Goal: Task Accomplishment & Management: Use online tool/utility

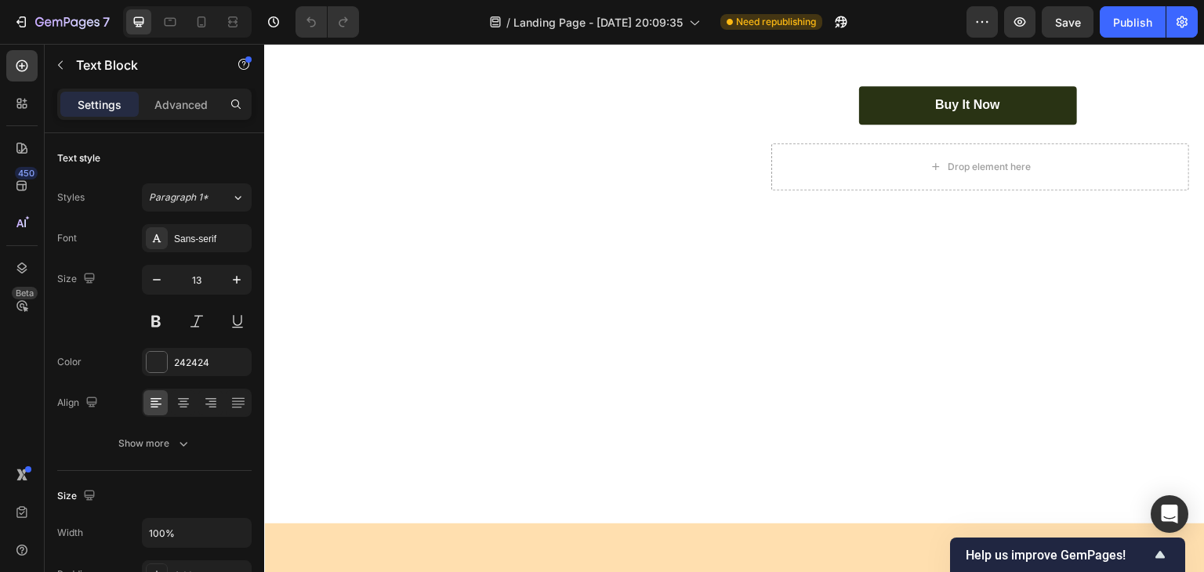
scroll to position [2920, 0]
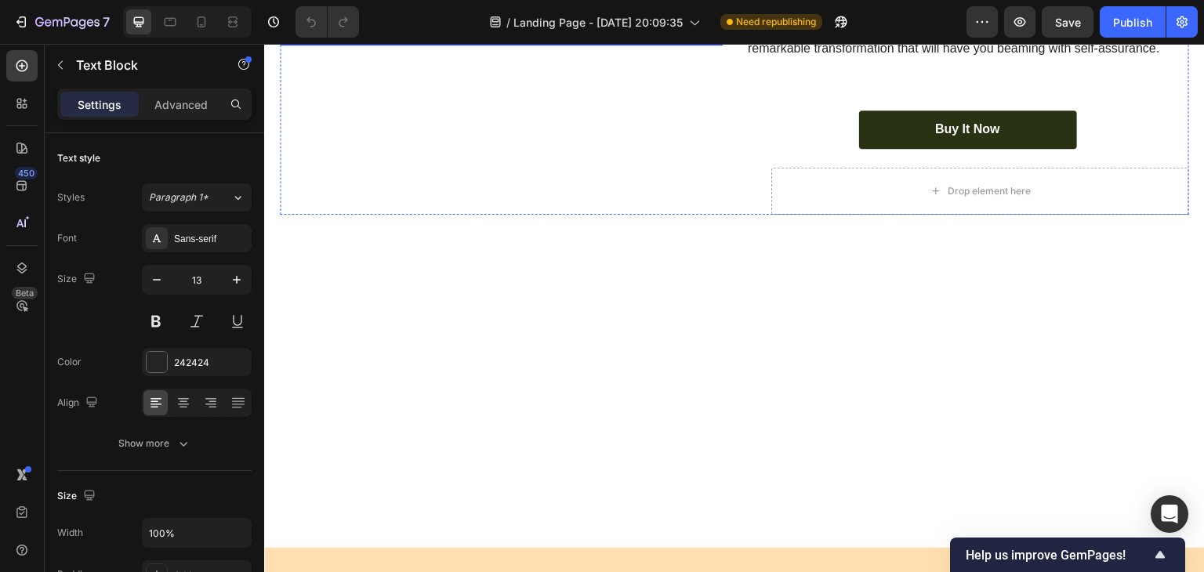
click at [619, 44] on img at bounding box center [501, 44] width 443 height 0
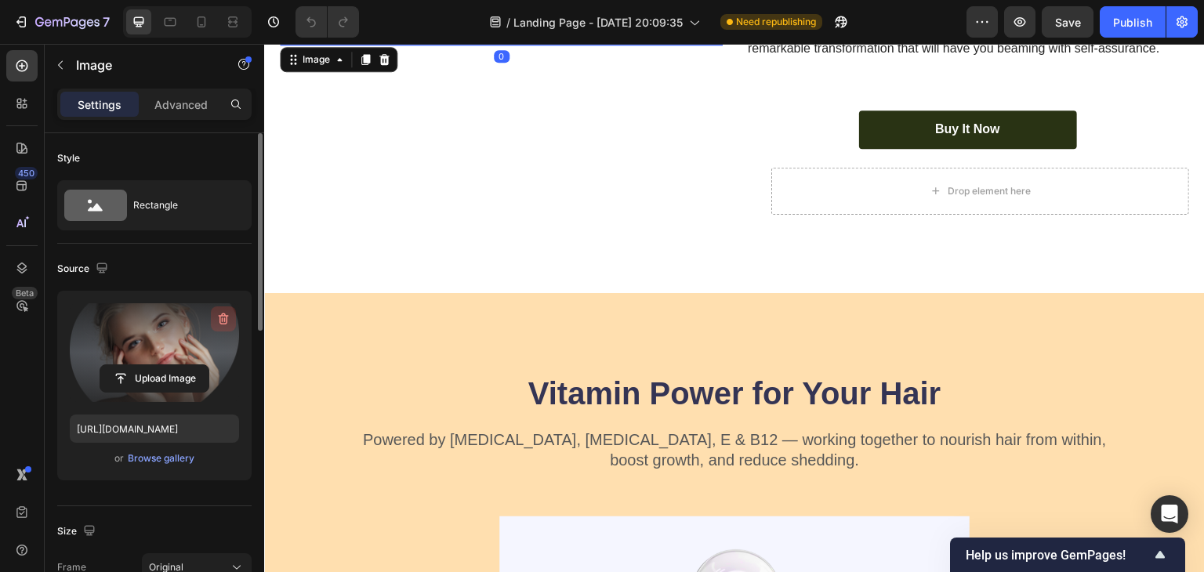
click at [226, 317] on icon "button" at bounding box center [224, 319] width 16 height 16
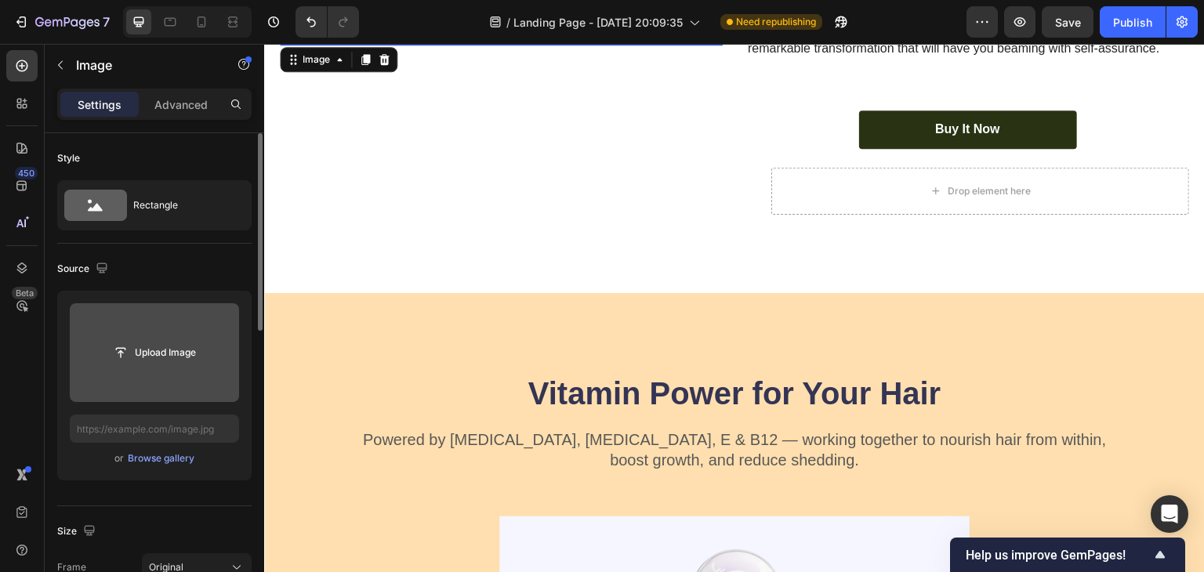
click at [147, 374] on input "file" at bounding box center [154, 352] width 169 height 99
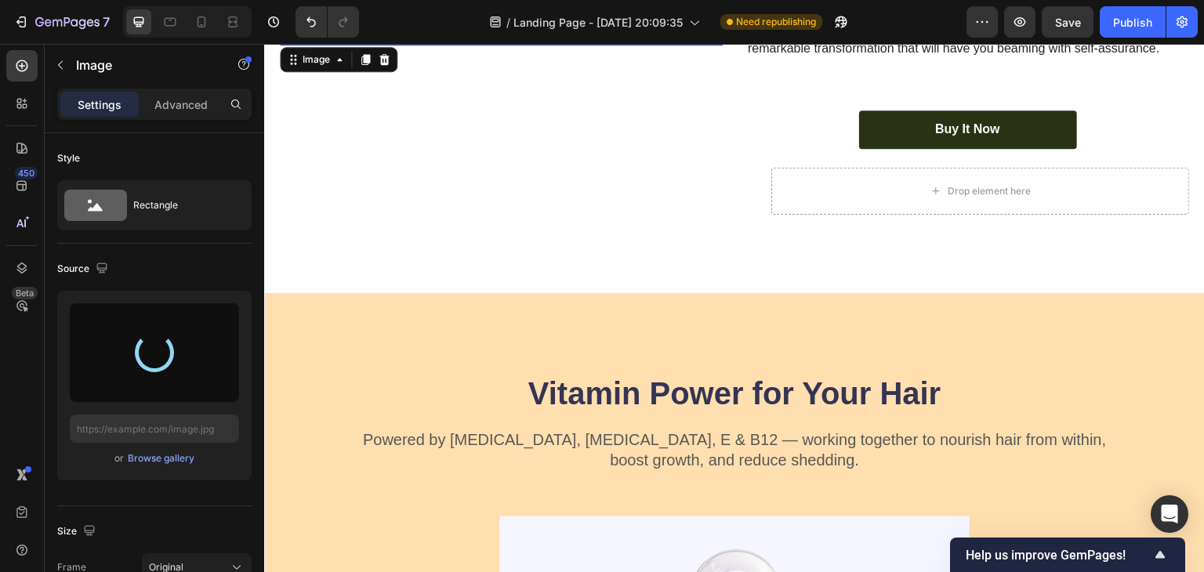
click at [245, 122] on div "Settings Advanced" at bounding box center [154, 111] width 219 height 45
type input "https://cdn.shopify.com/s/files/1/0966/8388/4874/files/gempages_585525682461737…"
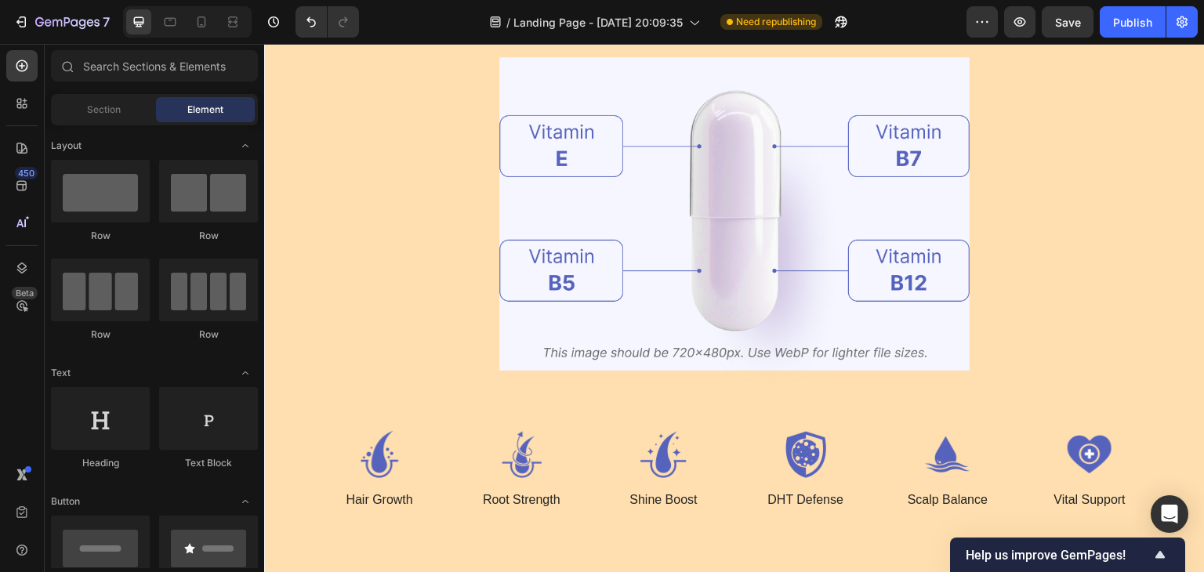
scroll to position [3240, 0]
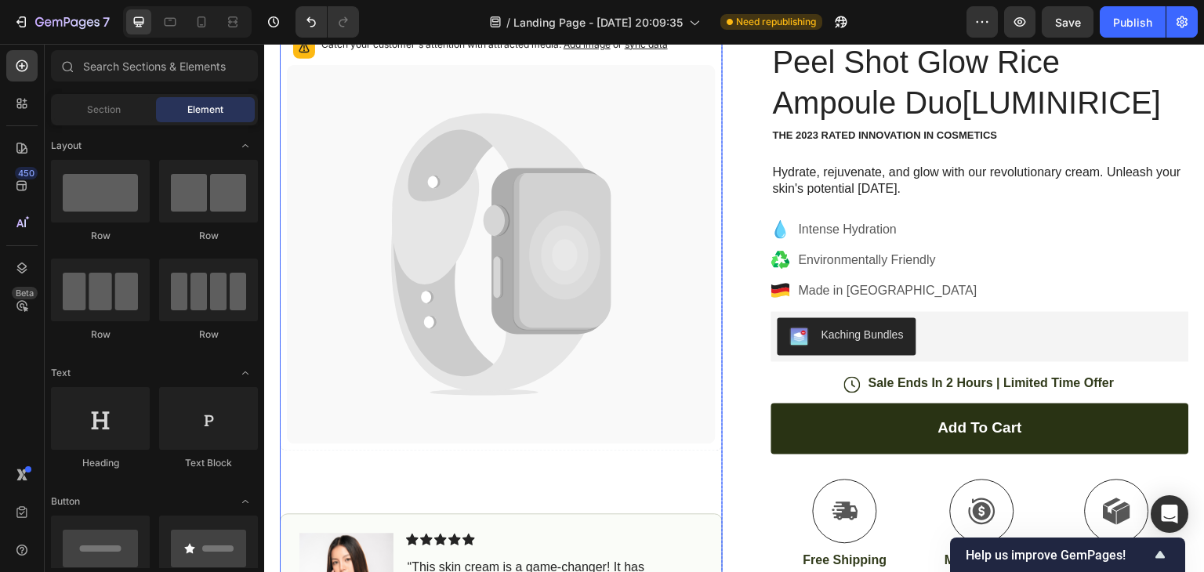
scroll to position [0, 0]
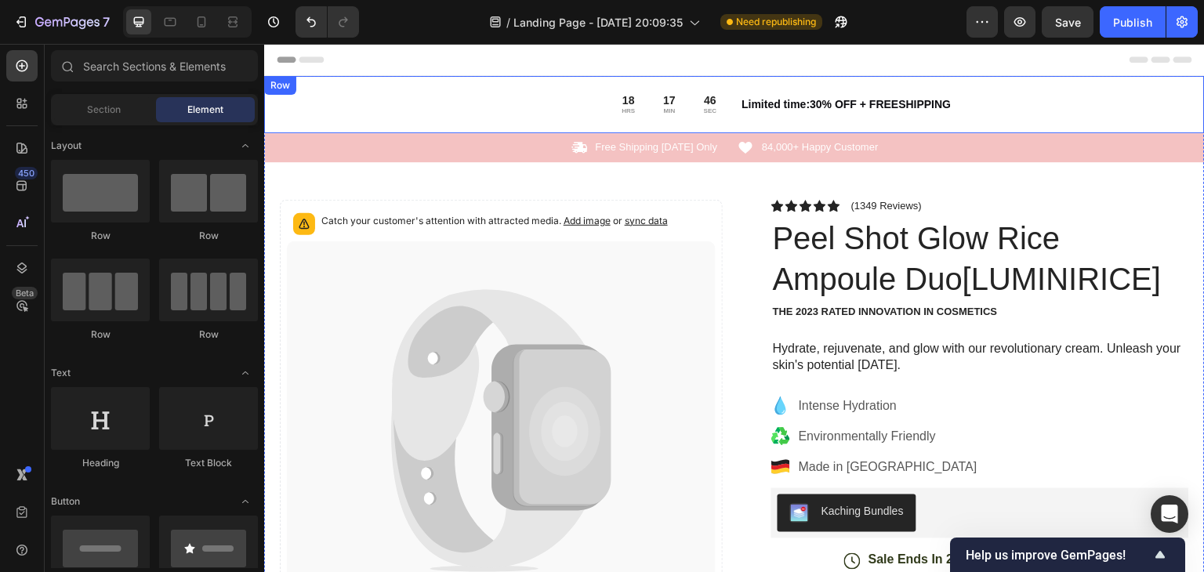
click at [1037, 118] on div "18 HRS 17 MIN 46 SEC Countdown Timer Limited time:30% OFF + FREESHIPPING Text B…" at bounding box center [734, 104] width 940 height 57
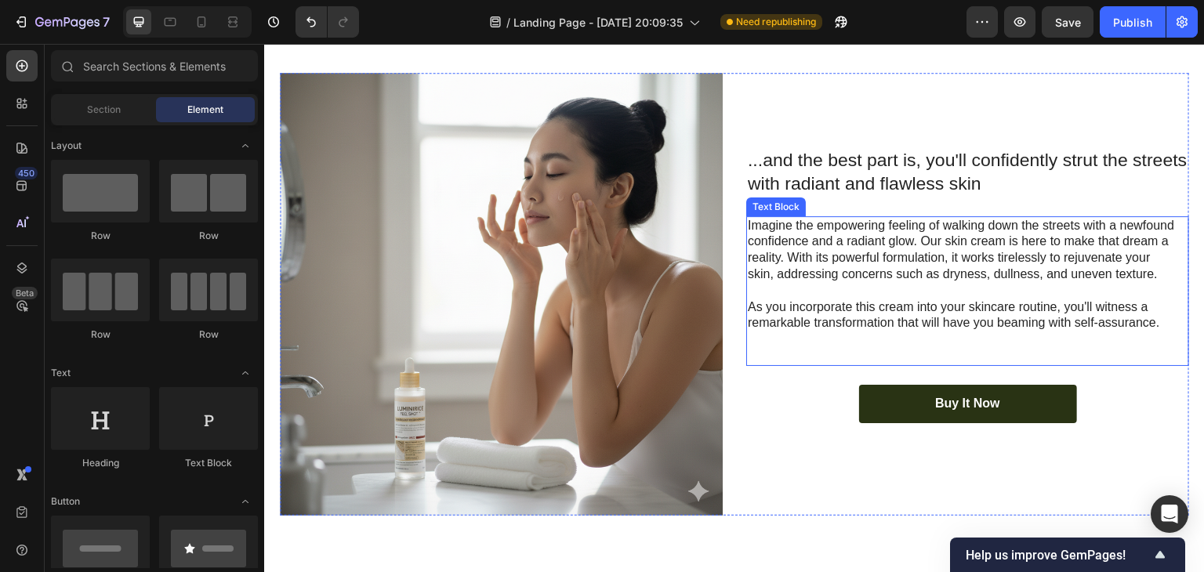
scroll to position [2959, 0]
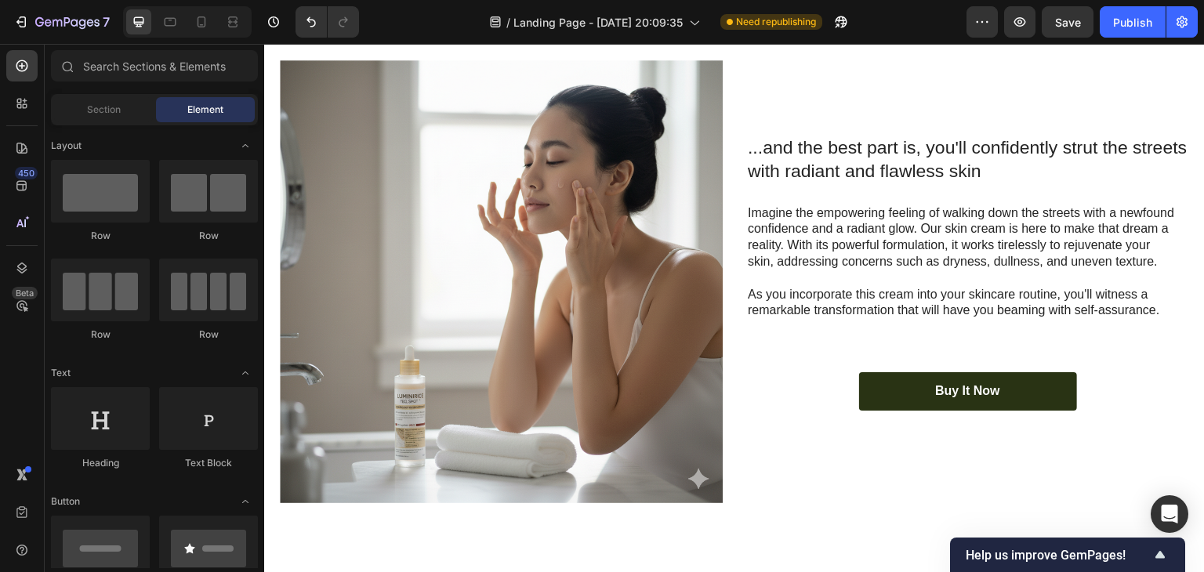
click at [85, 94] on div "Section Element" at bounding box center [154, 109] width 207 height 31
click at [105, 116] on span "Section" at bounding box center [104, 110] width 34 height 14
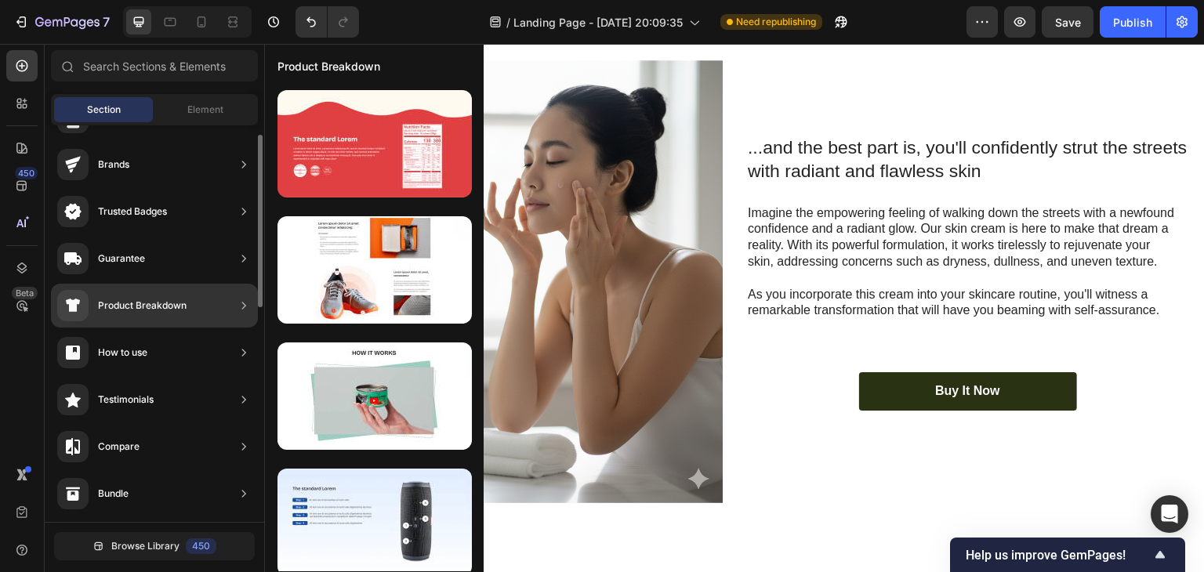
scroll to position [91, 0]
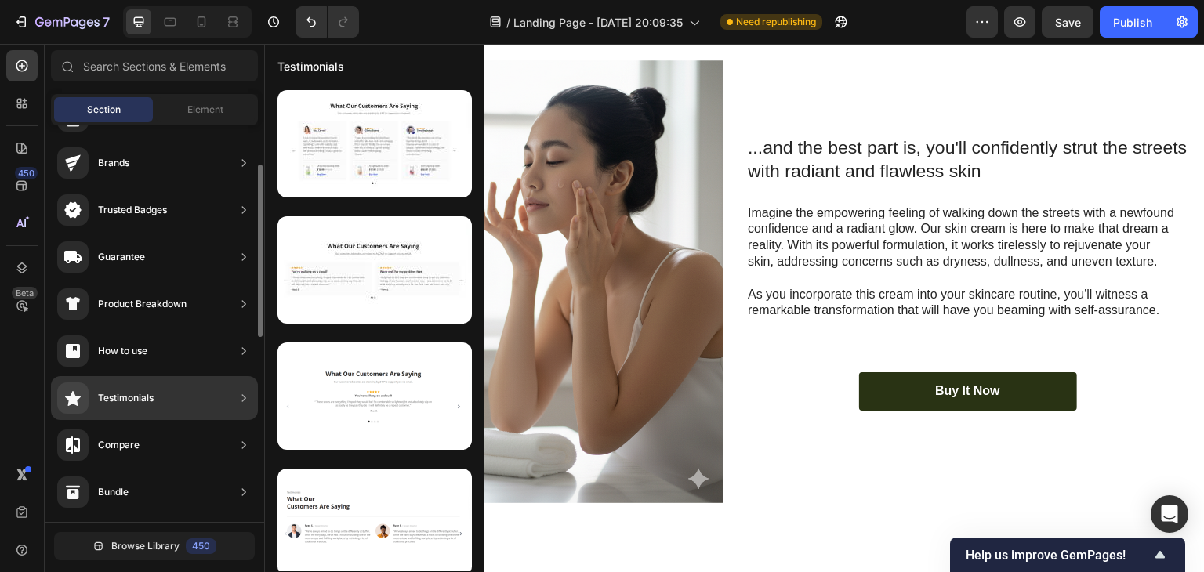
click at [204, 404] on div "Testimonials" at bounding box center [154, 398] width 207 height 44
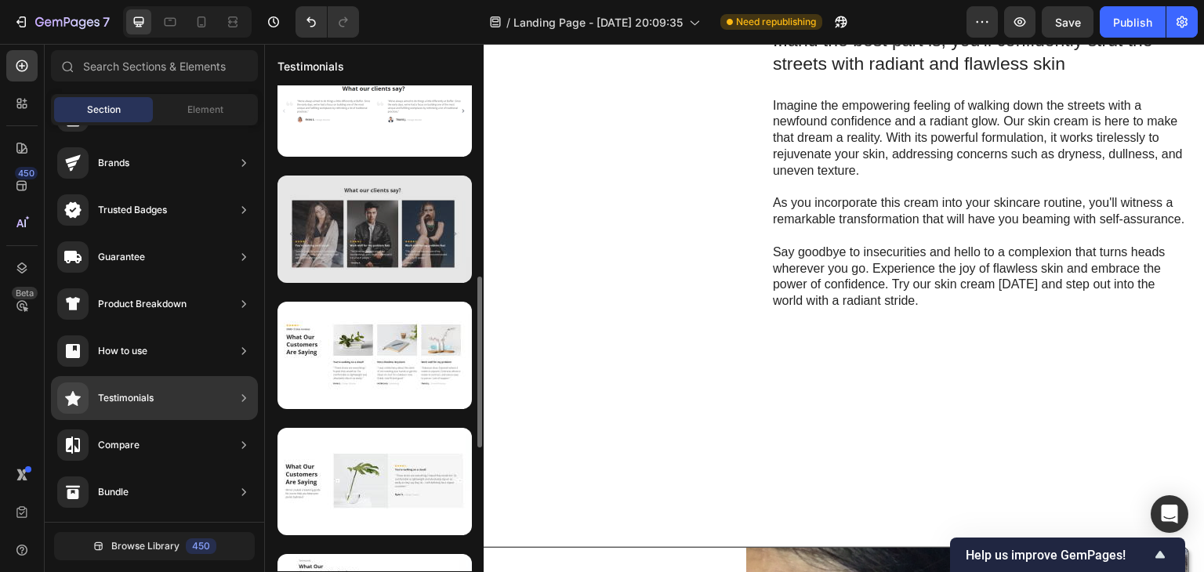
scroll to position [543, 0]
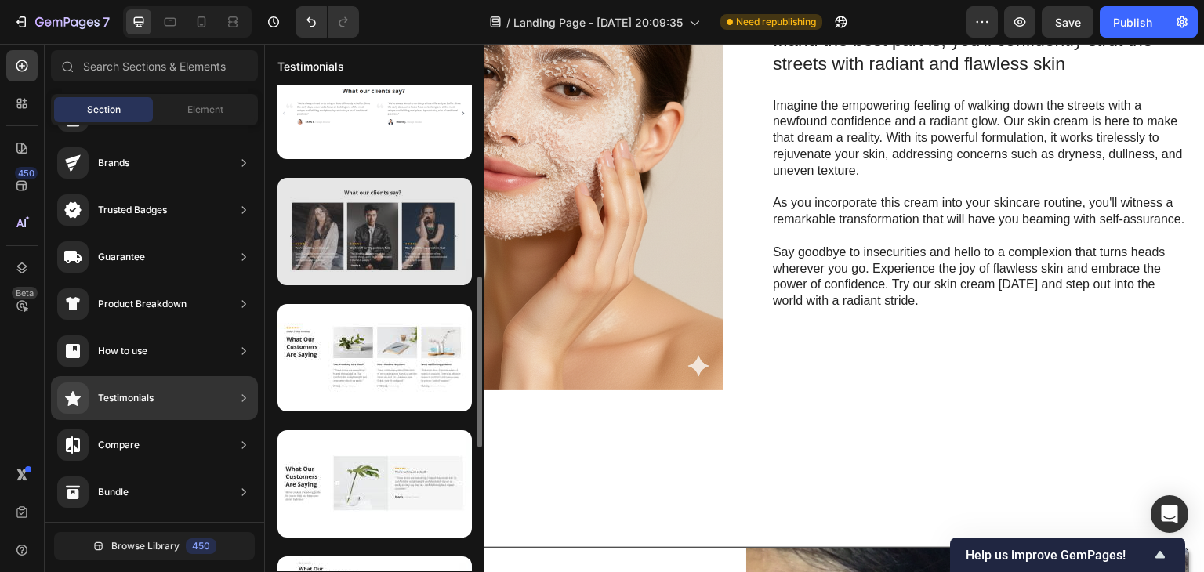
click at [384, 237] on div at bounding box center [374, 231] width 194 height 107
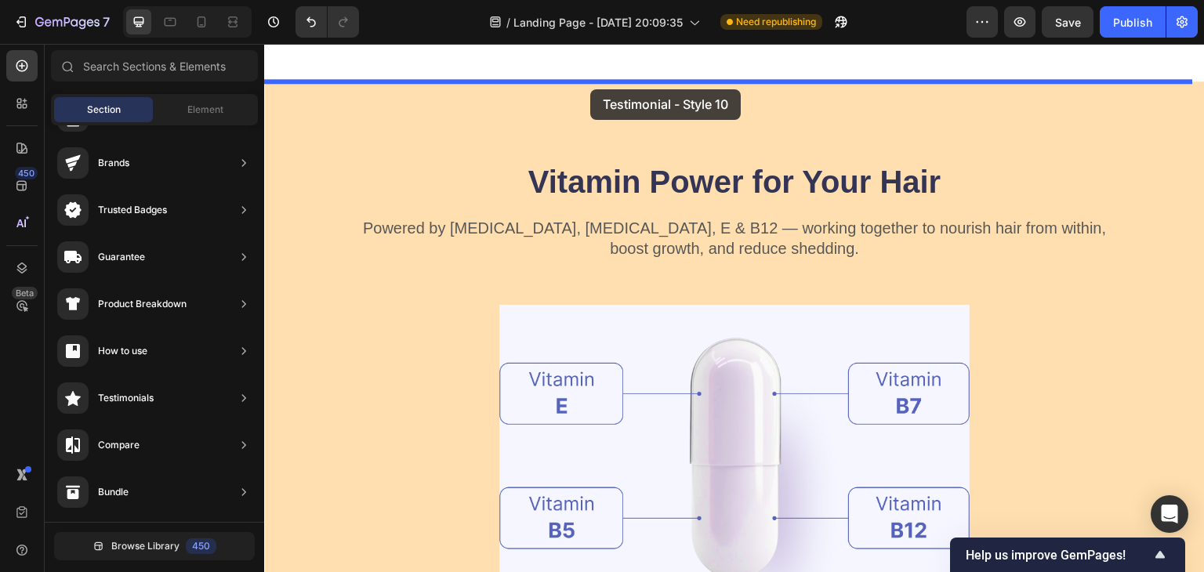
scroll to position [3413, 0]
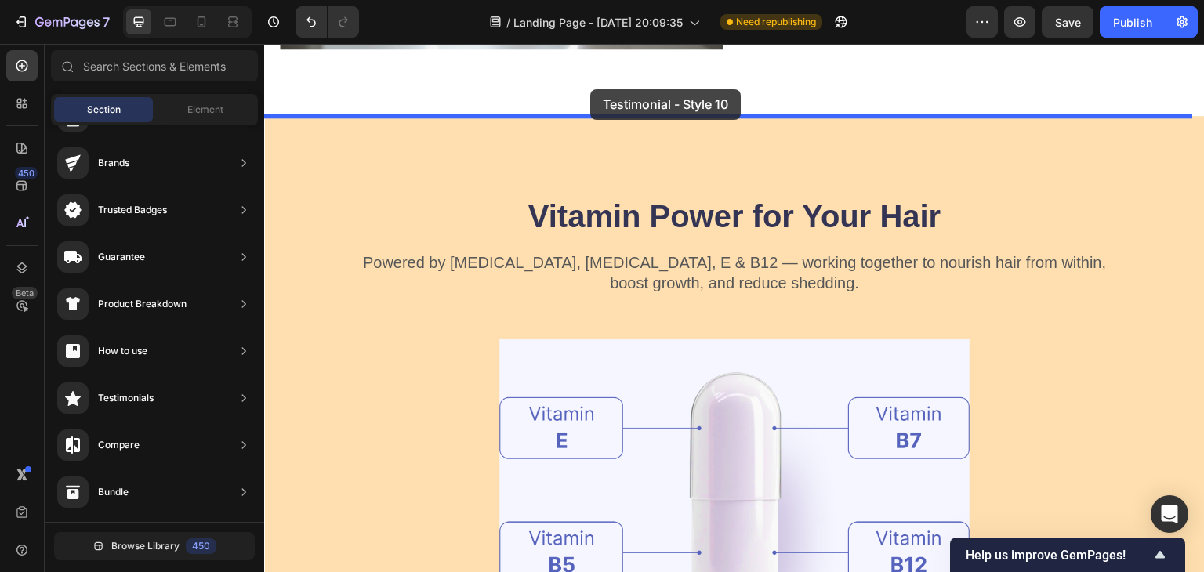
drag, startPoint x: 674, startPoint y: 277, endPoint x: 590, endPoint y: 89, distance: 205.9
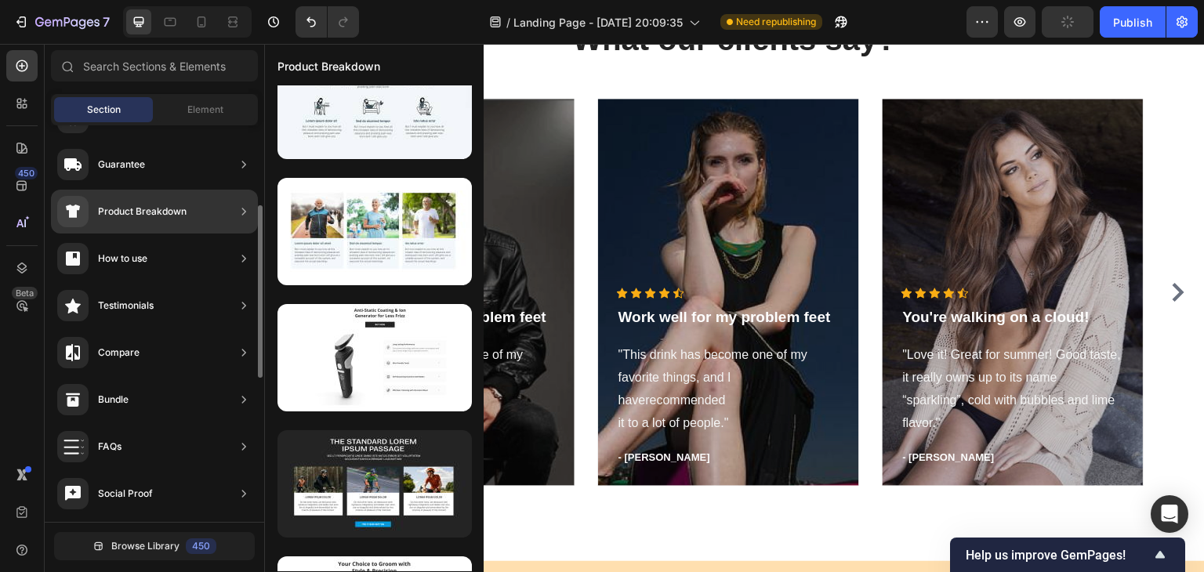
scroll to position [9, 0]
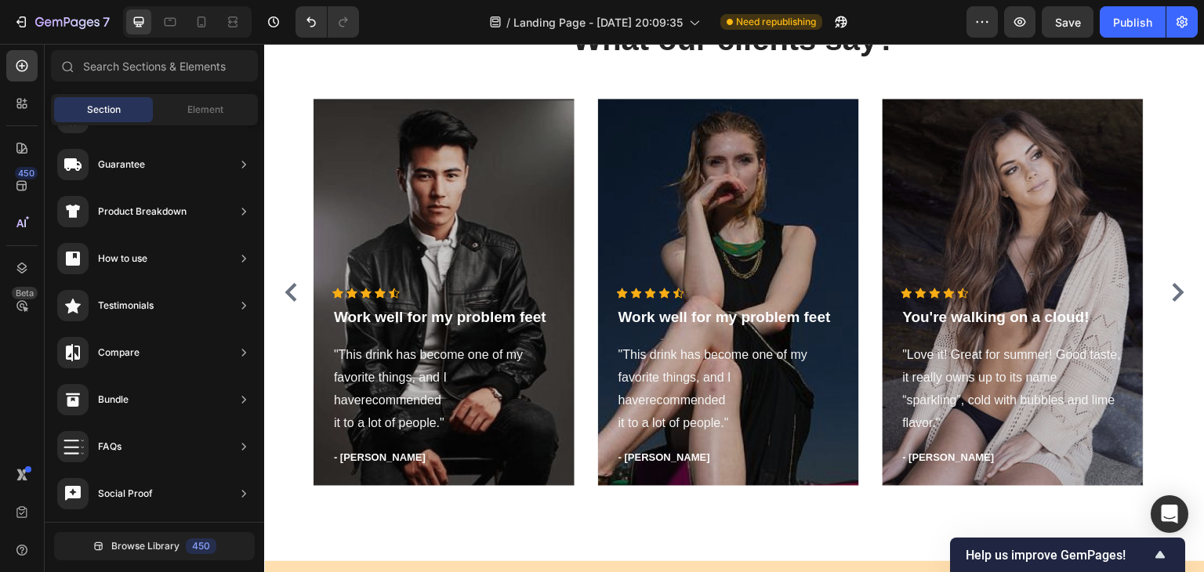
click at [116, 114] on span "Section" at bounding box center [104, 110] width 34 height 14
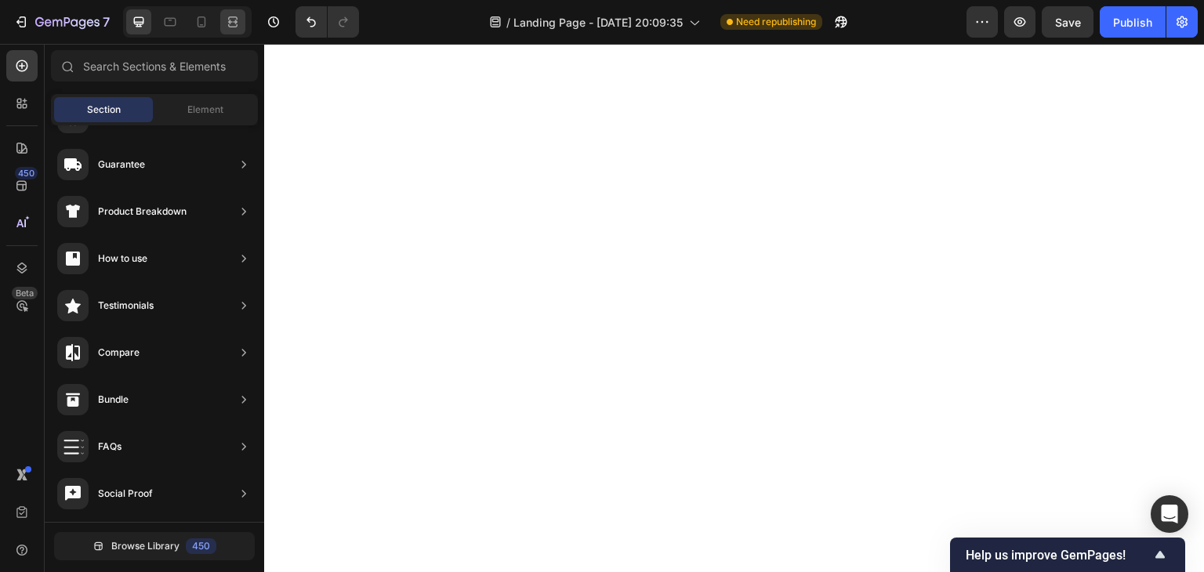
scroll to position [8995, 0]
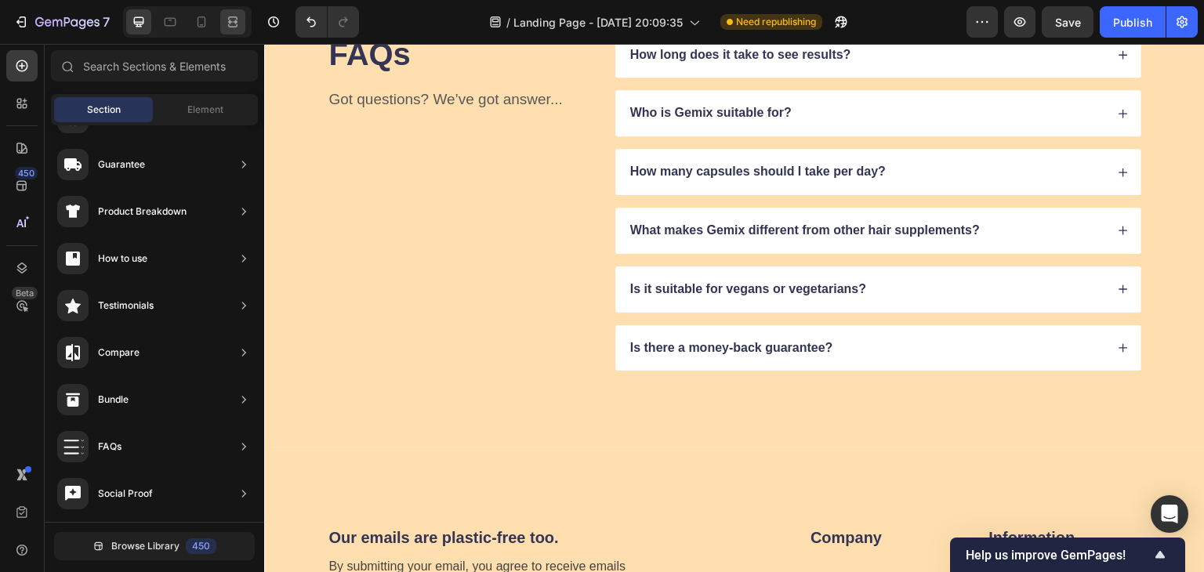
click at [233, 27] on icon at bounding box center [233, 22] width 16 height 16
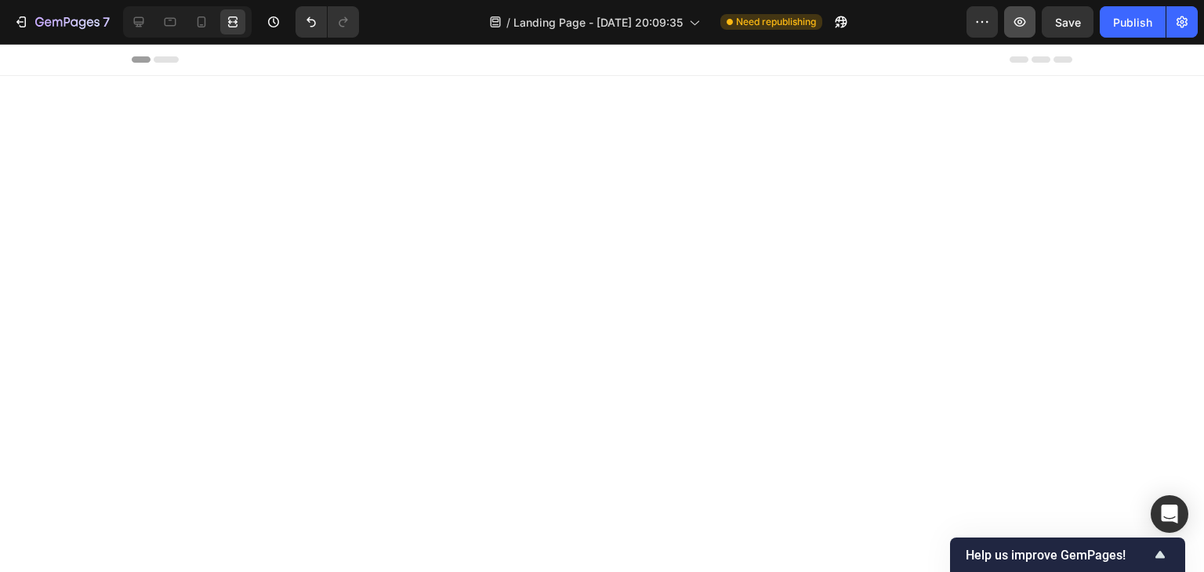
click at [1024, 31] on button "button" at bounding box center [1019, 21] width 31 height 31
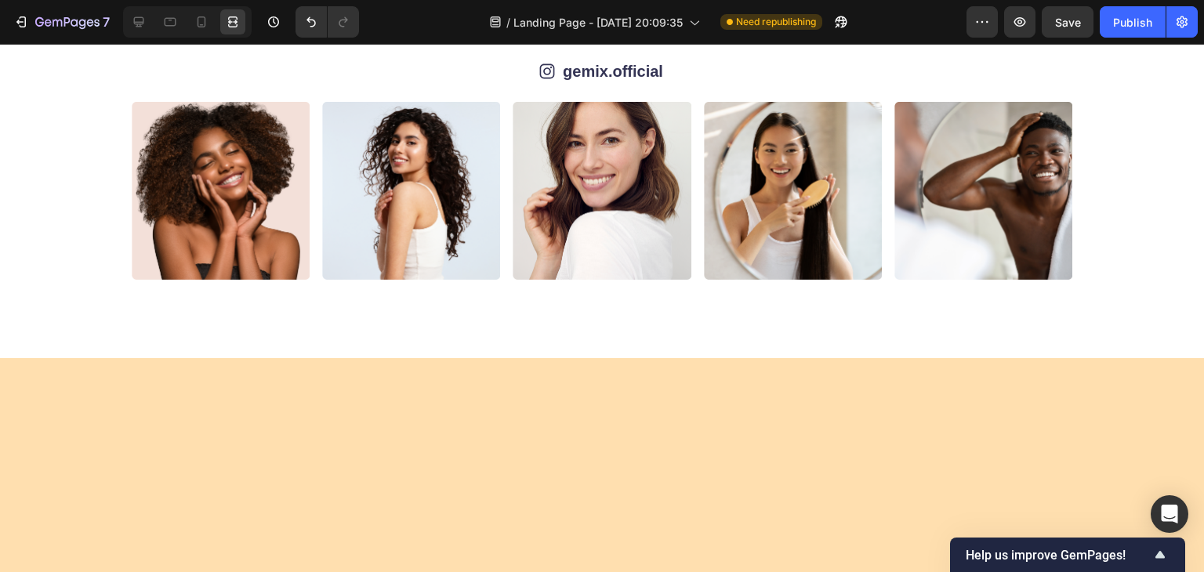
scroll to position [8342, 0]
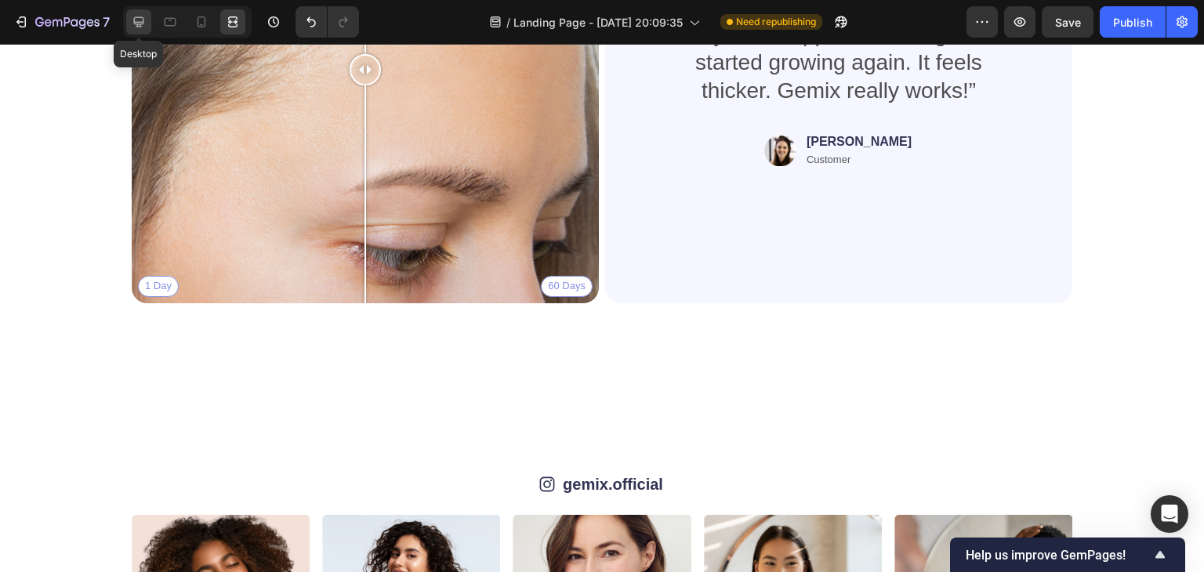
click at [144, 20] on icon at bounding box center [139, 22] width 16 height 16
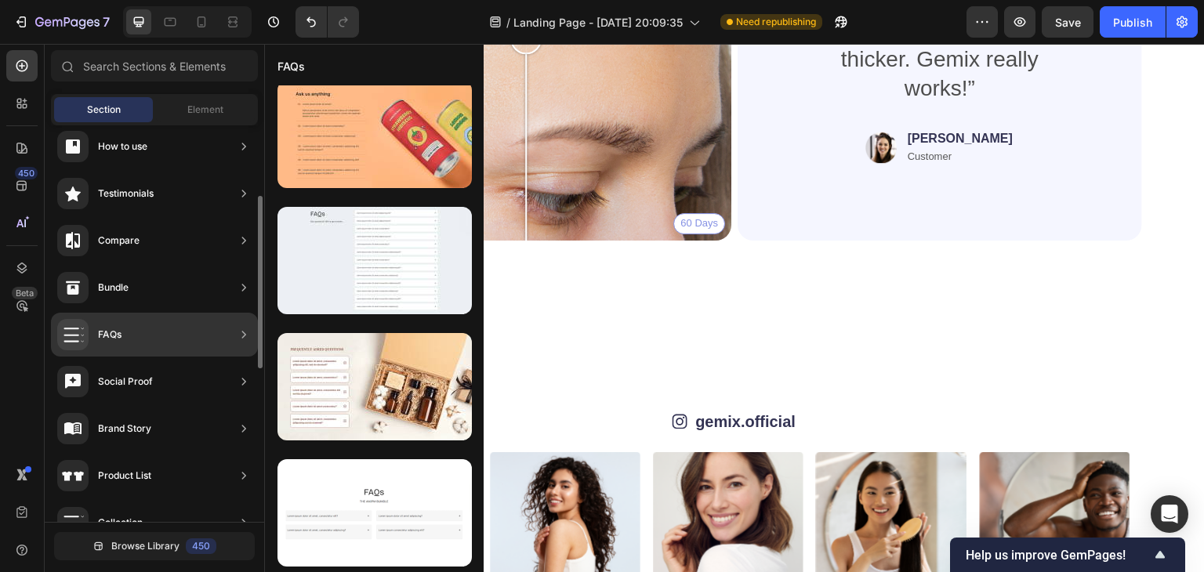
scroll to position [299, 0]
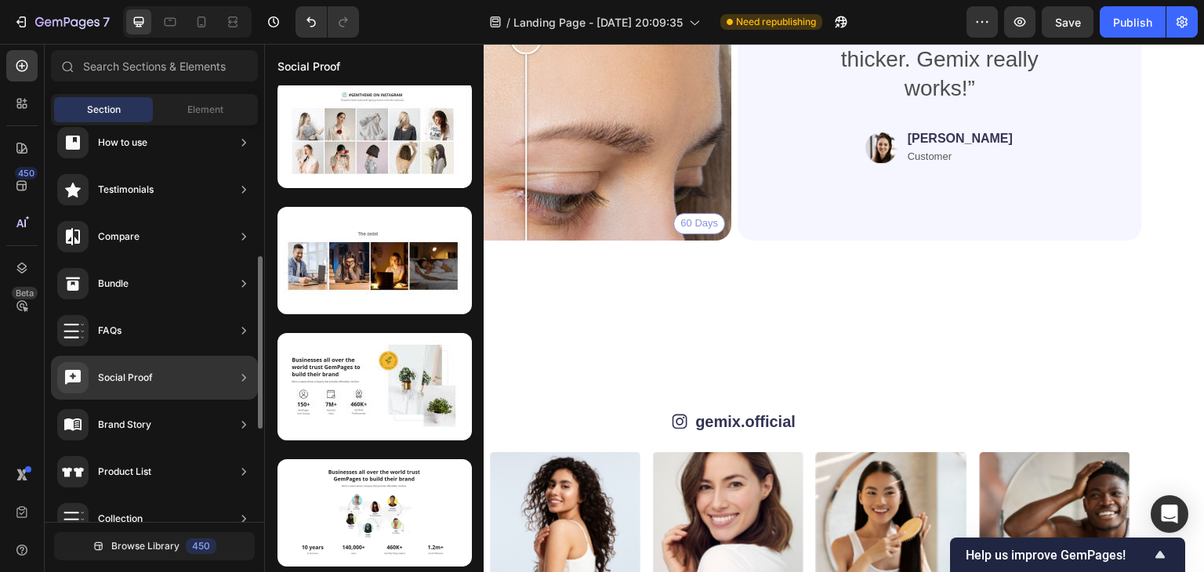
click at [223, 380] on div "Social Proof" at bounding box center [154, 378] width 207 height 44
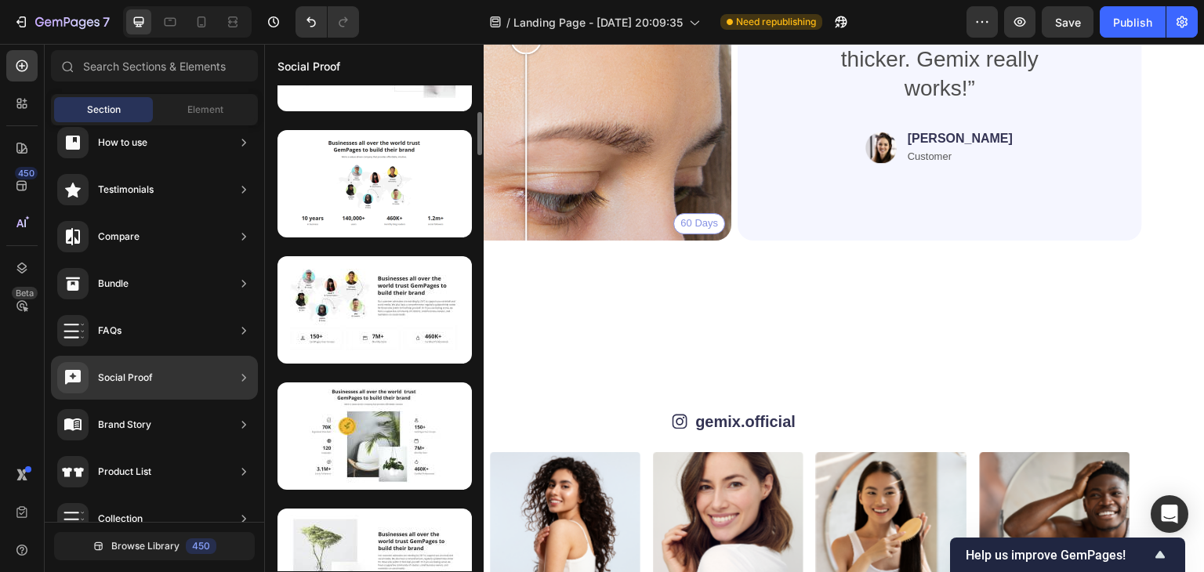
scroll to position [339, 0]
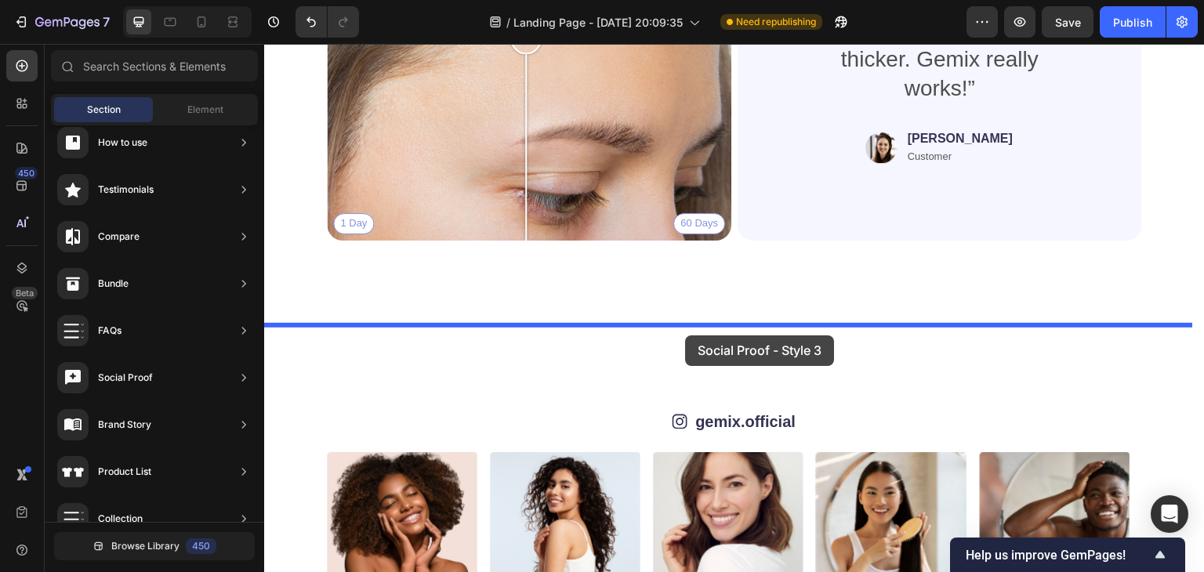
drag, startPoint x: 654, startPoint y: 252, endPoint x: 686, endPoint y: 338, distance: 92.0
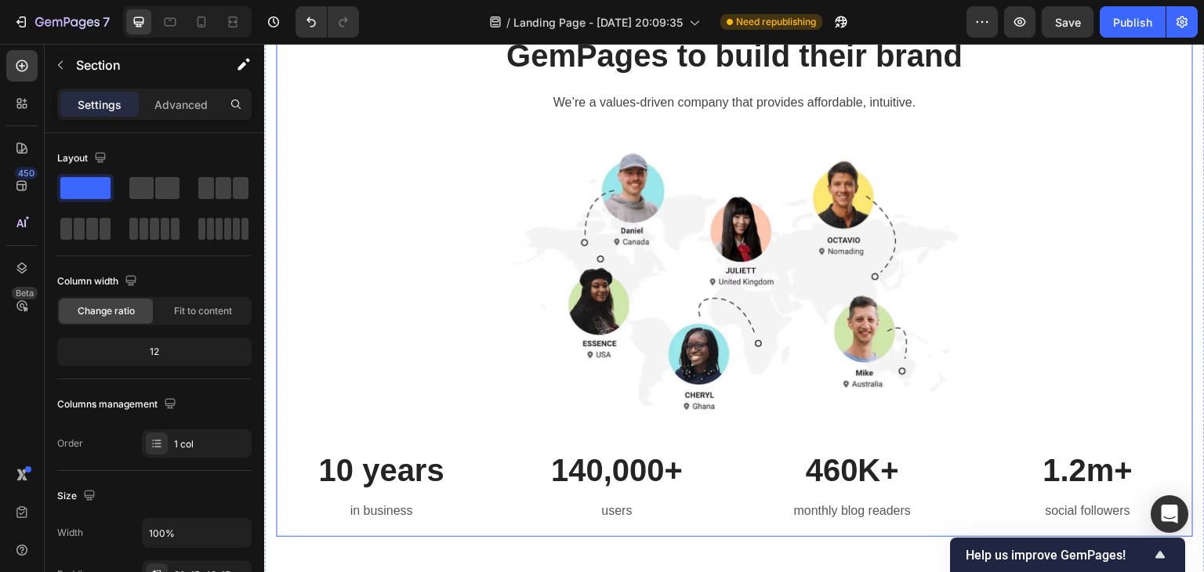
scroll to position [8739, 0]
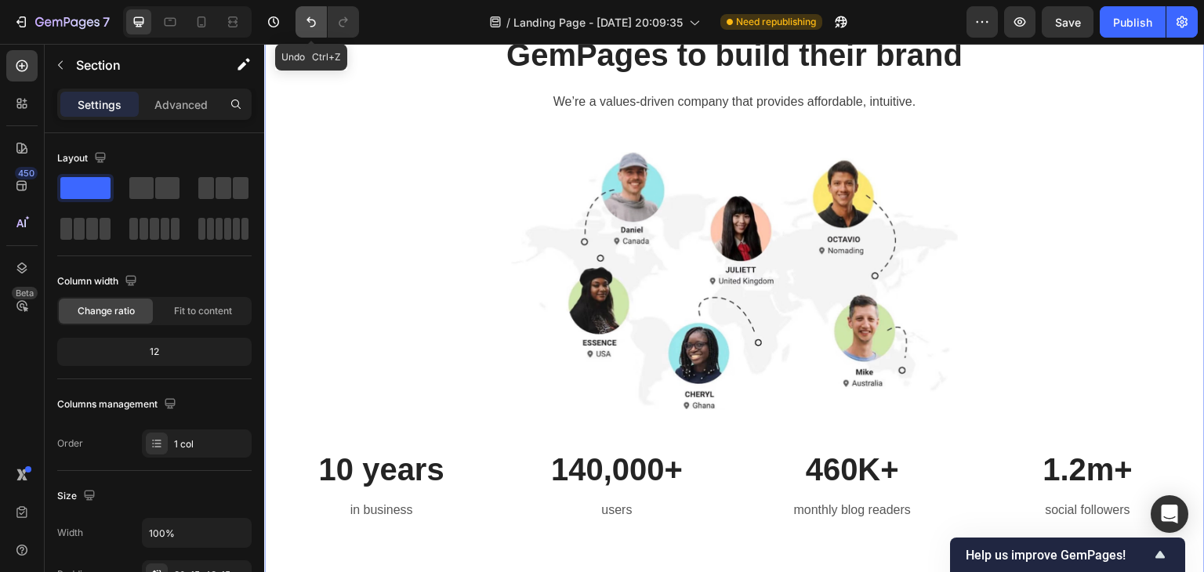
click at [307, 27] on icon "Undo/Redo" at bounding box center [311, 22] width 16 height 16
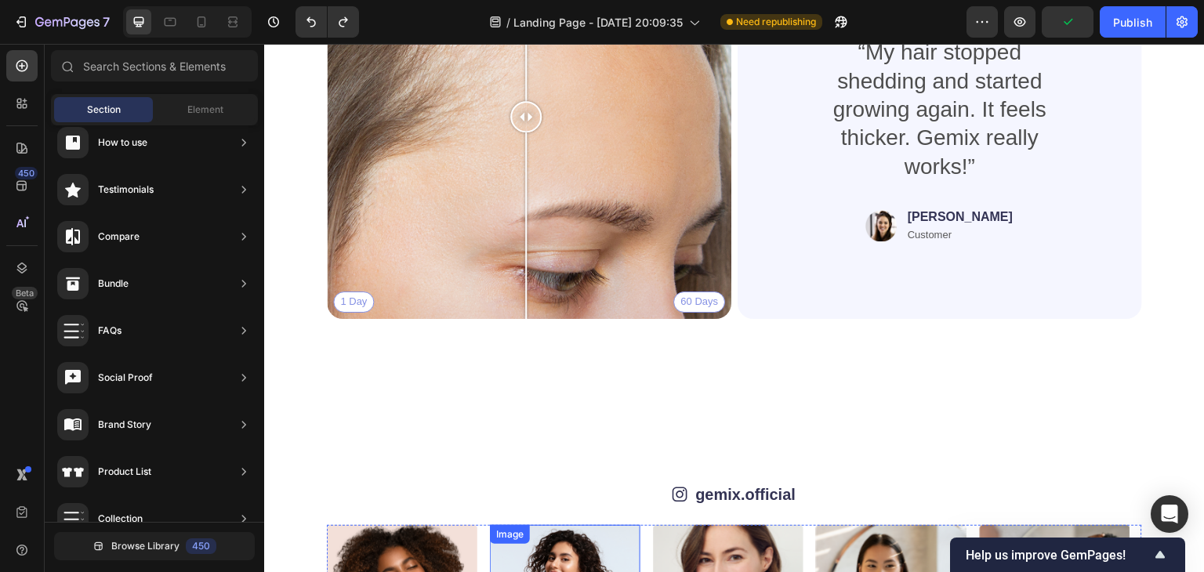
scroll to position [8540, 0]
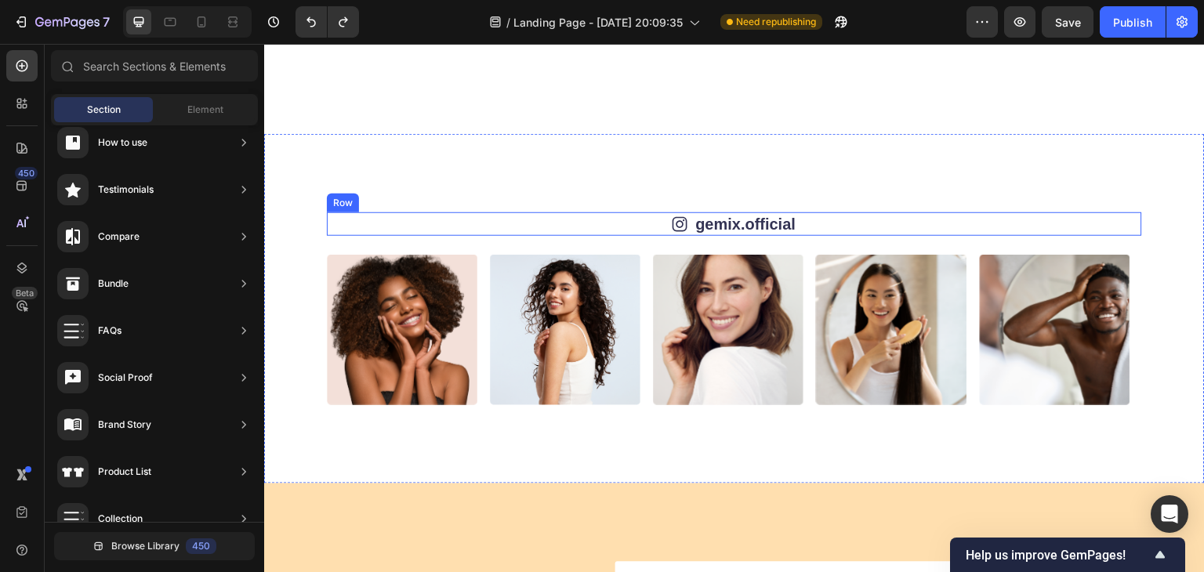
click at [490, 212] on div "Icon gemix.official Text Block Row" at bounding box center [734, 224] width 815 height 24
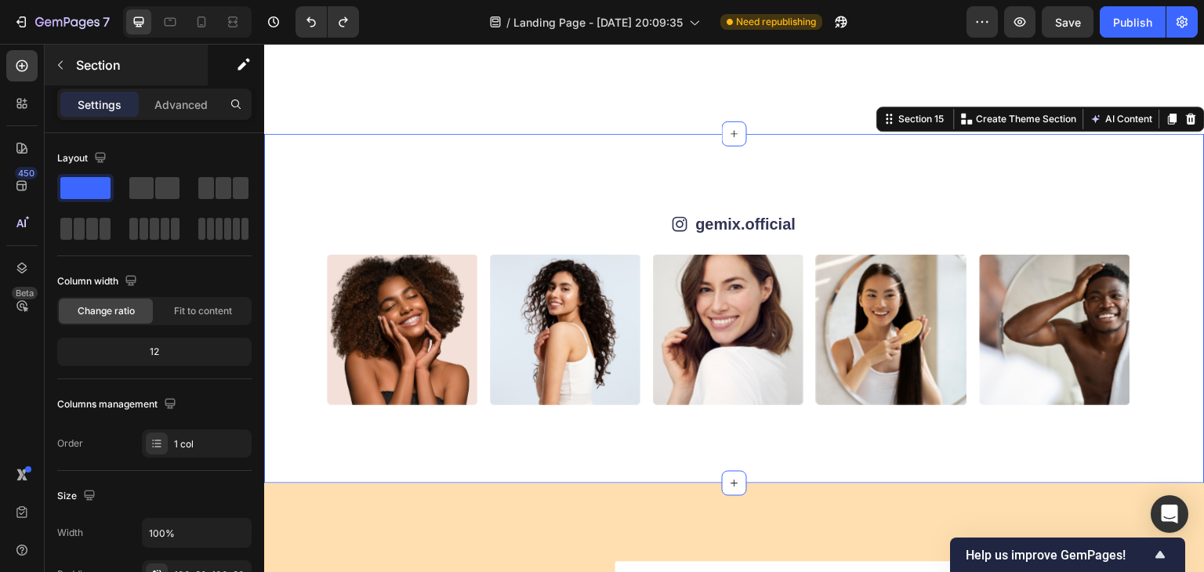
click at [60, 68] on icon "button" at bounding box center [60, 65] width 13 height 13
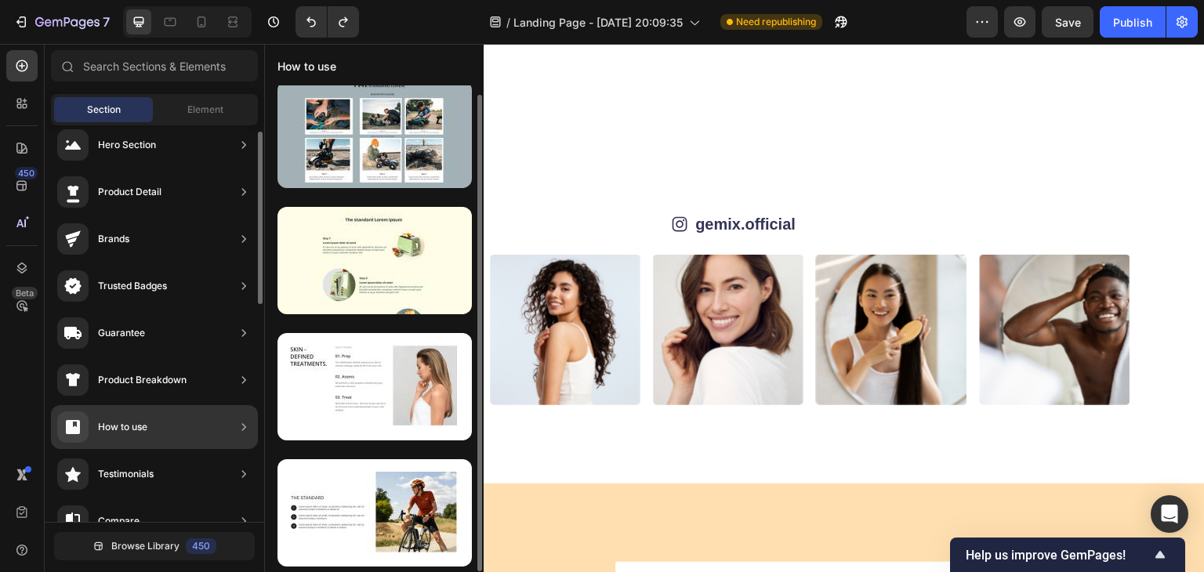
scroll to position [9, 0]
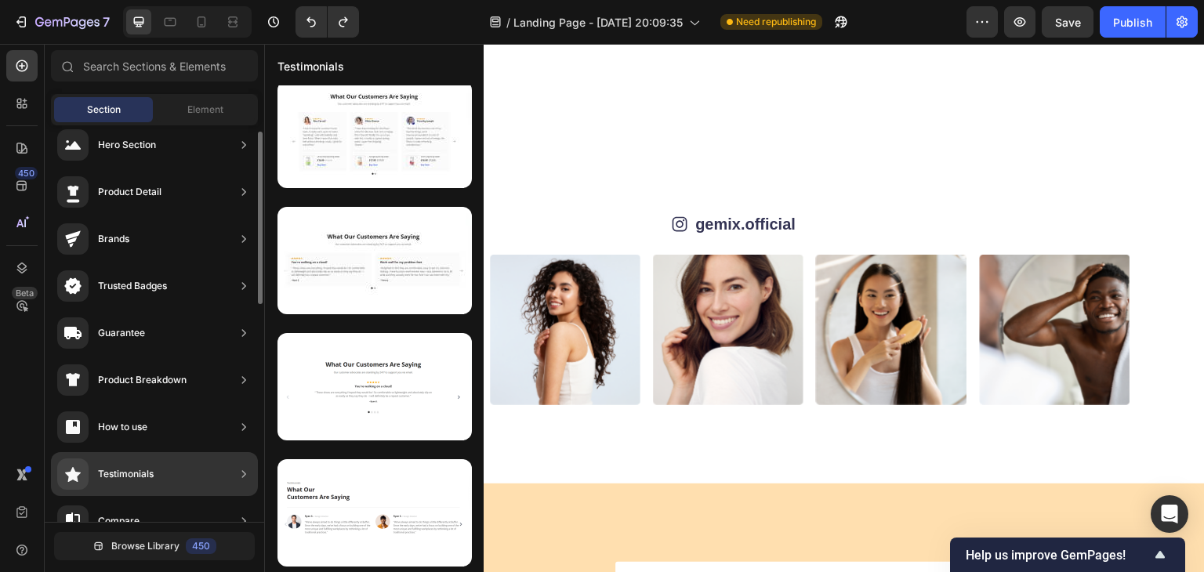
click at [170, 466] on div "Testimonials" at bounding box center [154, 474] width 207 height 44
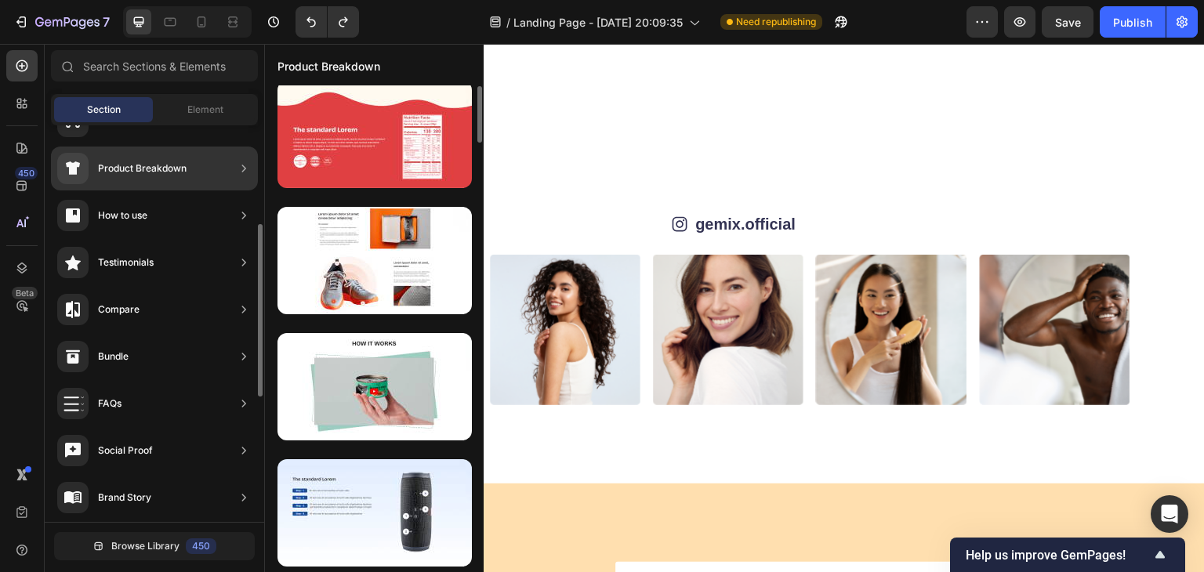
scroll to position [227, 0]
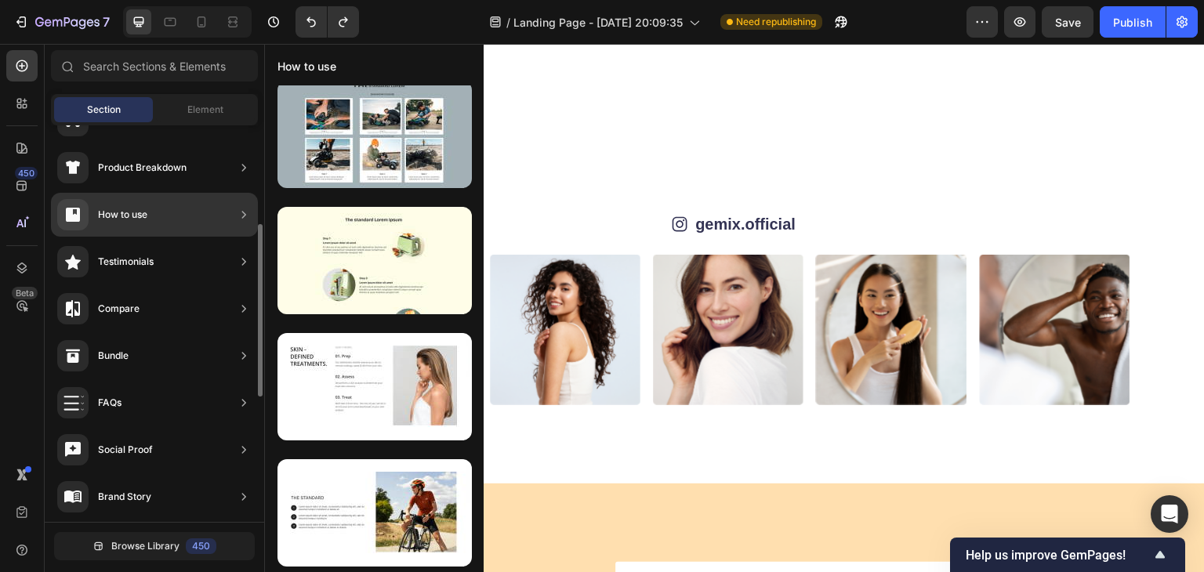
click at [183, 208] on div "How to use" at bounding box center [154, 215] width 207 height 44
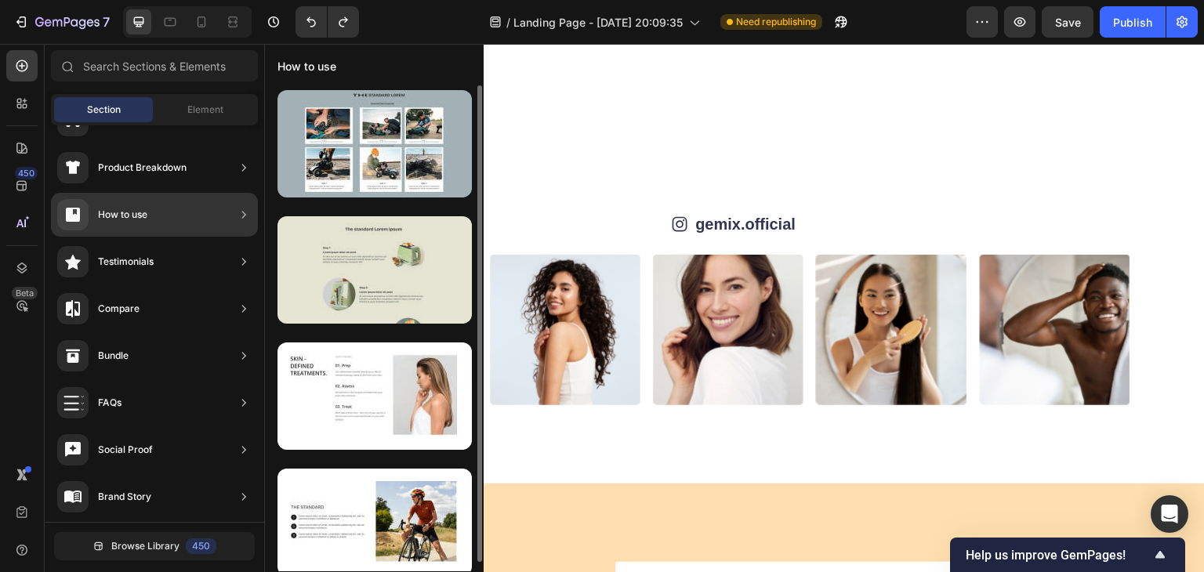
scroll to position [9, 0]
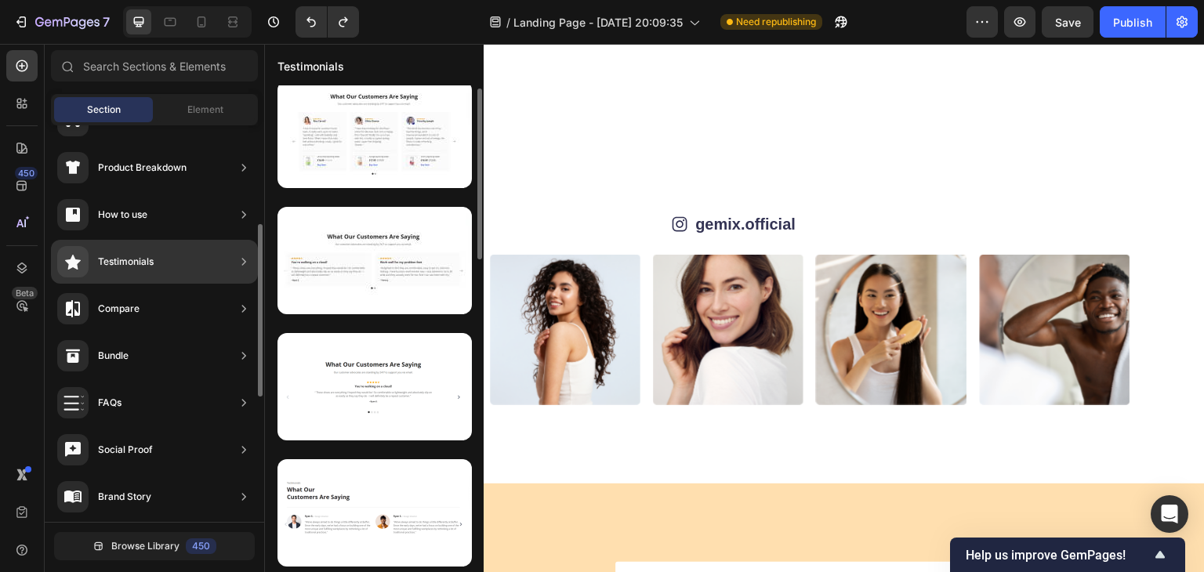
click at [147, 272] on div "Testimonials" at bounding box center [105, 261] width 96 height 31
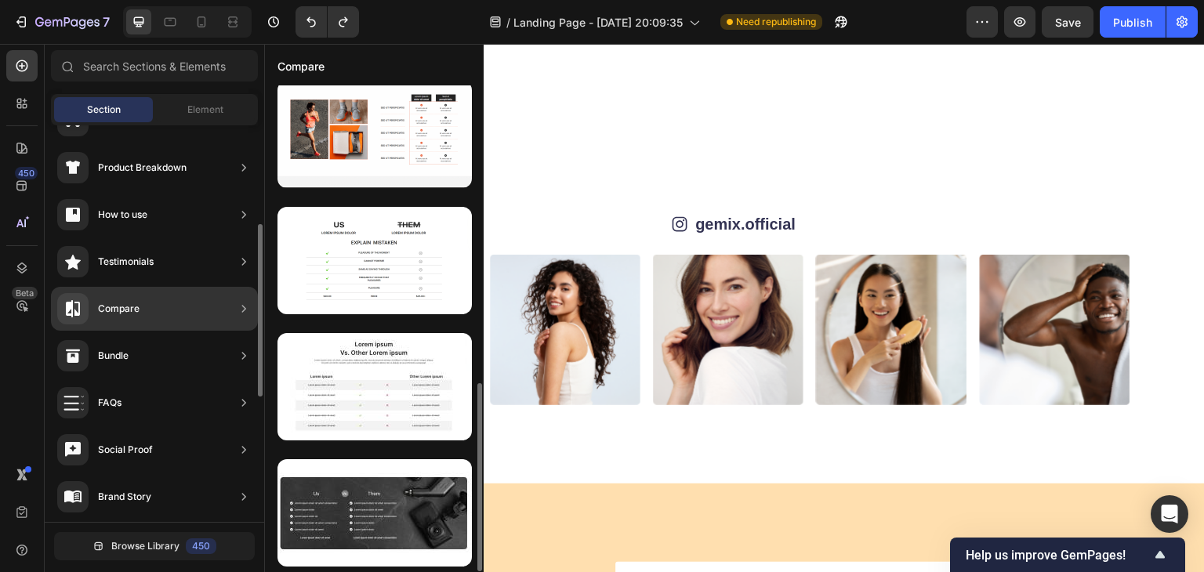
scroll to position [767, 0]
click at [195, 314] on div "Compare" at bounding box center [154, 309] width 207 height 44
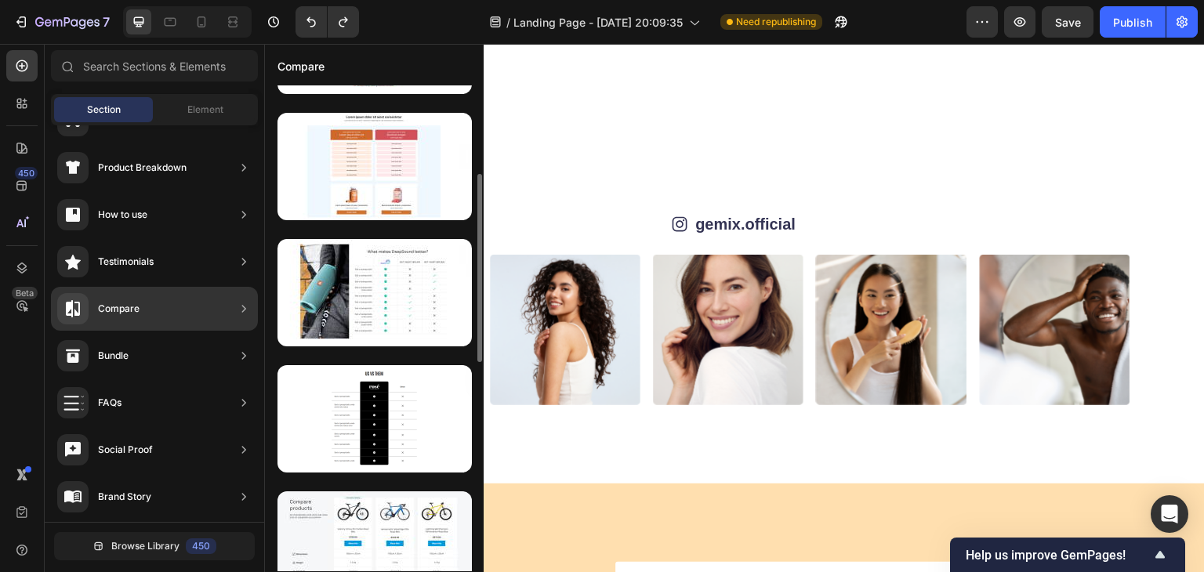
scroll to position [0, 0]
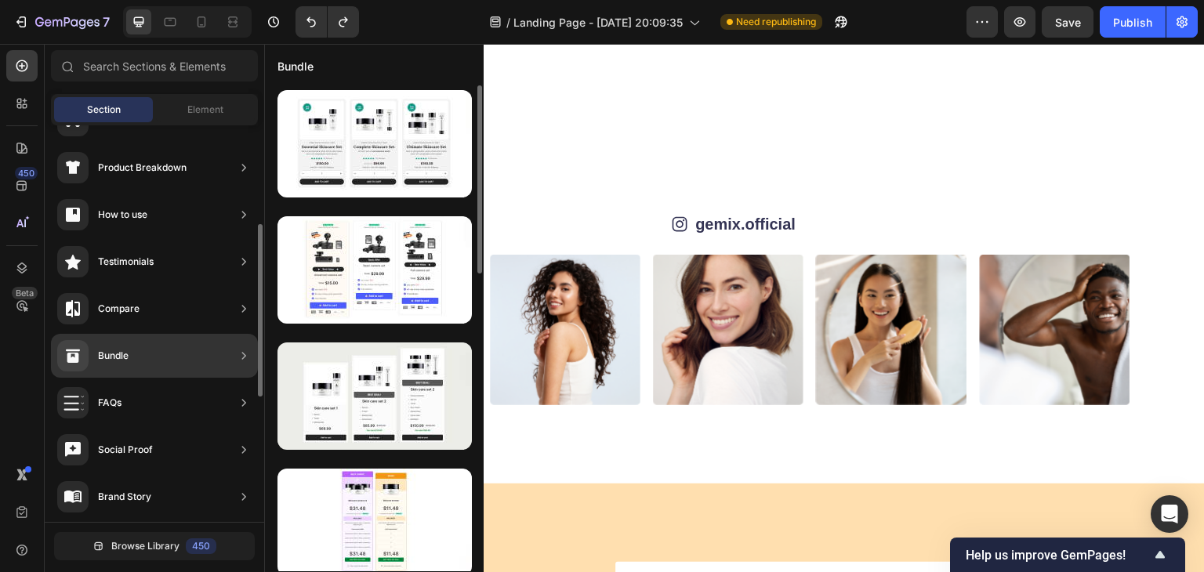
click at [156, 355] on div "Bundle" at bounding box center [154, 356] width 207 height 44
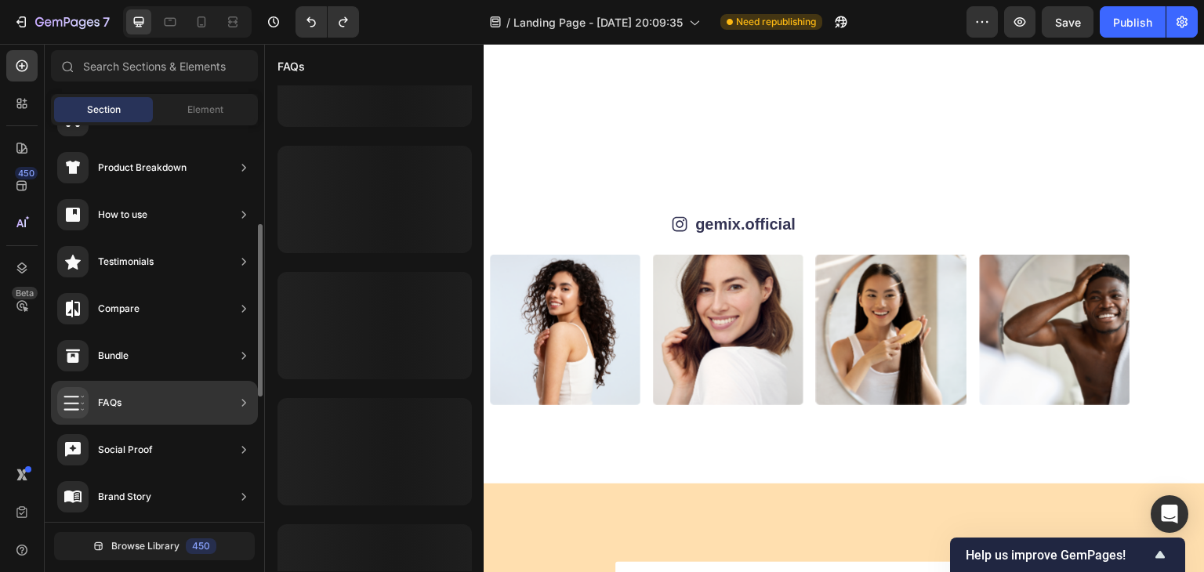
scroll to position [767, 0]
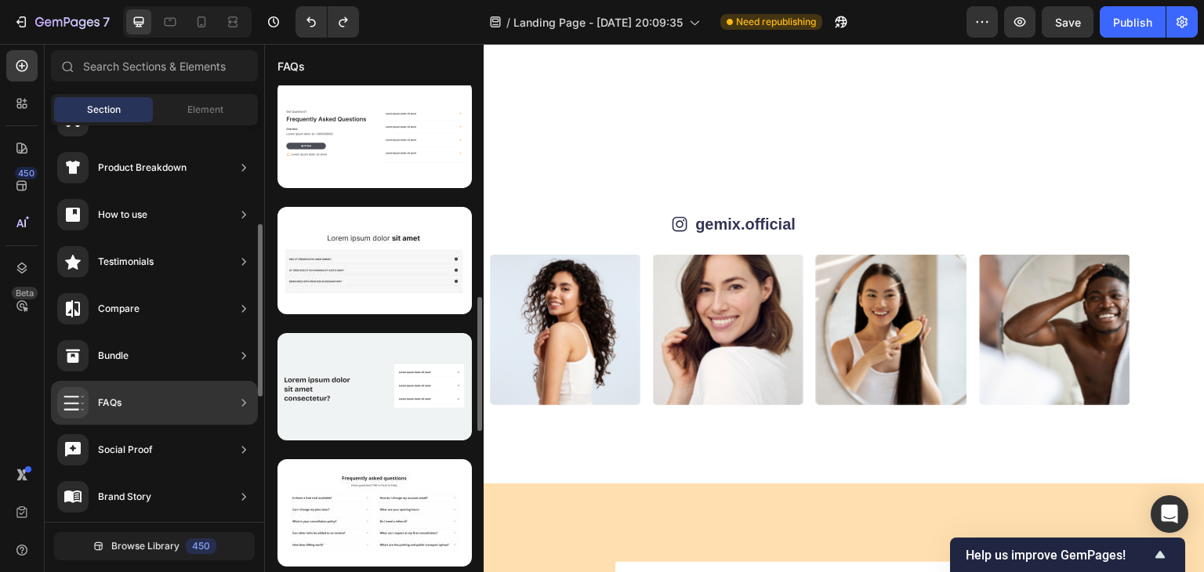
click at [147, 395] on div "FAQs" at bounding box center [154, 403] width 207 height 44
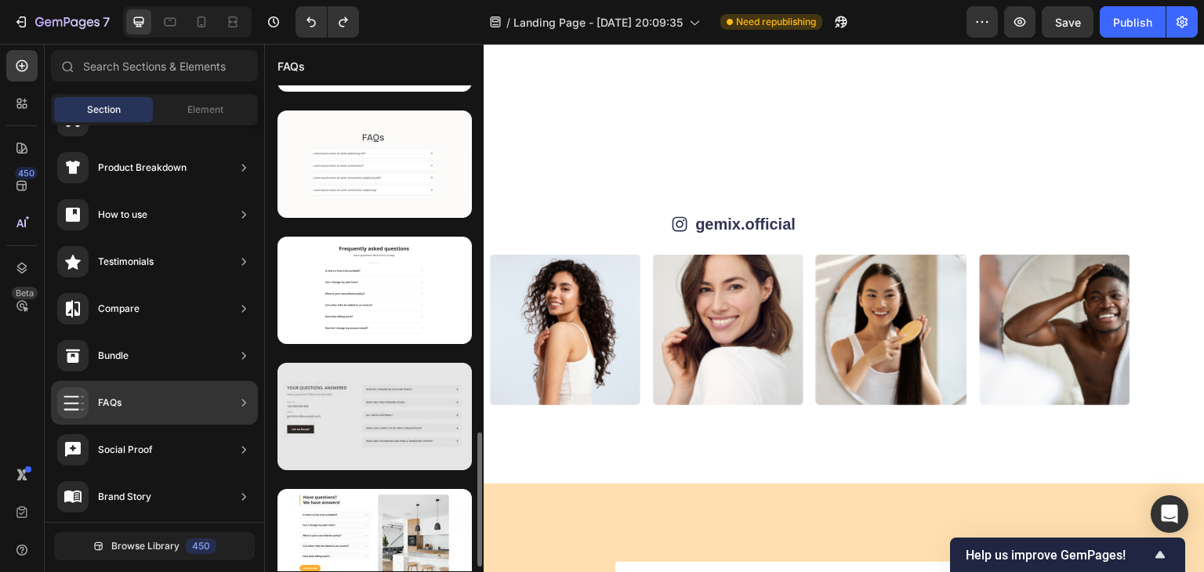
scroll to position [1271, 0]
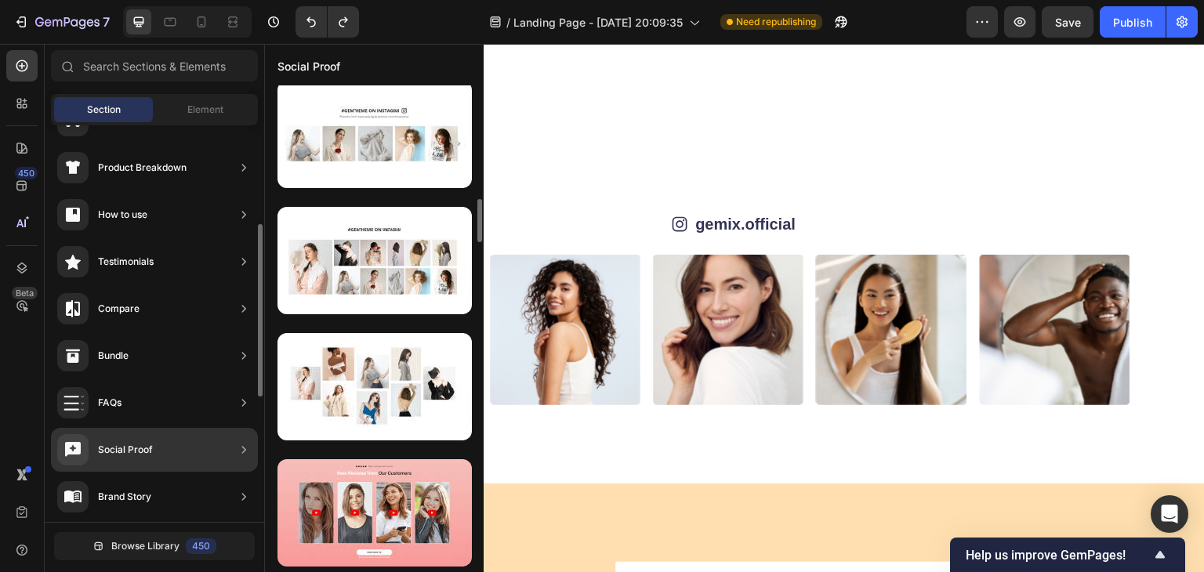
click at [199, 436] on div "Social Proof" at bounding box center [154, 450] width 207 height 44
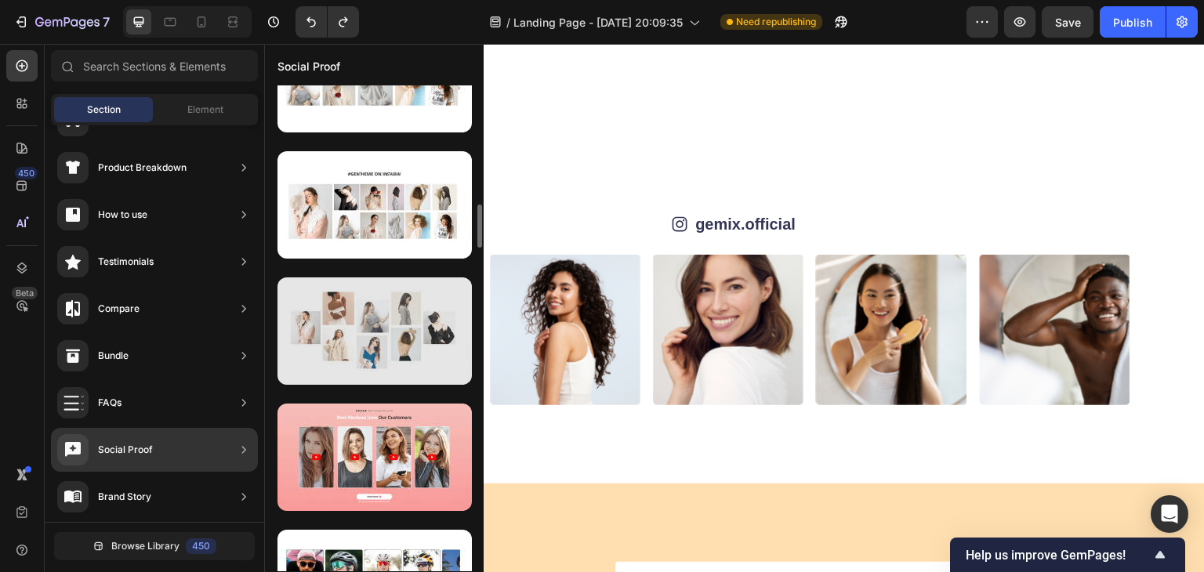
scroll to position [1328, 0]
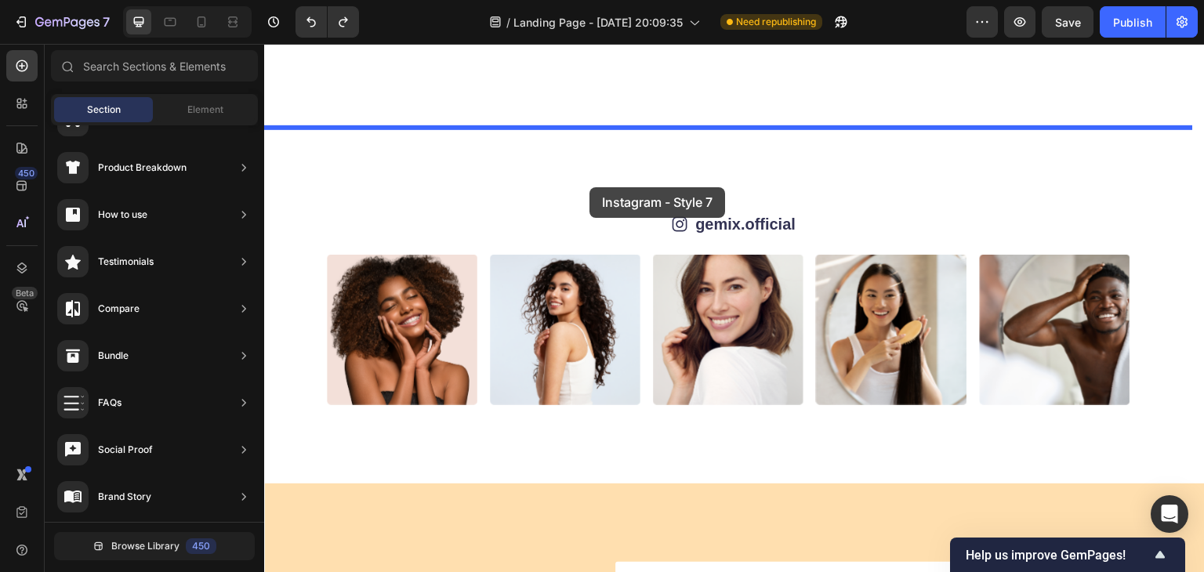
drag, startPoint x: 630, startPoint y: 371, endPoint x: 589, endPoint y: 187, distance: 187.9
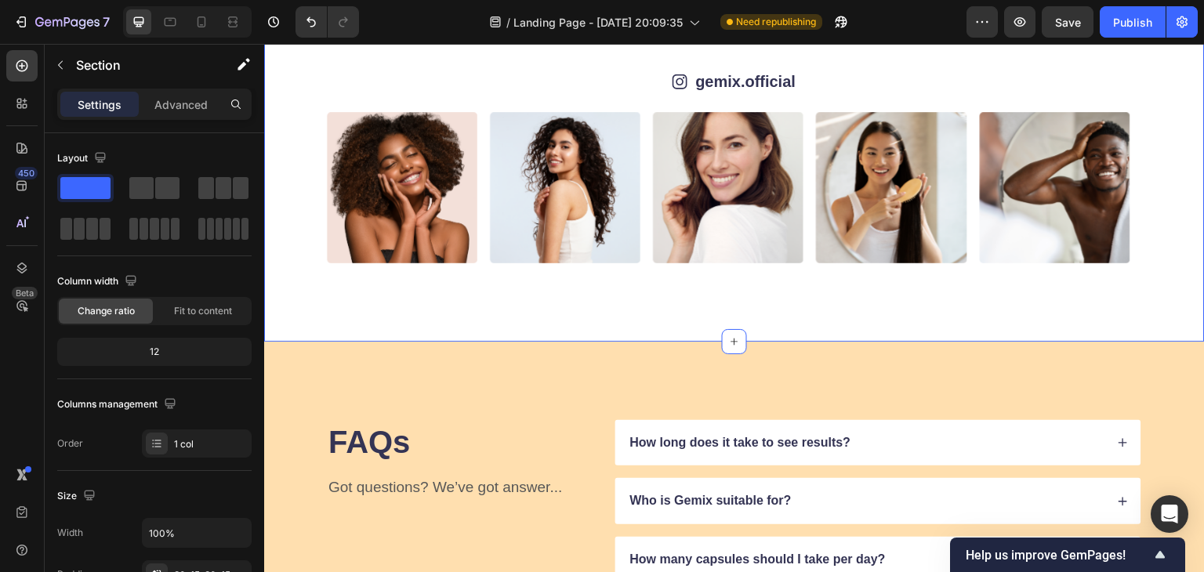
scroll to position [8976, 0]
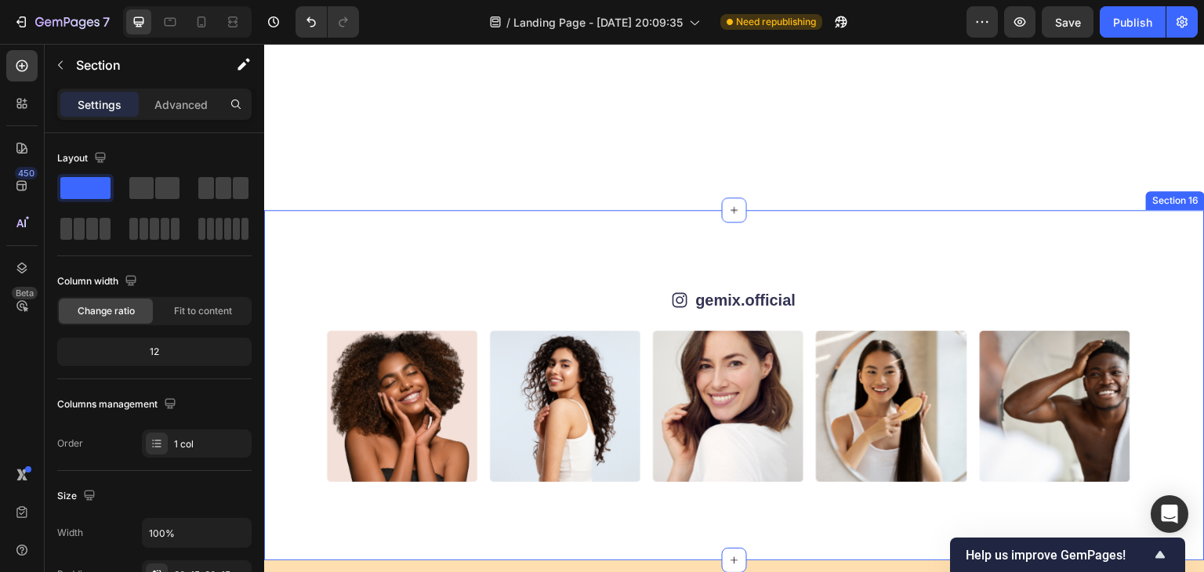
click at [1097, 251] on div "Icon gemix.official Text Block Row Image Image Image Image Image Image Image Im…" at bounding box center [734, 385] width 940 height 350
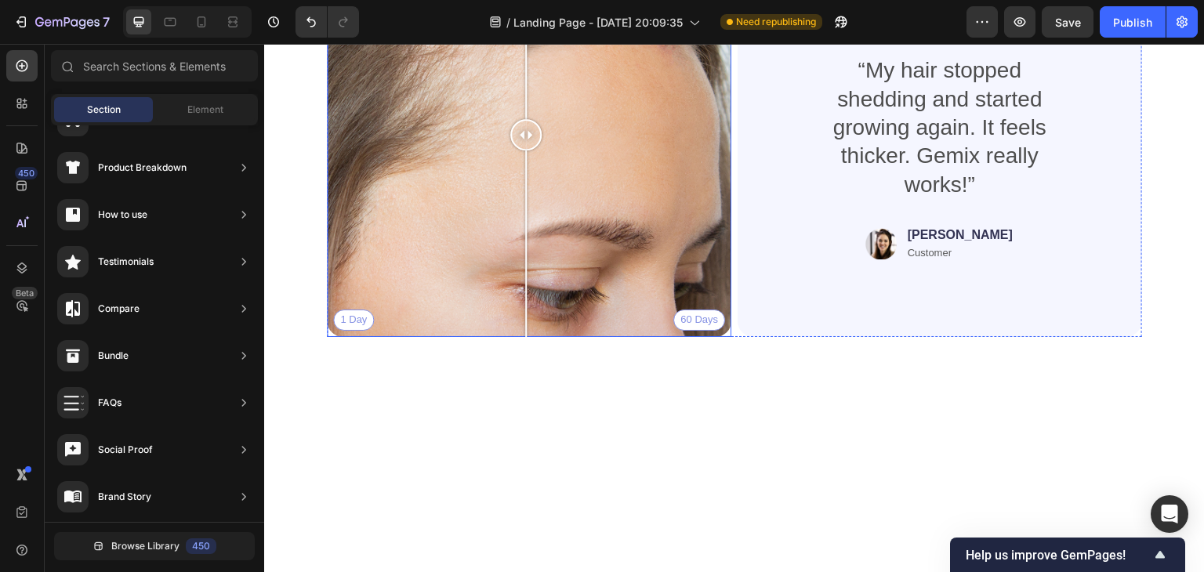
scroll to position [7951, 0]
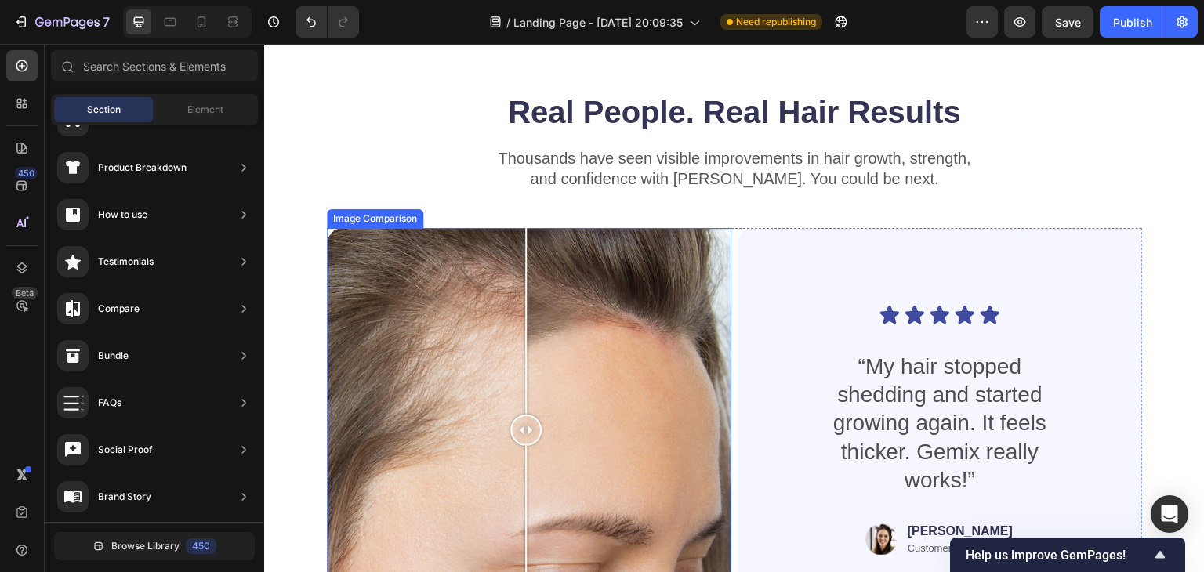
click at [327, 252] on div "1 Day" at bounding box center [529, 430] width 404 height 404
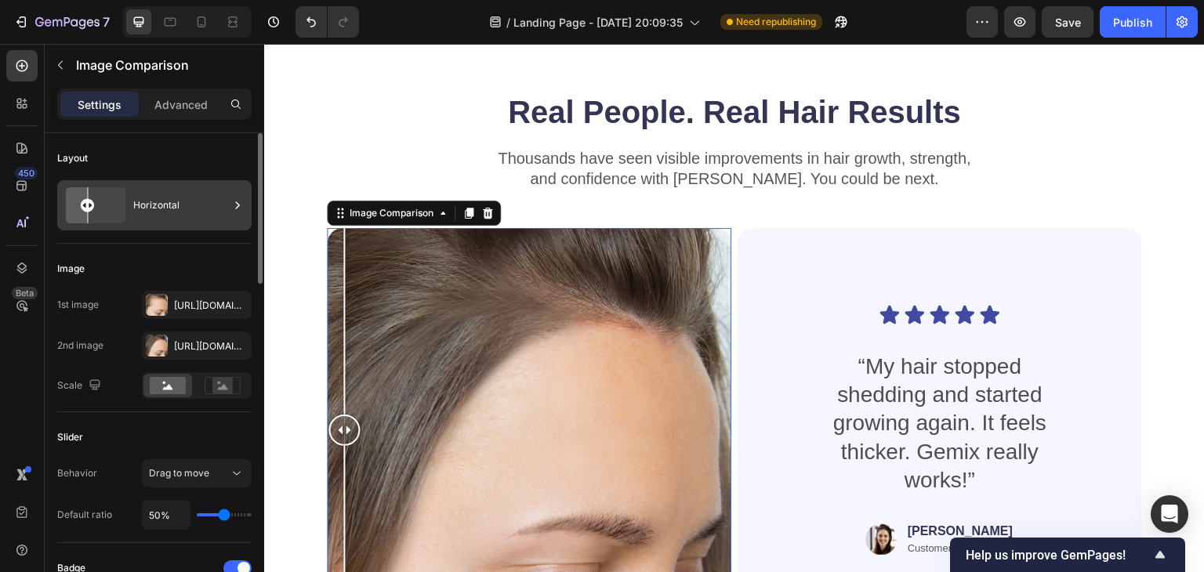
click at [236, 205] on icon at bounding box center [238, 206] width 16 height 16
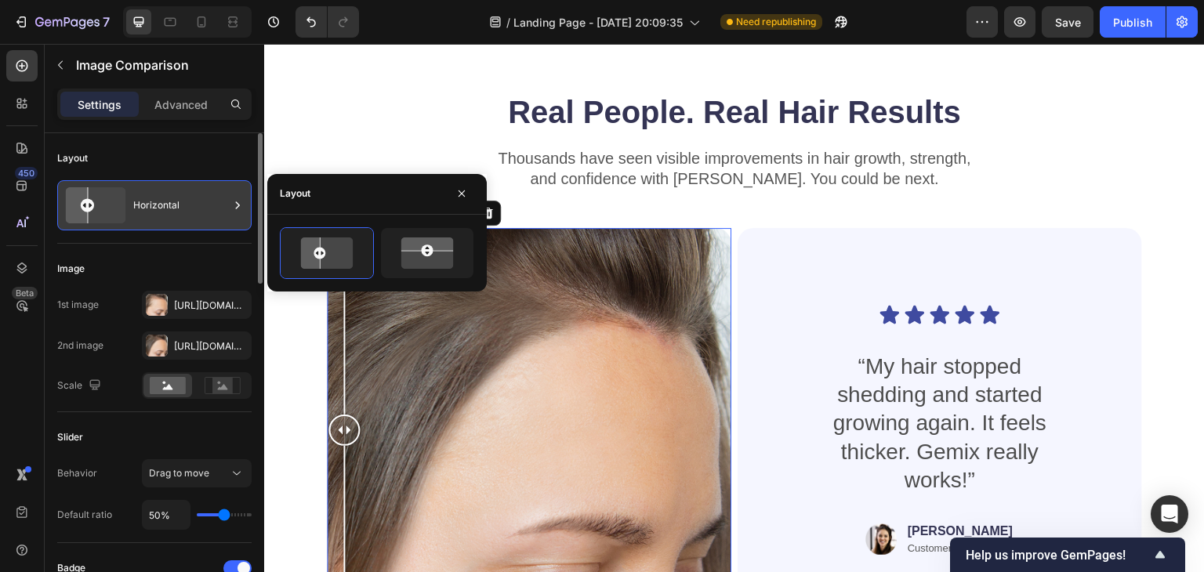
click at [236, 205] on icon at bounding box center [238, 206] width 16 height 16
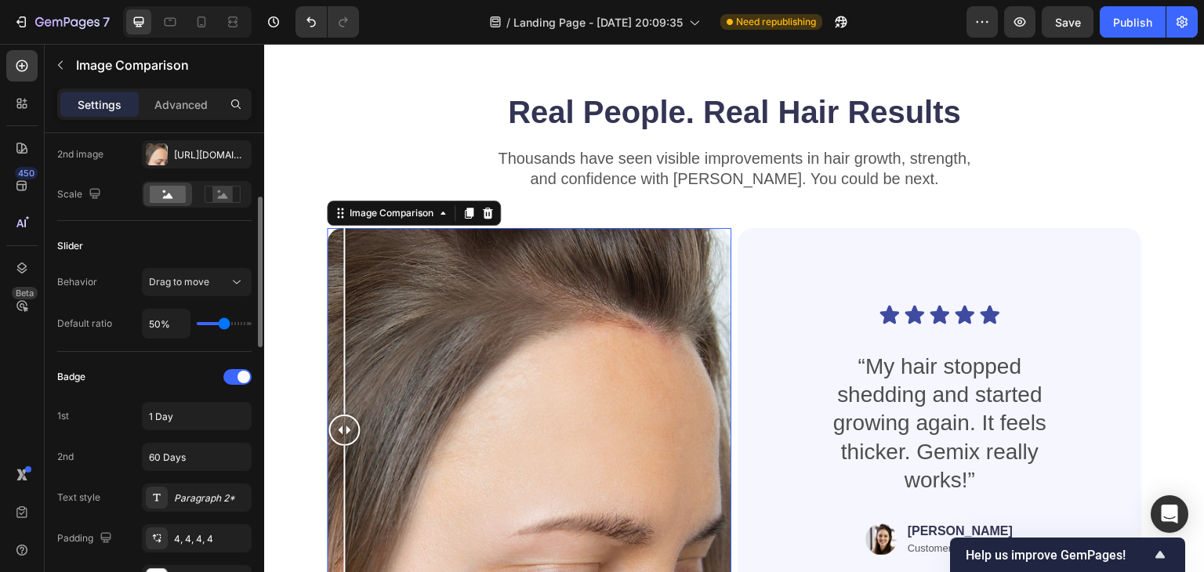
scroll to position [194, 0]
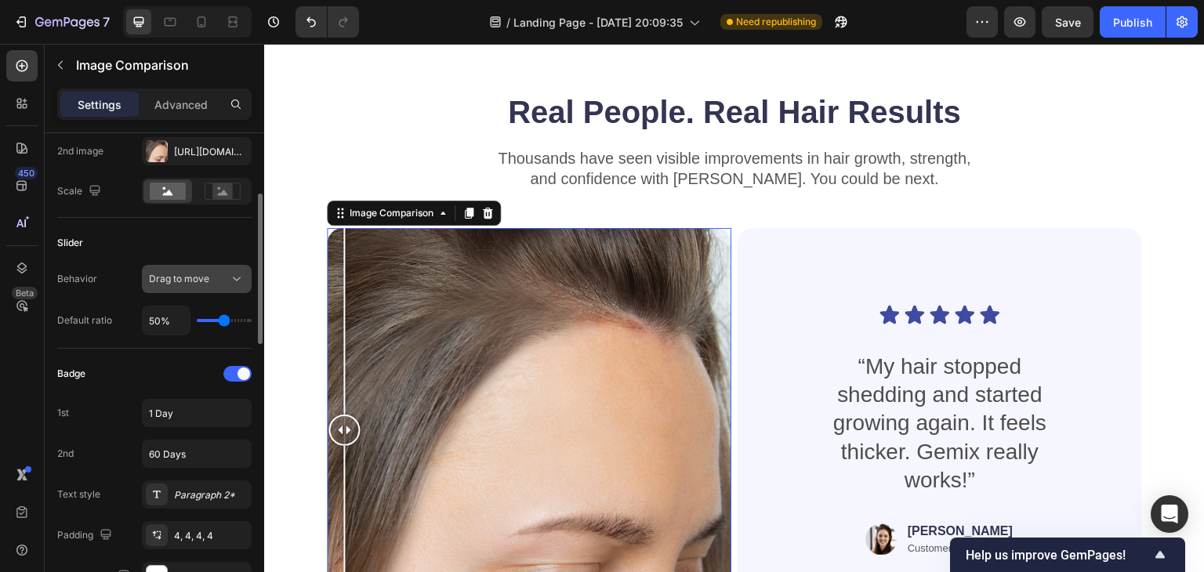
click at [212, 287] on button "Drag to move" at bounding box center [197, 279] width 110 height 28
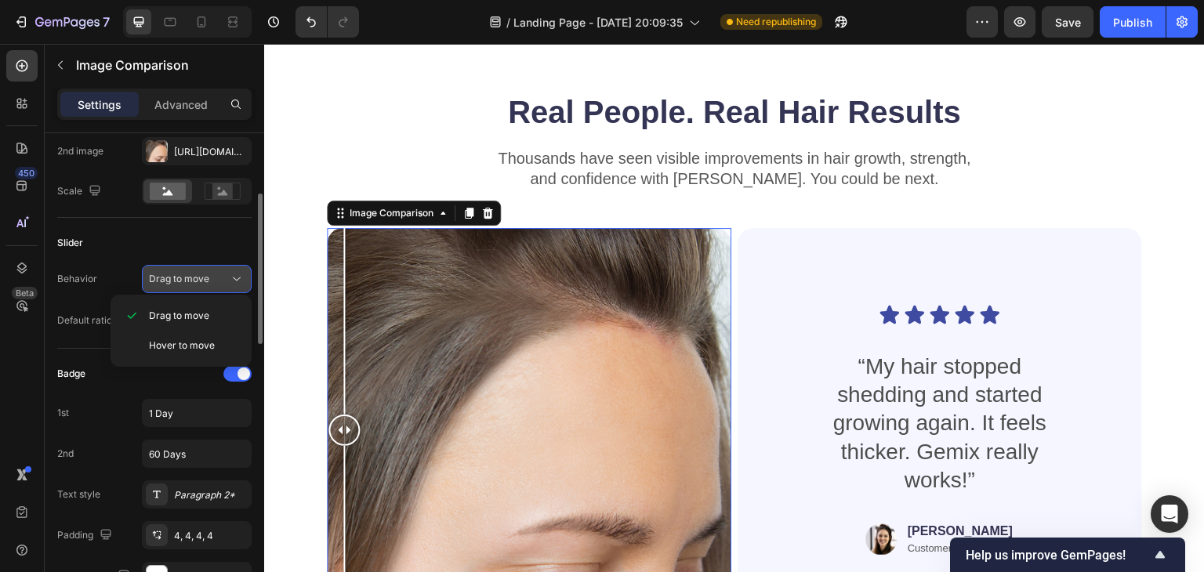
click at [212, 287] on button "Drag to move" at bounding box center [197, 279] width 110 height 28
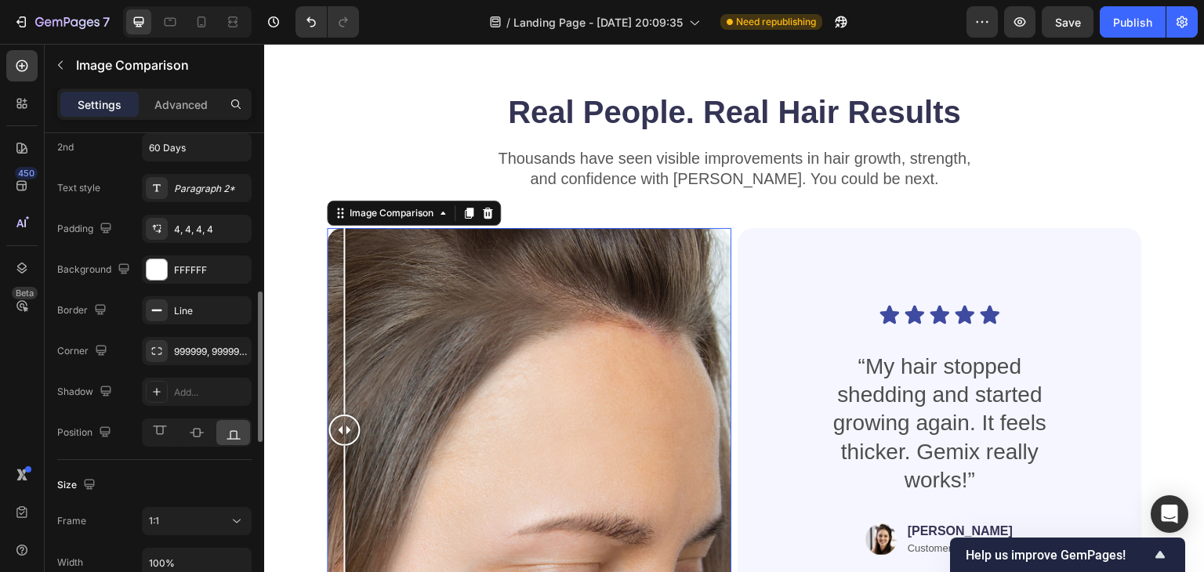
scroll to position [502, 0]
click at [151, 391] on icon at bounding box center [156, 390] width 13 height 13
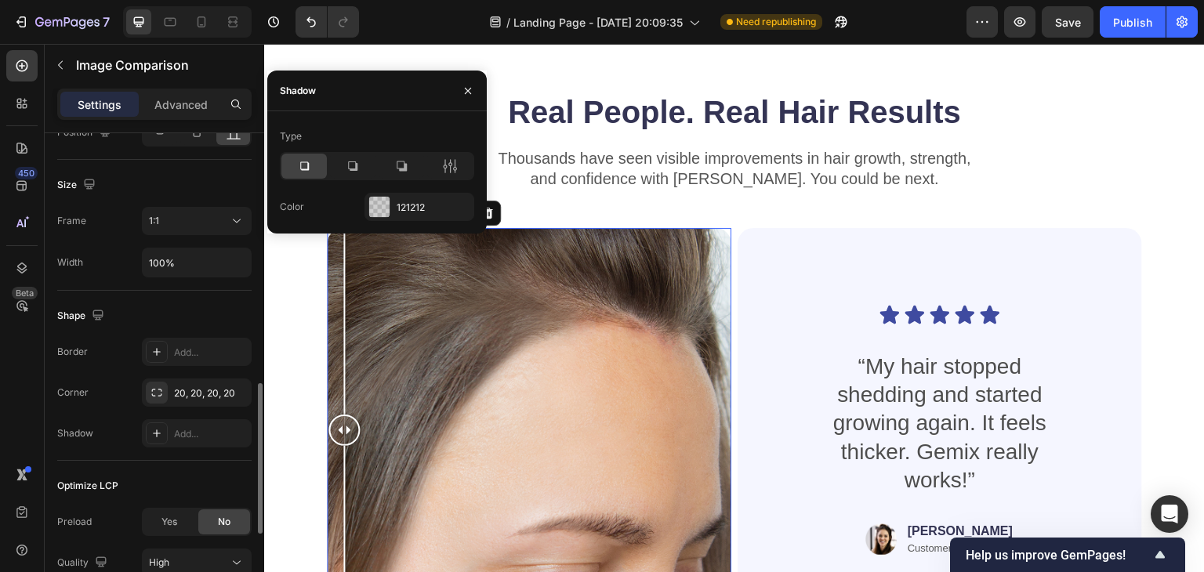
scroll to position [802, 0]
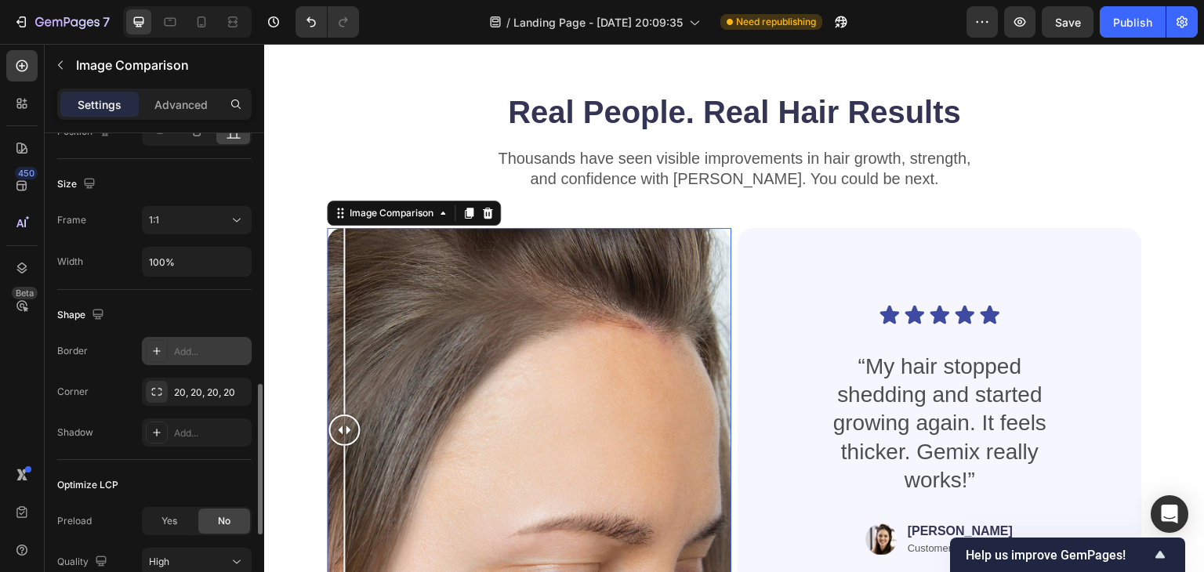
click at [157, 347] on icon at bounding box center [157, 351] width 8 height 8
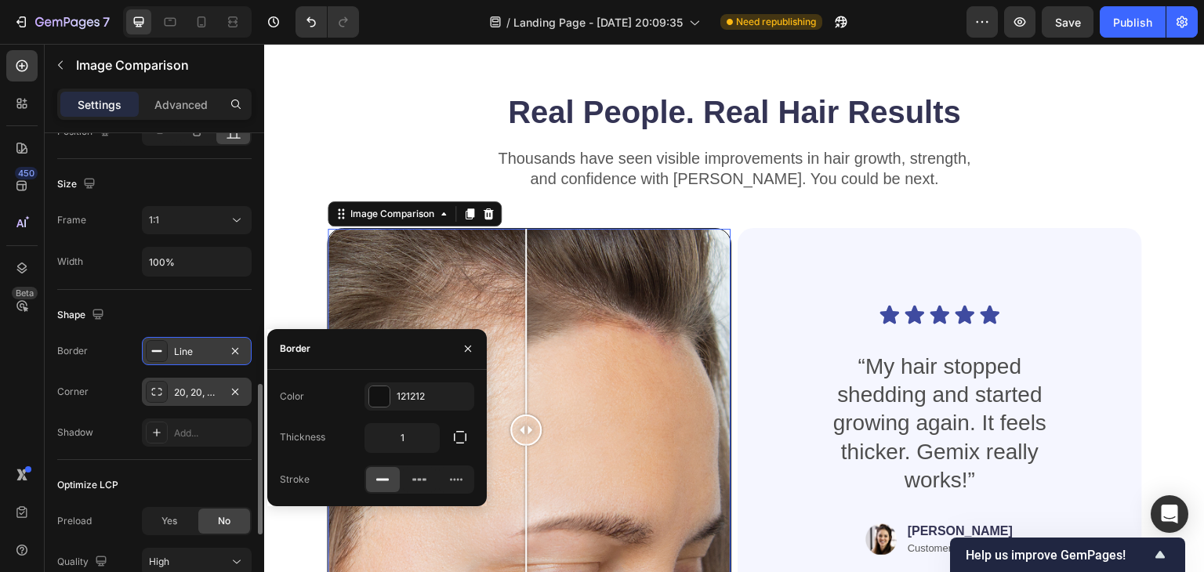
click at [157, 378] on div "20, 20, 20, 20" at bounding box center [197, 392] width 110 height 28
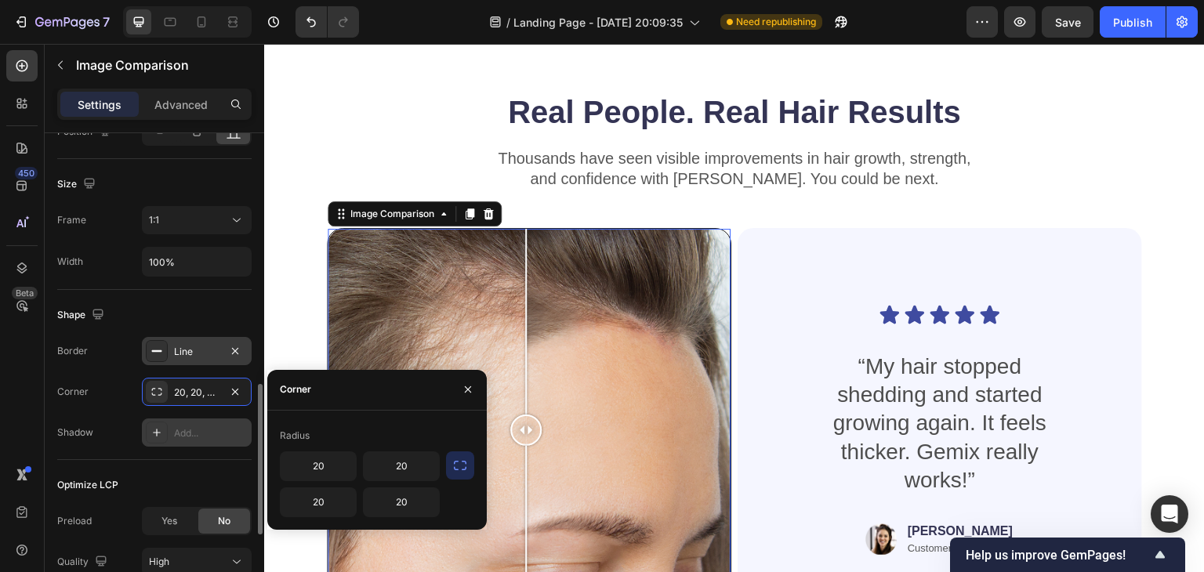
click at [155, 422] on div at bounding box center [157, 433] width 22 height 22
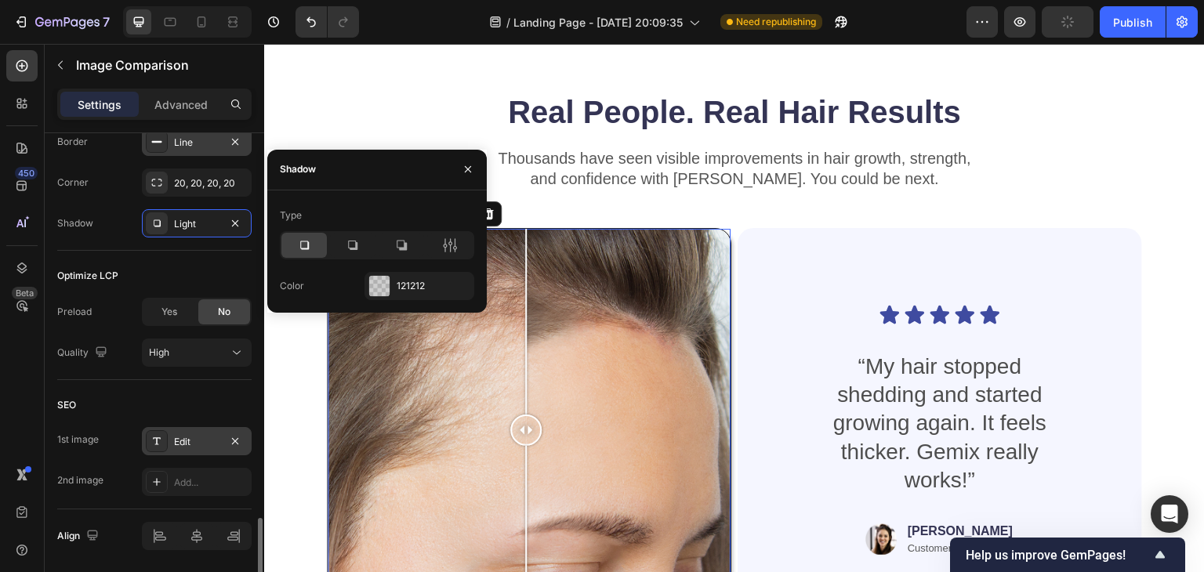
scroll to position [1063, 0]
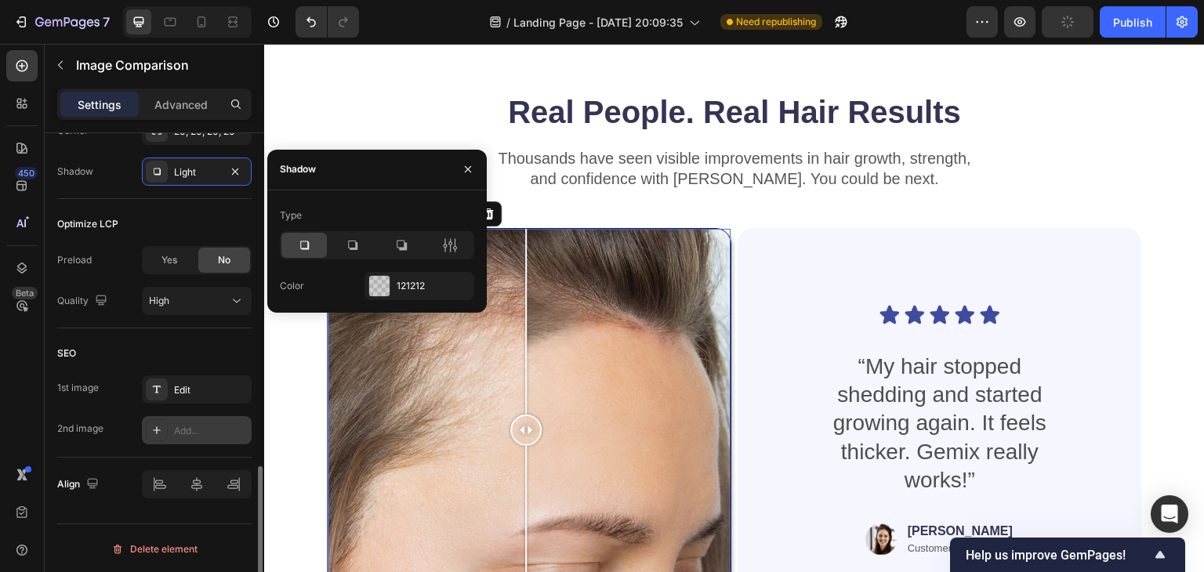
click at [161, 430] on icon at bounding box center [156, 430] width 13 height 13
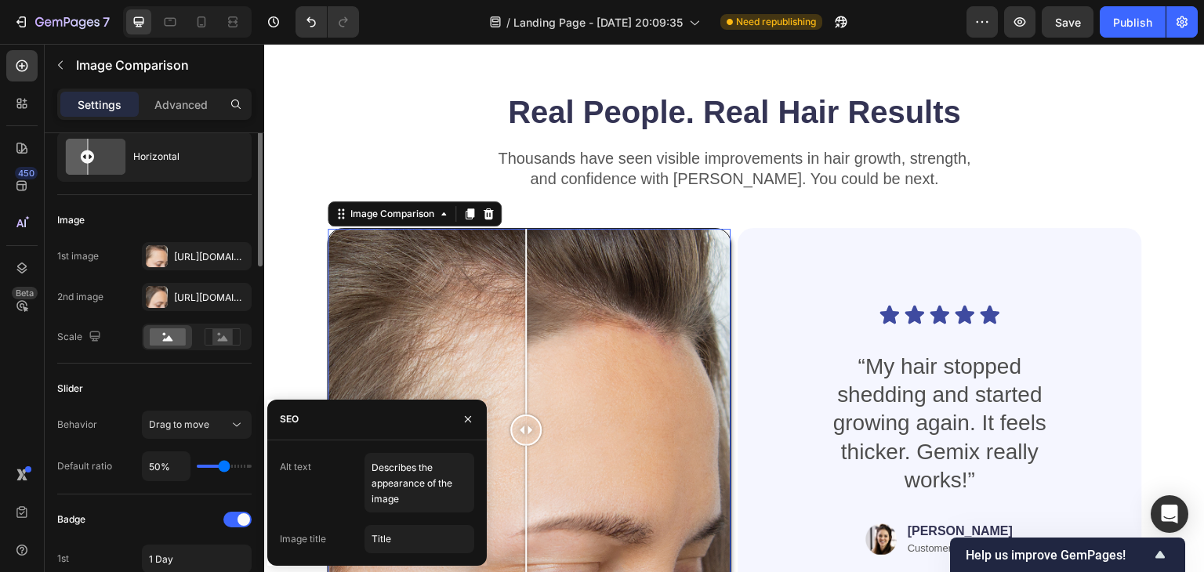
scroll to position [0, 0]
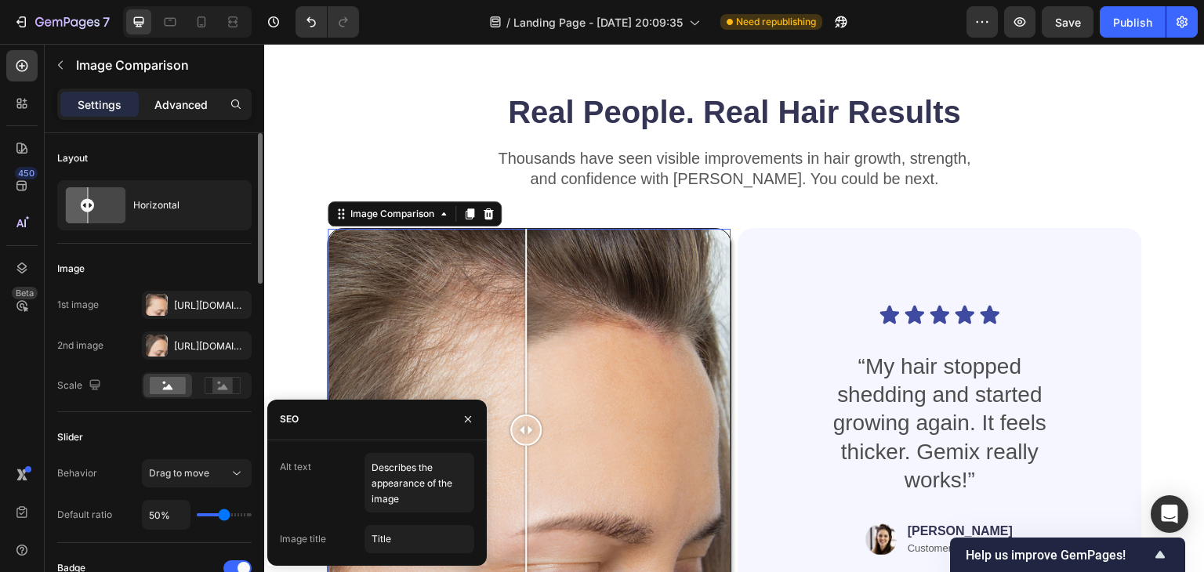
click at [182, 103] on p "Advanced" at bounding box center [180, 104] width 53 height 16
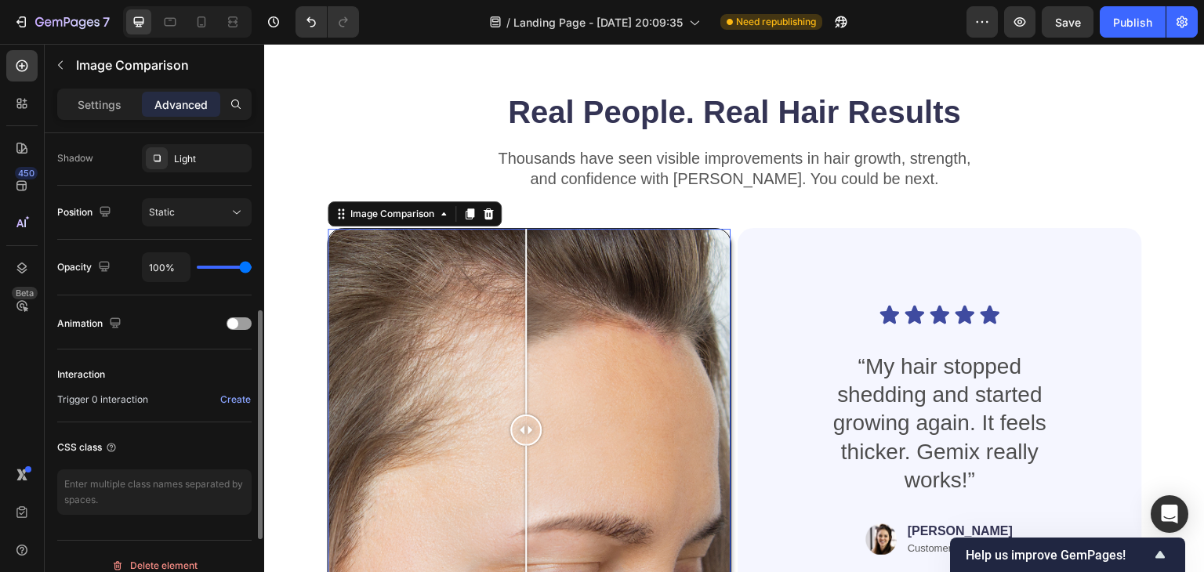
scroll to position [537, 0]
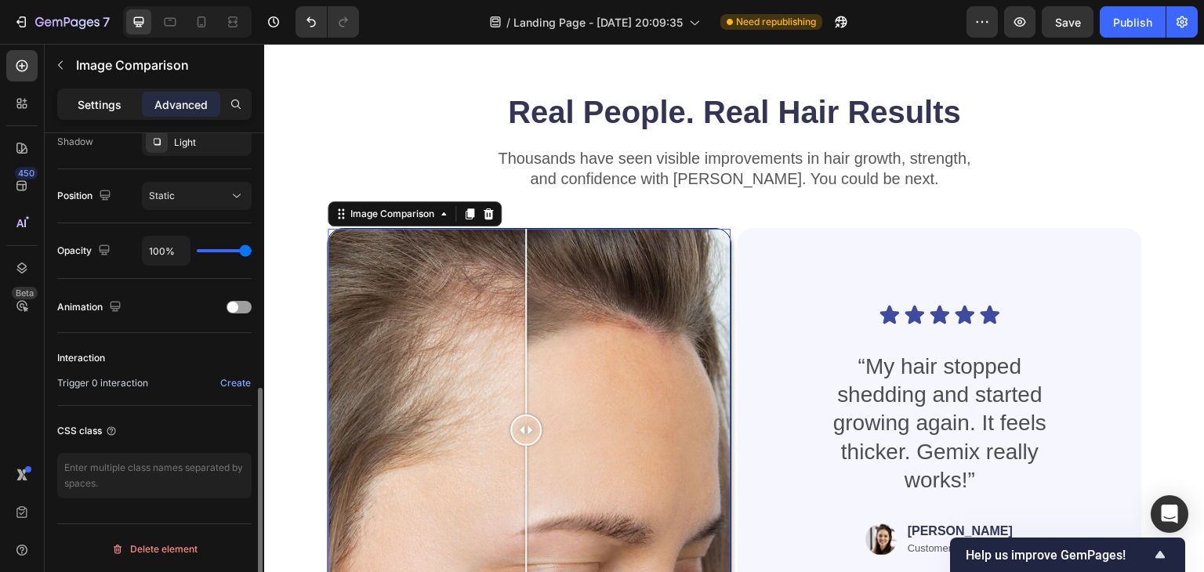
click at [91, 108] on p "Settings" at bounding box center [100, 104] width 44 height 16
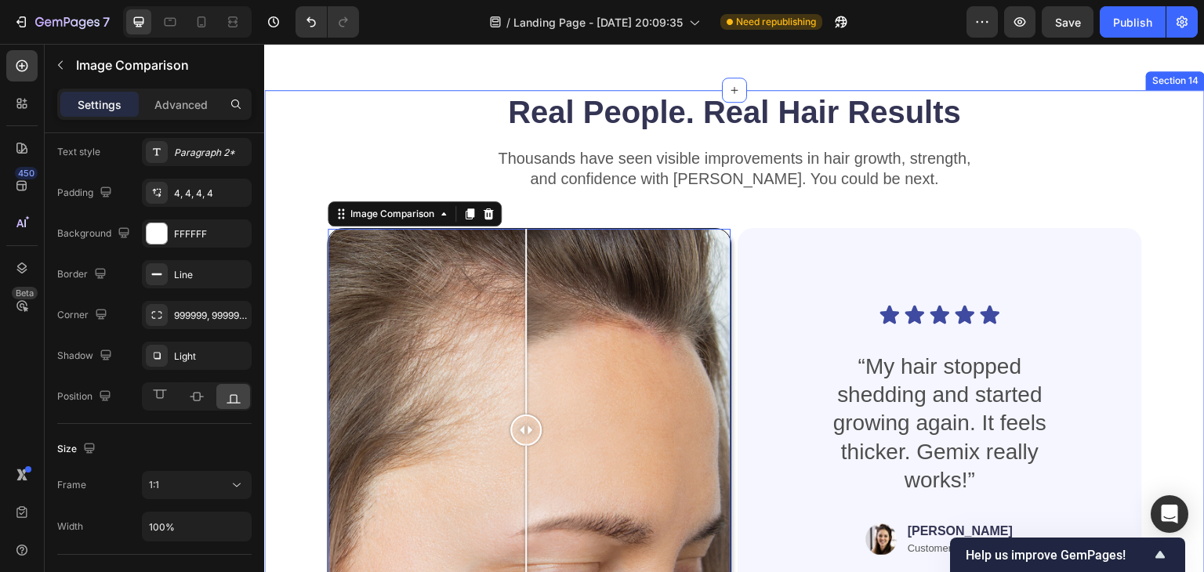
click at [1143, 255] on div "Real People. Real Hair Results Heading Thousands have seen visible improvements…" at bounding box center [734, 406] width 940 height 633
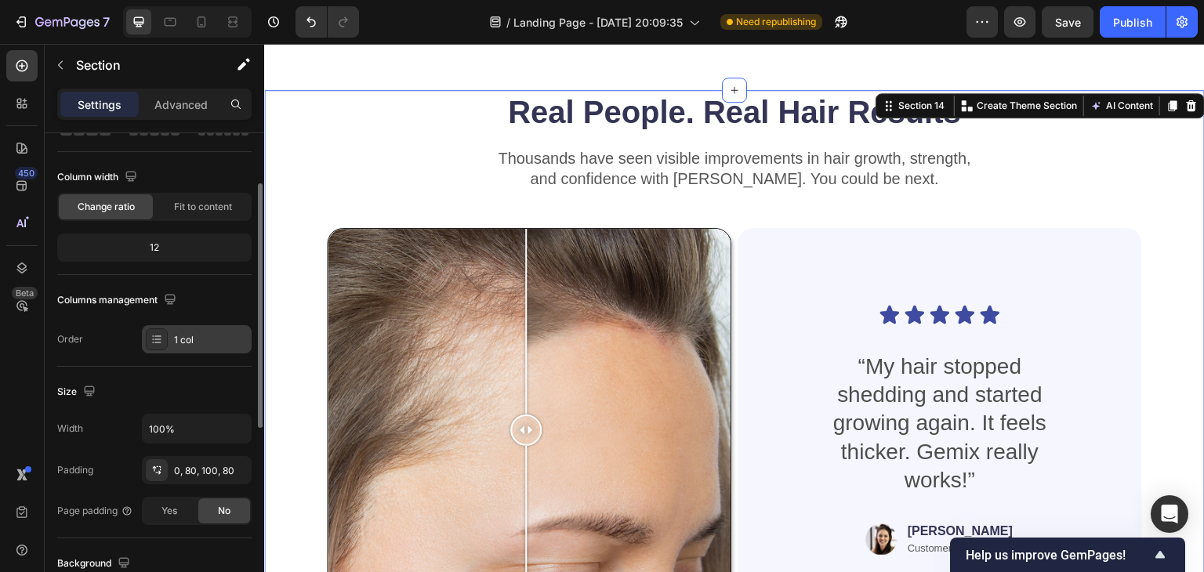
scroll to position [103, 0]
click at [212, 346] on div "1 col" at bounding box center [211, 342] width 74 height 14
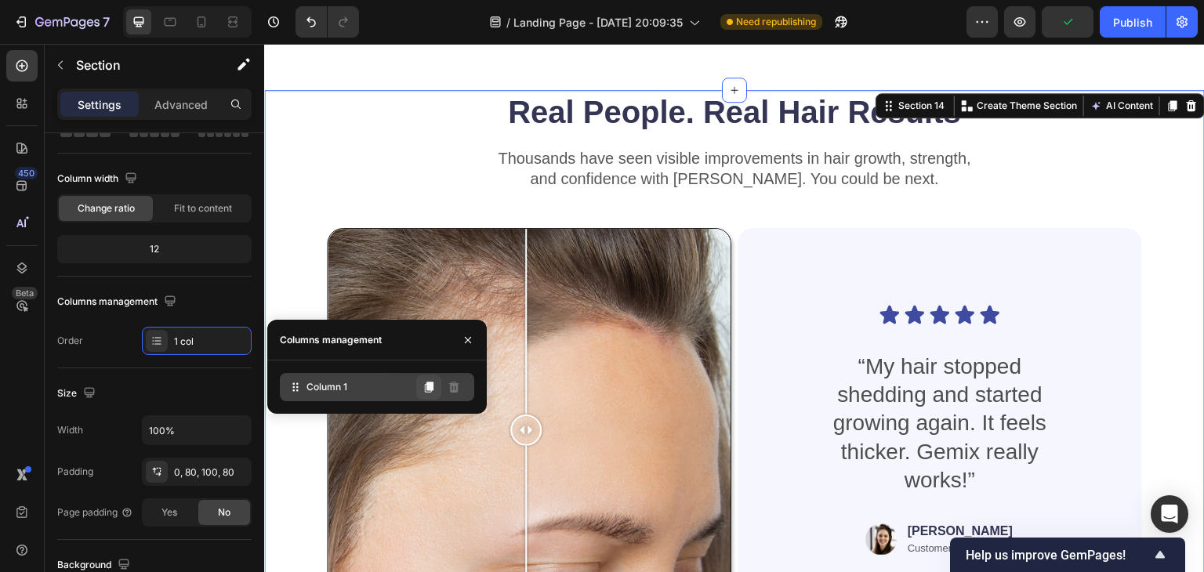
click at [432, 386] on icon at bounding box center [429, 387] width 9 height 11
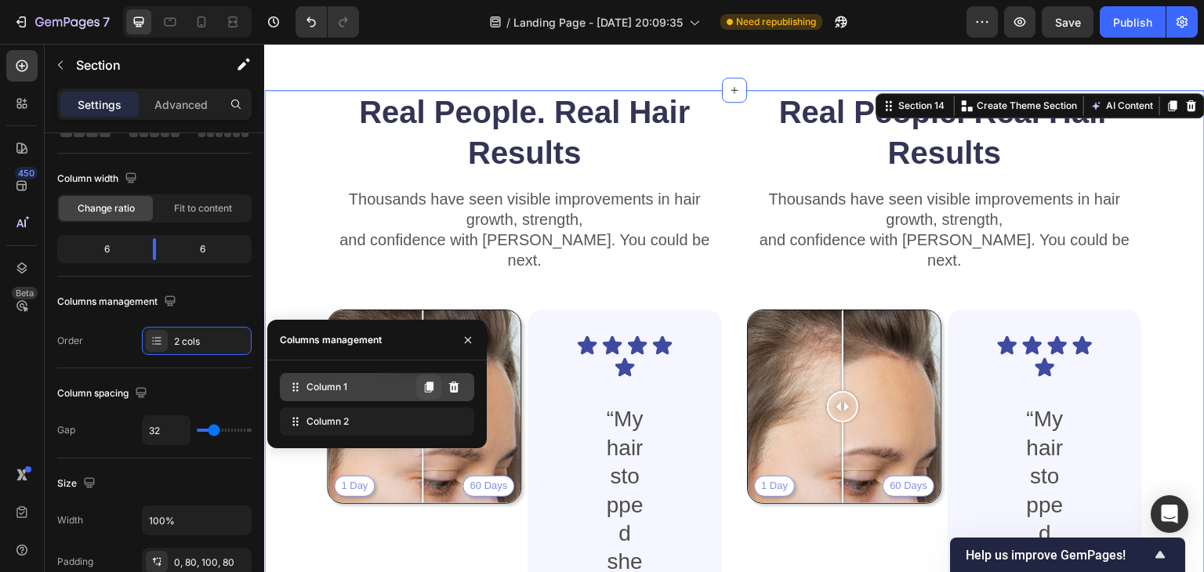
click at [430, 389] on icon at bounding box center [429, 387] width 9 height 11
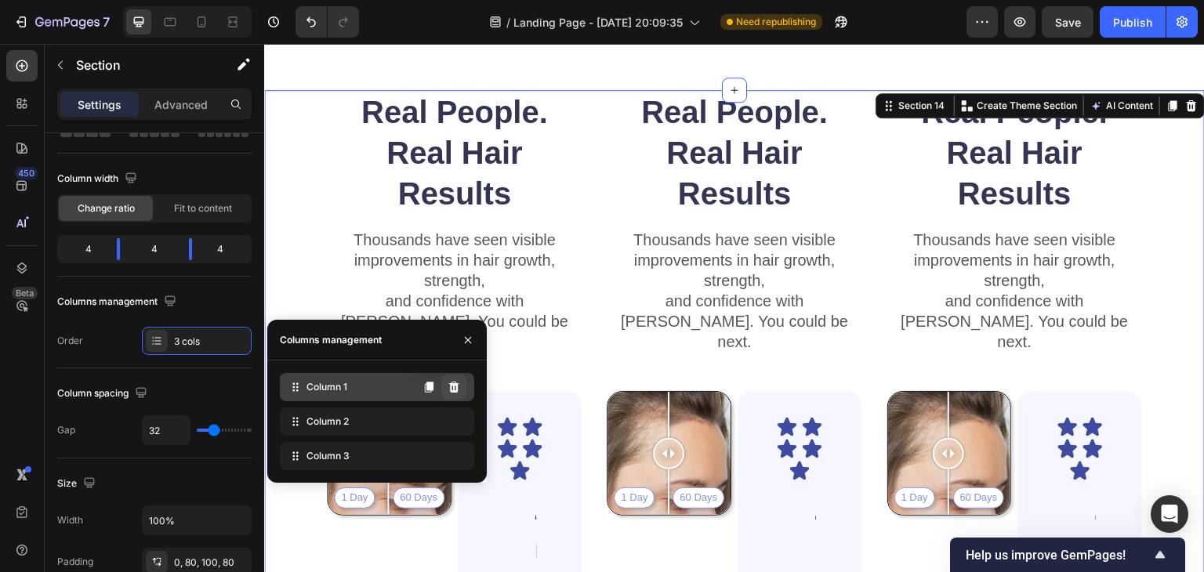
click at [454, 389] on icon at bounding box center [454, 387] width 10 height 11
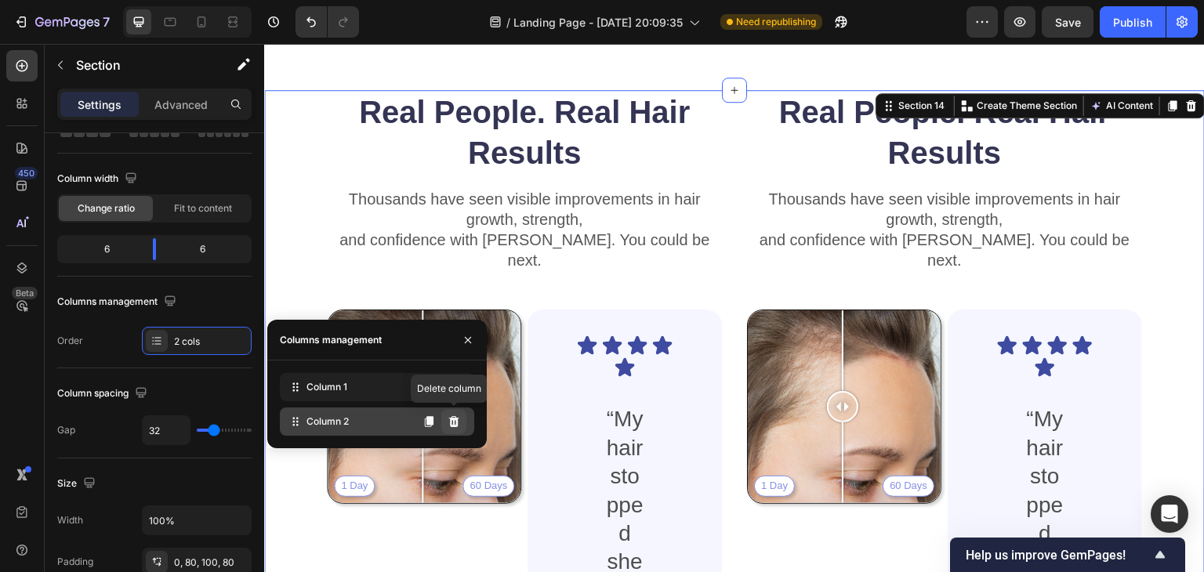
click at [454, 415] on button at bounding box center [453, 421] width 25 height 25
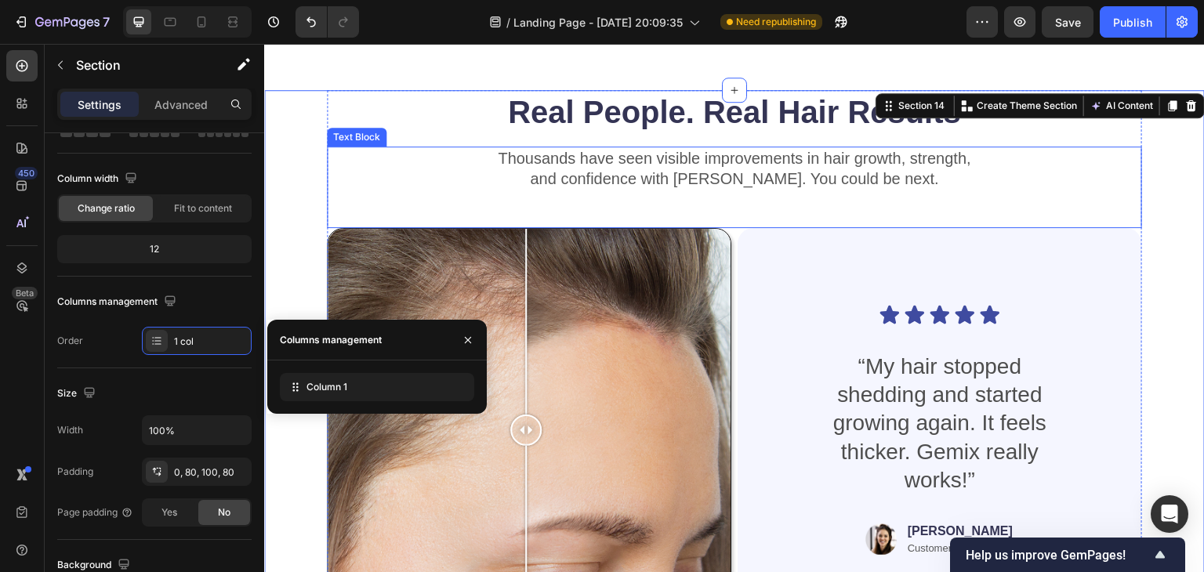
click at [380, 175] on p "and confidence with [PERSON_NAME]. You could be next." at bounding box center [734, 179] width 812 height 20
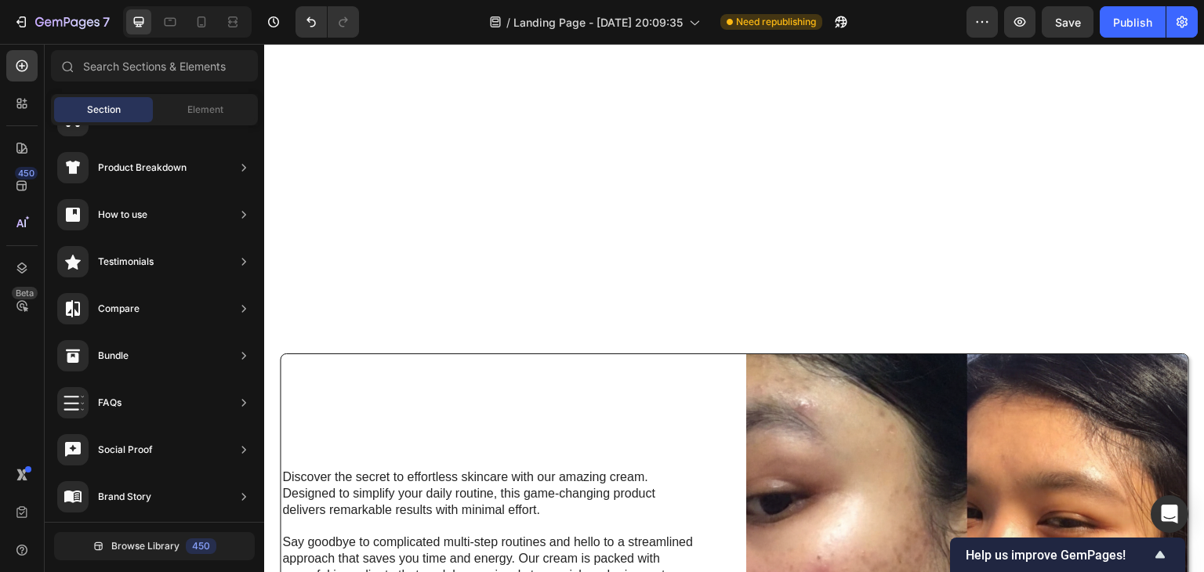
scroll to position [2992, 0]
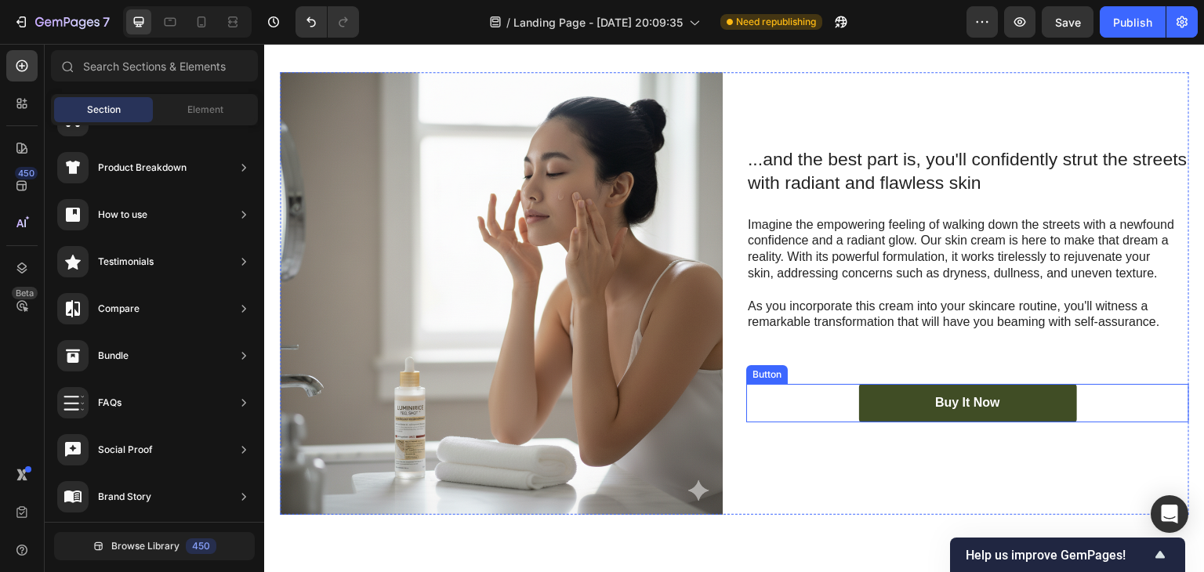
click at [1050, 388] on link "Buy It Now" at bounding box center [968, 403] width 218 height 38
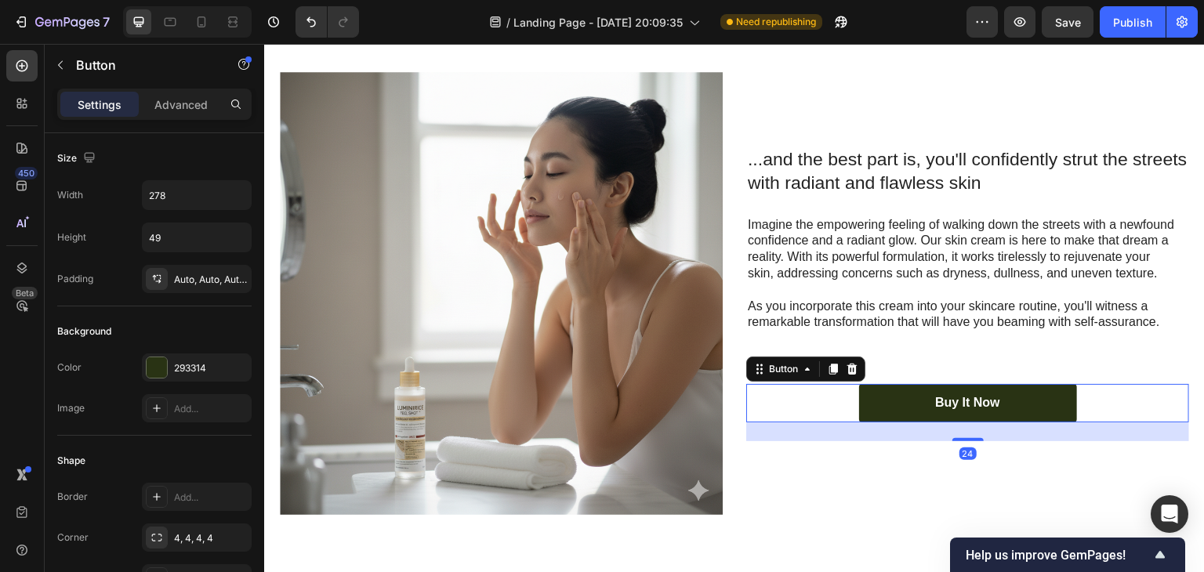
click at [828, 364] on icon at bounding box center [833, 369] width 13 height 13
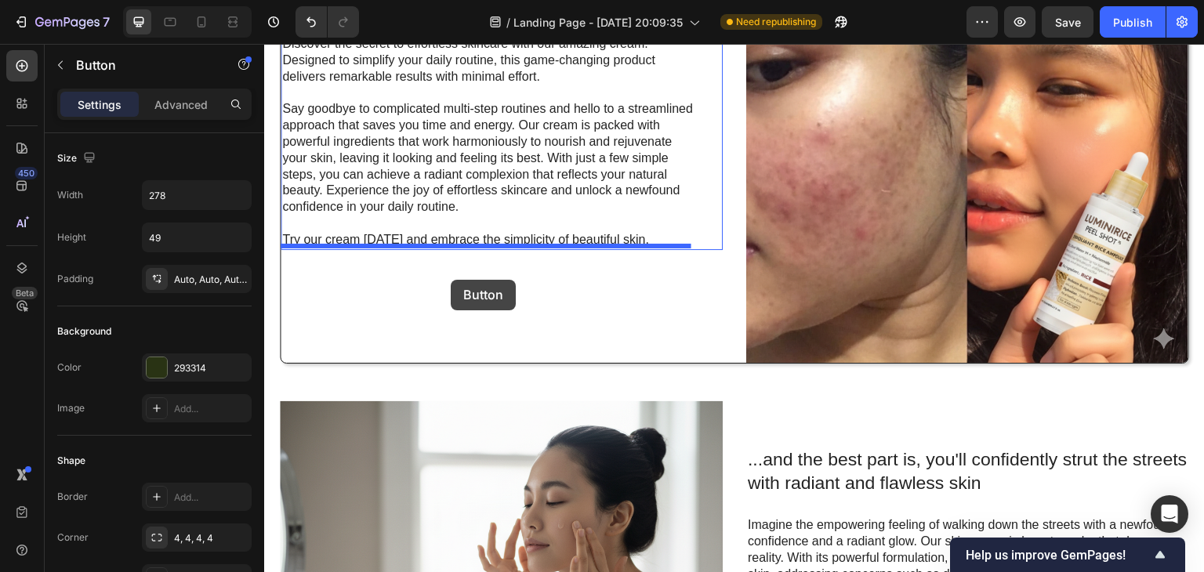
drag, startPoint x: 907, startPoint y: 427, endPoint x: 451, endPoint y: 304, distance: 472.4
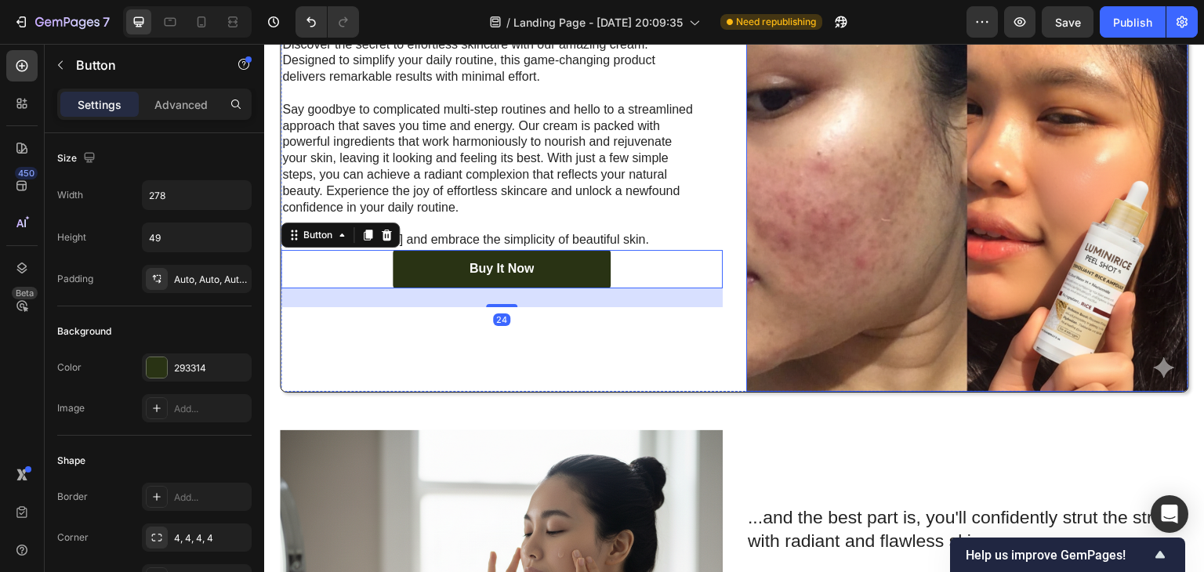
scroll to position [2560, 0]
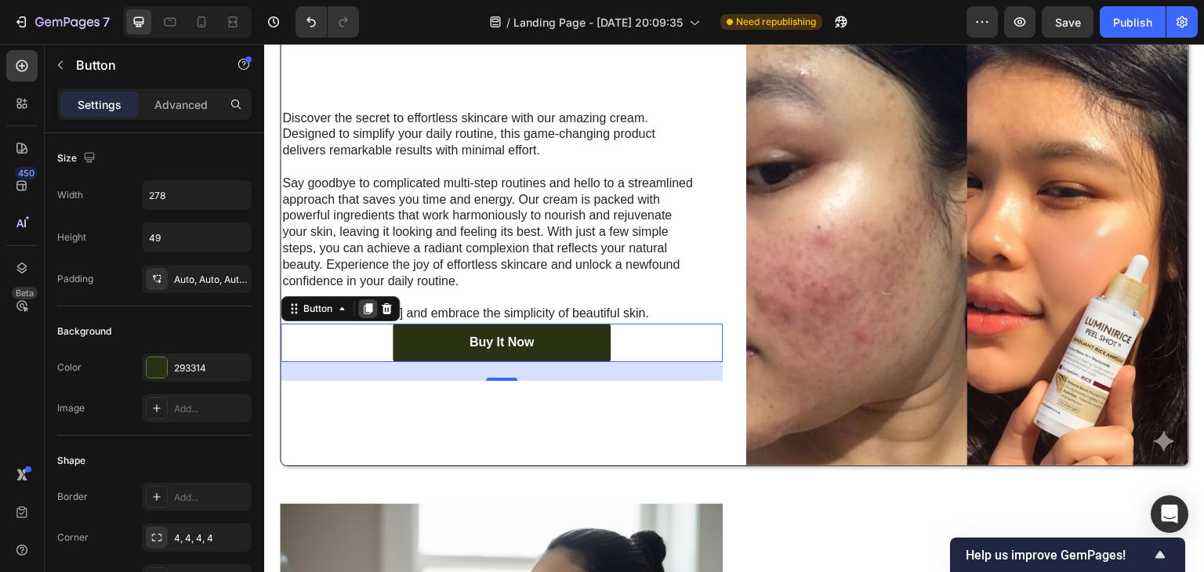
click at [367, 308] on icon at bounding box center [368, 308] width 9 height 11
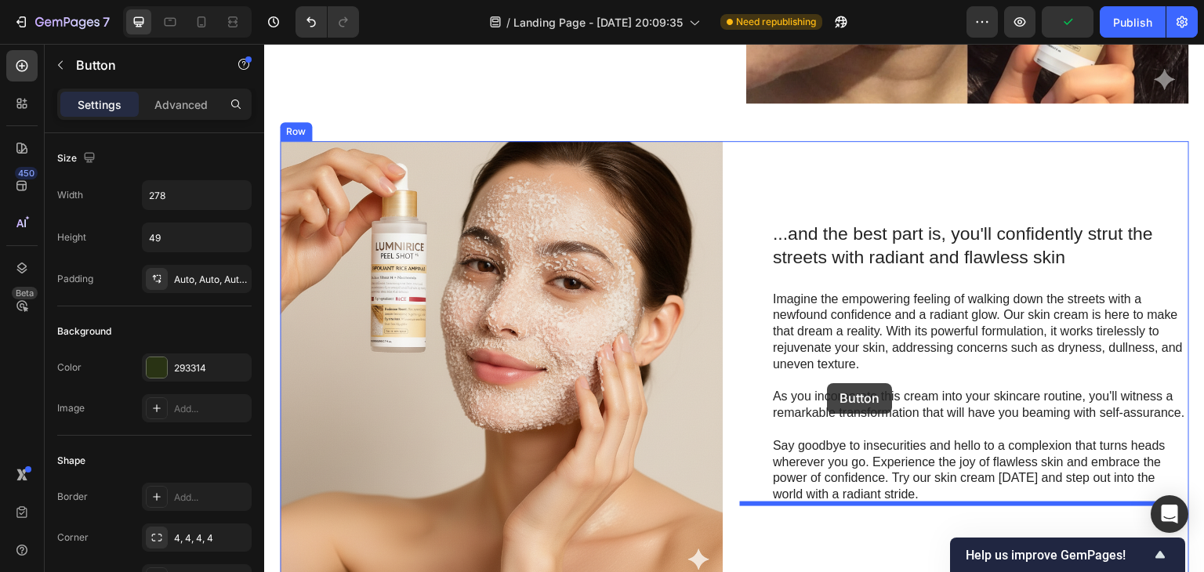
scroll to position [1957, 0]
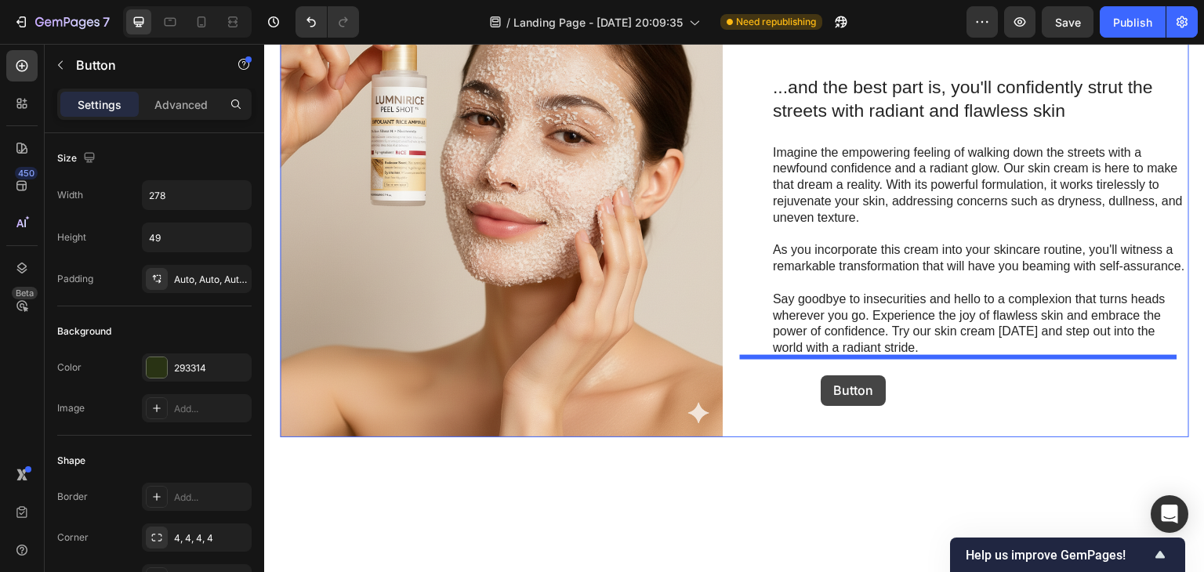
drag, startPoint x: 559, startPoint y: 400, endPoint x: 821, endPoint y: 375, distance: 263.8
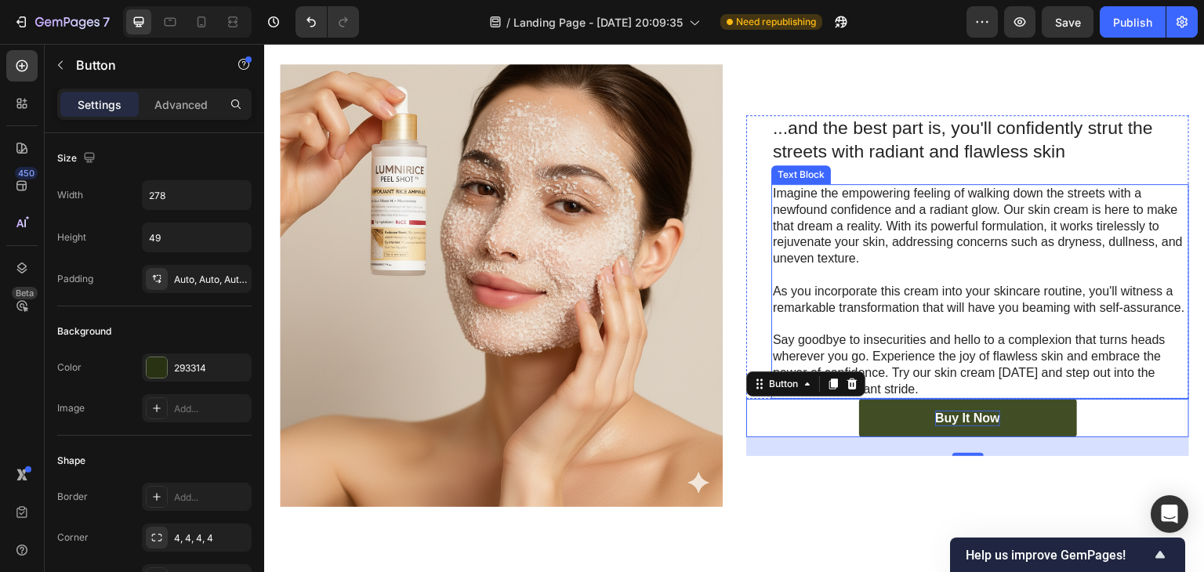
scroll to position [1888, 0]
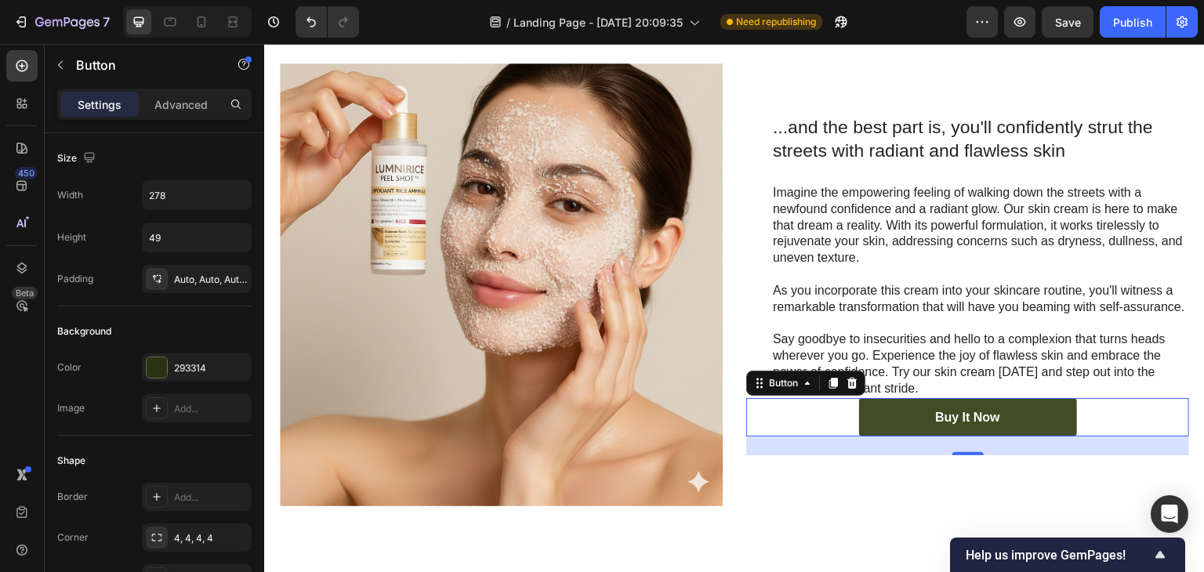
click at [830, 379] on icon at bounding box center [833, 384] width 9 height 11
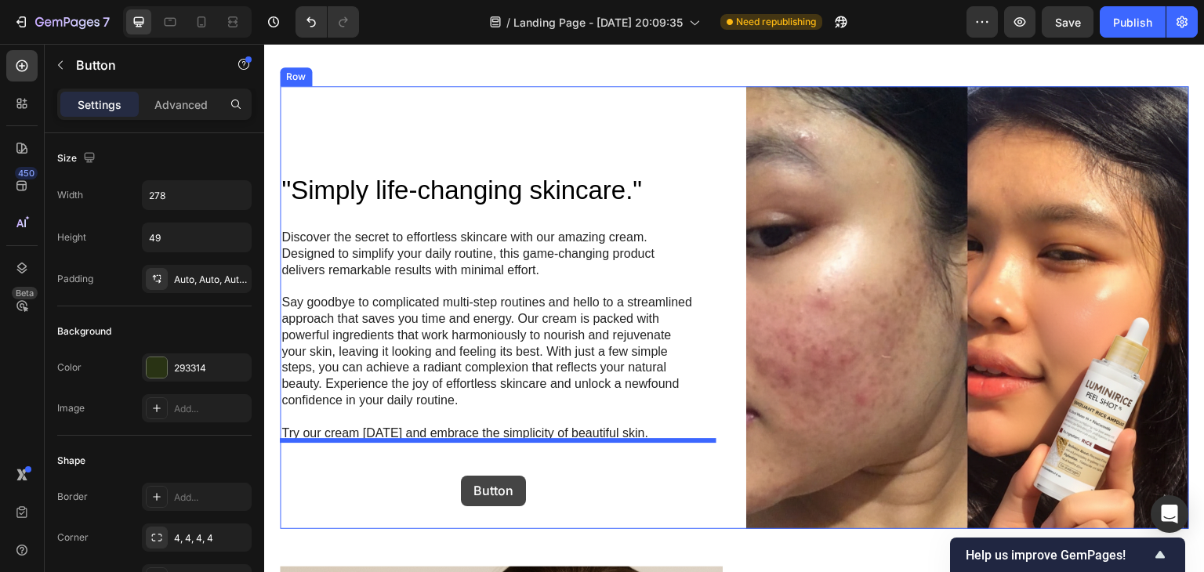
drag, startPoint x: 903, startPoint y: 449, endPoint x: 444, endPoint y: 448, distance: 458.5
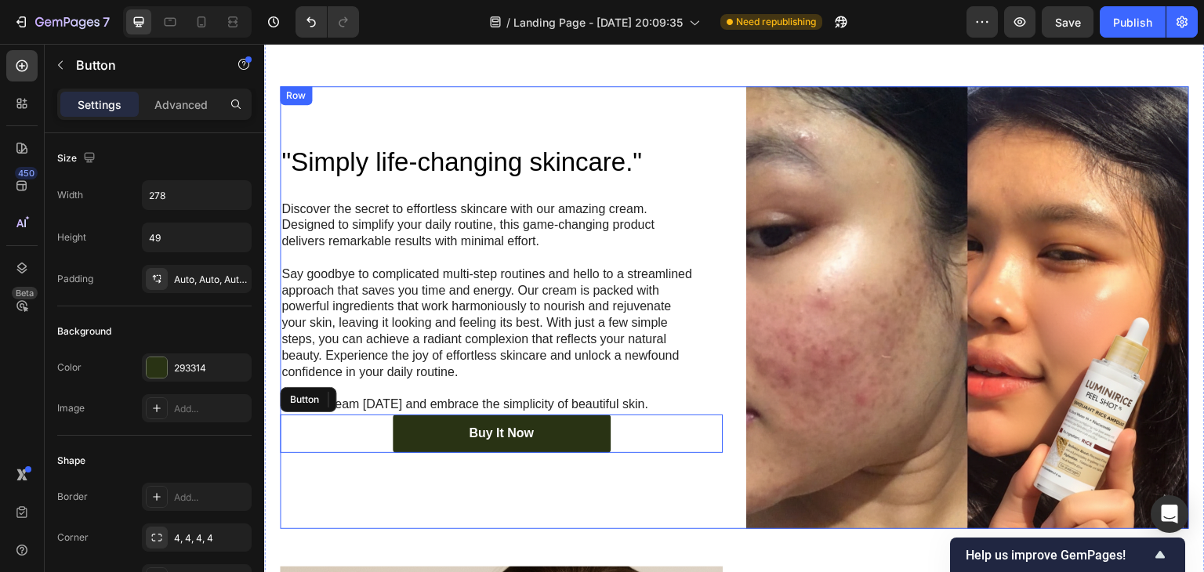
scroll to position [1387, 0]
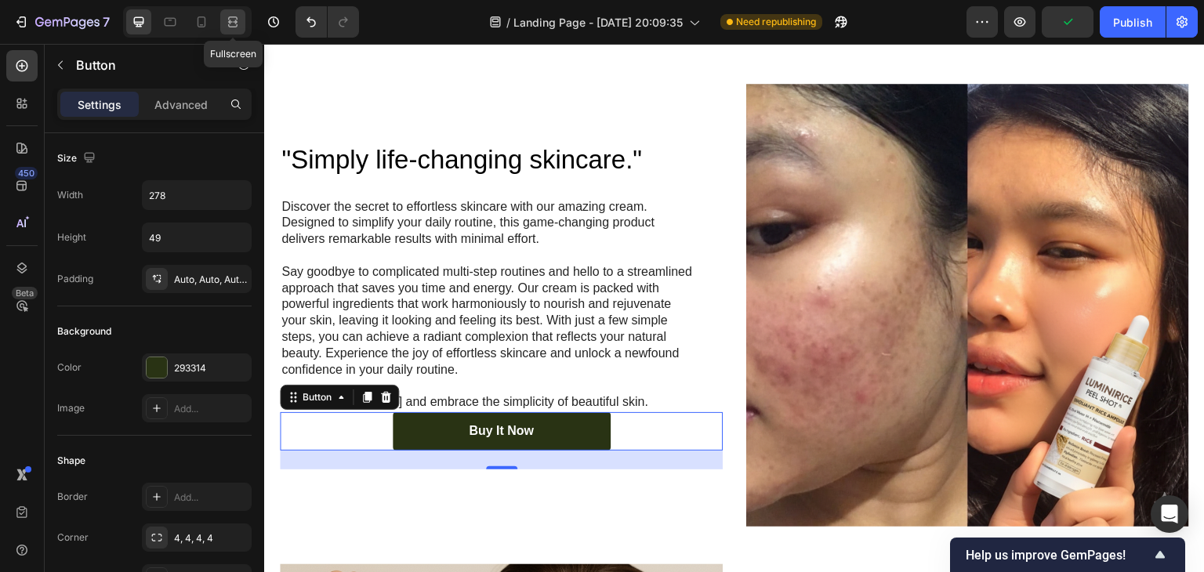
click at [233, 24] on icon at bounding box center [233, 22] width 16 height 16
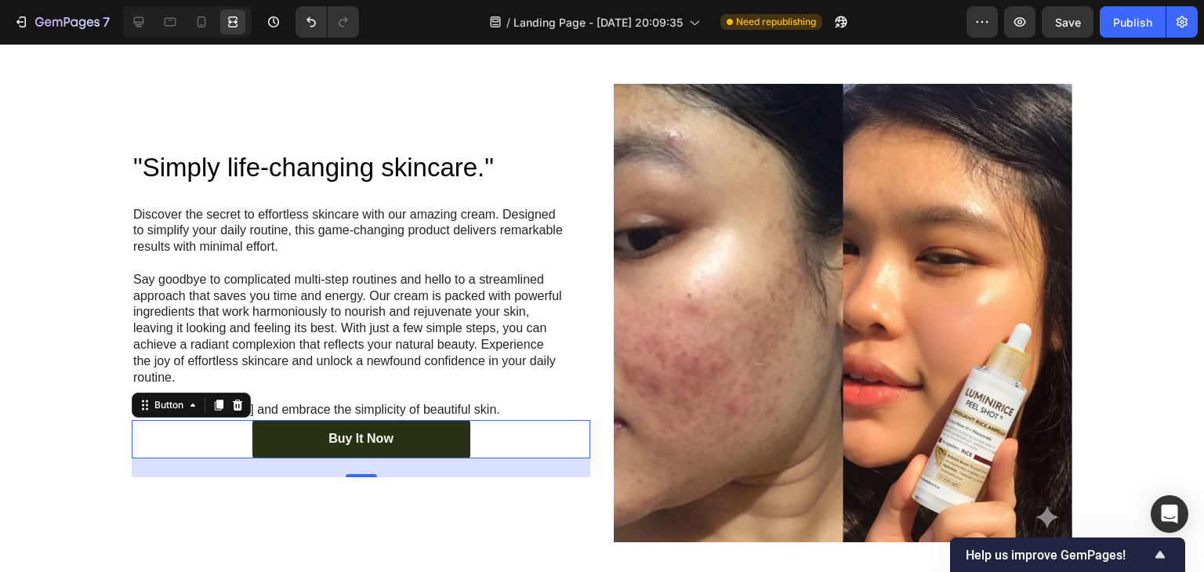
scroll to position [1821, 0]
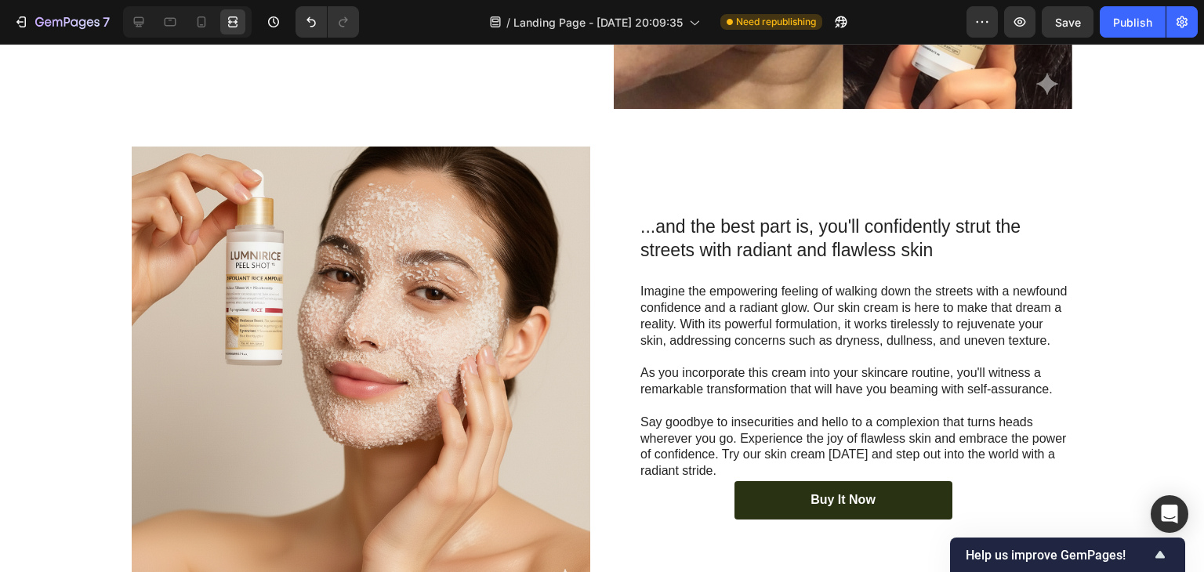
drag, startPoint x: 1201, startPoint y: 162, endPoint x: 600, endPoint y: 51, distance: 611.4
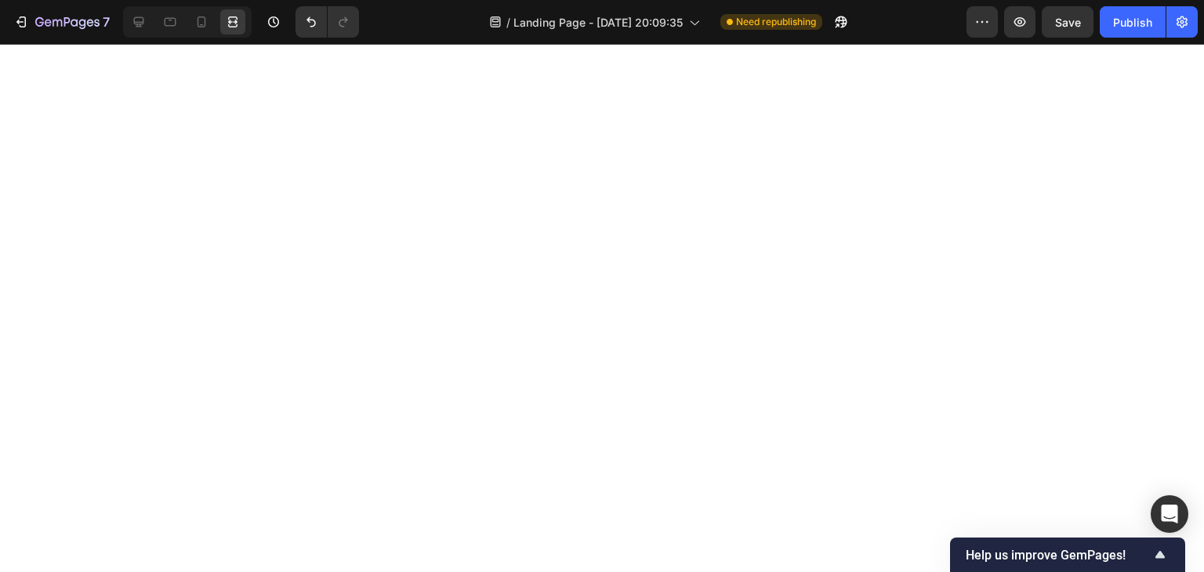
scroll to position [0, 0]
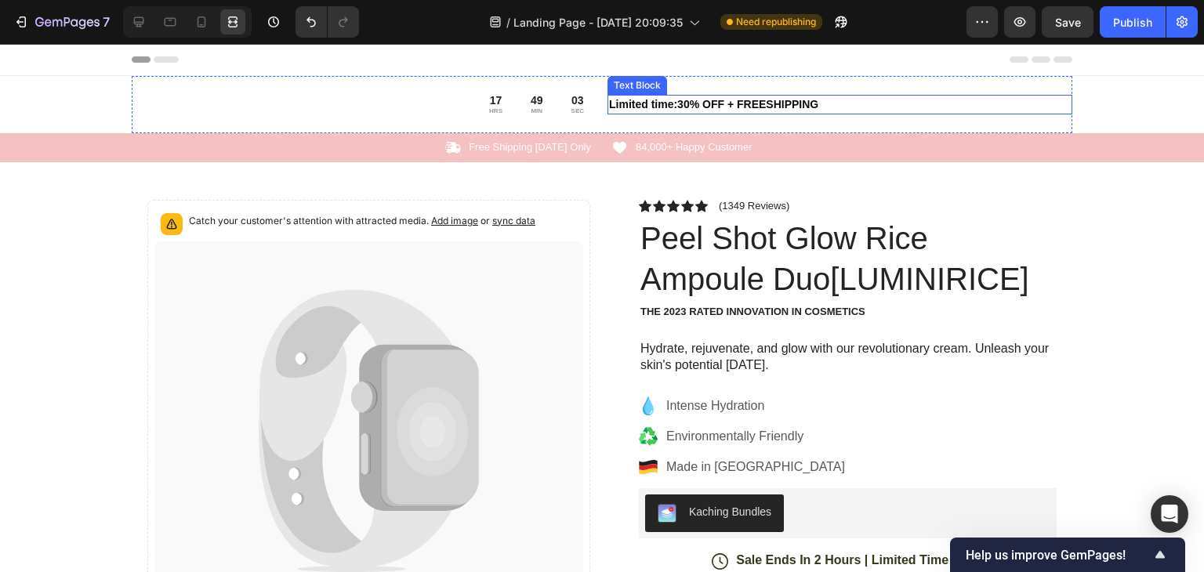
click at [838, 106] on p "Limited time:30% OFF + FREESHIPPING" at bounding box center [840, 104] width 462 height 16
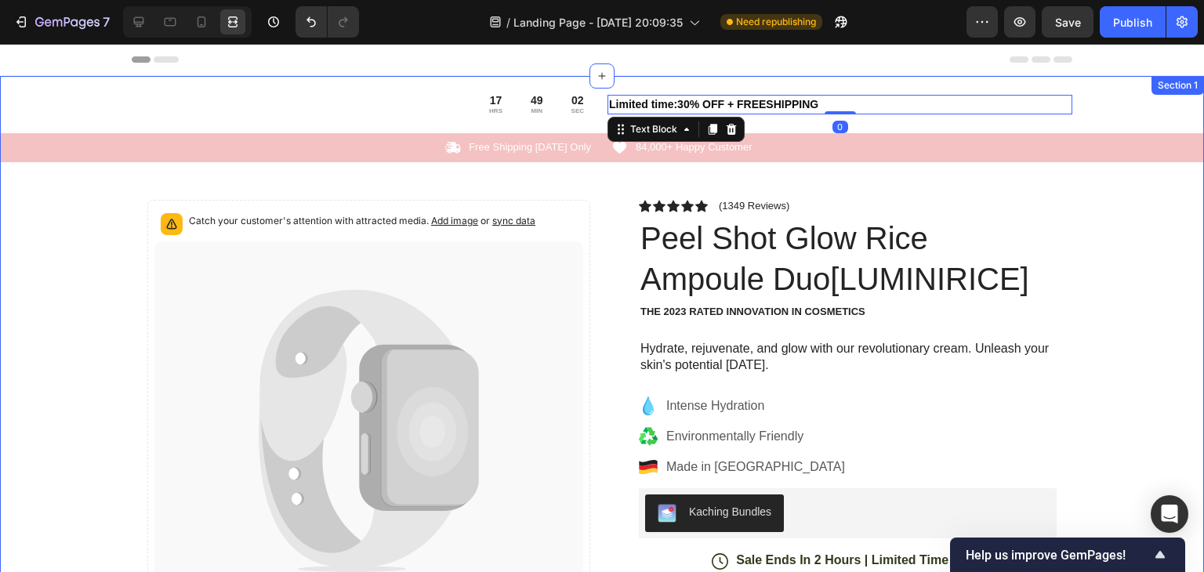
click at [1104, 104] on div "17 HRS 49 MIN 02 SEC Countdown Timer Limited time:30% OFF + FREESHIPPING Text B…" at bounding box center [602, 545] width 1204 height 939
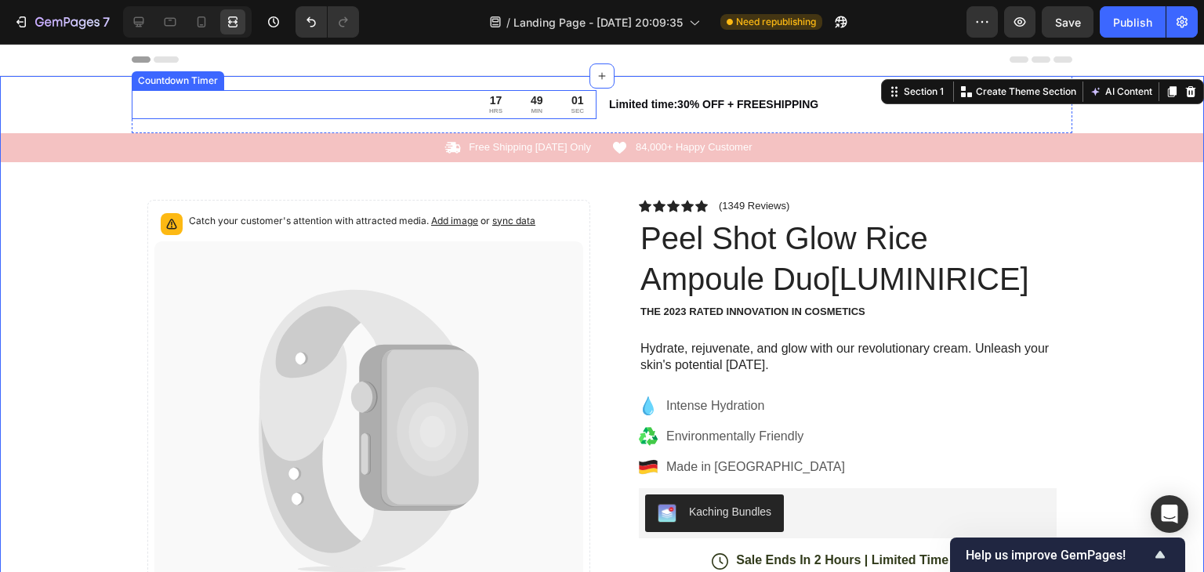
click at [412, 100] on div "17 HRS 49 MIN 01 SEC" at bounding box center [364, 104] width 465 height 29
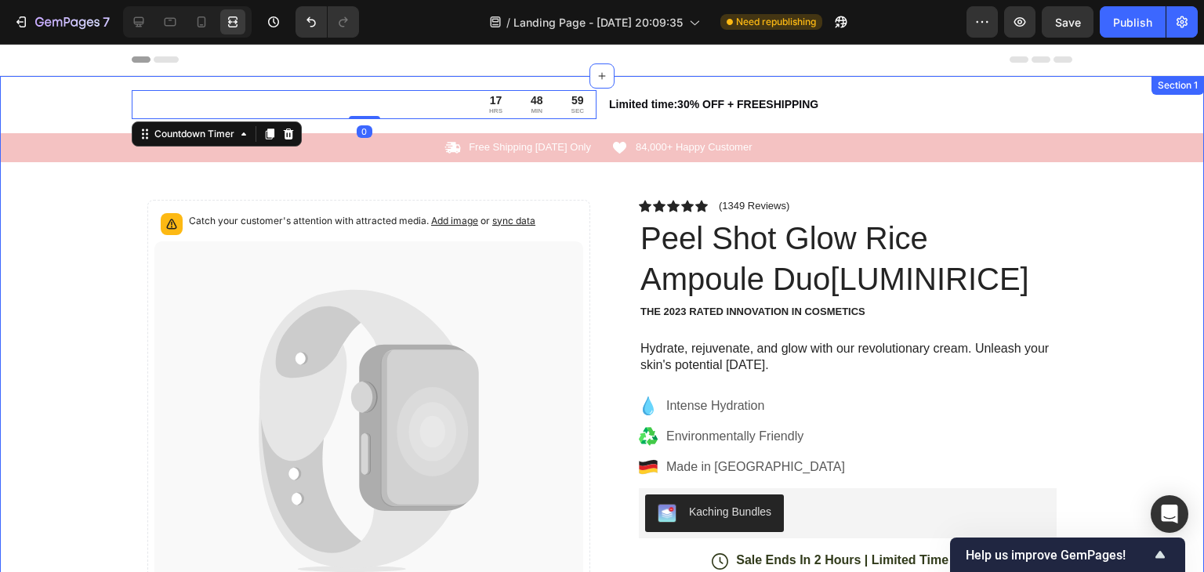
click at [85, 103] on div "17 HRS 48 MIN 59 SEC Countdown Timer 0 Limited time:30% OFF + FREESHIPPING Text…" at bounding box center [602, 545] width 1204 height 939
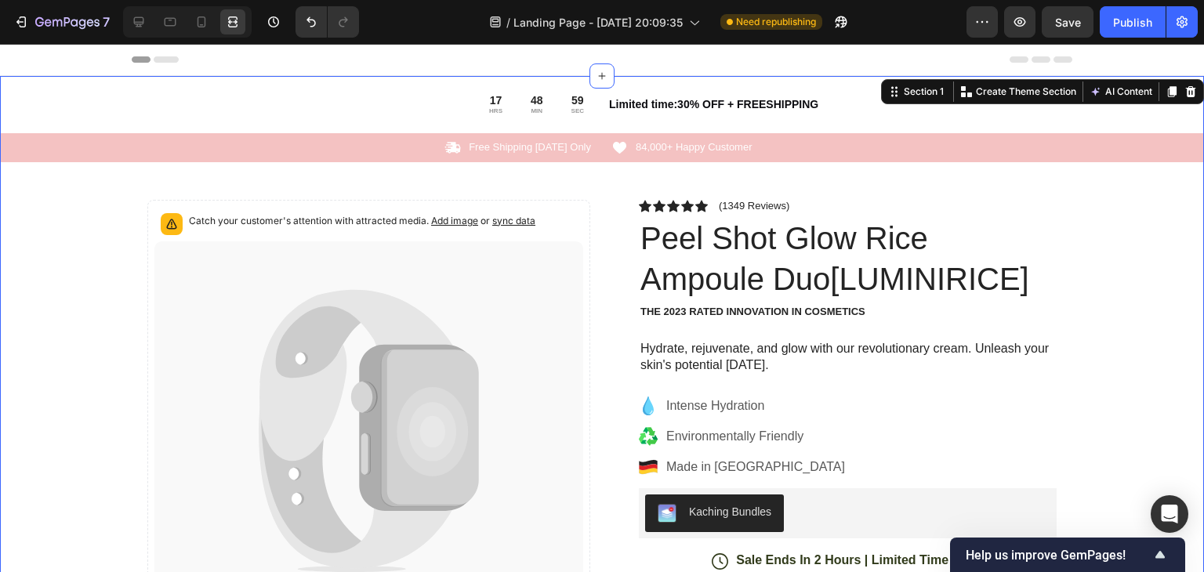
click at [132, 94] on div "17 HRS 48 MIN 59 SEC" at bounding box center [364, 104] width 465 height 29
click at [226, 148] on div "Icon Free Shipping Today Only Text Block Row" at bounding box center [362, 148] width 461 height 16
click at [143, 28] on icon at bounding box center [139, 22] width 16 height 16
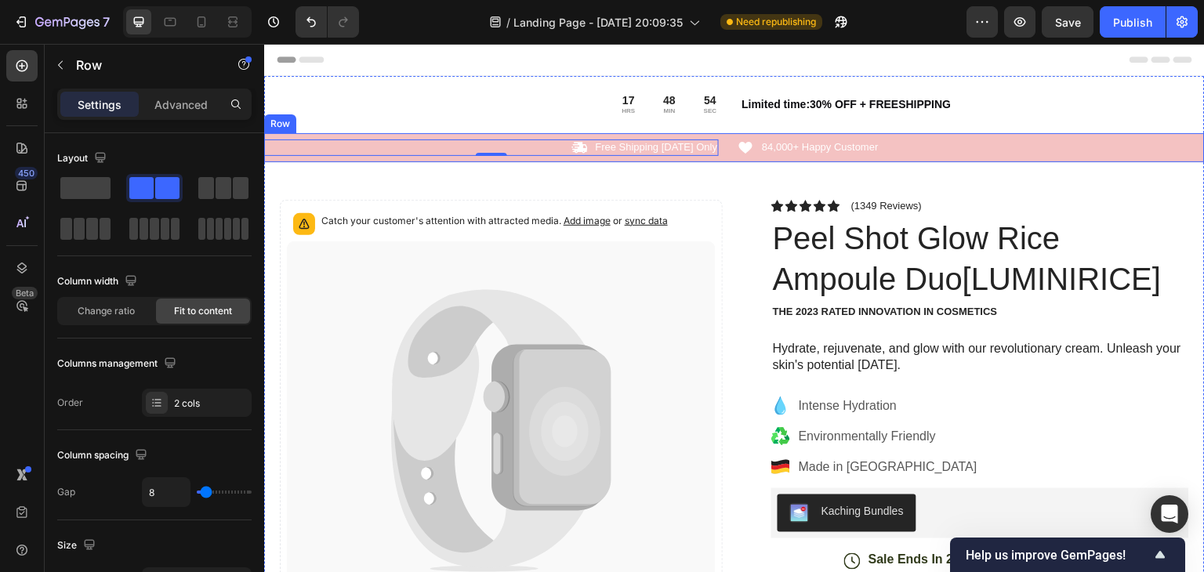
click at [1016, 158] on div "Icon Free Shipping Today Only Text Block Row 0 Icon 84,000+ Happy Customer Text…" at bounding box center [734, 147] width 940 height 29
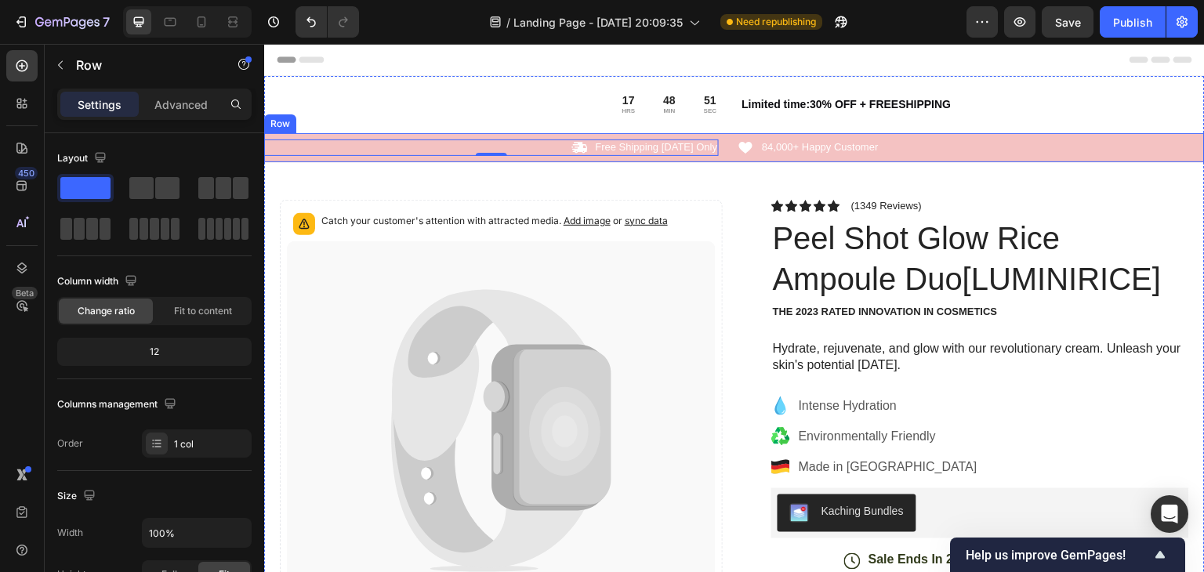
click at [1007, 157] on div "Icon Free Shipping Today Only Text Block Row 0 Icon 84,000+ Happy Customer Text…" at bounding box center [734, 147] width 940 height 29
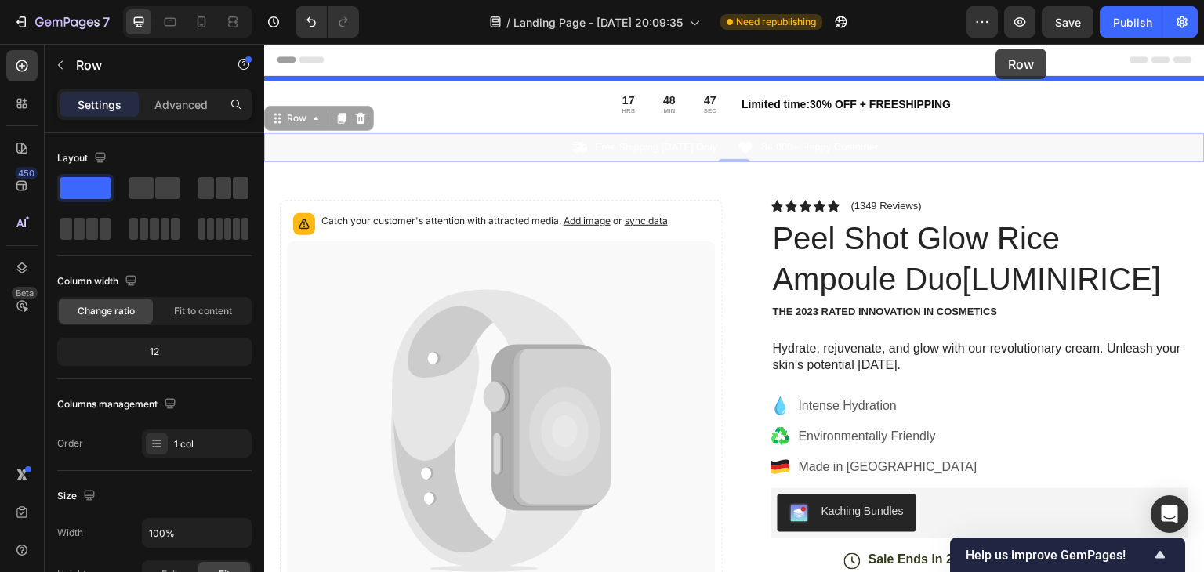
drag, startPoint x: 1021, startPoint y: 137, endPoint x: 996, endPoint y: 49, distance: 92.0
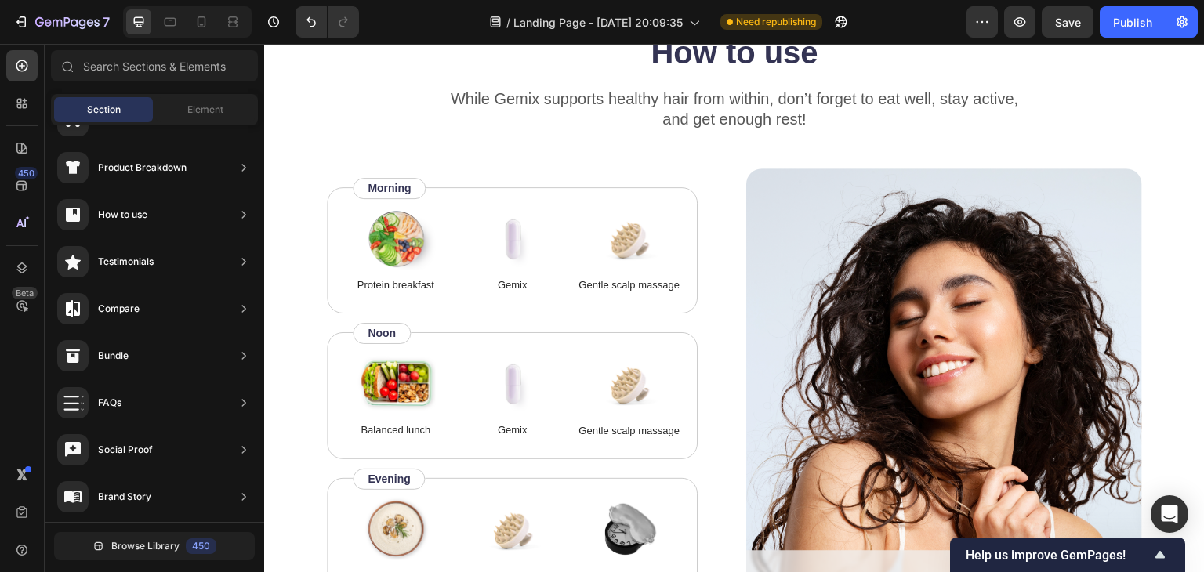
scroll to position [6831, 0]
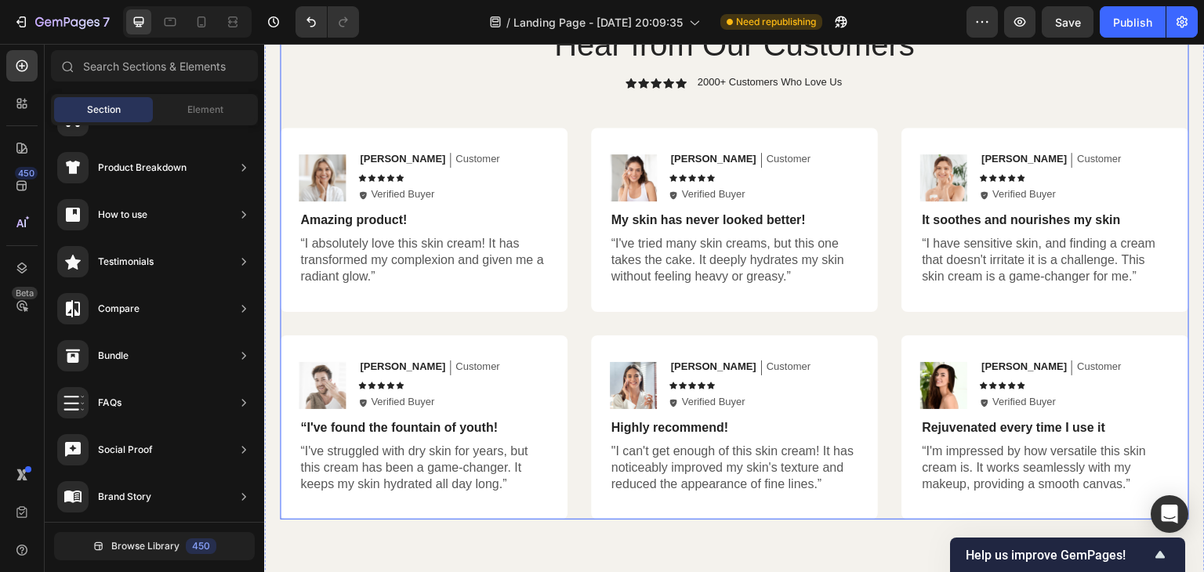
click at [434, 74] on div "Hear from Our Customers Heading Icon Icon Icon Icon Icon Icon List 2000+ Custom…" at bounding box center [734, 271] width 909 height 497
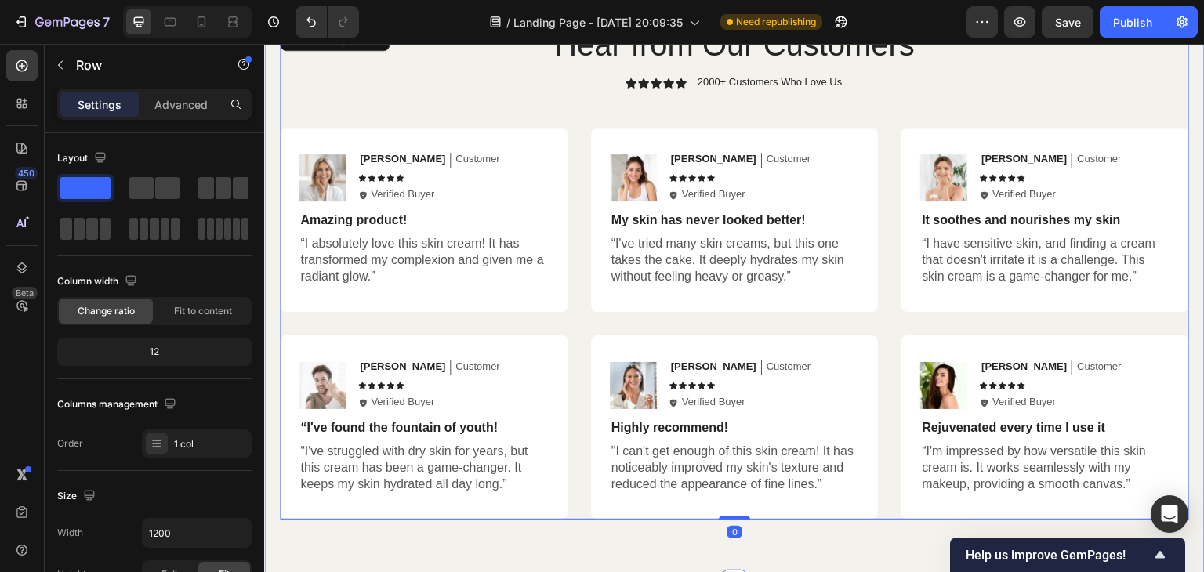
click at [383, 163] on div "Hear from Our Customers Heading Icon Icon Icon Icon Icon Icon List 2000+ Custom…" at bounding box center [734, 271] width 940 height 622
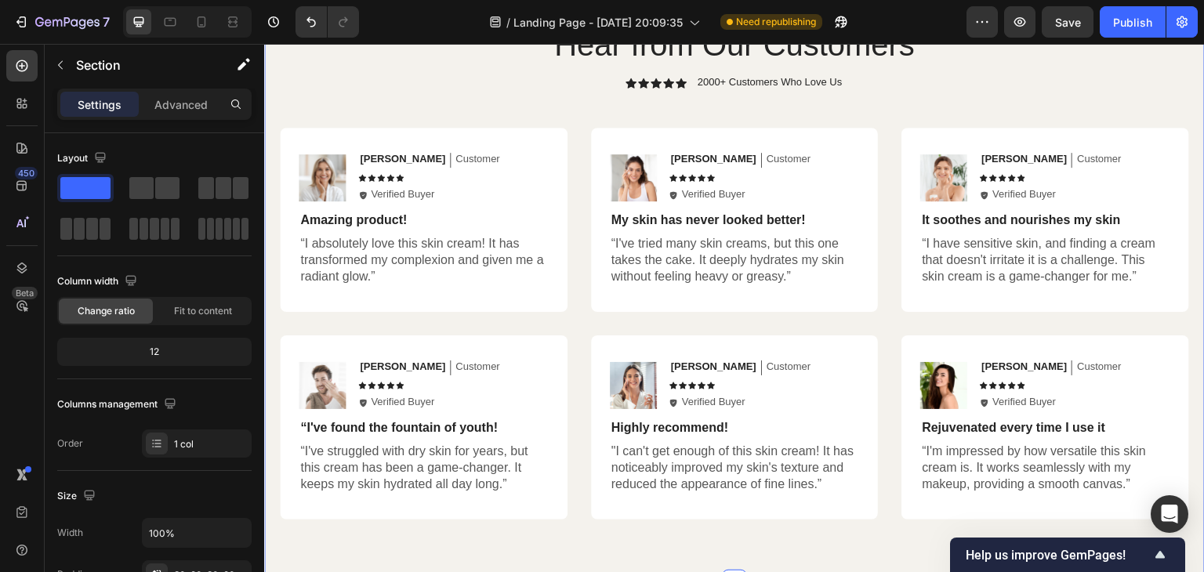
scroll to position [6660, 0]
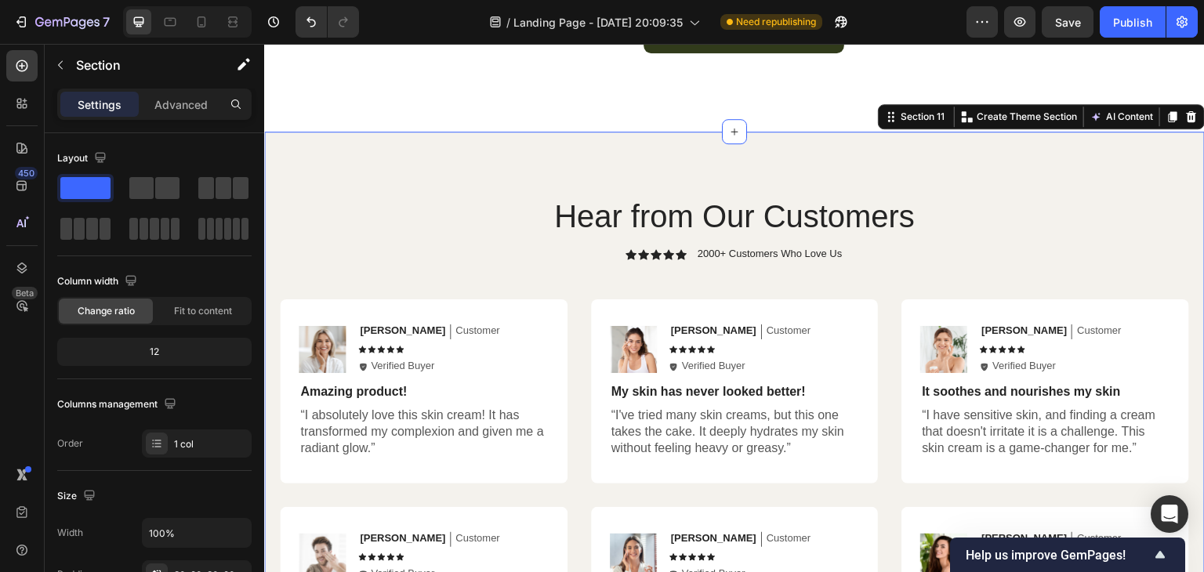
click at [694, 141] on div "Hear from Our Customers Heading Icon Icon Icon Icon Icon Icon List 2000+ Custom…" at bounding box center [734, 443] width 940 height 622
click at [706, 155] on div "Hear from Our Customers Heading Icon Icon Icon Icon Icon Icon List 2000+ Custom…" at bounding box center [734, 443] width 940 height 622
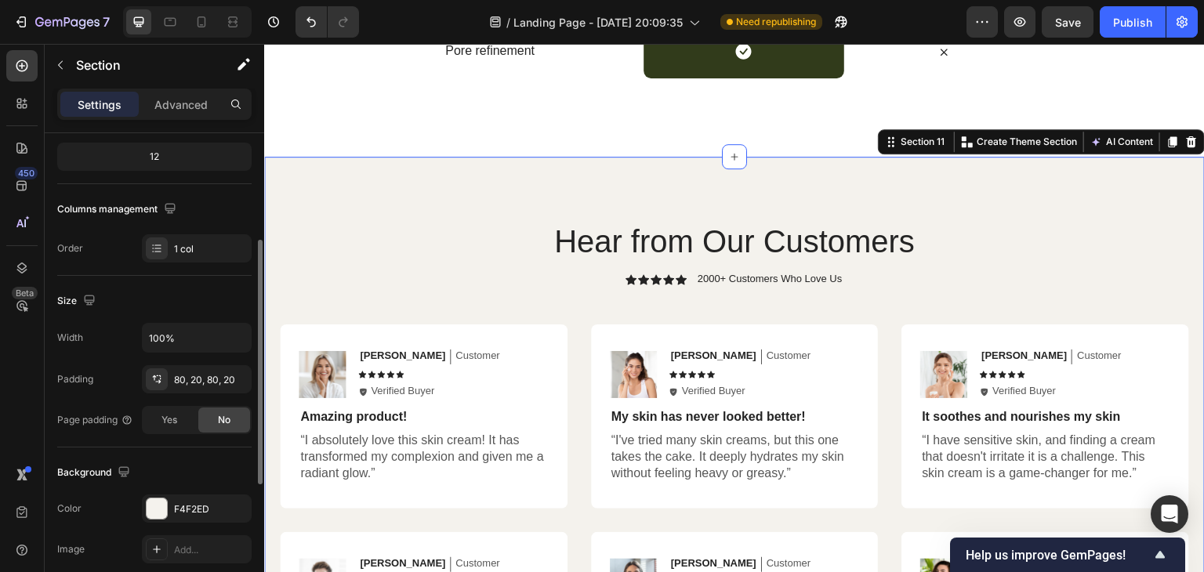
scroll to position [201, 0]
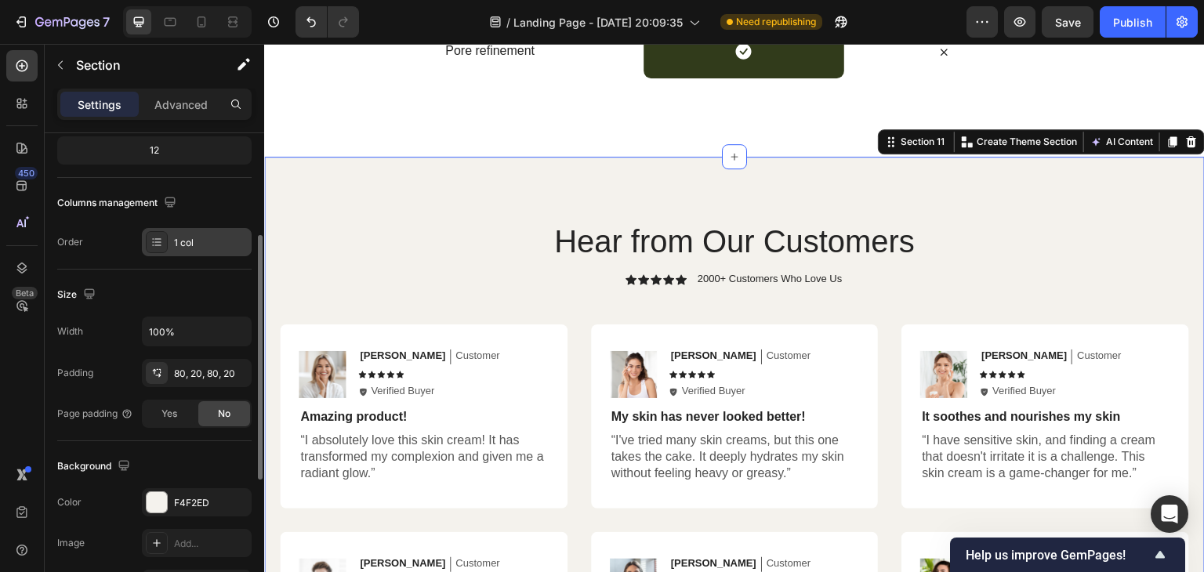
click at [176, 245] on div "1 col" at bounding box center [211, 243] width 74 height 14
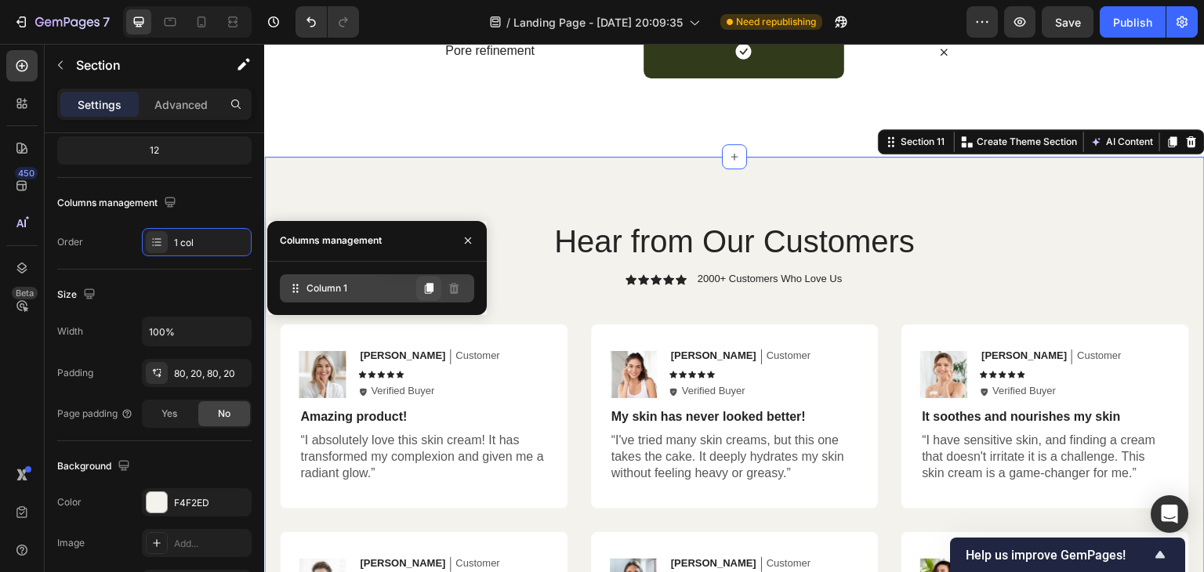
click at [426, 295] on button at bounding box center [428, 288] width 25 height 25
click at [431, 289] on icon at bounding box center [429, 288] width 9 height 11
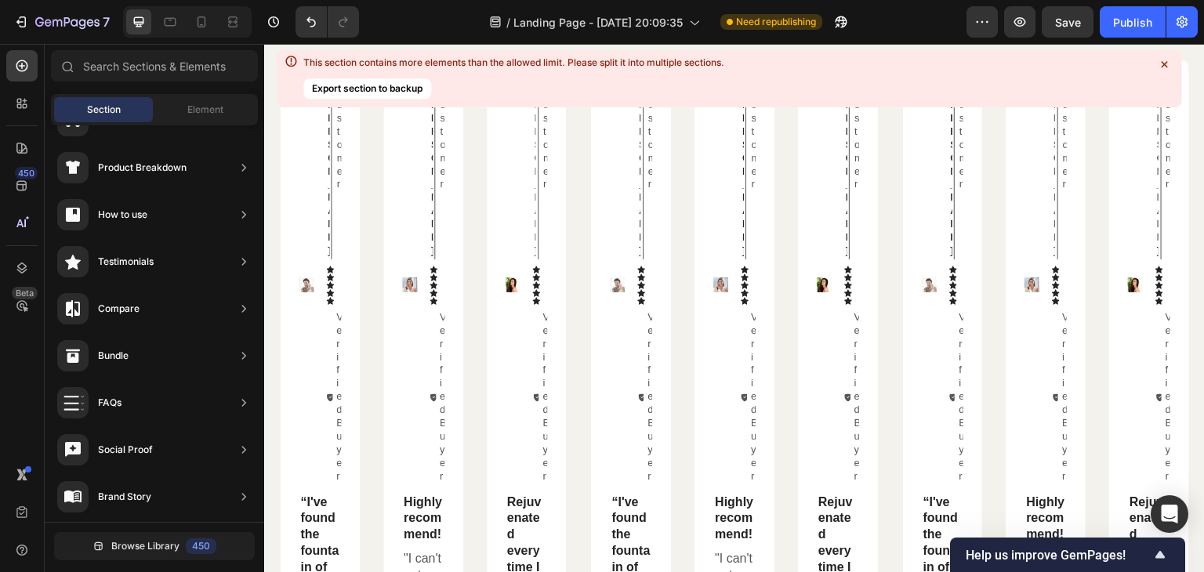
scroll to position [8136, 0]
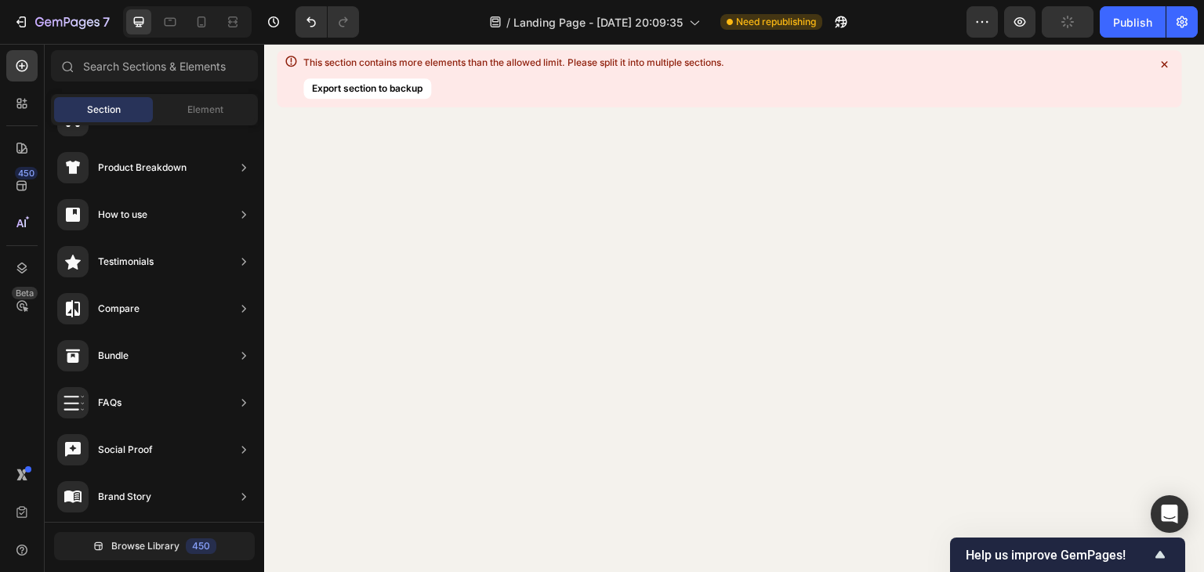
click at [320, 23] on button "Undo/Redo" at bounding box center [310, 21] width 31 height 31
click at [303, 23] on icon "Undo/Redo" at bounding box center [311, 22] width 16 height 16
click at [305, 23] on icon "Undo/Redo" at bounding box center [311, 22] width 16 height 16
click at [307, 24] on icon "Undo/Redo" at bounding box center [311, 22] width 16 height 16
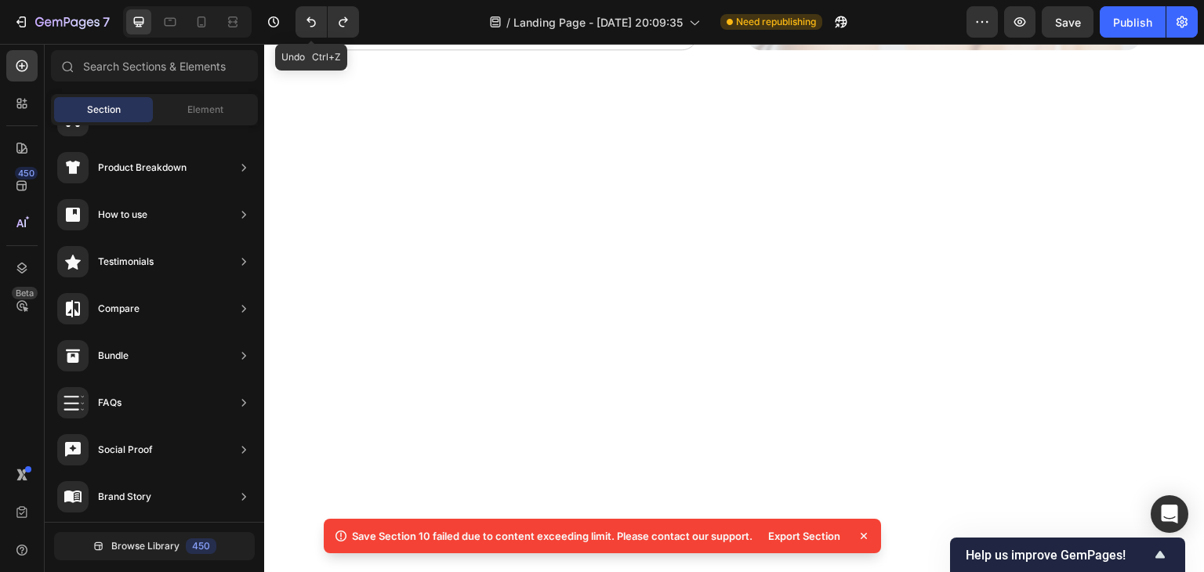
scroll to position [7296, 0]
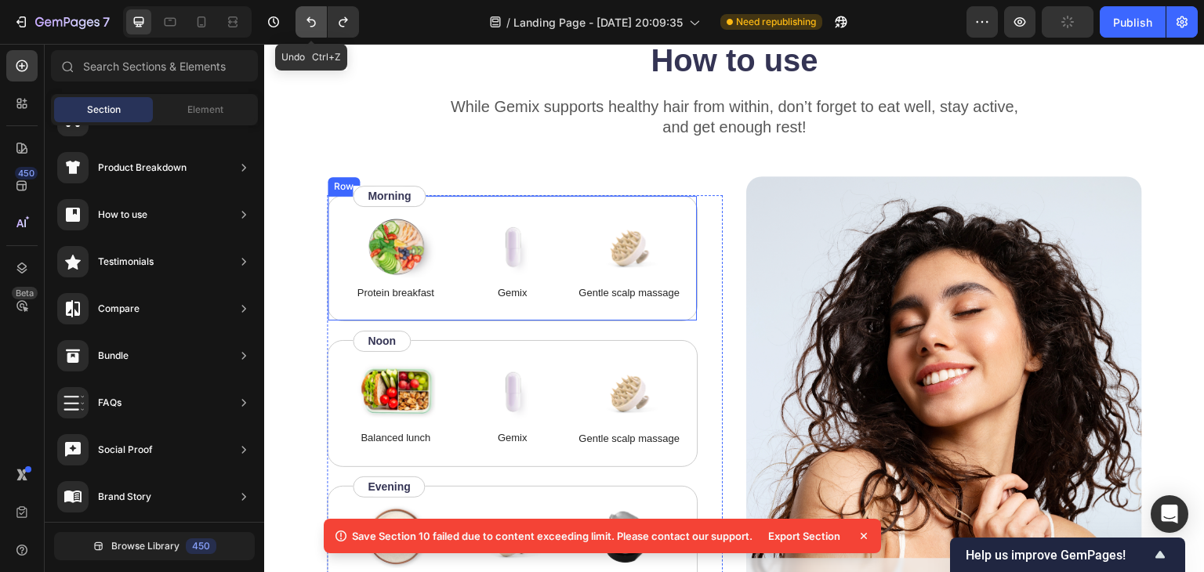
click at [304, 25] on icon "Undo/Redo" at bounding box center [311, 22] width 16 height 16
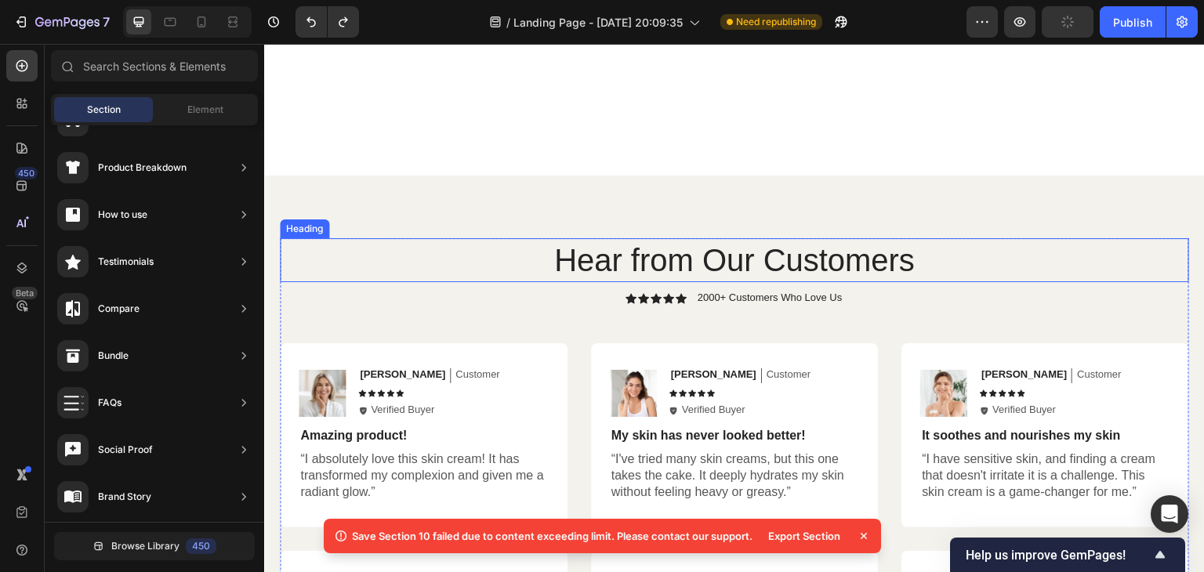
scroll to position [6493, 0]
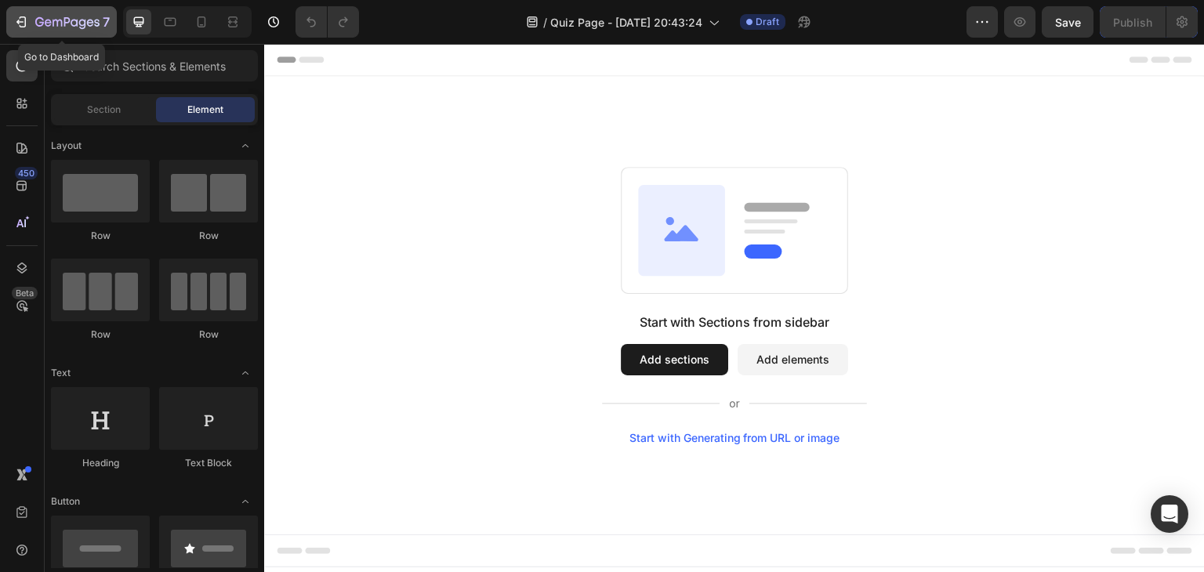
click at [22, 26] on icon "button" at bounding box center [21, 22] width 16 height 16
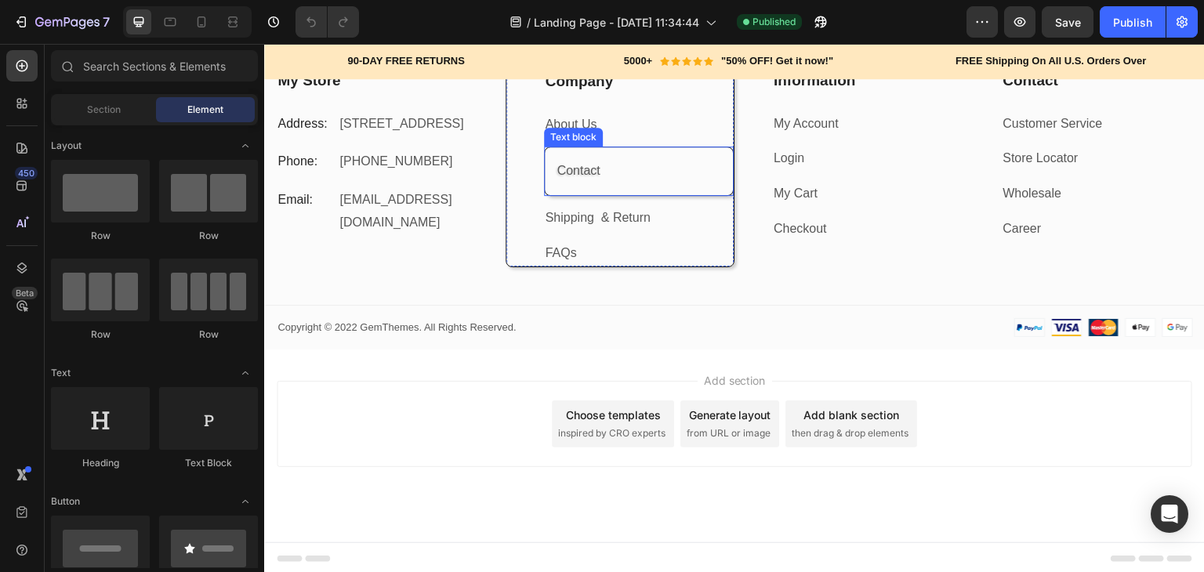
scroll to position [6047, 0]
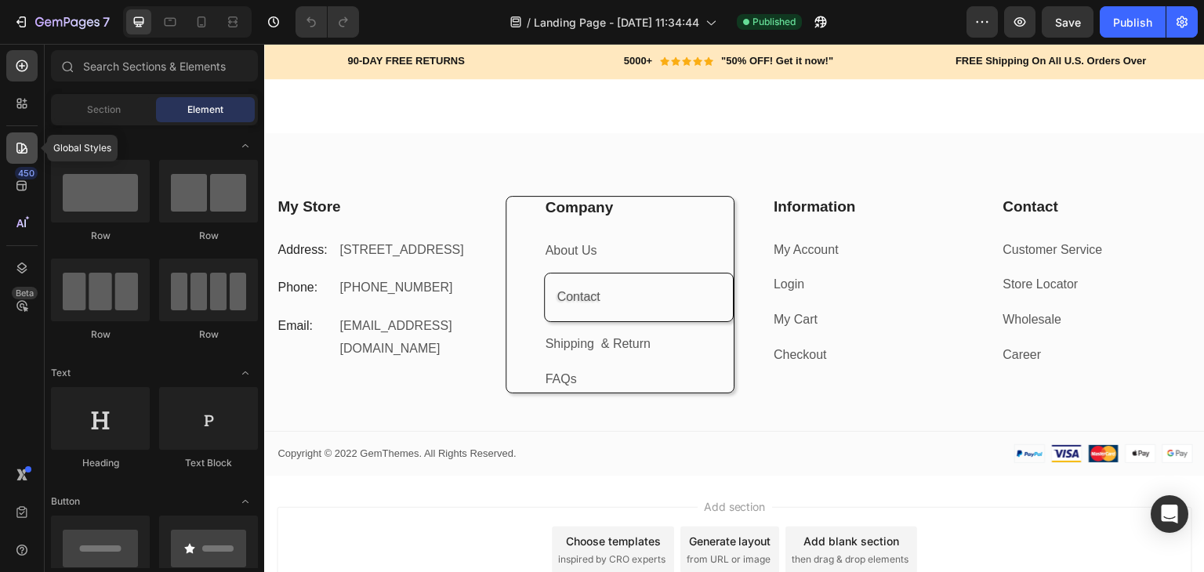
click at [24, 154] on icon at bounding box center [22, 148] width 16 height 16
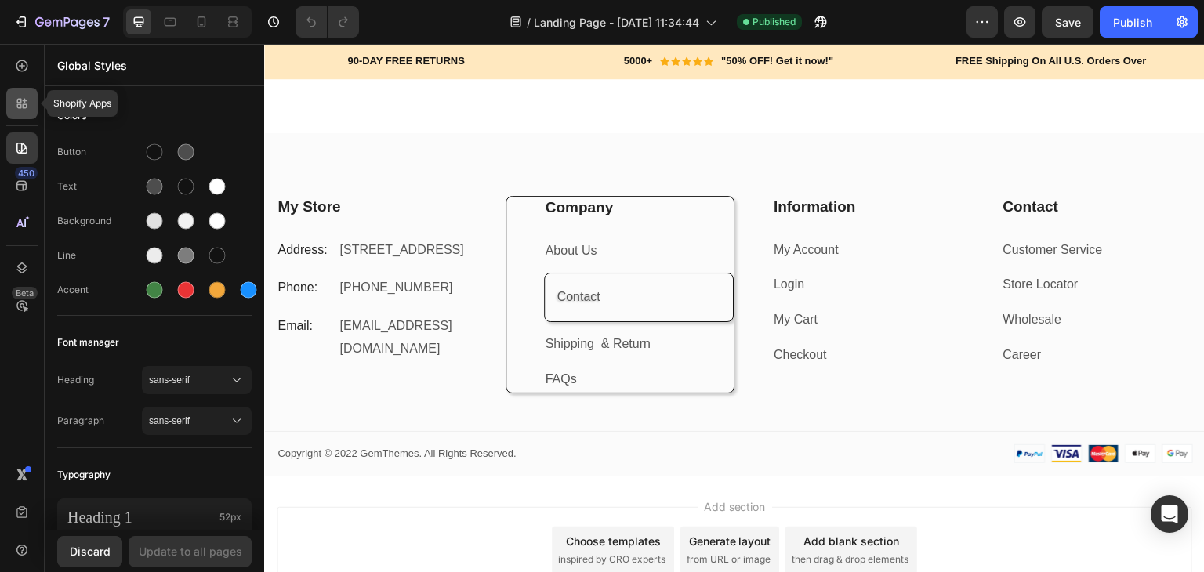
click at [20, 104] on icon at bounding box center [19, 106] width 5 height 5
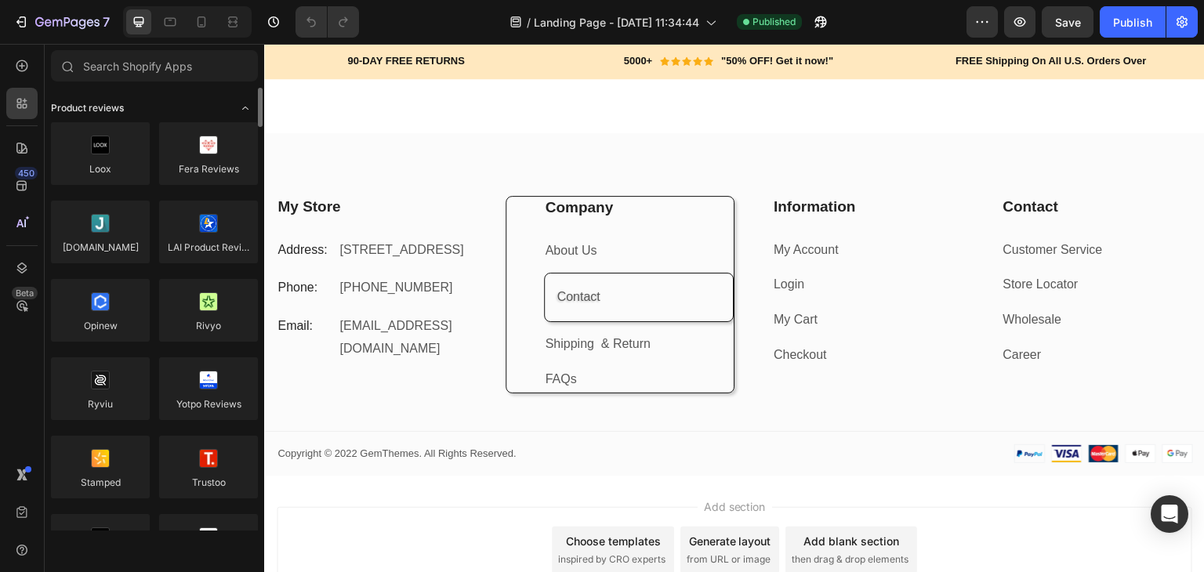
click at [100, 112] on span "Product reviews" at bounding box center [87, 108] width 73 height 14
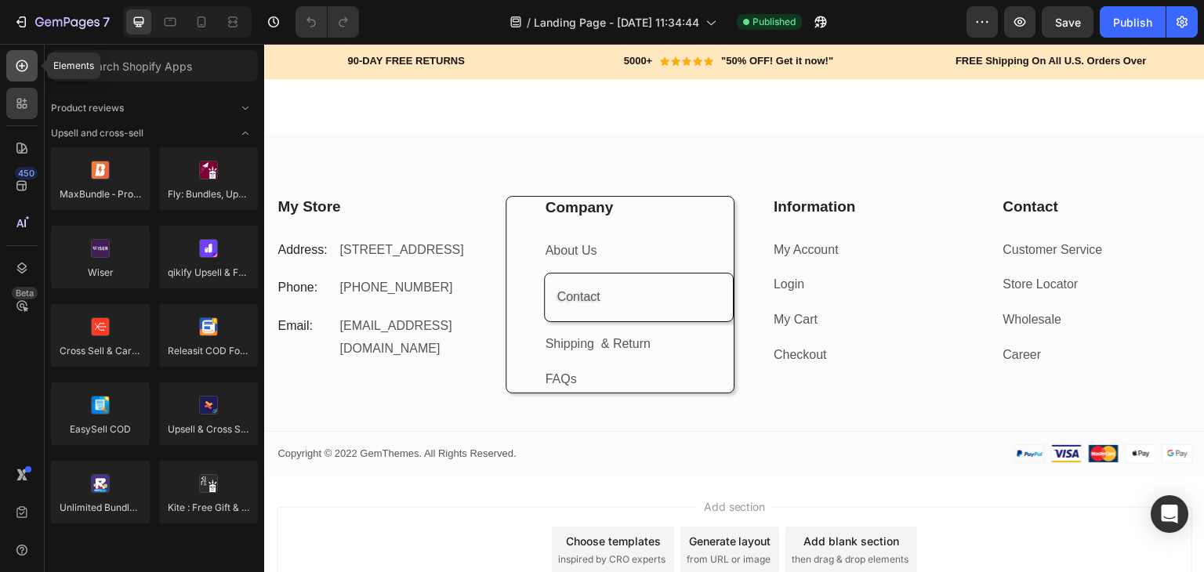
click at [25, 67] on icon at bounding box center [22, 66] width 16 height 16
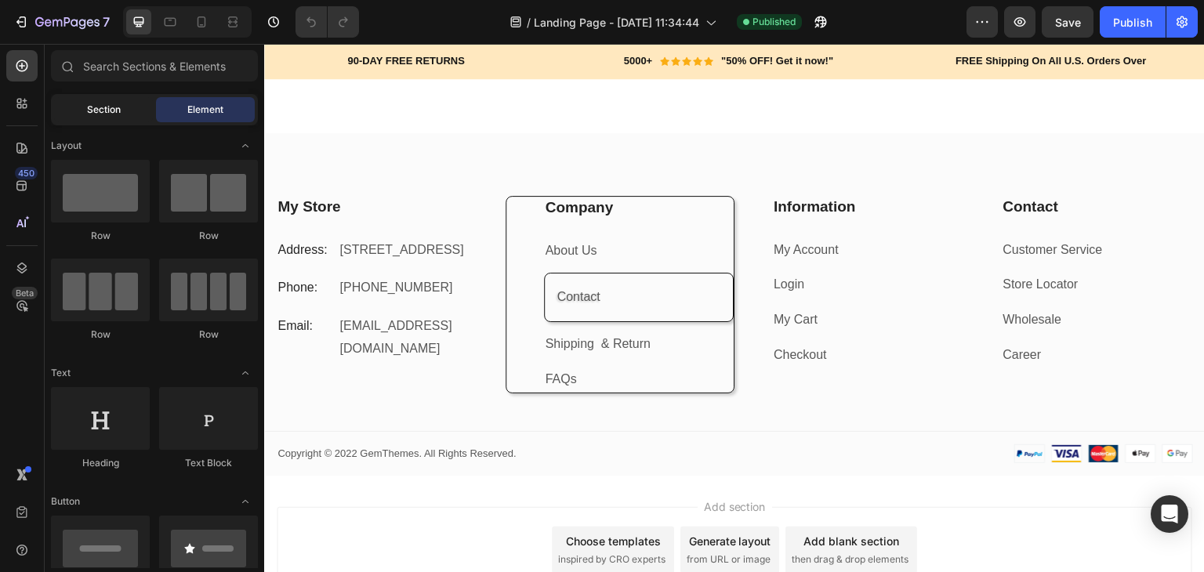
click at [66, 111] on div "Section" at bounding box center [103, 109] width 99 height 25
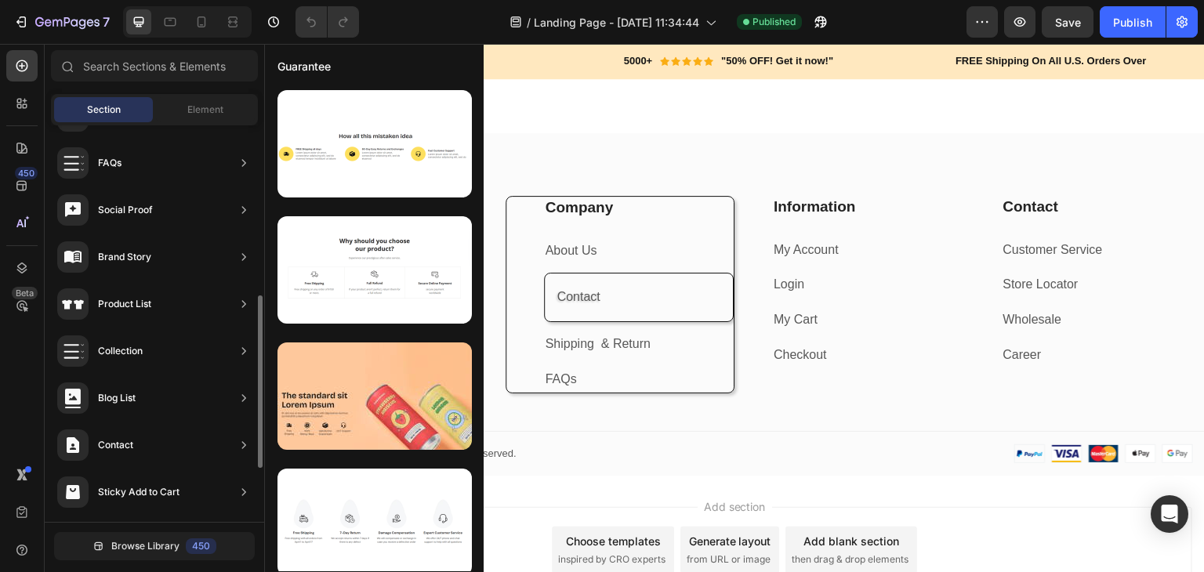
scroll to position [477, 0]
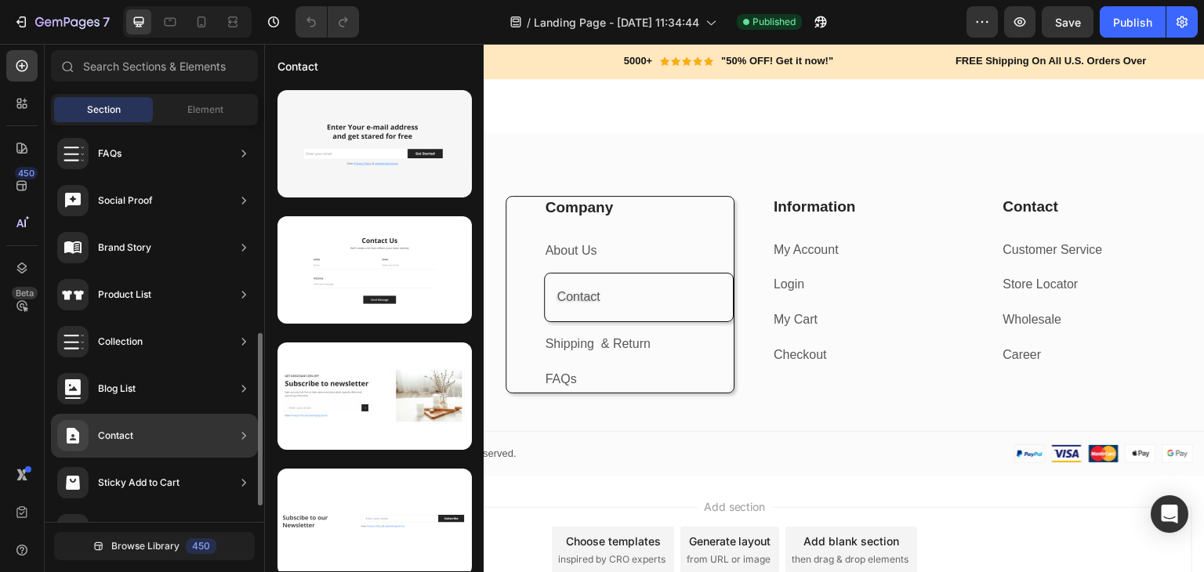
click at [232, 429] on div "Contact" at bounding box center [154, 436] width 207 height 44
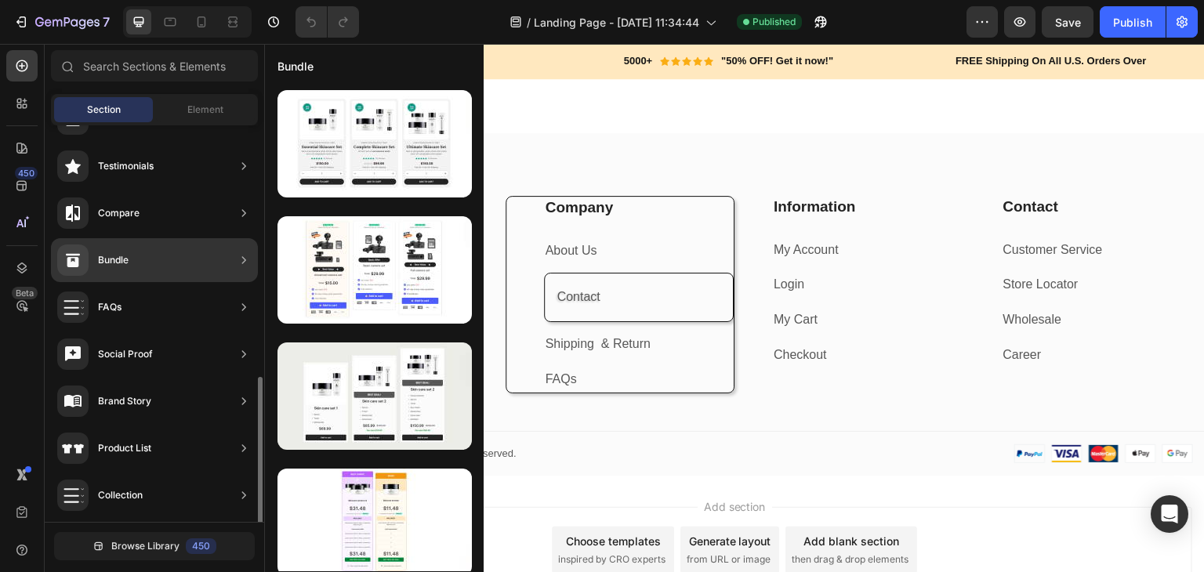
scroll to position [513, 0]
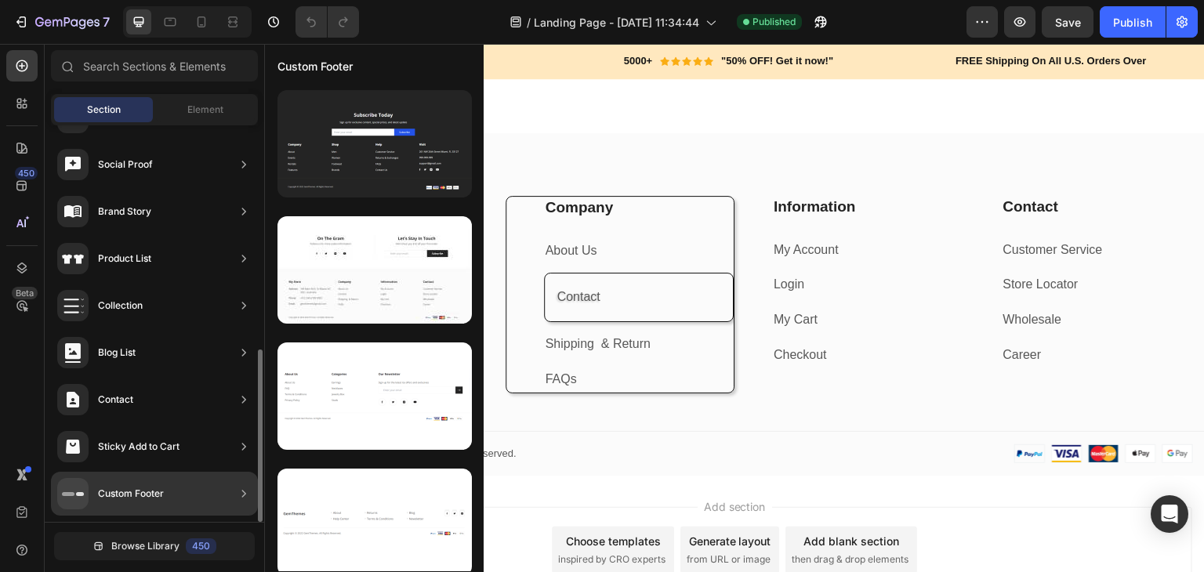
click at [219, 495] on div "Custom Footer" at bounding box center [154, 494] width 207 height 44
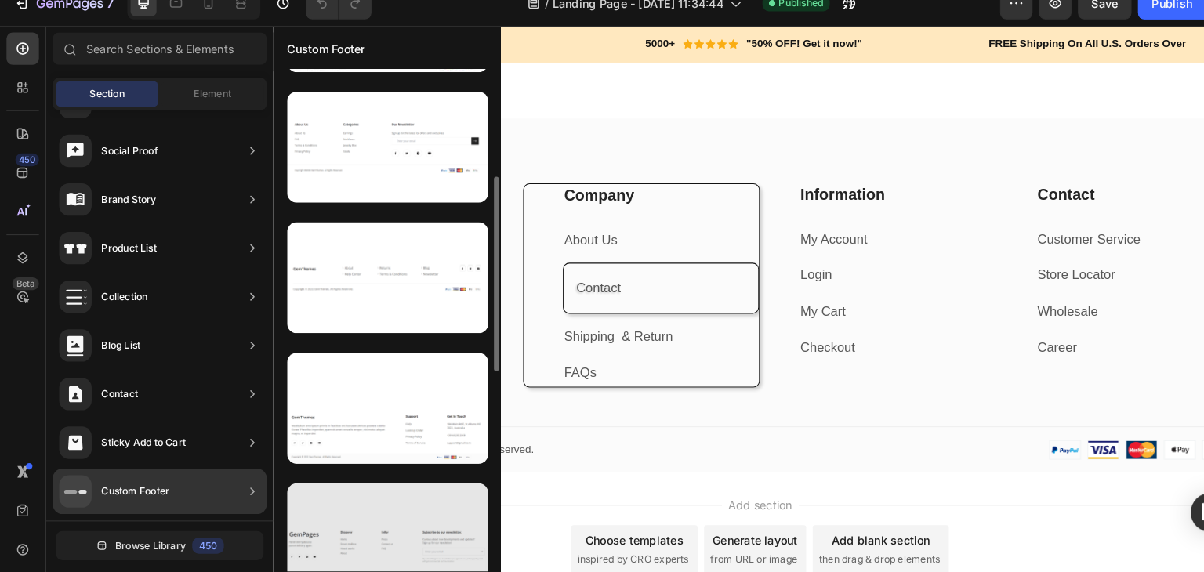
scroll to position [245, 0]
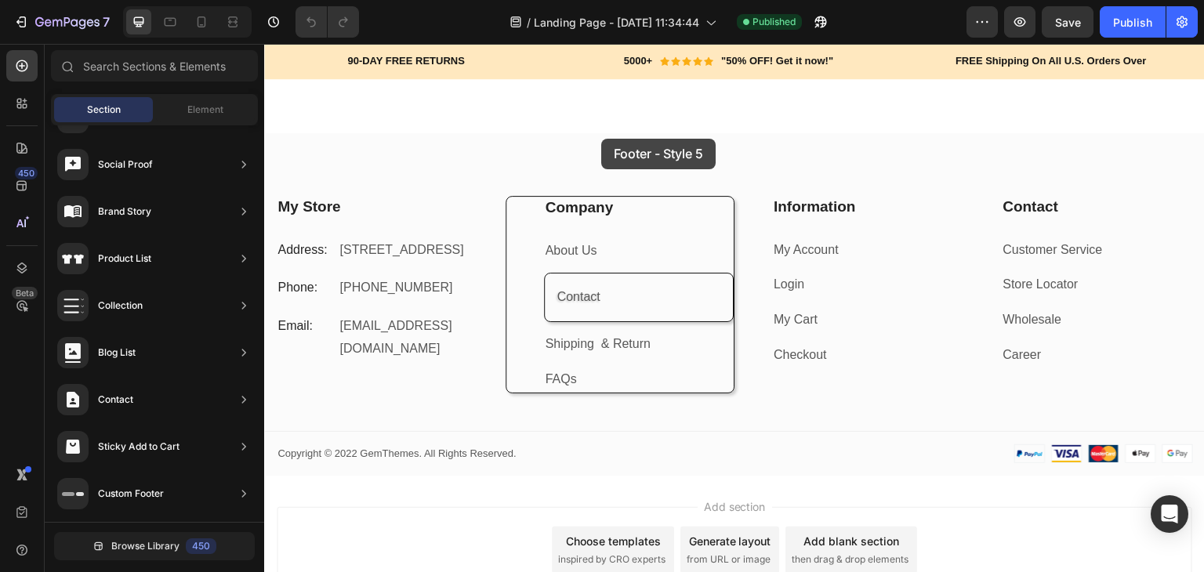
drag, startPoint x: 624, startPoint y: 445, endPoint x: 601, endPoint y: 139, distance: 307.3
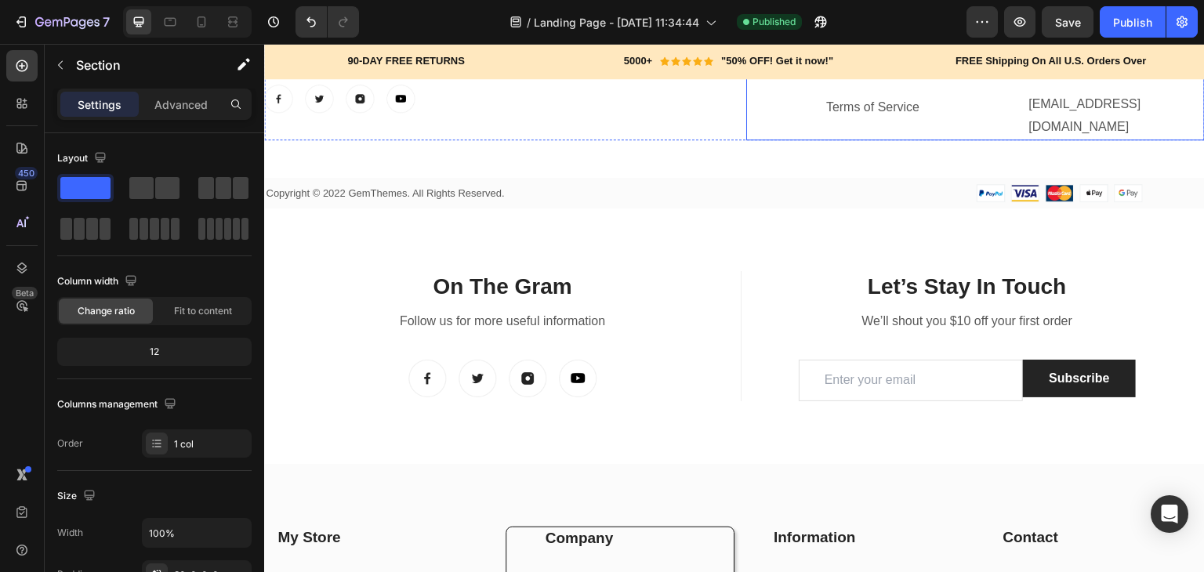
scroll to position [6101, 0]
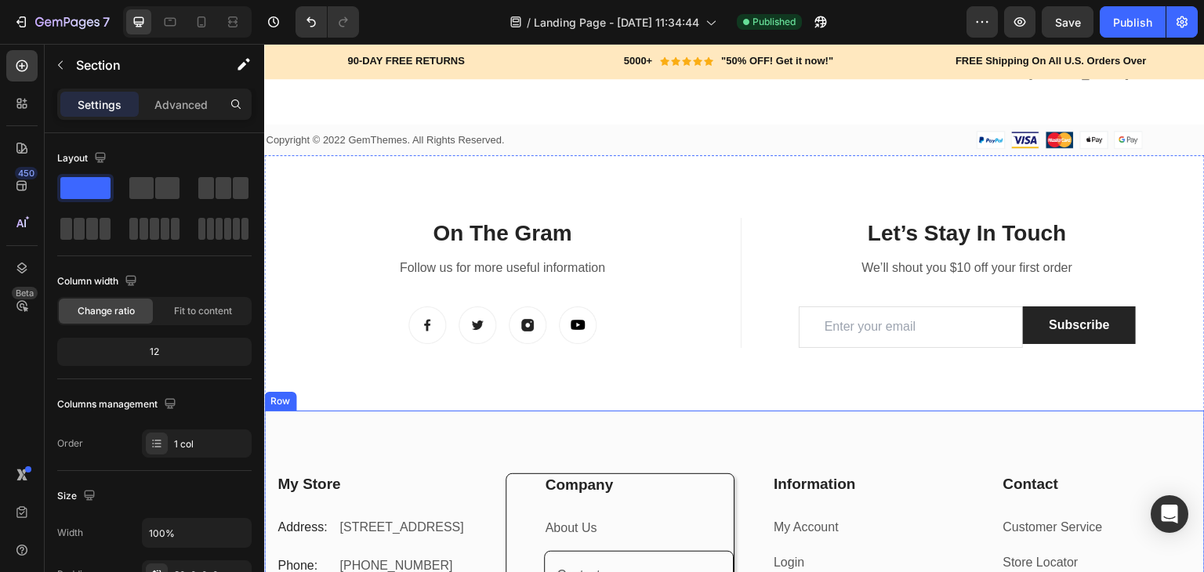
click at [779, 422] on div "My Store Heading Address: Text block 184 Main Rd E, St Albans VIC 3021, Austral…" at bounding box center [734, 582] width 940 height 342
click at [357, 390] on icon at bounding box center [361, 395] width 10 height 11
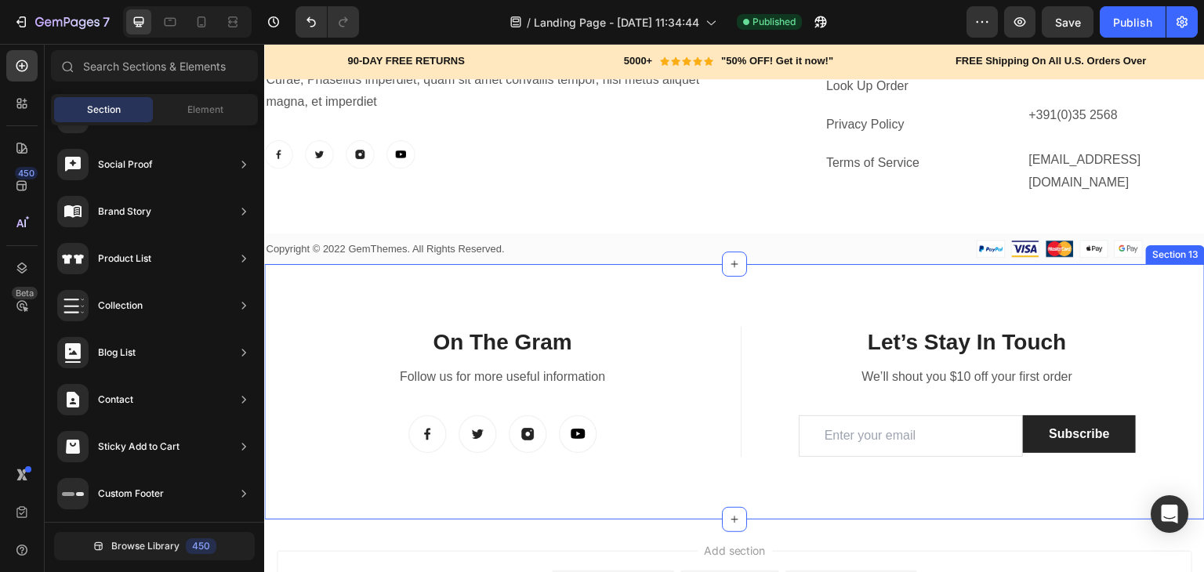
scroll to position [5992, 0]
click at [669, 287] on div "On The Gram Heading Follow us for more useful information Text block Image Imag…" at bounding box center [734, 393] width 940 height 256
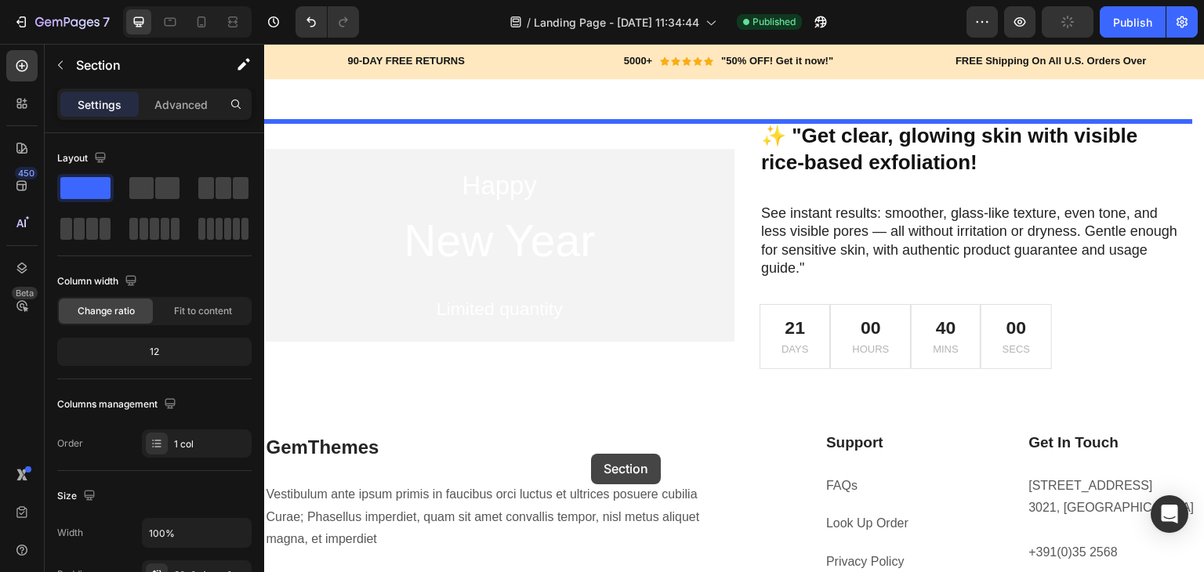
scroll to position [5542, 0]
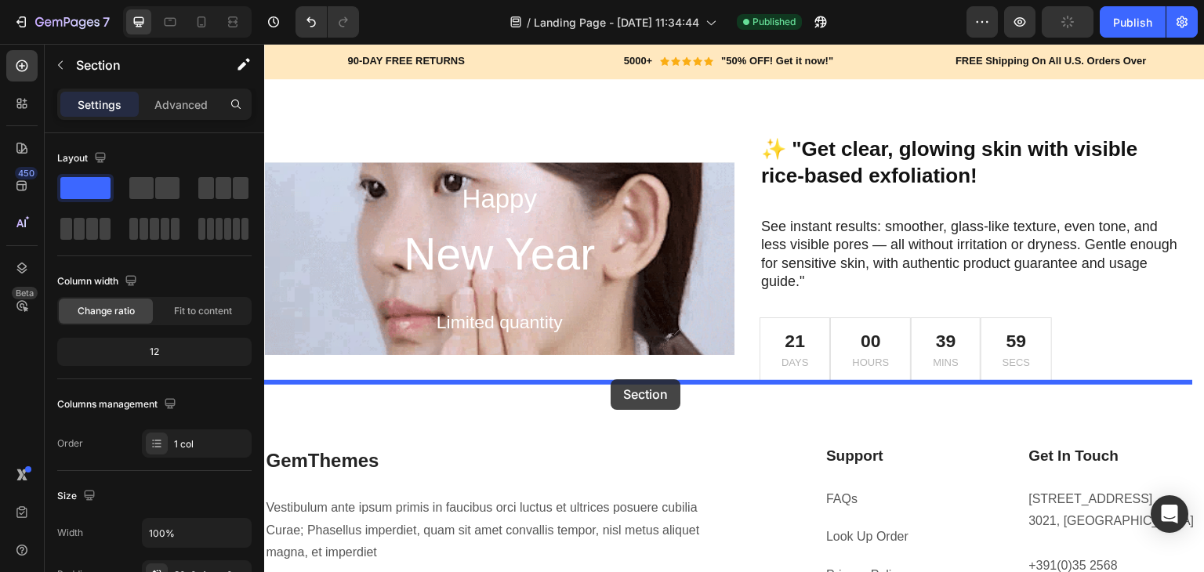
drag, startPoint x: 682, startPoint y: 256, endPoint x: 611, endPoint y: 379, distance: 142.5
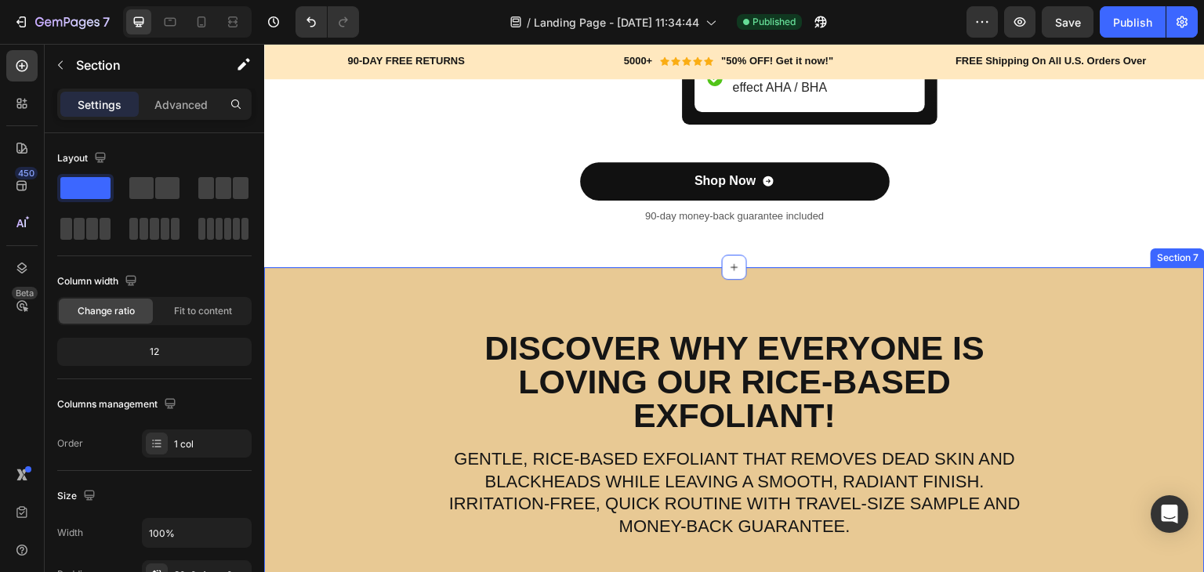
scroll to position [2480, 0]
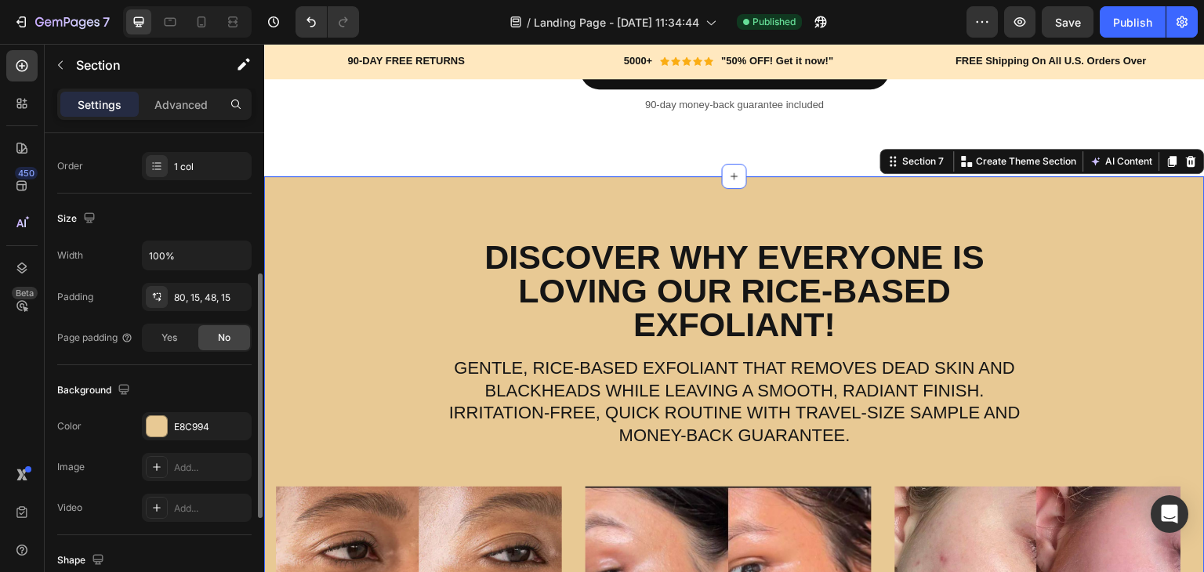
scroll to position [282, 0]
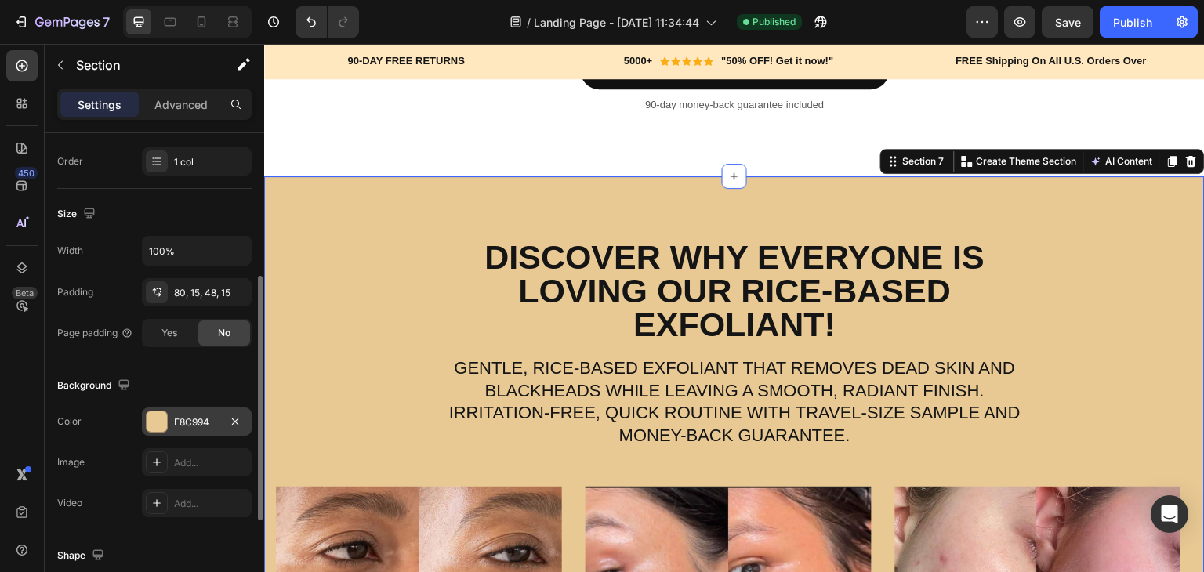
click at [159, 433] on div "E8C994" at bounding box center [197, 422] width 110 height 28
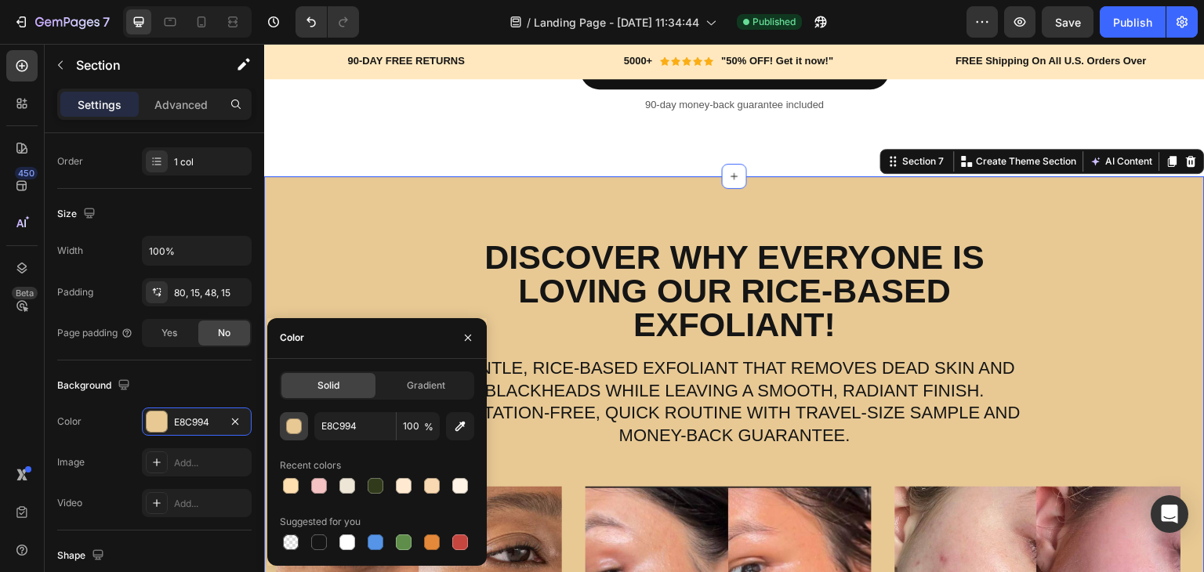
click at [290, 424] on div "button" at bounding box center [295, 427] width 16 height 16
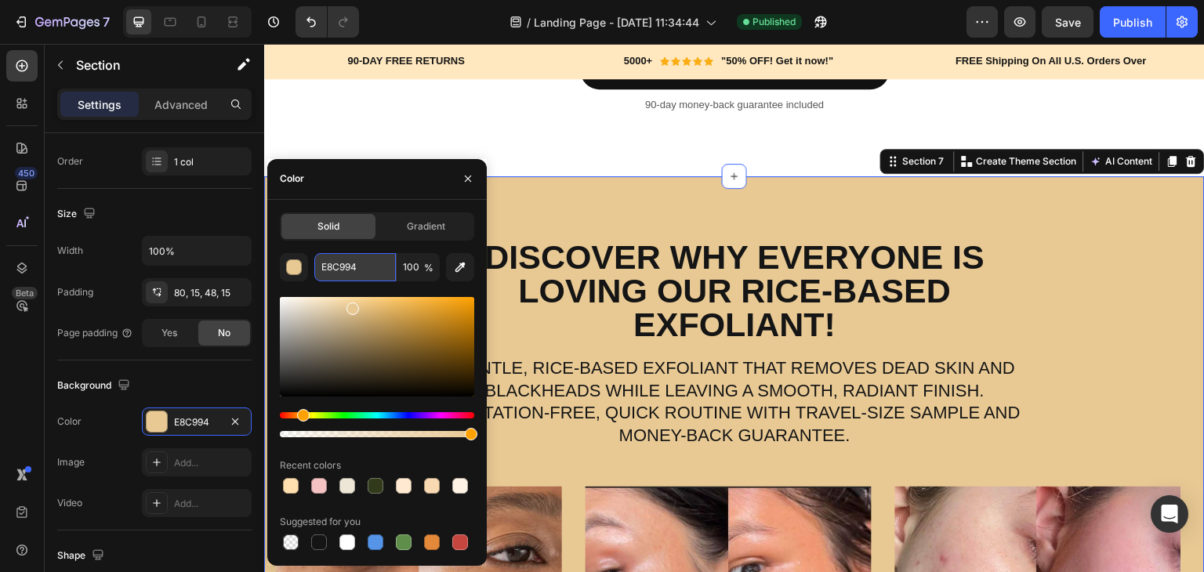
click at [356, 269] on input "E8C994" at bounding box center [355, 267] width 82 height 28
paste input "#fffaf2"
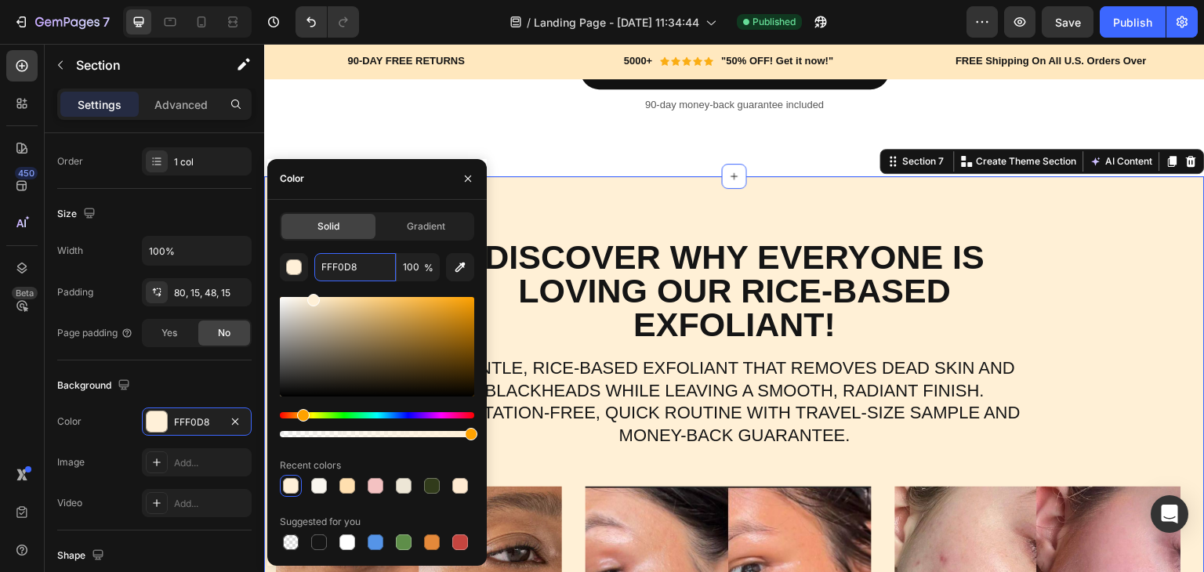
drag, startPoint x: 351, startPoint y: 319, endPoint x: 313, endPoint y: 295, distance: 45.4
click at [313, 297] on div at bounding box center [377, 347] width 194 height 100
type input "FFF0D6"
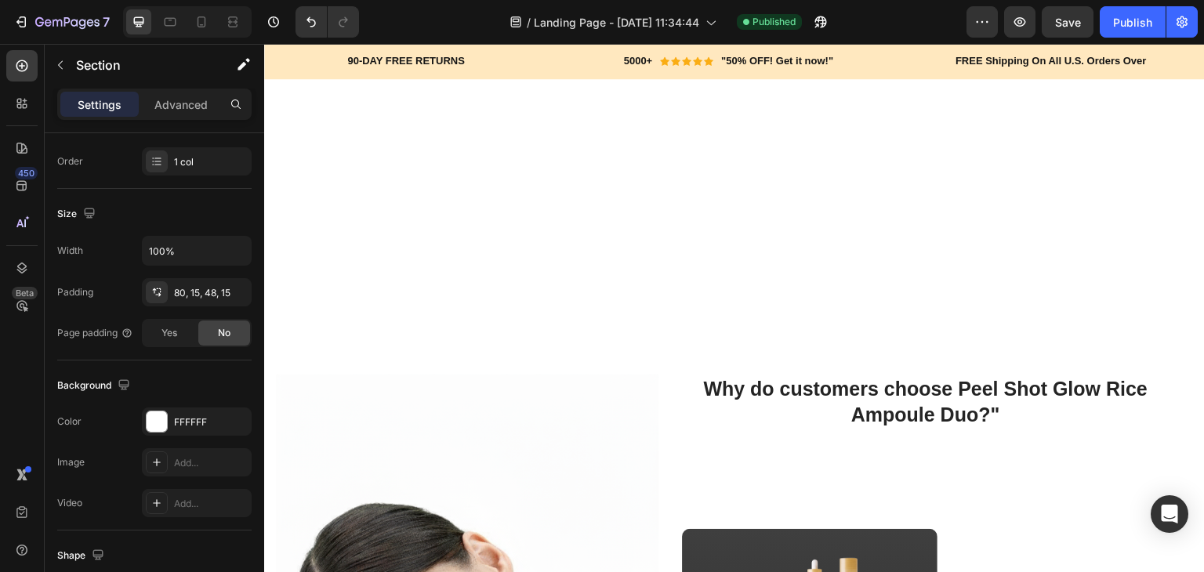
scroll to position [1475, 0]
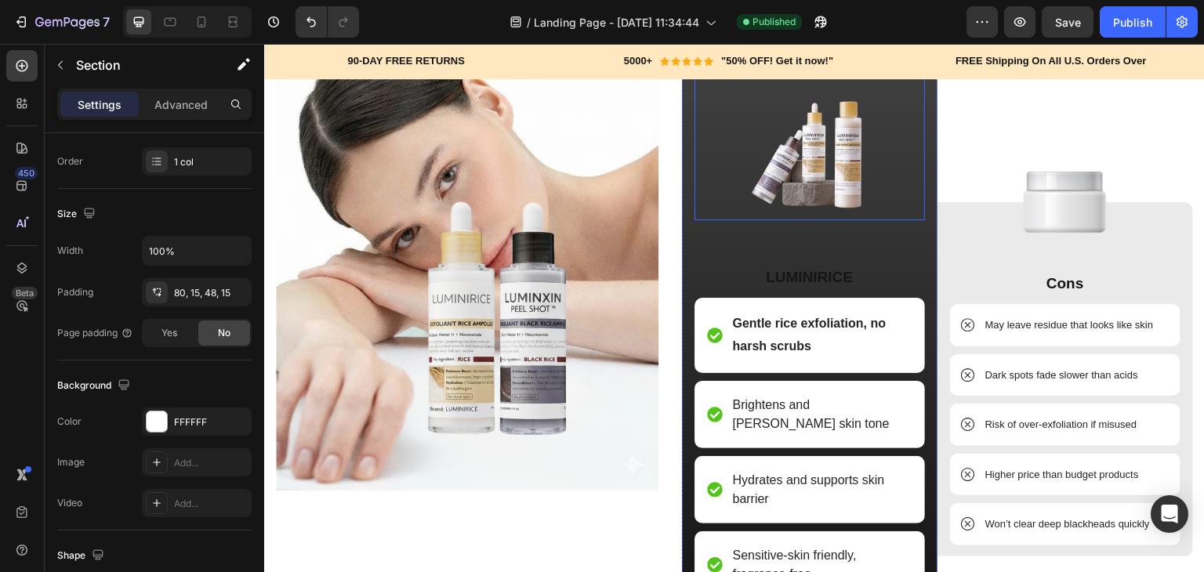
click at [893, 220] on div at bounding box center [809, 145] width 230 height 149
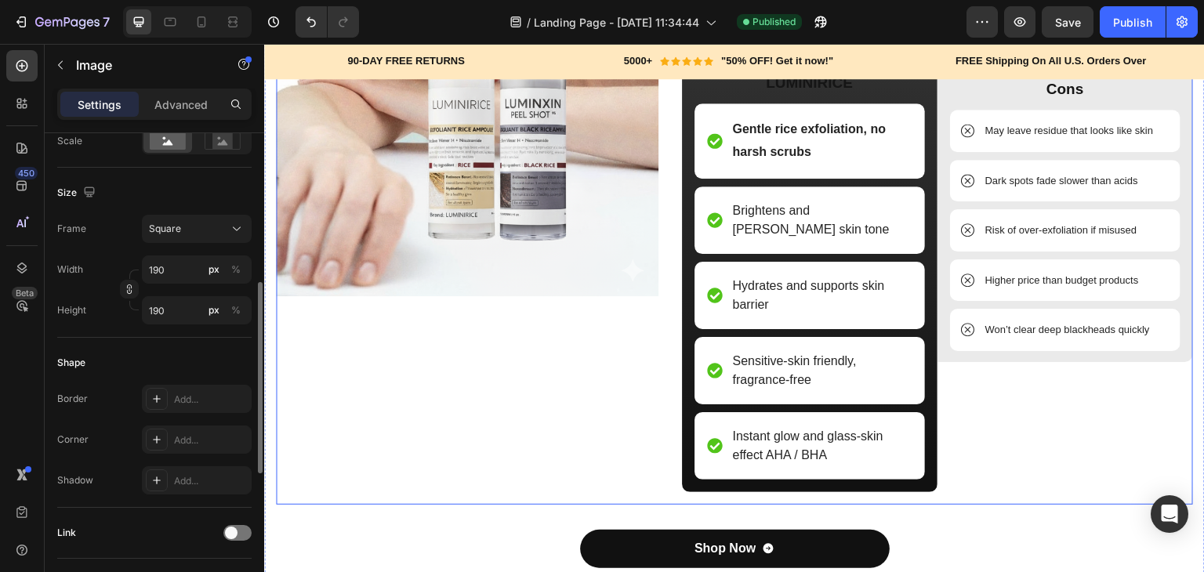
scroll to position [1670, 0]
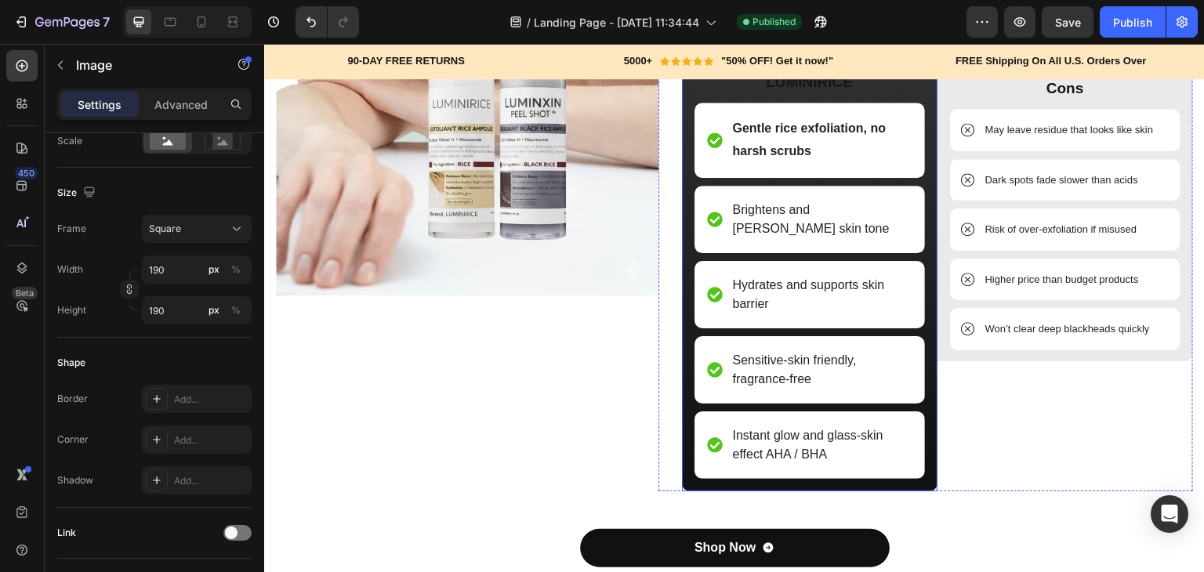
click at [924, 386] on div "LUMINIRICE Text Block Image 57 LUMINIRICE Text Block Gentle rice exfoliation, n…" at bounding box center [810, 184] width 256 height 614
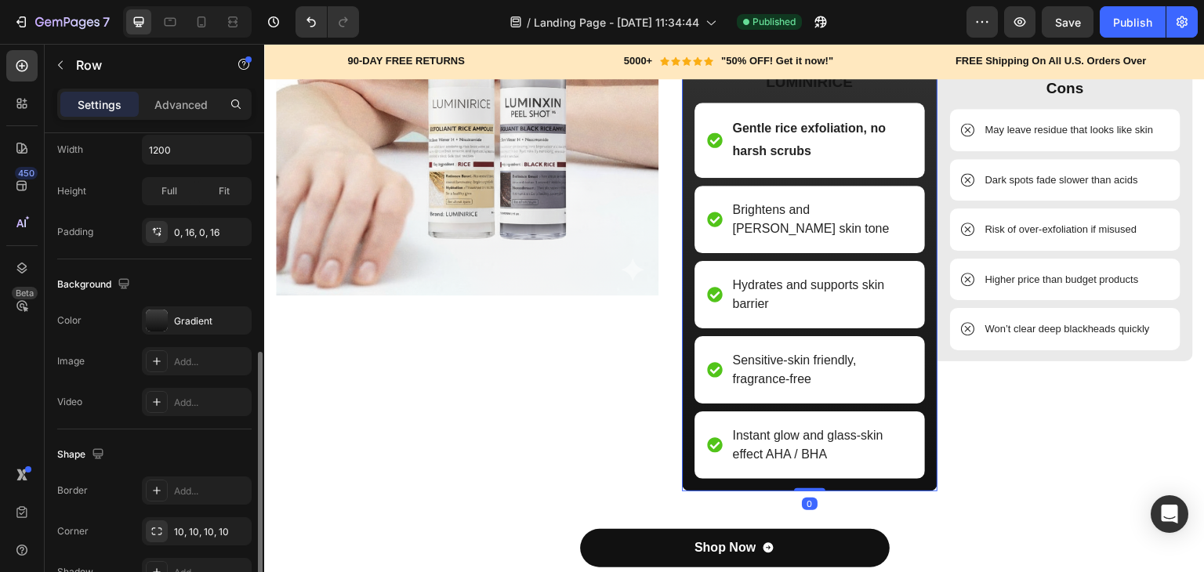
scroll to position [400, 0]
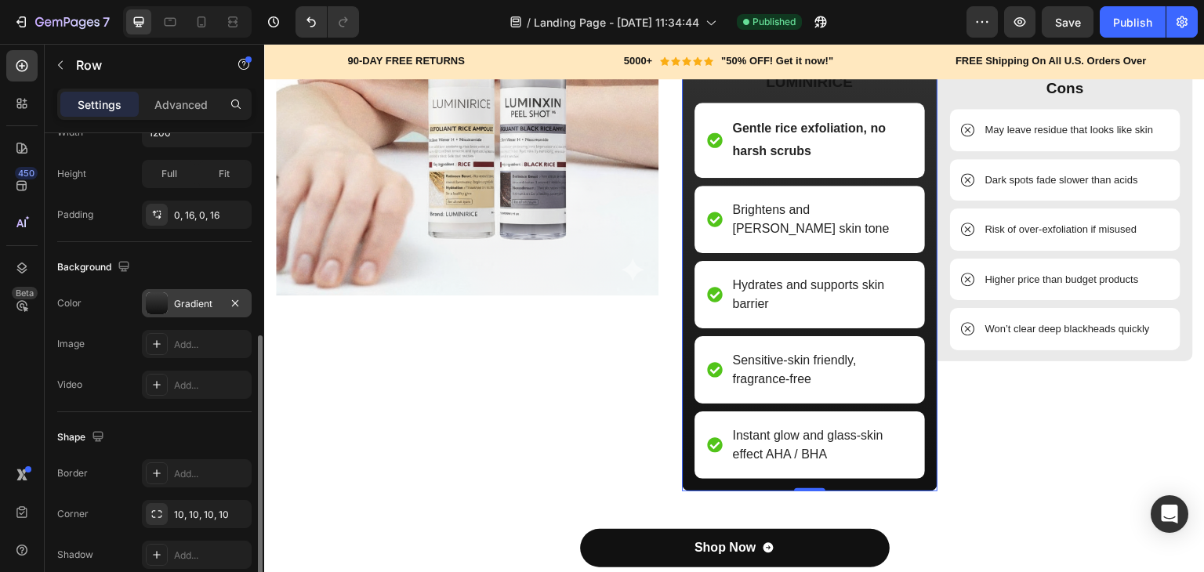
click at [148, 305] on div at bounding box center [157, 303] width 22 height 22
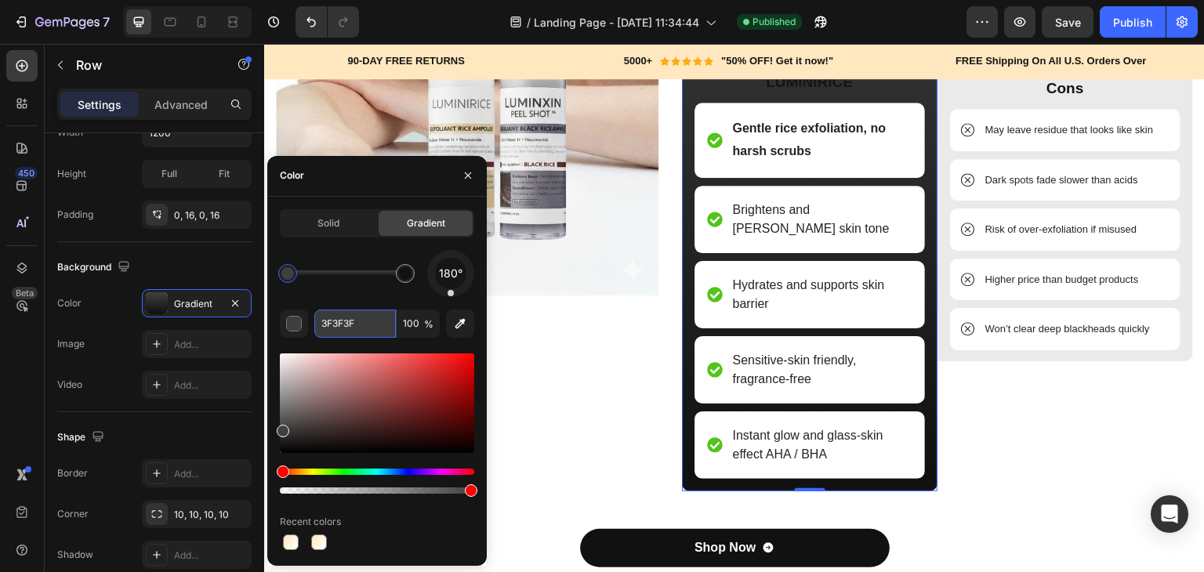
click at [321, 316] on input "3F3F3F" at bounding box center [355, 324] width 82 height 28
paste input "#fffaf2"
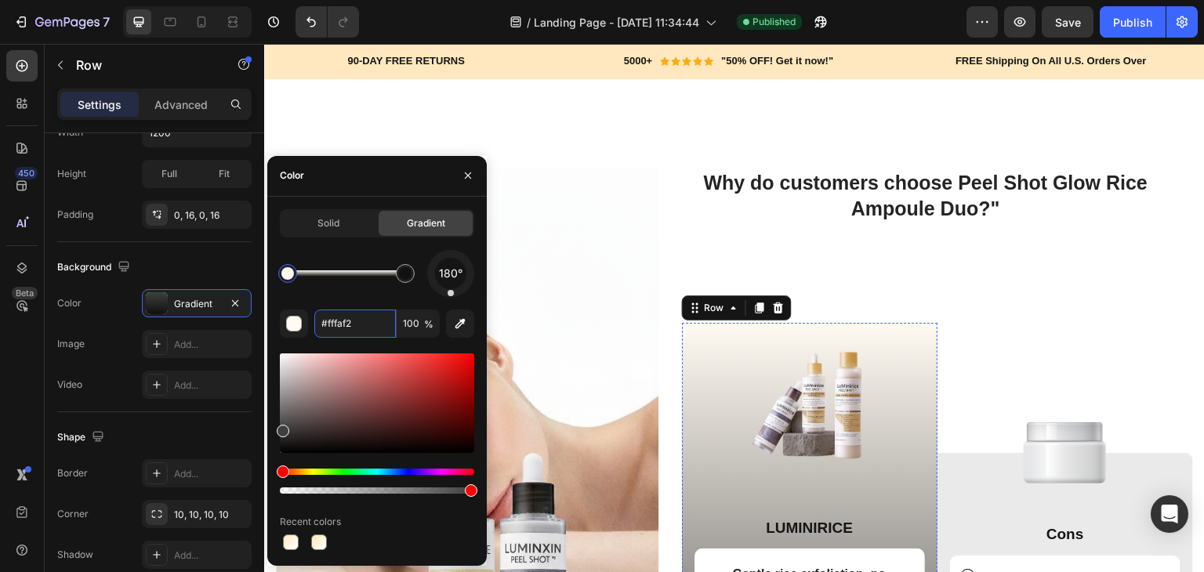
scroll to position [2006, 0]
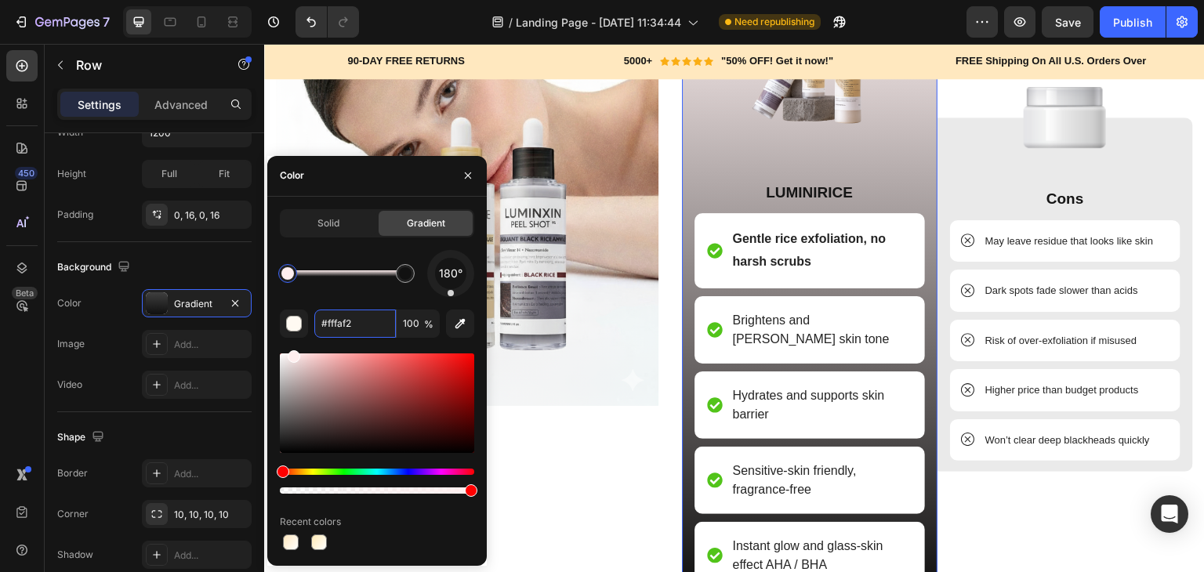
drag, startPoint x: 285, startPoint y: 424, endPoint x: 290, endPoint y: 345, distance: 79.3
click at [290, 345] on div "180° #fffaf2 100 % Recent colors" at bounding box center [377, 401] width 194 height 303
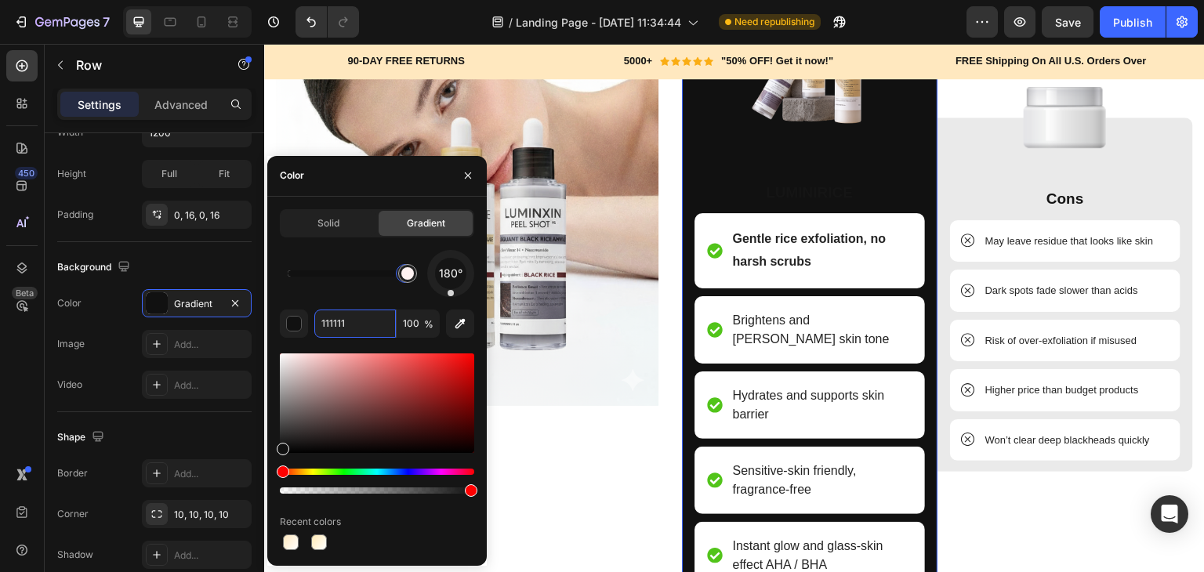
drag, startPoint x: 282, startPoint y: 269, endPoint x: 311, endPoint y: 267, distance: 29.0
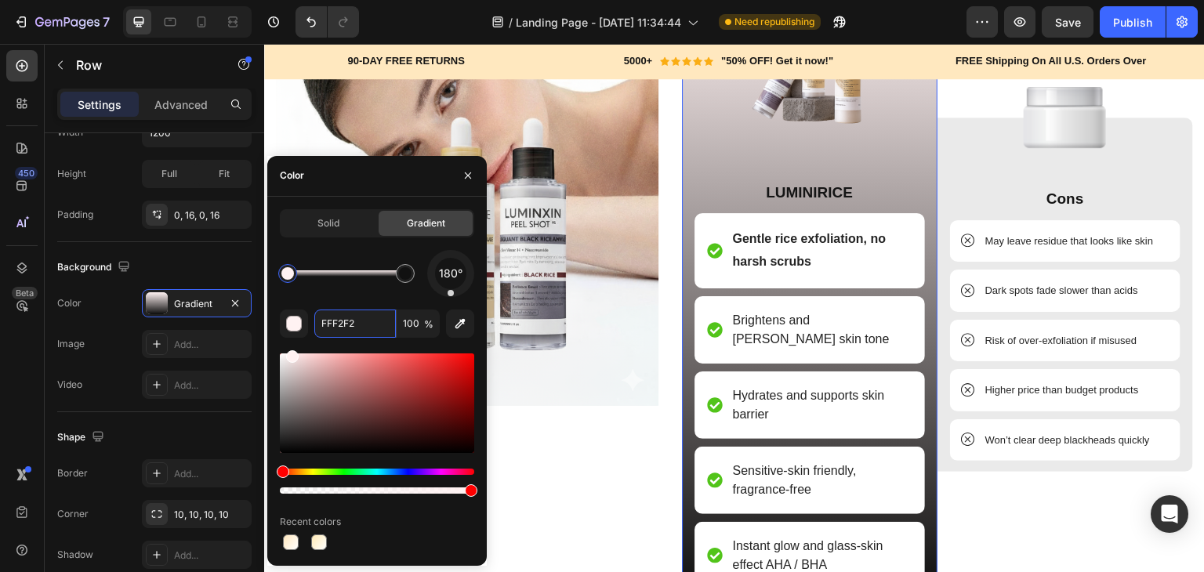
drag, startPoint x: 404, startPoint y: 273, endPoint x: 382, endPoint y: 266, distance: 22.1
type input "FFF2F2"
click at [322, 227] on span "Solid" at bounding box center [328, 223] width 22 height 14
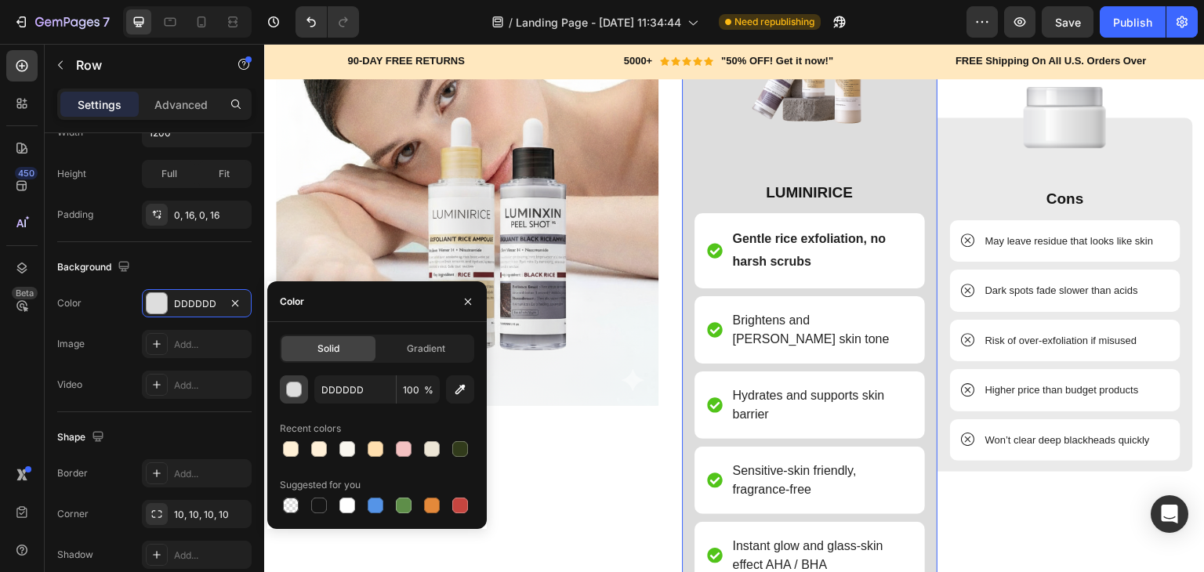
click at [288, 393] on div "button" at bounding box center [295, 390] width 16 height 16
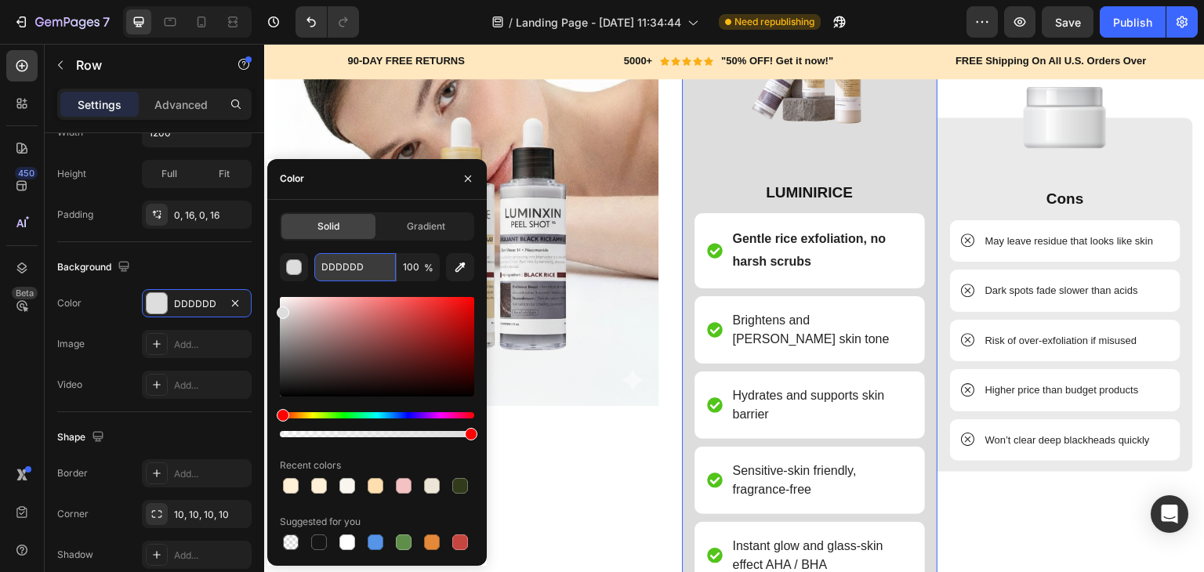
click at [351, 270] on input "DDDDDD" at bounding box center [355, 267] width 82 height 28
paste input "#fffaf2"
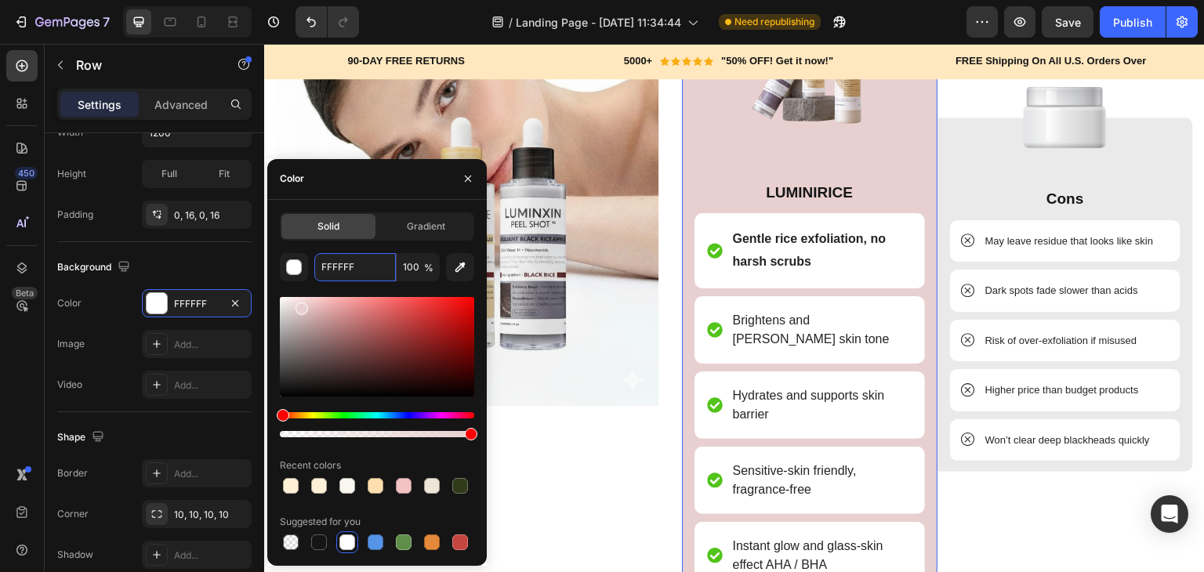
drag, startPoint x: 291, startPoint y: 317, endPoint x: 299, endPoint y: 305, distance: 15.2
click at [299, 305] on div at bounding box center [377, 347] width 194 height 100
type input "E8D0D"
drag, startPoint x: 367, startPoint y: 266, endPoint x: 334, endPoint y: 266, distance: 32.9
click at [334, 266] on input "E8D0D" at bounding box center [355, 267] width 82 height 28
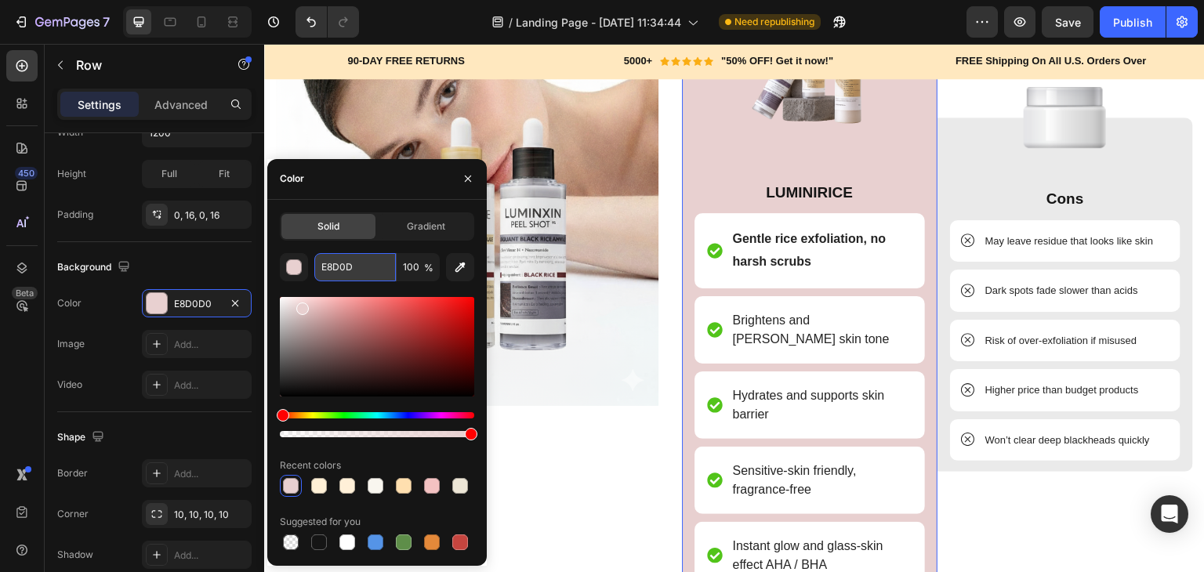
click at [334, 266] on input "E8D0D" at bounding box center [355, 267] width 82 height 28
paste input "#fffaf2"
type input "#fffaf2"
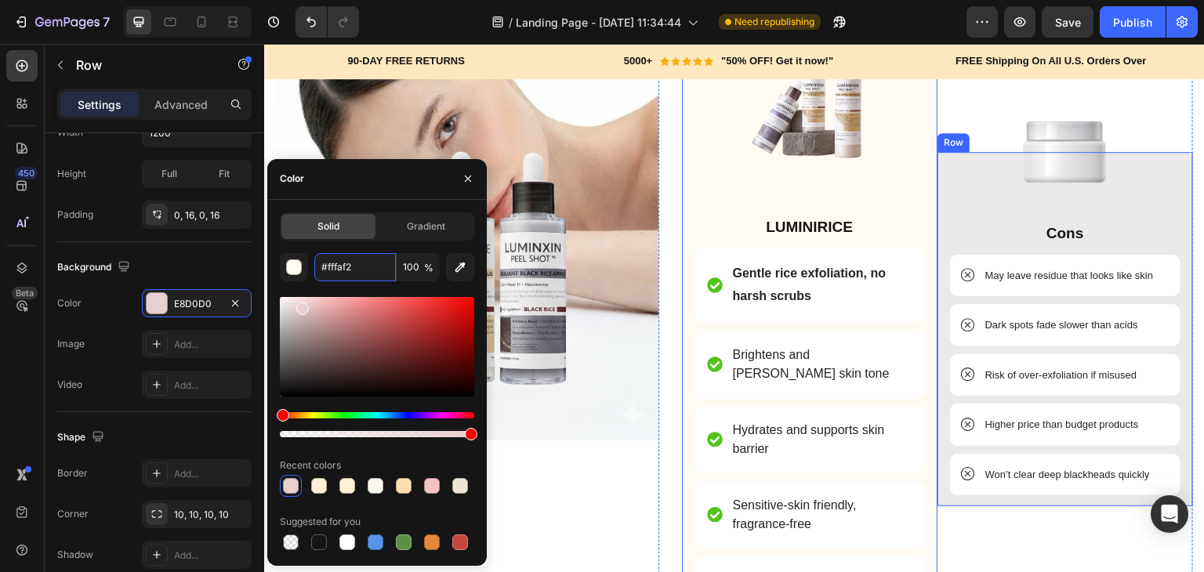
scroll to position [1839, 0]
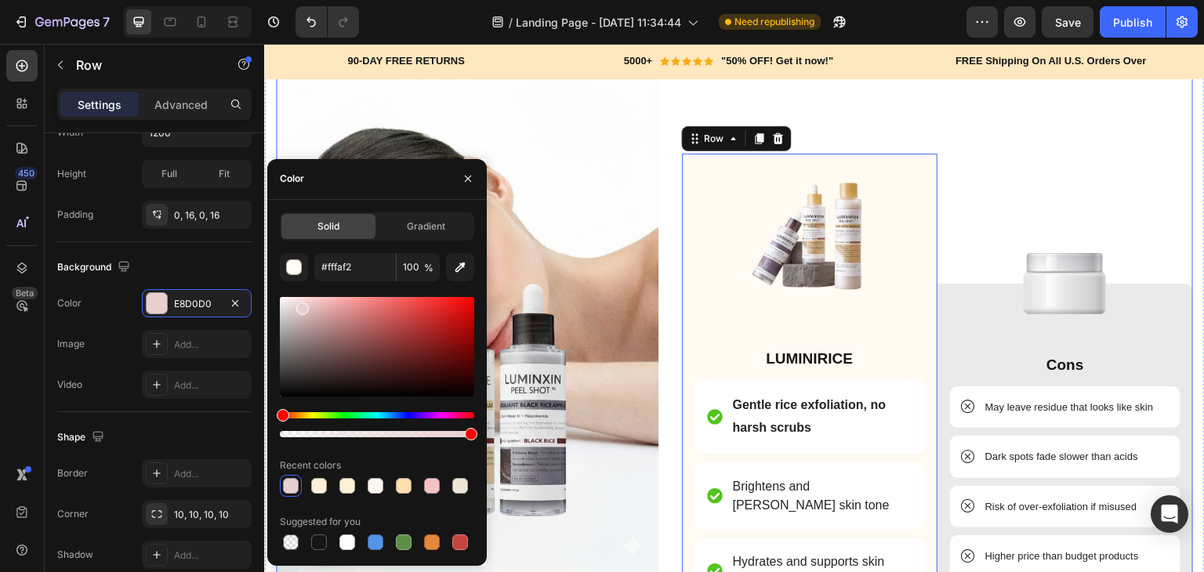
click at [962, 122] on div "Why do customers choose Peel Shot Glow Rice Ampoule Duo?" Heading LUMINIRICE Te…" at bounding box center [925, 389] width 535 height 781
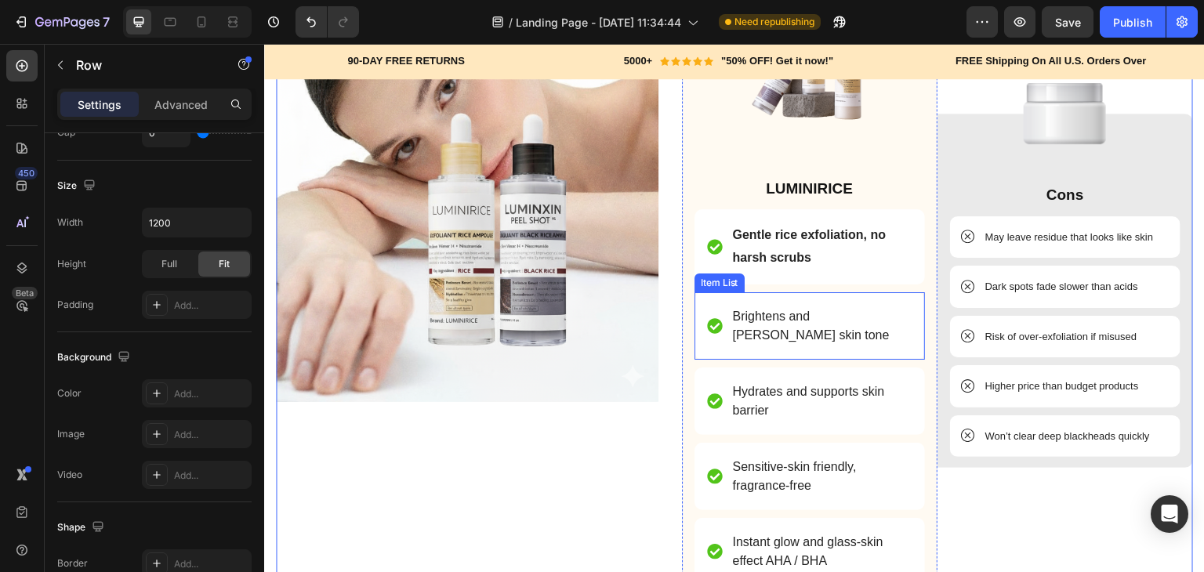
scroll to position [2443, 0]
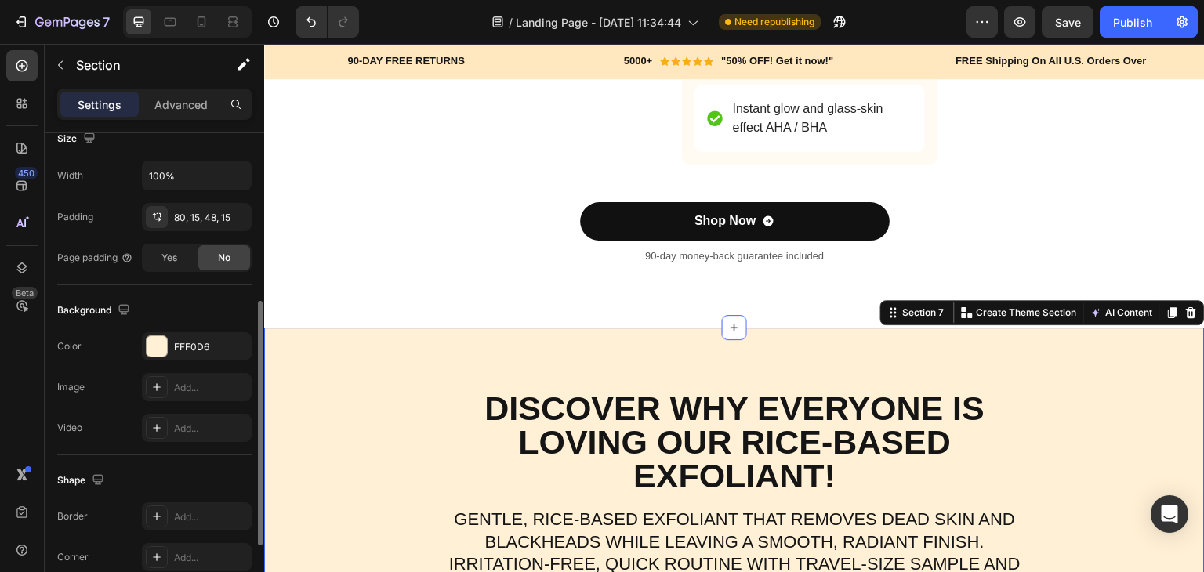
scroll to position [372, 0]
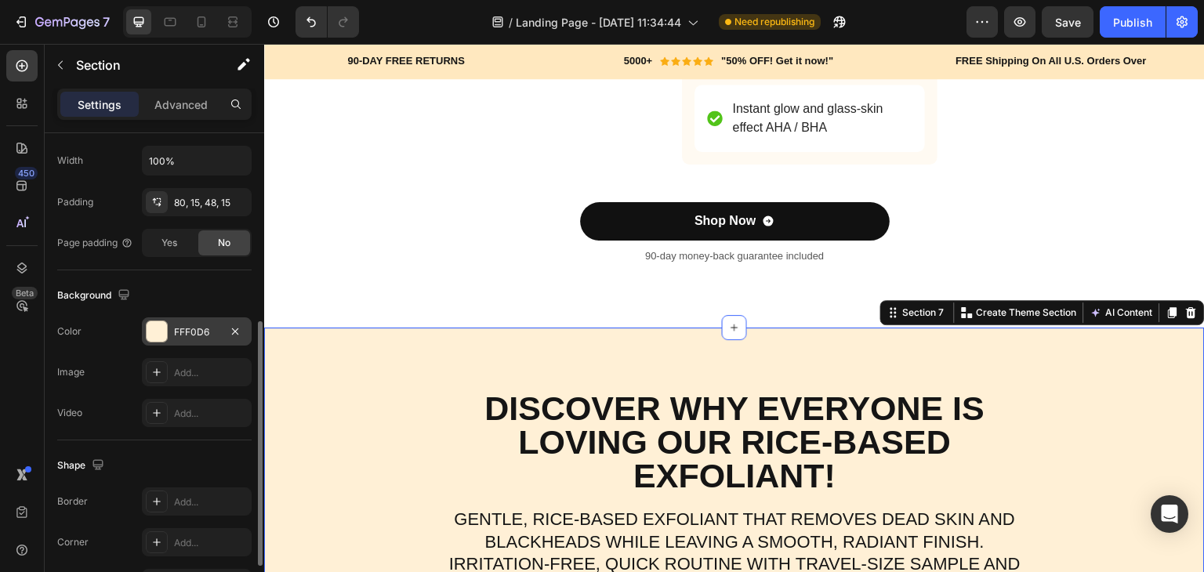
click at [150, 332] on div at bounding box center [157, 331] width 20 height 20
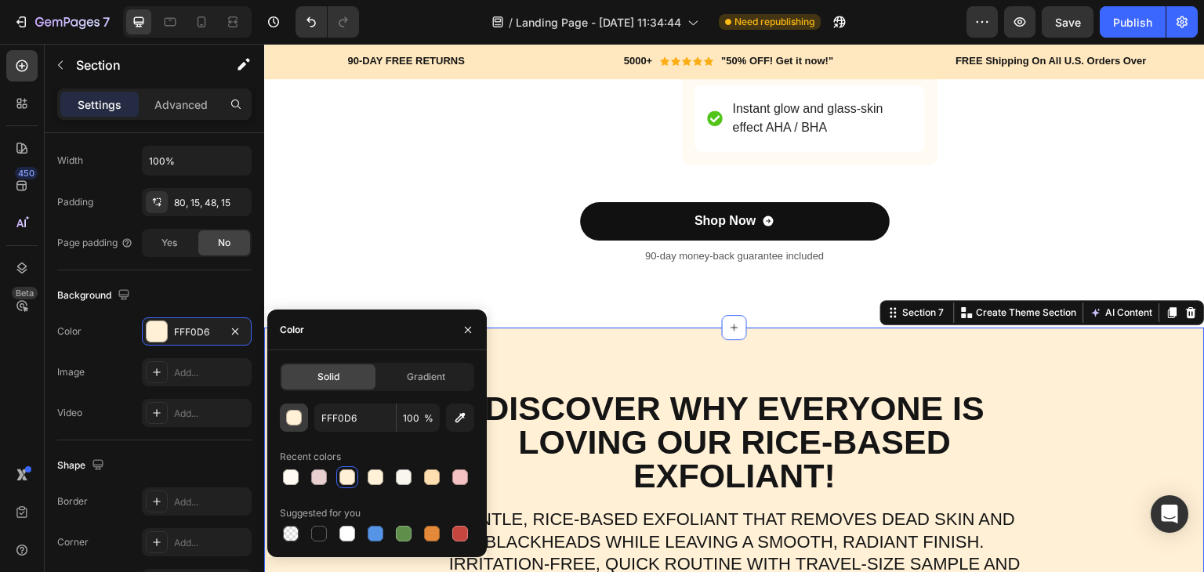
click at [296, 419] on div "button" at bounding box center [295, 419] width 16 height 16
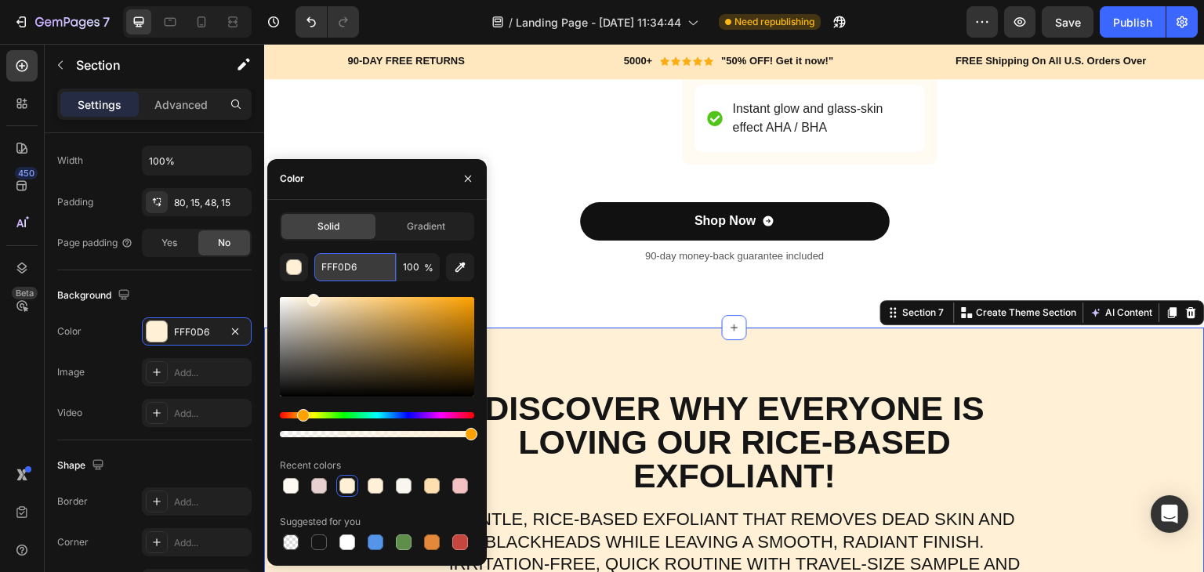
click at [348, 264] on input "FFF0D6" at bounding box center [355, 267] width 82 height 28
paste input "#fffaf2"
type input "#fffaf2"
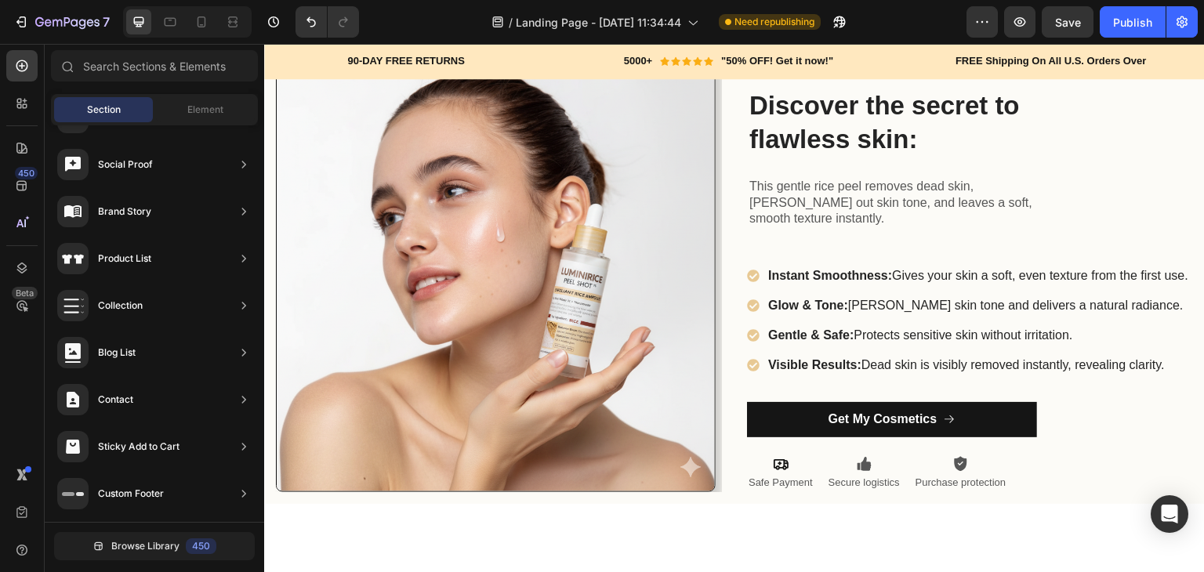
scroll to position [0, 0]
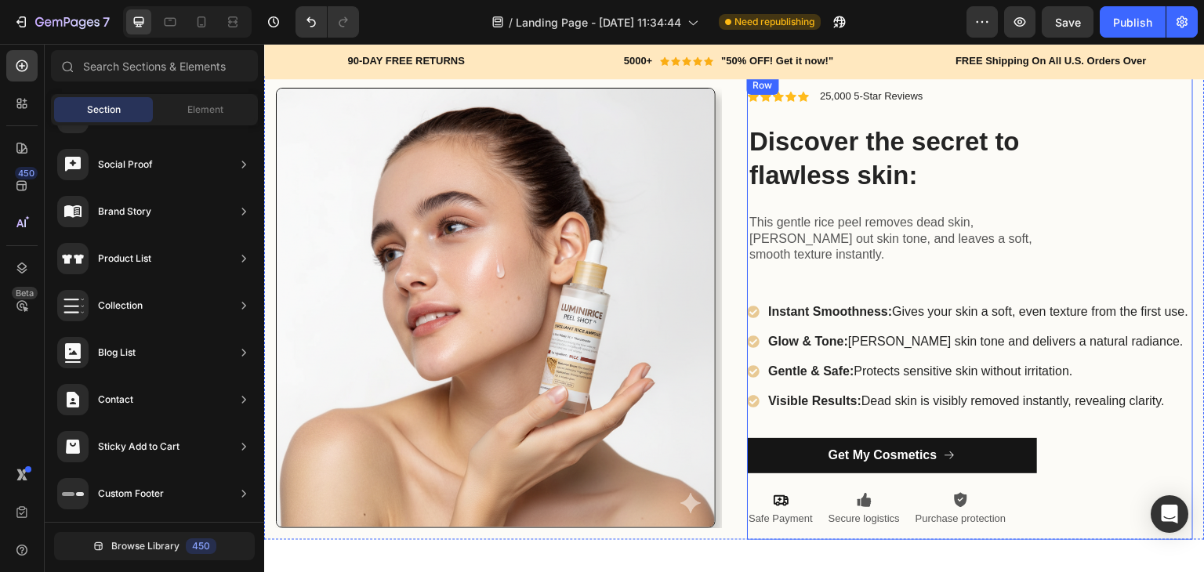
click at [1124, 151] on div "Icon Icon Icon Icon Icon Icon List 25,000 5-Star Reviews Text Block Row Discove…" at bounding box center [970, 308] width 446 height 439
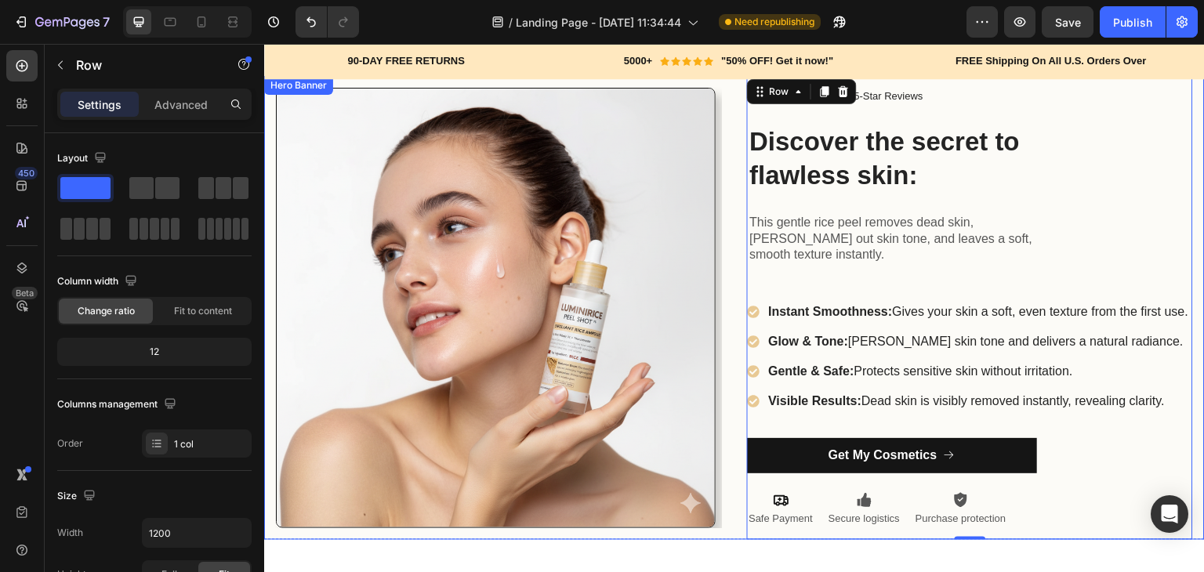
click at [1187, 208] on div "Image Carousel Icon Icon Icon Icon Icon Icon List 25,000 5-Star Reviews Text Bl…" at bounding box center [734, 308] width 940 height 464
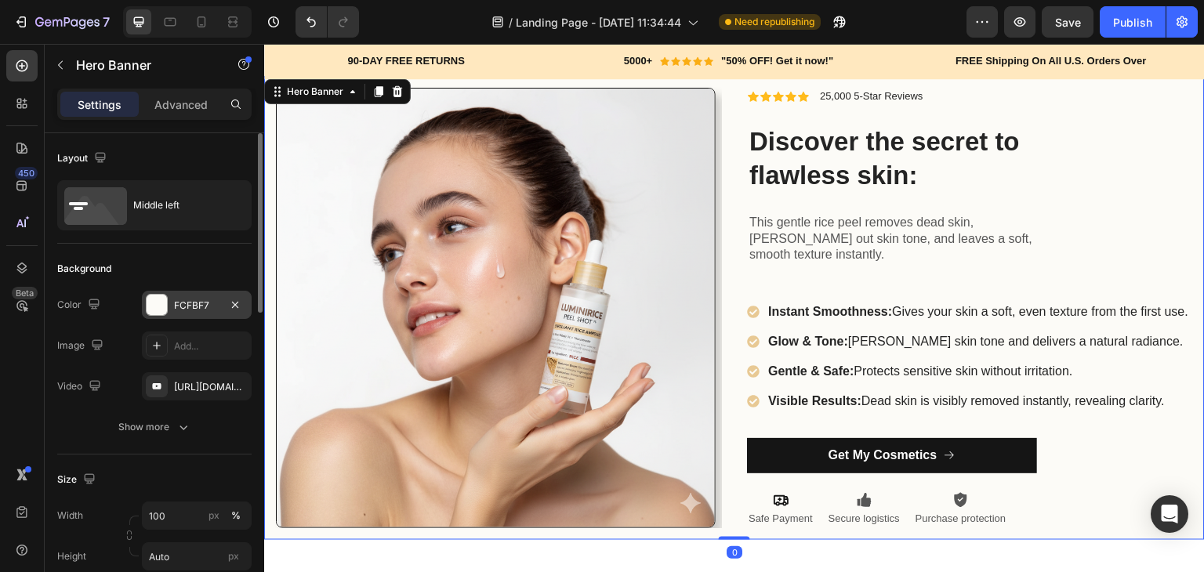
click at [147, 296] on div at bounding box center [157, 305] width 20 height 20
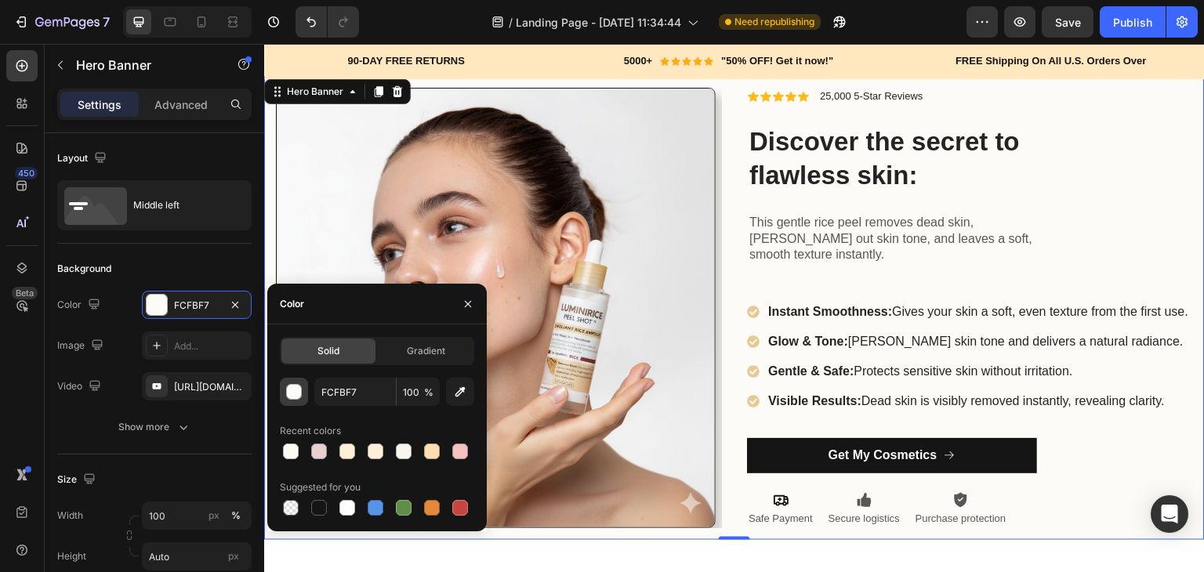
click at [298, 390] on div "button" at bounding box center [295, 393] width 16 height 16
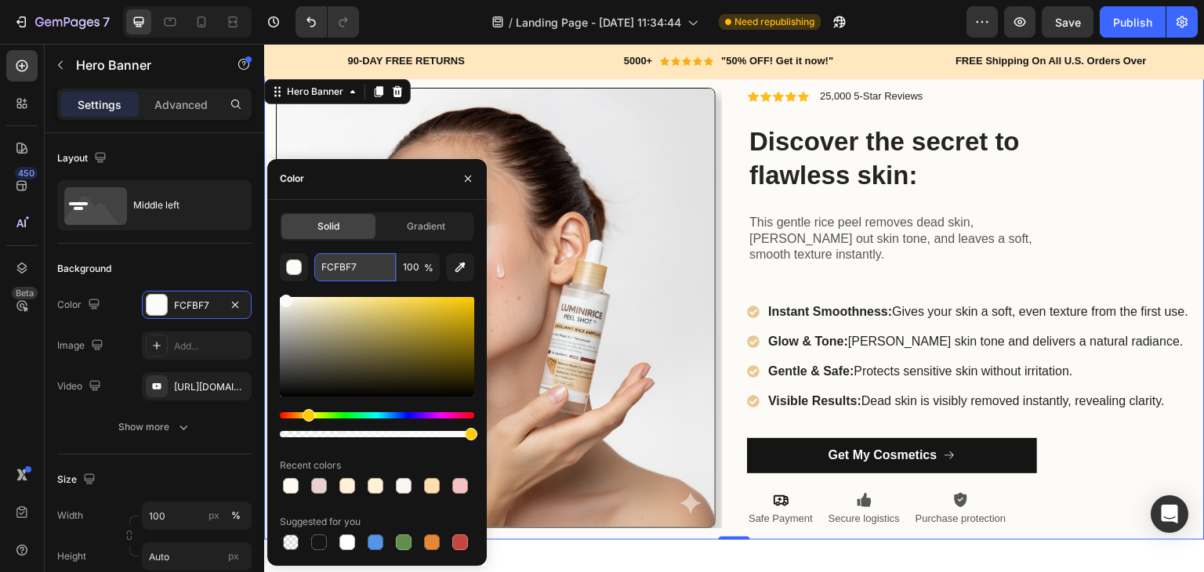
click at [323, 270] on input "FCFBF7" at bounding box center [355, 267] width 82 height 28
paste input "#fffaf2"
type input "#fffaf2"
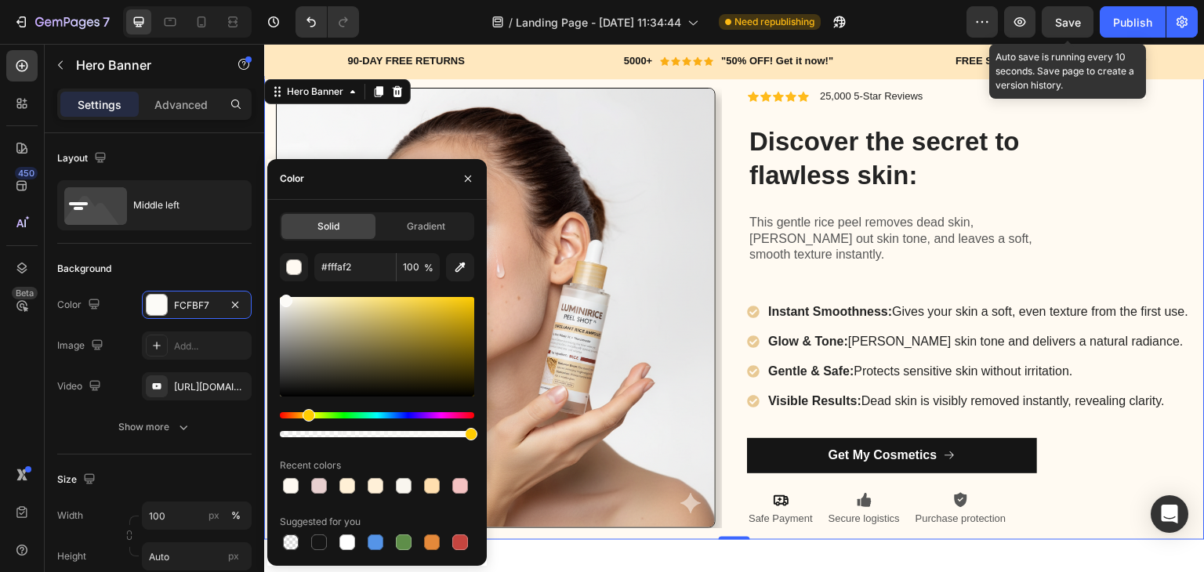
click at [1066, 31] on button "Save" at bounding box center [1068, 21] width 52 height 31
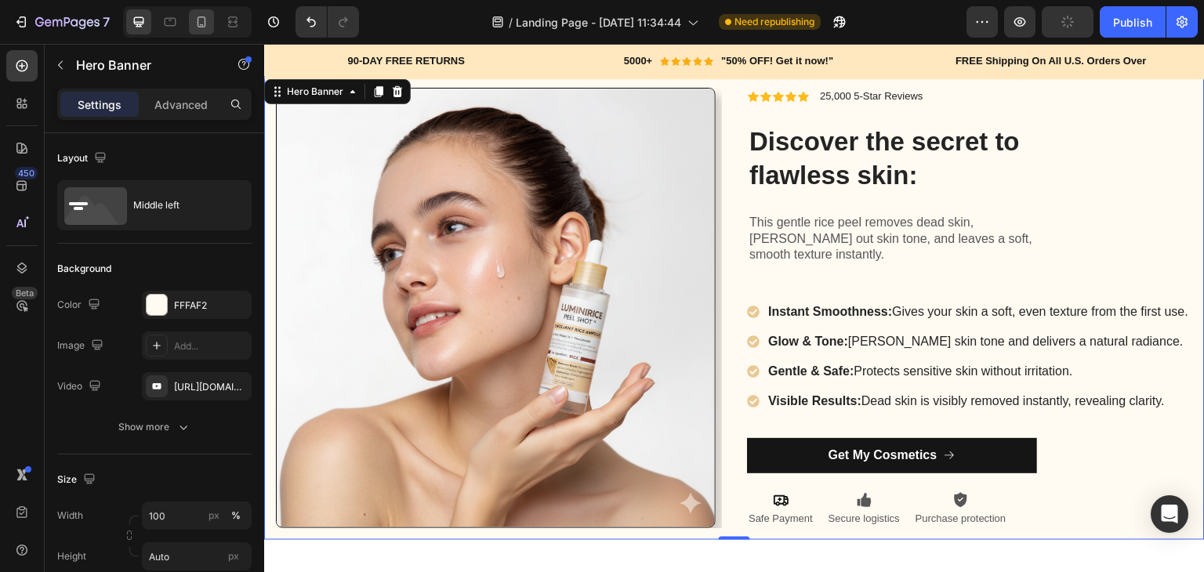
click at [197, 23] on icon at bounding box center [202, 22] width 16 height 16
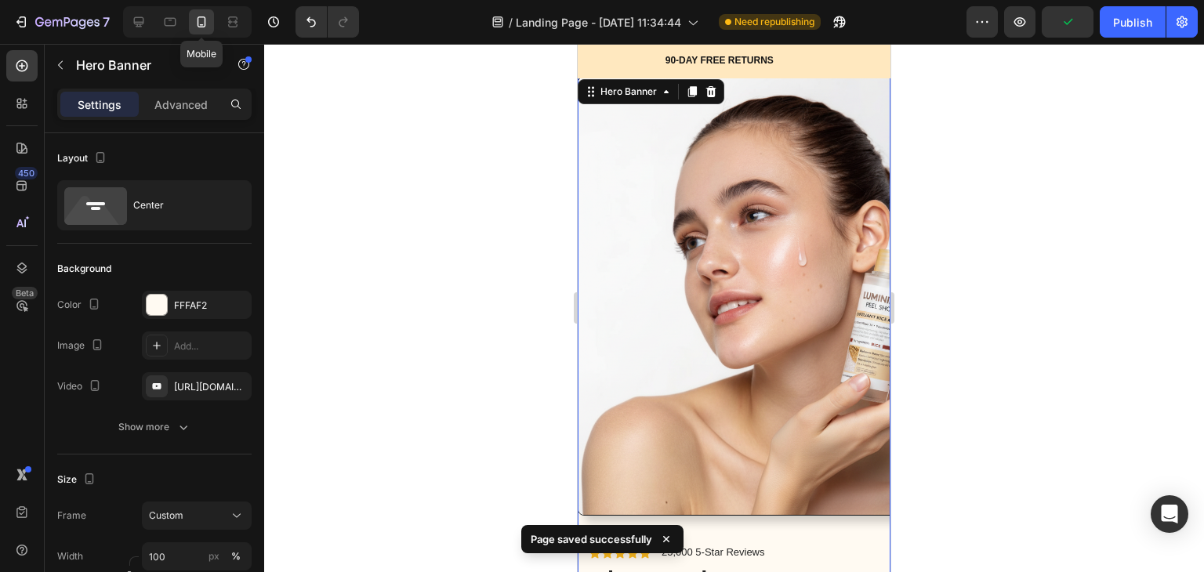
type input "100%"
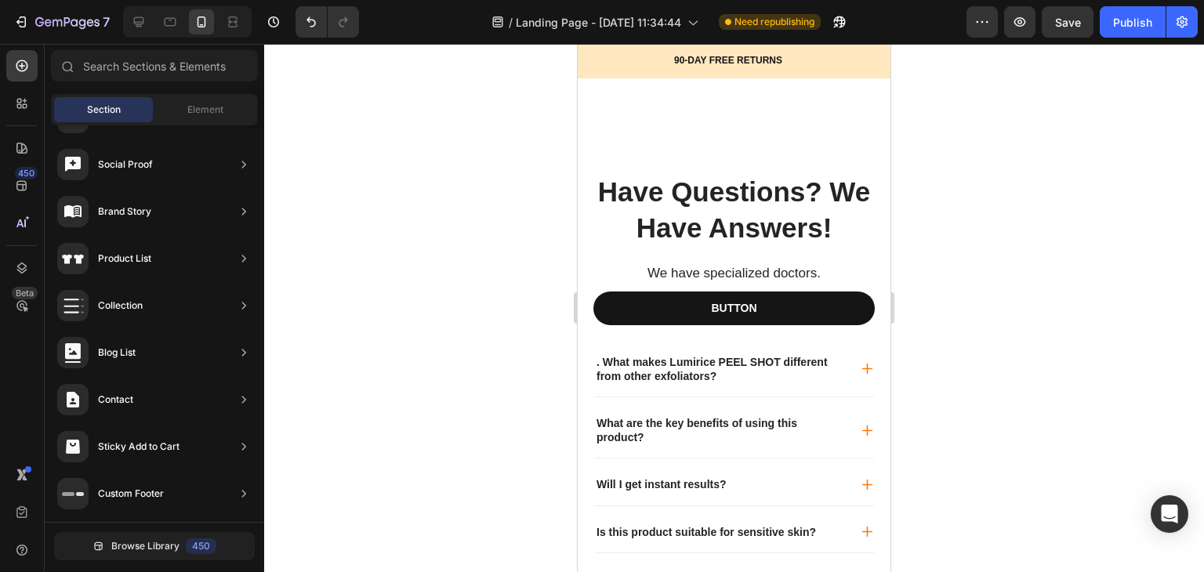
drag, startPoint x: 880, startPoint y: 82, endPoint x: 1511, endPoint y: 527, distance: 772.6
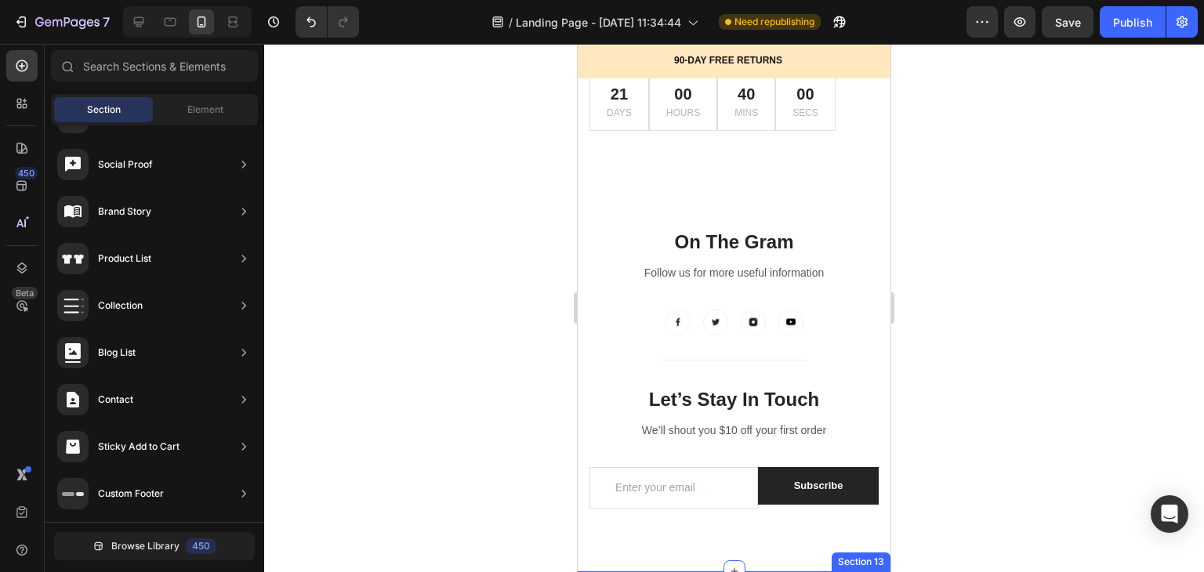
scroll to position [7160, 0]
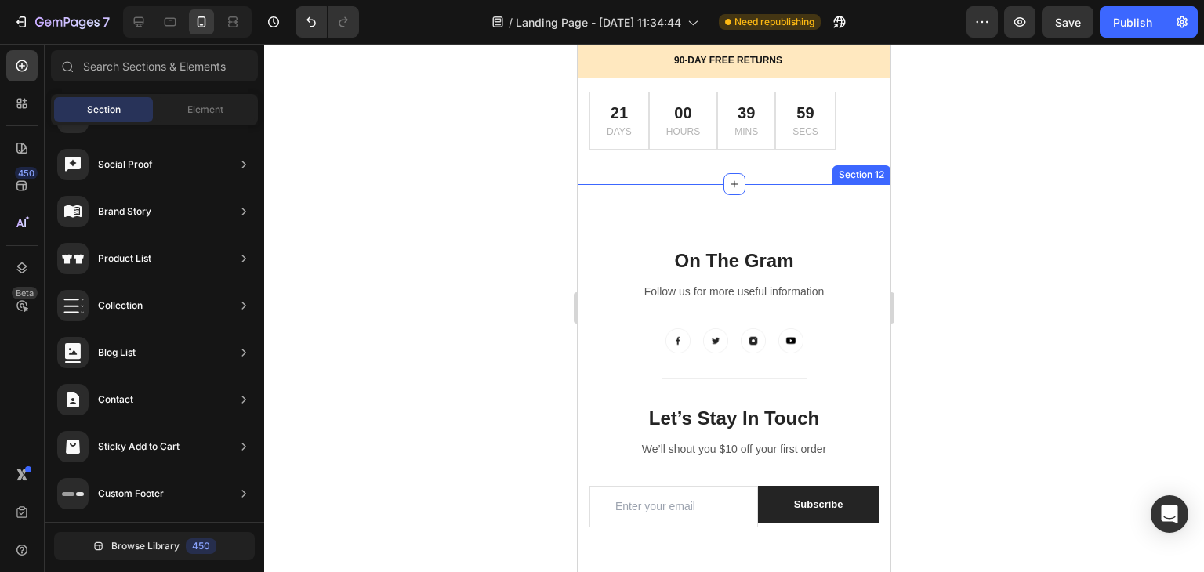
click at [857, 239] on div "On The Gram Heading Follow us for more useful information Text block Image Imag…" at bounding box center [734, 387] width 313 height 406
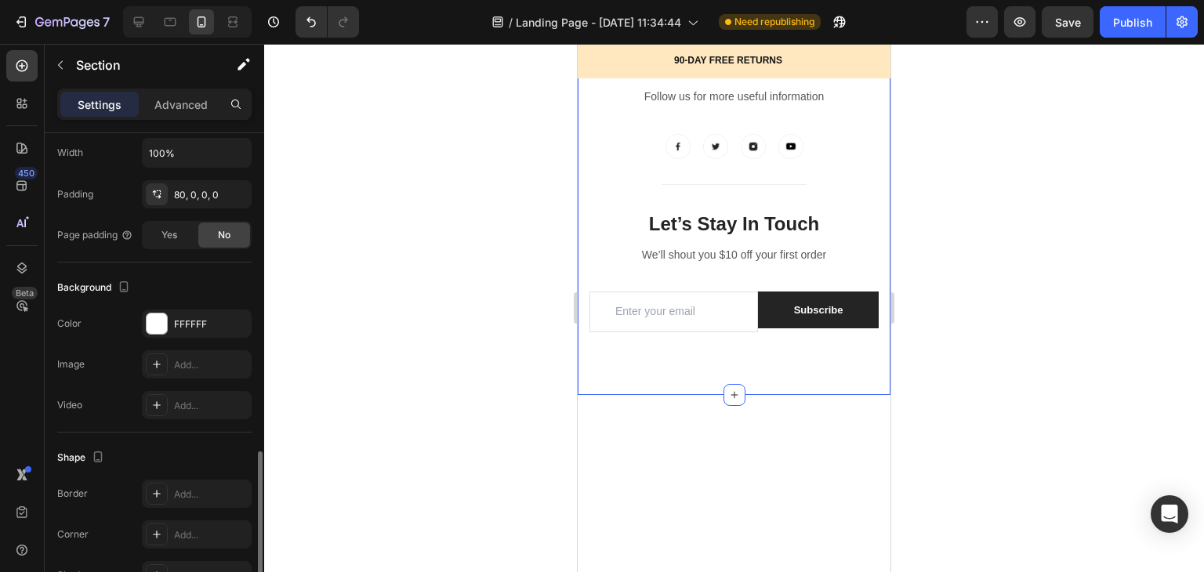
scroll to position [430, 0]
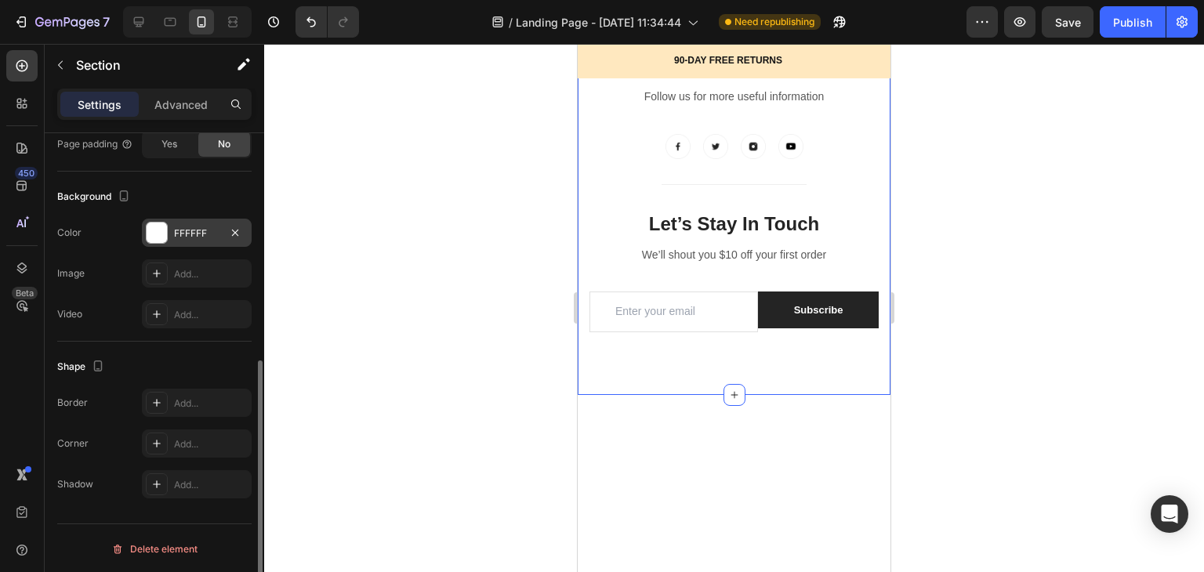
click at [153, 226] on div at bounding box center [157, 233] width 20 height 20
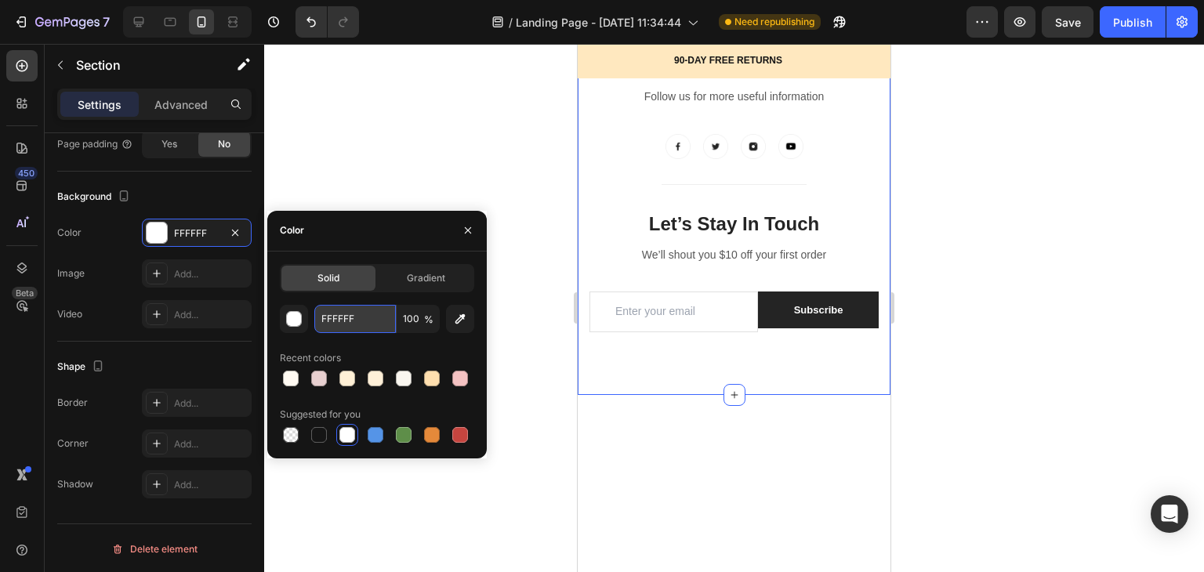
click at [365, 313] on input "FFFFFF" at bounding box center [355, 319] width 82 height 28
paste input "#fffaf2"
type input "#fffaf2"
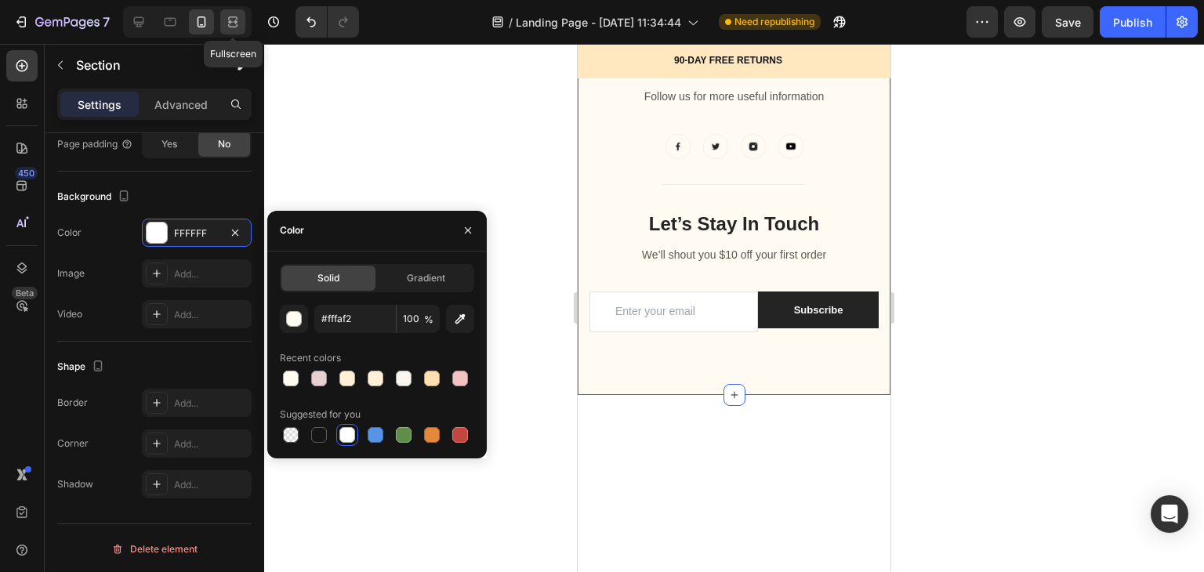
click at [225, 23] on icon at bounding box center [233, 22] width 16 height 16
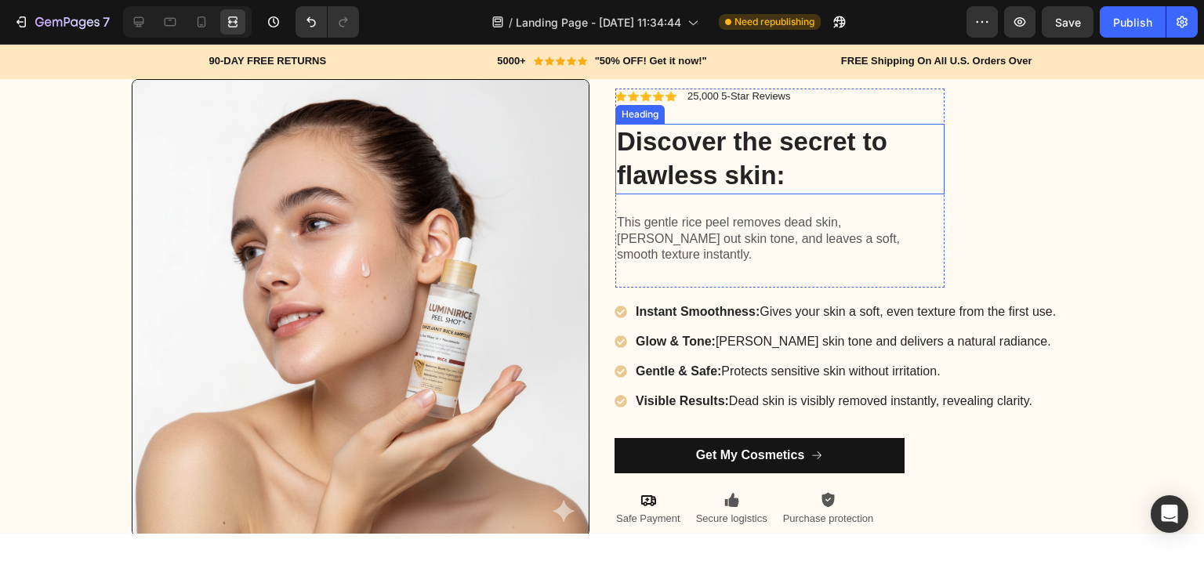
click at [396, 83] on img at bounding box center [361, 308] width 458 height 458
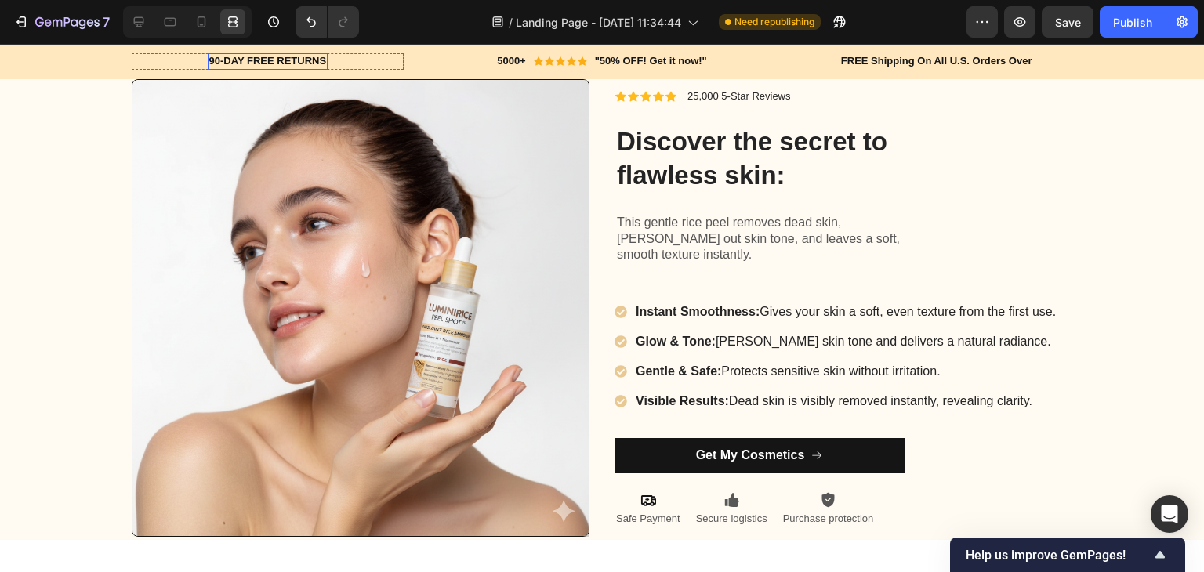
click at [251, 62] on h2 "90-DAY FREE RETURNS" at bounding box center [268, 61] width 121 height 16
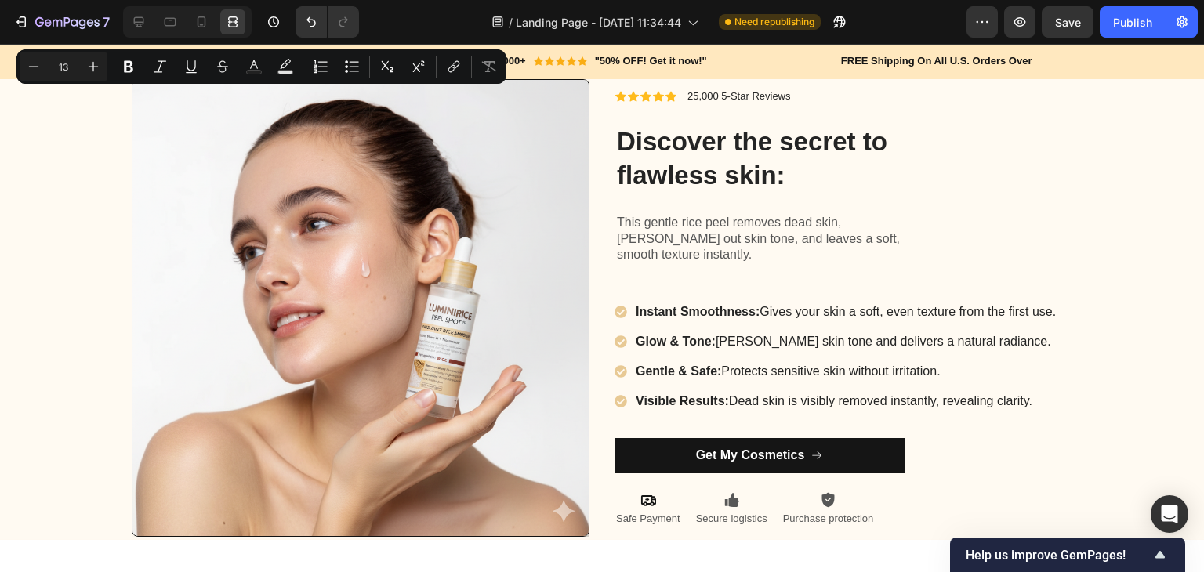
drag, startPoint x: 277, startPoint y: 60, endPoint x: 521, endPoint y: 53, distance: 243.8
click at [521, 53] on div "90-DAY FREE RETURNS Heading 0 Row 5000+ Heading Icon Icon Icon Icon Icon Icon L…" at bounding box center [602, 61] width 1204 height 35
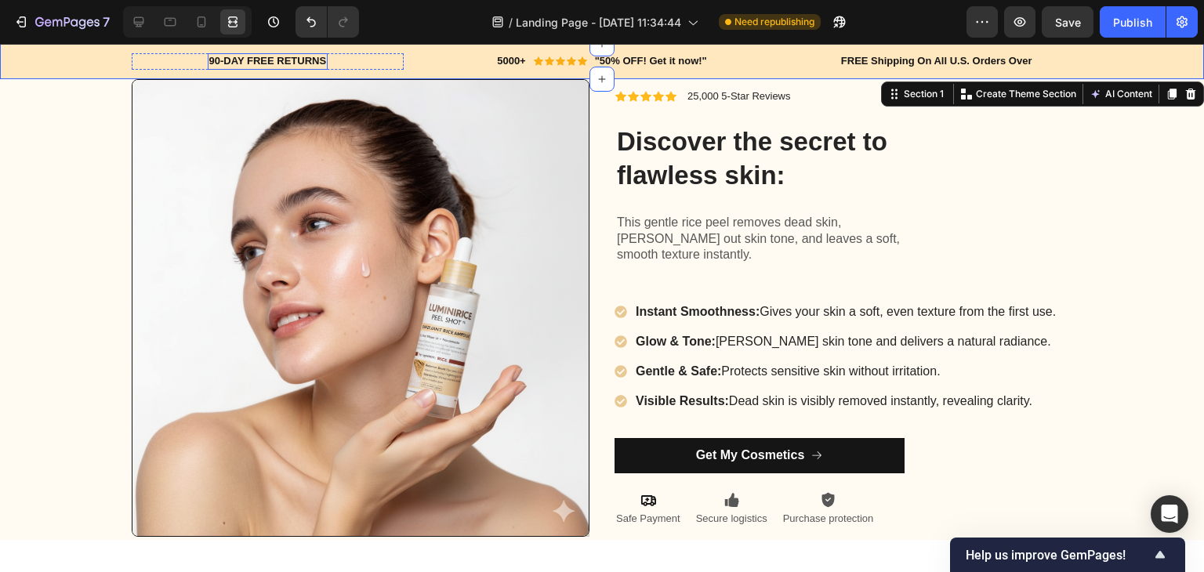
click at [273, 58] on p "90-DAY FREE RETURNS" at bounding box center [268, 61] width 118 height 13
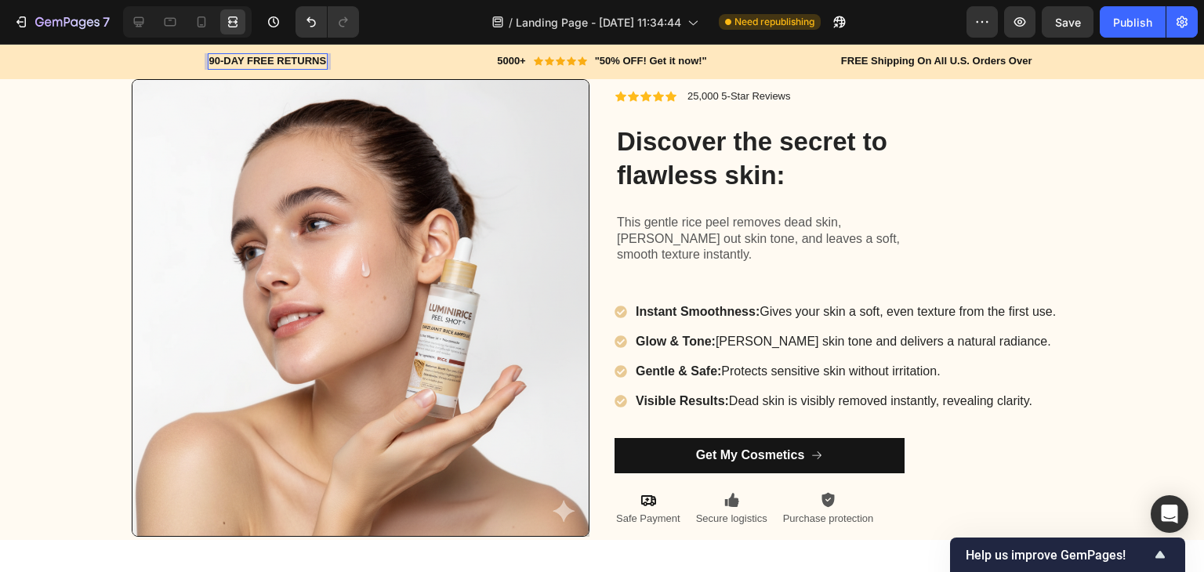
click at [273, 58] on p "90-DAY FREE RETURNS" at bounding box center [268, 61] width 118 height 13
click at [266, 60] on h2 "Rich Text Editor. Editing area: main" at bounding box center [267, 61] width 3 height 16
click at [897, 60] on h2 "FREE Shipping On All U.S. Orders Over" at bounding box center [936, 61] width 194 height 16
click at [915, 64] on p "FREE Shipping On All U.S. Orders Over" at bounding box center [936, 61] width 191 height 13
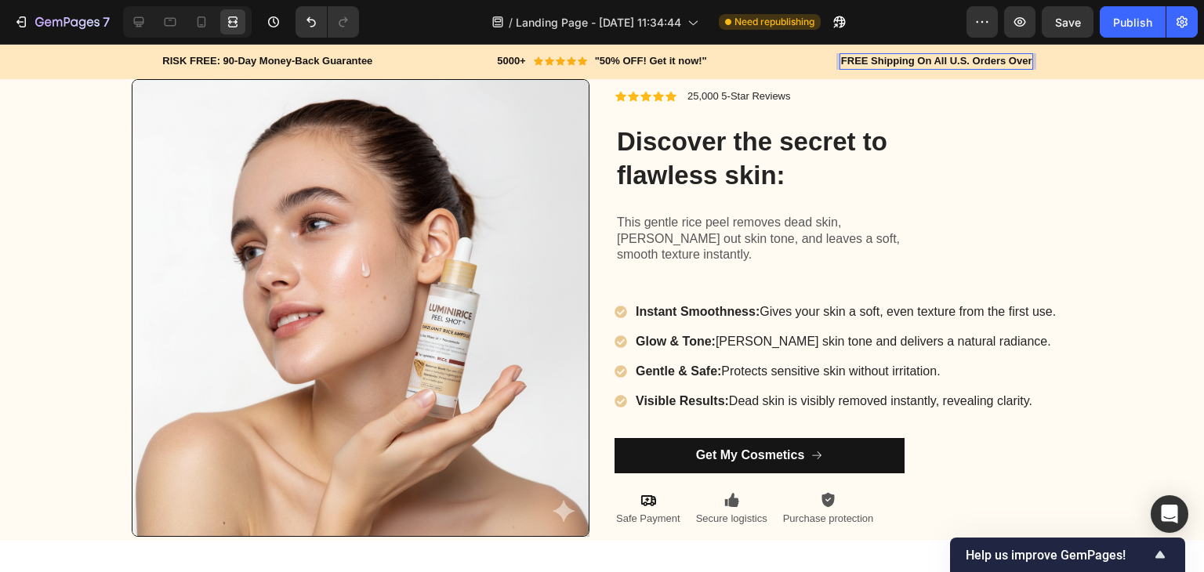
click at [915, 64] on p "FREE Shipping On All U.S. Orders Over" at bounding box center [936, 61] width 191 height 13
click at [912, 62] on p "FREE Shipping On All U.S. Orders Over" at bounding box center [936, 61] width 191 height 13
drag, startPoint x: 912, startPoint y: 62, endPoint x: 1017, endPoint y: 60, distance: 104.3
click at [1017, 60] on p "FREE Shipping On All U.S. Orders Over" at bounding box center [936, 61] width 191 height 13
click at [1008, 61] on div "FREE Shipping Heading 0 Row" at bounding box center [936, 61] width 272 height 16
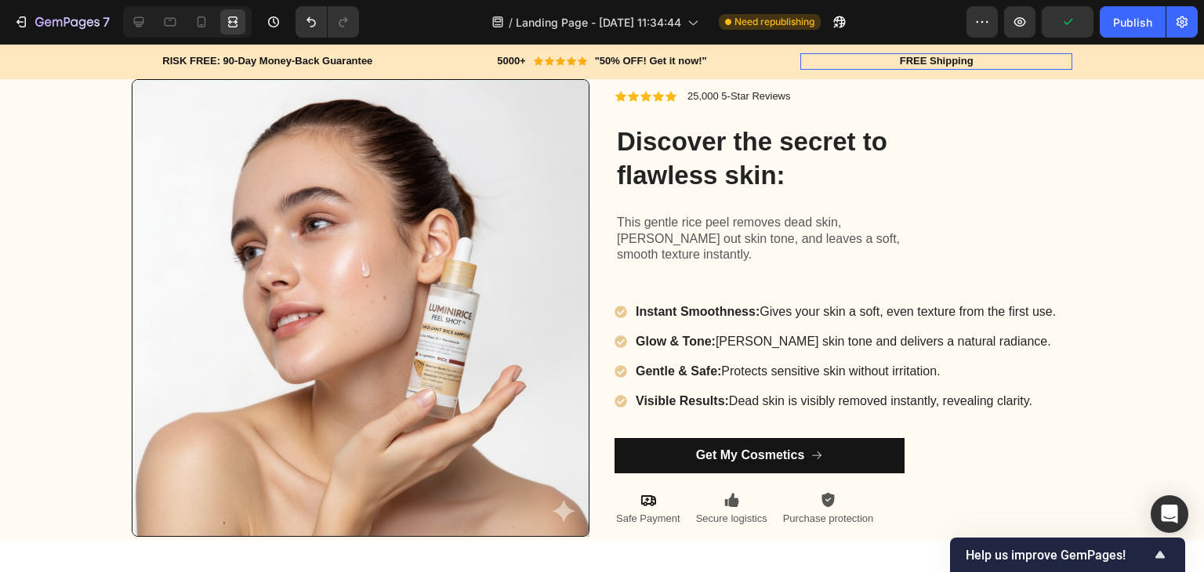
scroll to position [0, 0]
click at [242, 60] on p "RISK FREE: 90-Day Money-Back Guarantee" at bounding box center [267, 61] width 210 height 13
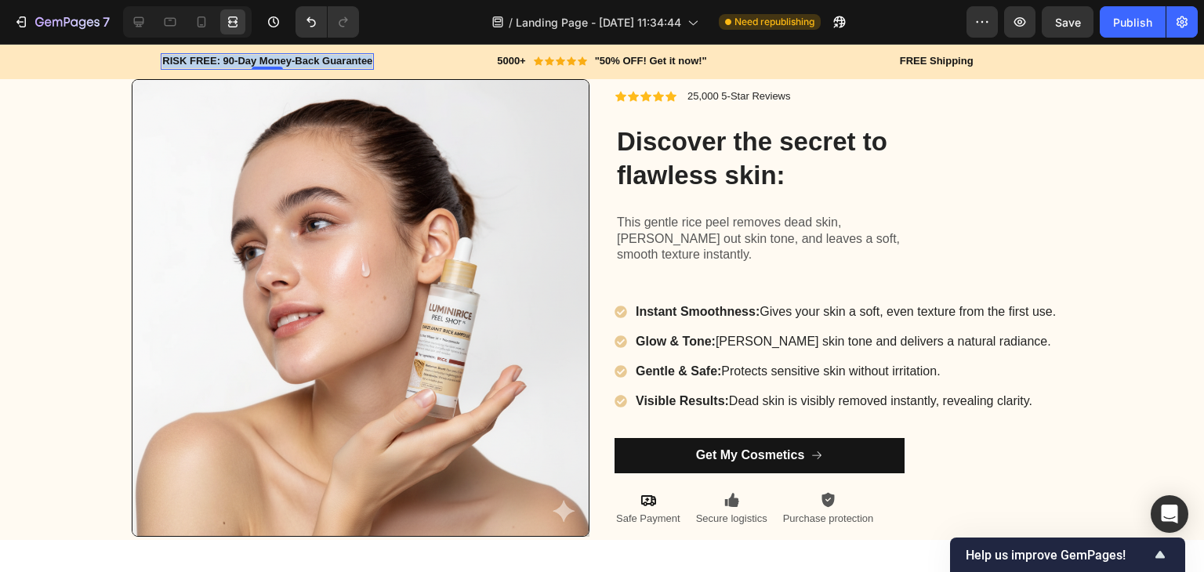
click at [242, 60] on p "RISK FREE: 90-Day Money-Back Guarantee" at bounding box center [267, 61] width 210 height 13
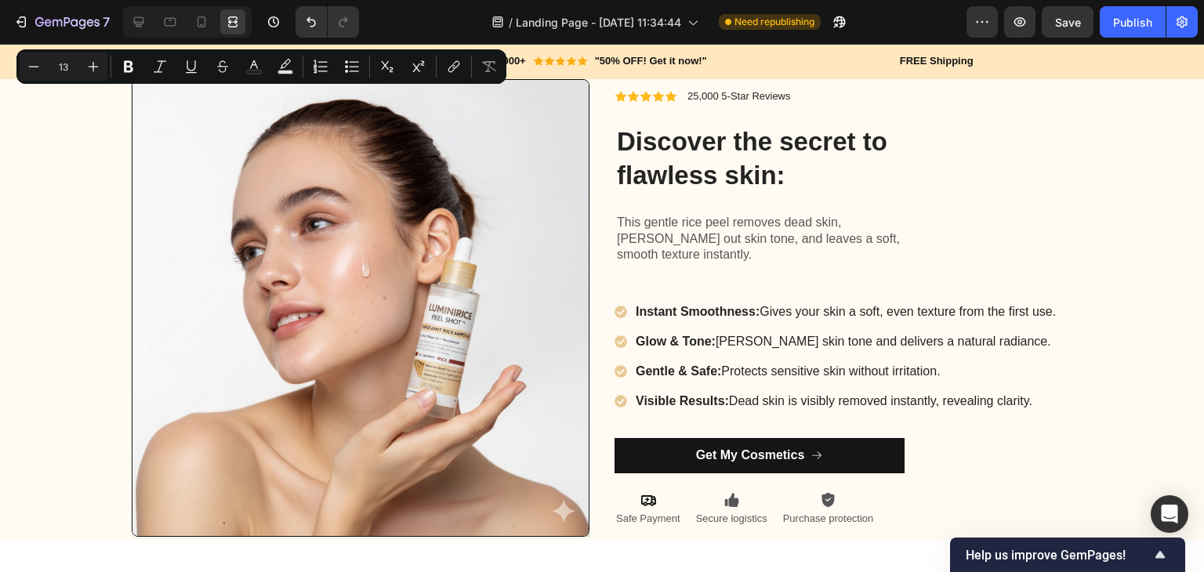
drag, startPoint x: 242, startPoint y: 60, endPoint x: 169, endPoint y: 208, distance: 165.8
click at [169, 208] on img at bounding box center [361, 308] width 458 height 458
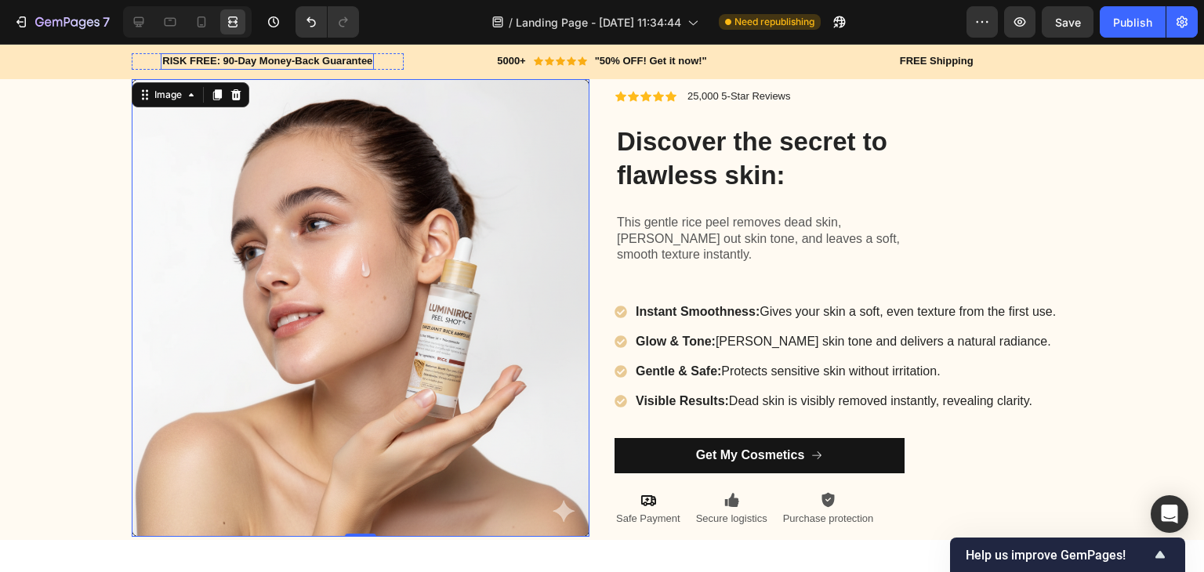
click at [266, 61] on p "RISK FREE: 90-Day Money-Back Guarantee" at bounding box center [267, 61] width 210 height 13
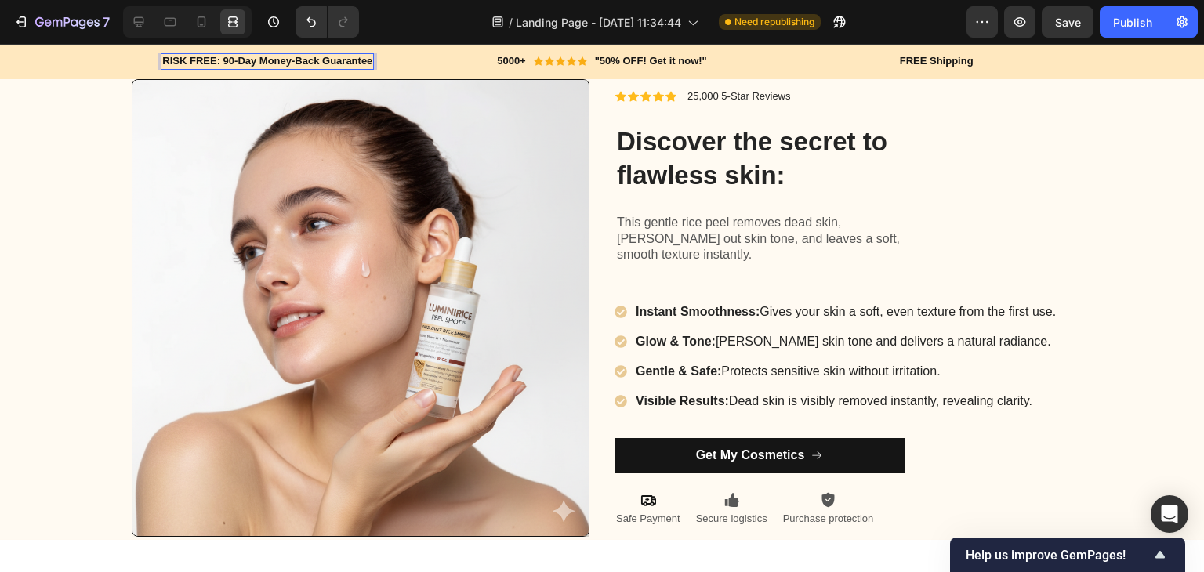
click at [259, 60] on p "RISK FREE: 90-Day Money-Back Guarantee" at bounding box center [267, 61] width 210 height 13
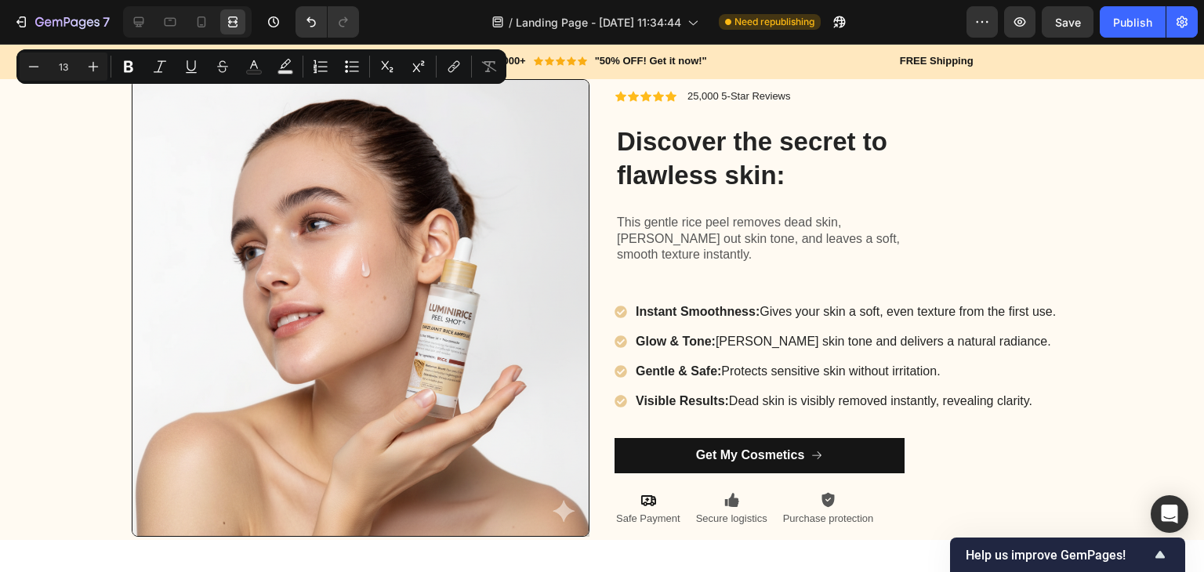
drag, startPoint x: 259, startPoint y: 60, endPoint x: 123, endPoint y: 178, distance: 180.1
click at [123, 178] on div "Image Carousel Icon Icon Icon Icon Icon Icon List 25,000 5-Star Reviews Text Bl…" at bounding box center [602, 308] width 964 height 464
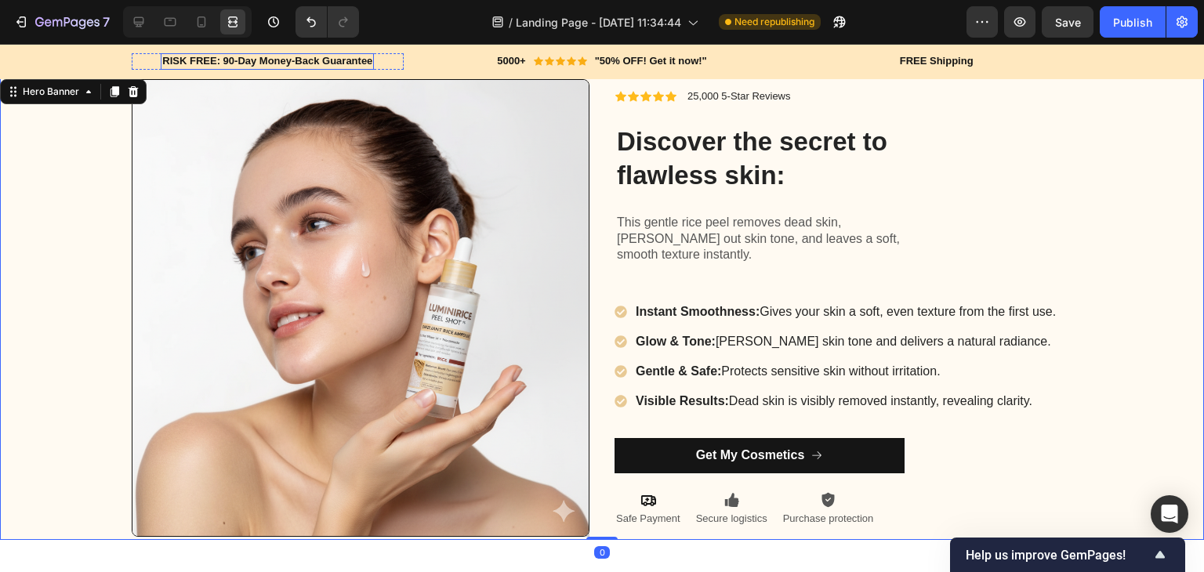
click at [227, 58] on p "RISK FREE: 90-Day Money-Back Guarantee" at bounding box center [267, 61] width 210 height 13
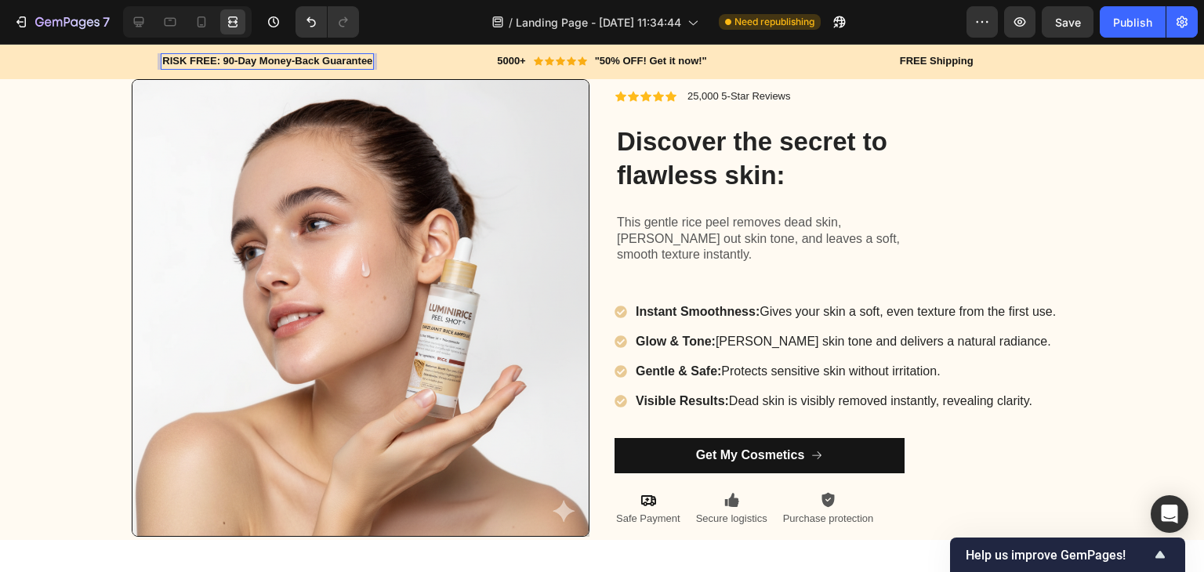
click at [227, 58] on p "RISK FREE: 90-Day Money-Back Guarantee" at bounding box center [267, 61] width 210 height 13
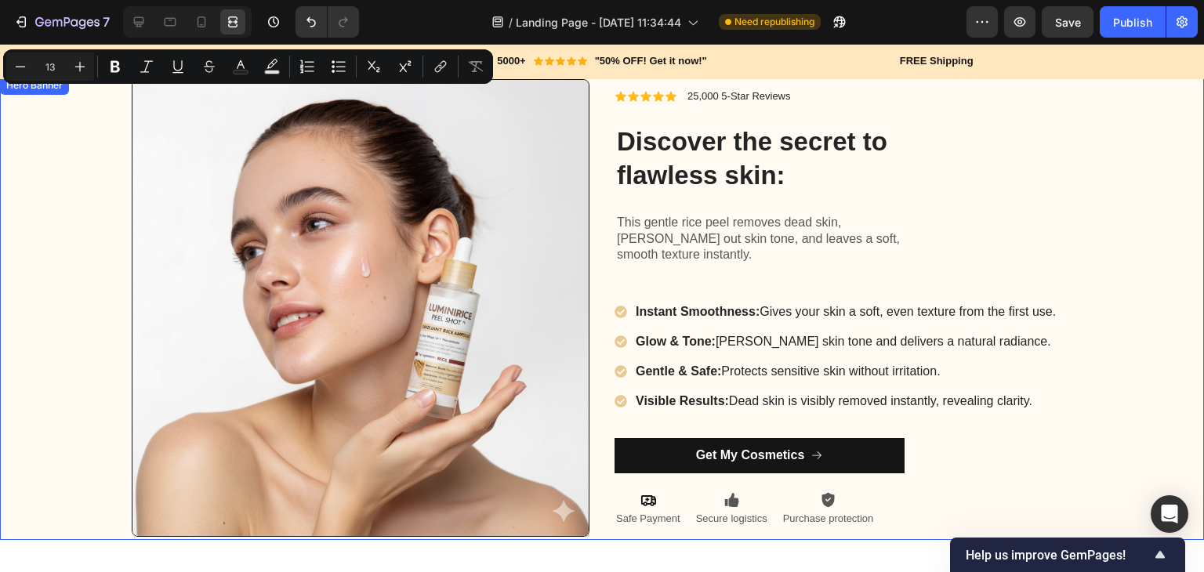
click at [86, 176] on div "Background Image" at bounding box center [602, 308] width 1204 height 464
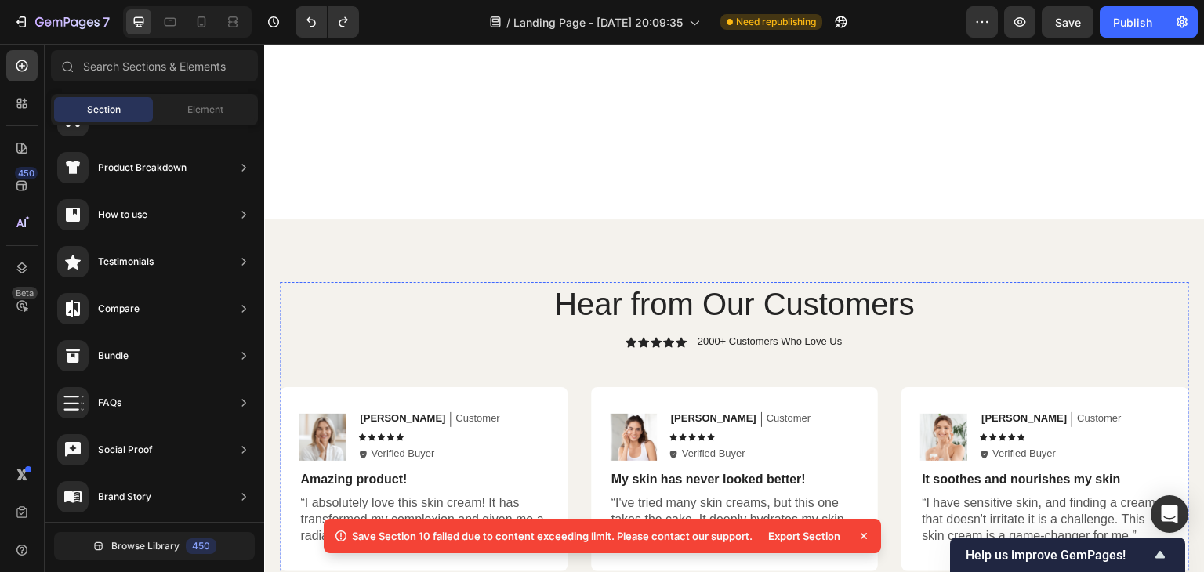
scroll to position [6913, 0]
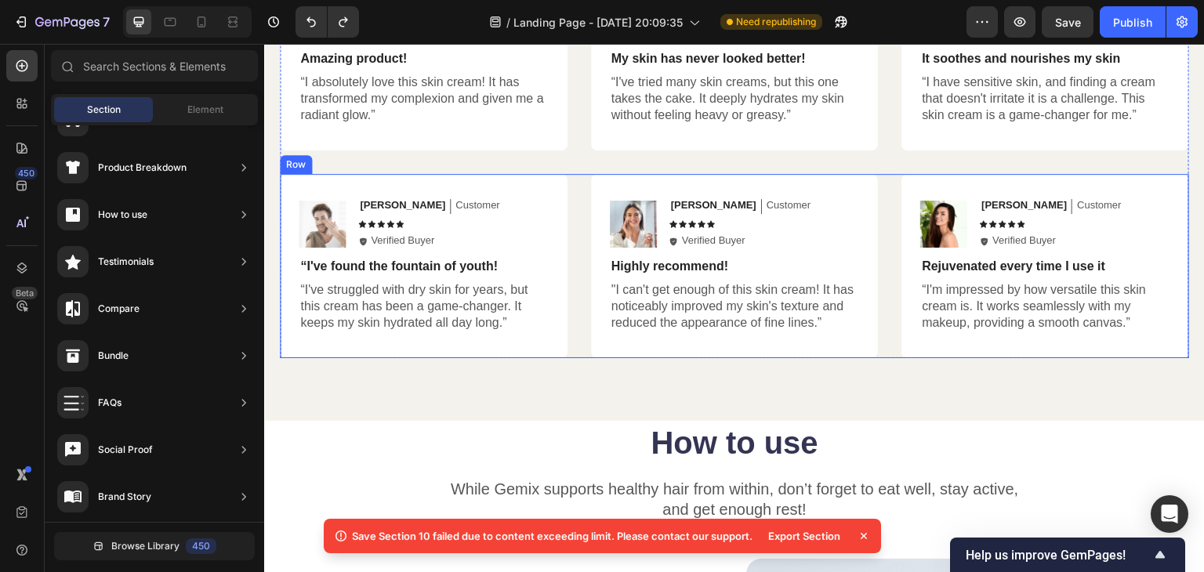
click at [578, 350] on div "Image Michael Text Block Customer Text Block Row Icon Icon Icon Icon Icon Icon …" at bounding box center [734, 266] width 909 height 184
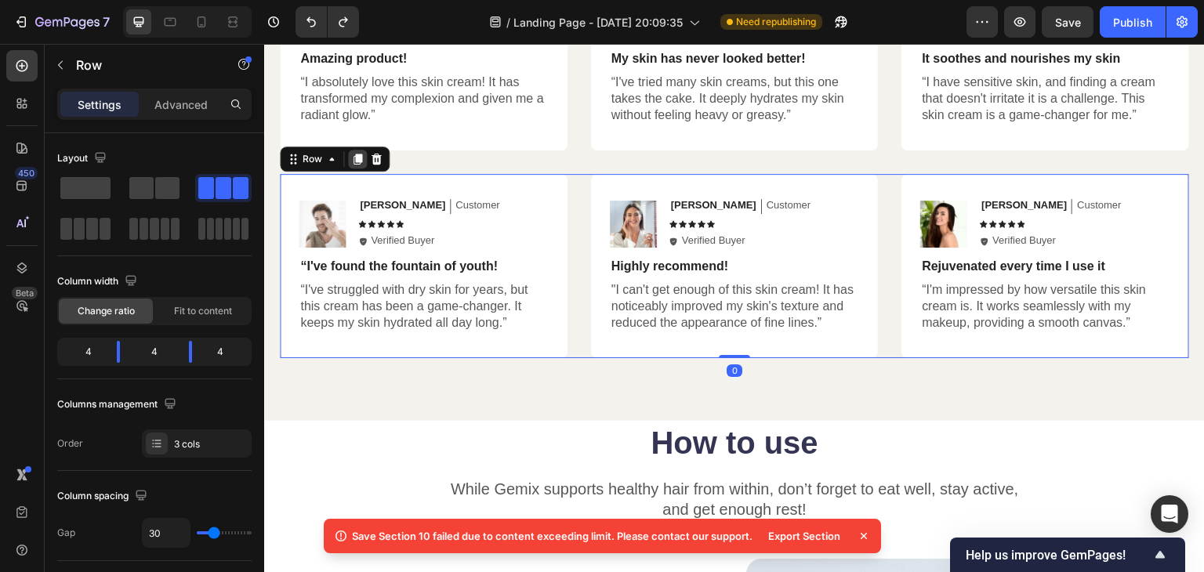
click at [351, 154] on icon at bounding box center [357, 159] width 13 height 13
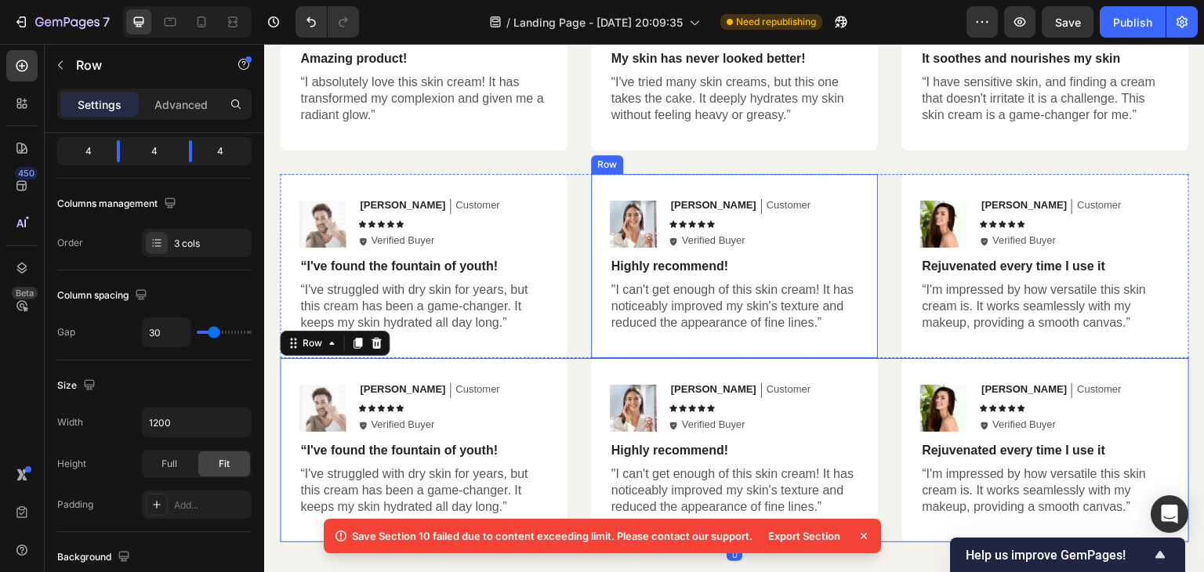
scroll to position [7139, 0]
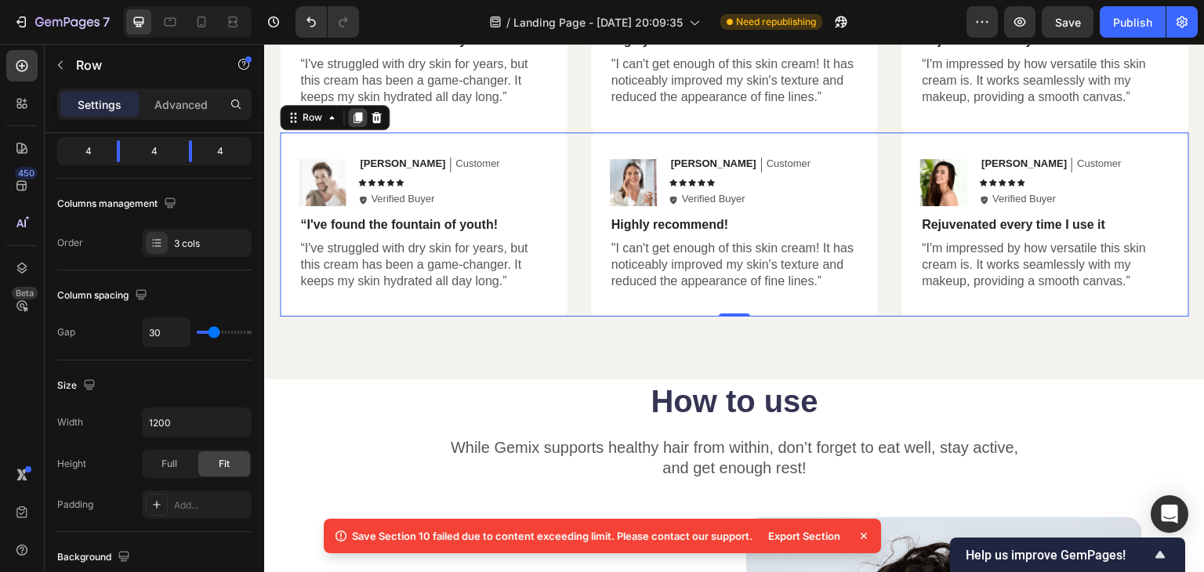
click at [351, 115] on icon at bounding box center [357, 117] width 13 height 13
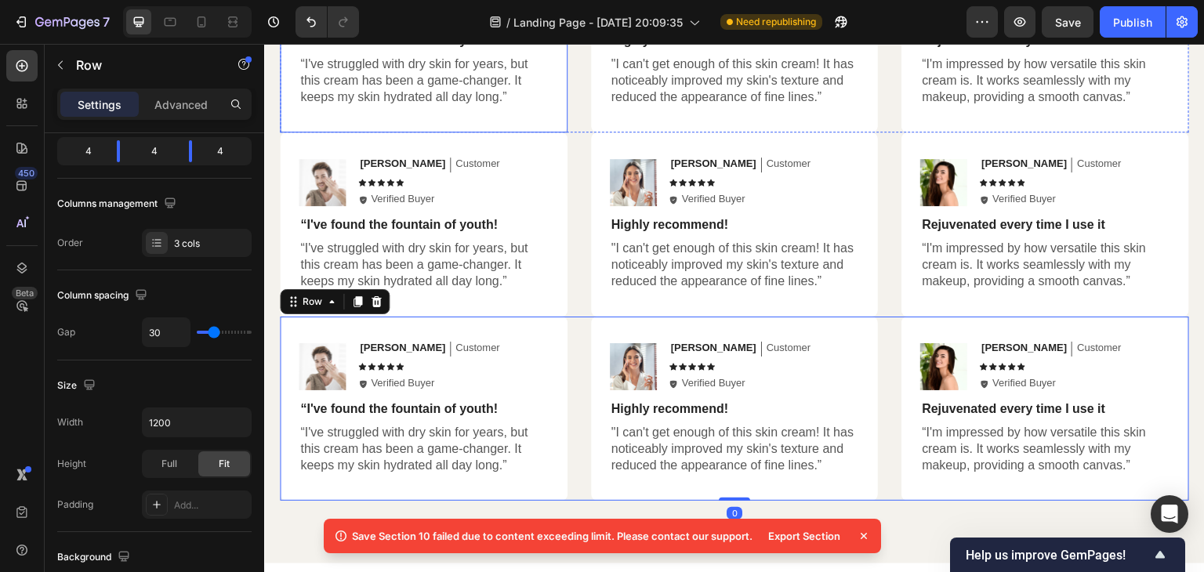
scroll to position [201, 0]
click at [201, 32] on div at bounding box center [201, 21] width 25 height 25
type input "14"
type input "100%"
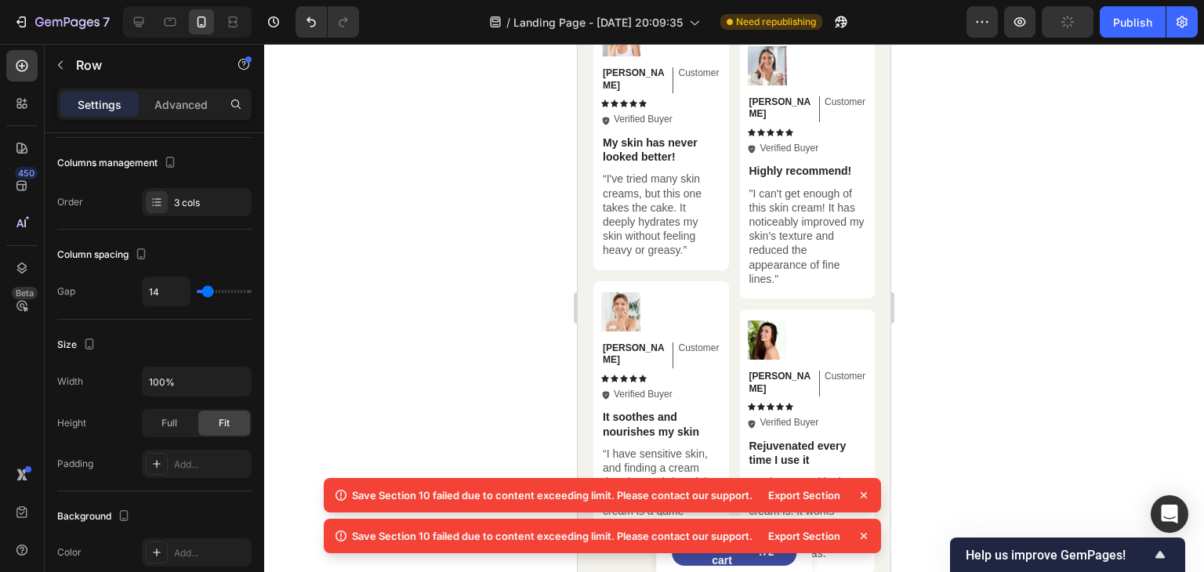
scroll to position [7468, 0]
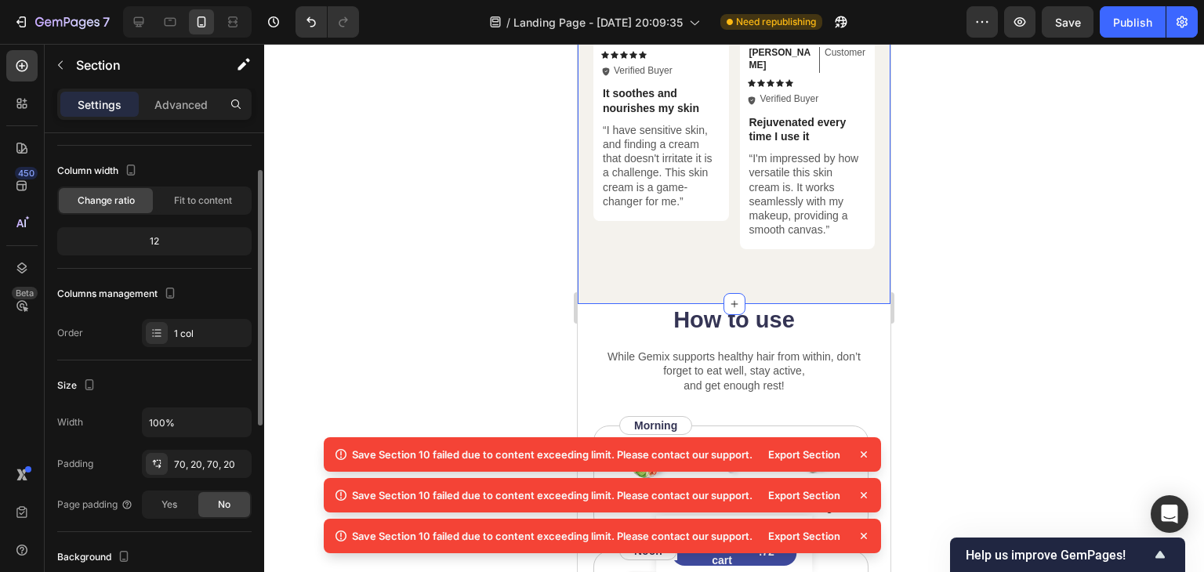
scroll to position [78, 0]
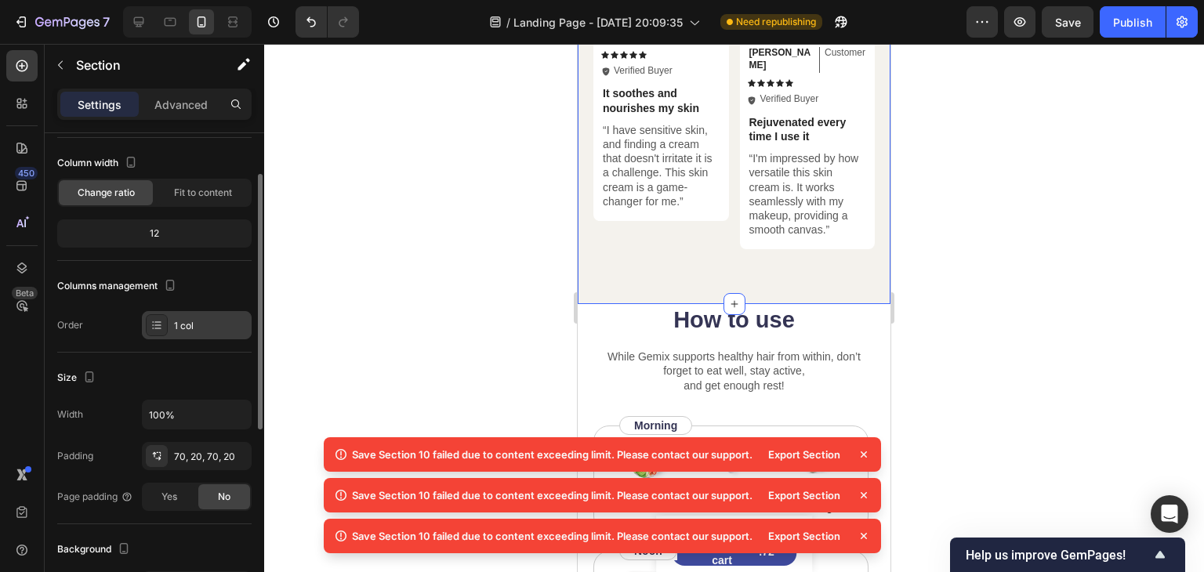
click at [189, 324] on div "1 col" at bounding box center [211, 326] width 74 height 14
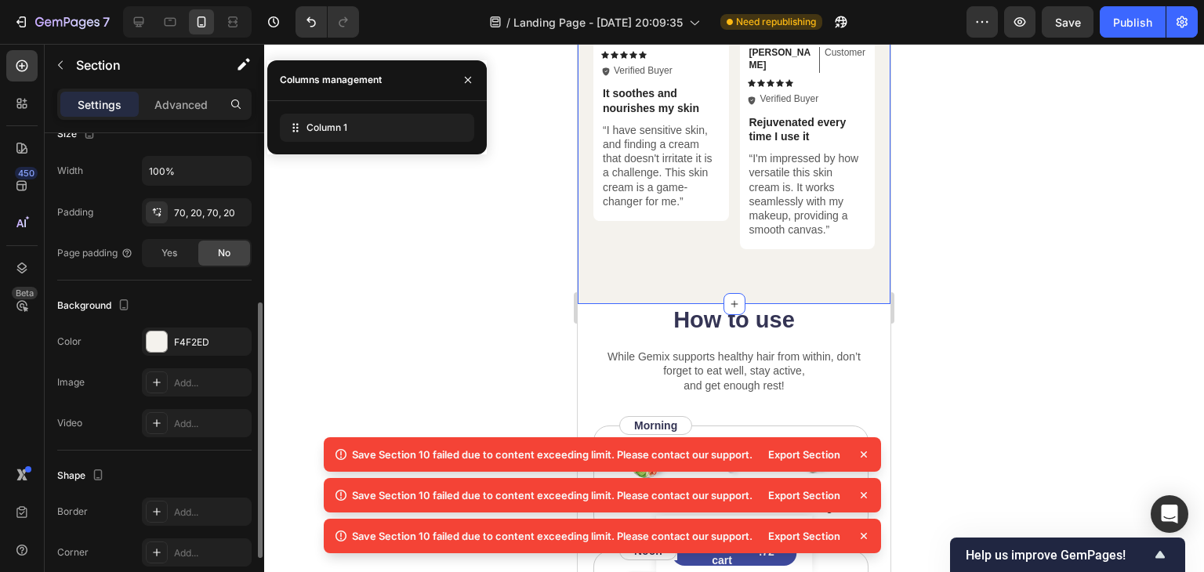
click at [212, 313] on div "Background" at bounding box center [154, 305] width 194 height 25
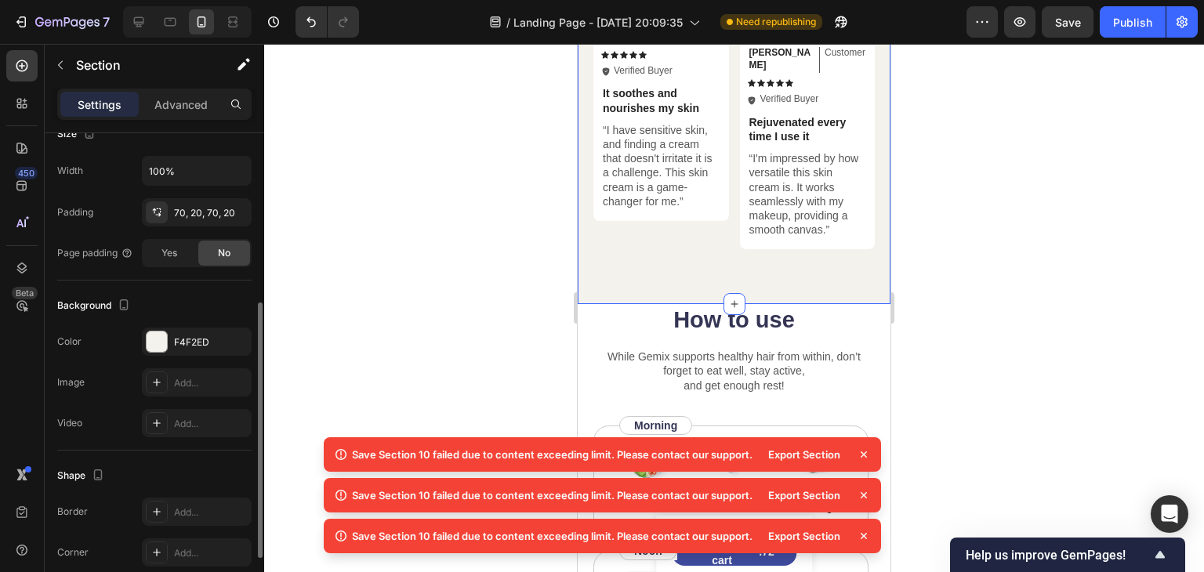
scroll to position [430, 0]
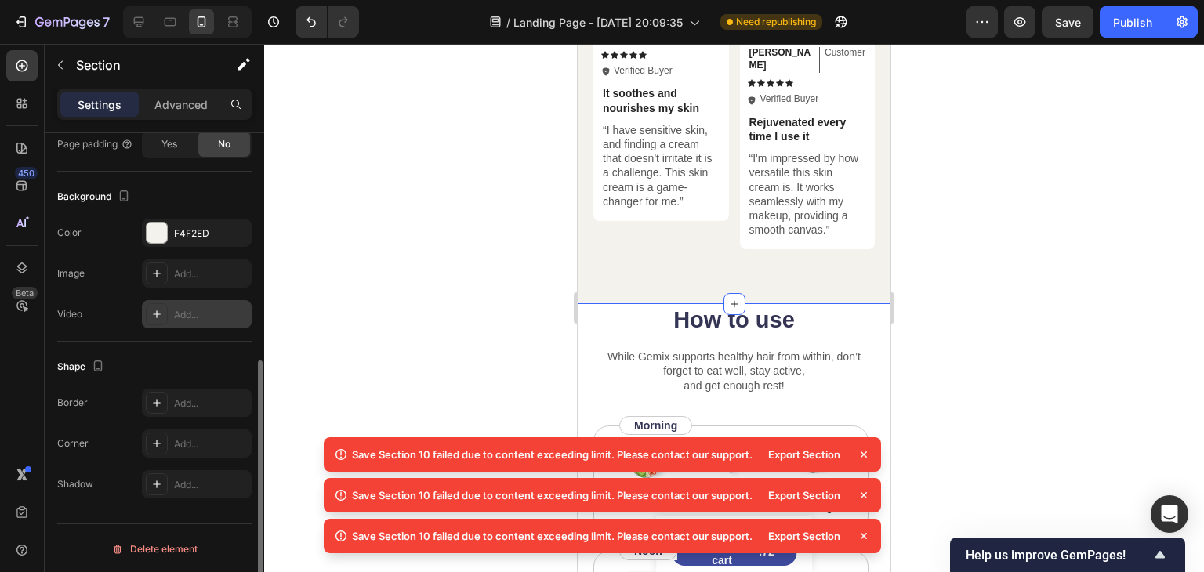
click at [153, 316] on icon at bounding box center [156, 314] width 13 height 13
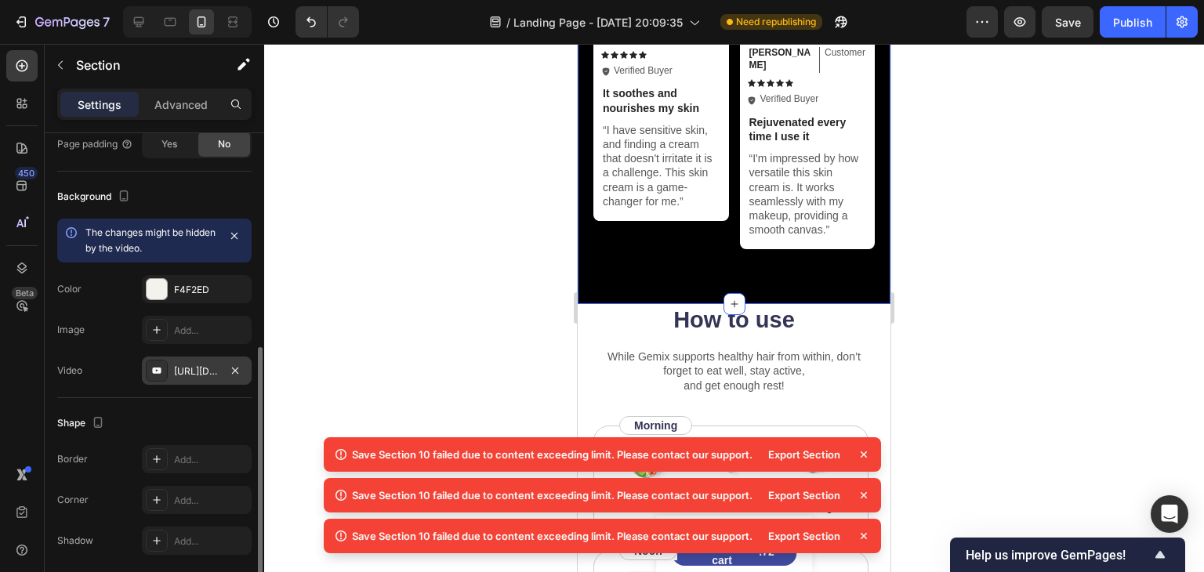
click at [310, 315] on div at bounding box center [734, 308] width 940 height 528
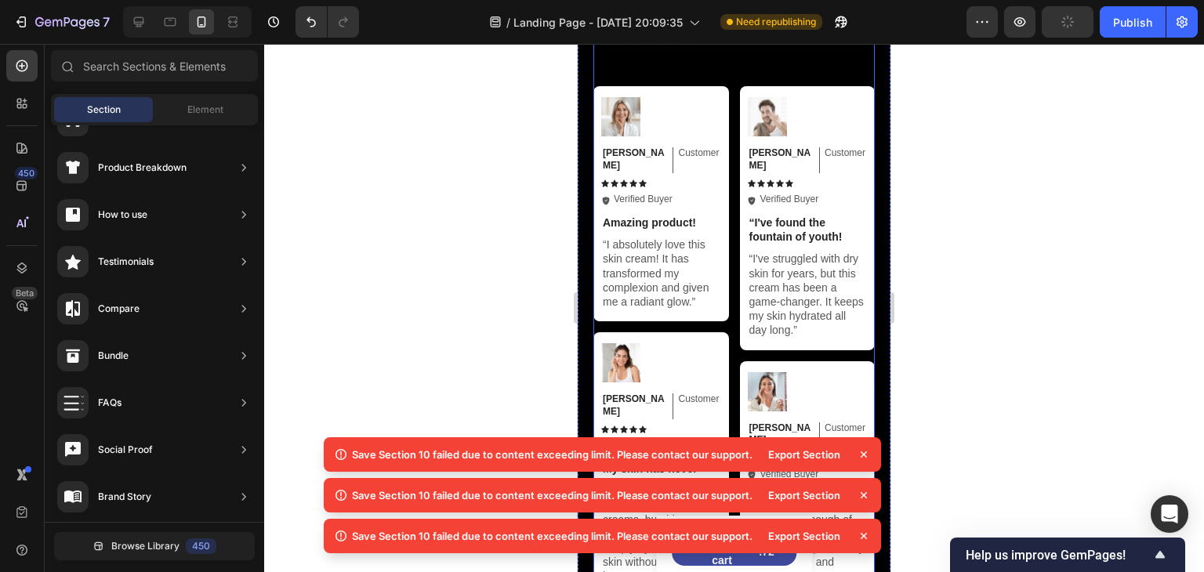
scroll to position [6894, 0]
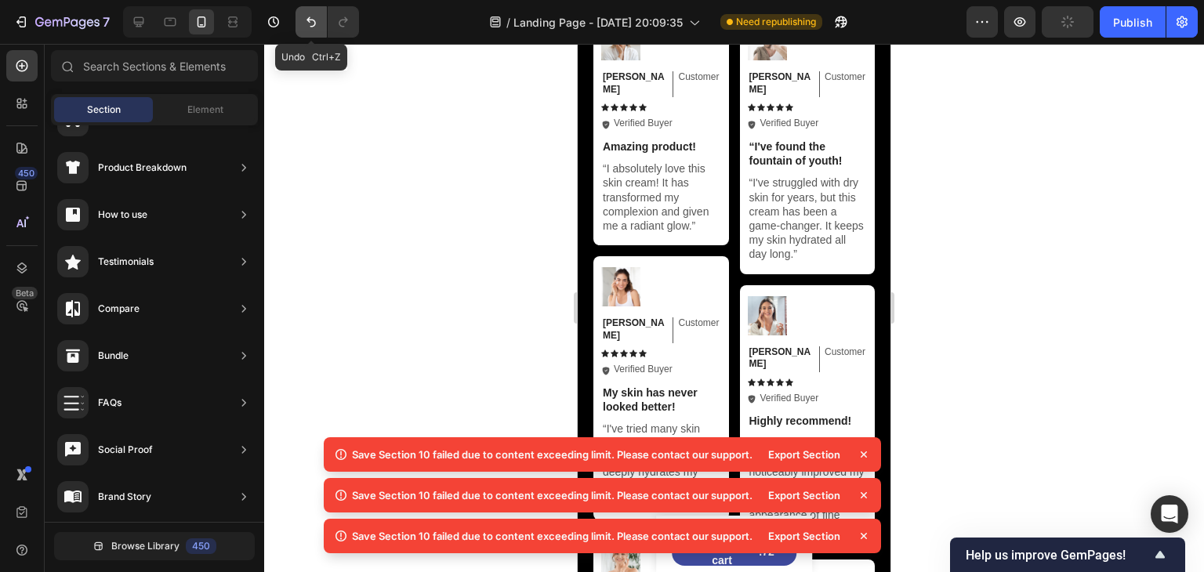
click at [310, 25] on icon "Undo/Redo" at bounding box center [311, 22] width 16 height 16
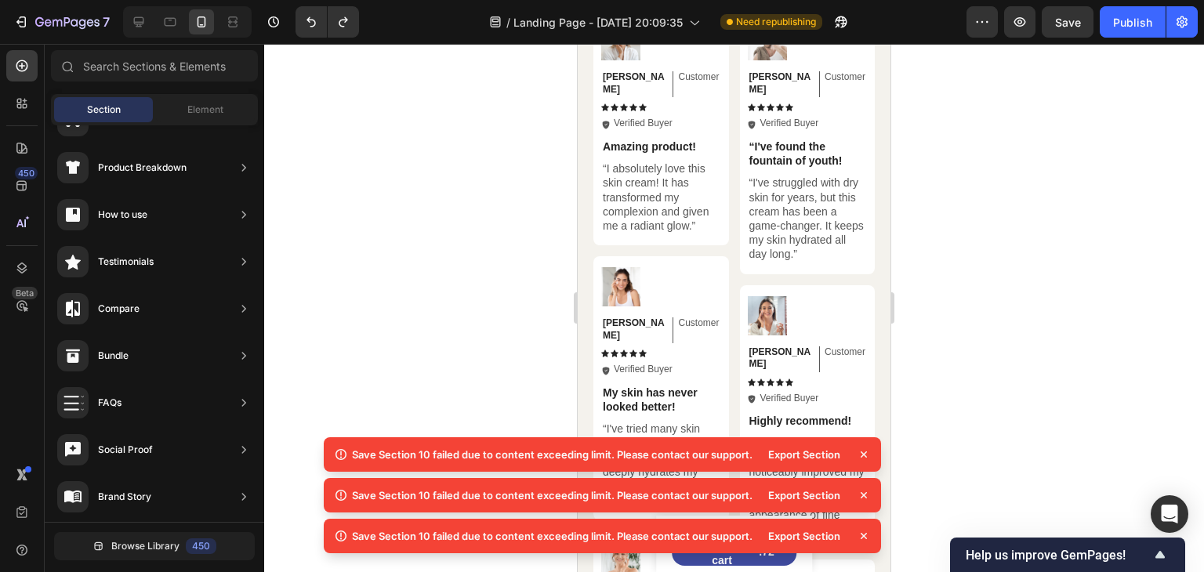
click at [859, 455] on icon at bounding box center [864, 455] width 16 height 16
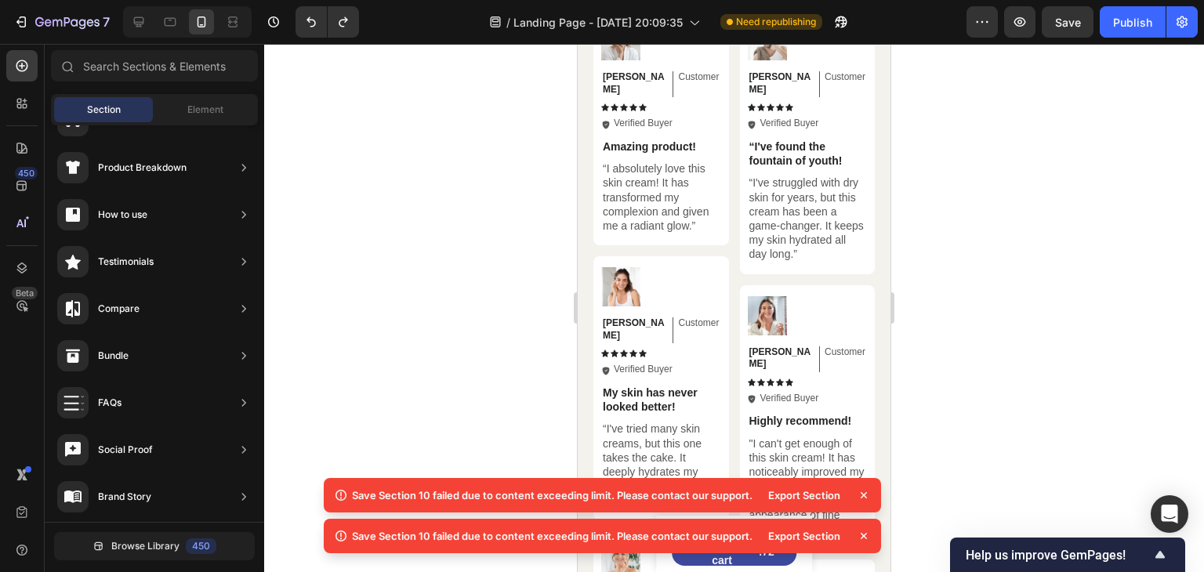
click at [868, 499] on icon at bounding box center [864, 495] width 16 height 16
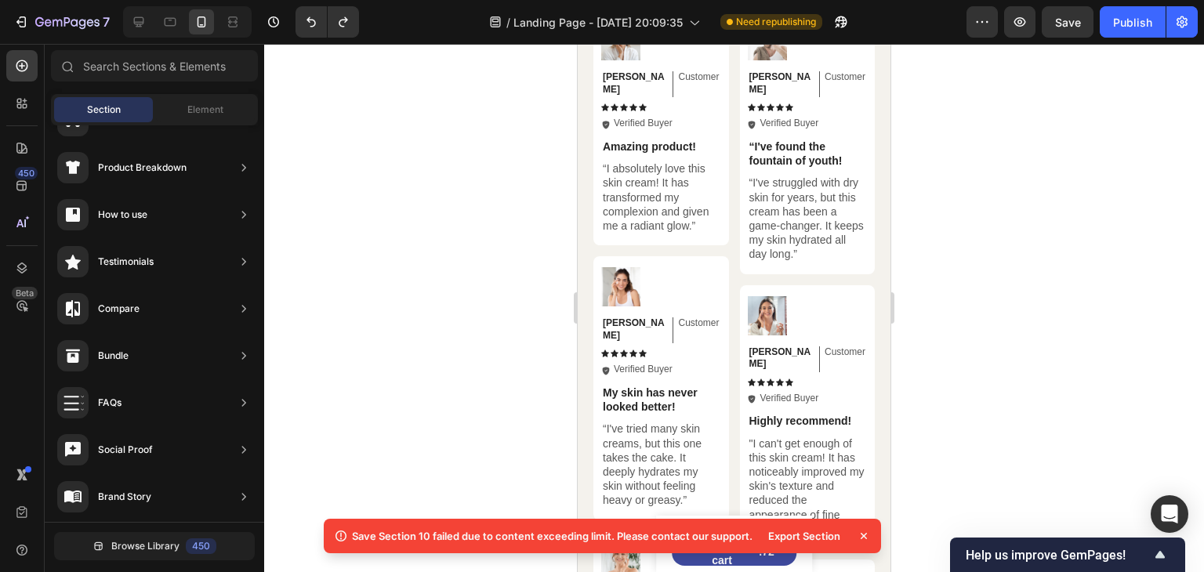
click at [862, 534] on icon at bounding box center [864, 536] width 16 height 16
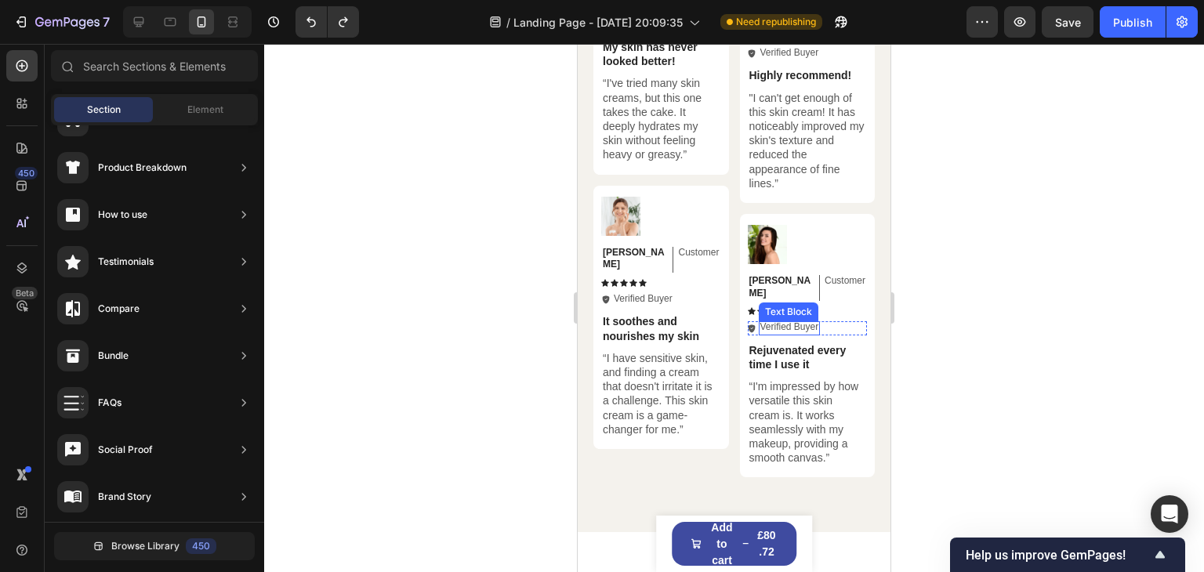
scroll to position [7236, 0]
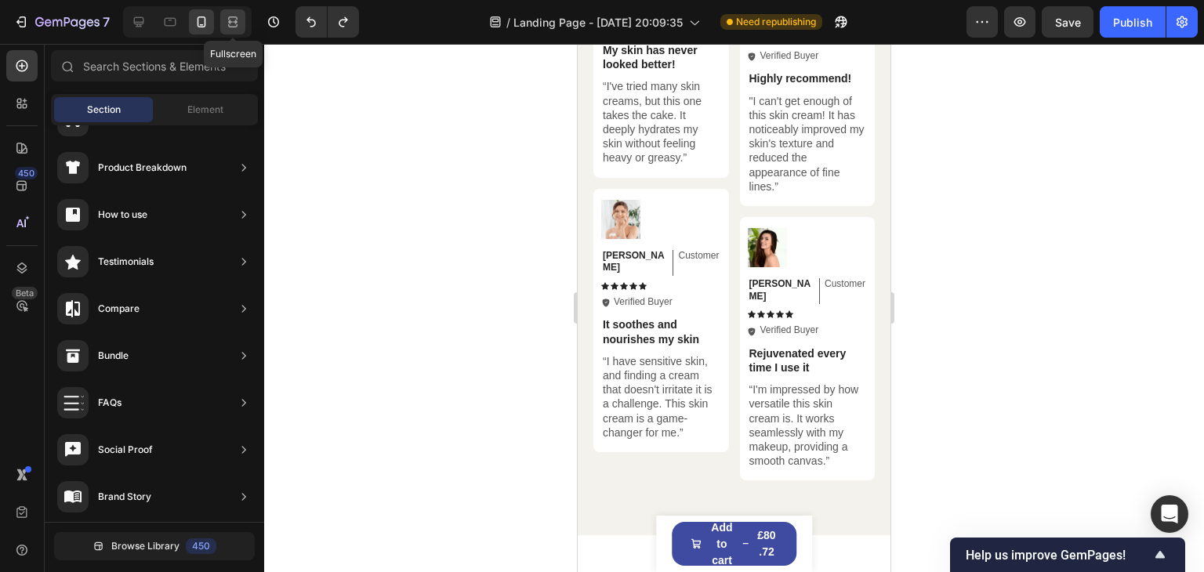
click at [233, 16] on icon at bounding box center [232, 17] width 9 height 3
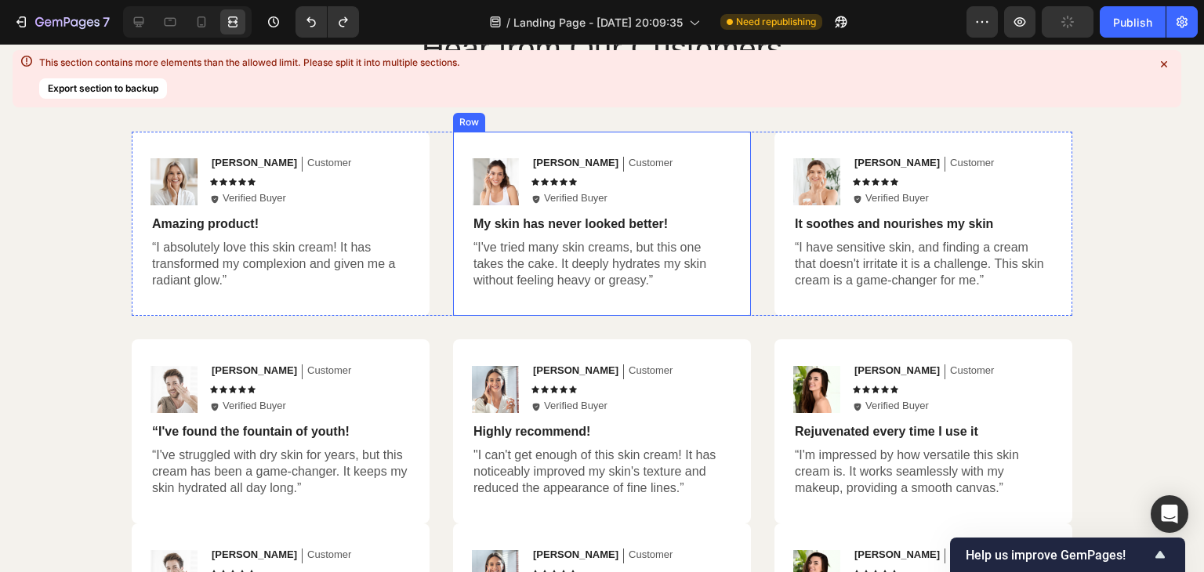
scroll to position [6922, 0]
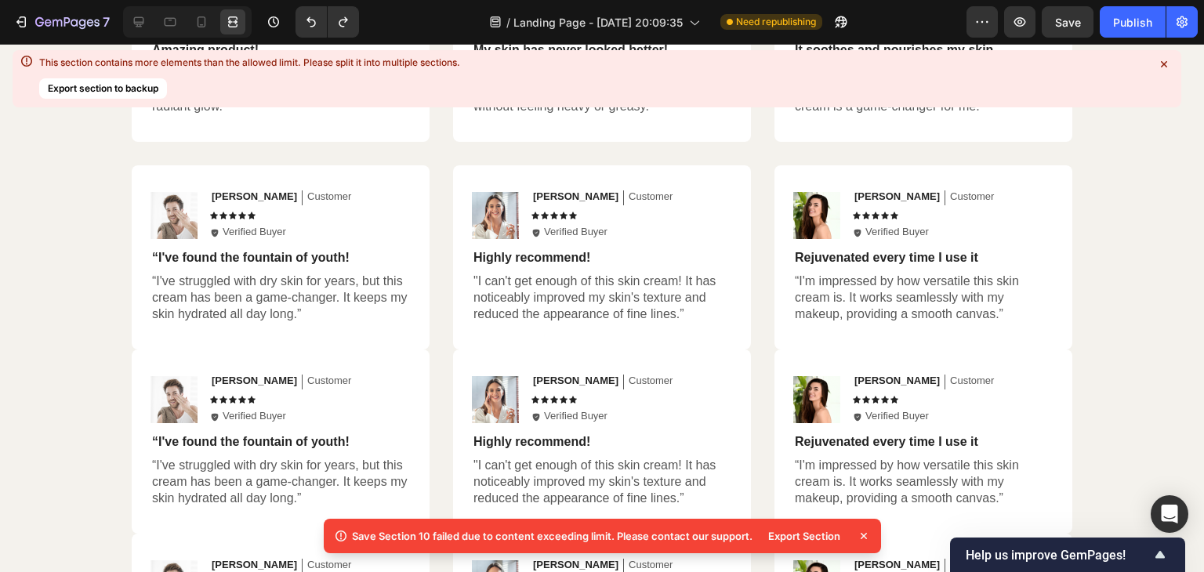
drag, startPoint x: 1192, startPoint y: 376, endPoint x: 433, endPoint y: 44, distance: 828.3
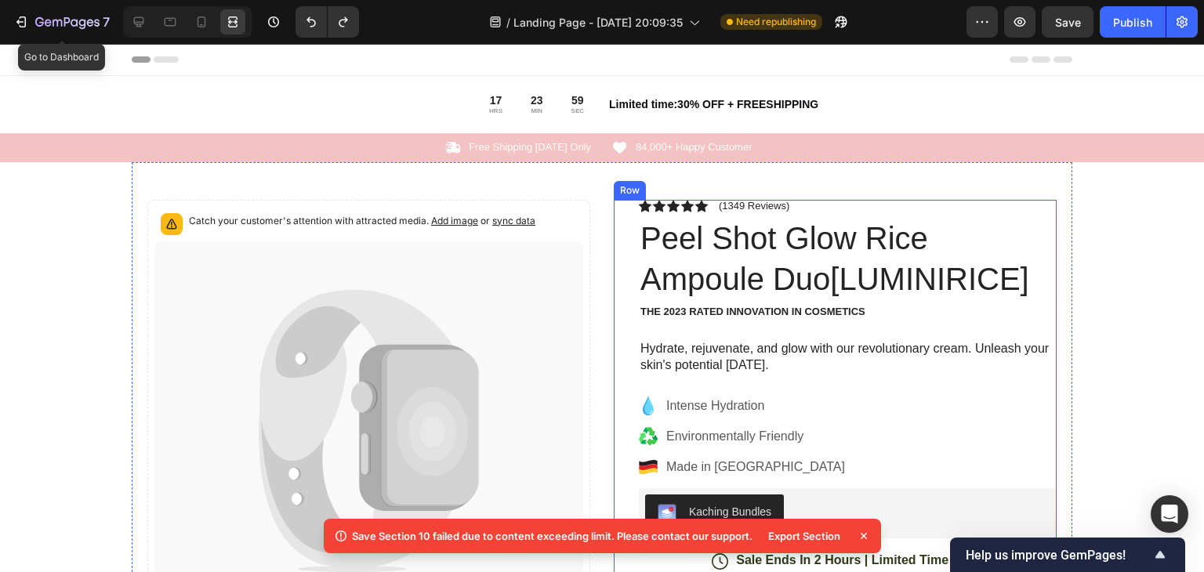
scroll to position [69, 0]
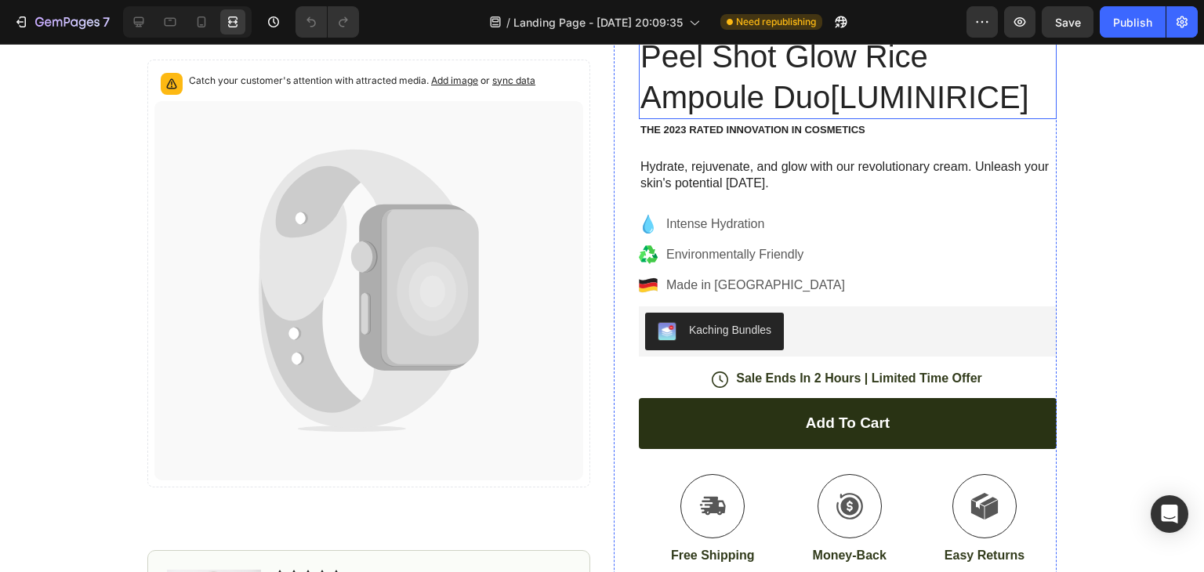
scroll to position [191, 0]
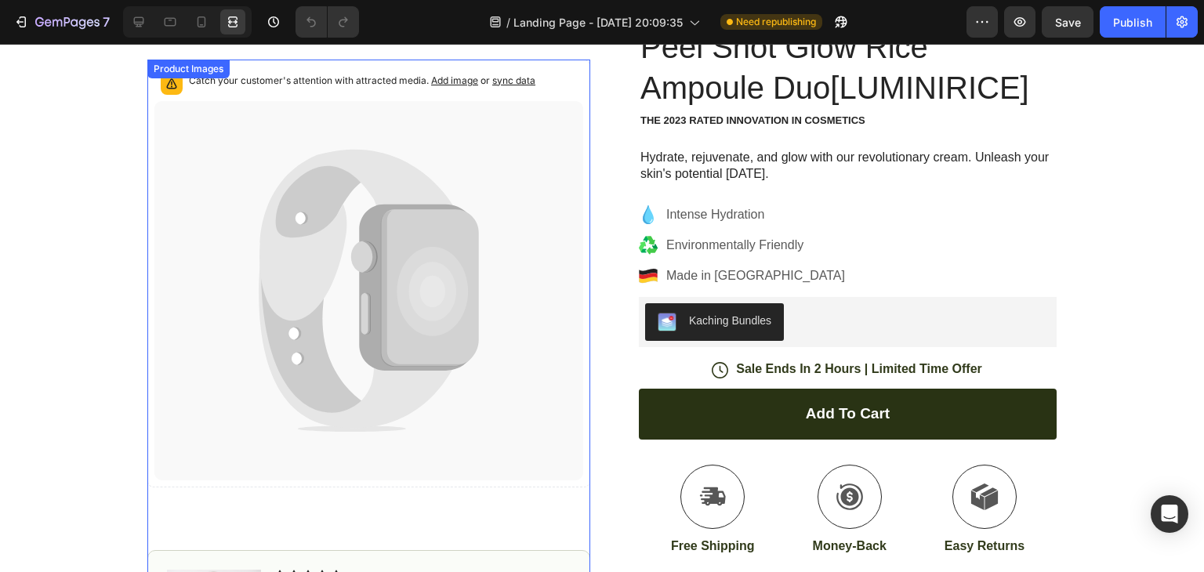
click at [436, 295] on icon at bounding box center [432, 291] width 71 height 89
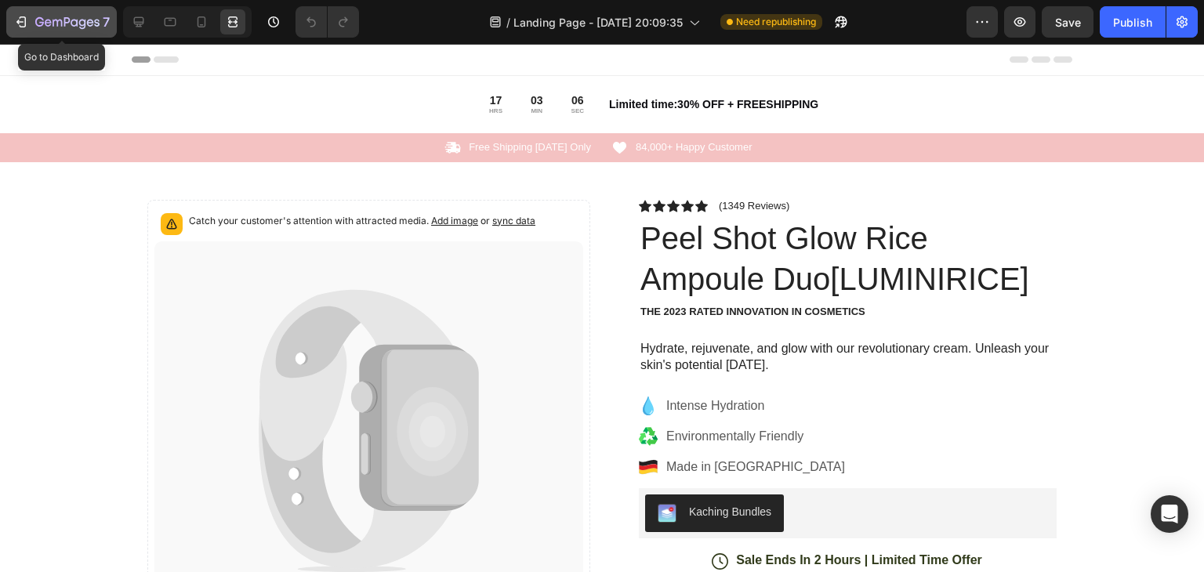
click at [20, 16] on icon "button" at bounding box center [21, 22] width 16 height 16
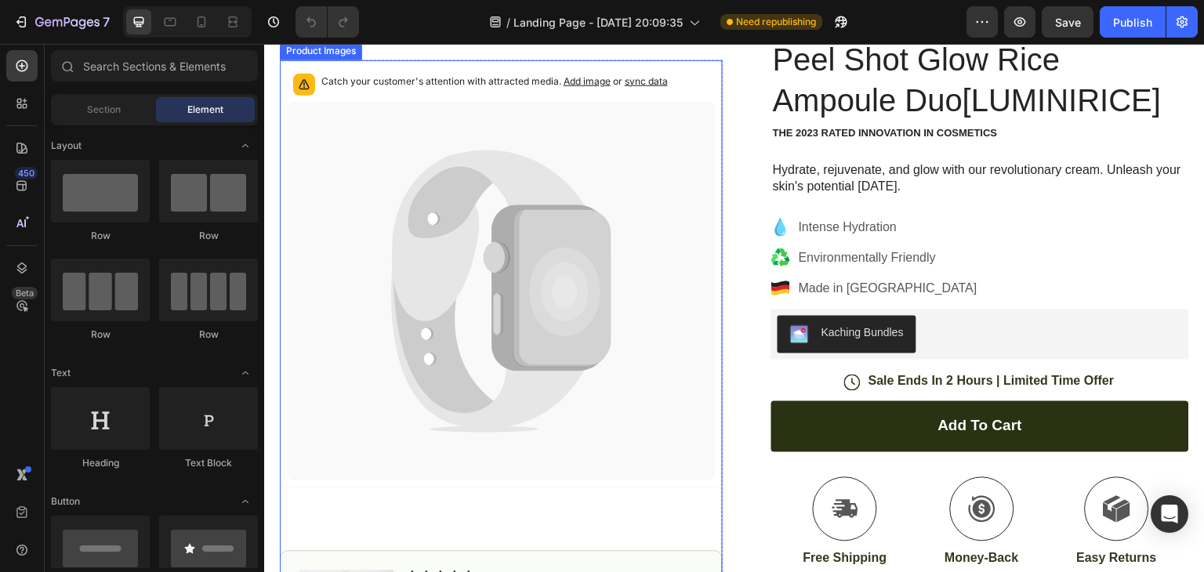
scroll to position [180, 0]
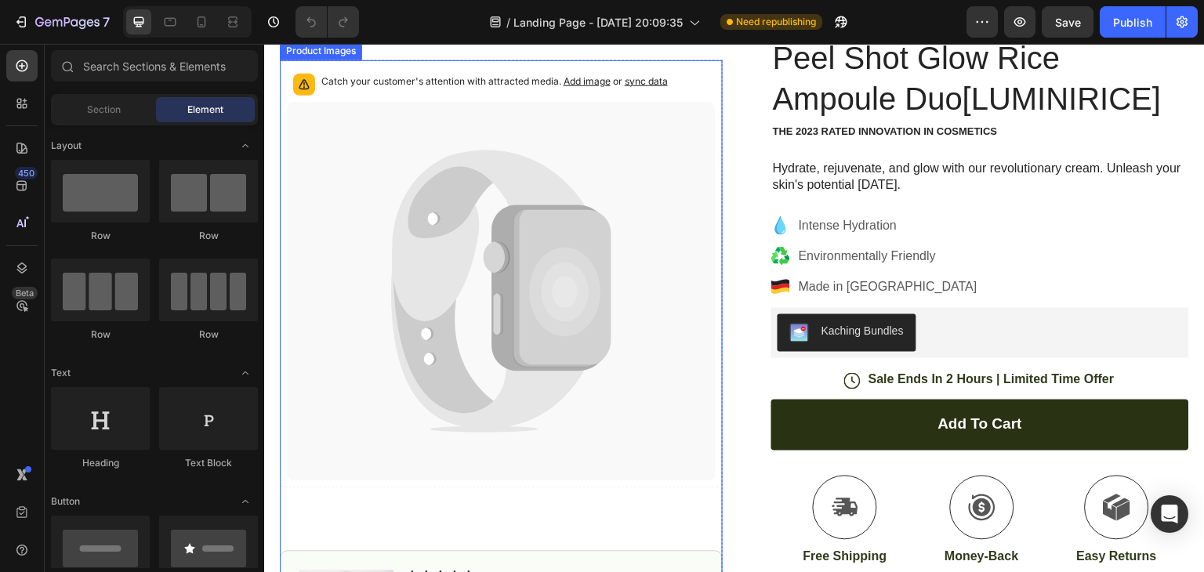
click at [544, 335] on icon at bounding box center [562, 287] width 97 height 157
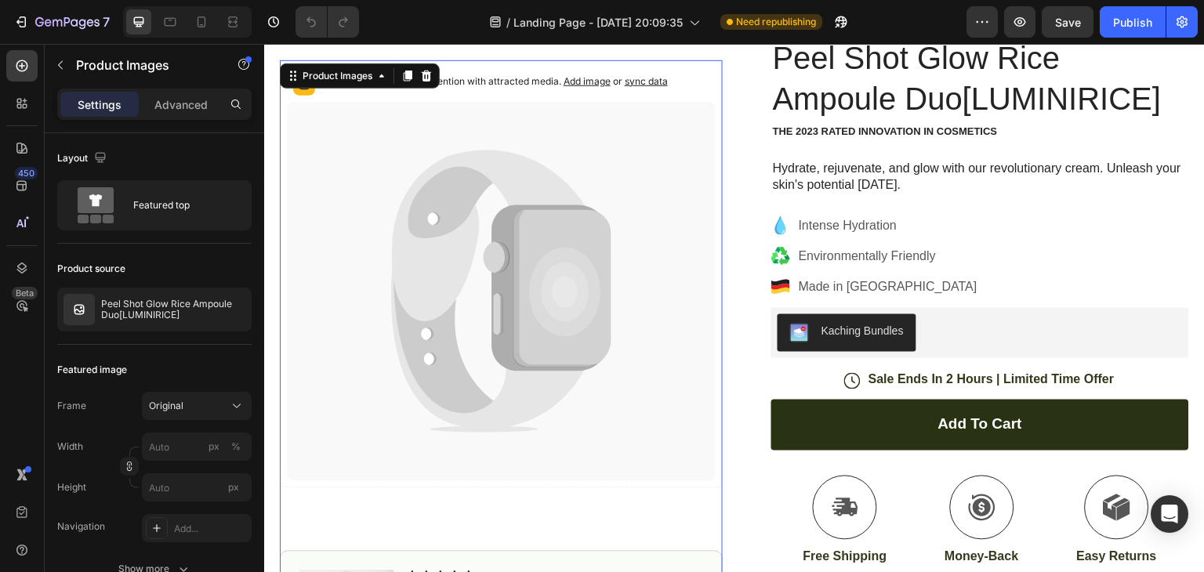
scroll to position [326, 0]
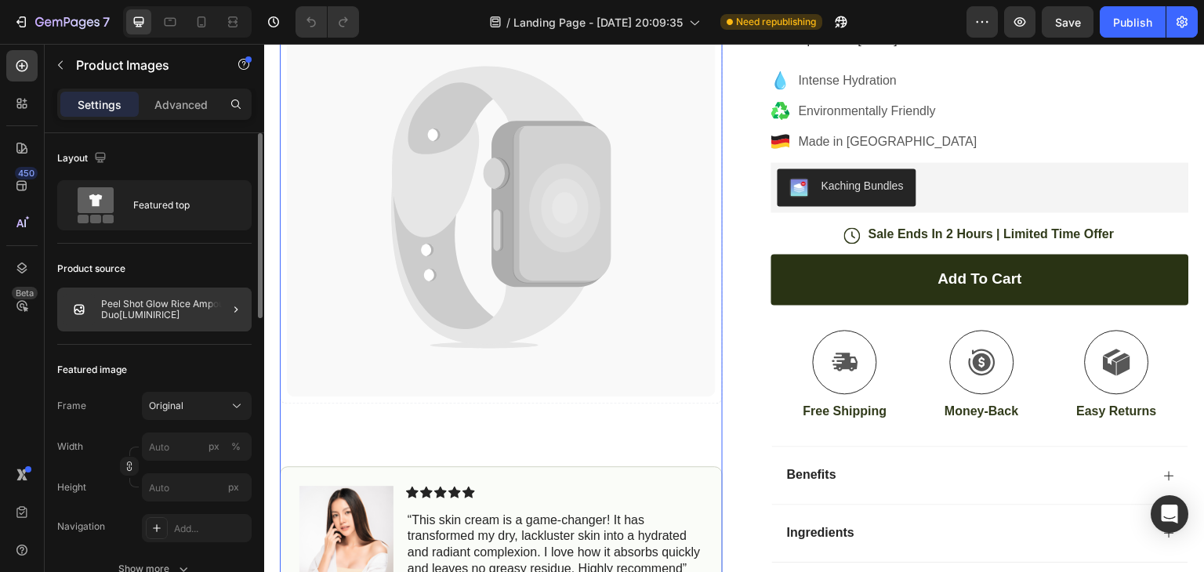
click at [222, 303] on div at bounding box center [230, 310] width 44 height 44
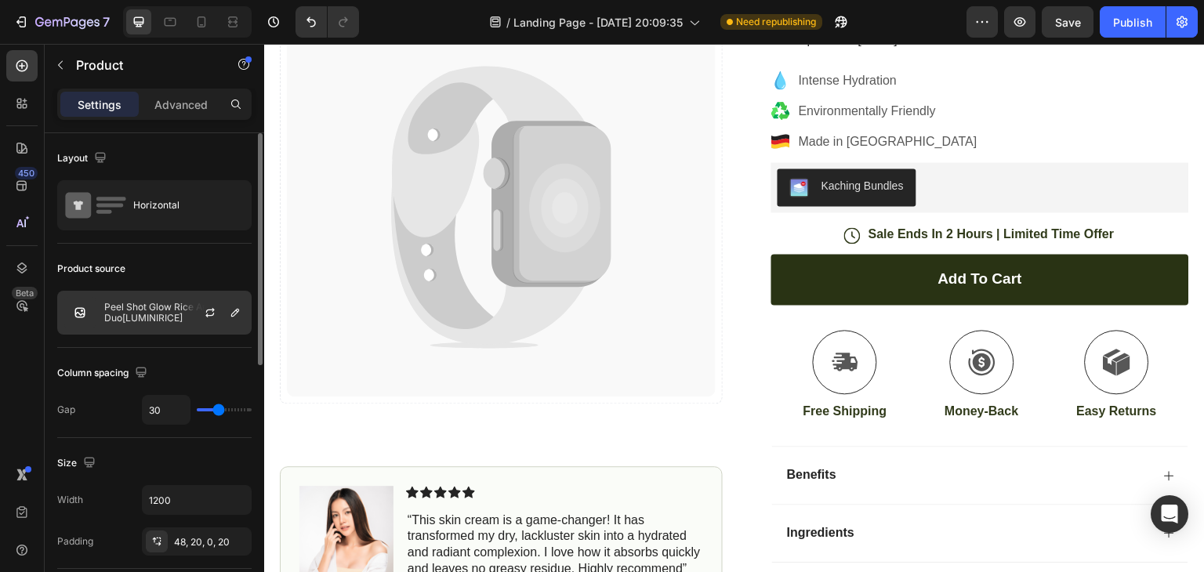
click at [223, 314] on div at bounding box center [216, 313] width 69 height 42
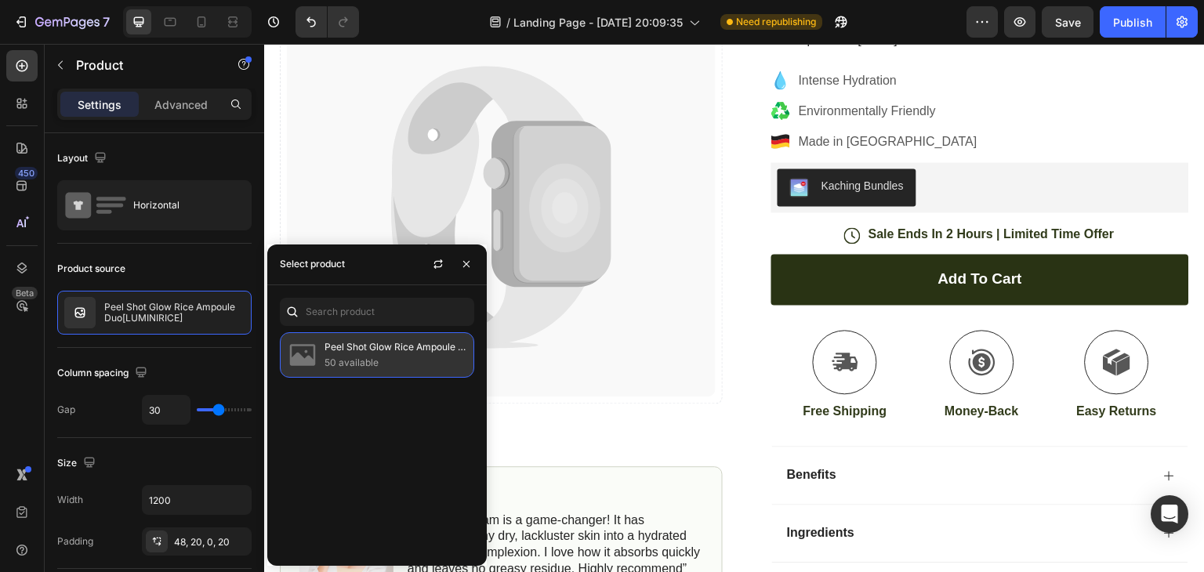
click at [321, 351] on div "Peel Shot Glow Rice Ampoule Duo[LUMINIRICE] 50 available" at bounding box center [377, 354] width 194 height 45
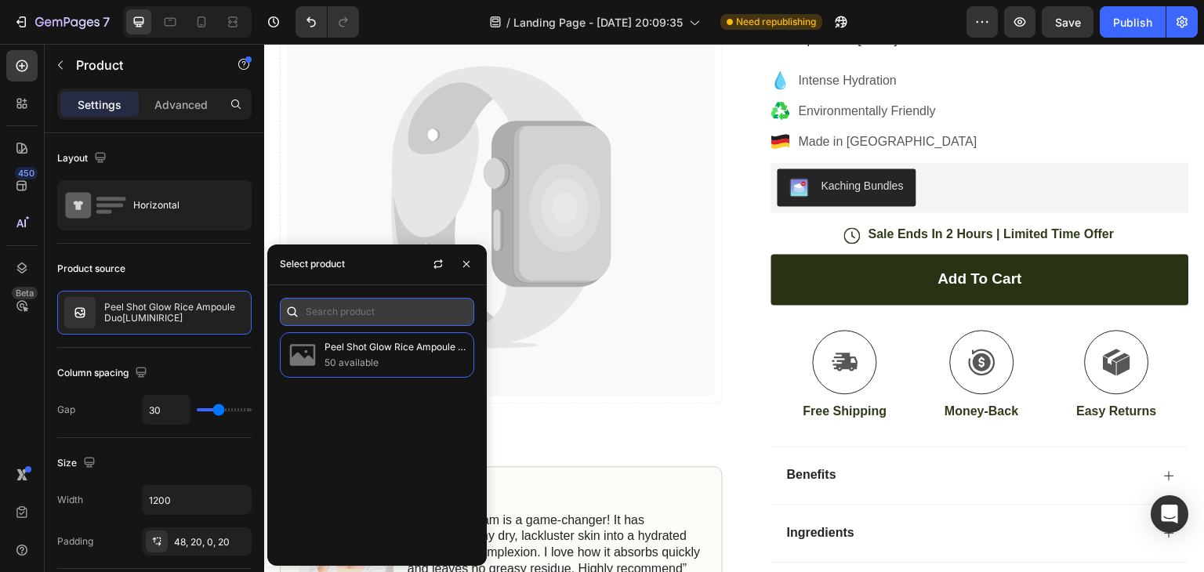
click at [310, 308] on input "text" at bounding box center [377, 312] width 194 height 28
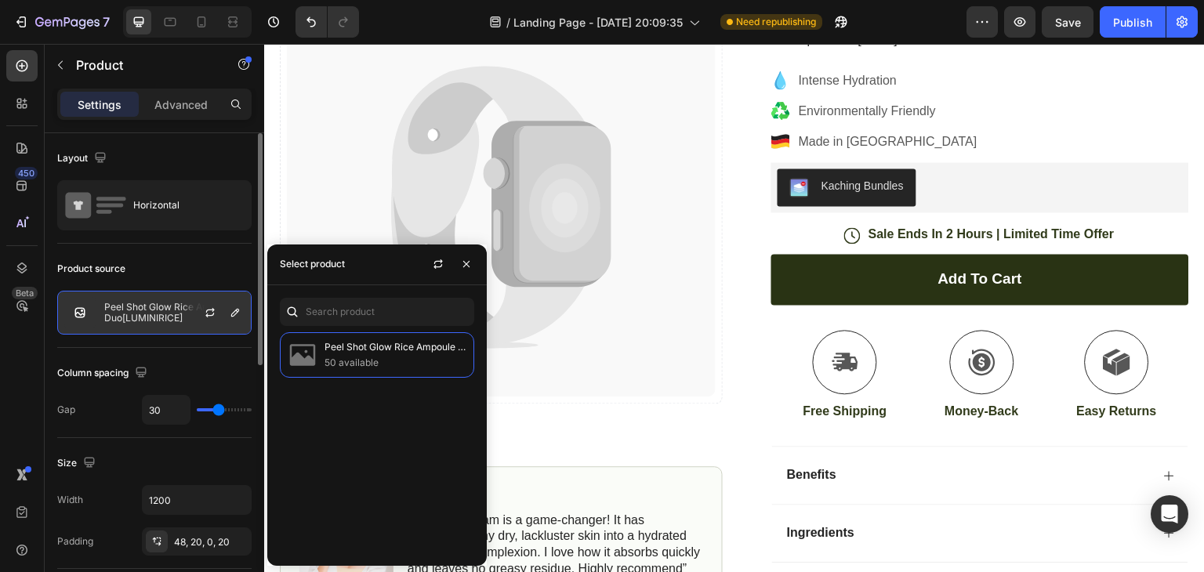
click at [169, 321] on p "Peel Shot Glow Rice Ampoule Duo[LUMINIRICE]" at bounding box center [174, 313] width 140 height 22
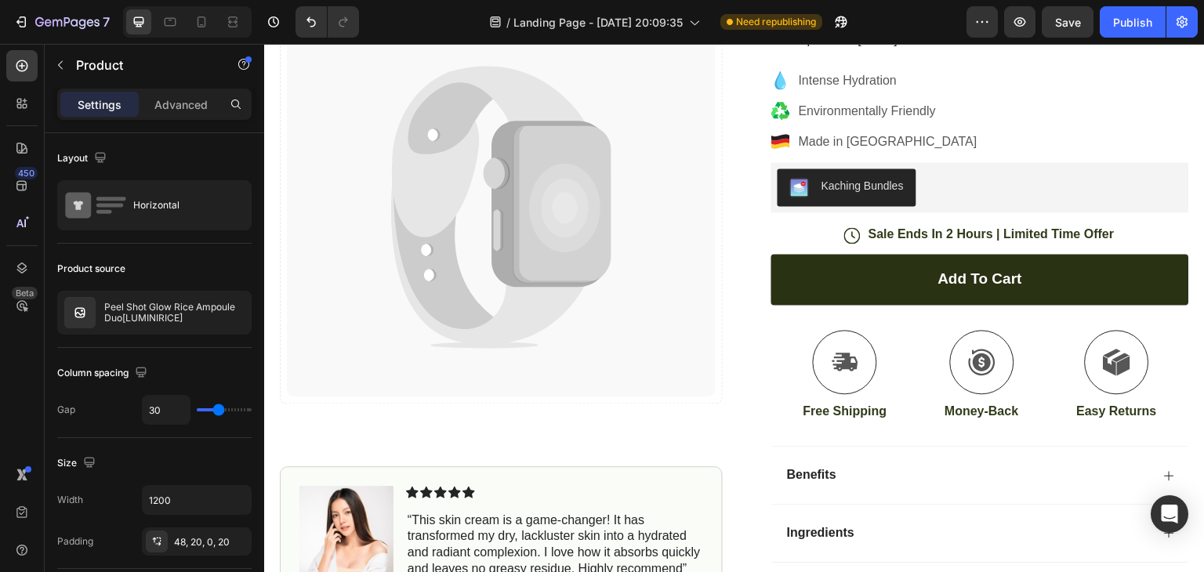
click at [0, 15] on div "7" at bounding box center [58, 21] width 117 height 31
click at [16, 21] on icon "button" at bounding box center [21, 22] width 16 height 16
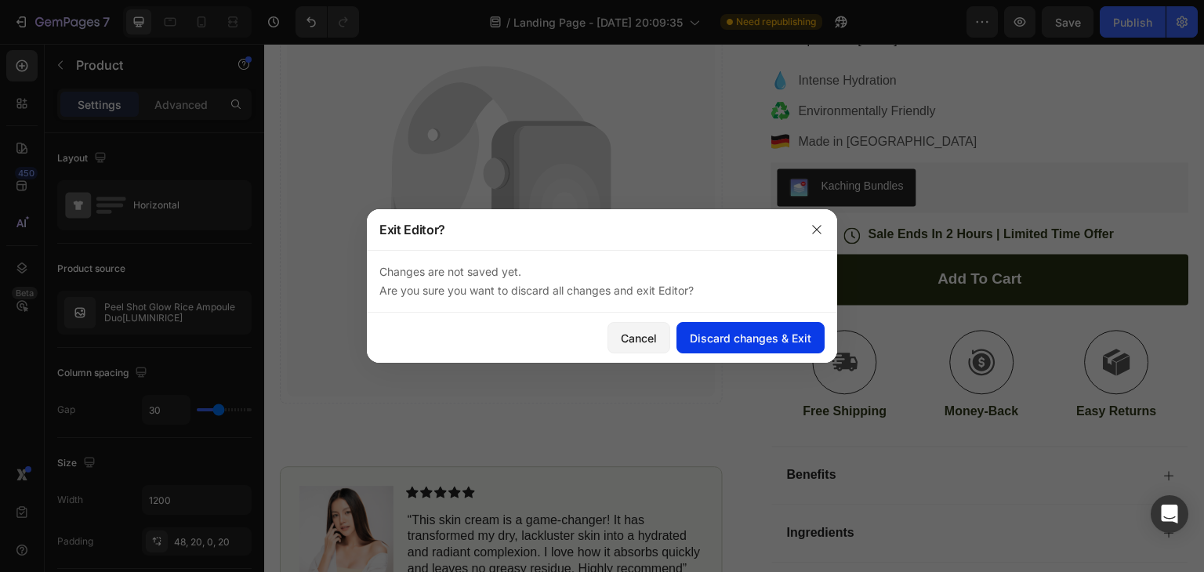
click at [749, 342] on div "Discard changes & Exit" at bounding box center [750, 338] width 121 height 16
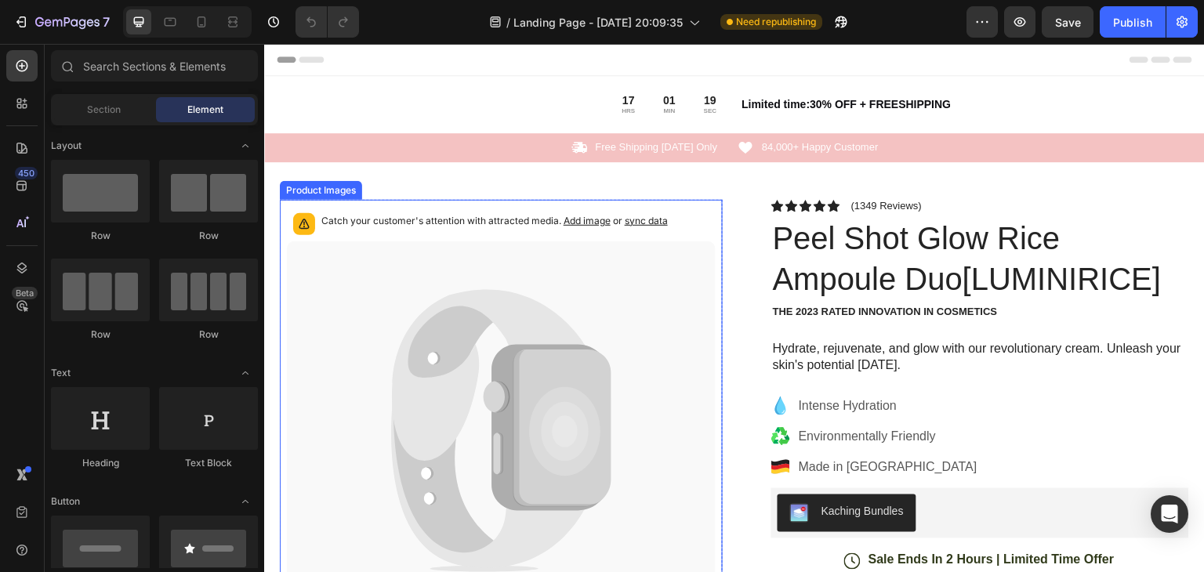
click at [646, 385] on icon at bounding box center [501, 430] width 429 height 379
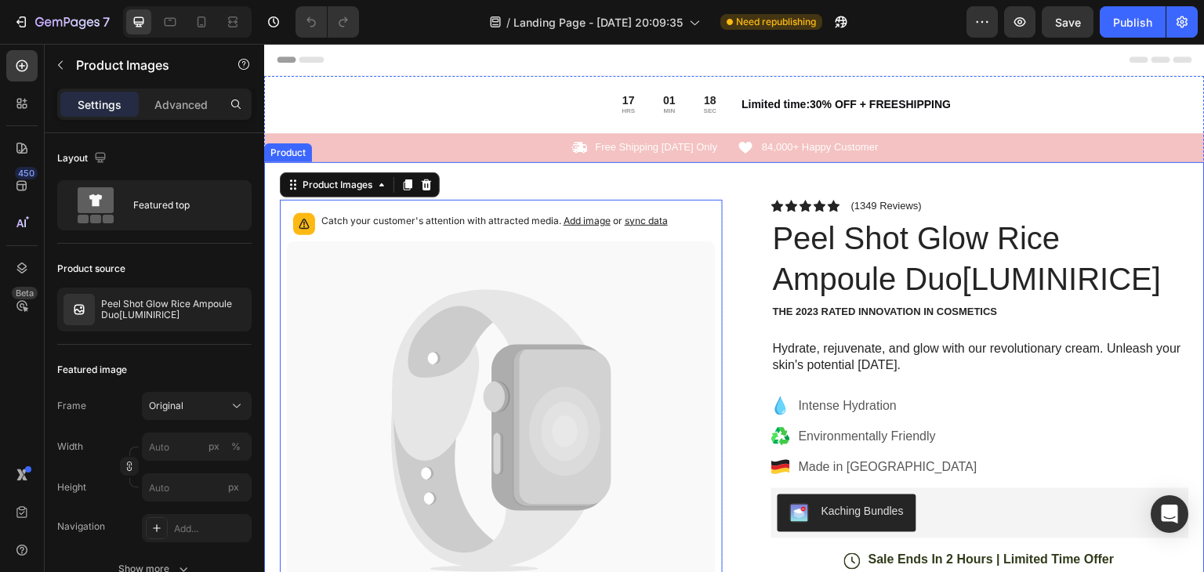
click at [720, 183] on div "Catch your customer's attention with attracted media. Add image or sync data Pr…" at bounding box center [734, 567] width 940 height 810
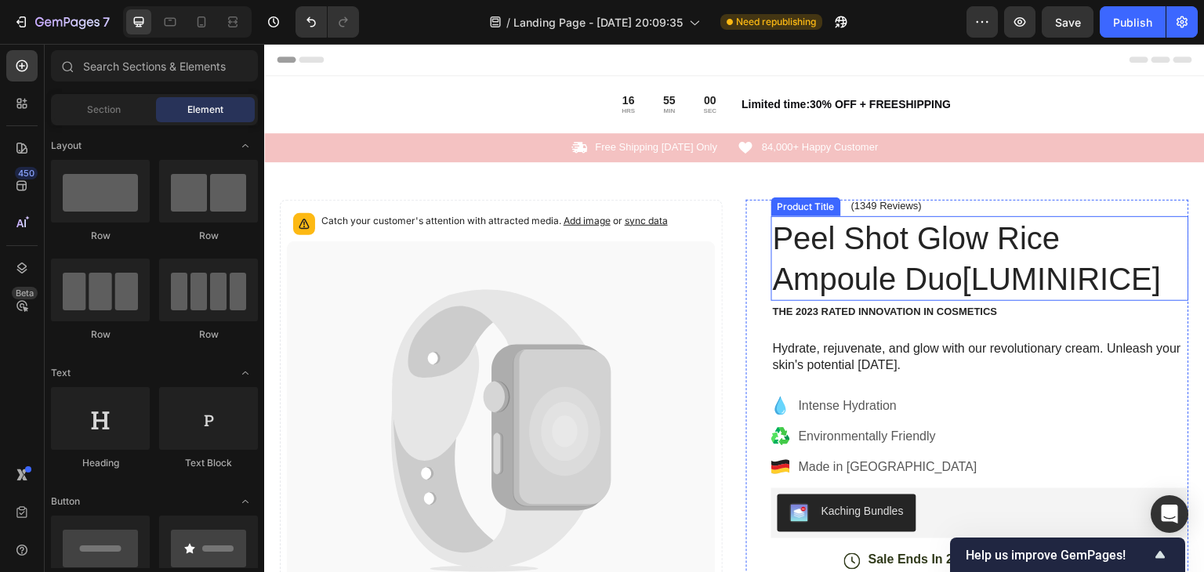
click at [916, 279] on h1 "Peel Shot Glow Rice Ampoule Duo[LUMINIRICE]" at bounding box center [980, 258] width 418 height 85
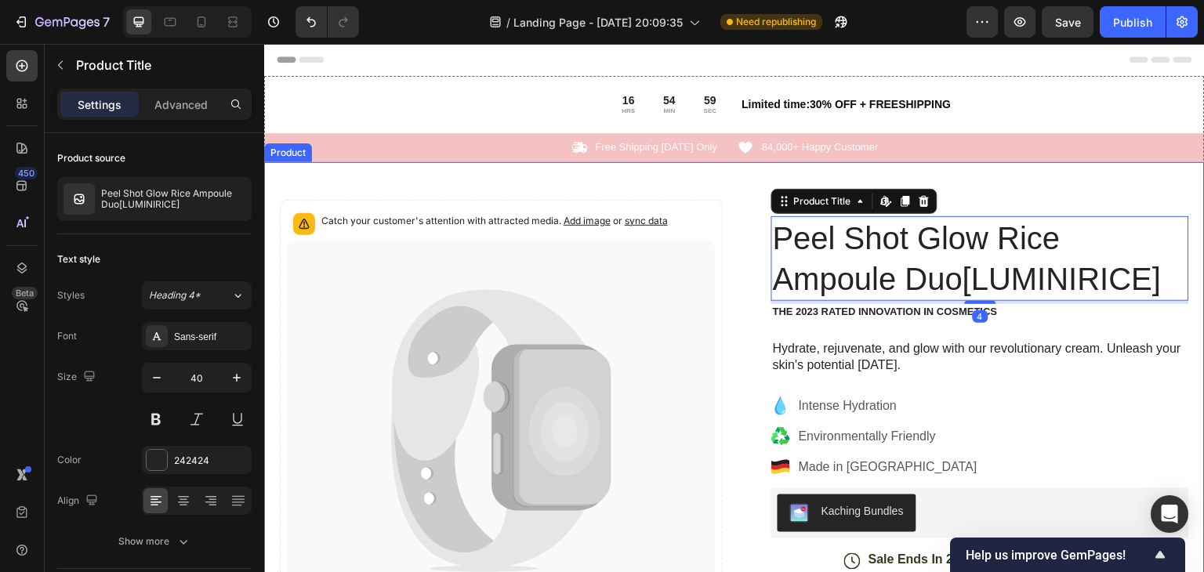
click at [1046, 179] on div "Catch your customer's attention with attracted media. Add image or sync data Pr…" at bounding box center [734, 567] width 940 height 810
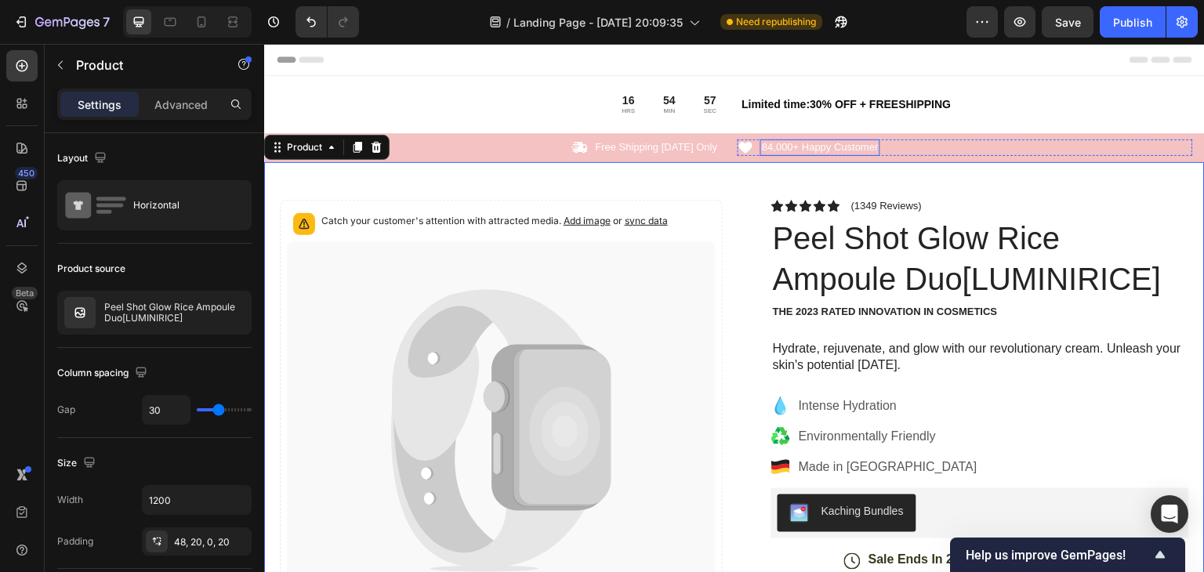
click at [785, 149] on p "84,000+ Happy Customer" at bounding box center [820, 147] width 117 height 13
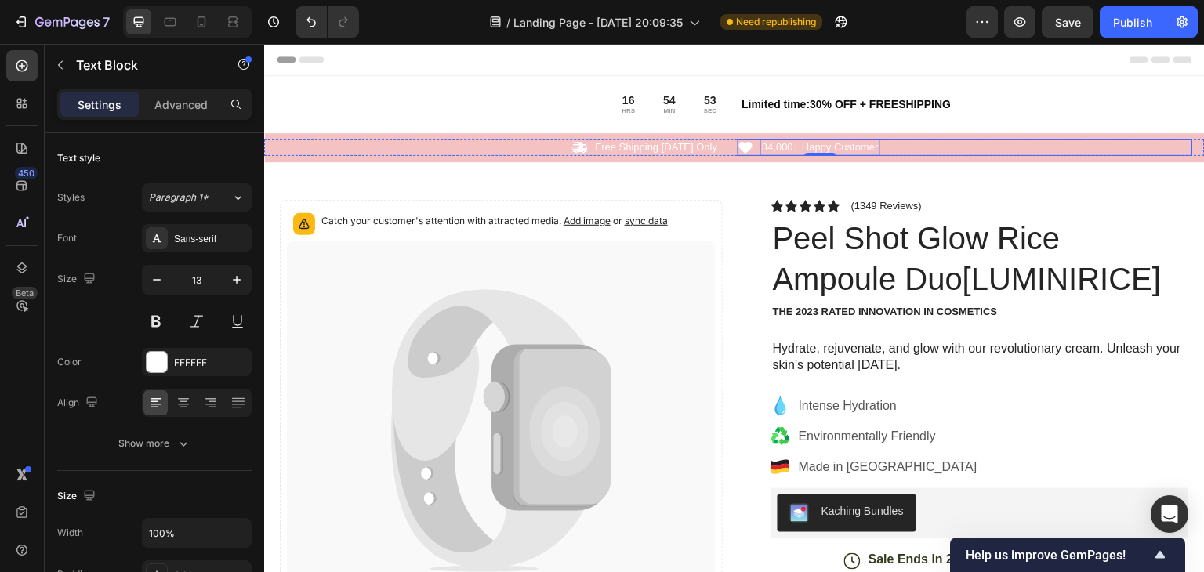
click at [1053, 145] on div "Icon 84,000+ Happy Customer Text Block 0 Row" at bounding box center [965, 148] width 455 height 16
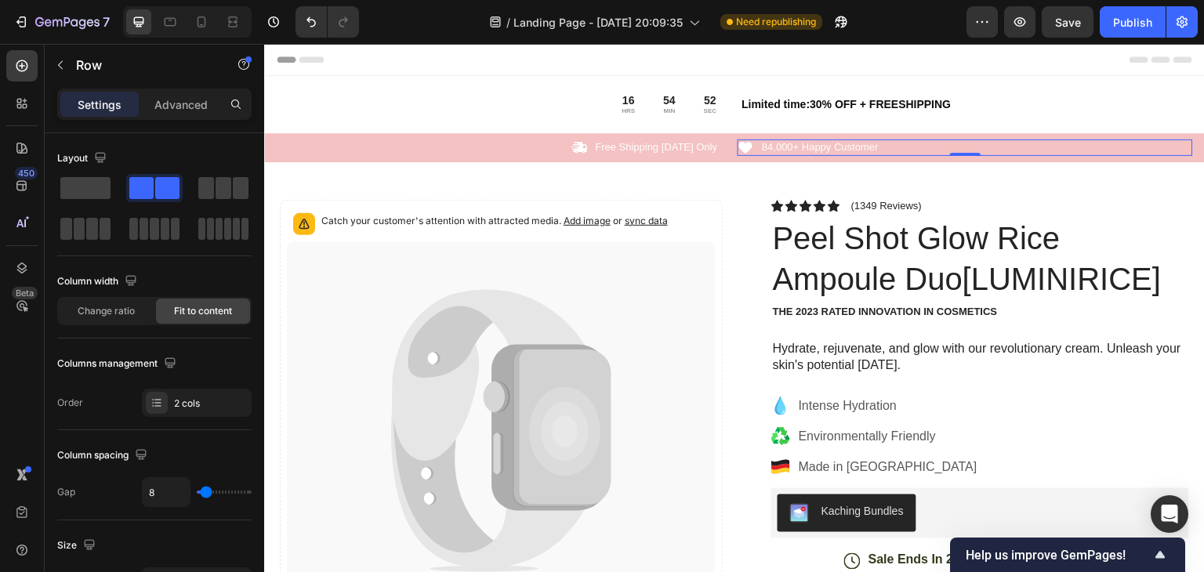
click at [1066, 154] on div "Icon 84,000+ Happy Customer Text Block Row 0" at bounding box center [965, 148] width 455 height 16
click at [1063, 131] on div "16 HRS 54 MIN 50 SEC Countdown Timer Limited time:30% OFF + FREESHIPPING Text B…" at bounding box center [734, 104] width 940 height 57
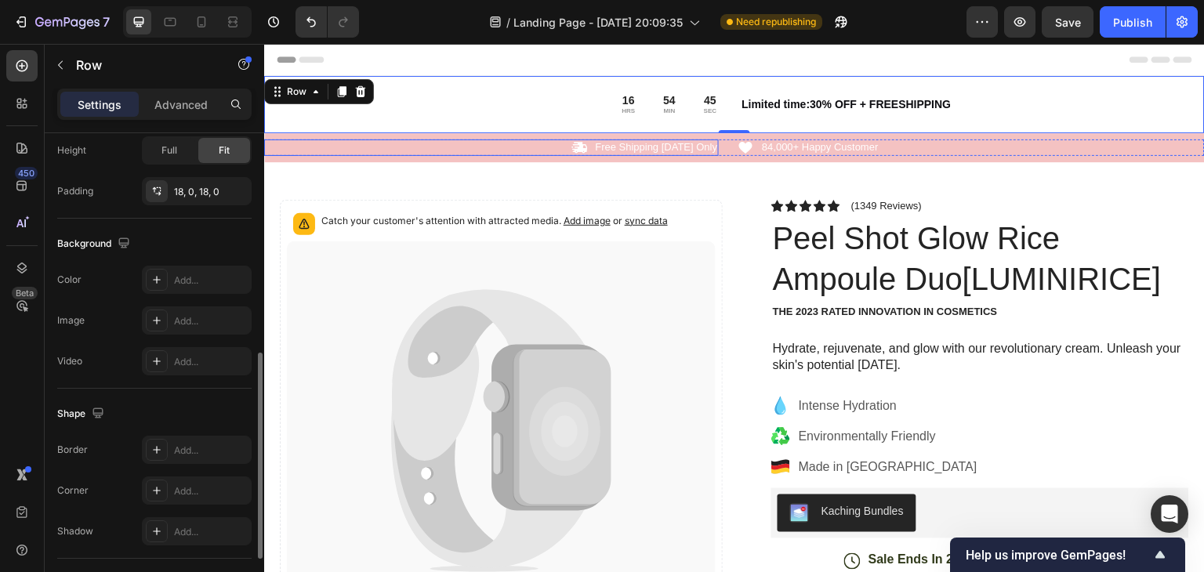
click at [365, 152] on div "Icon Free Shipping Today Only Text Block Row" at bounding box center [491, 148] width 455 height 16
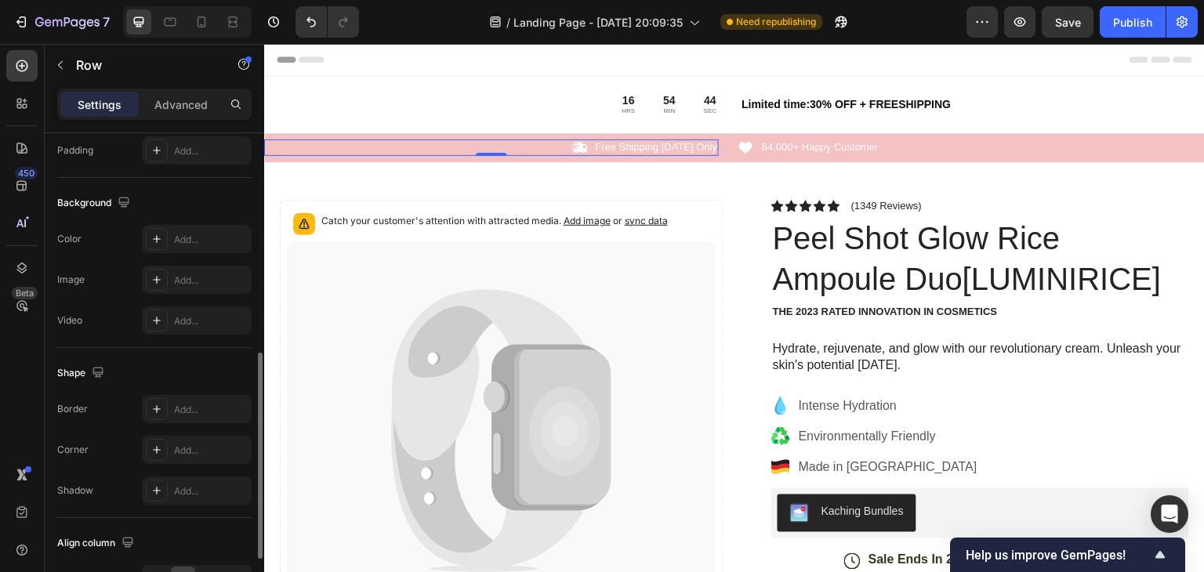
click at [365, 155] on div "Icon Free Shipping Today Only Text Block Row 0 Icon 84,000+ Happy Customer Text…" at bounding box center [734, 147] width 940 height 29
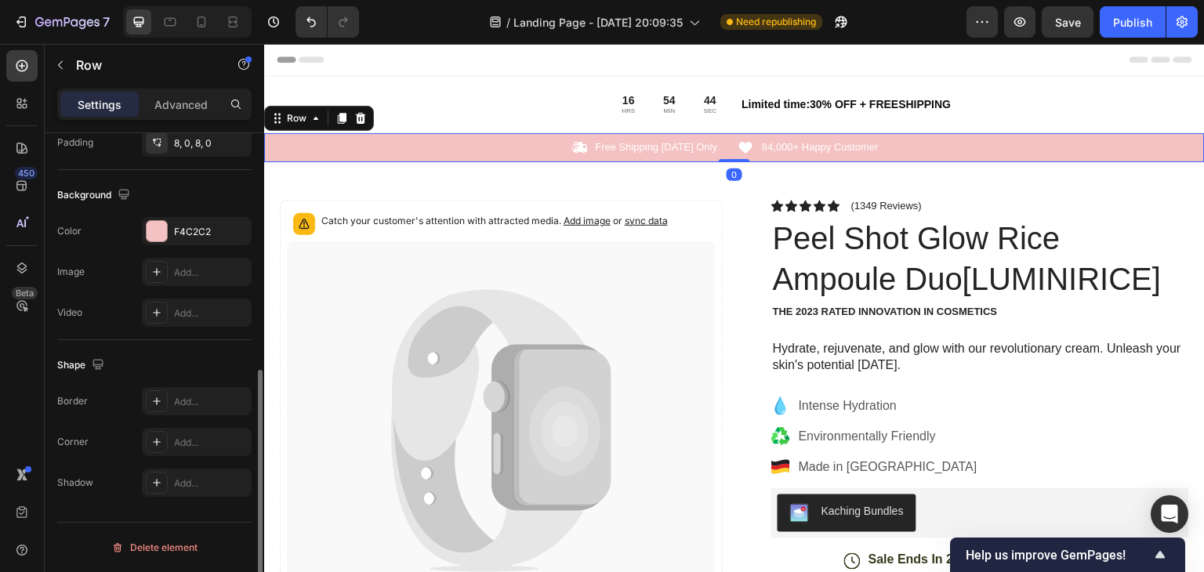
scroll to position [471, 0]
click at [162, 214] on div "Background The changes might be hidden by the video. Color F4C2C2 Image Add... …" at bounding box center [154, 257] width 194 height 170
click at [157, 227] on div at bounding box center [157, 233] width 20 height 20
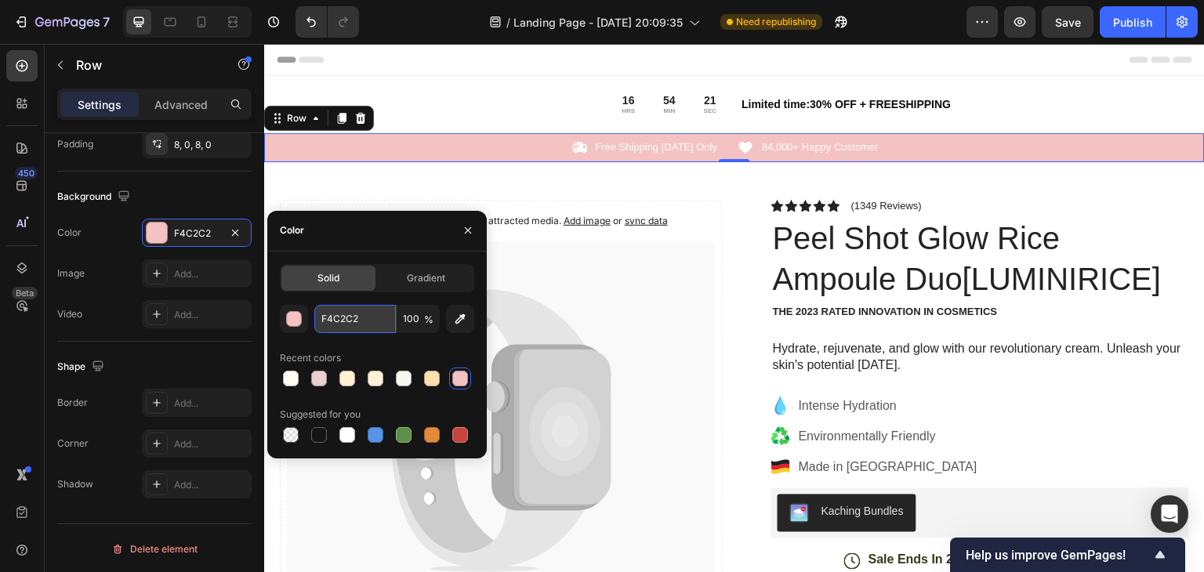
click at [333, 319] on input "F4C2C2" at bounding box center [355, 319] width 82 height 28
paste input "FDECEC"
click at [364, 138] on div "Icon Free Shipping Today Only Text Block Row Icon 84,000+ Happy Customer Text B…" at bounding box center [734, 147] width 940 height 29
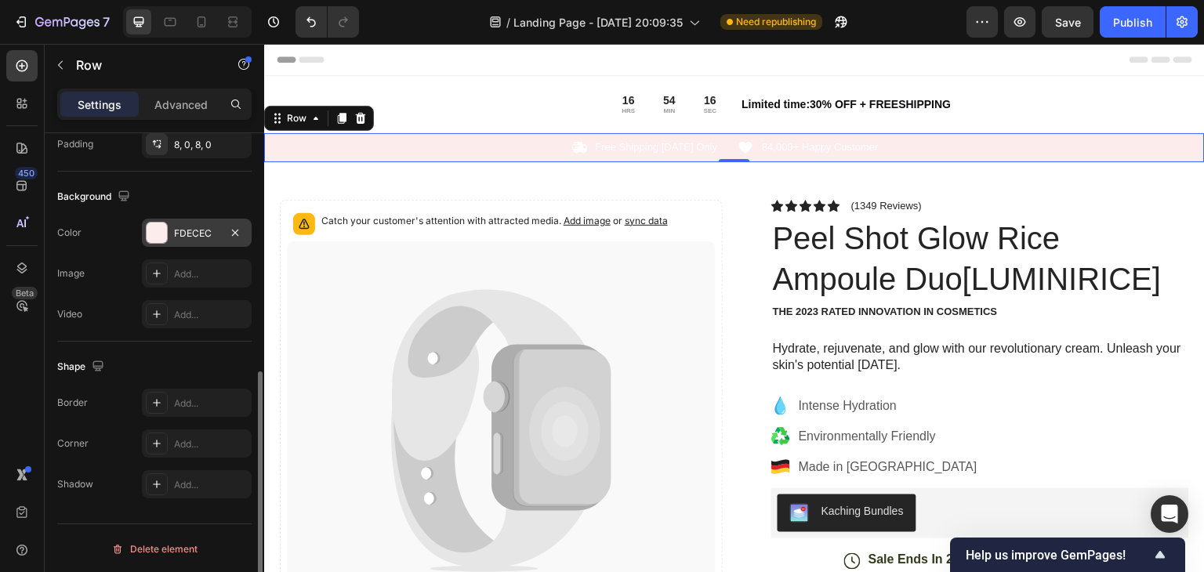
click at [160, 232] on div at bounding box center [157, 233] width 20 height 20
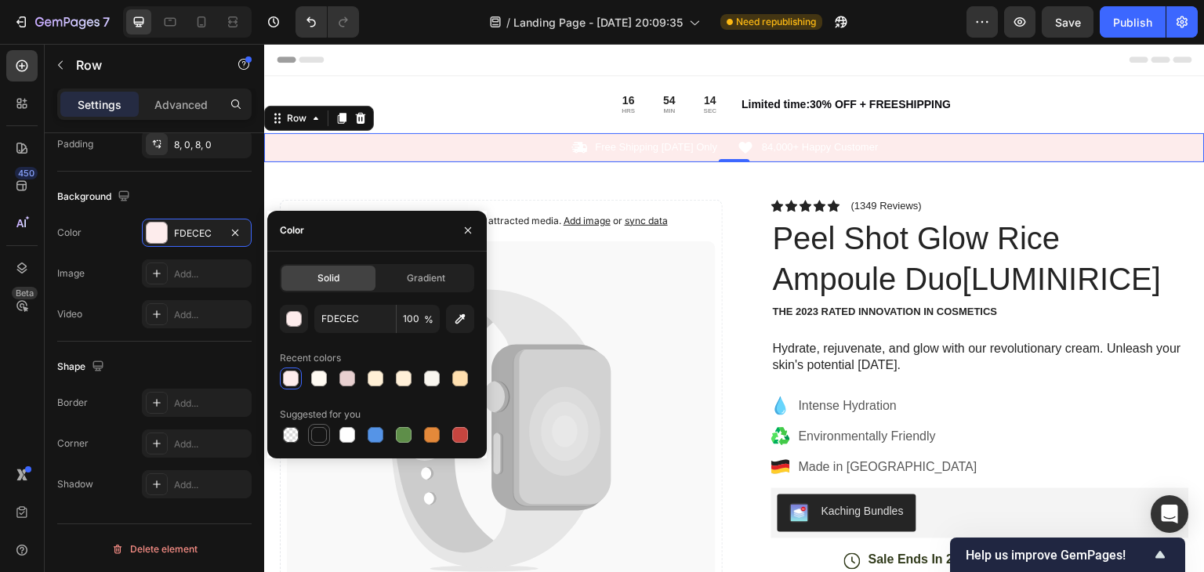
click at [320, 431] on div at bounding box center [319, 435] width 16 height 16
type input "151515"
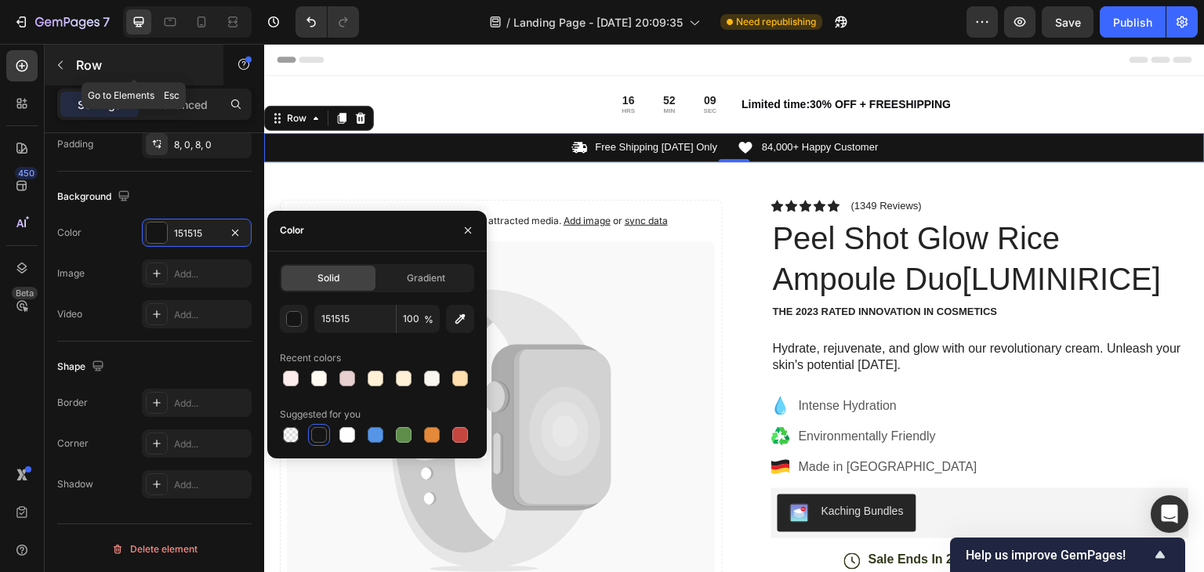
click at [66, 69] on icon "button" at bounding box center [60, 65] width 13 height 13
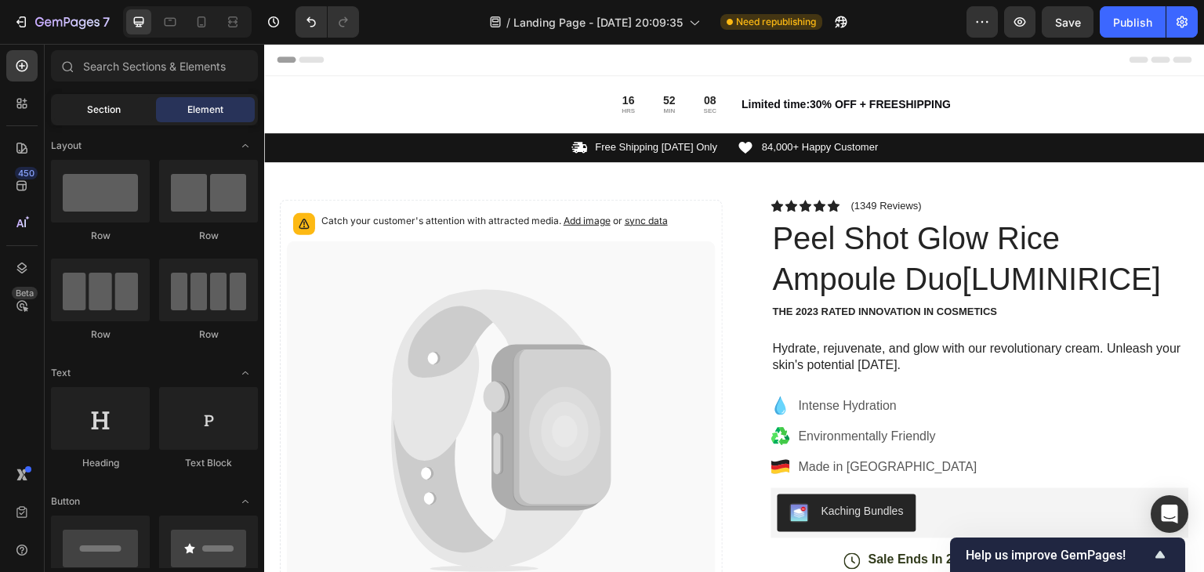
click at [92, 111] on span "Section" at bounding box center [104, 110] width 34 height 14
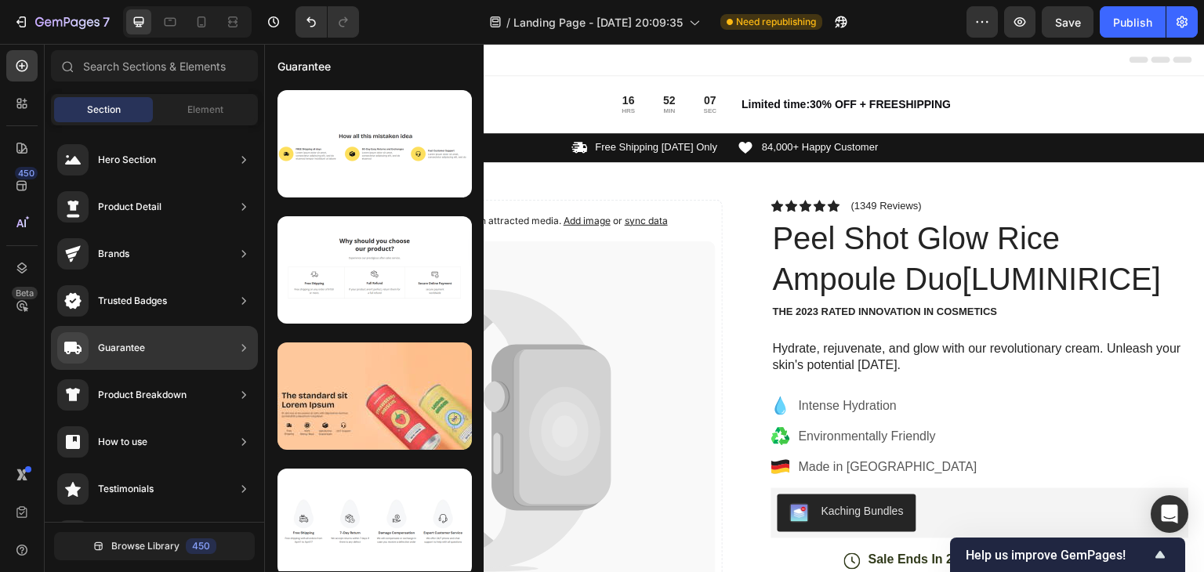
scroll to position [513, 0]
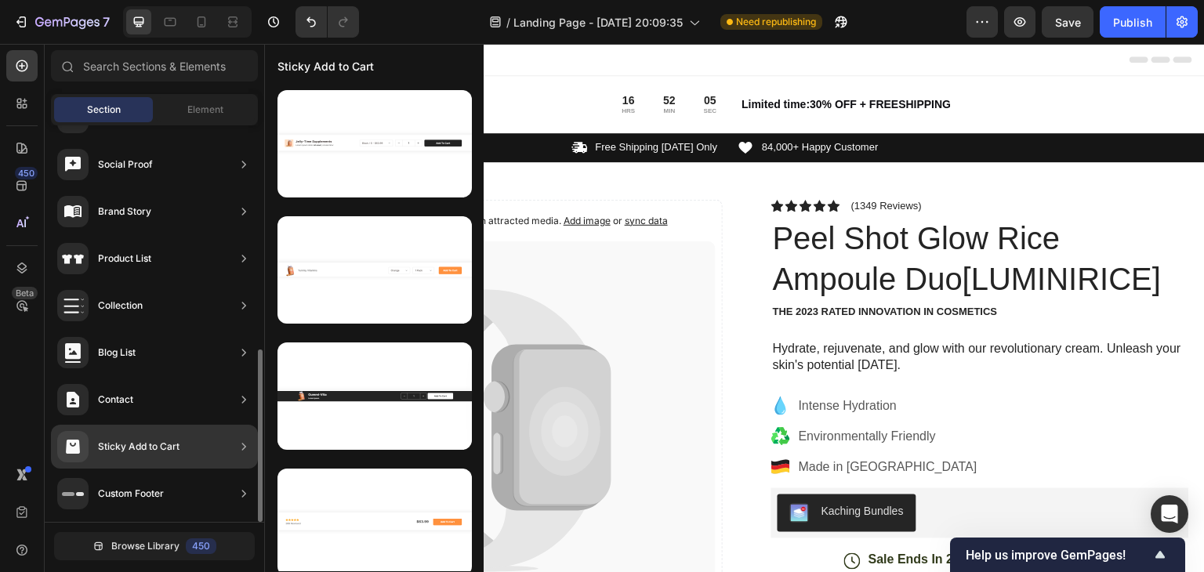
click at [185, 454] on div "Sticky Add to Cart" at bounding box center [154, 447] width 207 height 44
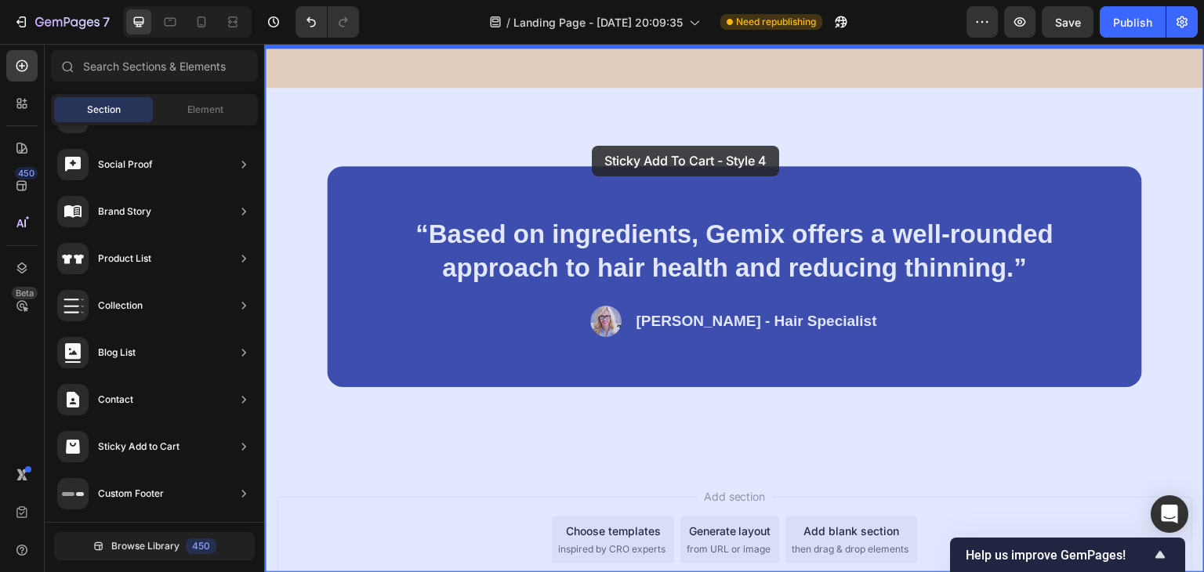
scroll to position [8858, 0]
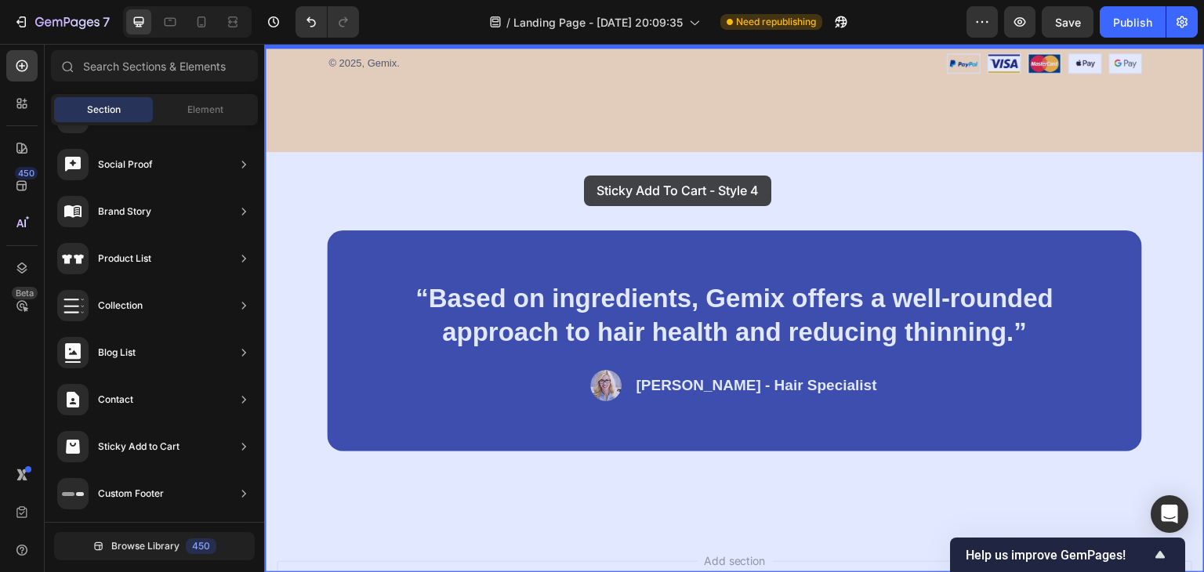
drag, startPoint x: 612, startPoint y: 558, endPoint x: 584, endPoint y: 175, distance: 384.3
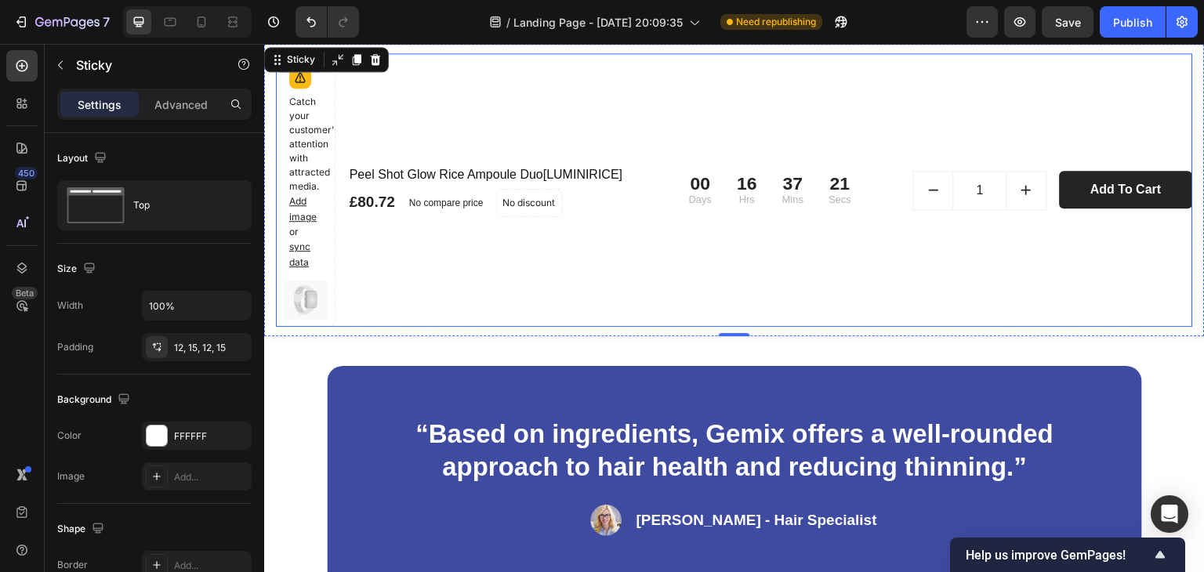
scroll to position [8991, 0]
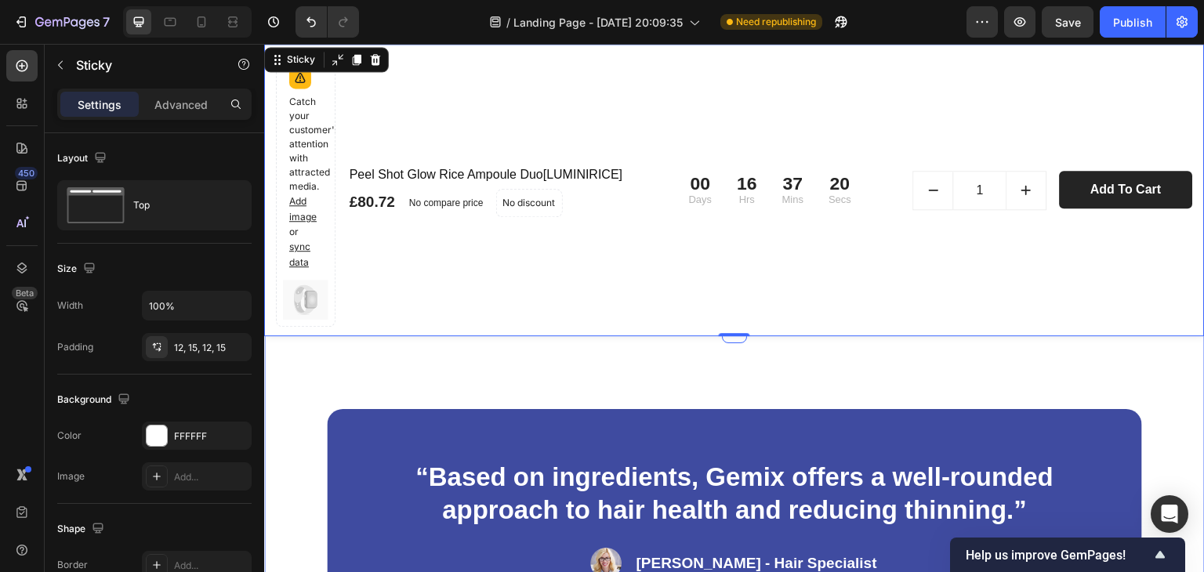
click at [862, 392] on div "“Based on ingredients, Gemix offers a well-rounded approach to hair health and …" at bounding box center [734, 520] width 940 height 378
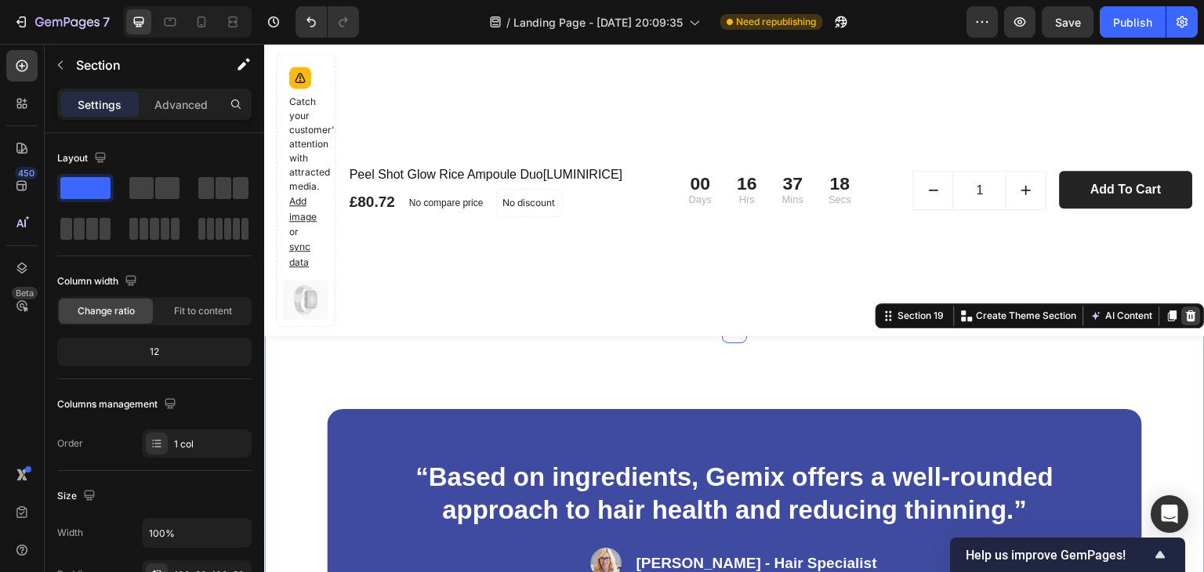
click at [1187, 312] on icon at bounding box center [1192, 315] width 10 height 11
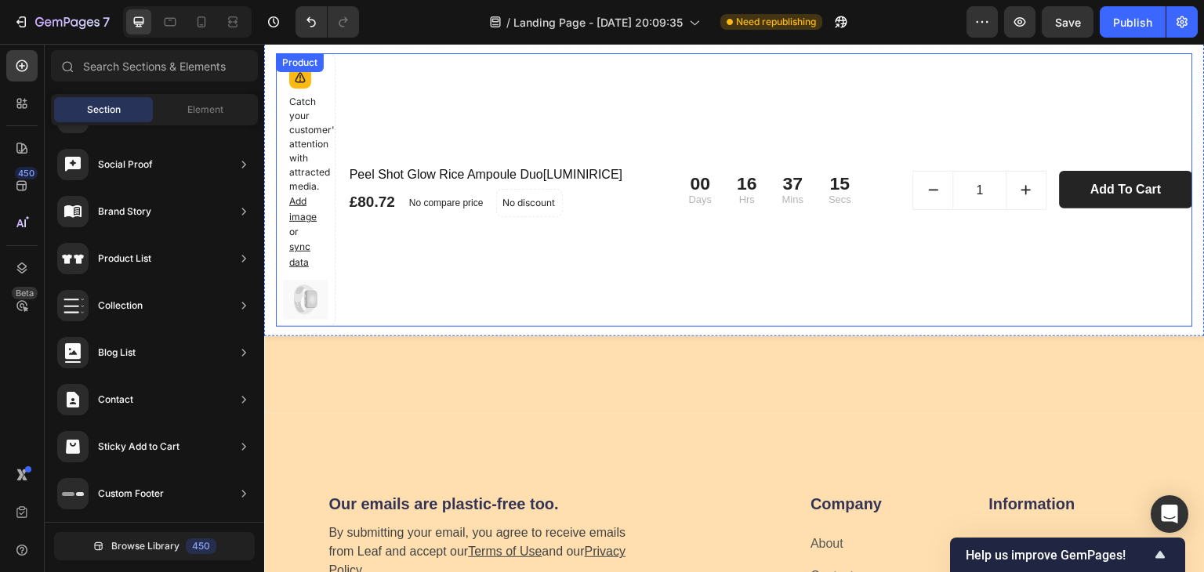
scroll to position [8445, 0]
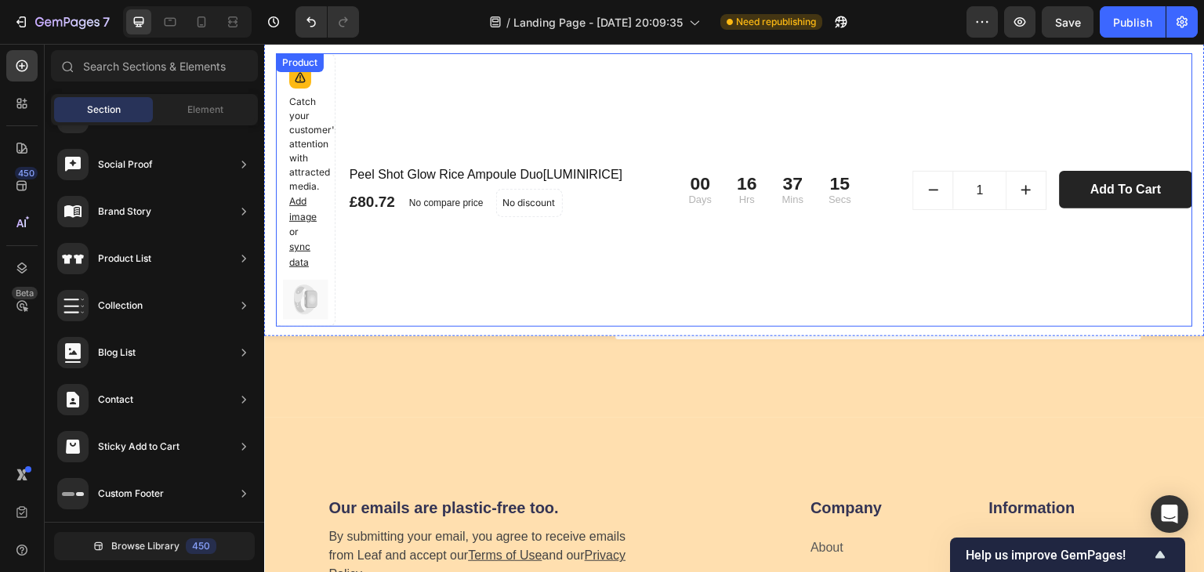
click at [880, 132] on div "00 Days 16 Hrs 37 Mins 15 Secs CountDown Timer 1 (P) Quantity Add to Cart (P) C…" at bounding box center [934, 190] width 516 height 274
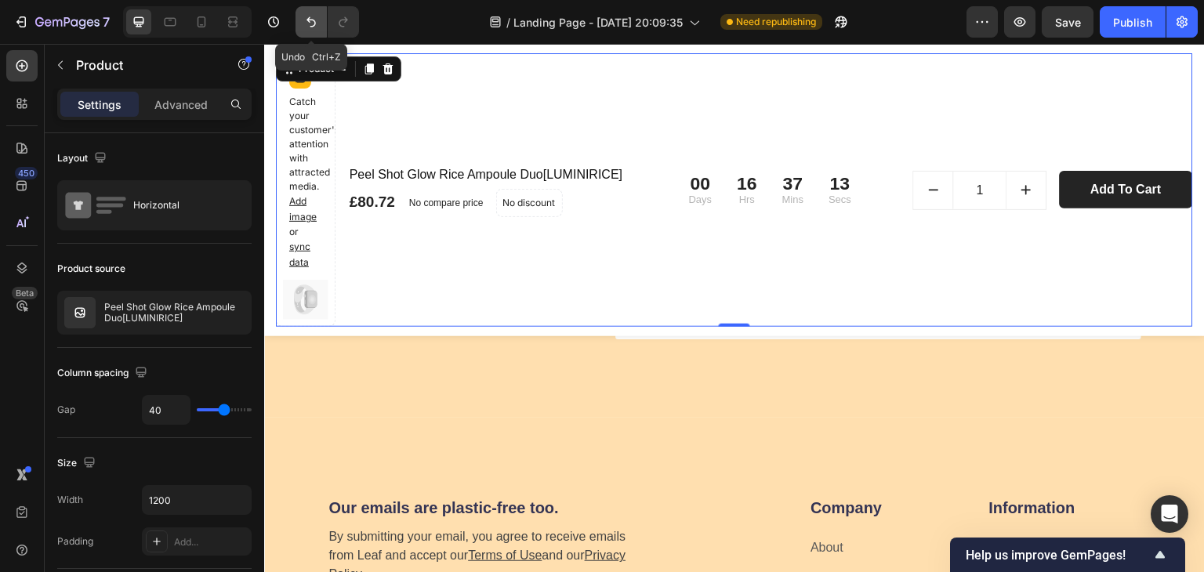
click at [313, 23] on icon "Undo/Redo" at bounding box center [311, 22] width 16 height 16
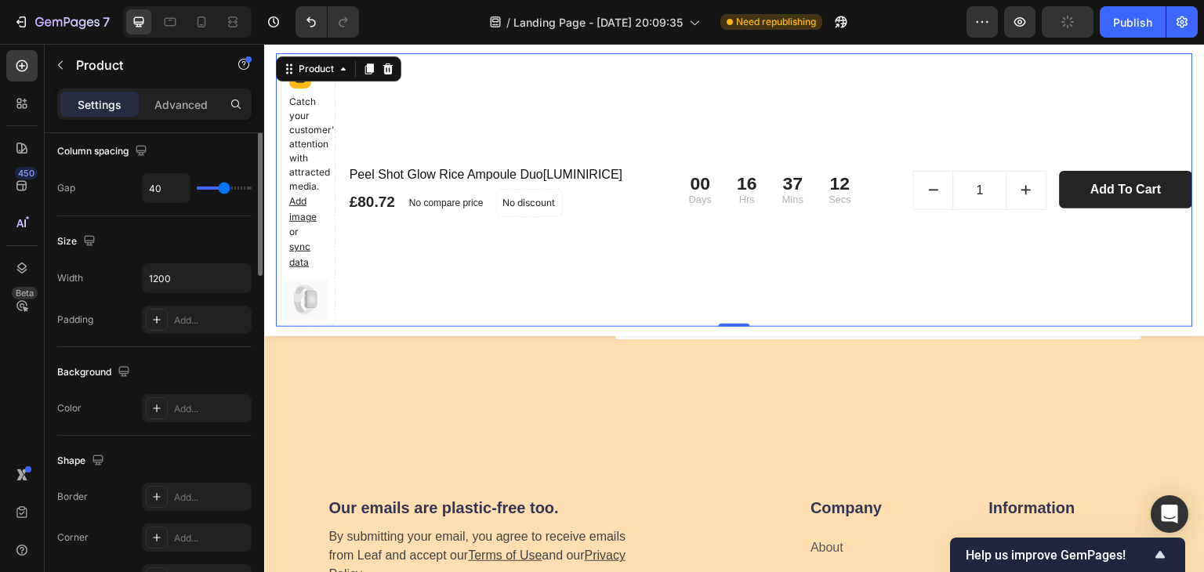
scroll to position [240, 0]
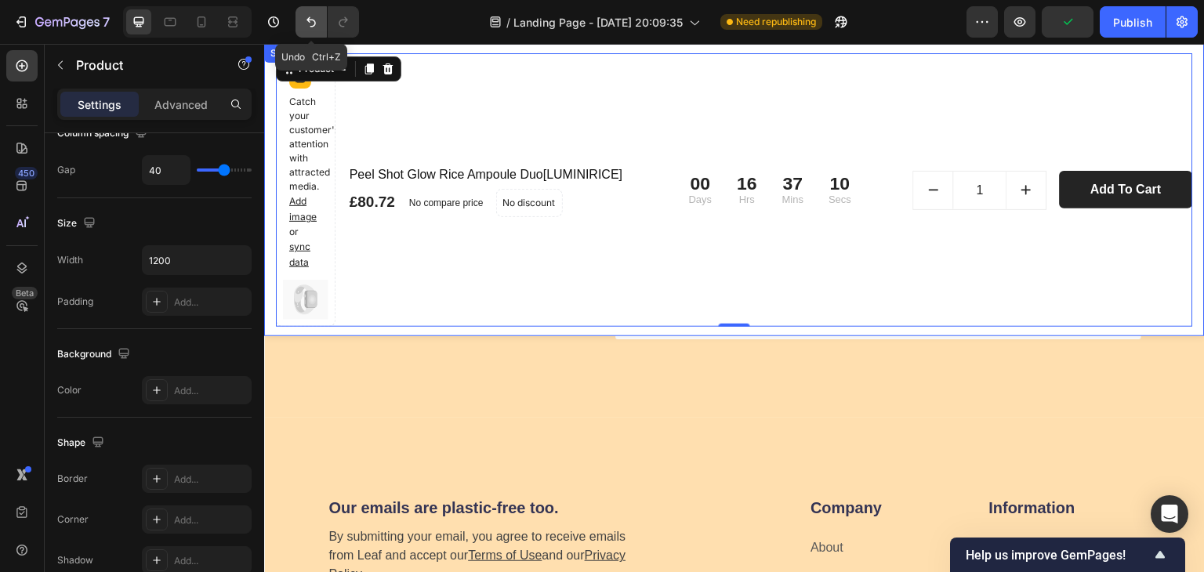
click at [310, 37] on button "Undo/Redo" at bounding box center [310, 21] width 31 height 31
click at [309, 24] on icon "Undo/Redo" at bounding box center [311, 22] width 16 height 16
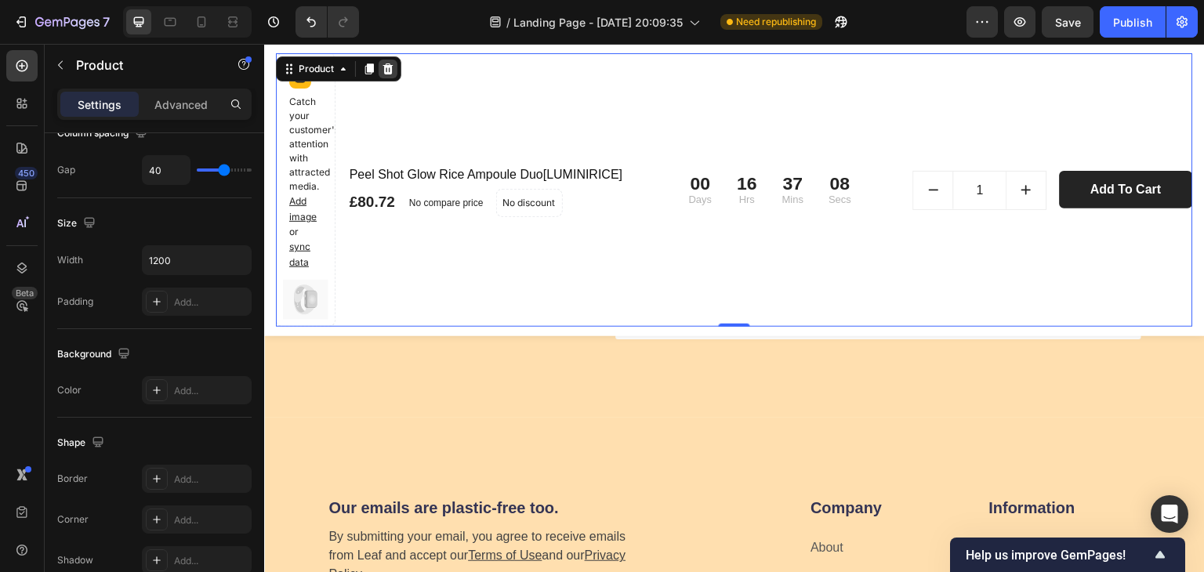
click at [387, 64] on icon at bounding box center [388, 69] width 13 height 13
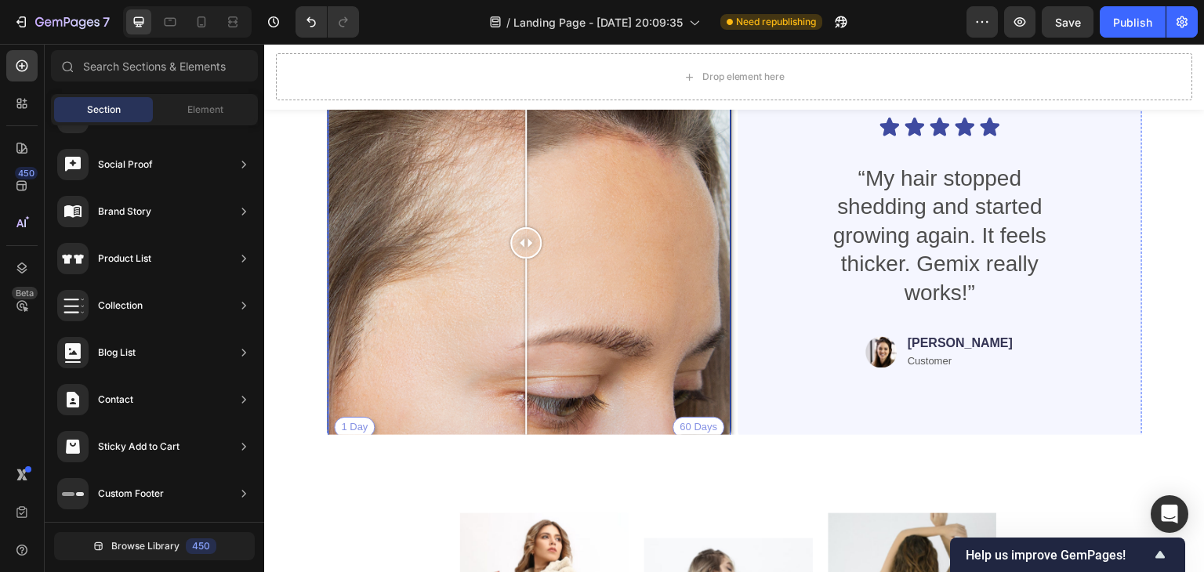
scroll to position [7465, 0]
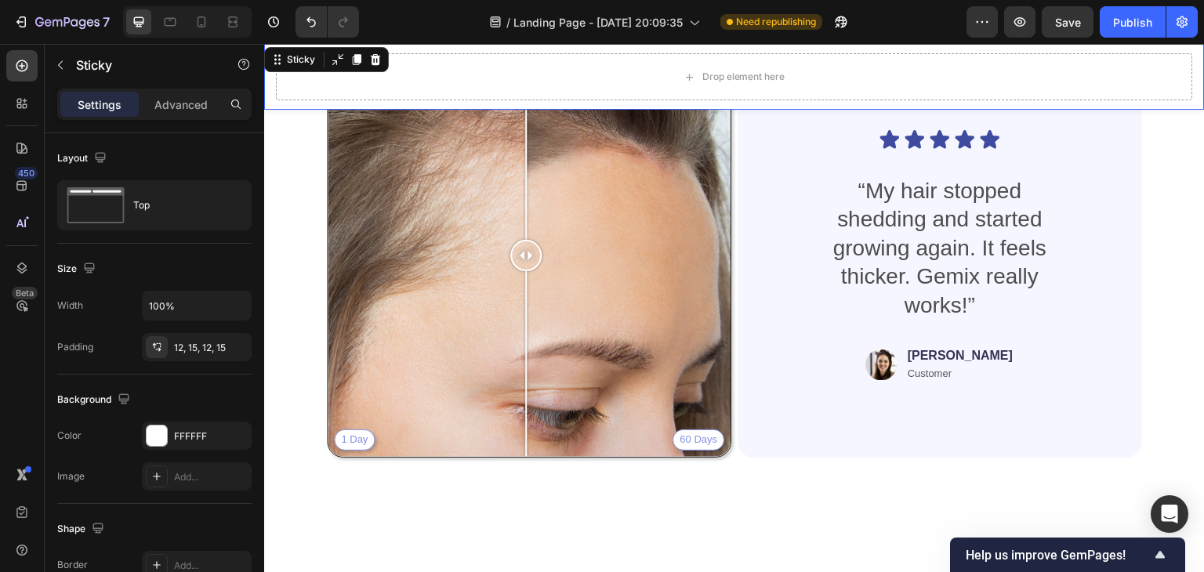
click at [1187, 90] on div "Drop element here Sticky 0" at bounding box center [734, 77] width 940 height 66
click at [369, 57] on icon at bounding box center [375, 59] width 13 height 13
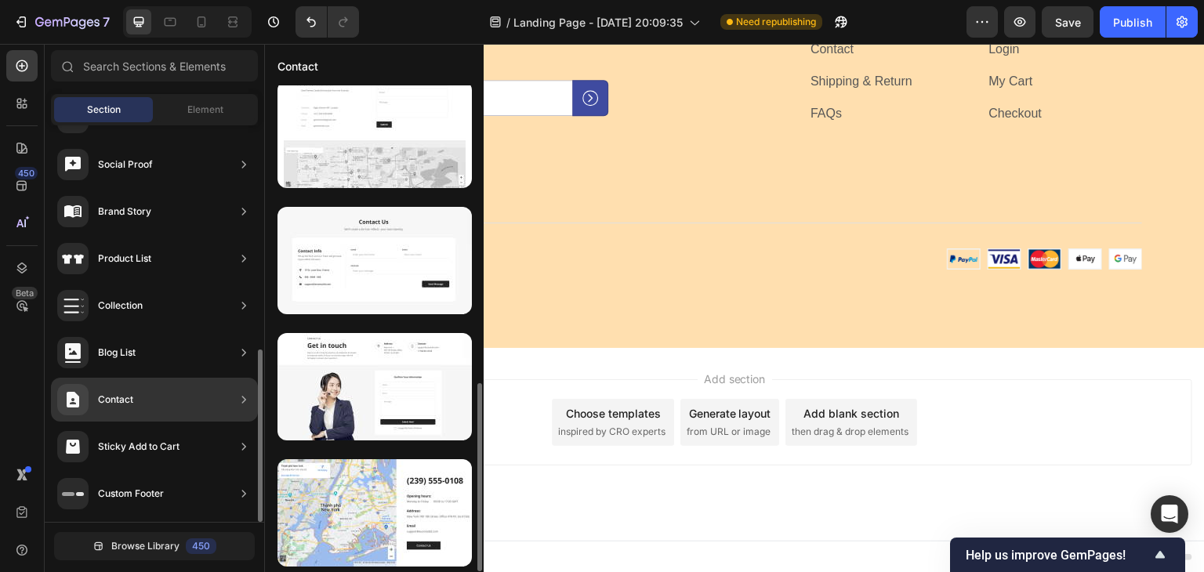
scroll to position [767, 0]
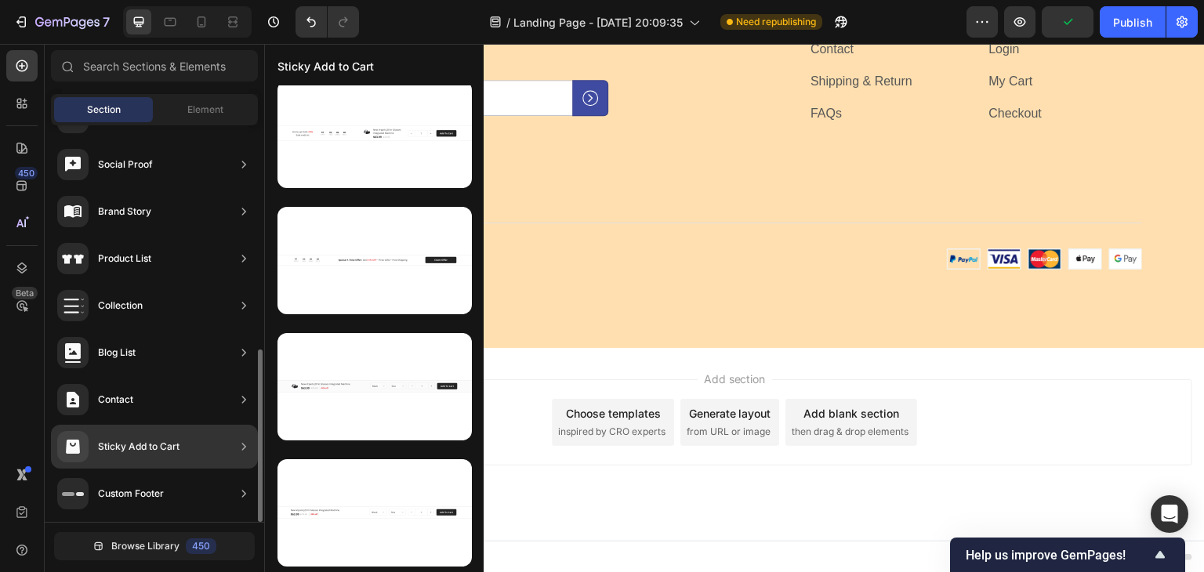
click at [198, 448] on div "Sticky Add to Cart" at bounding box center [154, 447] width 207 height 44
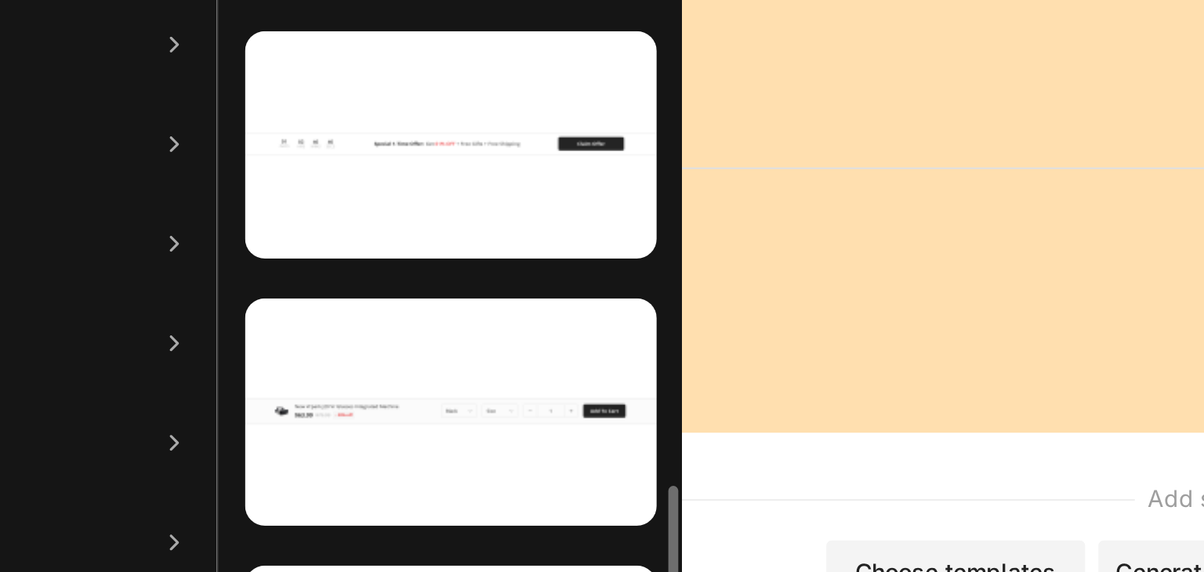
scroll to position [815, 0]
click at [399, 225] on div at bounding box center [374, 211] width 194 height 107
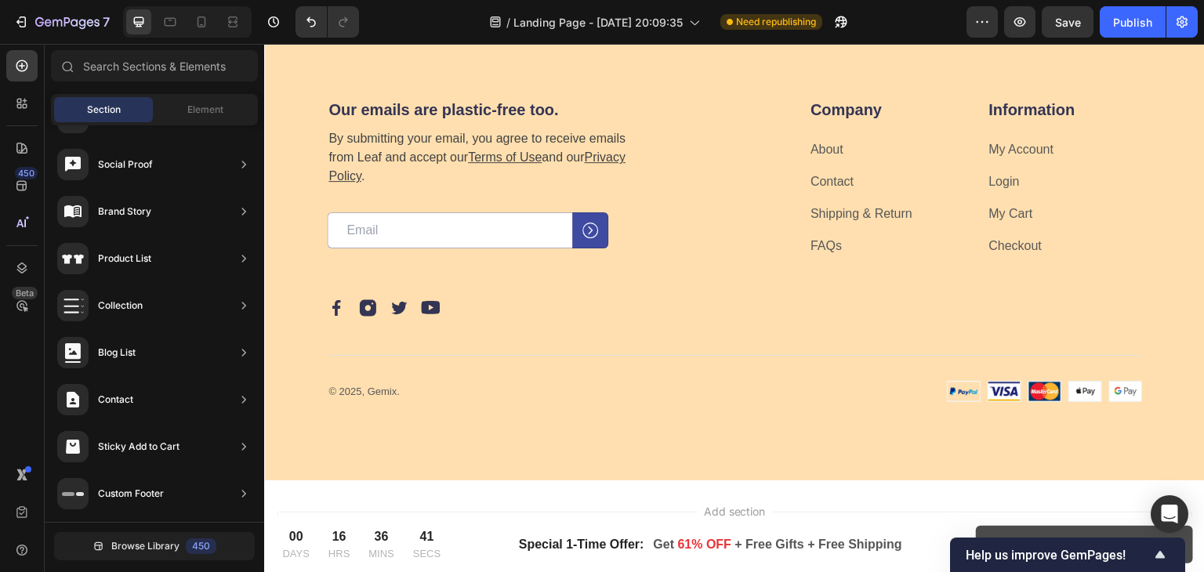
scroll to position [9067, 0]
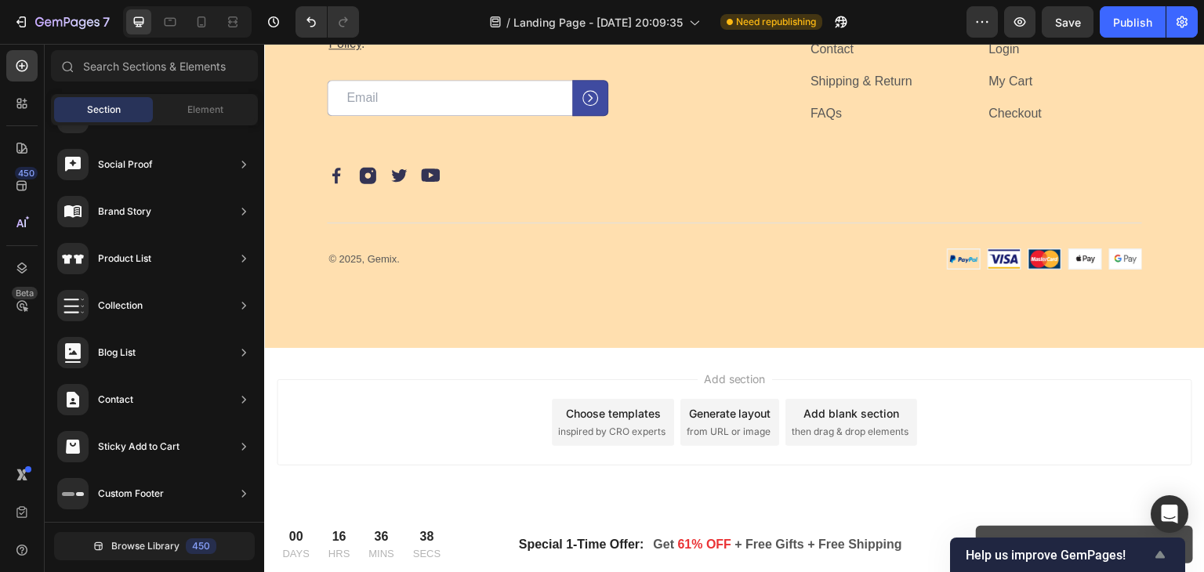
click at [1162, 547] on icon "Show survey - Help us improve GemPages!" at bounding box center [1160, 554] width 19 height 19
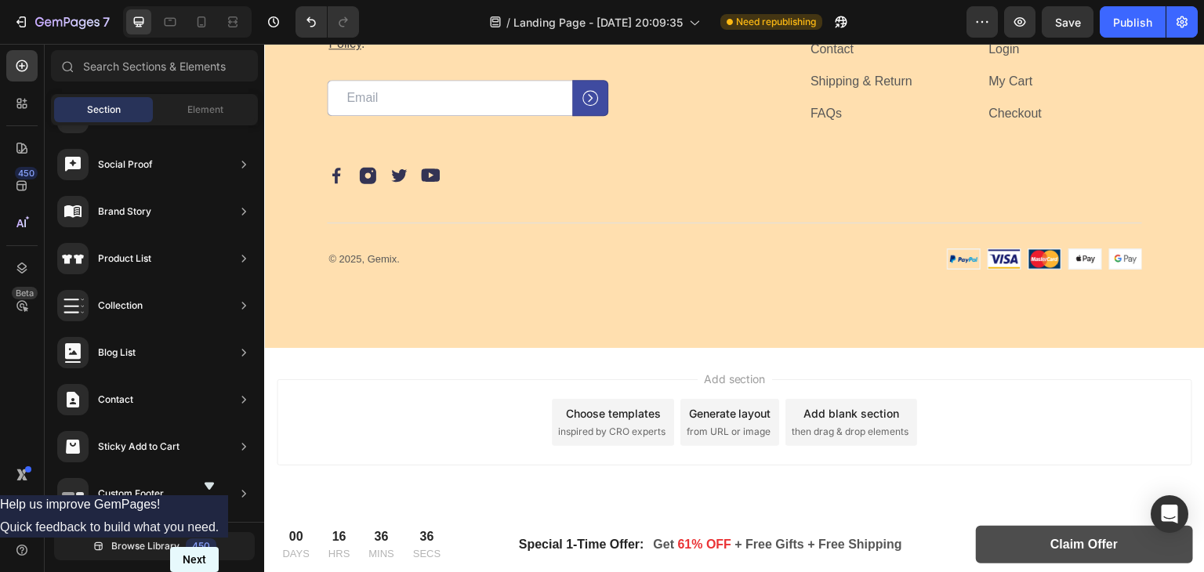
click at [219, 547] on button "Next" at bounding box center [194, 559] width 49 height 25
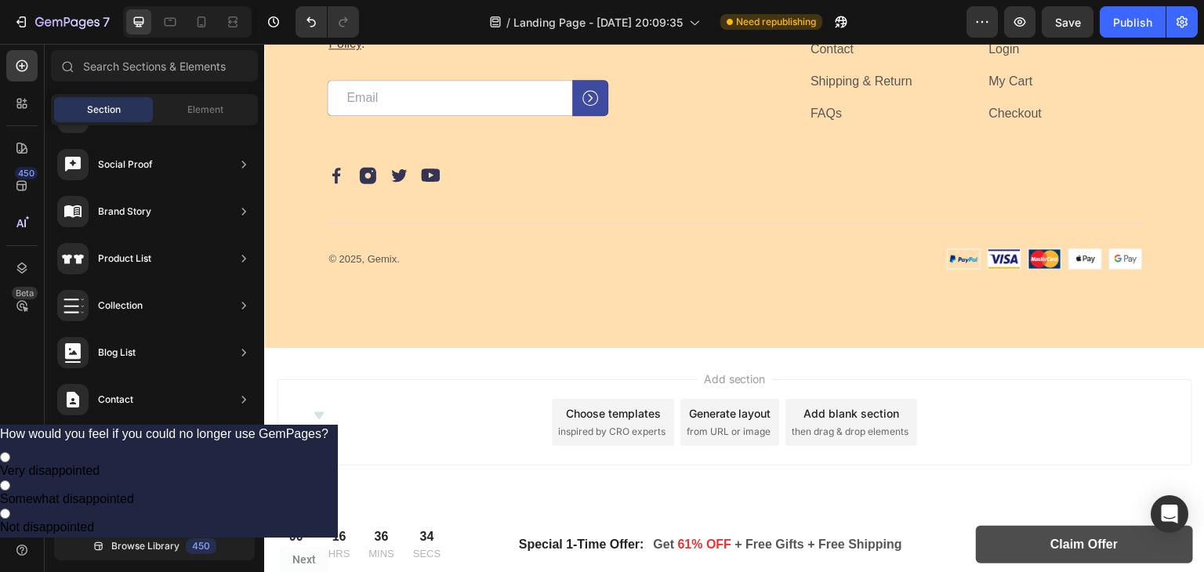
click at [324, 412] on icon "Hide survey" at bounding box center [318, 415] width 9 height 7
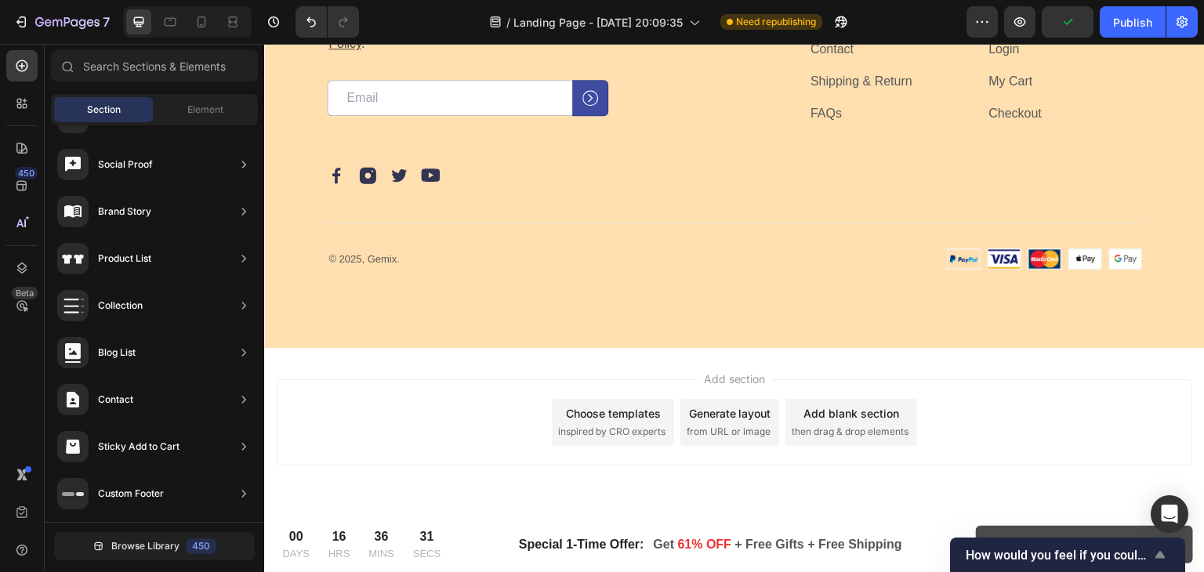
drag, startPoint x: 1061, startPoint y: 551, endPoint x: 1083, endPoint y: 555, distance: 22.3
click at [1083, 555] on span "How would you feel if you could no longer use GemPages?" at bounding box center [1058, 555] width 185 height 15
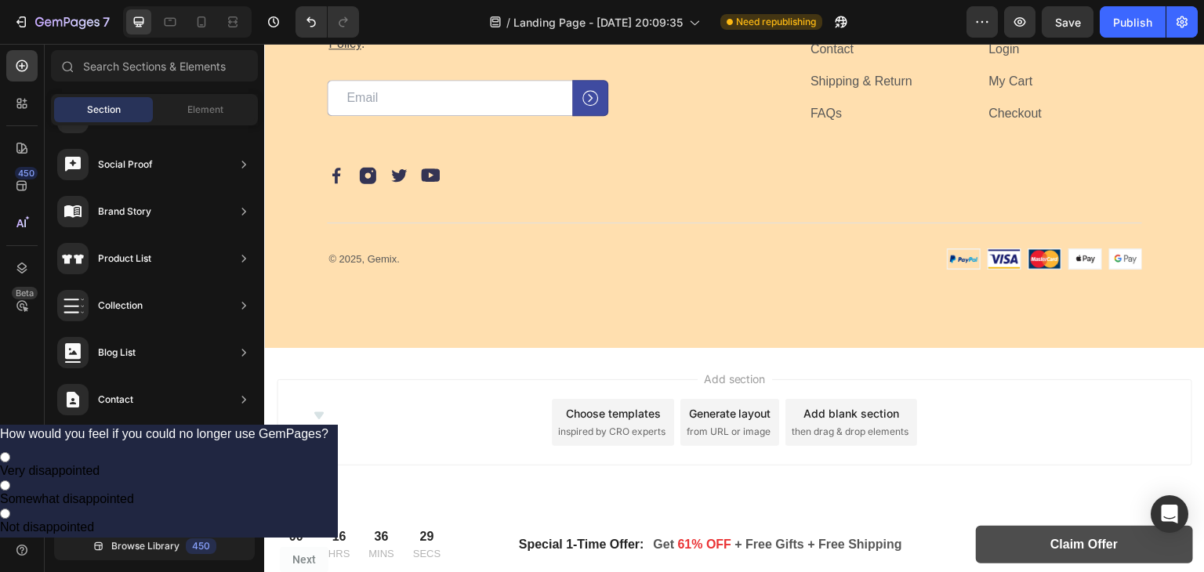
drag, startPoint x: 1083, startPoint y: 555, endPoint x: 1163, endPoint y: 347, distance: 222.5
click at [324, 412] on icon "Hide survey" at bounding box center [318, 415] width 9 height 7
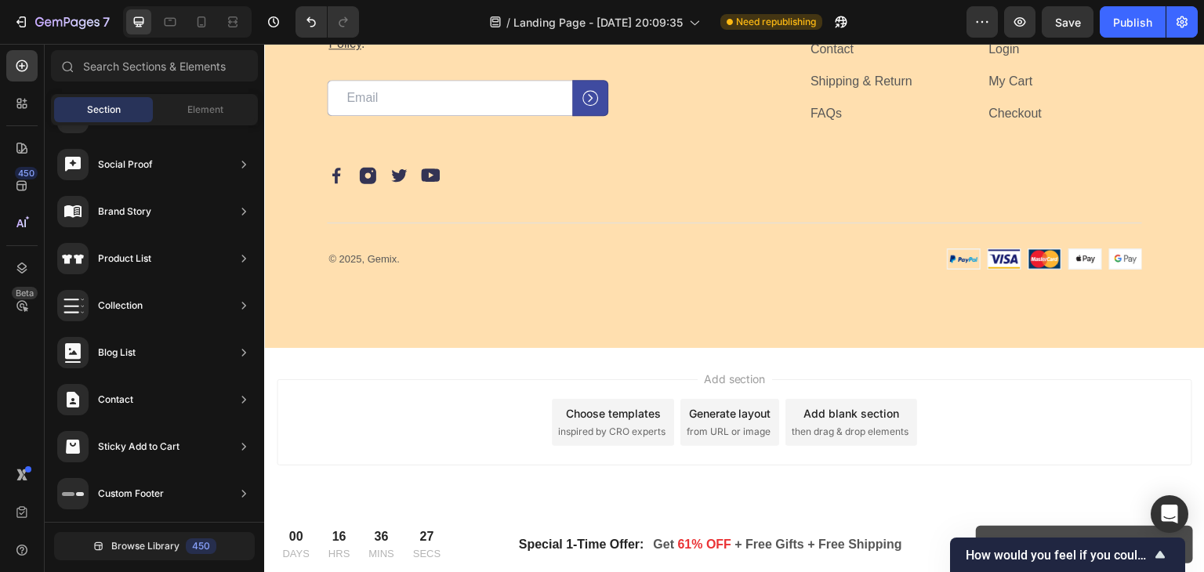
drag, startPoint x: 1001, startPoint y: 562, endPoint x: 1179, endPoint y: 546, distance: 178.6
click at [1169, 549] on icon "Show survey - How would you feel if you could no longer use GemPages?" at bounding box center [1160, 554] width 19 height 19
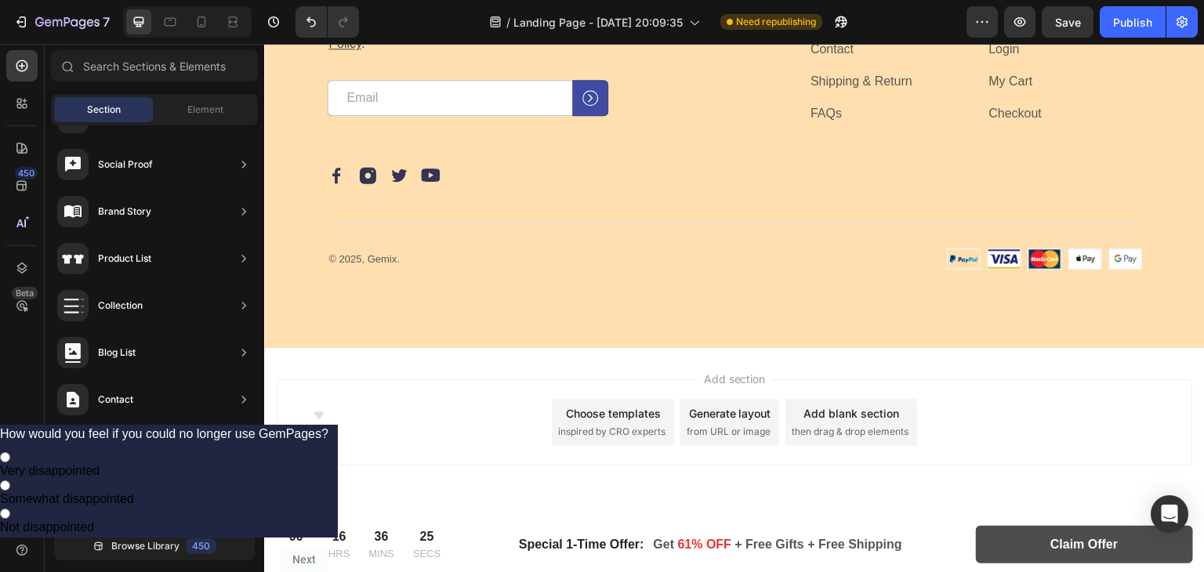
click at [10, 509] on input "Not disappointed" at bounding box center [5, 514] width 10 height 10
radio input "true"
click at [328, 548] on button "Next" at bounding box center [304, 559] width 49 height 25
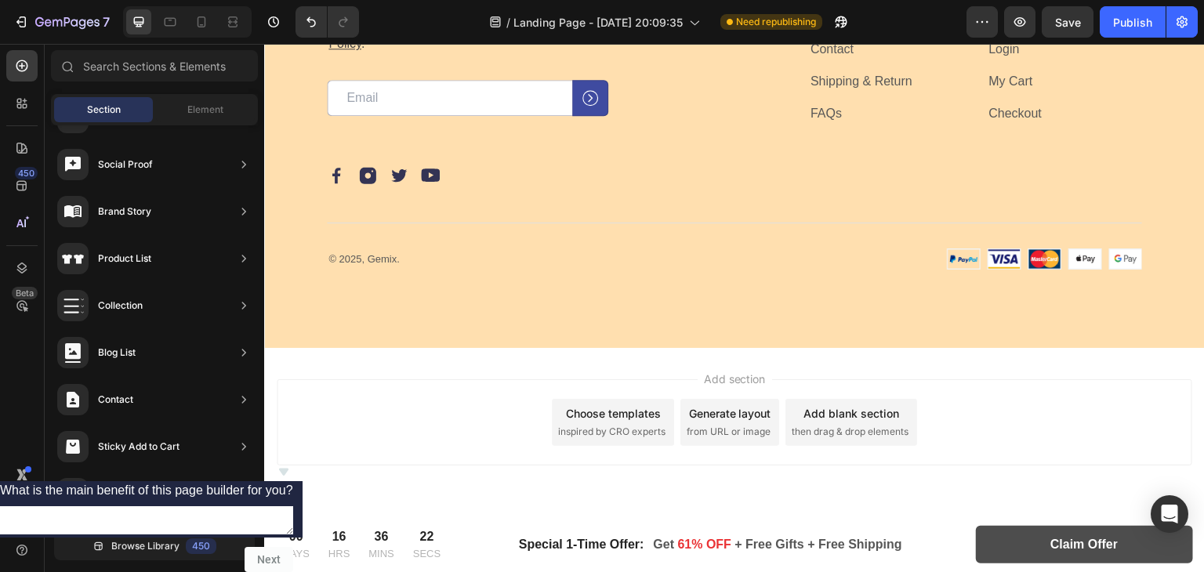
click at [293, 462] on icon "Hide survey" at bounding box center [283, 471] width 19 height 19
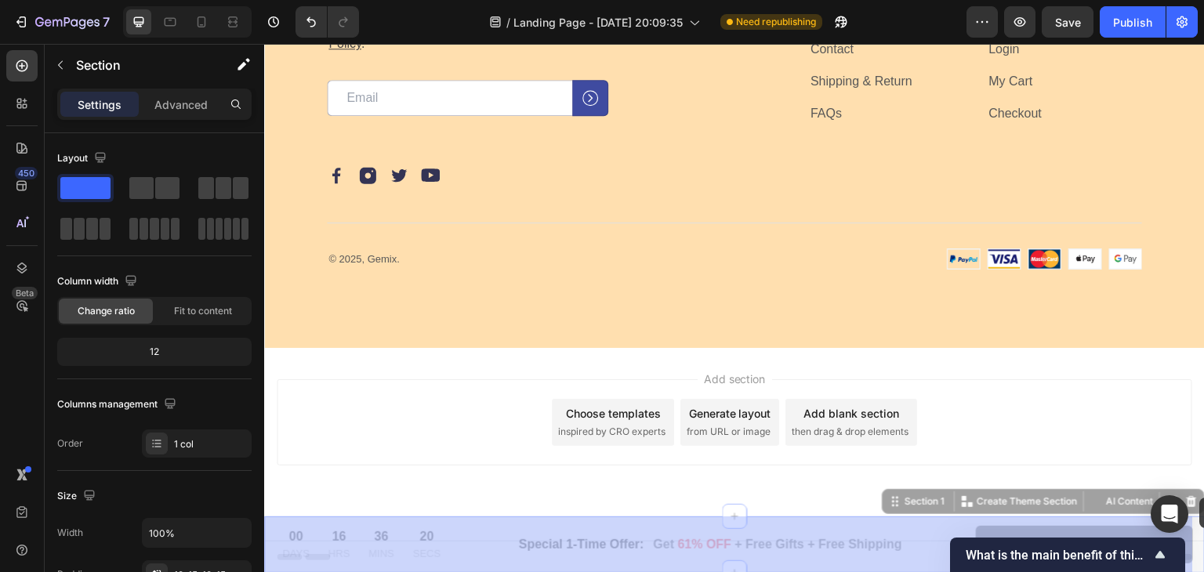
drag, startPoint x: 1191, startPoint y: 540, endPoint x: 1198, endPoint y: 514, distance: 26.6
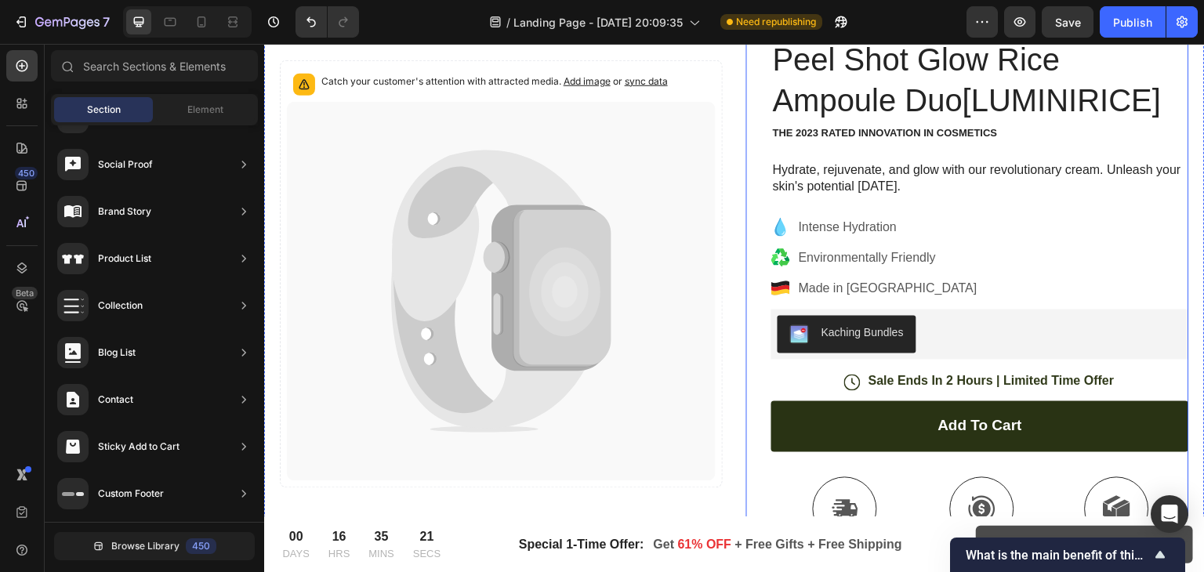
scroll to position [228, 0]
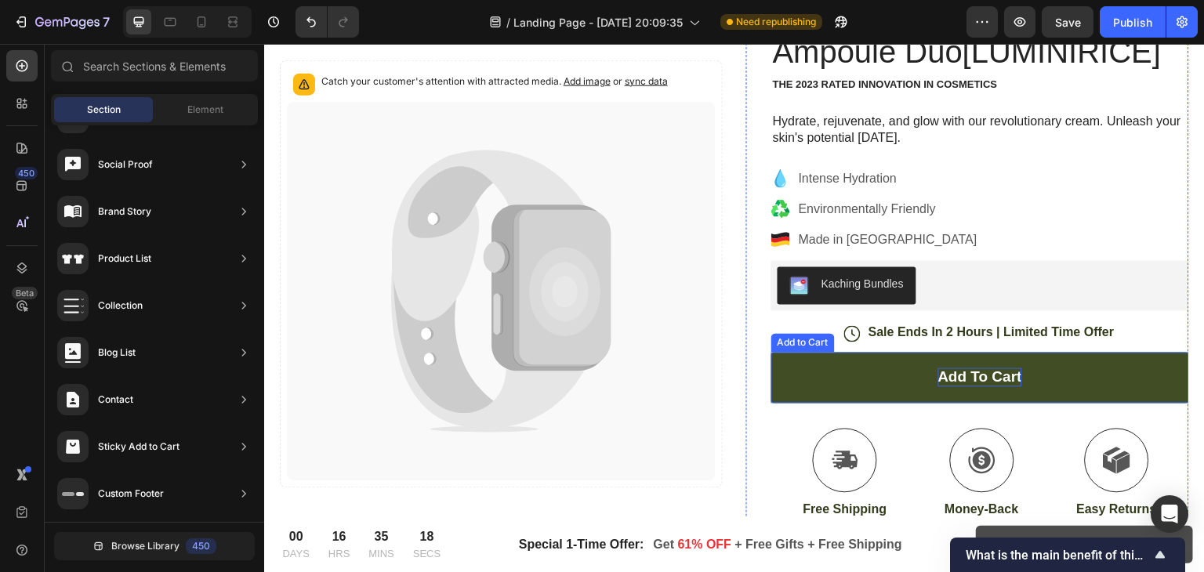
click at [951, 373] on div "Add to cart" at bounding box center [980, 378] width 84 height 20
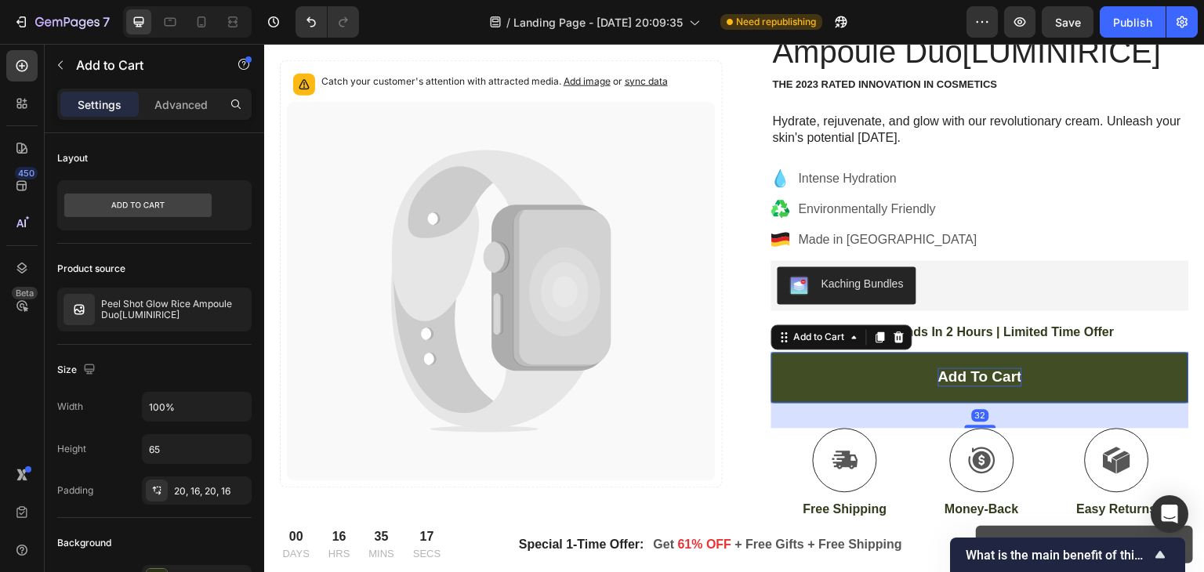
click at [958, 375] on div "Add to cart" at bounding box center [980, 378] width 84 height 20
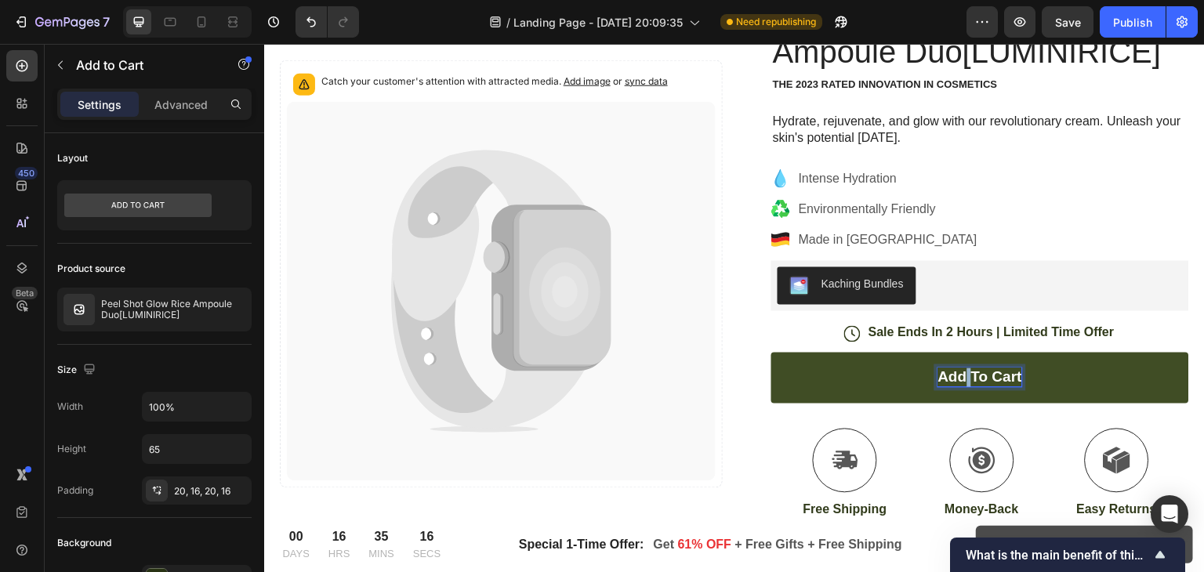
click at [958, 375] on p "Add to cart" at bounding box center [980, 378] width 84 height 20
click at [771, 352] on button "Buy" at bounding box center [980, 377] width 418 height 51
click at [771, 352] on button "Buy Now" at bounding box center [980, 377] width 418 height 51
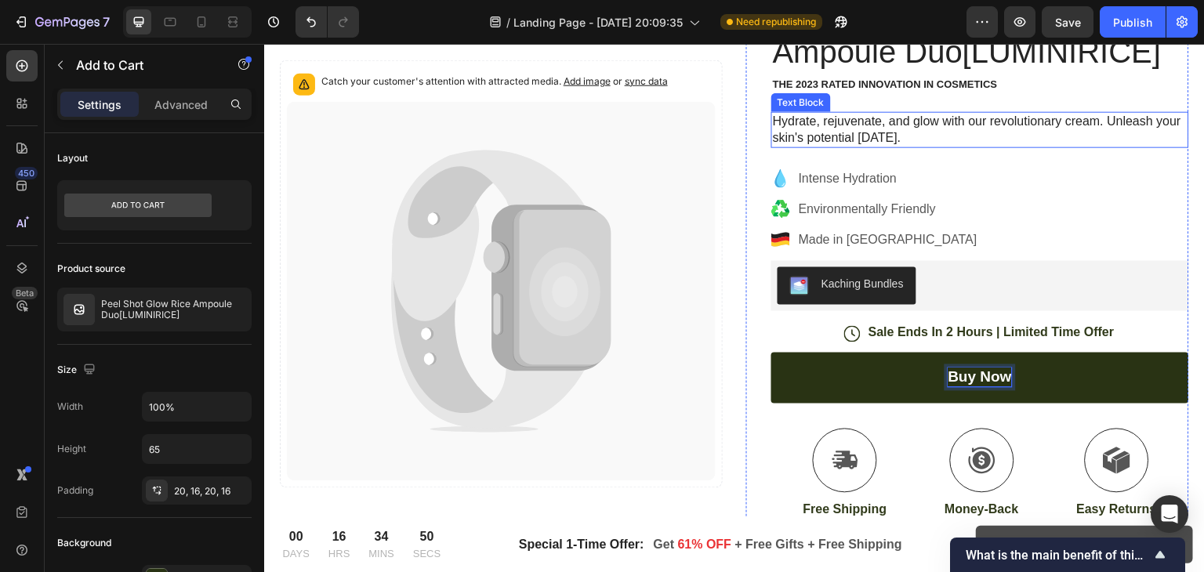
scroll to position [0, 0]
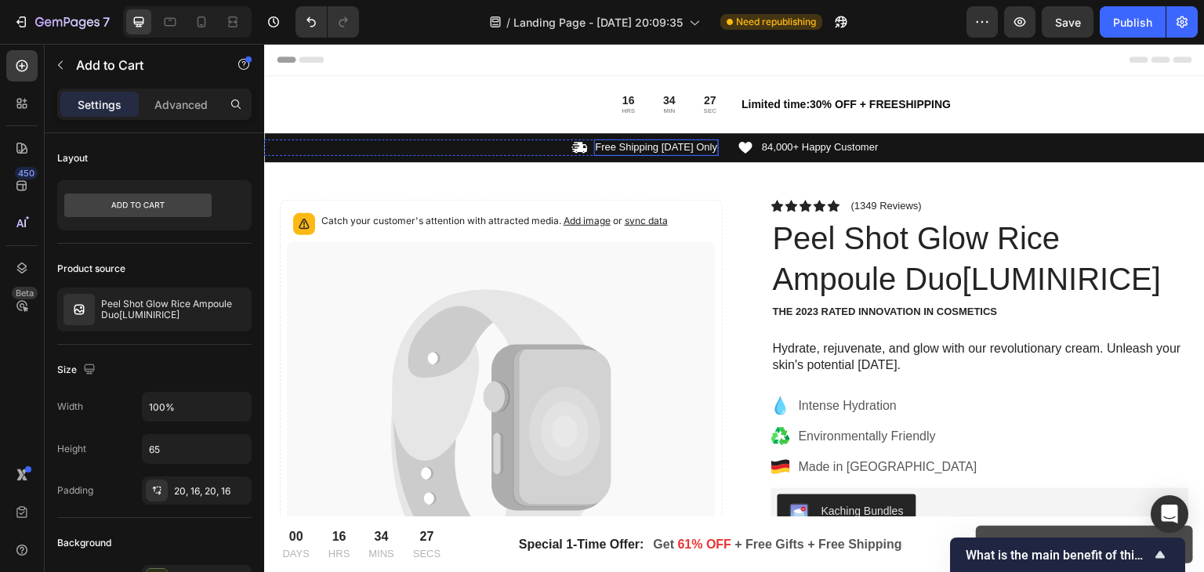
click at [646, 147] on p "Free Shipping Today Only" at bounding box center [657, 147] width 122 height 13
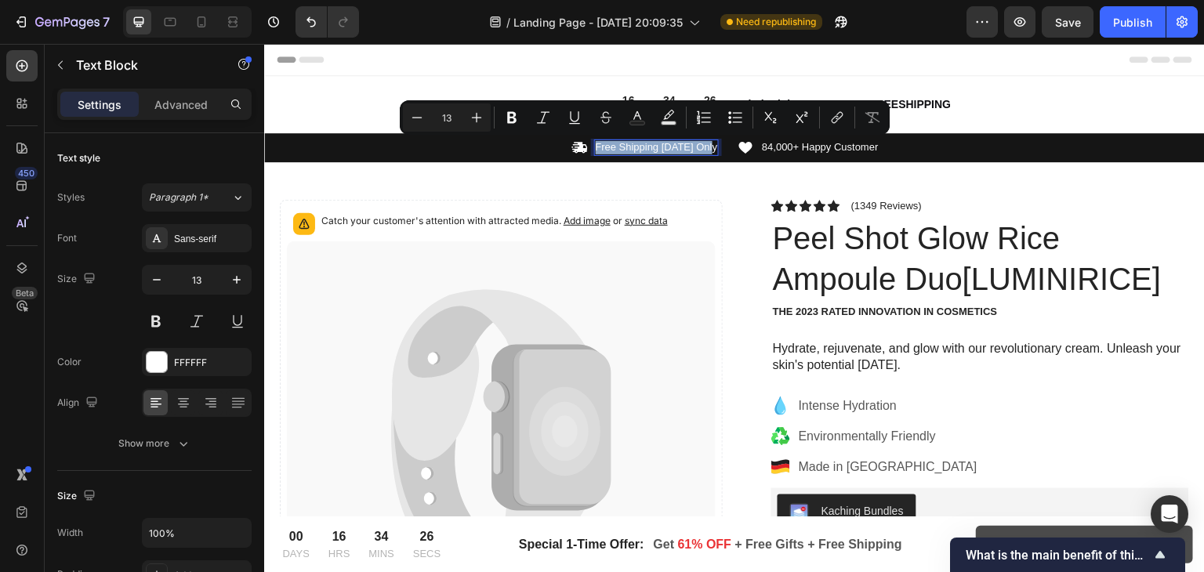
click at [646, 147] on p "Free Shipping Today Only" at bounding box center [657, 147] width 122 height 13
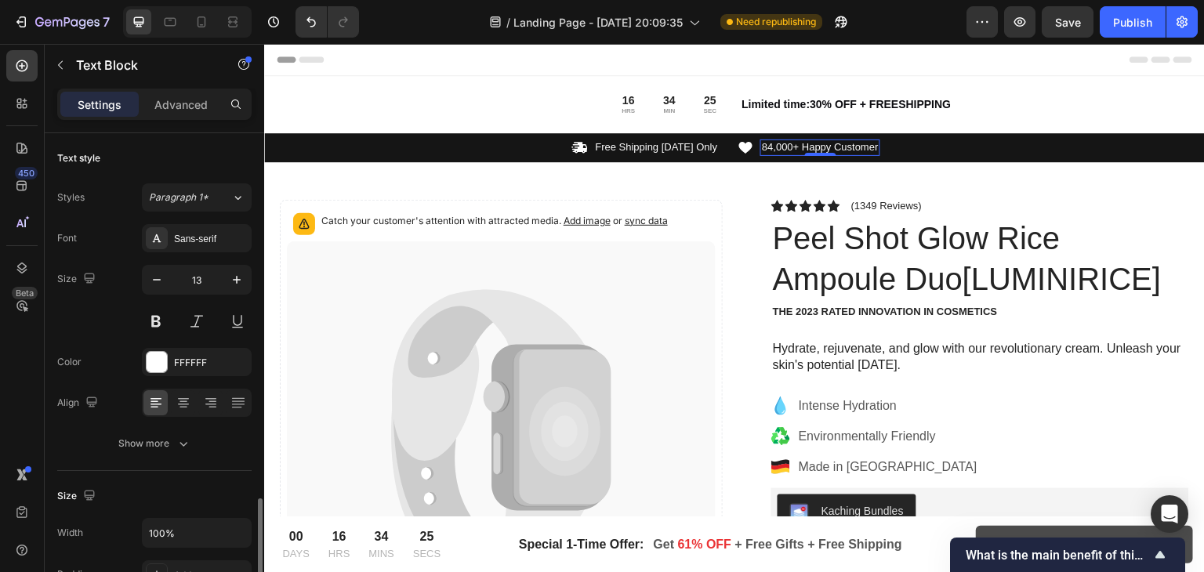
click at [816, 148] on p "84,000+ Happy Customer" at bounding box center [820, 147] width 117 height 13
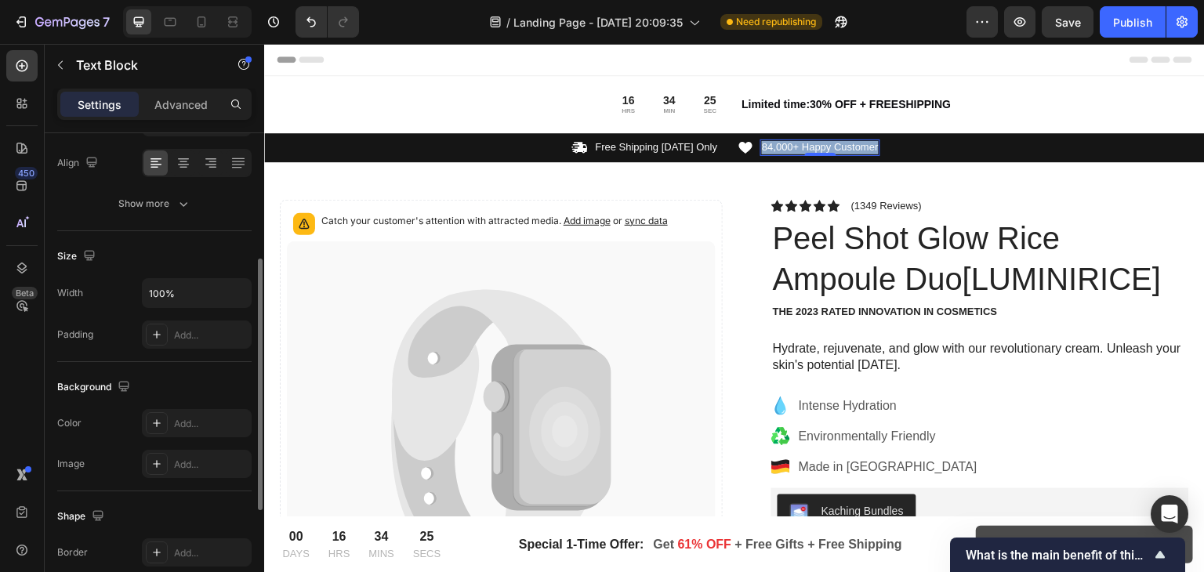
click at [816, 148] on p "84,000+ Happy Customer" at bounding box center [820, 147] width 117 height 13
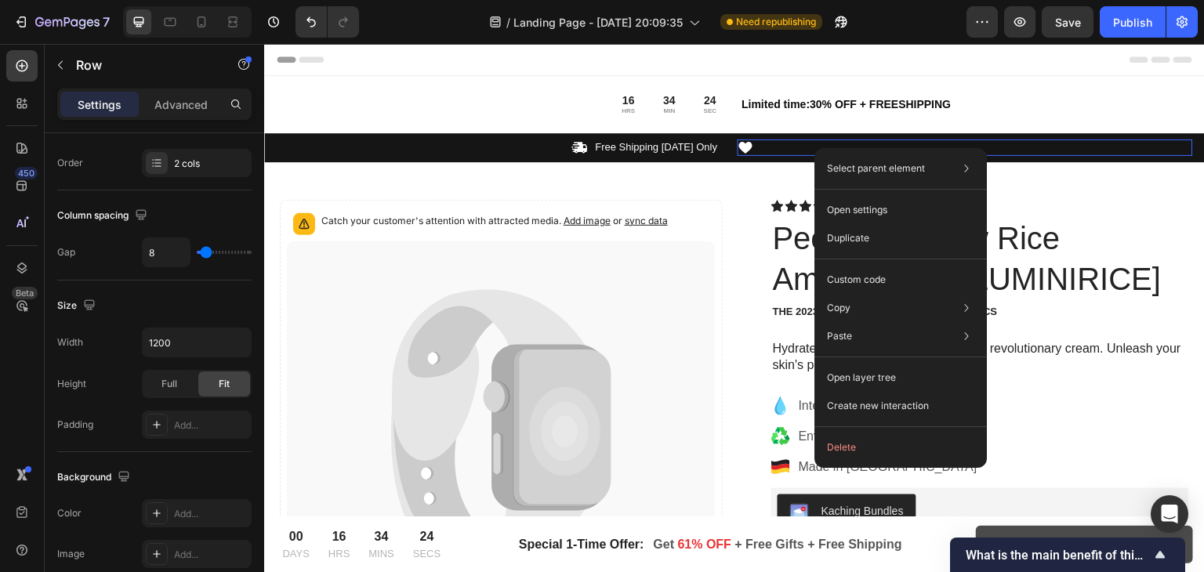
scroll to position [0, 0]
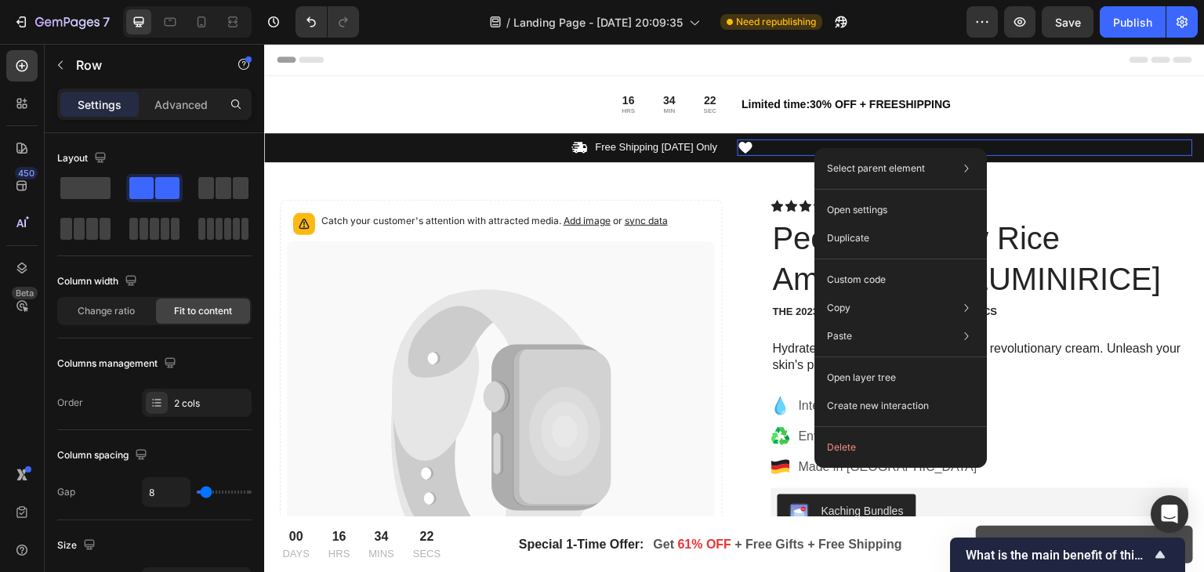
click at [763, 147] on div "Rich Text Editor. Editing area: main" at bounding box center [761, 148] width 3 height 16
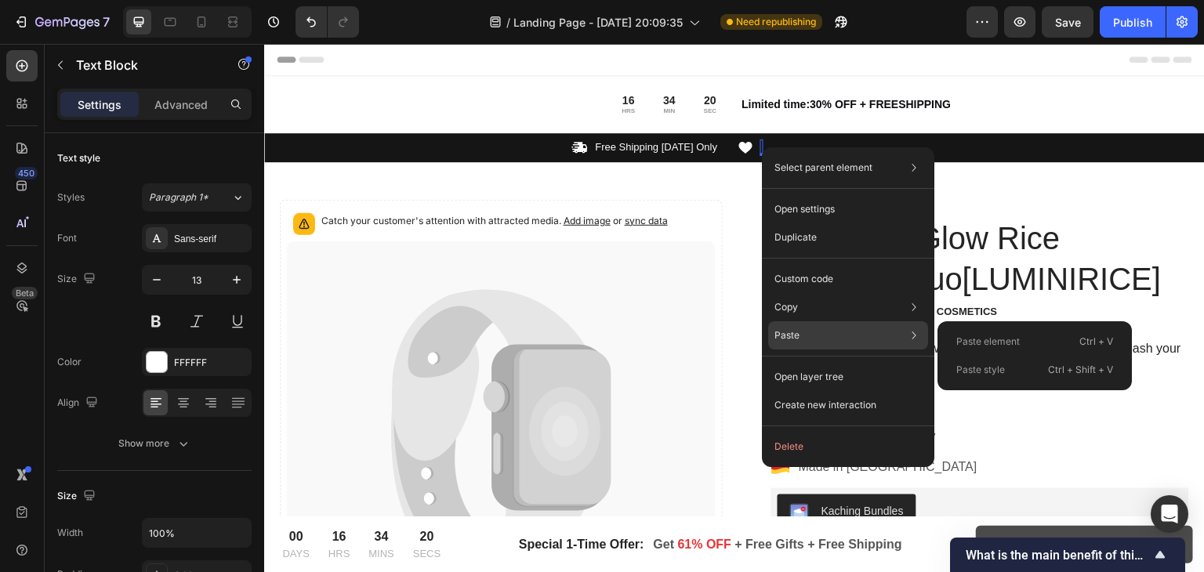
click at [781, 328] on p "Paste" at bounding box center [786, 335] width 25 height 14
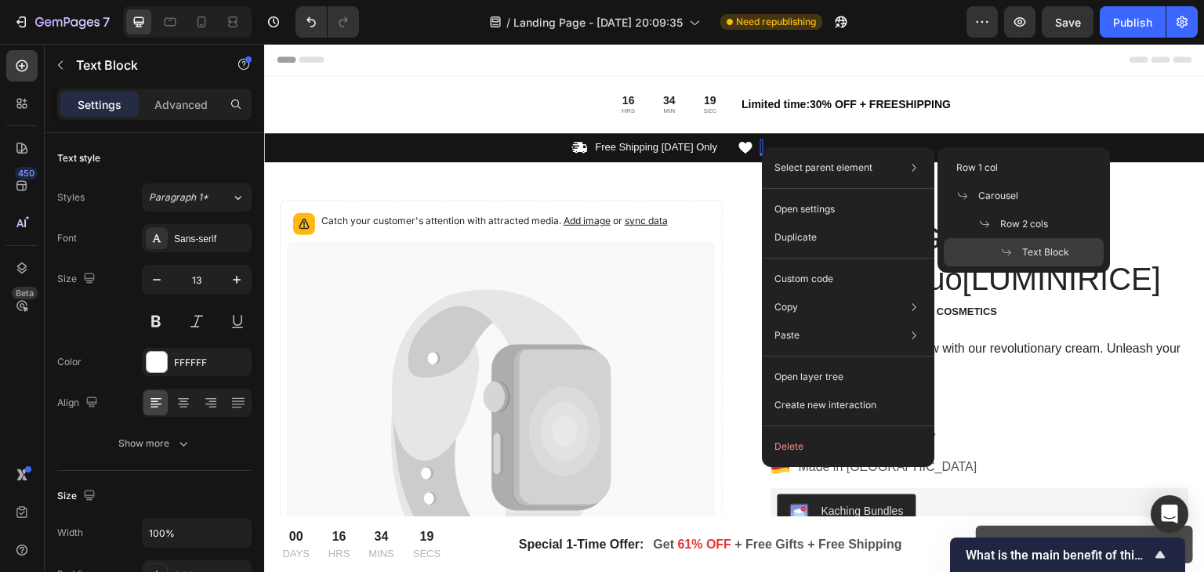
click at [765, 146] on div "Icon Text Block 0 Row" at bounding box center [965, 148] width 455 height 16
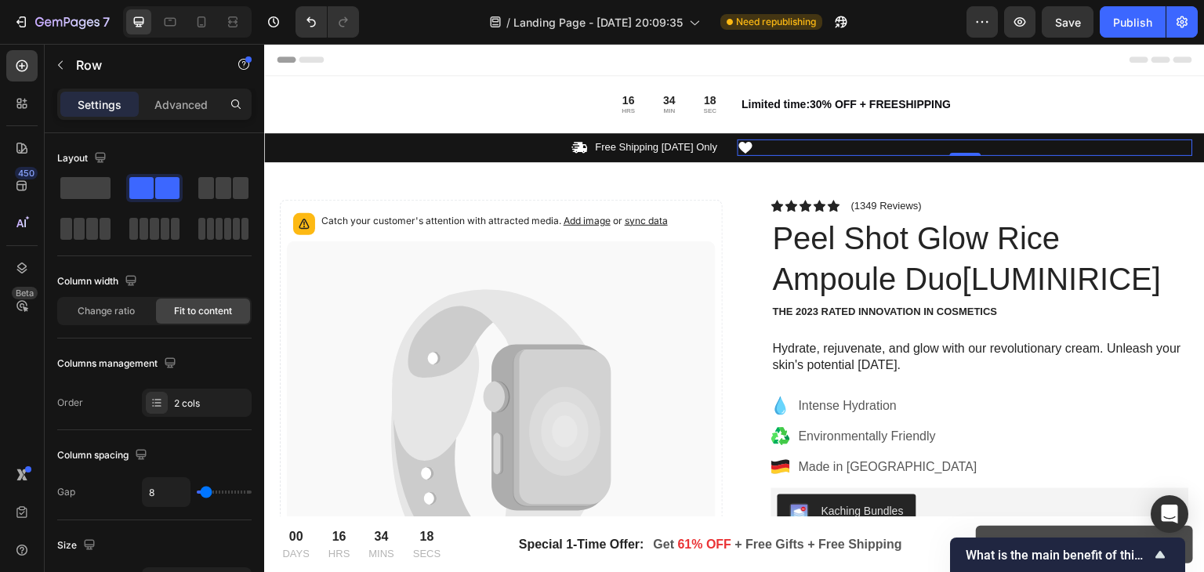
click at [757, 146] on div "Icon Text Block Row 0" at bounding box center [965, 148] width 455 height 16
click at [762, 147] on div "Rich Text Editor. Editing area: main" at bounding box center [761, 148] width 3 height 16
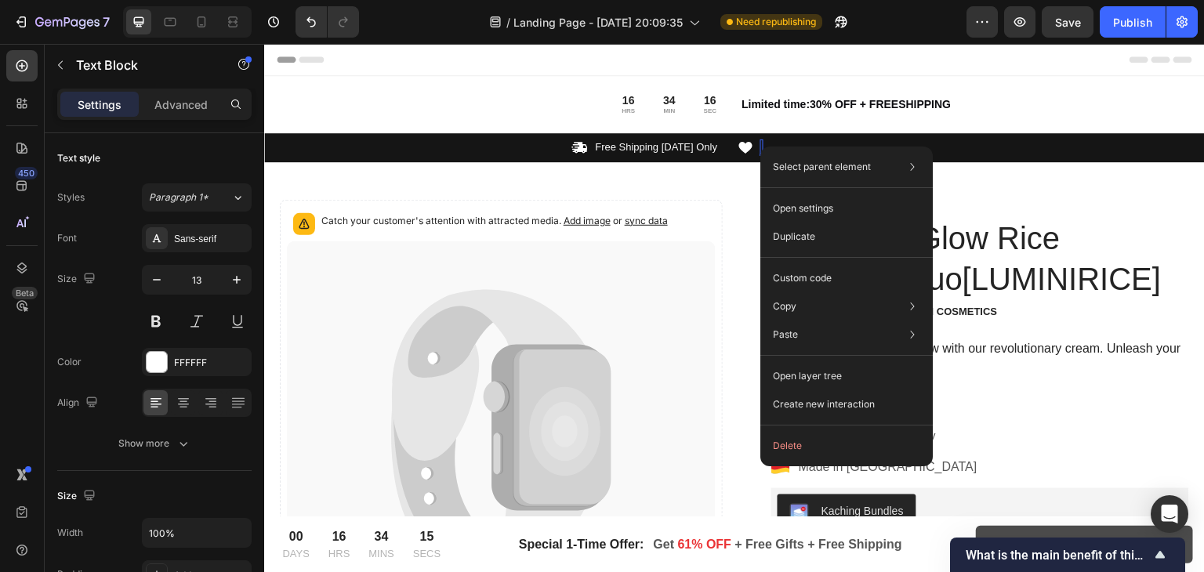
click at [762, 147] on div "Select parent element Row 1 col Carousel Row 2 cols Text Block Open settings Du…" at bounding box center [846, 307] width 172 height 320
click at [763, 147] on div "Select parent element Row 1 col Carousel Row 2 cols Text Block Open settings Du…" at bounding box center [846, 307] width 172 height 320
click at [687, 152] on p "Free Shipping Today Only" at bounding box center [657, 147] width 122 height 13
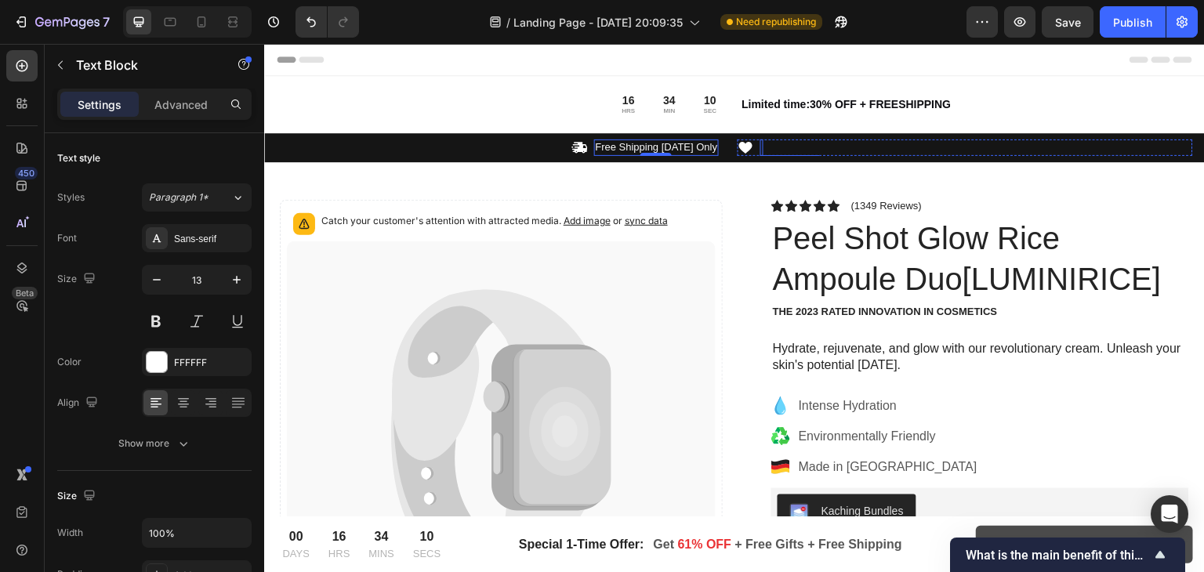
click at [761, 144] on div "Rich Text Editor. Editing area: main" at bounding box center [761, 148] width 3 height 16
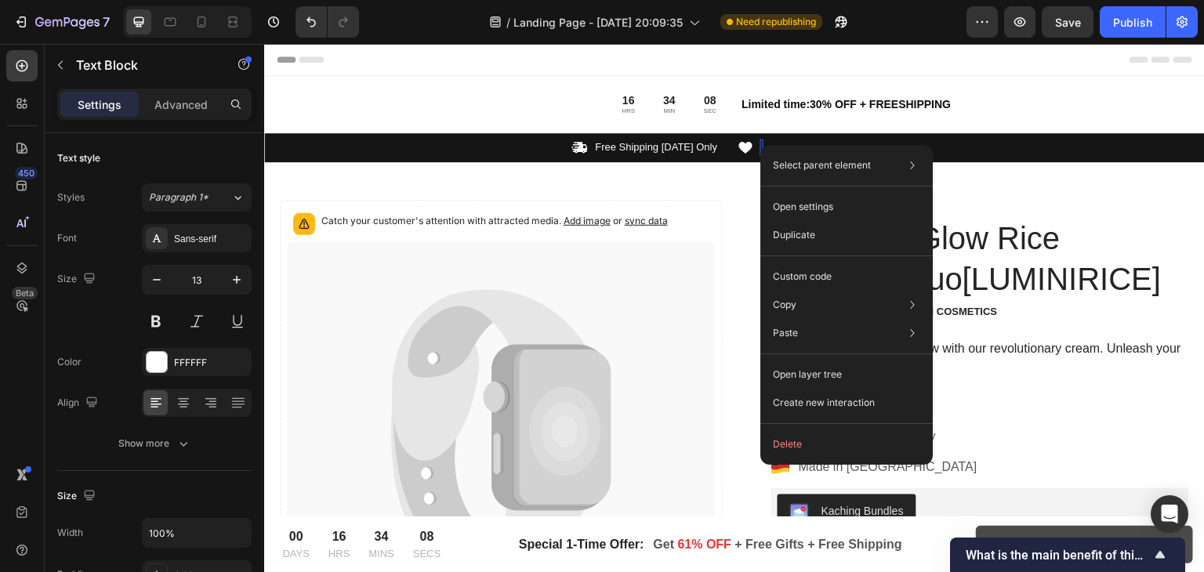
click at [762, 145] on div "Select parent element Row 1 col Carousel Row 2 cols Text Block Open settings Du…" at bounding box center [846, 305] width 172 height 320
click at [745, 147] on icon at bounding box center [745, 148] width 13 height 12
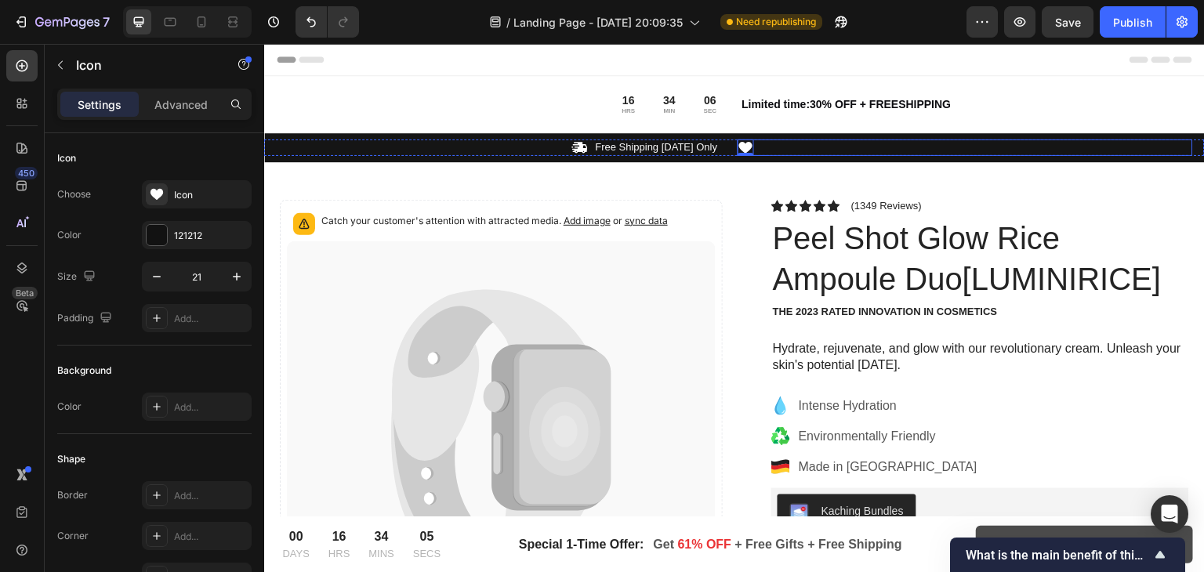
click at [759, 145] on div "Icon 0 Text Block Row" at bounding box center [965, 148] width 455 height 16
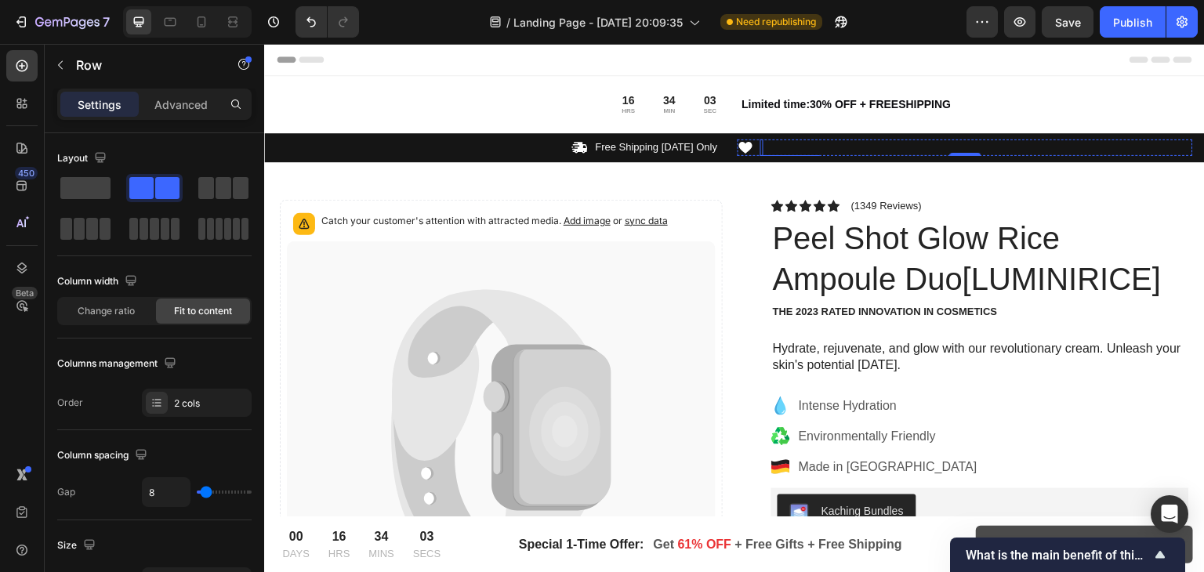
click at [763, 142] on div "Rich Text Editor. Editing area: main" at bounding box center [761, 148] width 3 height 16
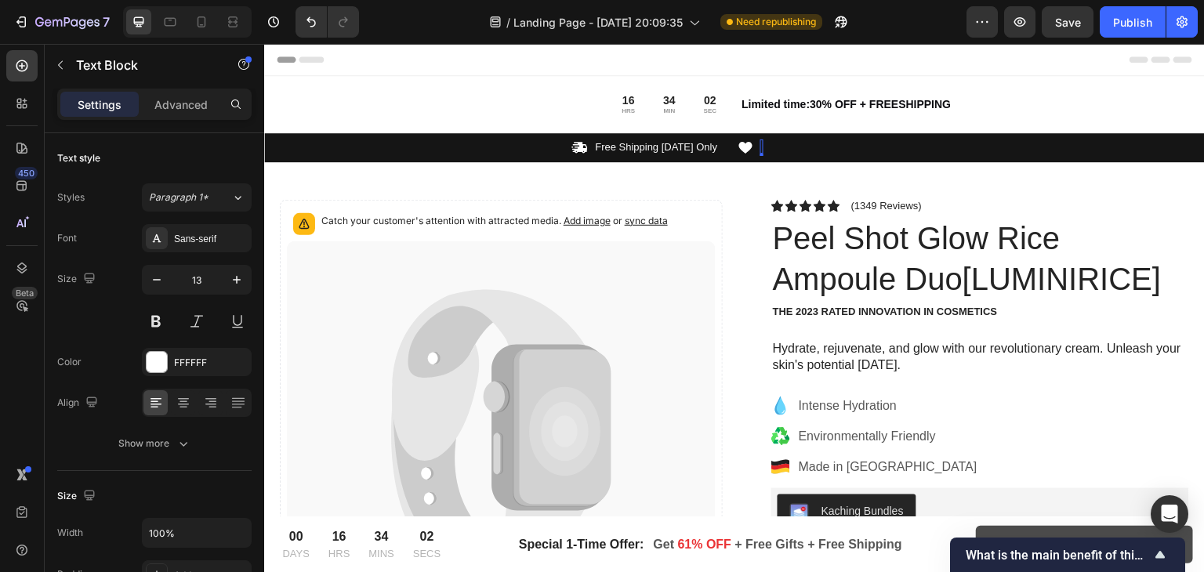
click at [760, 144] on div "Rich Text Editor. Editing area: main" at bounding box center [761, 148] width 3 height 16
click at [636, 149] on p "Free Shipping Today Only" at bounding box center [657, 147] width 122 height 13
drag, startPoint x: 667, startPoint y: 144, endPoint x: 715, endPoint y: 150, distance: 48.1
click at [715, 150] on p "Free Shipping Today Only" at bounding box center [657, 147] width 122 height 13
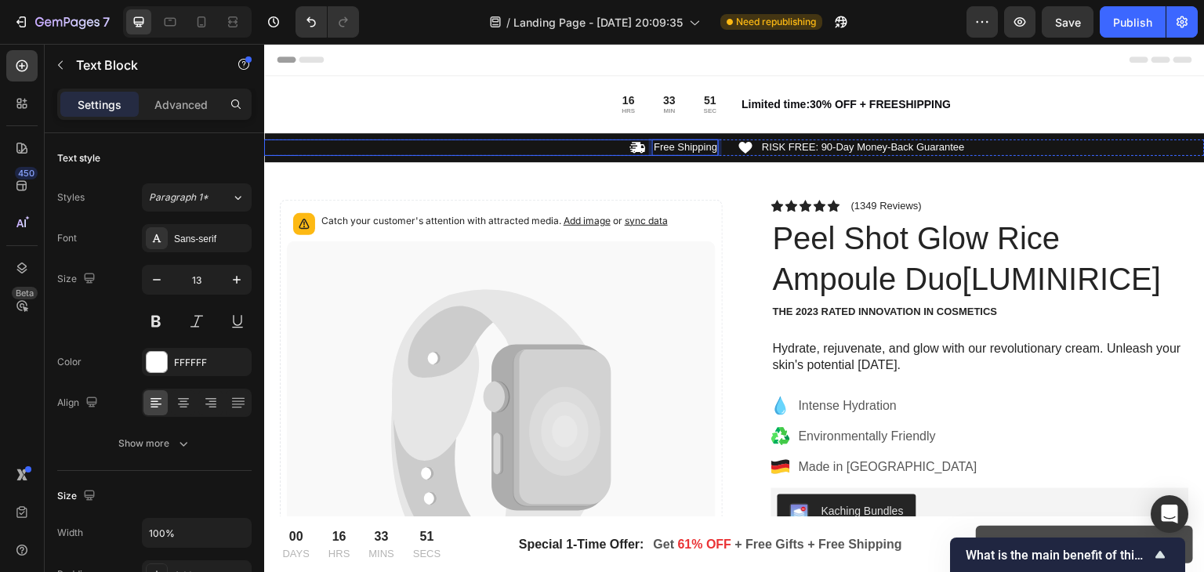
click at [572, 154] on div "Icon Free Shipping Text Block 0 Row" at bounding box center [491, 148] width 455 height 16
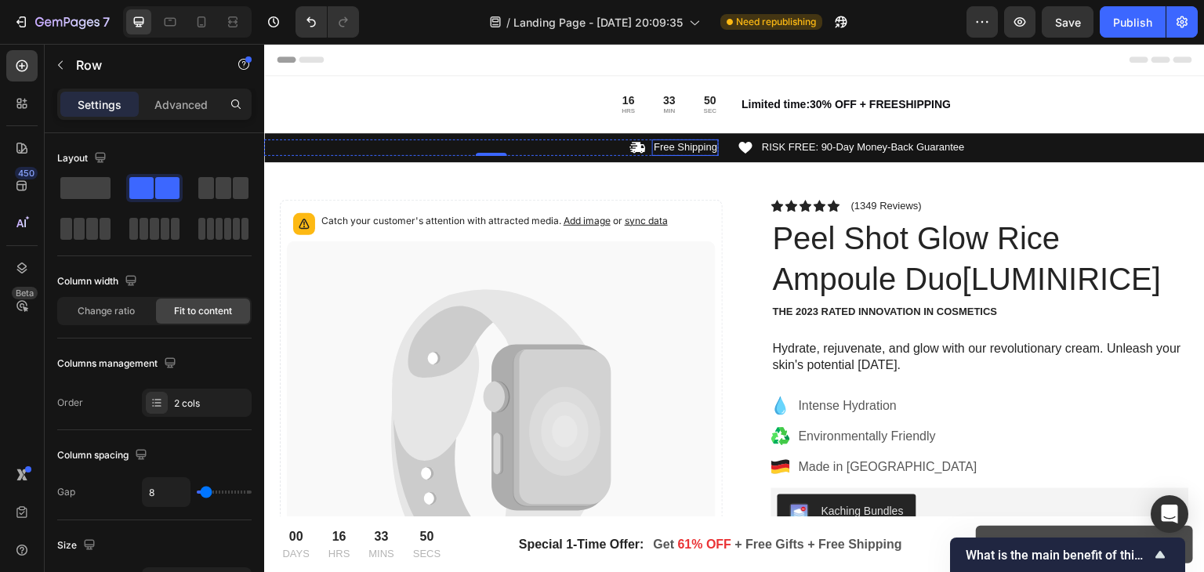
click at [662, 143] on p "Free Shipping" at bounding box center [685, 147] width 63 height 13
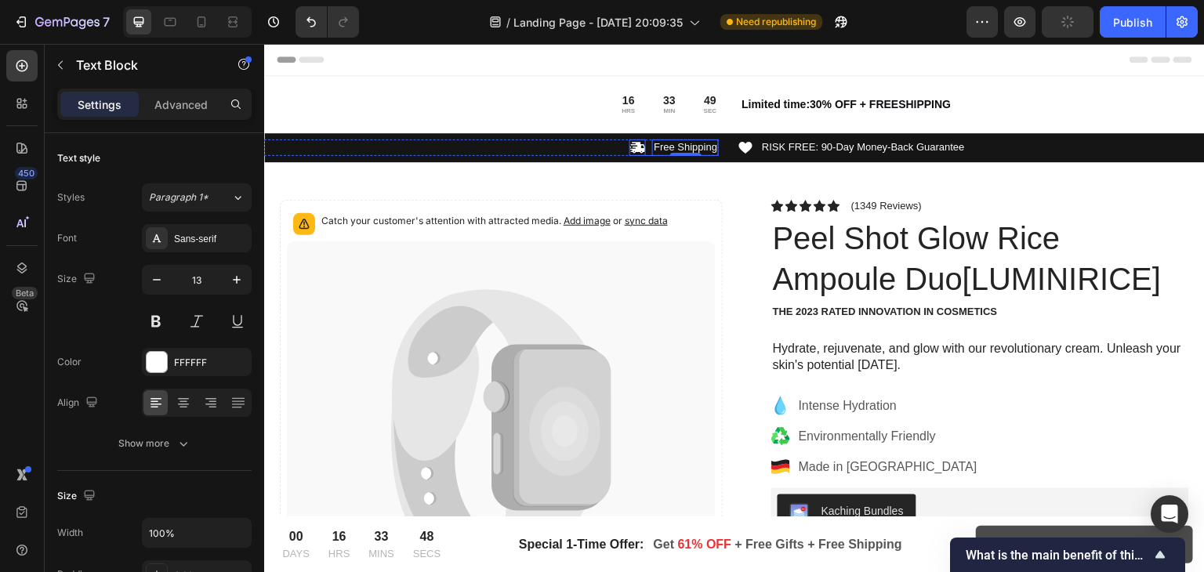
click at [632, 142] on icon at bounding box center [638, 147] width 15 height 11
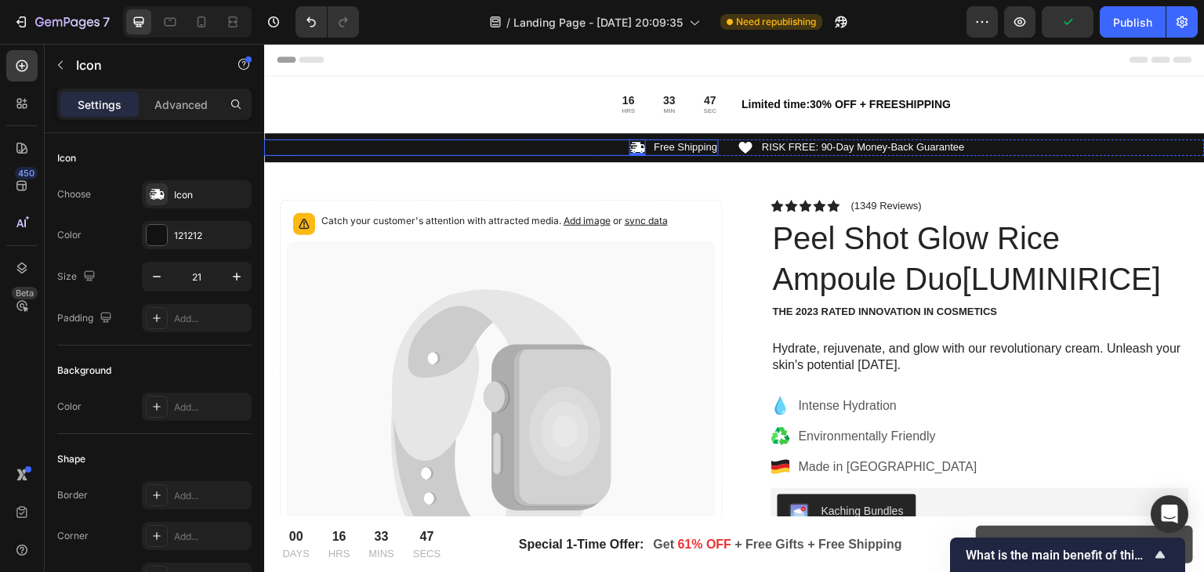
click at [332, 145] on div "Icon 0 Free Shipping Text Block Row" at bounding box center [491, 148] width 455 height 16
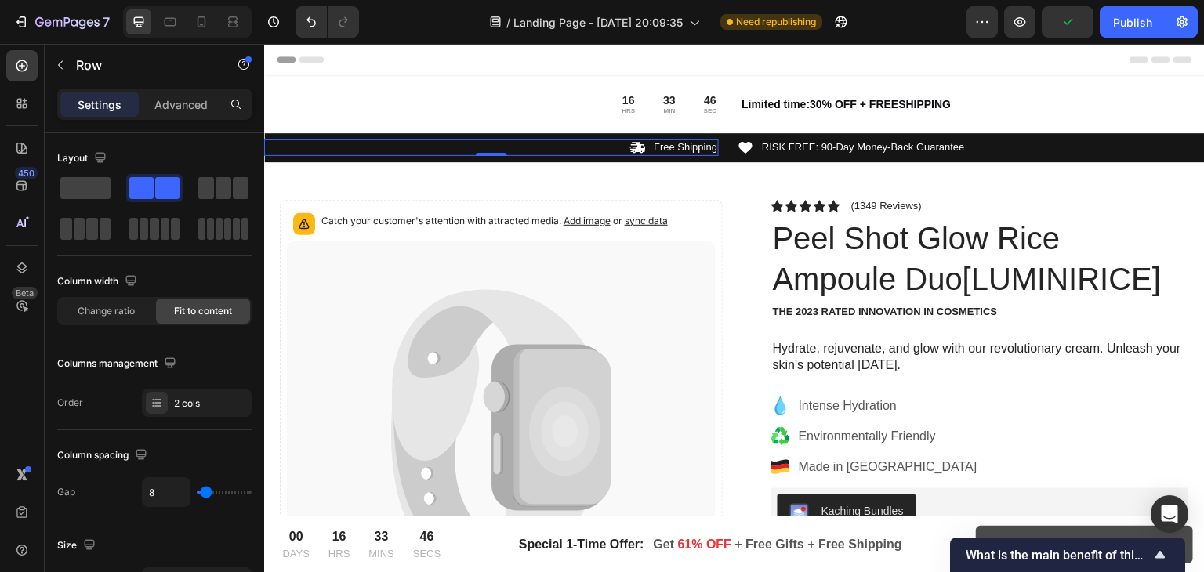
click at [340, 155] on div "Icon Free Shipping Text Block Row 0 Icon RISK FREE: 90-Day Money-Back Guarantee…" at bounding box center [734, 147] width 940 height 29
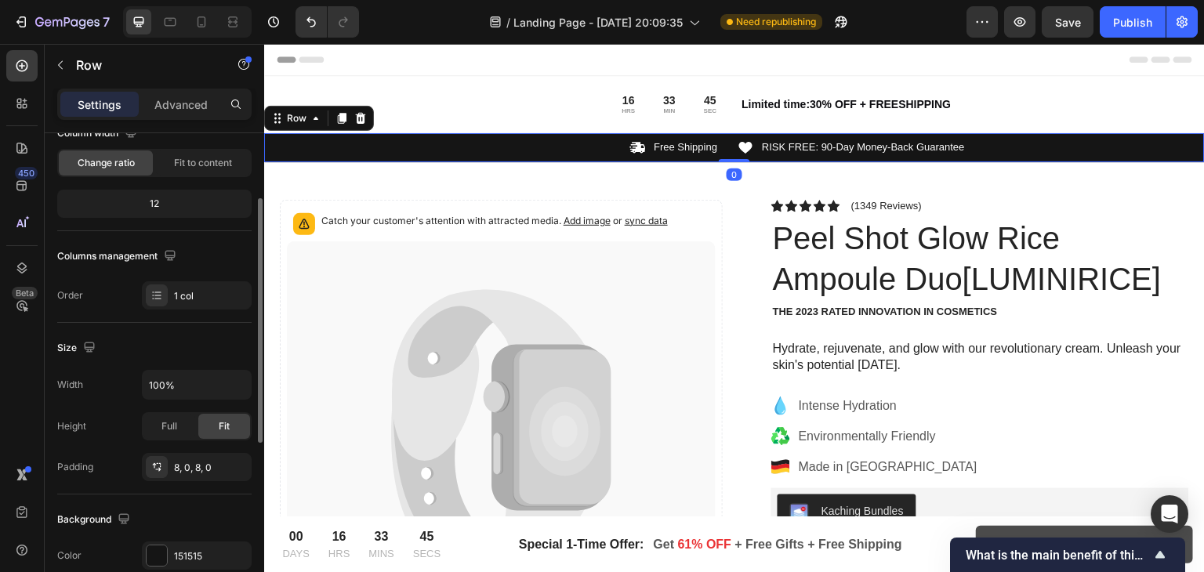
scroll to position [153, 0]
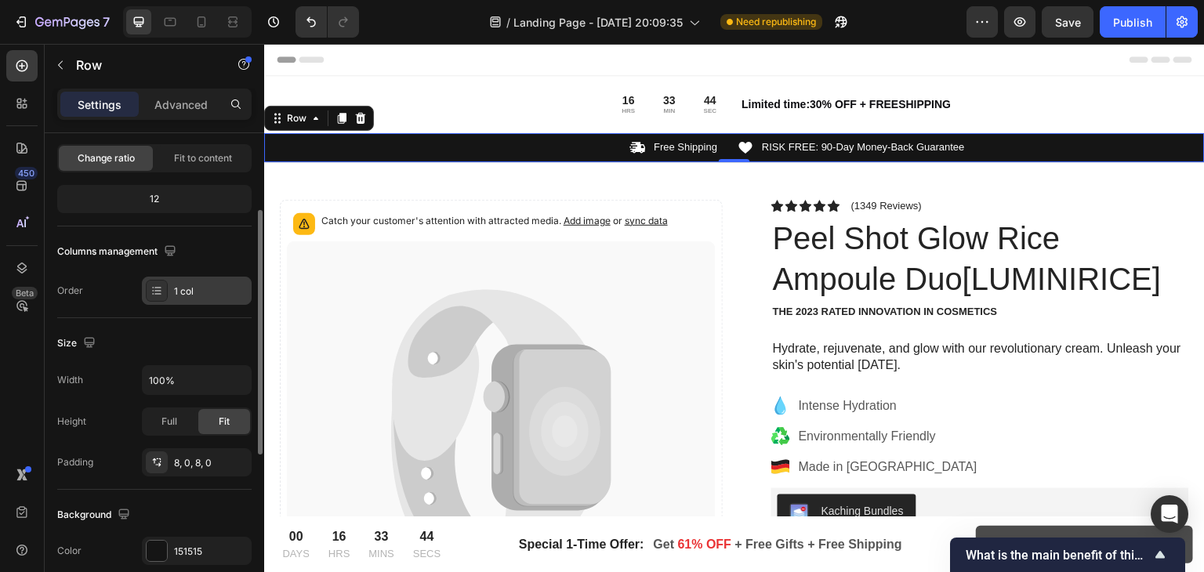
click at [201, 292] on div "1 col" at bounding box center [211, 292] width 74 height 14
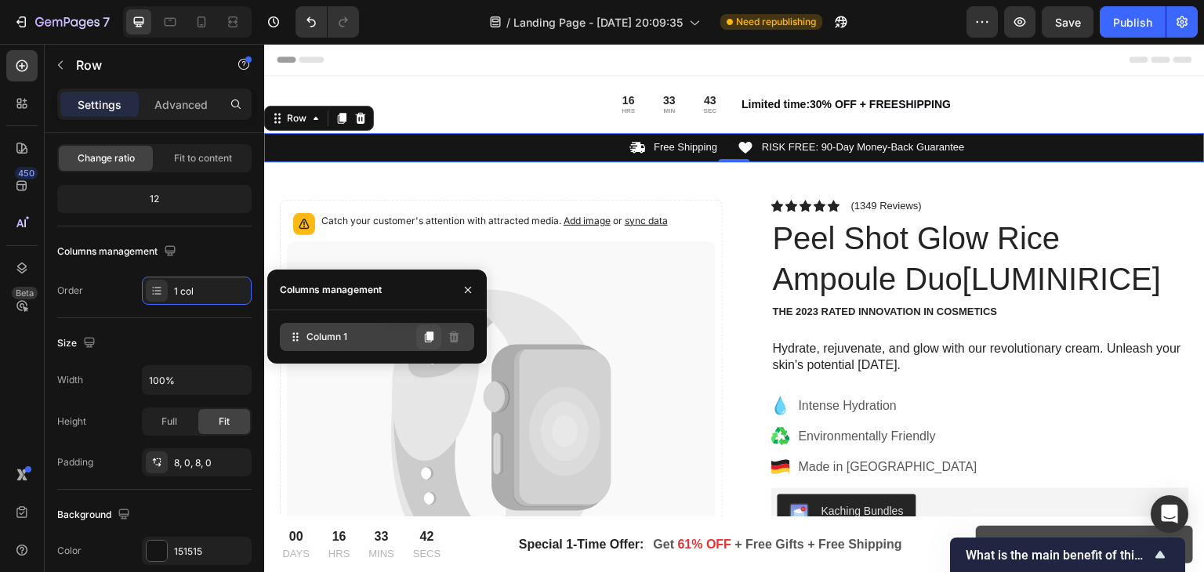
click at [437, 339] on button at bounding box center [428, 336] width 25 height 25
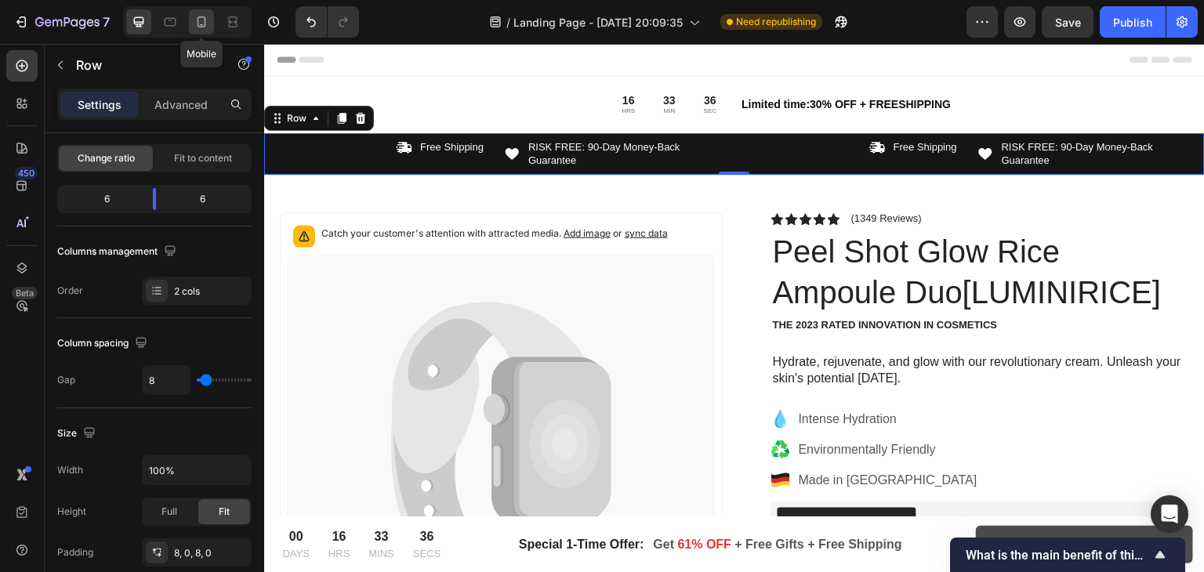
click at [207, 20] on icon at bounding box center [202, 22] width 16 height 16
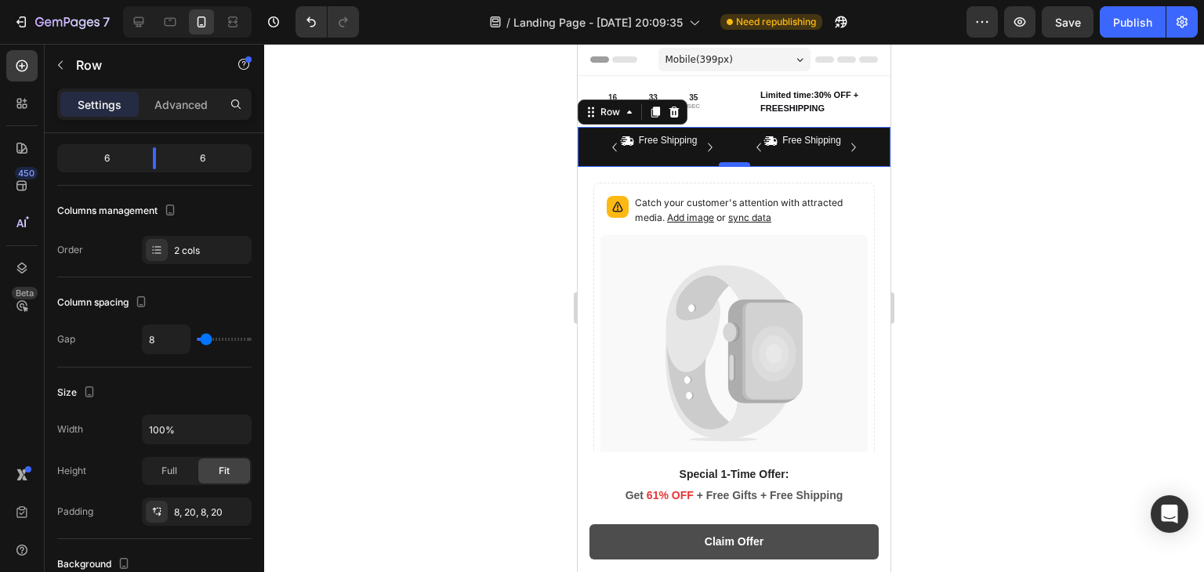
scroll to position [28, 0]
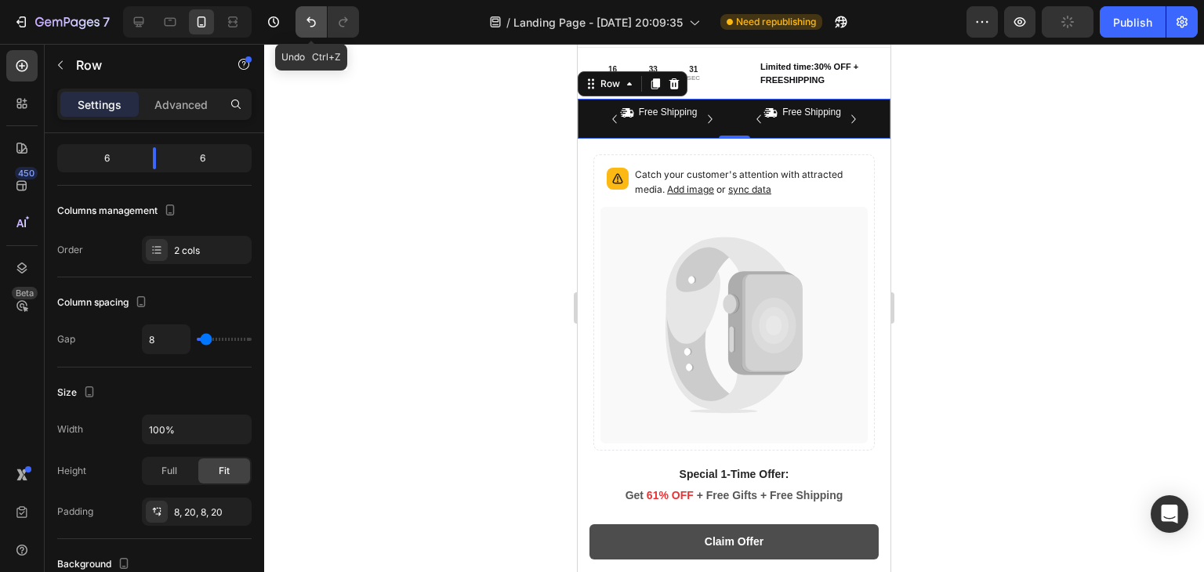
click at [307, 21] on icon "Undo/Redo" at bounding box center [311, 22] width 16 height 16
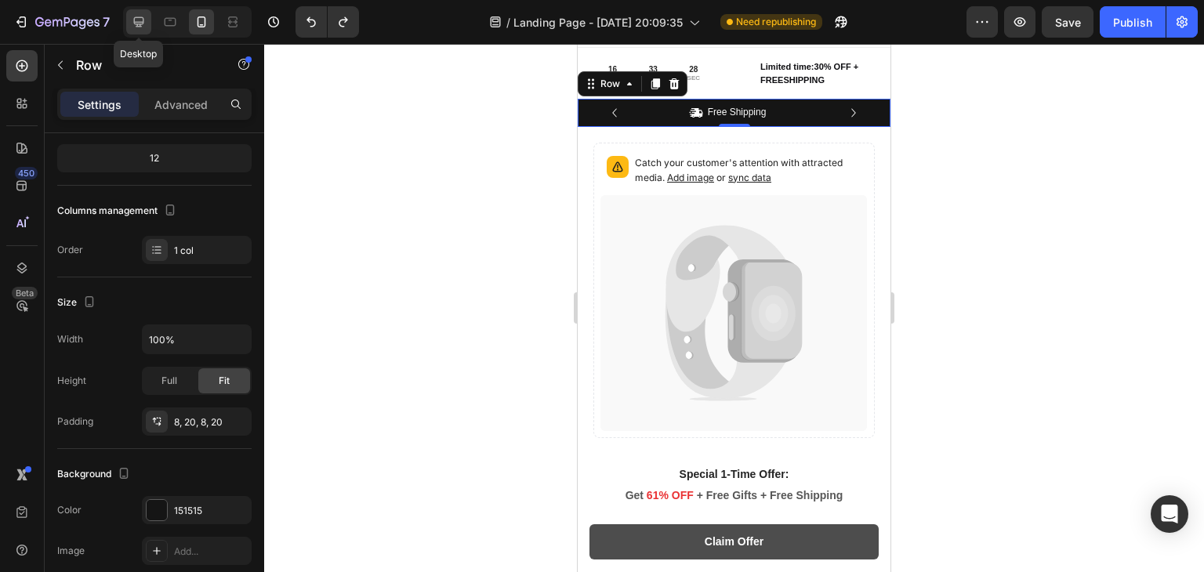
click at [136, 24] on icon at bounding box center [139, 22] width 10 height 10
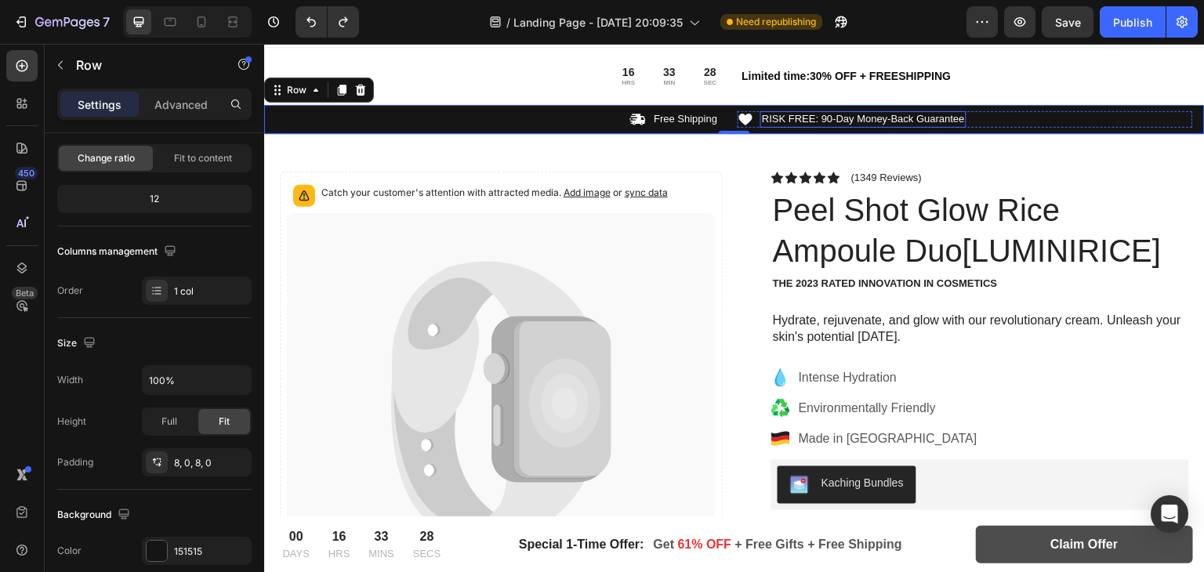
scroll to position [34, 0]
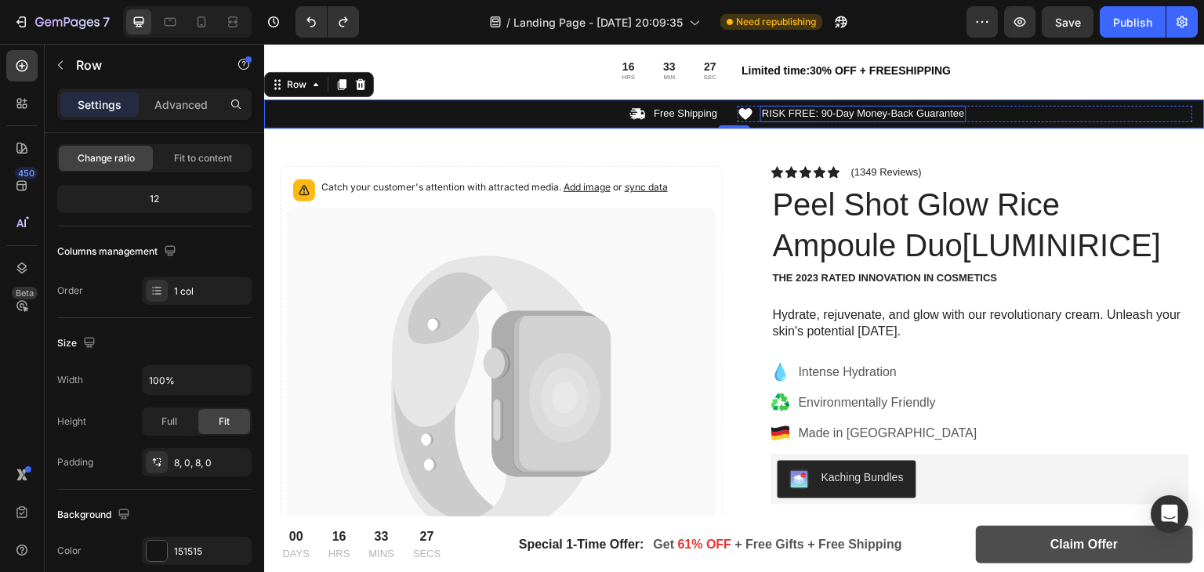
click at [897, 106] on div "RISK FREE: 90-Day Money-Back Guarantee" at bounding box center [863, 114] width 206 height 16
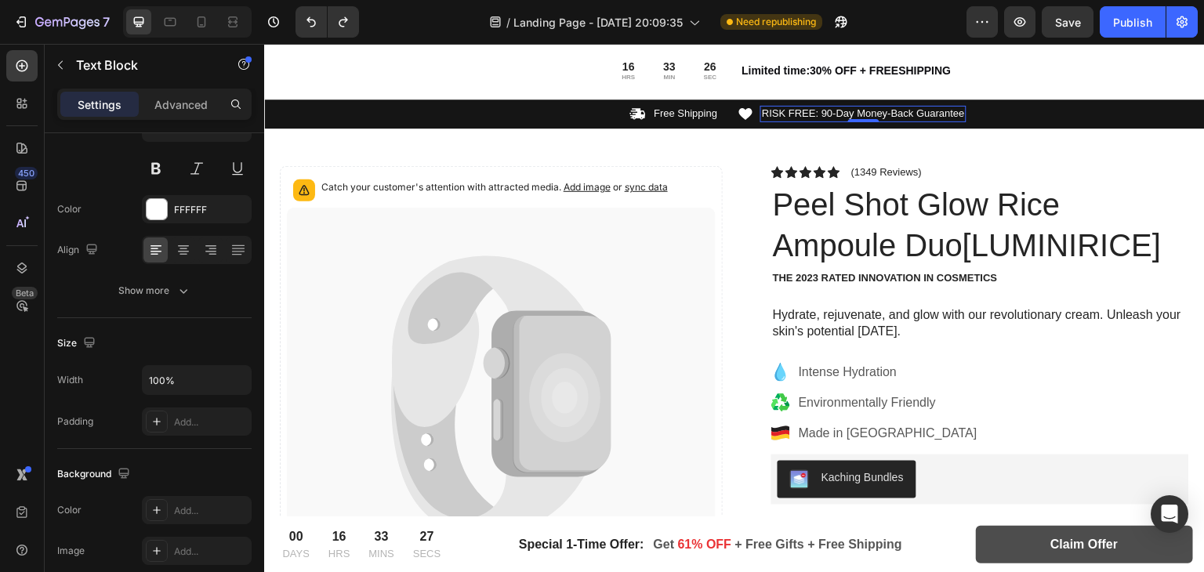
scroll to position [0, 0]
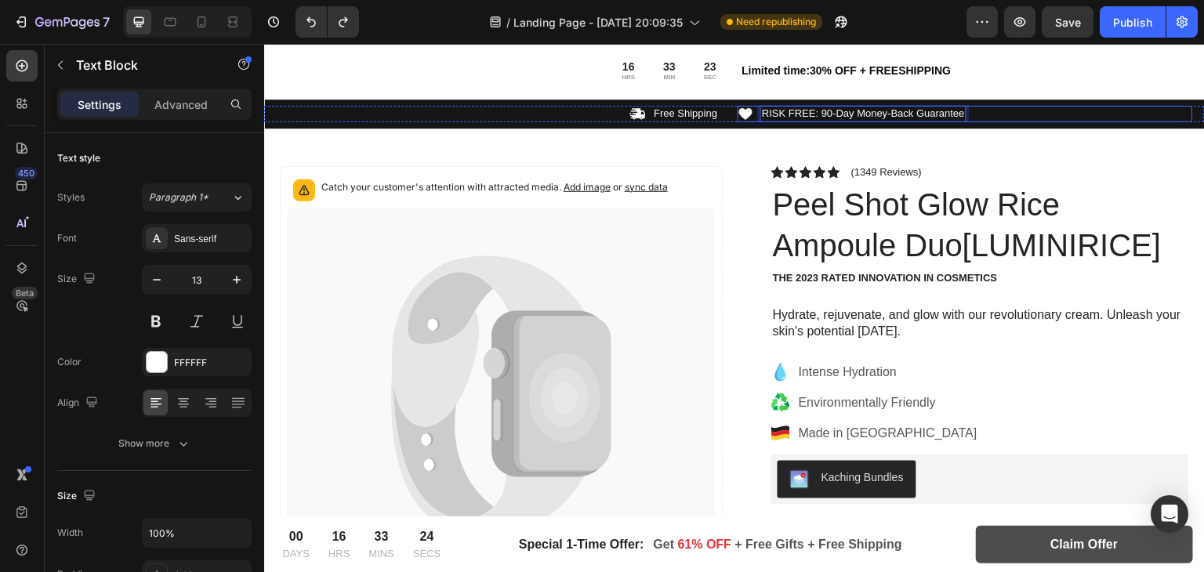
click at [999, 114] on div "Icon RISK FREE: 90-Day Money-Back Guarantee Text Block 0 Row" at bounding box center [965, 114] width 455 height 16
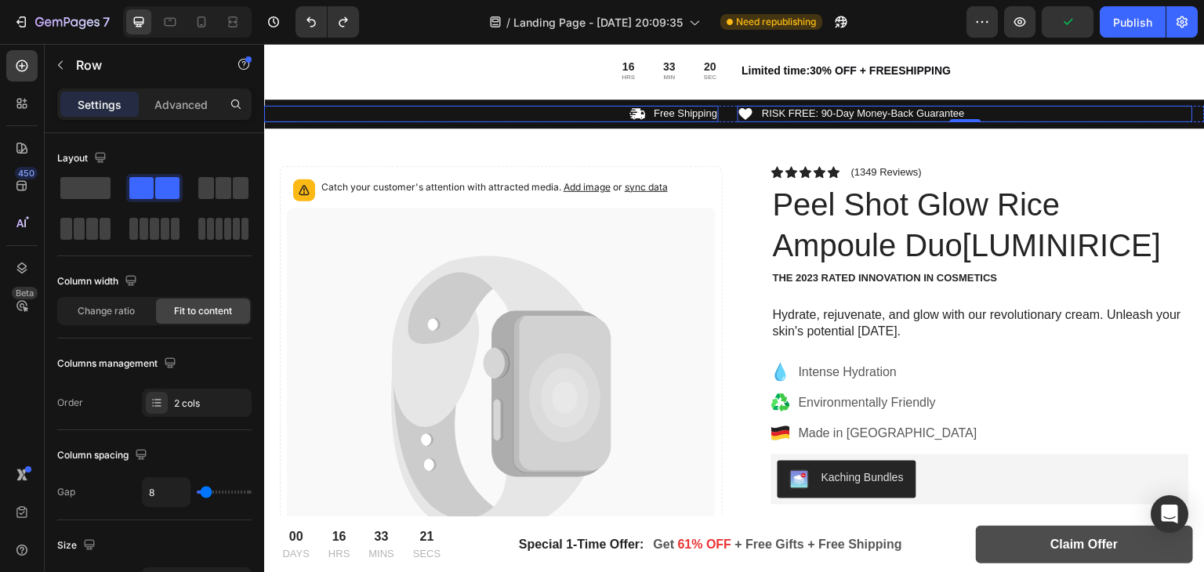
click at [436, 110] on div "Icon Free Shipping Text Block Row" at bounding box center [491, 114] width 455 height 16
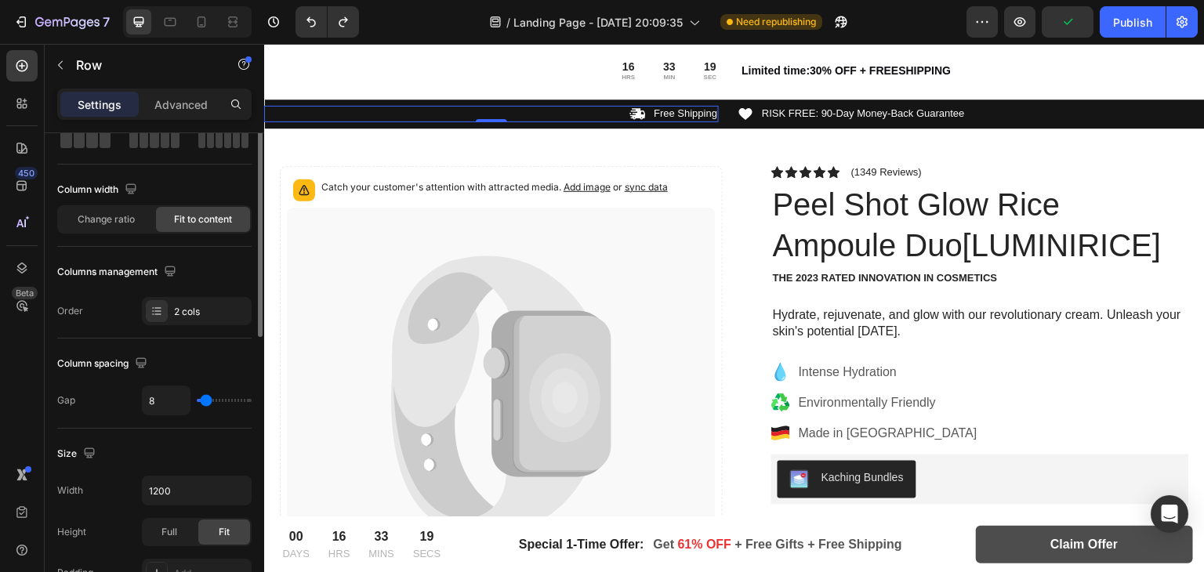
scroll to position [95, 0]
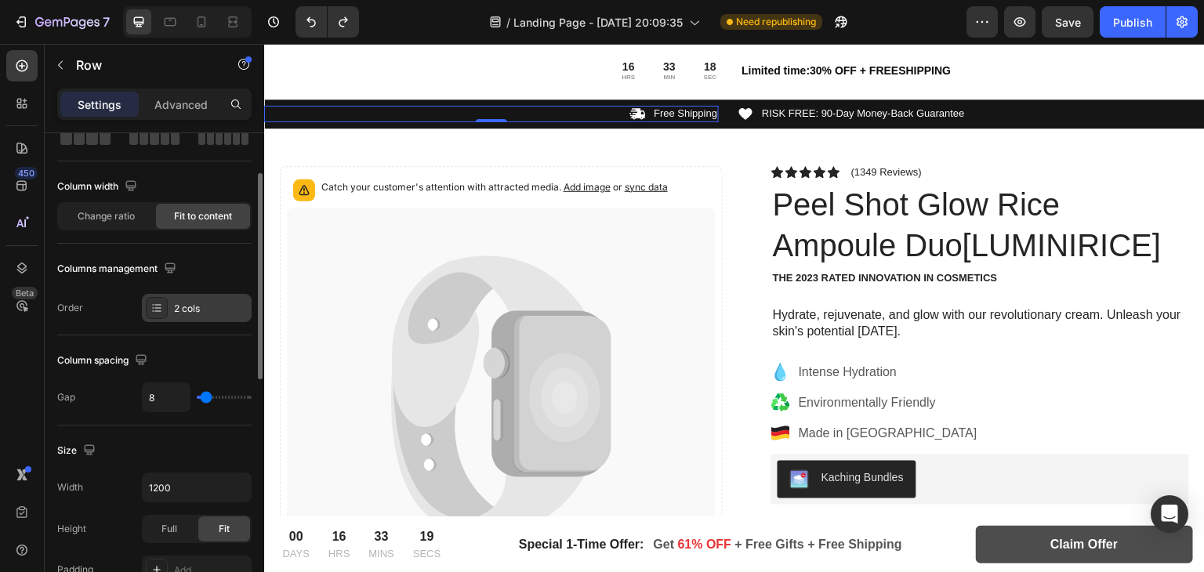
click at [179, 302] on div "2 cols" at bounding box center [211, 309] width 74 height 14
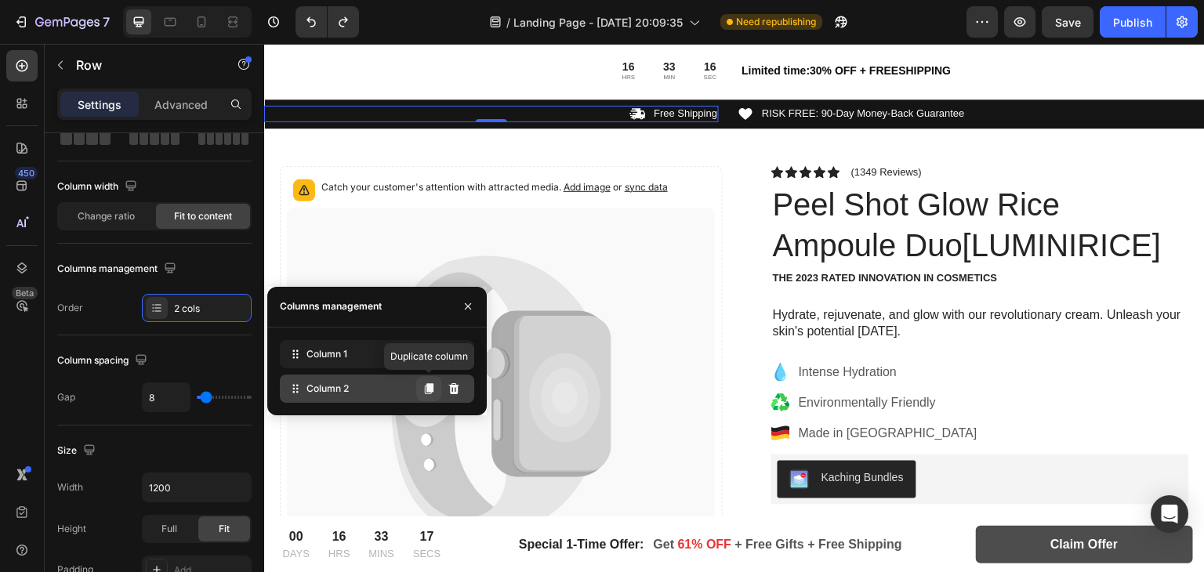
click at [437, 390] on button at bounding box center [428, 388] width 25 height 25
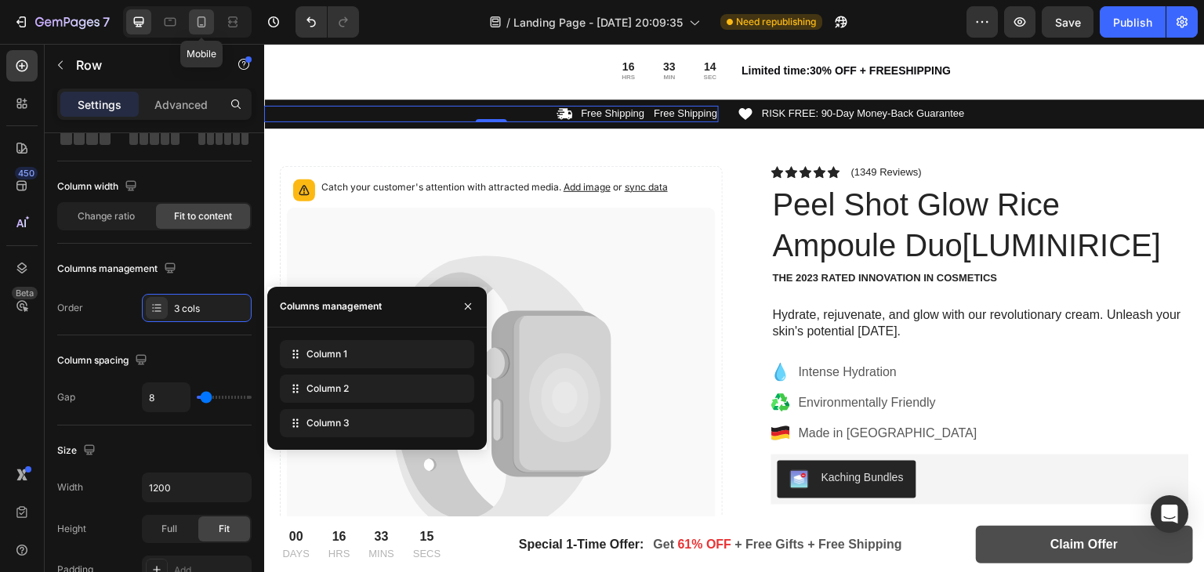
click at [191, 20] on div at bounding box center [201, 21] width 25 height 25
type input "4"
type input "100%"
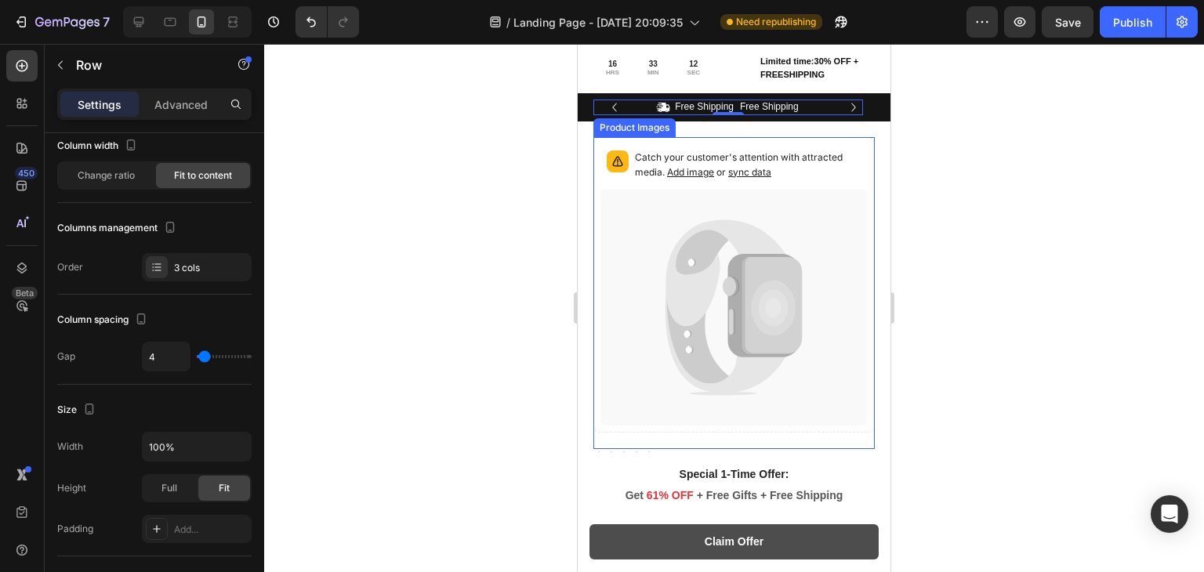
scroll to position [34, 0]
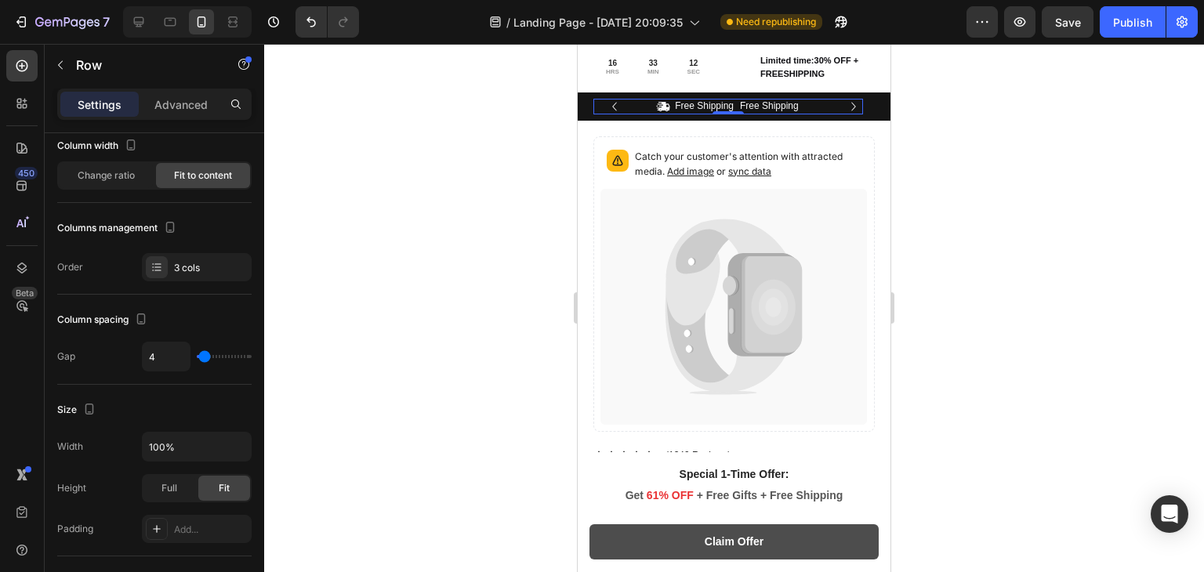
click at [439, 92] on div at bounding box center [734, 308] width 940 height 528
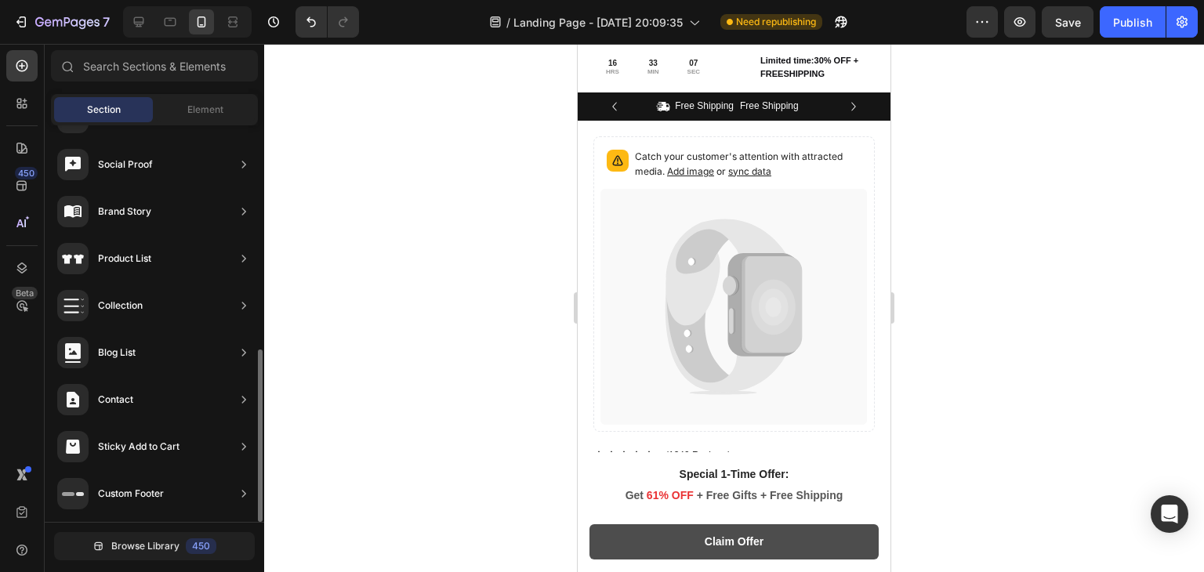
scroll to position [135, 0]
click at [137, 20] on icon at bounding box center [139, 22] width 16 height 16
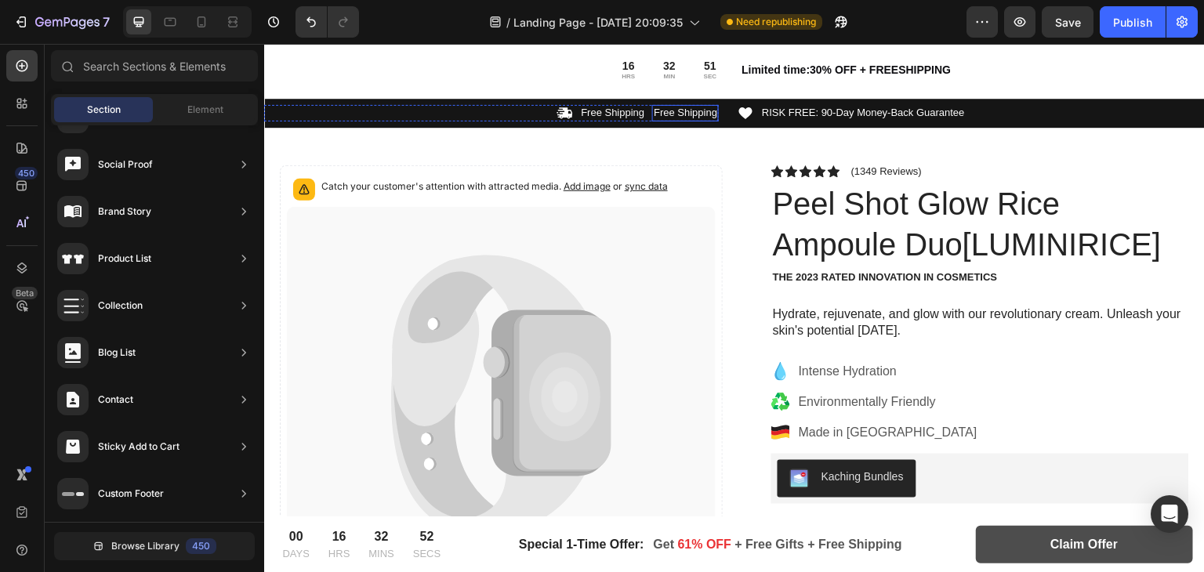
click at [672, 112] on p "Free Shipping" at bounding box center [685, 113] width 63 height 13
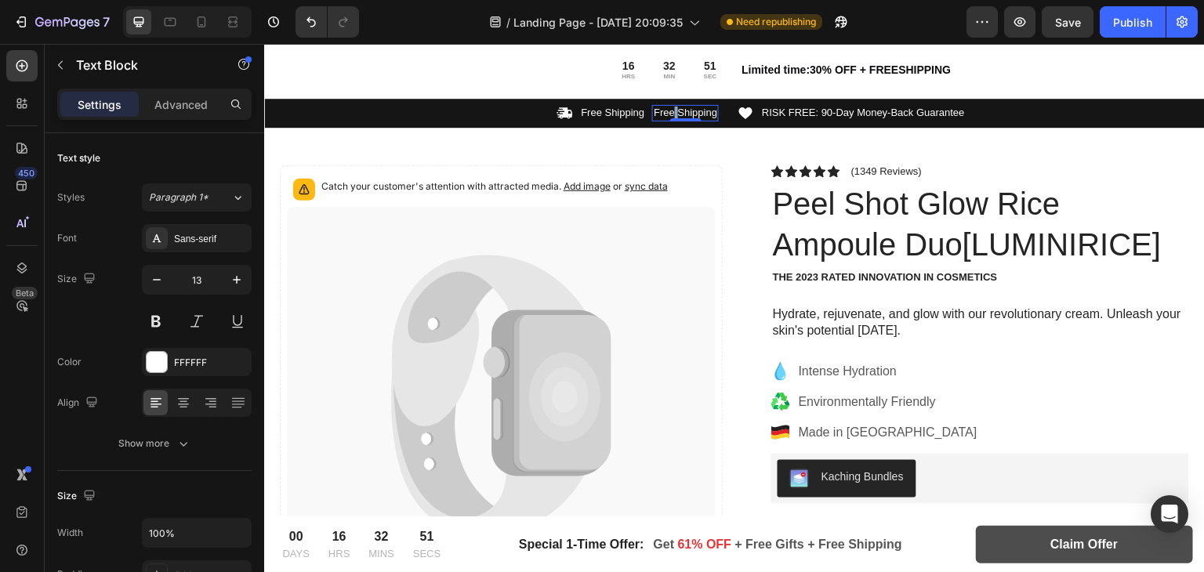
click at [672, 112] on p "Free Shipping" at bounding box center [685, 113] width 63 height 13
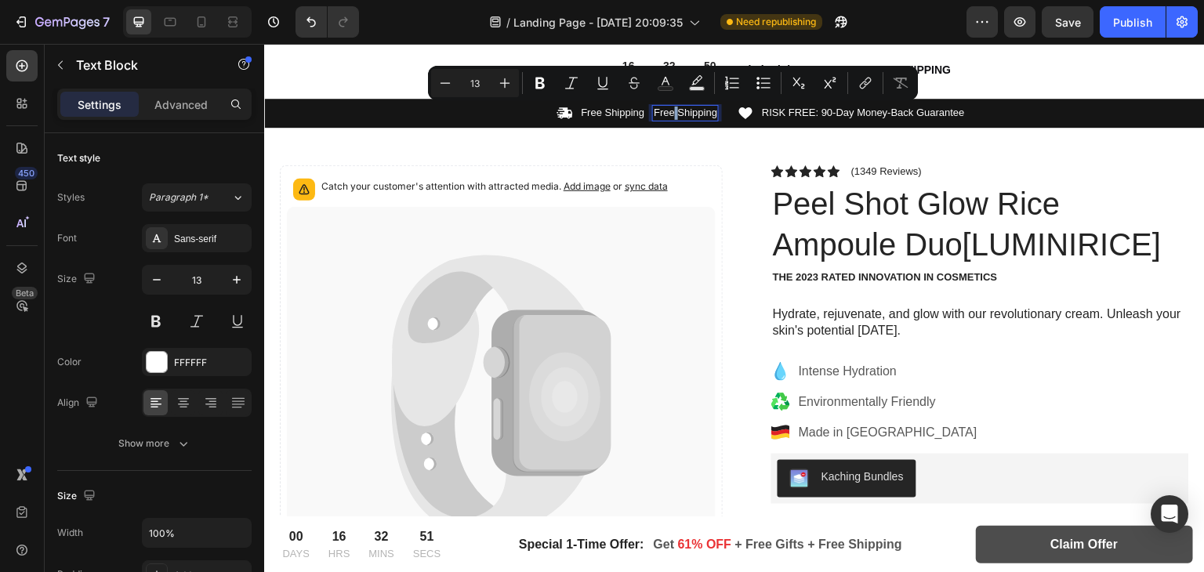
click at [672, 112] on p "Free Shipping" at bounding box center [685, 113] width 63 height 13
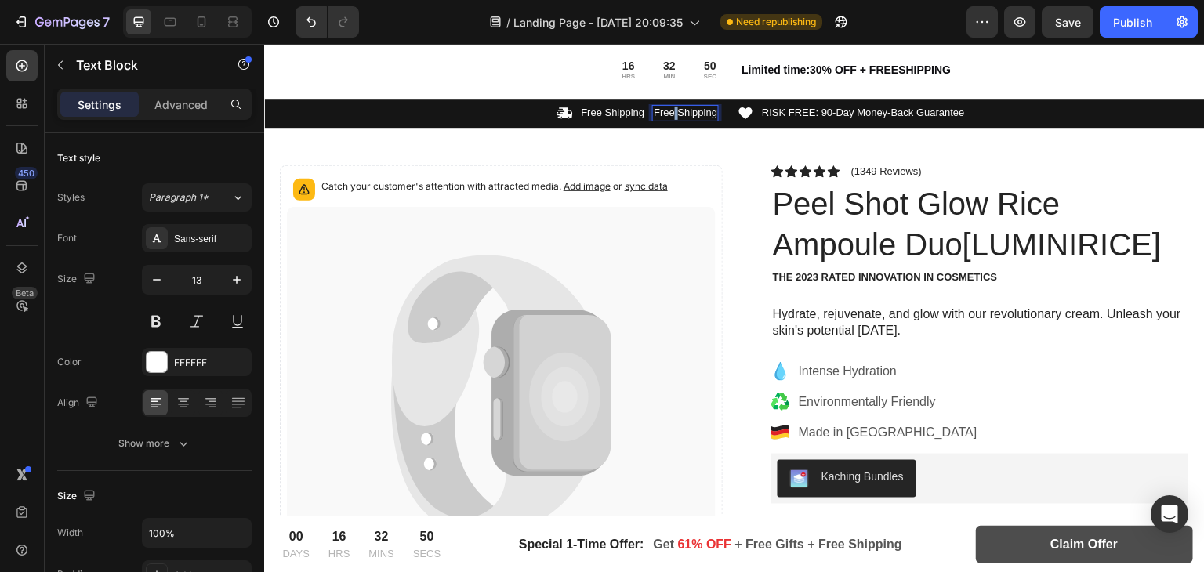
click at [672, 112] on p "Free Shipping" at bounding box center [685, 113] width 63 height 13
click at [789, 111] on p "RISK FREE: 90-Day Money-Back Guarantee" at bounding box center [863, 113] width 203 height 13
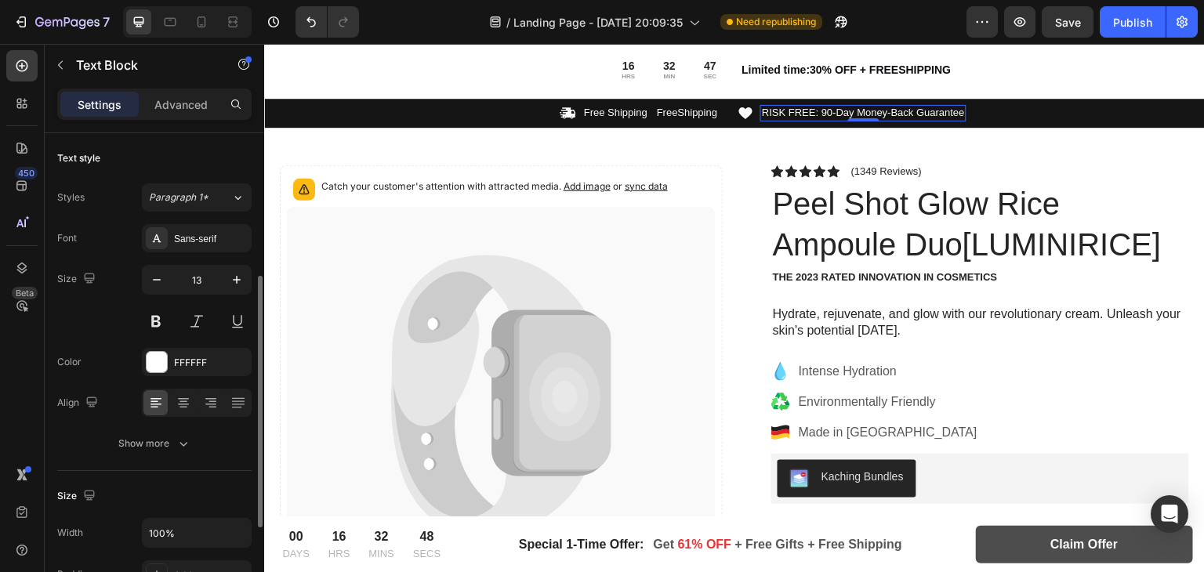
scroll to position [94, 0]
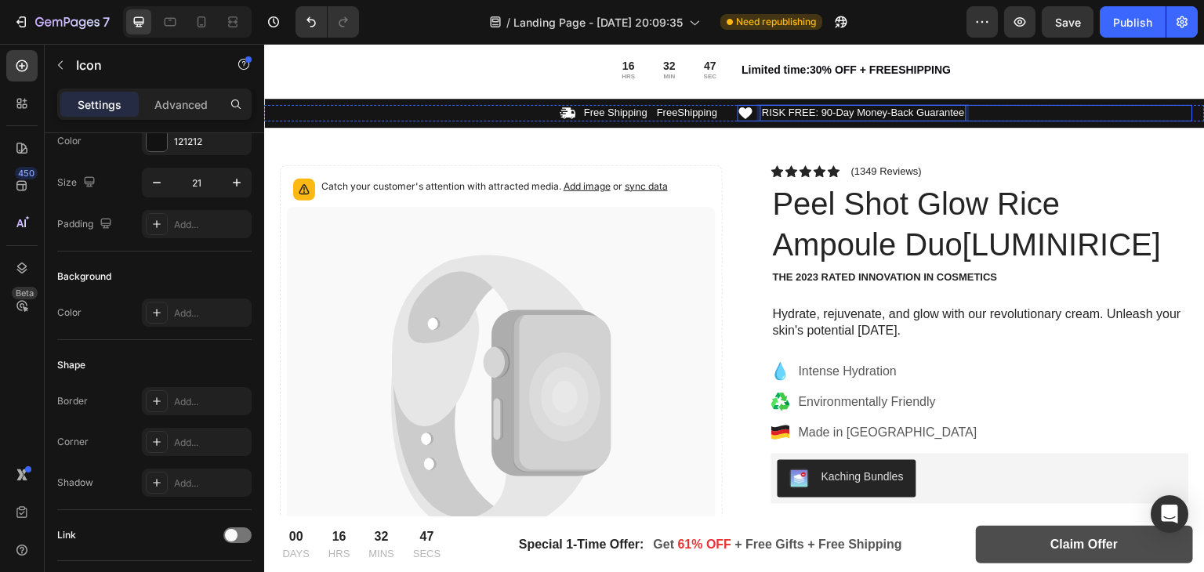
click at [754, 107] on icon at bounding box center [746, 113] width 16 height 16
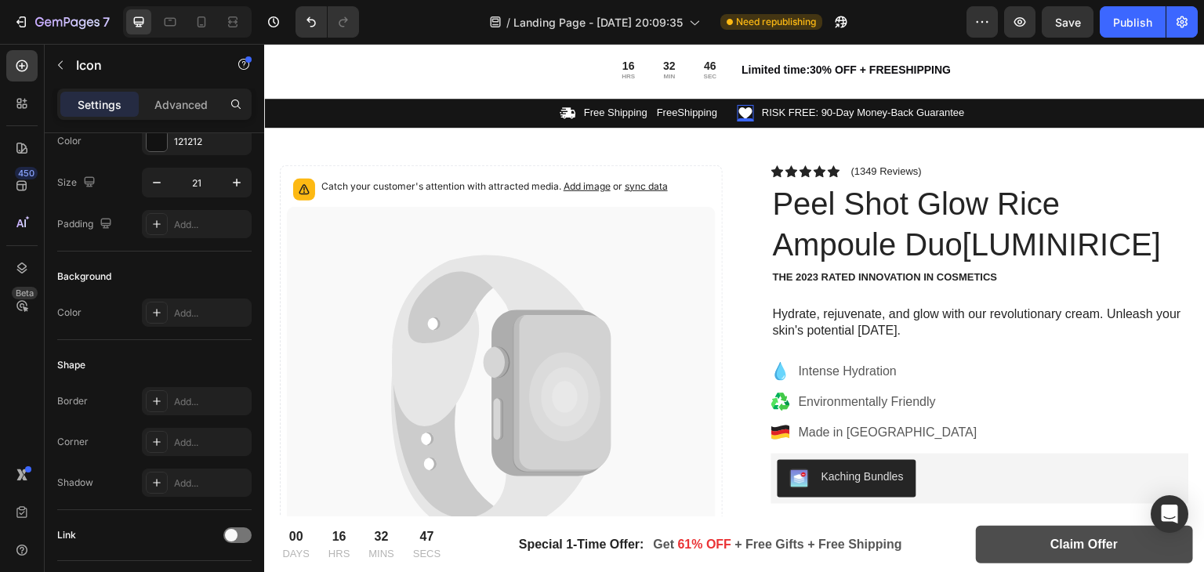
scroll to position [0, 0]
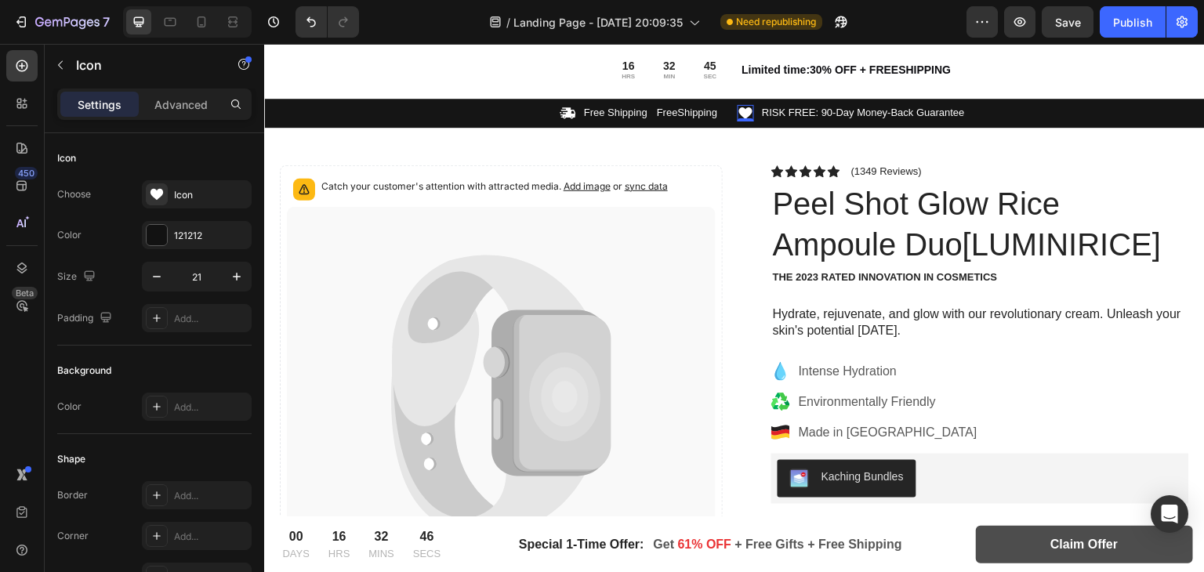
click at [749, 108] on icon at bounding box center [745, 113] width 13 height 12
click at [748, 111] on icon at bounding box center [745, 113] width 13 height 12
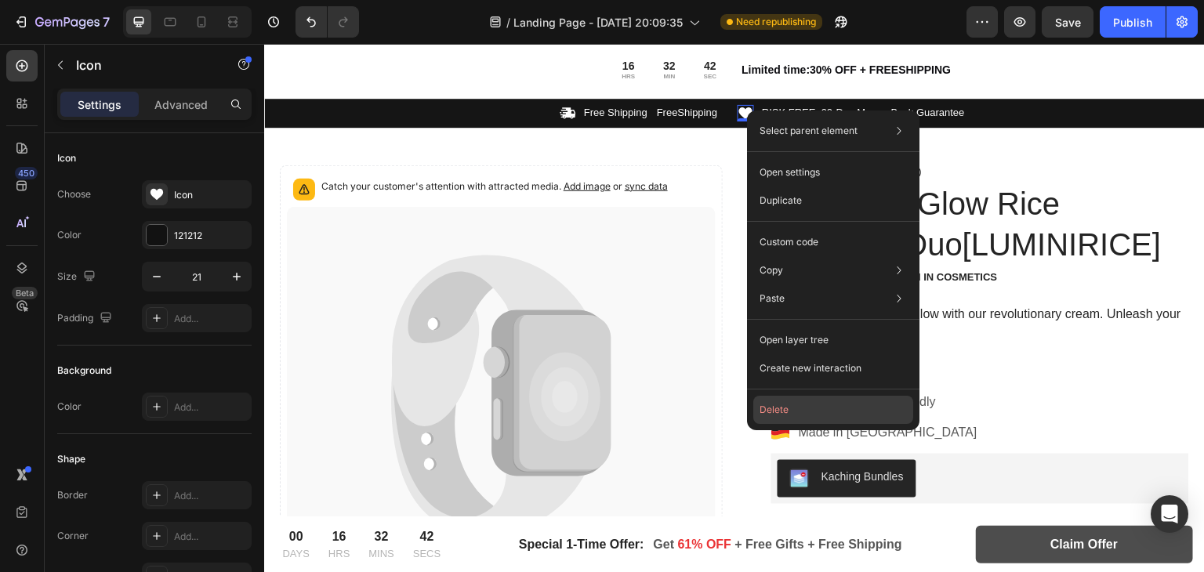
click at [765, 411] on button "Delete" at bounding box center [833, 410] width 160 height 28
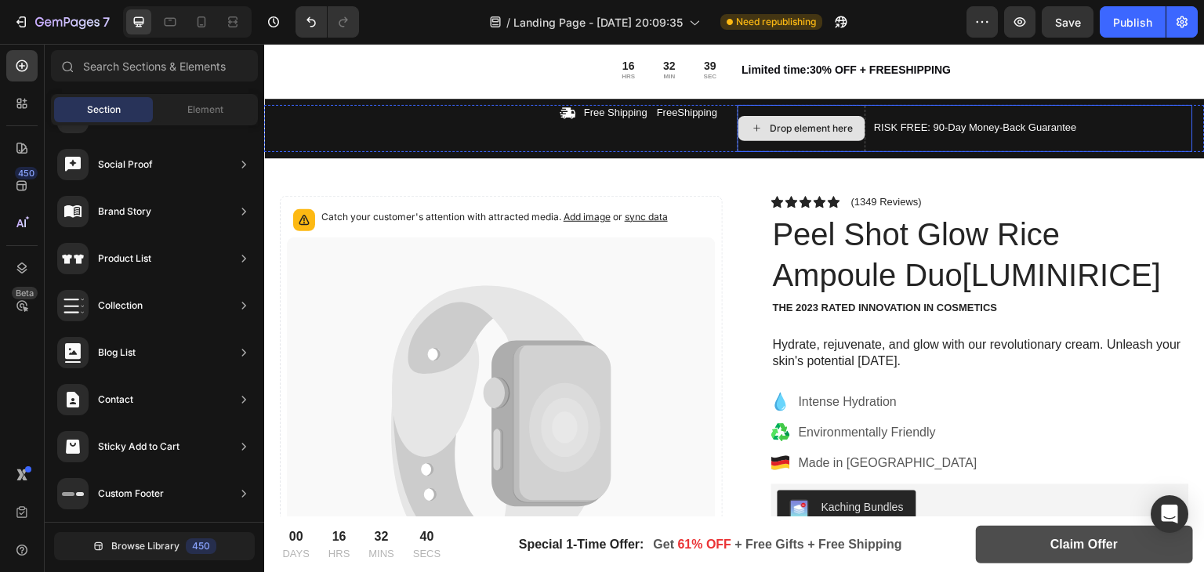
click at [783, 138] on div "Drop element here" at bounding box center [801, 128] width 127 height 25
click at [770, 145] on div "Drop element here" at bounding box center [802, 128] width 129 height 47
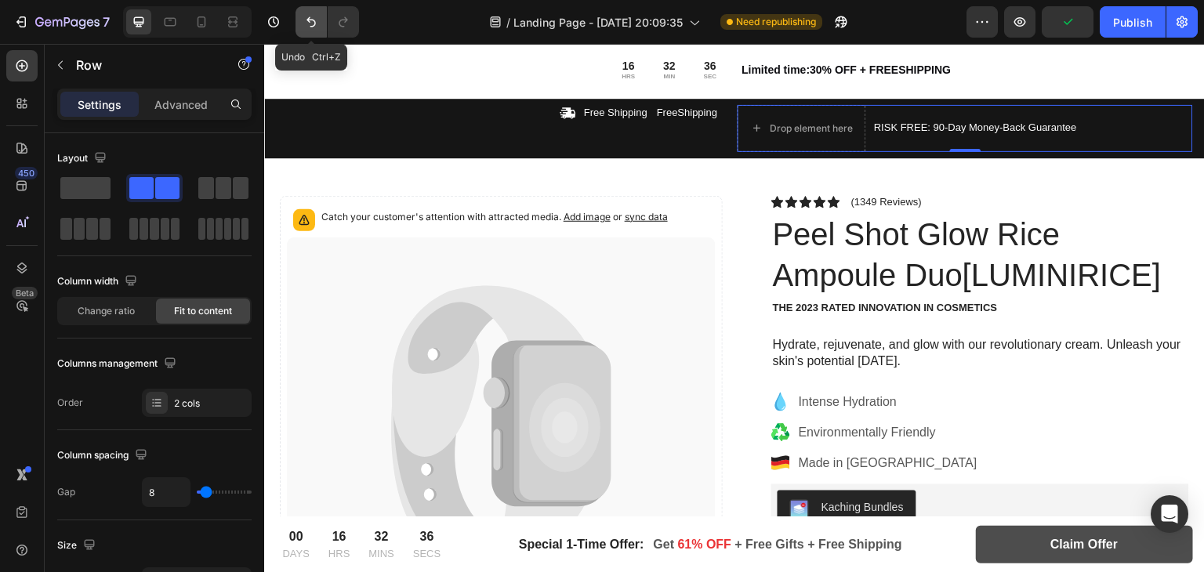
click at [304, 20] on icon "Undo/Redo" at bounding box center [311, 22] width 16 height 16
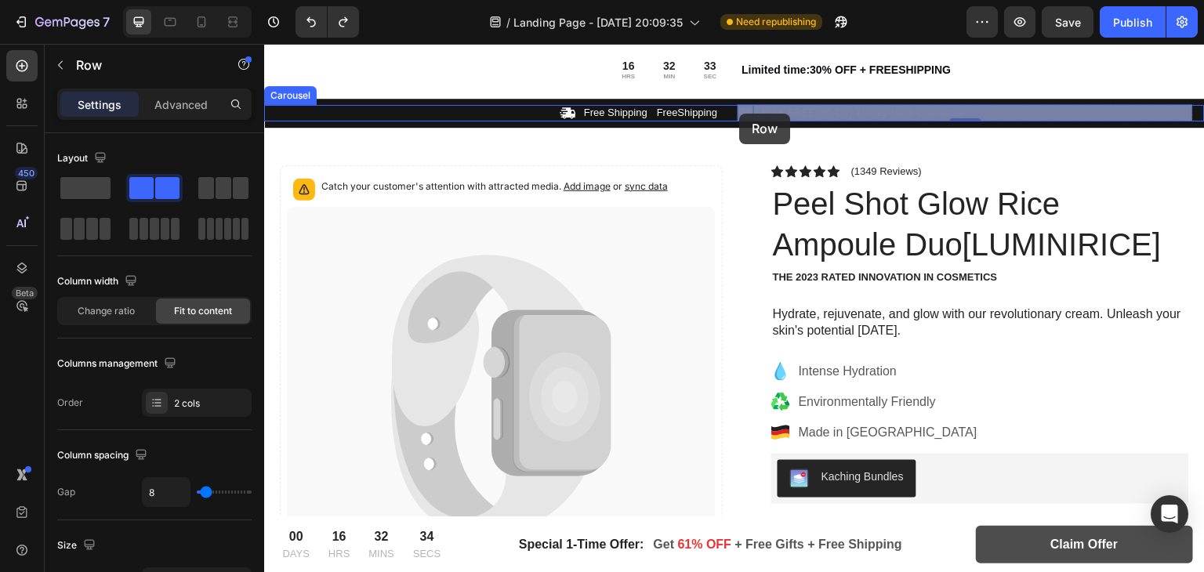
drag, startPoint x: 756, startPoint y: 114, endPoint x: 745, endPoint y: 114, distance: 11.0
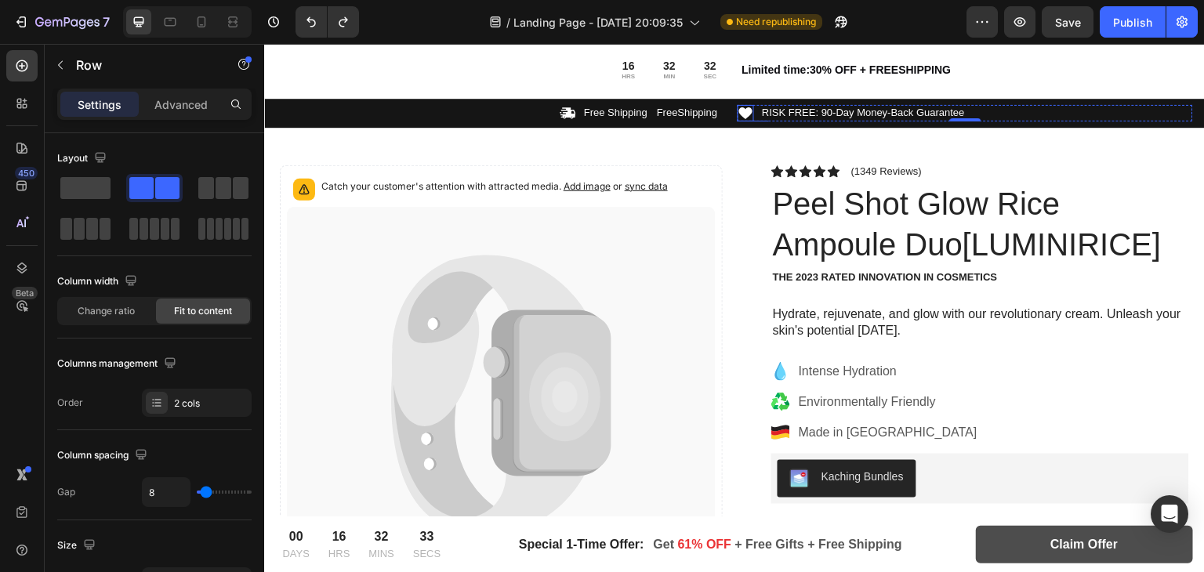
click at [742, 112] on icon at bounding box center [745, 113] width 13 height 12
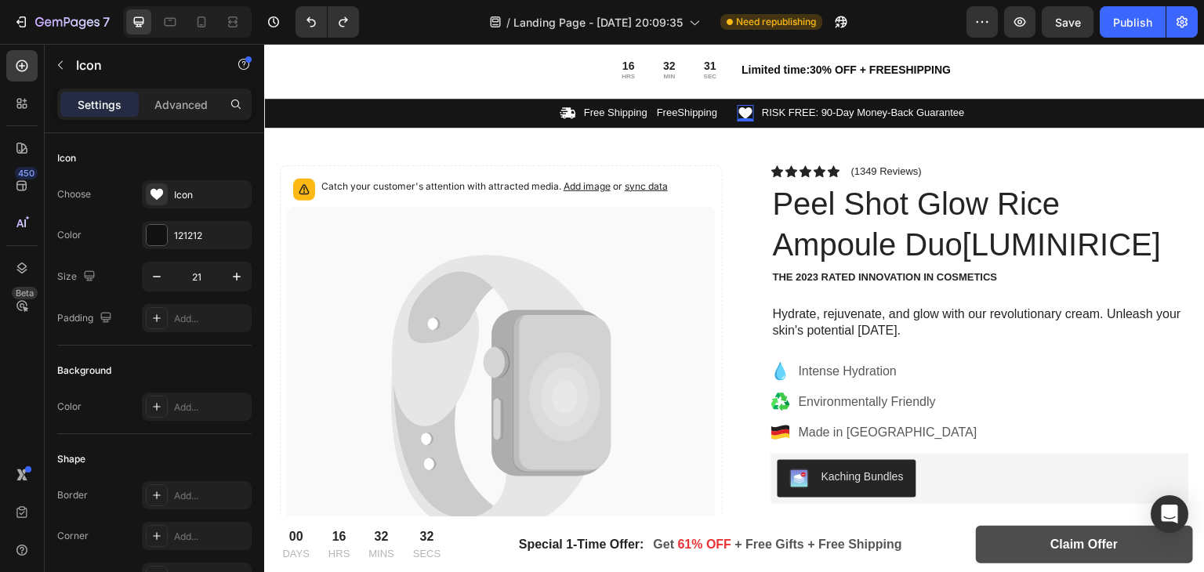
click at [742, 112] on icon at bounding box center [745, 113] width 13 height 12
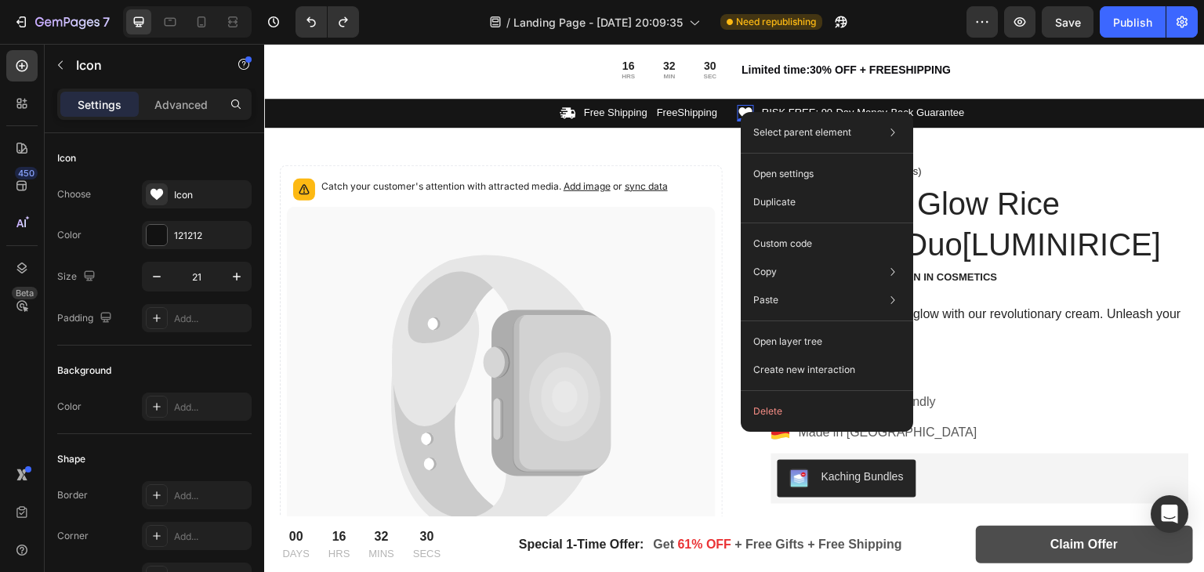
click at [742, 112] on div "Select parent element Row 1 col Carousel Row 2 cols Icon Open settings Duplicat…" at bounding box center [827, 272] width 172 height 320
click at [687, 111] on p "FreeShipping" at bounding box center [687, 113] width 60 height 13
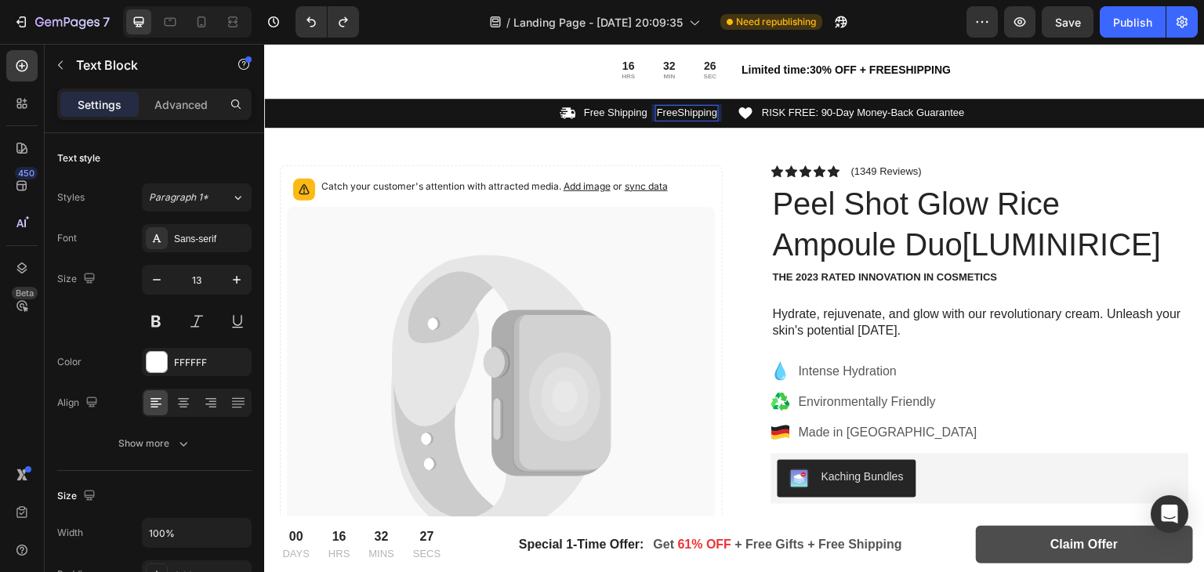
click at [674, 111] on p "FreeShipping" at bounding box center [687, 113] width 60 height 13
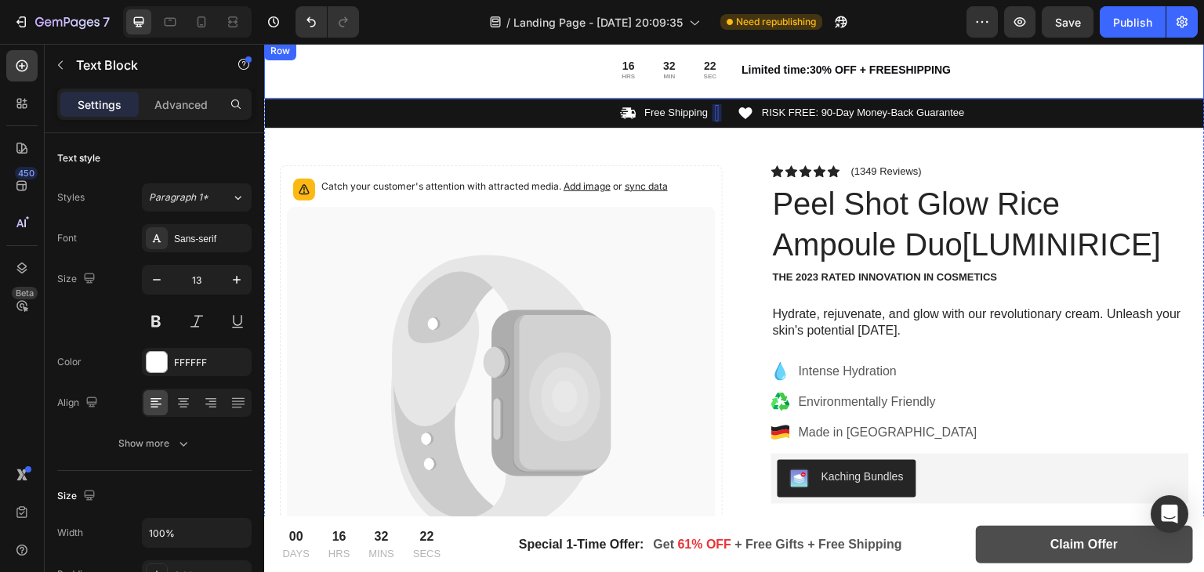
click at [491, 77] on div "16 HRS 32 MIN 22 SEC" at bounding box center [496, 70] width 465 height 29
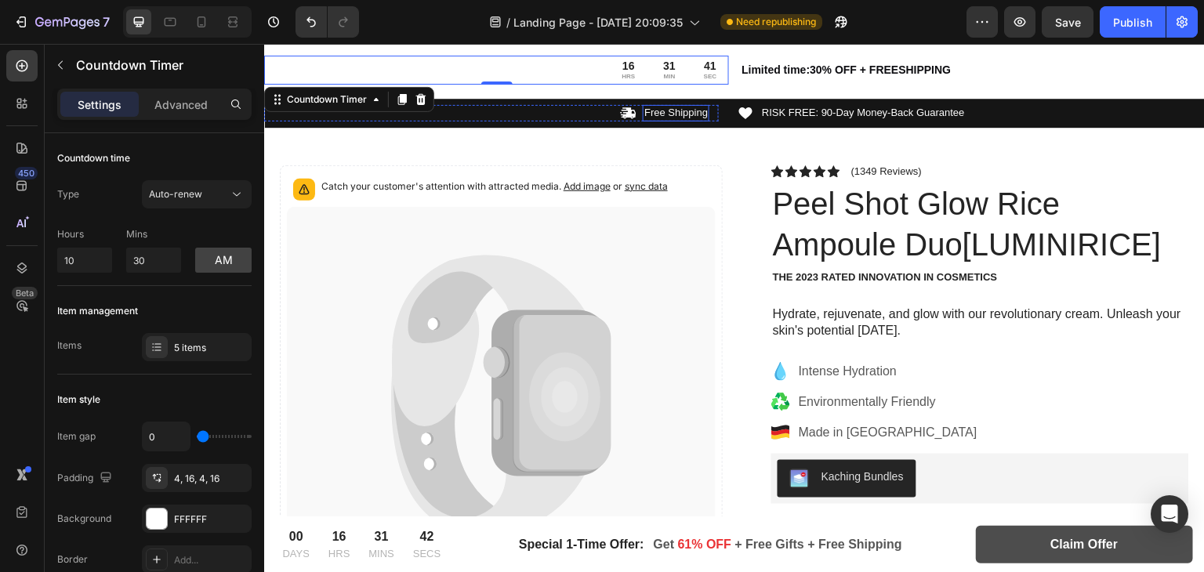
click at [658, 109] on p "Free Shipping" at bounding box center [675, 113] width 63 height 13
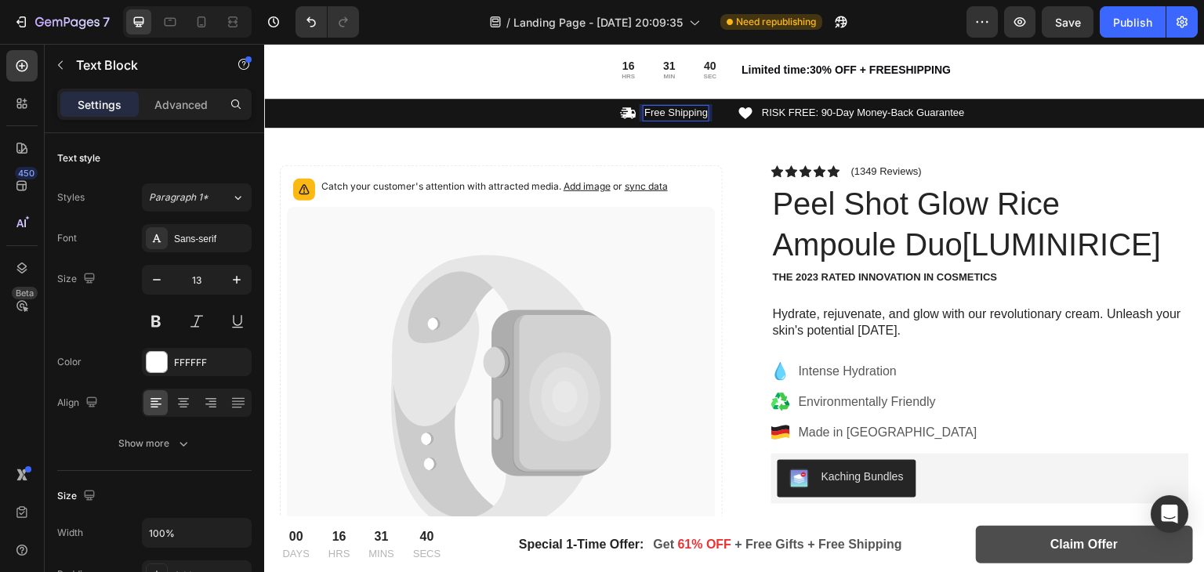
click at [658, 109] on p "Free Shipping" at bounding box center [675, 113] width 63 height 13
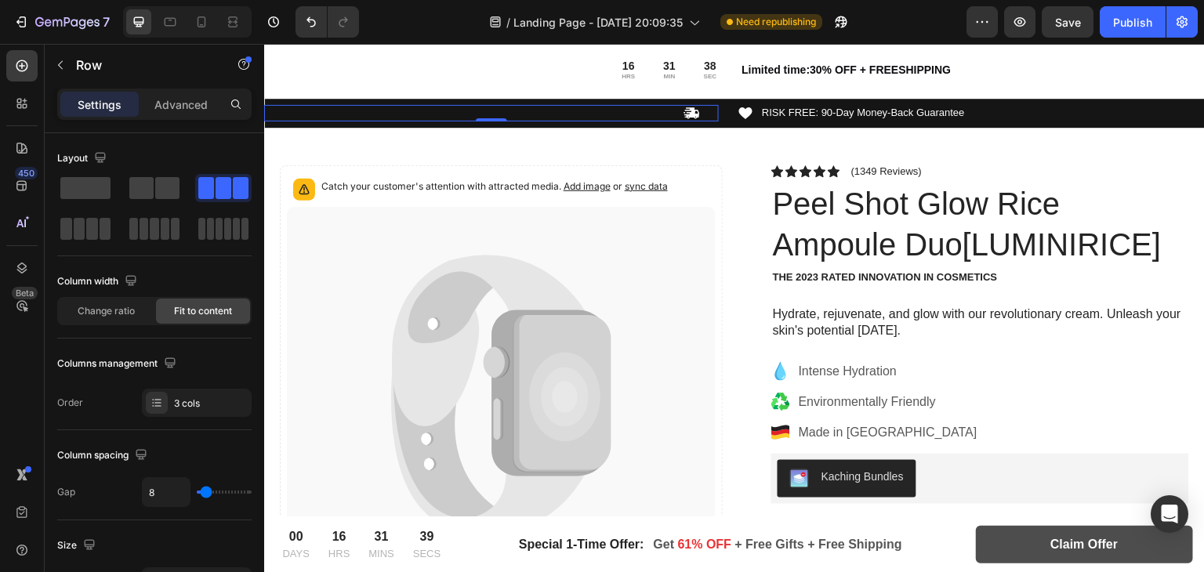
click at [617, 110] on div "Icon Text Block Text Block Row 0" at bounding box center [491, 113] width 455 height 16
click at [717, 114] on div "Rich Text Editor. Editing area: main" at bounding box center [717, 113] width 3 height 16
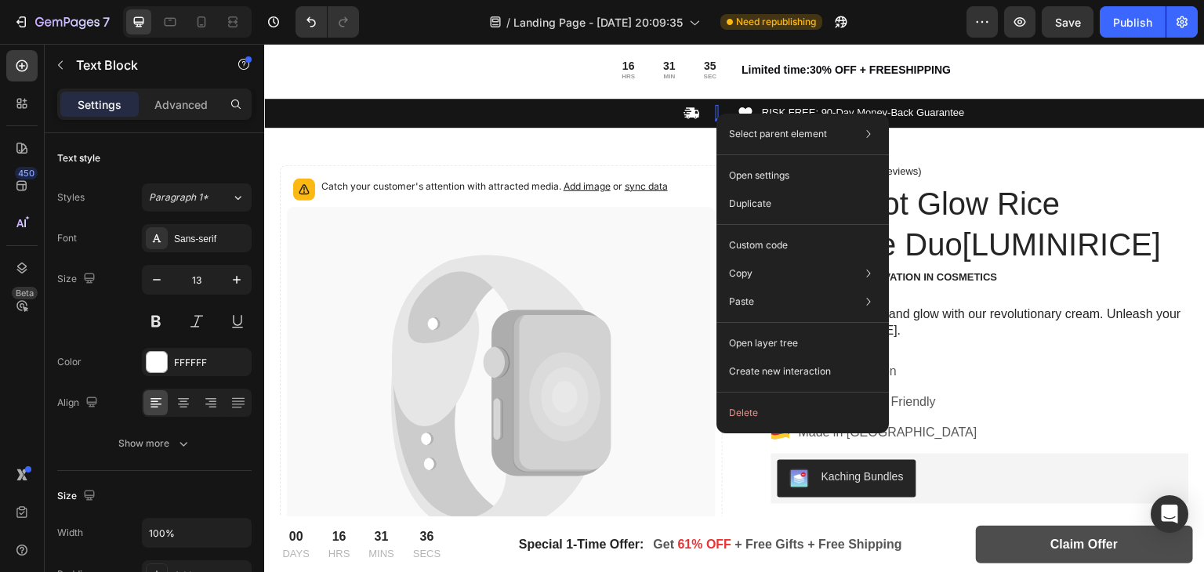
click at [717, 108] on div "Rich Text Editor. Editing area: main" at bounding box center [717, 113] width 3 height 16
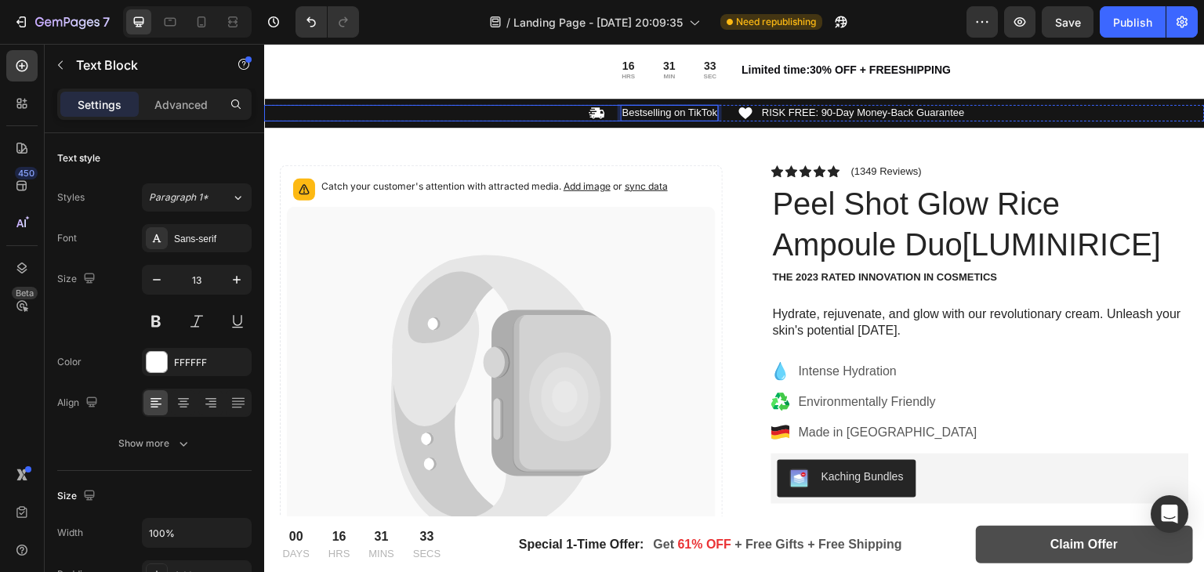
click at [605, 117] on div "Icon Text Block Bestselling on TikTok Text Block 0 Row" at bounding box center [491, 113] width 455 height 16
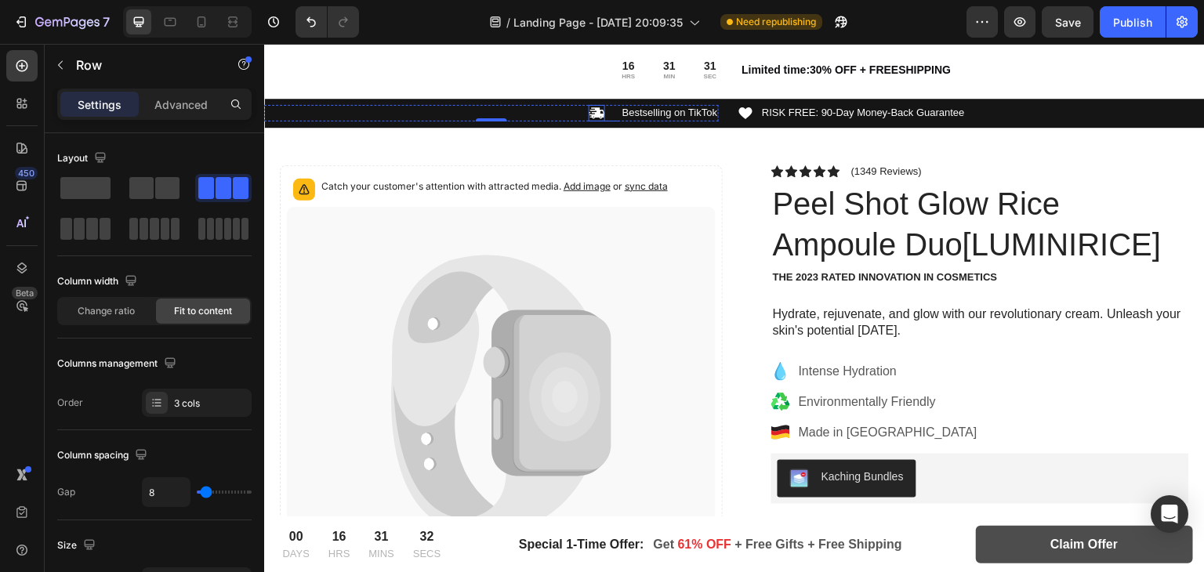
click at [591, 112] on icon at bounding box center [597, 113] width 16 height 16
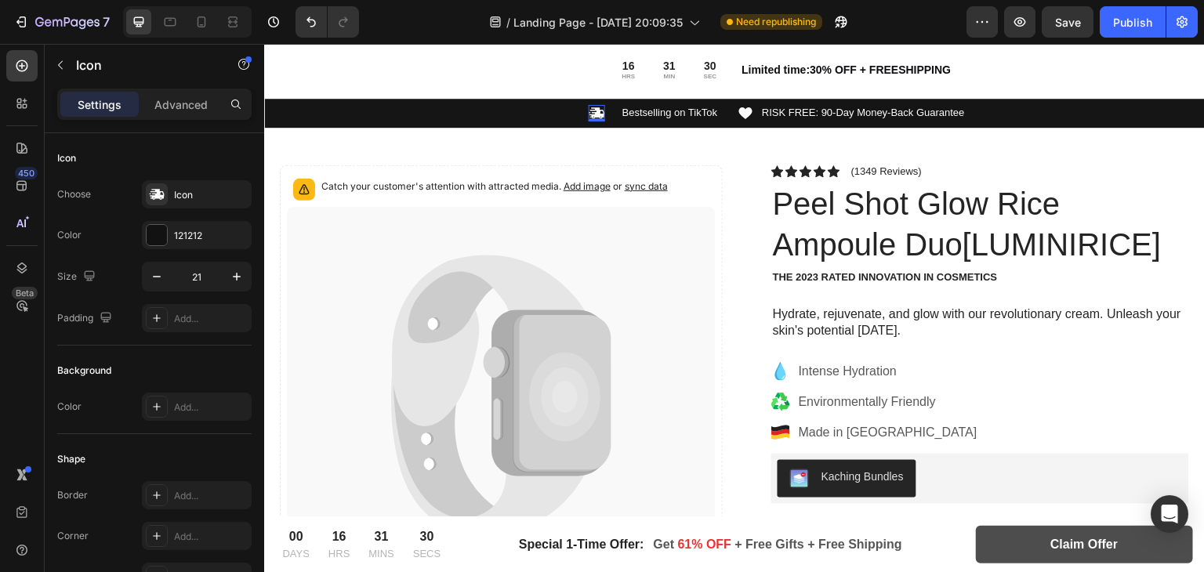
click at [594, 111] on icon at bounding box center [597, 113] width 16 height 16
click at [155, 197] on icon at bounding box center [157, 194] width 14 height 11
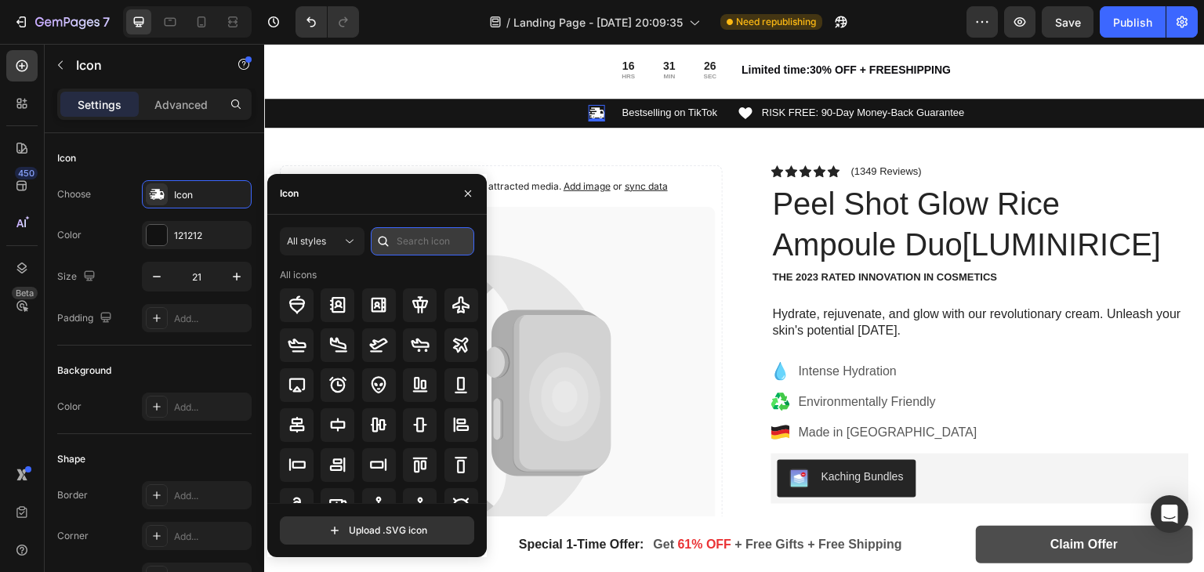
click at [408, 241] on input "text" at bounding box center [422, 241] width 103 height 28
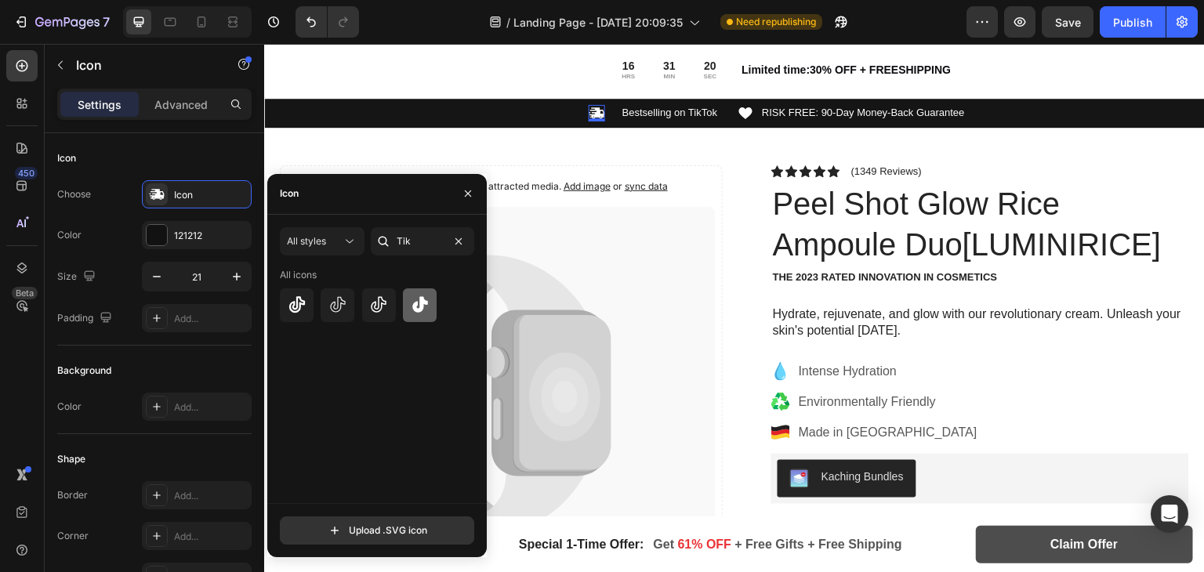
type input "Tik"
click at [426, 294] on div at bounding box center [420, 305] width 34 height 34
click at [294, 310] on icon at bounding box center [297, 304] width 19 height 19
click at [341, 303] on icon at bounding box center [337, 305] width 15 height 16
click at [418, 305] on icon at bounding box center [420, 304] width 19 height 19
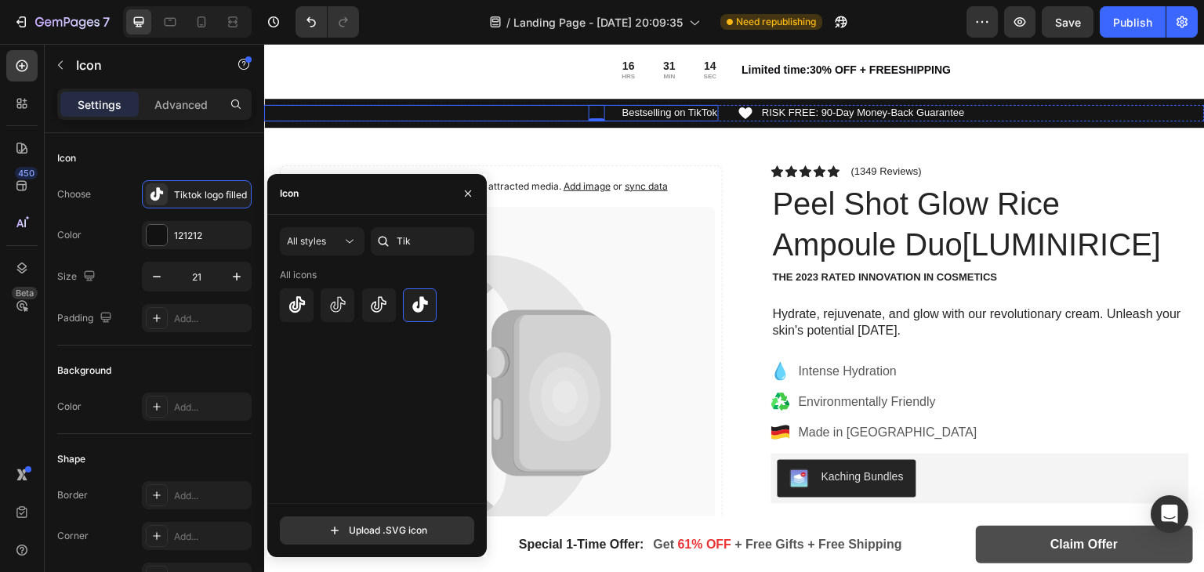
click at [542, 105] on div "Icon 0 Text Block Bestselling on TikTok Text Block Row" at bounding box center [491, 113] width 455 height 16
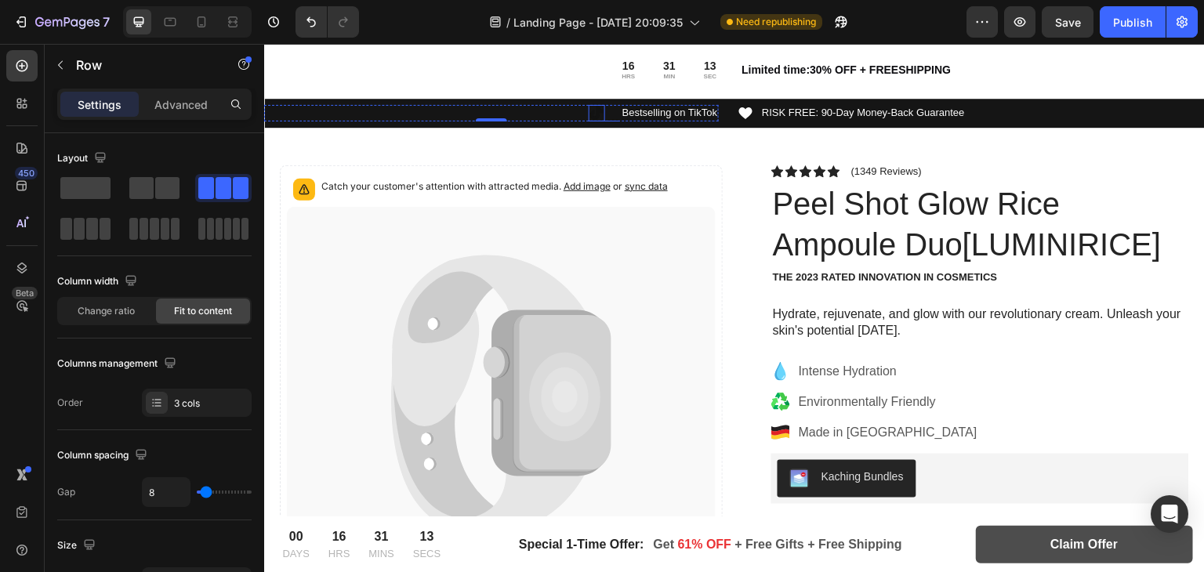
click at [594, 112] on icon at bounding box center [596, 113] width 13 height 14
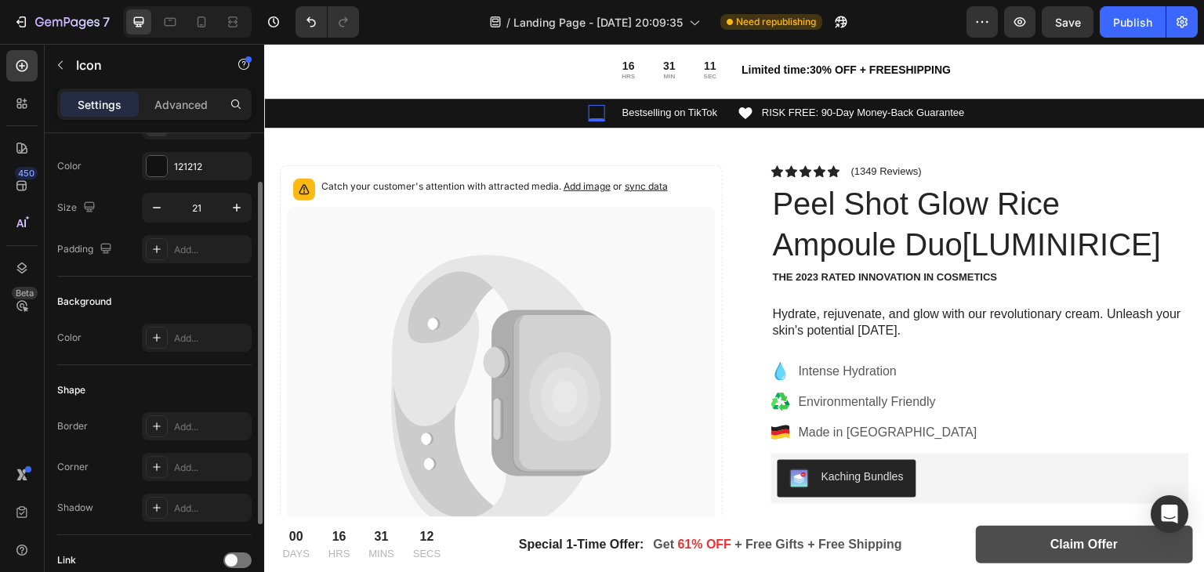
scroll to position [69, 0]
click at [149, 157] on div at bounding box center [157, 166] width 20 height 20
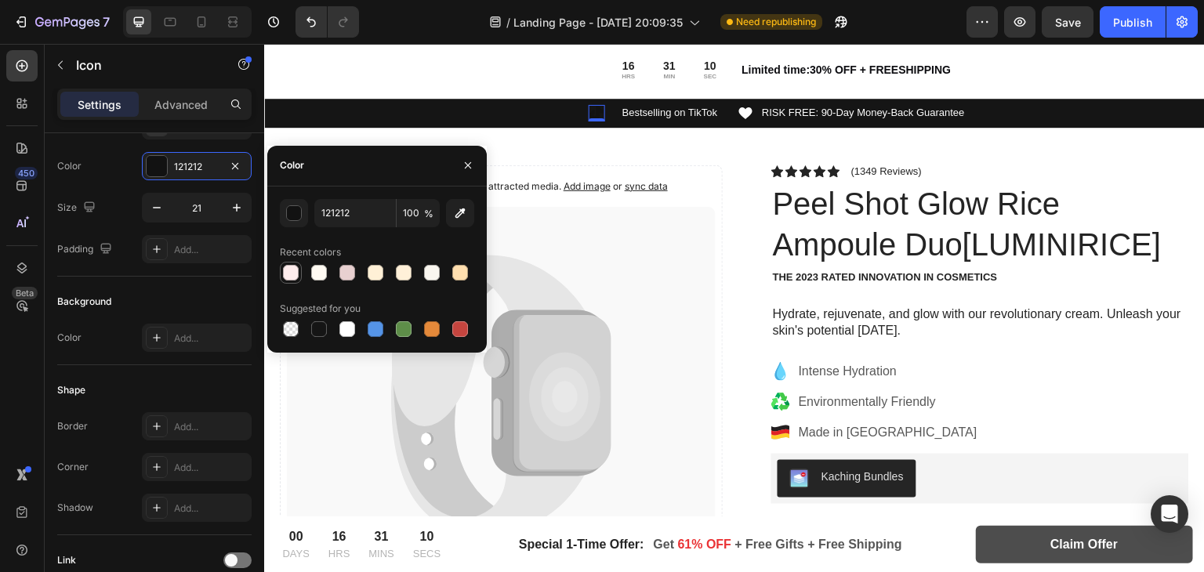
click at [288, 274] on div at bounding box center [291, 273] width 16 height 16
type input "FDECEC"
click at [751, 114] on icon at bounding box center [745, 113] width 13 height 12
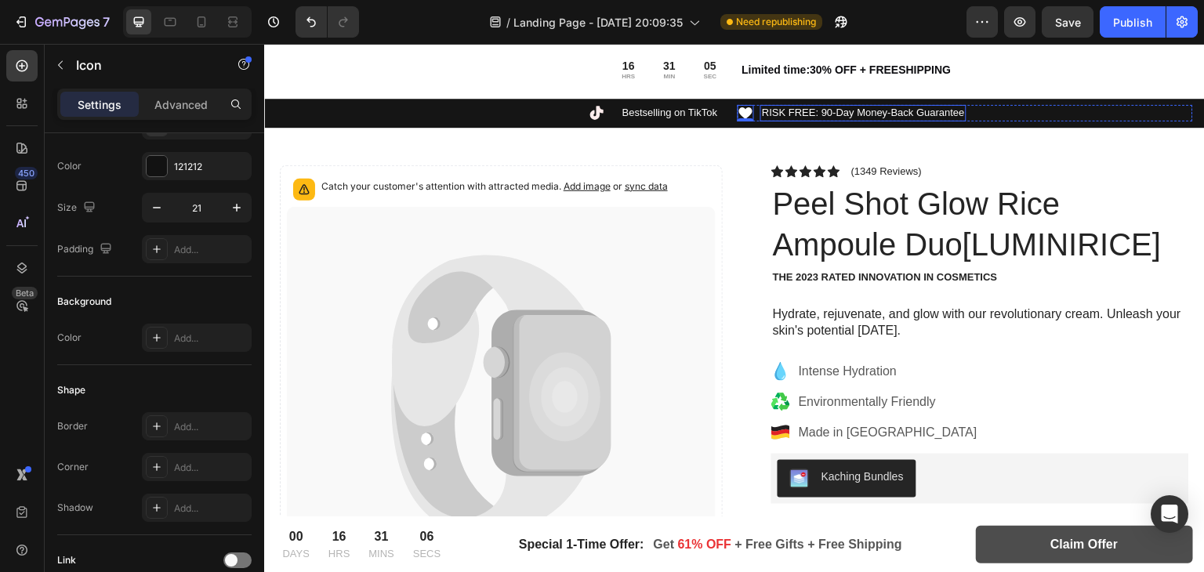
click at [771, 113] on p "RISK FREE: 90-Day Money-Back Guarantee" at bounding box center [863, 113] width 203 height 13
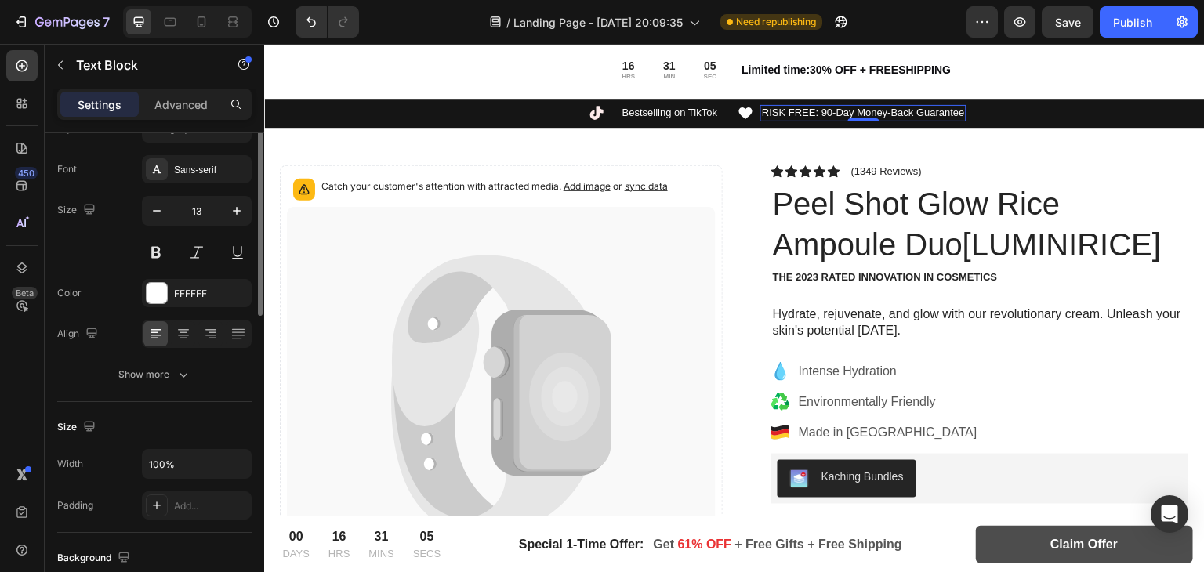
scroll to position [0, 0]
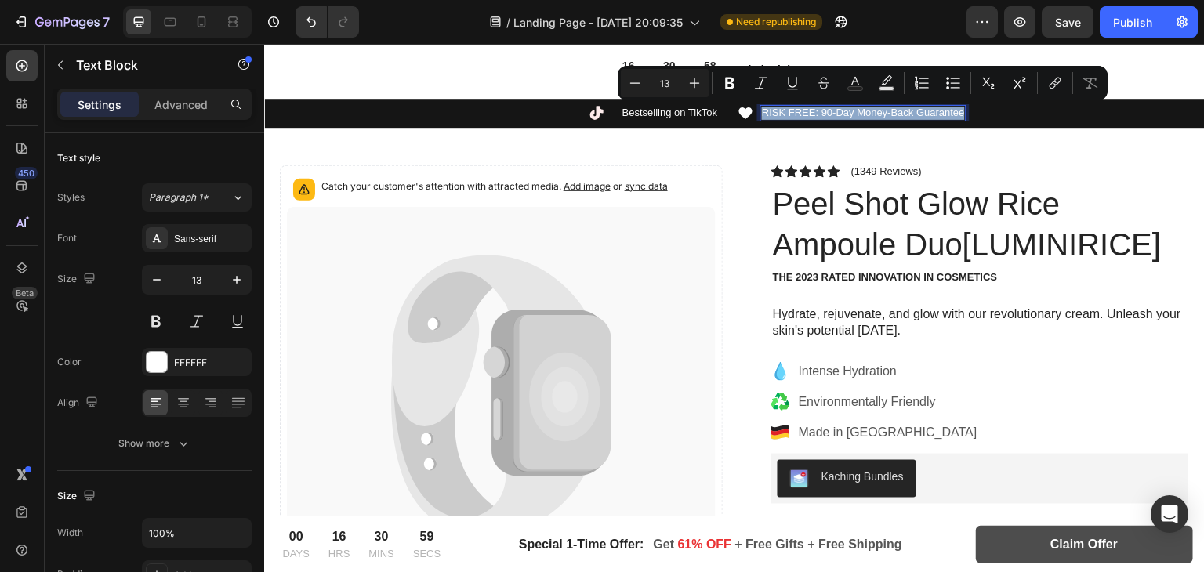
drag, startPoint x: 763, startPoint y: 112, endPoint x: 962, endPoint y: 113, distance: 199.1
click at [749, 109] on icon at bounding box center [745, 113] width 13 height 12
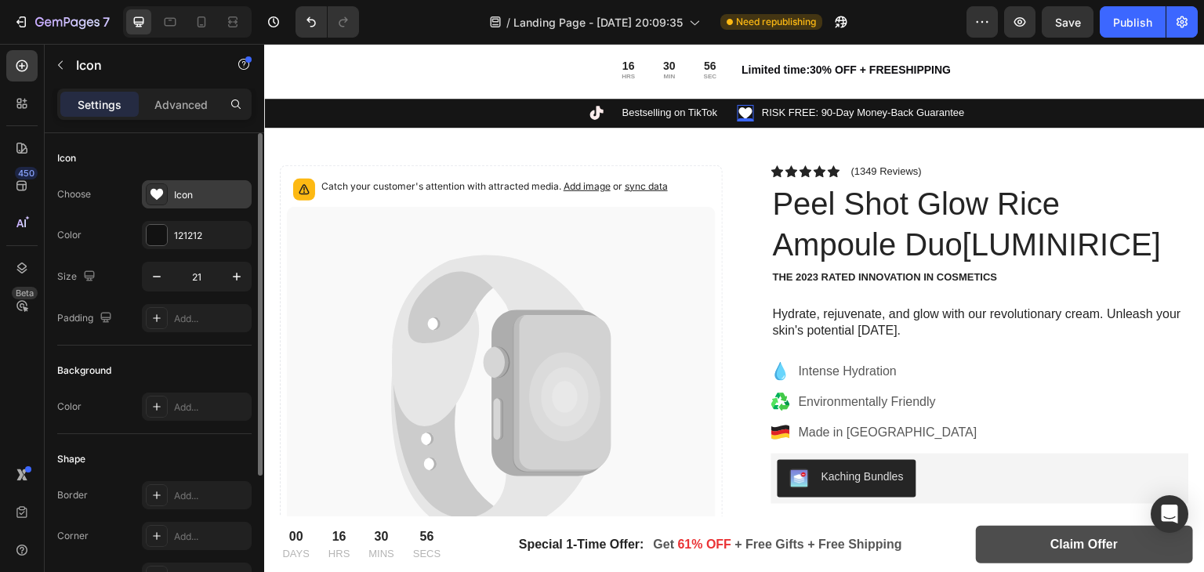
click at [230, 192] on div "Icon" at bounding box center [211, 195] width 74 height 14
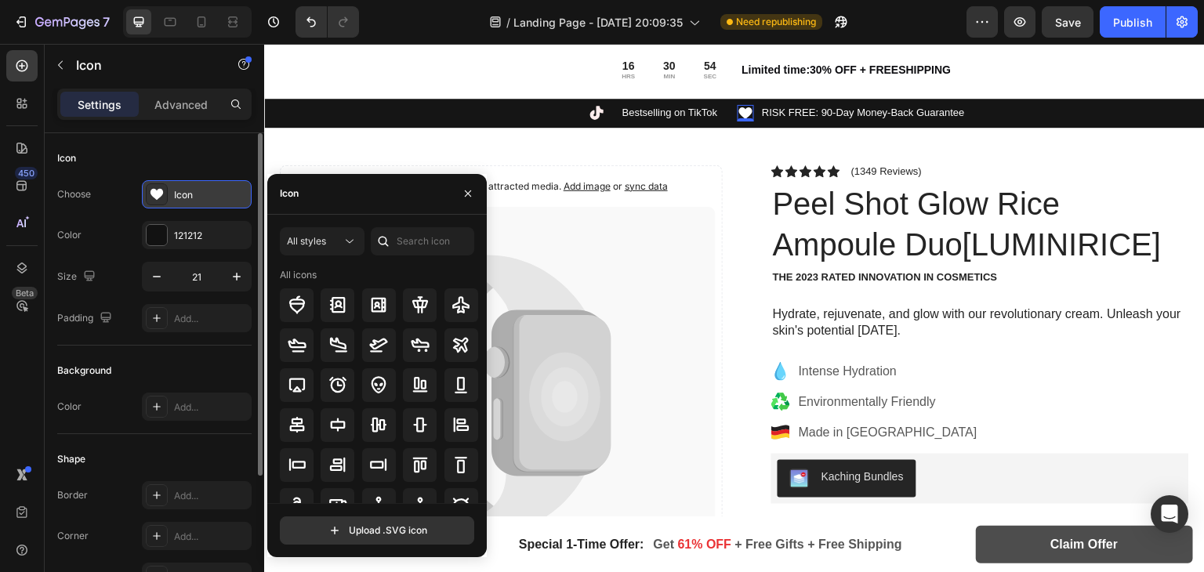
click at [191, 192] on div "Icon" at bounding box center [211, 195] width 74 height 14
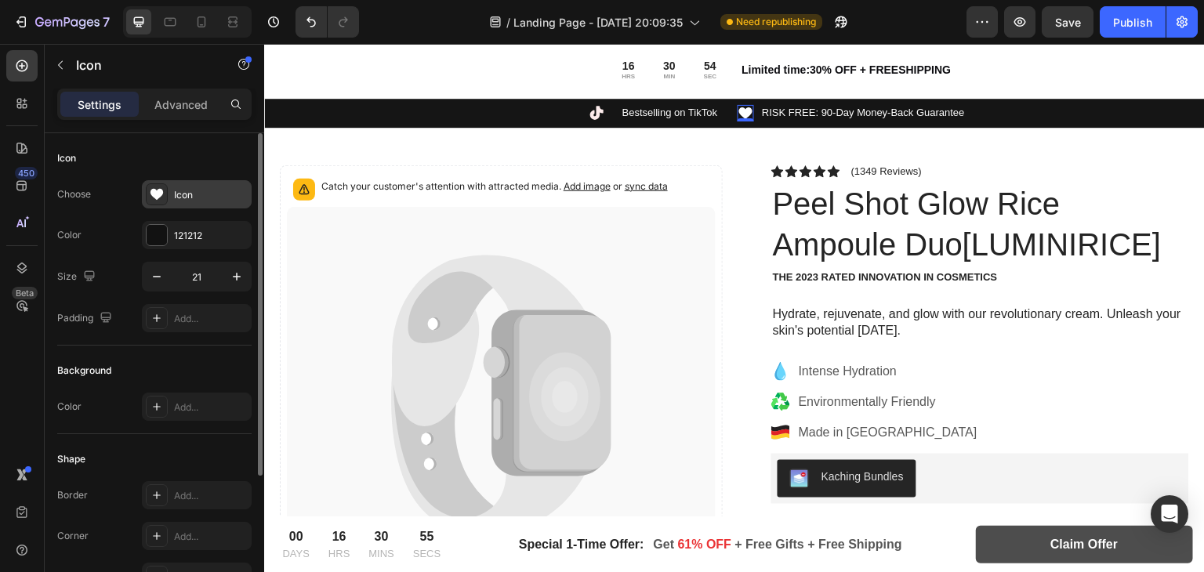
click at [160, 192] on icon at bounding box center [156, 194] width 13 height 11
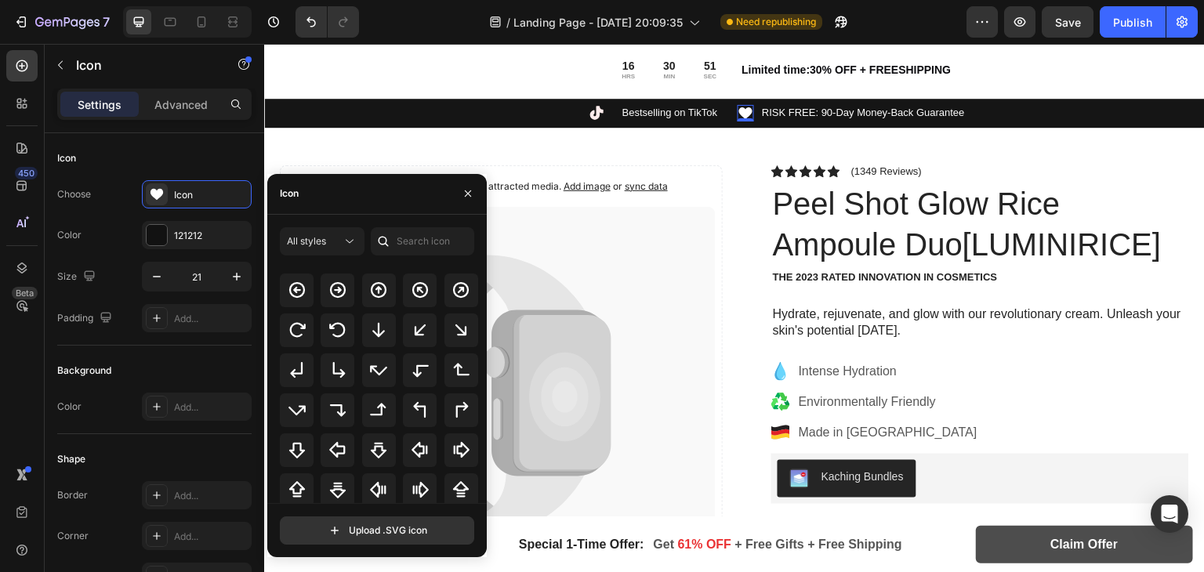
scroll to position [509, 0]
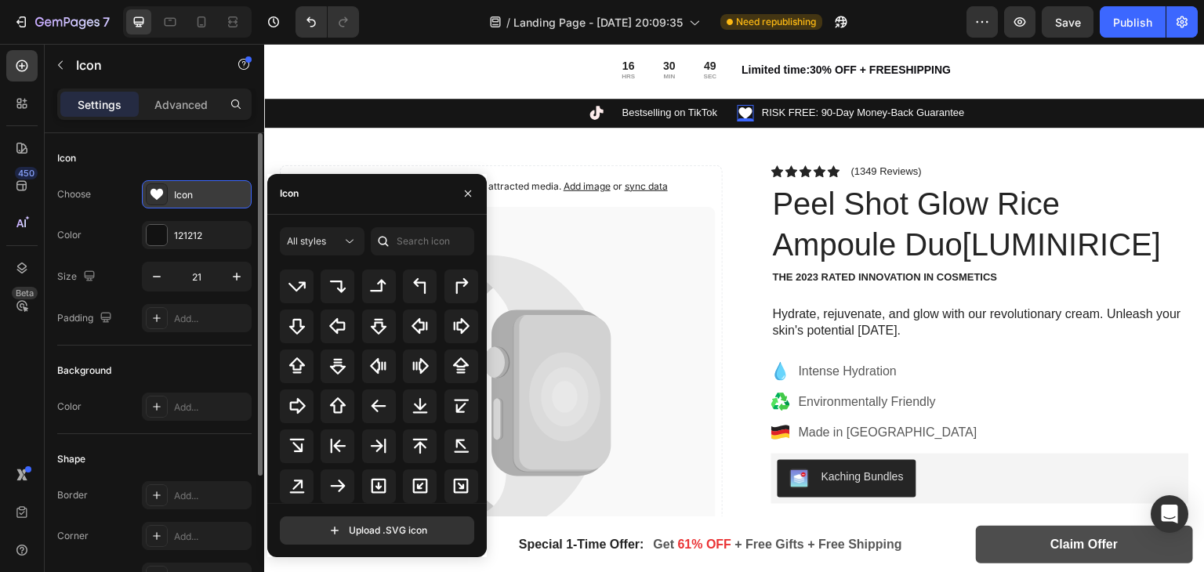
click at [151, 183] on div at bounding box center [157, 194] width 22 height 22
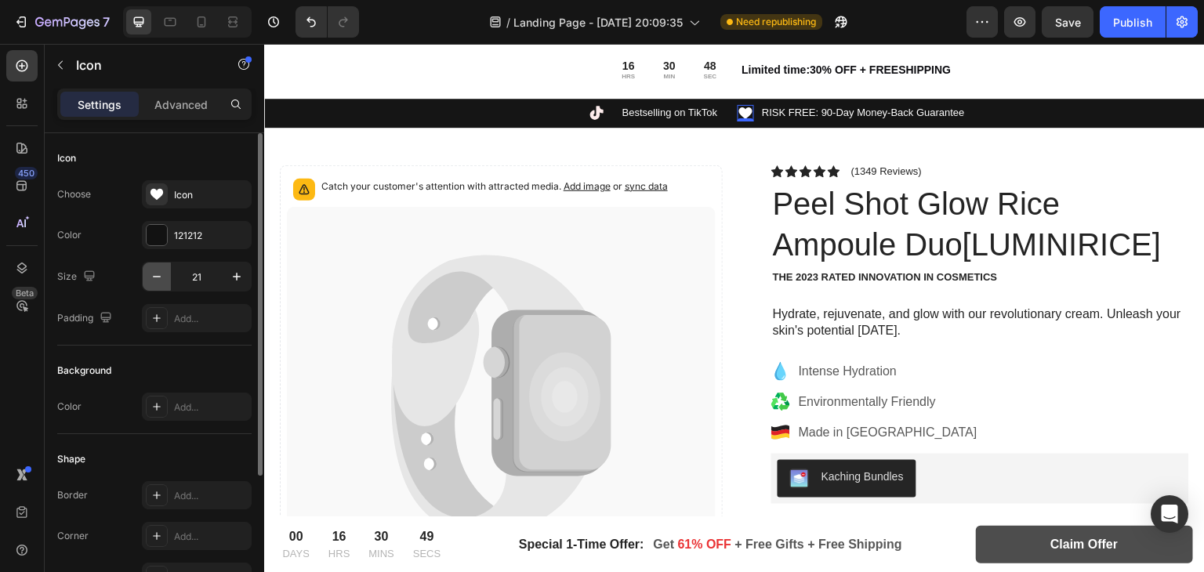
click at [161, 270] on icon "button" at bounding box center [157, 277] width 16 height 16
click at [229, 276] on icon "button" at bounding box center [237, 277] width 16 height 16
type input "21"
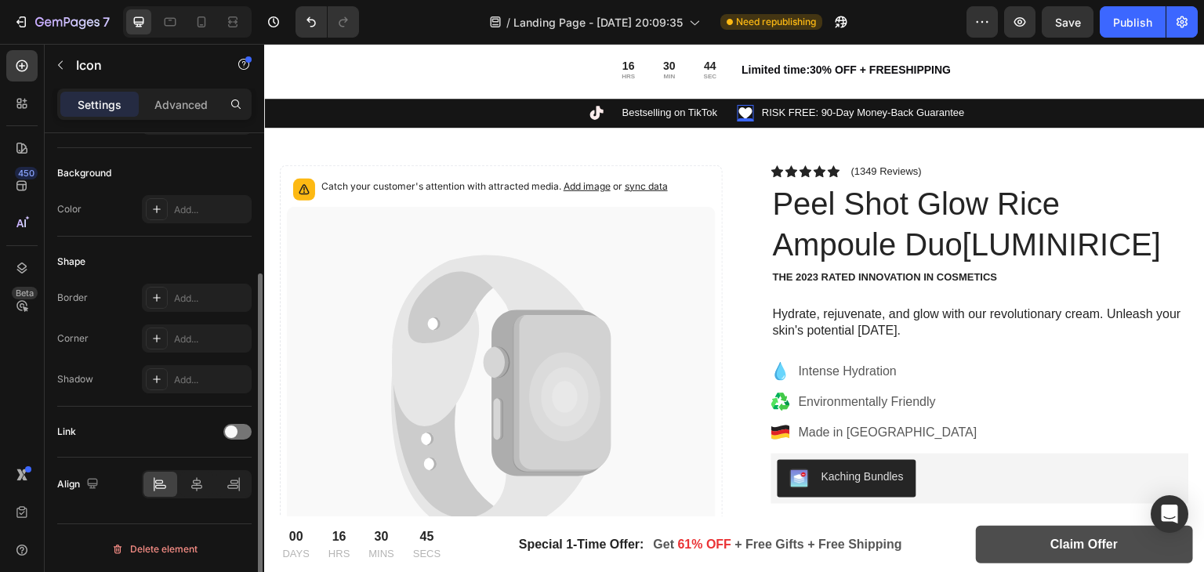
scroll to position [0, 0]
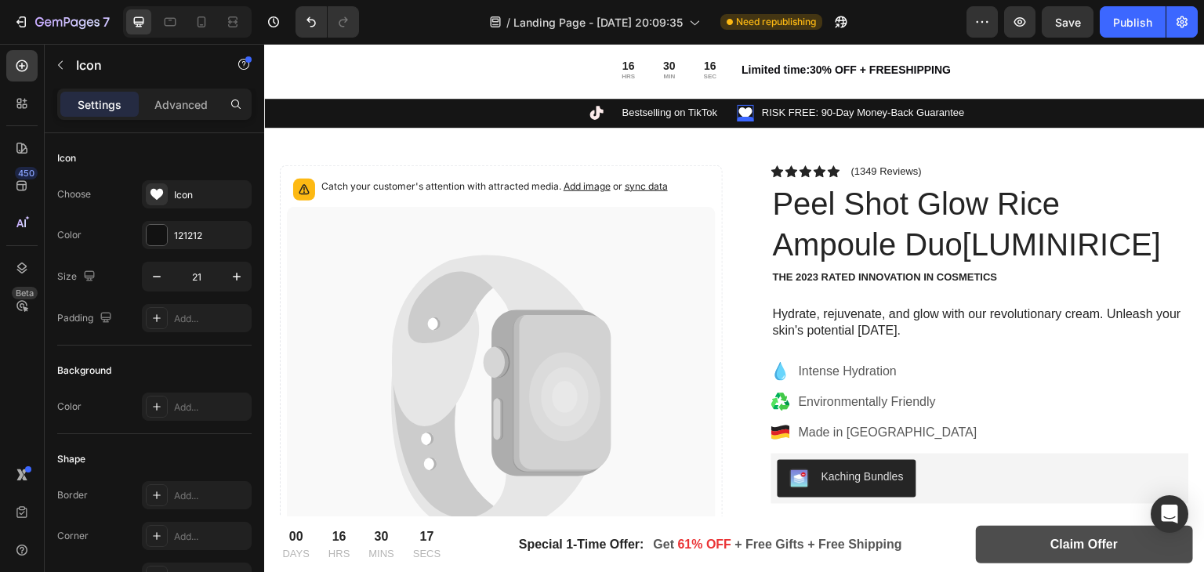
click at [742, 117] on div at bounding box center [746, 119] width 16 height 5
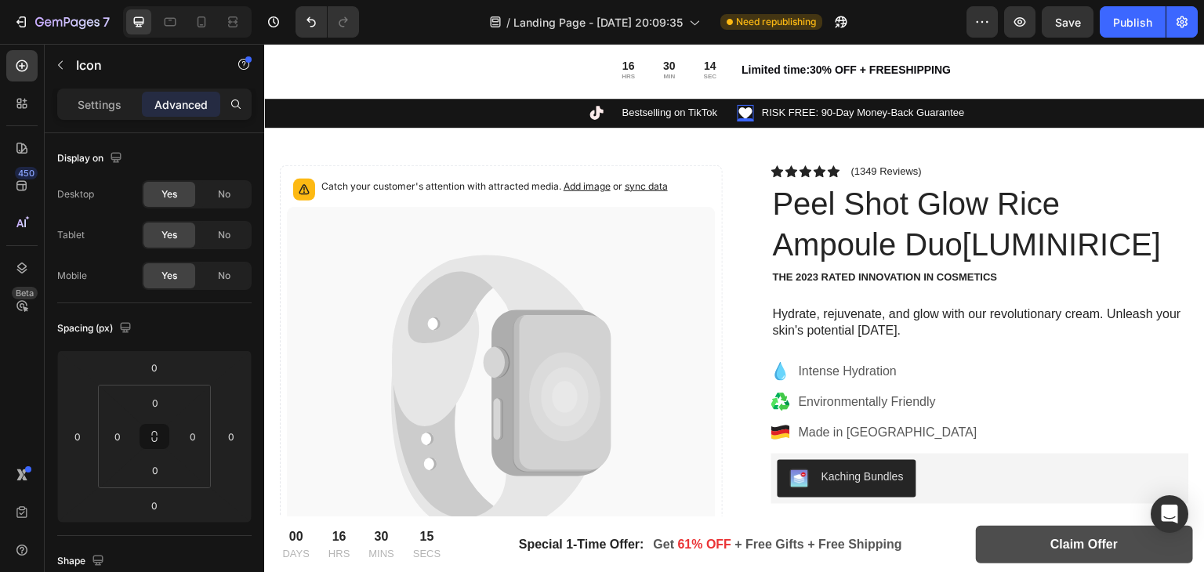
click at [741, 110] on icon at bounding box center [745, 113] width 13 height 12
click at [814, 113] on p "RISK FREE: 90-Day Money-Back Guarantee" at bounding box center [863, 113] width 203 height 13
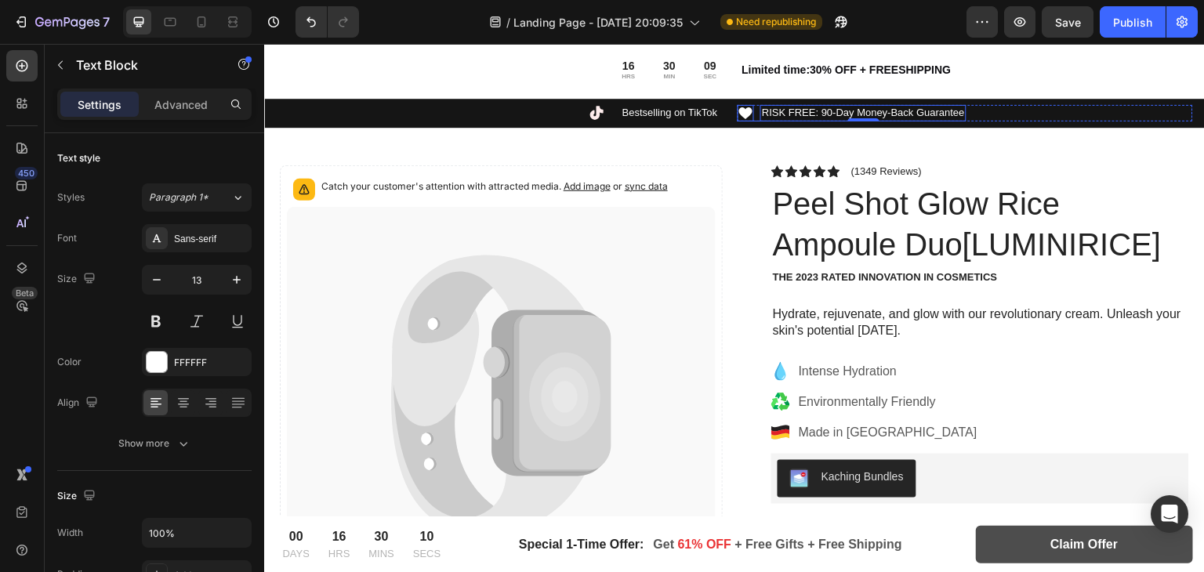
click at [741, 107] on icon at bounding box center [746, 113] width 16 height 16
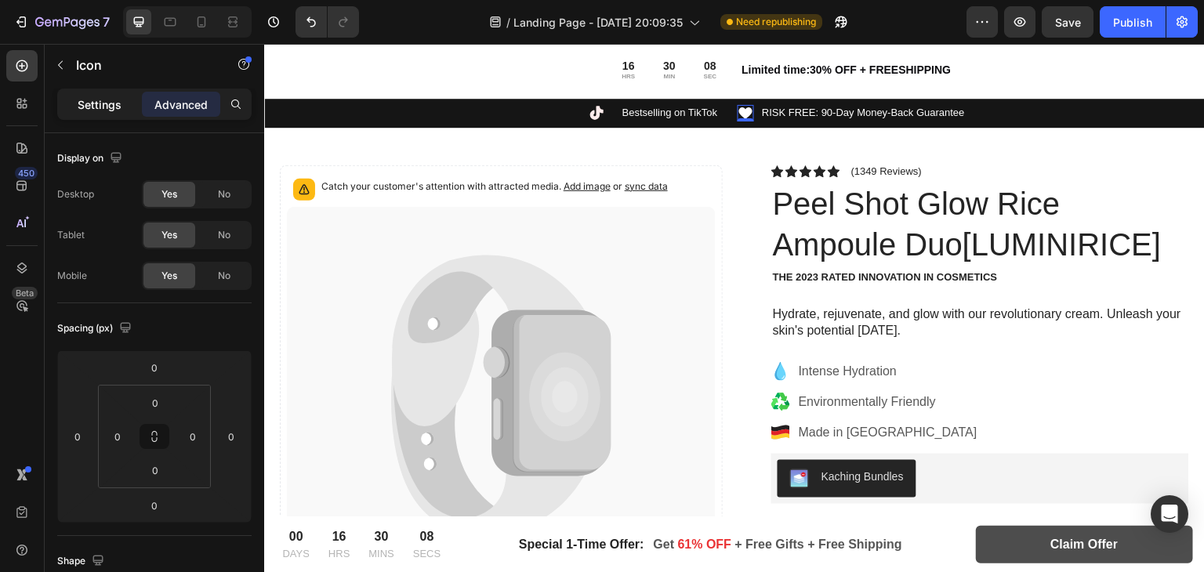
click at [76, 104] on div "Settings" at bounding box center [99, 104] width 78 height 25
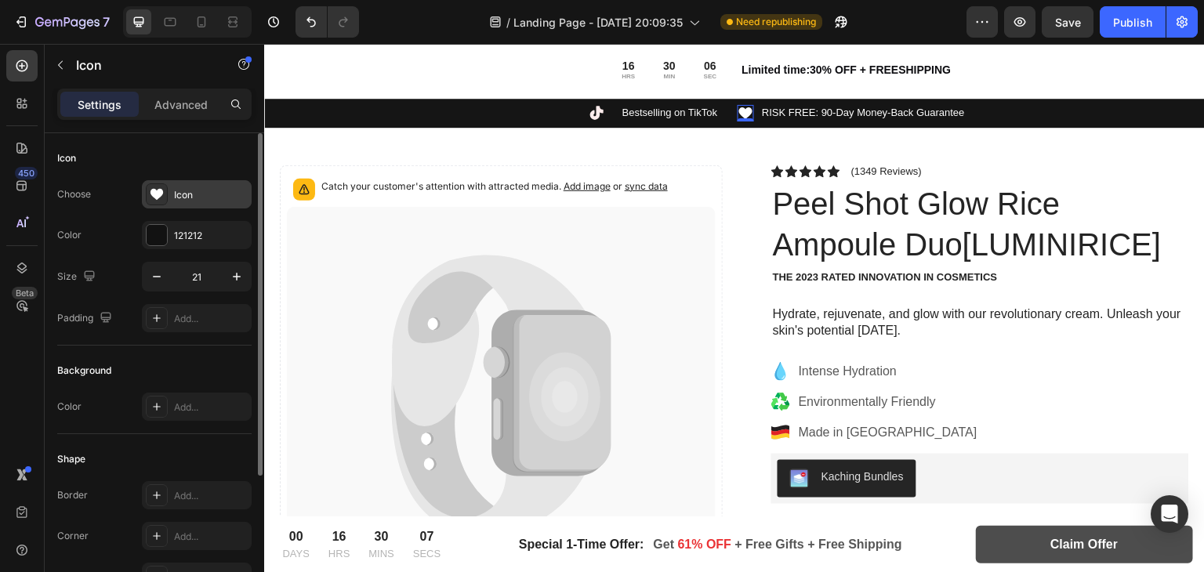
click at [161, 191] on icon at bounding box center [156, 194] width 13 height 11
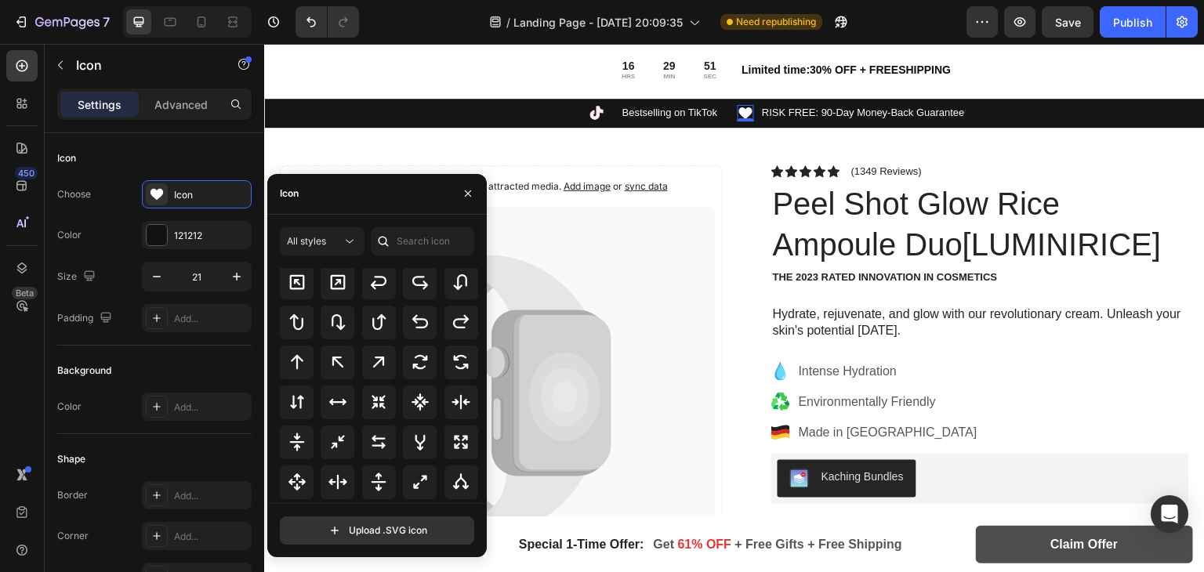
scroll to position [745, 0]
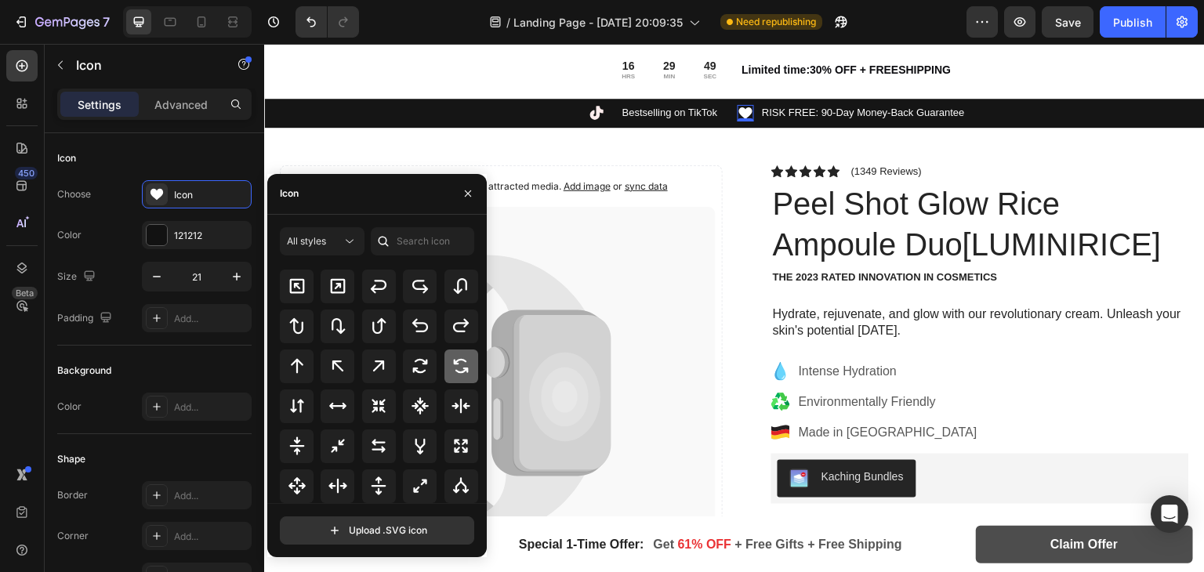
click at [463, 366] on icon at bounding box center [460, 366] width 19 height 19
click at [140, 226] on div "Color 121212" at bounding box center [154, 235] width 194 height 28
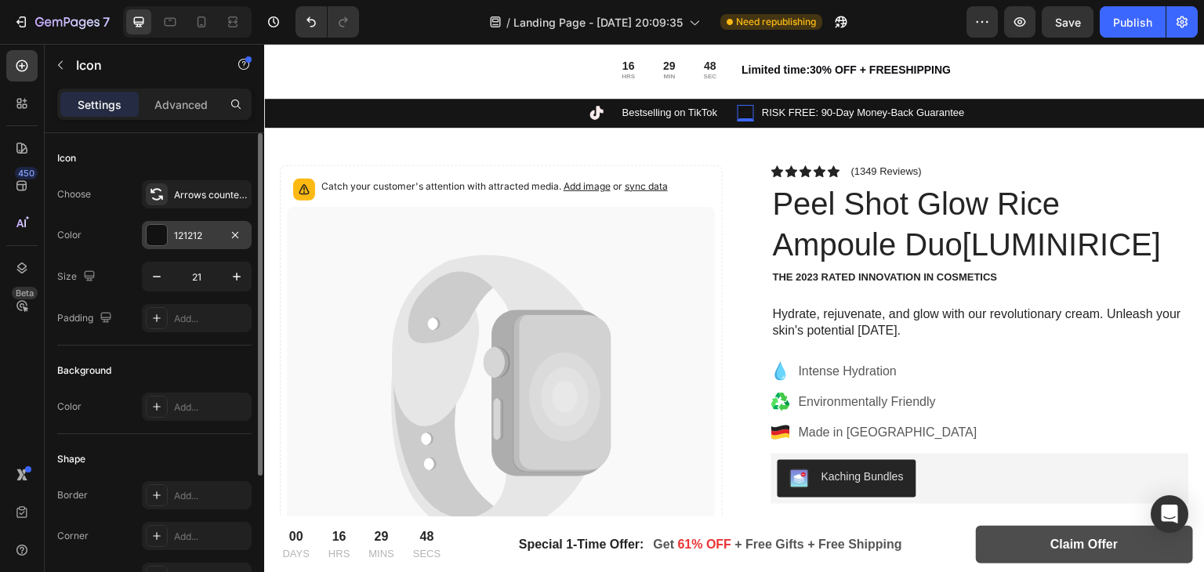
click at [153, 233] on div at bounding box center [157, 235] width 20 height 20
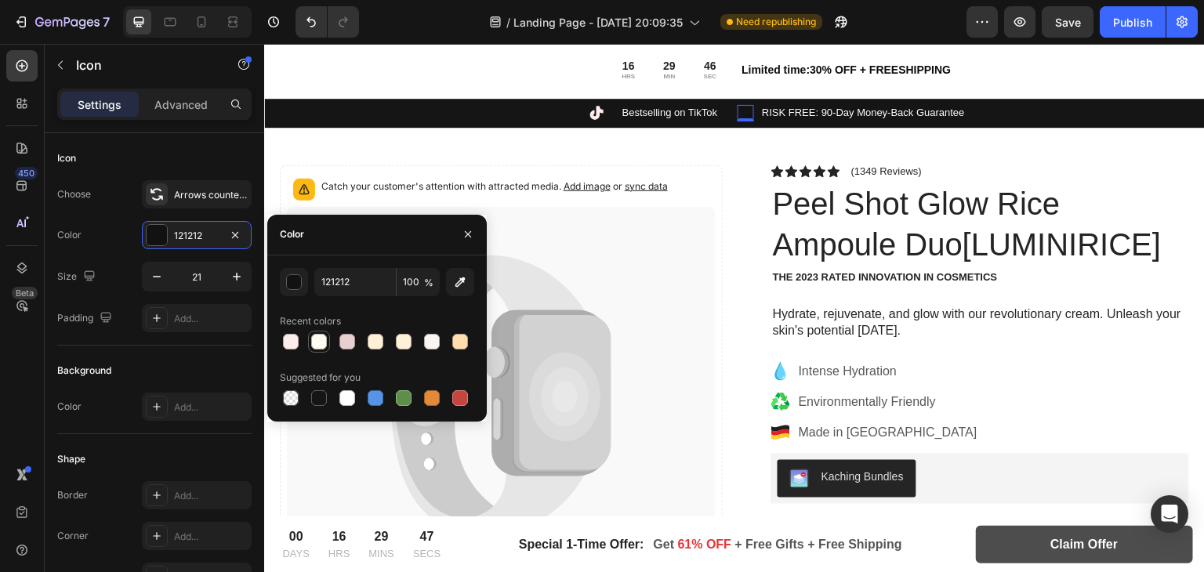
click at [314, 335] on div at bounding box center [319, 342] width 16 height 16
type input "FFFAF2"
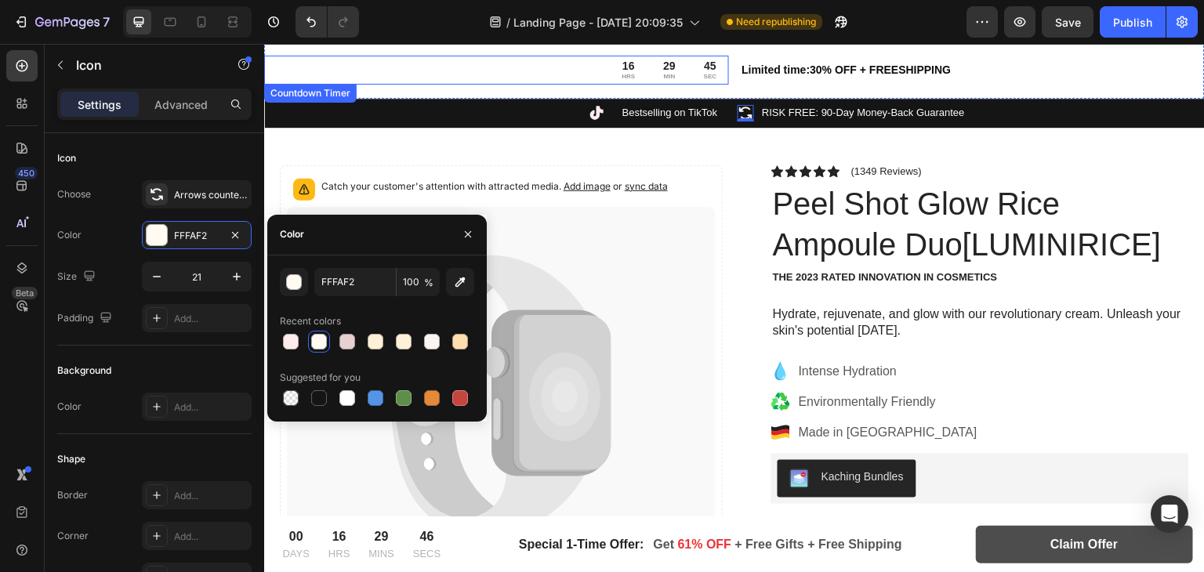
click at [539, 79] on div "16 HRS 29 MIN 45 SEC" at bounding box center [496, 70] width 465 height 29
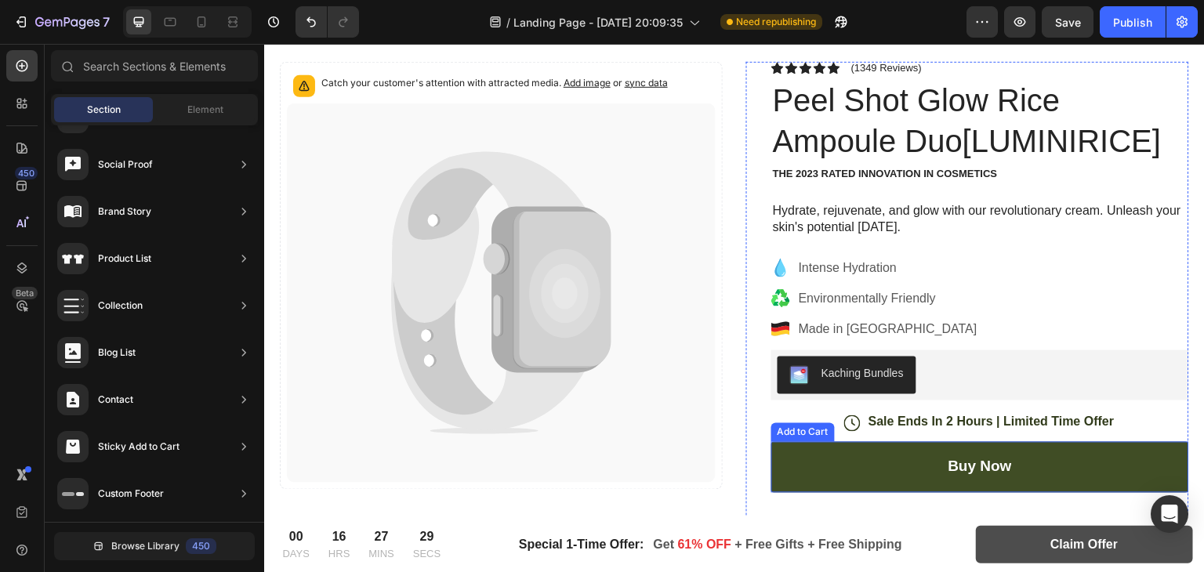
scroll to position [87, 0]
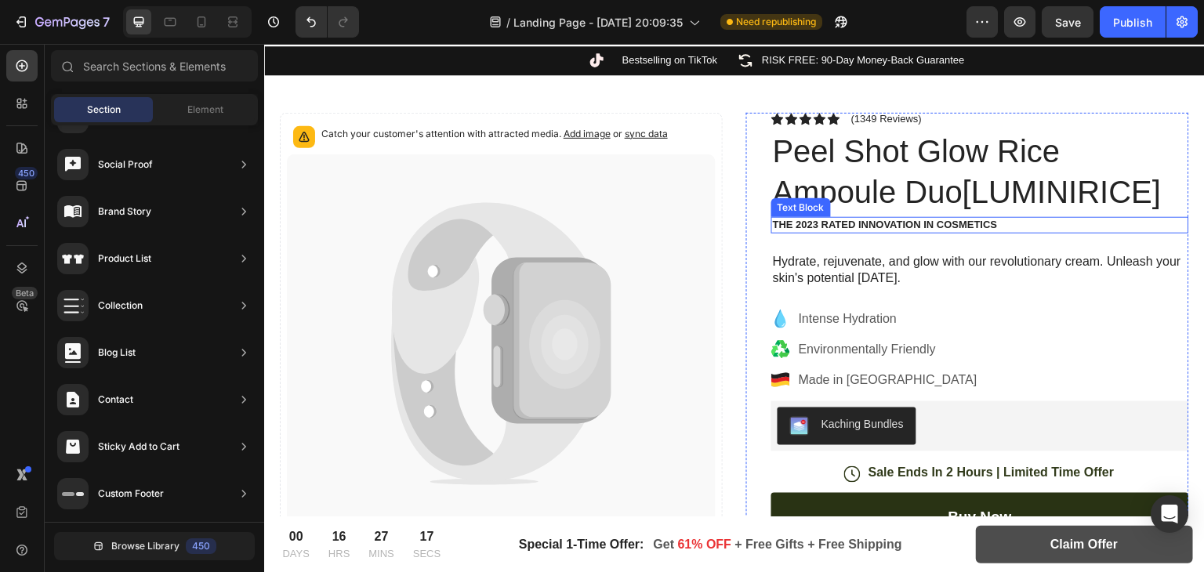
click at [818, 227] on p "The 2023 Rated Innovation in Cosmetics" at bounding box center [980, 225] width 415 height 13
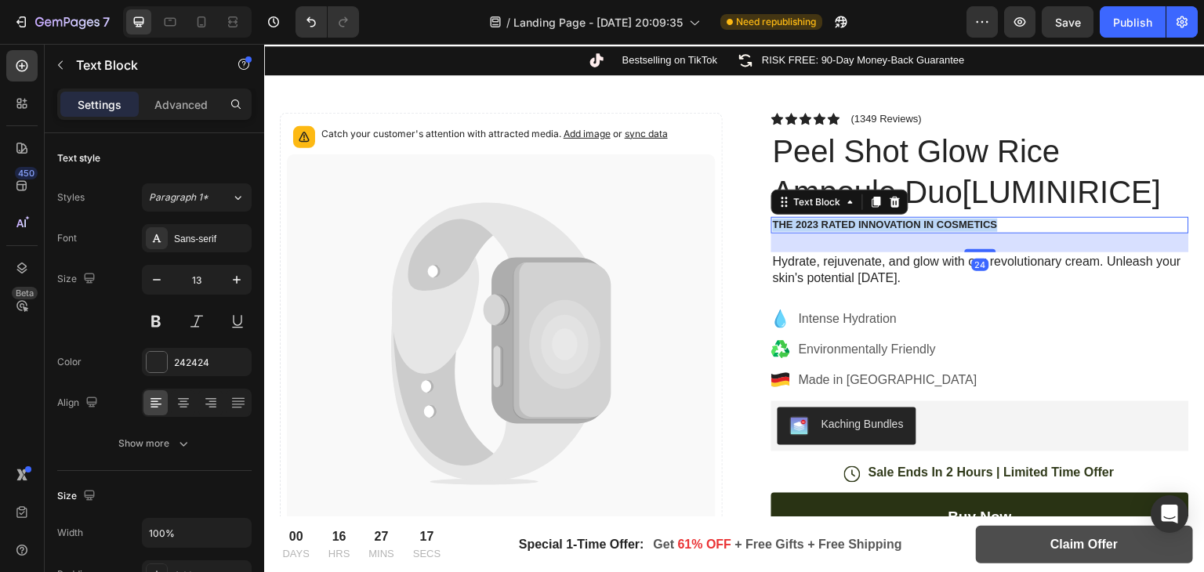
click at [818, 227] on p "The 2023 Rated Innovation in Cosmetics" at bounding box center [980, 225] width 415 height 13
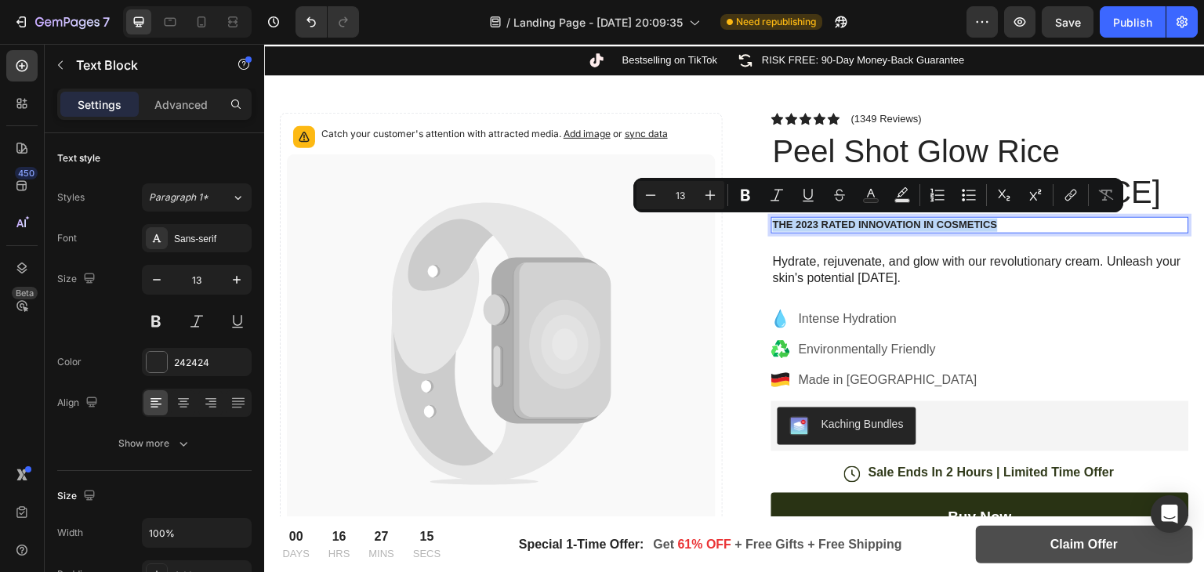
copy p "The 2023 Rated Innovation in Cosmetics"
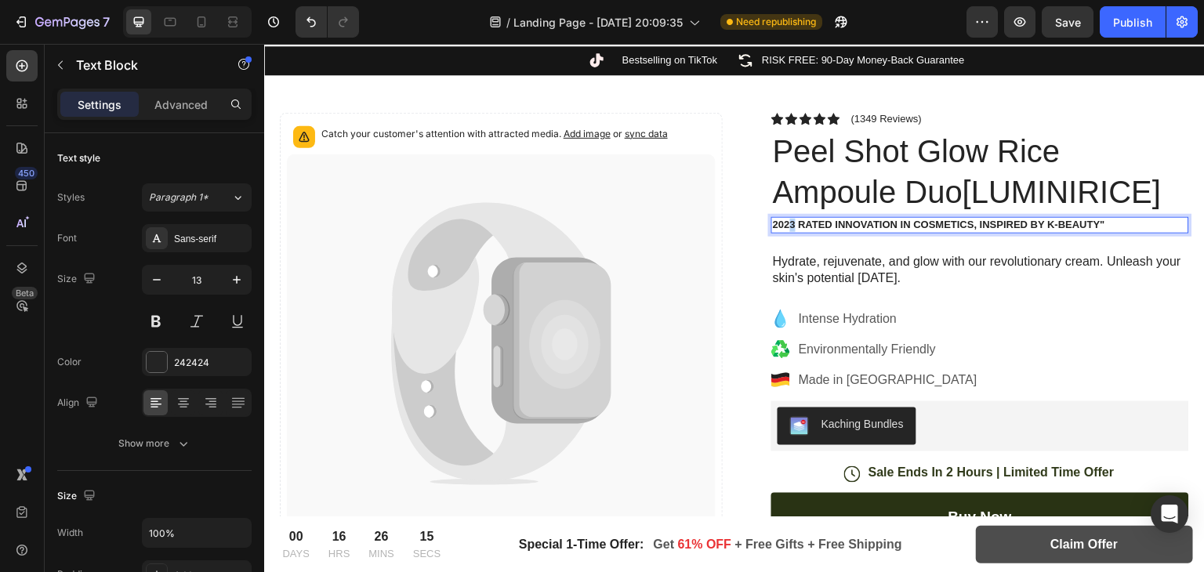
click at [788, 227] on p "2023 Rated Innovation in Cosmetics, Inspired by K-Beauty"" at bounding box center [980, 225] width 415 height 13
click at [1101, 283] on p "Hydrate, rejuvenate, and glow with our revolutionary cream. Unleash your skin's…" at bounding box center [980, 270] width 415 height 33
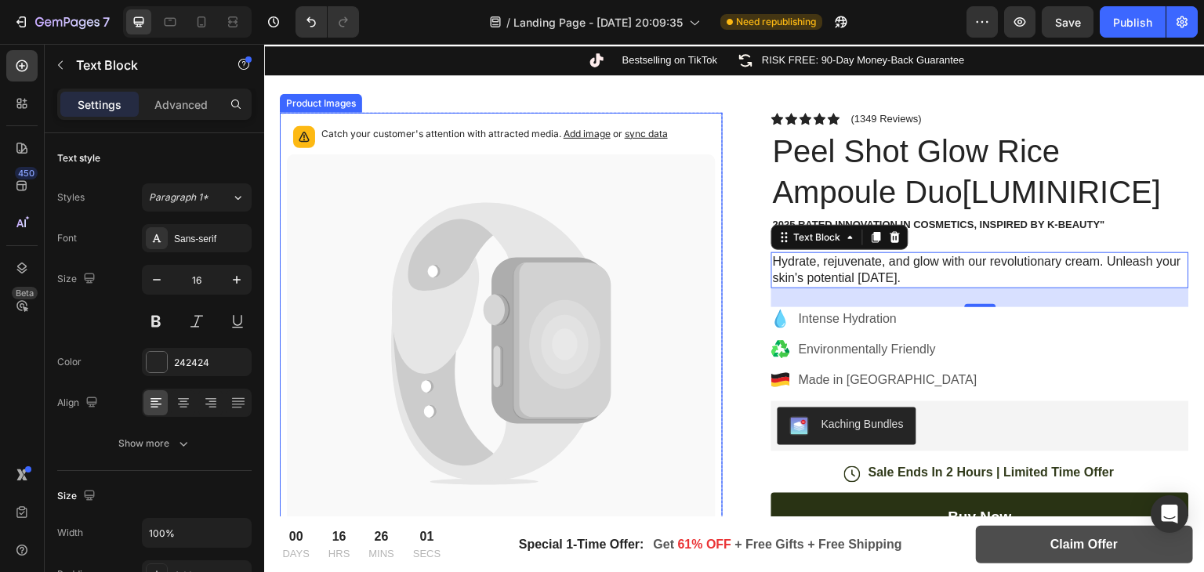
scroll to position [182, 0]
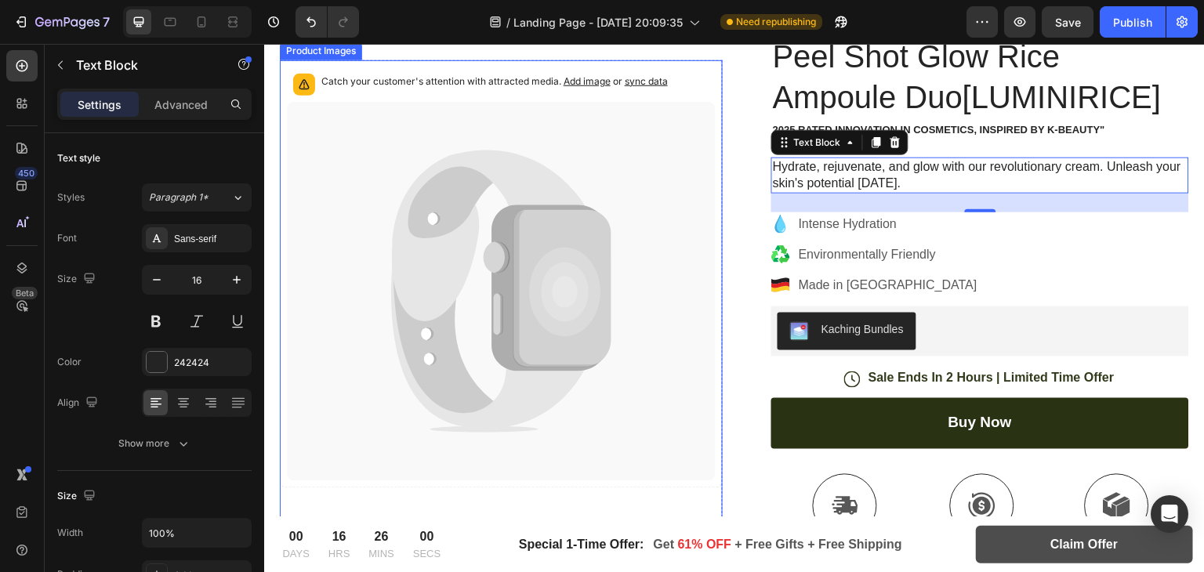
click at [518, 342] on icon at bounding box center [562, 287] width 97 height 157
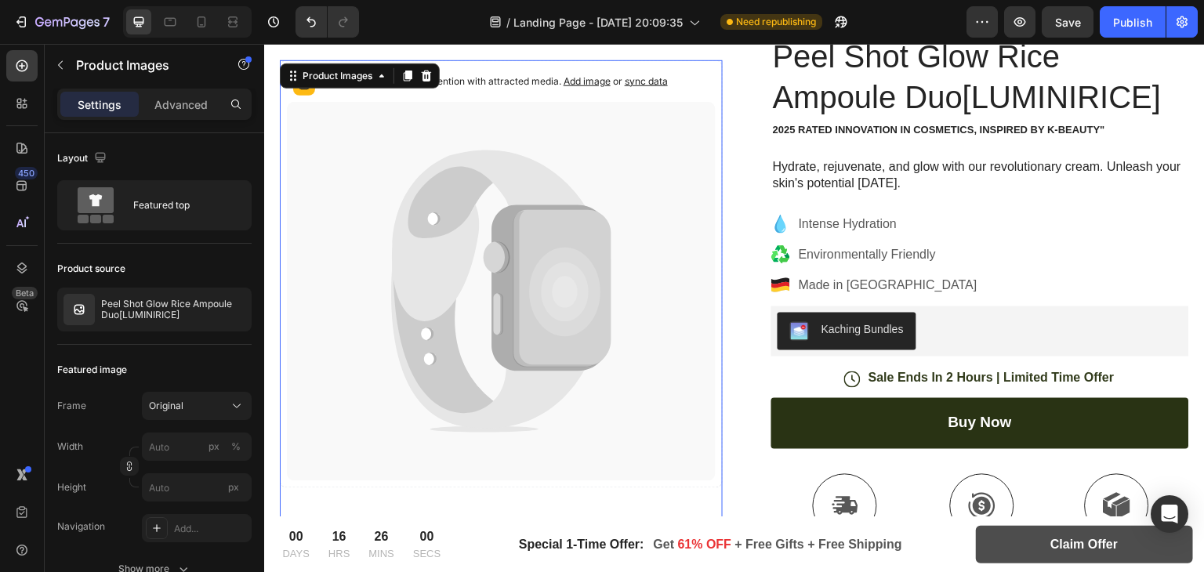
scroll to position [281, 0]
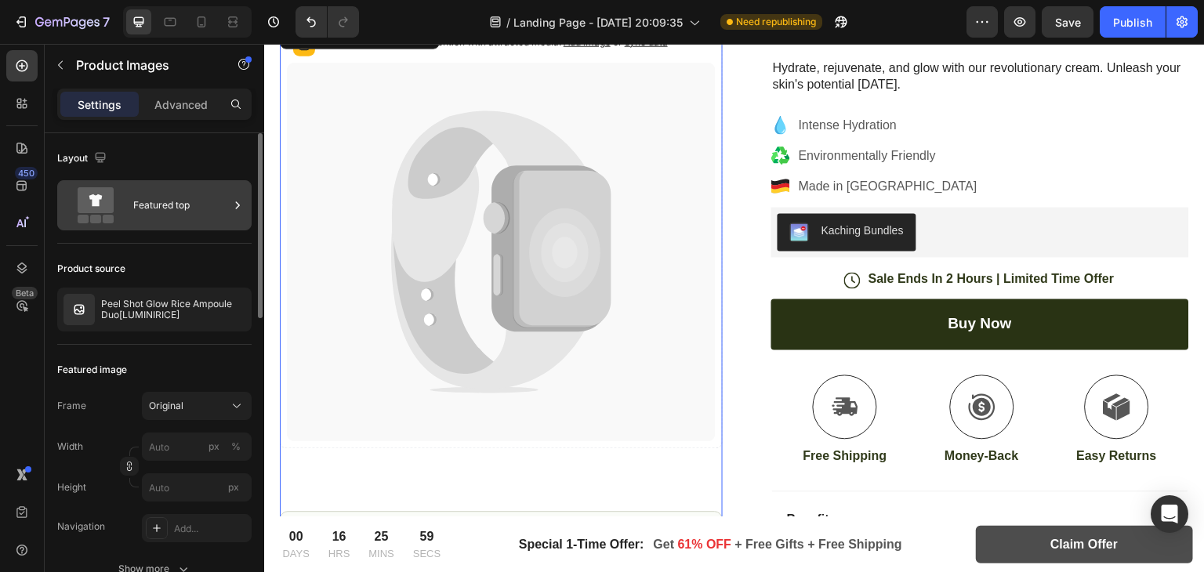
click at [176, 208] on div "Featured top" at bounding box center [181, 205] width 96 height 36
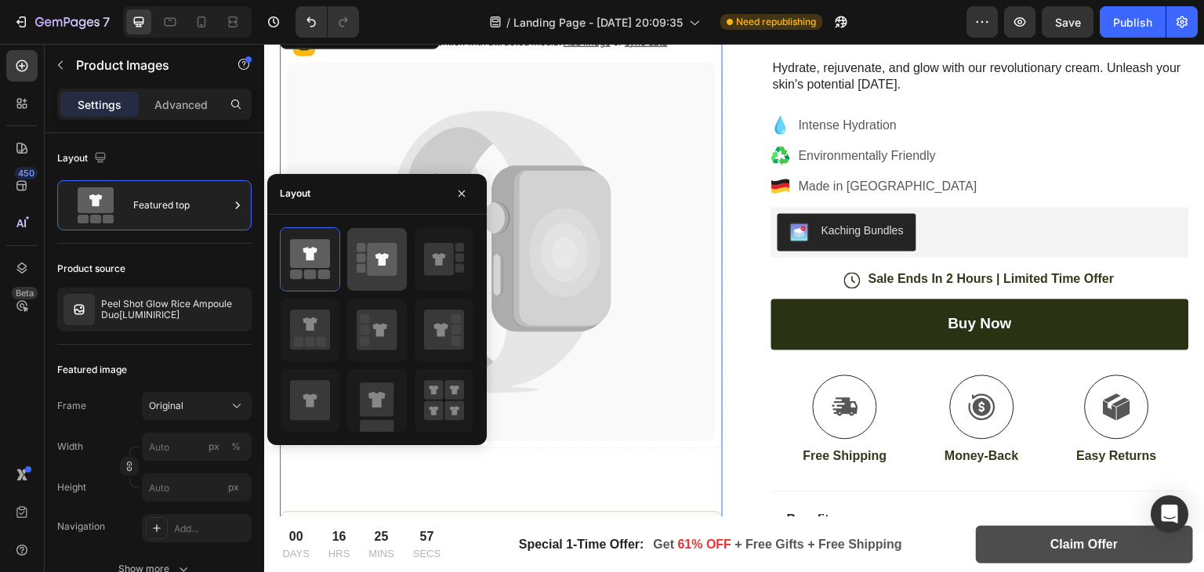
click at [376, 275] on icon at bounding box center [383, 259] width 30 height 33
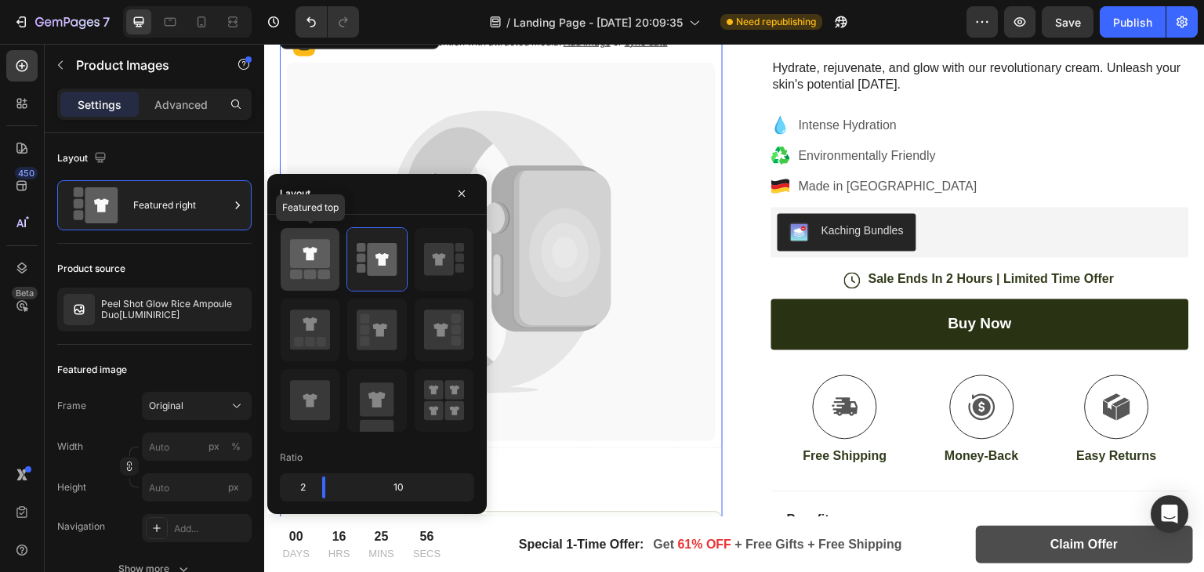
click at [323, 261] on icon at bounding box center [310, 253] width 40 height 29
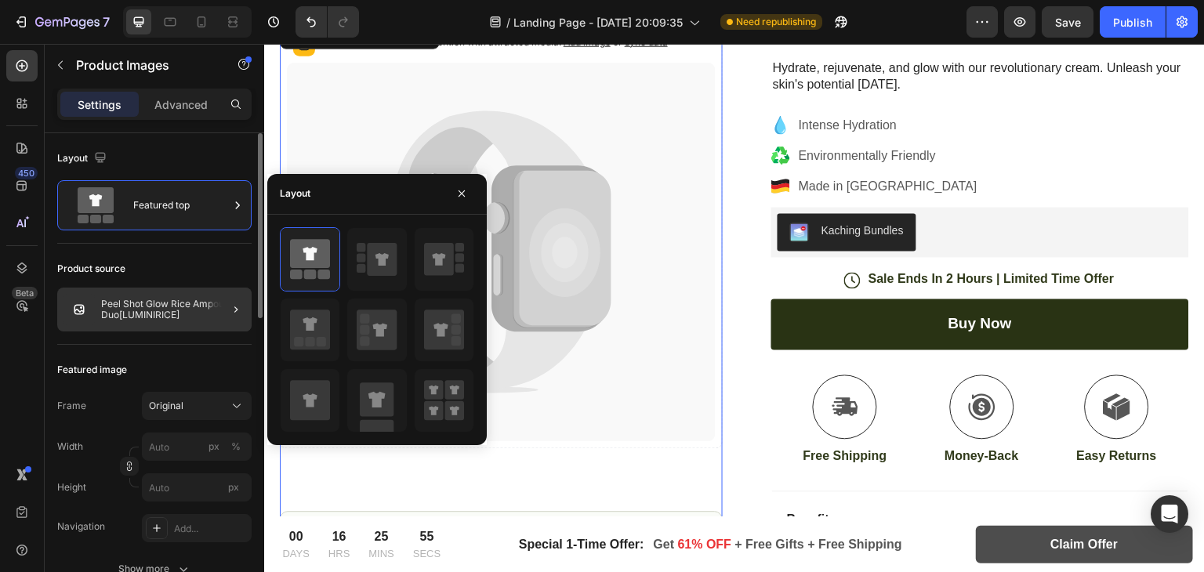
click at [173, 299] on p "Peel Shot Glow Rice Ampoule Duo[LUMINIRICE]" at bounding box center [173, 310] width 144 height 22
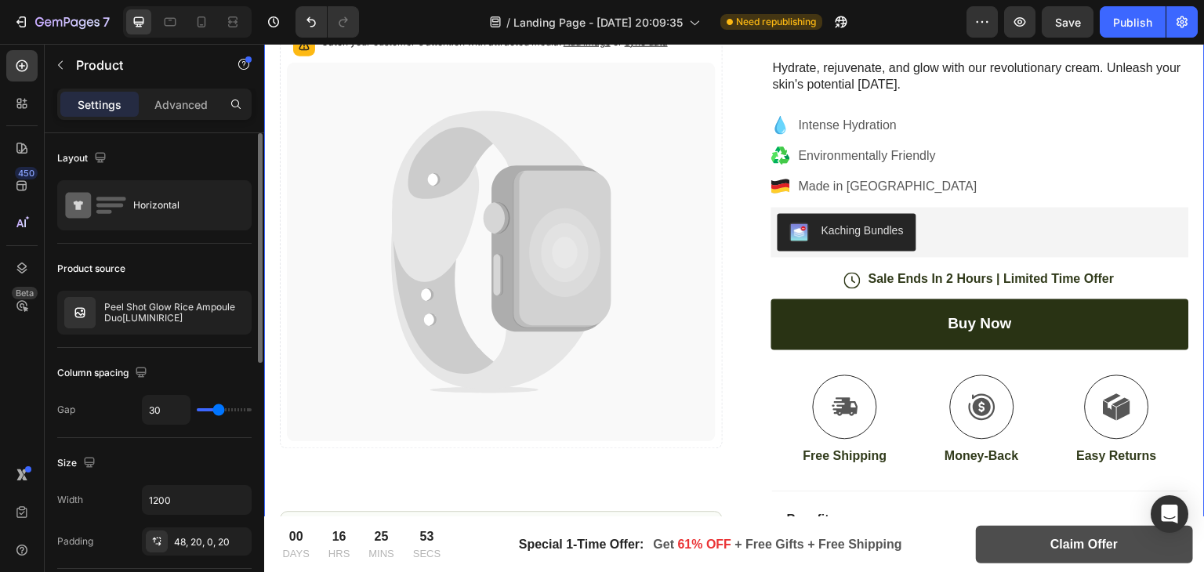
type input "37"
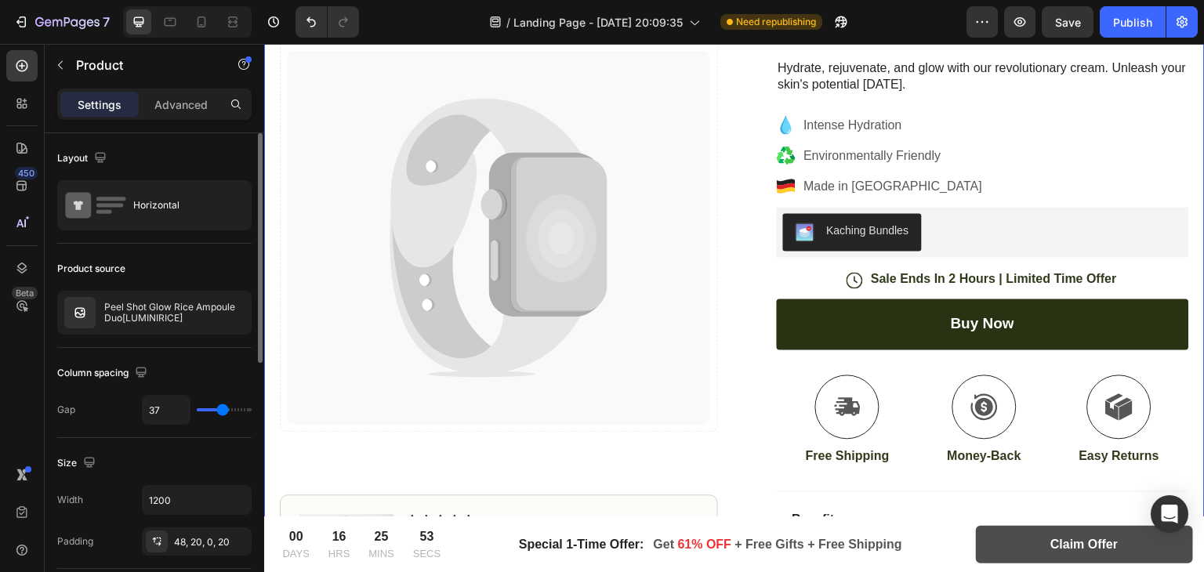
type input "43"
type input "42"
type input "36"
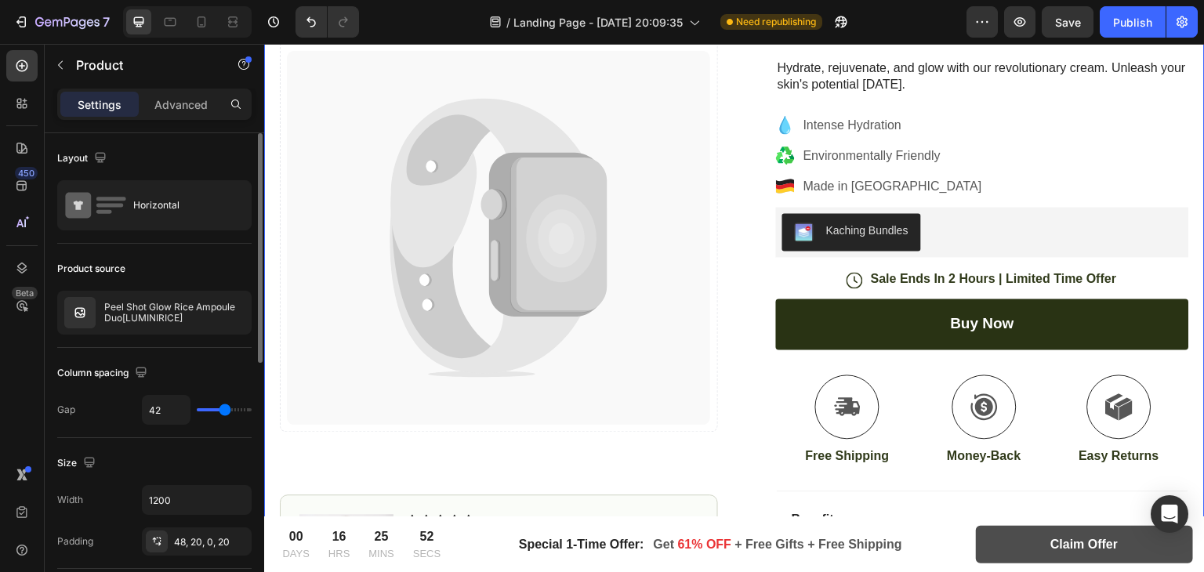
type input "36"
type input "33"
type input "32"
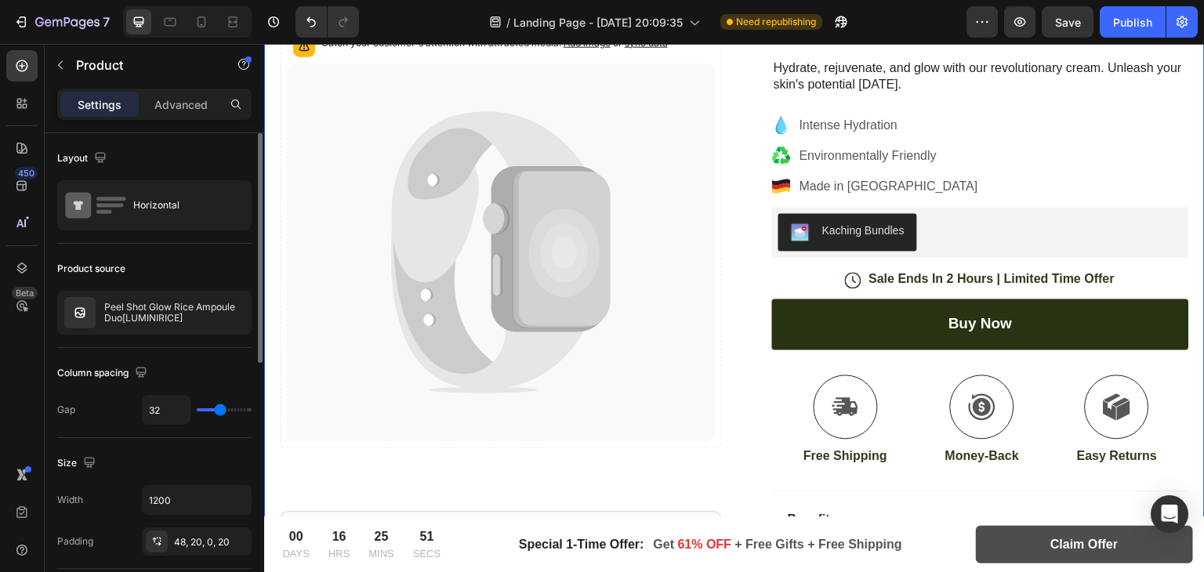
type input "20"
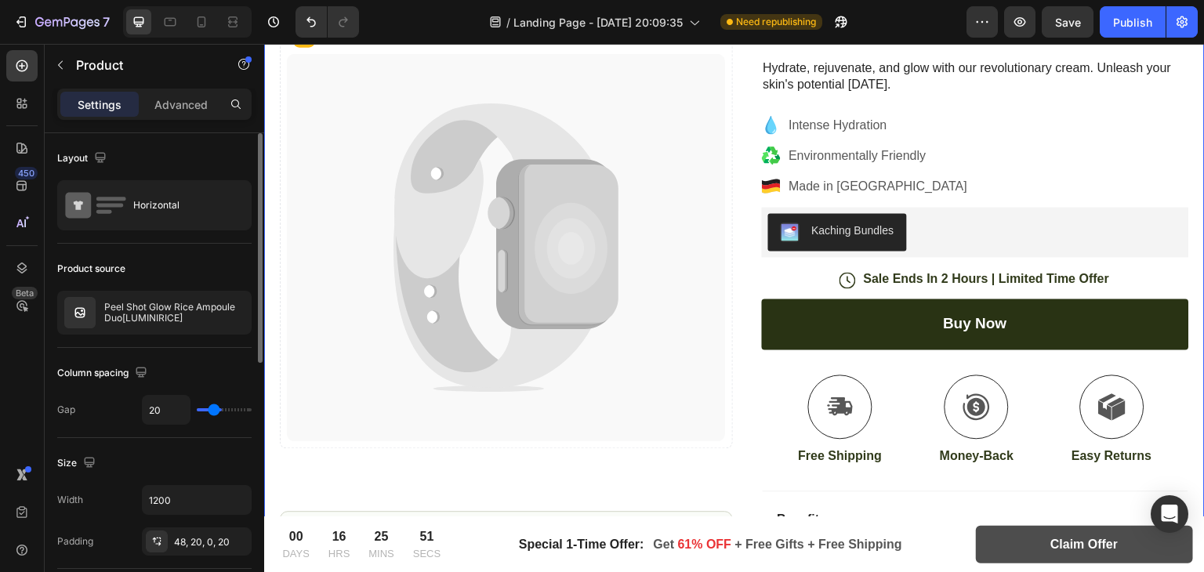
type input "5"
type input "0"
drag, startPoint x: 219, startPoint y: 404, endPoint x: 199, endPoint y: 408, distance: 20.8
type input "0"
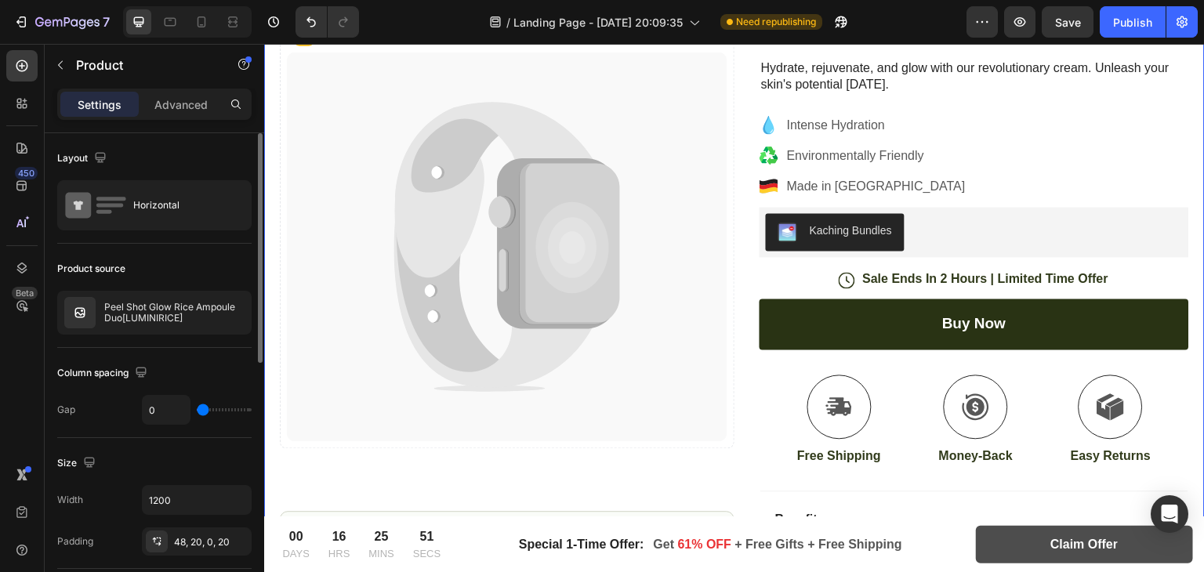
click at [199, 408] on input "range" at bounding box center [224, 409] width 55 height 3
type input "7"
type input "9"
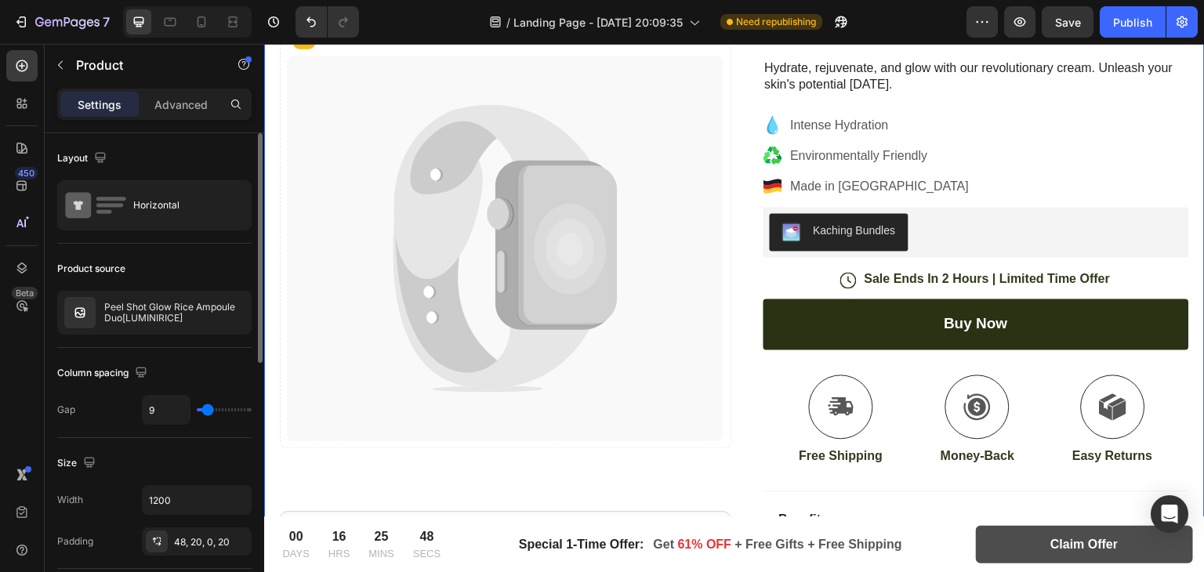
type input "12"
drag, startPoint x: 199, startPoint y: 408, endPoint x: 207, endPoint y: 404, distance: 9.1
type input "12"
click at [209, 408] on input "range" at bounding box center [224, 409] width 55 height 3
click at [150, 310] on p "Peel Shot Glow Rice Ampoule Duo[LUMINIRICE]" at bounding box center [174, 313] width 140 height 22
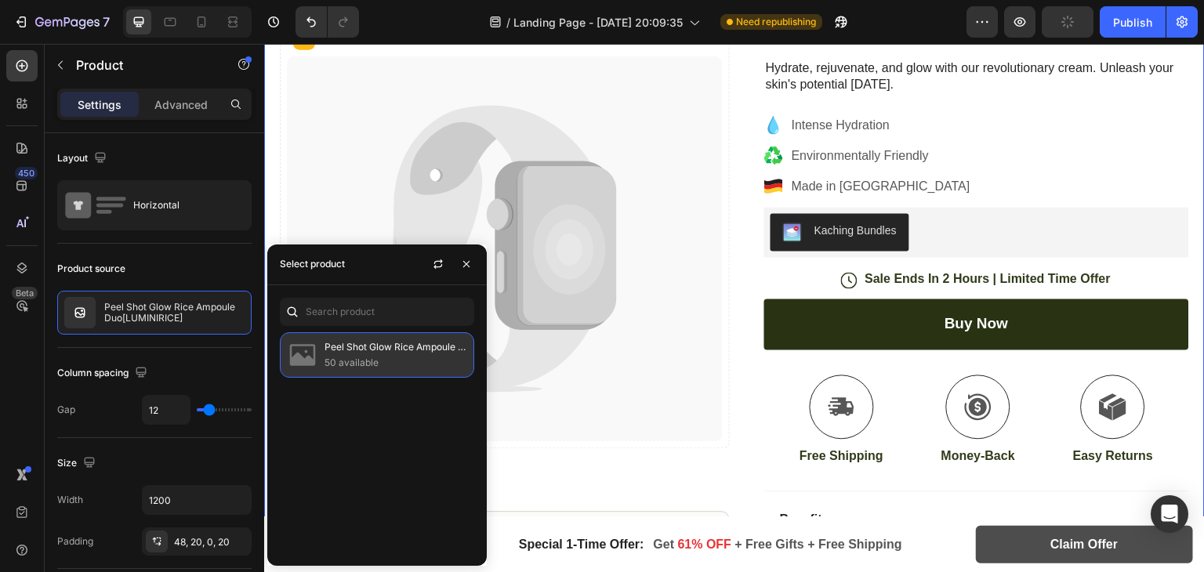
click at [318, 357] on div "Peel Shot Glow Rice Ampoule Duo[LUMINIRICE] 50 available" at bounding box center [377, 354] width 194 height 45
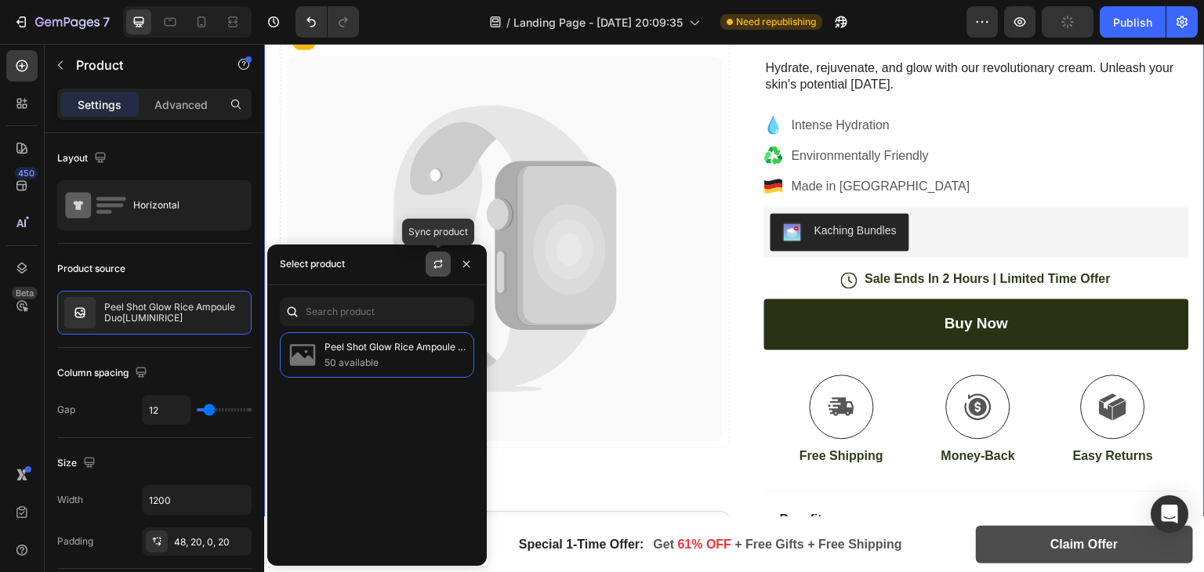
click at [447, 266] on button "button" at bounding box center [438, 264] width 25 height 25
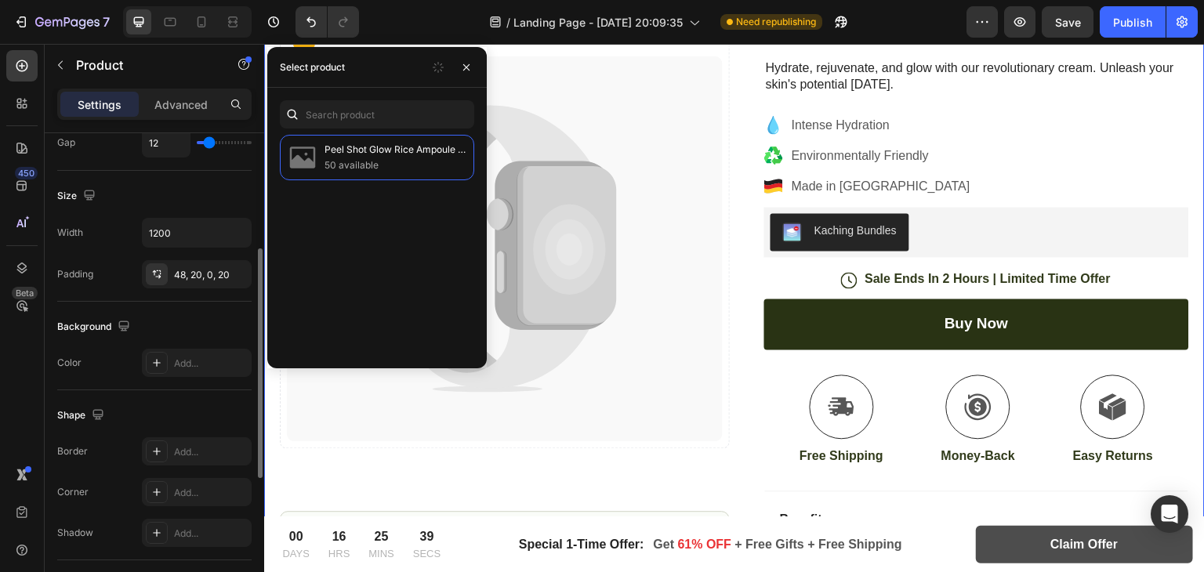
scroll to position [0, 0]
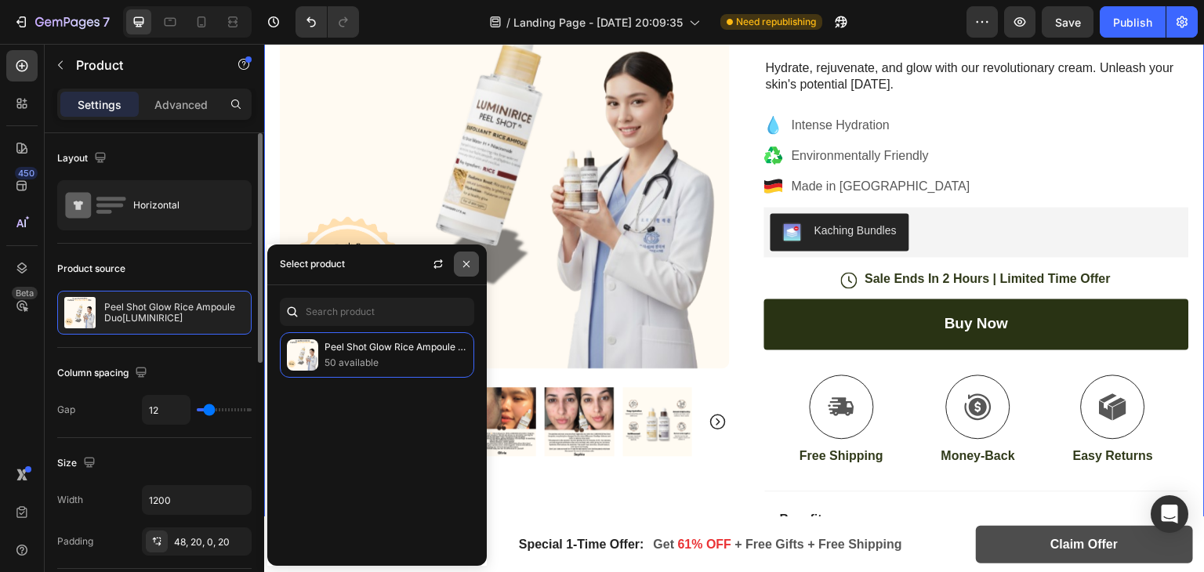
click at [466, 259] on icon "button" at bounding box center [466, 264] width 13 height 13
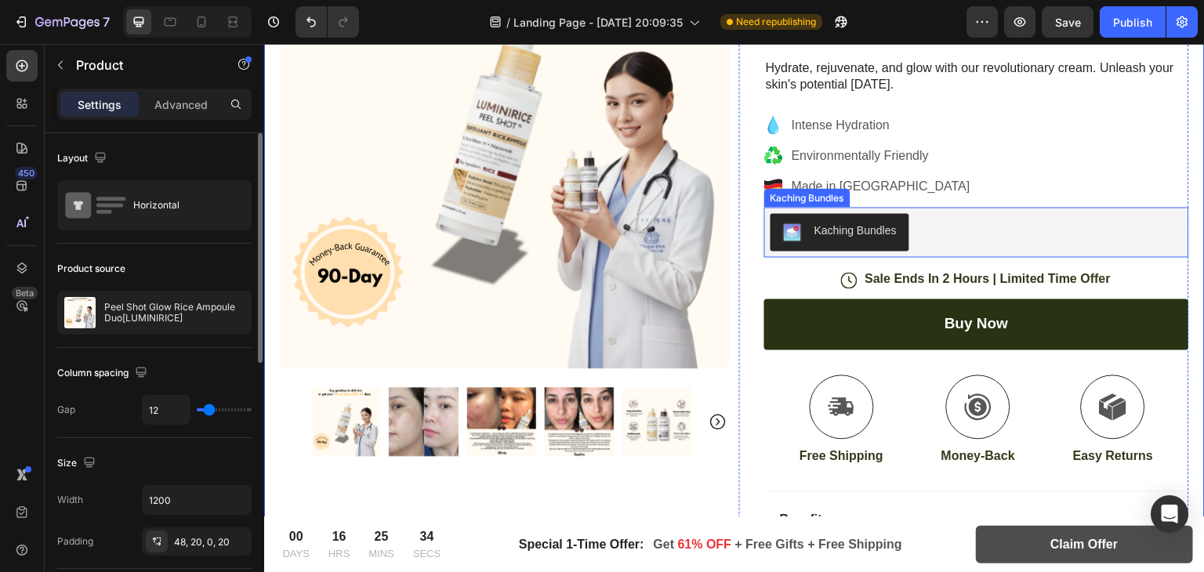
scroll to position [122, 0]
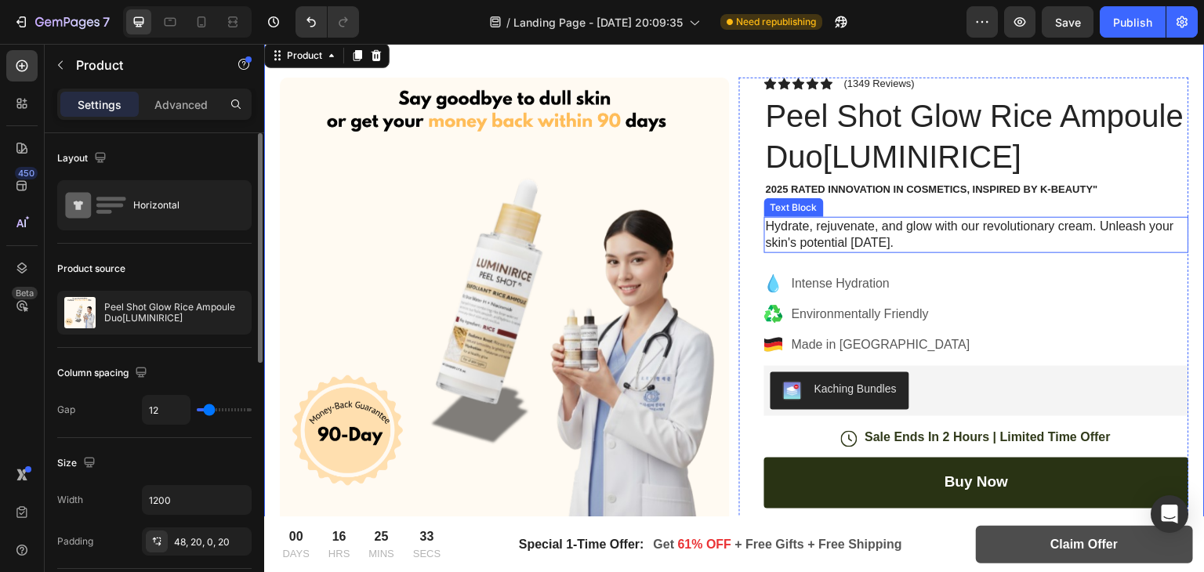
click at [830, 245] on p "Hydrate, rejuvenate, and glow with our revolutionary cream. Unleash your skin's…" at bounding box center [977, 235] width 422 height 33
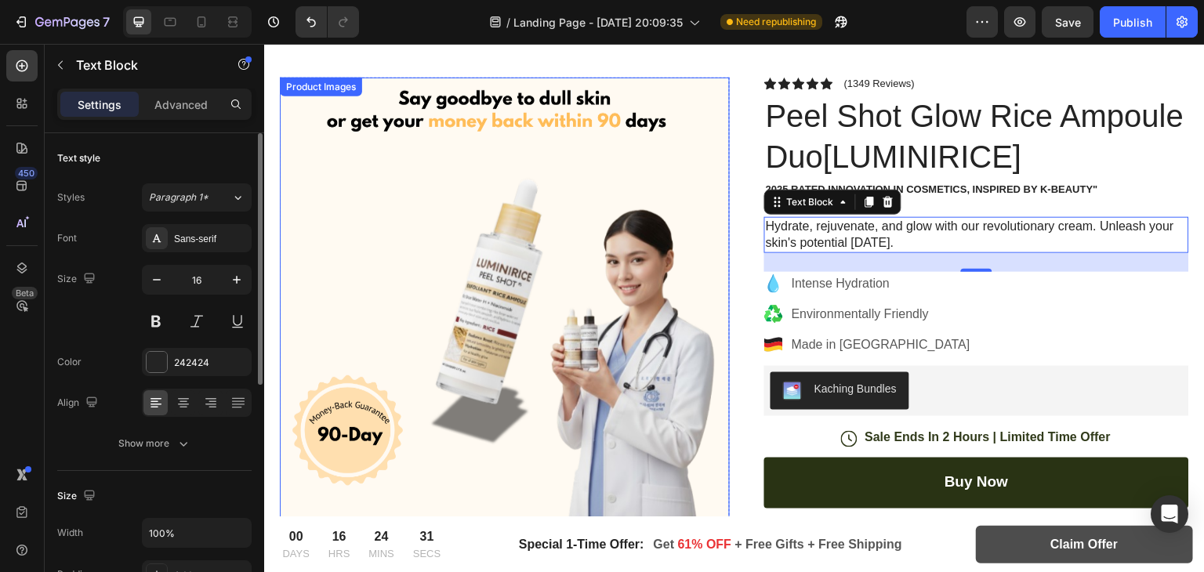
scroll to position [154, 0]
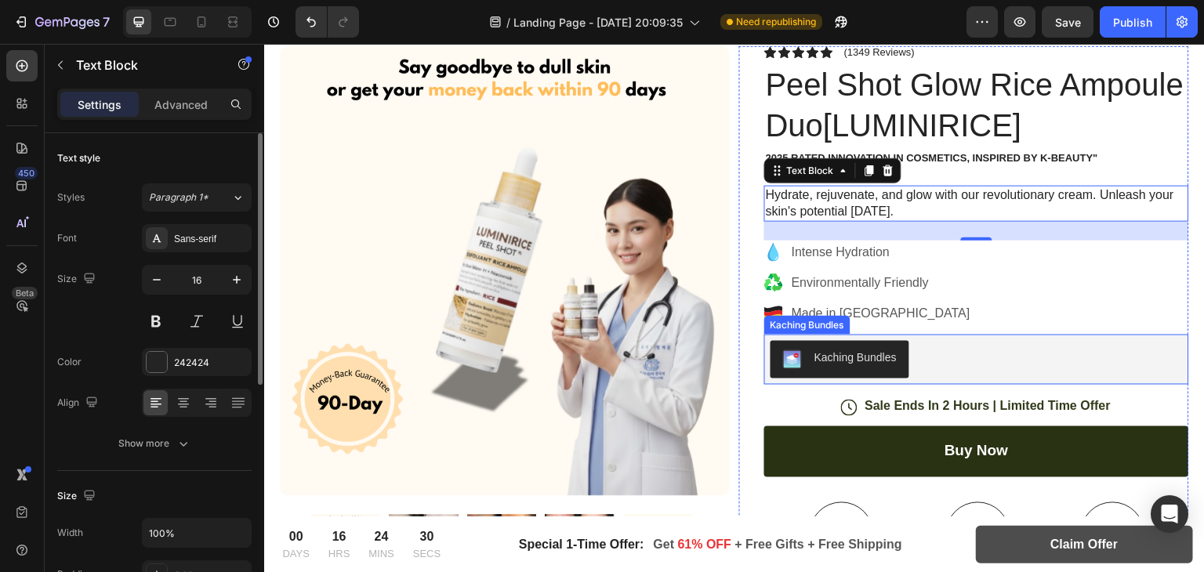
click at [1001, 363] on div "Kaching Bundles" at bounding box center [976, 360] width 412 height 38
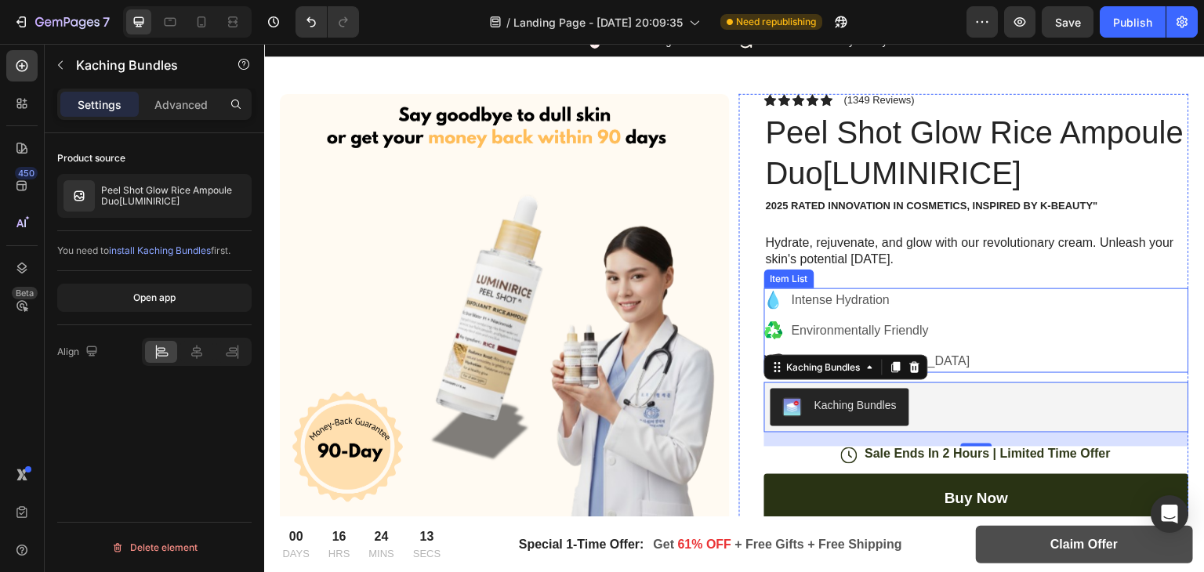
scroll to position [102, 0]
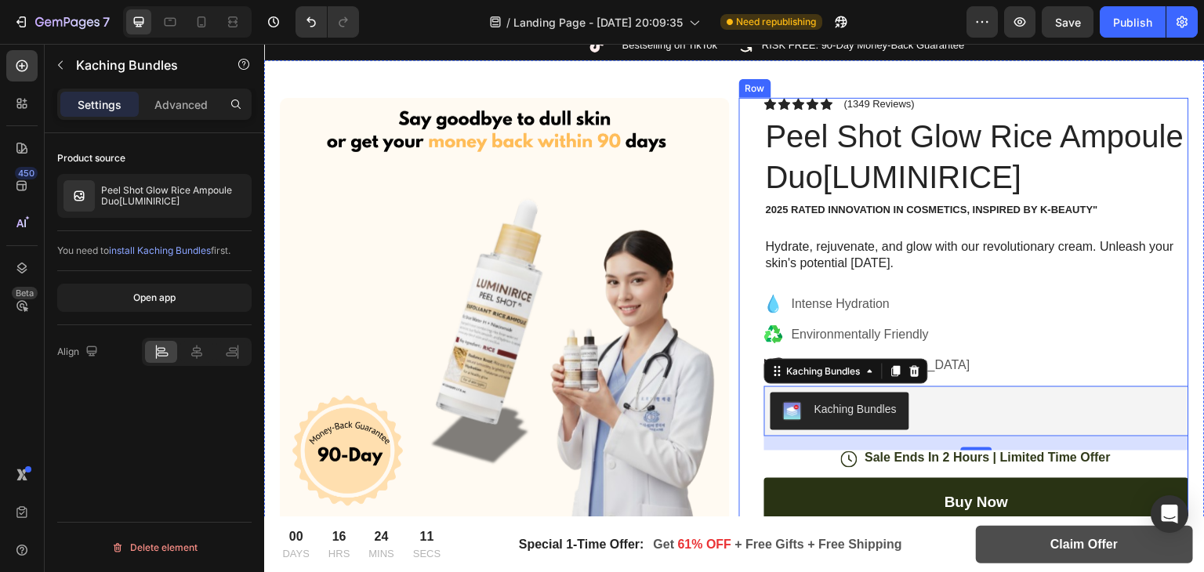
click at [823, 270] on p "Hydrate, rejuvenate, and glow with our revolutionary cream. Unleash your skin's…" at bounding box center [977, 255] width 422 height 33
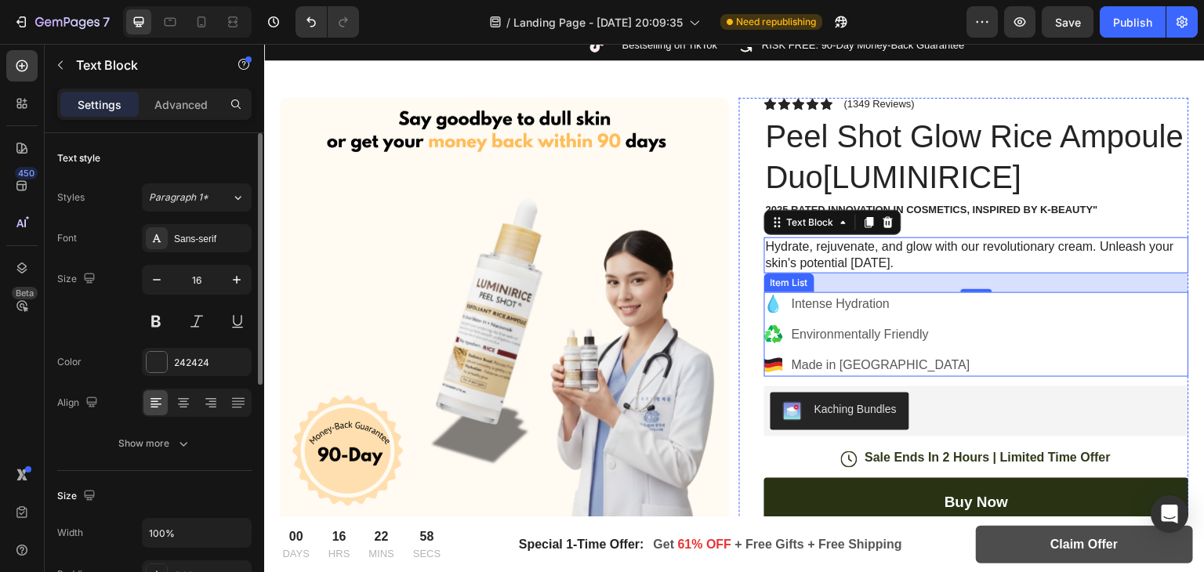
click at [811, 309] on p "Intense Hydration" at bounding box center [881, 304] width 179 height 19
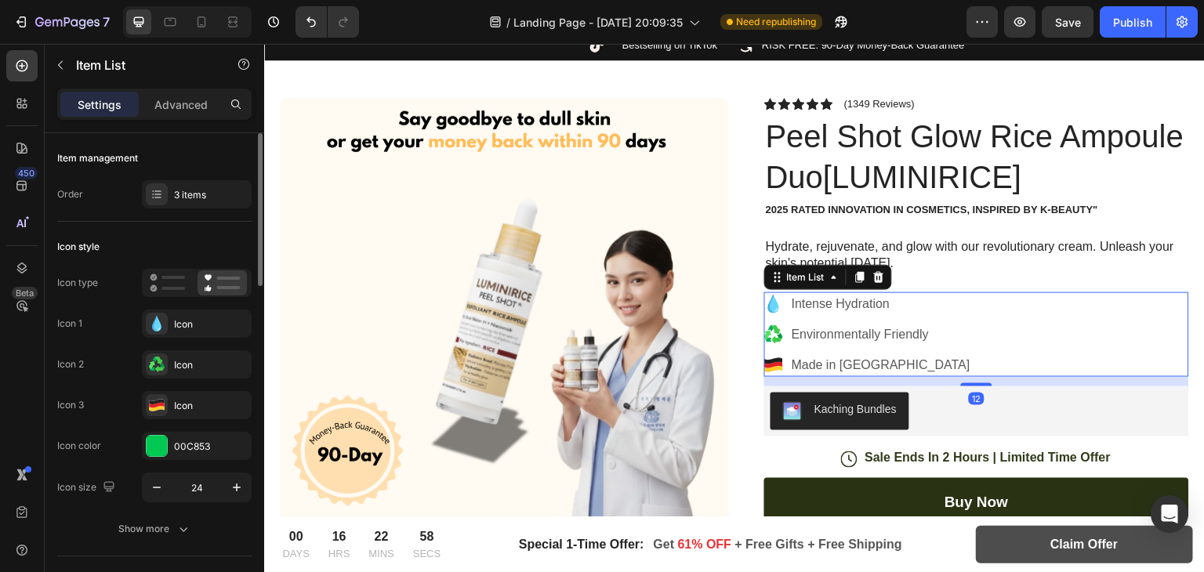
click at [827, 306] on p "Intense Hydration" at bounding box center [881, 304] width 179 height 19
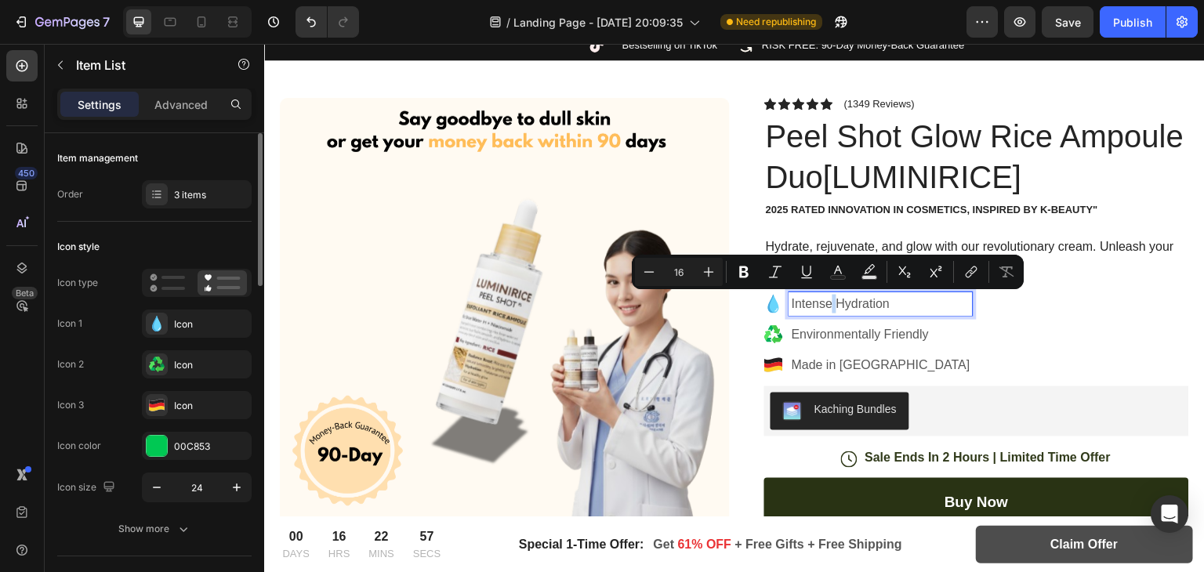
click at [827, 306] on p "Intense Hydration" at bounding box center [881, 304] width 179 height 19
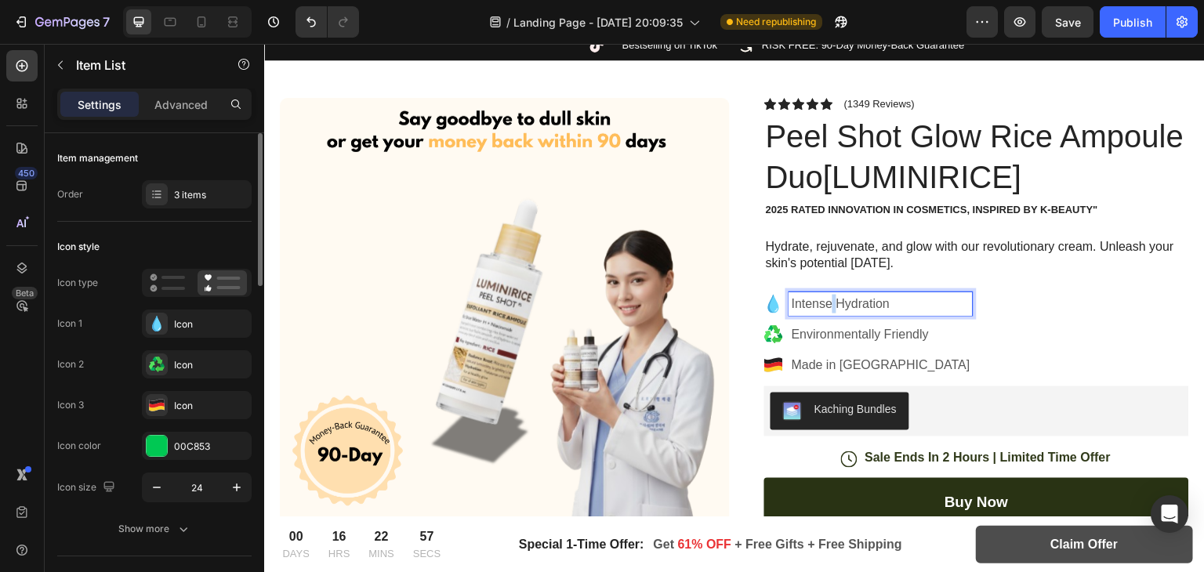
click at [827, 306] on p "Intense Hydration" at bounding box center [881, 304] width 179 height 19
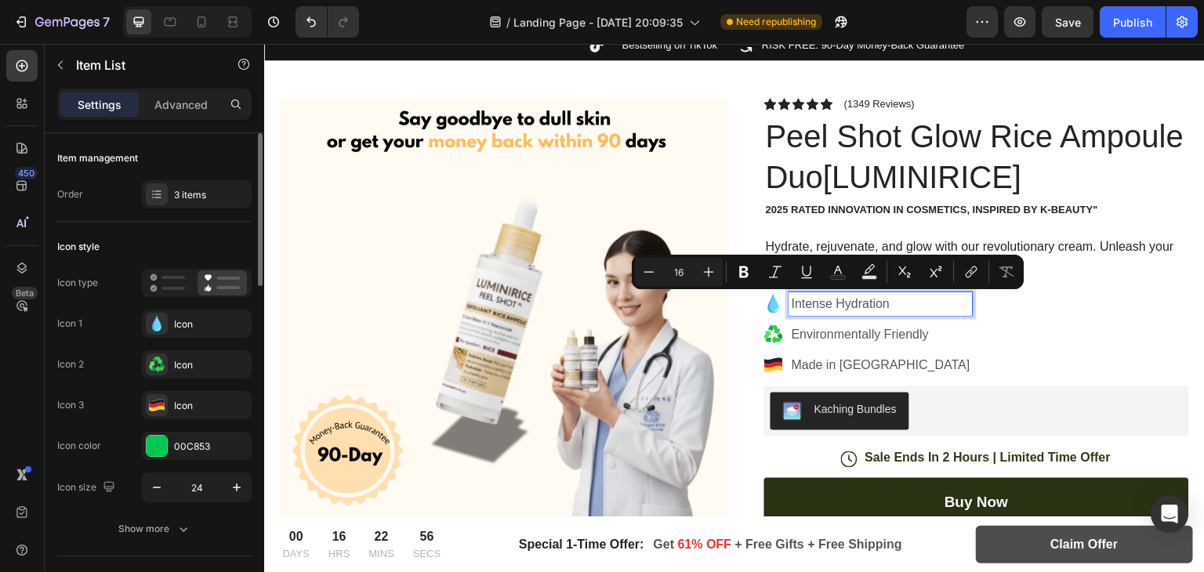
click at [821, 306] on p "Intense Hydration" at bounding box center [881, 304] width 179 height 19
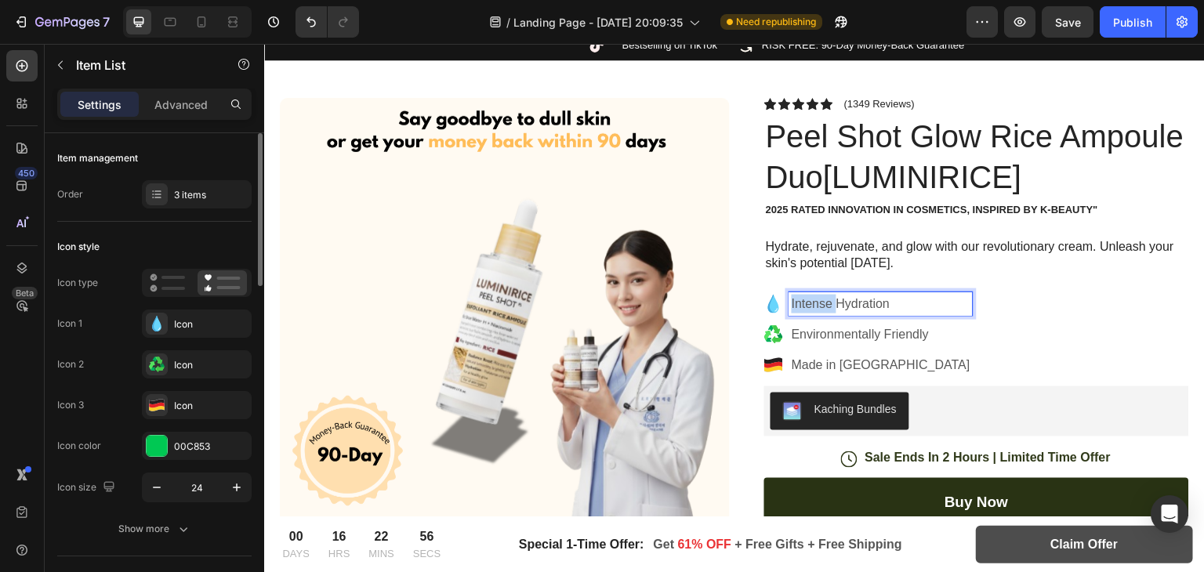
click at [821, 306] on p "Intense Hydration" at bounding box center [881, 304] width 179 height 19
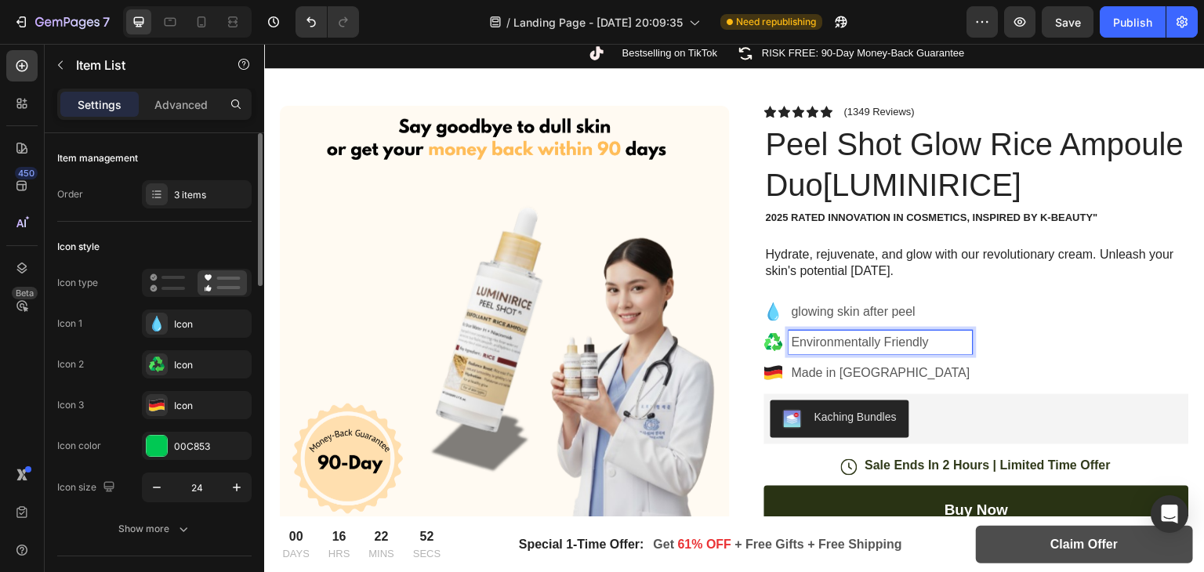
click at [830, 344] on p "Environmentally Friendly" at bounding box center [881, 342] width 179 height 19
click at [825, 344] on p "Environmentally Friendly" at bounding box center [881, 342] width 179 height 19
click at [825, 344] on p "Rich Text Editor. Editing area: main" at bounding box center [881, 342] width 179 height 19
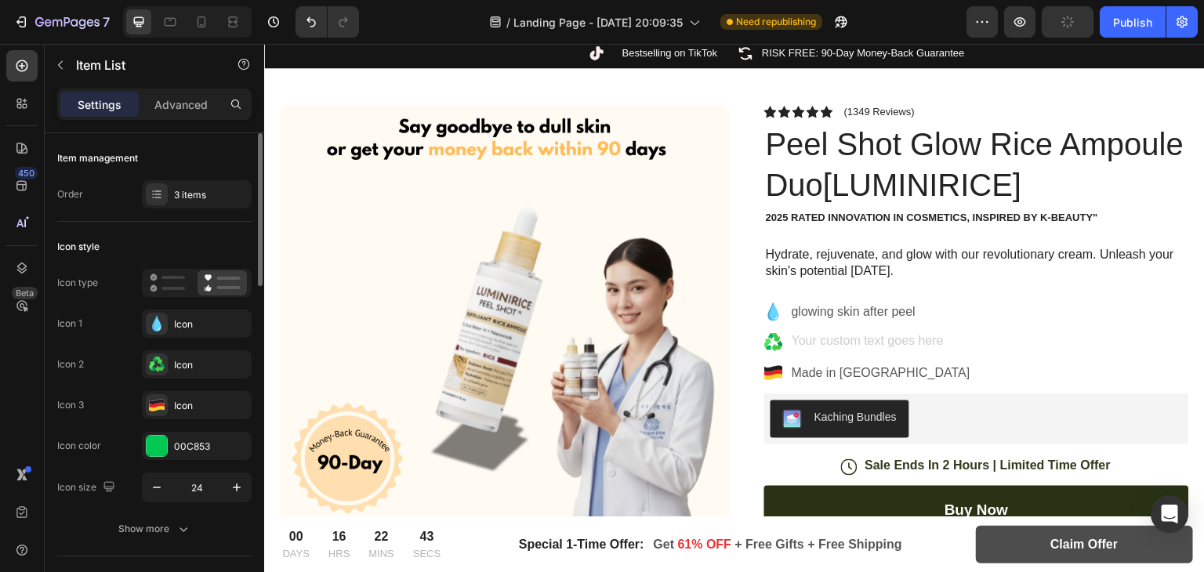
scroll to position [87, 0]
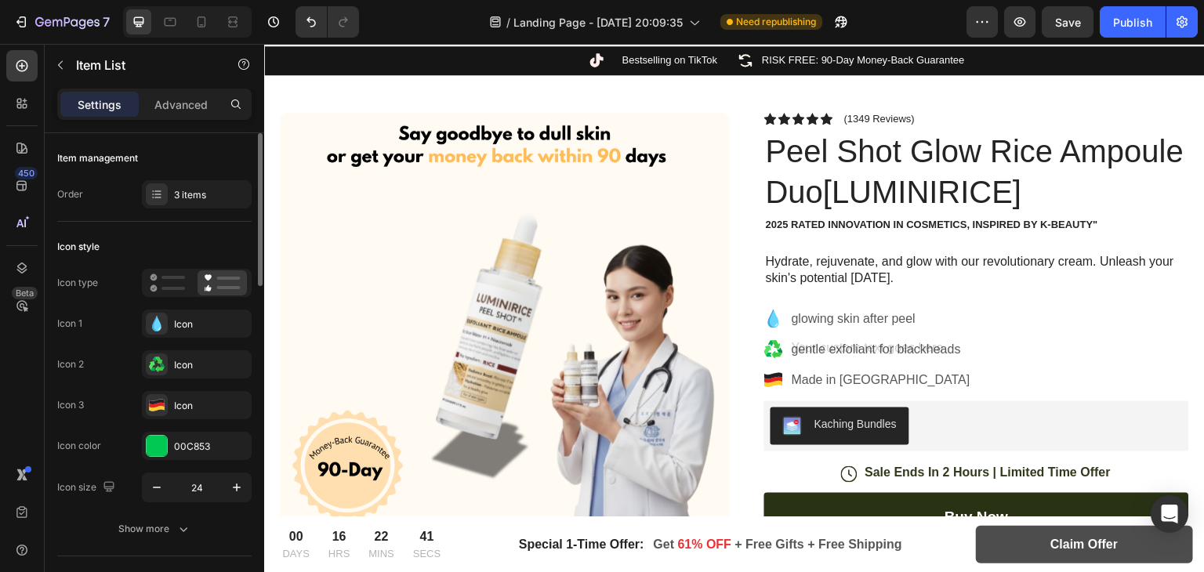
click at [814, 374] on p "Made in [GEOGRAPHIC_DATA]" at bounding box center [881, 380] width 179 height 19
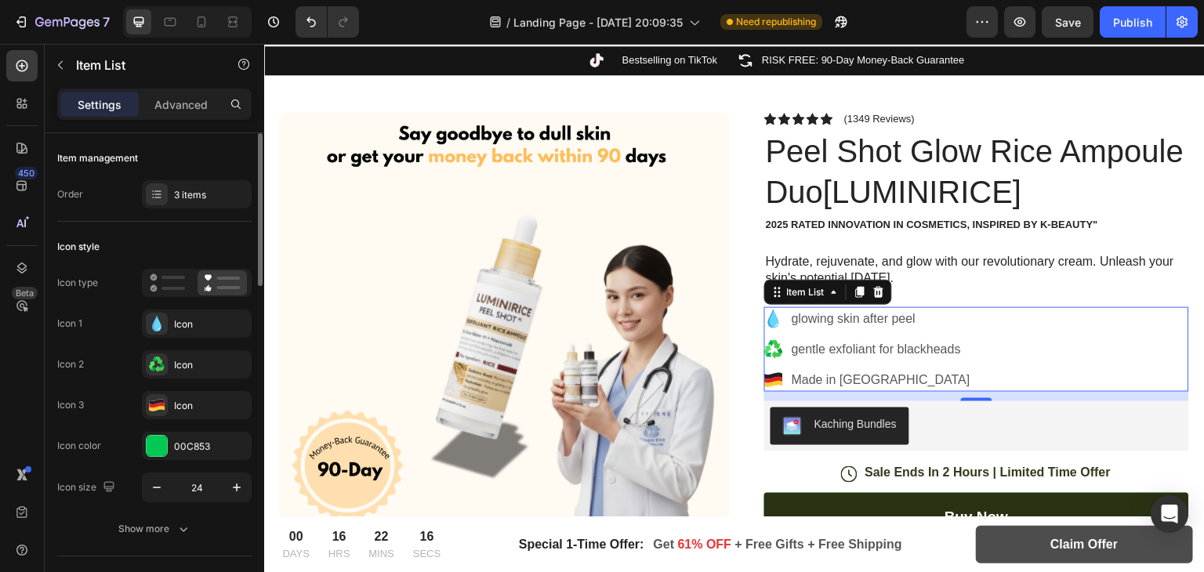
click at [817, 371] on p "Made in [GEOGRAPHIC_DATA]" at bounding box center [881, 380] width 179 height 19
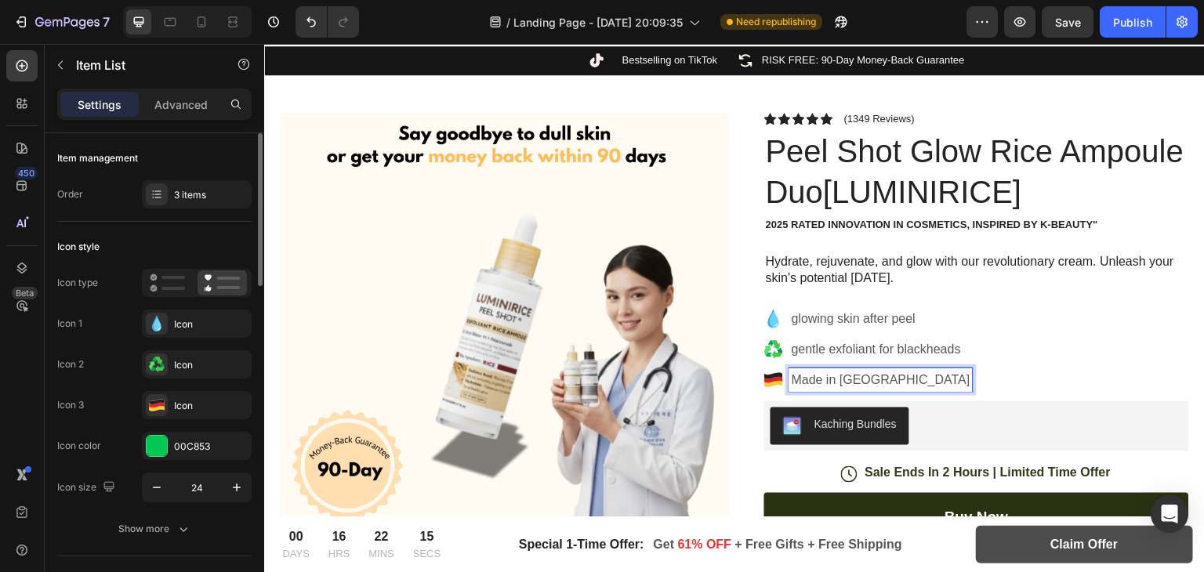
click at [825, 375] on p "Made in [GEOGRAPHIC_DATA]" at bounding box center [881, 380] width 179 height 19
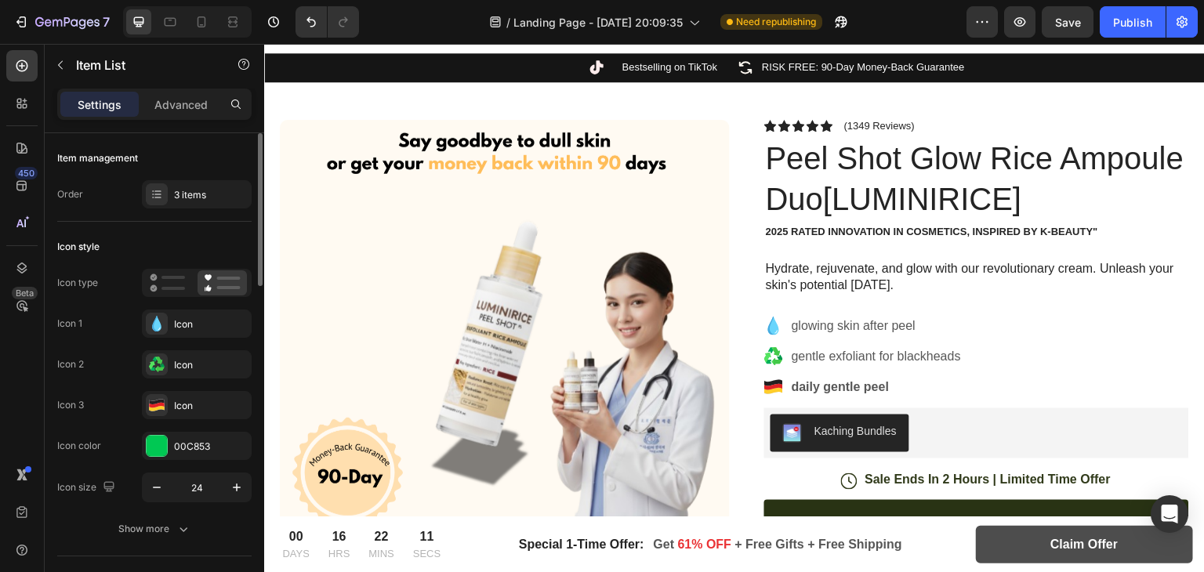
click at [966, 359] on div "glowing skin after peel gentle exfoliant for blackheads daily gentle peel" at bounding box center [976, 356] width 425 height 85
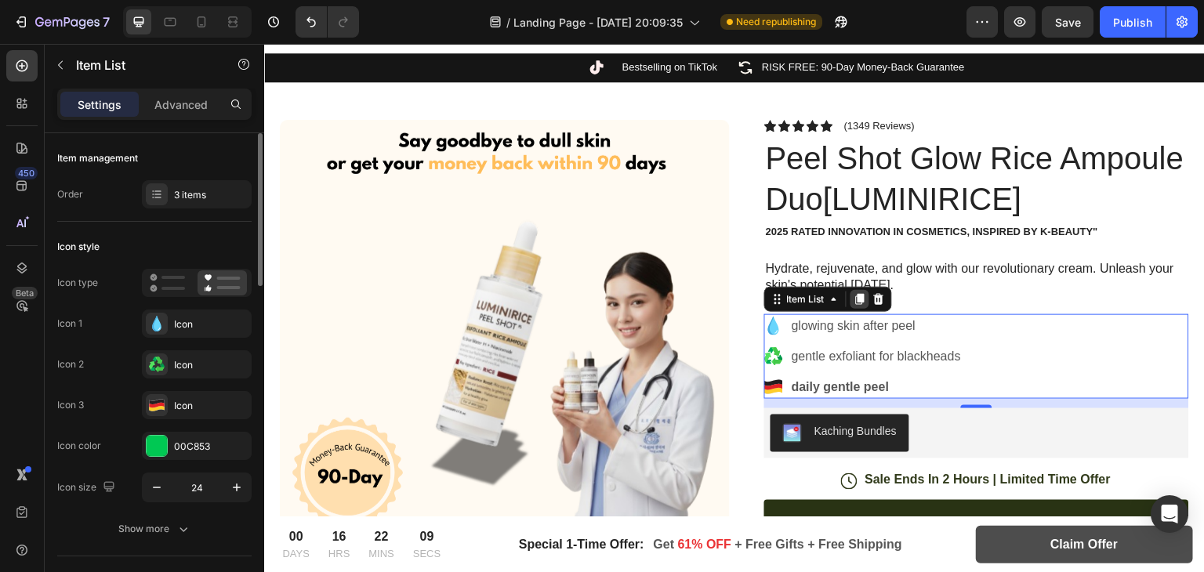
click at [857, 299] on icon at bounding box center [860, 299] width 9 height 11
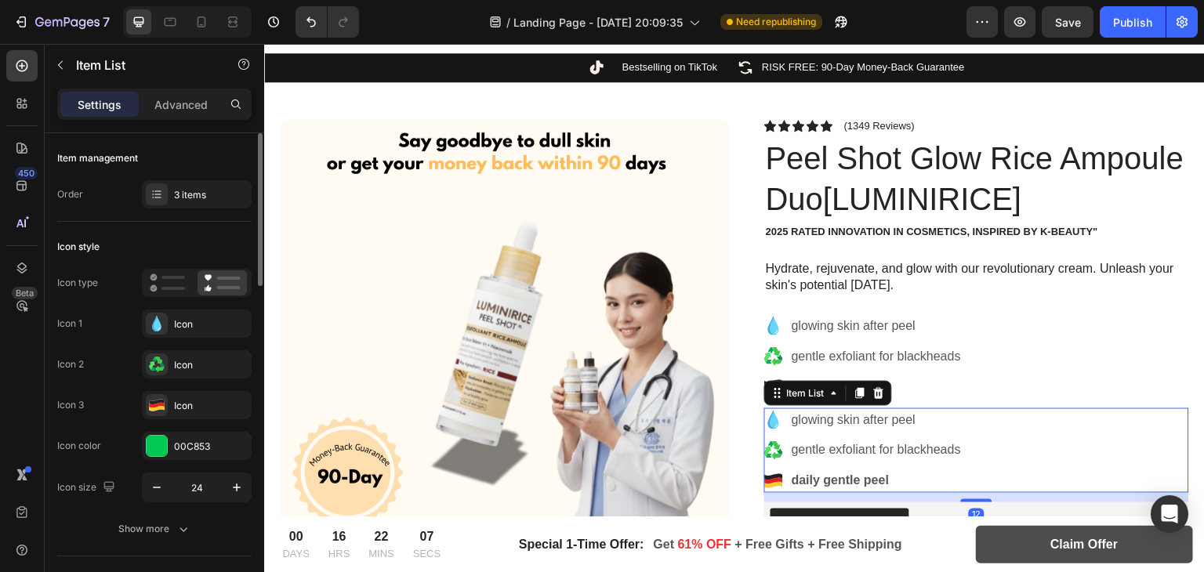
click at [1187, 389] on div "Product Images Image Icon Icon Icon Icon Icon Icon List “This skin cream is a g…" at bounding box center [734, 534] width 940 height 904
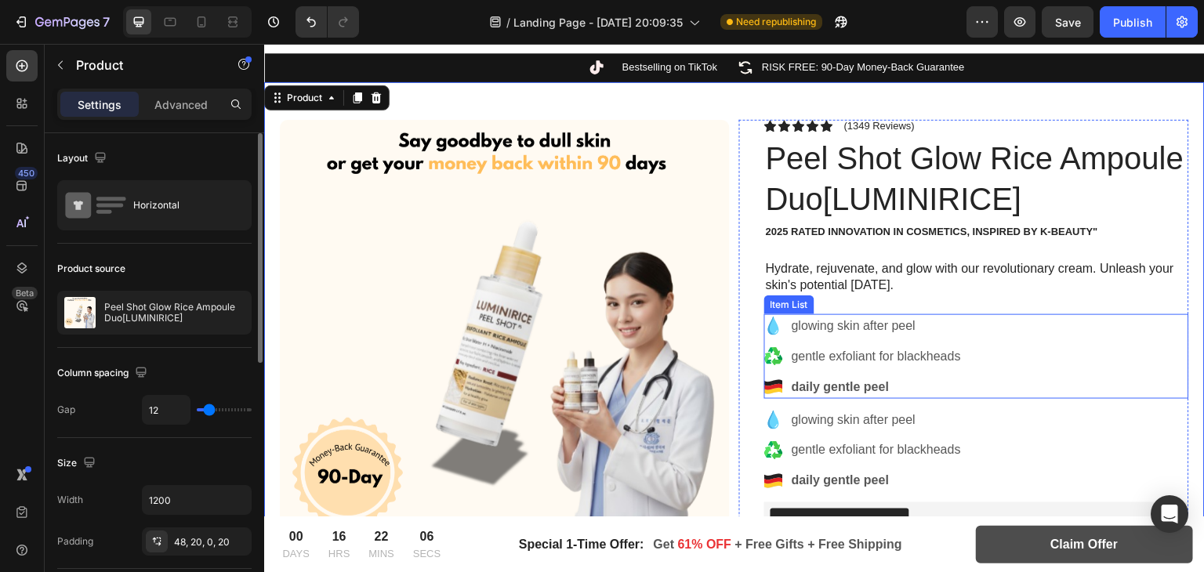
scroll to position [162, 0]
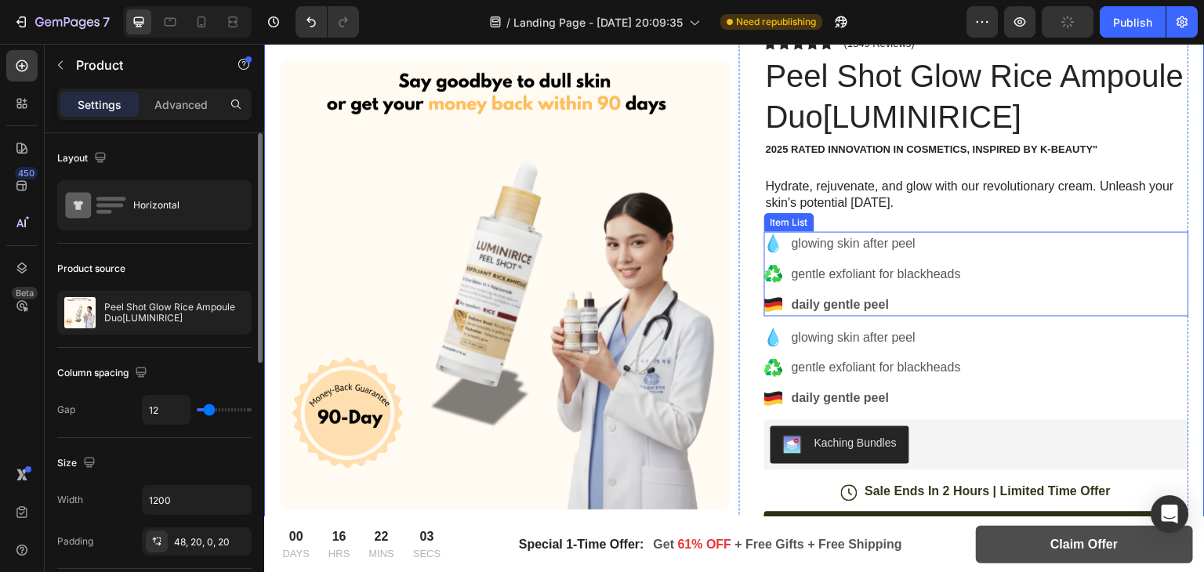
click at [817, 301] on strong "daily gentle peel" at bounding box center [840, 304] width 97 height 13
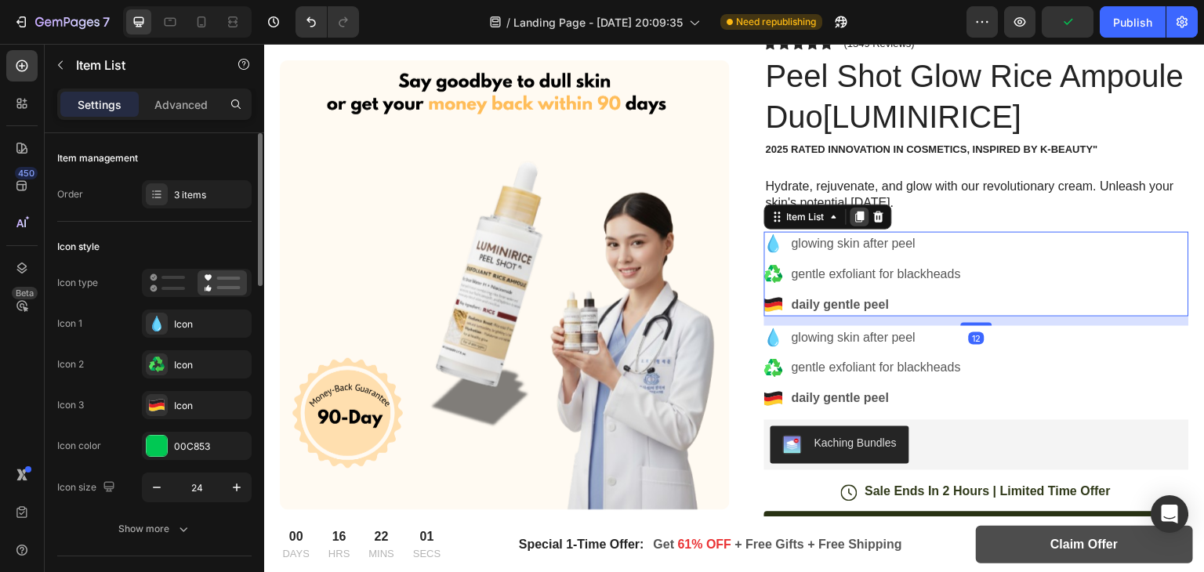
click at [856, 219] on icon at bounding box center [860, 217] width 9 height 11
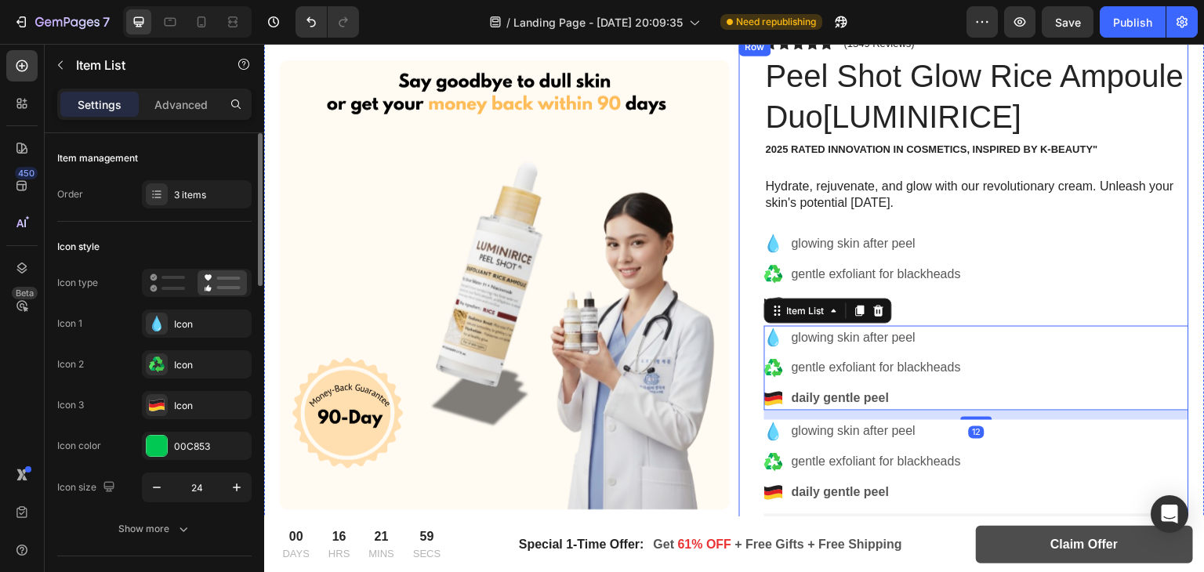
click at [1004, 276] on div "glowing skin after peel gentle exfoliant for blackheads daily gentle peel" at bounding box center [976, 274] width 425 height 85
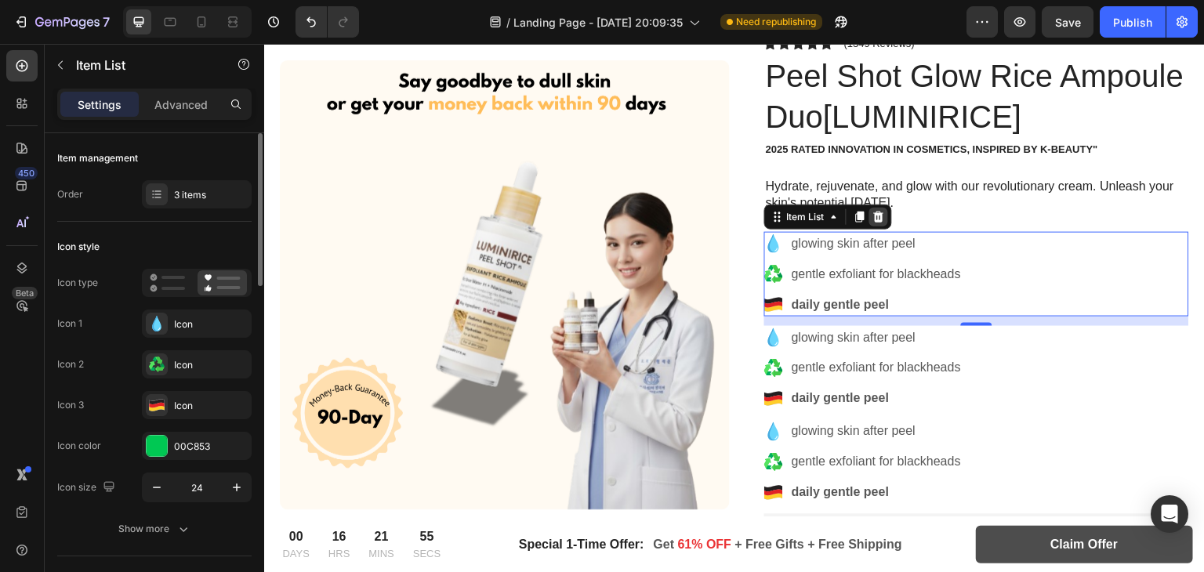
click at [874, 218] on icon at bounding box center [879, 217] width 10 height 11
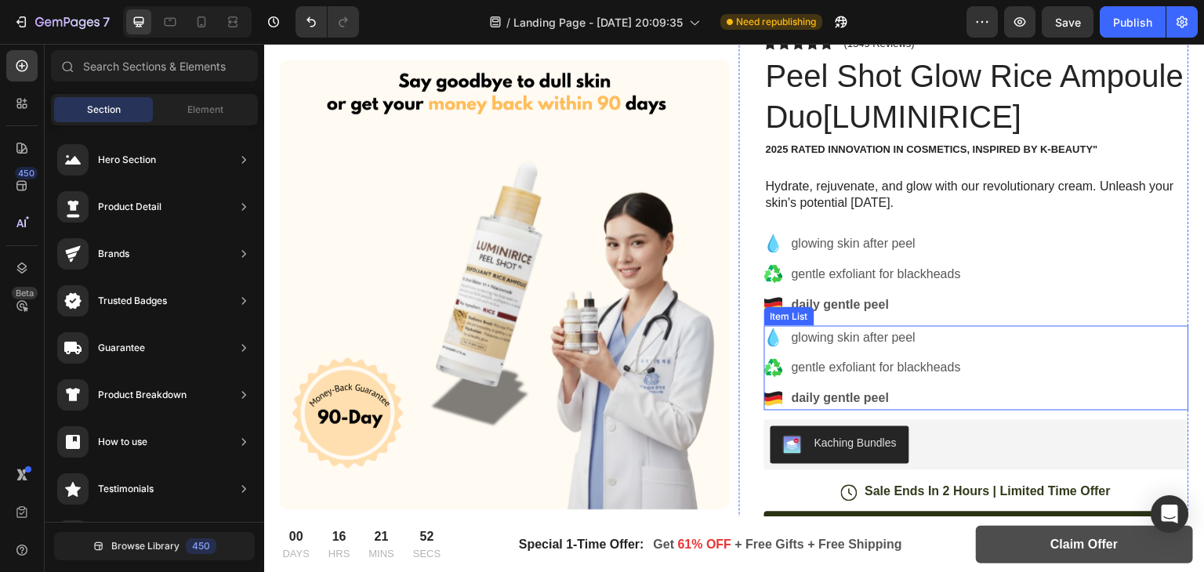
click at [849, 335] on p "glowing skin after peel" at bounding box center [876, 337] width 169 height 19
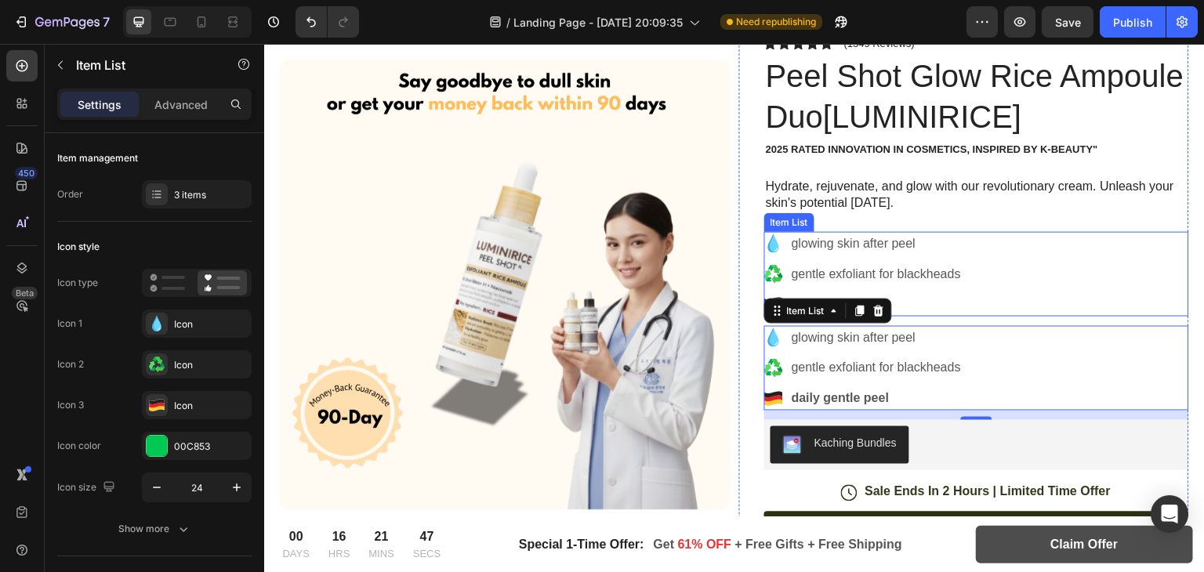
click at [1022, 296] on div "glowing skin after peel gentle exfoliant for blackheads daily gentle peel" at bounding box center [976, 274] width 425 height 85
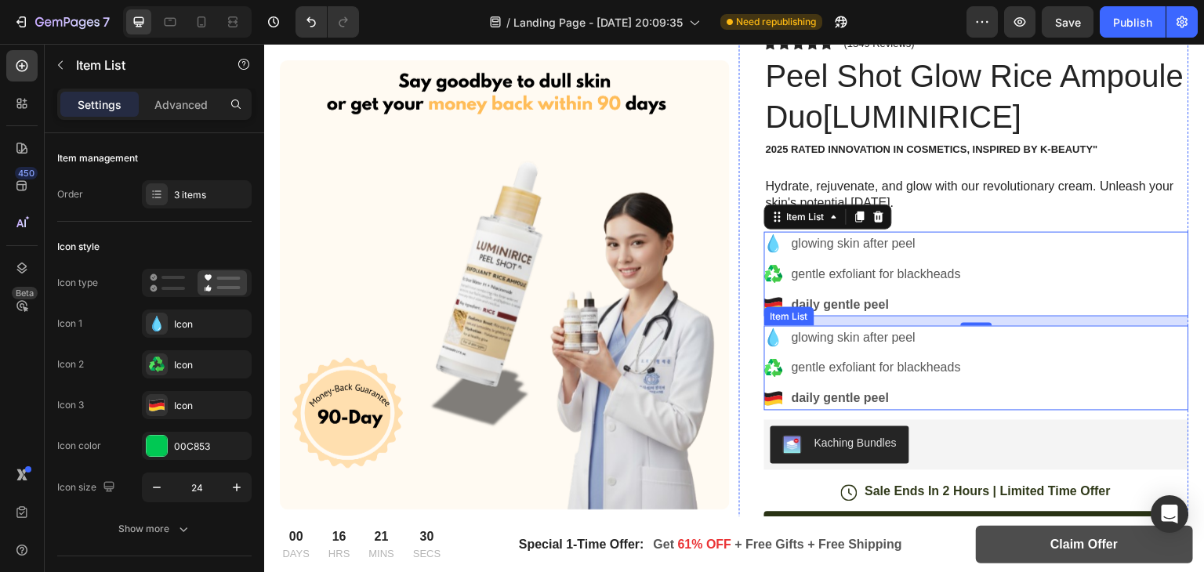
click at [832, 332] on p "glowing skin after peel" at bounding box center [876, 337] width 169 height 19
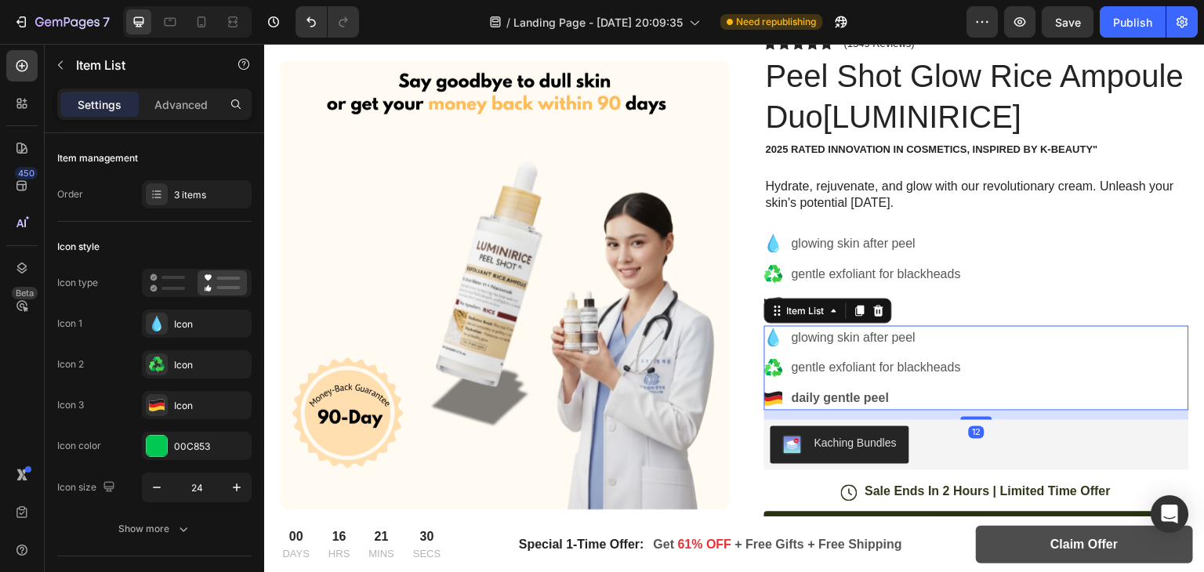
click at [832, 332] on p "glowing skin after peel" at bounding box center [876, 337] width 169 height 19
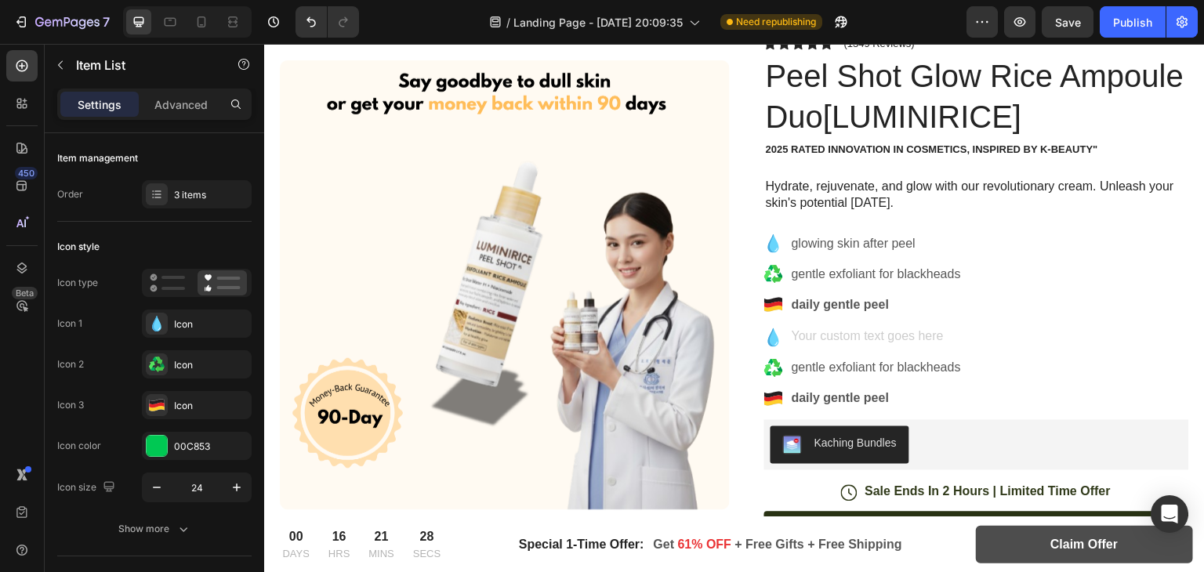
scroll to position [155, 0]
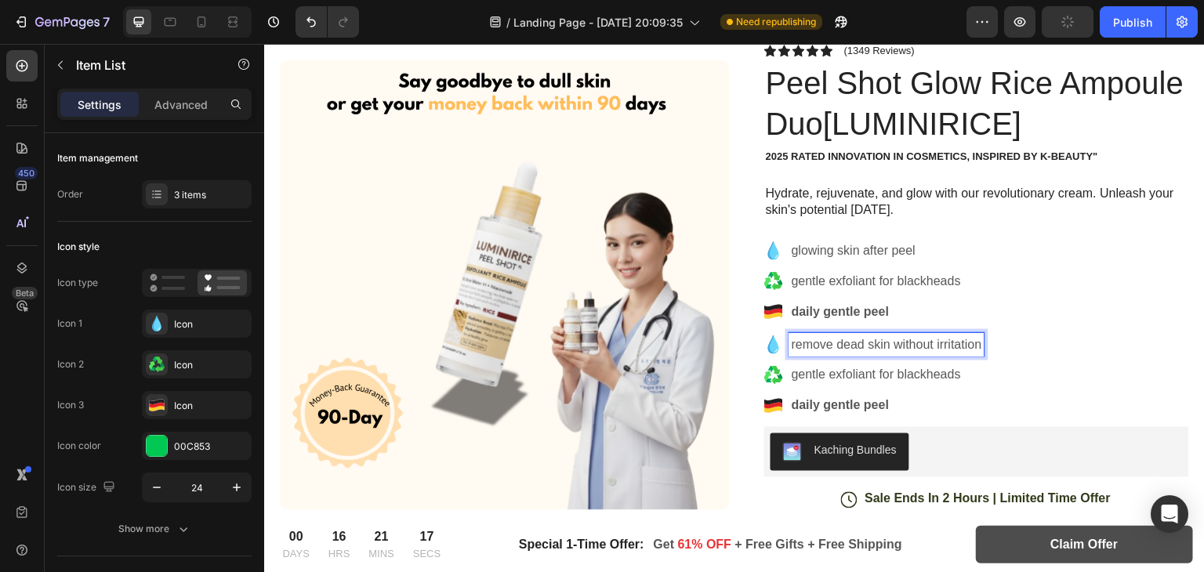
click at [818, 367] on p "gentle exfoliant for blackheads" at bounding box center [887, 375] width 190 height 19
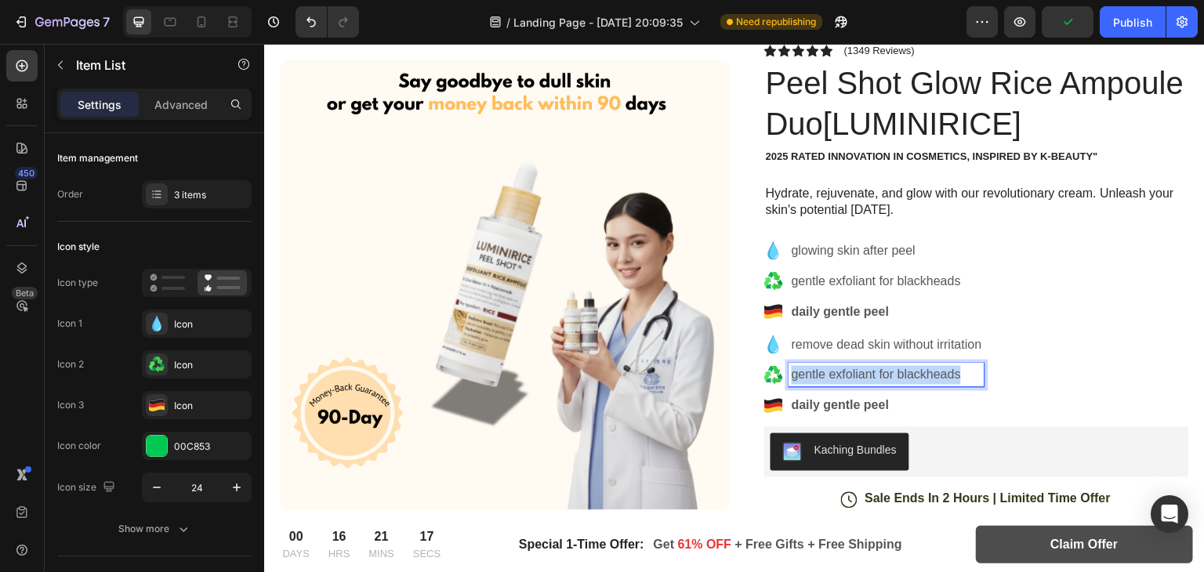
click at [818, 367] on p "gentle exfoliant for blackheads" at bounding box center [887, 375] width 190 height 19
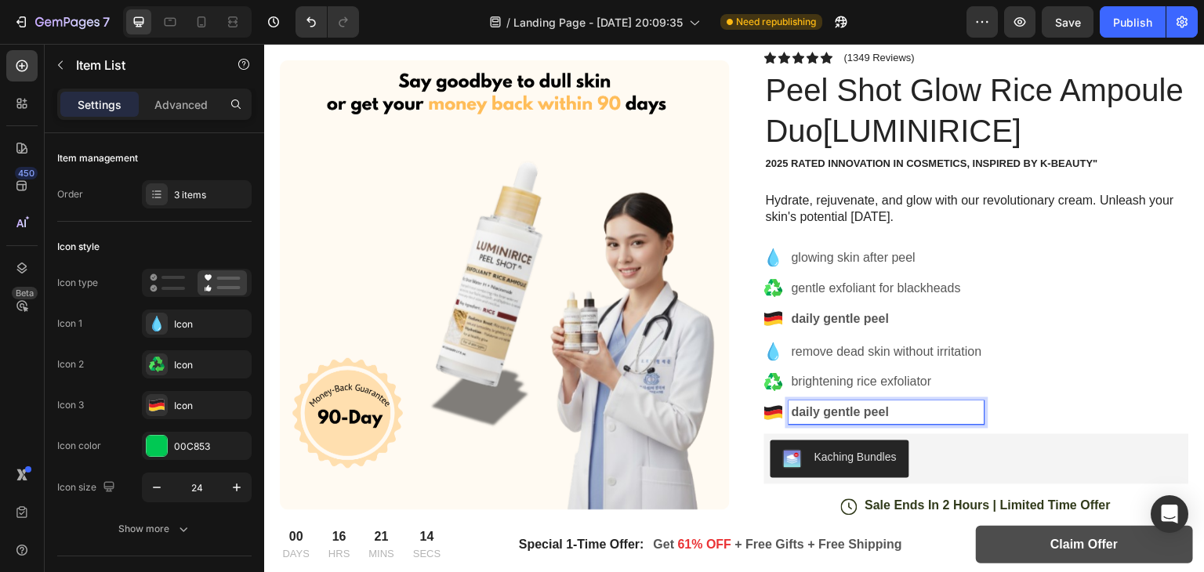
click at [879, 411] on strong "daily gentle peel" at bounding box center [840, 412] width 97 height 13
click at [822, 406] on strong "daily gentle peel" at bounding box center [840, 412] width 97 height 13
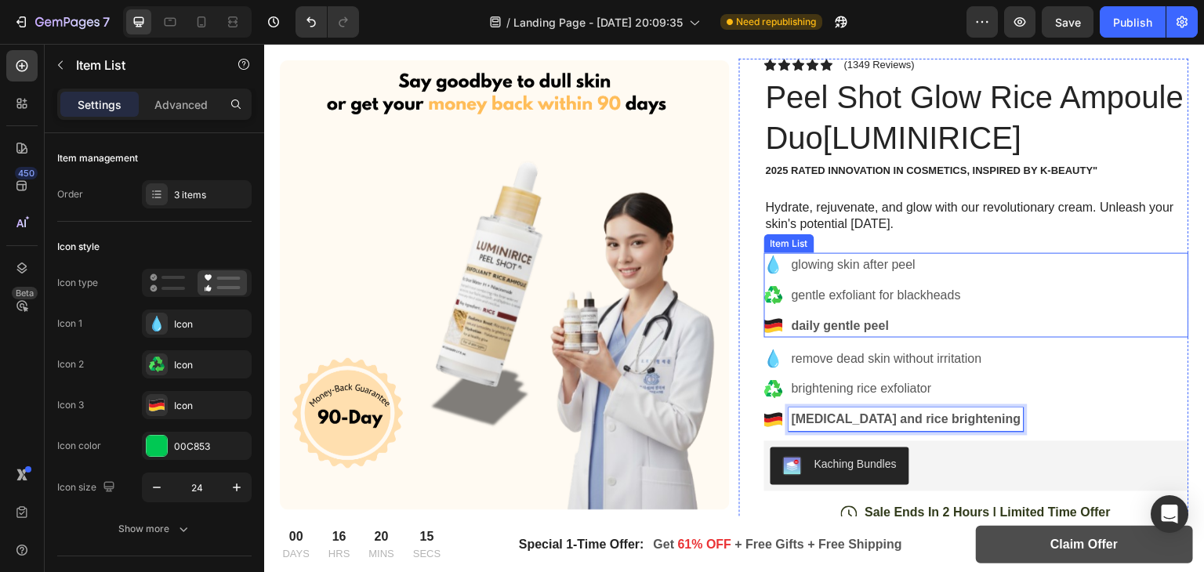
click at [808, 265] on p "glowing skin after peel" at bounding box center [876, 265] width 169 height 19
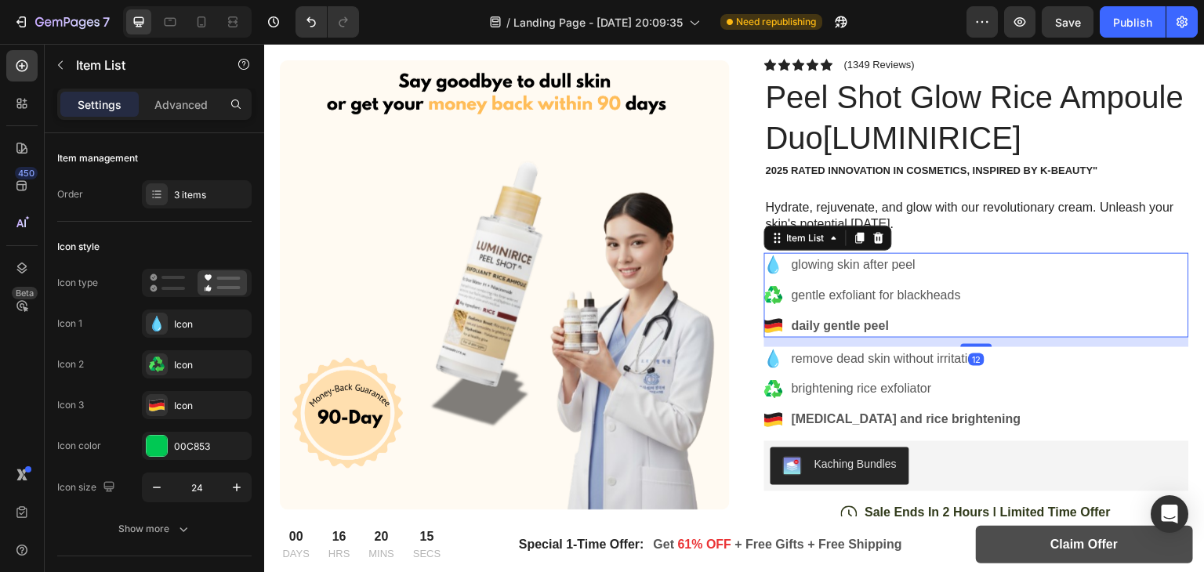
click at [778, 264] on div "glowing skin after peel" at bounding box center [863, 265] width 199 height 24
click at [820, 268] on p "glowing skin after peel" at bounding box center [876, 265] width 169 height 19
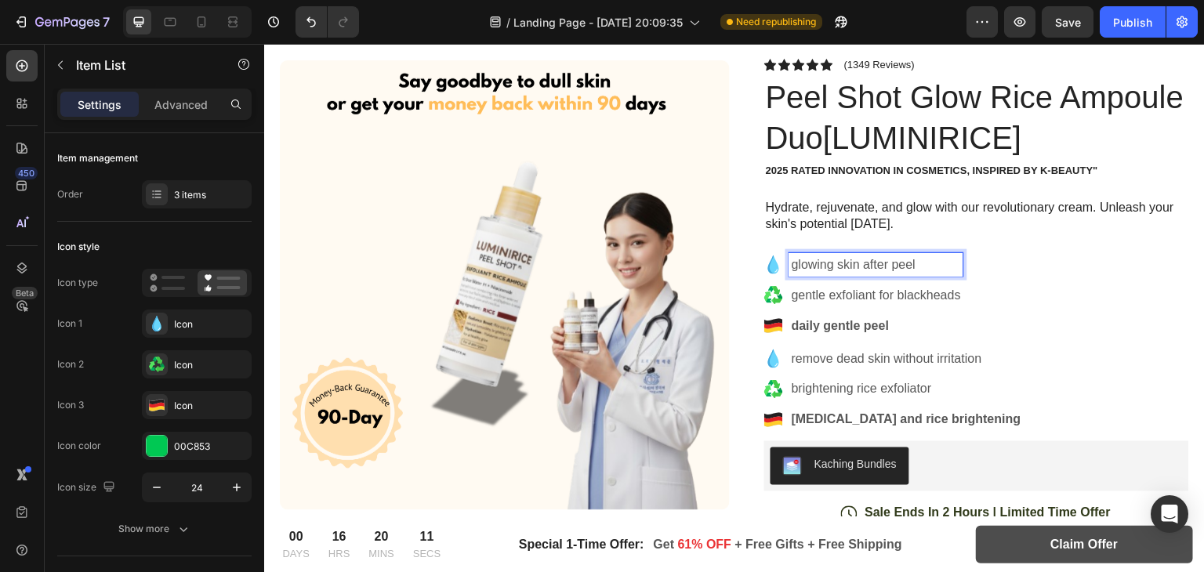
click at [792, 265] on p "glowing skin after peel" at bounding box center [876, 265] width 169 height 19
click at [217, 321] on div "Icon" at bounding box center [211, 324] width 74 height 14
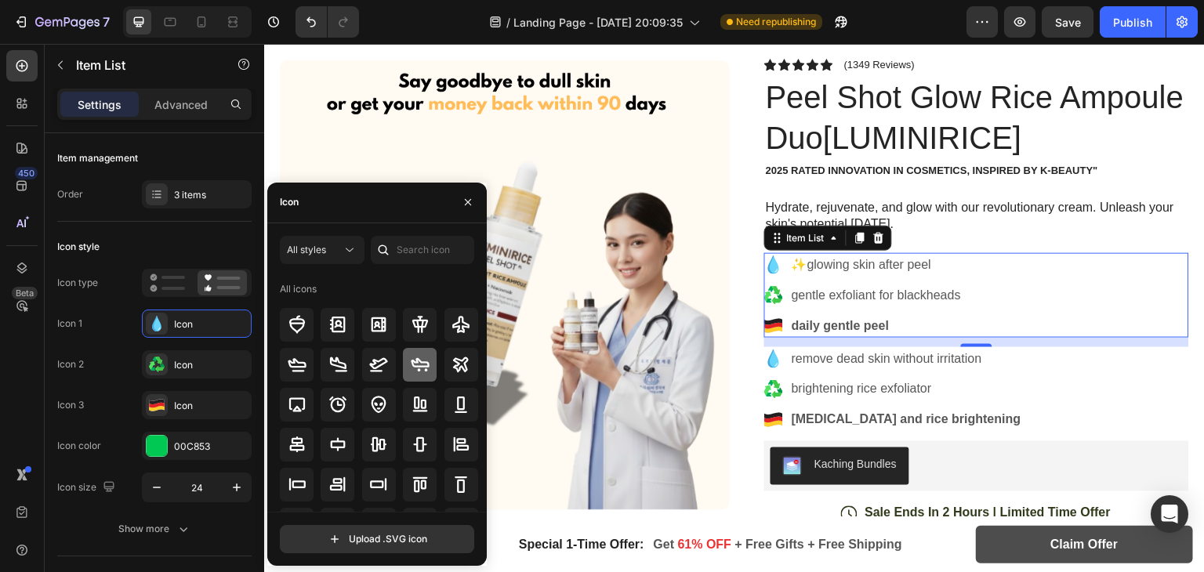
click at [419, 351] on div at bounding box center [420, 365] width 34 height 34
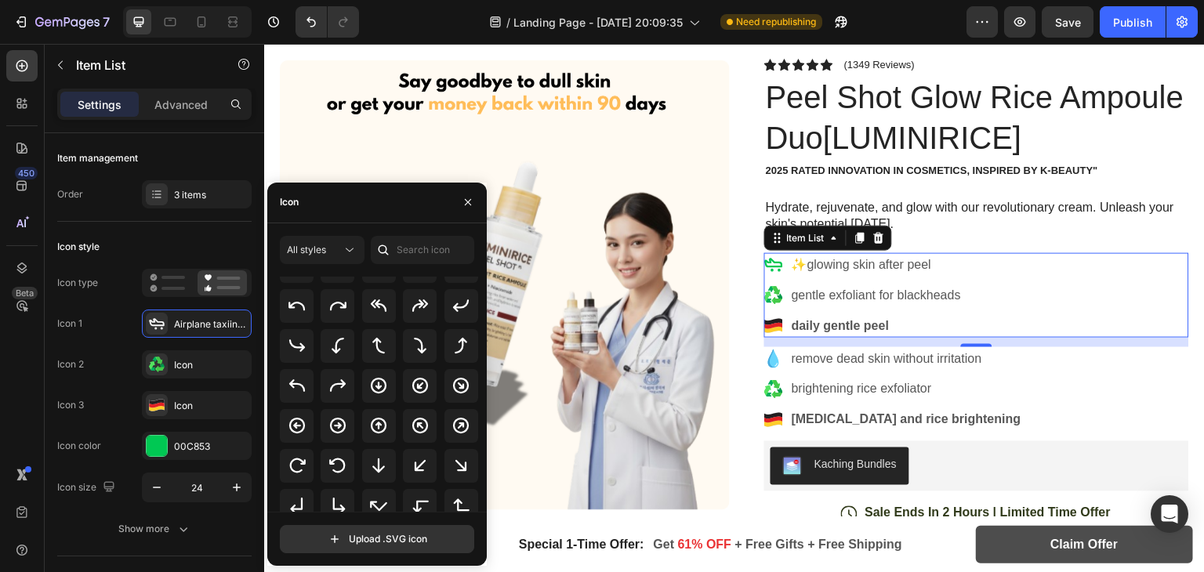
scroll to position [0, 0]
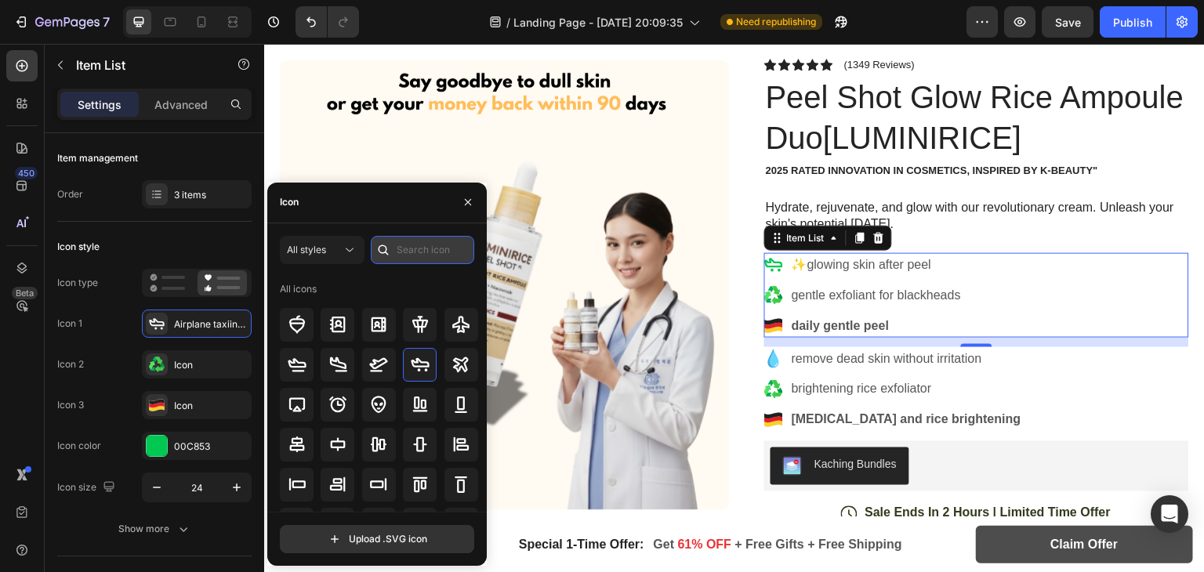
click at [406, 250] on input "text" at bounding box center [422, 250] width 103 height 28
click at [393, 250] on div at bounding box center [383, 250] width 25 height 28
click at [401, 250] on input "text" at bounding box center [422, 250] width 103 height 28
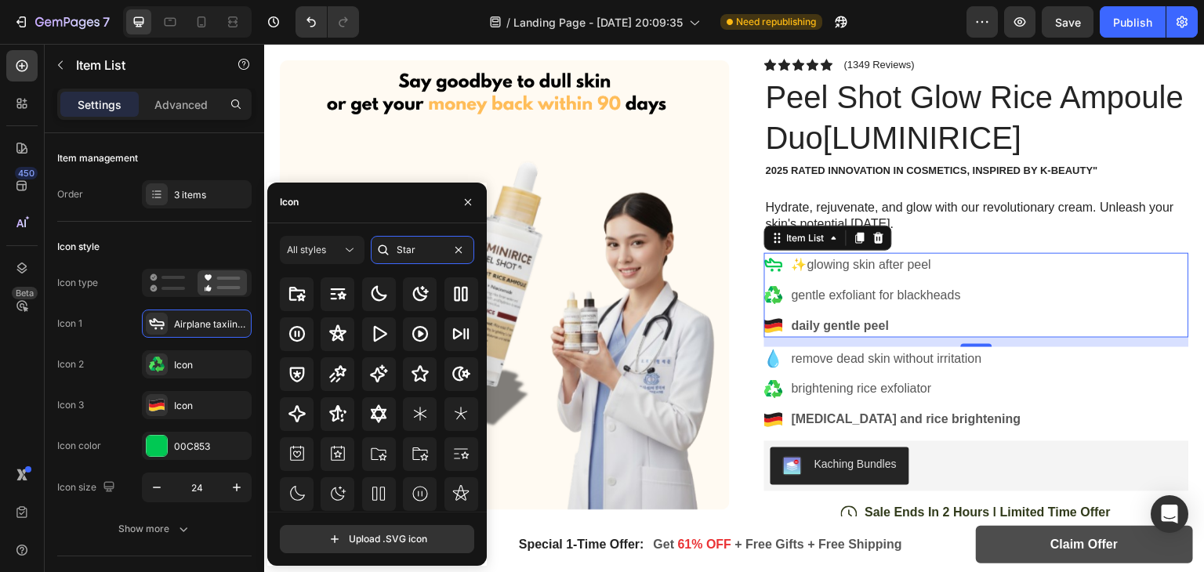
scroll to position [69, 0]
type input "Star"
click at [332, 368] on icon at bounding box center [337, 375] width 19 height 19
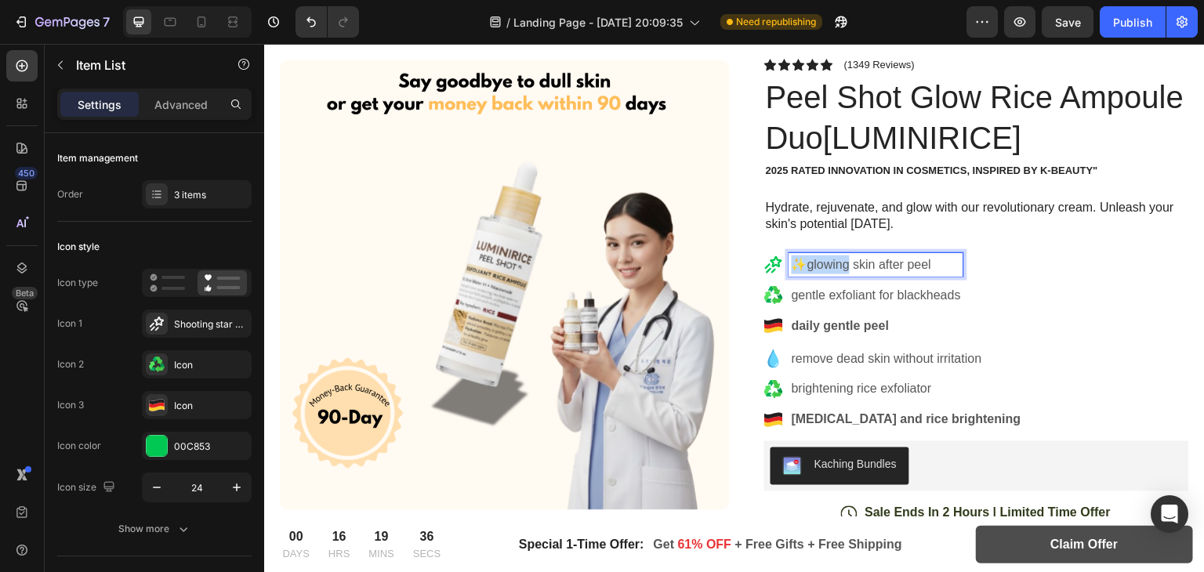
click at [792, 266] on p "✨glowing skin after peel" at bounding box center [876, 265] width 169 height 19
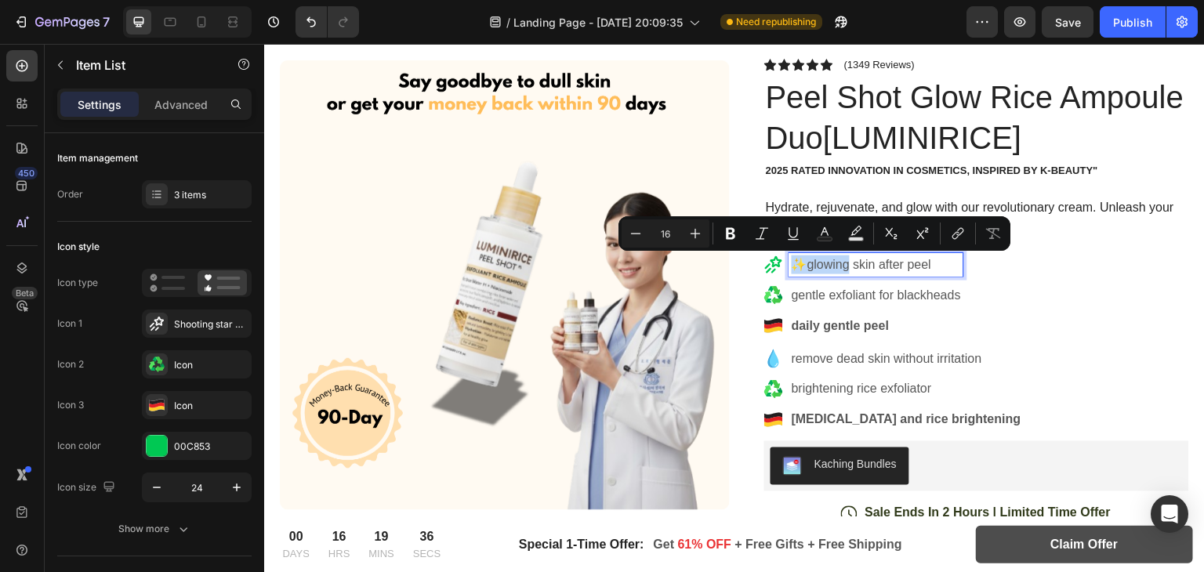
click at [792, 266] on p "✨glowing skin after peel" at bounding box center [876, 265] width 169 height 19
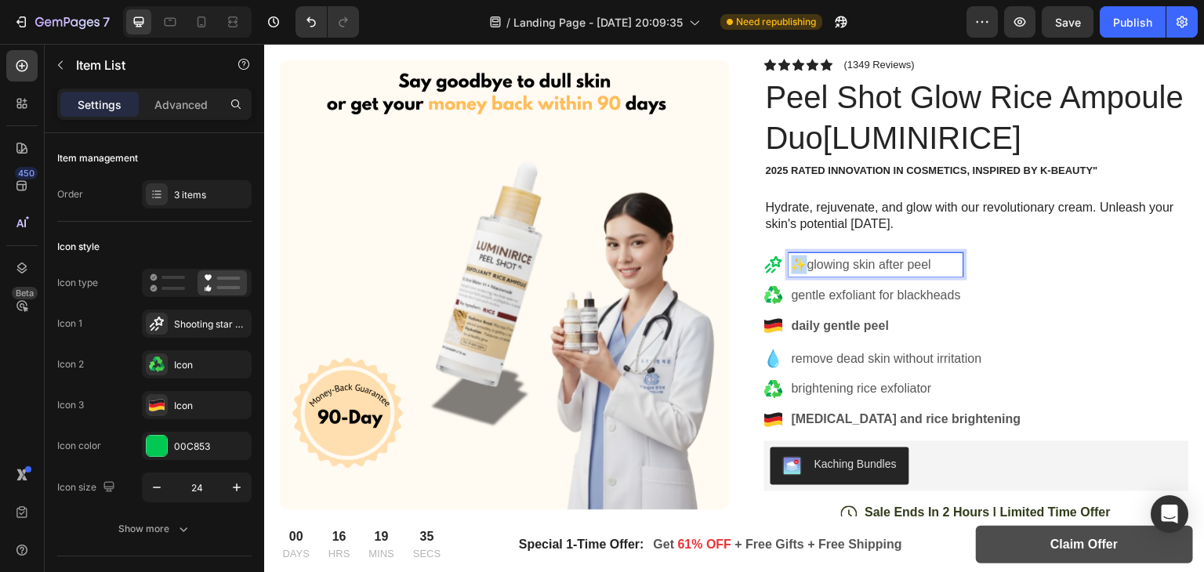
drag, startPoint x: 798, startPoint y: 266, endPoint x: 790, endPoint y: 268, distance: 8.0
click at [792, 268] on p "✨glowing skin after peel" at bounding box center [876, 265] width 169 height 19
click at [154, 319] on icon at bounding box center [157, 324] width 14 height 14
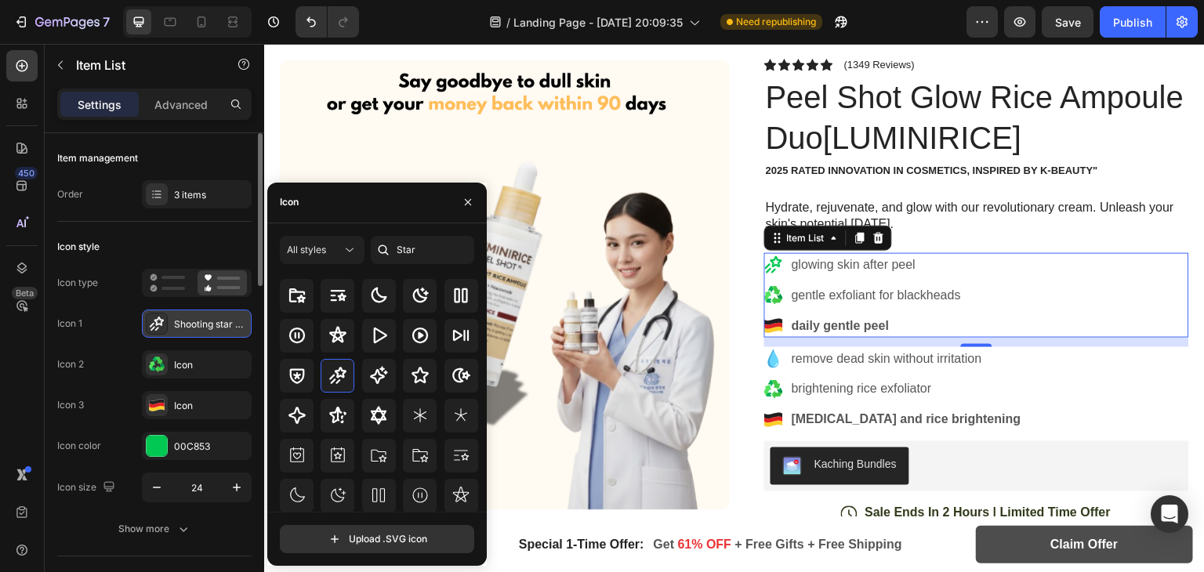
click at [154, 319] on icon at bounding box center [157, 324] width 14 height 14
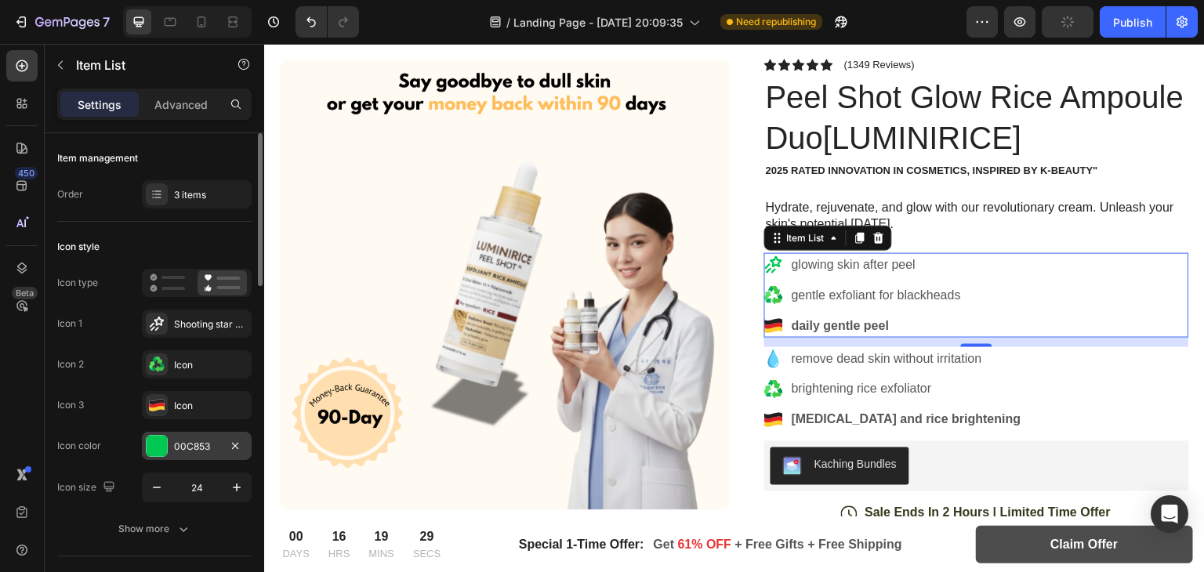
click at [161, 443] on div at bounding box center [157, 446] width 20 height 20
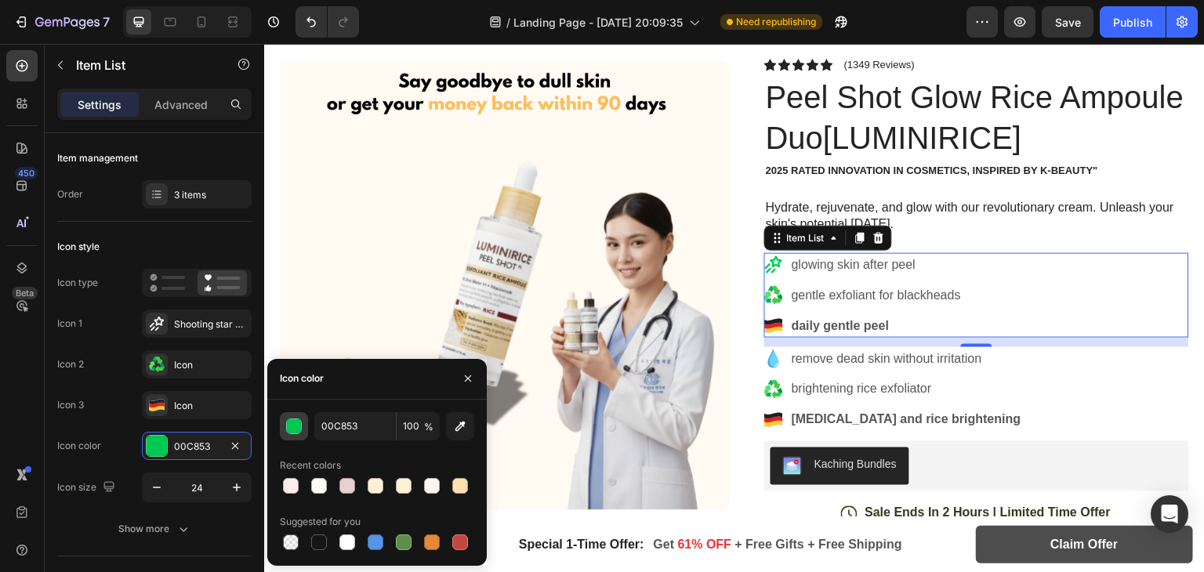
click at [285, 418] on button "button" at bounding box center [294, 426] width 28 height 28
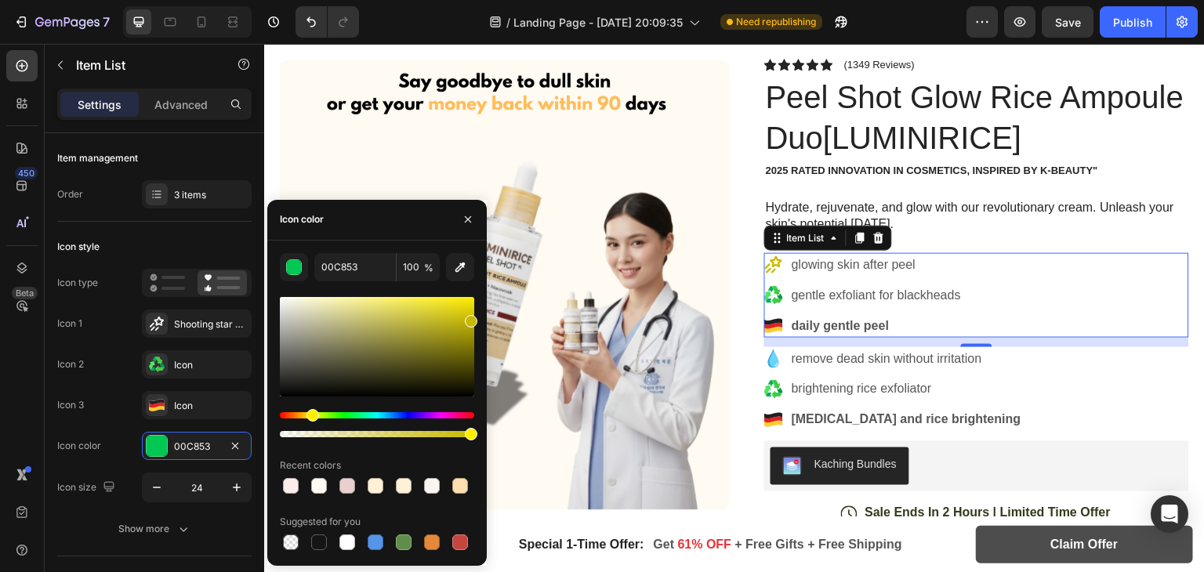
drag, startPoint x: 354, startPoint y: 415, endPoint x: 310, endPoint y: 421, distance: 44.3
click at [310, 421] on div "Hue" at bounding box center [312, 415] width 13 height 13
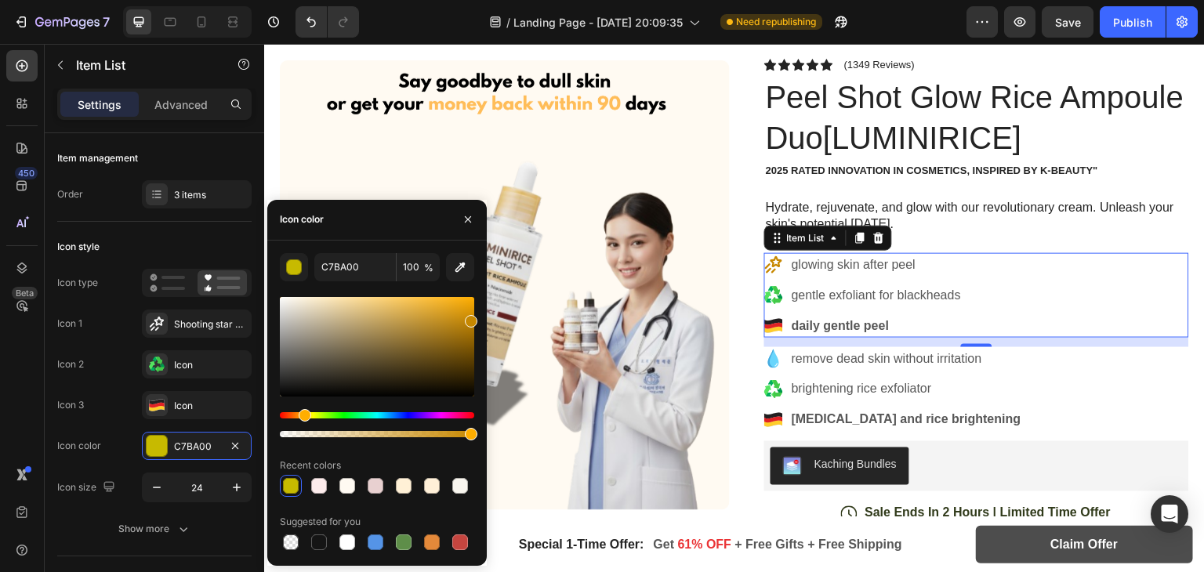
drag, startPoint x: 312, startPoint y: 420, endPoint x: 303, endPoint y: 419, distance: 9.4
click at [303, 419] on div "Hue" at bounding box center [305, 415] width 13 height 13
drag, startPoint x: 466, startPoint y: 323, endPoint x: 323, endPoint y: 297, distance: 145.0
click at [323, 297] on div at bounding box center [325, 301] width 13 height 13
drag, startPoint x: 319, startPoint y: 295, endPoint x: 404, endPoint y: 319, distance: 88.6
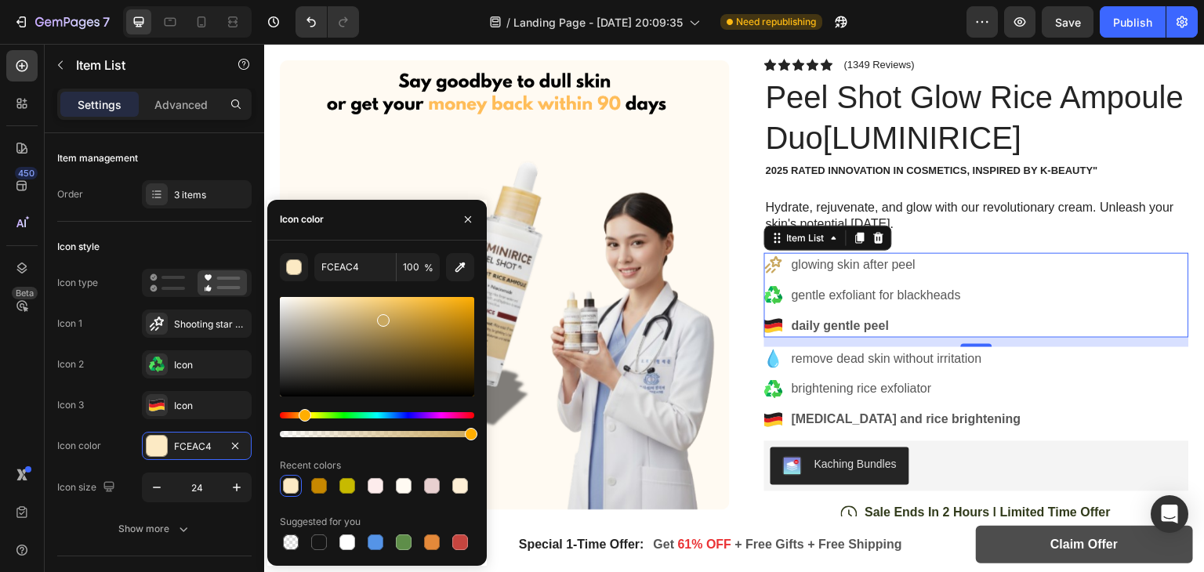
click at [404, 319] on div at bounding box center [377, 347] width 194 height 100
drag, startPoint x: 404, startPoint y: 323, endPoint x: 381, endPoint y: 301, distance: 31.6
click at [381, 301] on div at bounding box center [383, 305] width 13 height 13
drag, startPoint x: 386, startPoint y: 308, endPoint x: 379, endPoint y: 313, distance: 8.3
click at [379, 313] on div at bounding box center [381, 316] width 13 height 13
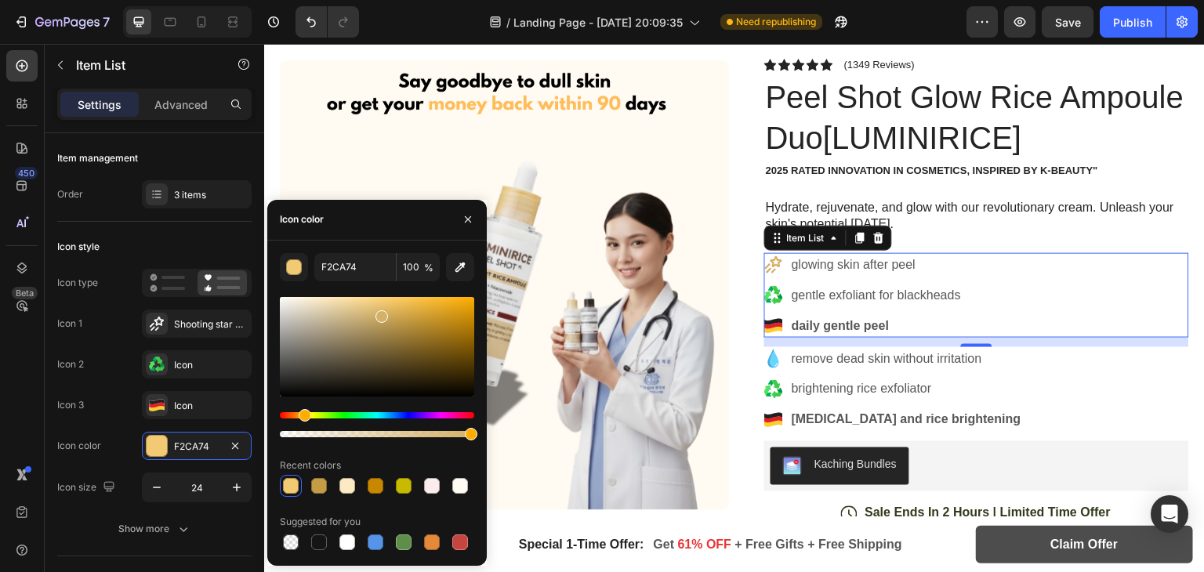
type input "D3B167"
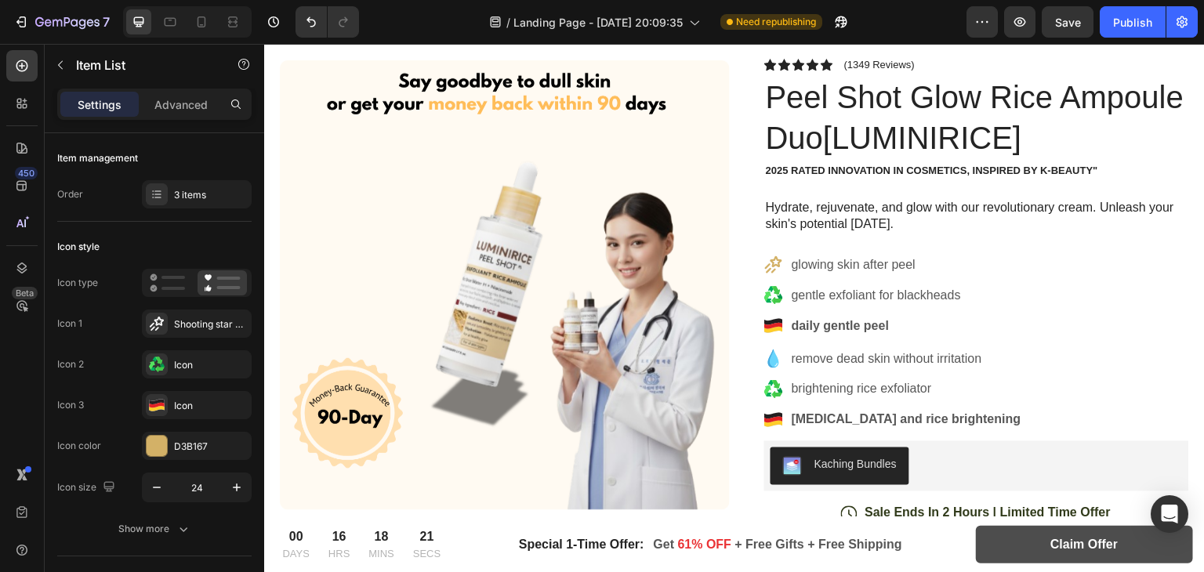
click at [768, 294] on icon at bounding box center [773, 295] width 19 height 19
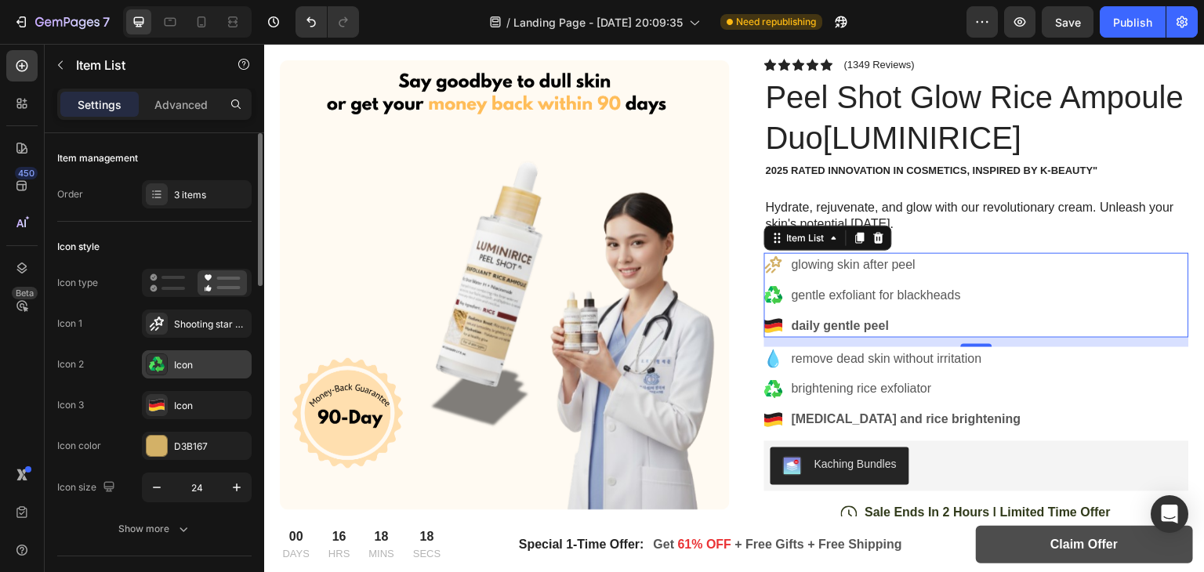
click at [172, 364] on div "Icon" at bounding box center [197, 364] width 110 height 28
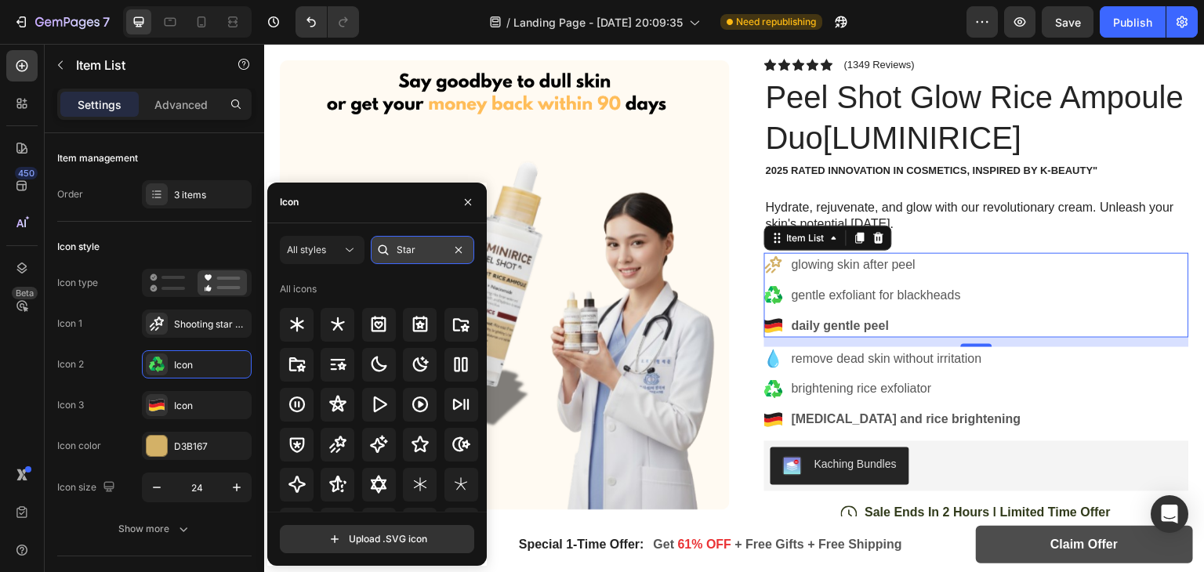
click at [404, 251] on input "Star" at bounding box center [422, 250] width 103 height 28
paste input "Heart"
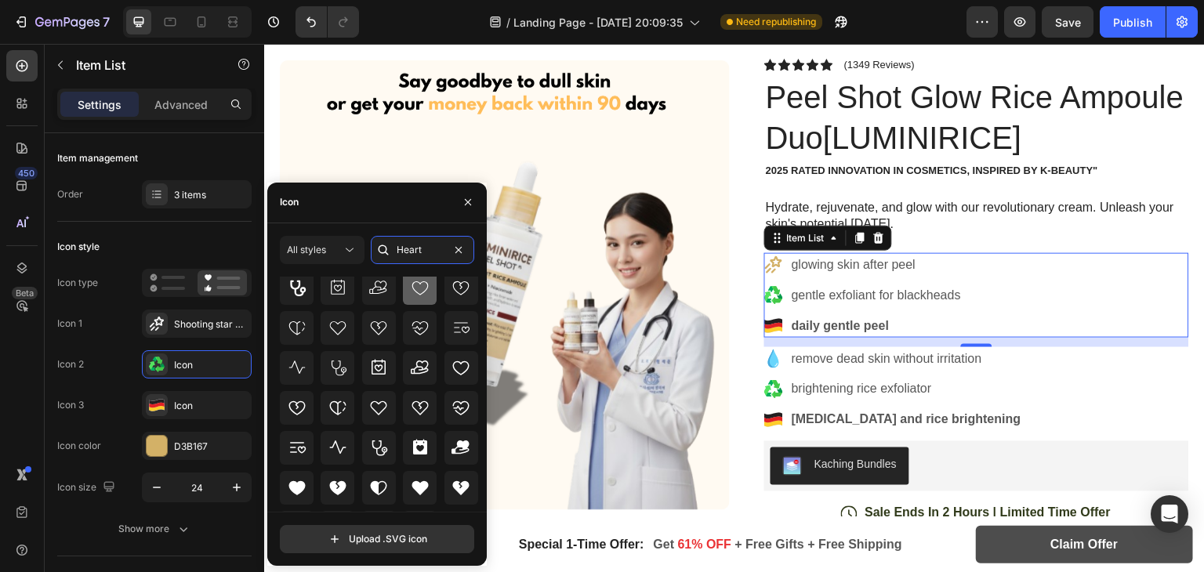
scroll to position [138, 0]
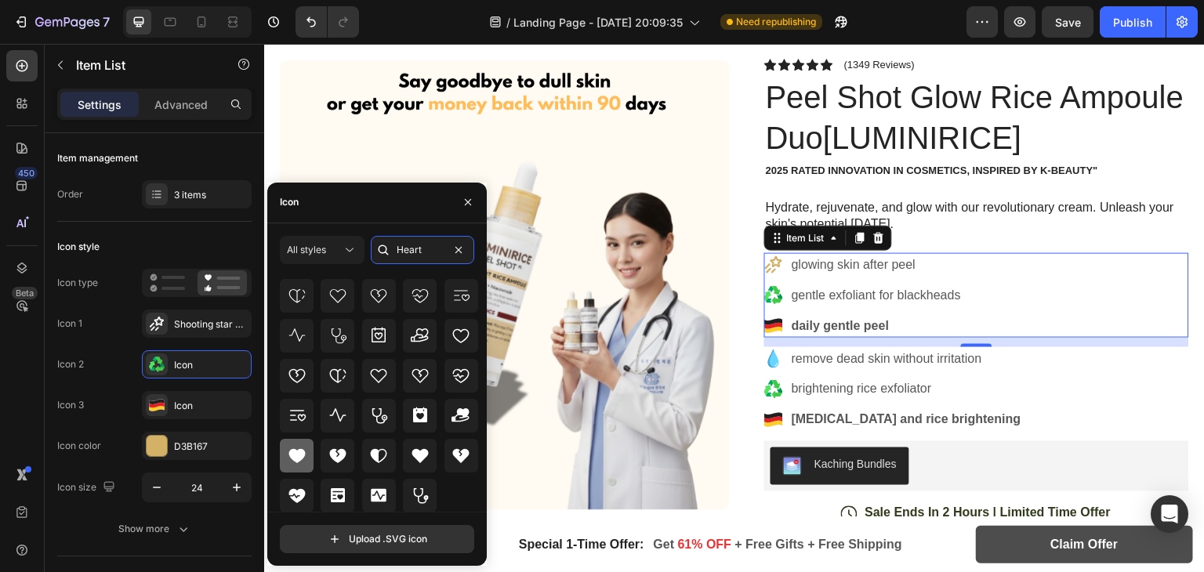
type input "Heart"
click at [293, 444] on div at bounding box center [297, 456] width 34 height 34
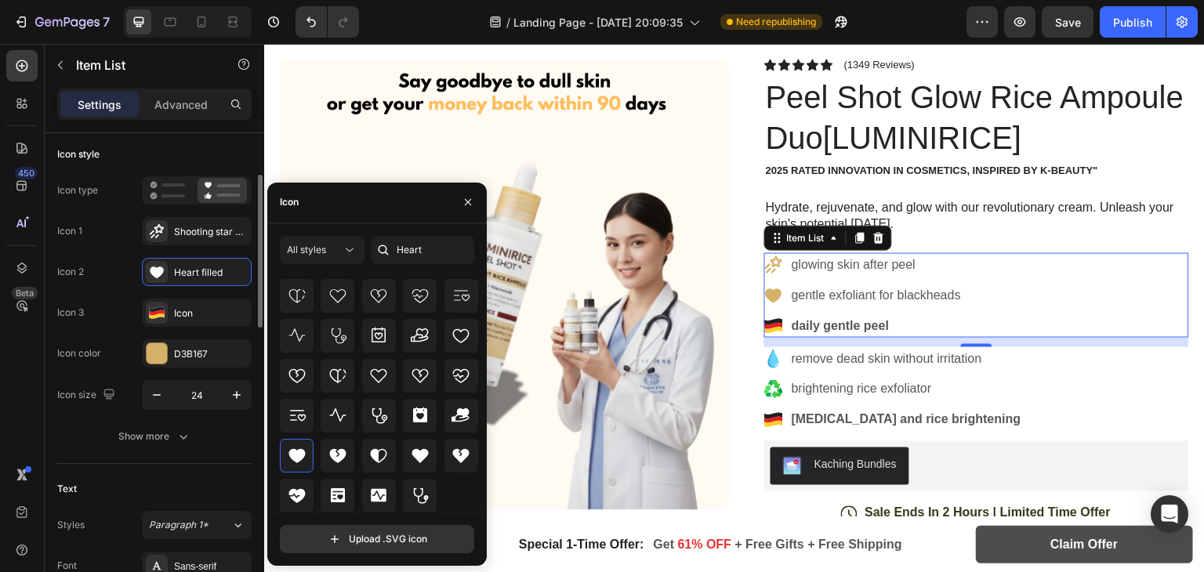
scroll to position [91, 0]
click at [149, 274] on icon at bounding box center [157, 274] width 16 height 16
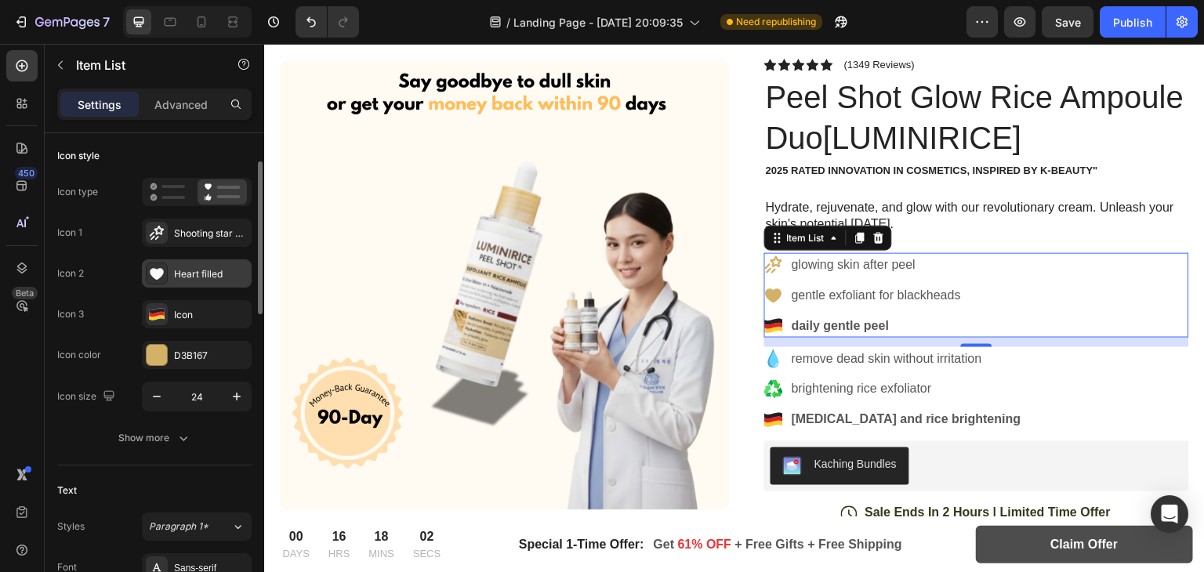
click at [149, 274] on icon at bounding box center [157, 274] width 16 height 16
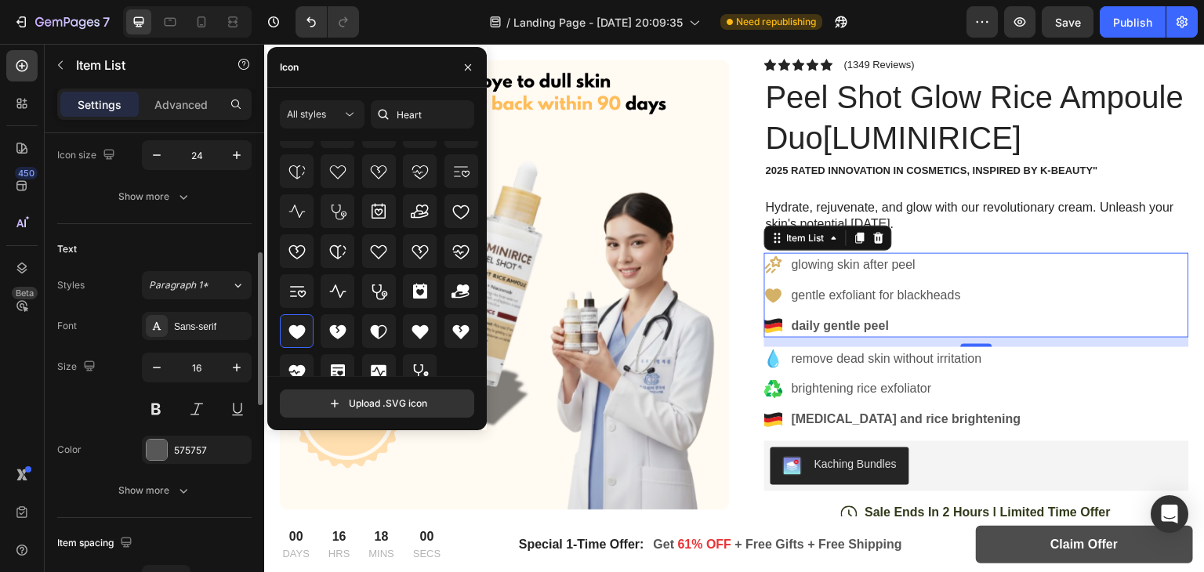
scroll to position [348, 0]
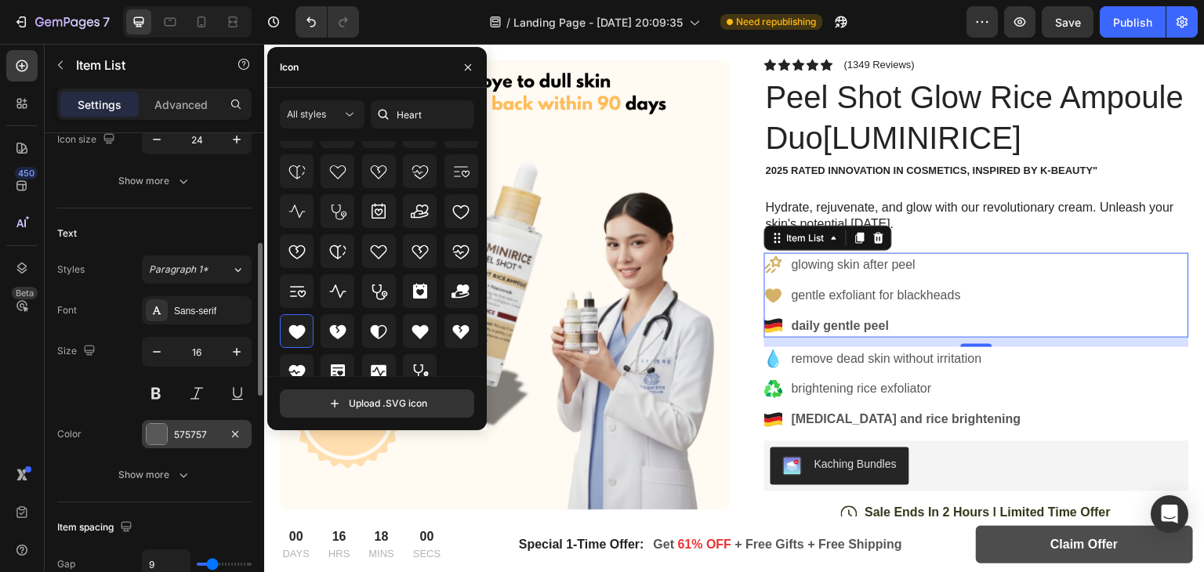
click at [153, 435] on div at bounding box center [157, 434] width 20 height 20
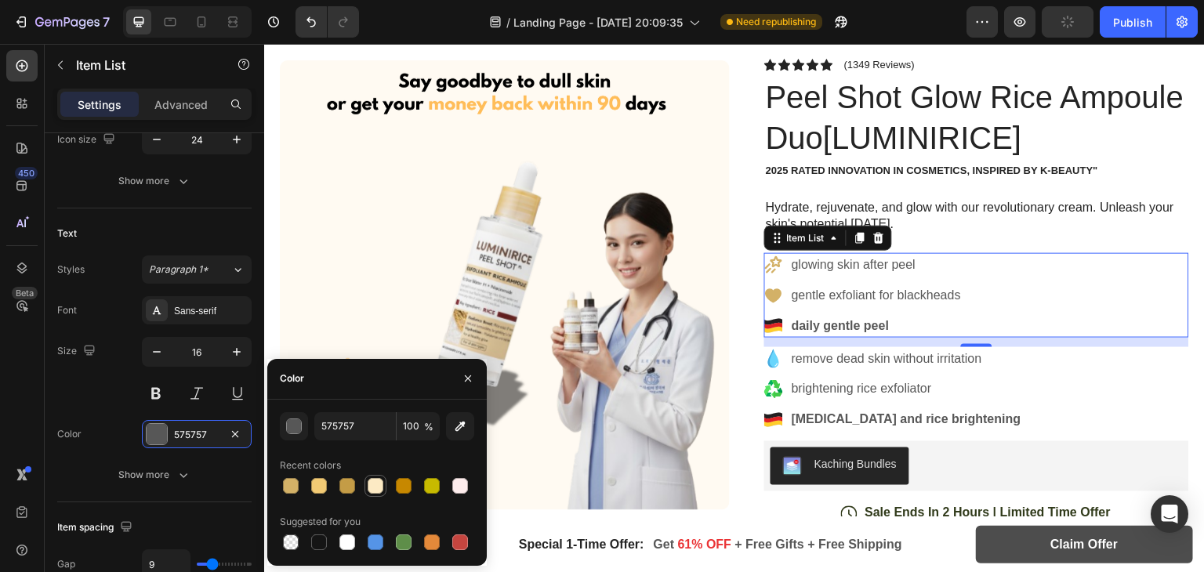
click at [372, 484] on div at bounding box center [376, 486] width 16 height 16
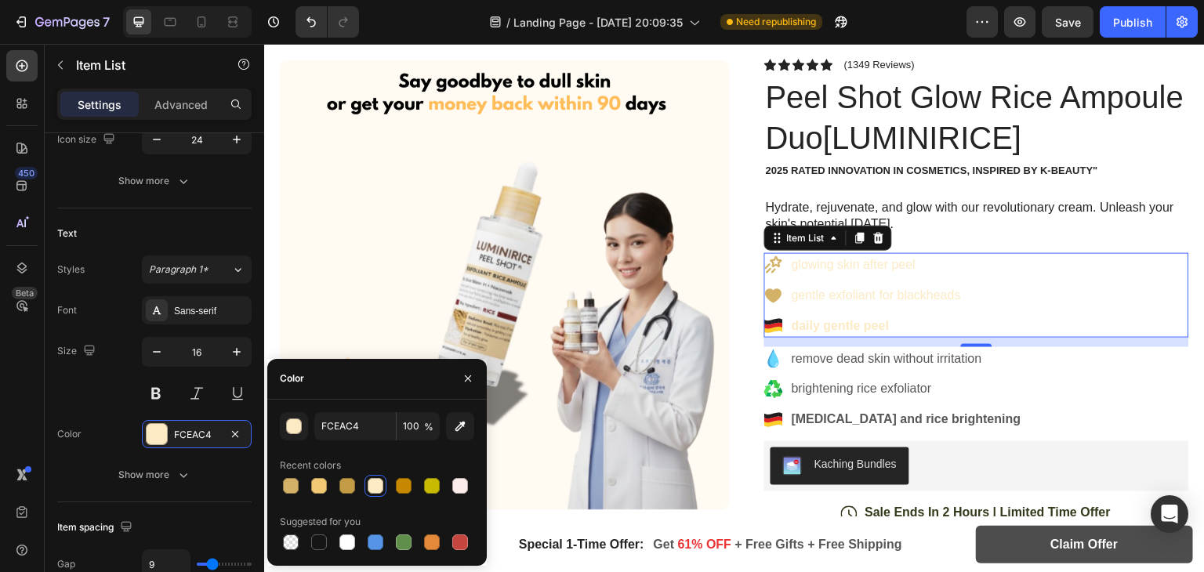
click at [473, 494] on div at bounding box center [377, 486] width 194 height 22
click at [467, 493] on div at bounding box center [460, 486] width 19 height 19
click at [320, 549] on div at bounding box center [319, 542] width 19 height 19
type input "151515"
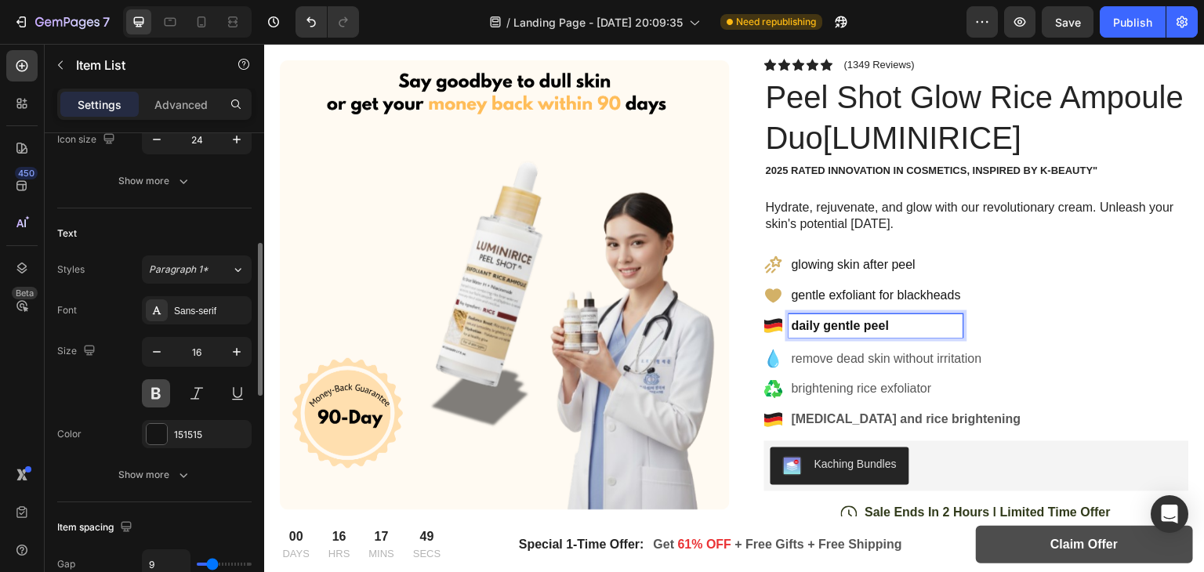
click at [161, 393] on button at bounding box center [156, 393] width 28 height 28
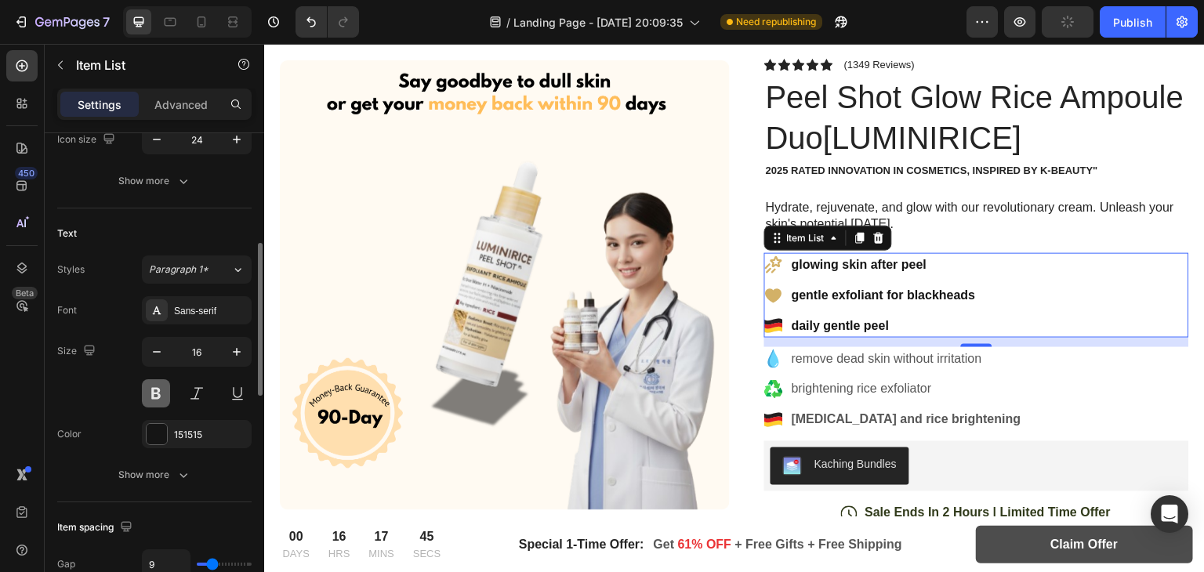
click at [158, 390] on button at bounding box center [156, 393] width 28 height 28
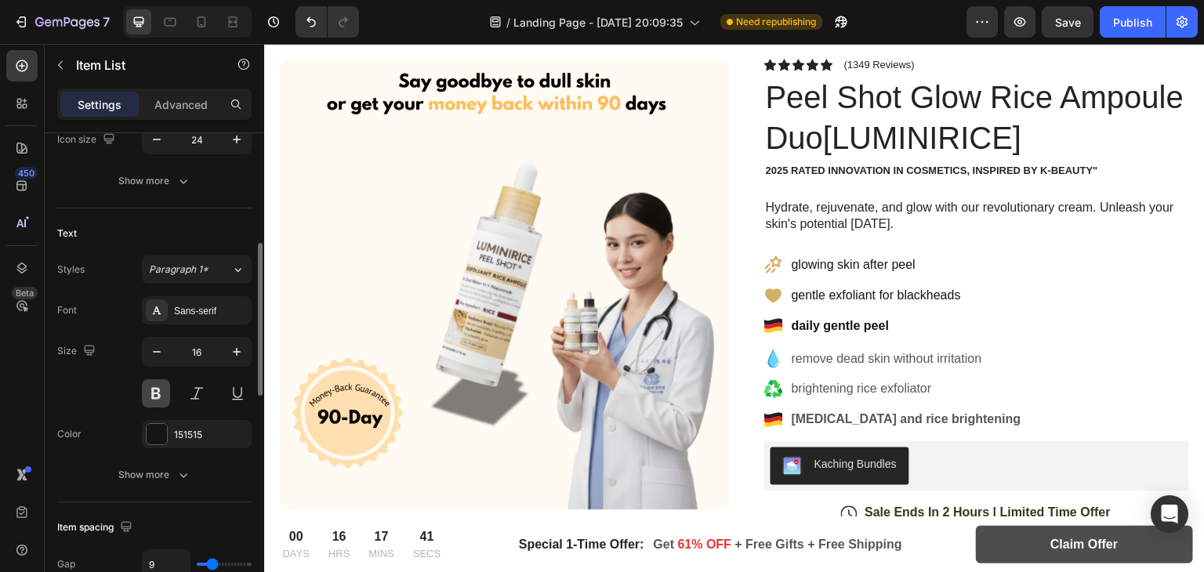
click at [156, 393] on button at bounding box center [156, 393] width 28 height 28
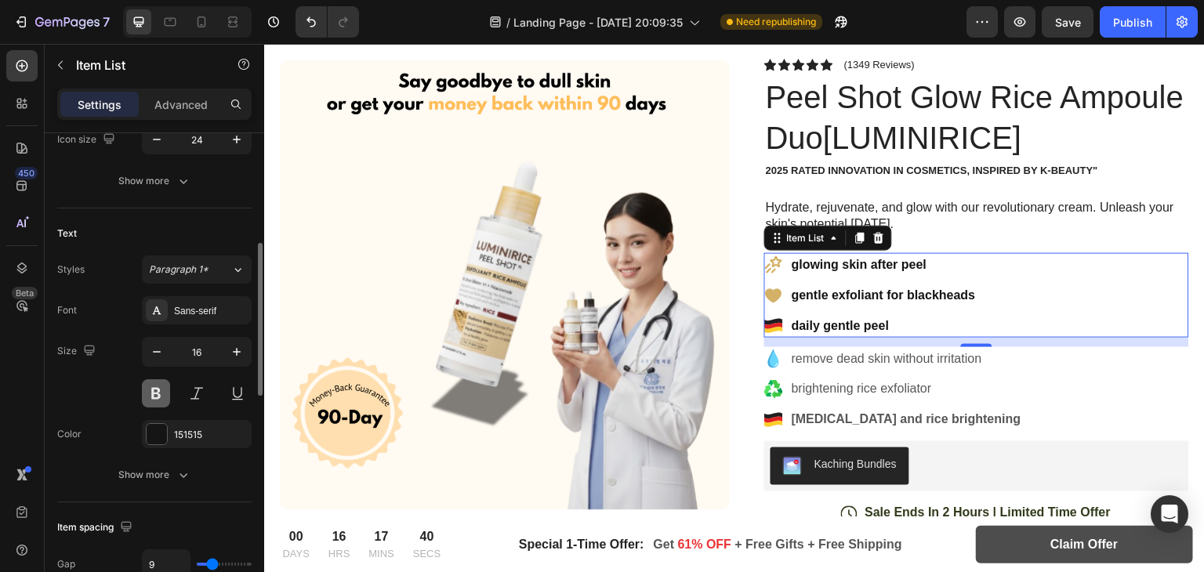
click at [156, 393] on button at bounding box center [156, 393] width 28 height 28
click at [828, 330] on strong "daily gentle peel" at bounding box center [840, 325] width 97 height 13
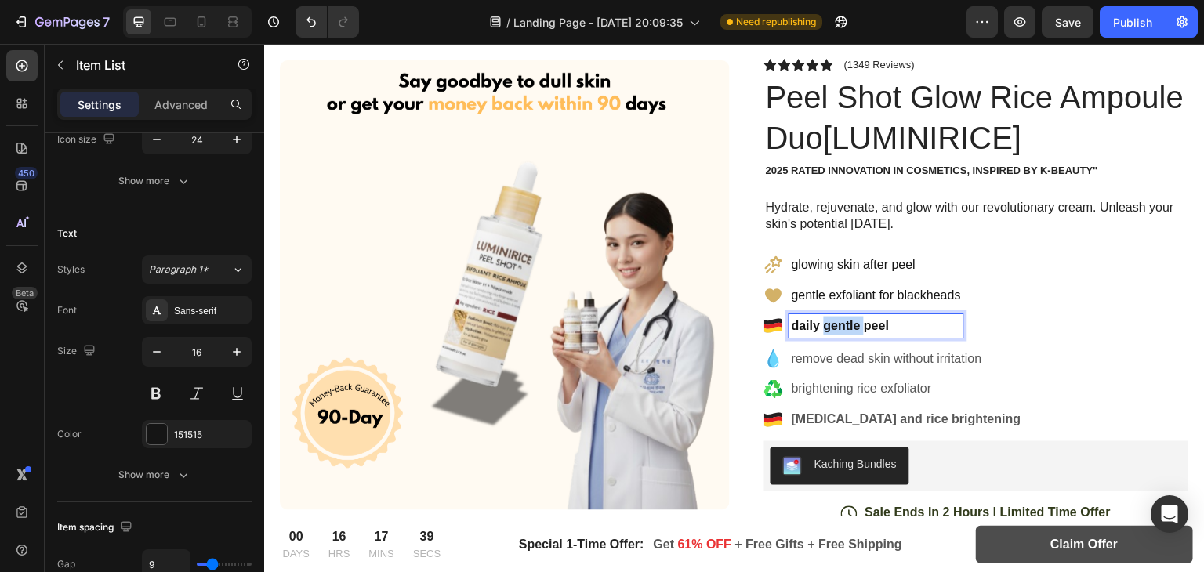
click at [828, 330] on strong "daily gentle peel" at bounding box center [840, 325] width 97 height 13
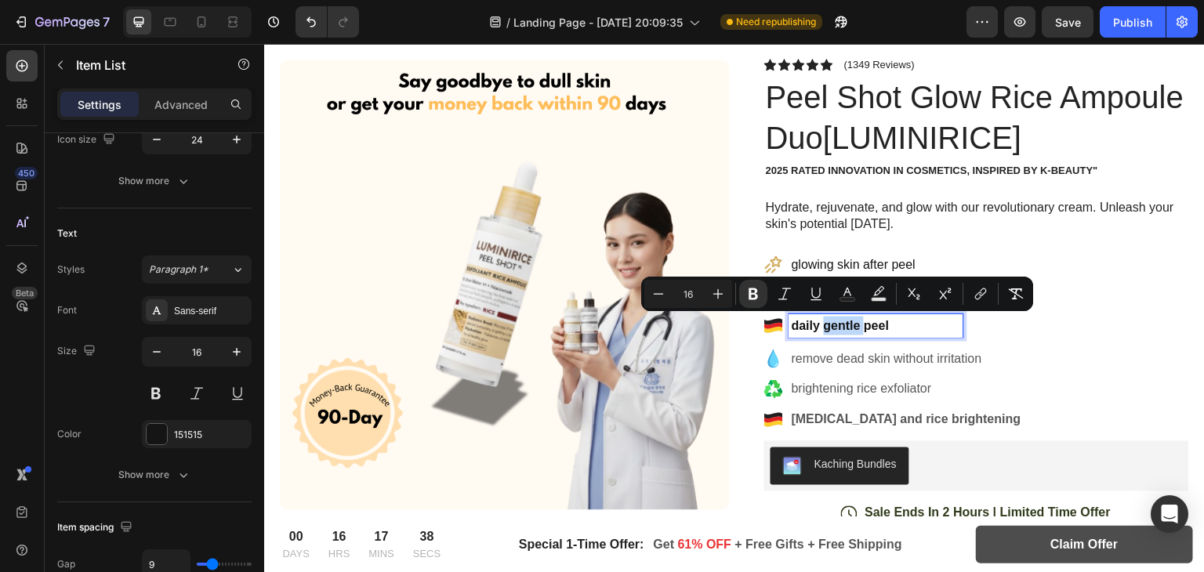
click at [828, 330] on strong "daily gentle peel" at bounding box center [840, 325] width 97 height 13
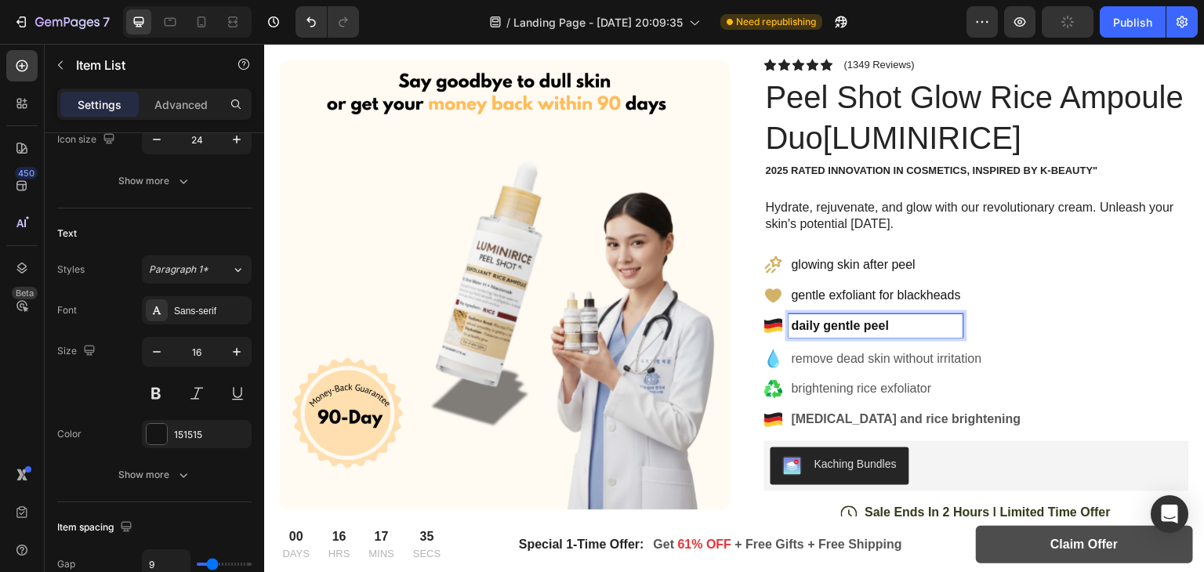
click at [770, 323] on icon at bounding box center [773, 326] width 18 height 6
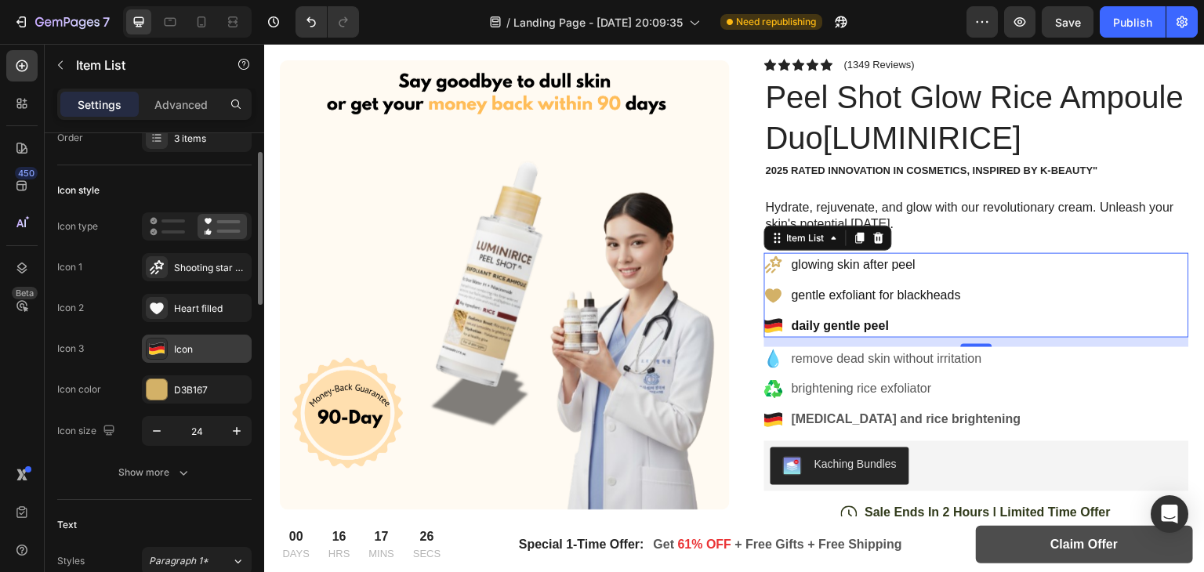
scroll to position [60, 0]
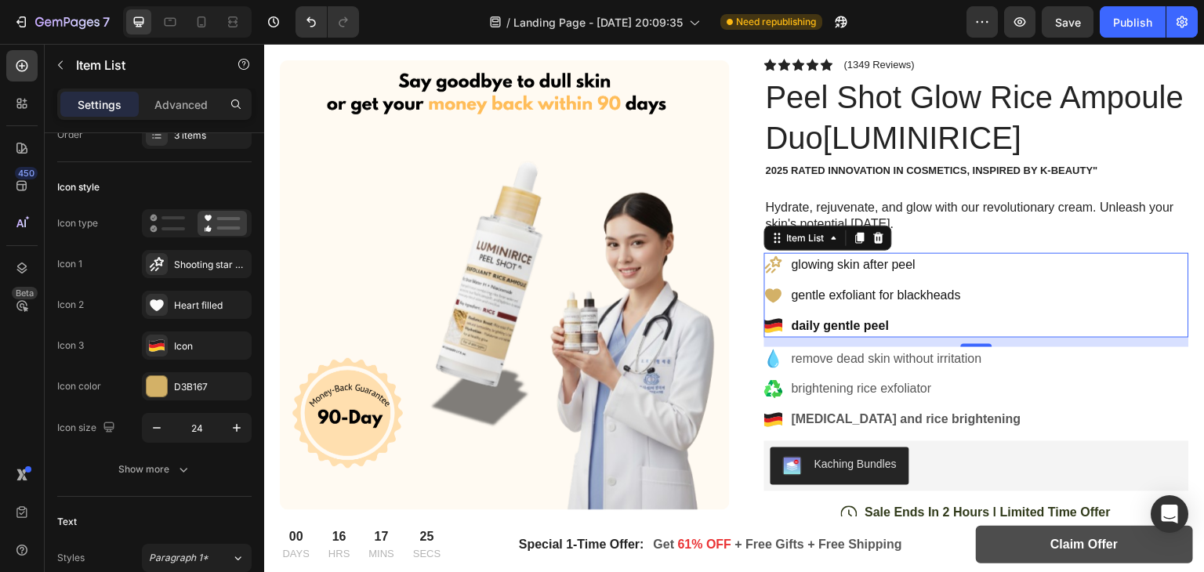
click at [774, 324] on icon at bounding box center [773, 326] width 18 height 6
click at [157, 351] on icon at bounding box center [157, 346] width 16 height 16
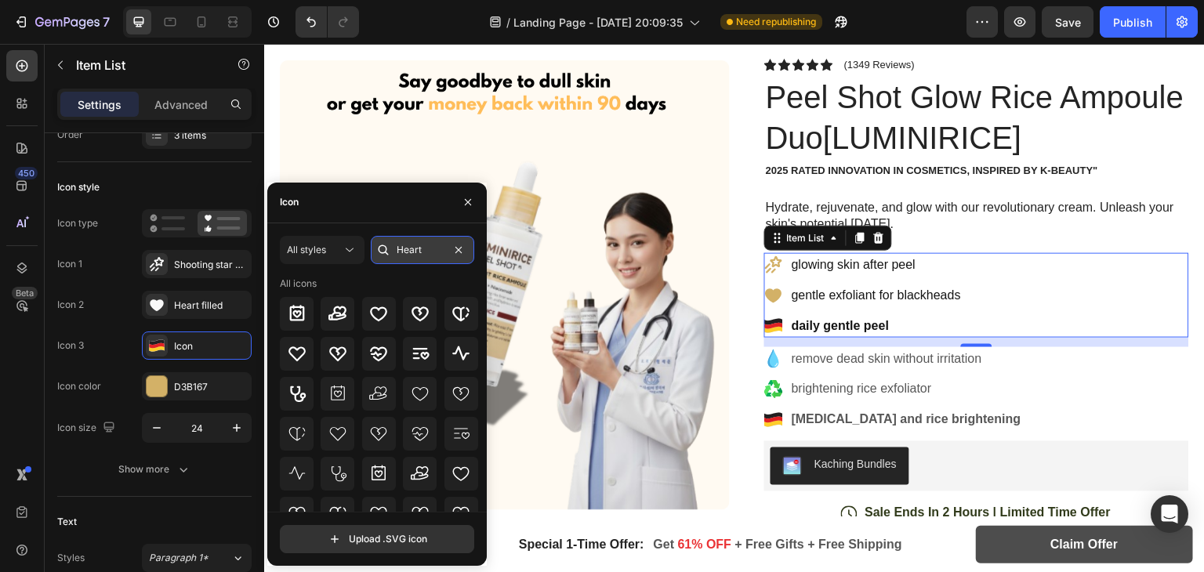
click at [417, 248] on input "Heart" at bounding box center [422, 250] width 103 height 28
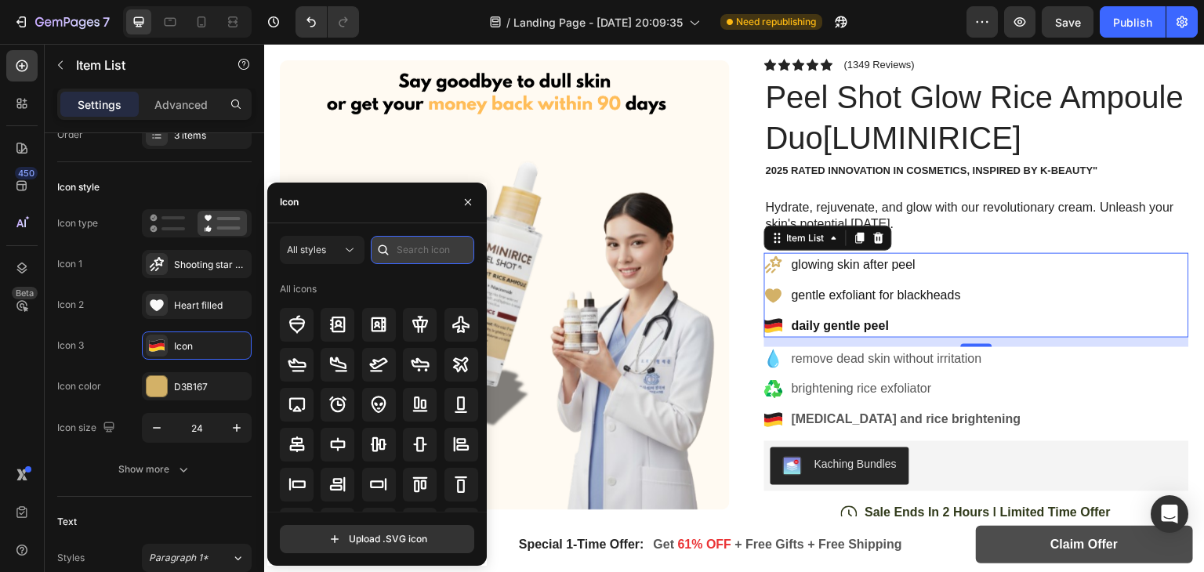
paste input "Herb"
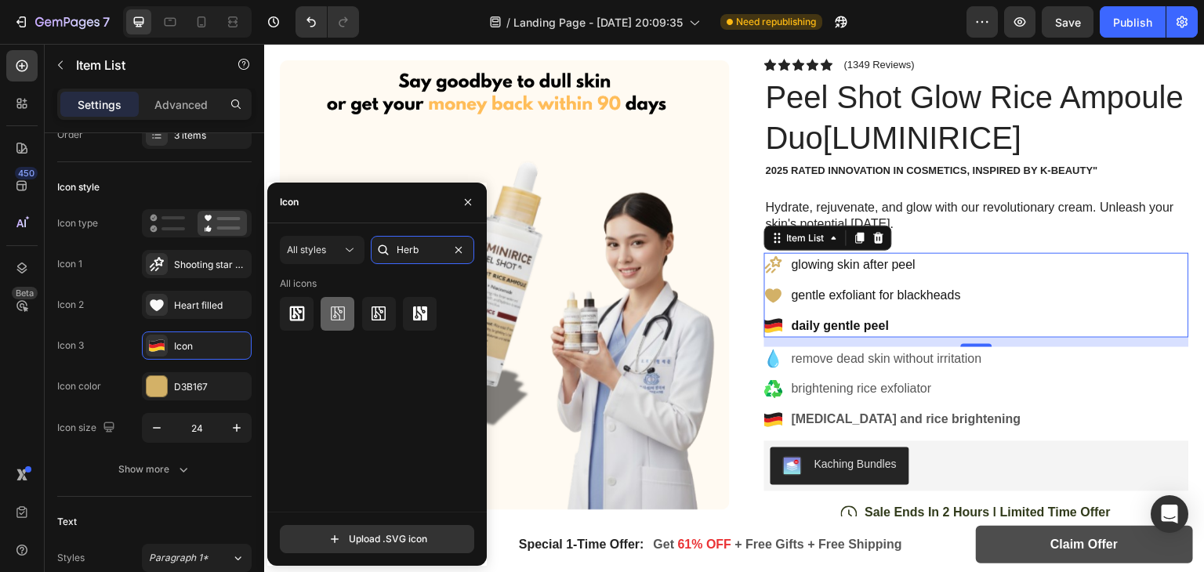
type input "Herb"
click at [333, 321] on icon at bounding box center [338, 313] width 14 height 14
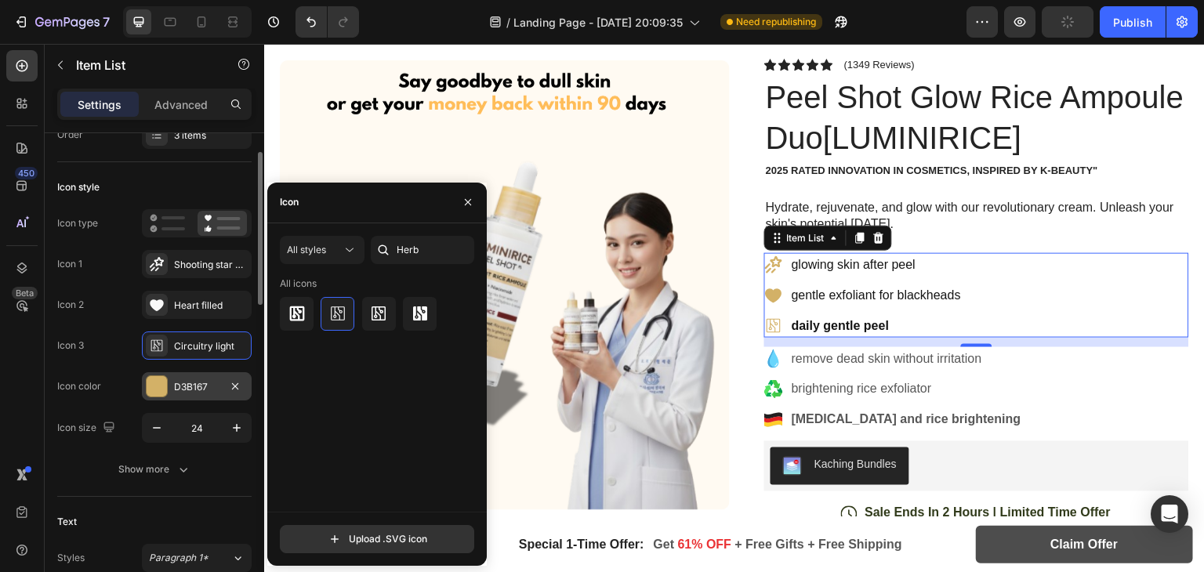
click at [163, 382] on div at bounding box center [157, 386] width 20 height 20
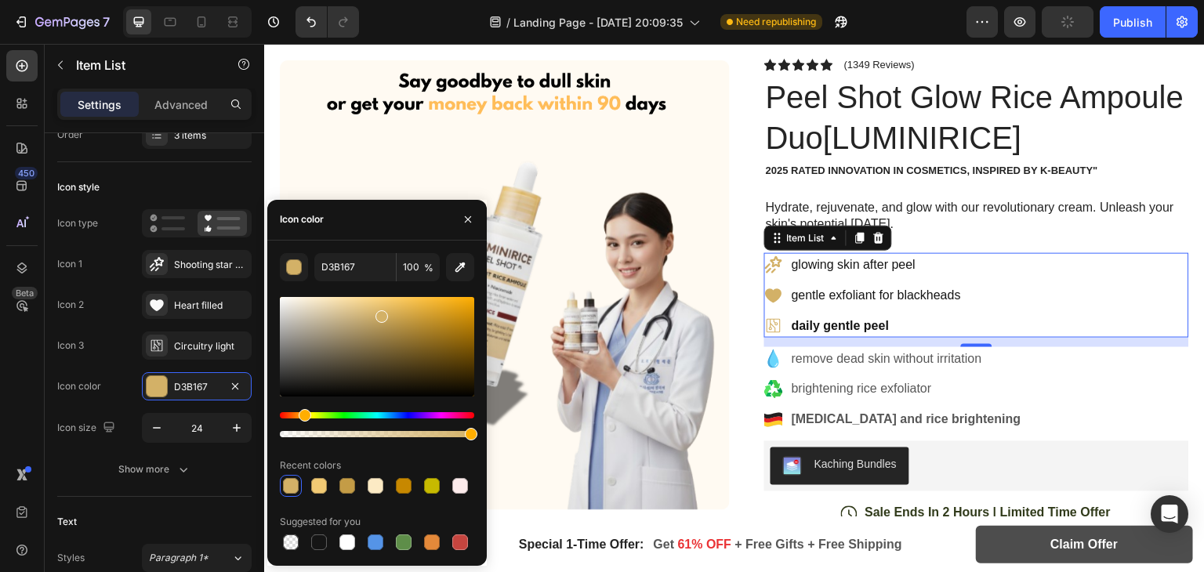
click at [322, 351] on div at bounding box center [377, 347] width 194 height 100
drag, startPoint x: 322, startPoint y: 351, endPoint x: 348, endPoint y: 303, distance: 54.4
click at [348, 303] on div at bounding box center [350, 306] width 13 height 13
type input "EDD29A"
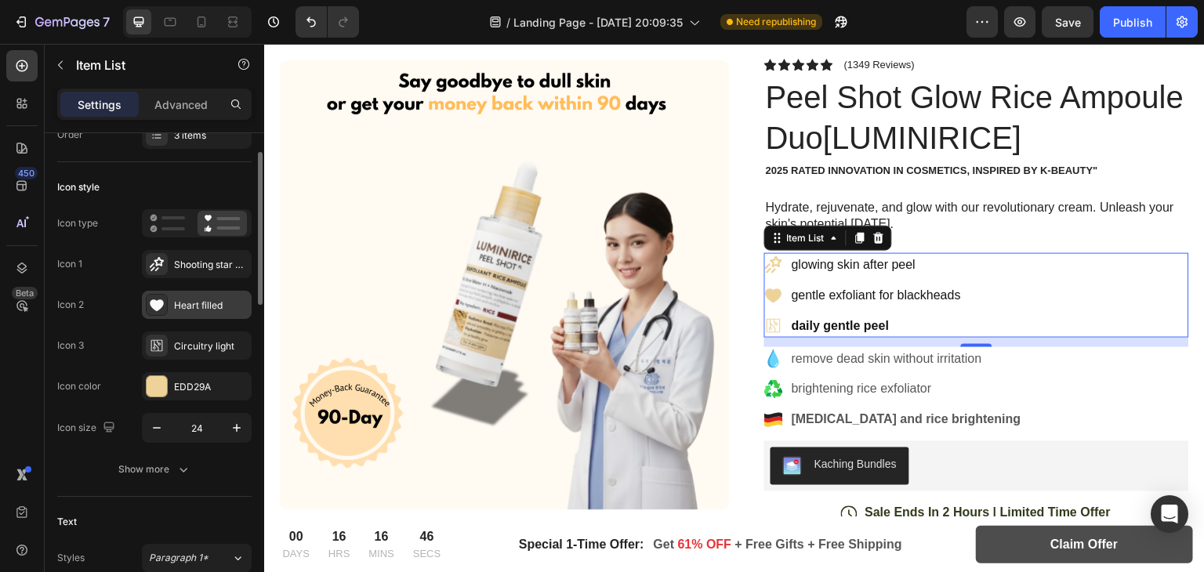
click at [235, 306] on div "Heart filled" at bounding box center [211, 306] width 74 height 14
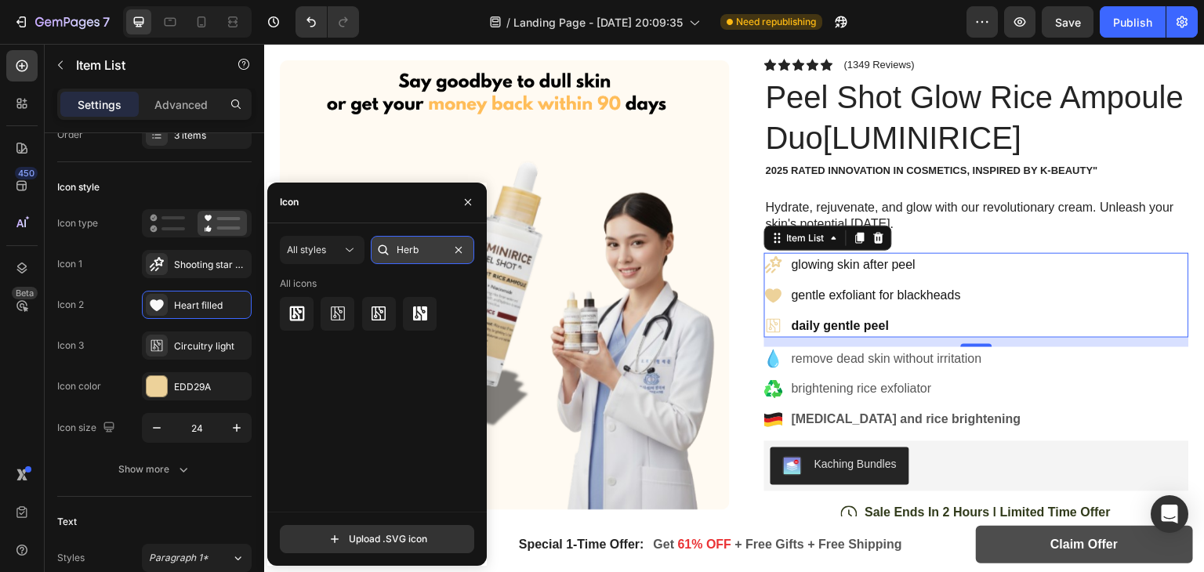
click at [420, 249] on input "Herb" at bounding box center [422, 250] width 103 height 28
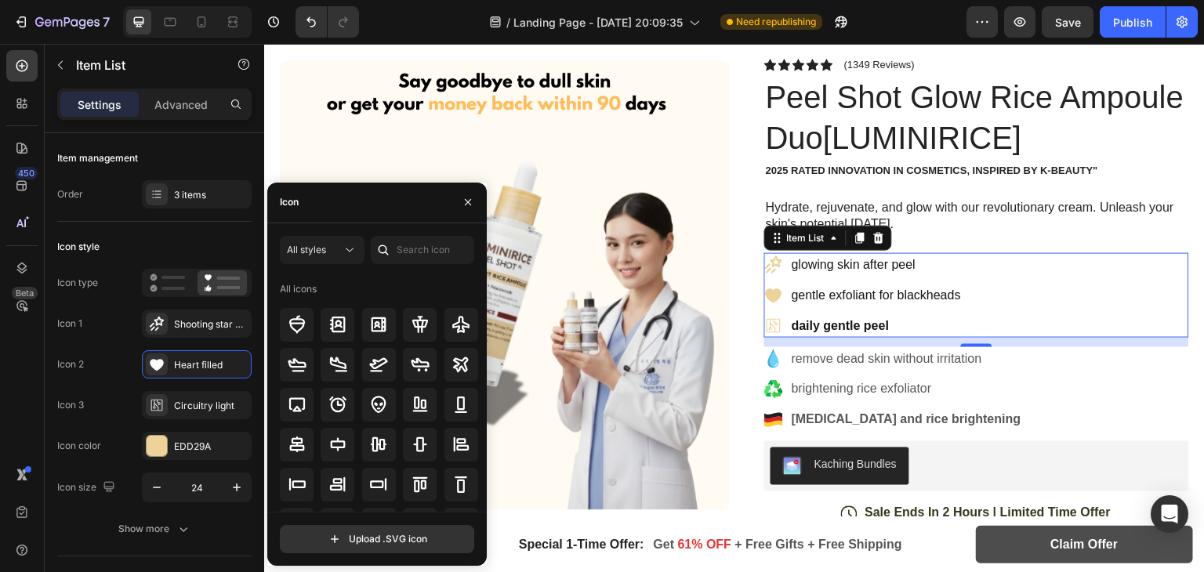
click at [780, 268] on div "glowing skin after peel" at bounding box center [863, 265] width 199 height 24
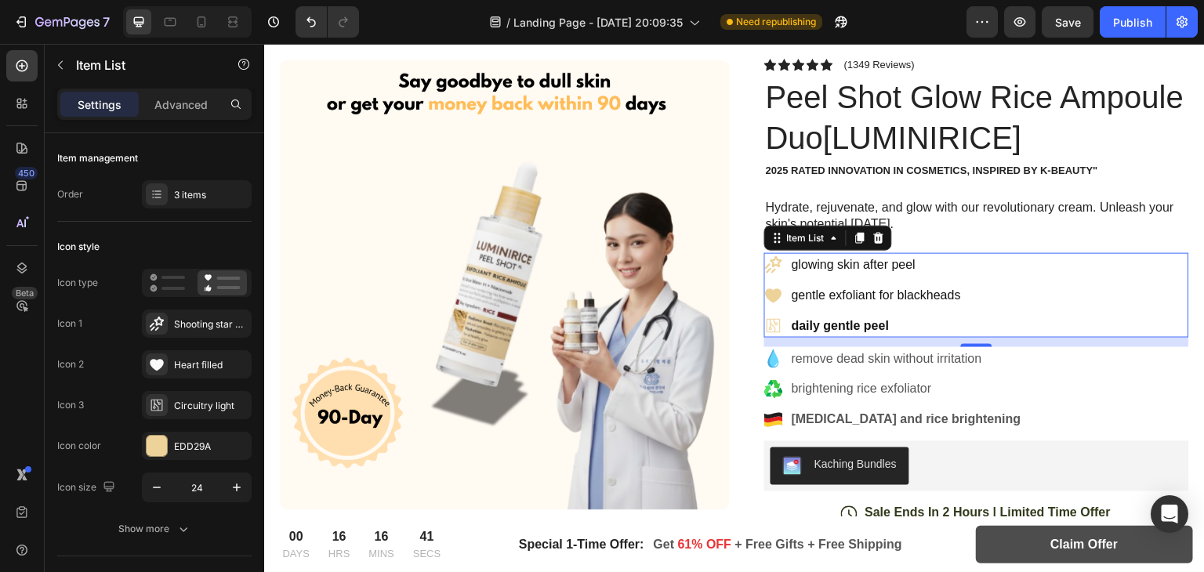
click at [781, 268] on div "glowing skin after peel" at bounding box center [863, 265] width 199 height 24
click at [190, 405] on div "Circuitry light" at bounding box center [211, 406] width 74 height 14
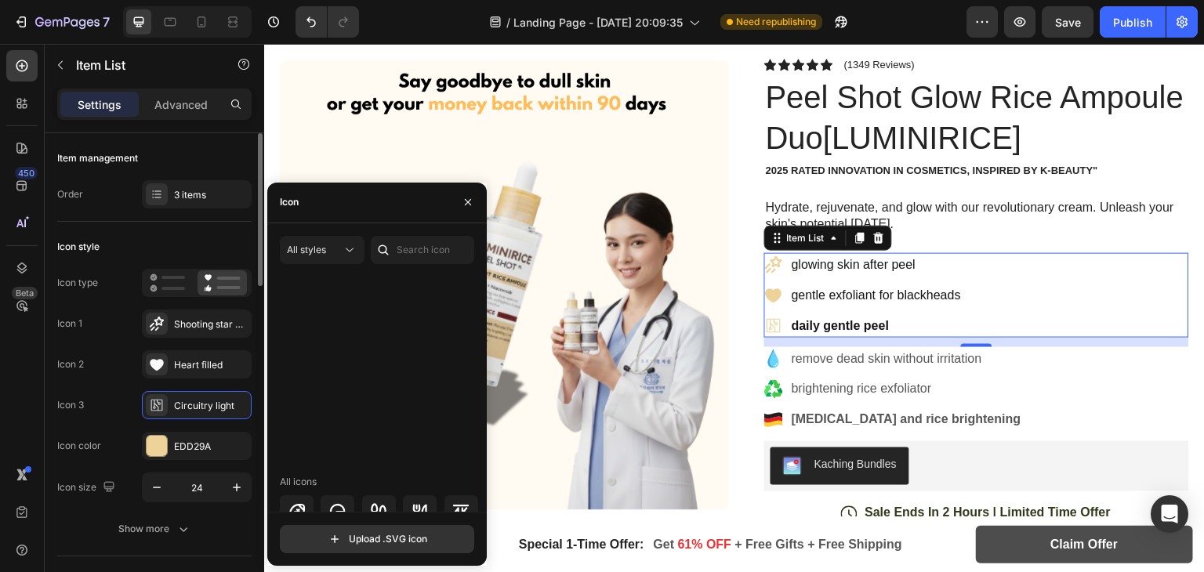
scroll to position [4554, 0]
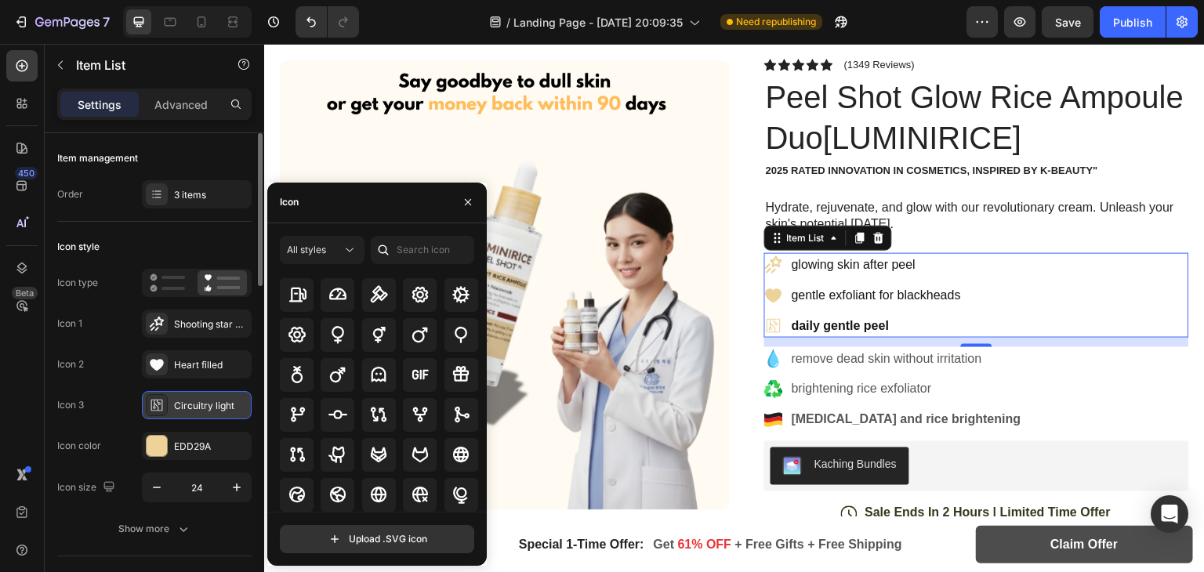
click at [182, 403] on div "Circuitry light" at bounding box center [211, 406] width 74 height 14
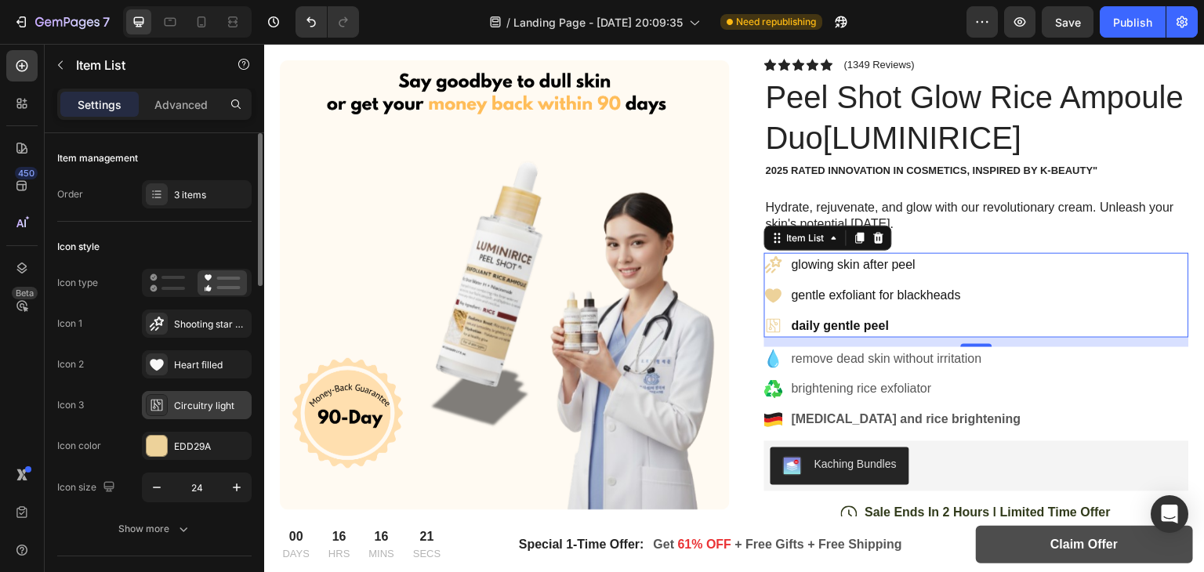
click at [182, 403] on div "Circuitry light" at bounding box center [211, 406] width 74 height 14
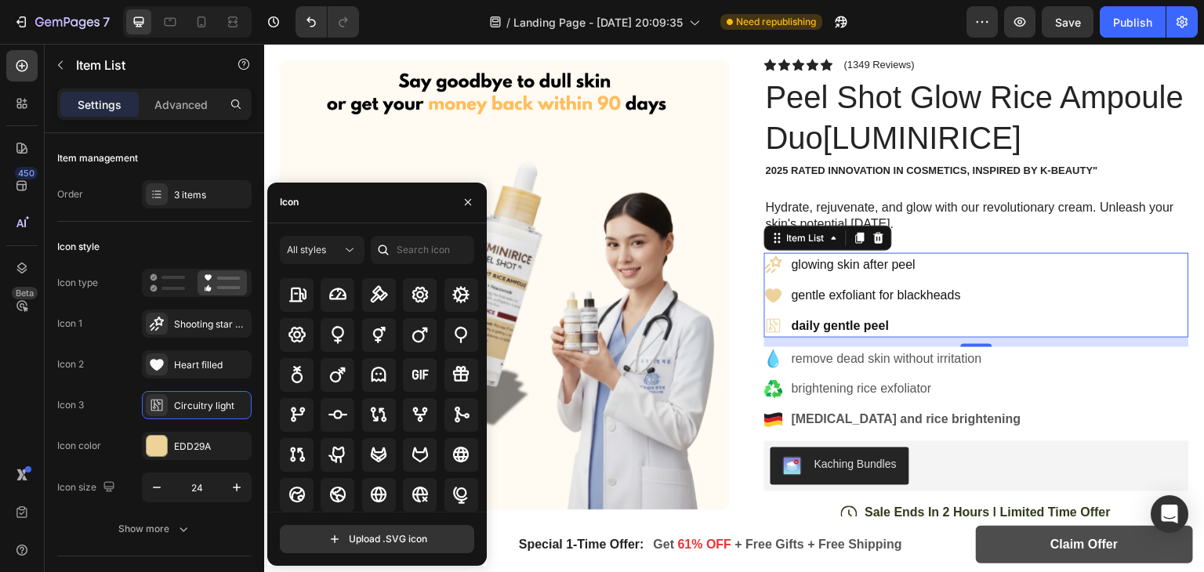
click at [789, 271] on div "glowing skin after peel" at bounding box center [876, 265] width 174 height 24
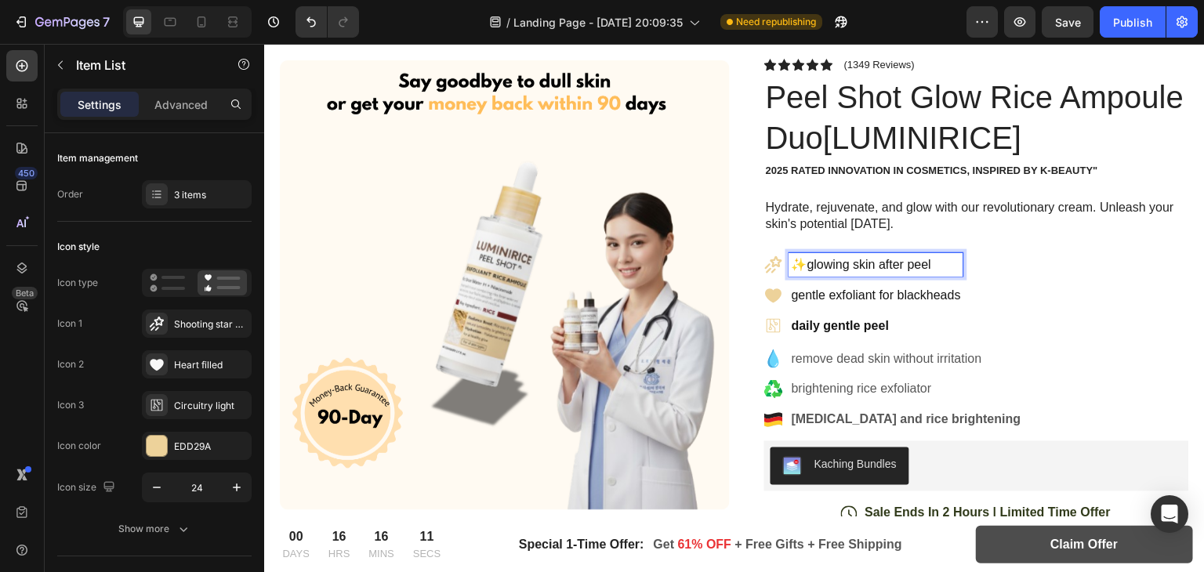
click at [792, 292] on p "gentle exfoliant for blackheads" at bounding box center [876, 295] width 169 height 19
click at [792, 295] on p "gentle exfoliant for blackheads" at bounding box center [876, 295] width 169 height 19
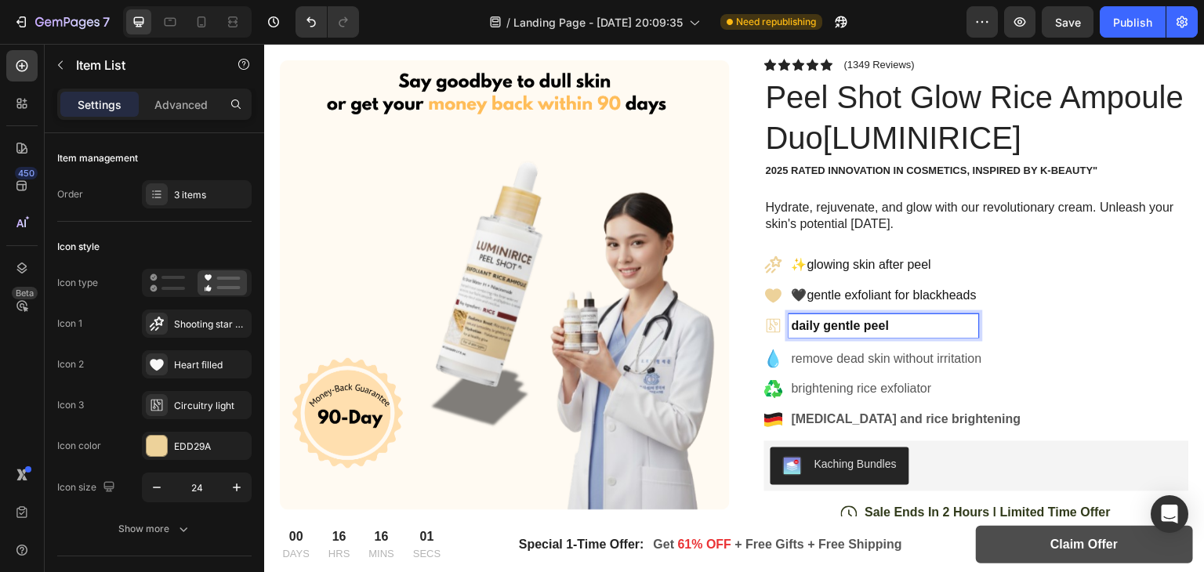
click at [792, 326] on strong "daily gentle peel" at bounding box center [840, 325] width 97 height 13
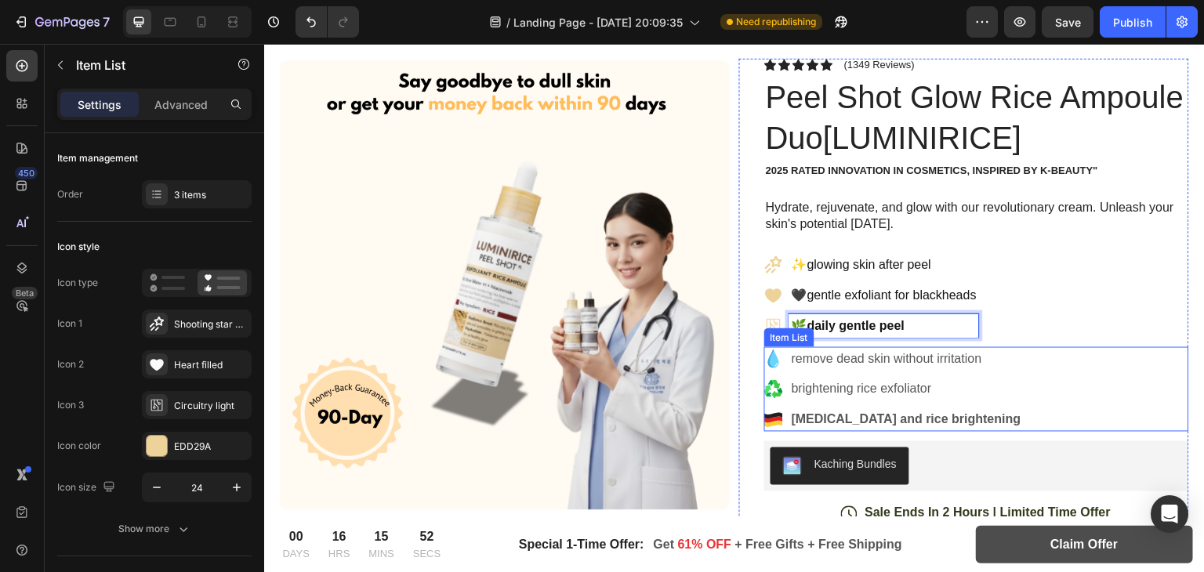
click at [792, 362] on p "remove dead skin without irritation" at bounding box center [907, 359] width 230 height 19
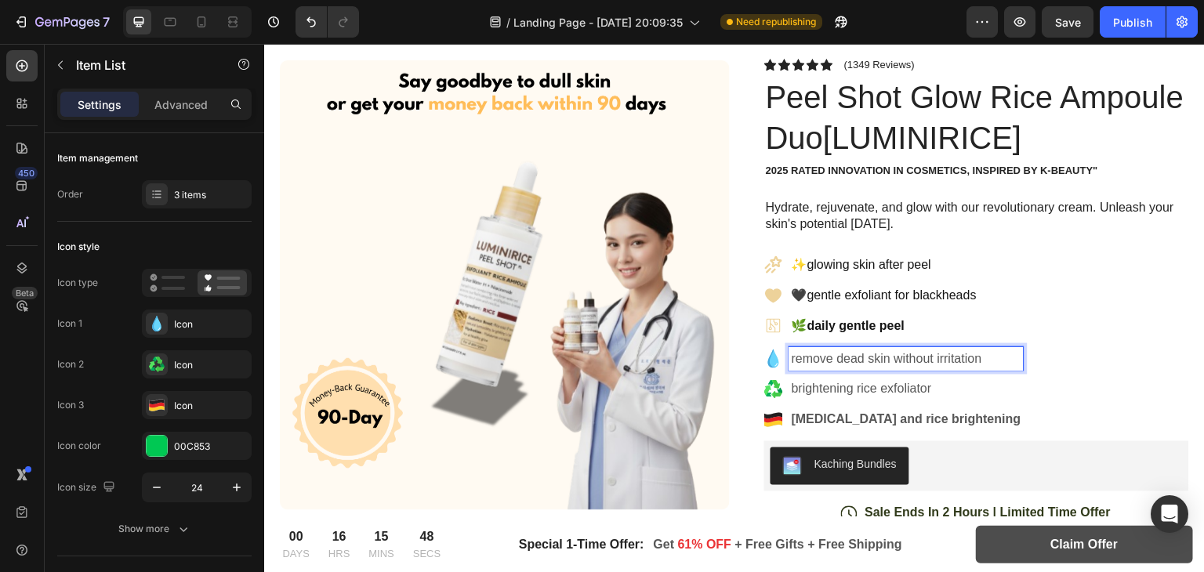
click at [792, 362] on p "remove dead skin without irritation" at bounding box center [907, 359] width 230 height 19
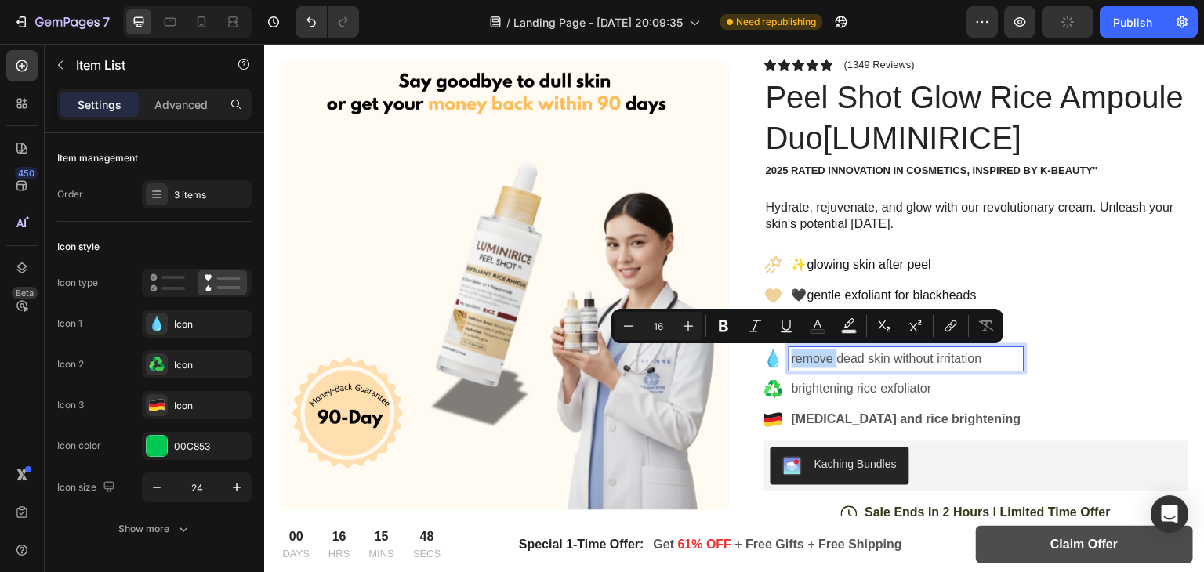
click at [792, 362] on p "remove dead skin without irritation" at bounding box center [907, 359] width 230 height 19
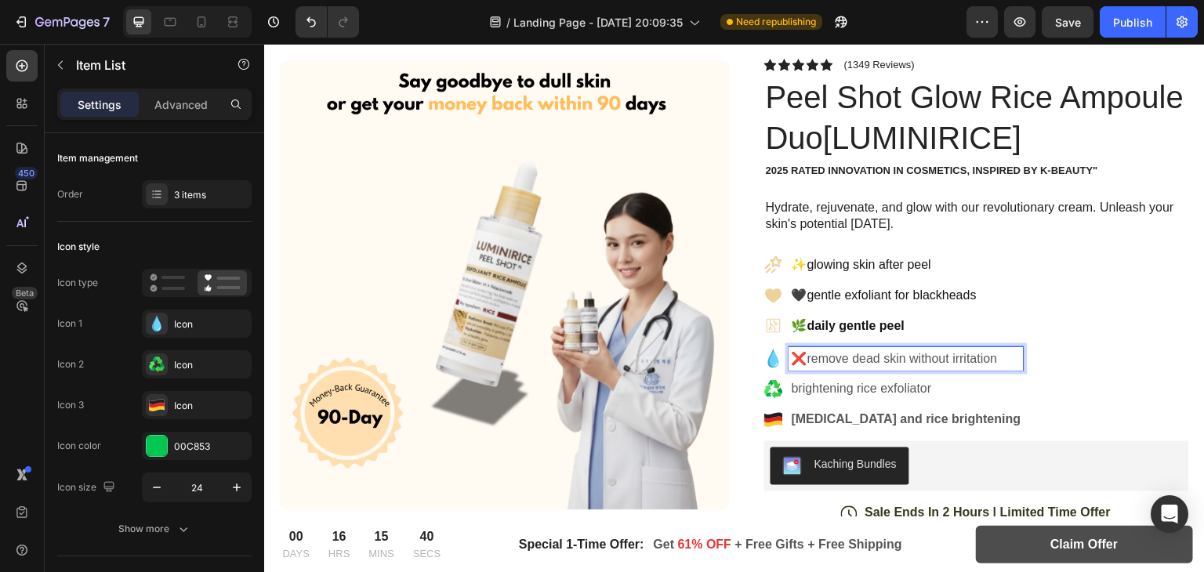
click at [792, 393] on p "brightening rice exfoliator" at bounding box center [907, 389] width 230 height 19
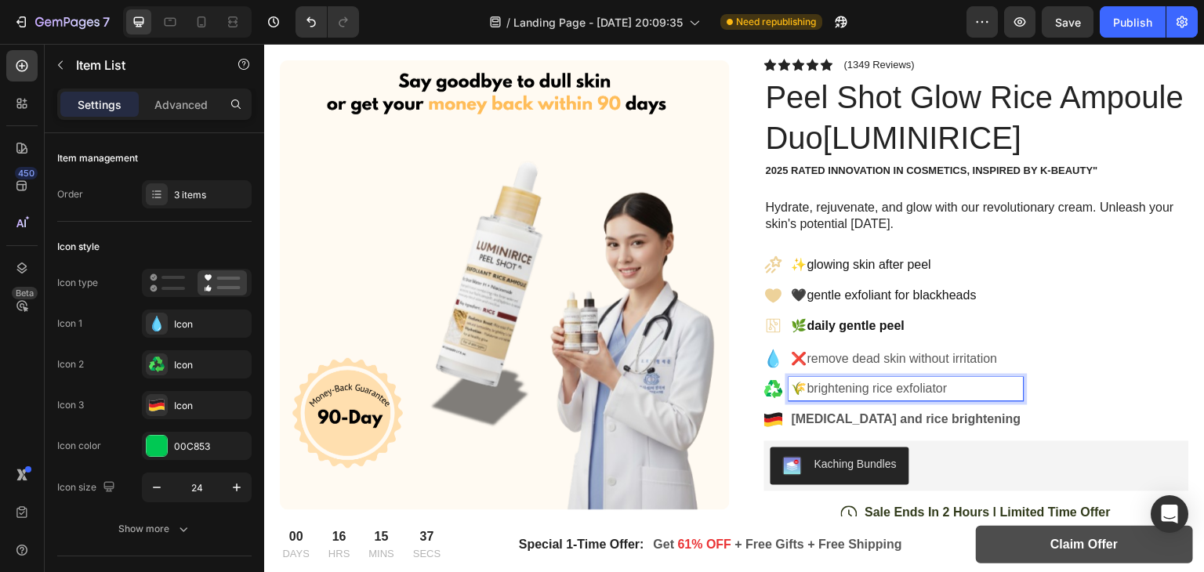
click at [792, 419] on strong "[MEDICAL_DATA] and rice brightening" at bounding box center [907, 419] width 230 height 13
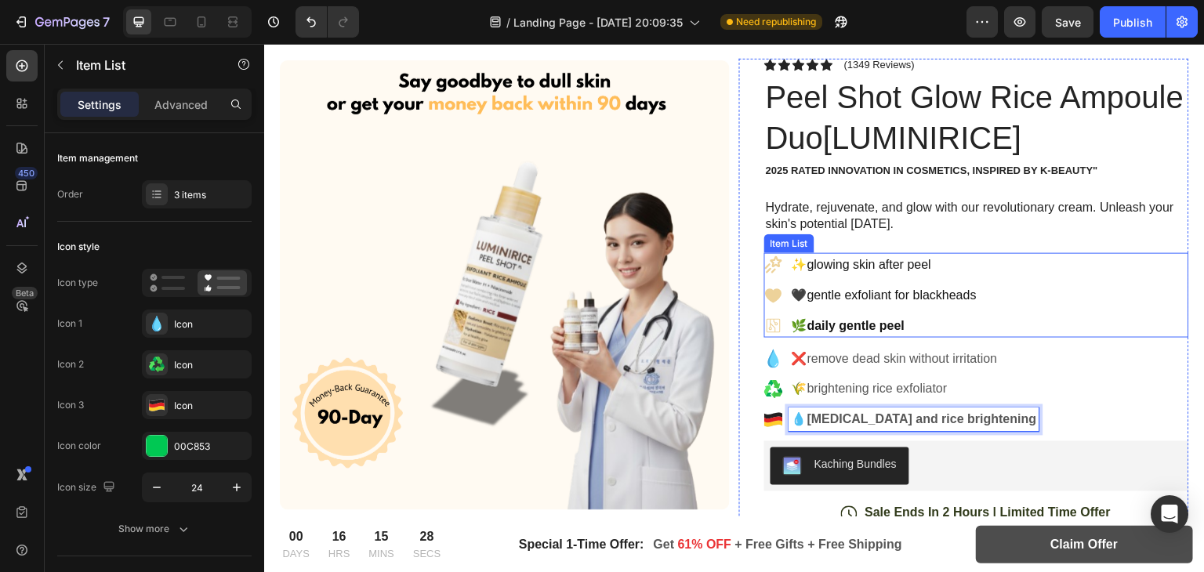
click at [767, 271] on icon at bounding box center [773, 264] width 17 height 17
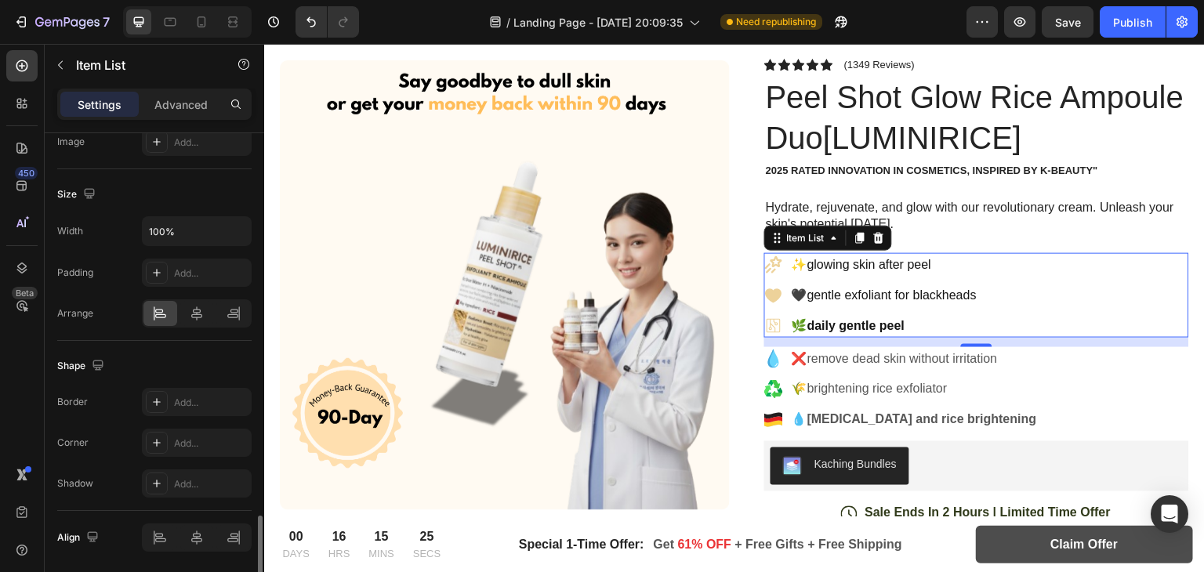
scroll to position [1042, 0]
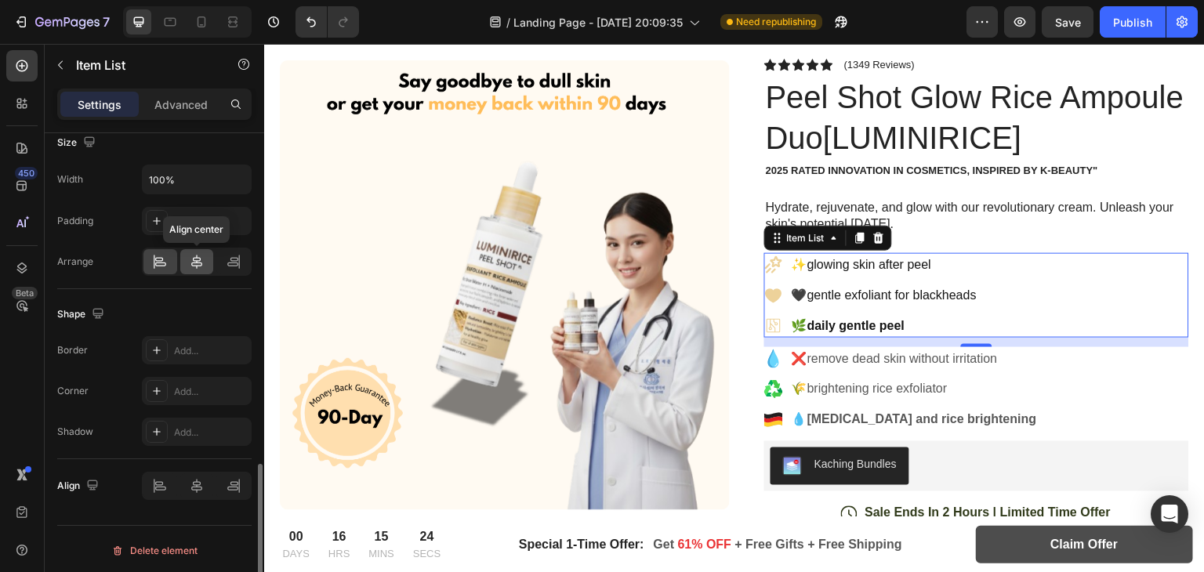
click at [195, 256] on icon at bounding box center [197, 262] width 16 height 16
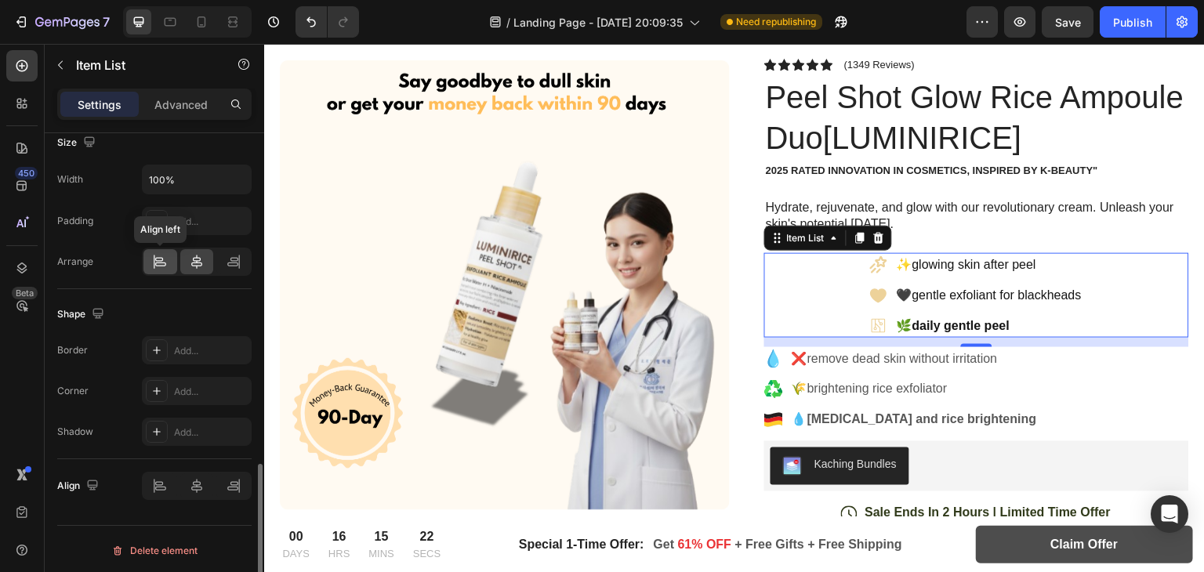
click at [153, 266] on icon at bounding box center [160, 262] width 16 height 16
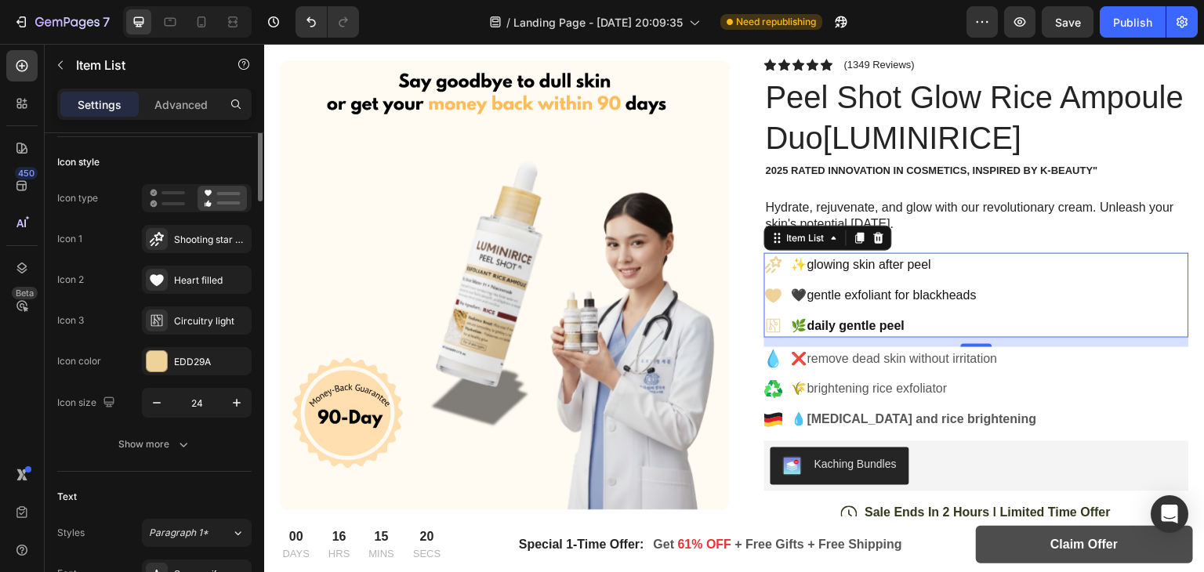
scroll to position [0, 0]
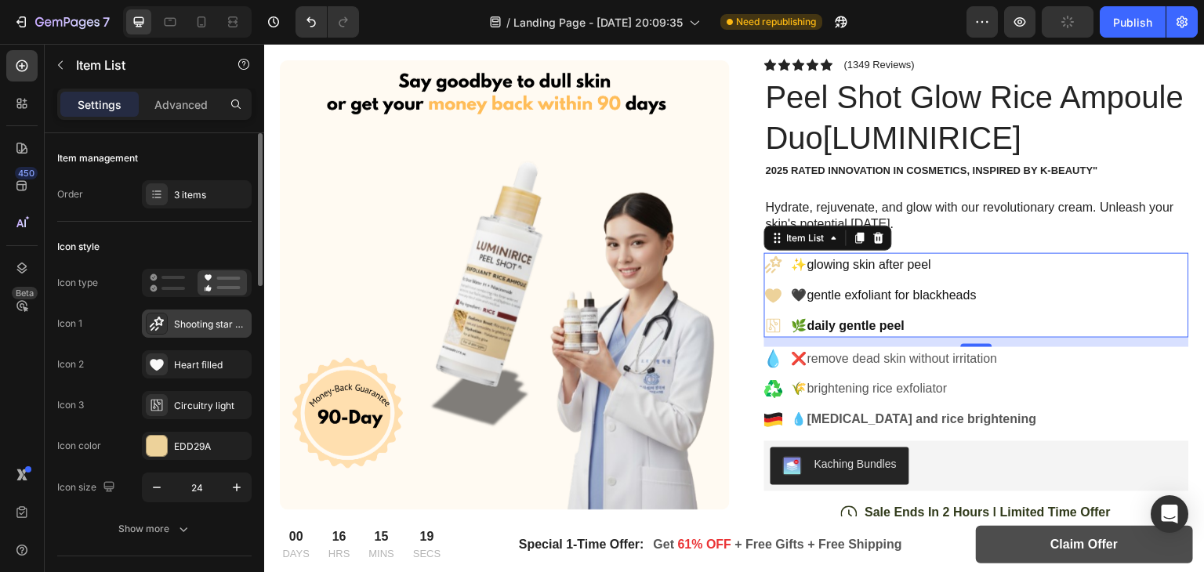
click at [185, 328] on div "Shooting star bold" at bounding box center [211, 324] width 74 height 14
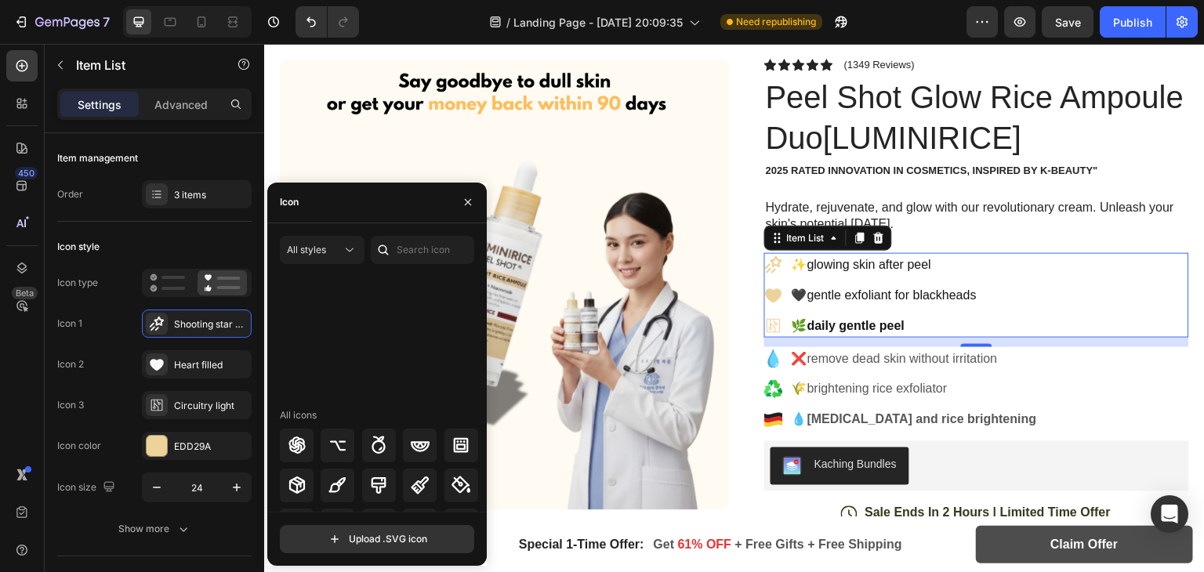
scroll to position [6913, 0]
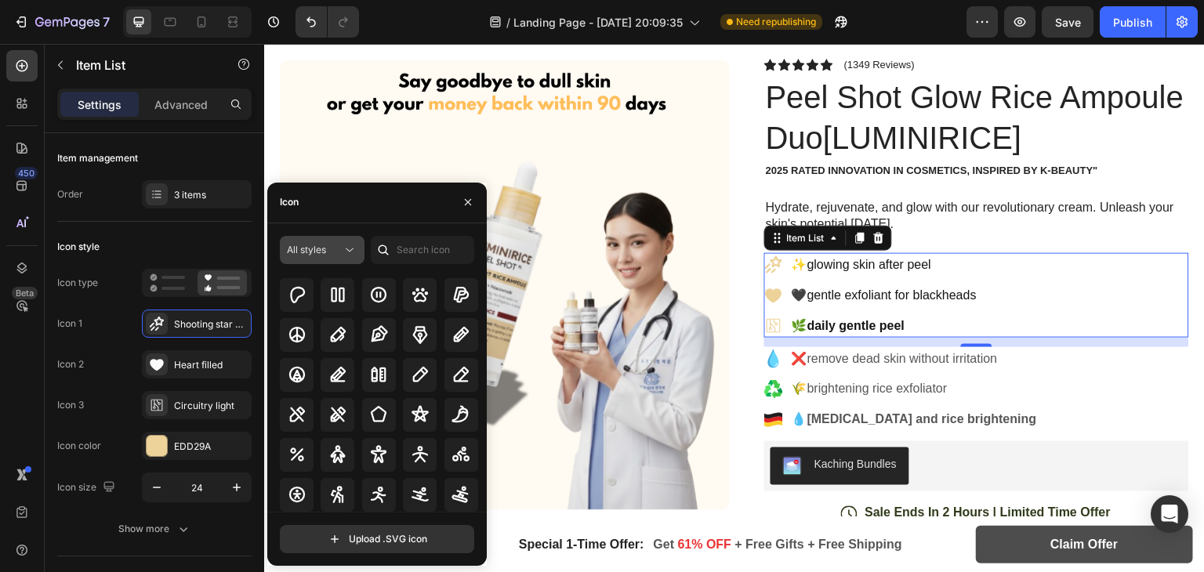
click at [339, 241] on button "All styles" at bounding box center [322, 250] width 85 height 28
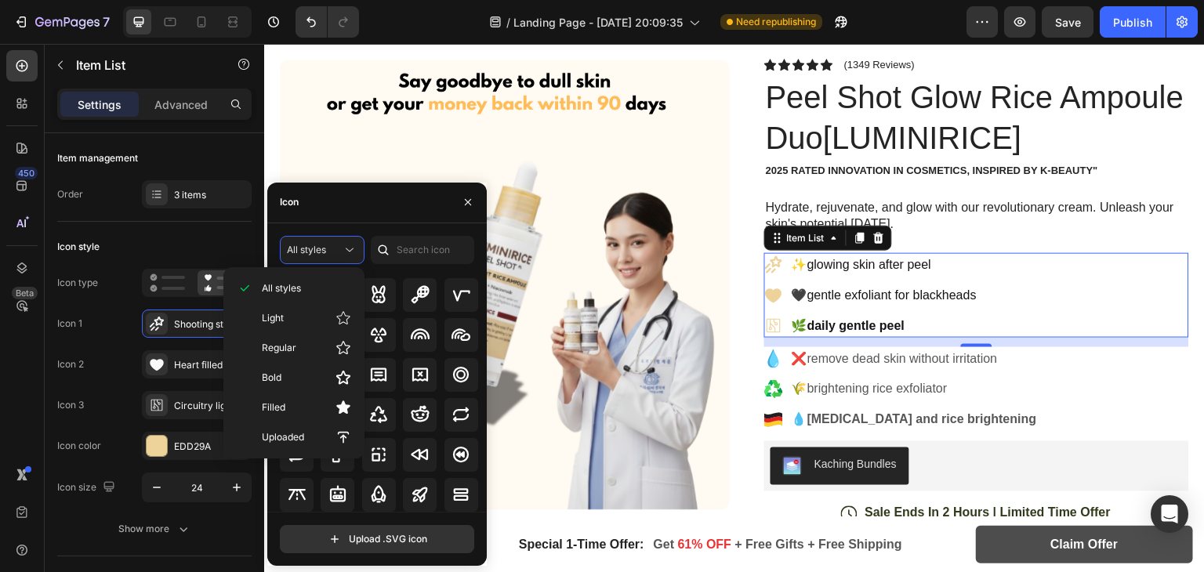
scroll to position [7923, 0]
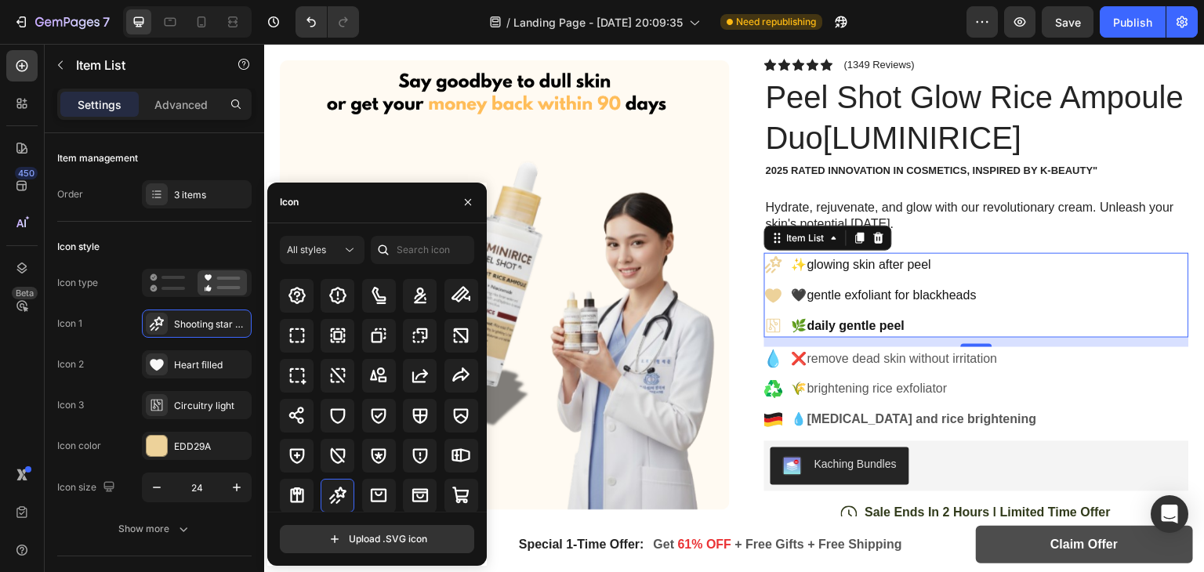
drag, startPoint x: 480, startPoint y: 491, endPoint x: 481, endPoint y: 513, distance: 22.0
click at [474, 513] on div "All styles All icons Upload .SVG icon" at bounding box center [377, 394] width 194 height 317
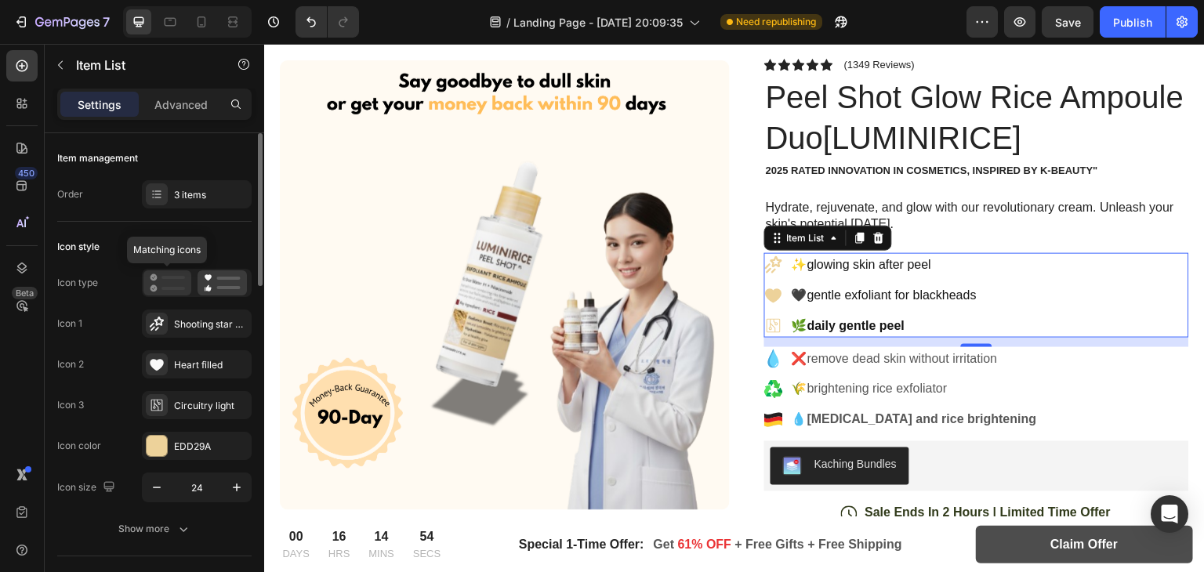
click at [172, 278] on rect at bounding box center [173, 277] width 24 height 3
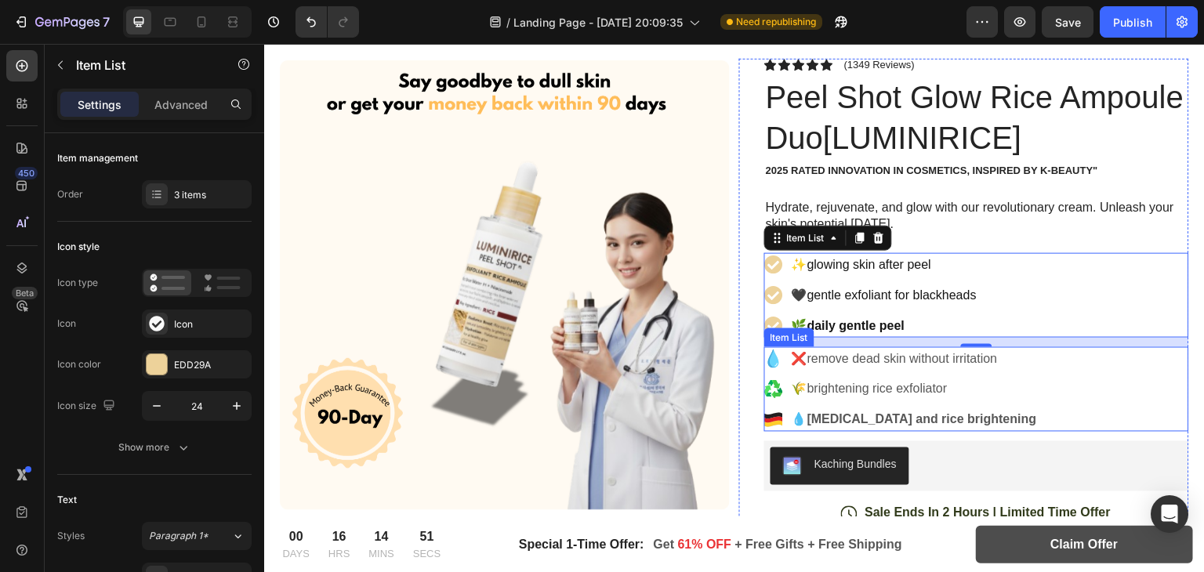
click at [774, 368] on div "❌remove dead skin without irritation" at bounding box center [901, 359] width 275 height 24
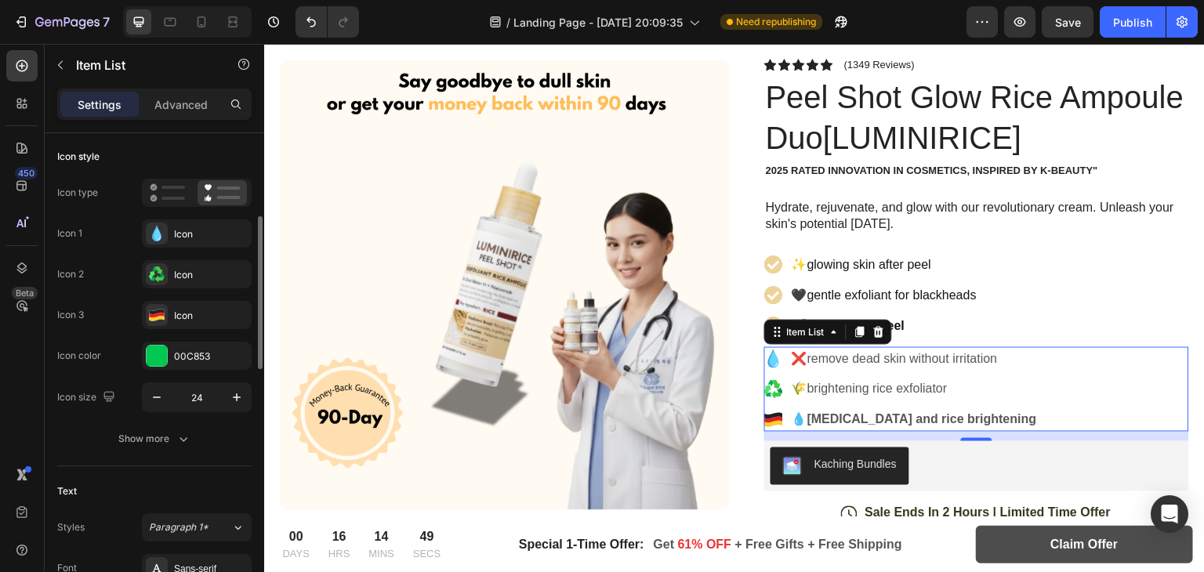
scroll to position [89, 0]
click at [169, 185] on icon at bounding box center [167, 194] width 35 height 19
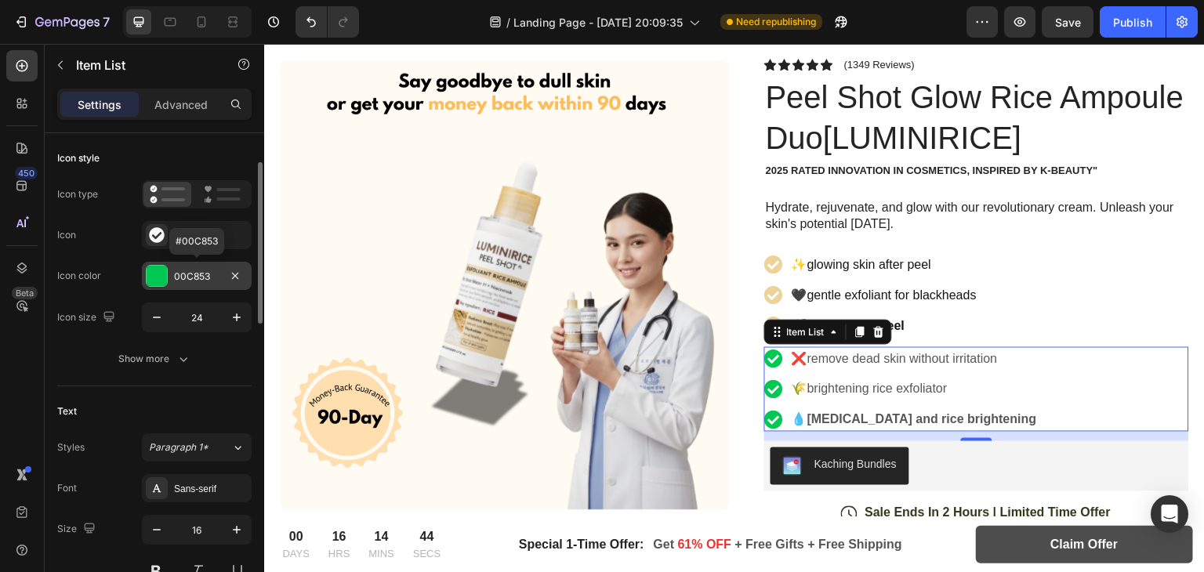
click at [158, 272] on div at bounding box center [157, 276] width 20 height 20
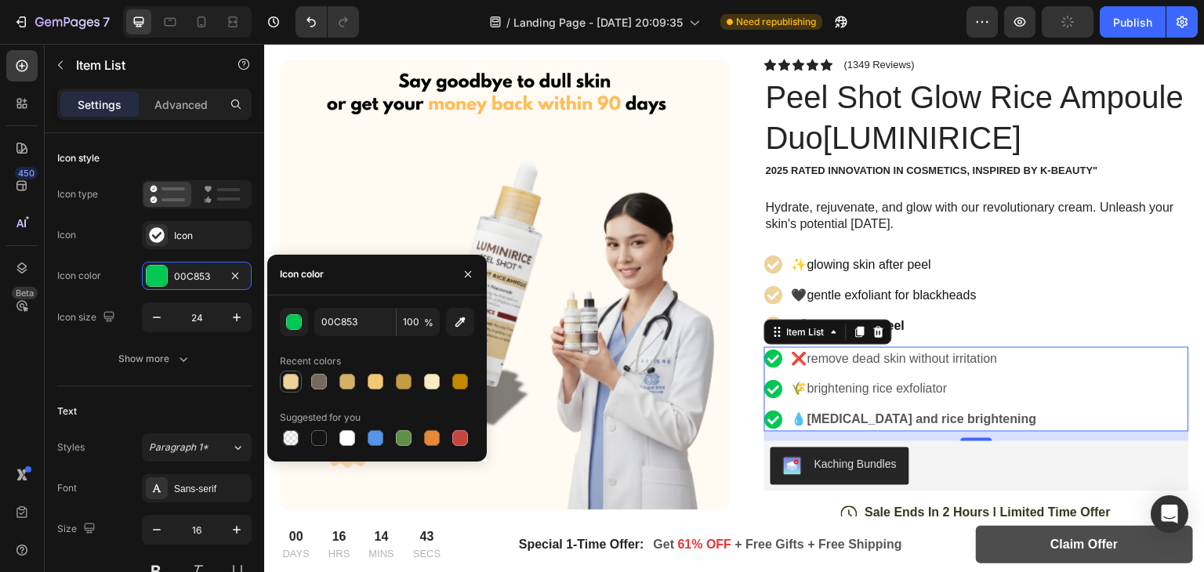
click at [294, 382] on div at bounding box center [291, 382] width 16 height 16
type input "EDD29A"
click at [1, 376] on div "450 Beta" at bounding box center [22, 308] width 45 height 528
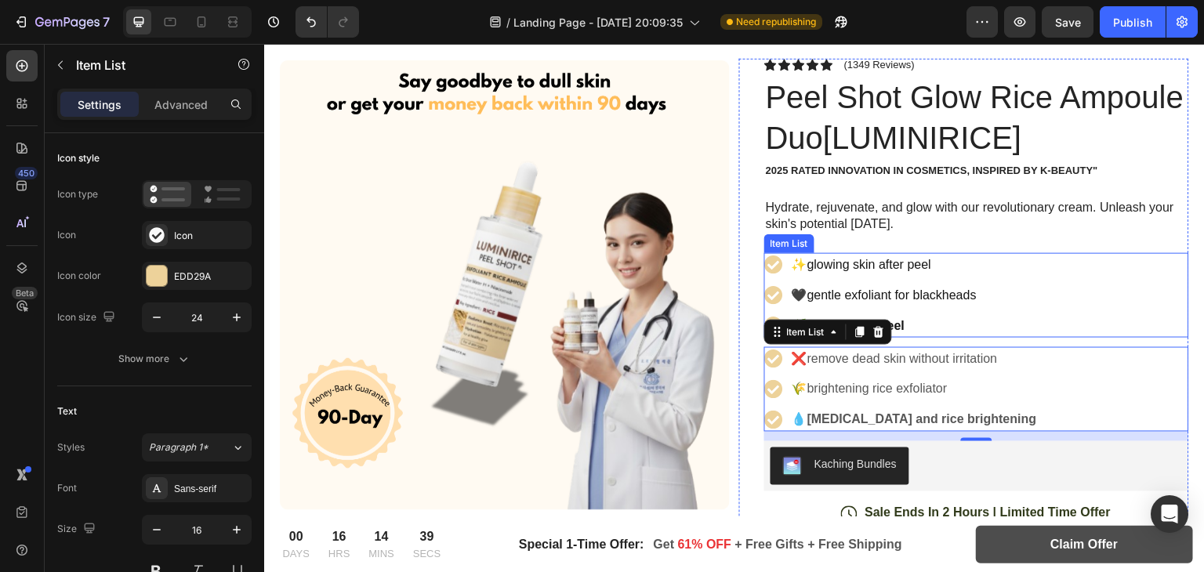
click at [1056, 281] on div "✨glowing skin after peel 🖤gentle exfoliant for blackheads 🌿daily gentle peel" at bounding box center [976, 295] width 425 height 85
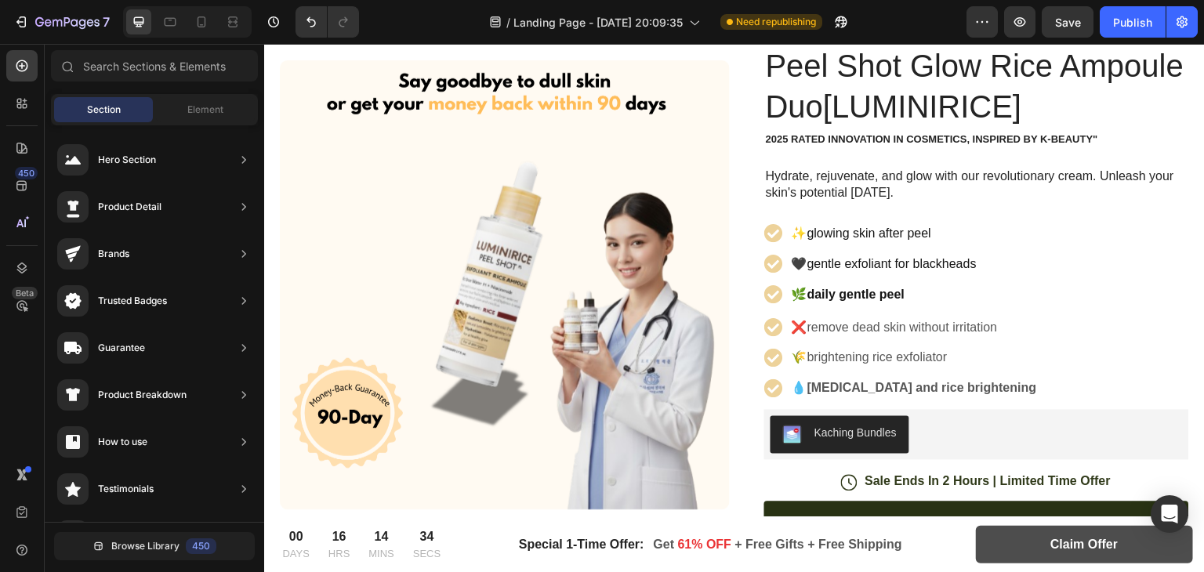
scroll to position [148, 0]
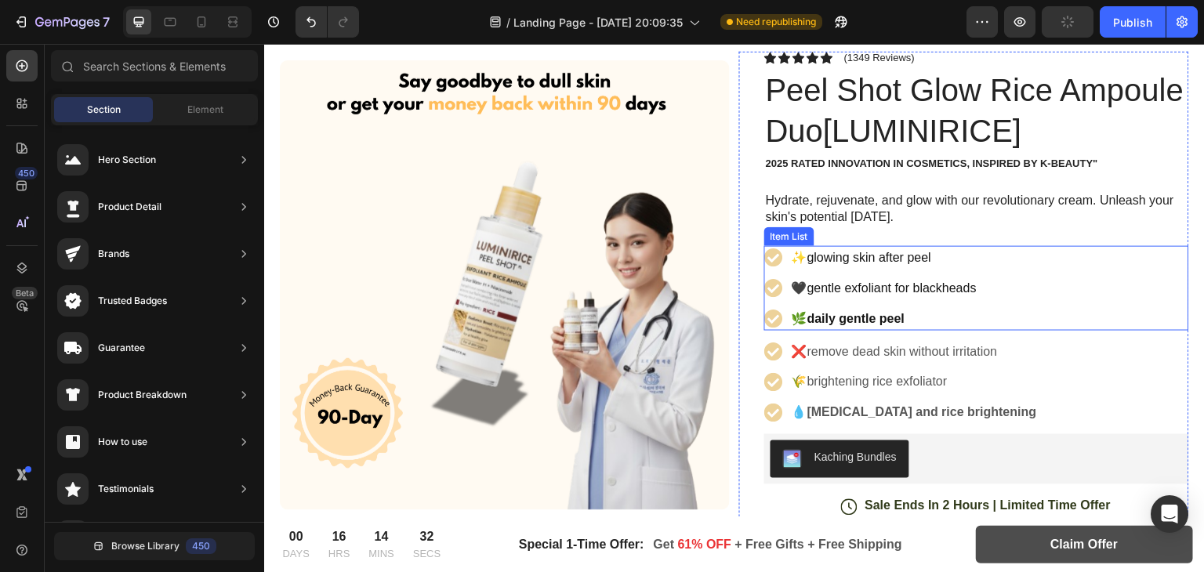
click at [804, 252] on p "✨glowing skin after peel" at bounding box center [884, 257] width 185 height 19
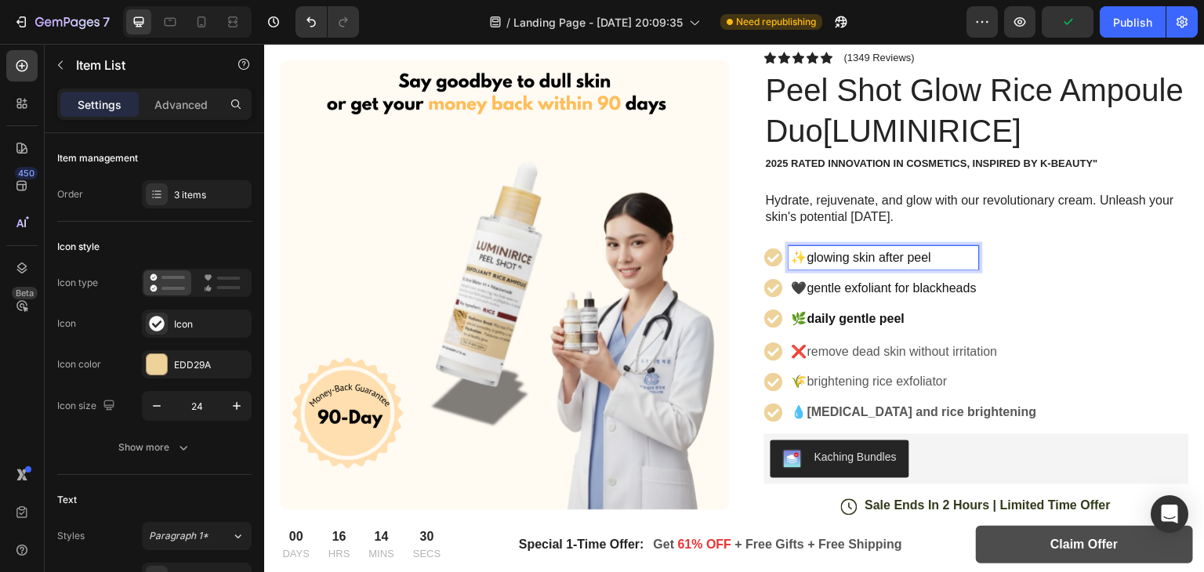
click at [794, 256] on p "✨glowing skin after peel" at bounding box center [884, 257] width 185 height 19
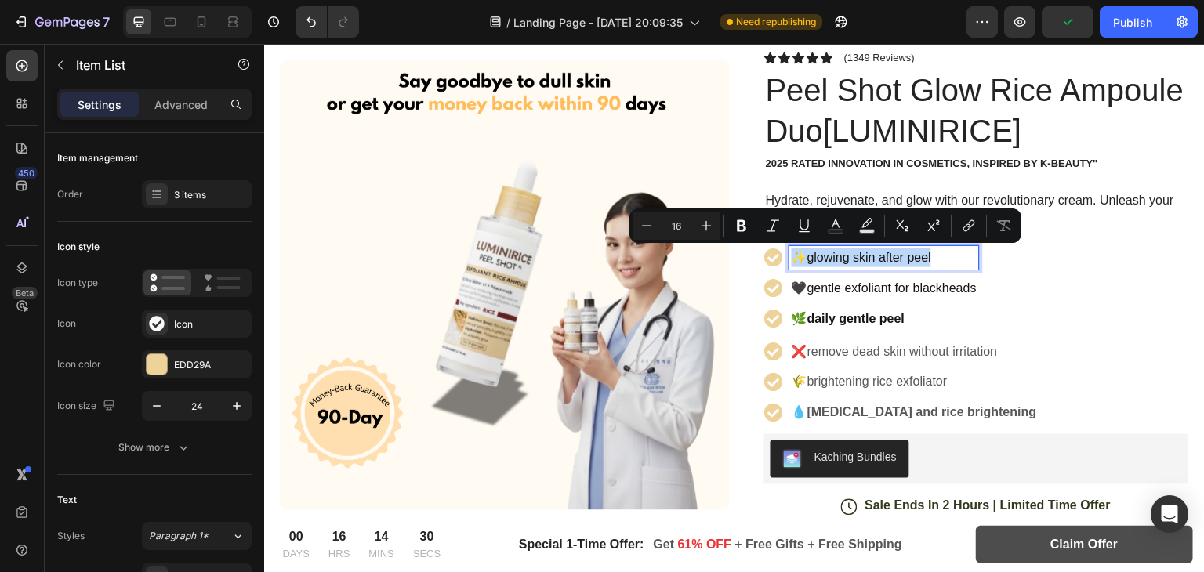
click at [794, 256] on p "✨glowing skin after peel" at bounding box center [884, 257] width 185 height 19
click at [799, 256] on p "✨glowing skin after peel" at bounding box center [884, 257] width 185 height 19
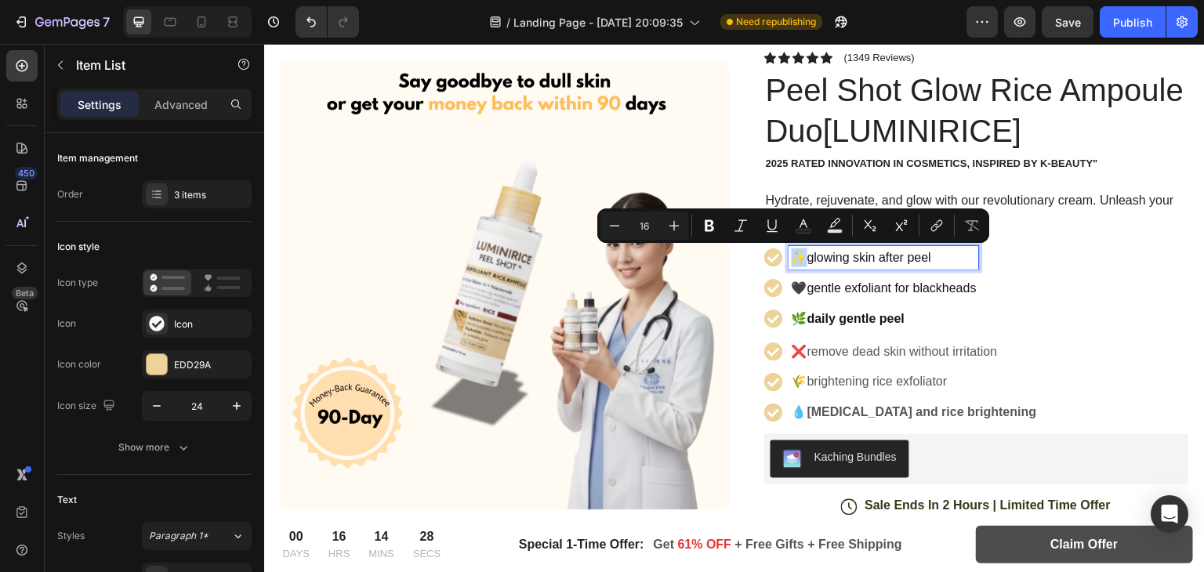
drag, startPoint x: 804, startPoint y: 252, endPoint x: 785, endPoint y: 259, distance: 19.8
click at [792, 259] on p "✨glowing skin after peel" at bounding box center [884, 257] width 185 height 19
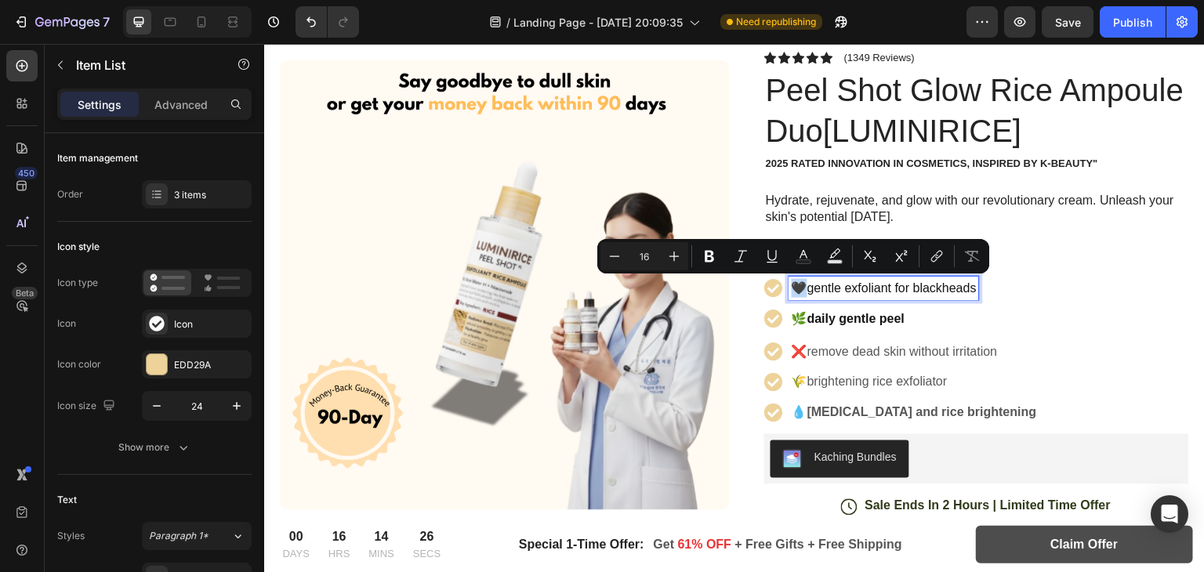
drag, startPoint x: 799, startPoint y: 282, endPoint x: 788, endPoint y: 285, distance: 11.2
click at [792, 285] on p "🖤gentle exfoliant for blackheads" at bounding box center [884, 288] width 185 height 19
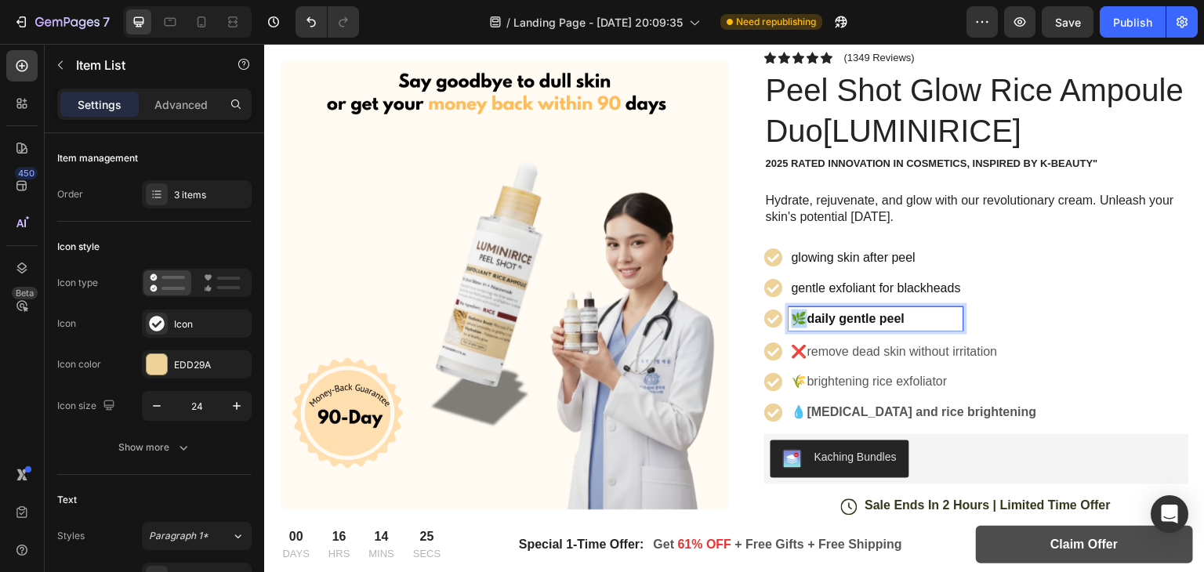
drag, startPoint x: 795, startPoint y: 315, endPoint x: 785, endPoint y: 317, distance: 9.7
click at [792, 317] on strong "🌿daily gentle peel" at bounding box center [848, 318] width 113 height 13
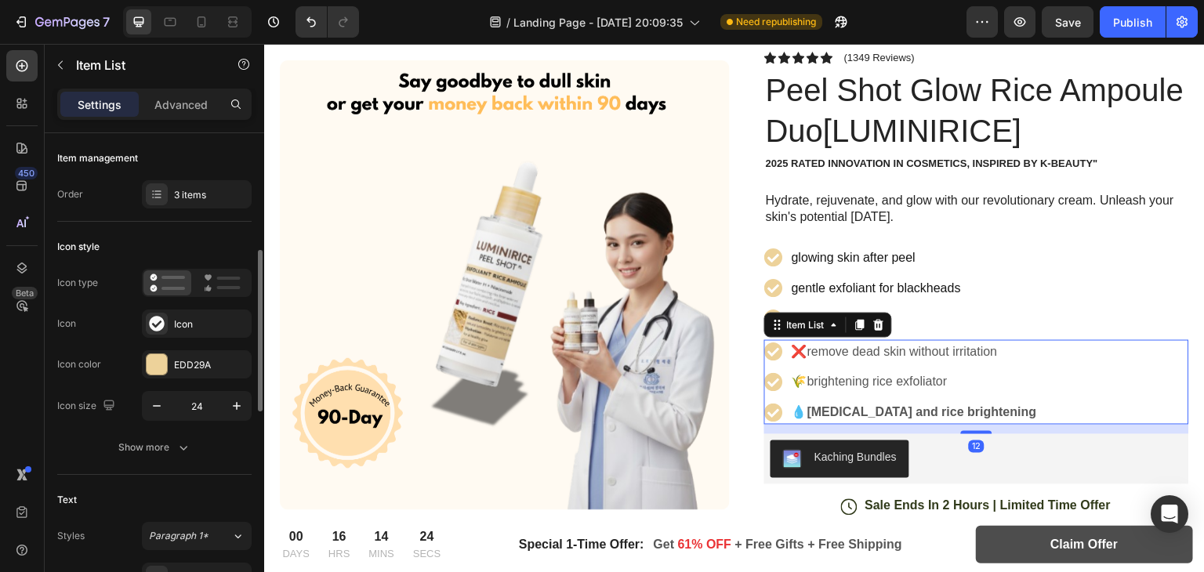
scroll to position [88, 0]
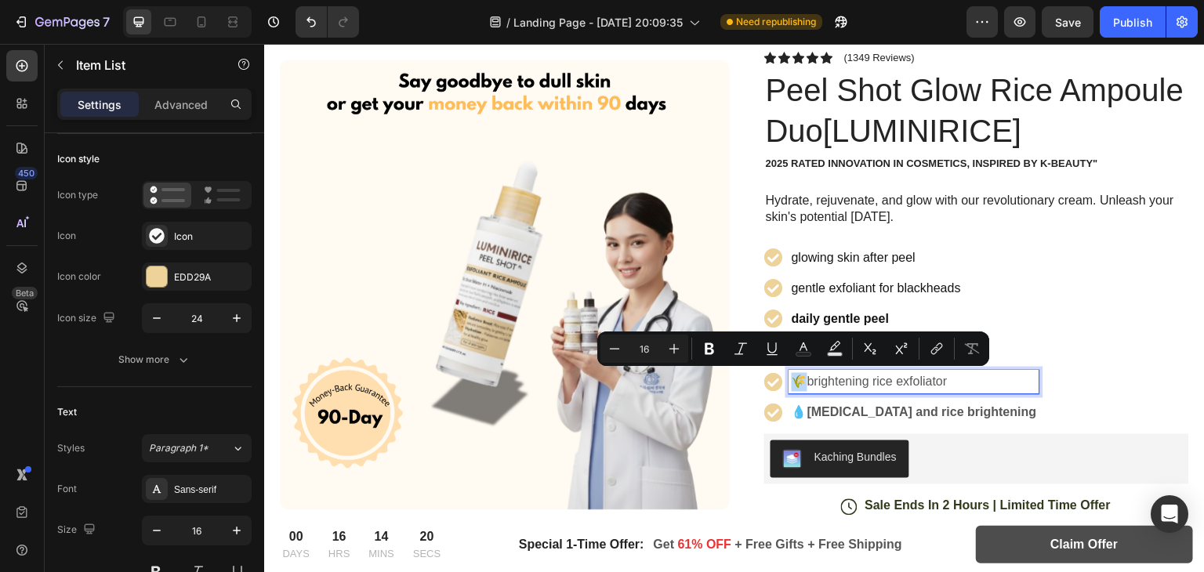
click at [792, 385] on p "🌾brightening rice exfoliator" at bounding box center [914, 382] width 245 height 19
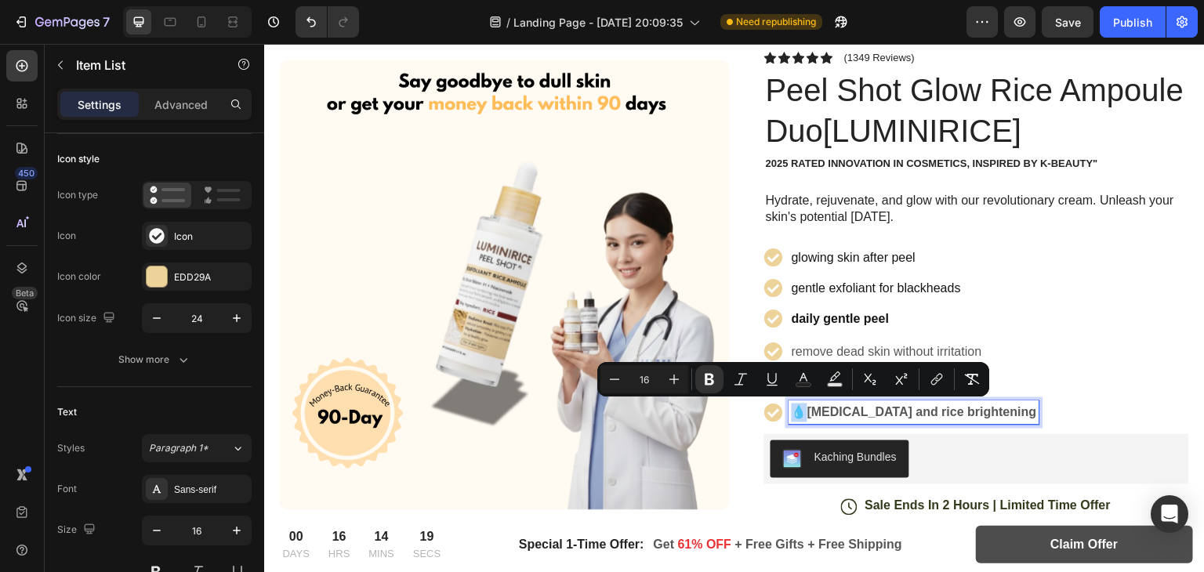
click at [792, 408] on strong "💧[MEDICAL_DATA] and rice brightening" at bounding box center [914, 412] width 245 height 13
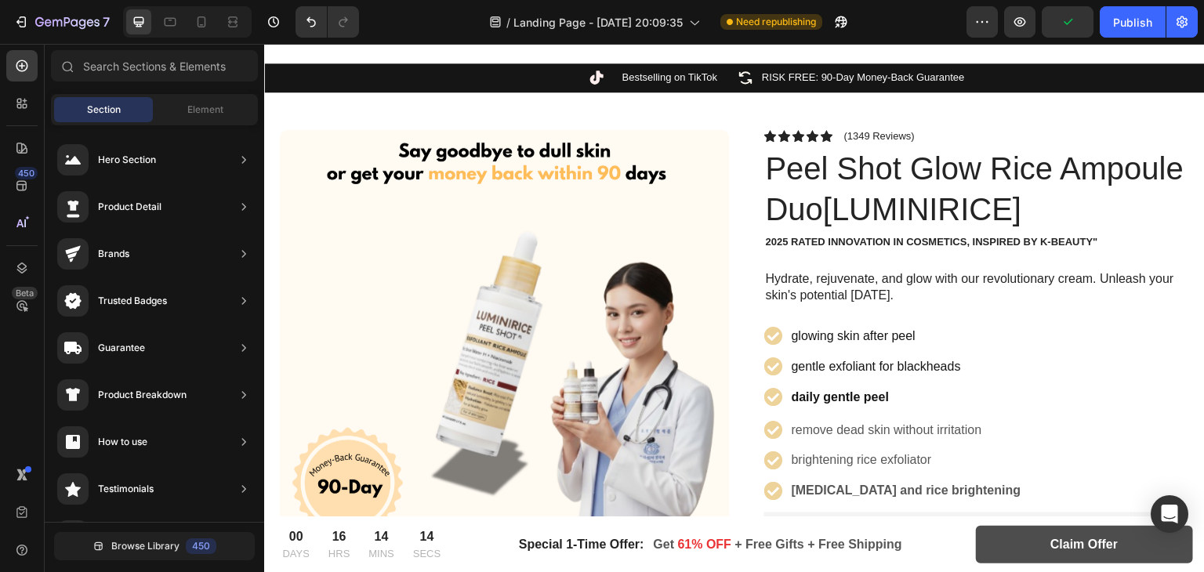
scroll to position [107, 0]
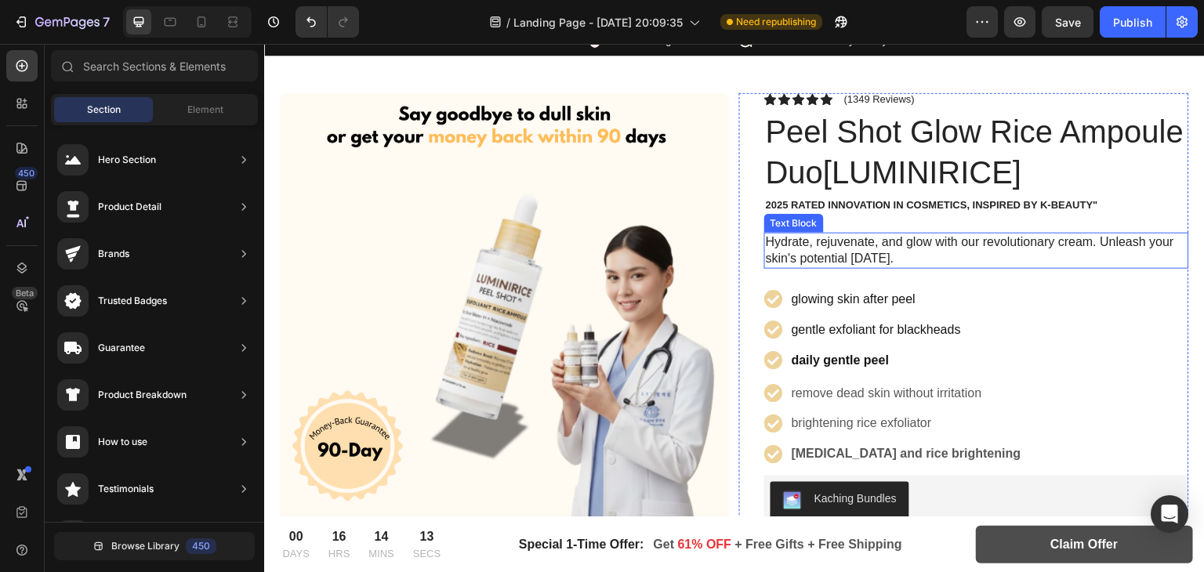
click at [863, 259] on p "Hydrate, rejuvenate, and glow with our revolutionary cream. Unleash your skin's…" at bounding box center [977, 250] width 422 height 33
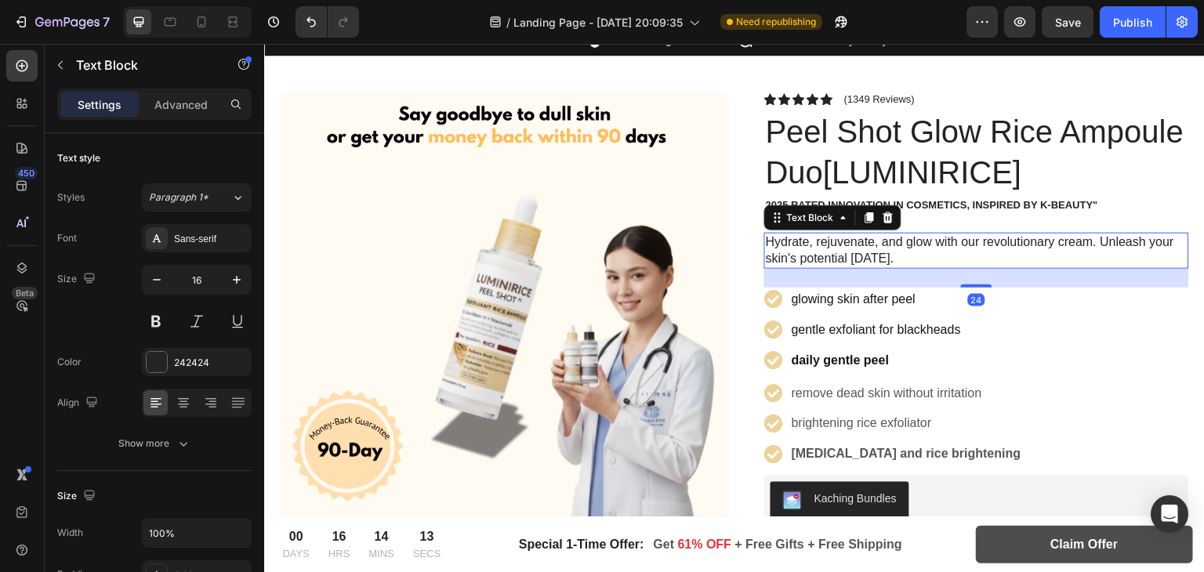
click at [826, 252] on p "Hydrate, rejuvenate, and glow with our revolutionary cream. Unleash your skin's…" at bounding box center [977, 250] width 422 height 33
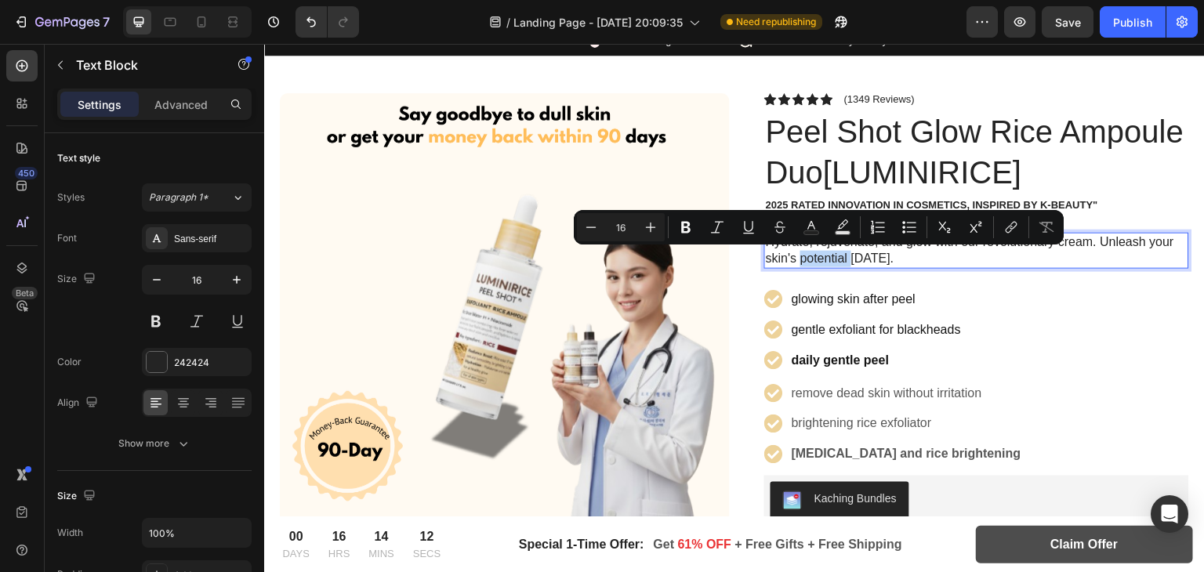
click at [826, 252] on p "Hydrate, rejuvenate, and glow with our revolutionary cream. Unleash your skin's…" at bounding box center [977, 250] width 422 height 33
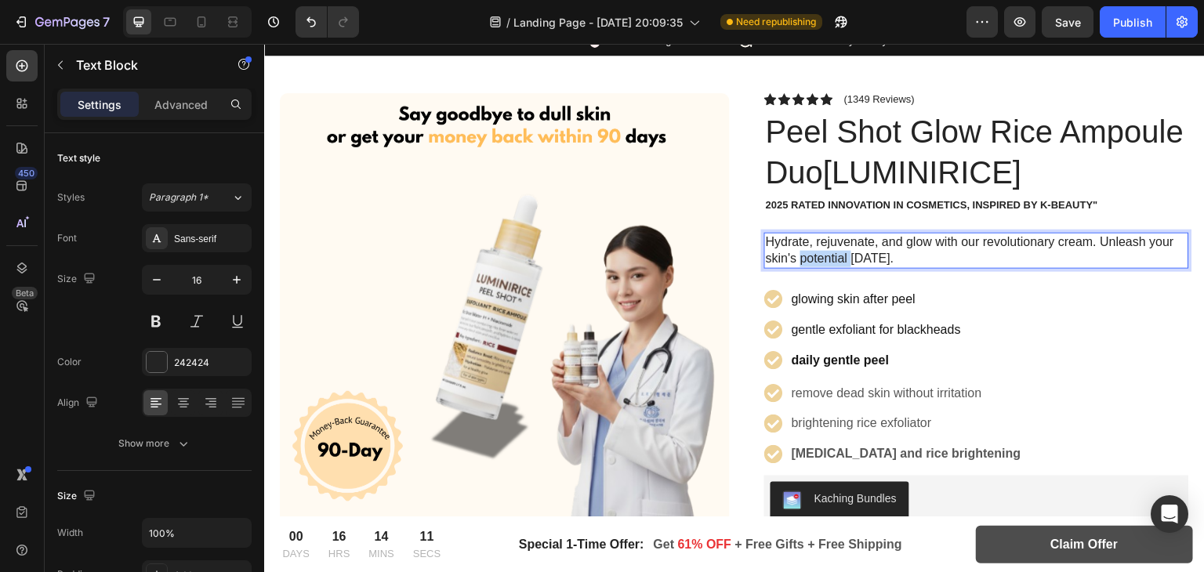
click at [826, 252] on p "Hydrate, rejuvenate, and glow with our revolutionary cream. Unleash your skin's…" at bounding box center [977, 250] width 422 height 33
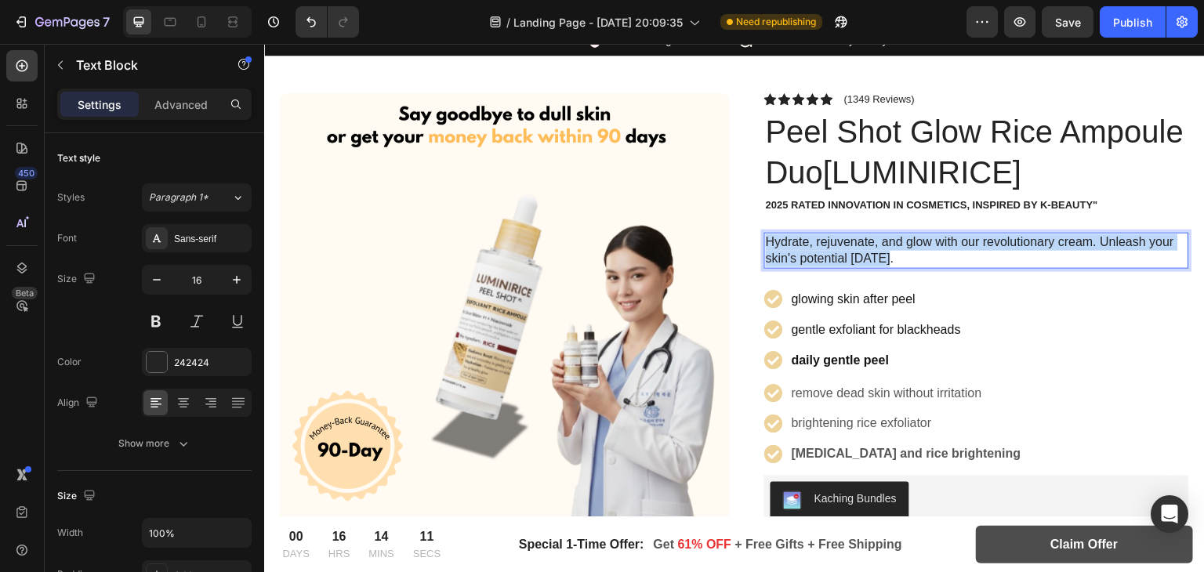
click at [826, 252] on p "Hydrate, rejuvenate, and glow with our revolutionary cream. Unleash your skin's…" at bounding box center [977, 250] width 422 height 33
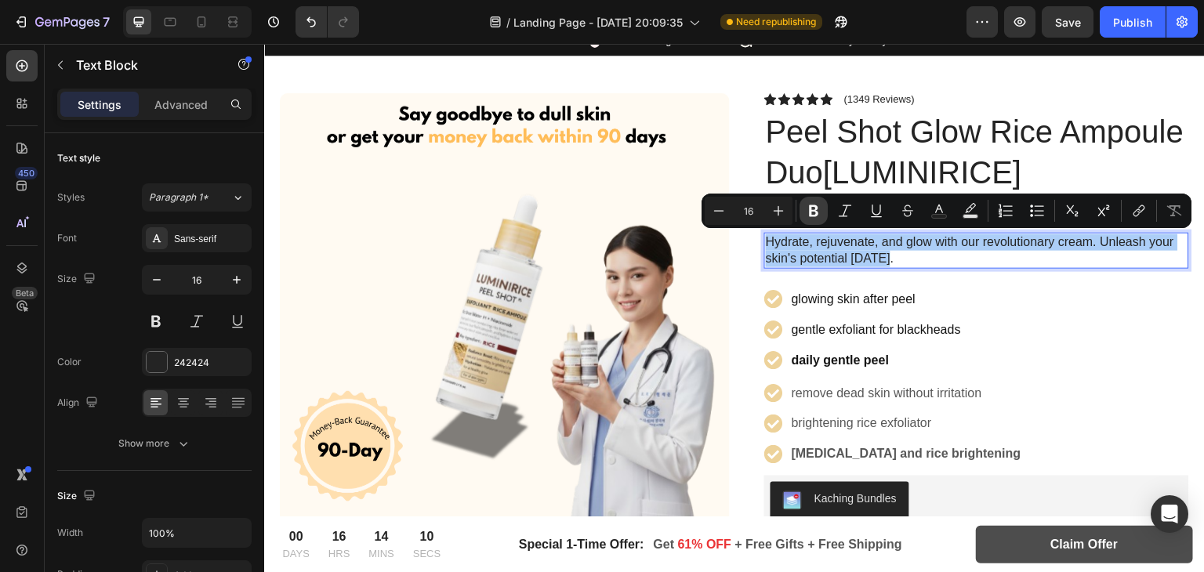
click at [810, 211] on icon "Editor contextual toolbar" at bounding box center [813, 211] width 9 height 12
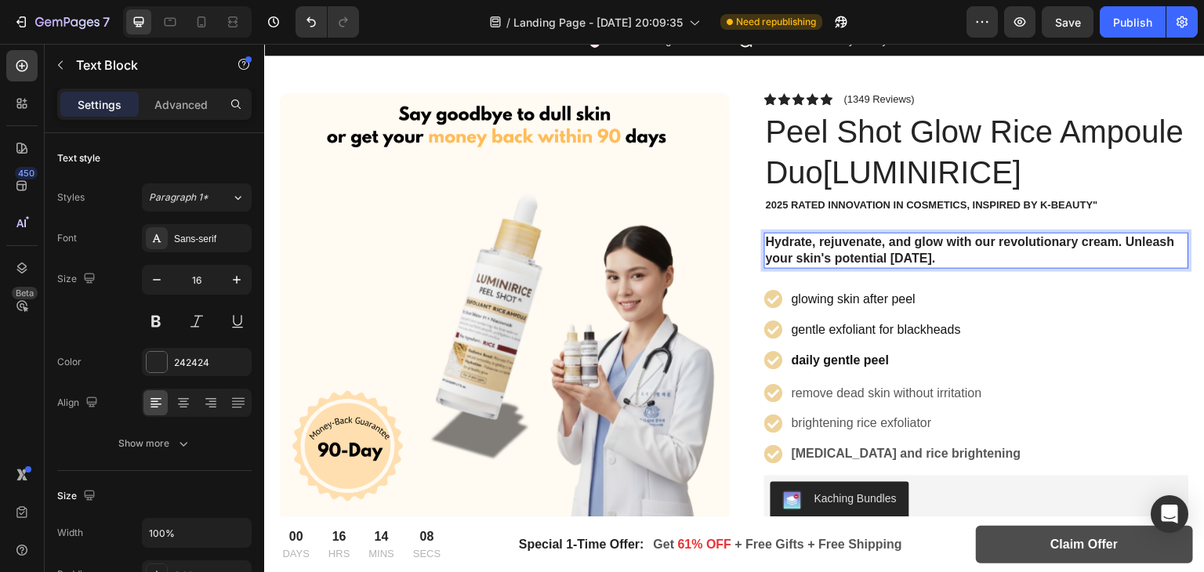
click at [837, 240] on strong "Hydrate, rejuvenate, and glow with our revolutionary cream. Unleash your skin's…" at bounding box center [970, 250] width 409 height 30
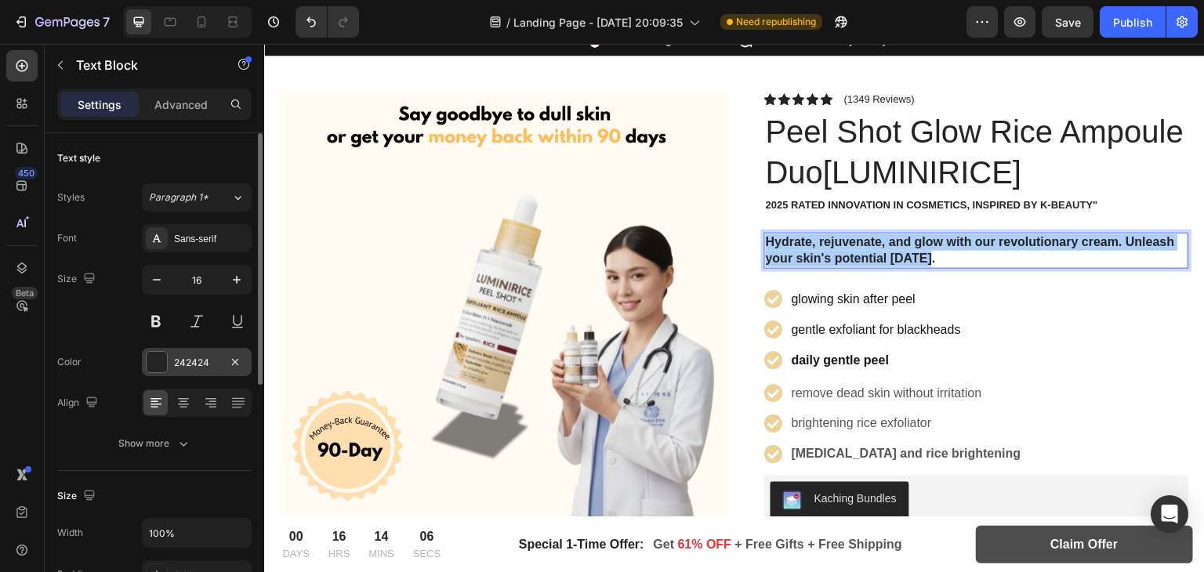
click at [164, 362] on div at bounding box center [157, 362] width 20 height 20
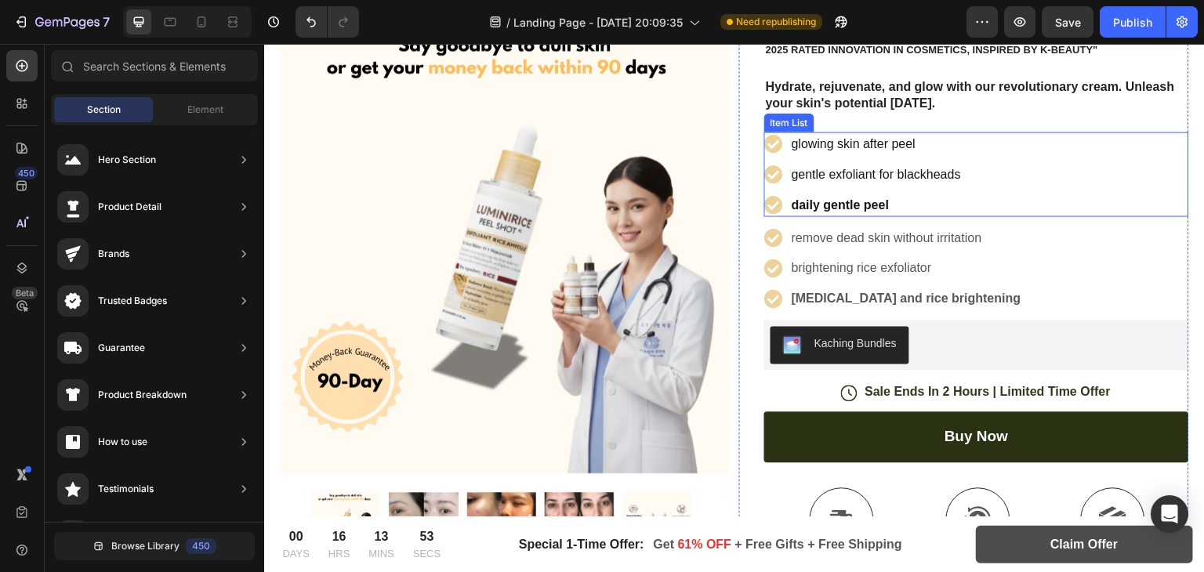
scroll to position [198, 0]
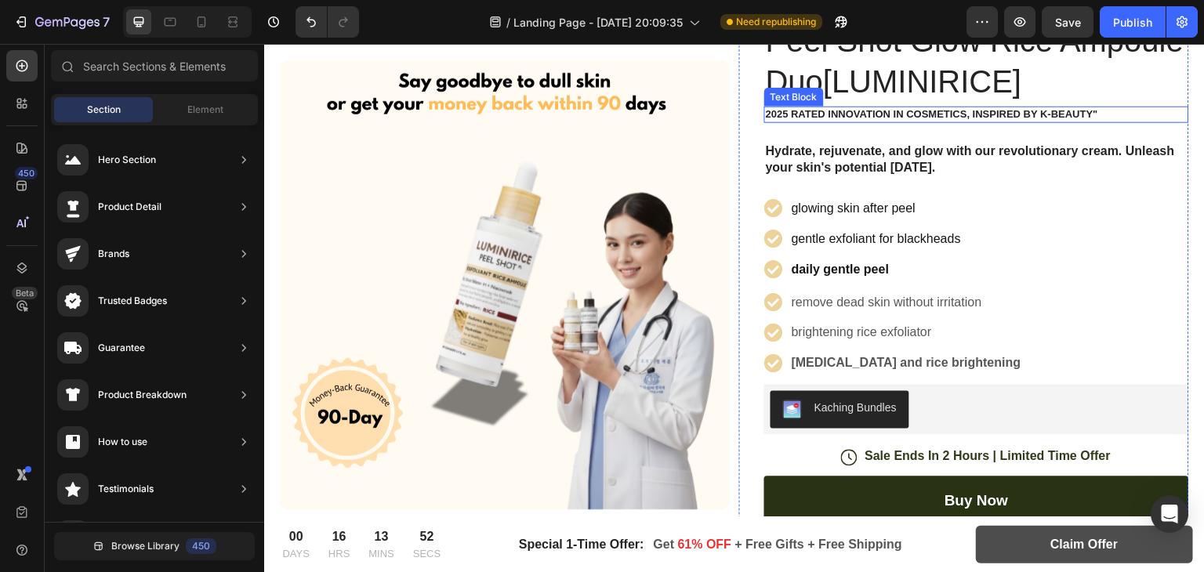
click at [820, 120] on p "2025 Rated Innovation in Cosmetics, Inspired by K-Beauty"" at bounding box center [977, 114] width 422 height 13
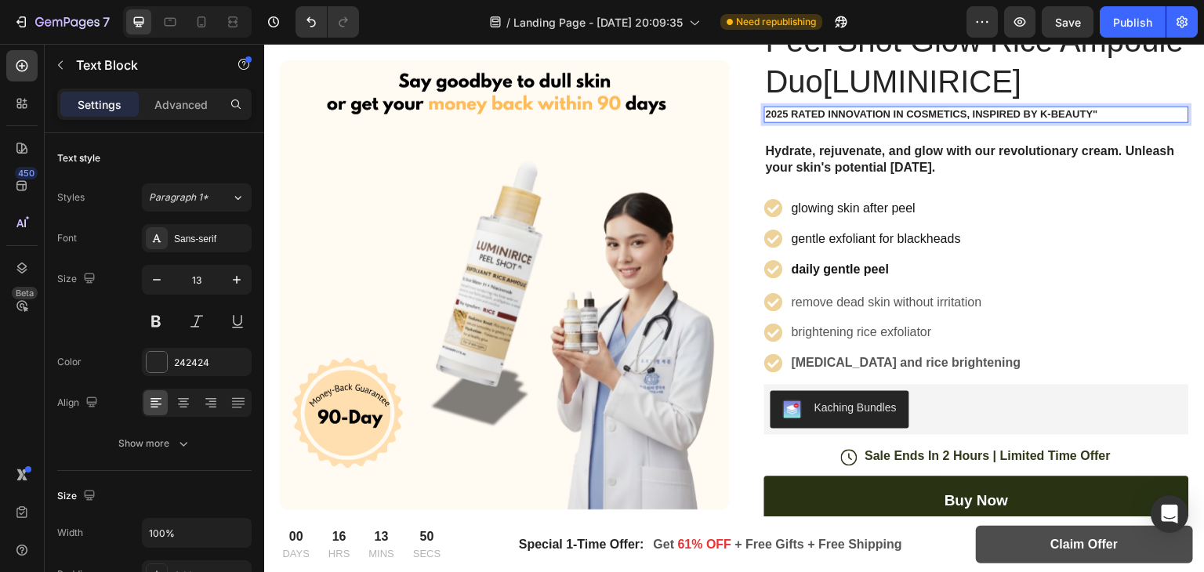
click at [784, 114] on p "2025 Rated Innovation in Cosmetics, Inspired by K-Beauty"" at bounding box center [977, 114] width 422 height 13
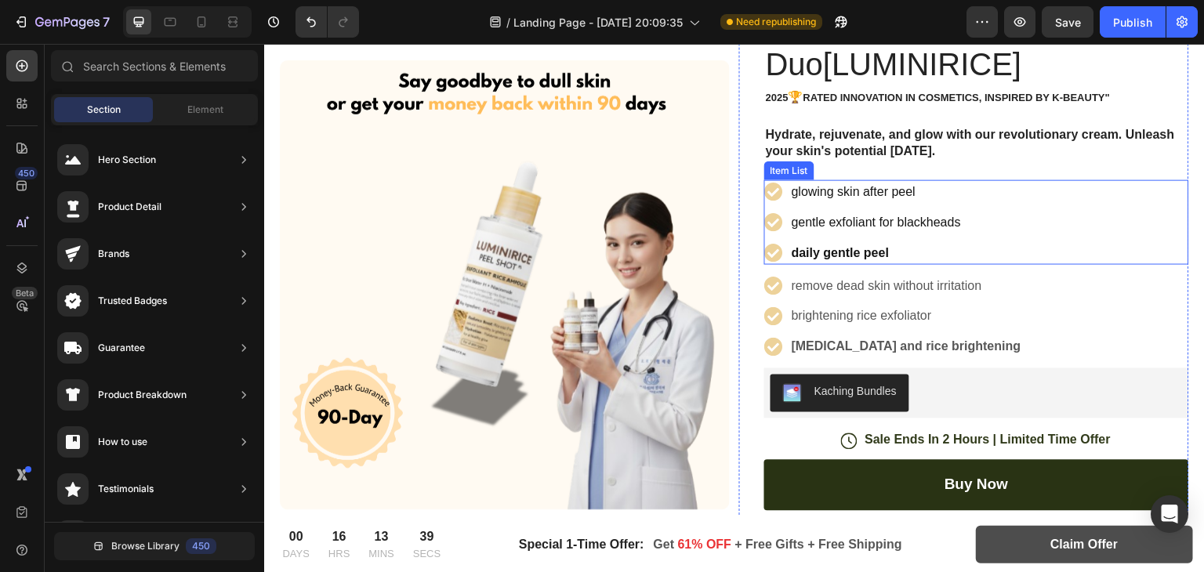
scroll to position [232, 0]
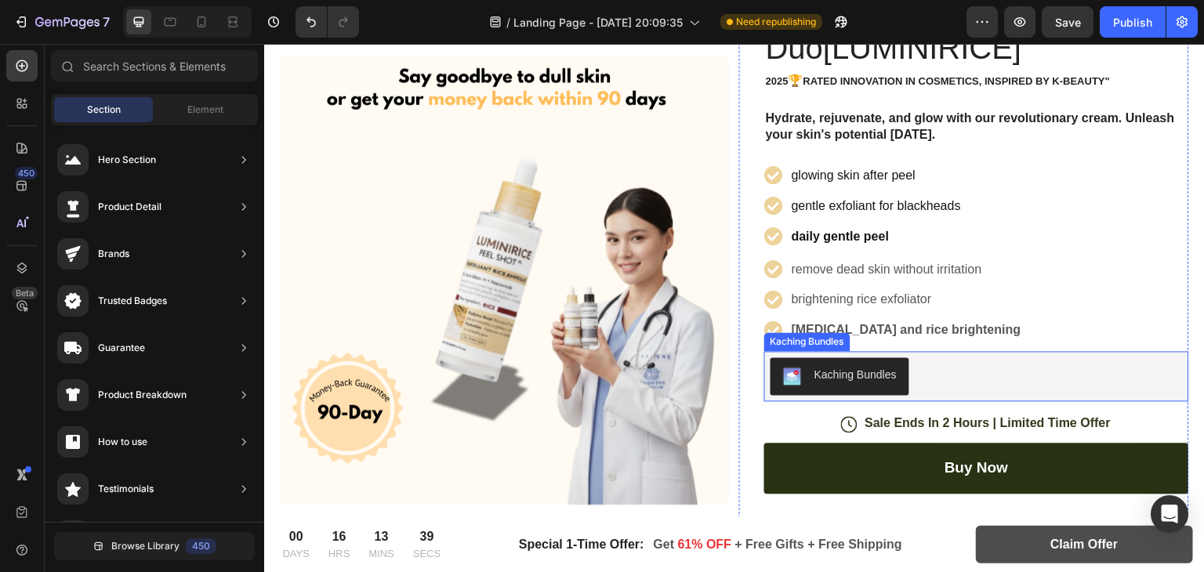
click at [864, 384] on button "Kaching Bundles" at bounding box center [839, 376] width 139 height 38
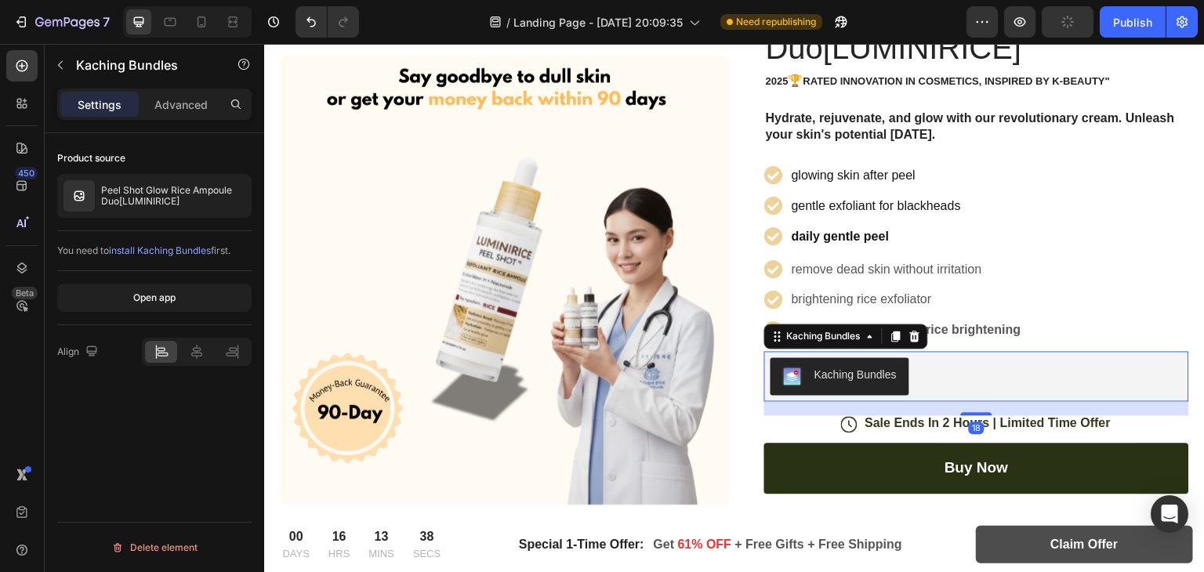
click at [933, 368] on div "Kaching Bundles" at bounding box center [976, 376] width 412 height 38
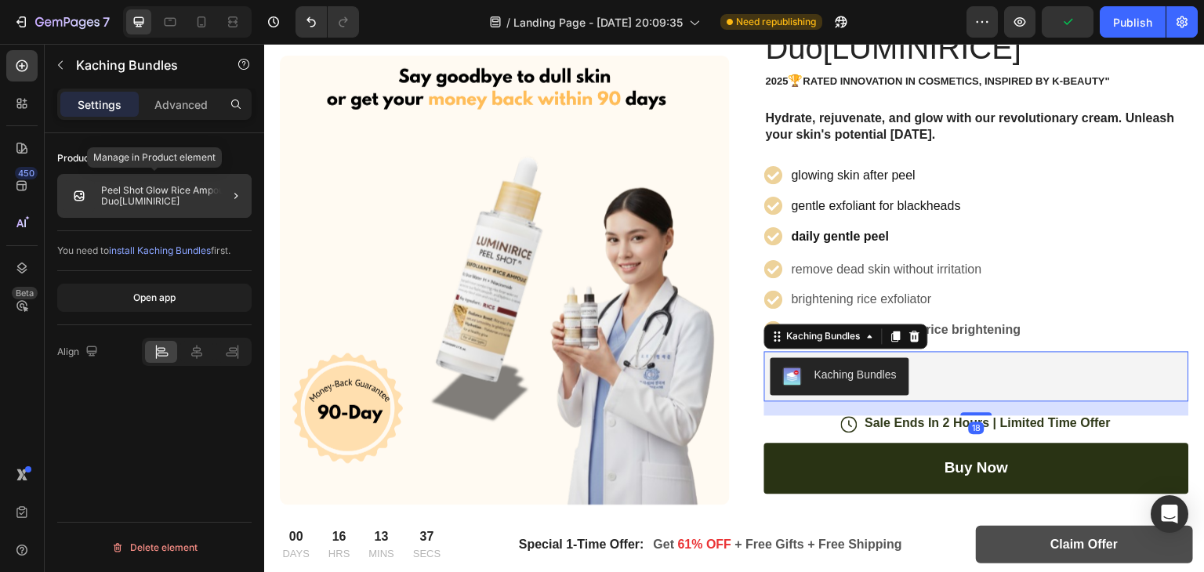
click at [85, 183] on img at bounding box center [78, 195] width 31 height 31
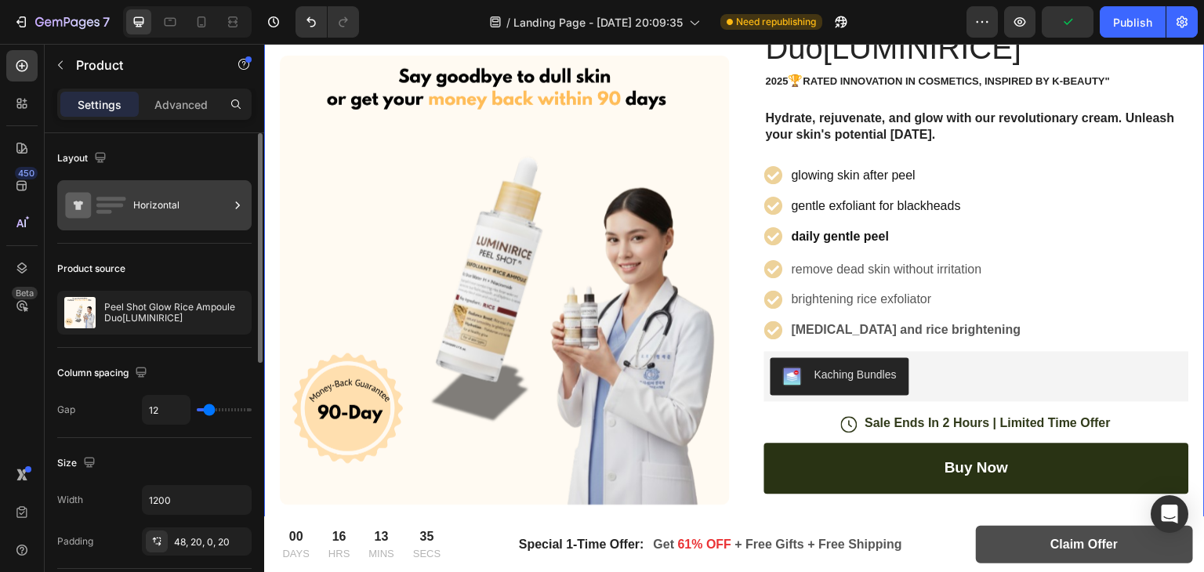
click at [147, 217] on div "Horizontal" at bounding box center [181, 205] width 96 height 36
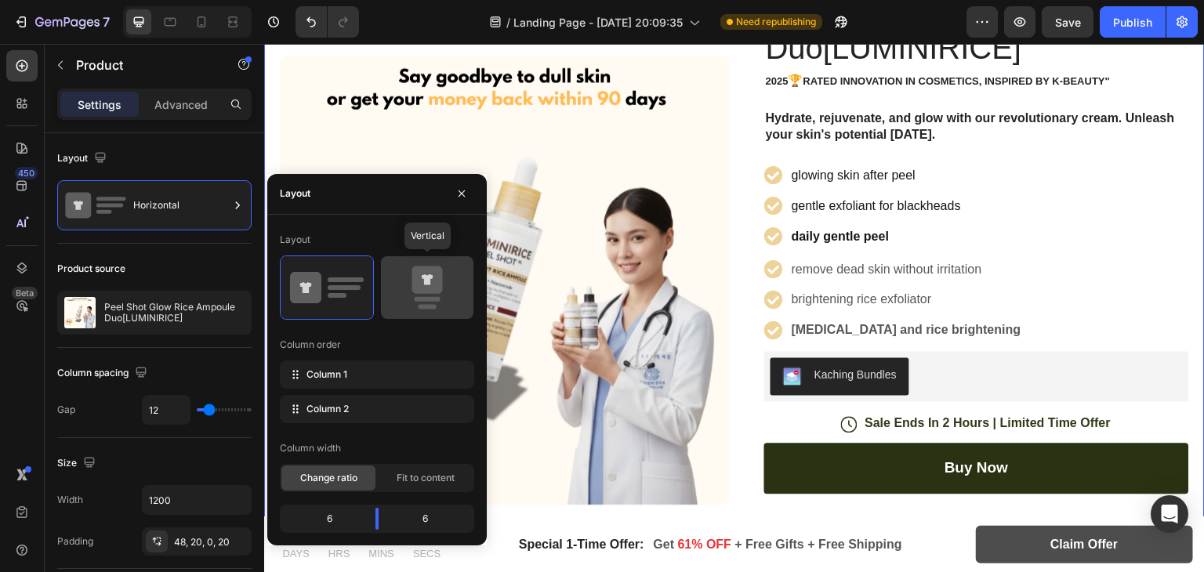
drag, startPoint x: 416, startPoint y: 278, endPoint x: 574, endPoint y: 317, distance: 162.1
click at [416, 278] on icon at bounding box center [426, 279] width 31 height 27
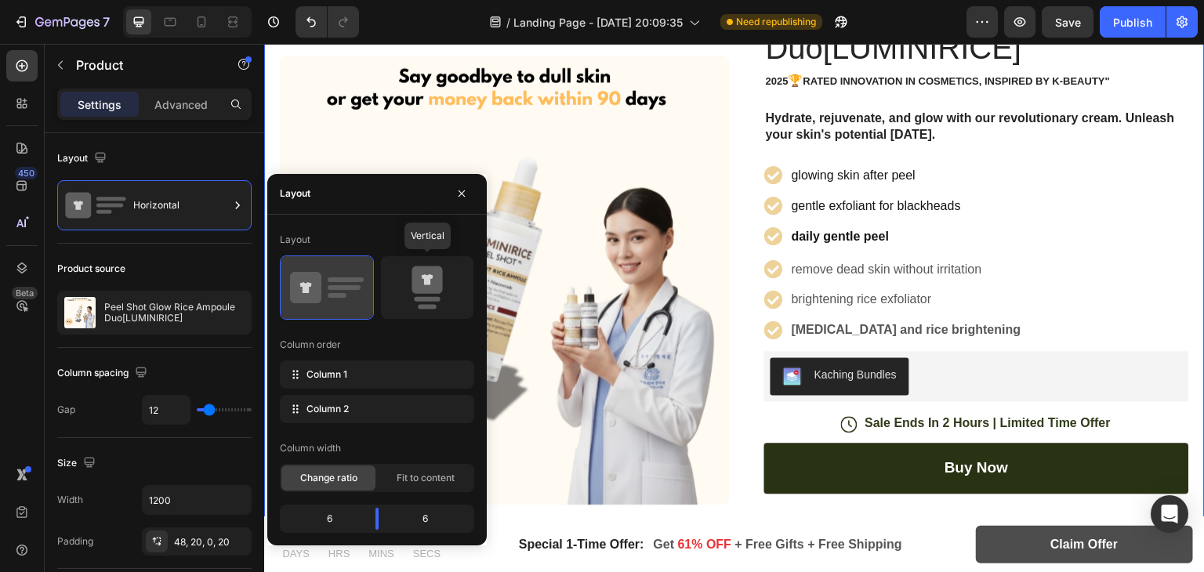
click at [342, 299] on icon at bounding box center [327, 288] width 74 height 44
type input "12"
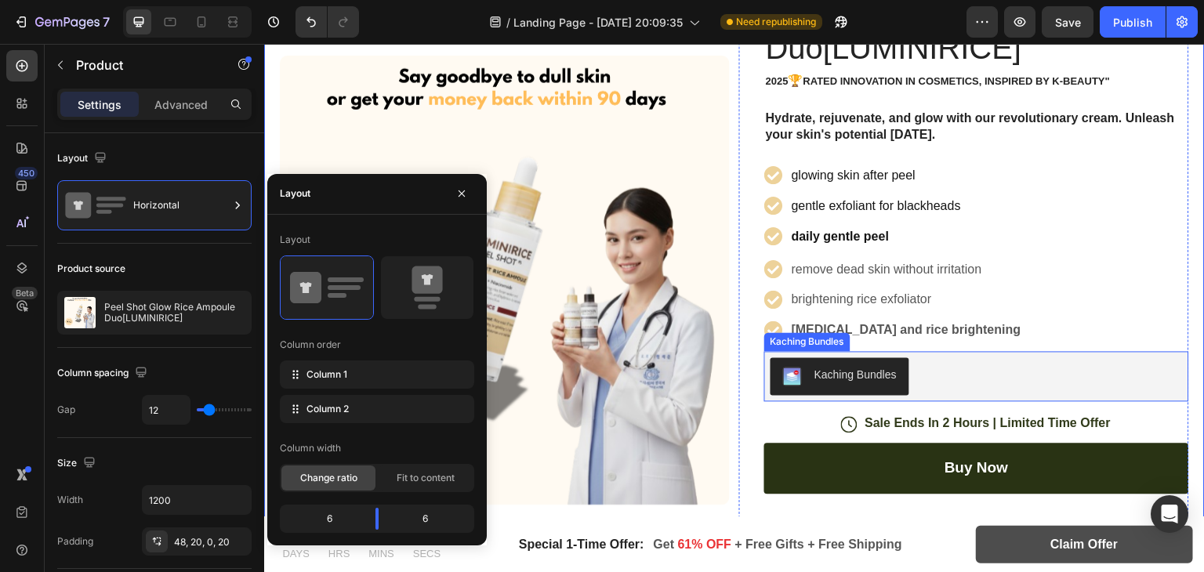
click at [841, 367] on div "Kaching Bundles" at bounding box center [855, 375] width 82 height 16
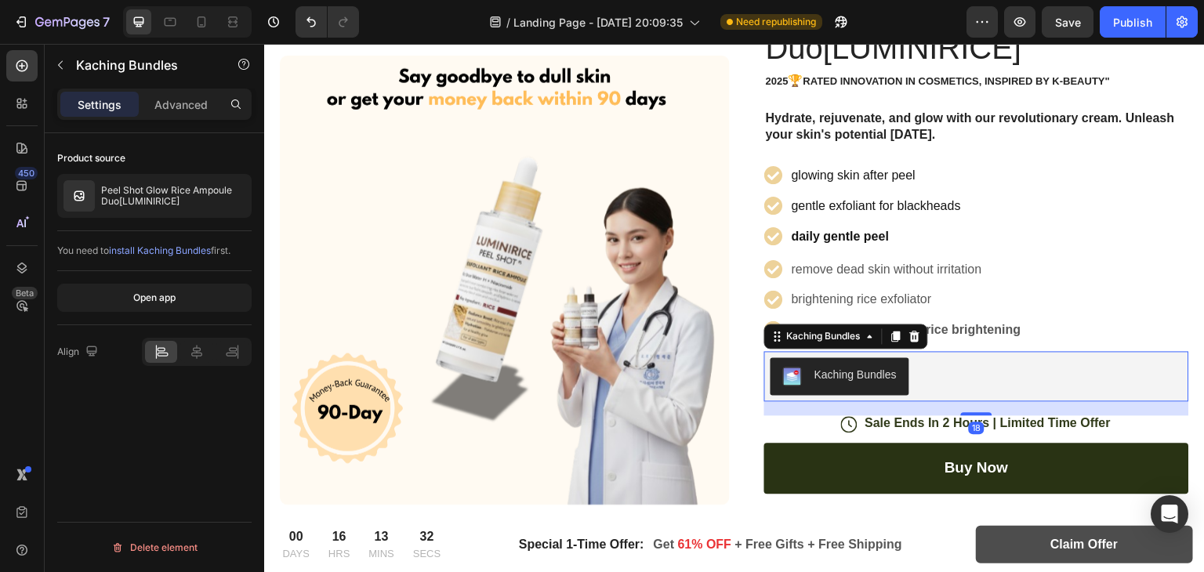
click at [770, 381] on button "Kaching Bundles" at bounding box center [839, 376] width 139 height 38
click at [144, 289] on button "Open app" at bounding box center [154, 298] width 194 height 28
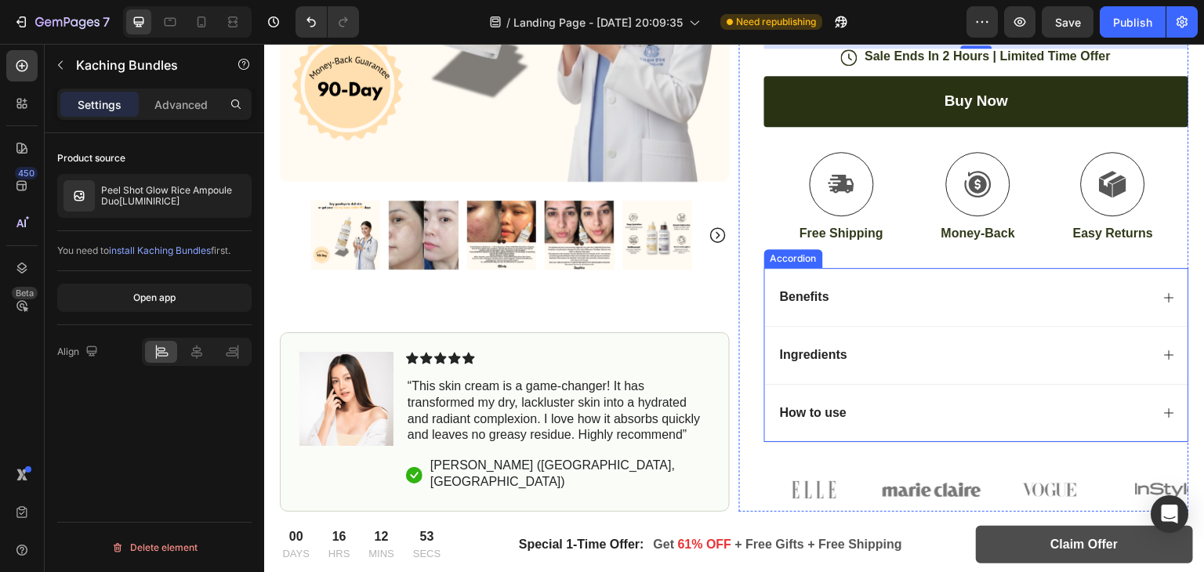
scroll to position [626, 0]
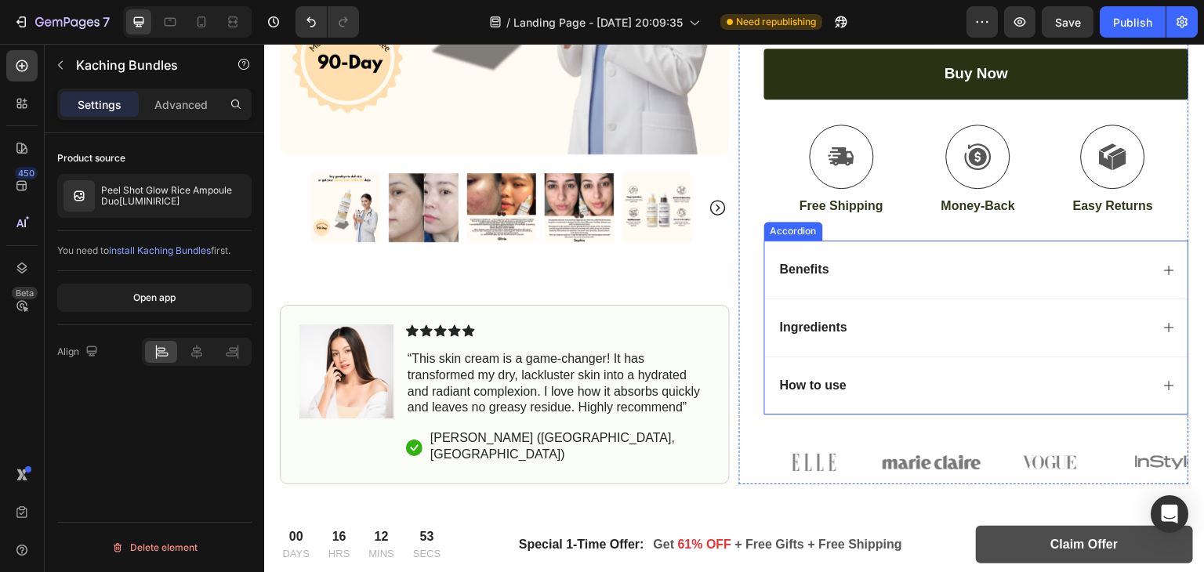
click at [933, 393] on div "How to use" at bounding box center [976, 386] width 423 height 58
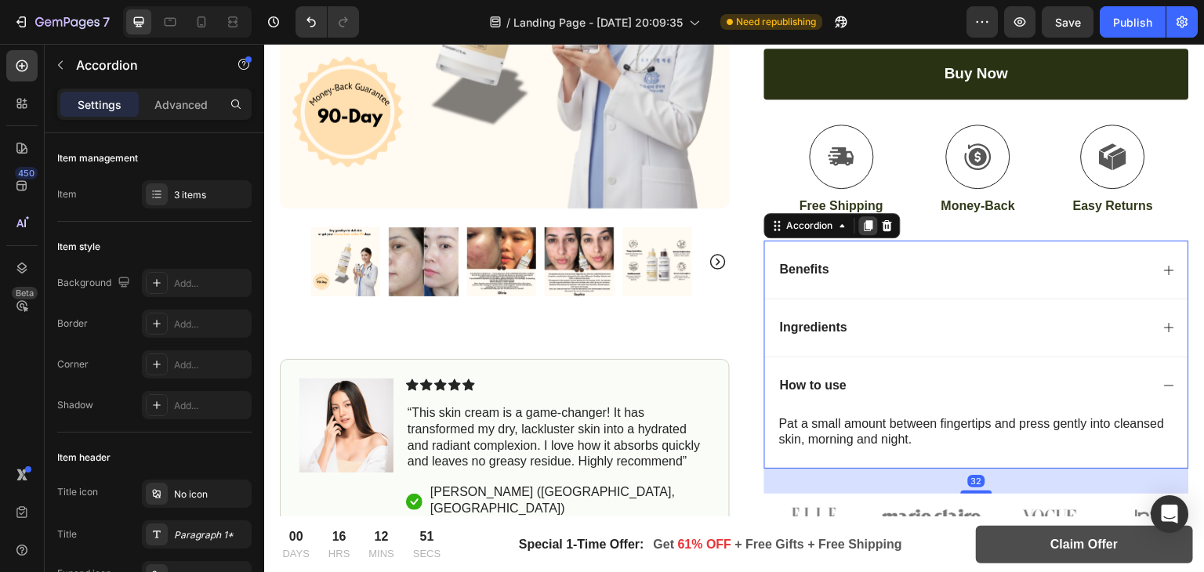
click at [862, 219] on icon at bounding box center [868, 225] width 13 height 13
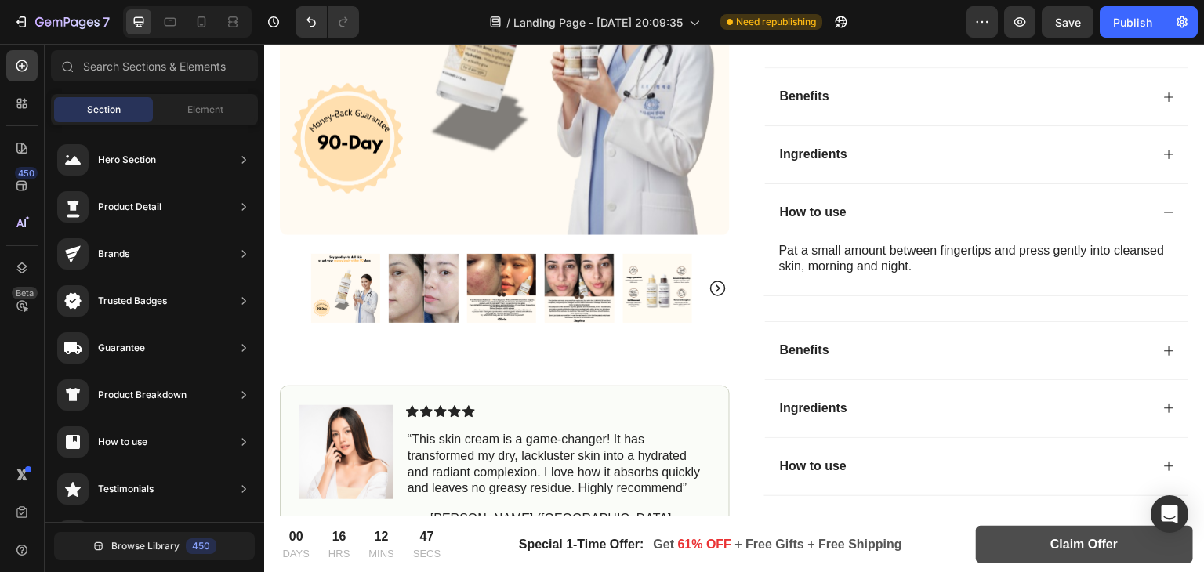
scroll to position [762, 0]
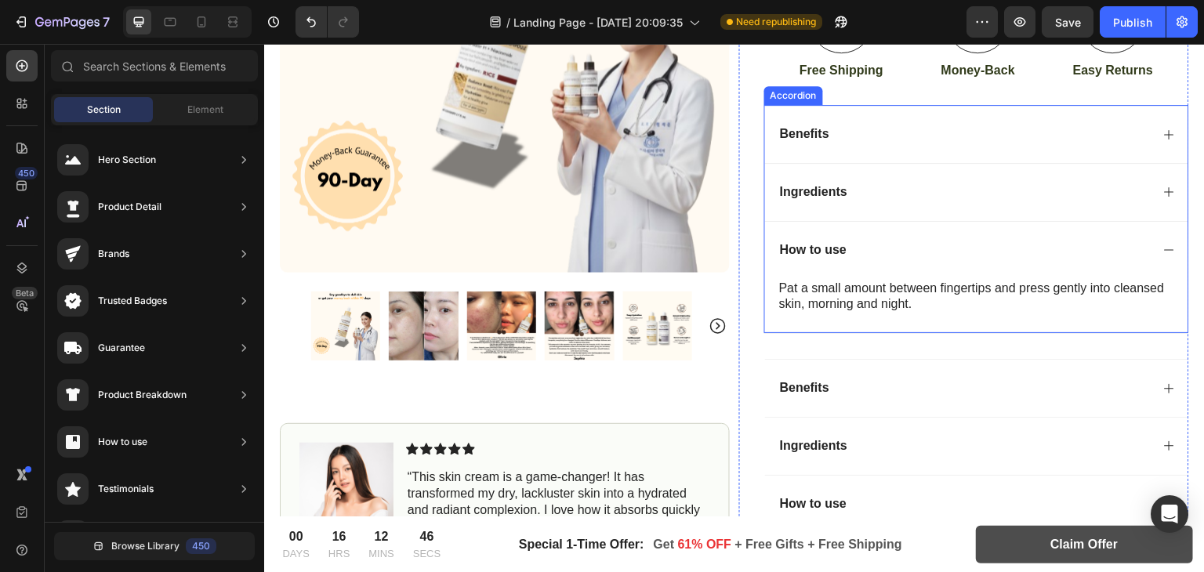
click at [1163, 245] on icon at bounding box center [1169, 250] width 13 height 13
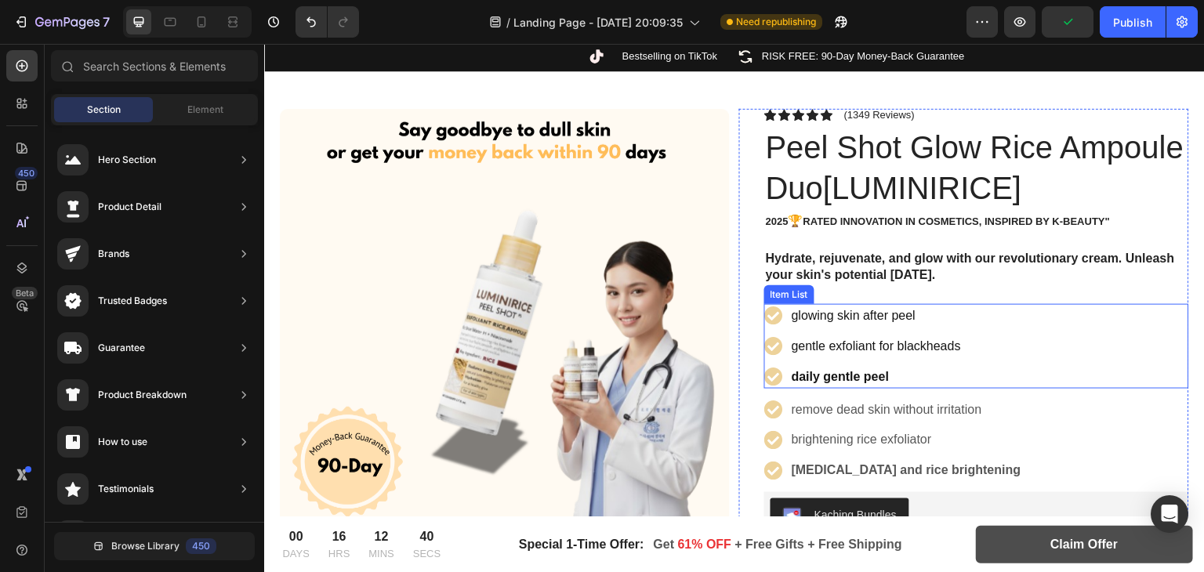
scroll to position [179, 0]
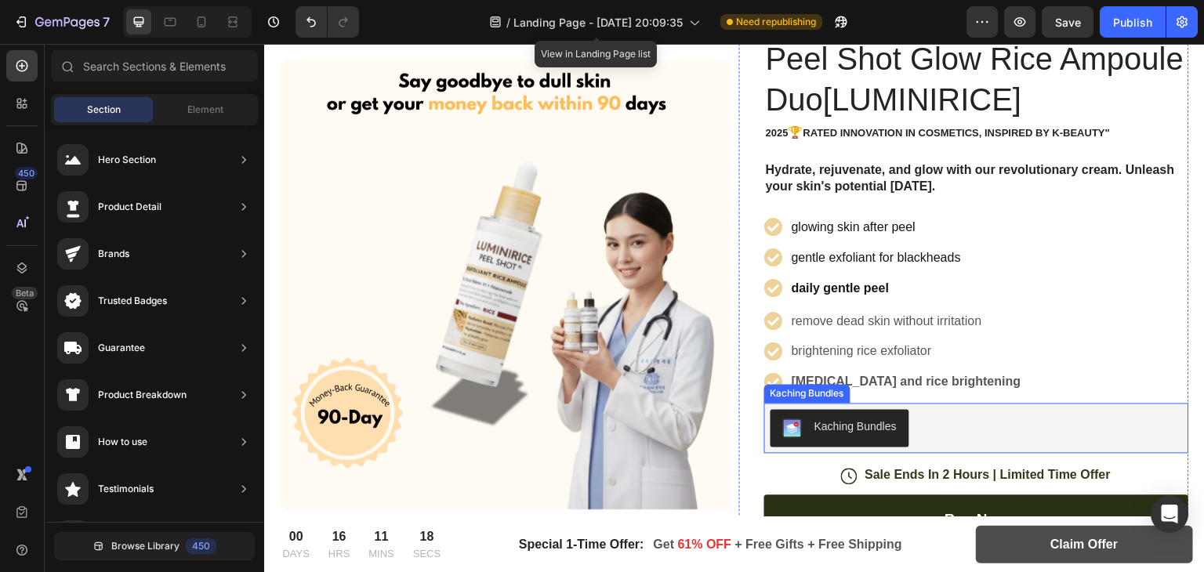
click at [851, 425] on div "Kaching Bundles" at bounding box center [855, 427] width 82 height 16
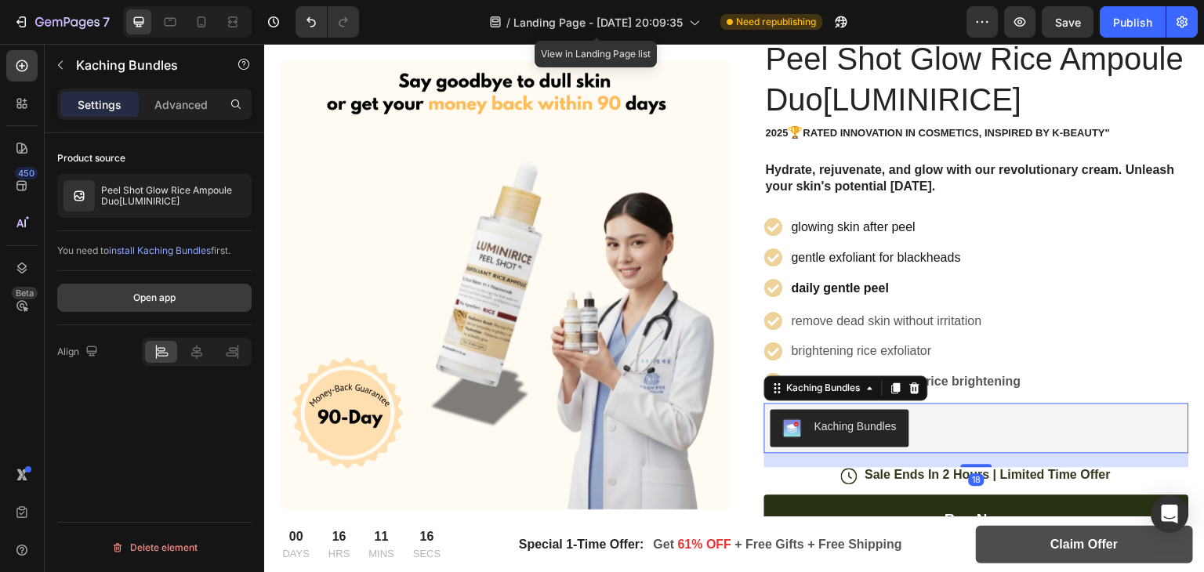
click at [116, 303] on button "Open app" at bounding box center [154, 298] width 194 height 28
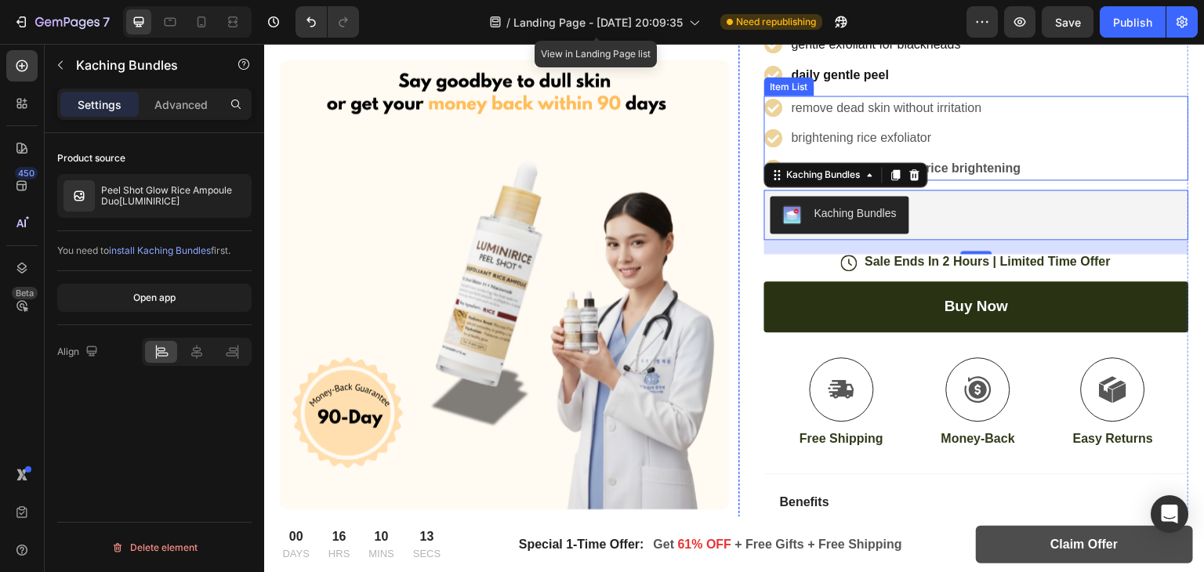
scroll to position [411, 0]
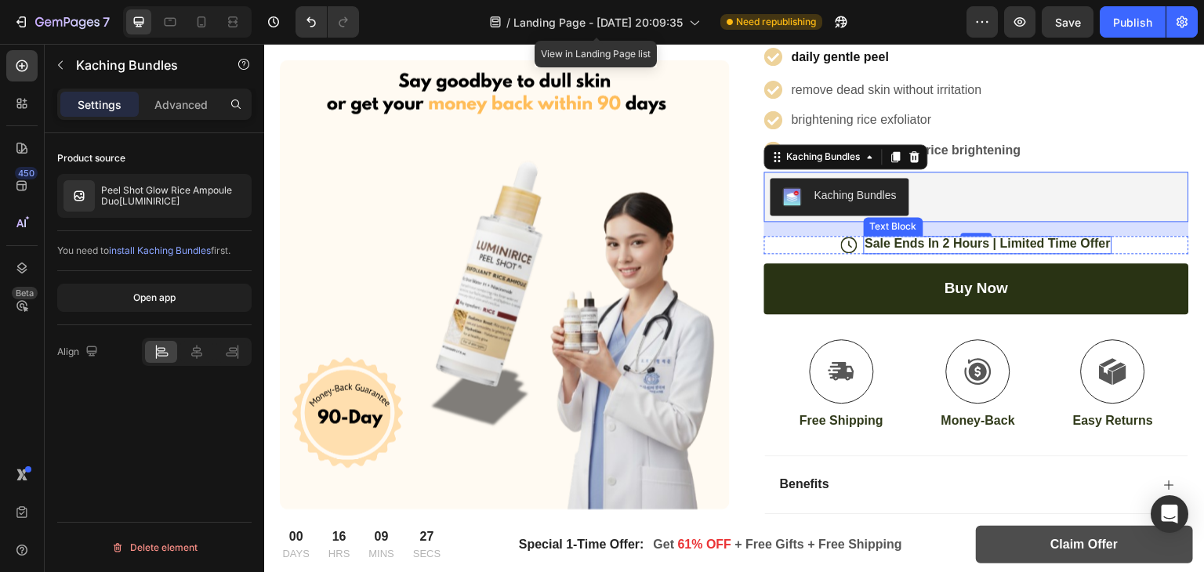
click at [911, 243] on p "Sale Ends In 2 Hours | Limited Time Offer" at bounding box center [988, 244] width 246 height 16
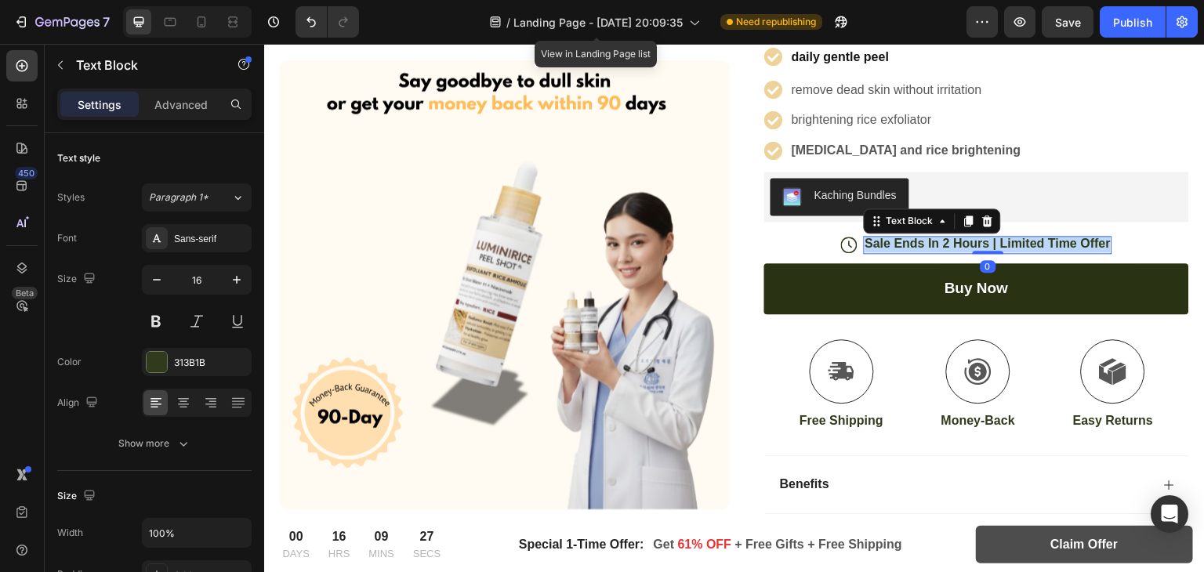
click at [911, 243] on p "Sale Ends In 2 Hours | Limited Time Offer" at bounding box center [988, 244] width 246 height 16
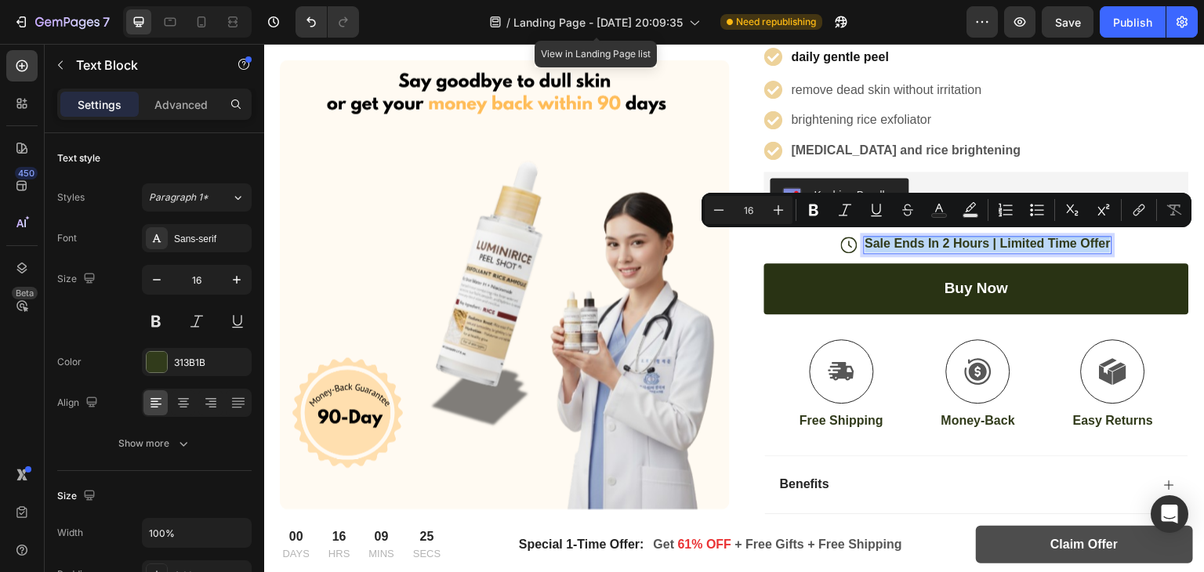
copy p "Sale Ends In 2 Hours | Limited Time Offer"
click at [773, 244] on div "Icon Sale Ends In 2 Hours | Limited Time Offer Text Block 0 Row" at bounding box center [976, 245] width 425 height 18
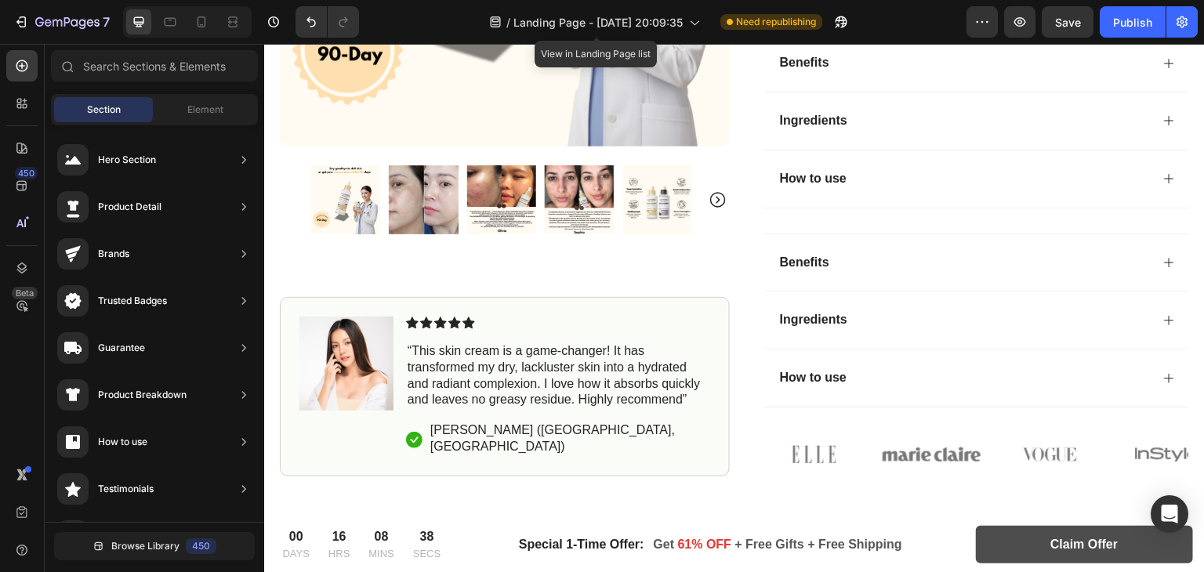
scroll to position [683, 0]
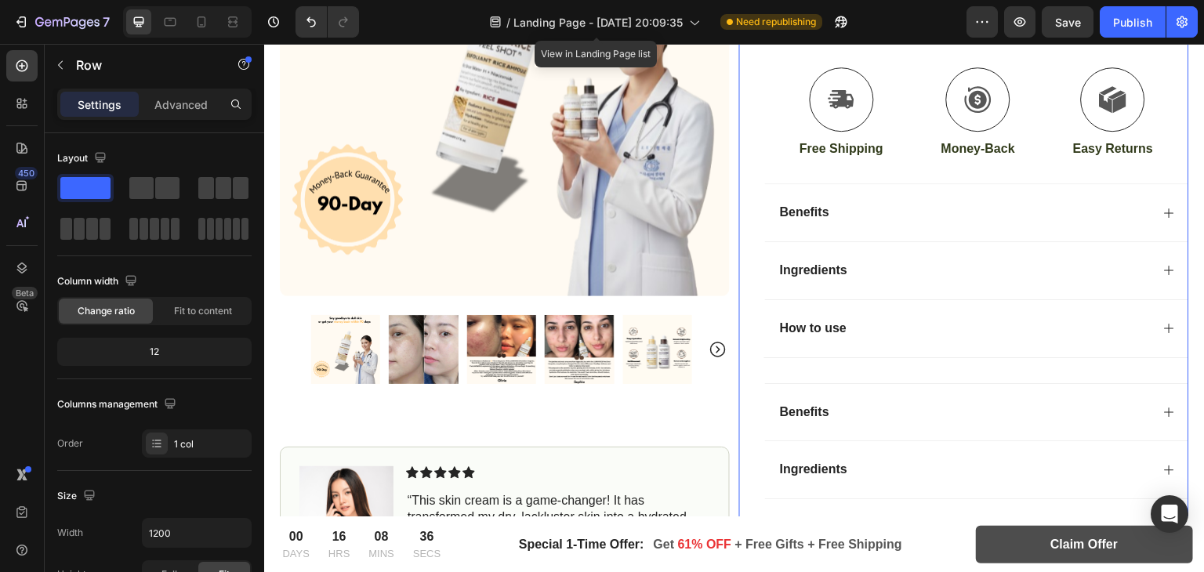
click at [1025, 375] on div "Icon Icon Icon Icon Icon Icon List (1349 Reviews) Text Block Row Peel Shot Glow…" at bounding box center [976, 71] width 425 height 1110
click at [940, 321] on div "How to use" at bounding box center [963, 328] width 373 height 21
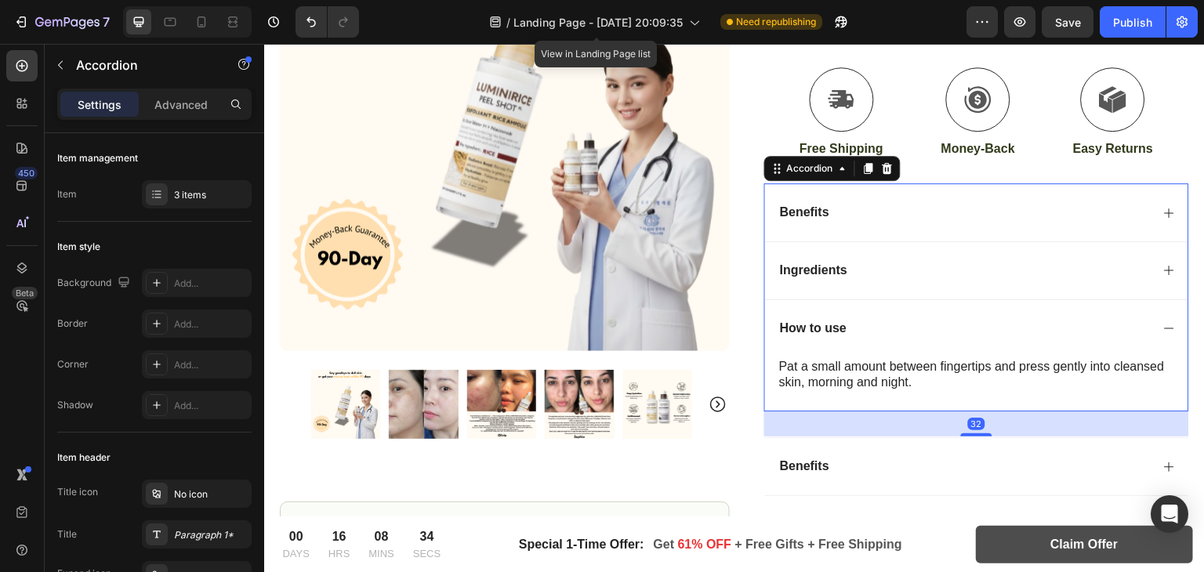
click at [864, 318] on div "How to use" at bounding box center [963, 328] width 373 height 21
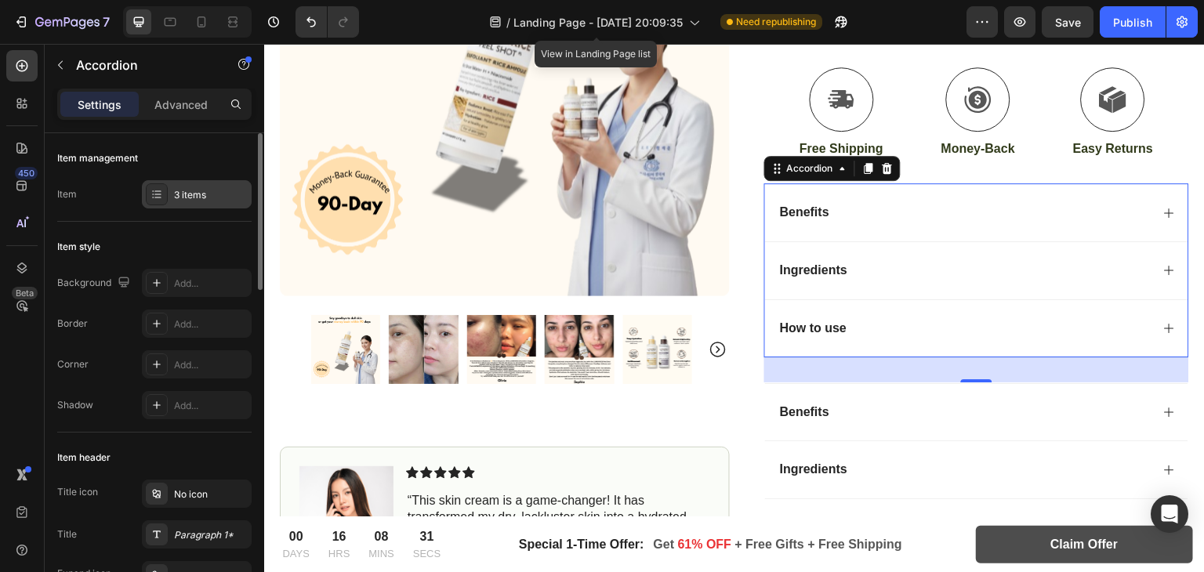
click at [223, 197] on div "3 items" at bounding box center [211, 195] width 74 height 14
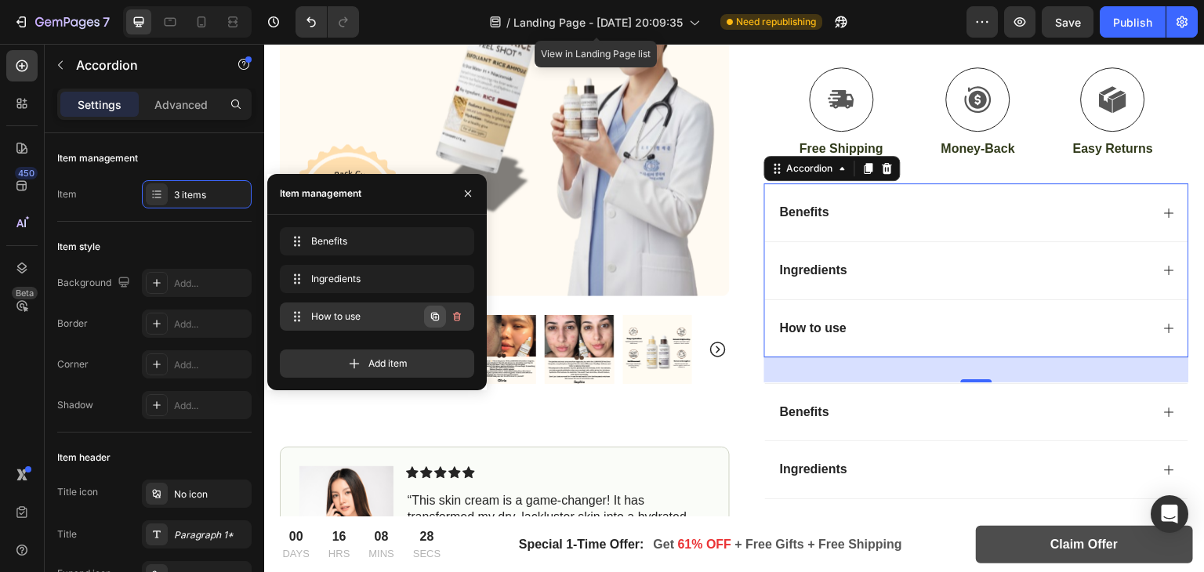
click at [431, 315] on icon "button" at bounding box center [435, 316] width 8 height 8
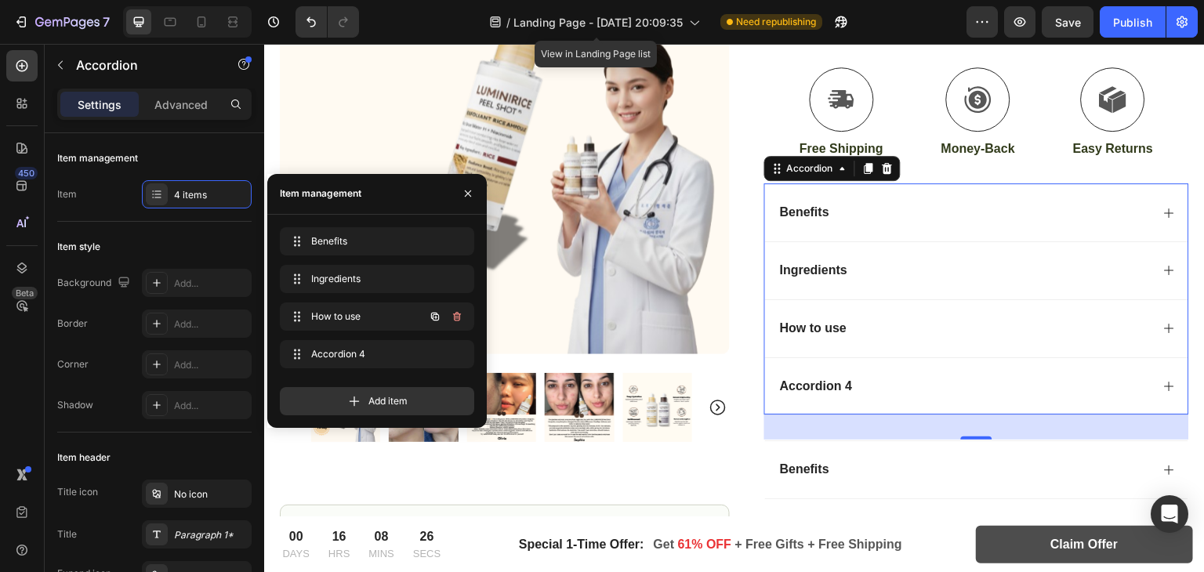
click at [431, 315] on icon "button" at bounding box center [435, 316] width 8 height 8
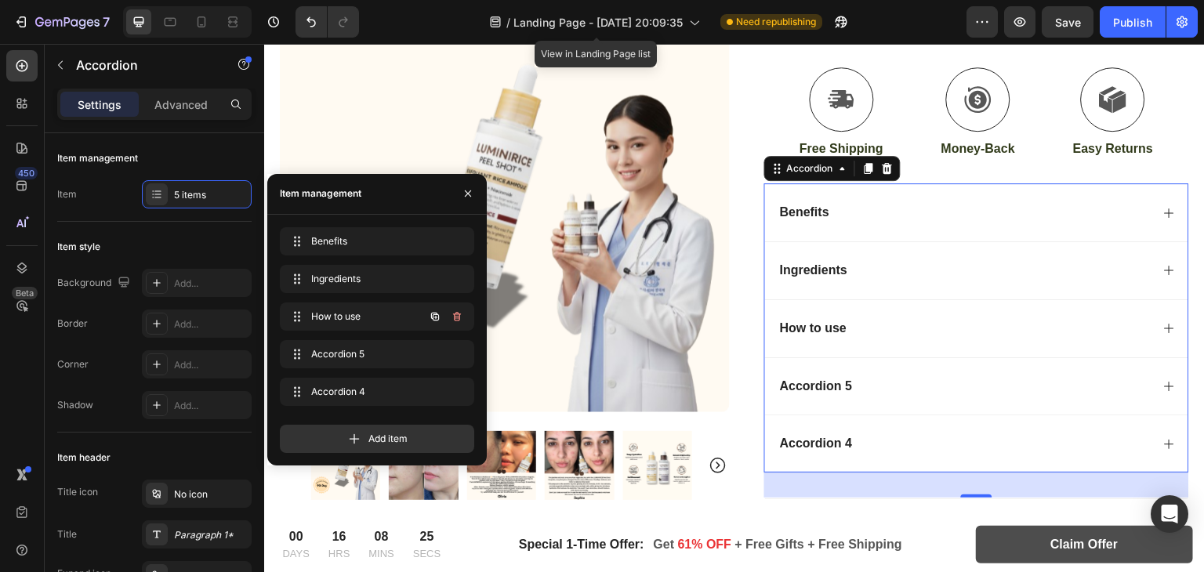
click at [431, 315] on icon "button" at bounding box center [435, 316] width 8 height 8
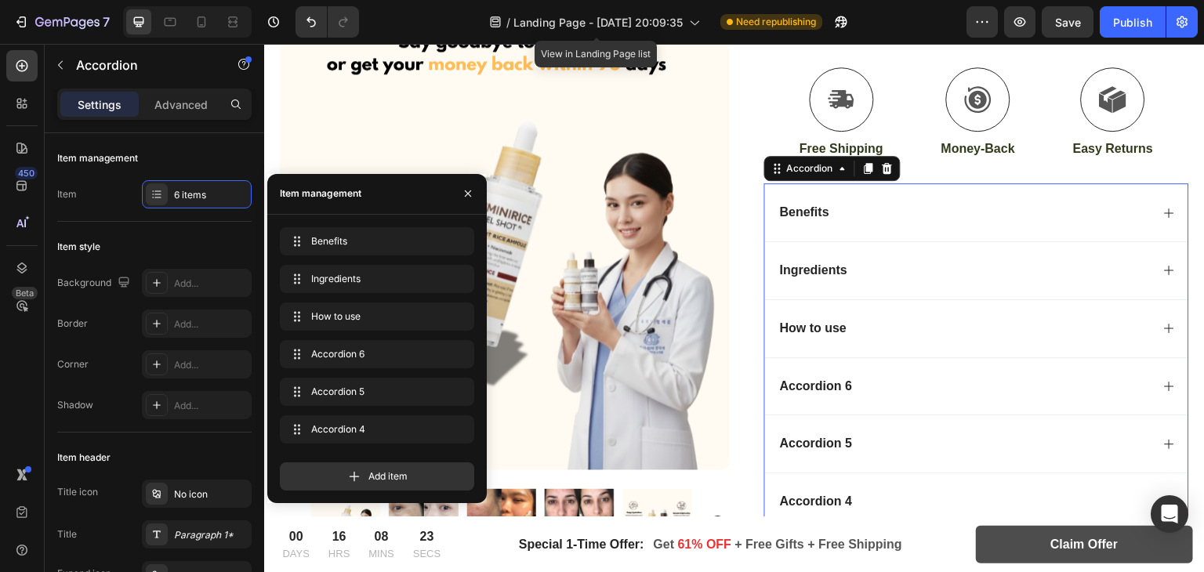
scroll to position [937, 0]
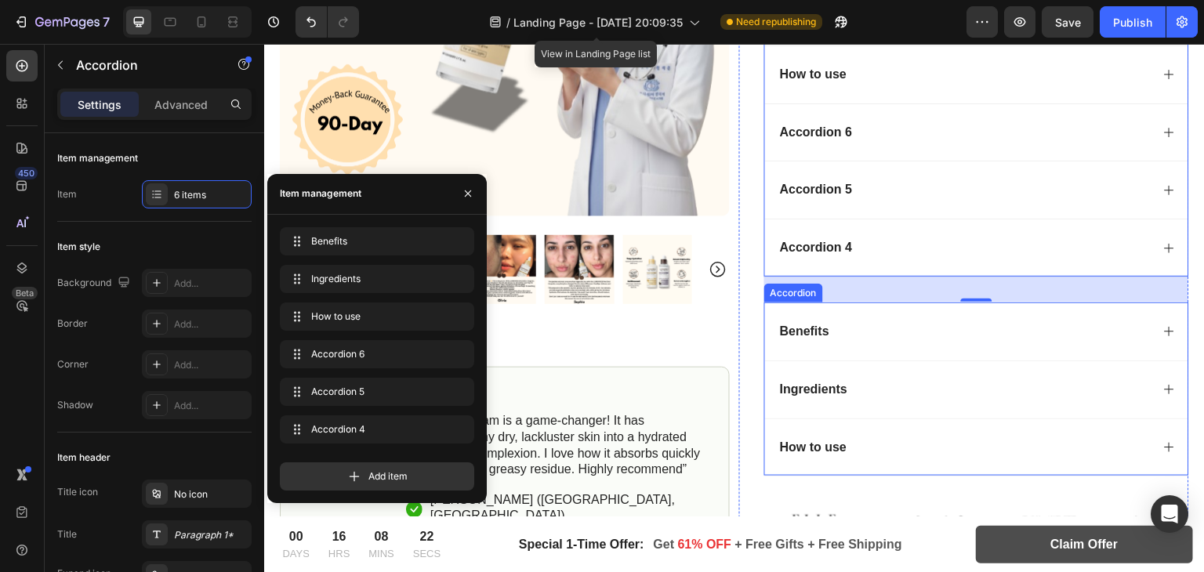
click at [1154, 338] on div "Benefits" at bounding box center [976, 332] width 423 height 58
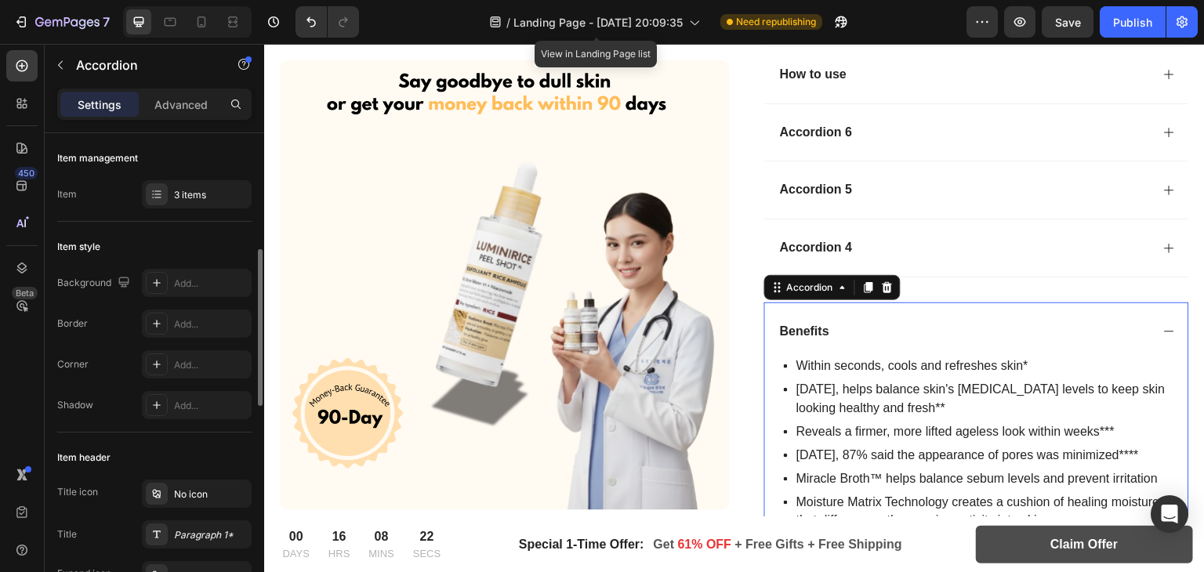
scroll to position [88, 0]
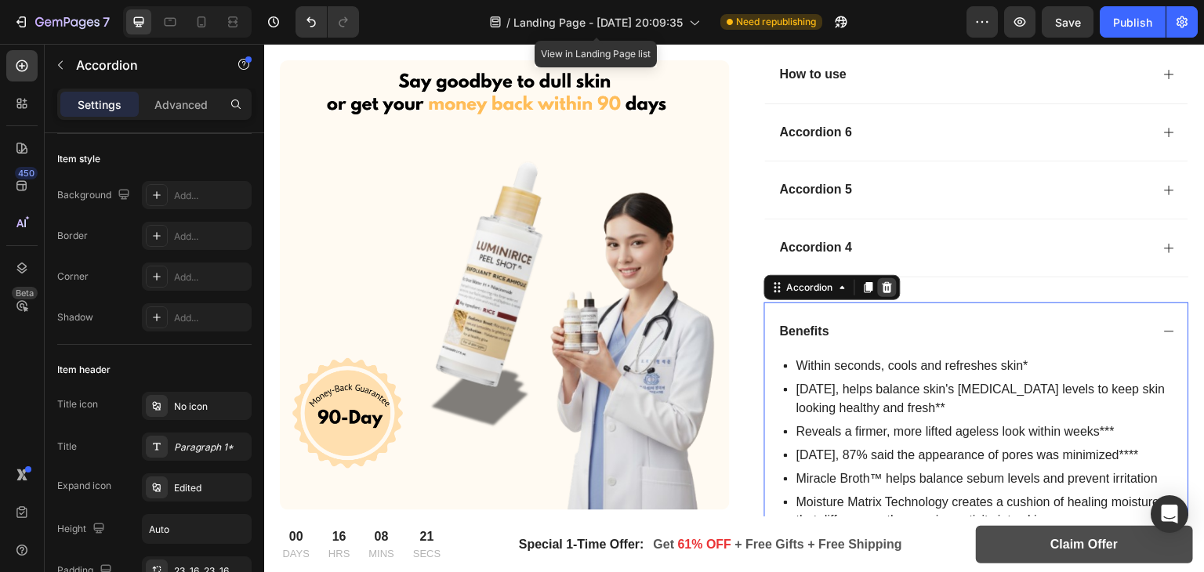
click at [883, 286] on icon at bounding box center [888, 287] width 10 height 11
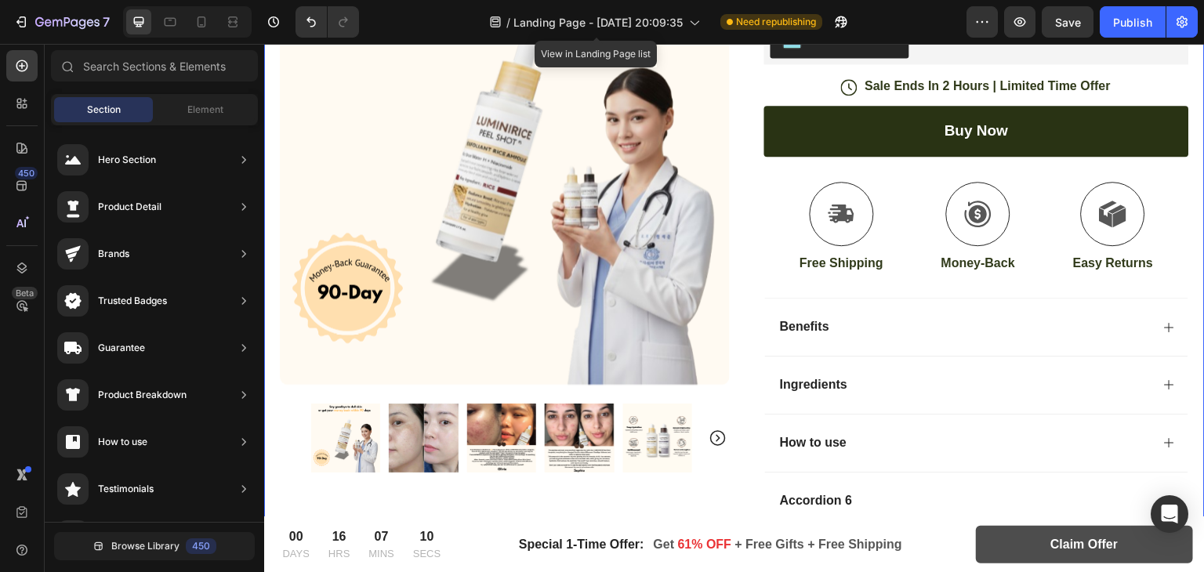
scroll to position [571, 0]
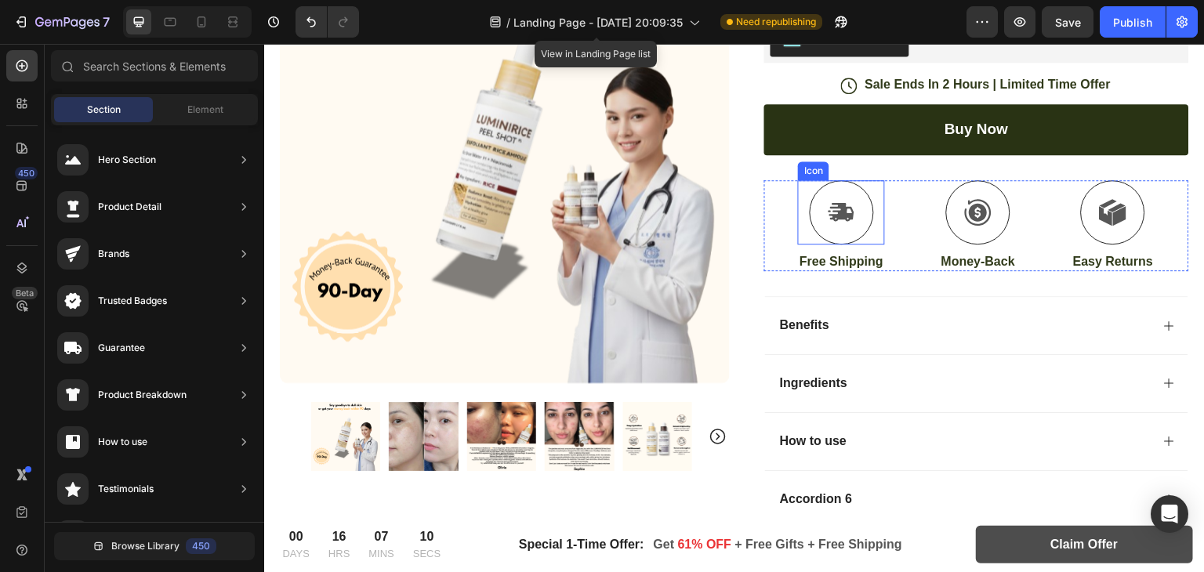
click at [798, 209] on div "Icon" at bounding box center [841, 212] width 87 height 64
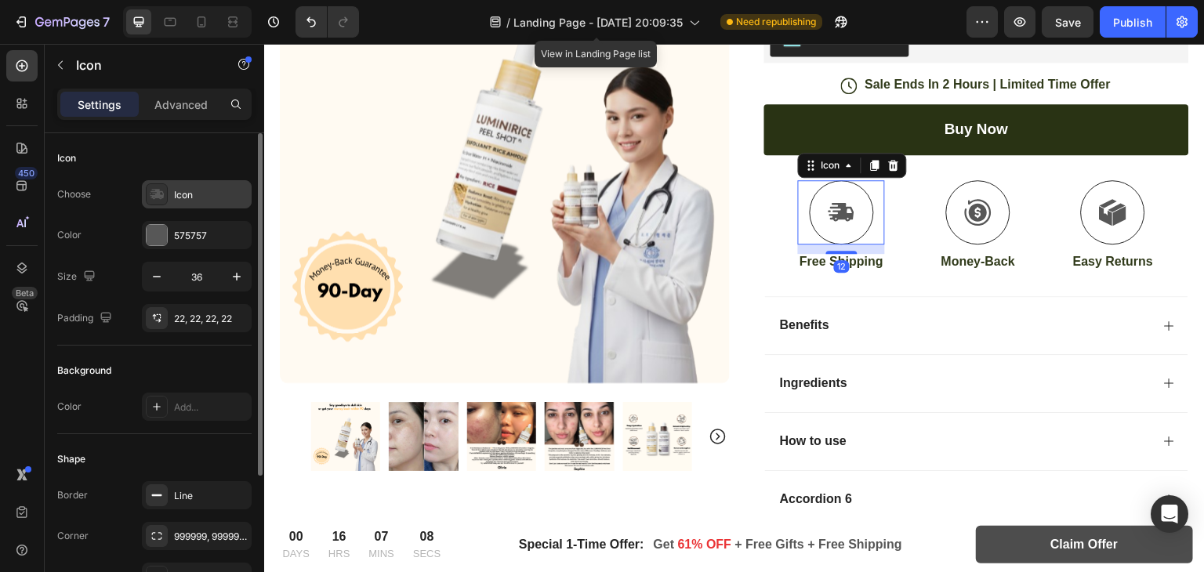
click at [164, 204] on div at bounding box center [157, 194] width 22 height 22
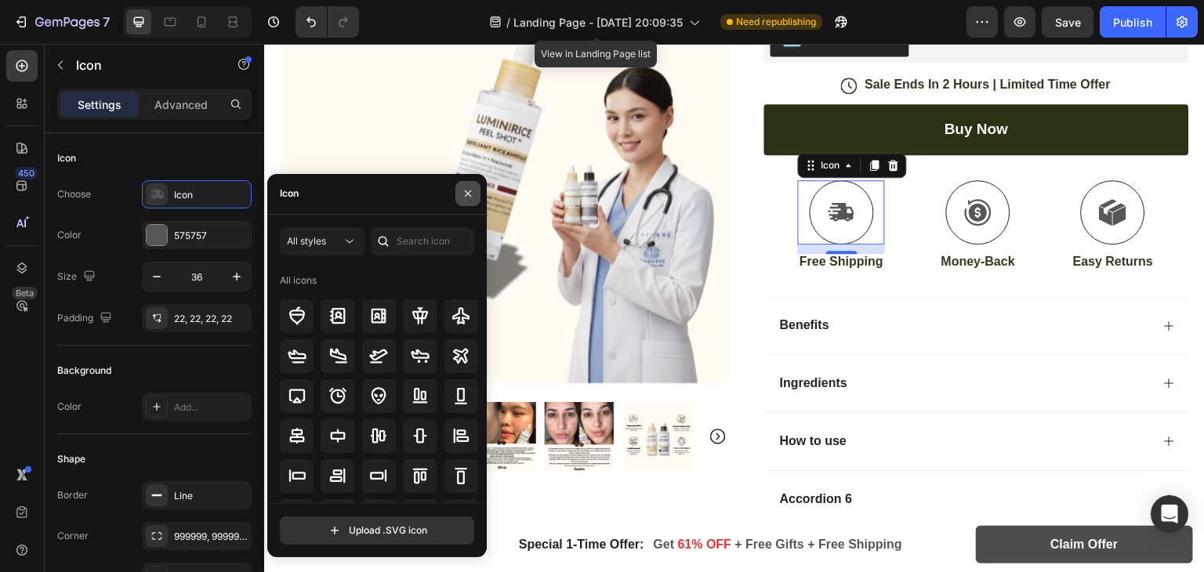
click at [466, 192] on icon "button" at bounding box center [468, 193] width 6 height 6
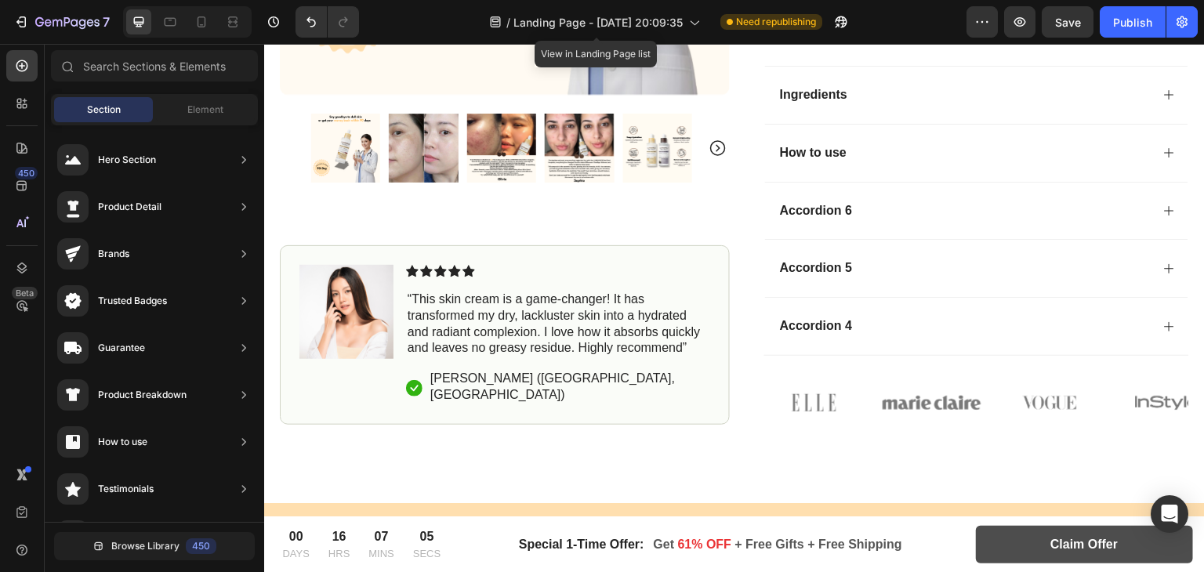
scroll to position [386, 0]
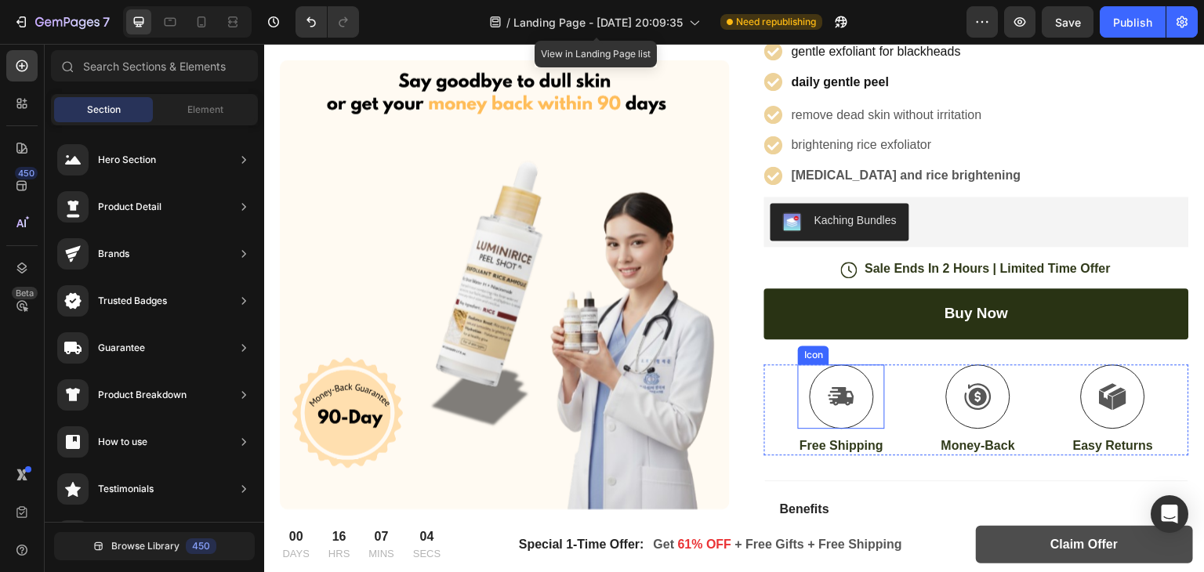
click at [798, 399] on div "Icon" at bounding box center [841, 396] width 87 height 64
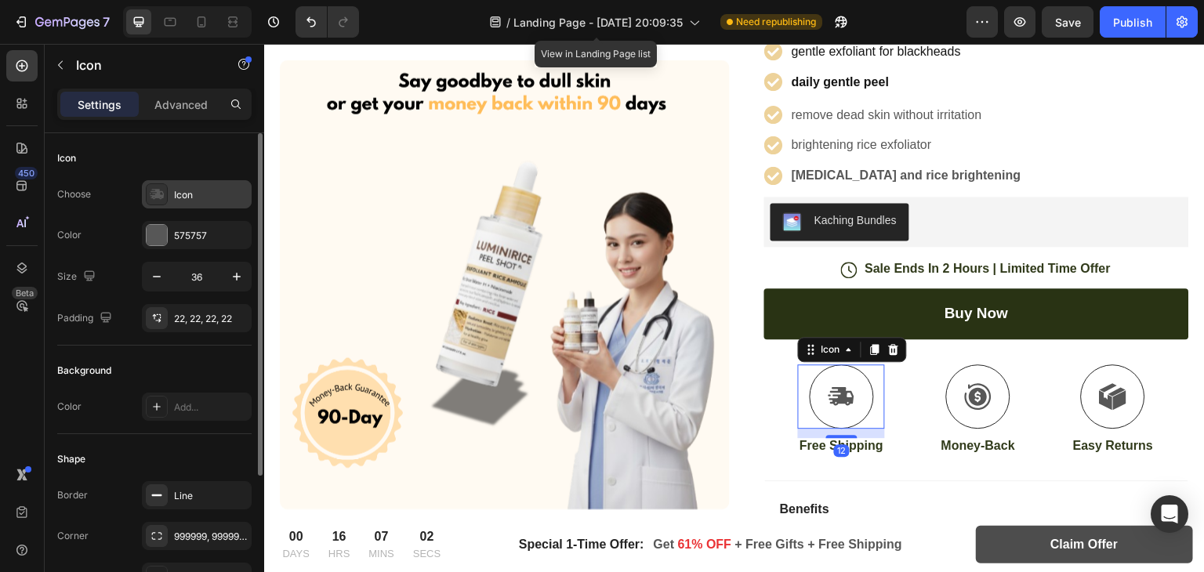
click at [223, 190] on div "Icon" at bounding box center [211, 195] width 74 height 14
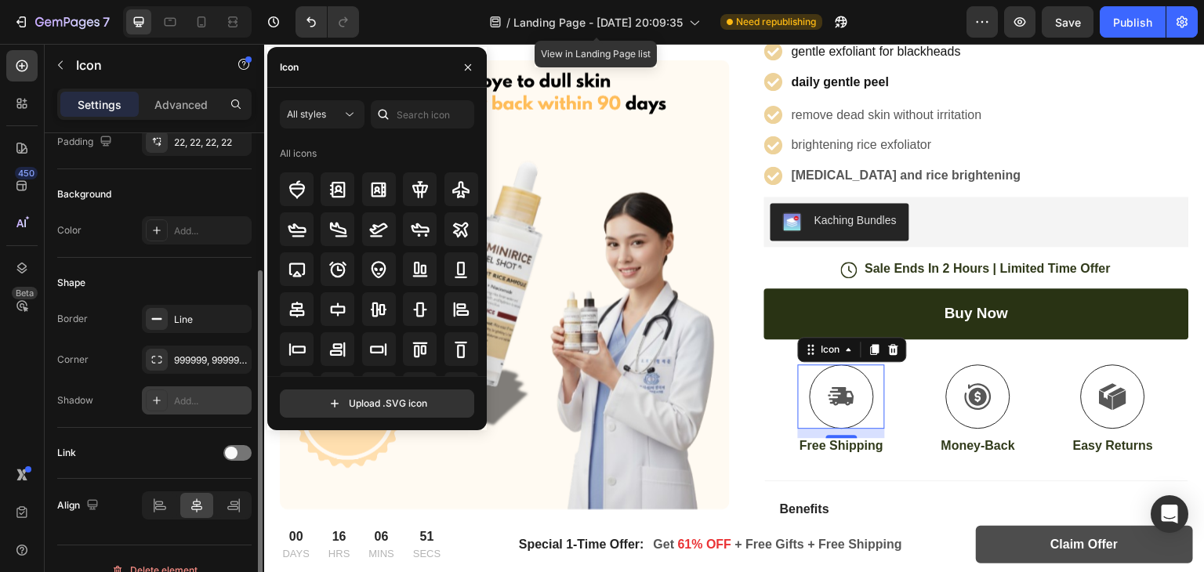
scroll to position [198, 0]
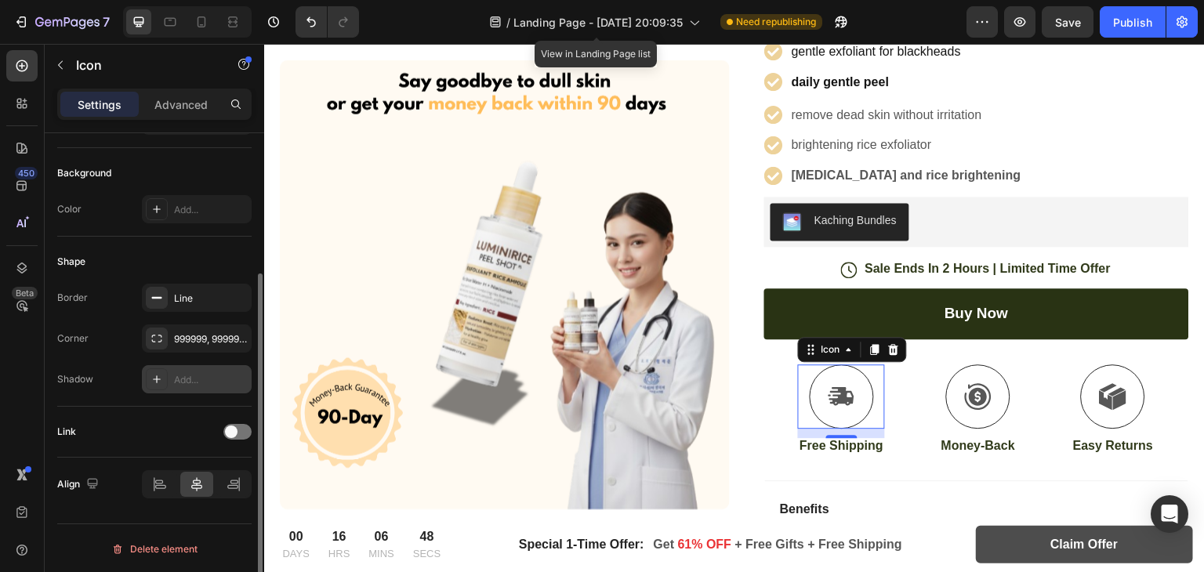
click at [155, 386] on div at bounding box center [157, 379] width 22 height 22
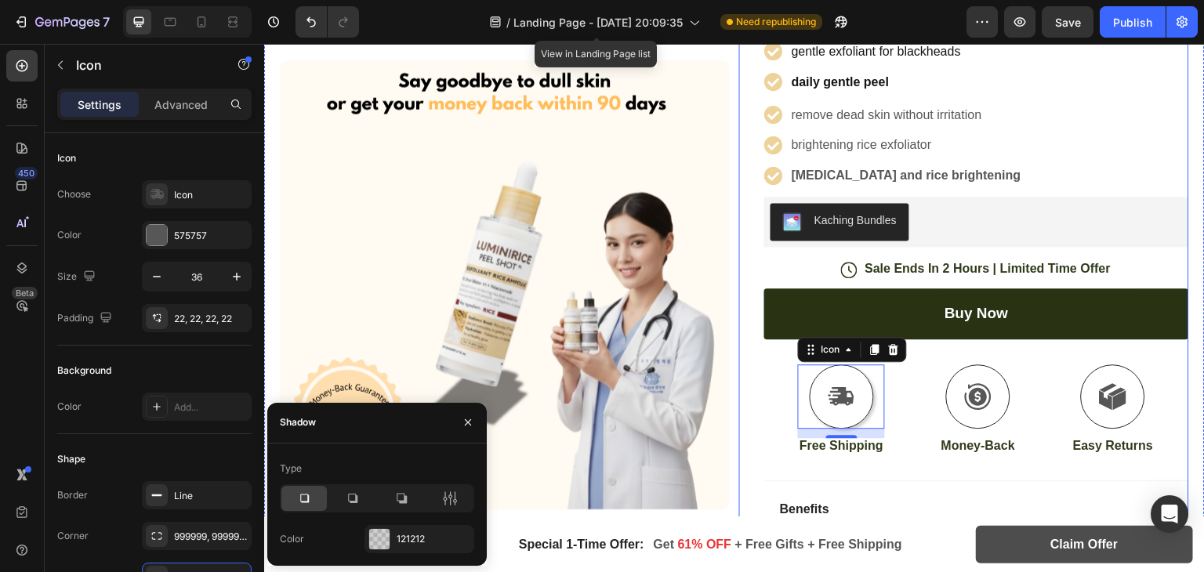
scroll to position [444, 0]
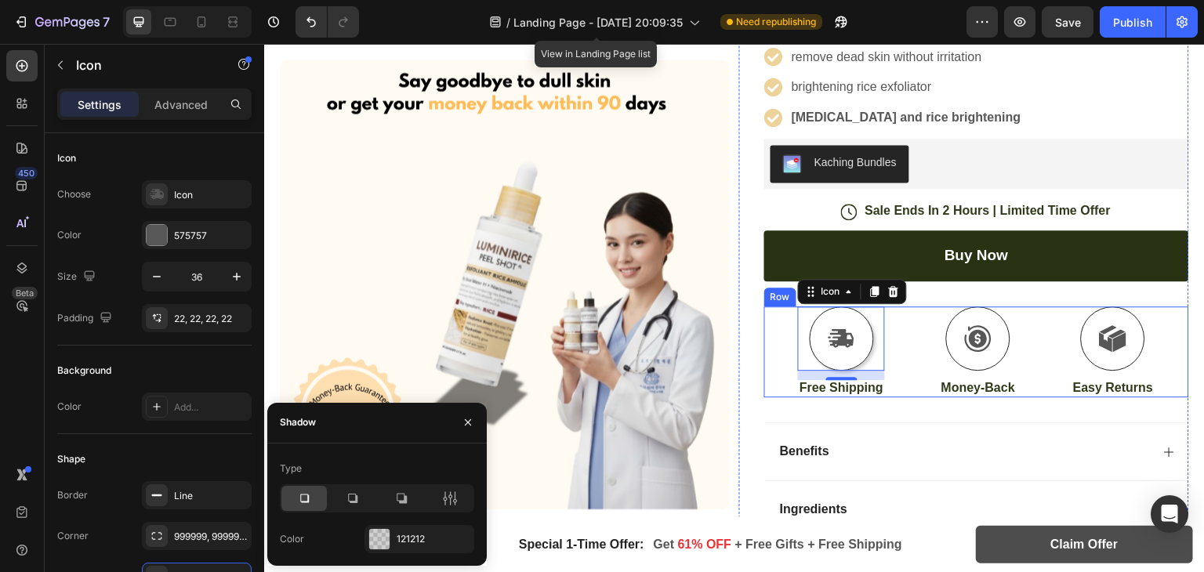
click at [1016, 361] on div "Icon 12 Free Shipping Text Block Icon Money-Back Text Block Icon Easy Returns T…" at bounding box center [976, 352] width 425 height 92
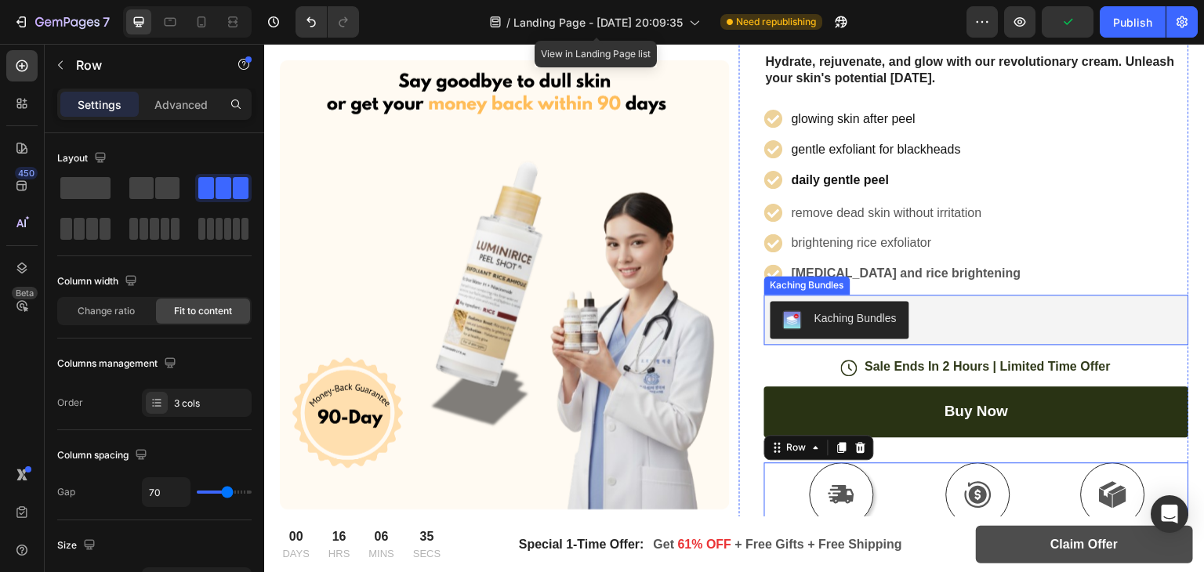
scroll to position [486, 0]
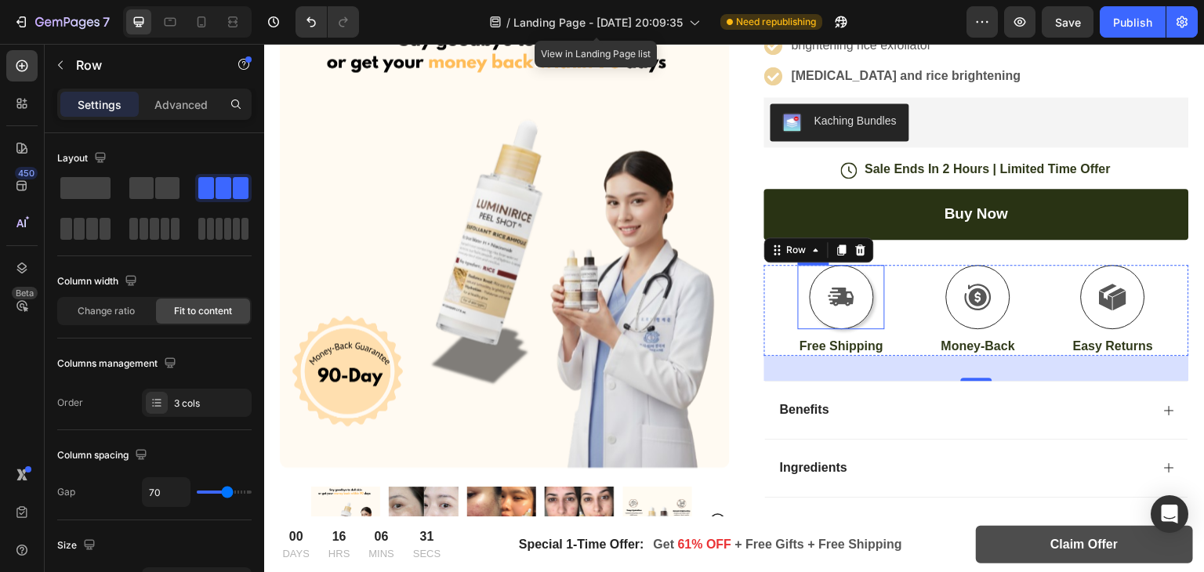
click at [856, 303] on div at bounding box center [842, 297] width 64 height 64
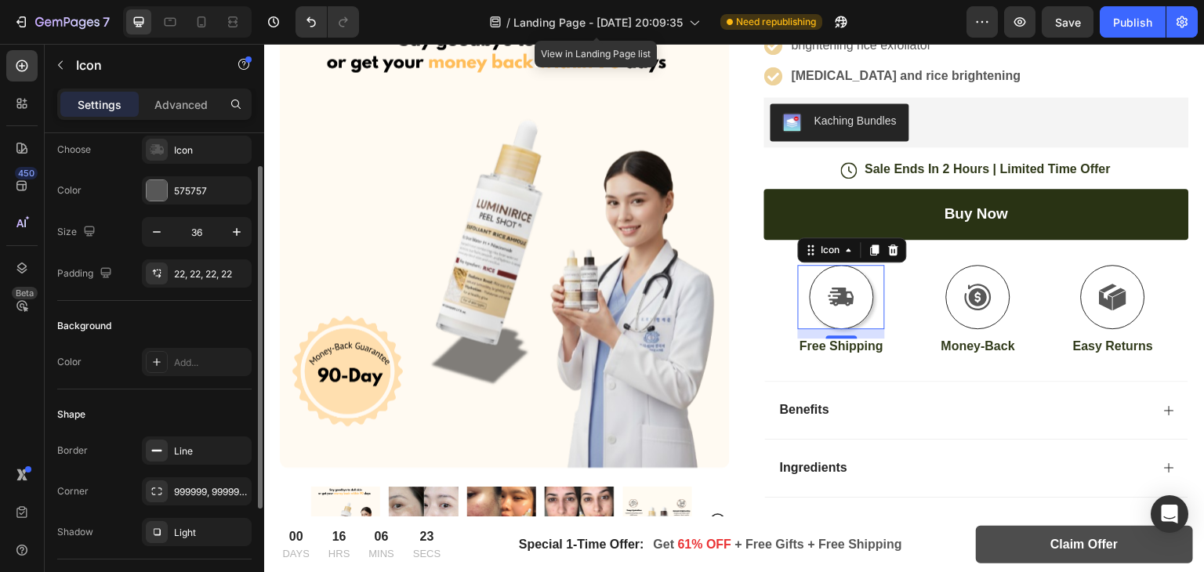
scroll to position [44, 0]
click at [151, 357] on icon at bounding box center [156, 363] width 13 height 13
click at [160, 268] on icon at bounding box center [156, 274] width 13 height 13
click at [161, 239] on icon "button" at bounding box center [157, 233] width 16 height 16
click at [233, 232] on icon "button" at bounding box center [237, 233] width 8 height 8
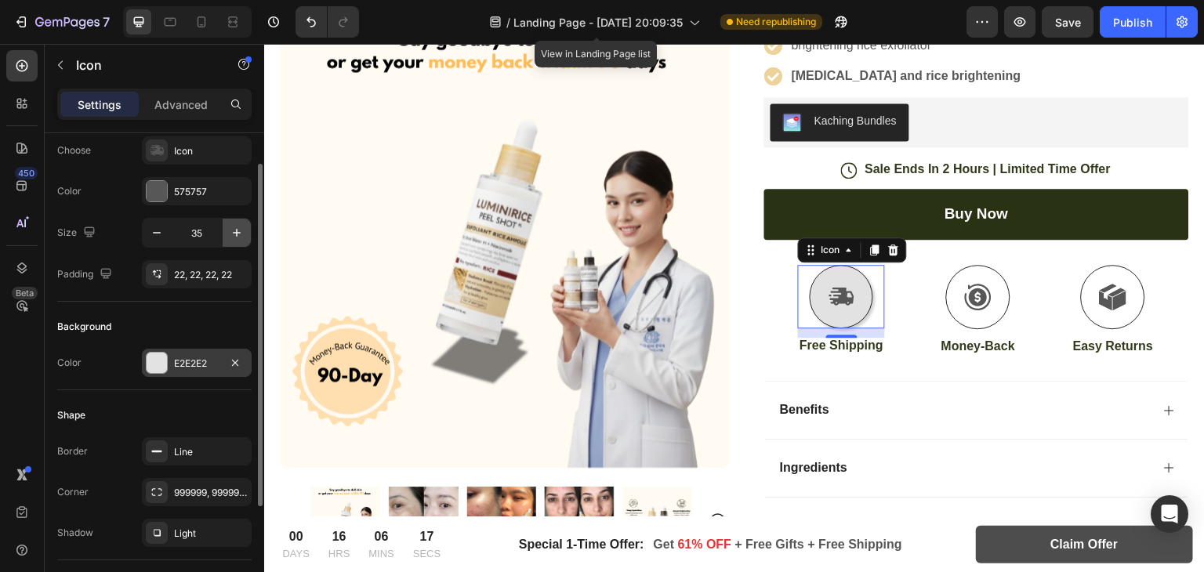
type input "36"
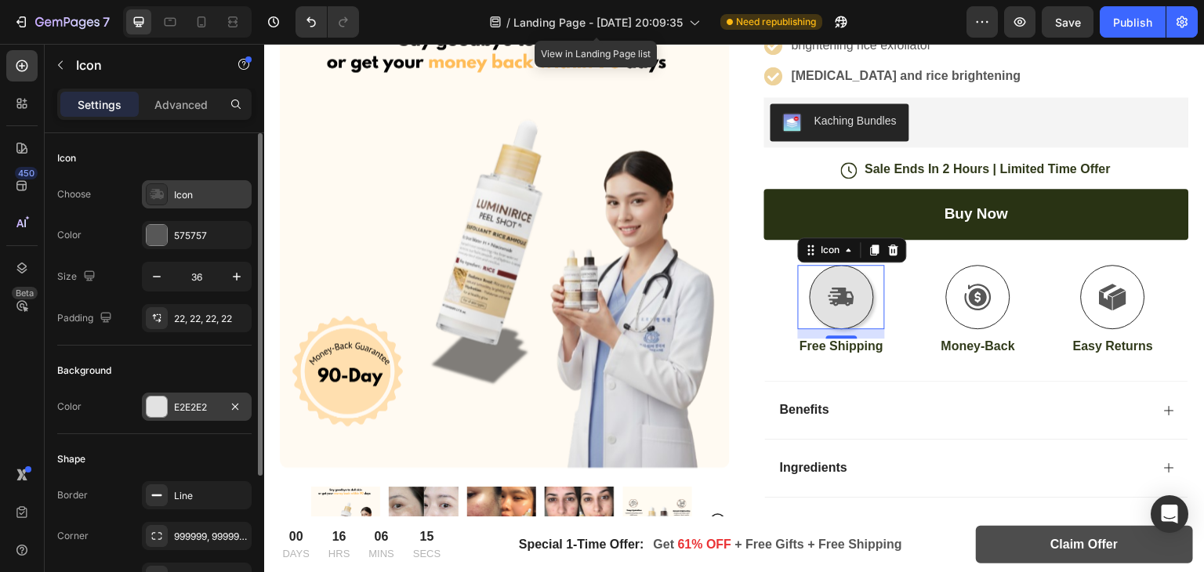
click at [223, 188] on div "Icon" at bounding box center [211, 195] width 74 height 14
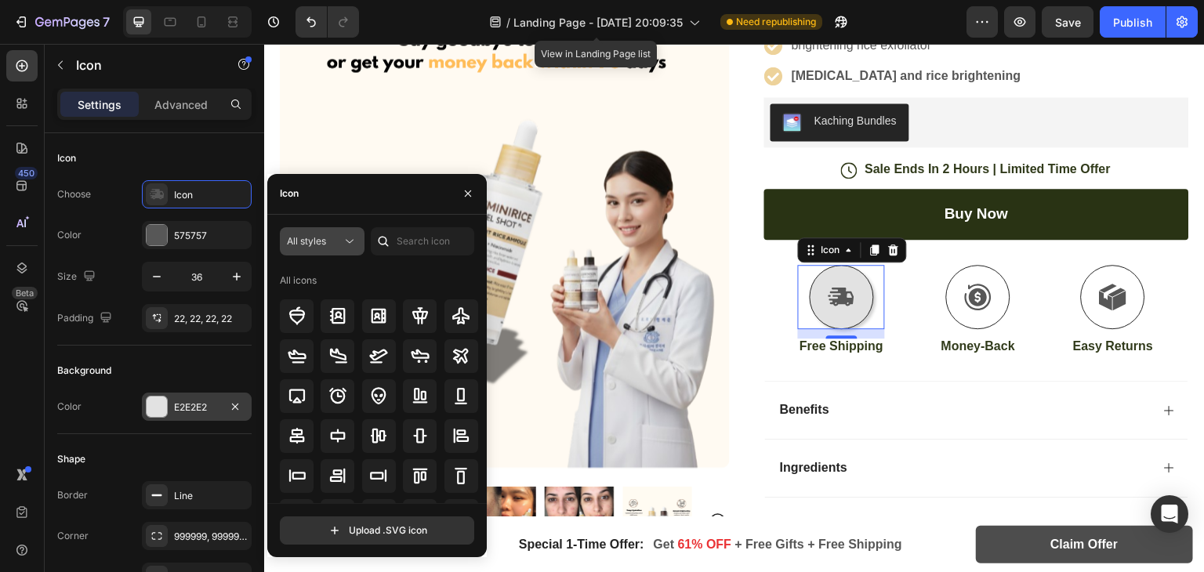
click at [351, 234] on icon at bounding box center [350, 242] width 16 height 16
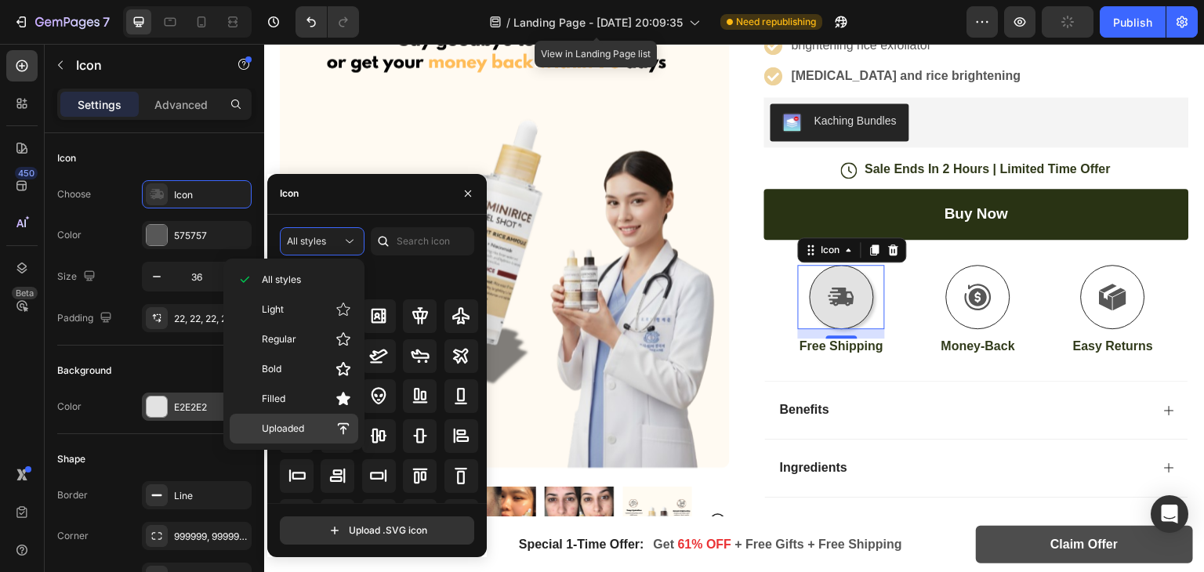
click at [310, 433] on p "Uploaded" at bounding box center [306, 429] width 89 height 16
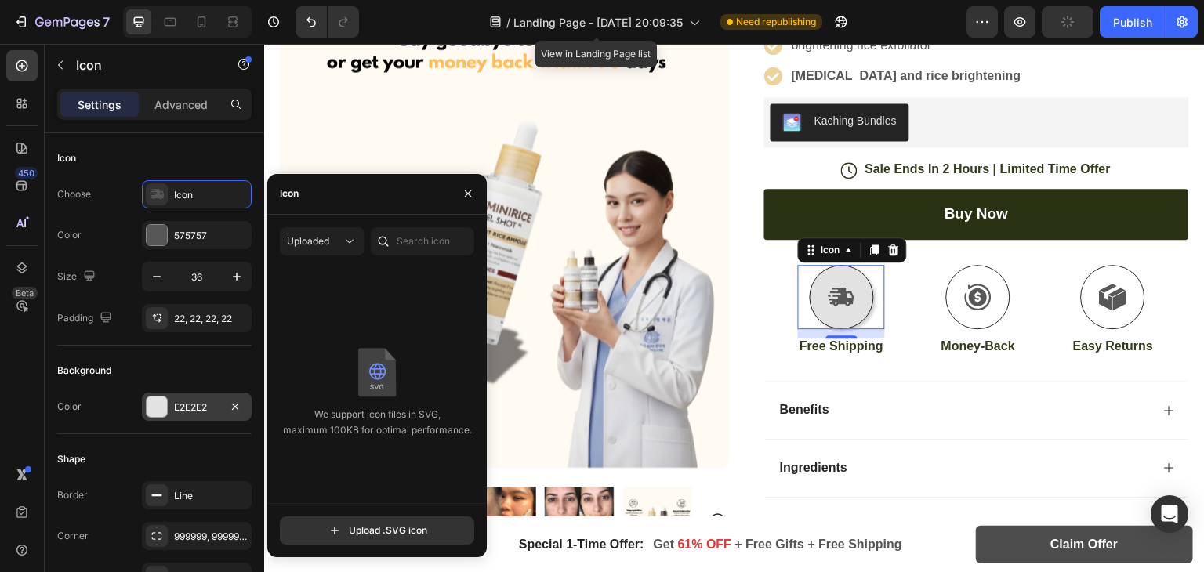
click at [370, 389] on img at bounding box center [376, 371] width 39 height 51
click at [381, 537] on input "file" at bounding box center [377, 530] width 193 height 27
click at [468, 190] on icon "button" at bounding box center [468, 193] width 13 height 13
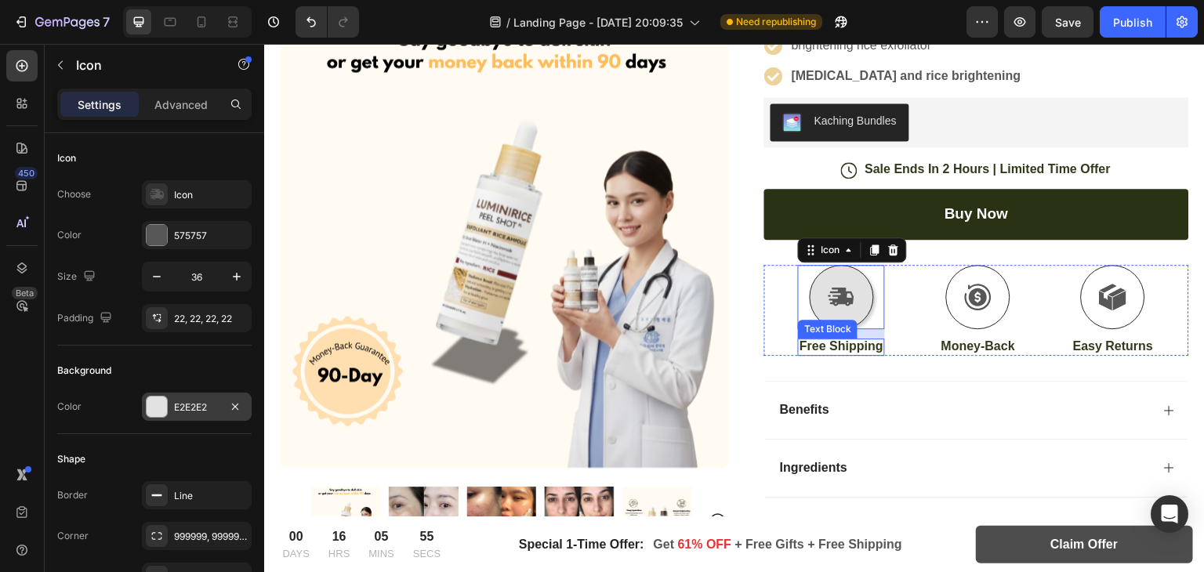
click at [864, 339] on p "Free Shipping" at bounding box center [841, 347] width 84 height 16
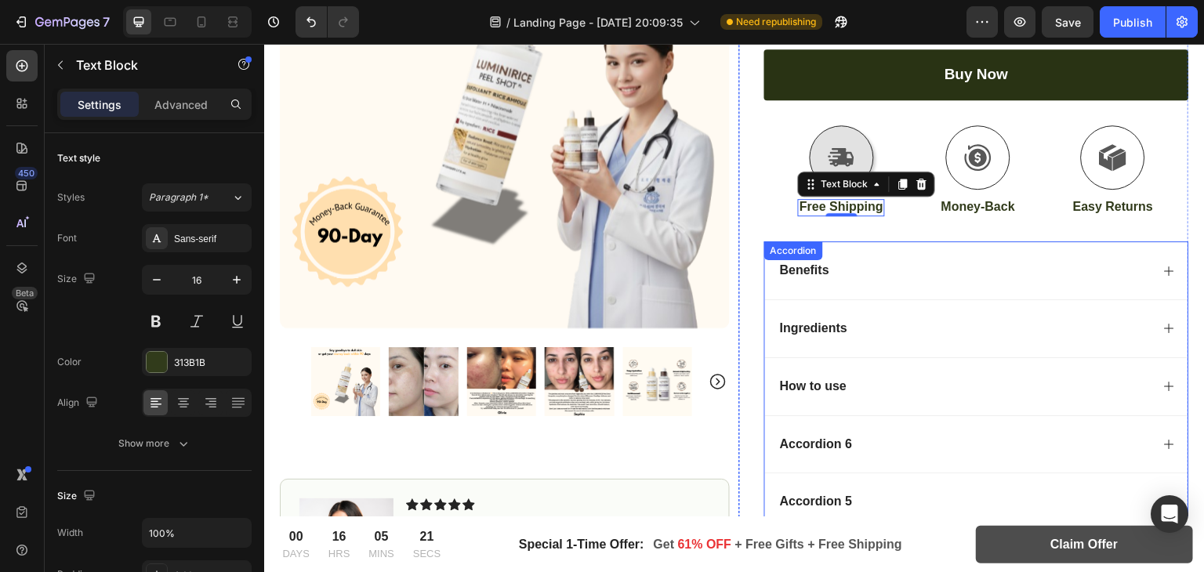
scroll to position [886, 0]
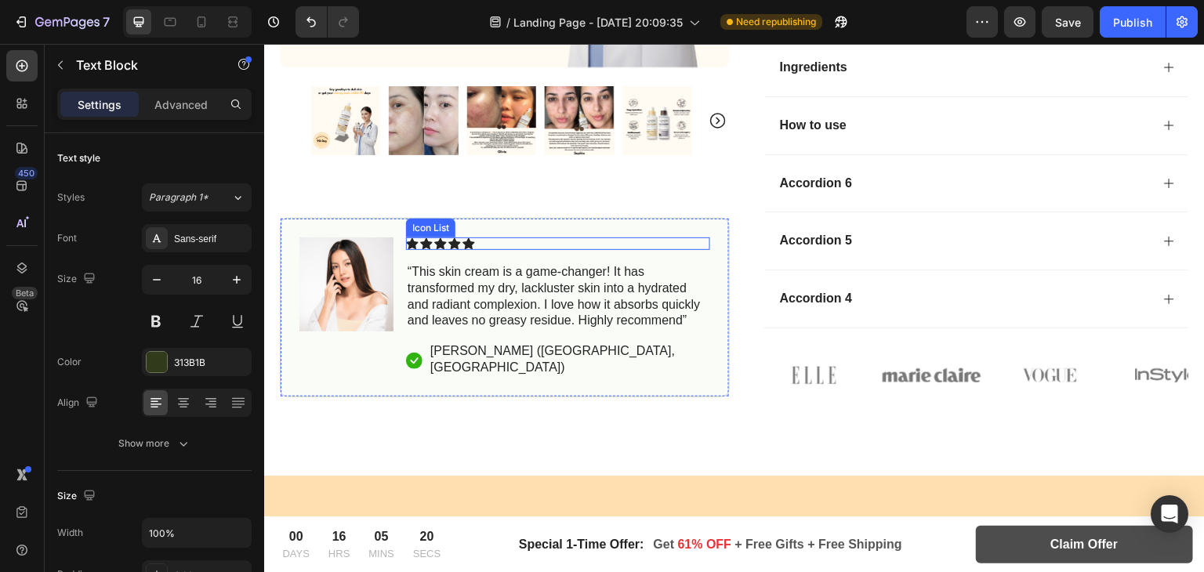
click at [704, 245] on div "Image Icon Icon Icon Icon Icon Icon List “This skin cream is a game-changer! It…" at bounding box center [505, 307] width 450 height 179
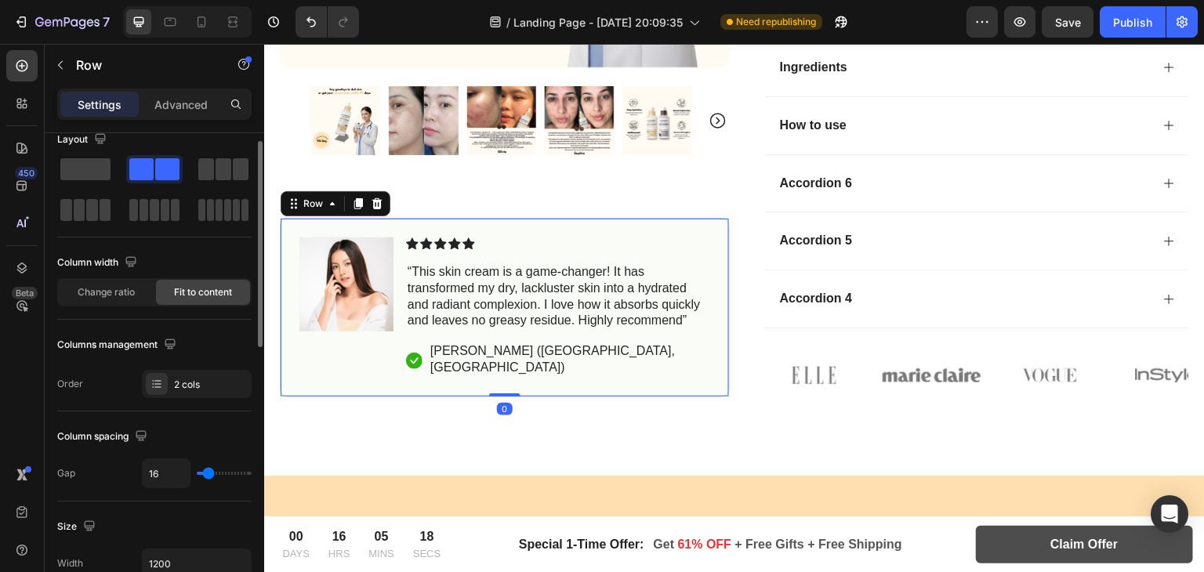
scroll to position [20, 0]
click at [200, 386] on div "2 cols" at bounding box center [211, 384] width 74 height 14
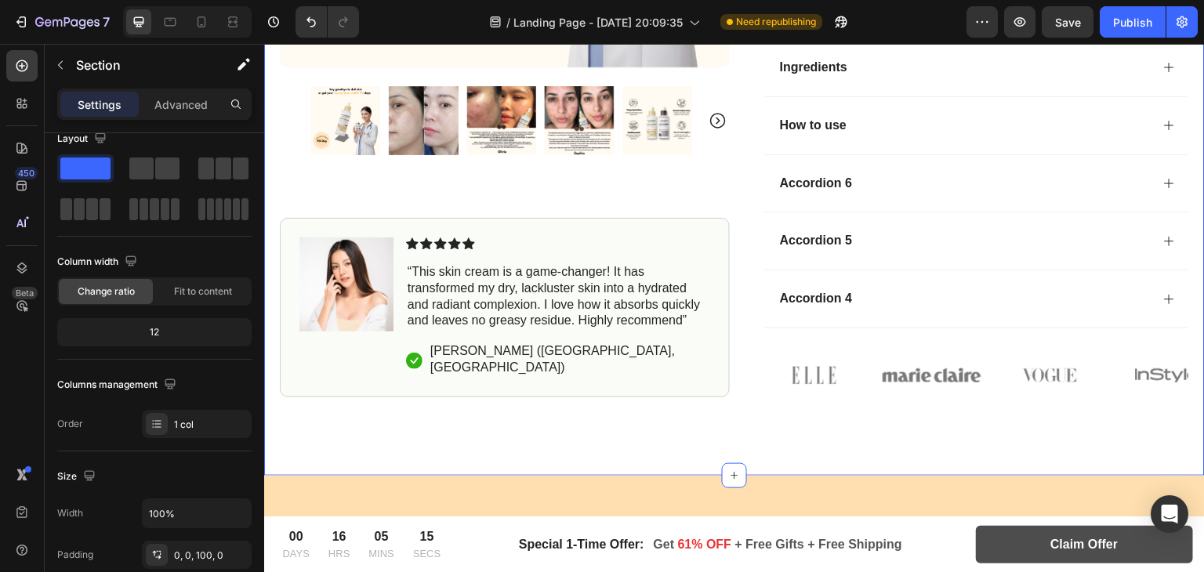
scroll to position [0, 0]
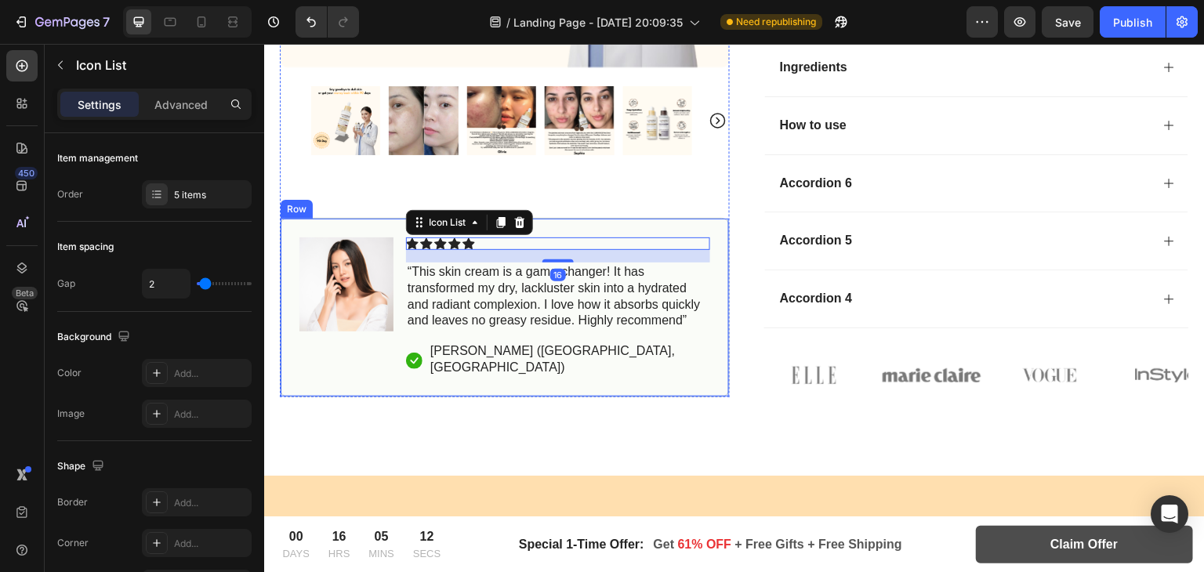
click at [700, 374] on div "Image Icon Icon Icon Icon Icon Icon List 16 “This skin cream is a game-changer!…" at bounding box center [505, 307] width 450 height 179
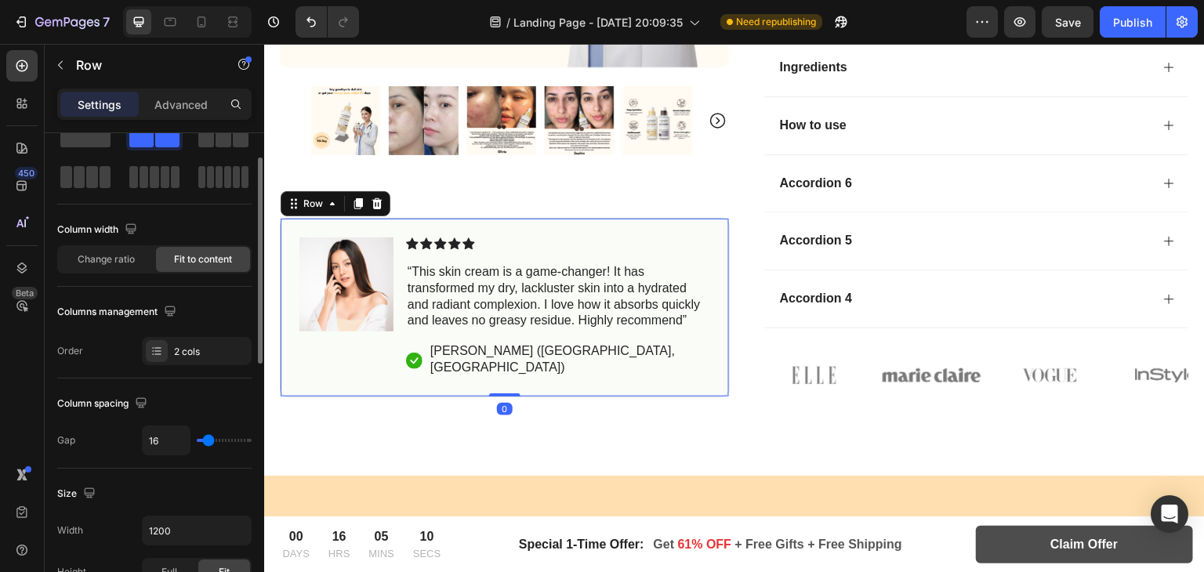
scroll to position [53, 0]
click at [172, 344] on div "2 cols" at bounding box center [197, 349] width 110 height 28
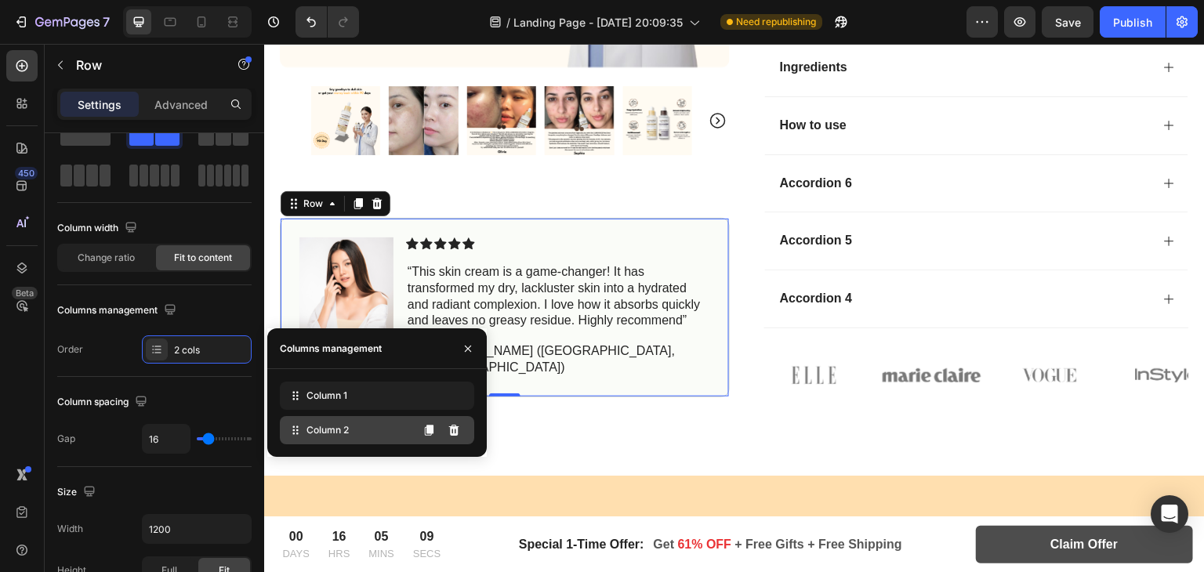
click at [332, 430] on span "Column 2" at bounding box center [327, 430] width 42 height 14
click at [298, 429] on icon at bounding box center [296, 430] width 16 height 16
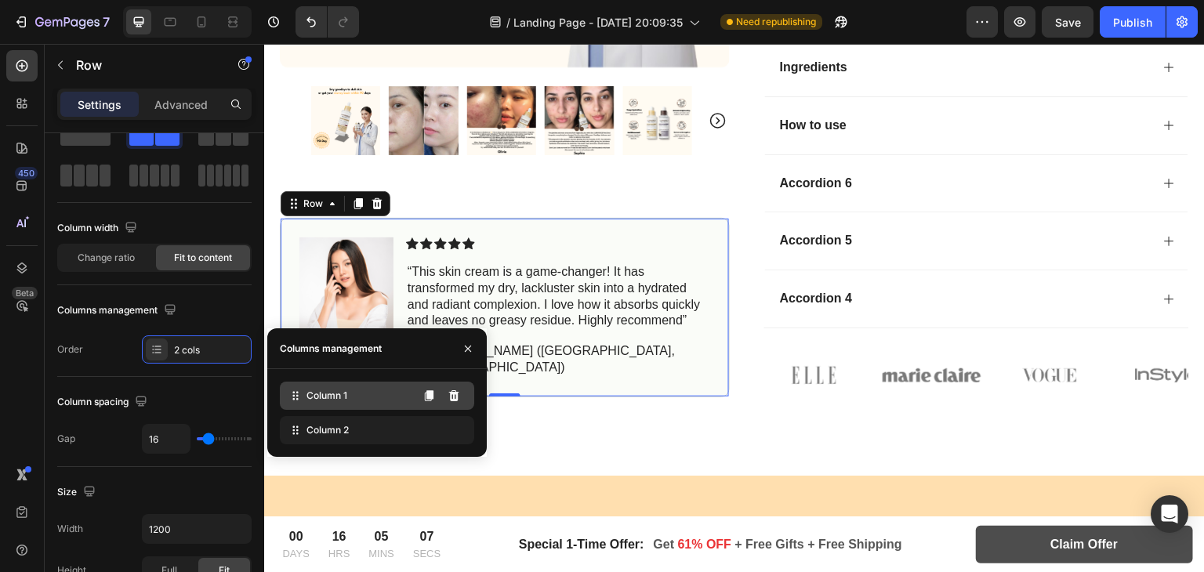
click at [299, 405] on div "Column 1" at bounding box center [377, 396] width 194 height 28
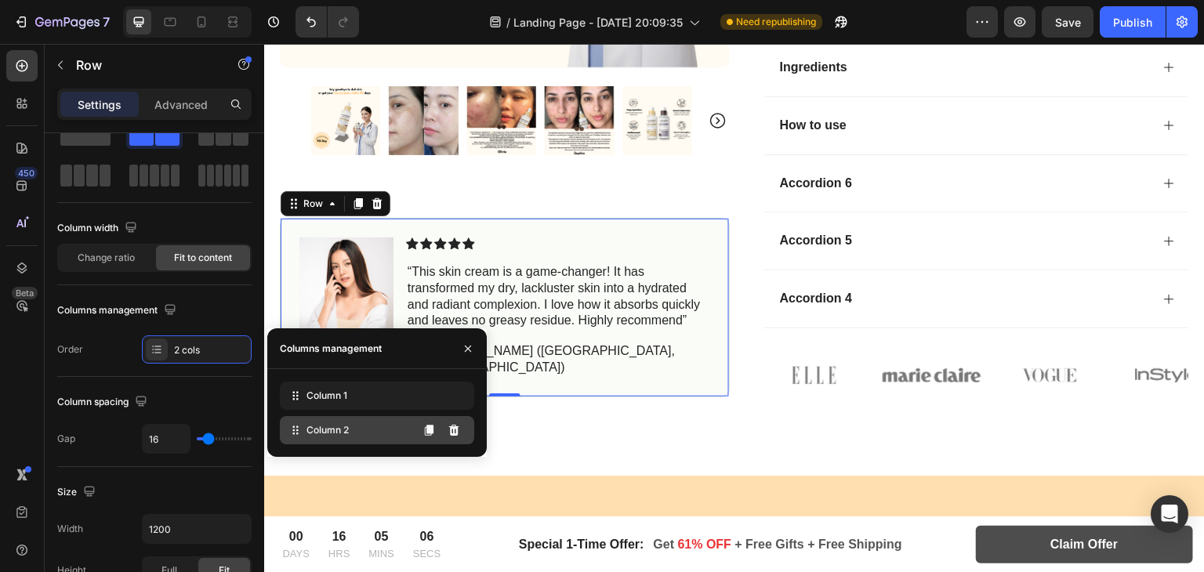
click at [315, 423] on span "Column 2" at bounding box center [327, 430] width 42 height 14
click at [429, 440] on button at bounding box center [428, 430] width 25 height 25
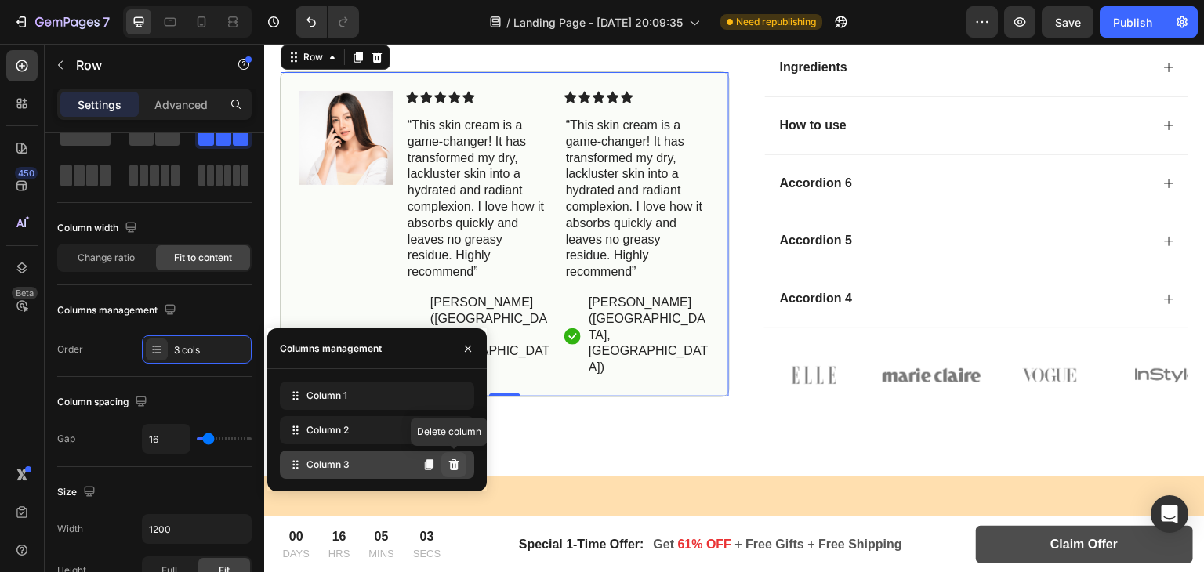
click at [448, 466] on icon at bounding box center [454, 464] width 13 height 13
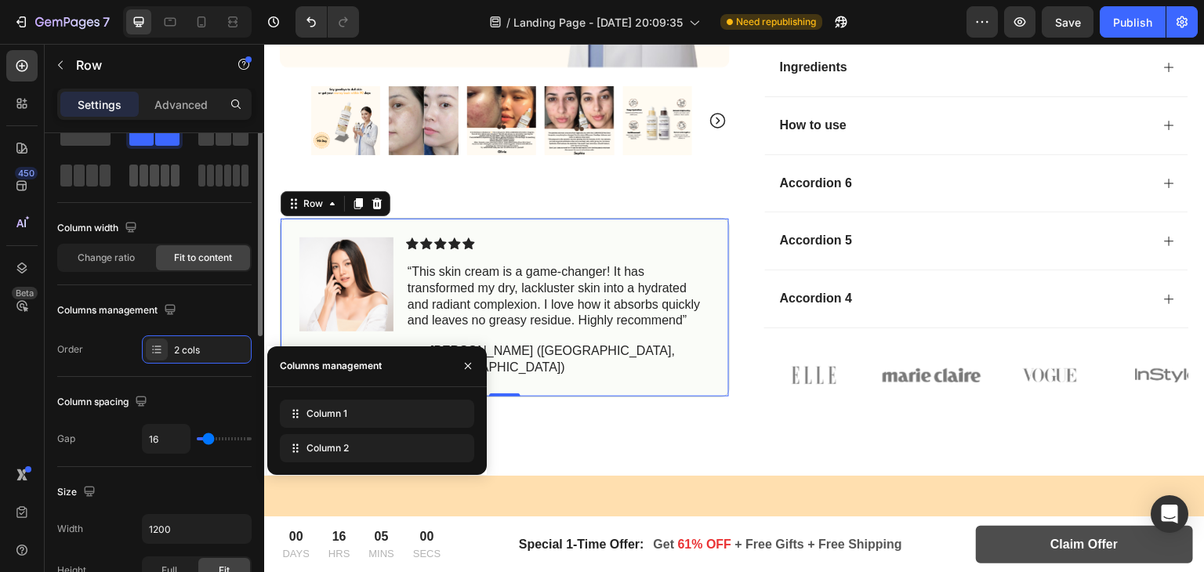
scroll to position [0, 0]
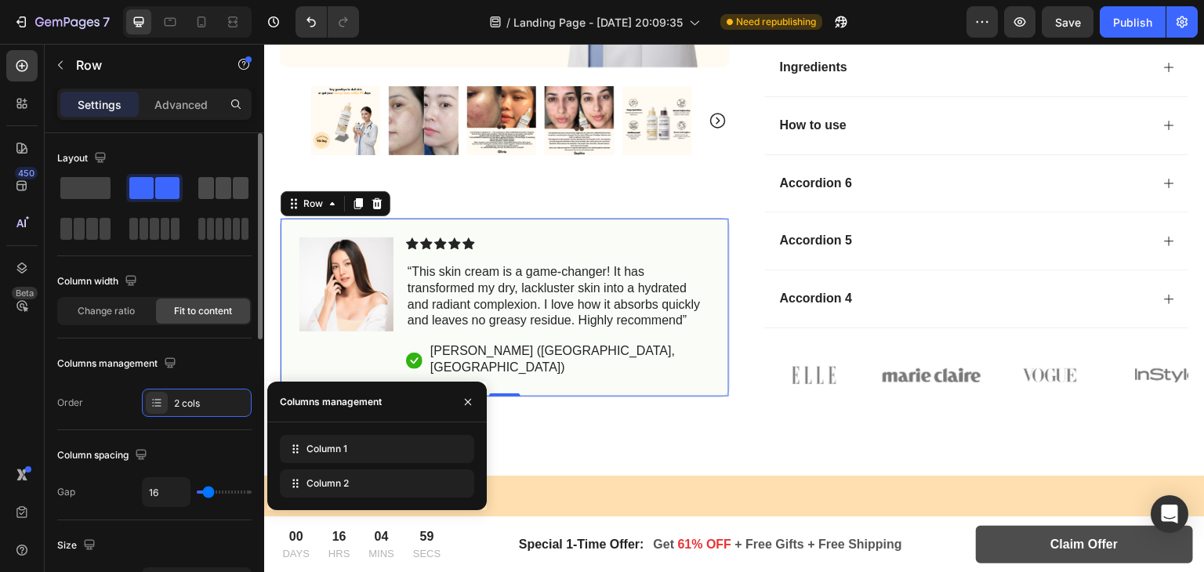
click at [227, 198] on span at bounding box center [224, 188] width 16 height 22
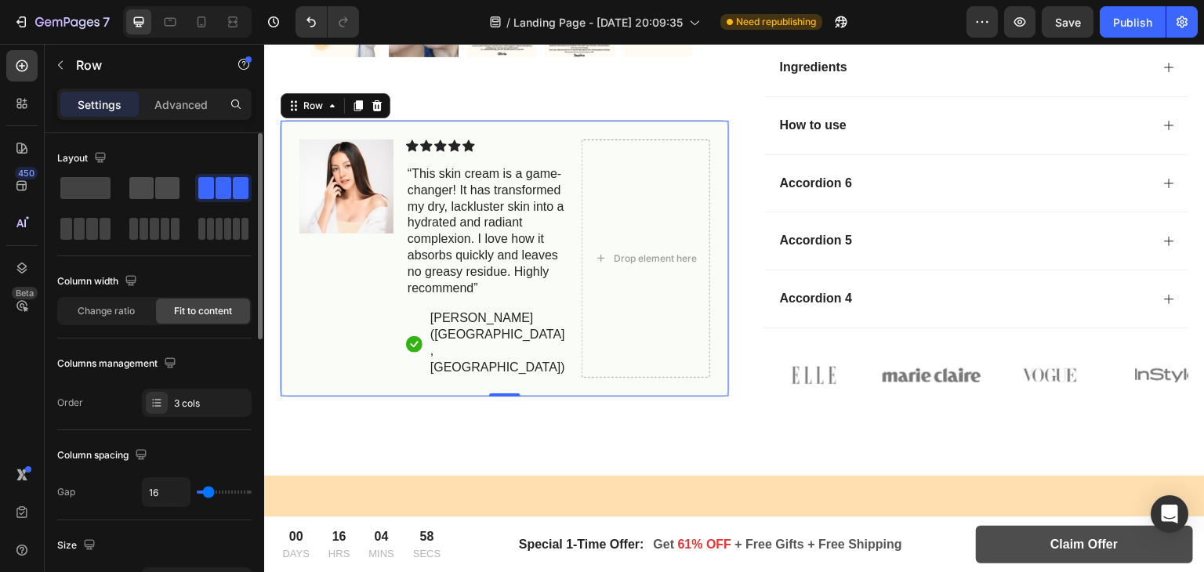
click at [152, 189] on span at bounding box center [141, 188] width 24 height 22
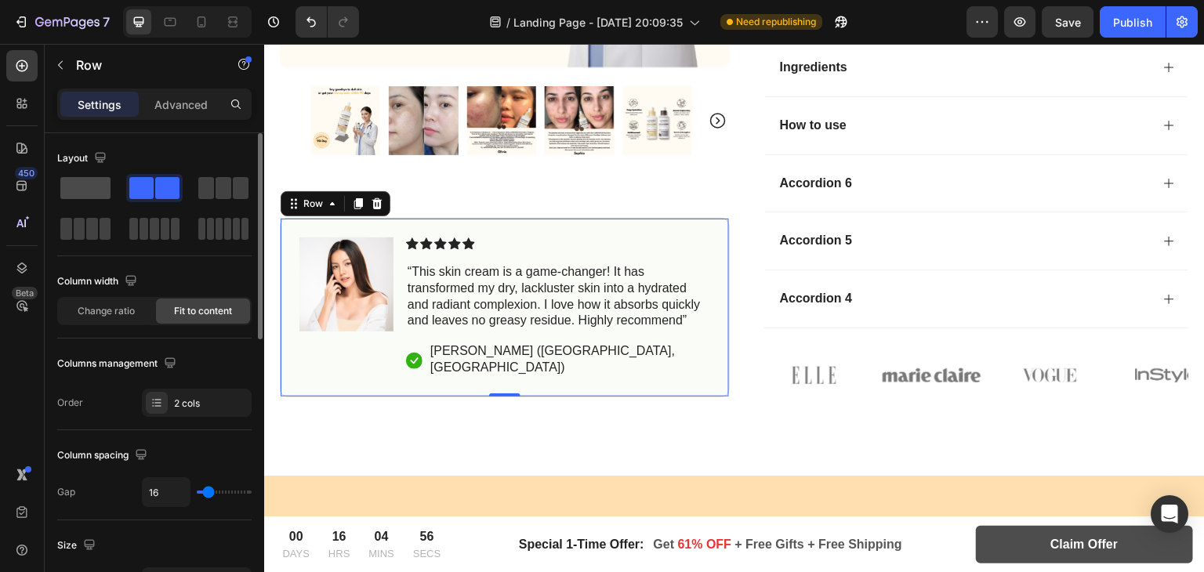
click at [102, 189] on span at bounding box center [85, 188] width 50 height 22
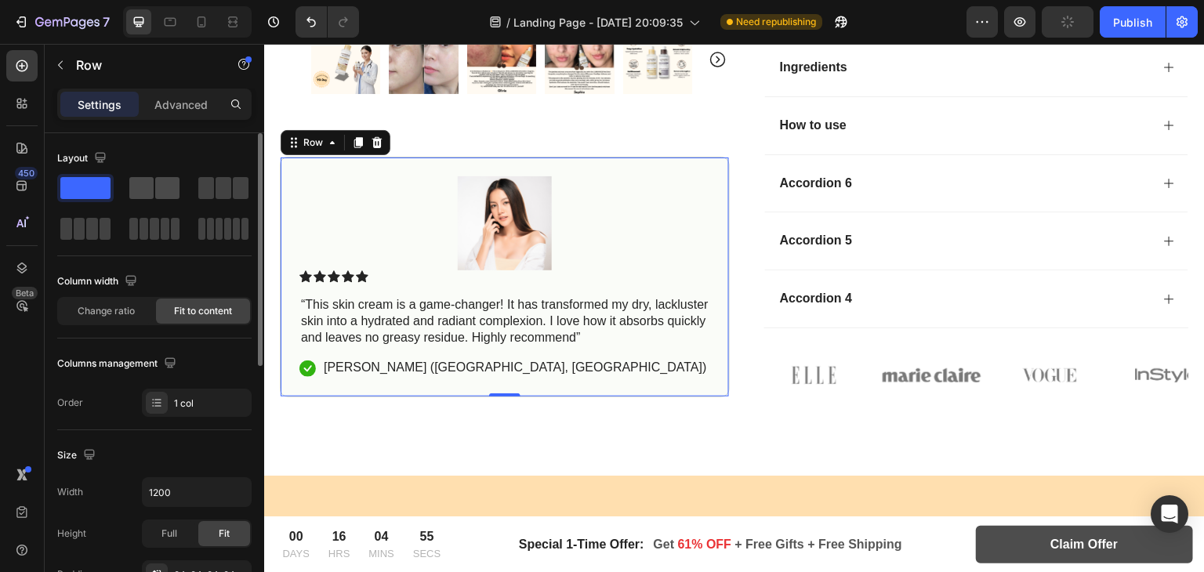
click at [160, 191] on span at bounding box center [167, 188] width 24 height 22
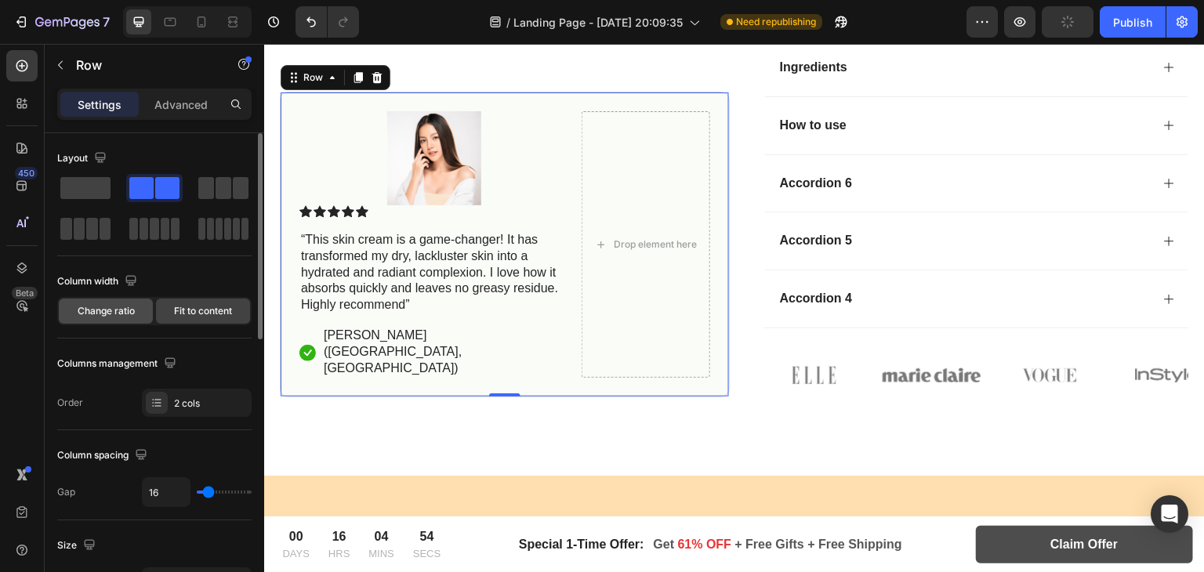
click at [106, 313] on span "Change ratio" at bounding box center [106, 311] width 57 height 14
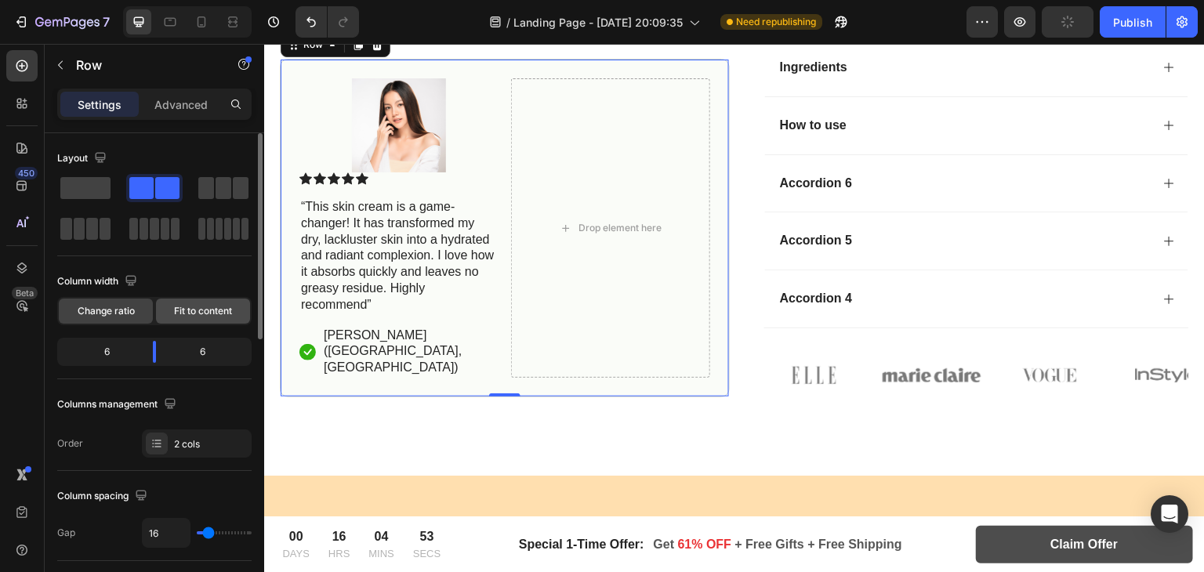
click at [177, 311] on span "Fit to content" at bounding box center [203, 311] width 58 height 14
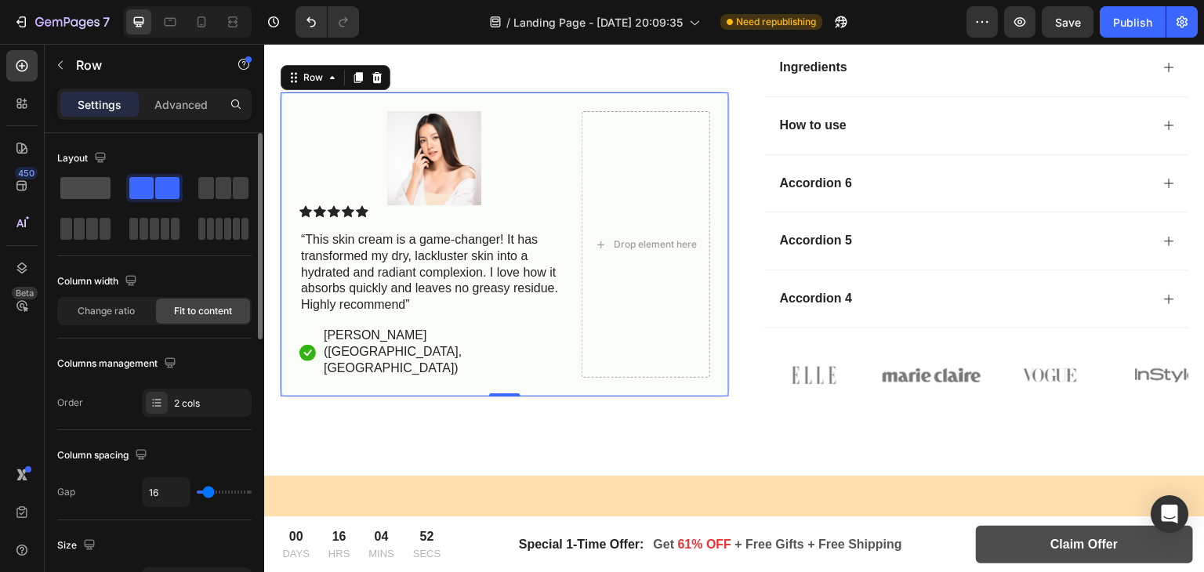
click at [91, 174] on div at bounding box center [85, 188] width 56 height 28
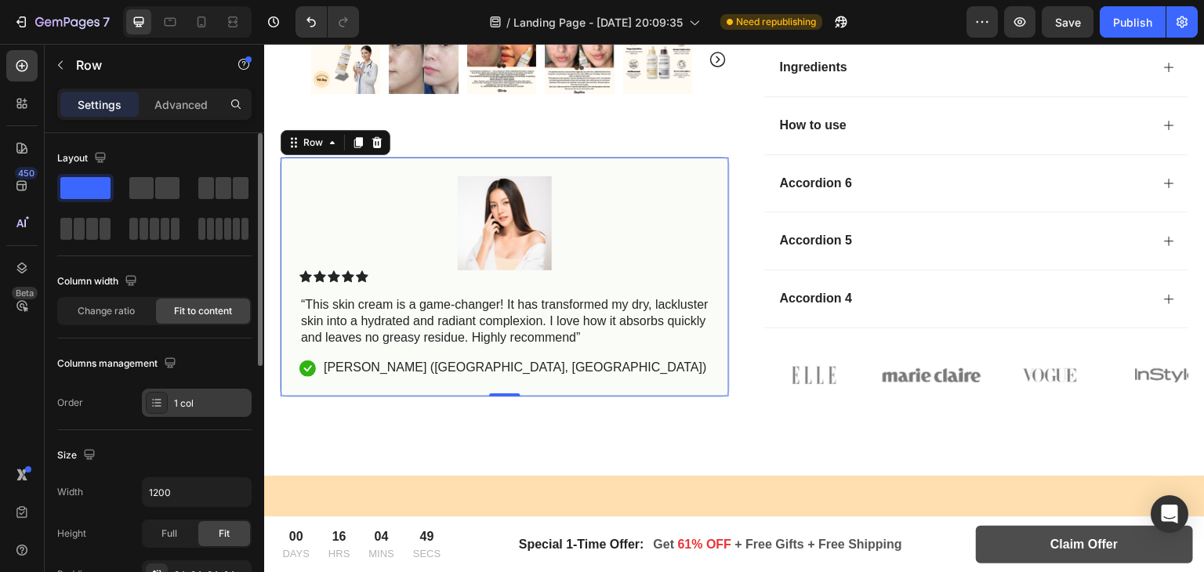
click at [179, 401] on div "1 col" at bounding box center [211, 404] width 74 height 14
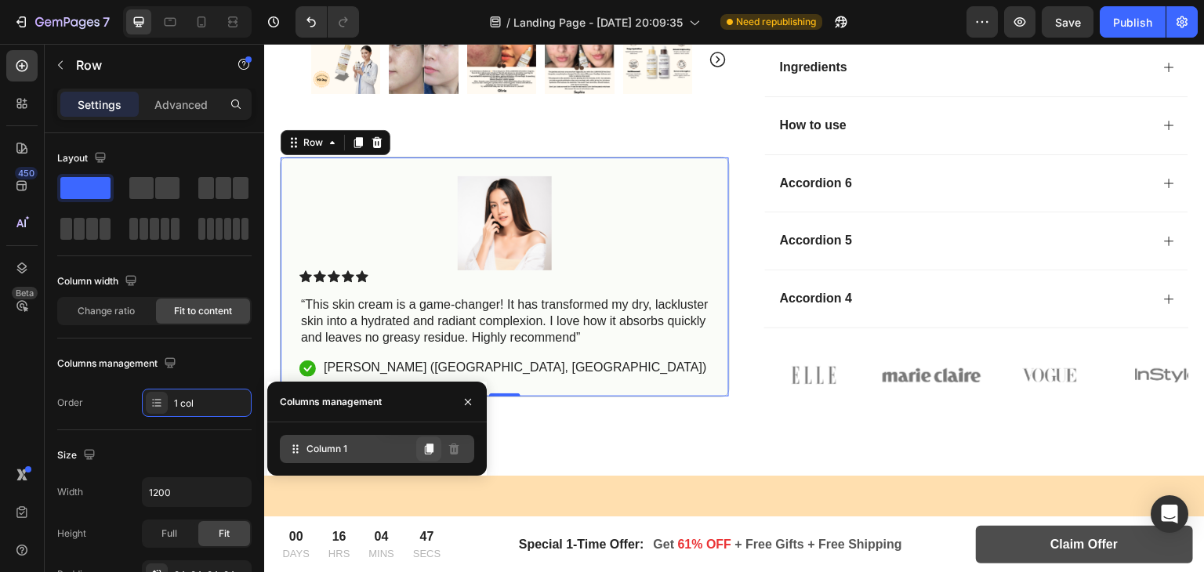
click at [438, 458] on button at bounding box center [428, 449] width 25 height 25
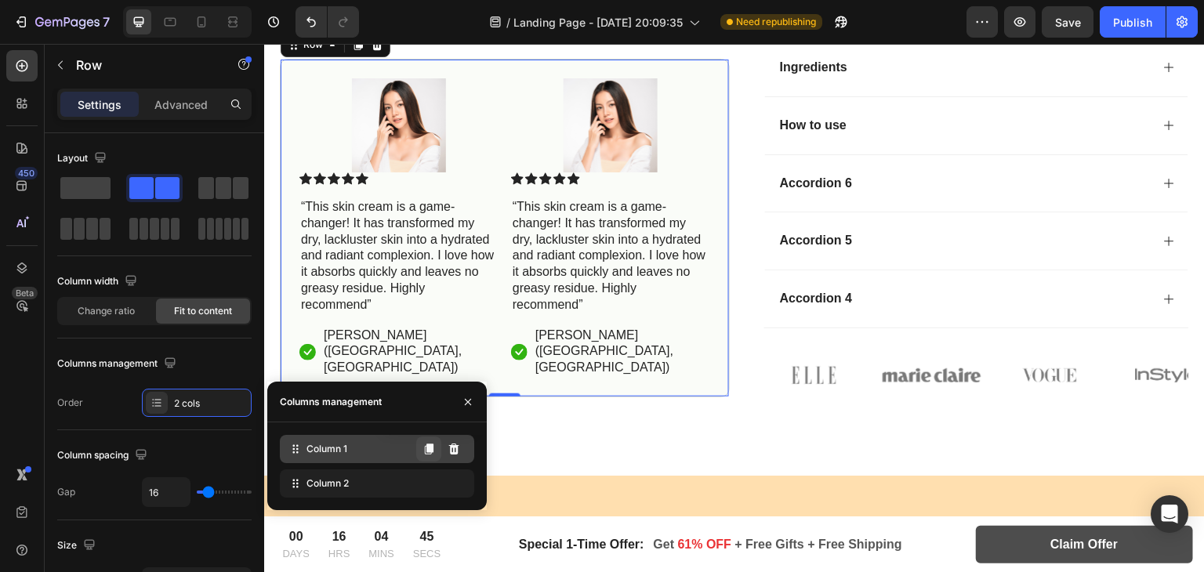
click at [428, 446] on icon at bounding box center [429, 449] width 9 height 11
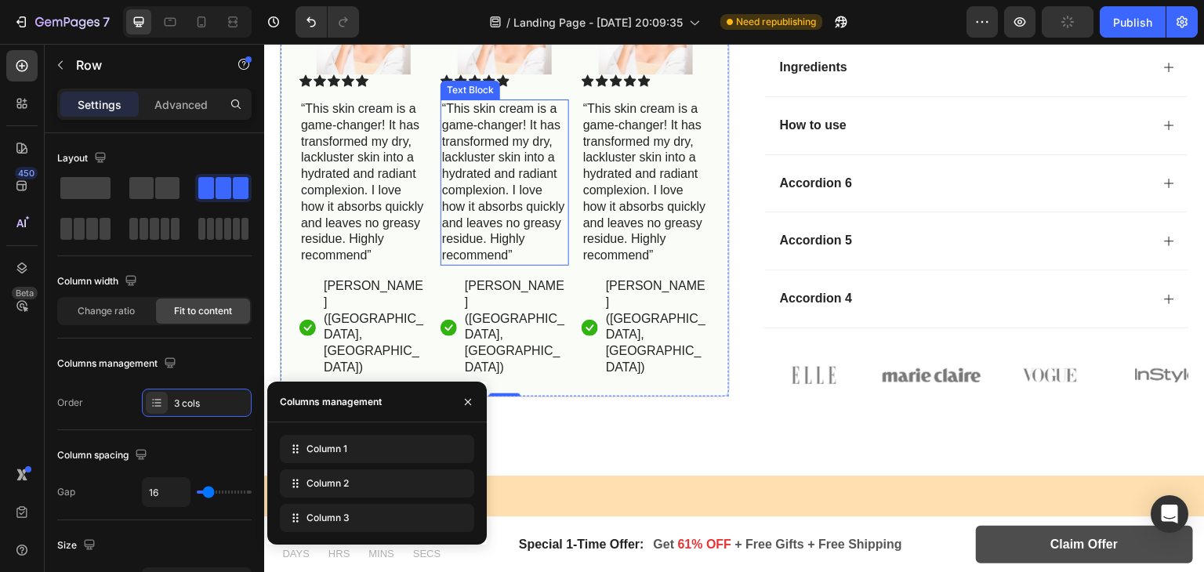
scroll to position [814, 0]
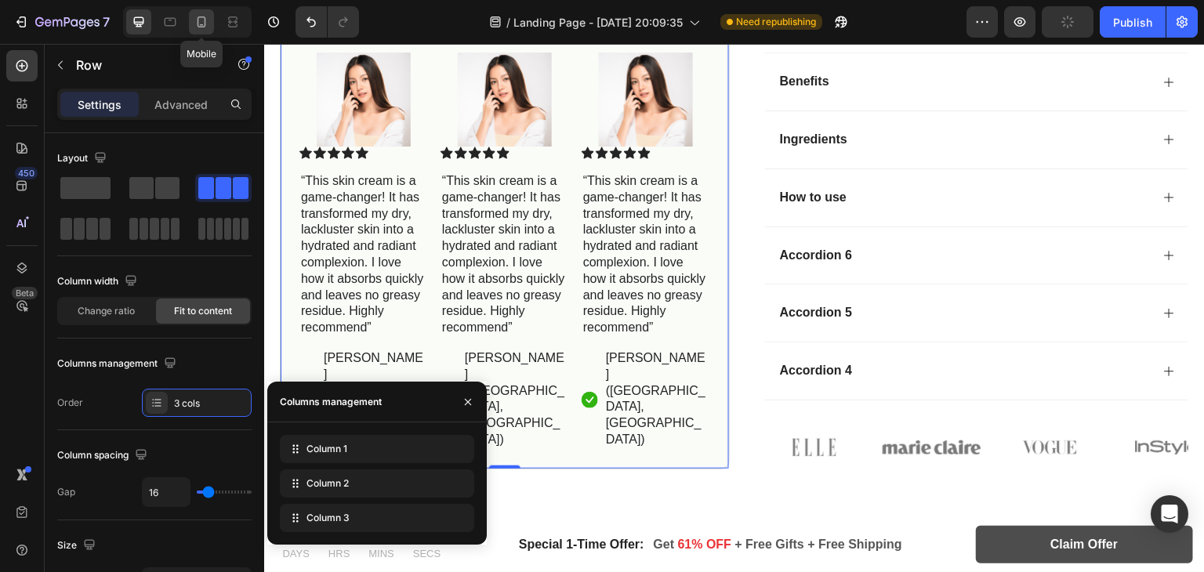
click at [205, 16] on icon at bounding box center [202, 22] width 16 height 16
type input "100%"
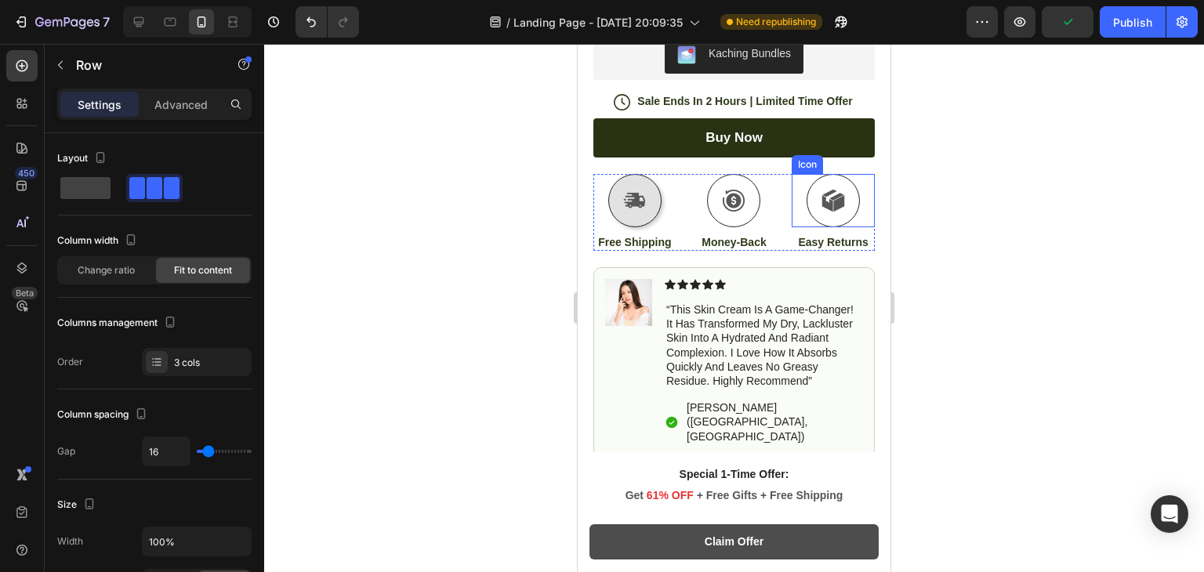
scroll to position [812, 0]
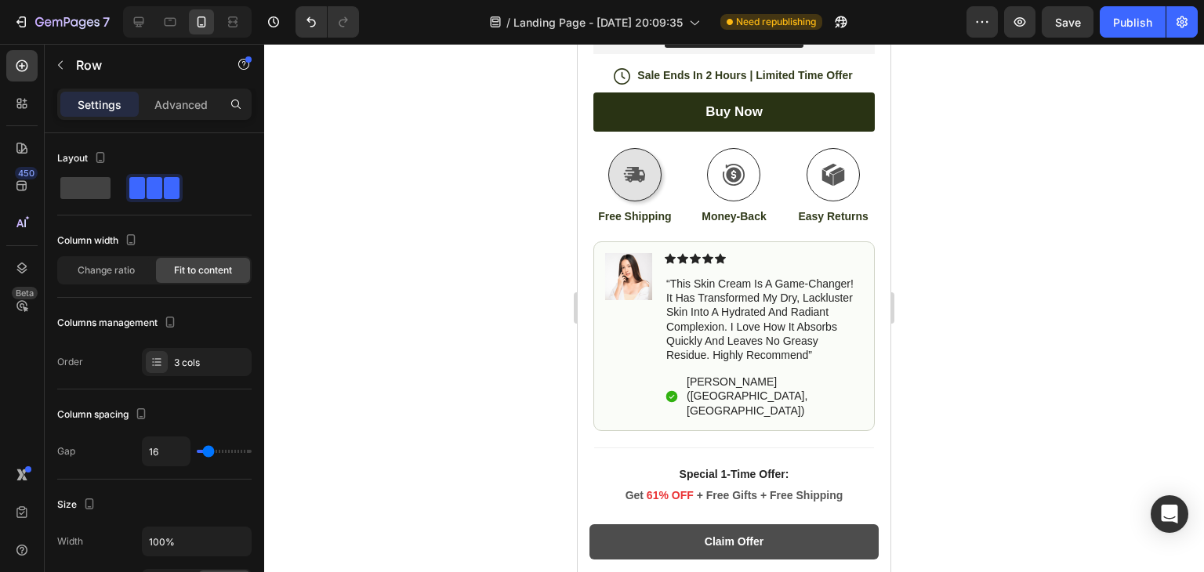
click at [955, 312] on div at bounding box center [734, 308] width 940 height 528
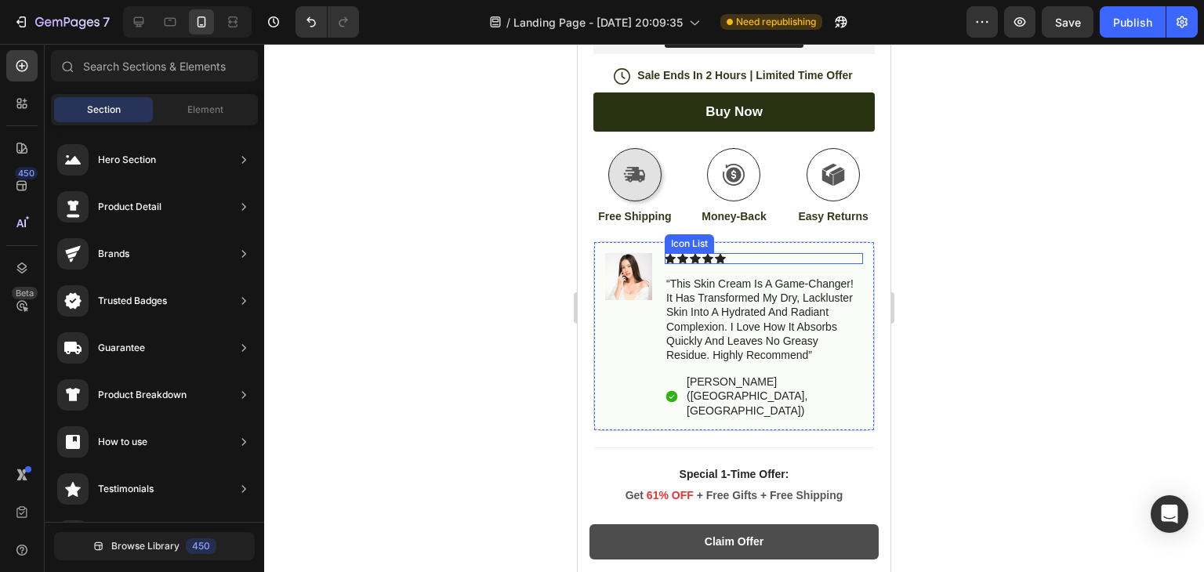
click at [840, 253] on div "Icon Icon Icon Icon Icon" at bounding box center [764, 258] width 198 height 11
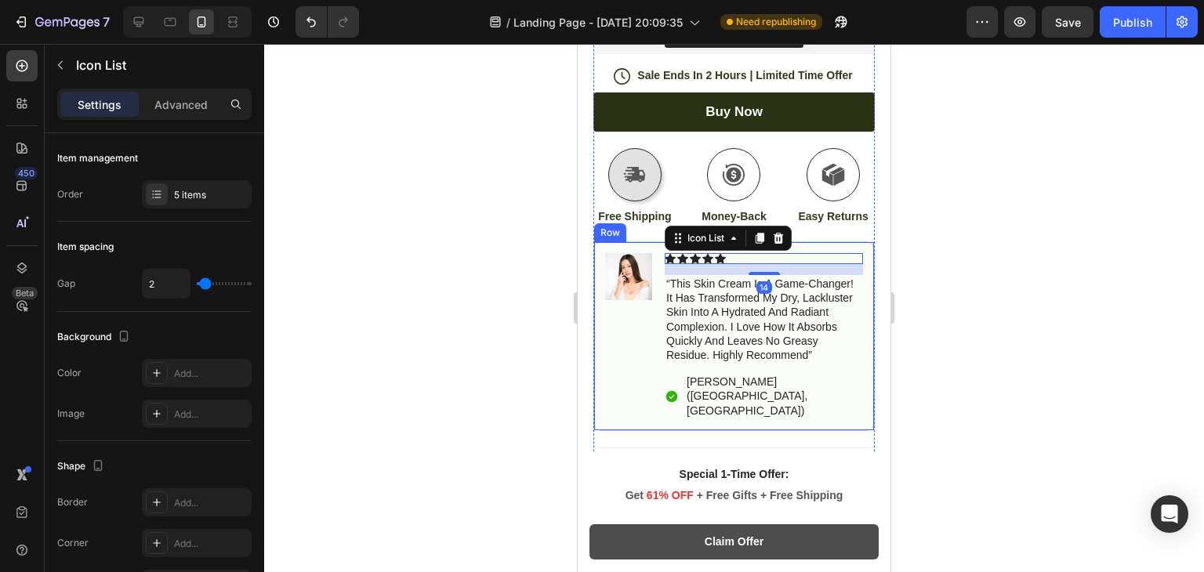
click at [858, 308] on div "Image Icon Icon Icon Icon Icon Icon List 14 “this skin cream is a game-changer!…" at bounding box center [733, 336] width 281 height 190
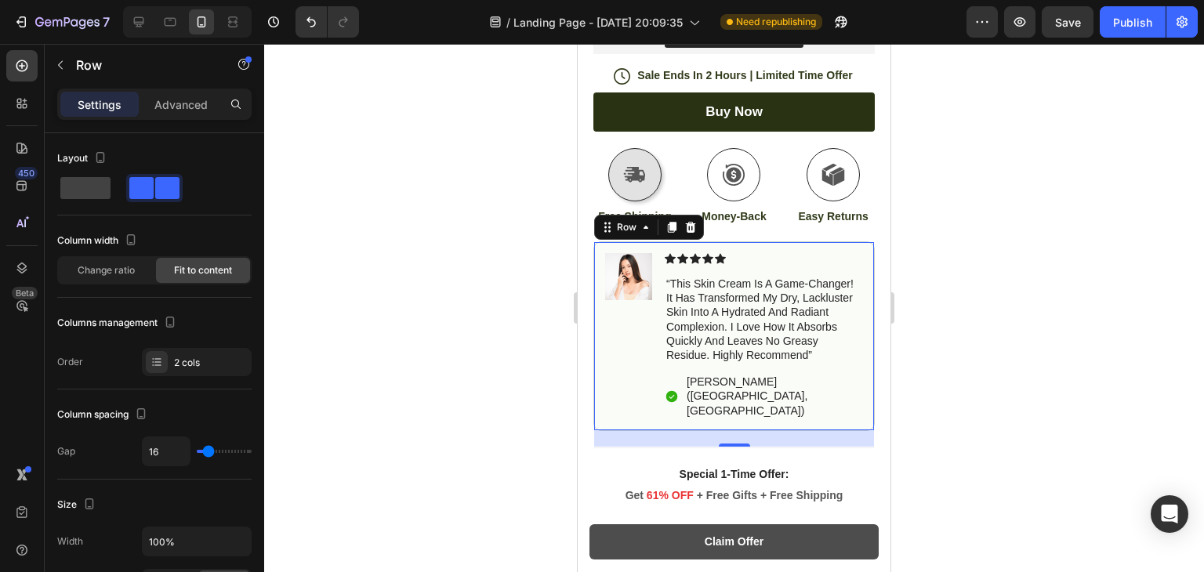
click at [872, 288] on div "Product Images Image Icon Icon Icon Icon Icon Icon List “This skin cream is a g…" at bounding box center [734, 78] width 313 height 1470
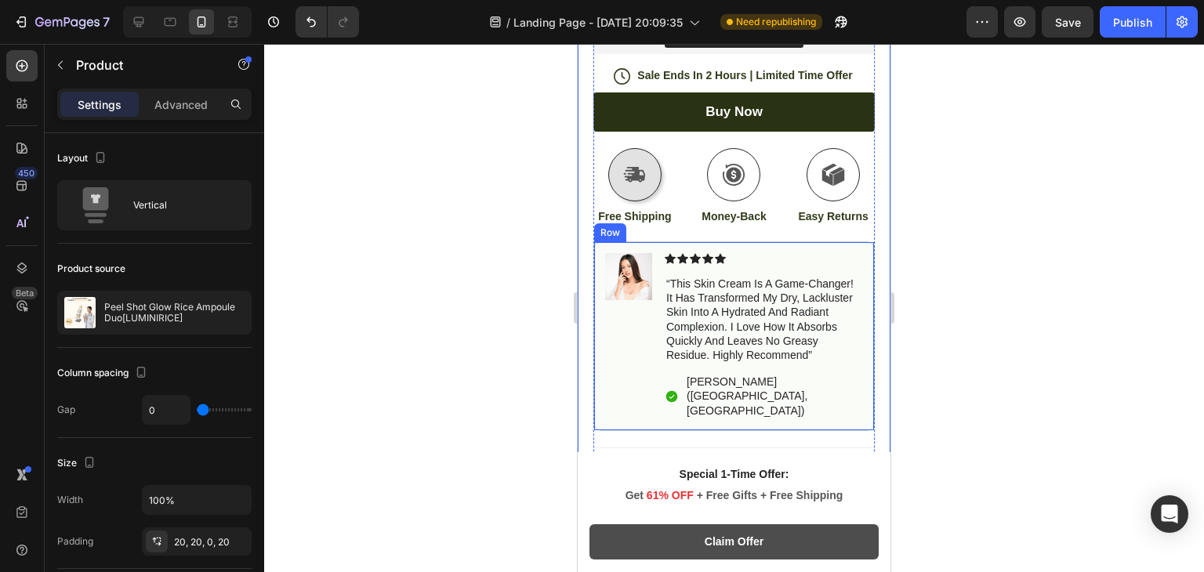
click at [854, 266] on div "Image Icon Icon Icon Icon Icon Icon List “this skin cream is a game-changer! it…" at bounding box center [733, 336] width 281 height 190
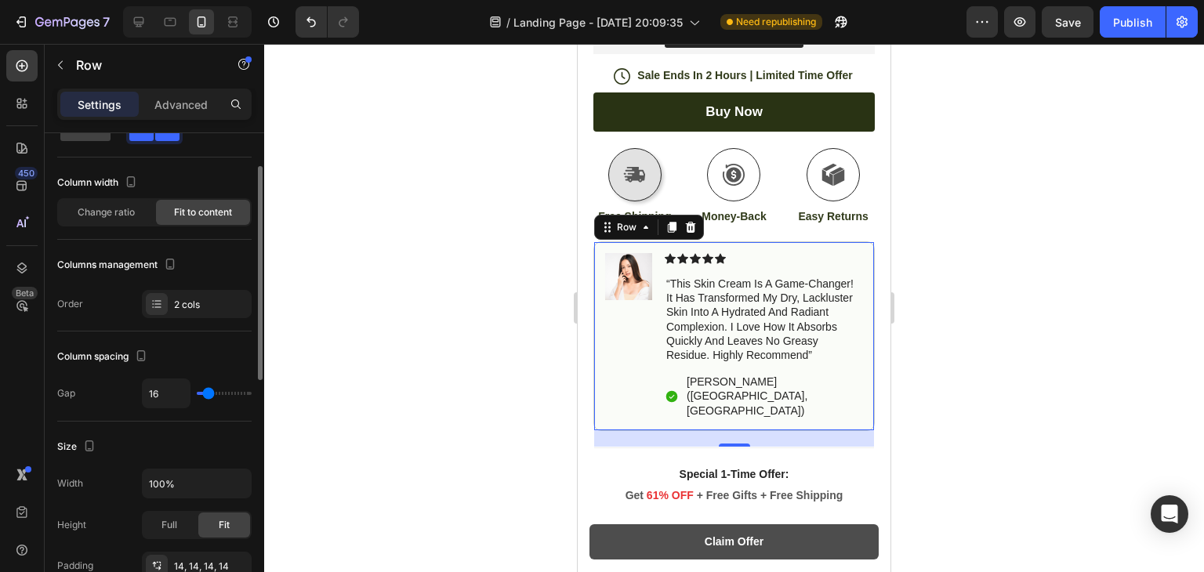
scroll to position [69, 0]
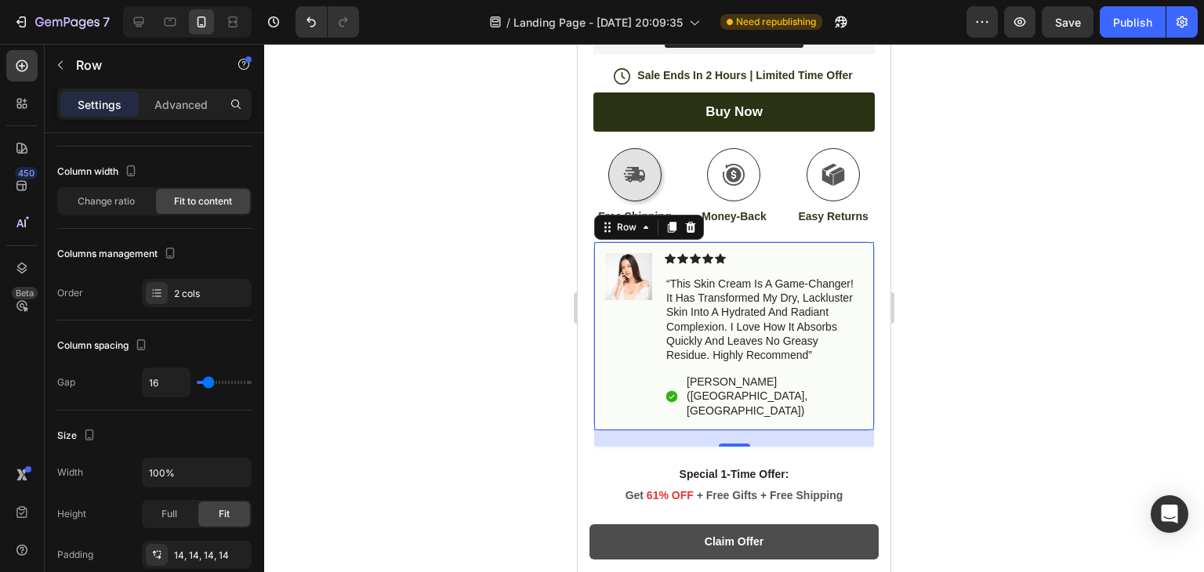
click at [1056, 421] on div at bounding box center [734, 308] width 940 height 528
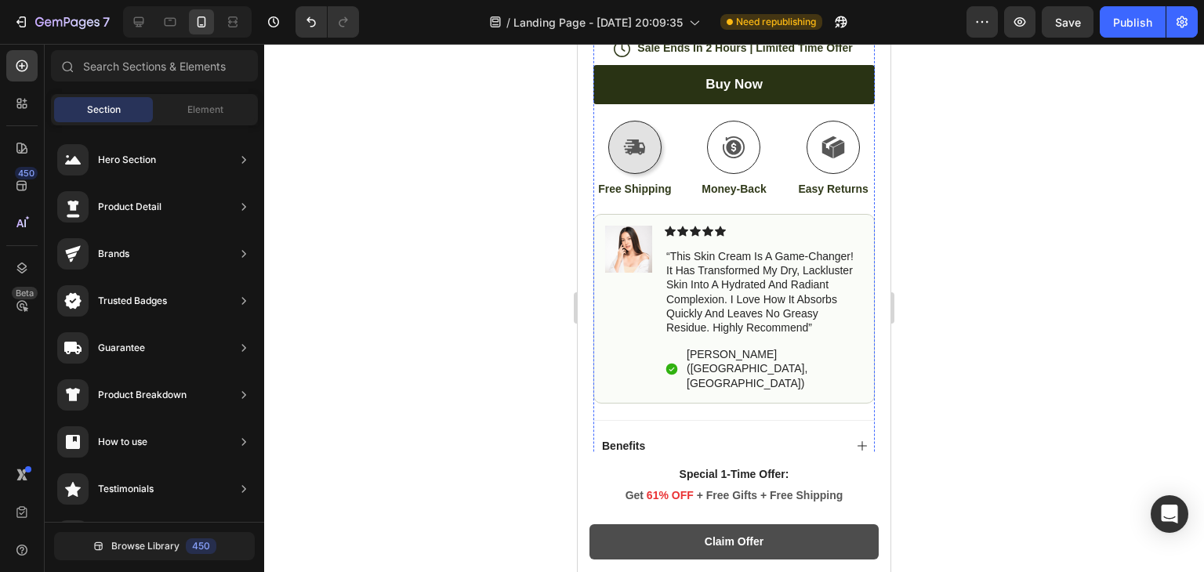
scroll to position [865, 0]
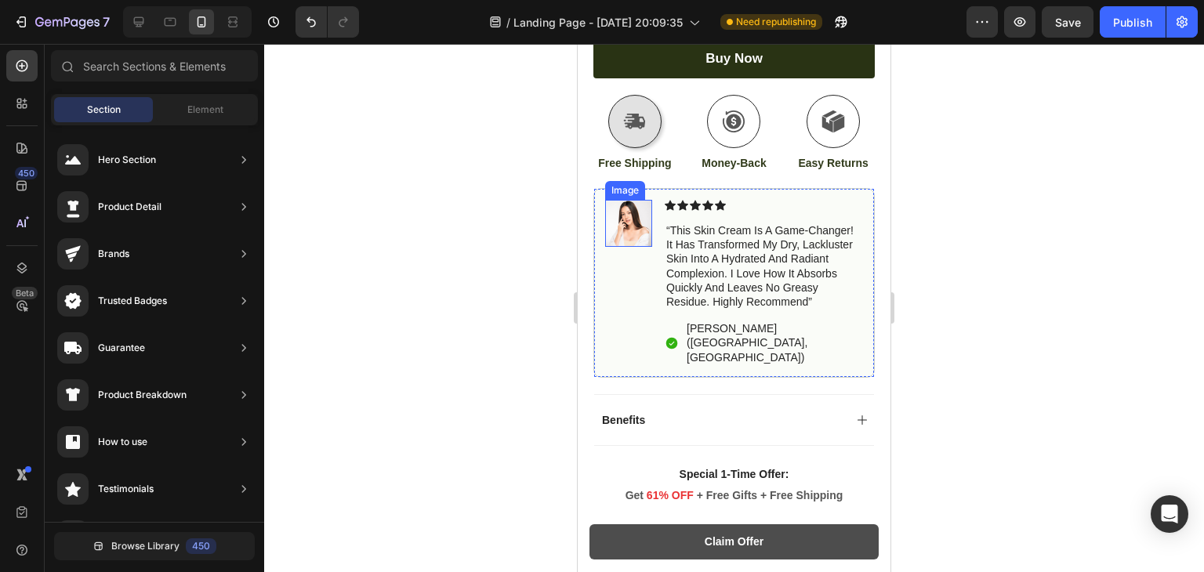
click at [629, 211] on img at bounding box center [628, 223] width 47 height 47
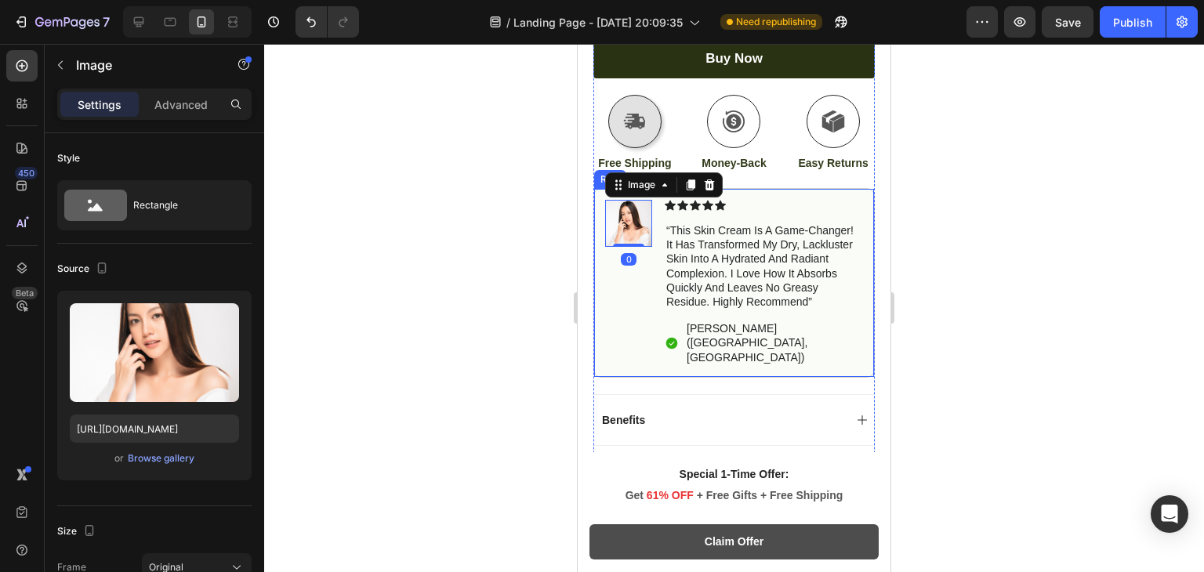
click at [621, 310] on div "Image 0" at bounding box center [628, 283] width 47 height 166
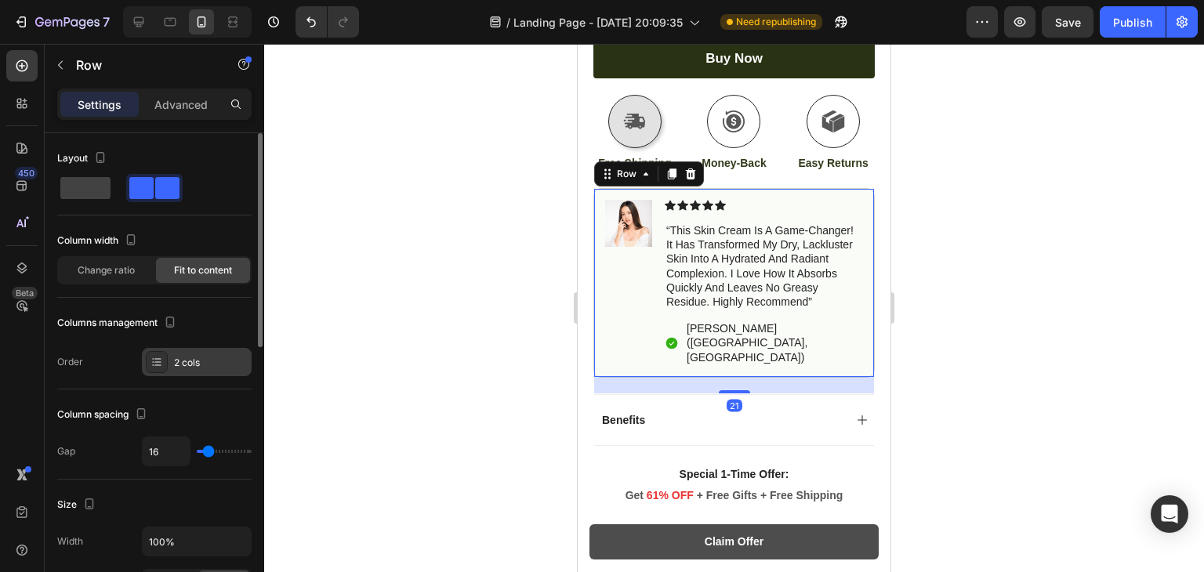
click at [179, 353] on div "2 cols" at bounding box center [197, 362] width 110 height 28
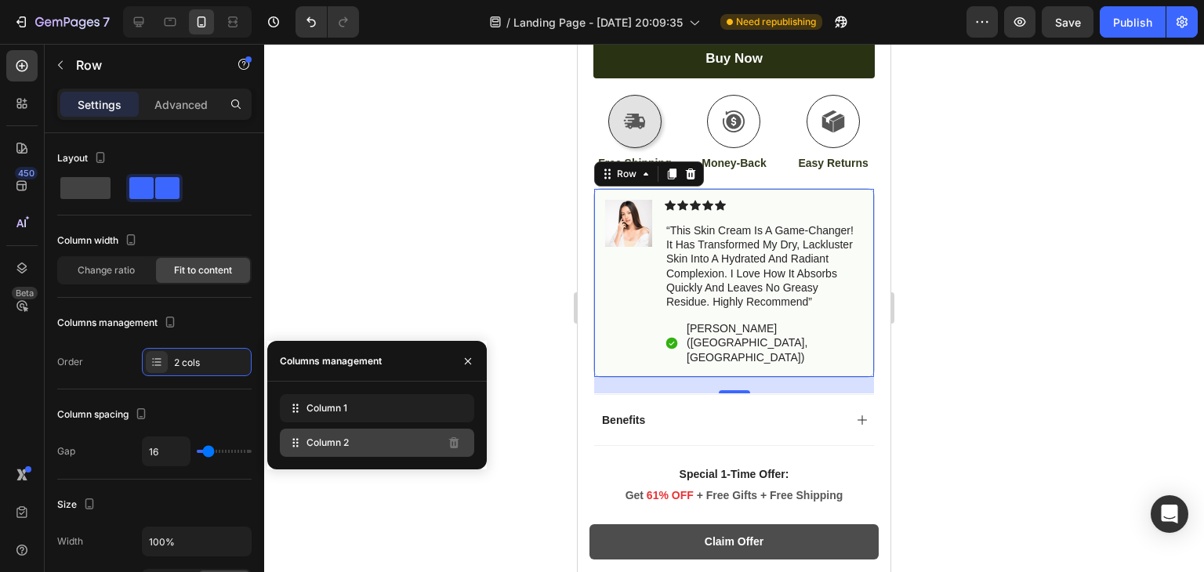
click at [344, 437] on span "Column 2" at bounding box center [327, 443] width 42 height 14
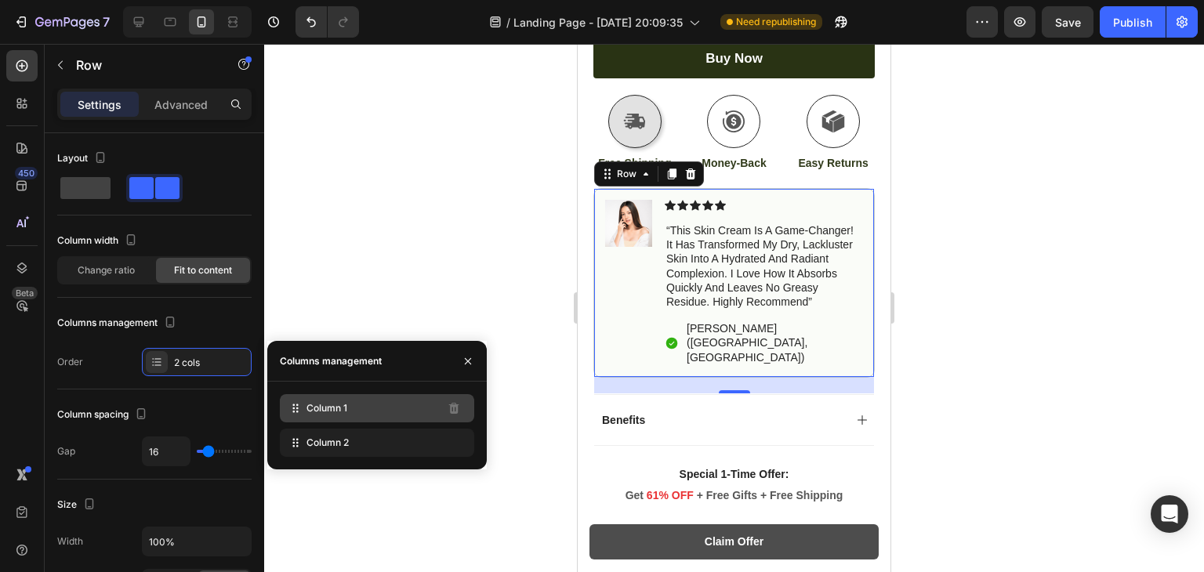
click at [321, 400] on div "Column 1" at bounding box center [377, 408] width 194 height 28
click at [303, 408] on icon at bounding box center [296, 408] width 16 height 16
click at [298, 408] on icon at bounding box center [297, 409] width 2 height 2
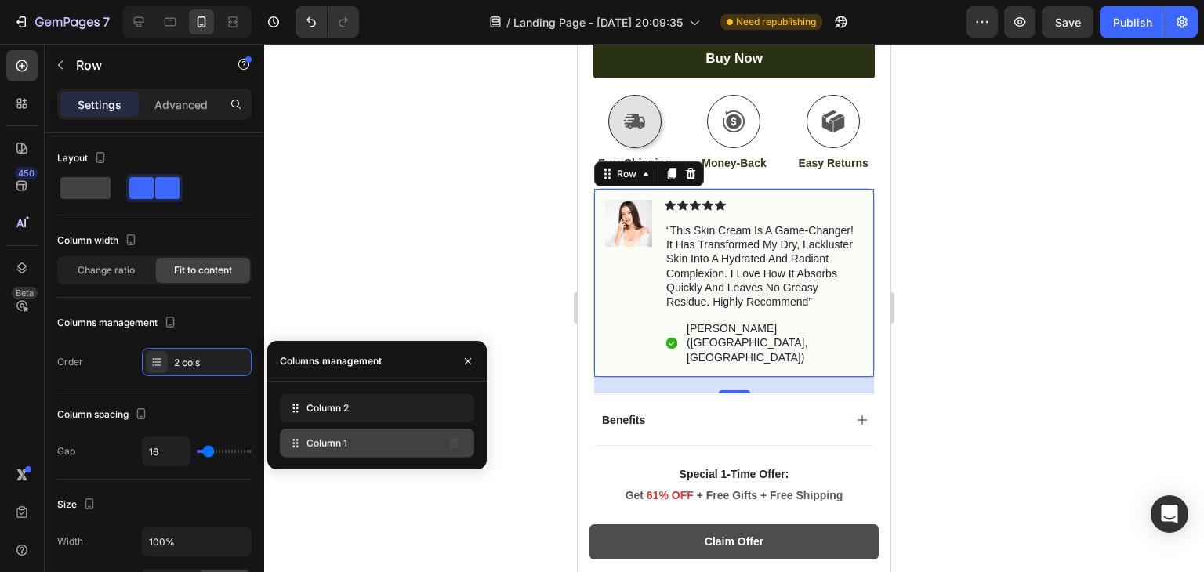
drag, startPoint x: 298, startPoint y: 408, endPoint x: 298, endPoint y: 444, distance: 35.3
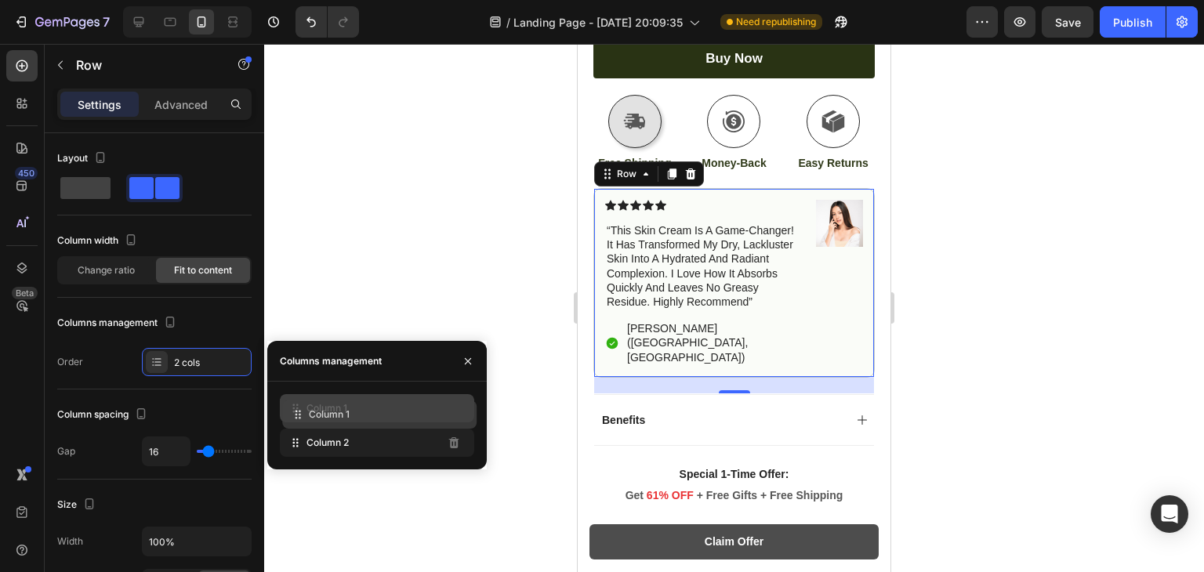
drag, startPoint x: 298, startPoint y: 448, endPoint x: 301, endPoint y: 420, distance: 28.4
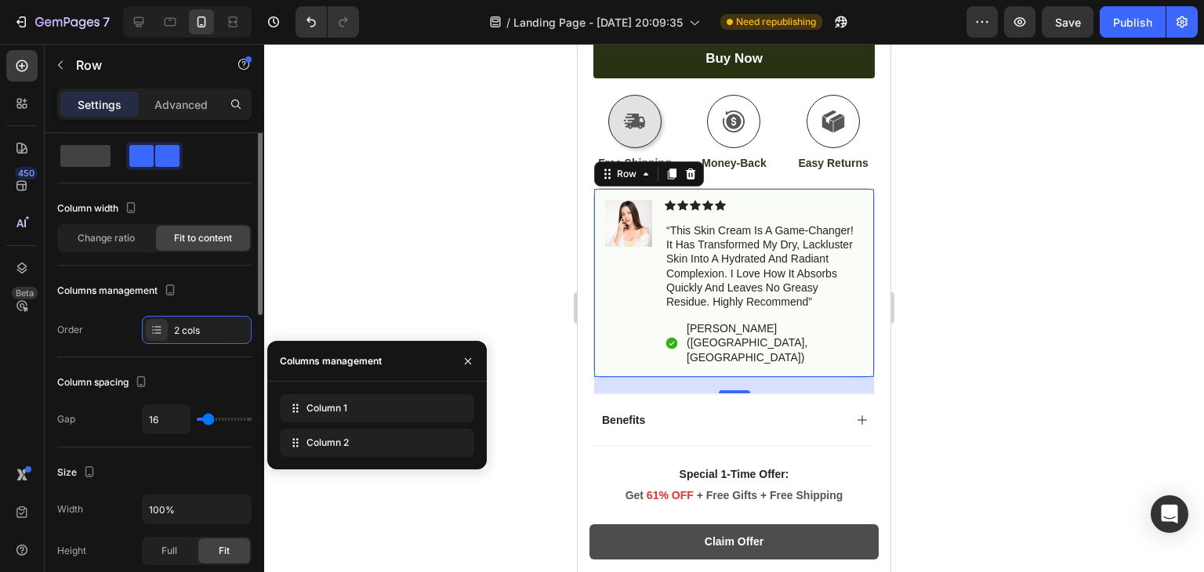
scroll to position [0, 0]
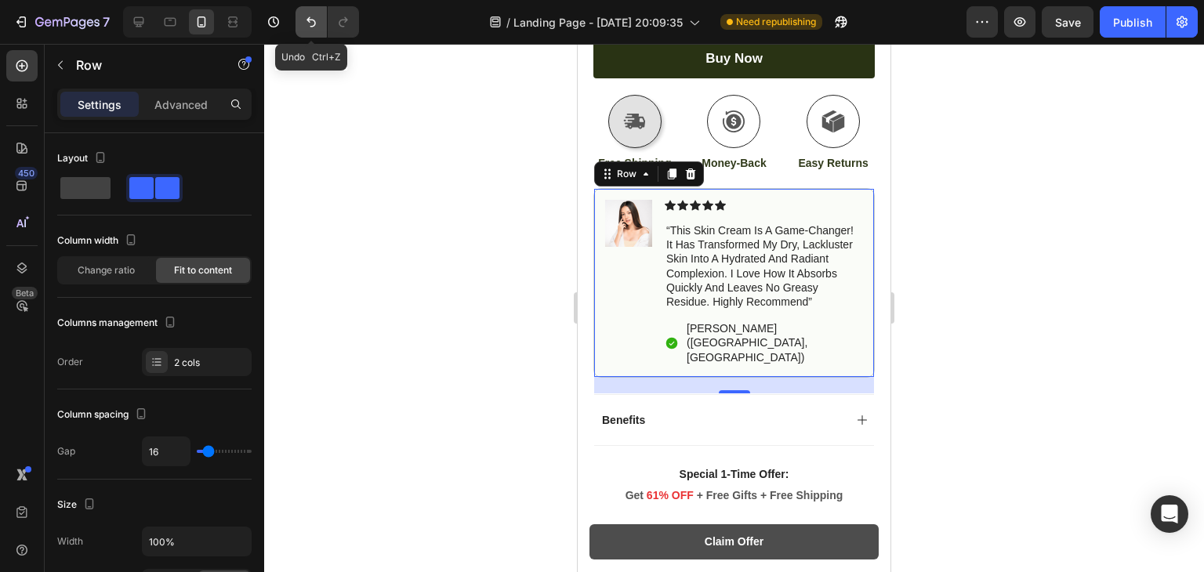
click at [304, 23] on icon "Undo/Redo" at bounding box center [311, 22] width 16 height 16
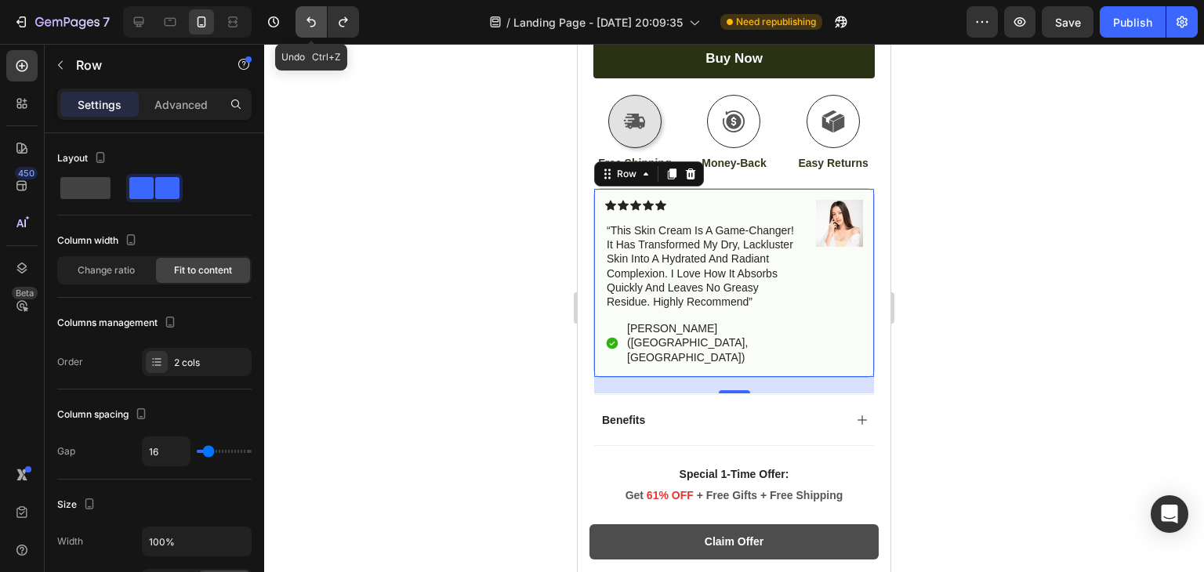
click at [304, 23] on icon "Undo/Redo" at bounding box center [311, 22] width 16 height 16
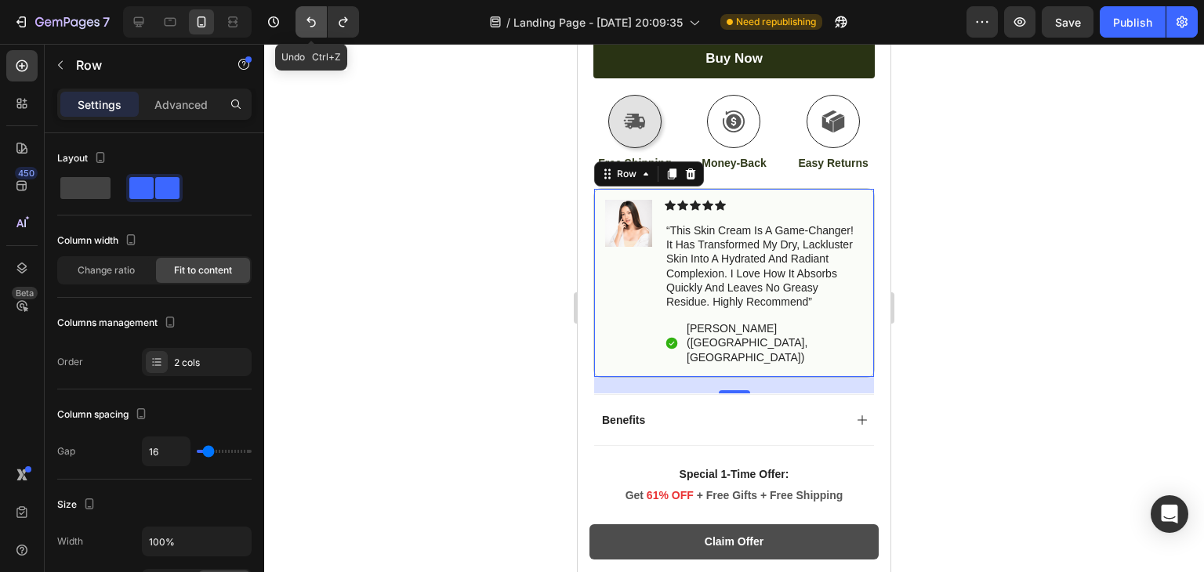
click at [304, 23] on icon "Undo/Redo" at bounding box center [311, 22] width 16 height 16
click at [138, 20] on icon at bounding box center [139, 22] width 16 height 16
type input "1200"
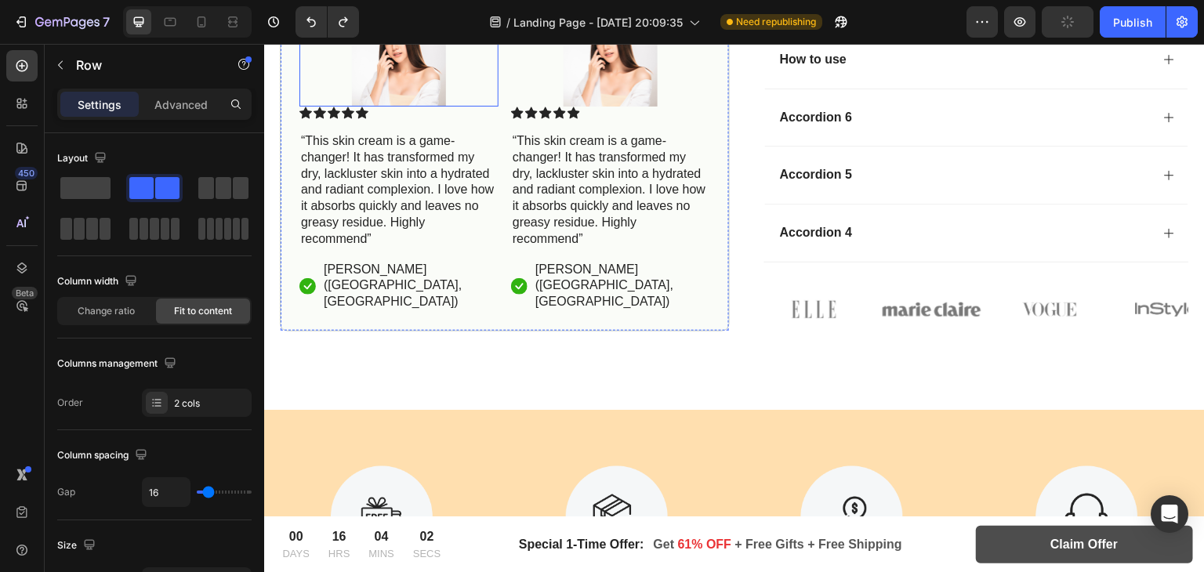
scroll to position [861, 0]
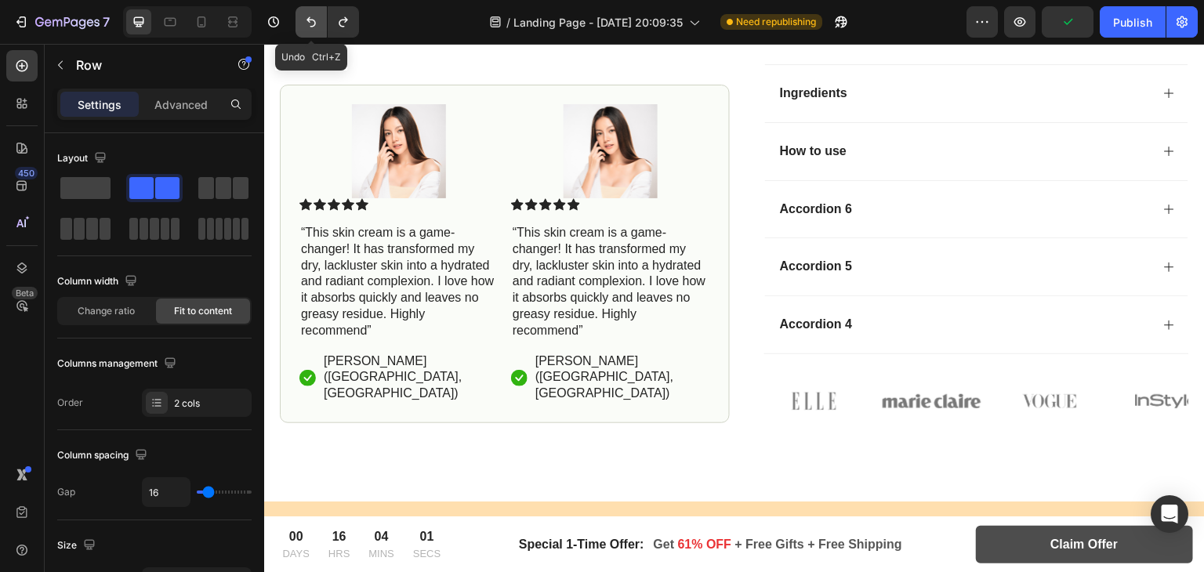
click at [303, 14] on icon "Undo/Redo" at bounding box center [311, 22] width 16 height 16
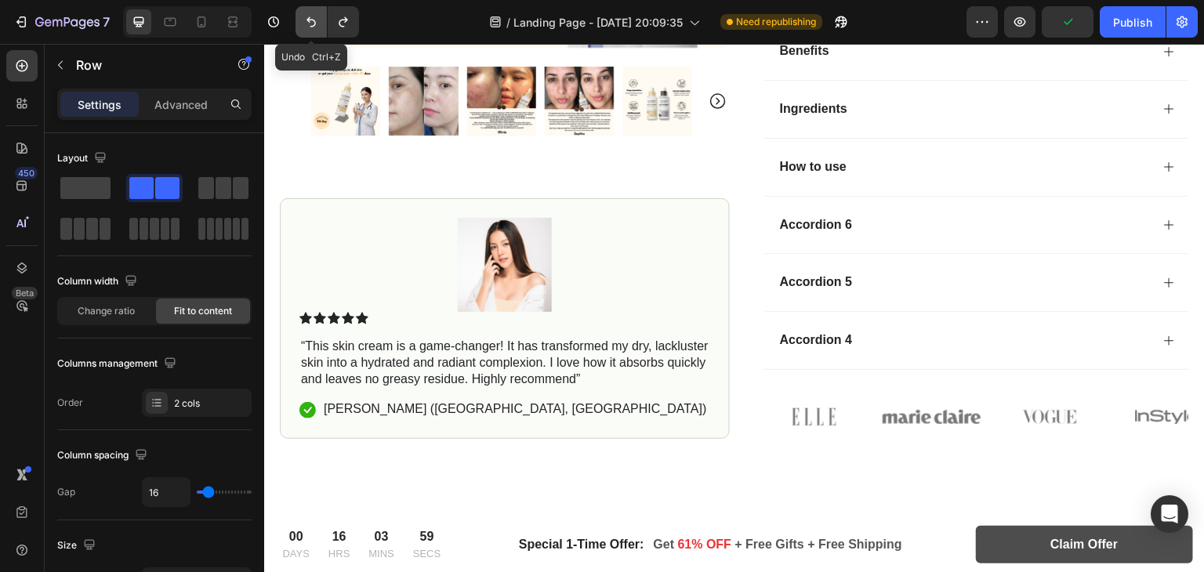
click at [303, 14] on icon "Undo/Redo" at bounding box center [311, 22] width 16 height 16
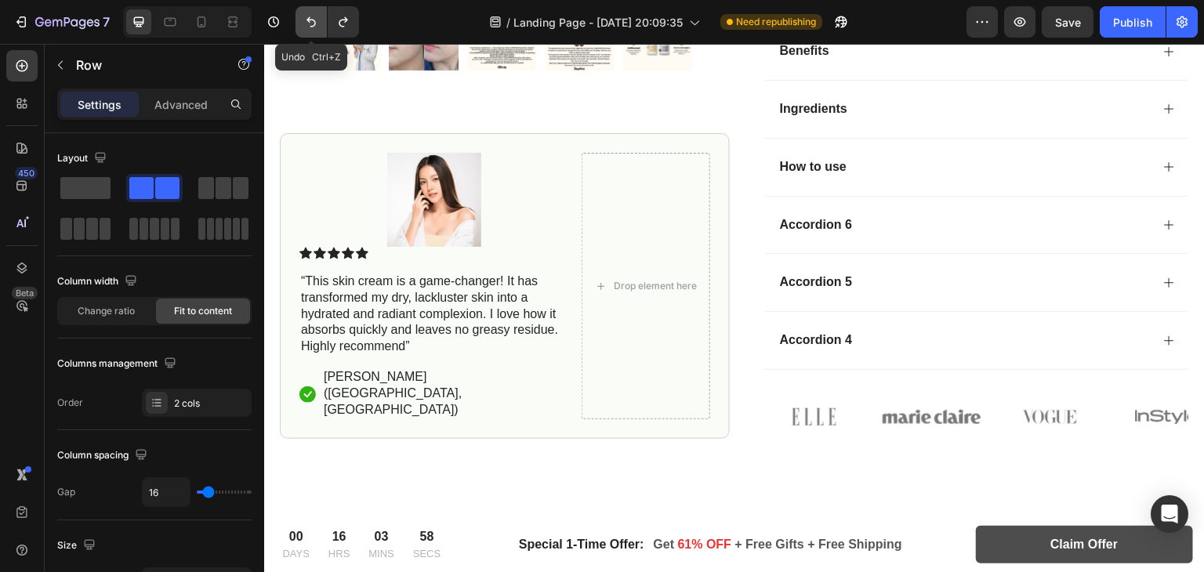
click at [303, 14] on icon "Undo/Redo" at bounding box center [311, 22] width 16 height 16
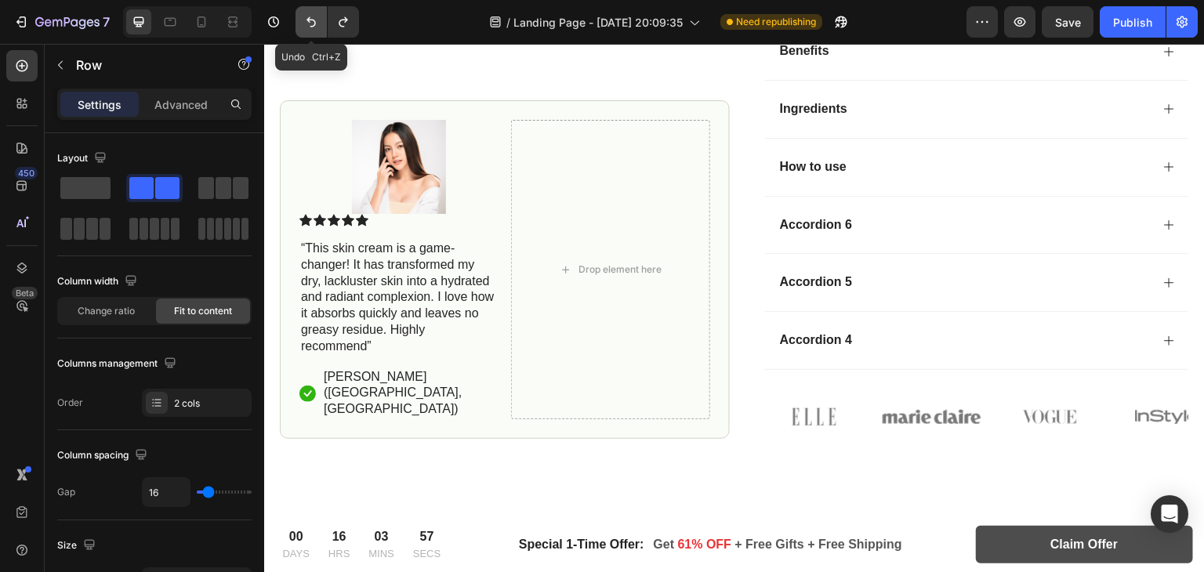
click at [303, 14] on icon "Undo/Redo" at bounding box center [311, 22] width 16 height 16
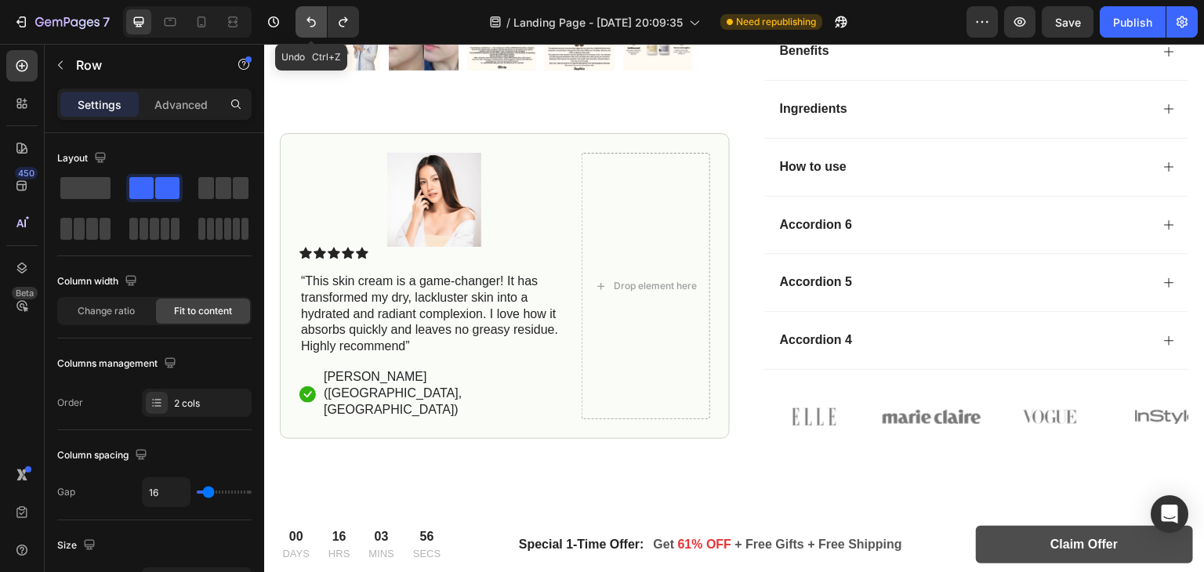
click at [303, 14] on icon "Undo/Redo" at bounding box center [311, 22] width 16 height 16
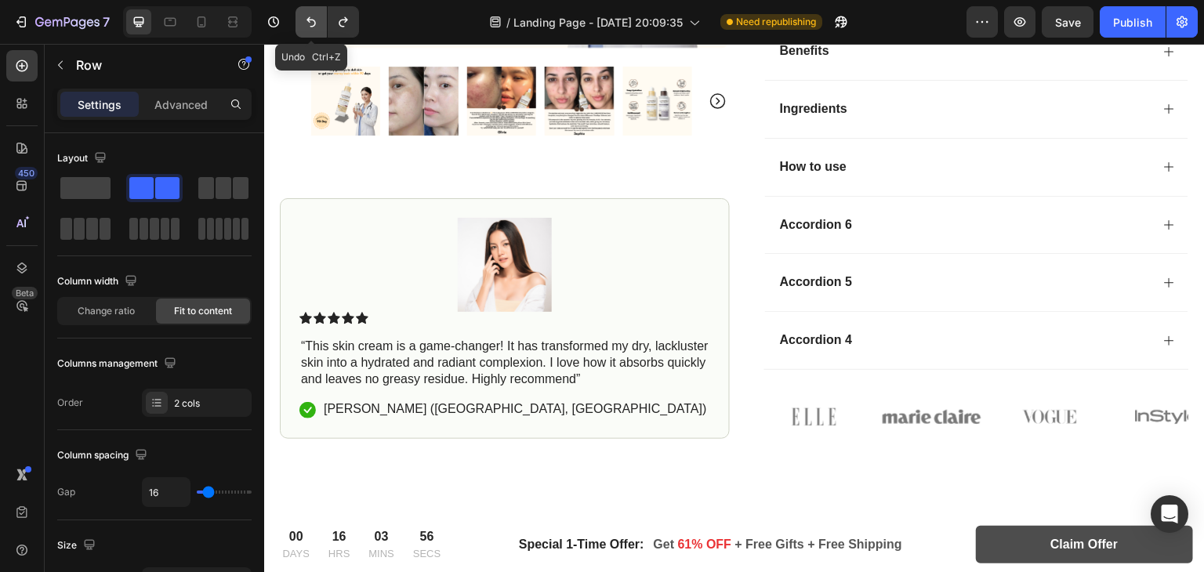
click at [303, 14] on icon "Undo/Redo" at bounding box center [311, 22] width 16 height 16
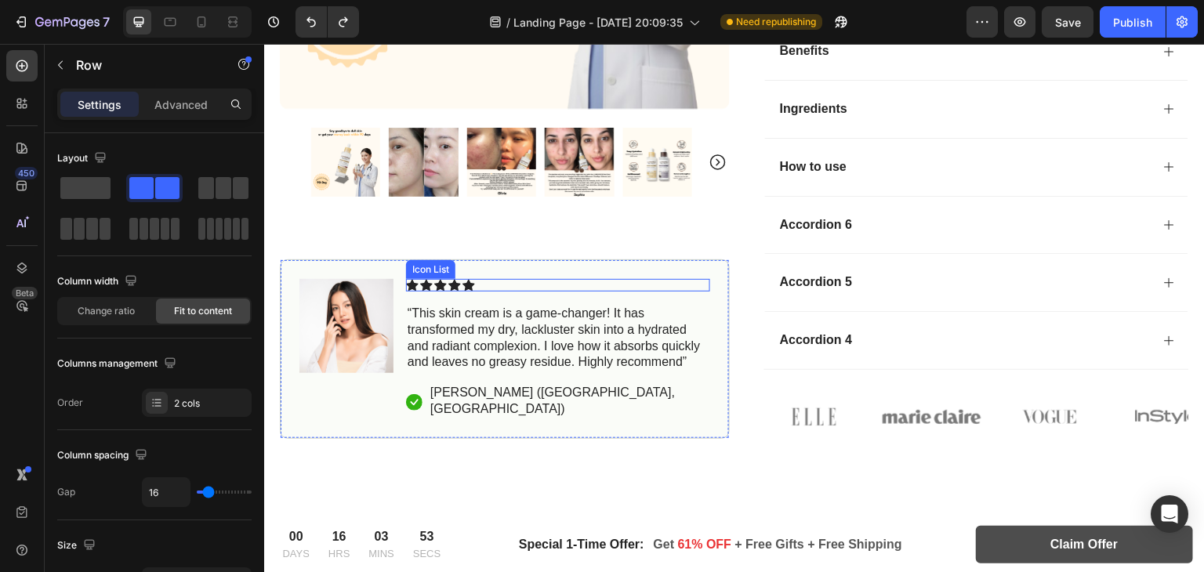
click at [694, 291] on div "Icon Icon Icon Icon Icon" at bounding box center [558, 285] width 304 height 13
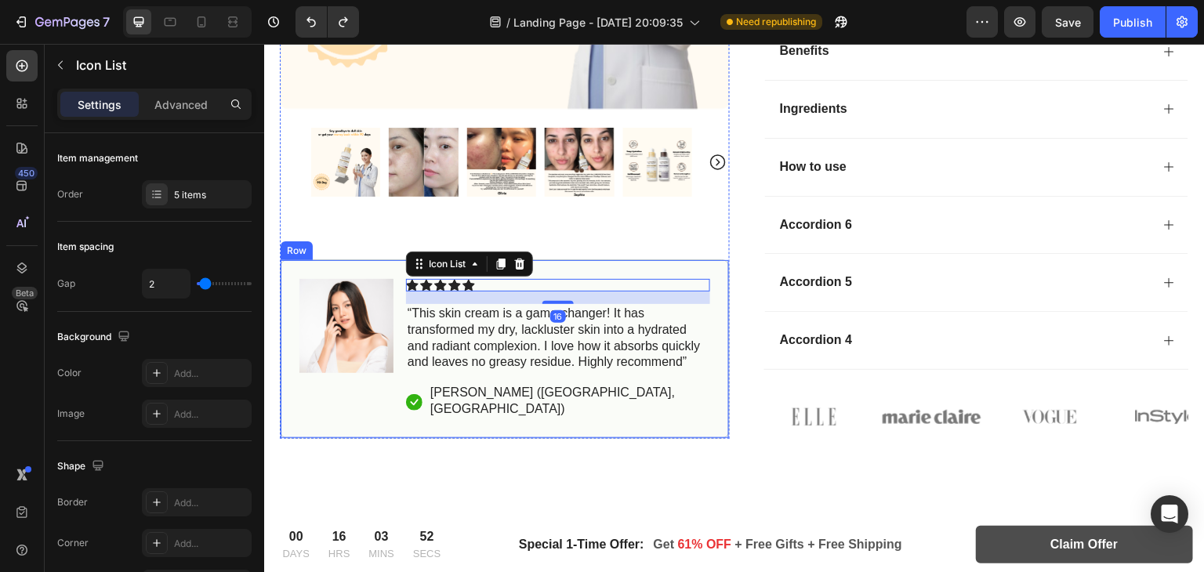
click at [582, 272] on div "Image Icon Icon Icon Icon Icon Icon List 16 “This skin cream is a game-changer!…" at bounding box center [505, 348] width 450 height 179
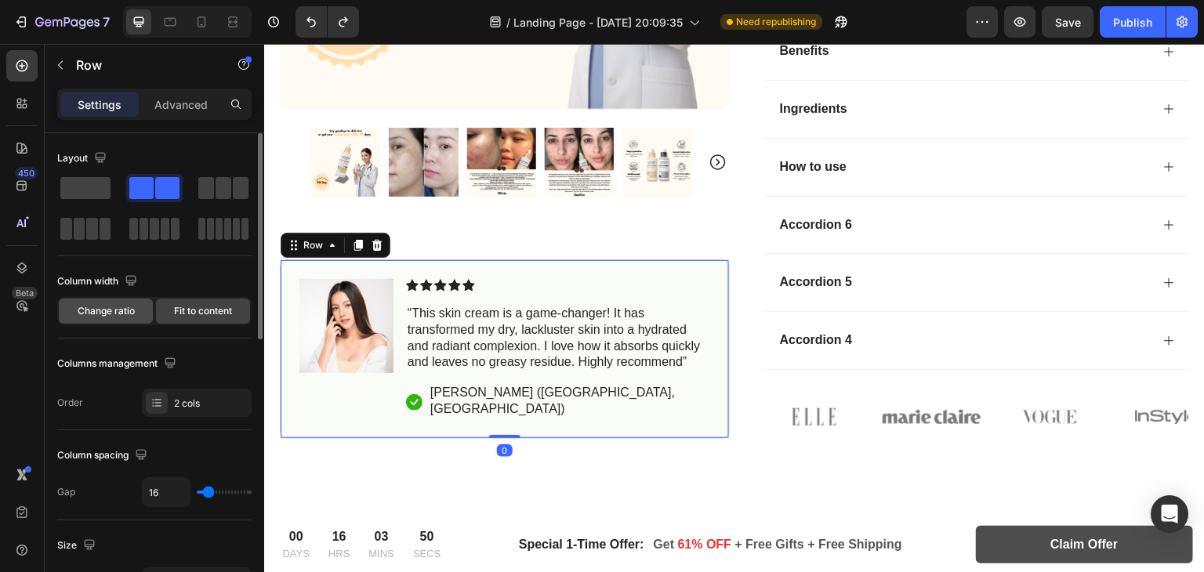
click at [120, 316] on span "Change ratio" at bounding box center [106, 311] width 57 height 14
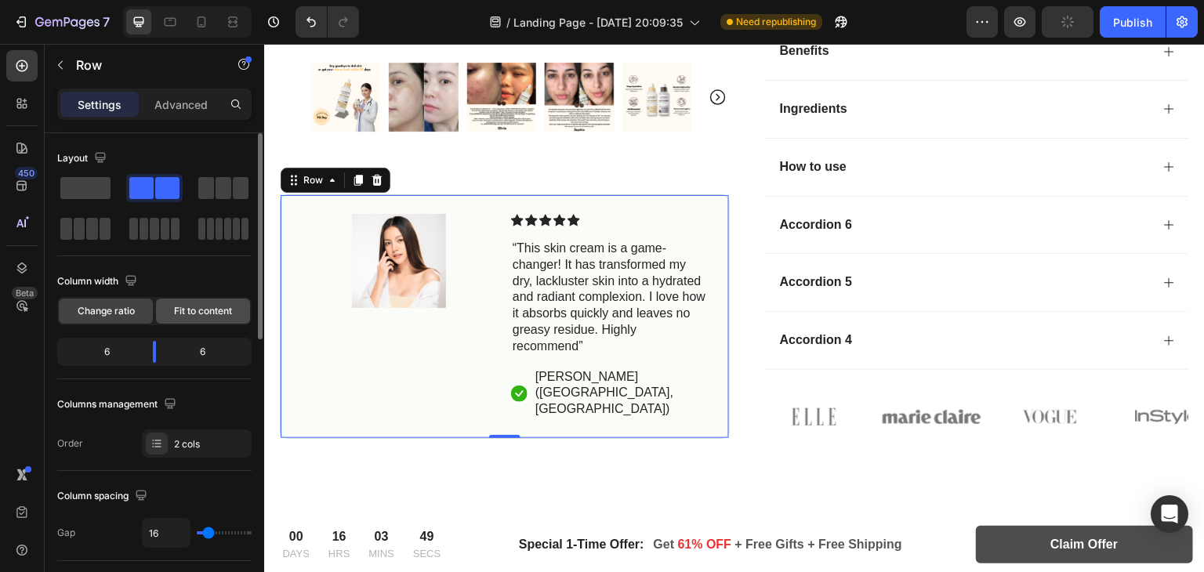
click at [208, 311] on span "Fit to content" at bounding box center [203, 311] width 58 height 14
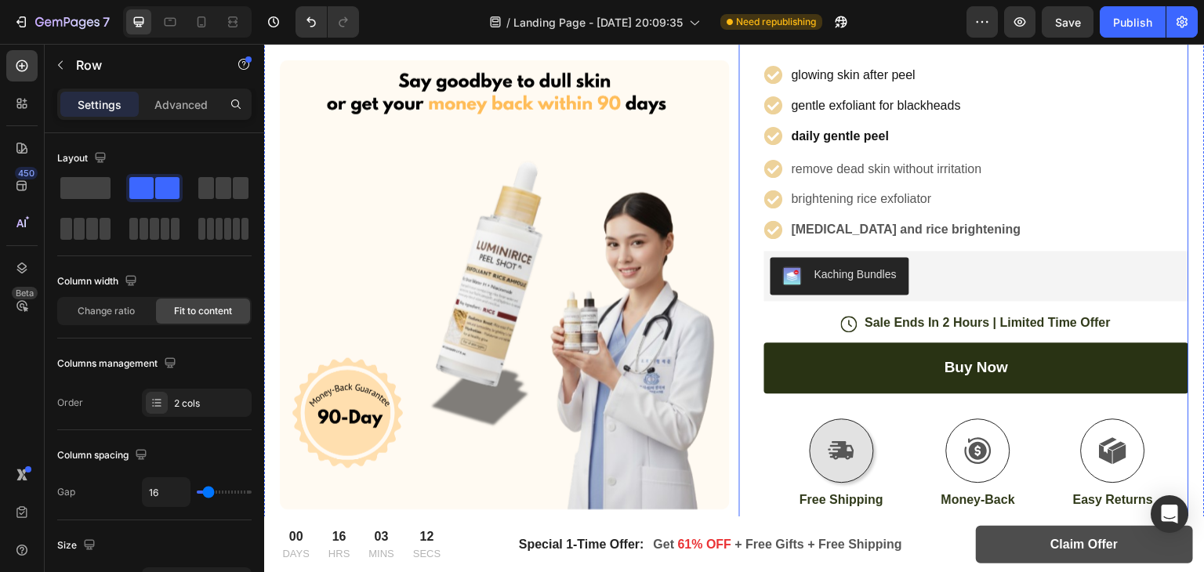
scroll to position [607, 0]
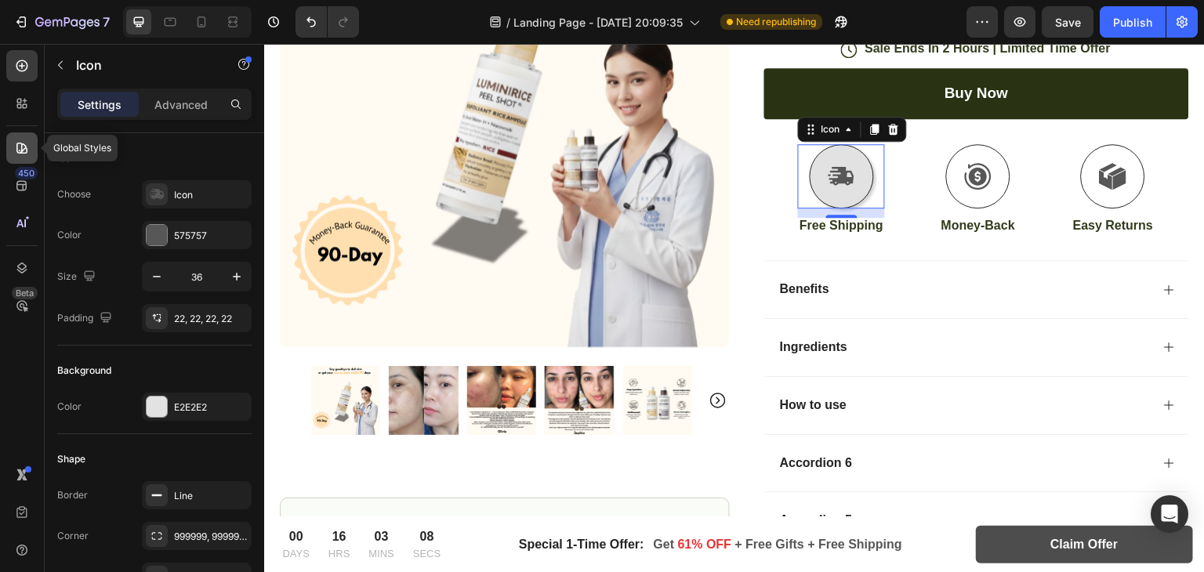
click at [13, 133] on div at bounding box center [21, 147] width 31 height 31
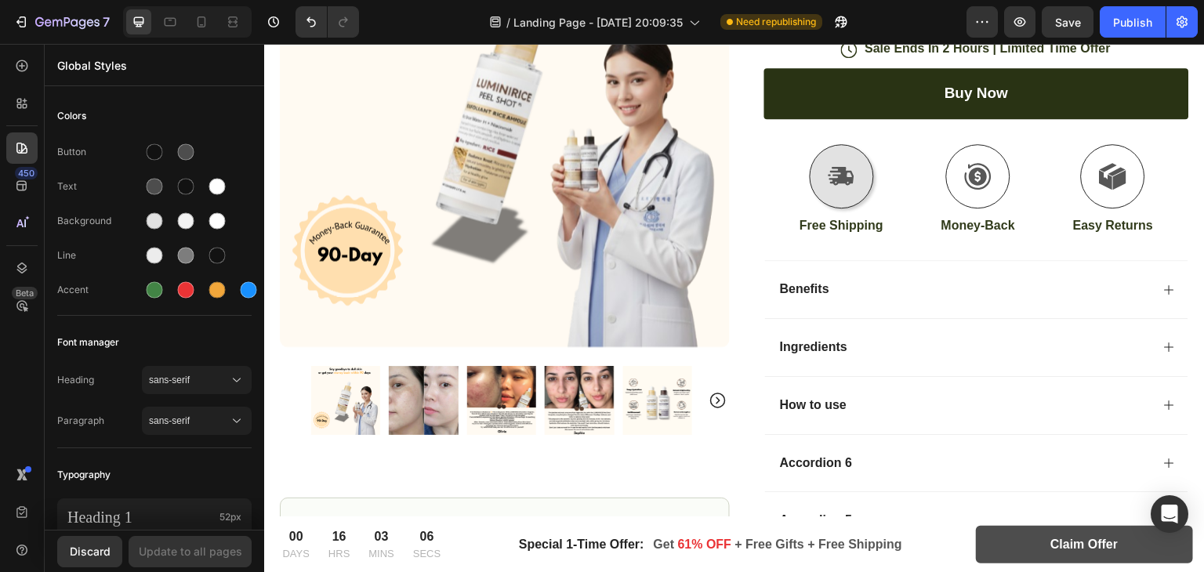
click at [42, 183] on div "450 Beta" at bounding box center [22, 308] width 45 height 528
click at [15, 176] on div "450" at bounding box center [21, 185] width 31 height 31
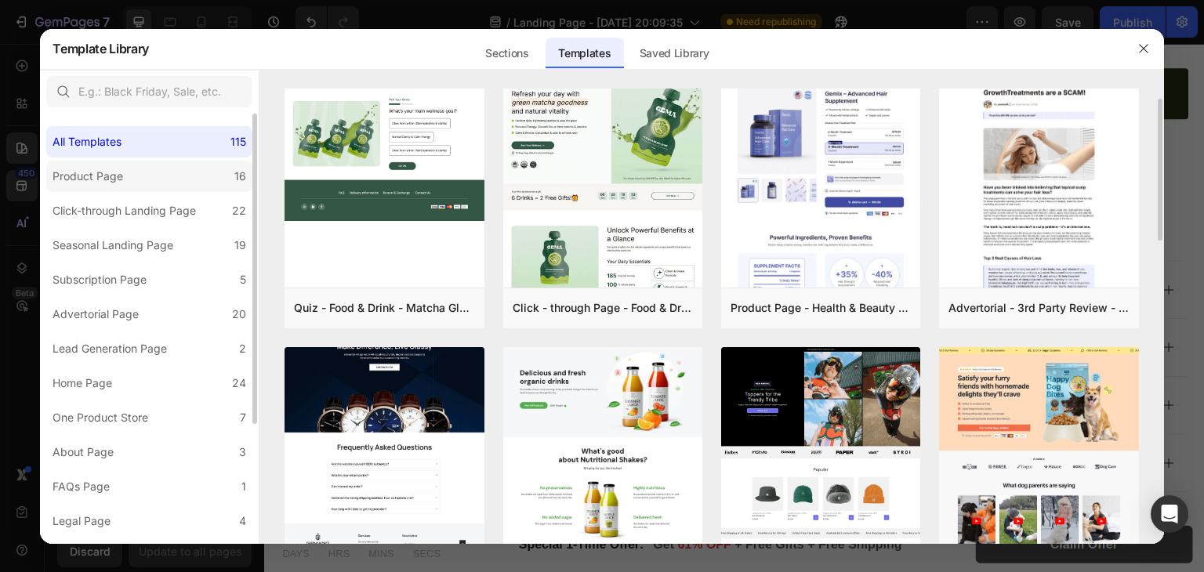
scroll to position [34, 0]
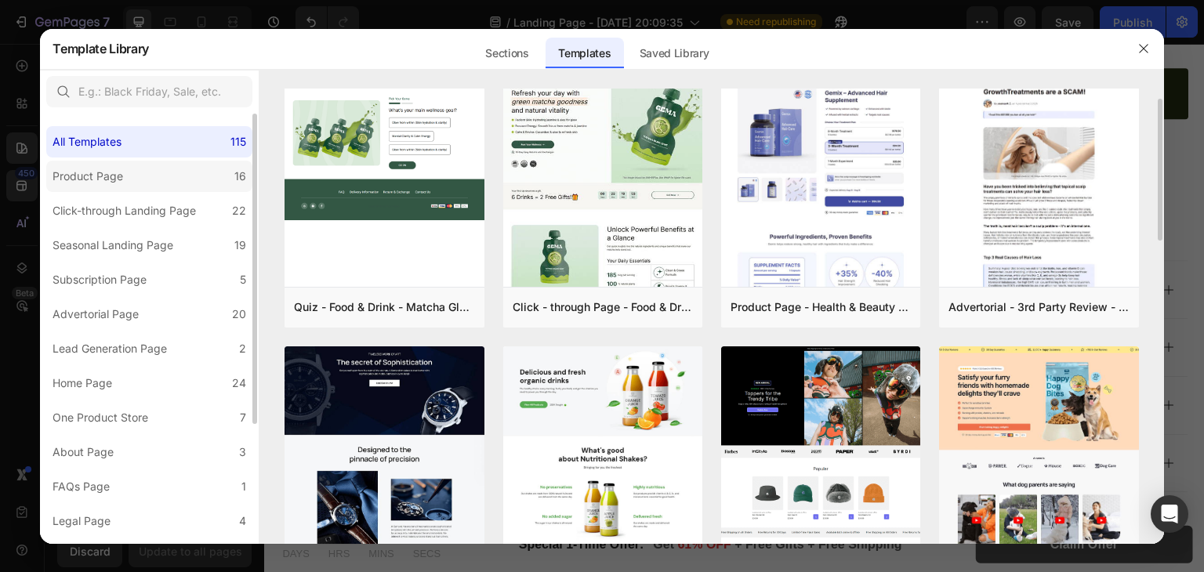
click at [125, 176] on div "Product Page" at bounding box center [91, 176] width 77 height 19
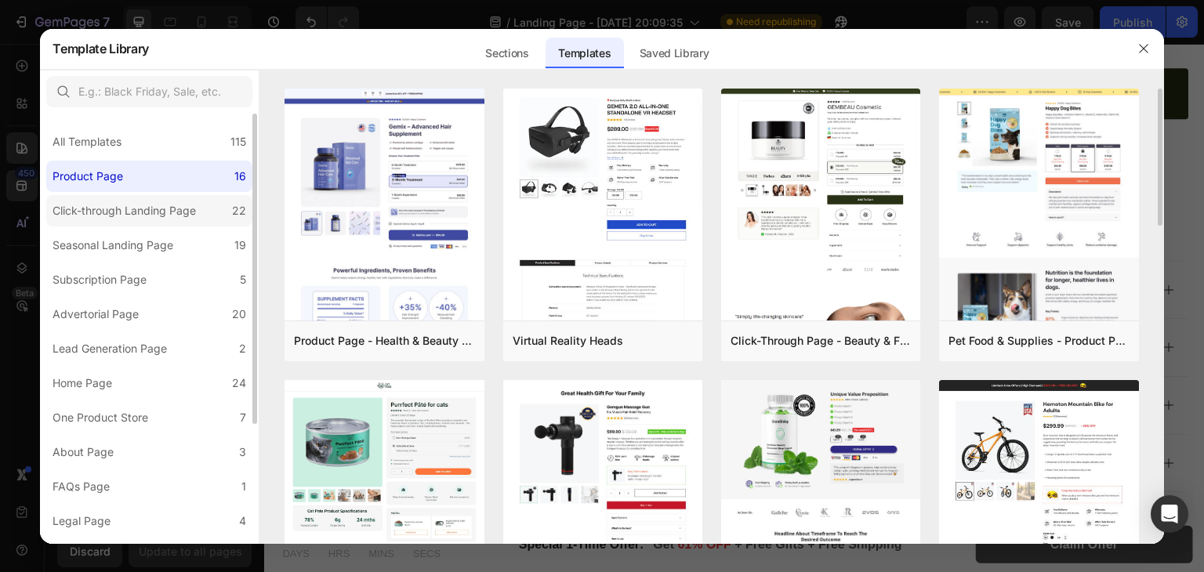
click at [147, 214] on div "Click-through Landing Page" at bounding box center [124, 210] width 143 height 19
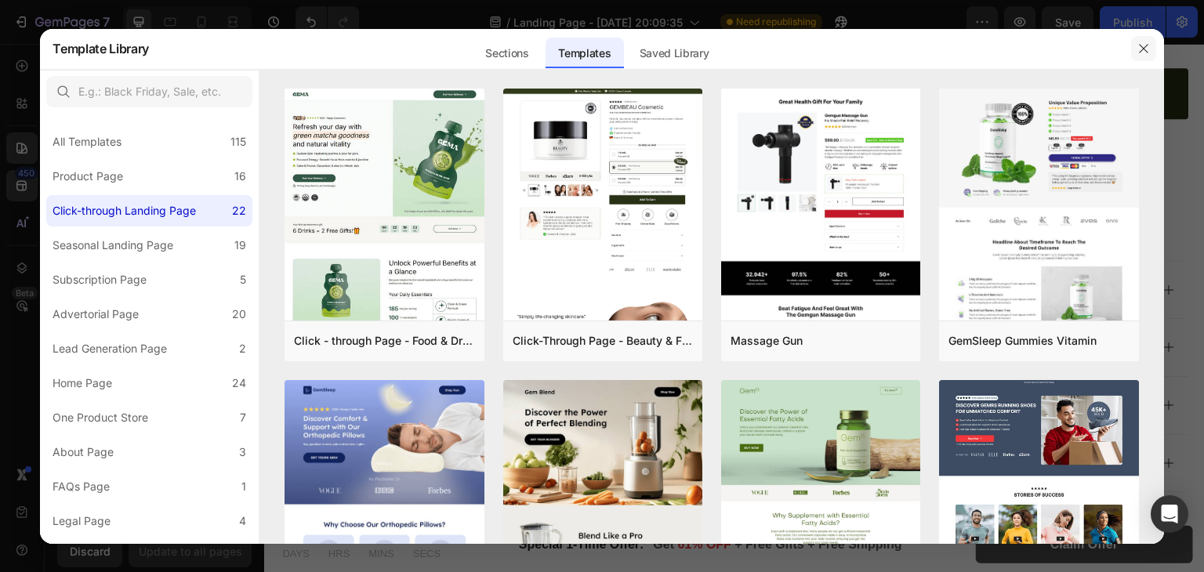
click at [1144, 45] on icon "button" at bounding box center [1143, 48] width 13 height 13
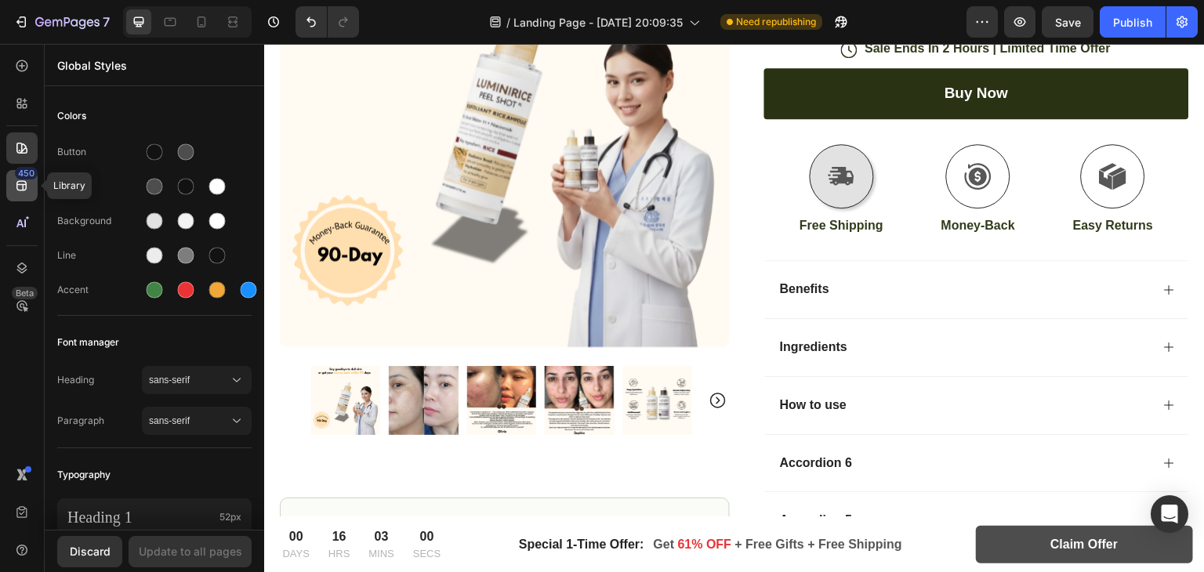
click at [19, 184] on icon at bounding box center [21, 186] width 10 height 10
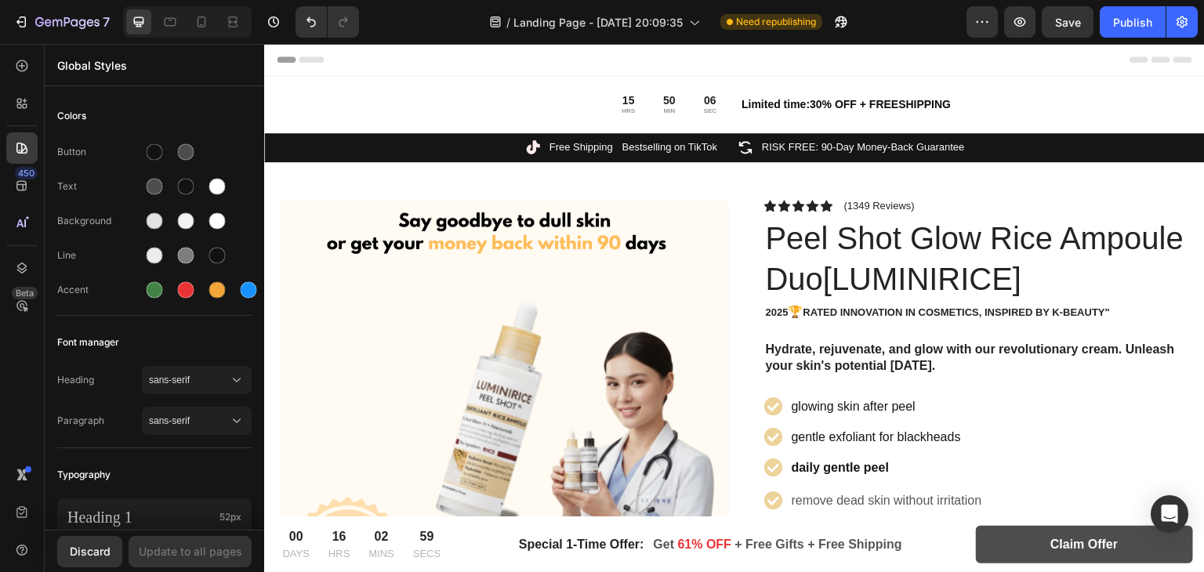
scroll to position [607, 0]
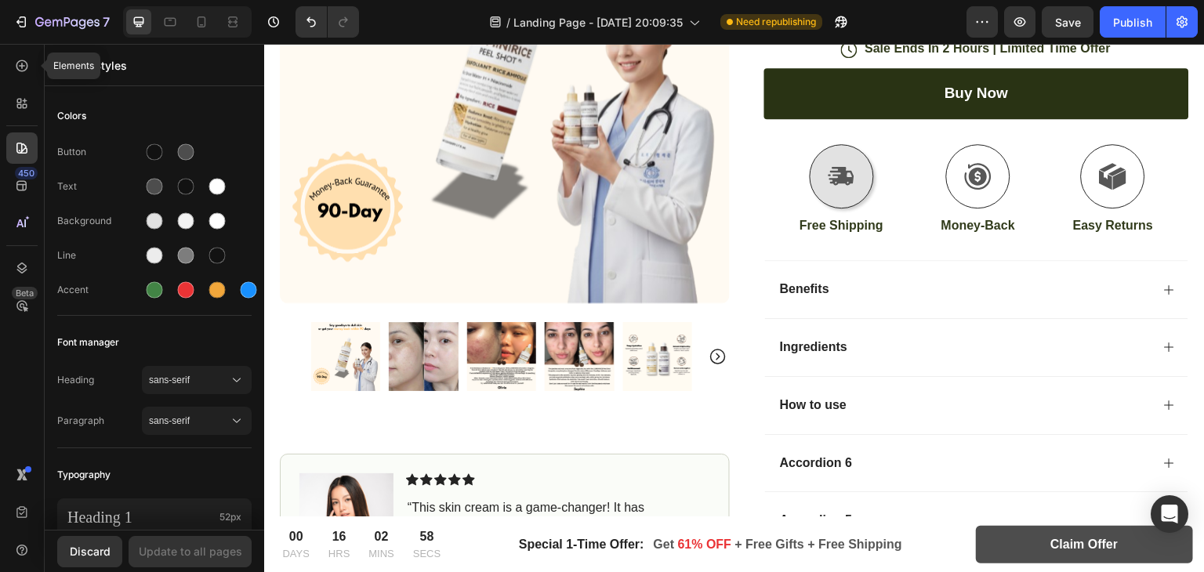
click at [13, 74] on div at bounding box center [21, 65] width 31 height 31
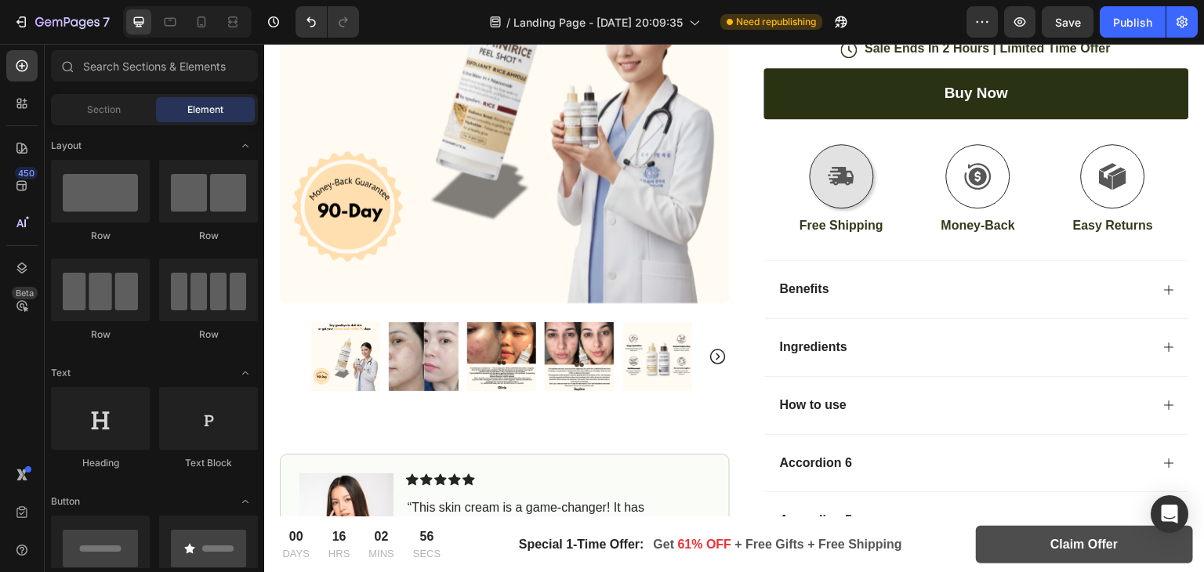
click at [103, 122] on div "Section Element" at bounding box center [154, 109] width 207 height 31
click at [109, 106] on span "Section" at bounding box center [104, 110] width 34 height 14
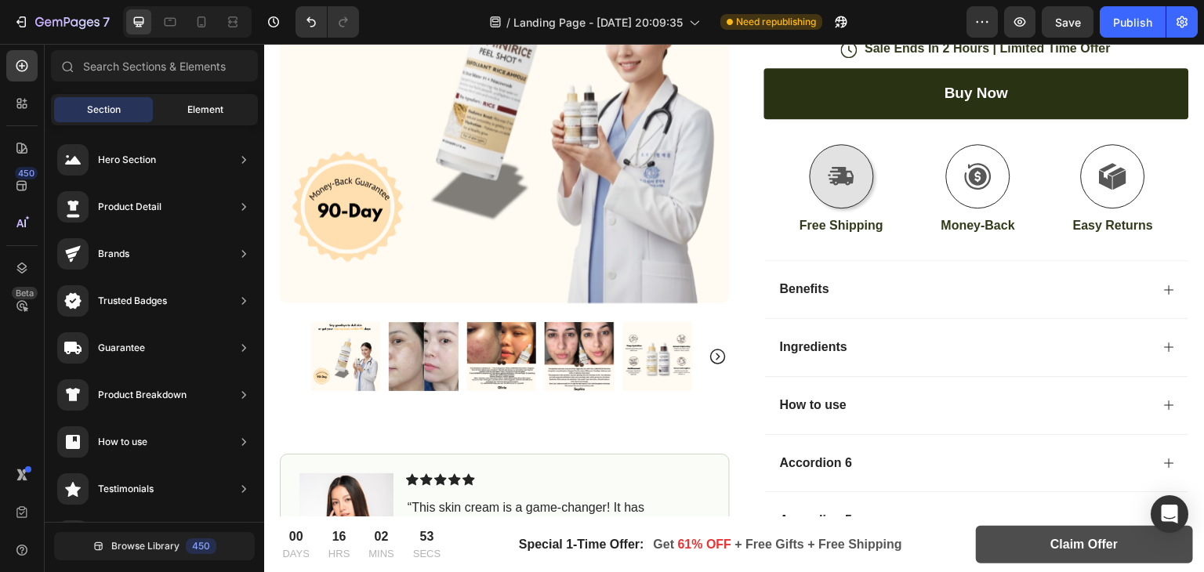
click at [175, 105] on div "Element" at bounding box center [205, 109] width 99 height 25
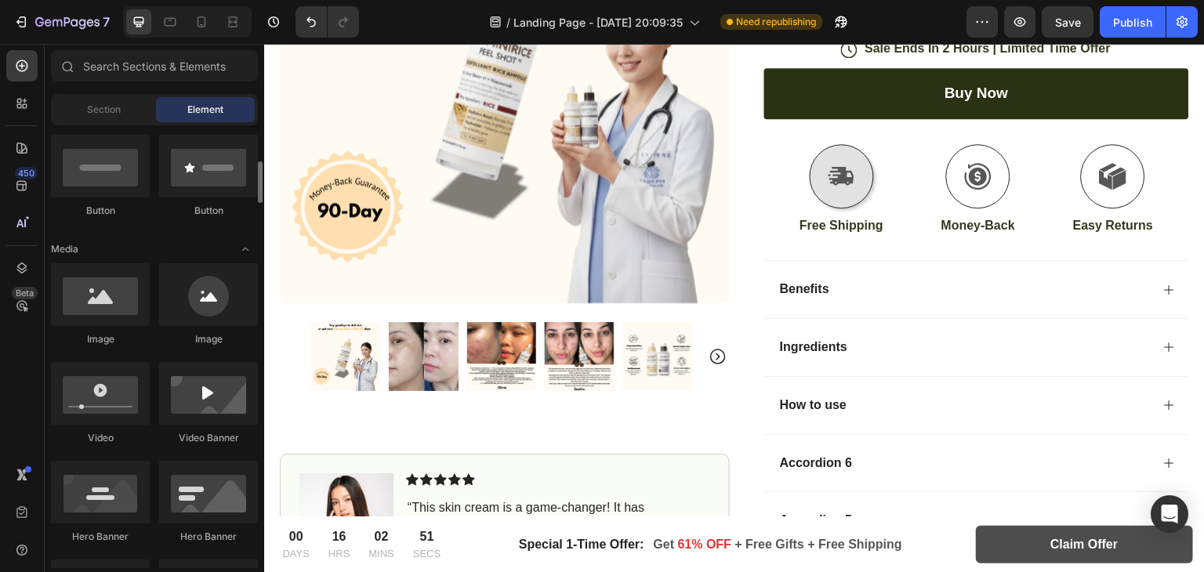
scroll to position [382, 0]
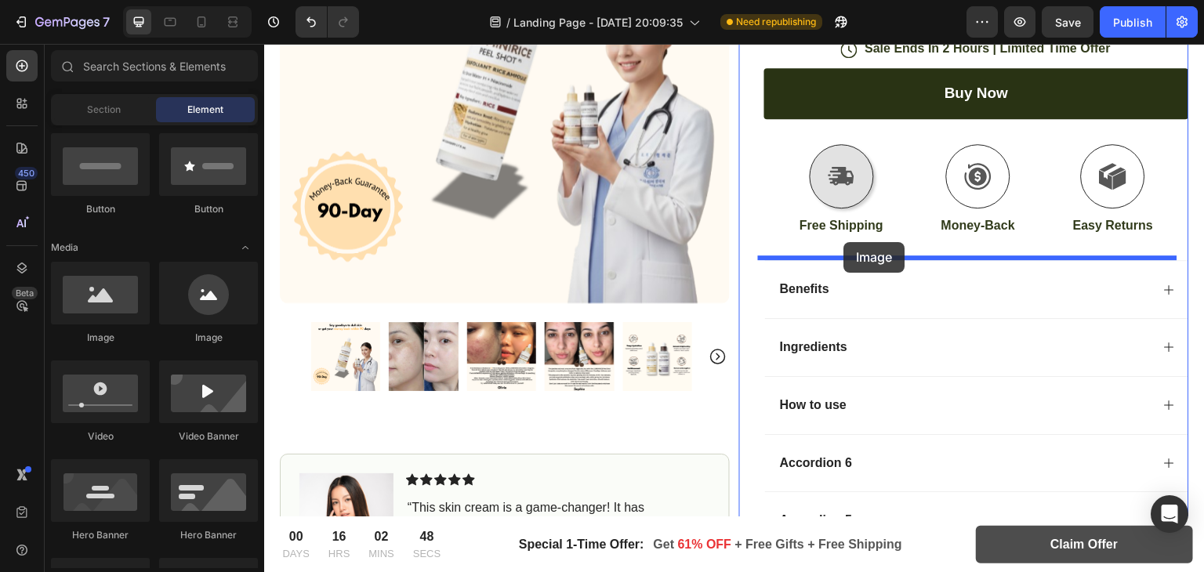
drag, startPoint x: 807, startPoint y: 192, endPoint x: 844, endPoint y: 242, distance: 62.2
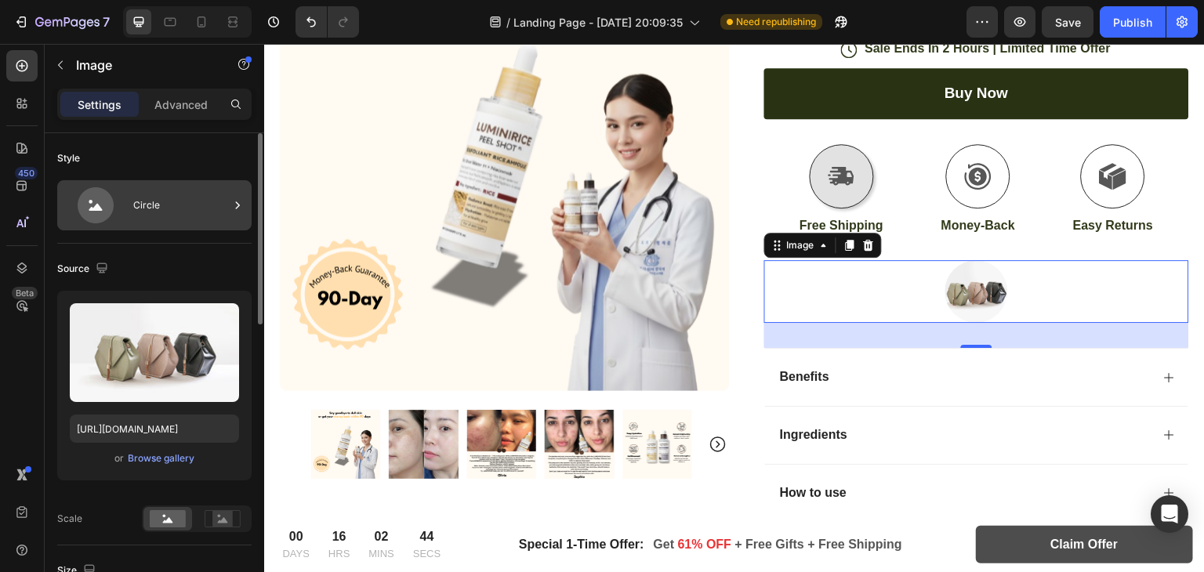
click at [154, 212] on div "Circle" at bounding box center [181, 205] width 96 height 36
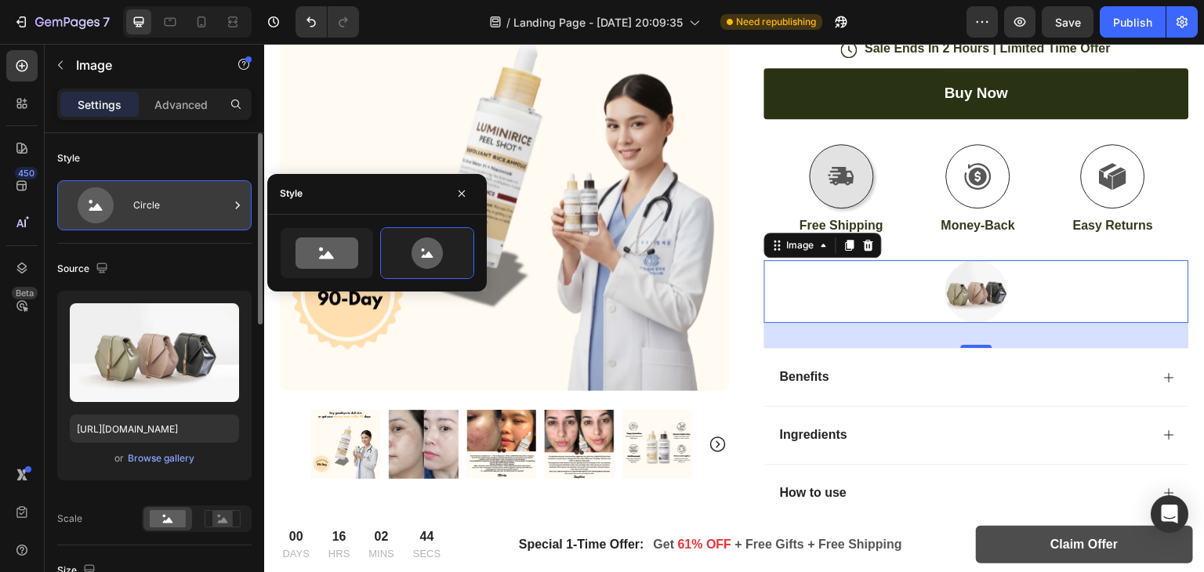
click at [154, 212] on div "Circle" at bounding box center [181, 205] width 96 height 36
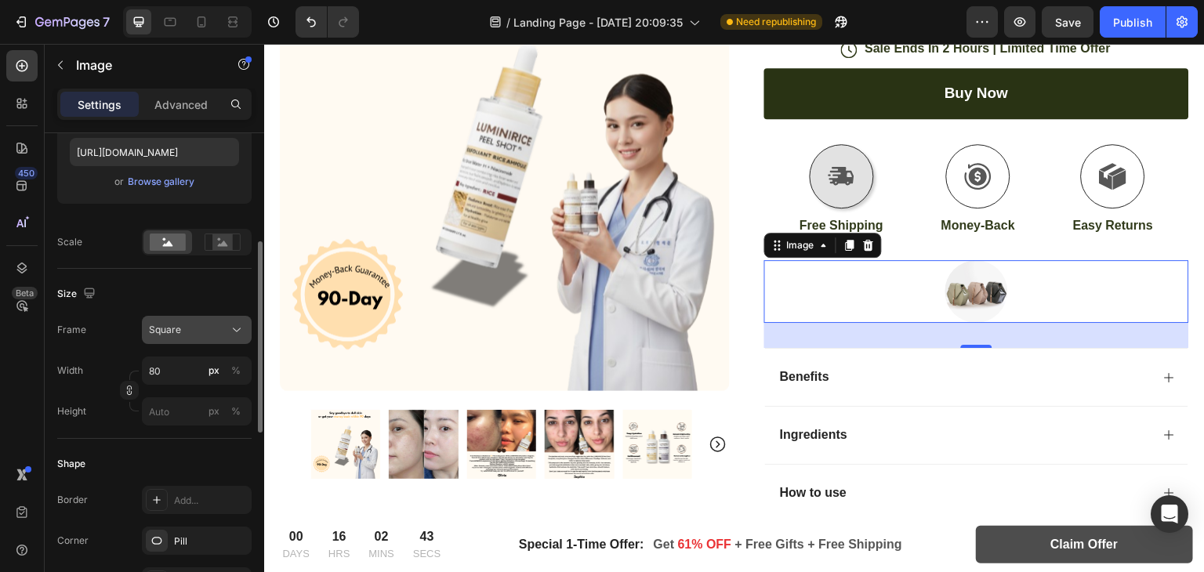
scroll to position [276, 0]
click at [215, 324] on div "Square" at bounding box center [187, 331] width 77 height 14
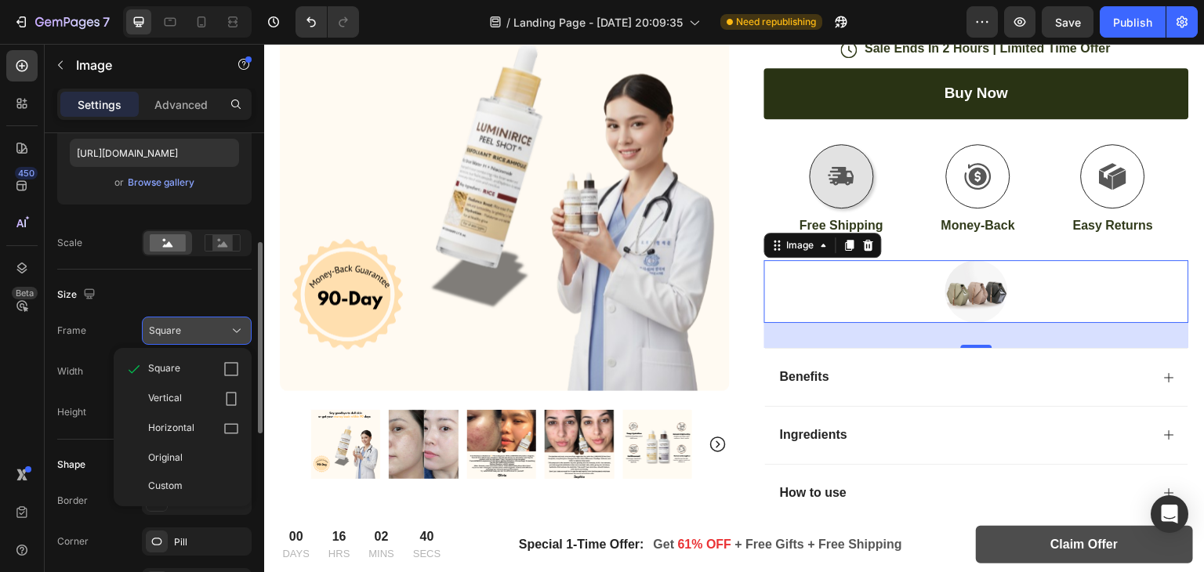
click at [215, 324] on div "Square" at bounding box center [187, 331] width 77 height 14
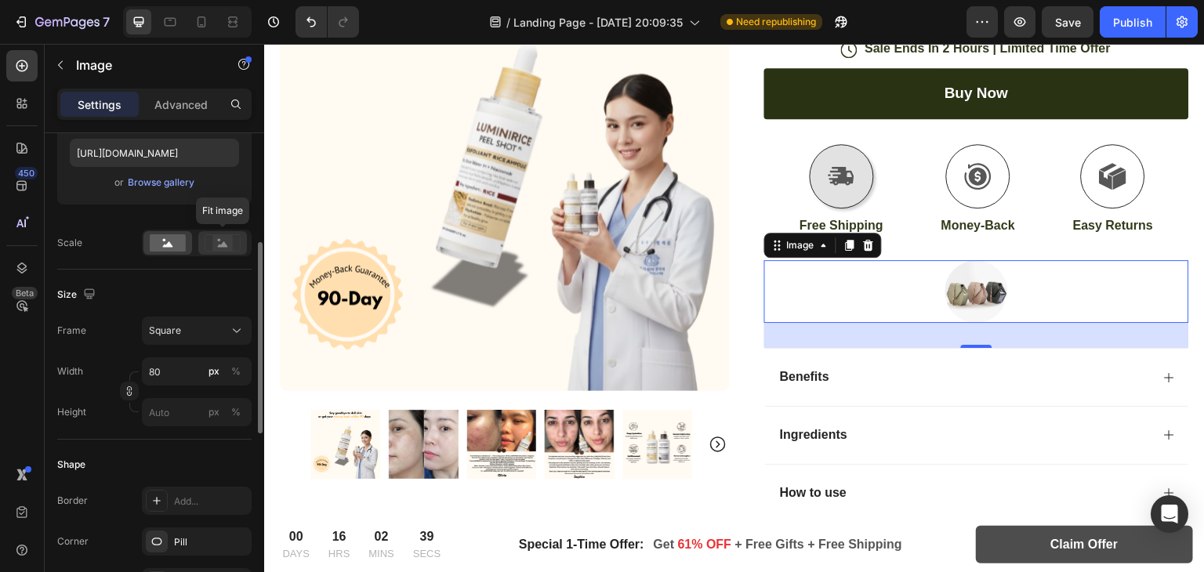
click at [218, 250] on rect at bounding box center [222, 242] width 35 height 16
click at [210, 250] on rect at bounding box center [222, 242] width 35 height 16
click at [166, 244] on icon at bounding box center [168, 243] width 10 height 5
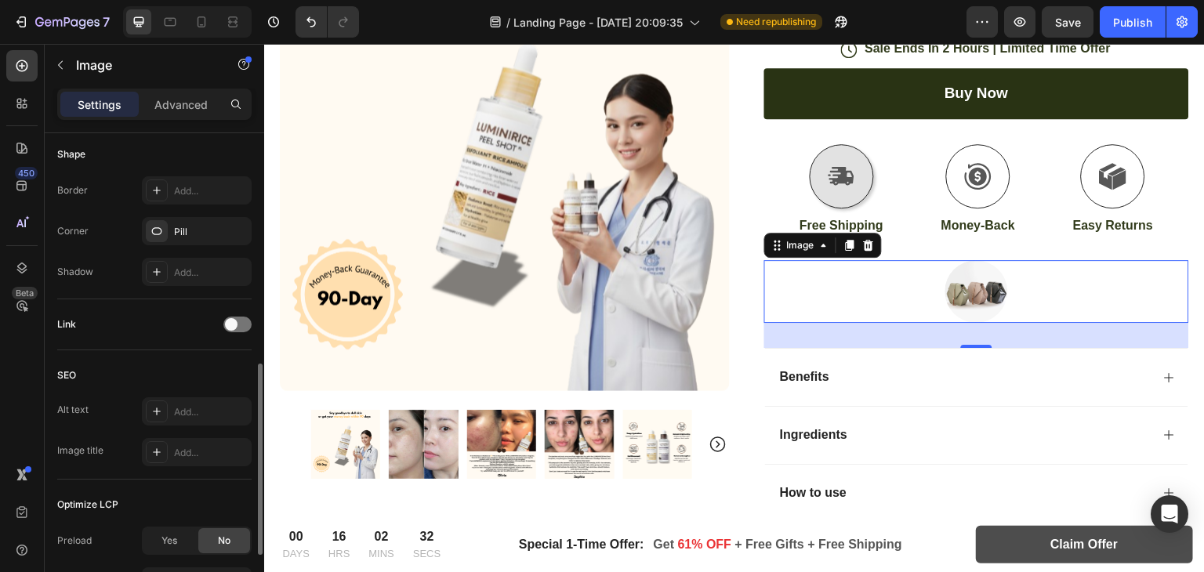
scroll to position [585, 0]
click at [158, 185] on icon at bounding box center [156, 191] width 13 height 13
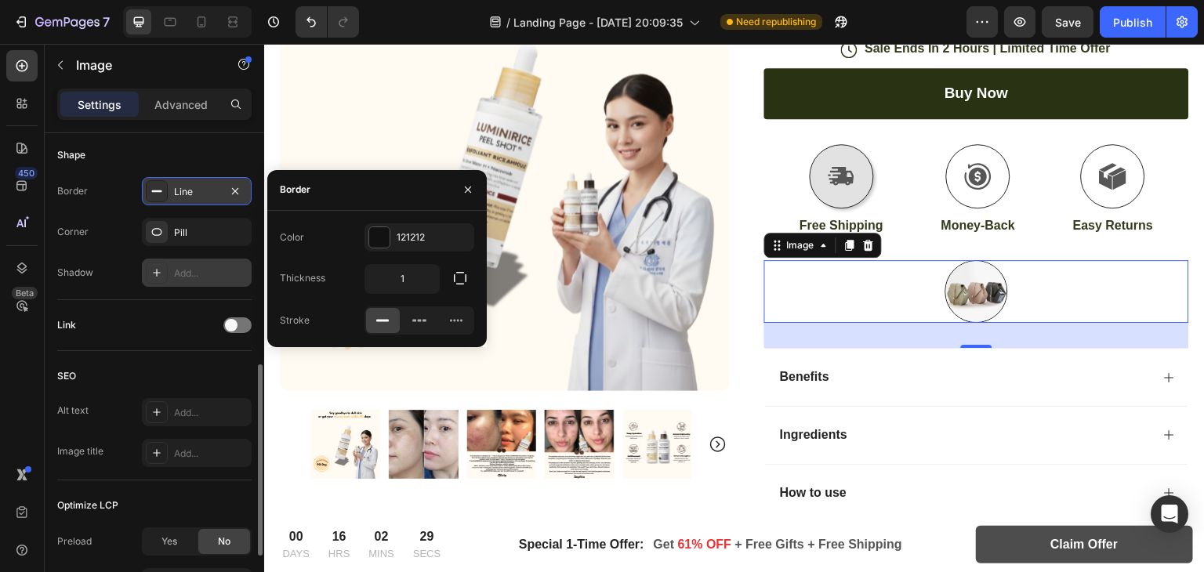
click at [158, 263] on div at bounding box center [157, 273] width 22 height 22
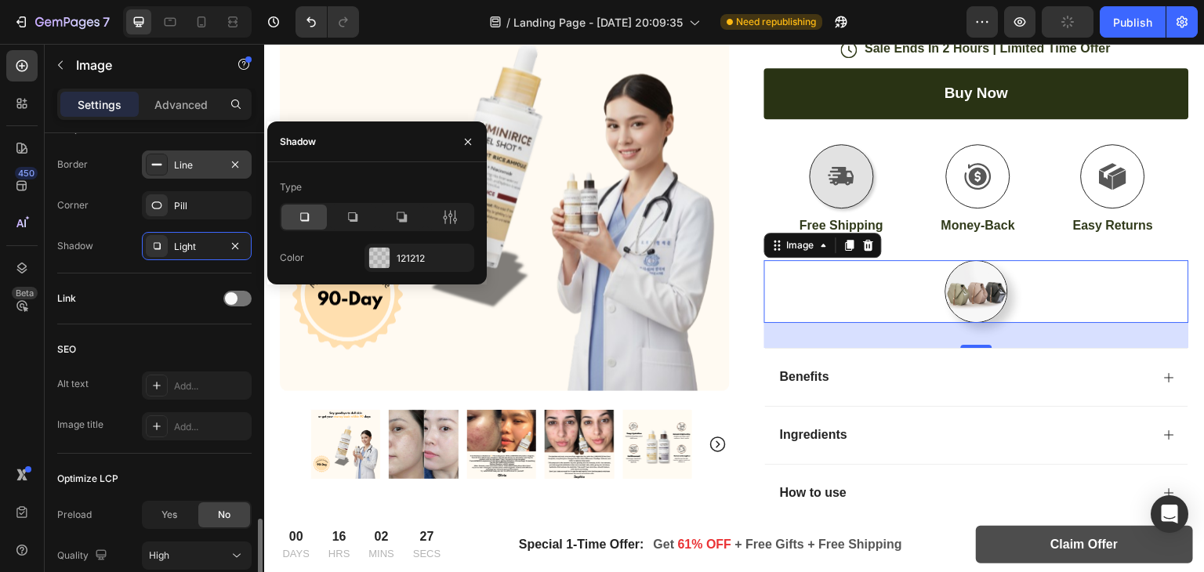
scroll to position [738, 0]
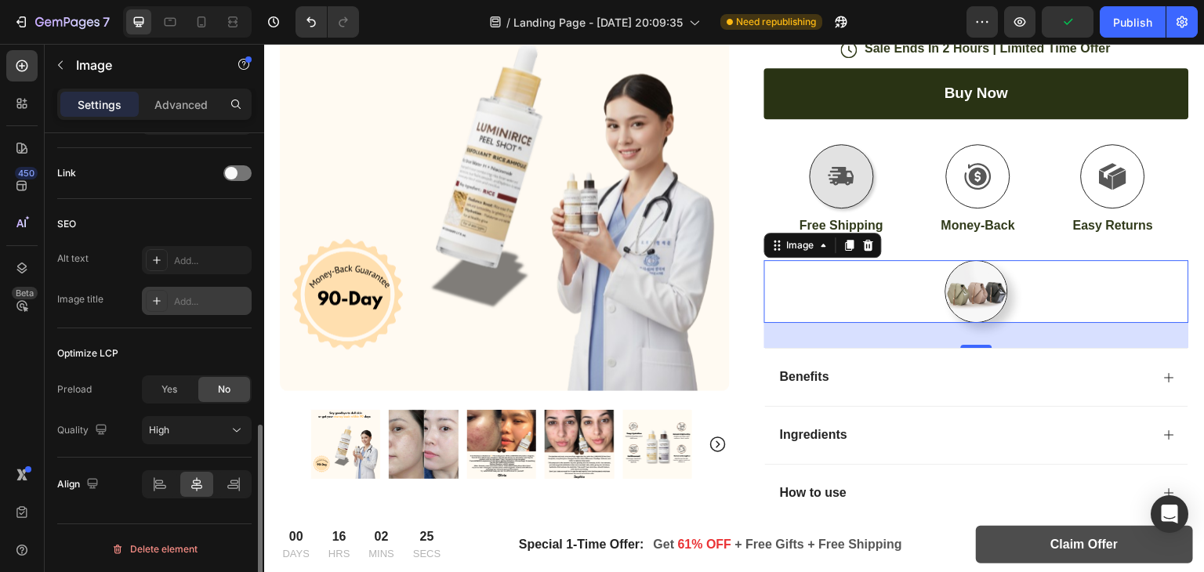
click at [154, 287] on div "Add..." at bounding box center [197, 301] width 110 height 28
click at [157, 379] on div "Yes" at bounding box center [169, 389] width 52 height 25
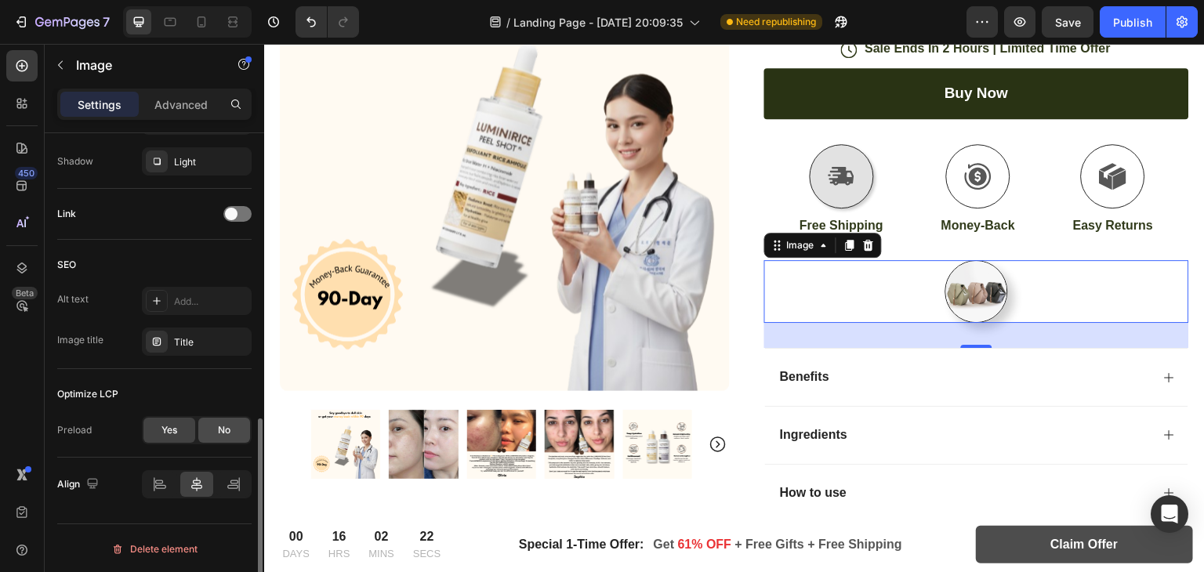
click at [234, 429] on div "No" at bounding box center [224, 430] width 52 height 25
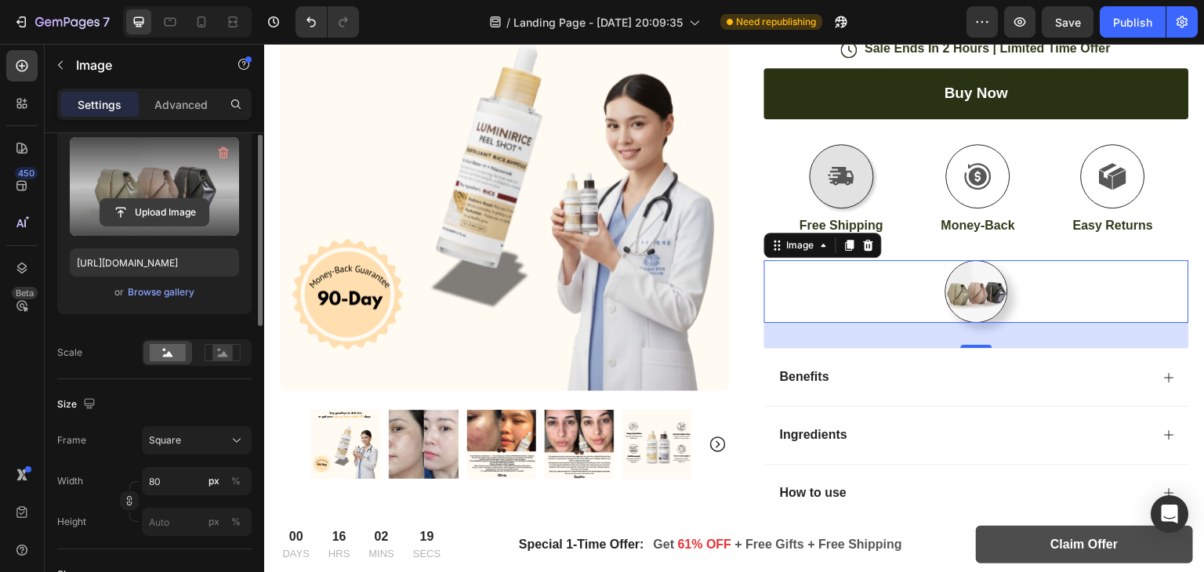
scroll to position [0, 0]
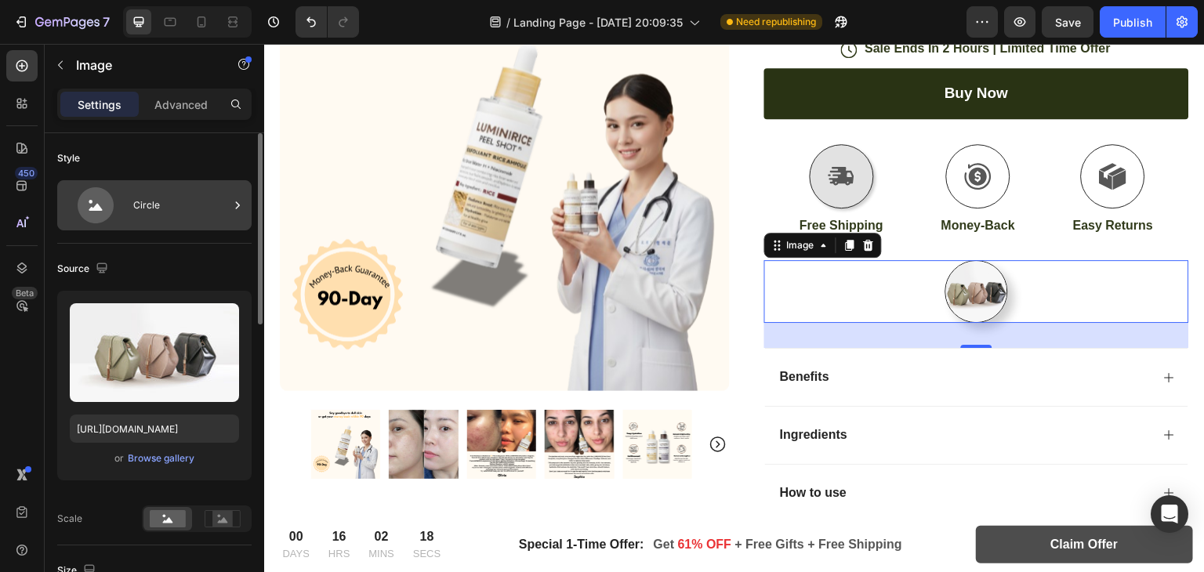
click at [194, 212] on div "Circle" at bounding box center [181, 205] width 96 height 36
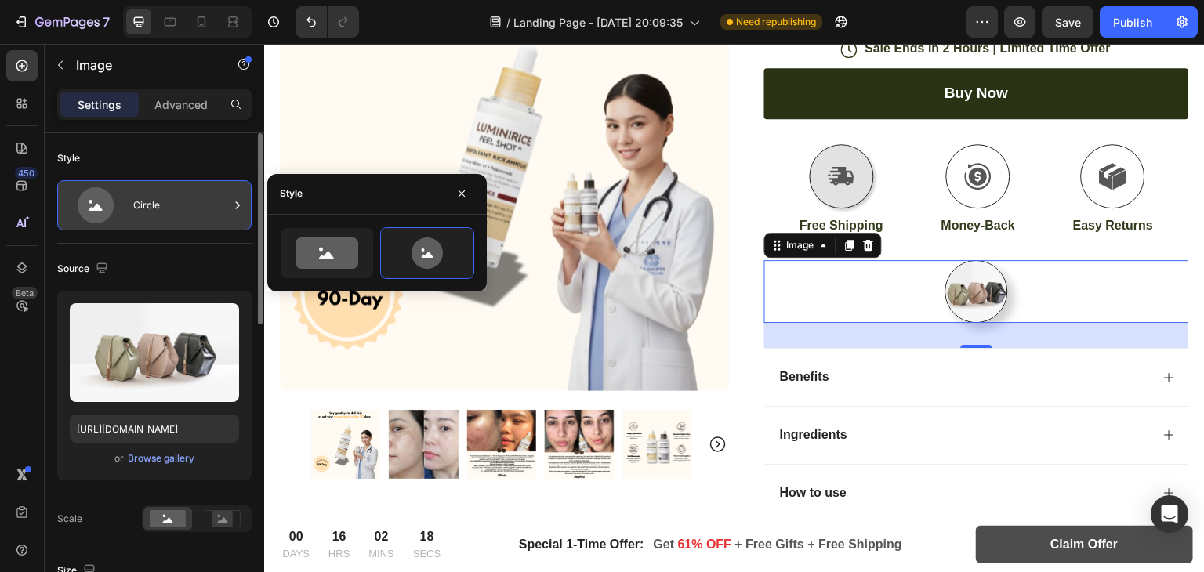
click at [194, 212] on div "Circle" at bounding box center [181, 205] width 96 height 36
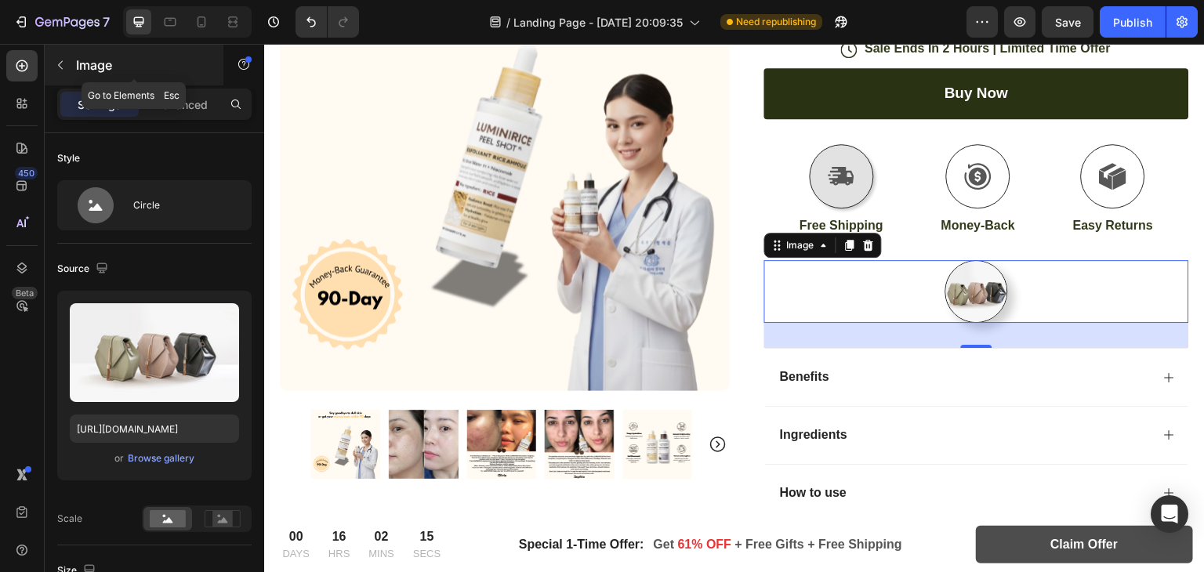
click at [65, 74] on button "button" at bounding box center [60, 65] width 25 height 25
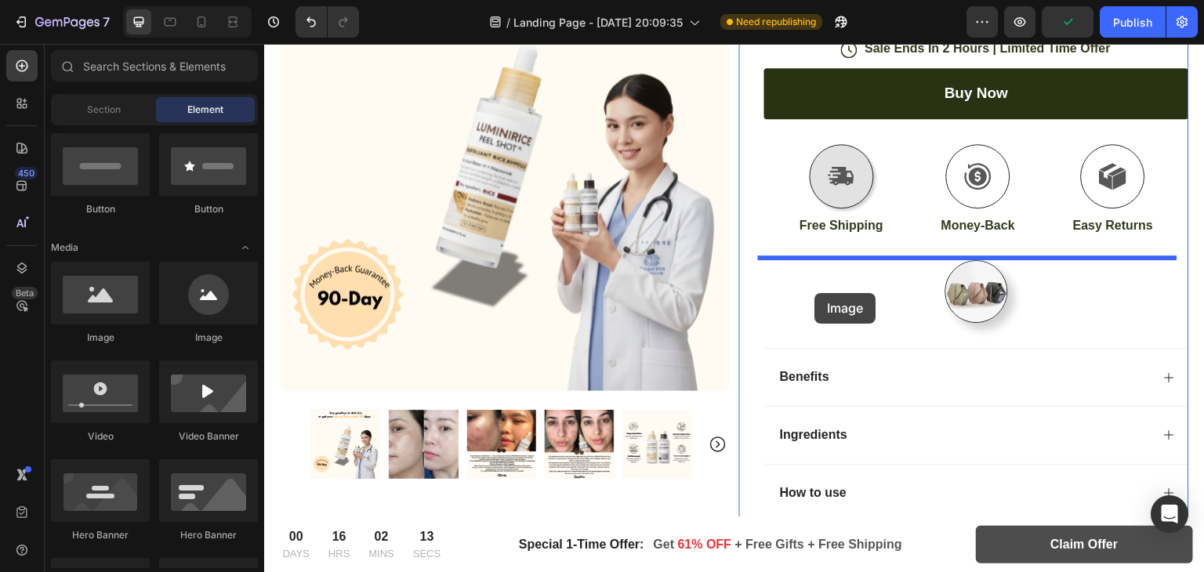
drag, startPoint x: 486, startPoint y: 357, endPoint x: 815, endPoint y: 294, distance: 335.2
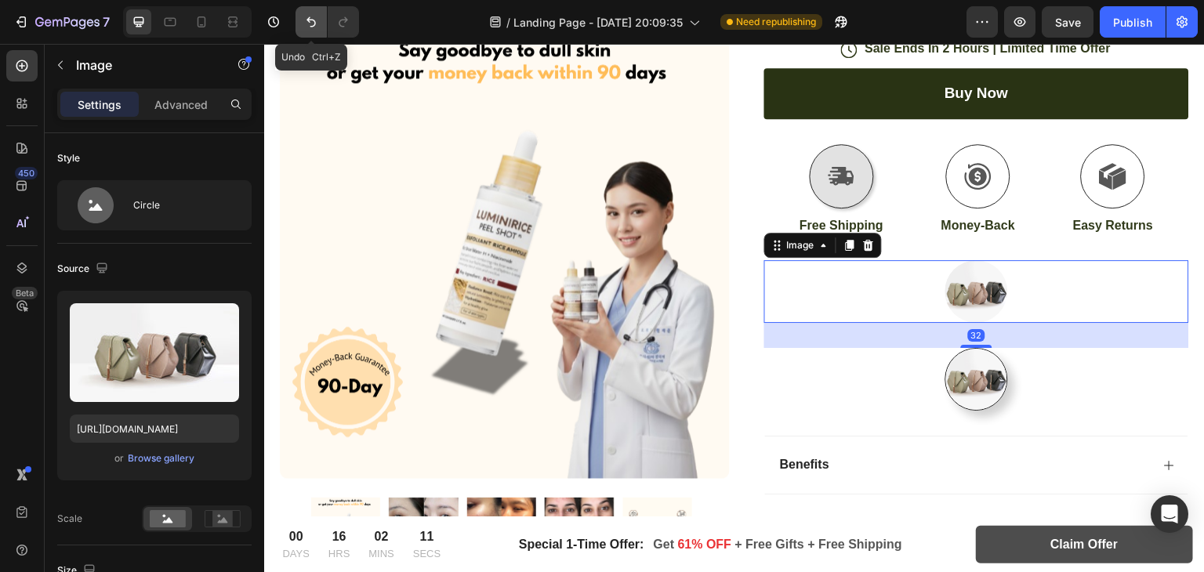
click at [304, 20] on icon "Undo/Redo" at bounding box center [311, 22] width 16 height 16
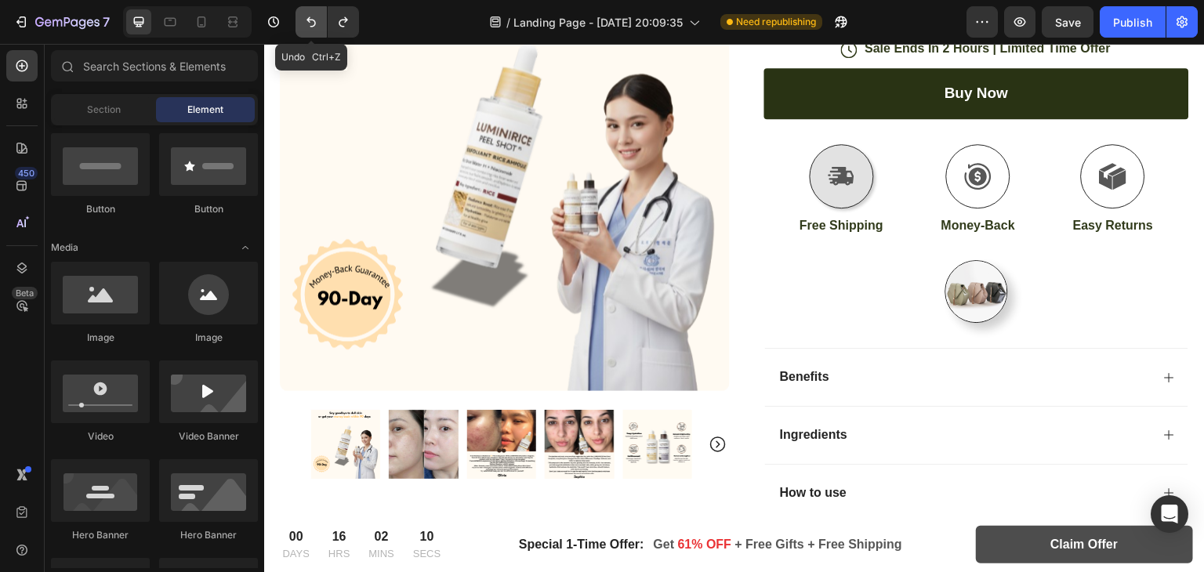
click at [304, 20] on icon "Undo/Redo" at bounding box center [311, 22] width 16 height 16
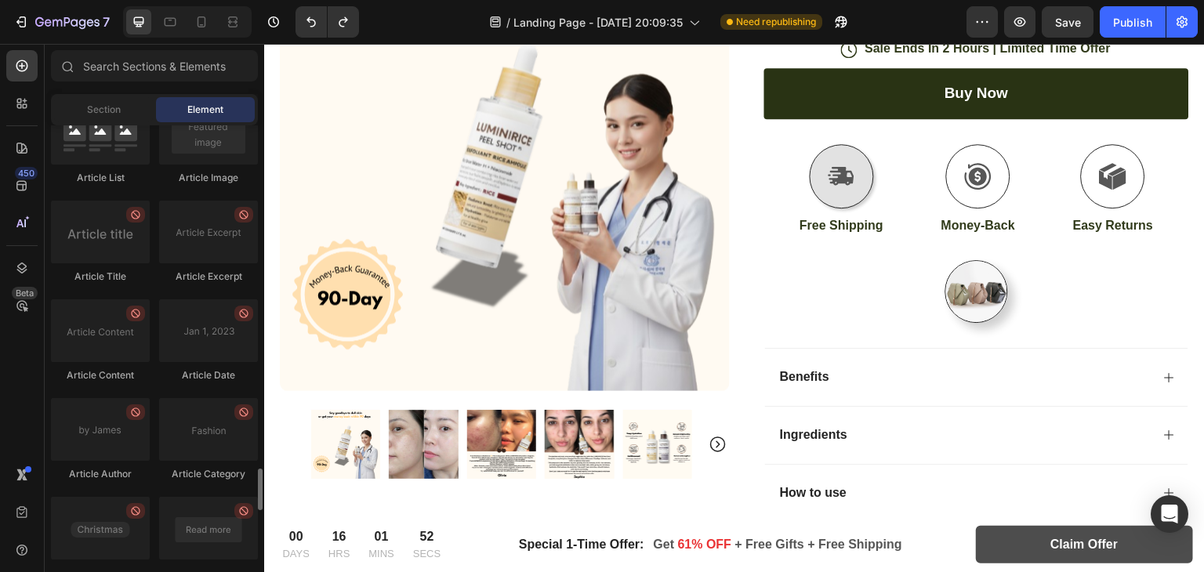
scroll to position [3687, 0]
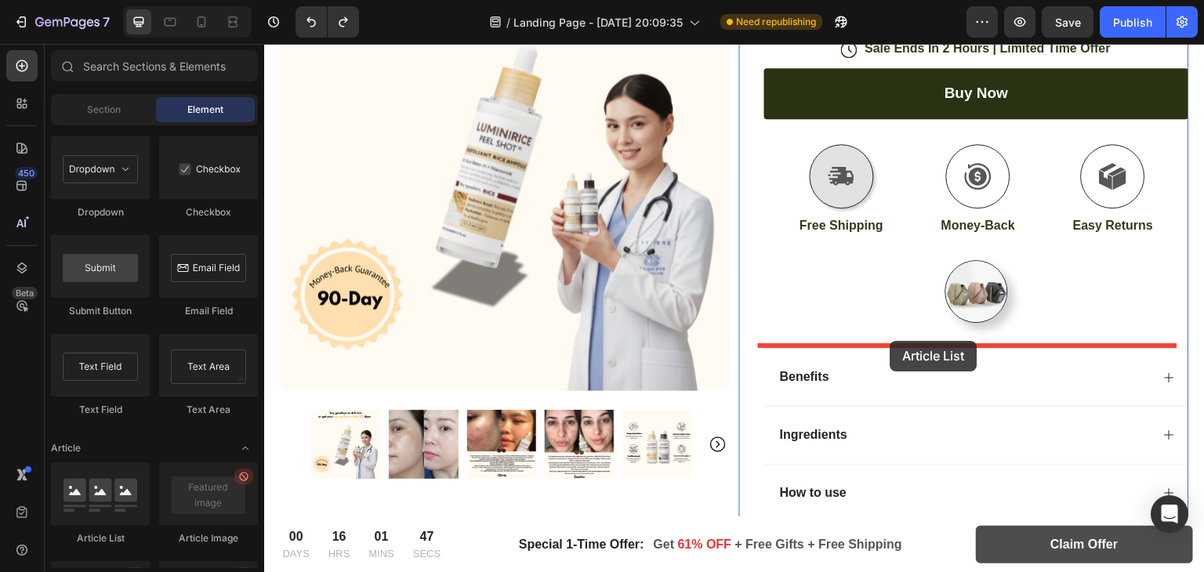
drag, startPoint x: 371, startPoint y: 539, endPoint x: 890, endPoint y: 341, distance: 555.4
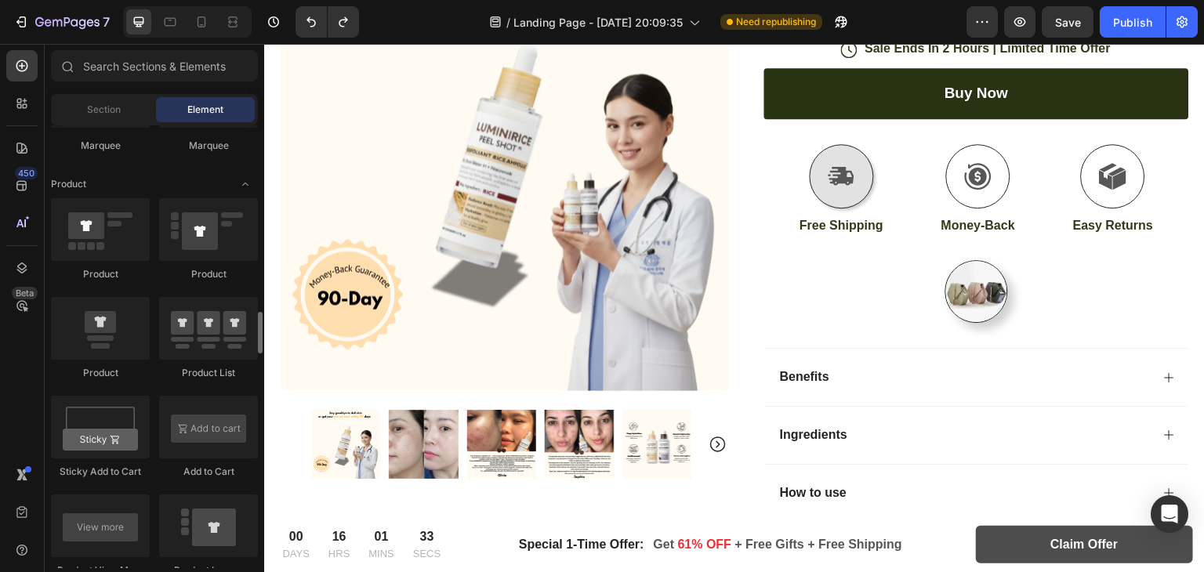
scroll to position [1956, 0]
drag, startPoint x: 212, startPoint y: 333, endPoint x: 157, endPoint y: 296, distance: 66.7
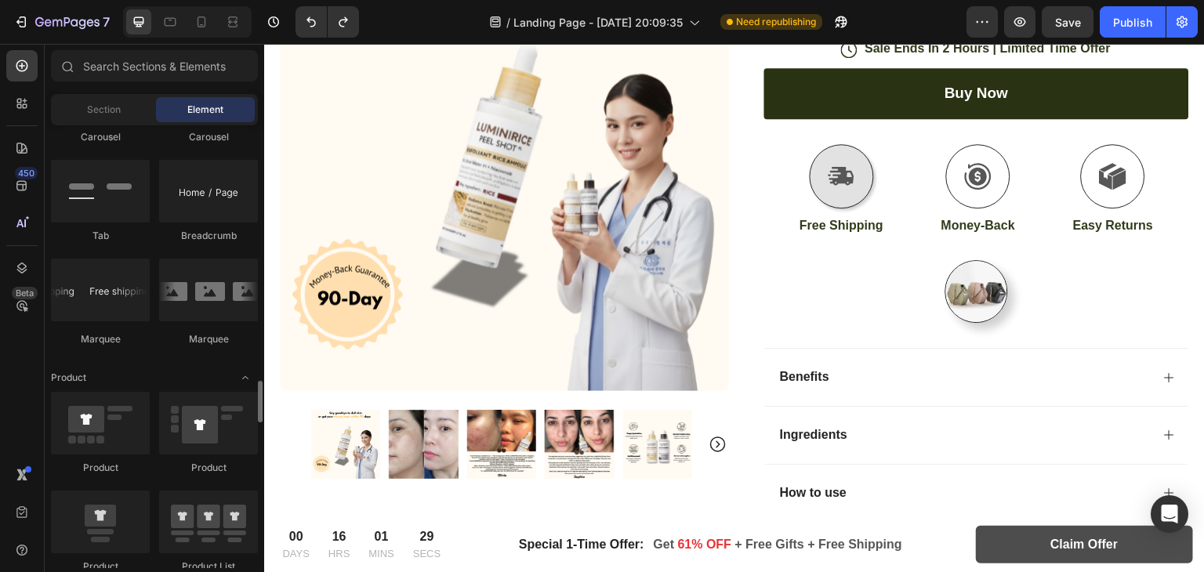
scroll to position [1756, 0]
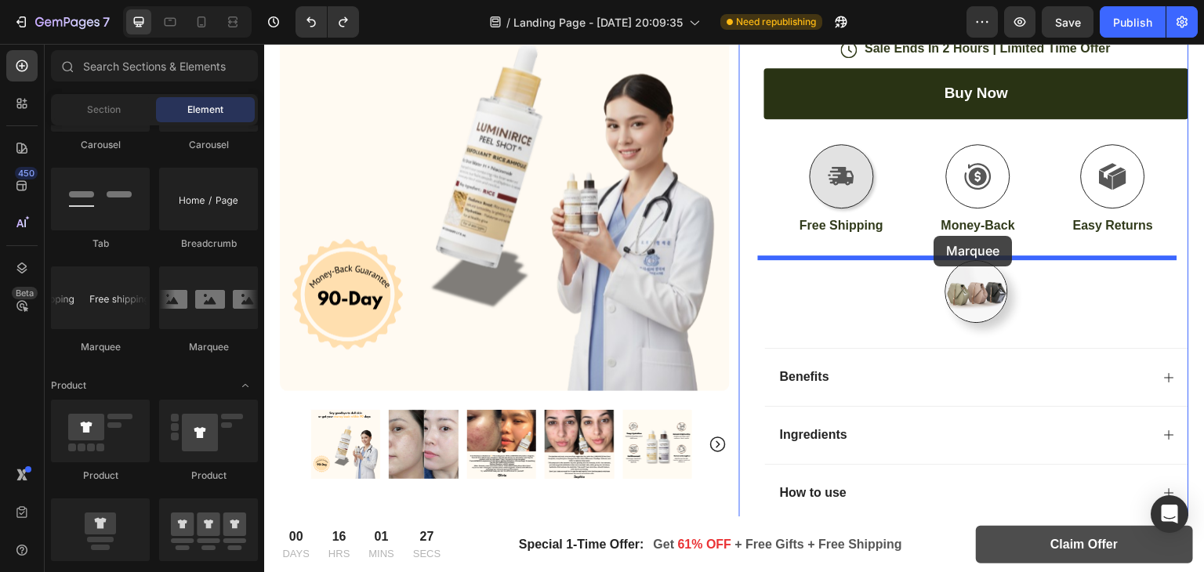
drag, startPoint x: 462, startPoint y: 340, endPoint x: 934, endPoint y: 236, distance: 484.0
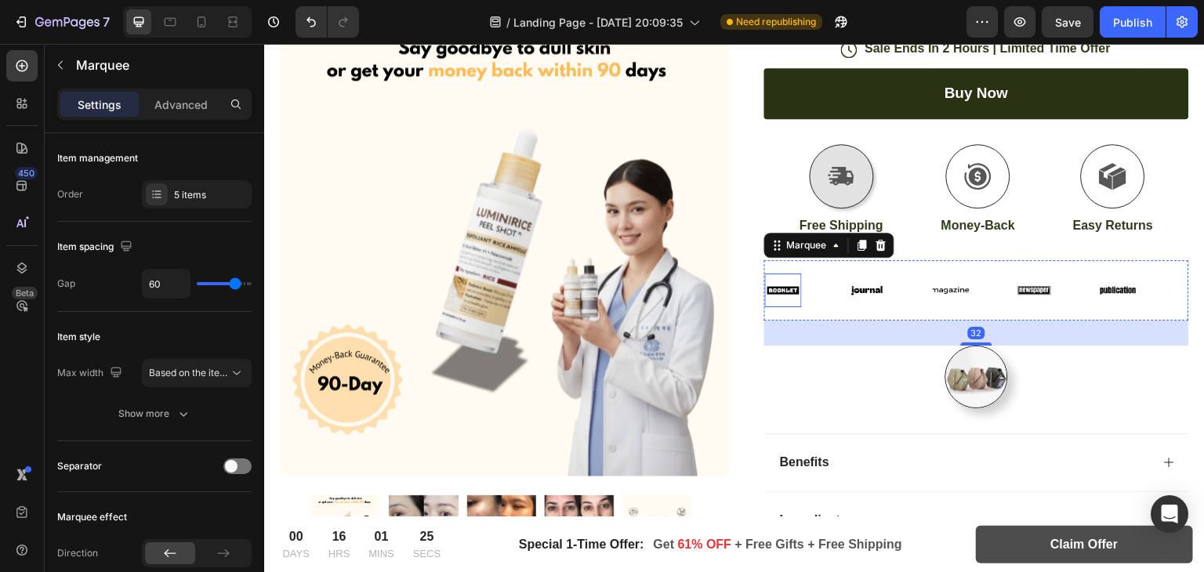
click at [786, 297] on div "Image" at bounding box center [783, 291] width 37 height 34
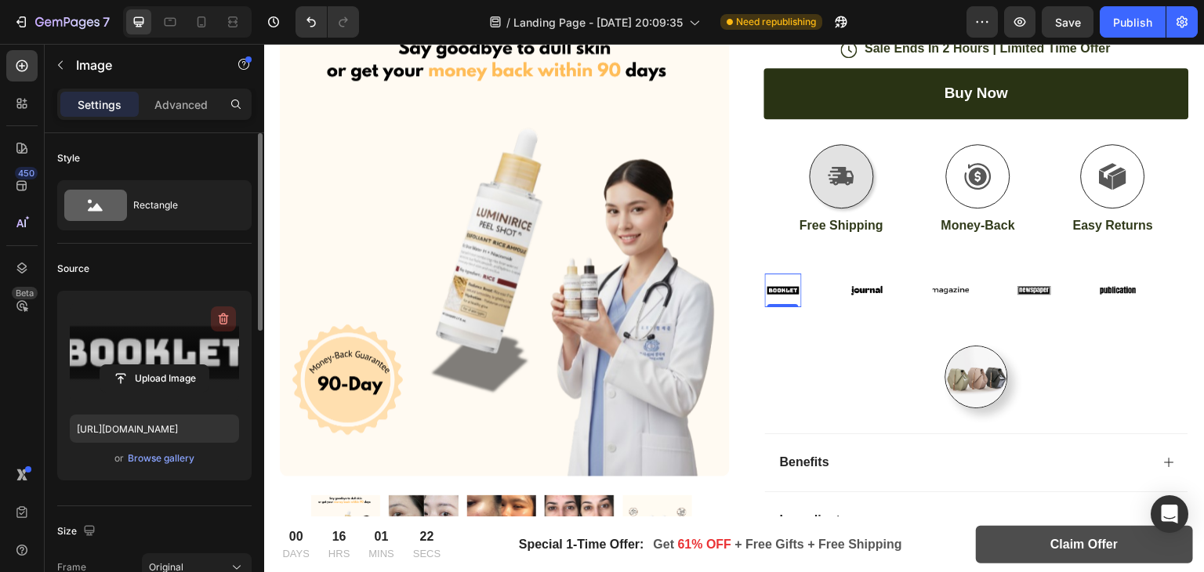
click at [228, 318] on icon "button" at bounding box center [224, 319] width 16 height 16
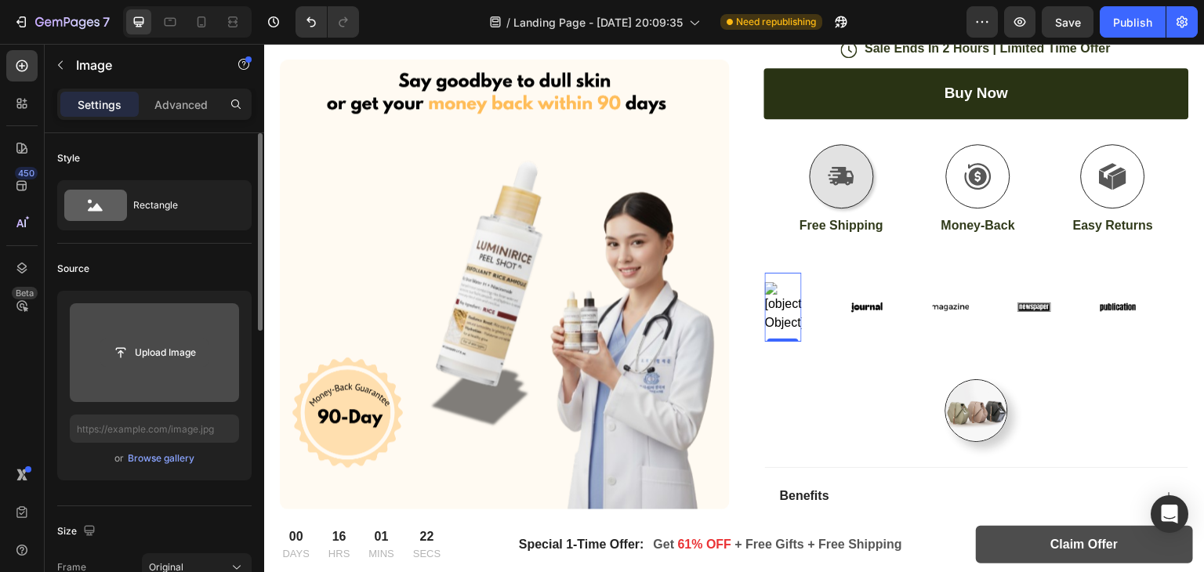
click at [165, 357] on input "file" at bounding box center [154, 352] width 108 height 27
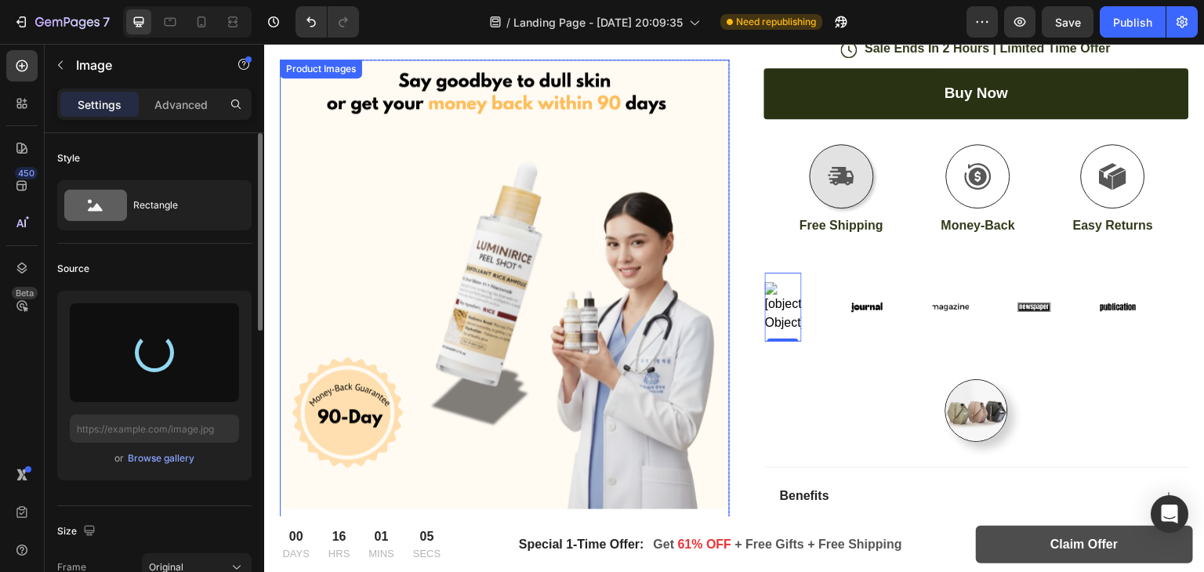
type input "[URL][DOMAIN_NAME]"
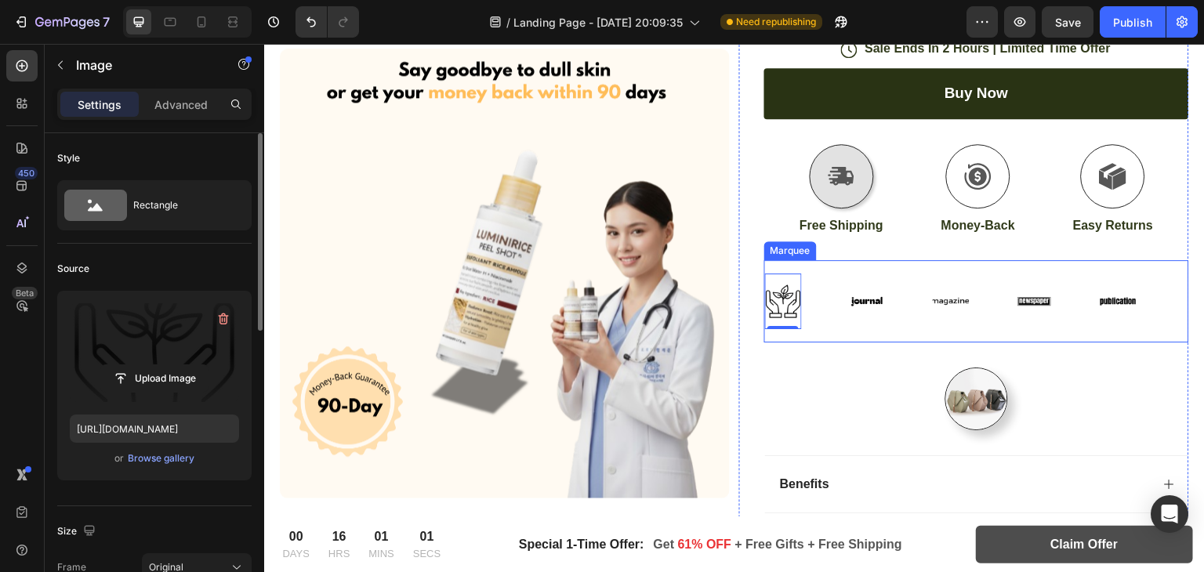
click at [827, 306] on div "Image 0" at bounding box center [807, 302] width 84 height 56
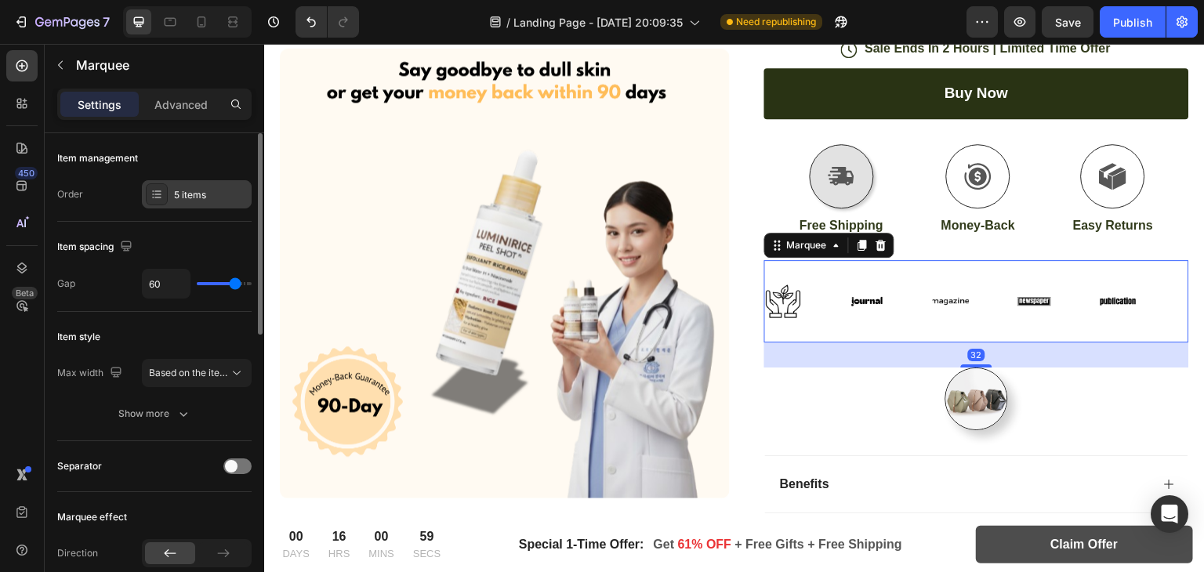
click at [200, 194] on div "5 items" at bounding box center [211, 195] width 74 height 14
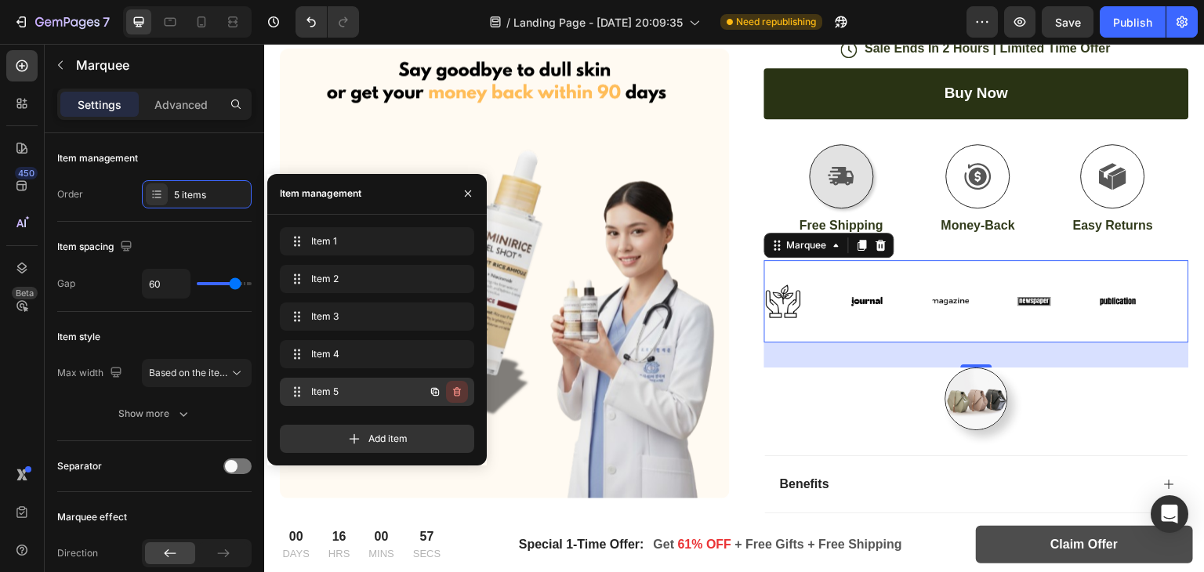
click at [459, 390] on icon "button" at bounding box center [457, 391] width 8 height 9
click at [457, 390] on div "Delete" at bounding box center [446, 392] width 29 height 14
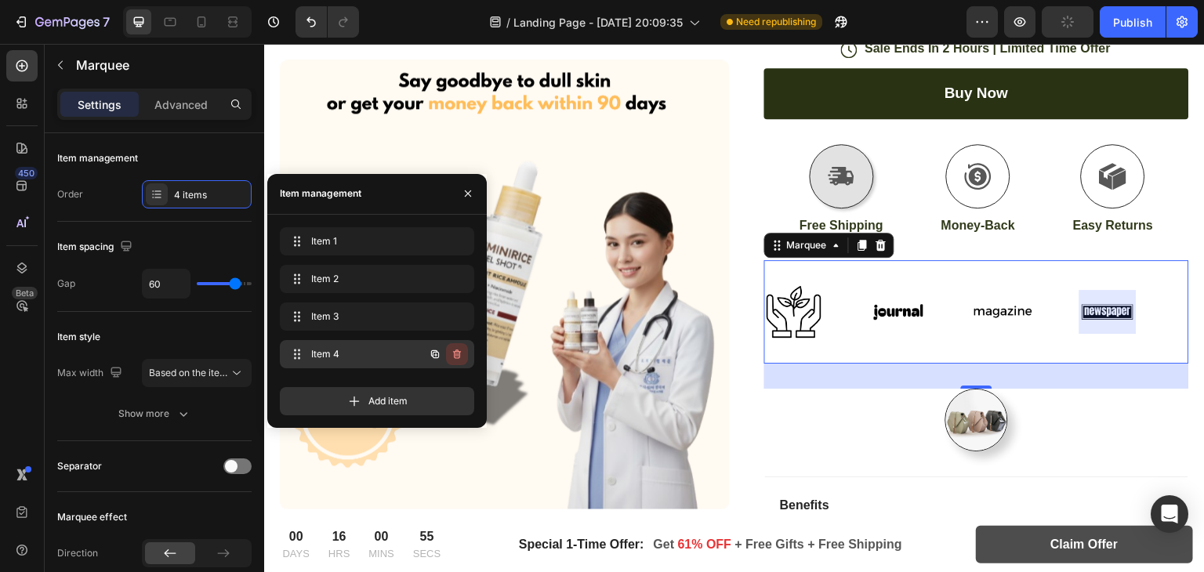
click at [446, 352] on button "button" at bounding box center [457, 354] width 22 height 22
click at [445, 353] on div "Delete" at bounding box center [446, 354] width 29 height 14
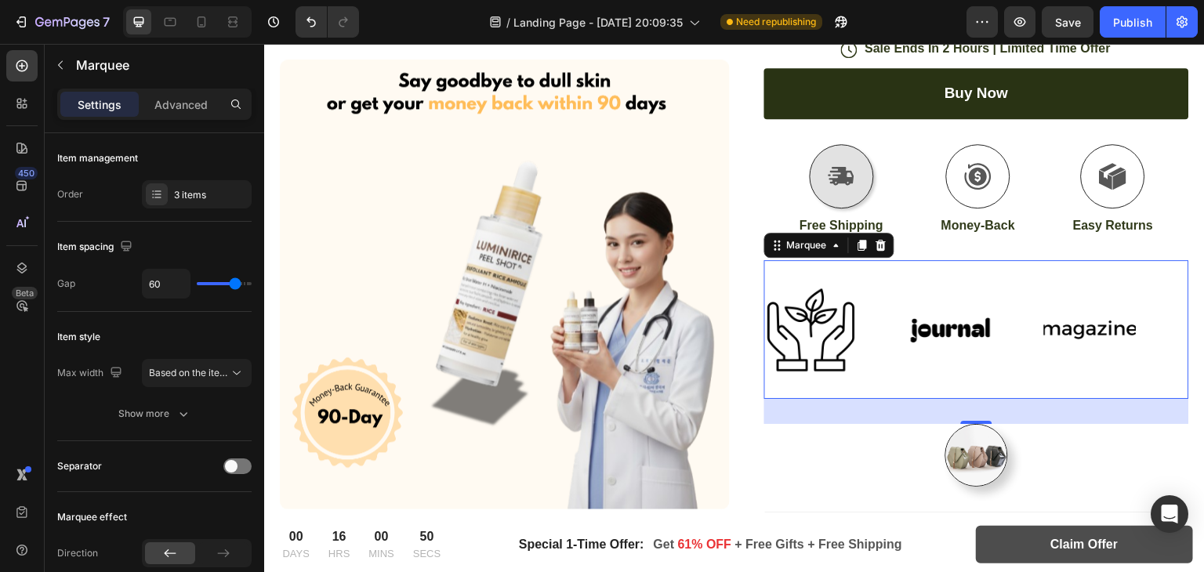
type input "49"
type input "28"
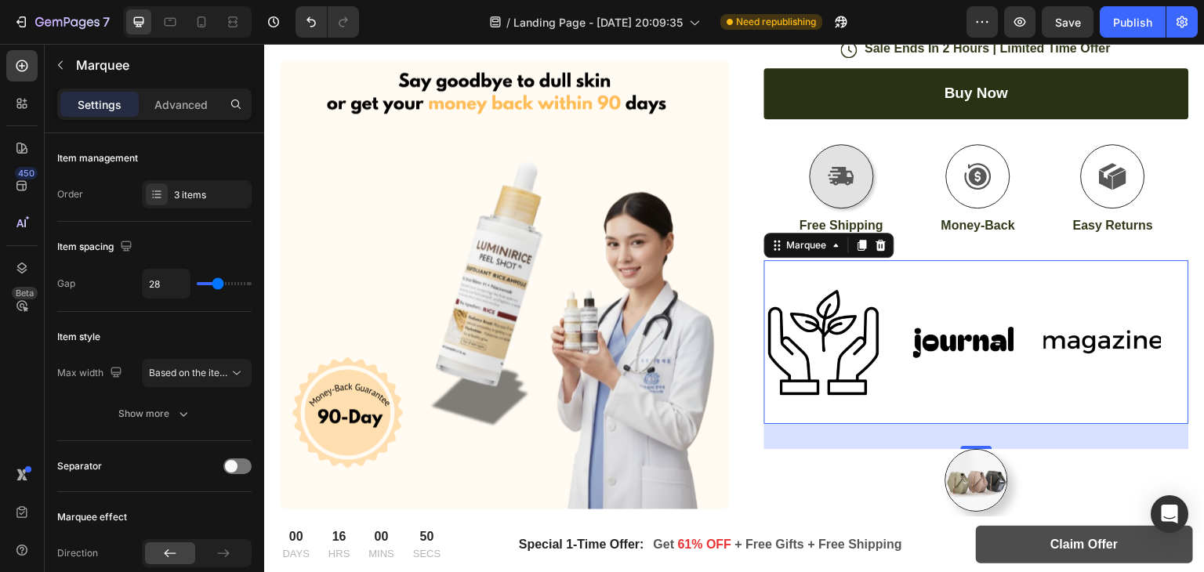
type input "26"
type input "29"
type input "56"
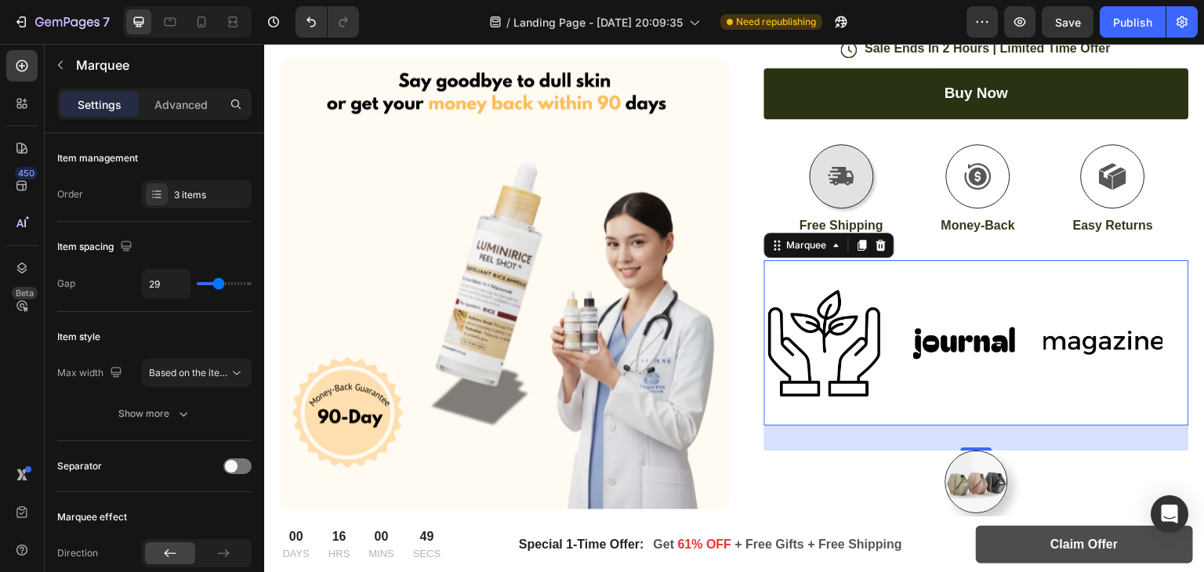
type input "56"
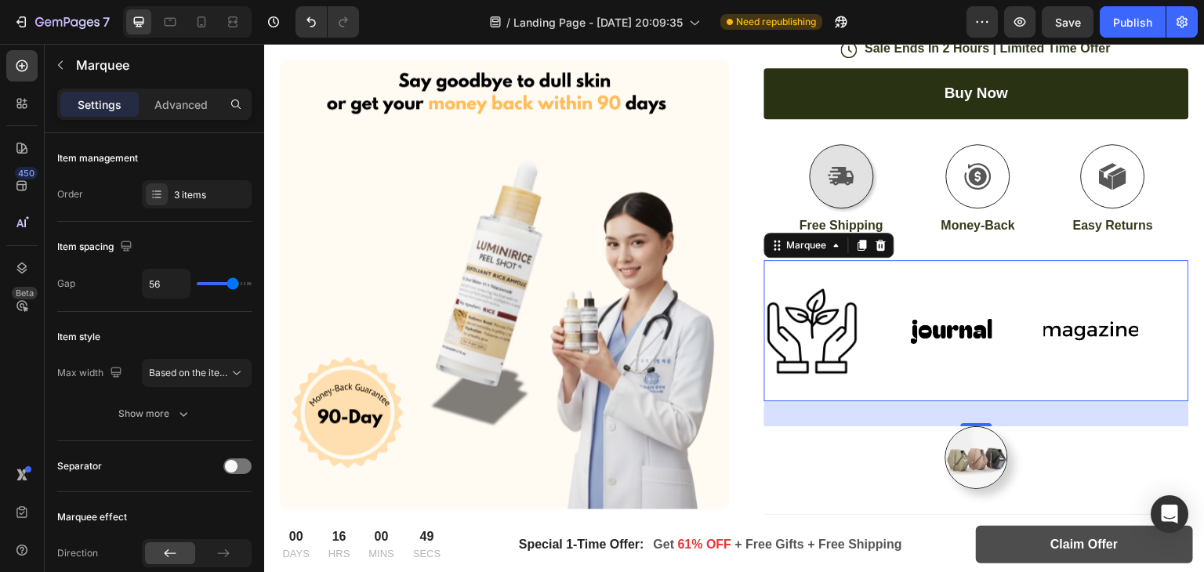
type input "57"
type input "61"
type input "65"
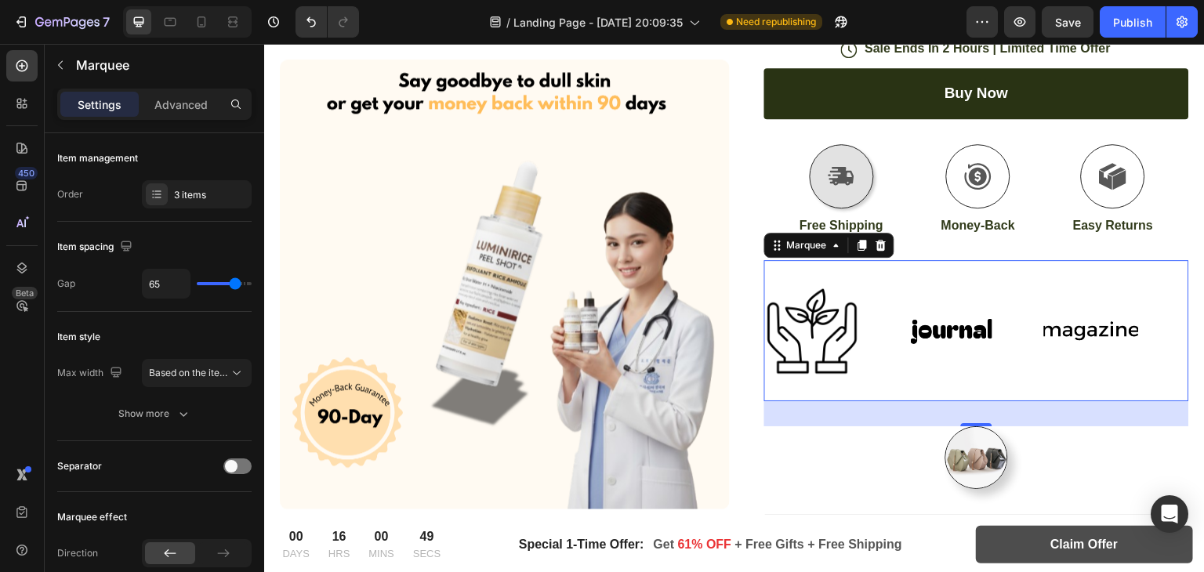
type input "65"
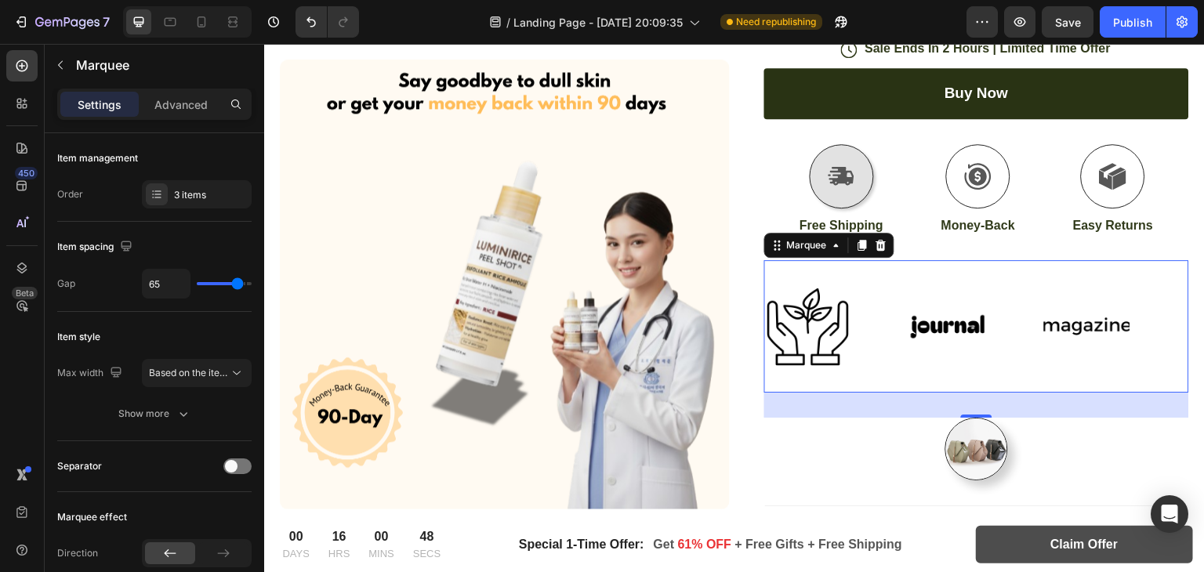
type input "68"
type input "70"
type input "71"
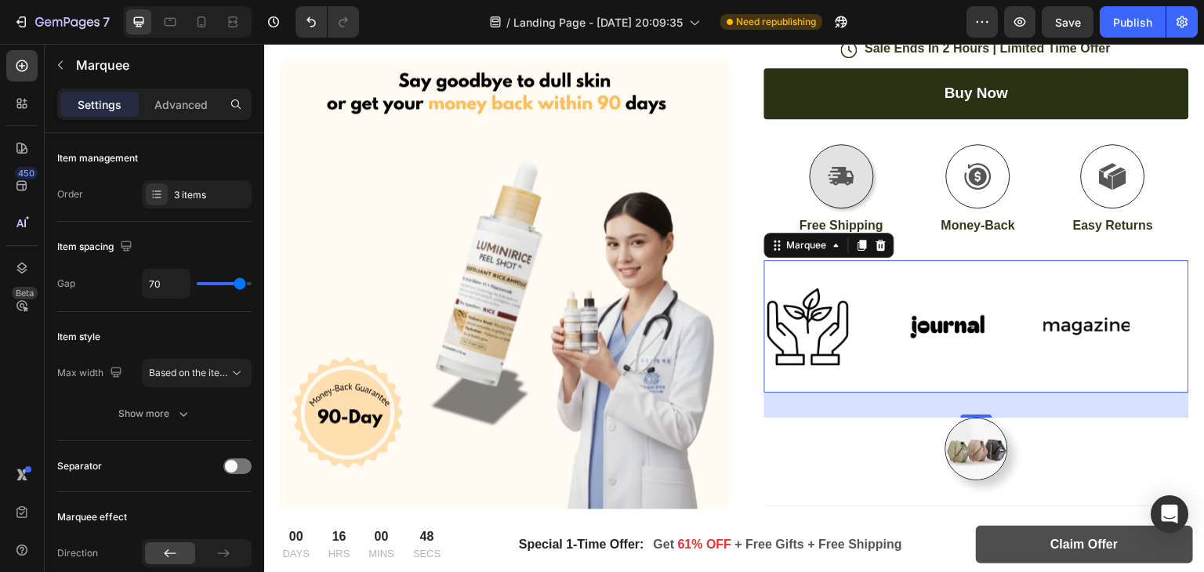
type input "71"
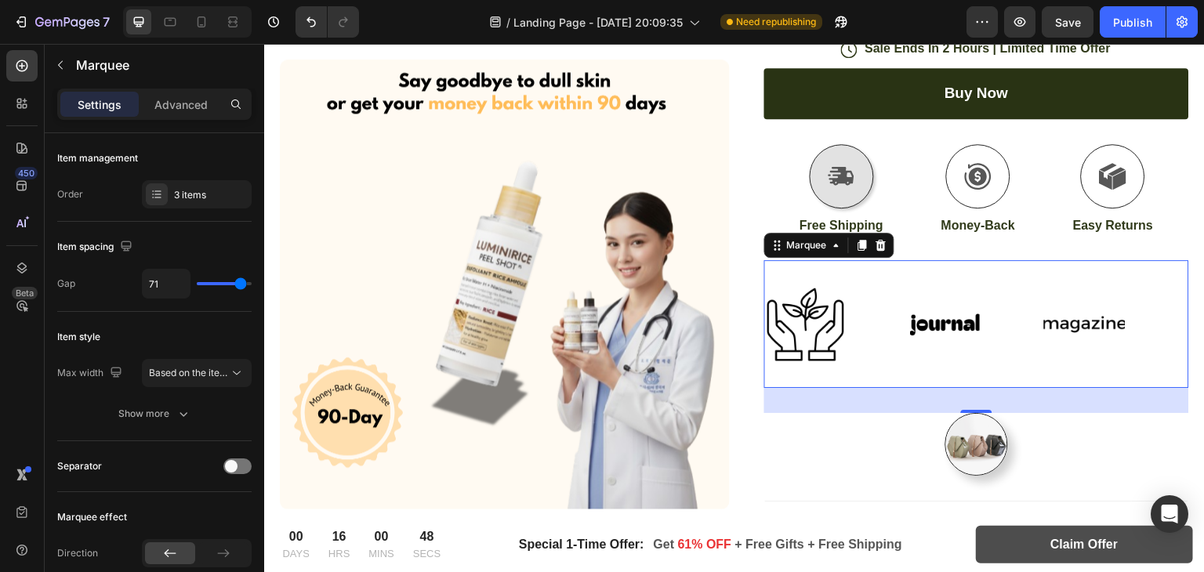
type input "74"
type input "76"
type input "77"
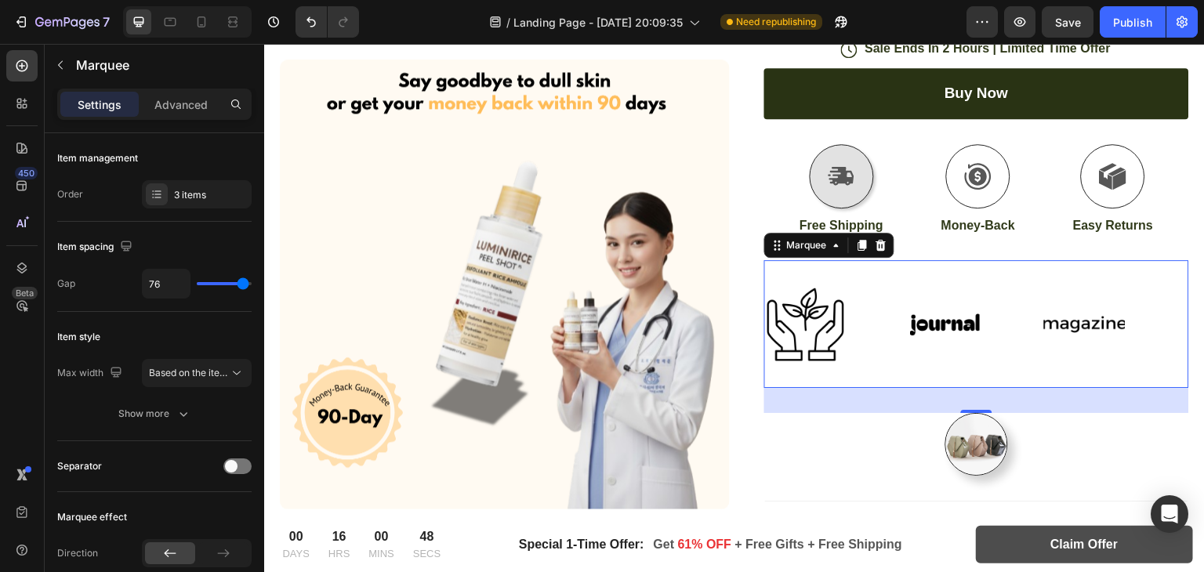
type input "77"
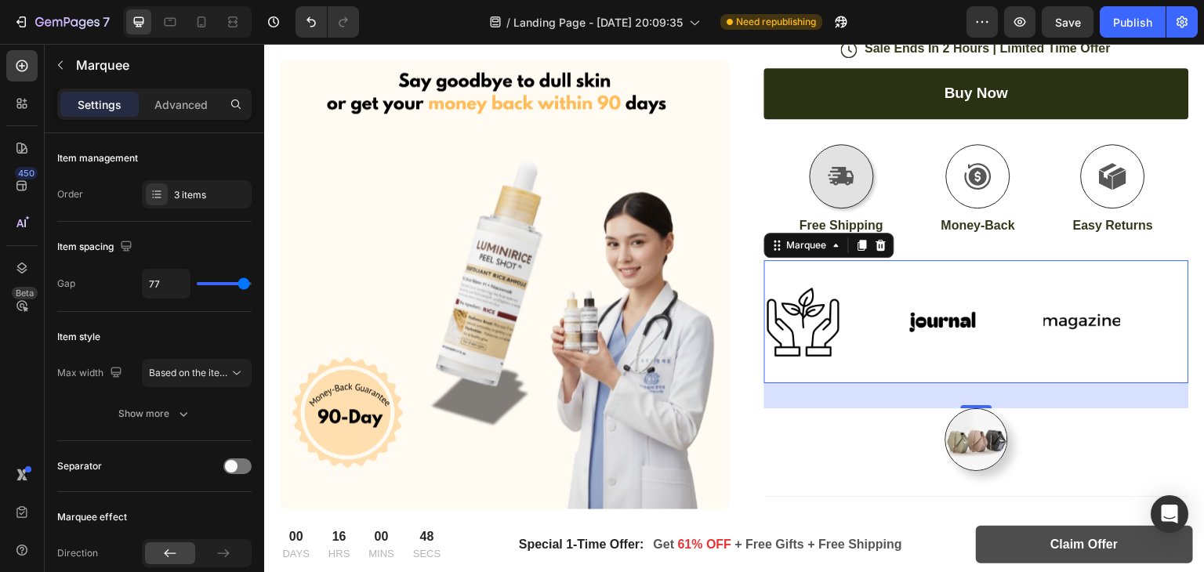
type input "80"
drag, startPoint x: 229, startPoint y: 285, endPoint x: 209, endPoint y: 281, distance: 19.8
type input "80"
click at [252, 282] on input "range" at bounding box center [224, 283] width 55 height 3
click at [174, 375] on span "Based on the item count" at bounding box center [202, 373] width 107 height 12
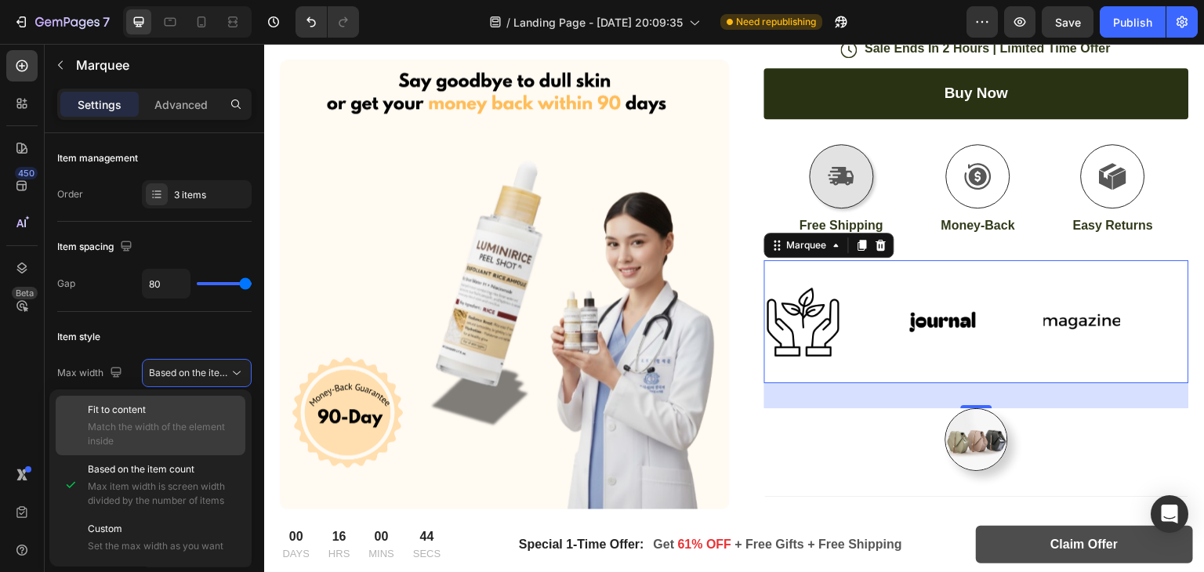
click at [154, 400] on div "Fit to content Match the width of the element inside" at bounding box center [151, 426] width 190 height 60
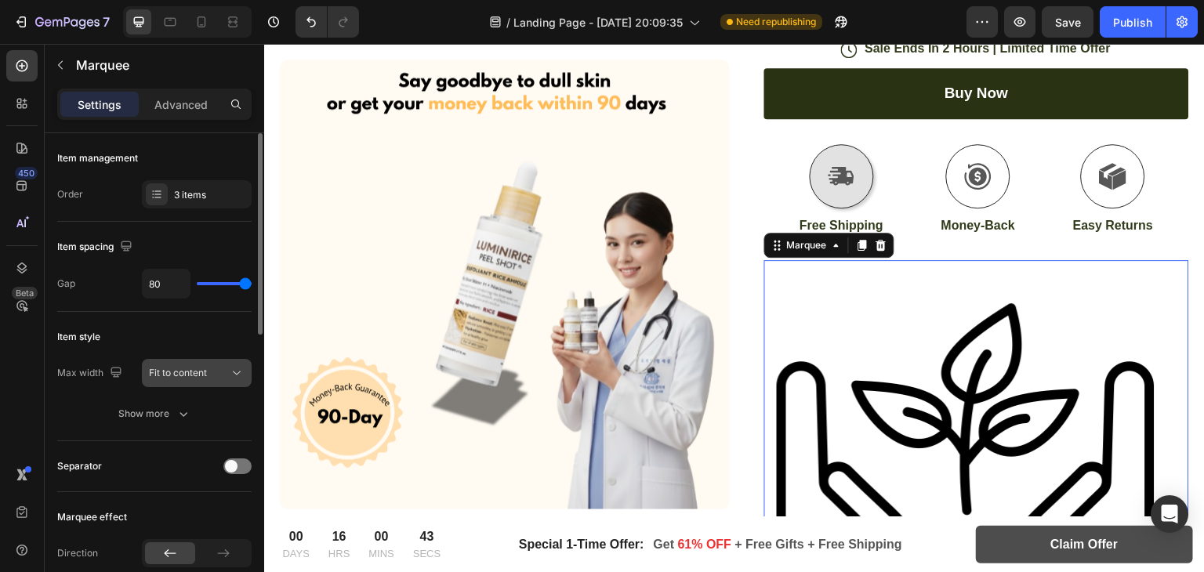
click at [215, 366] on div "Fit to content" at bounding box center [189, 373] width 80 height 14
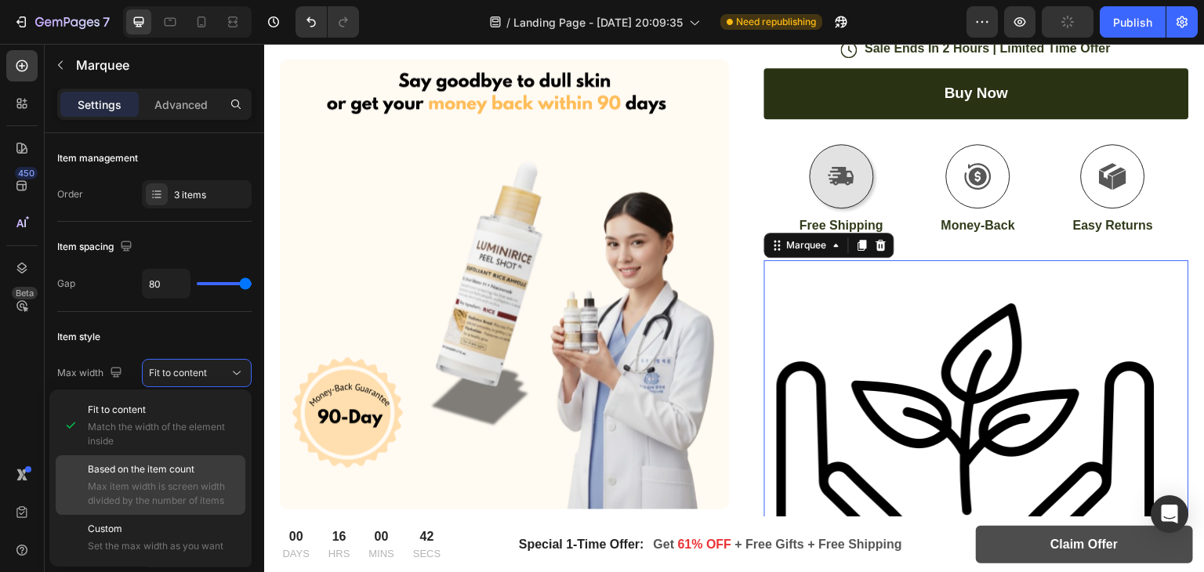
click at [155, 480] on span "Max item width is screen width divided by the number of items" at bounding box center [163, 494] width 150 height 28
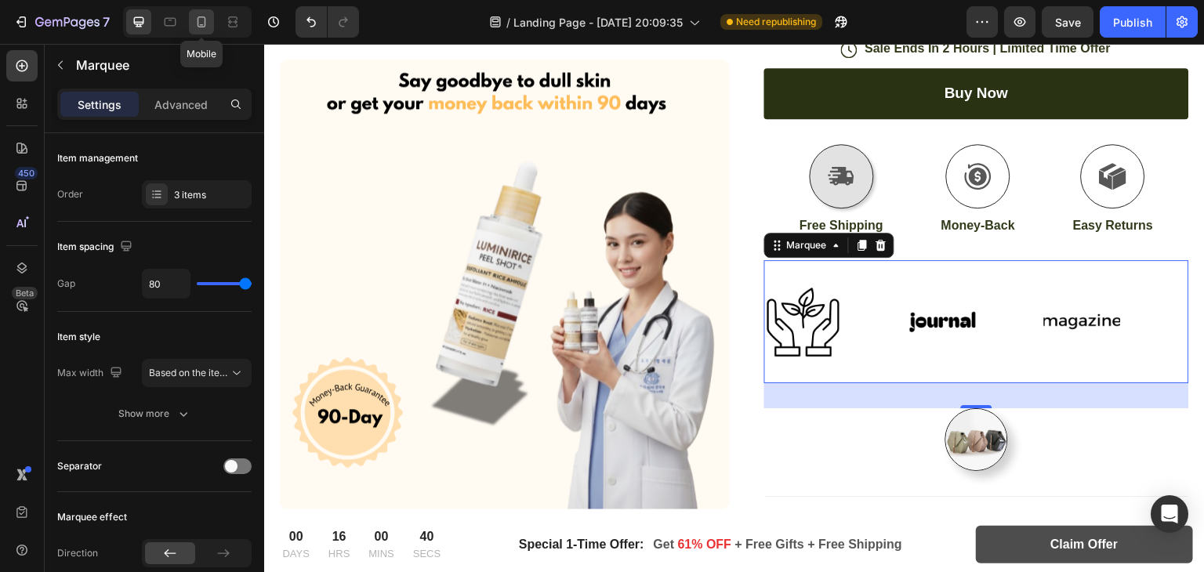
drag, startPoint x: 205, startPoint y: 13, endPoint x: 64, endPoint y: 239, distance: 265.8
click at [205, 13] on div at bounding box center [201, 21] width 25 height 25
type input "20"
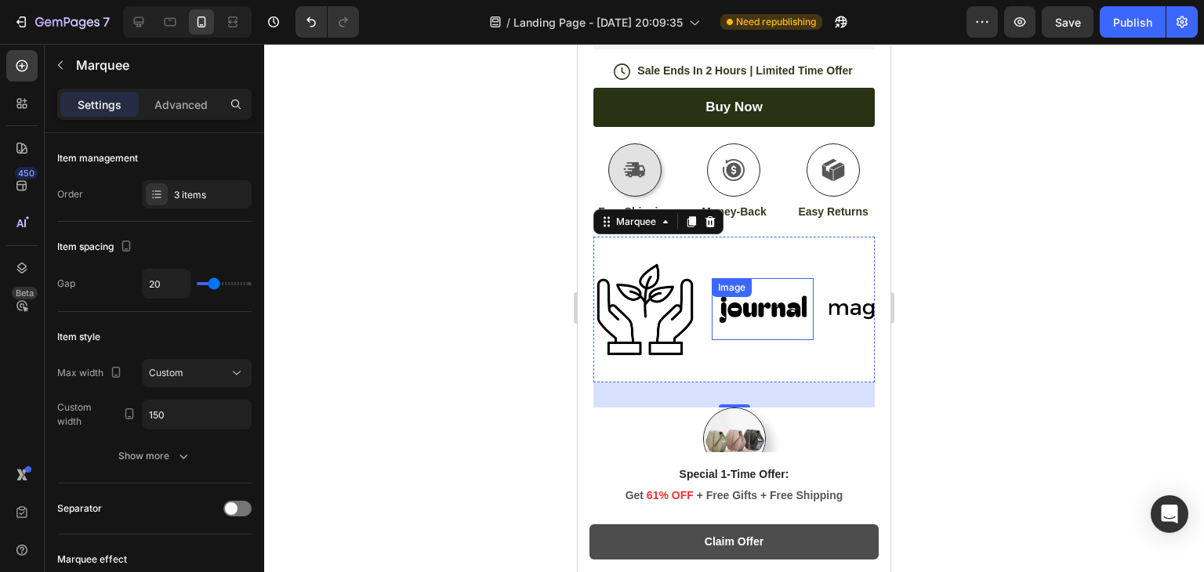
scroll to position [815, 0]
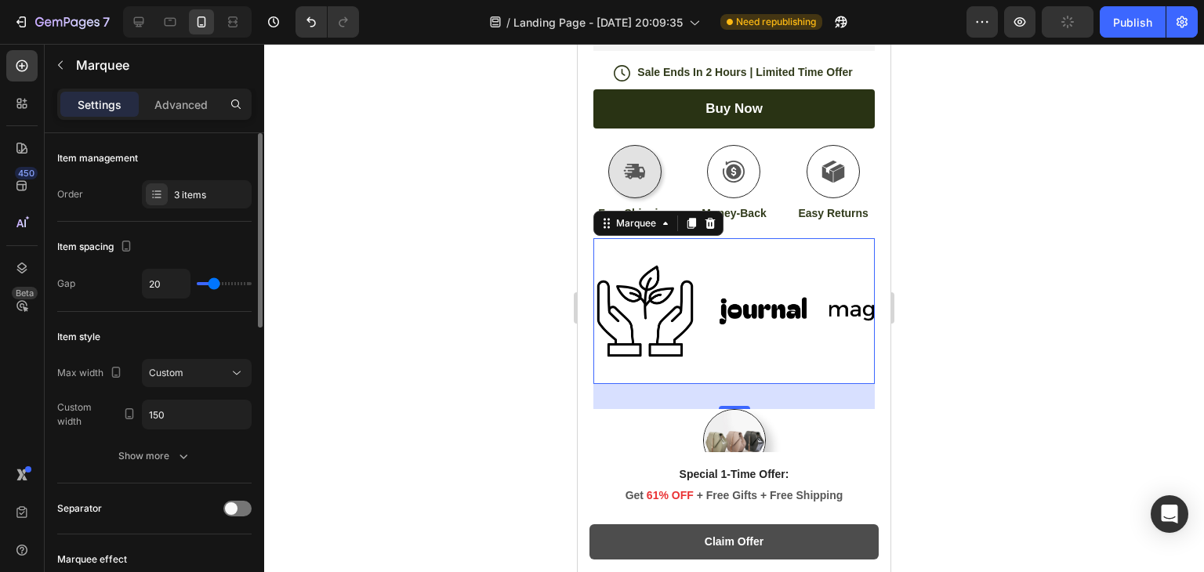
type input "25"
type input "3"
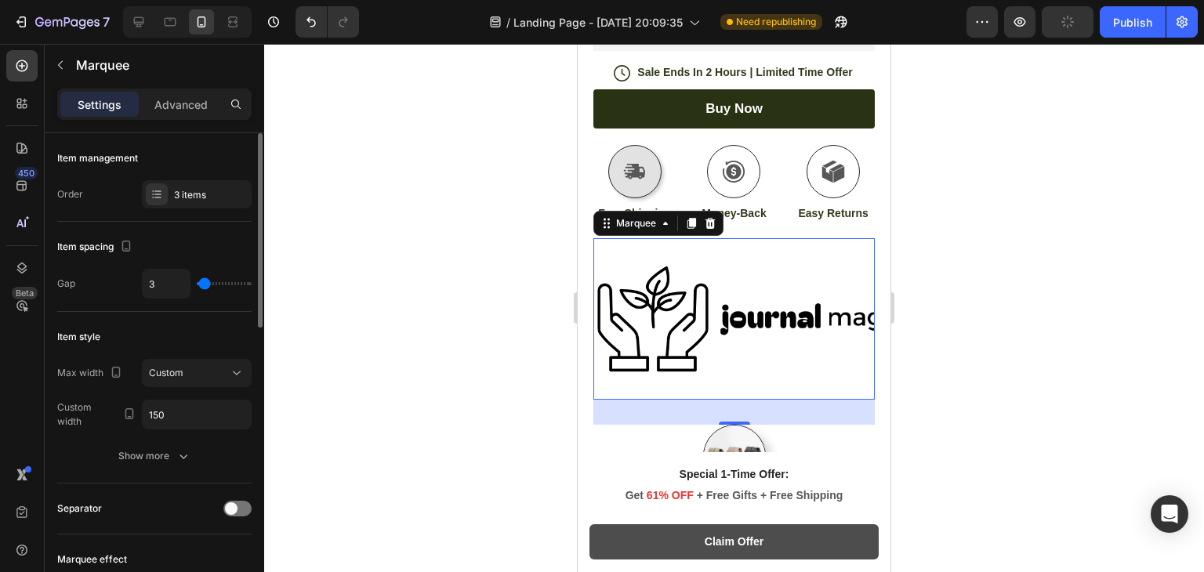
type input "0"
type input "24"
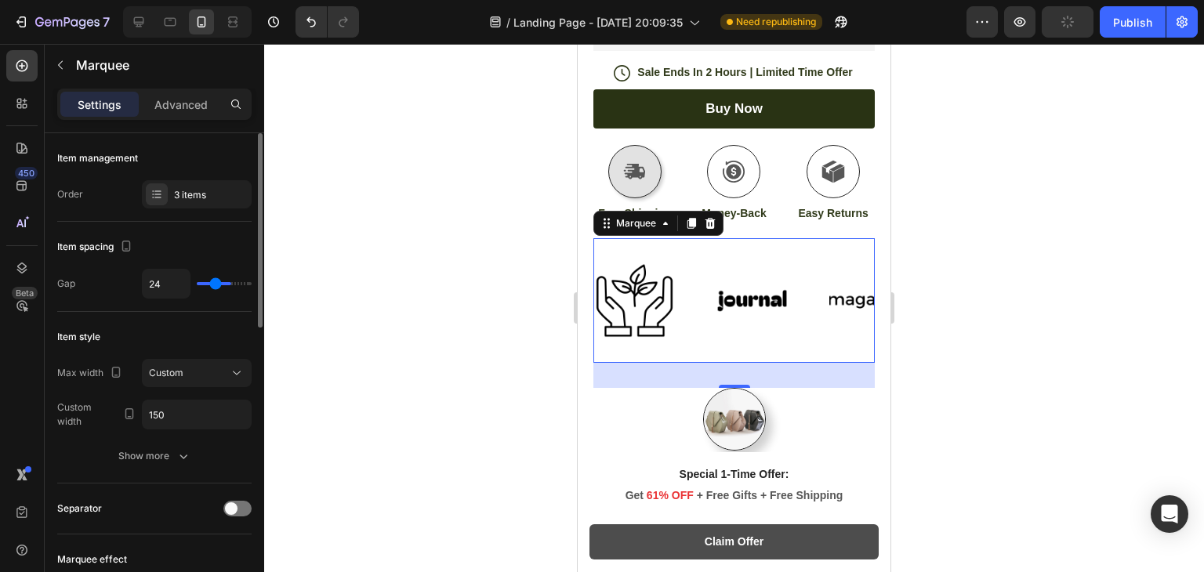
type input "47"
type input "62"
type input "74"
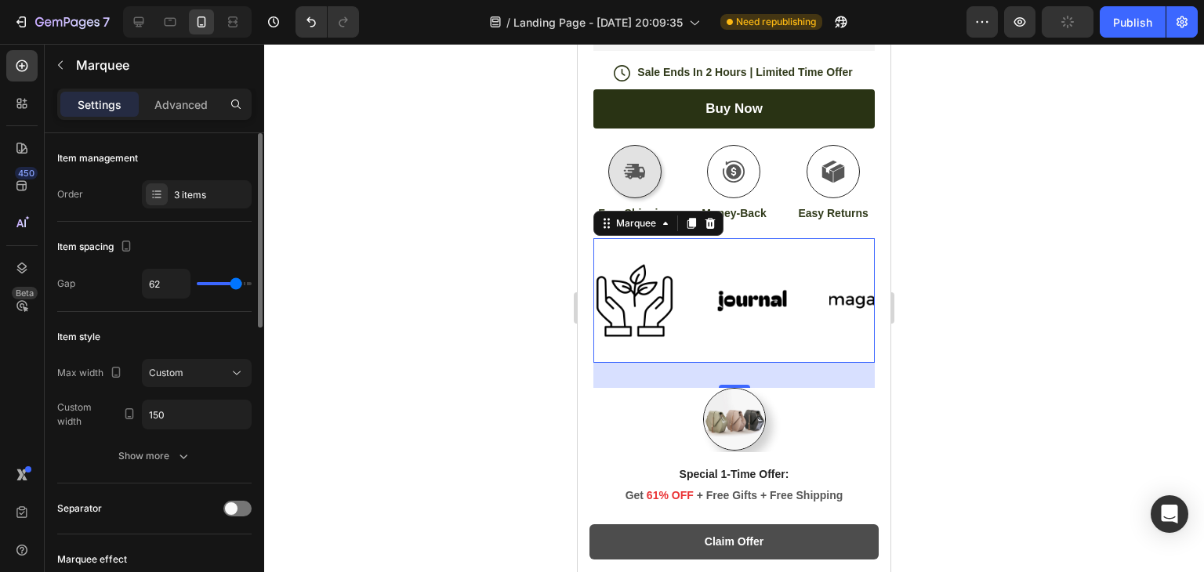
type input "74"
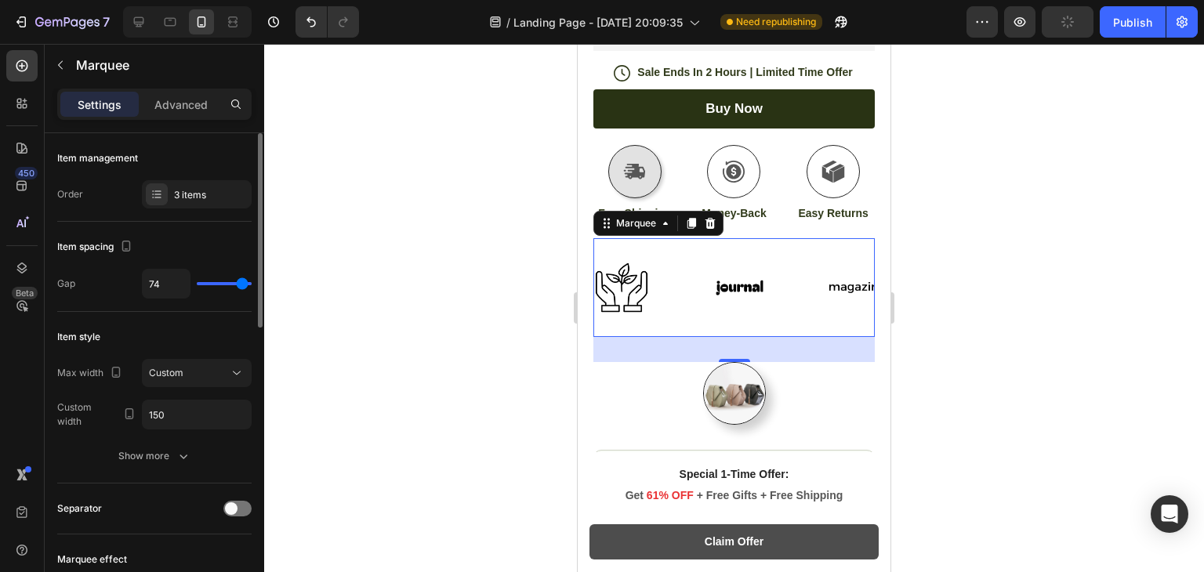
type input "80"
type input "73"
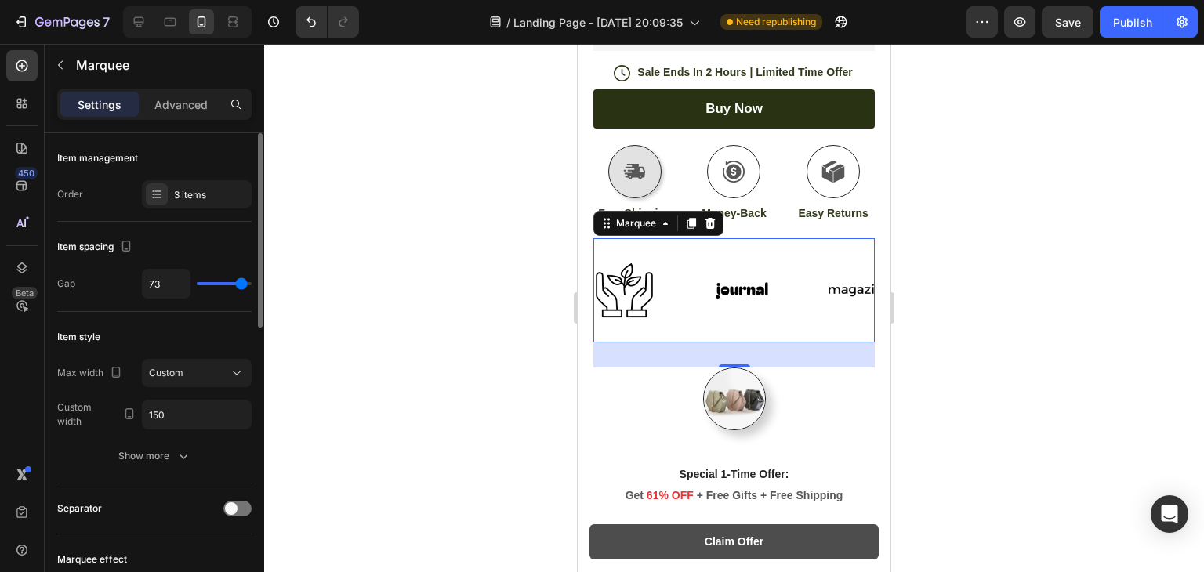
drag, startPoint x: 216, startPoint y: 281, endPoint x: 241, endPoint y: 286, distance: 25.7
type input "73"
click at [241, 285] on input "range" at bounding box center [224, 283] width 55 height 3
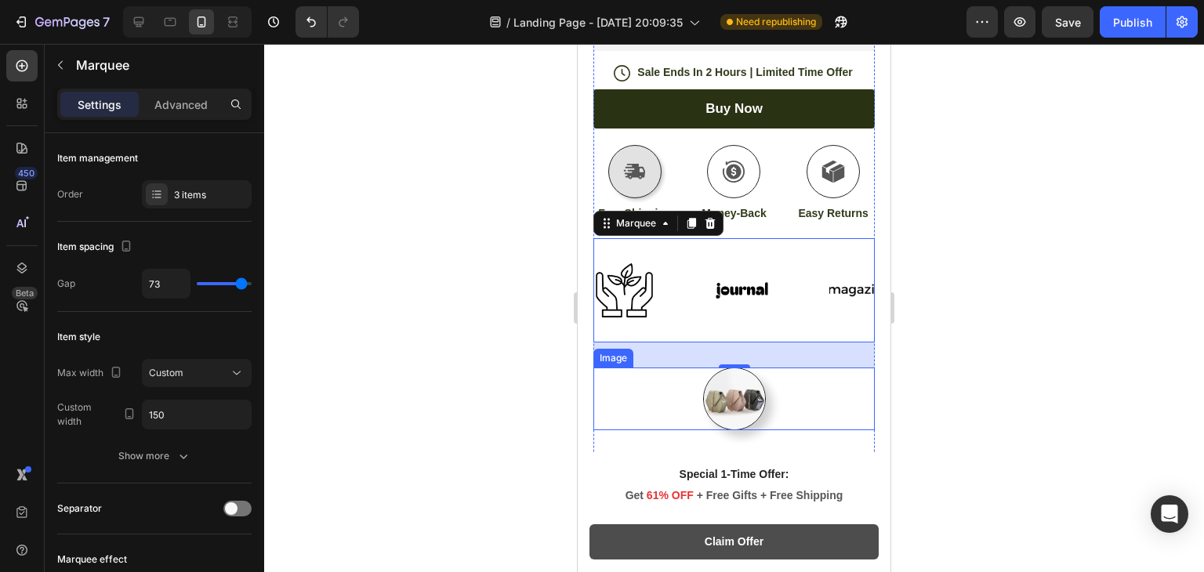
click at [789, 393] on div at bounding box center [733, 399] width 281 height 63
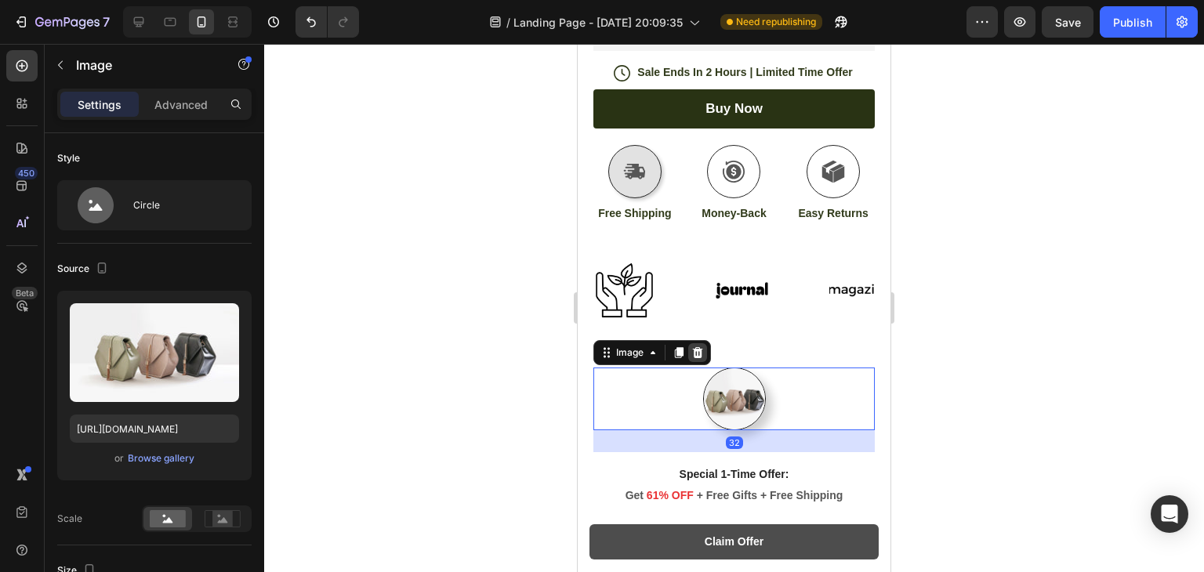
click at [697, 347] on icon at bounding box center [698, 352] width 10 height 11
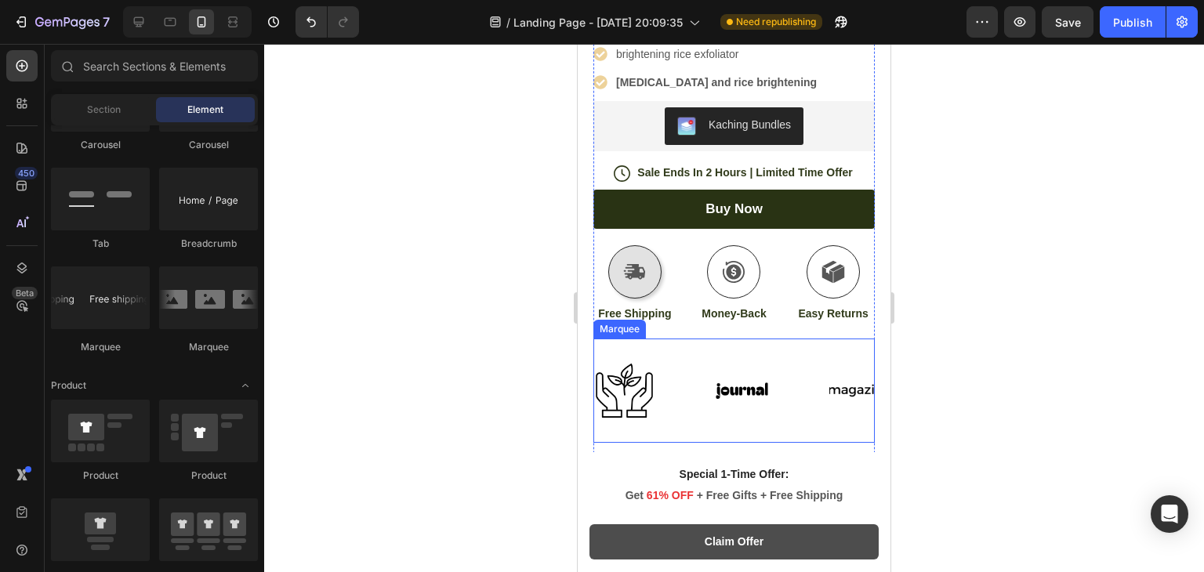
scroll to position [655, 0]
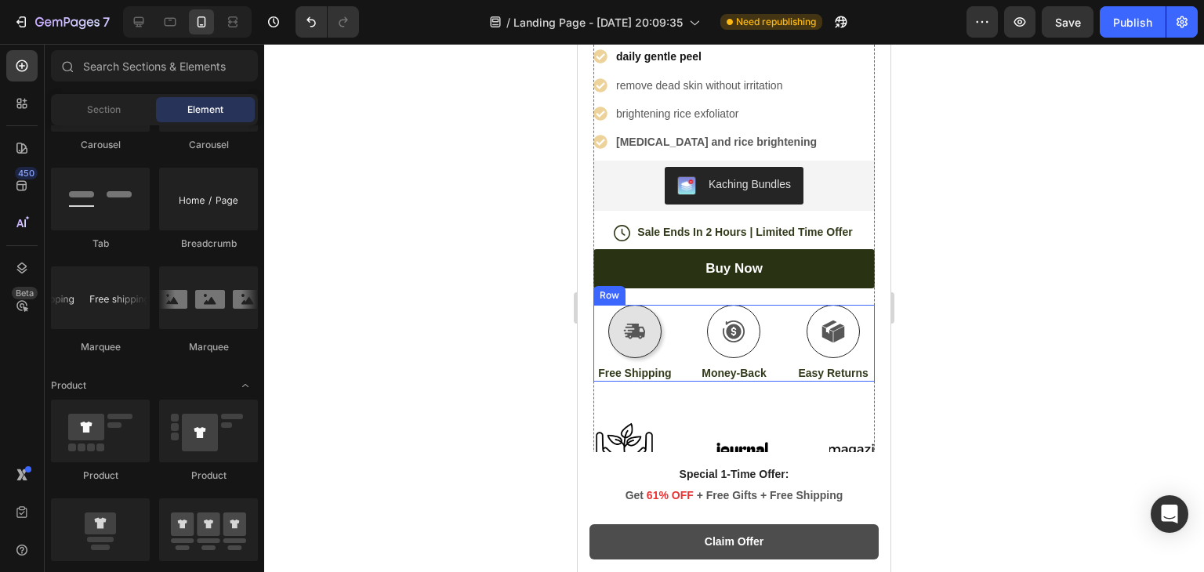
click at [781, 325] on div "Icon Free Shipping Text Block Icon Money-Back Text Block Icon Easy Returns Text…" at bounding box center [733, 343] width 281 height 77
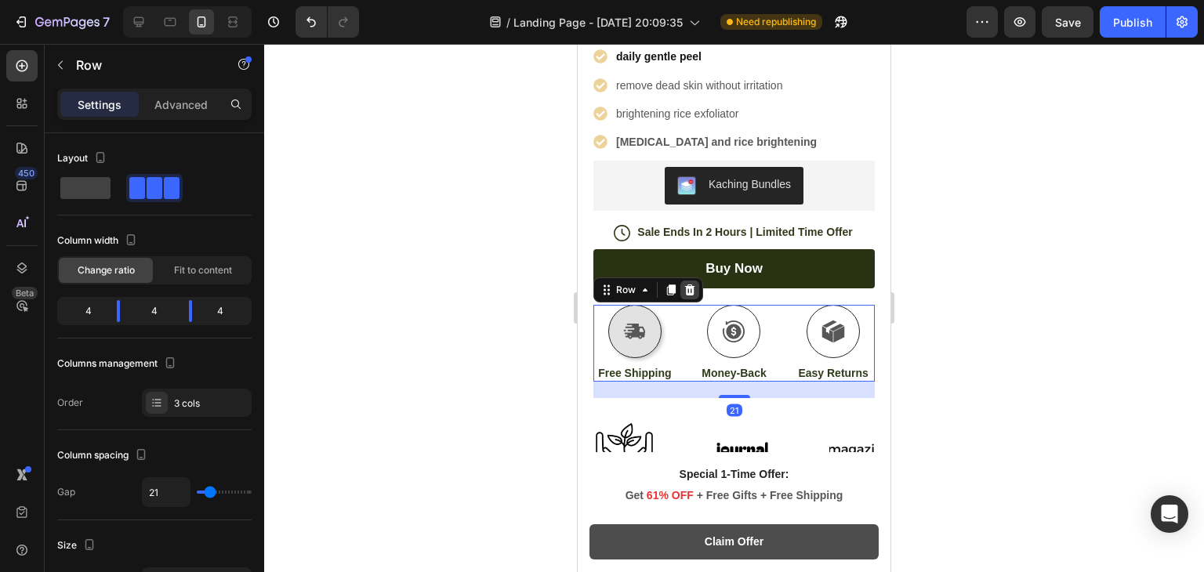
click at [690, 282] on div at bounding box center [689, 290] width 19 height 19
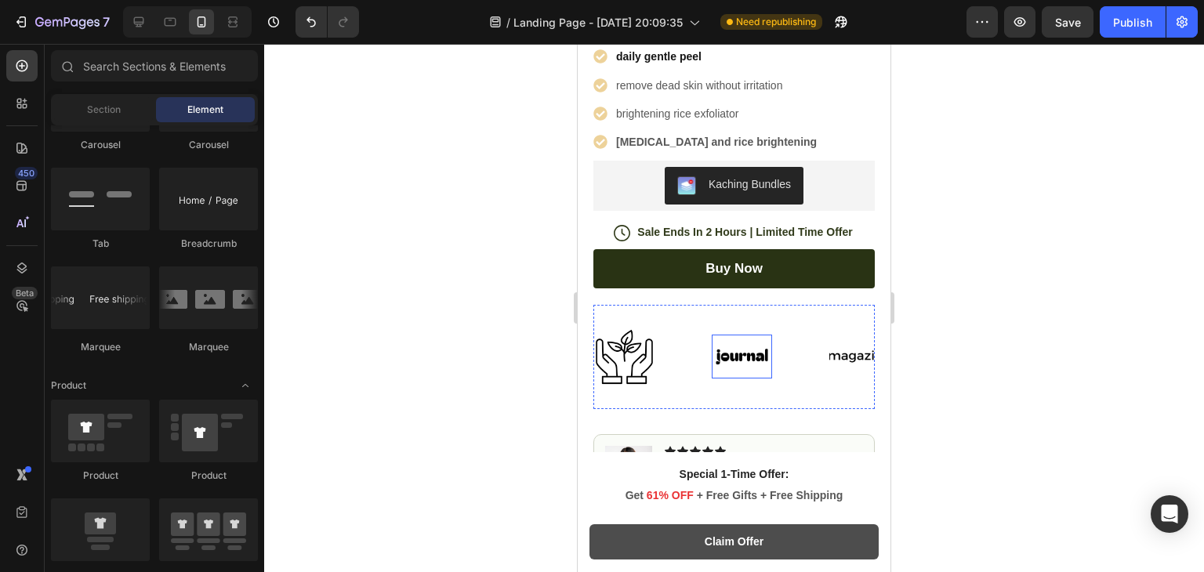
click at [749, 344] on img at bounding box center [742, 357] width 60 height 26
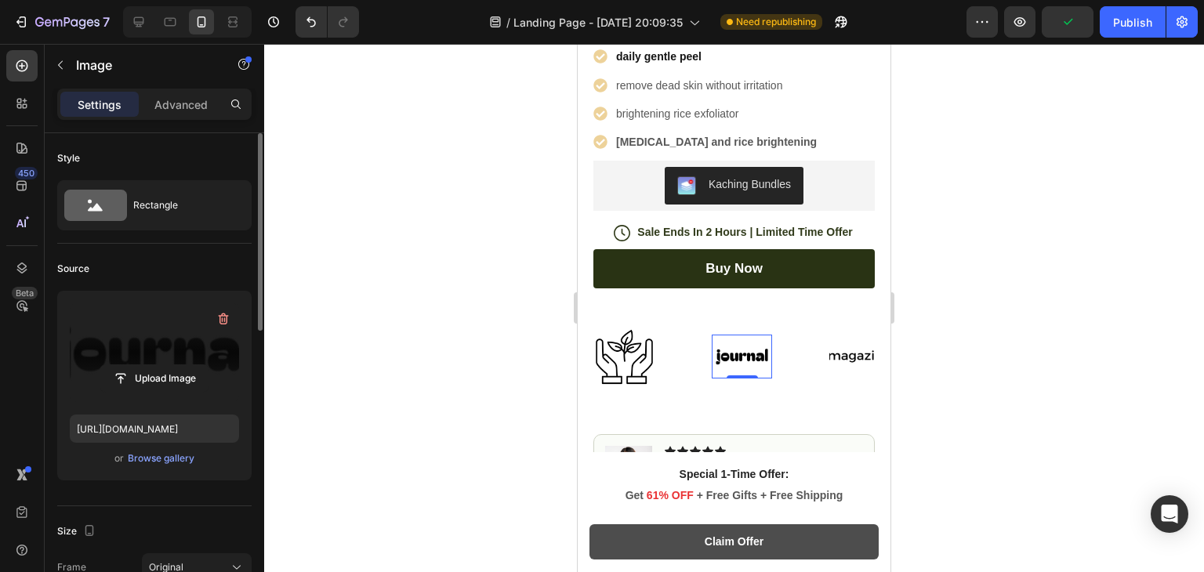
click at [236, 313] on label at bounding box center [154, 352] width 169 height 99
click at [208, 365] on input "file" at bounding box center [154, 378] width 108 height 27
click at [208, 320] on label at bounding box center [154, 352] width 169 height 99
click at [208, 365] on input "file" at bounding box center [154, 378] width 108 height 27
click at [223, 321] on icon "button" at bounding box center [224, 319] width 16 height 16
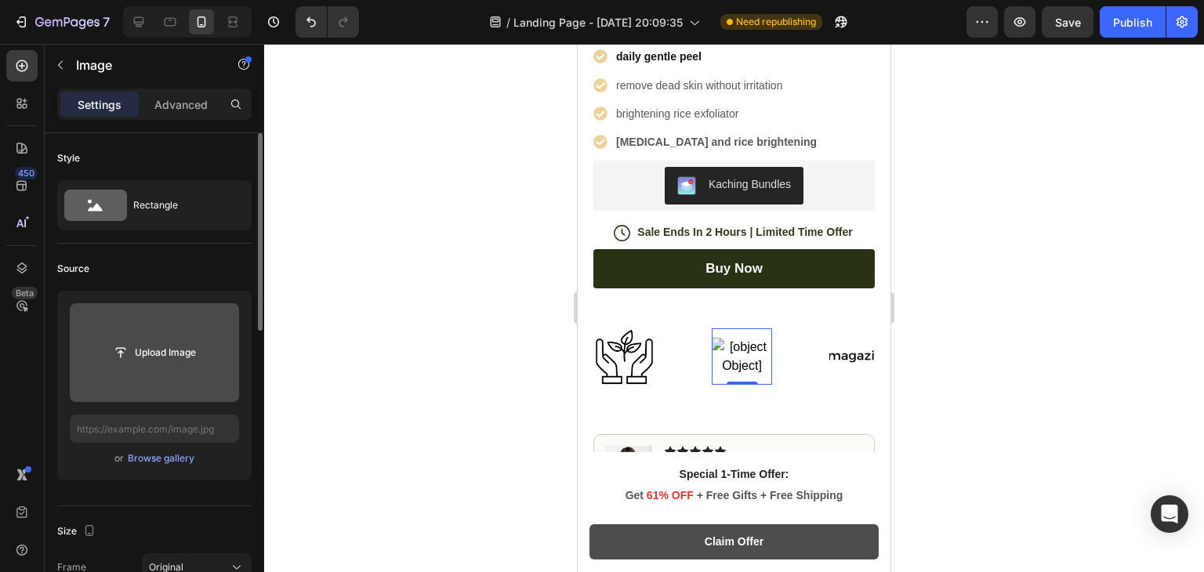
click at [163, 350] on input "file" at bounding box center [154, 352] width 108 height 27
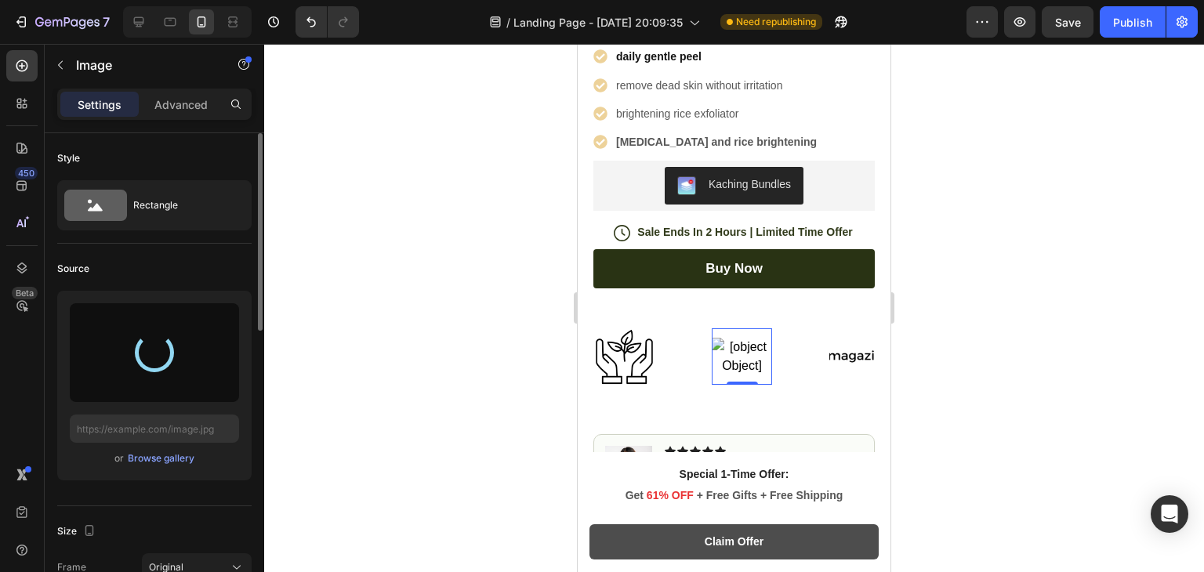
type input "https://cdn.shopify.com/s/files/1/0966/8388/4874/files/gempages_585525682461737…"
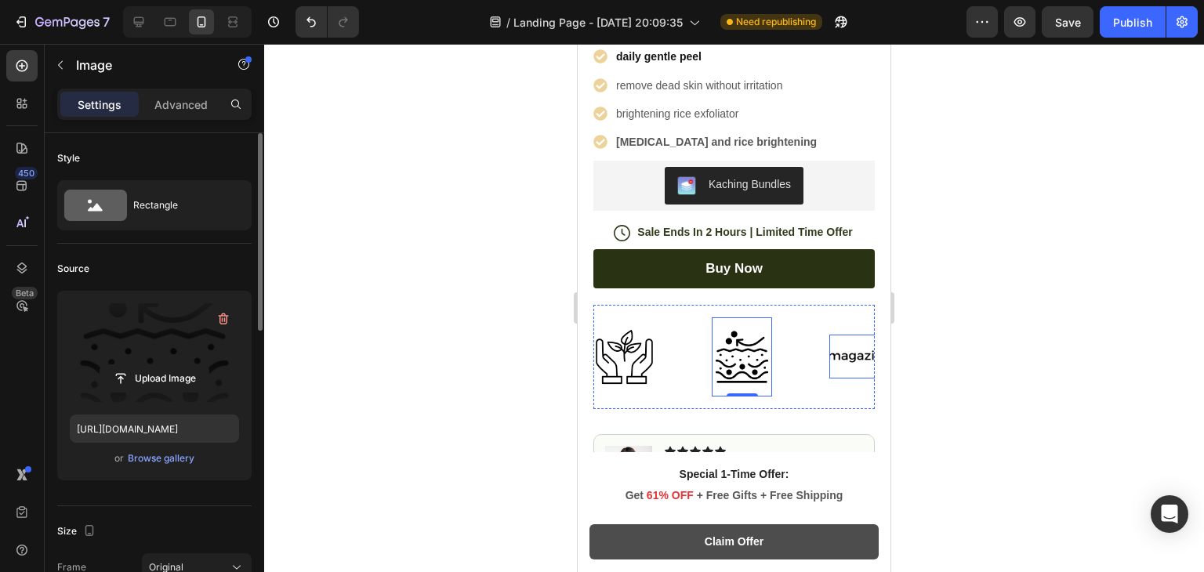
click at [853, 335] on div "Image" at bounding box center [859, 357] width 60 height 45
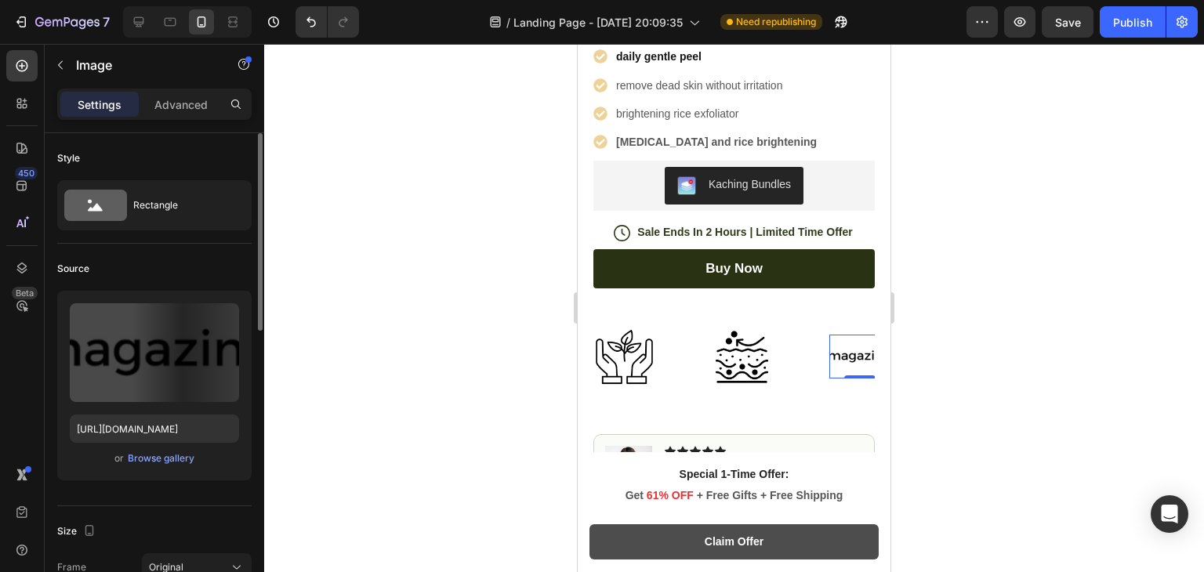
click at [853, 335] on div "Image 0" at bounding box center [859, 357] width 60 height 45
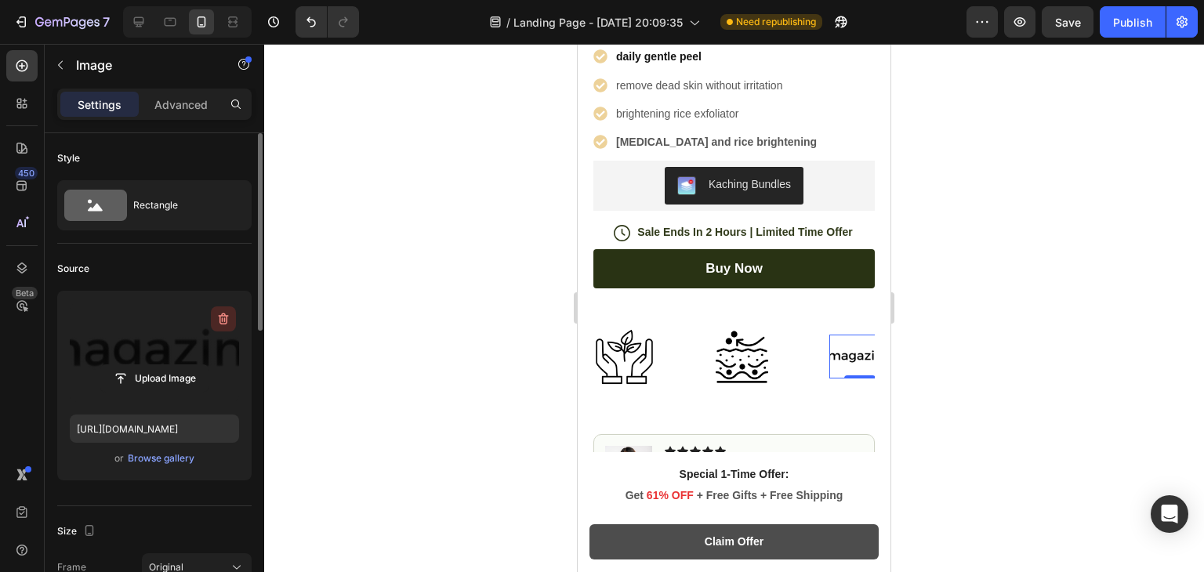
click at [223, 317] on icon "button" at bounding box center [224, 319] width 16 height 16
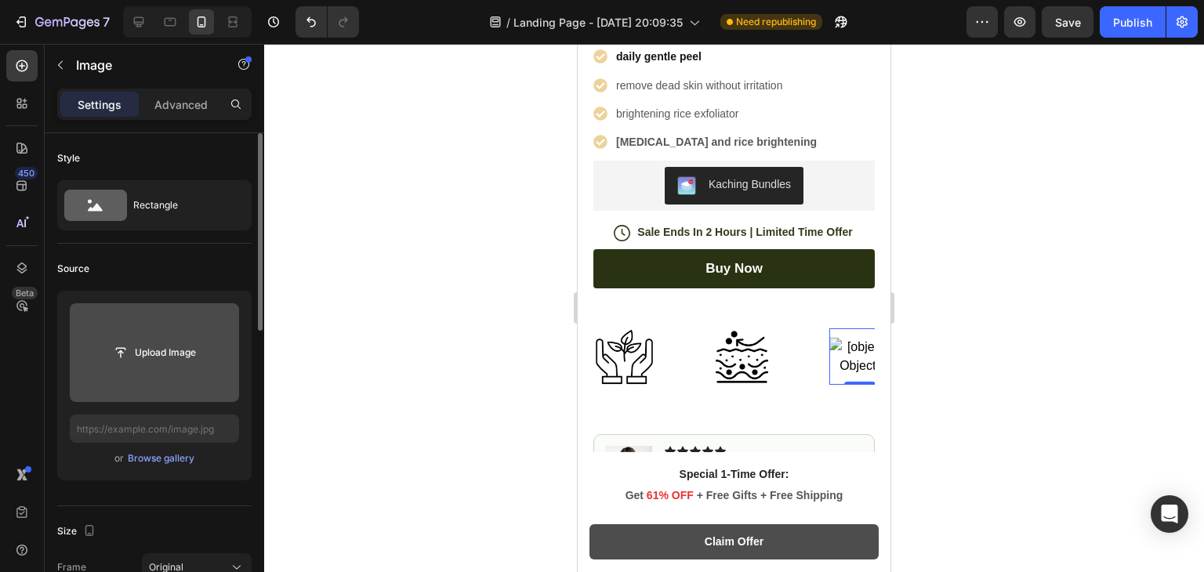
click at [150, 375] on input "file" at bounding box center [154, 352] width 169 height 99
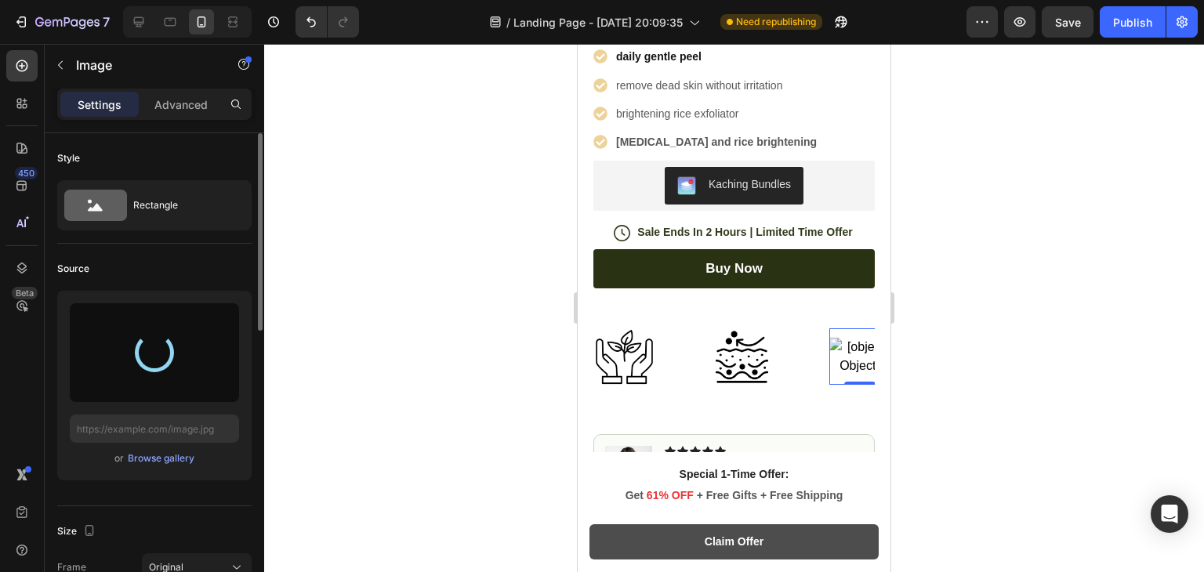
type input "https://cdn.shopify.com/s/files/1/0966/8388/4874/files/gempages_585525682461737…"
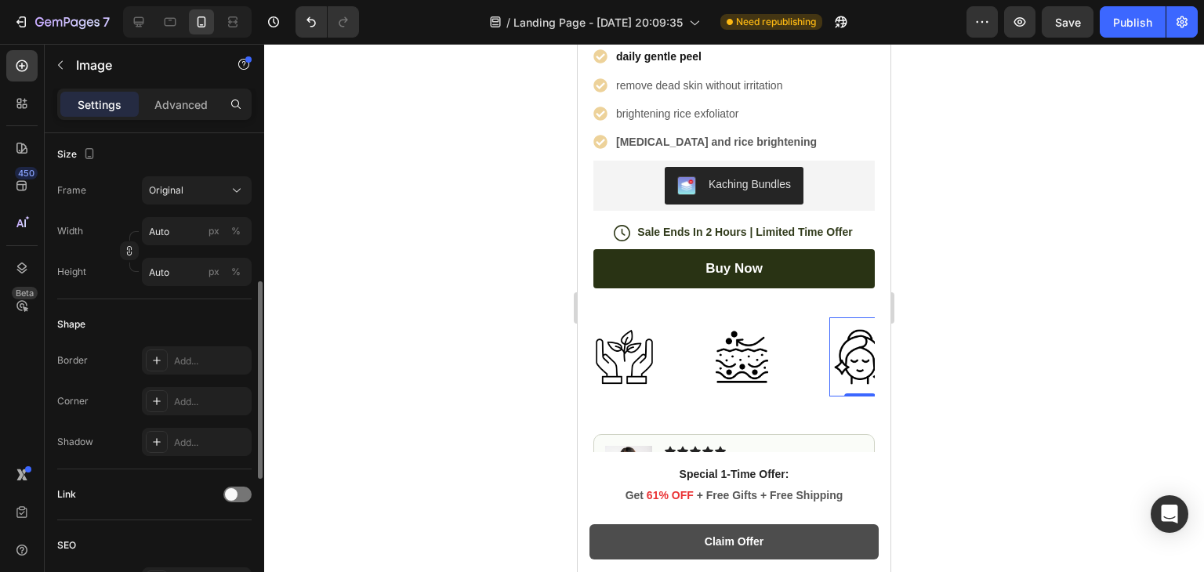
scroll to position [378, 0]
click at [643, 368] on img at bounding box center [624, 357] width 60 height 60
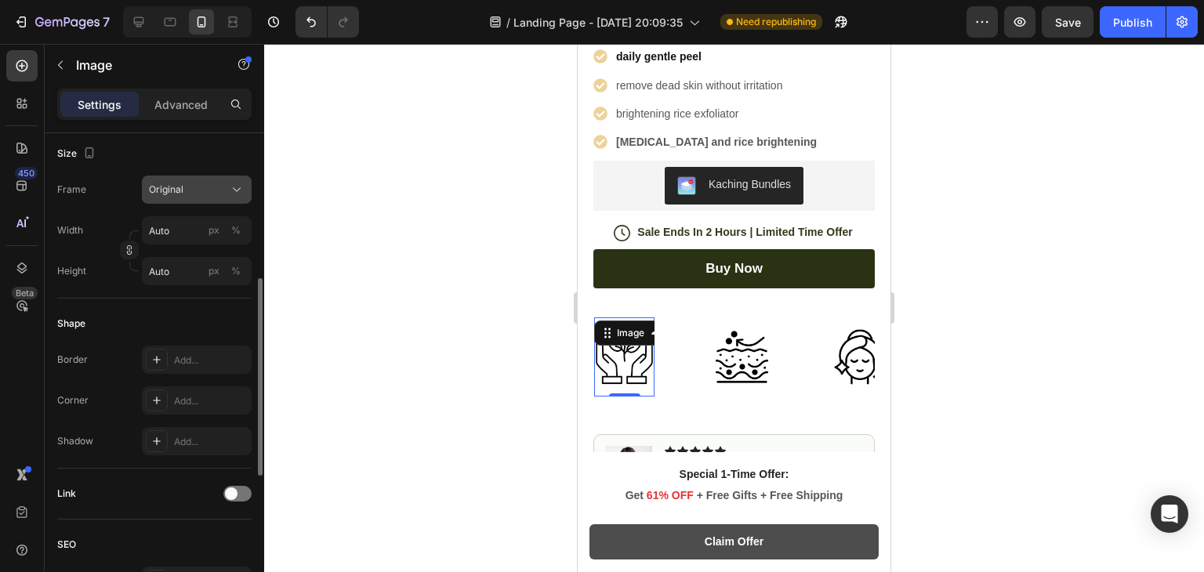
scroll to position [371, 0]
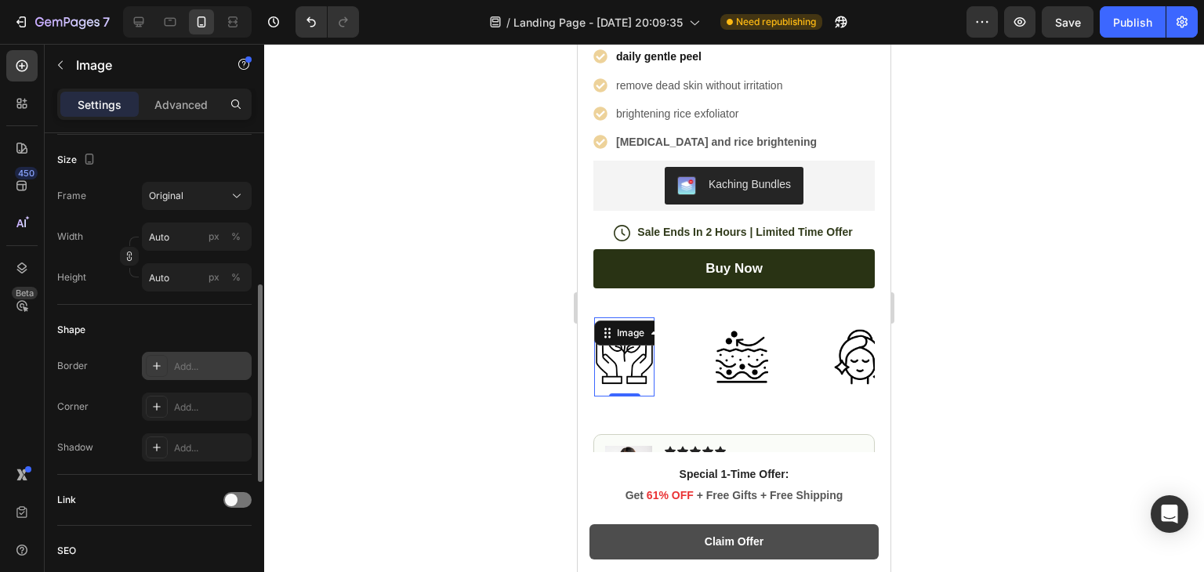
click at [148, 355] on div at bounding box center [157, 366] width 22 height 22
click at [172, 402] on div "Add..." at bounding box center [197, 407] width 110 height 28
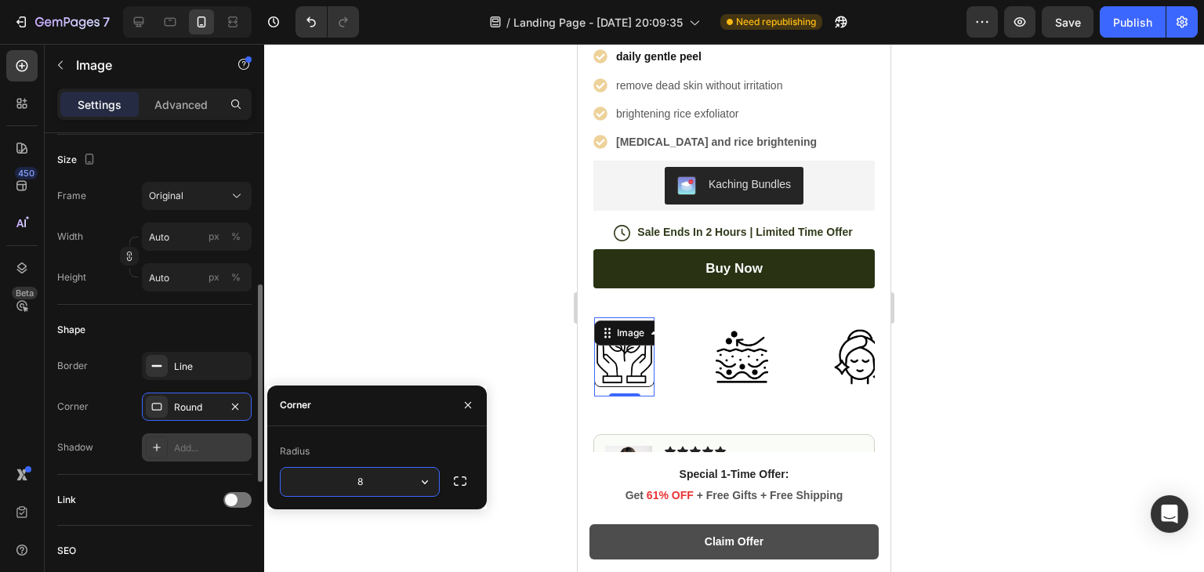
click at [171, 455] on div "Add..." at bounding box center [197, 447] width 110 height 28
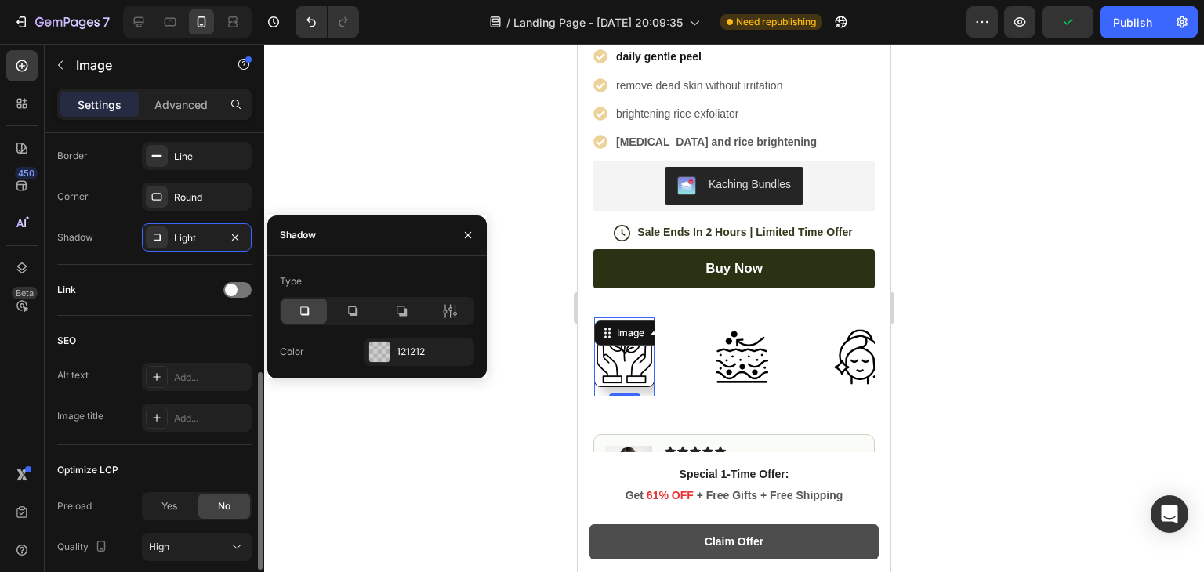
scroll to position [582, 0]
click at [163, 374] on div at bounding box center [157, 376] width 22 height 22
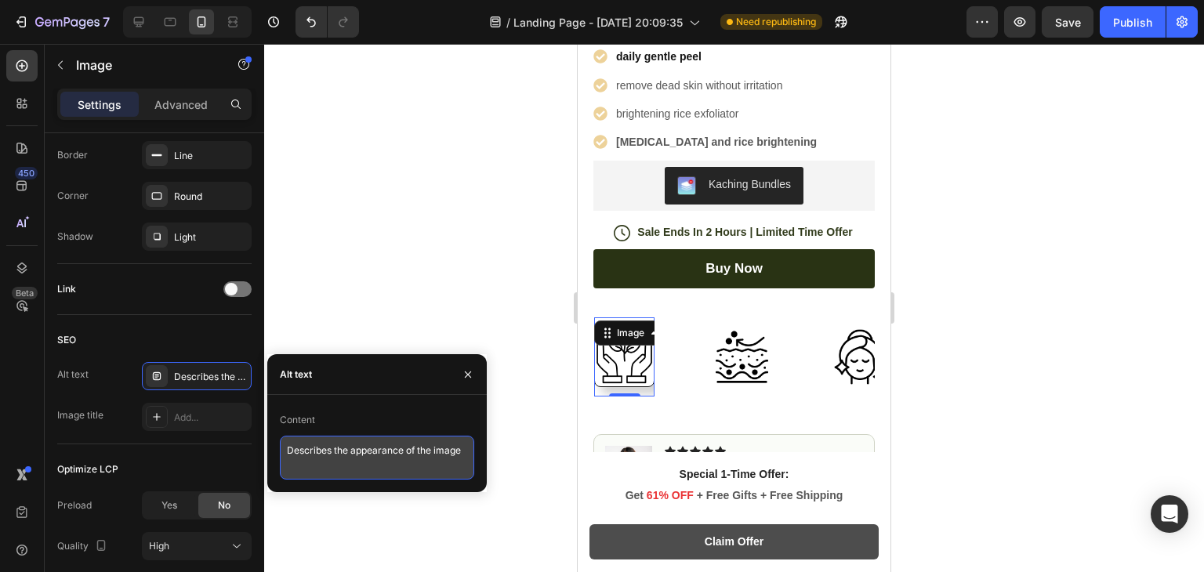
click at [307, 451] on textarea "Describes the appearance of the image" at bounding box center [377, 458] width 194 height 44
type textarea "اhgtvdcwws"
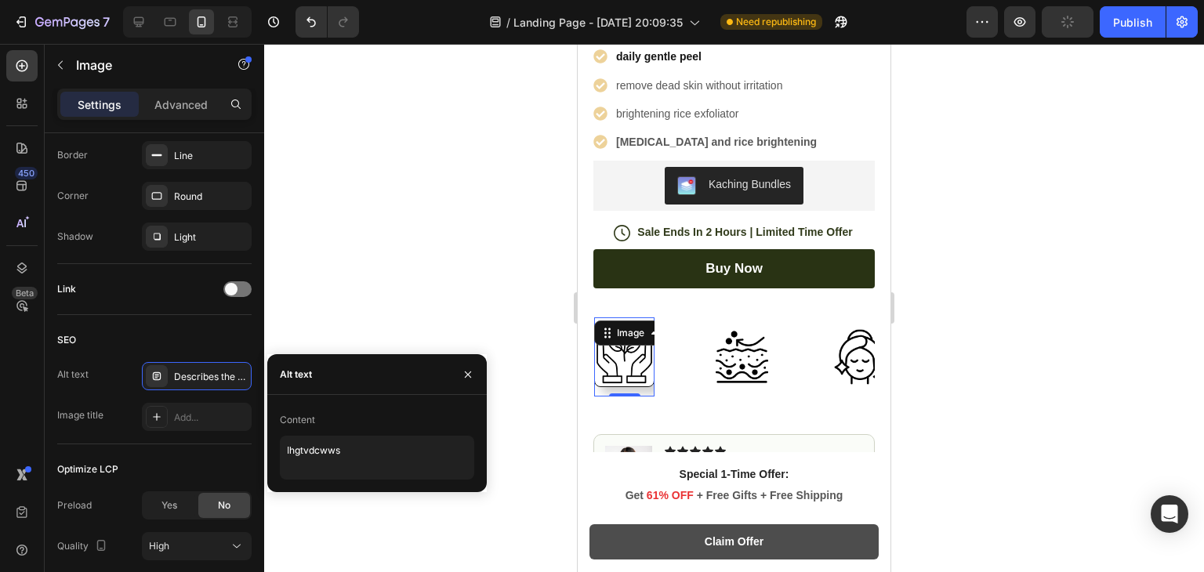
click at [393, 277] on div at bounding box center [734, 308] width 940 height 528
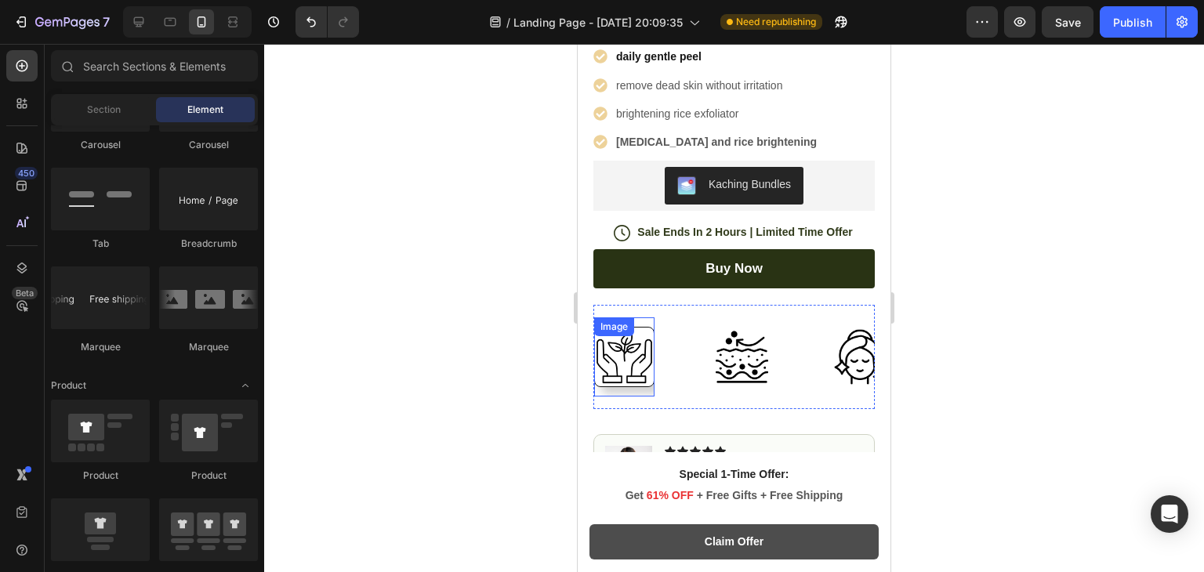
click at [618, 370] on img at bounding box center [624, 357] width 60 height 60
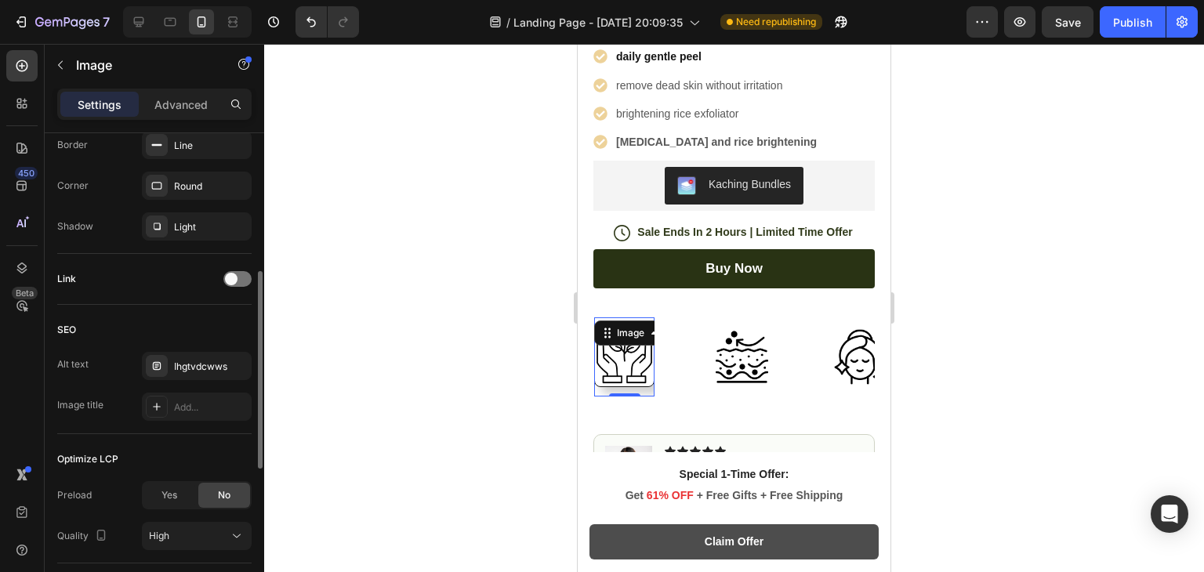
scroll to position [599, 0]
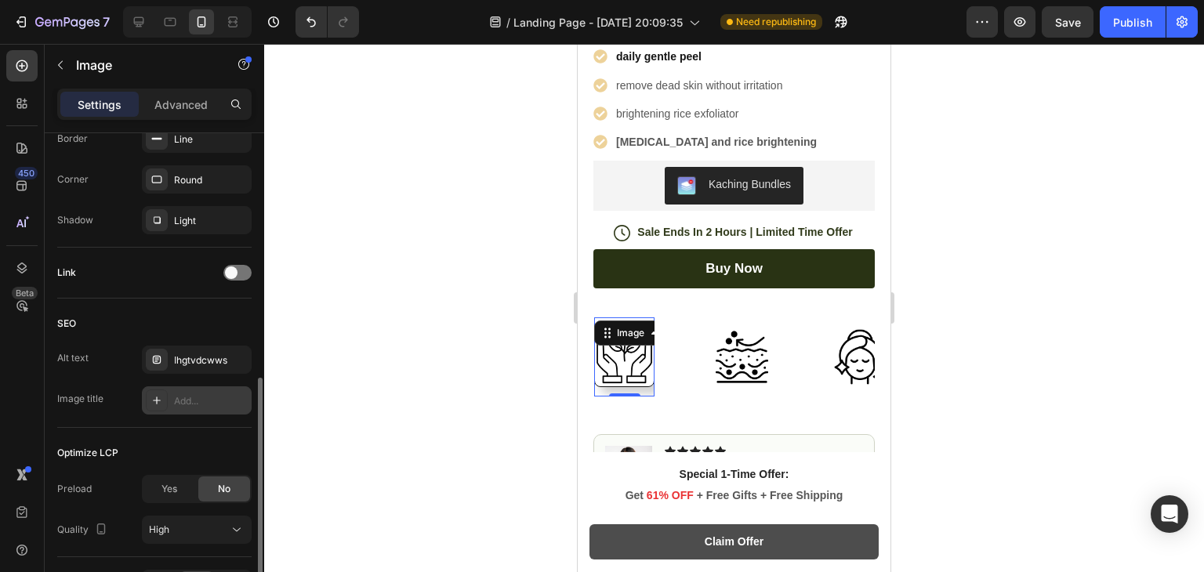
click at [154, 408] on div at bounding box center [157, 401] width 22 height 22
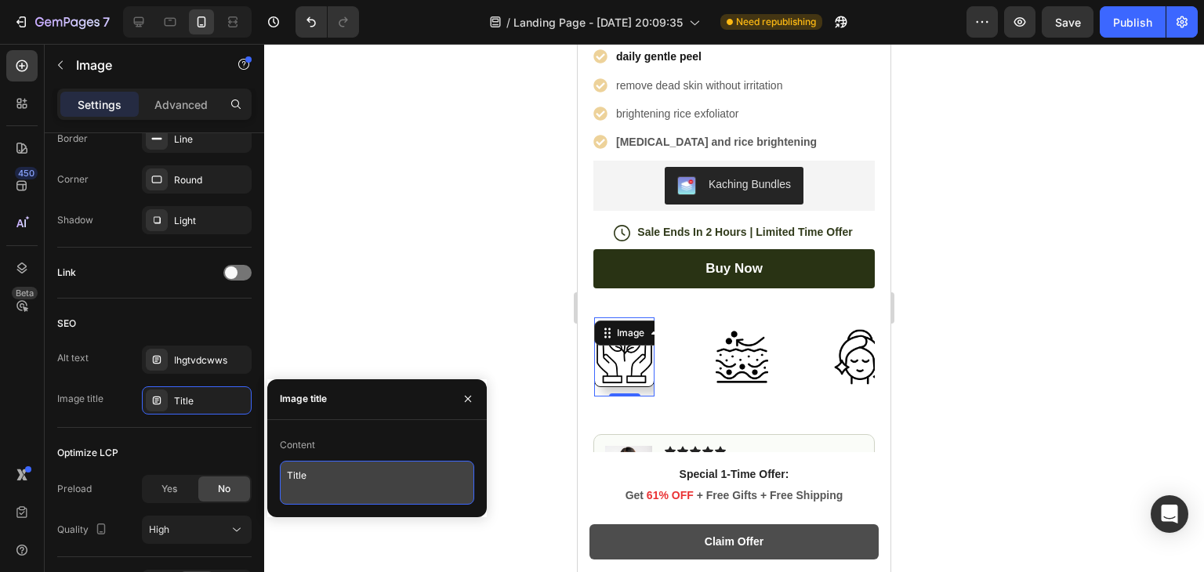
click at [306, 469] on textarea "Title" at bounding box center [377, 483] width 194 height 44
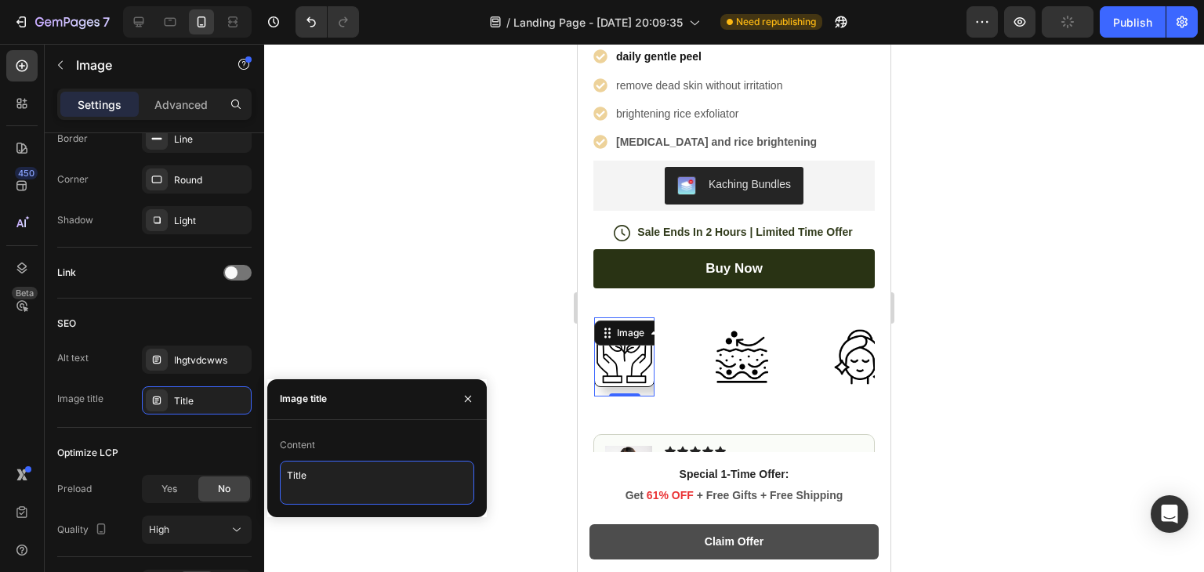
click at [306, 472] on textarea "Title" at bounding box center [377, 483] width 194 height 44
click at [356, 473] on textarea "Title" at bounding box center [377, 483] width 194 height 44
paste textarea "Title"
type textarea "Title Title"
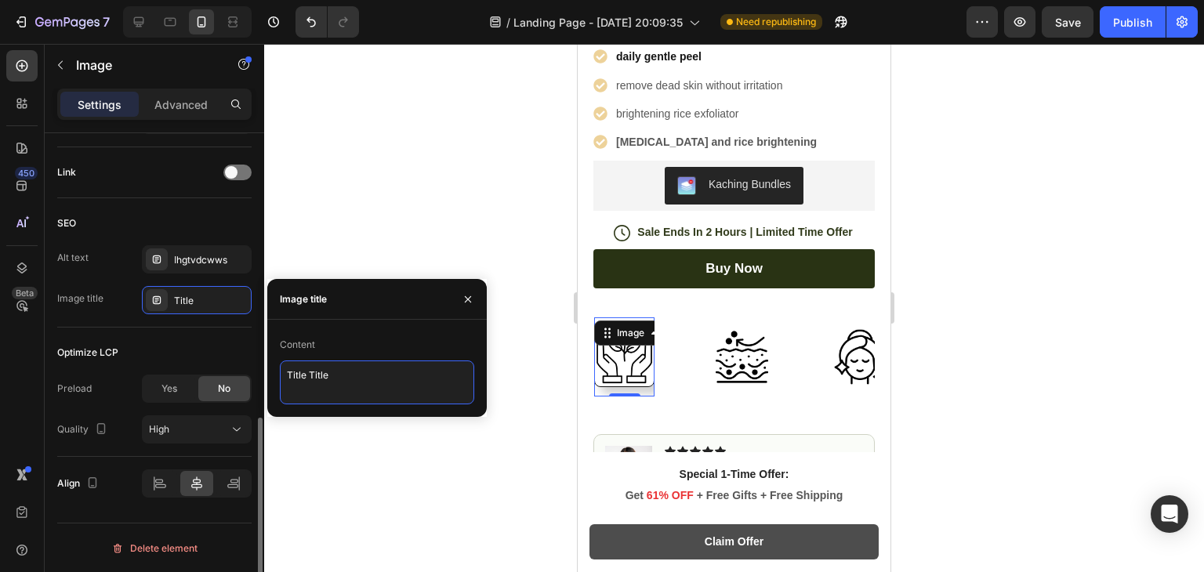
scroll to position [698, 0]
click at [532, 424] on div at bounding box center [734, 308] width 940 height 528
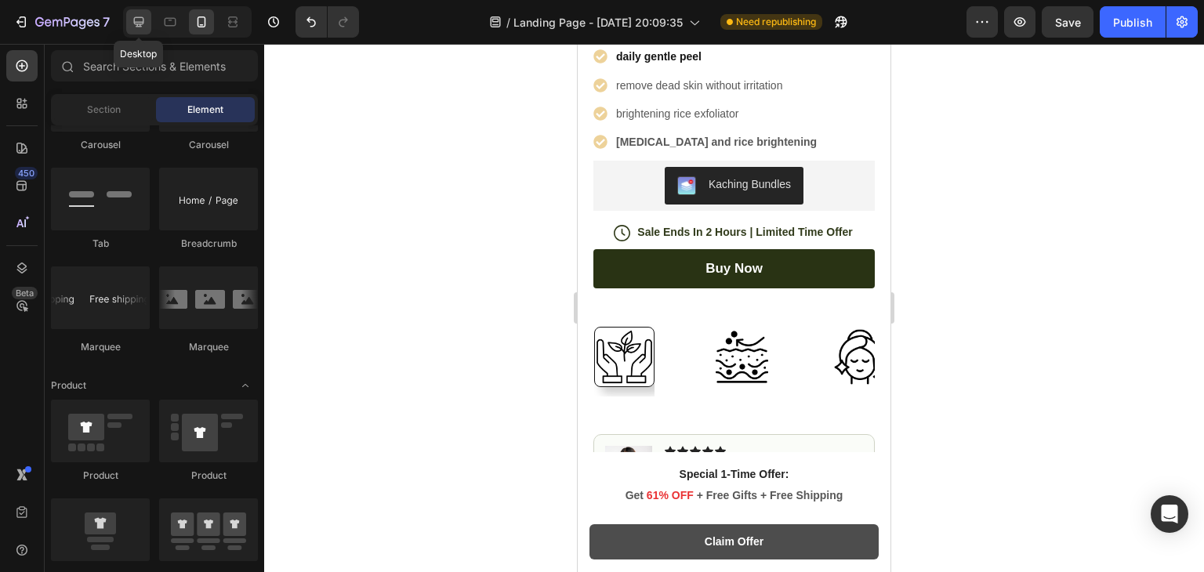
click at [141, 19] on icon at bounding box center [139, 22] width 16 height 16
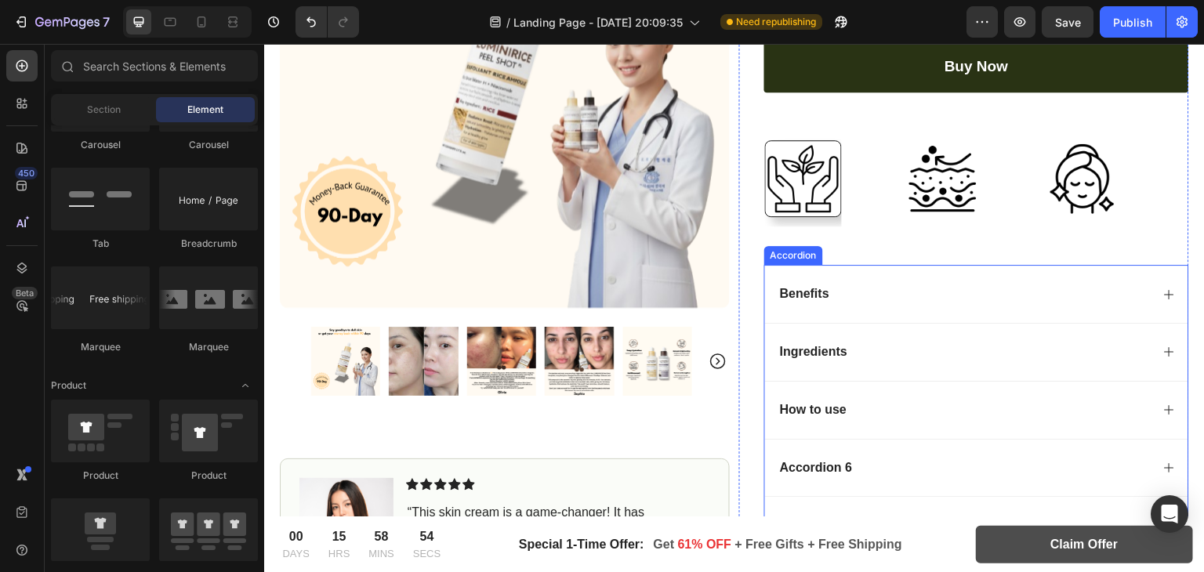
scroll to position [633, 0]
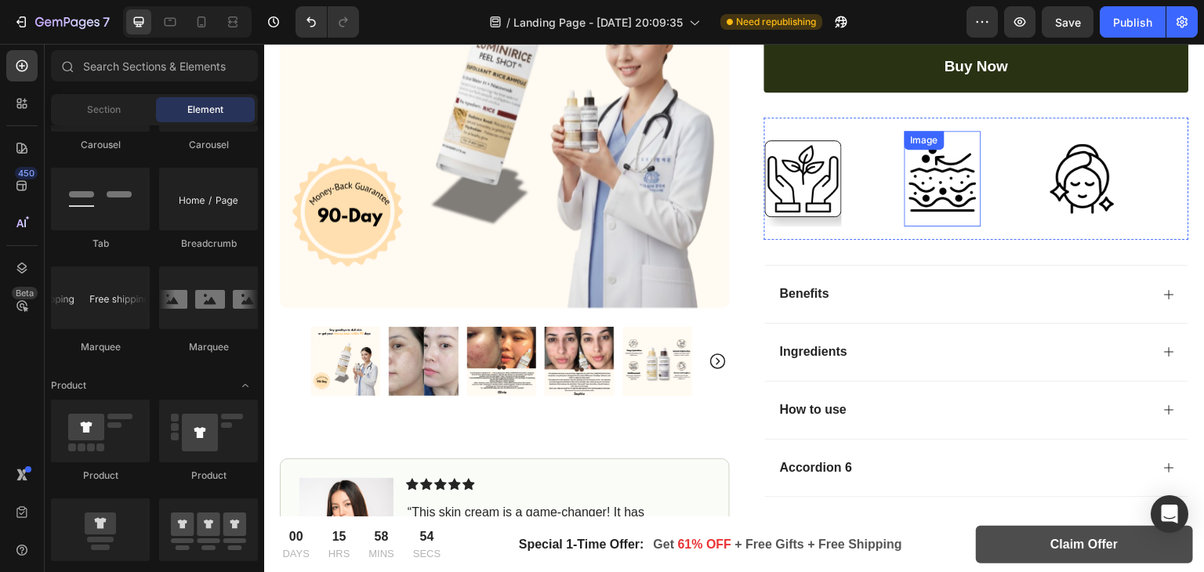
click at [954, 194] on img at bounding box center [942, 178] width 77 height 77
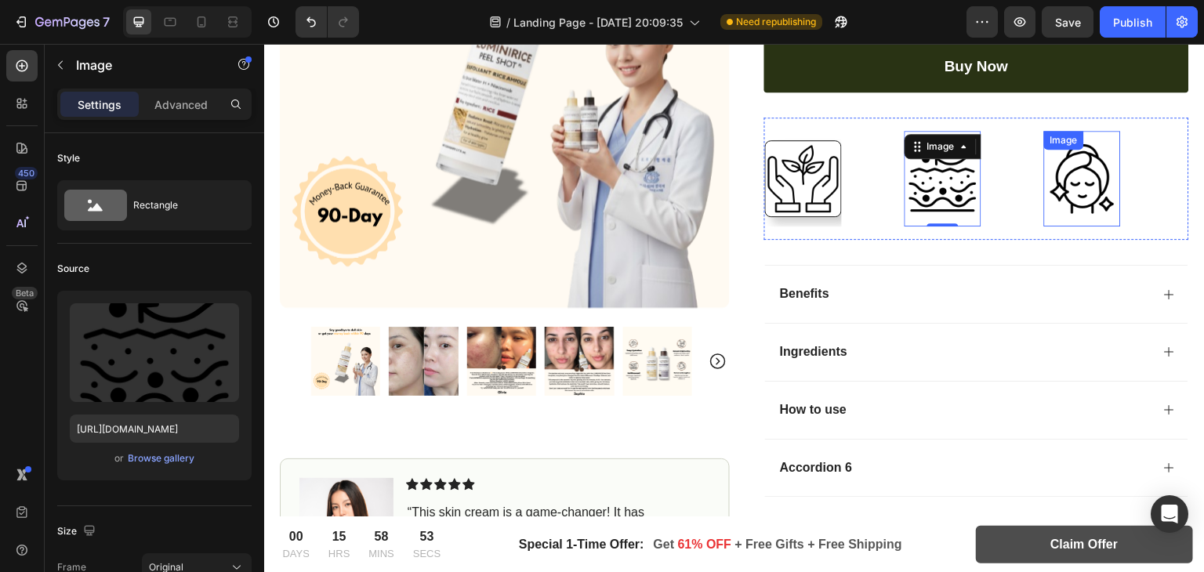
click at [1101, 185] on img at bounding box center [1082, 178] width 77 height 77
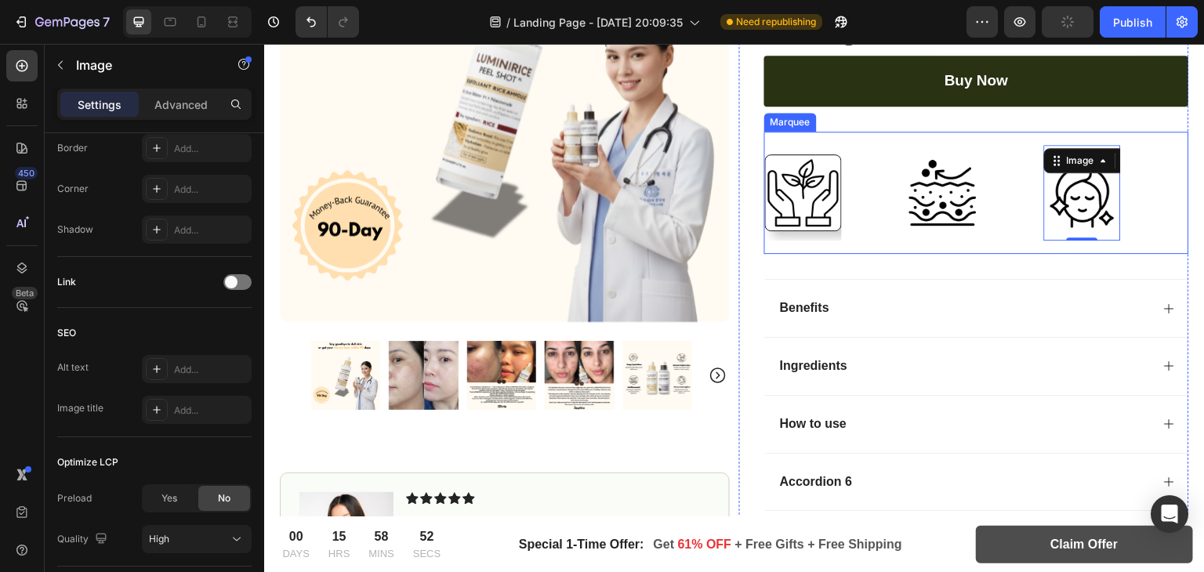
scroll to position [611, 0]
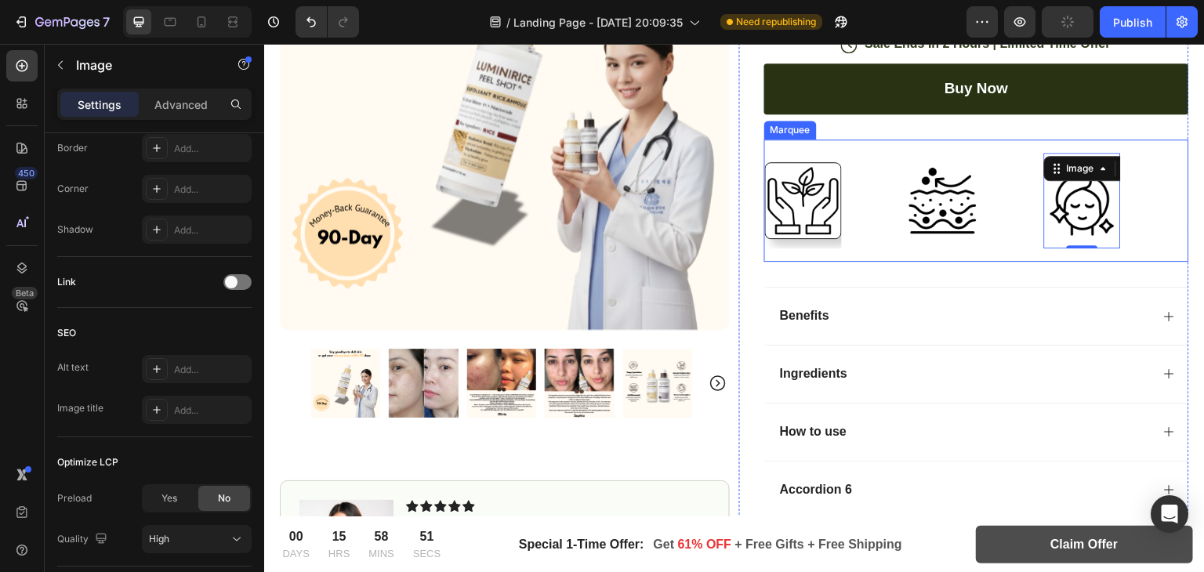
click at [861, 171] on div "Image" at bounding box center [835, 201] width 140 height 96
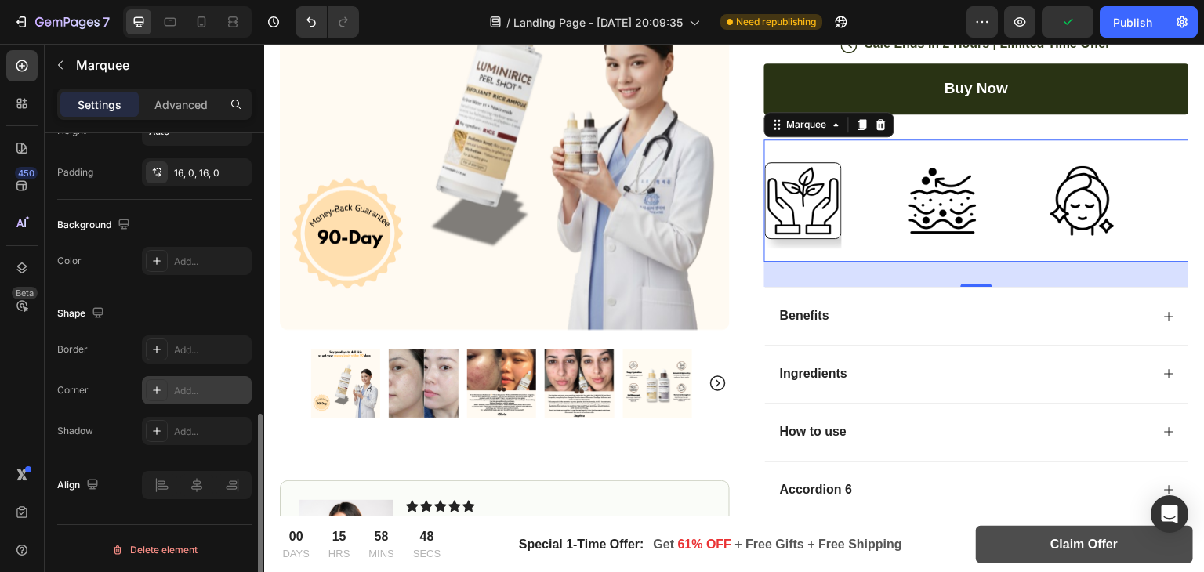
scroll to position [672, 0]
click at [163, 348] on div at bounding box center [157, 350] width 22 height 22
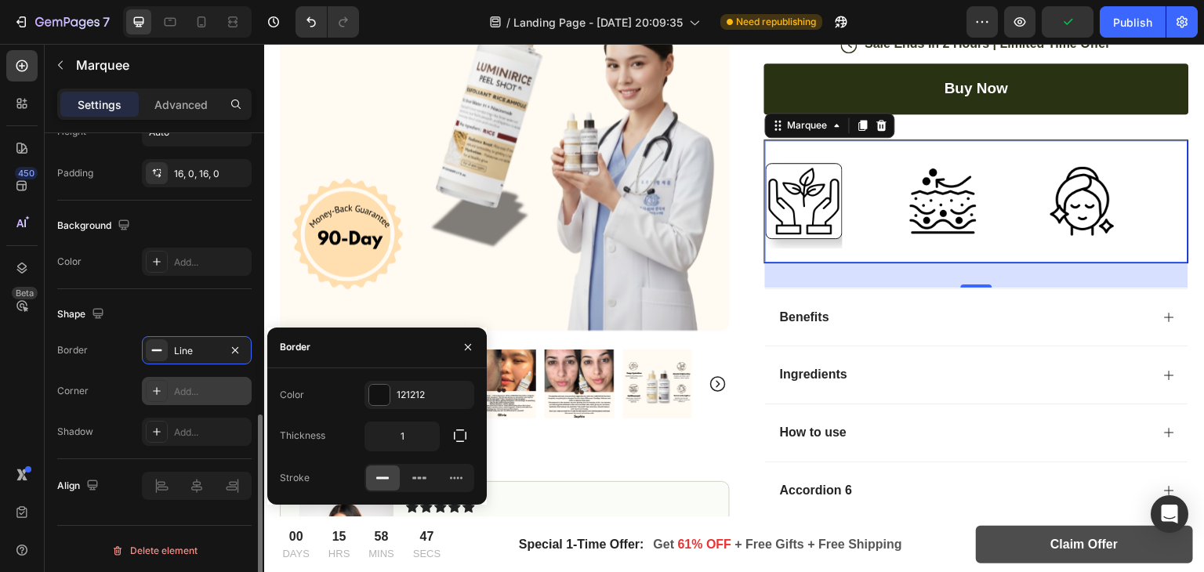
click at [161, 393] on icon at bounding box center [156, 391] width 13 height 13
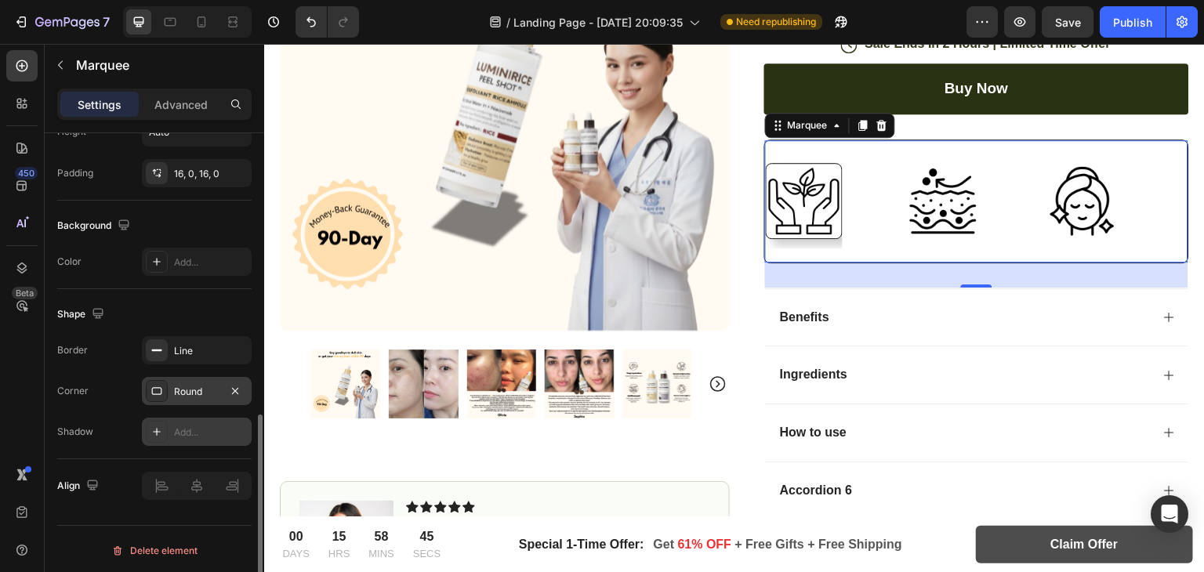
click at [170, 422] on div "Add..." at bounding box center [197, 432] width 110 height 28
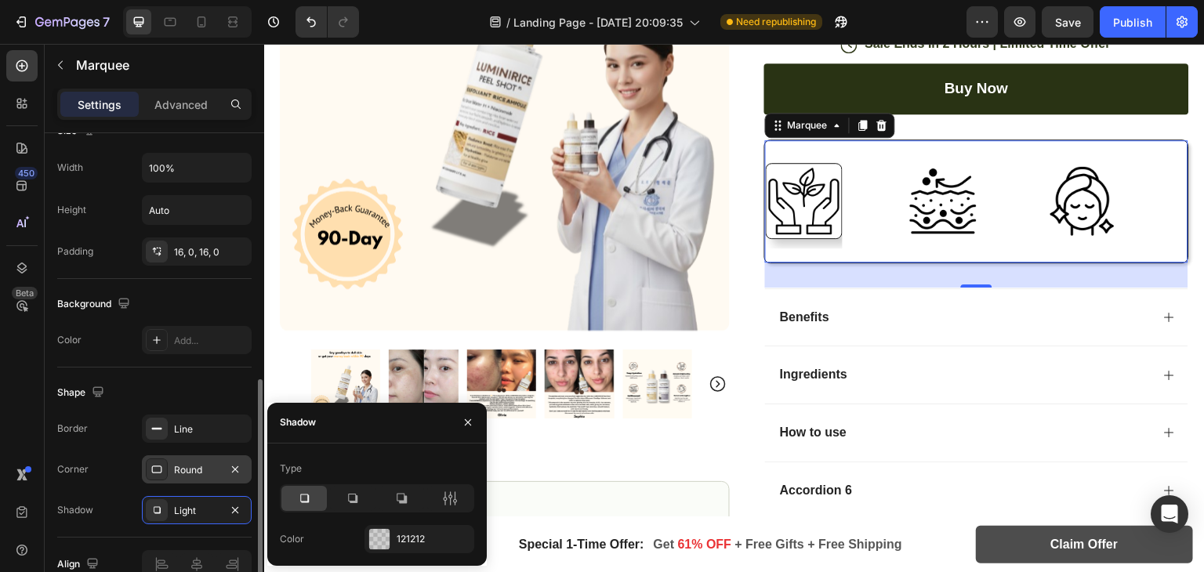
scroll to position [593, 0]
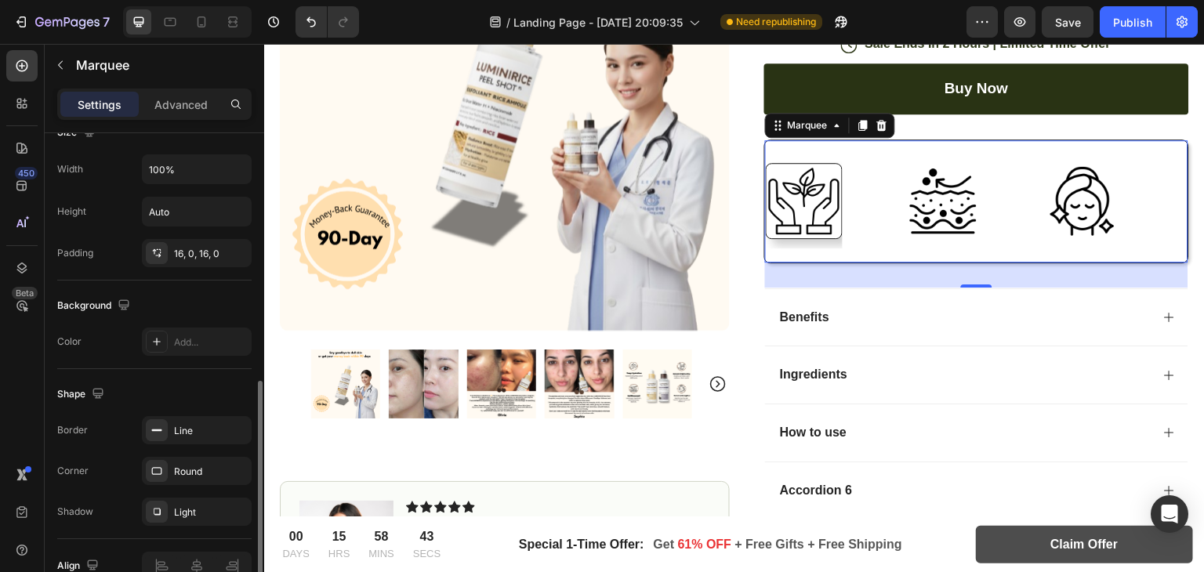
click at [156, 355] on div "Background Color Add..." at bounding box center [154, 325] width 194 height 89
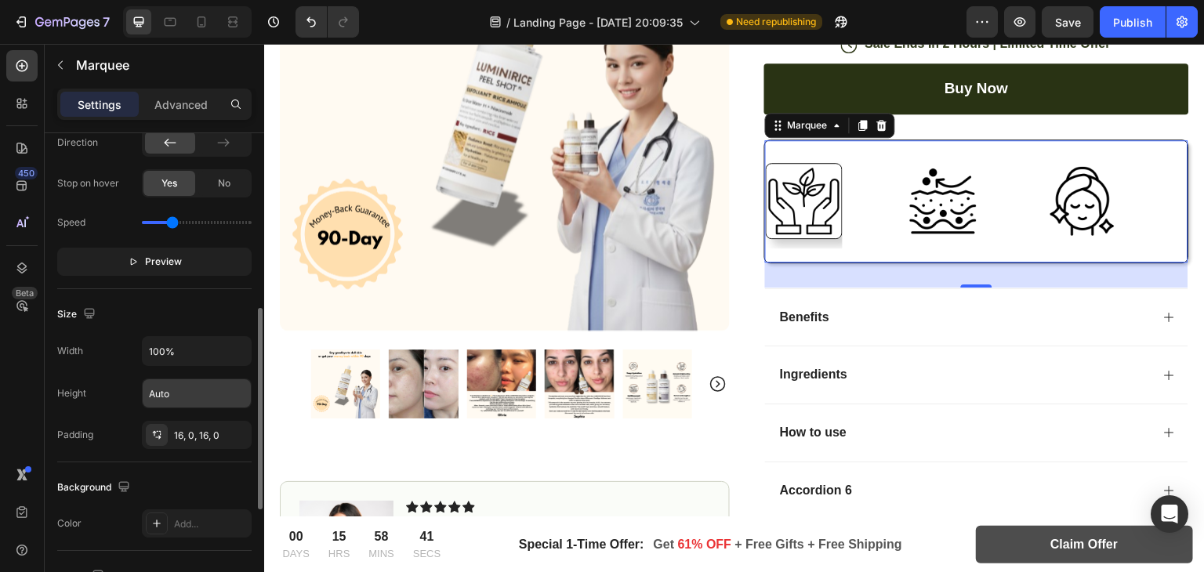
scroll to position [410, 0]
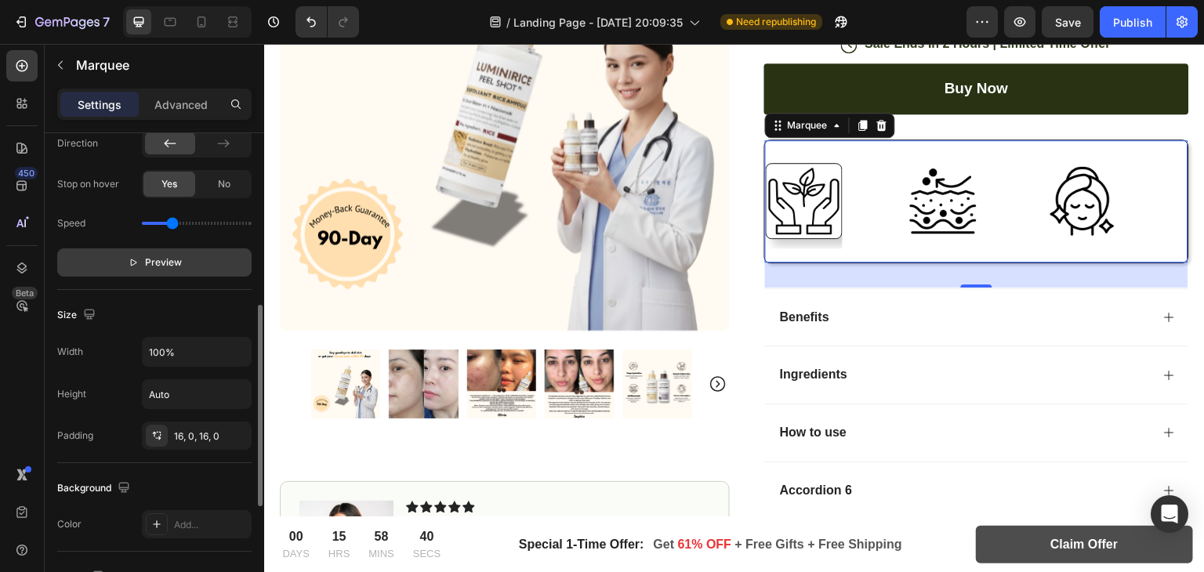
click at [147, 259] on span "Preview" at bounding box center [163, 263] width 37 height 16
click at [130, 258] on button "Pause" at bounding box center [154, 262] width 194 height 28
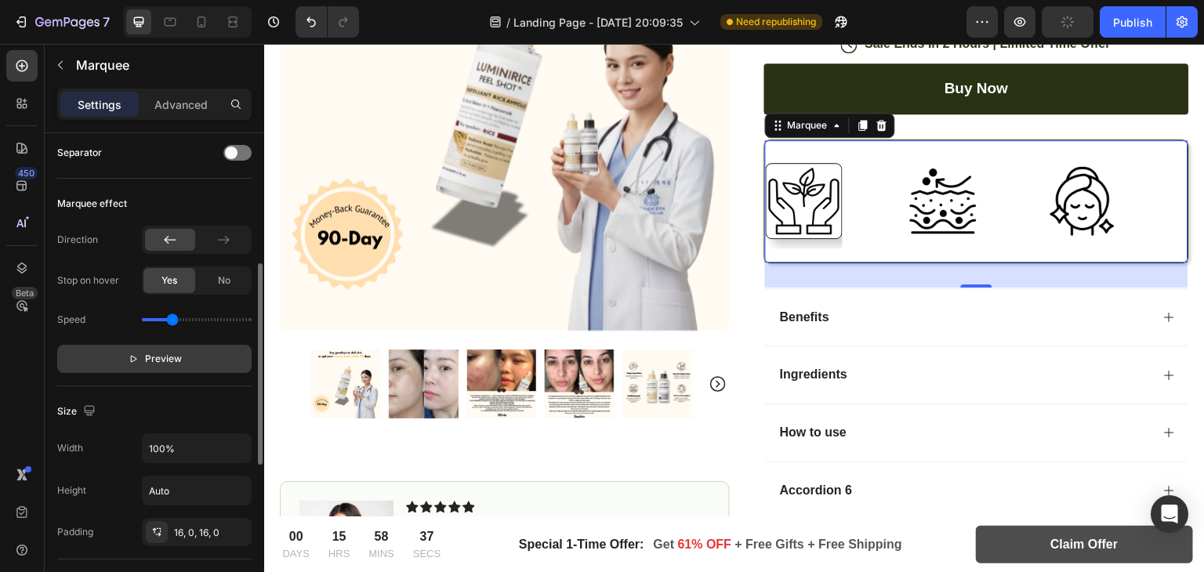
scroll to position [313, 0]
drag, startPoint x: 168, startPoint y: 324, endPoint x: 146, endPoint y: 324, distance: 22.0
click at [146, 324] on div "Speed" at bounding box center [154, 320] width 194 height 25
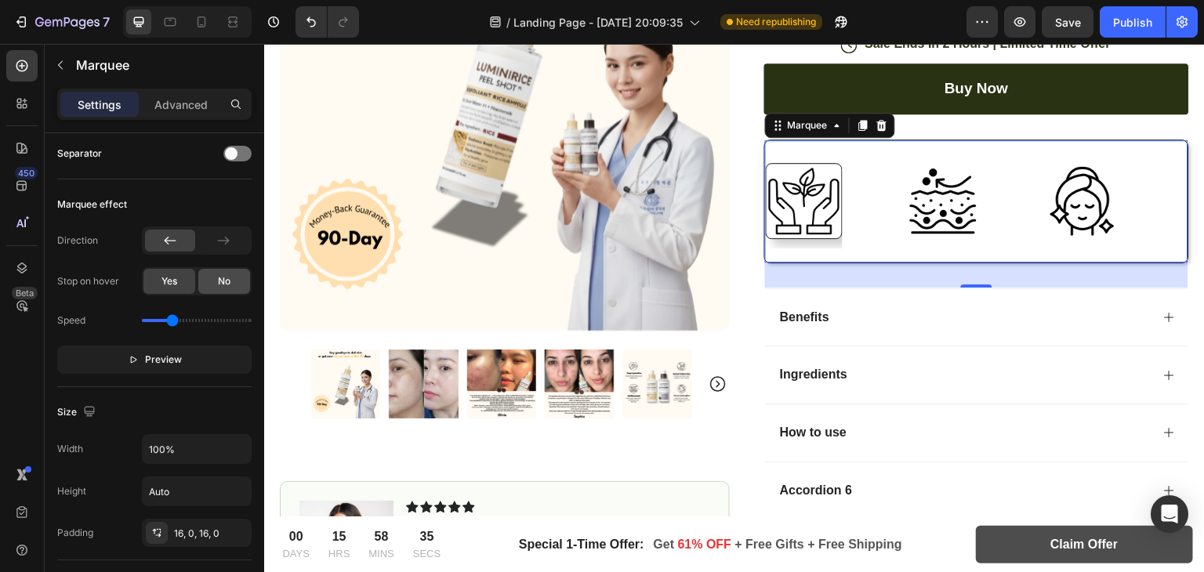
click at [212, 289] on div "No" at bounding box center [224, 281] width 52 height 25
click at [159, 346] on button "Preview" at bounding box center [154, 360] width 194 height 28
click at [140, 358] on icon "button" at bounding box center [137, 359] width 11 height 11
drag, startPoint x: 171, startPoint y: 318, endPoint x: 136, endPoint y: 318, distance: 34.5
type input "0"
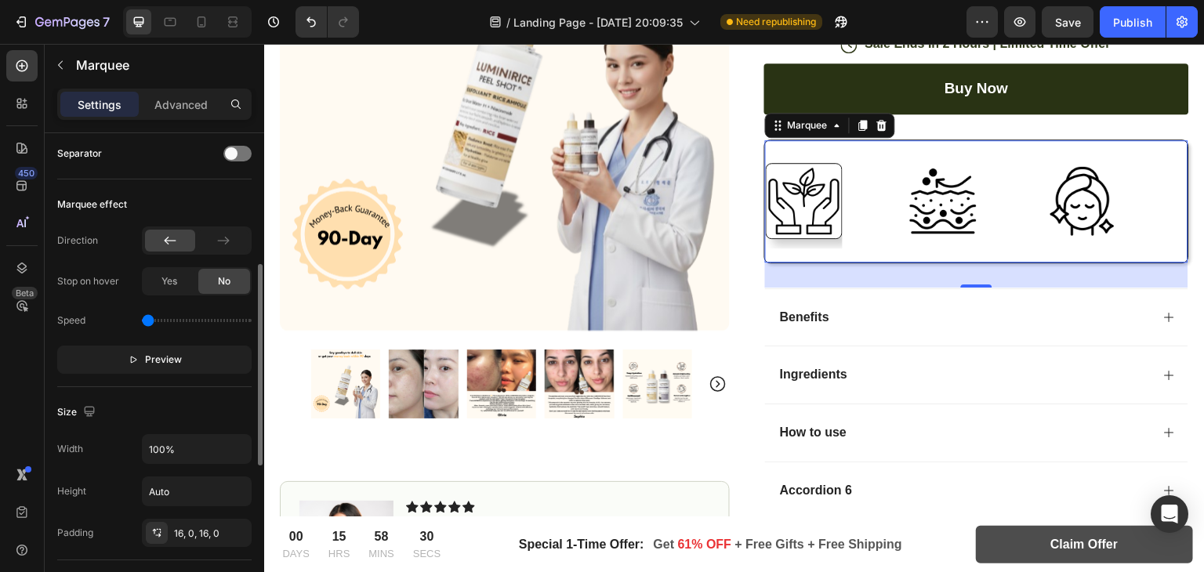
click at [142, 319] on input "range" at bounding box center [197, 320] width 110 height 3
click at [128, 358] on icon "button" at bounding box center [133, 359] width 11 height 11
click at [127, 358] on button "Pause" at bounding box center [154, 360] width 194 height 28
click at [137, 349] on button "Preview" at bounding box center [154, 360] width 194 height 28
click at [155, 317] on div "Speed" at bounding box center [154, 320] width 194 height 25
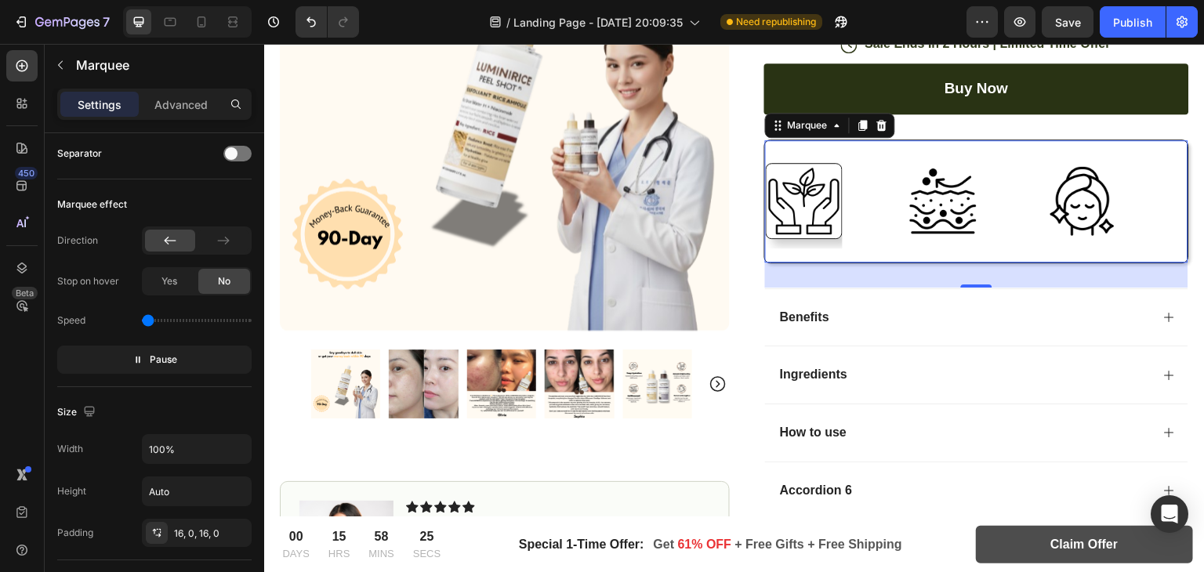
click at [140, 359] on icon "button" at bounding box center [137, 359] width 11 height 11
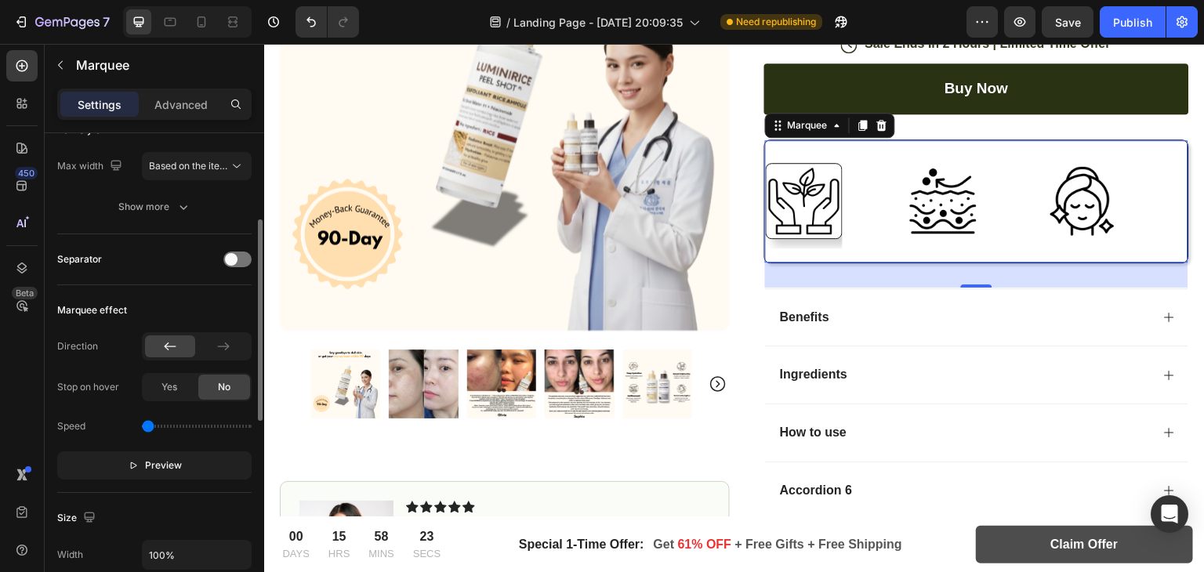
scroll to position [207, 0]
click at [225, 347] on icon at bounding box center [224, 347] width 16 height 16
click at [172, 339] on icon at bounding box center [170, 347] width 16 height 16
click at [232, 257] on span at bounding box center [231, 259] width 13 height 13
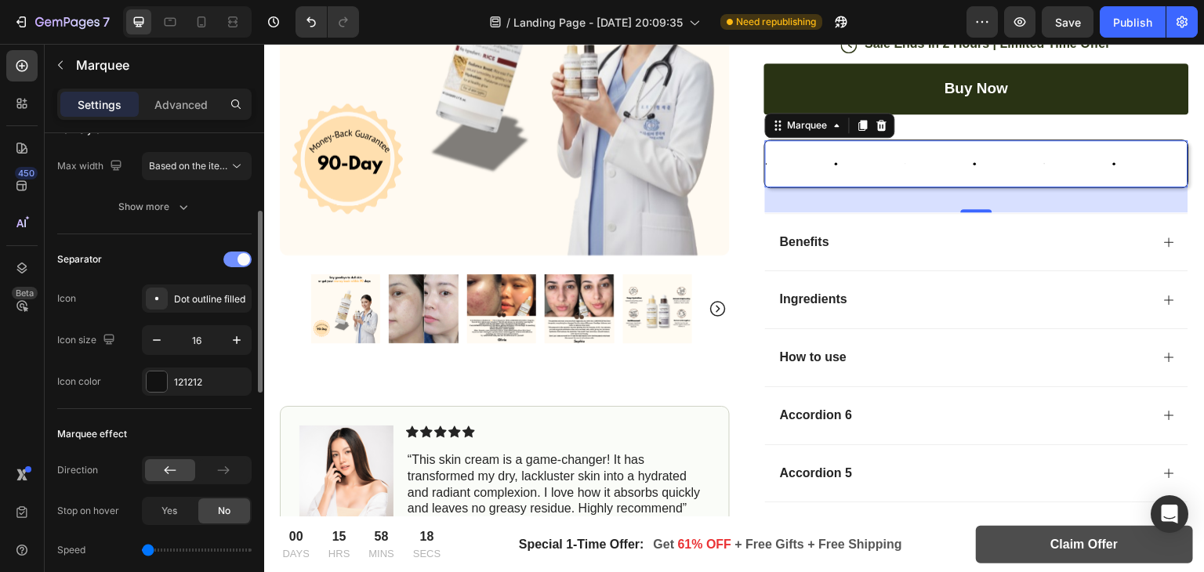
click at [232, 257] on div at bounding box center [237, 260] width 28 height 16
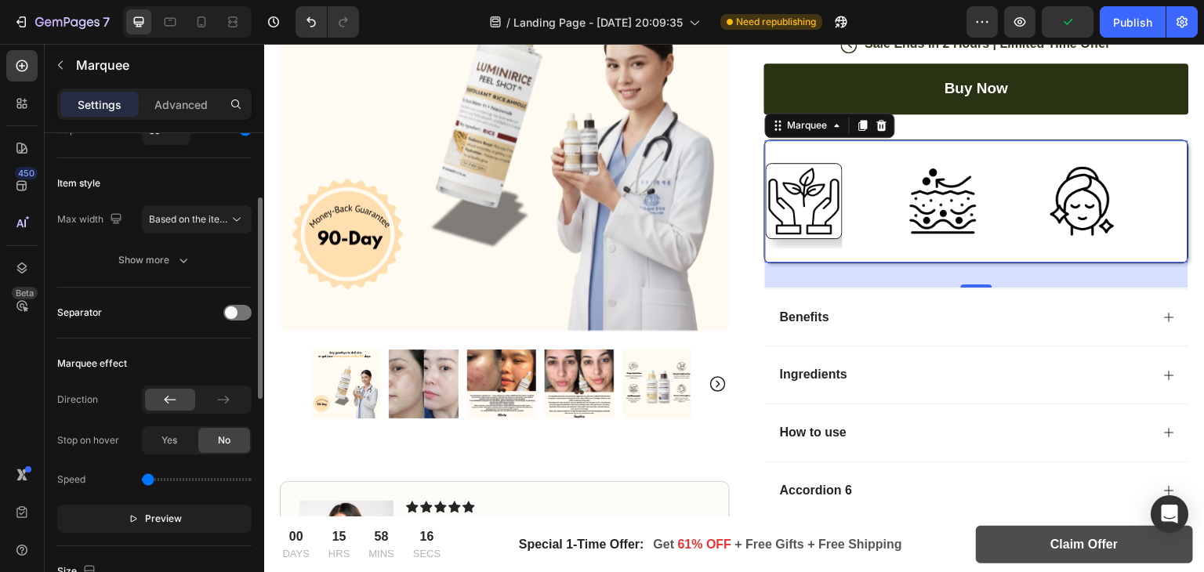
scroll to position [154, 0]
click at [171, 266] on div "Show more" at bounding box center [154, 260] width 73 height 16
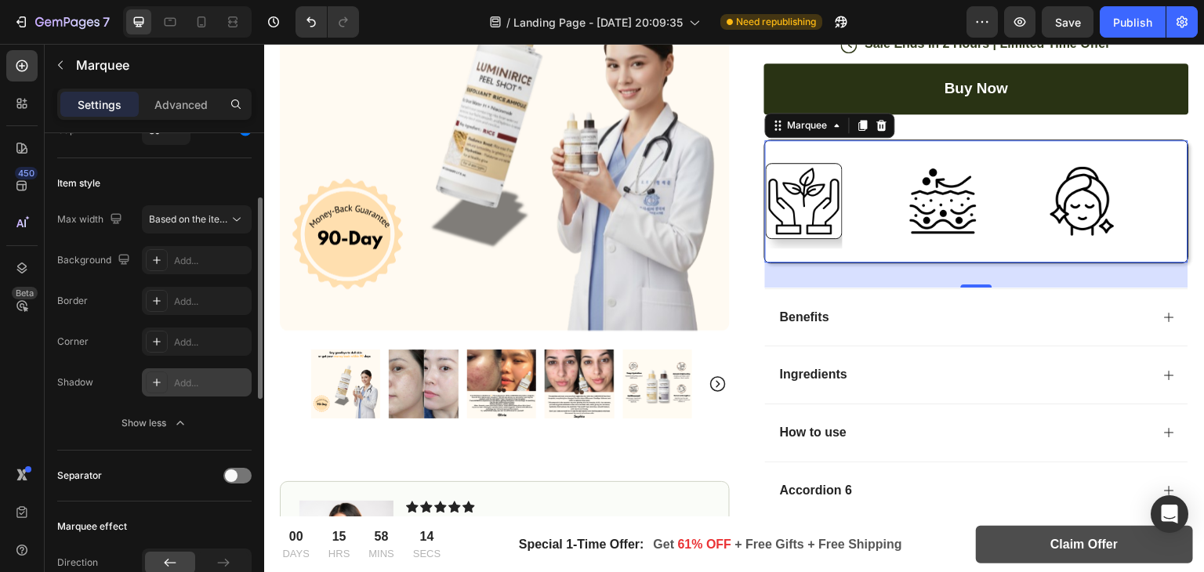
click at [150, 387] on icon at bounding box center [156, 382] width 13 height 13
click at [153, 346] on icon at bounding box center [156, 341] width 13 height 13
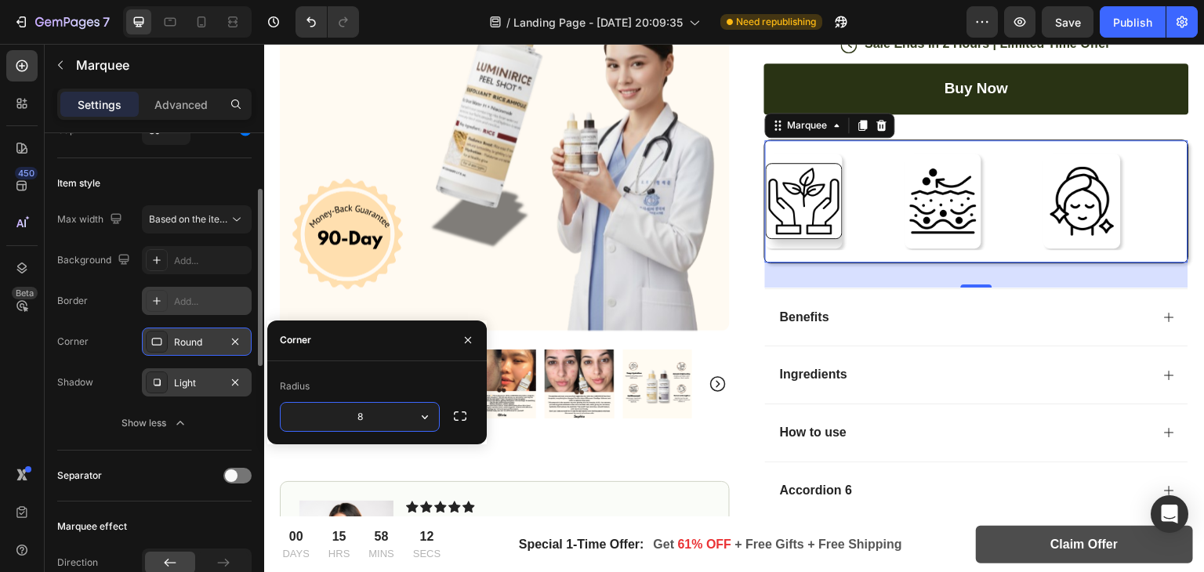
click at [153, 311] on div "Add..." at bounding box center [197, 301] width 110 height 28
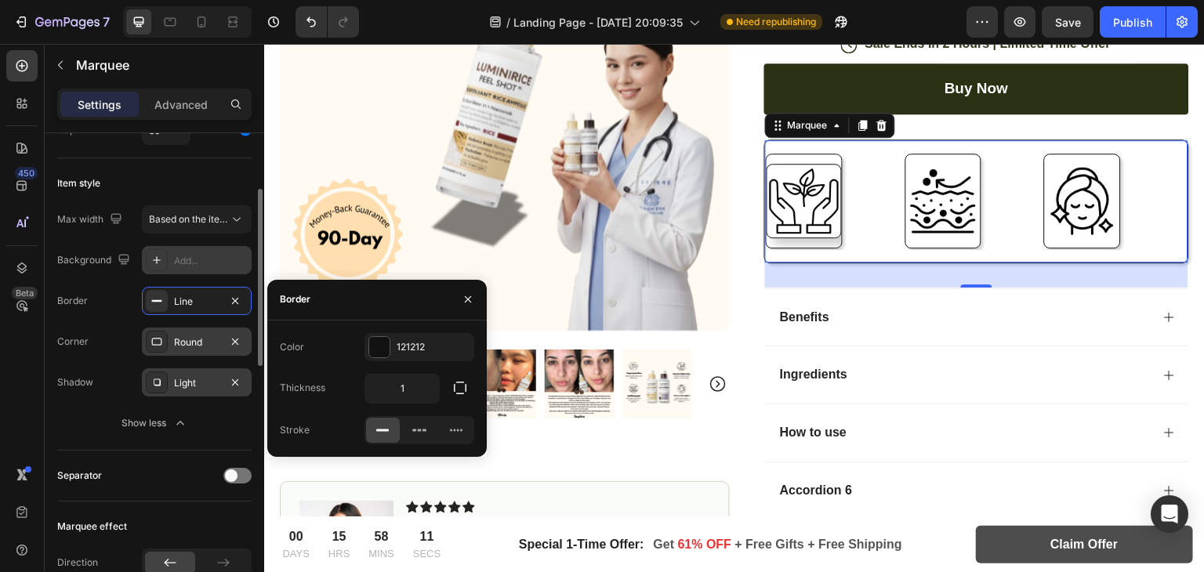
click at [160, 260] on icon at bounding box center [156, 260] width 13 height 13
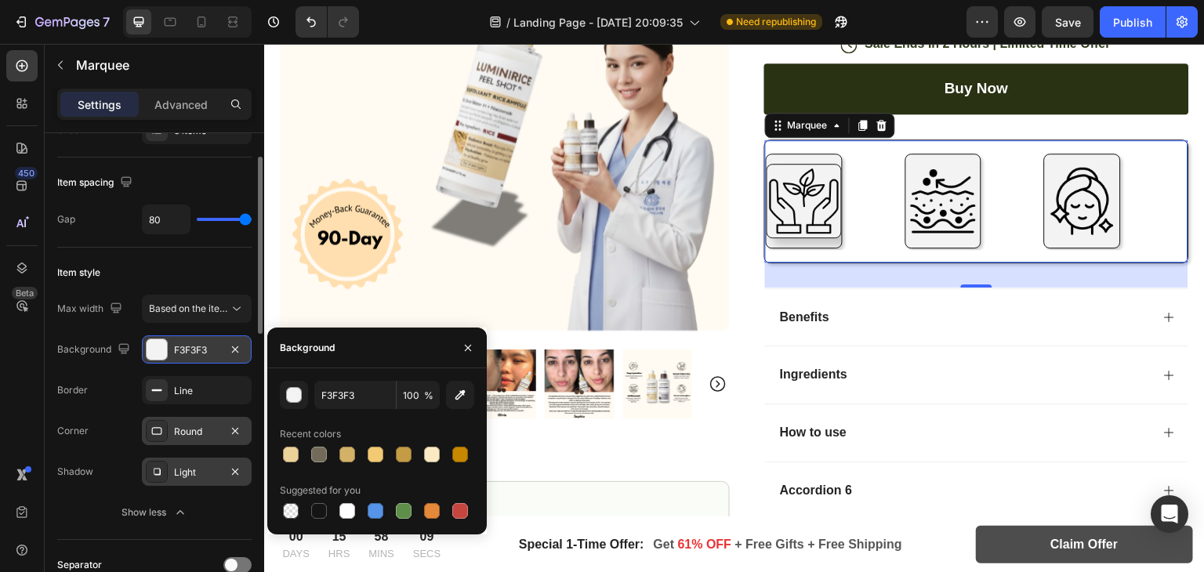
scroll to position [64, 0]
click at [157, 361] on div "F3F3F3" at bounding box center [197, 349] width 110 height 28
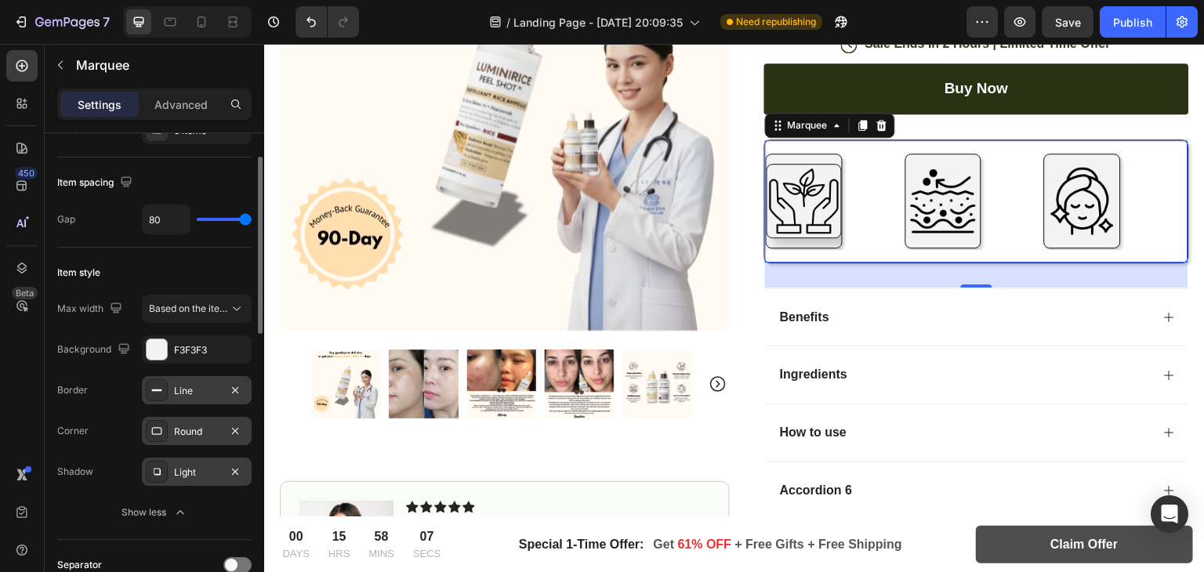
click at [159, 393] on icon at bounding box center [156, 390] width 13 height 13
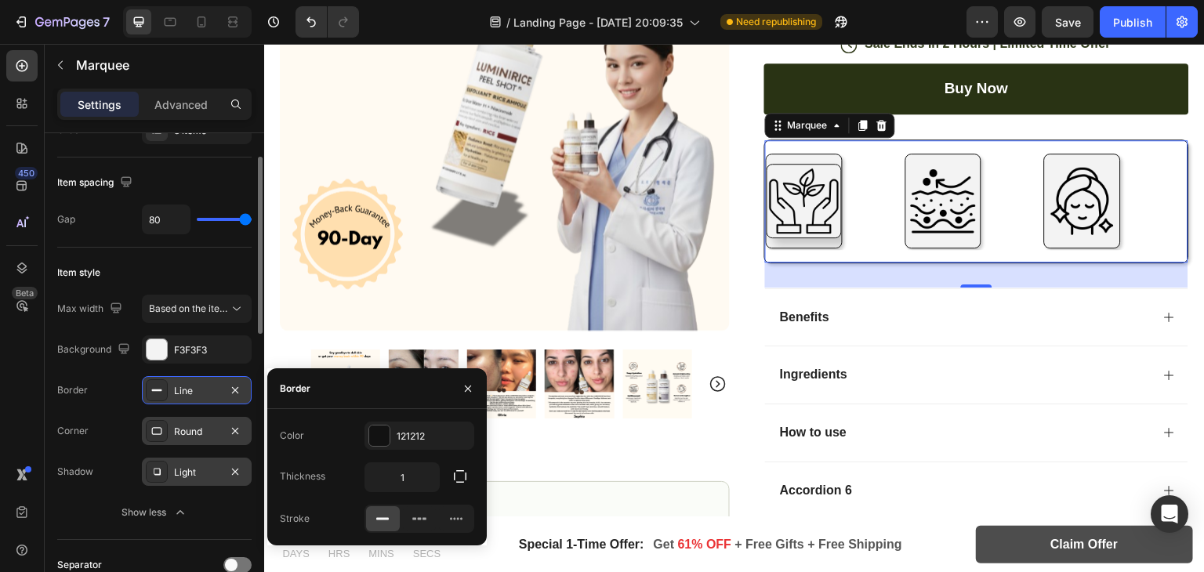
click at [159, 393] on icon at bounding box center [156, 390] width 13 height 13
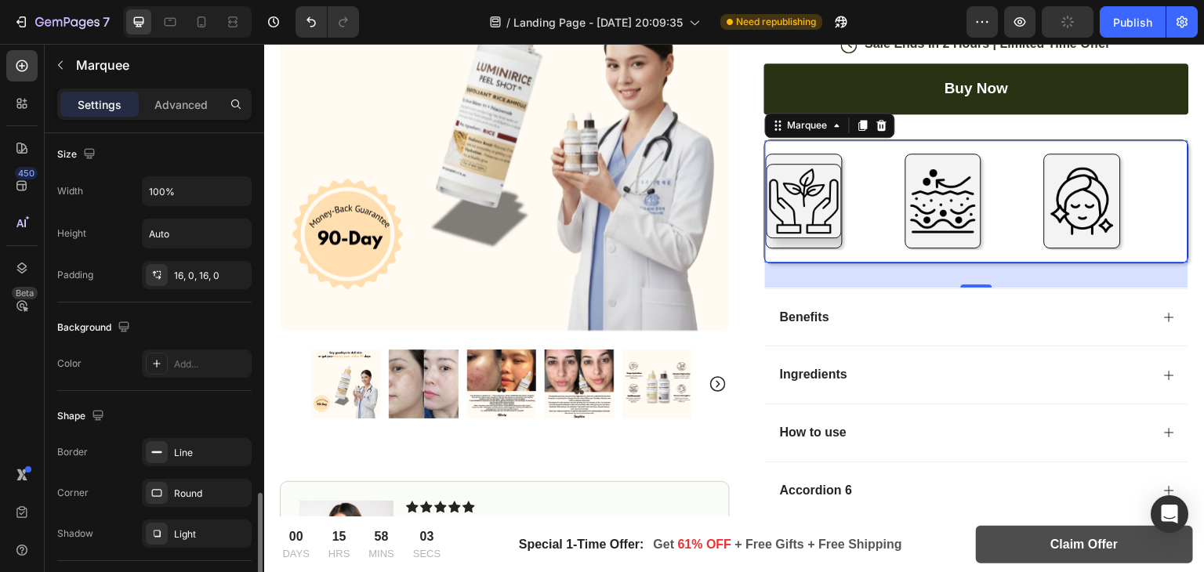
scroll to position [836, 0]
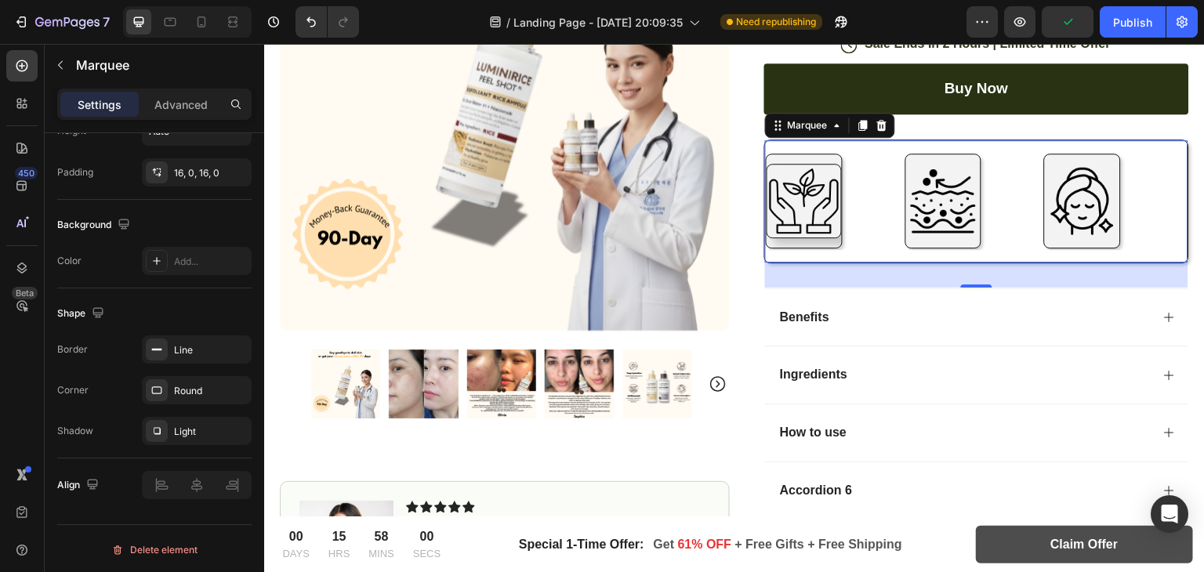
click at [1146, 227] on div "Image" at bounding box center [1114, 202] width 140 height 96
click at [15, 104] on icon at bounding box center [22, 104] width 16 height 16
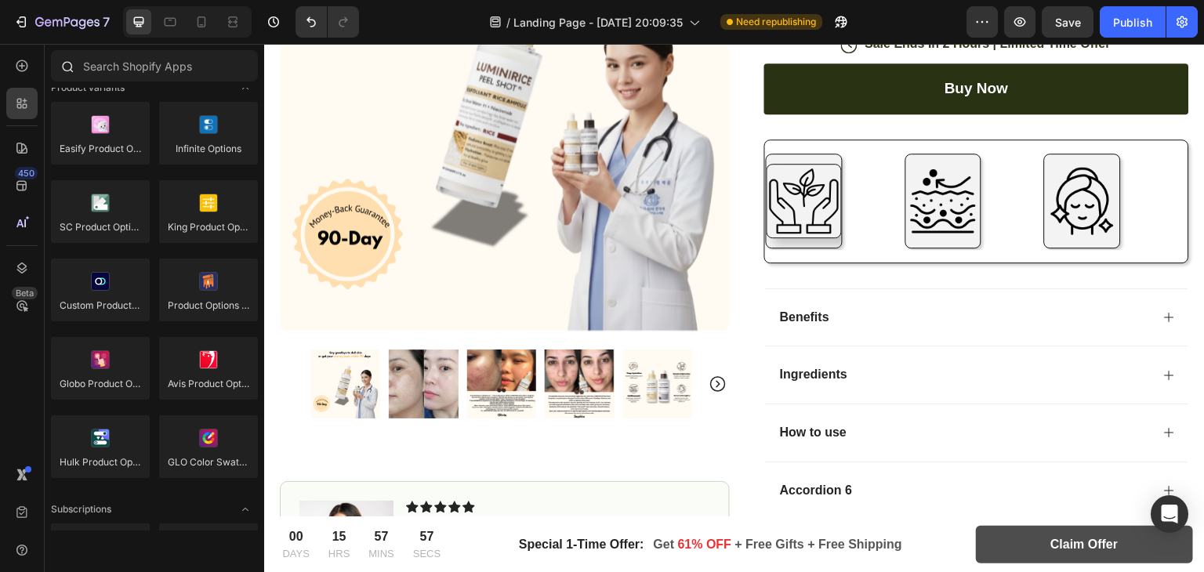
click at [61, 68] on icon at bounding box center [66, 66] width 13 height 13
click at [4, 70] on div "450 Beta" at bounding box center [22, 308] width 45 height 528
click at [7, 62] on div at bounding box center [21, 65] width 31 height 31
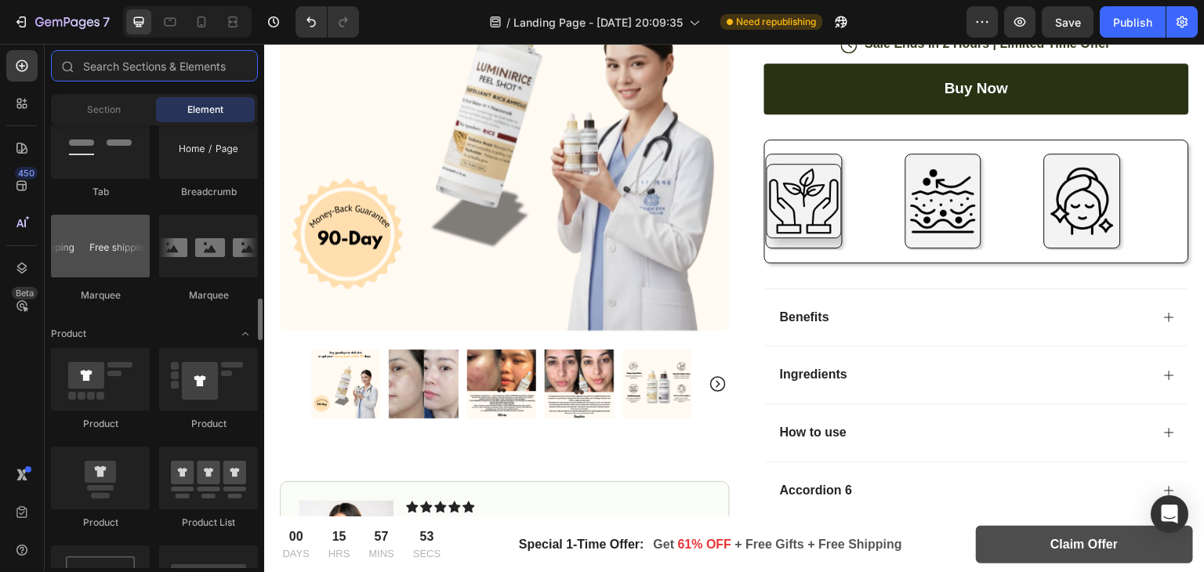
scroll to position [1808, 0]
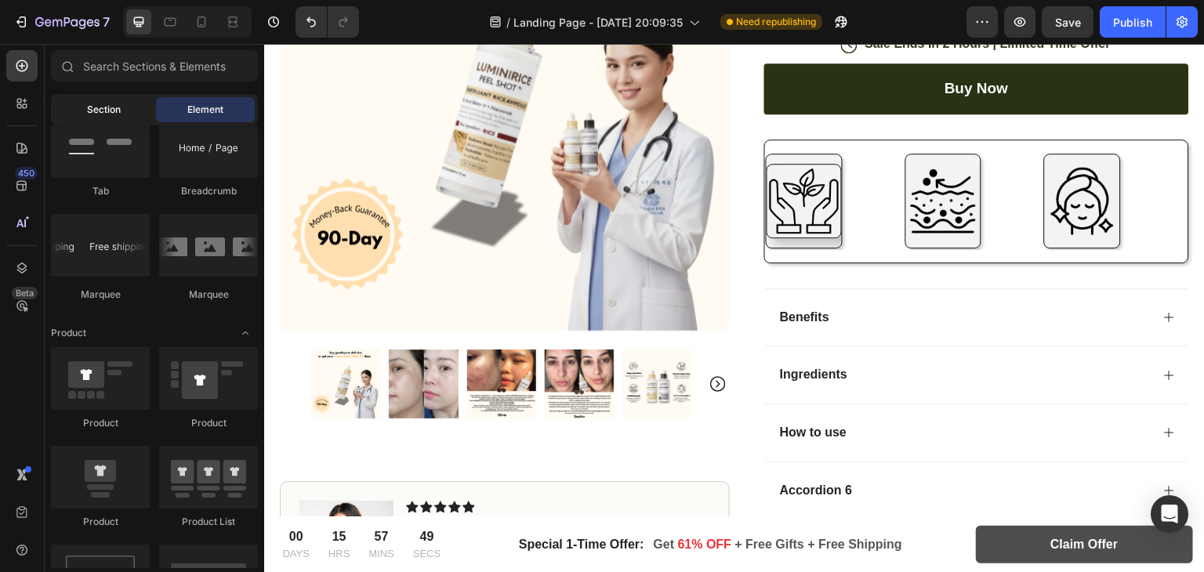
click at [89, 111] on span "Section" at bounding box center [104, 110] width 34 height 14
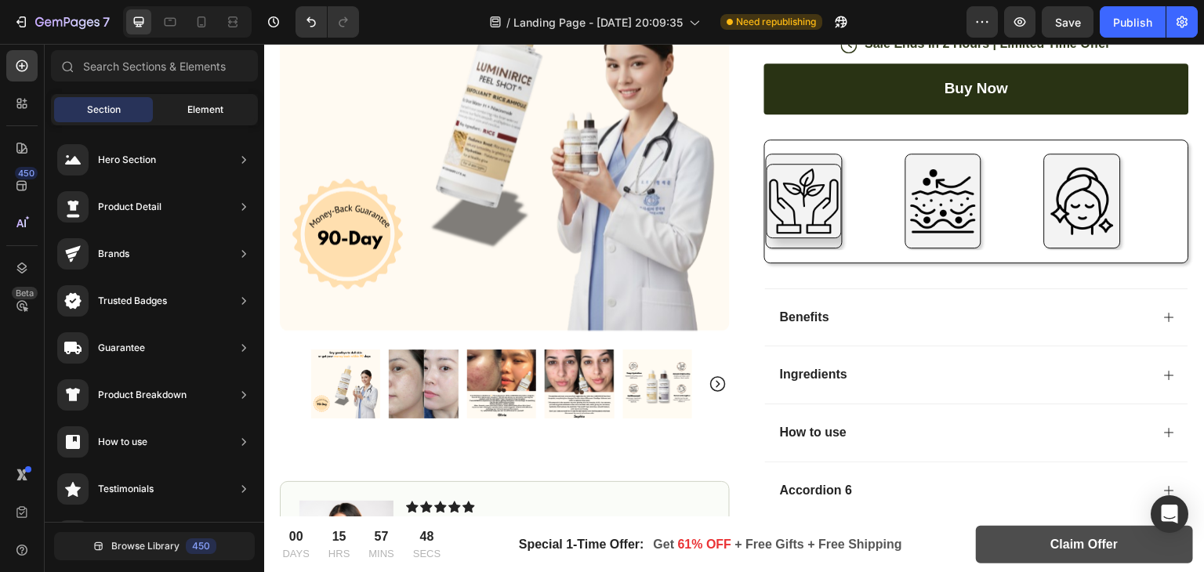
click at [182, 107] on div "Element" at bounding box center [205, 109] width 99 height 25
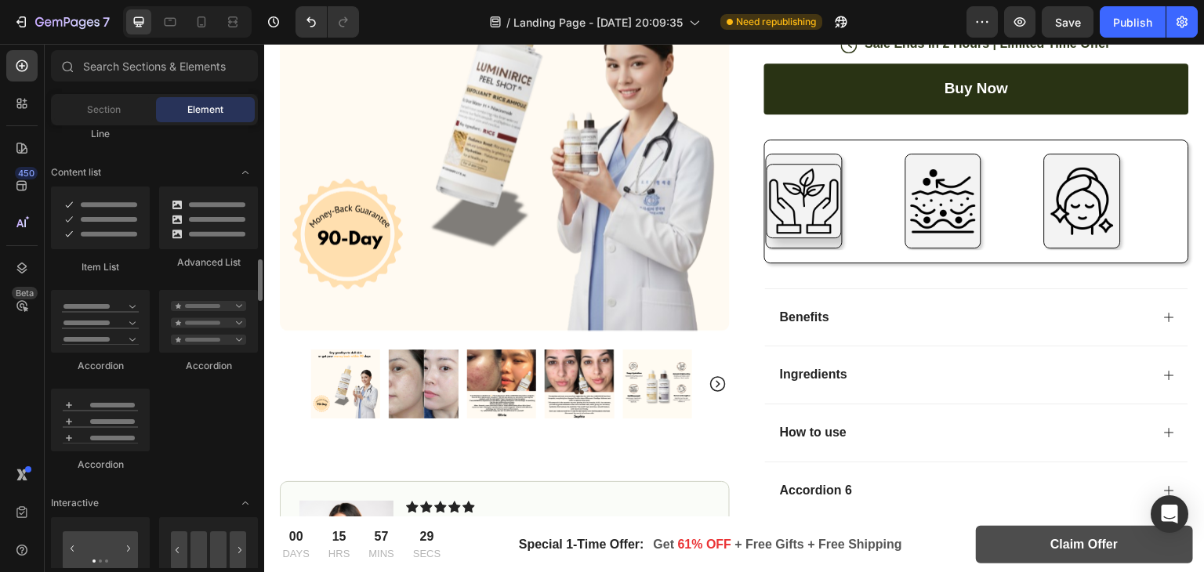
scroll to position [1232, 0]
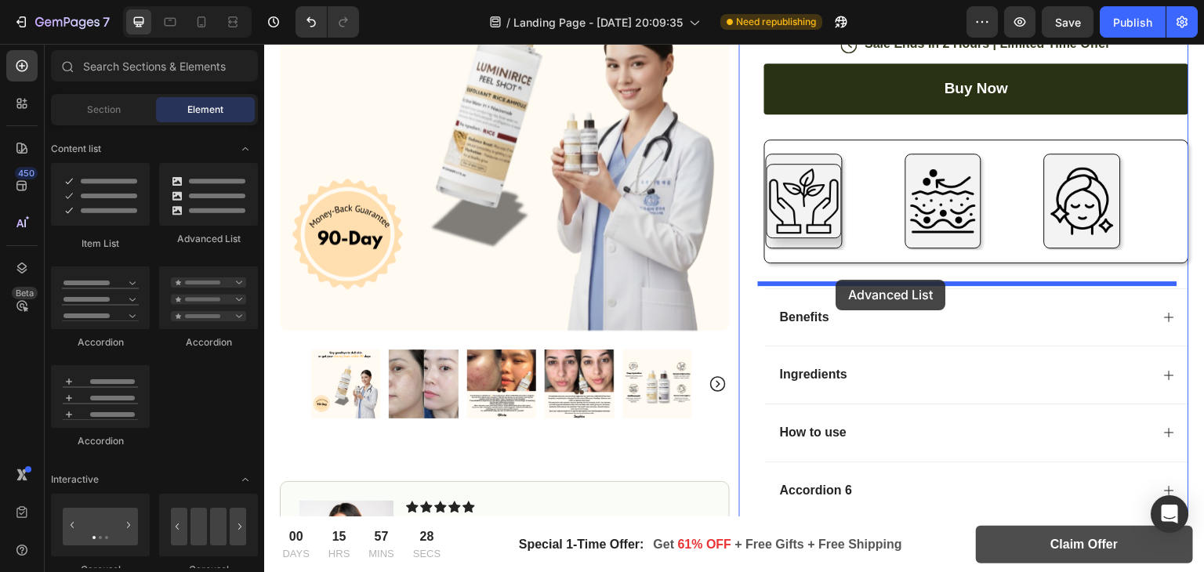
drag, startPoint x: 792, startPoint y: 315, endPoint x: 836, endPoint y: 279, distance: 56.8
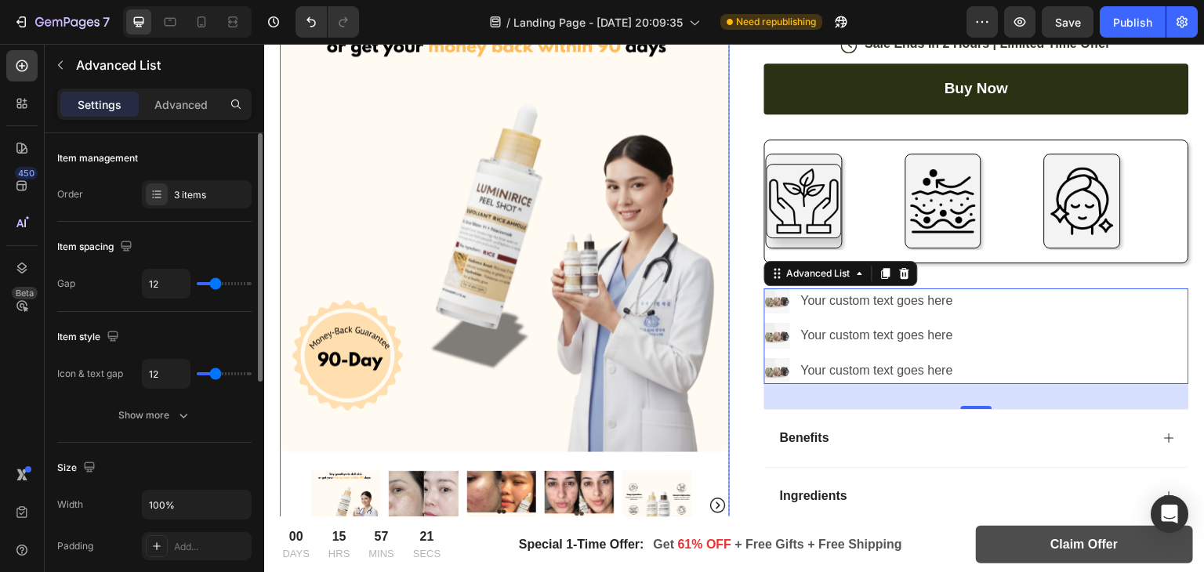
scroll to position [0, 0]
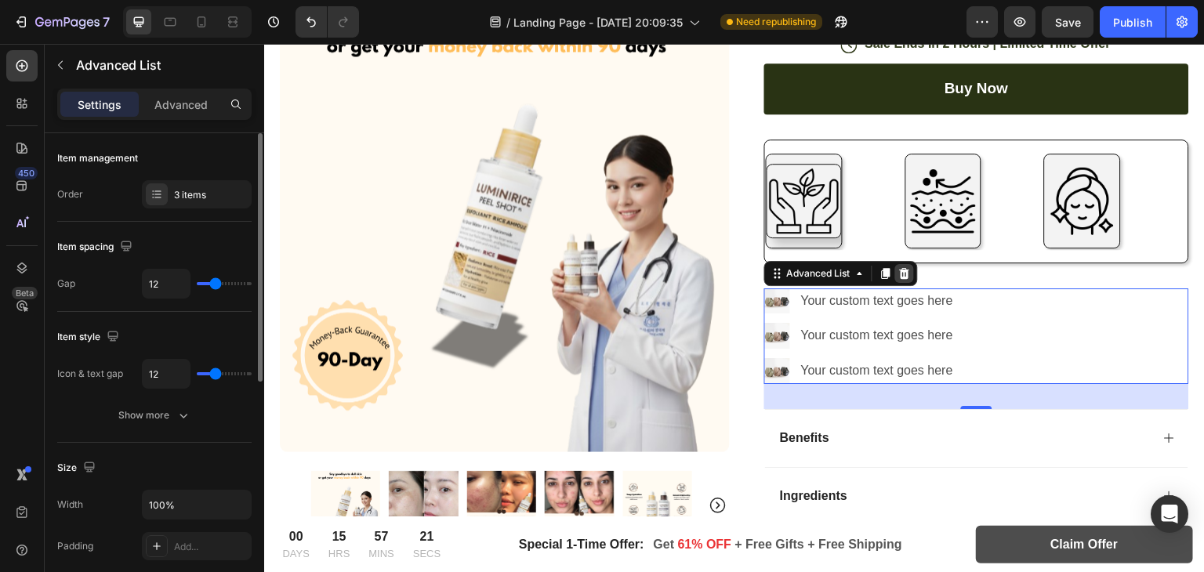
click at [900, 270] on icon at bounding box center [905, 272] width 10 height 11
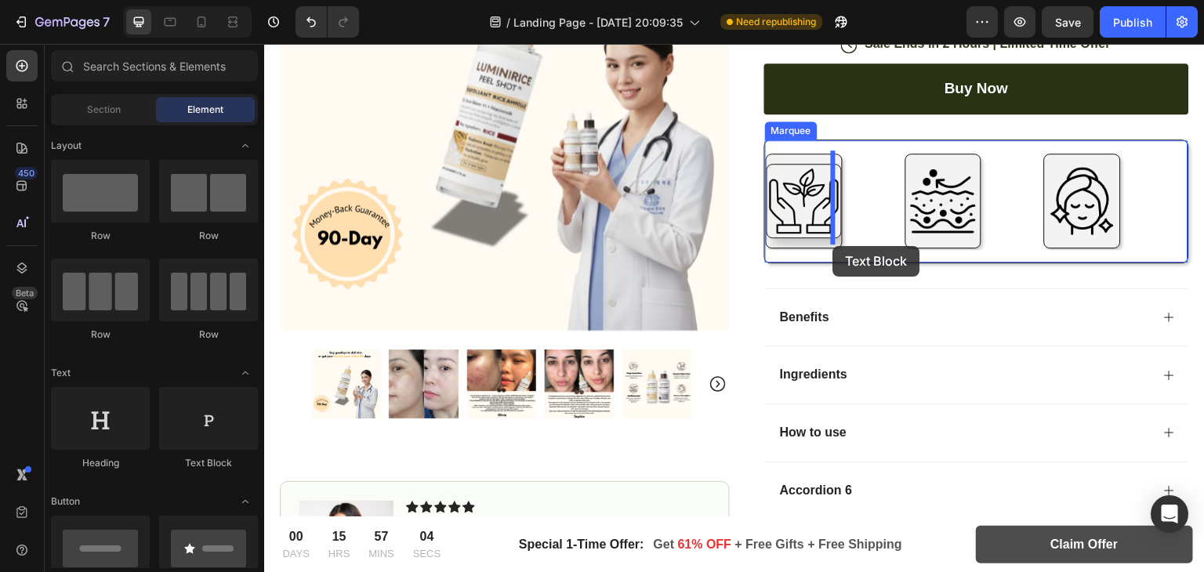
drag, startPoint x: 484, startPoint y: 460, endPoint x: 830, endPoint y: 244, distance: 408.4
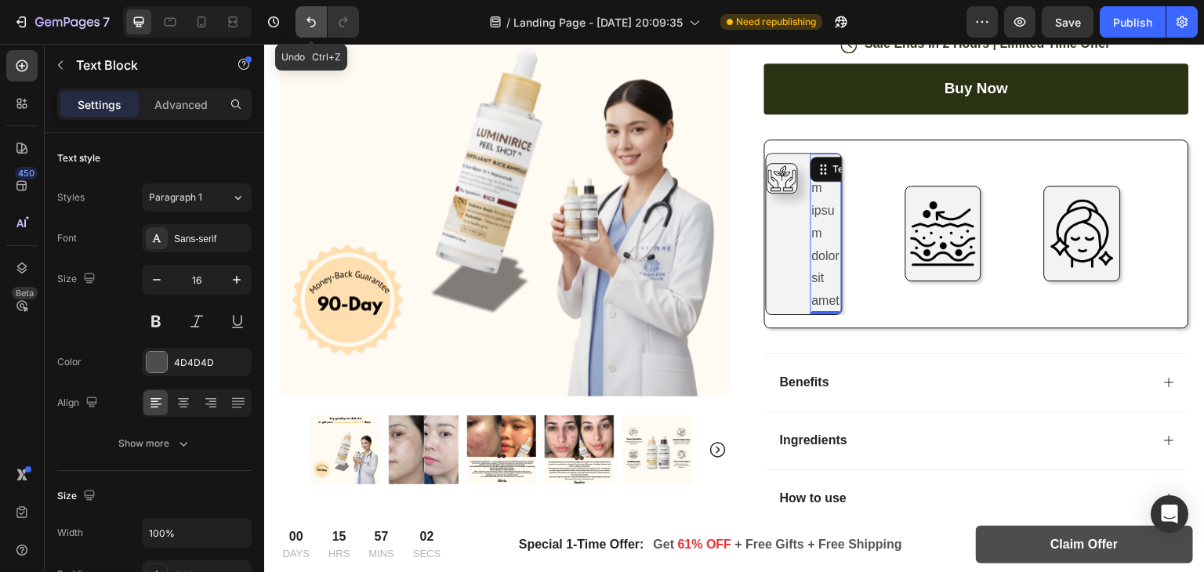
click at [303, 21] on icon "Undo/Redo" at bounding box center [311, 22] width 16 height 16
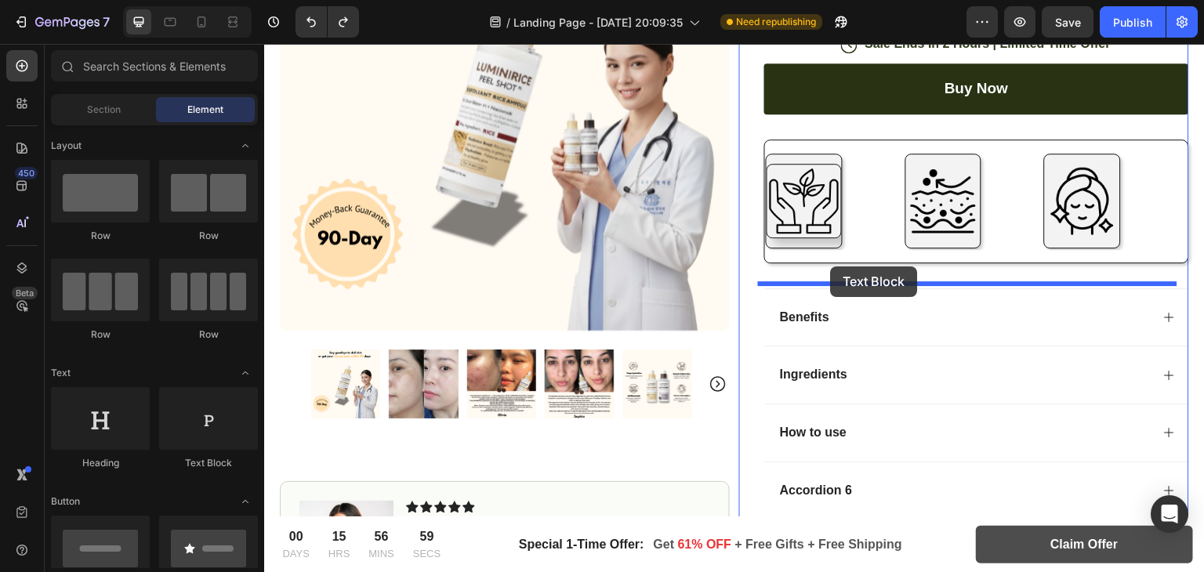
drag, startPoint x: 450, startPoint y: 468, endPoint x: 831, endPoint y: 266, distance: 430.9
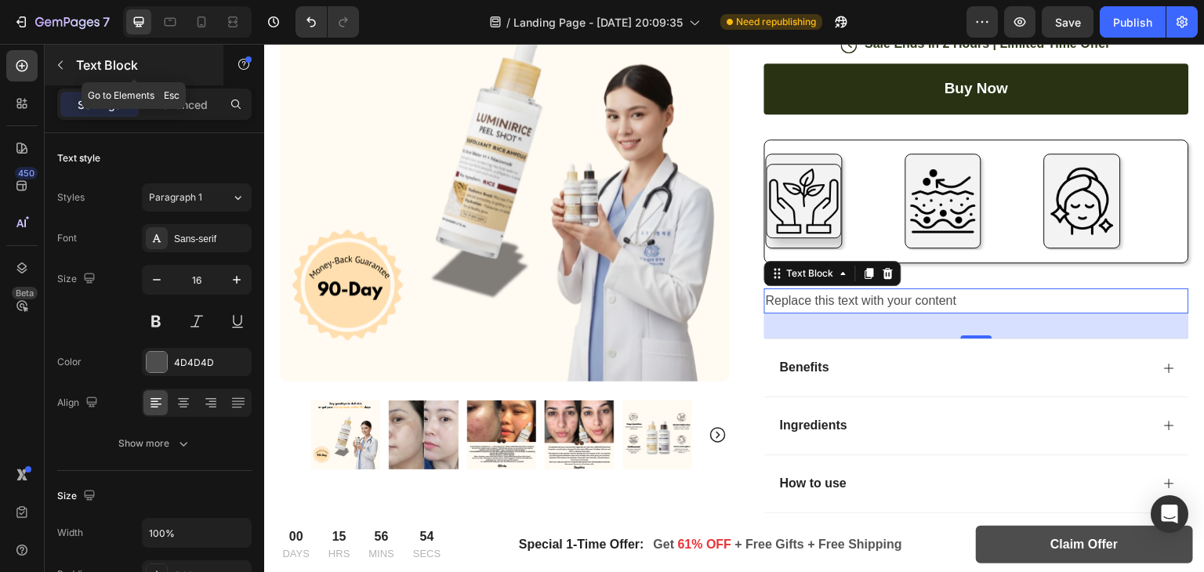
click at [70, 74] on button "button" at bounding box center [60, 65] width 25 height 25
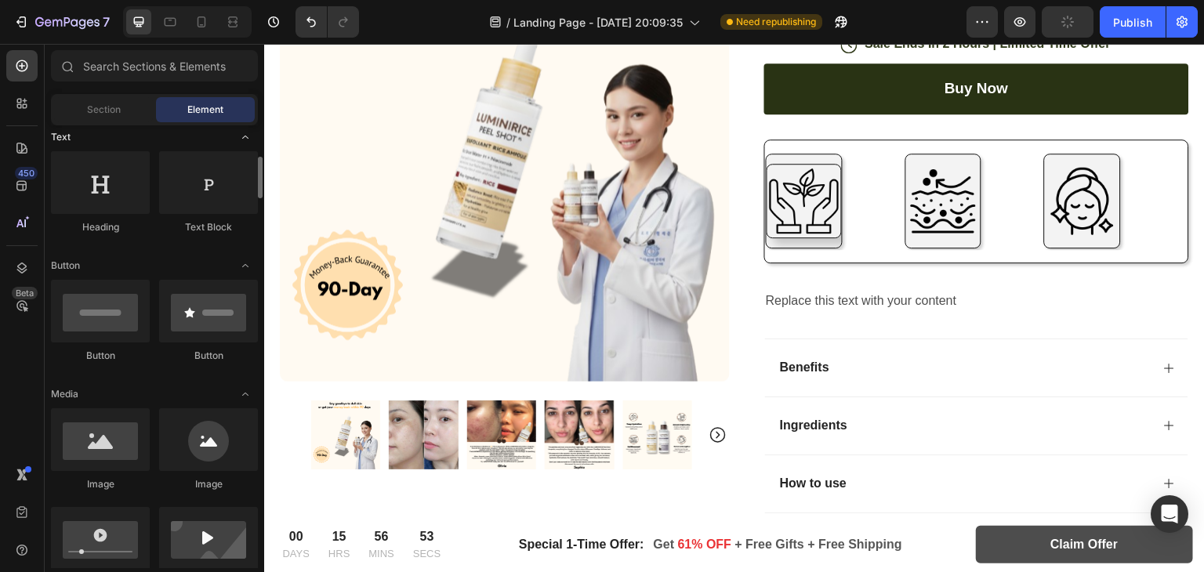
scroll to position [245, 0]
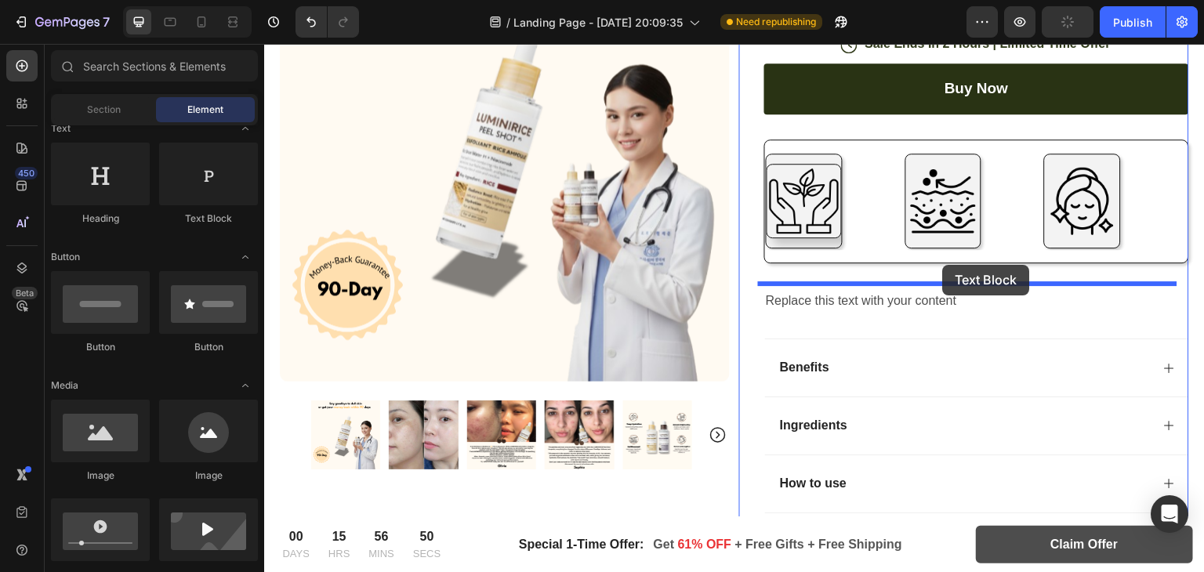
drag, startPoint x: 461, startPoint y: 229, endPoint x: 946, endPoint y: 264, distance: 486.4
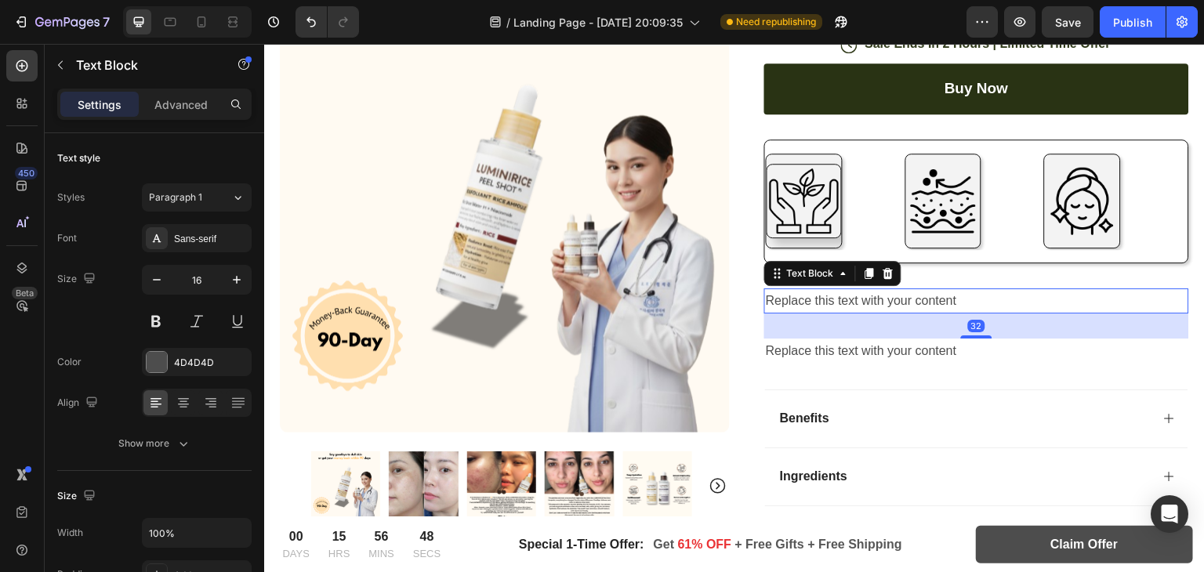
click at [1133, 316] on div "32" at bounding box center [976, 325] width 425 height 25
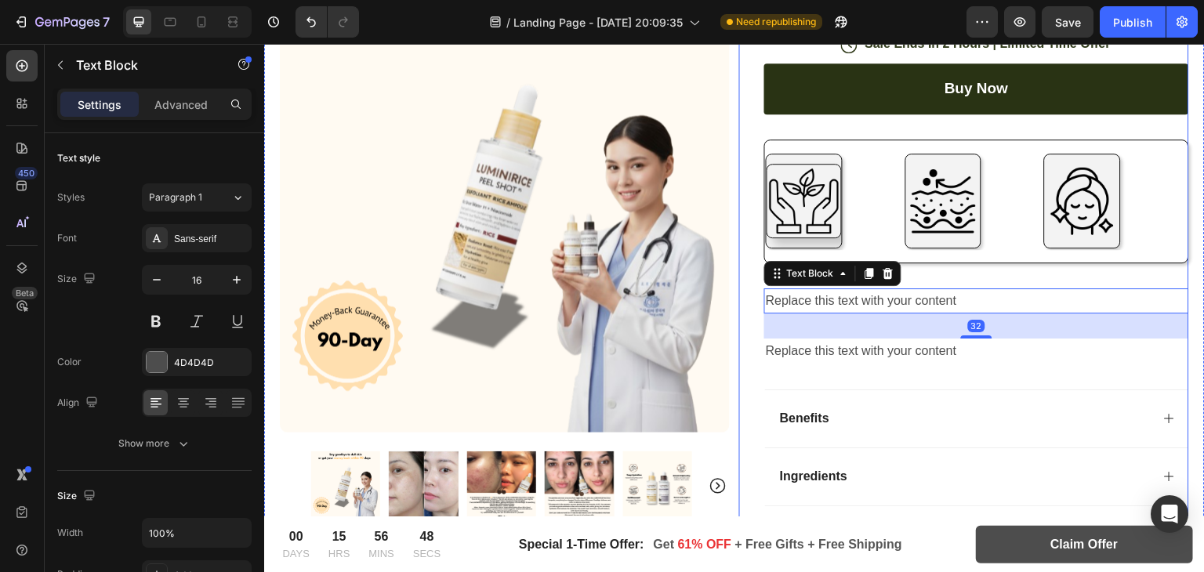
click at [986, 263] on div "Image Image Image Image Image Image Marquee" at bounding box center [976, 214] width 425 height 149
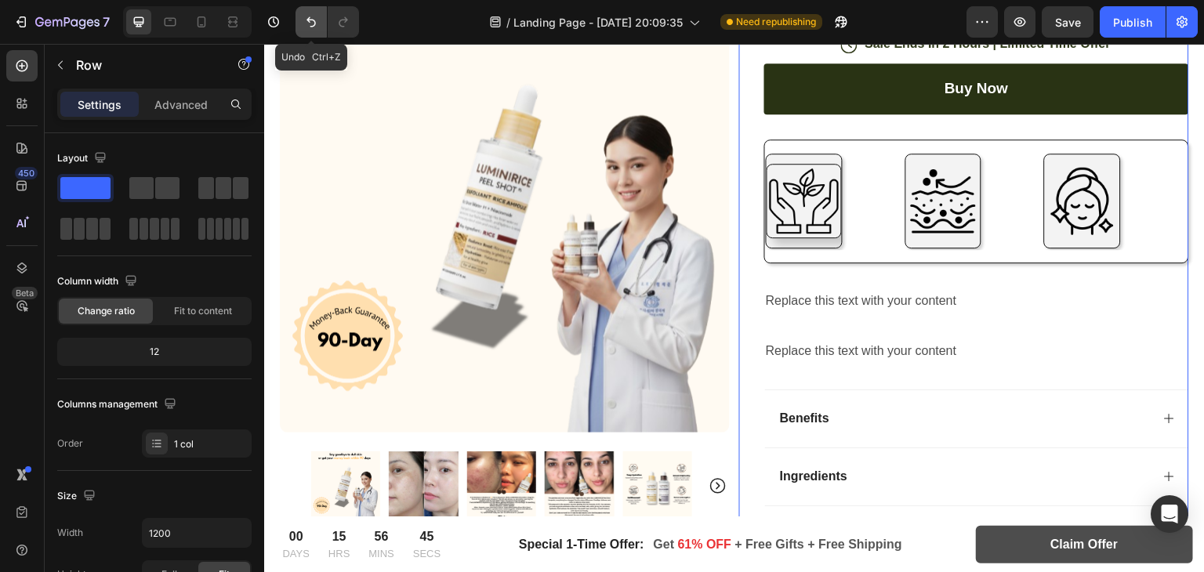
click at [309, 23] on icon "Undo/Redo" at bounding box center [311, 22] width 16 height 16
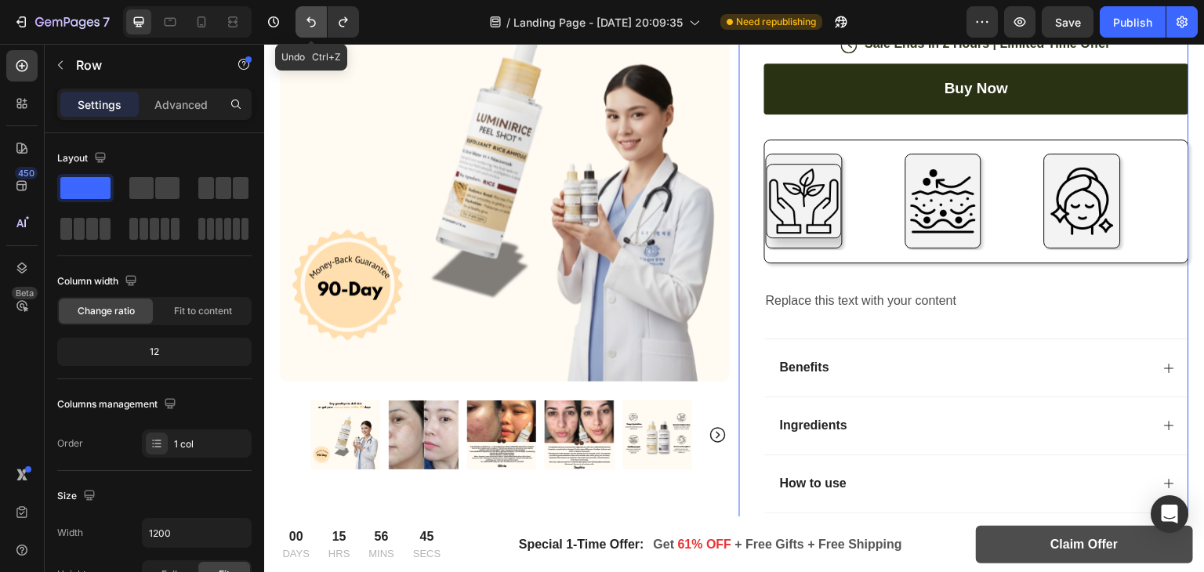
click at [309, 23] on icon "Undo/Redo" at bounding box center [311, 22] width 16 height 16
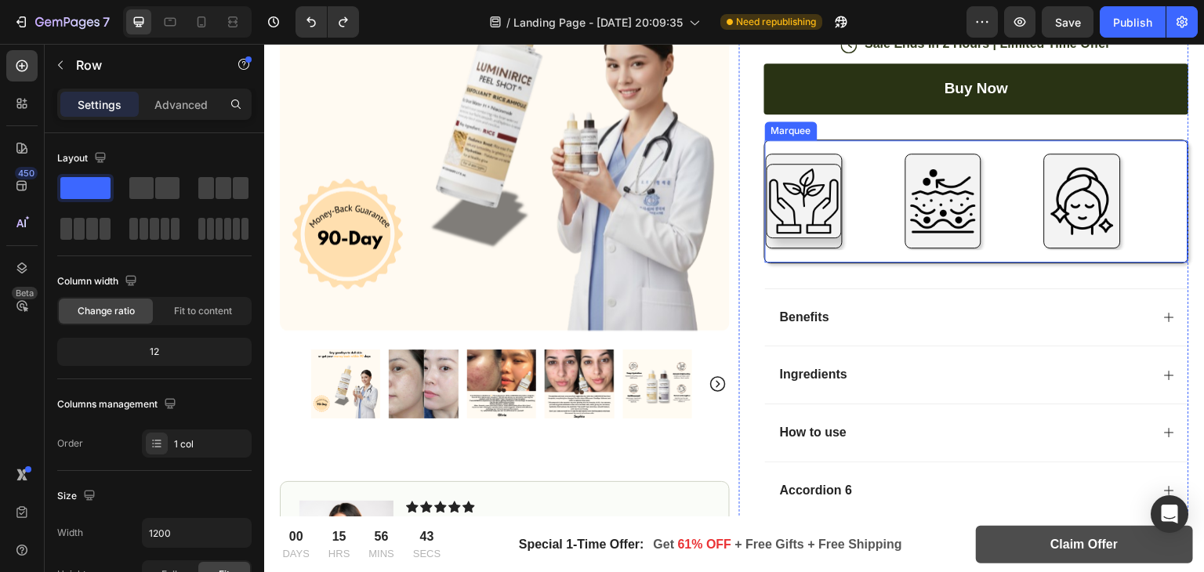
scroll to position [553, 0]
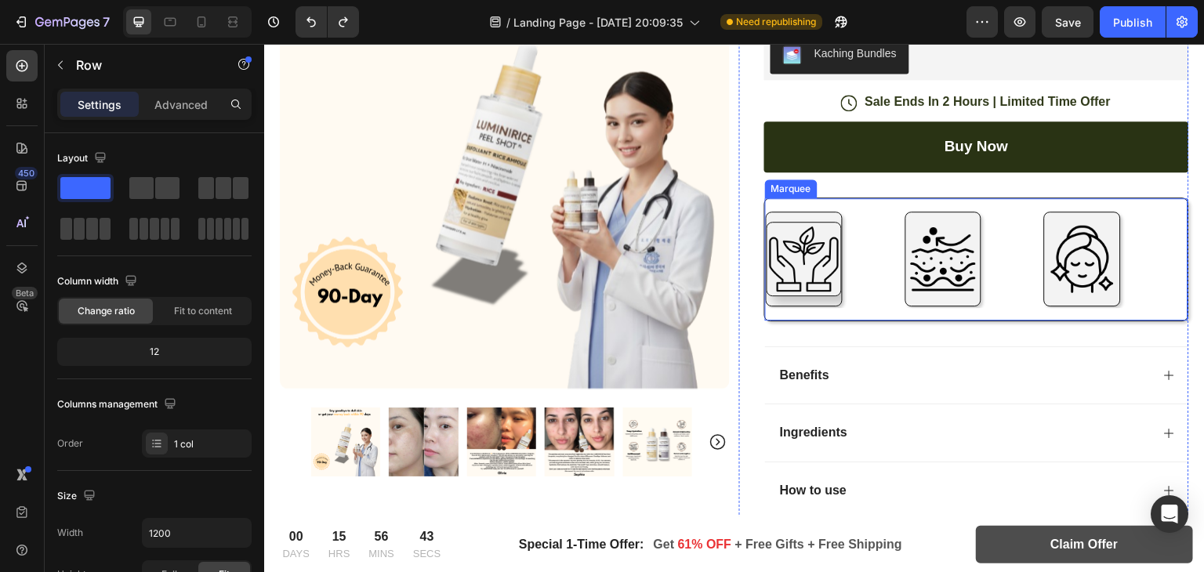
click at [883, 222] on div "Image" at bounding box center [836, 260] width 140 height 96
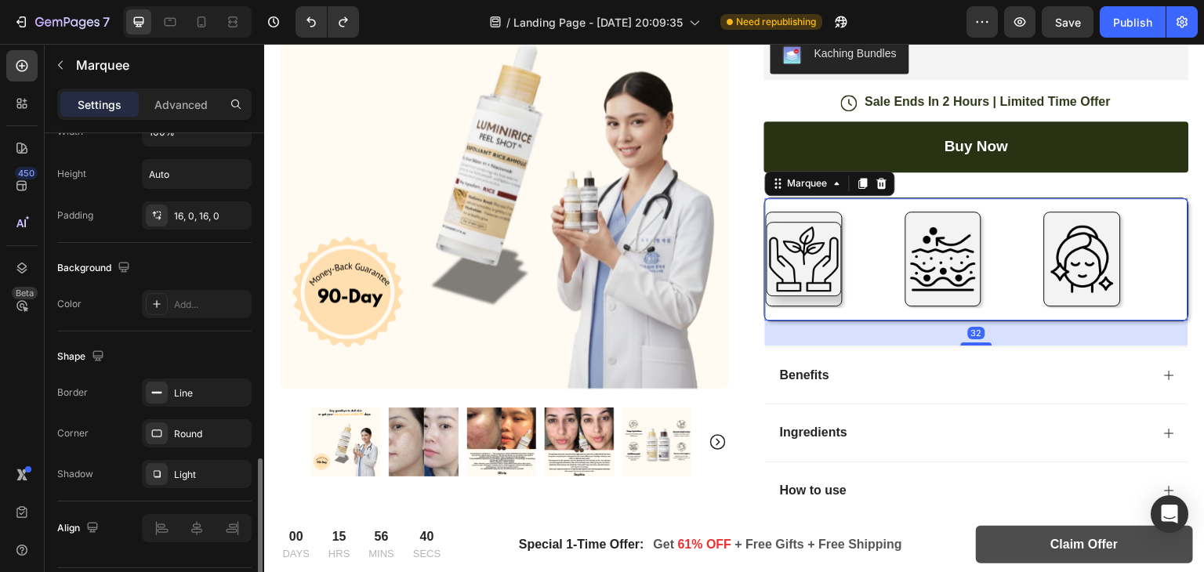
scroll to position [673, 0]
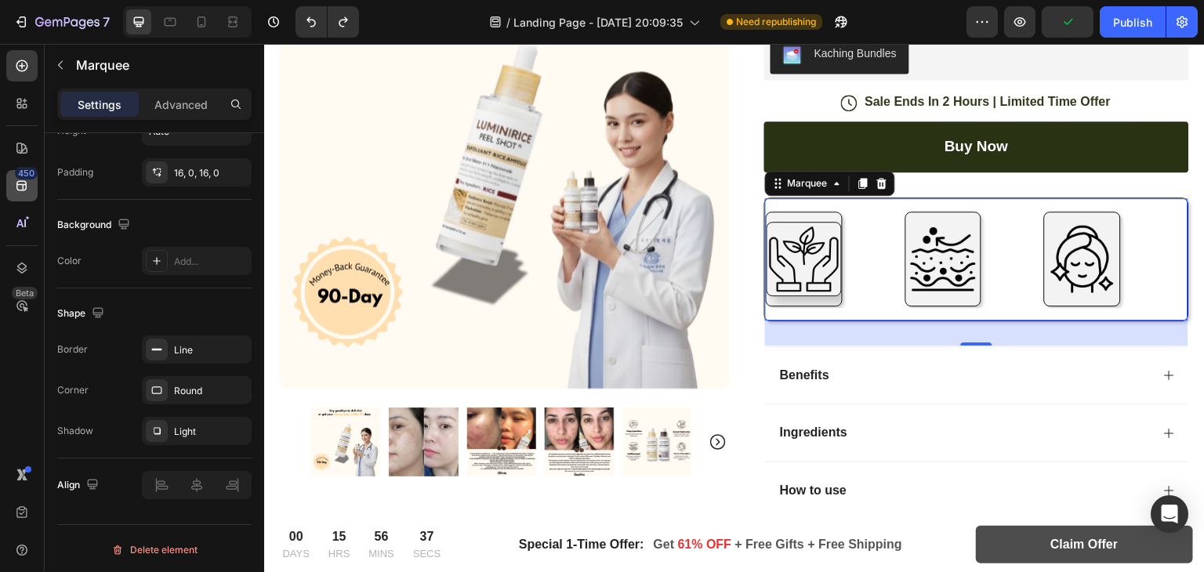
click at [20, 170] on div "450" at bounding box center [26, 173] width 23 height 13
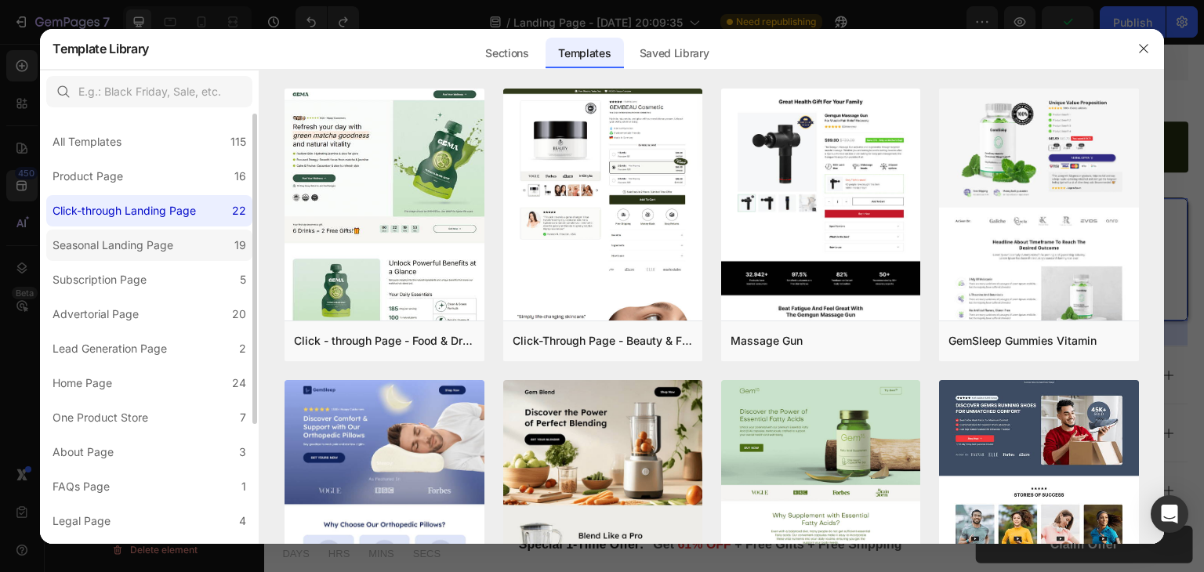
click at [115, 249] on div "Seasonal Landing Page" at bounding box center [113, 245] width 121 height 19
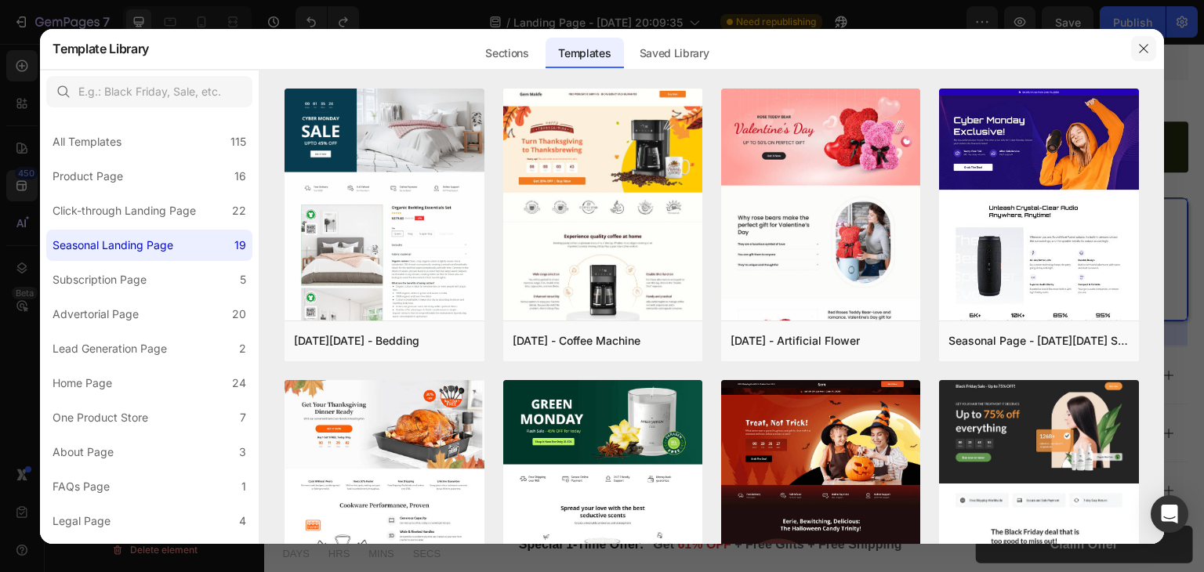
click at [1151, 54] on button "button" at bounding box center [1143, 48] width 25 height 25
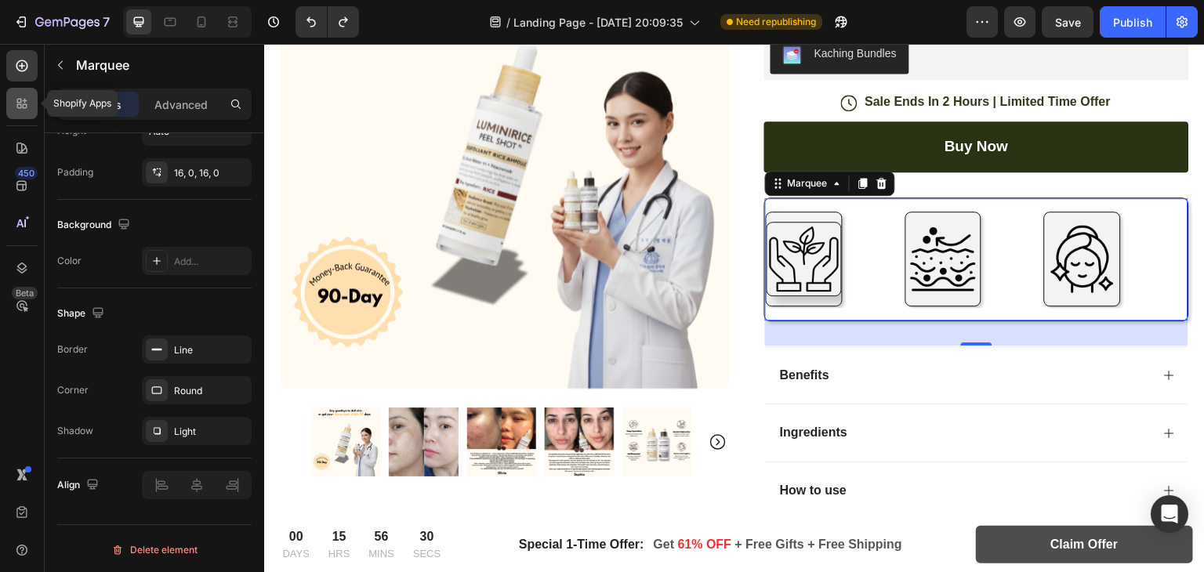
click at [23, 100] on icon at bounding box center [22, 104] width 16 height 16
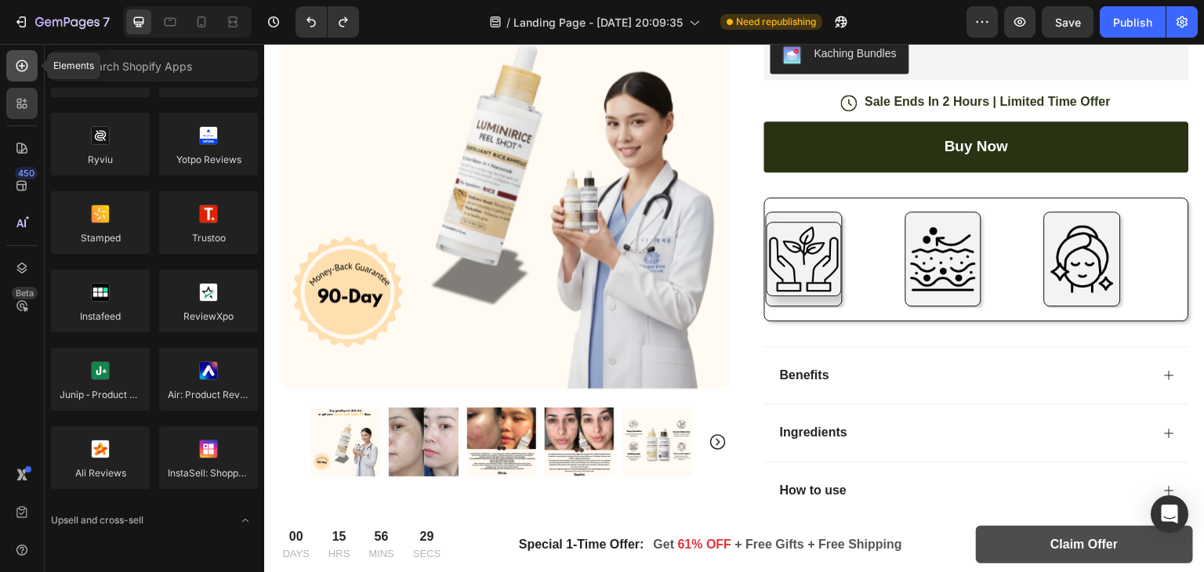
click at [28, 74] on div at bounding box center [21, 65] width 31 height 31
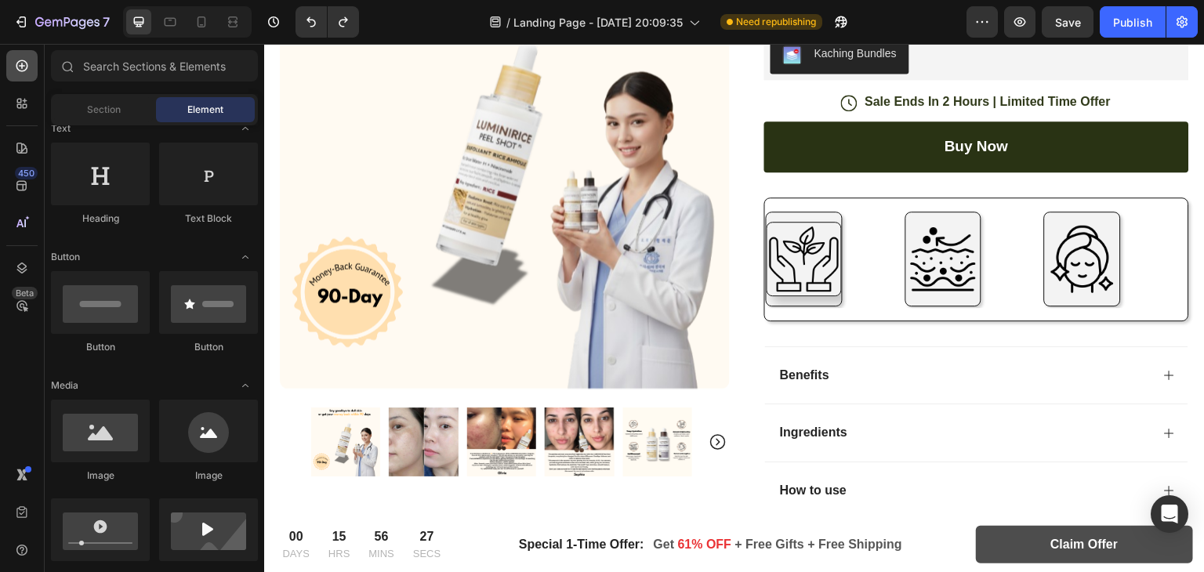
click at [27, 69] on icon at bounding box center [22, 66] width 16 height 16
click at [93, 100] on div "Section" at bounding box center [103, 109] width 99 height 25
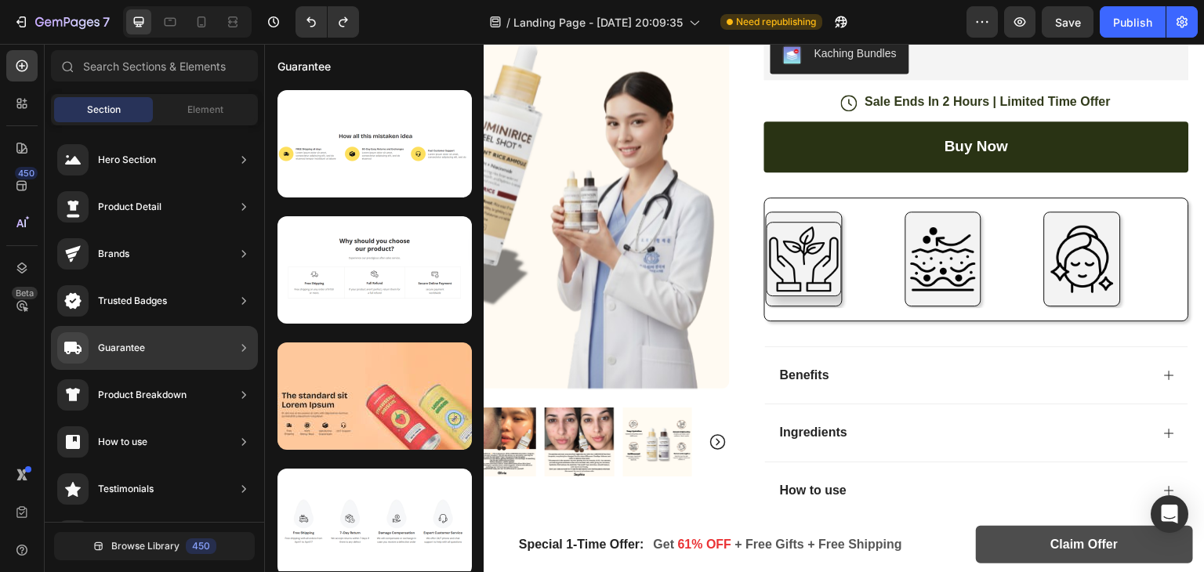
click at [172, 329] on div "Guarantee" at bounding box center [154, 348] width 207 height 44
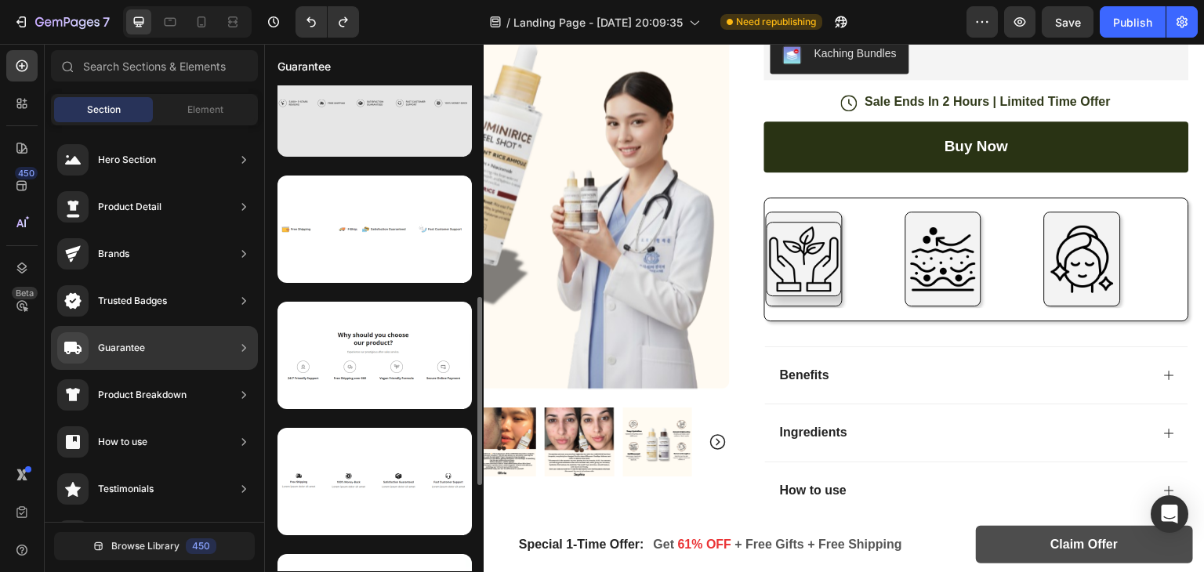
scroll to position [545, 0]
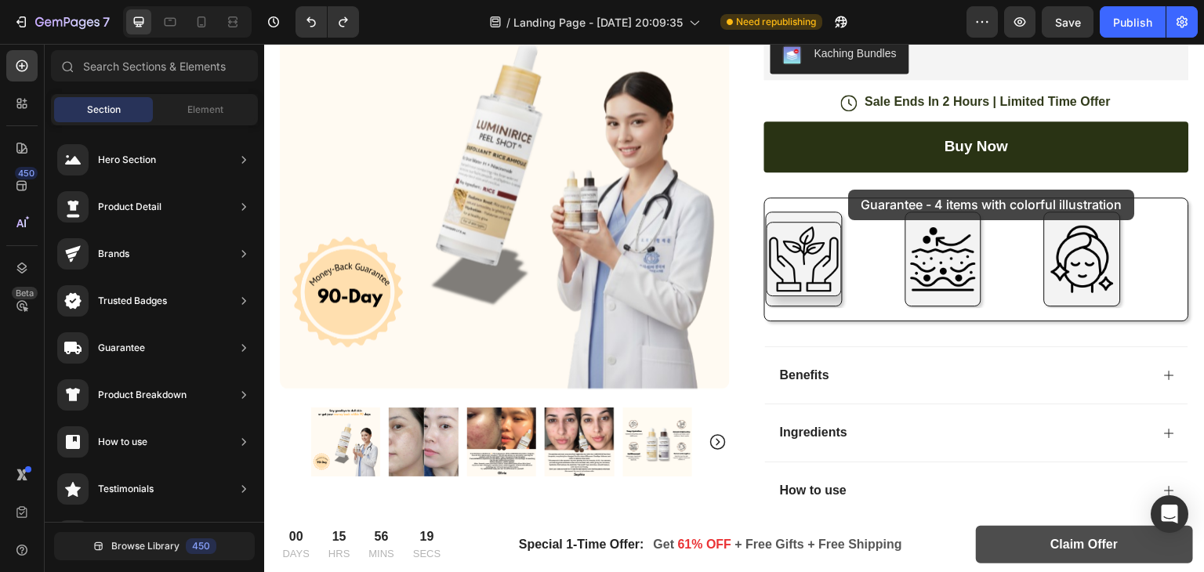
drag, startPoint x: 644, startPoint y: 300, endPoint x: 849, endPoint y: 190, distance: 232.5
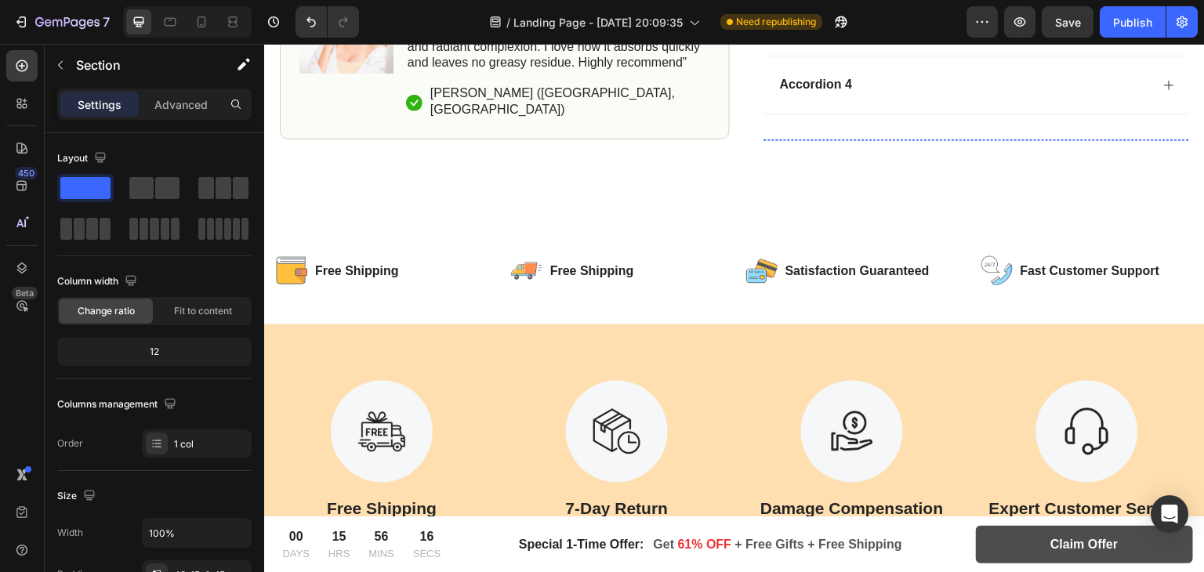
scroll to position [1132, 0]
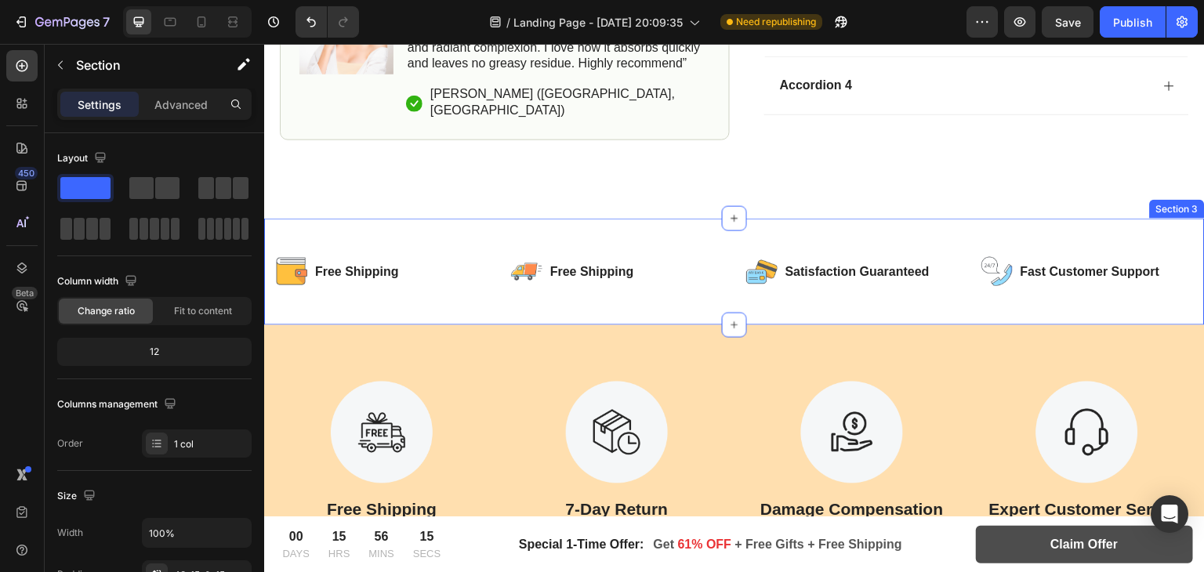
click at [760, 288] on div "Image Free Shipping Text Block Row Image Free Shipping Text Block Row Row Image…" at bounding box center [734, 272] width 940 height 107
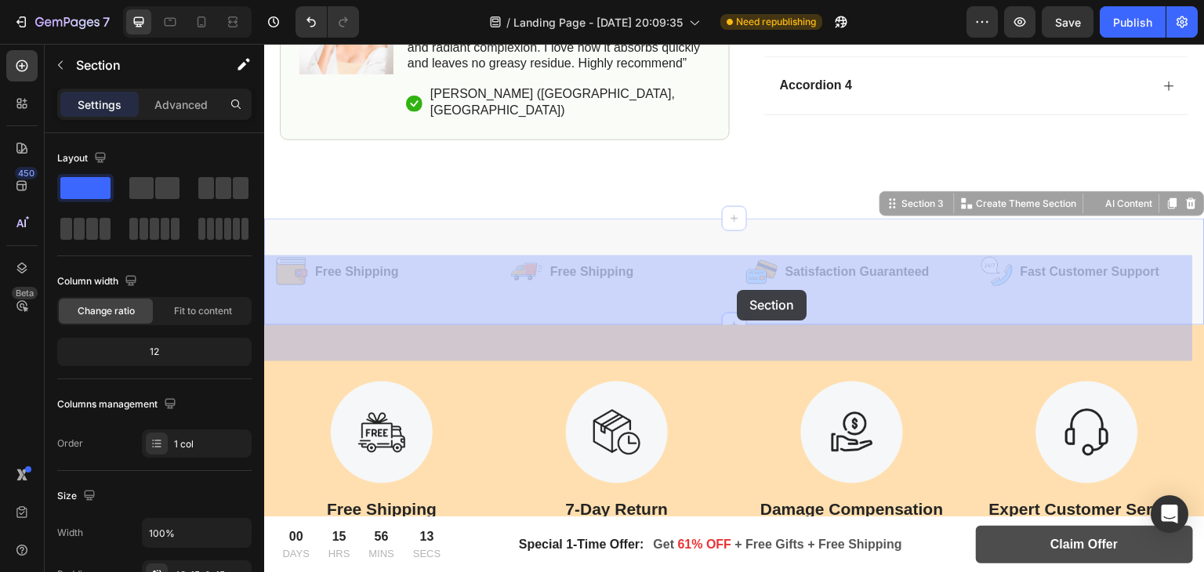
drag, startPoint x: 719, startPoint y: 268, endPoint x: 738, endPoint y: 290, distance: 28.9
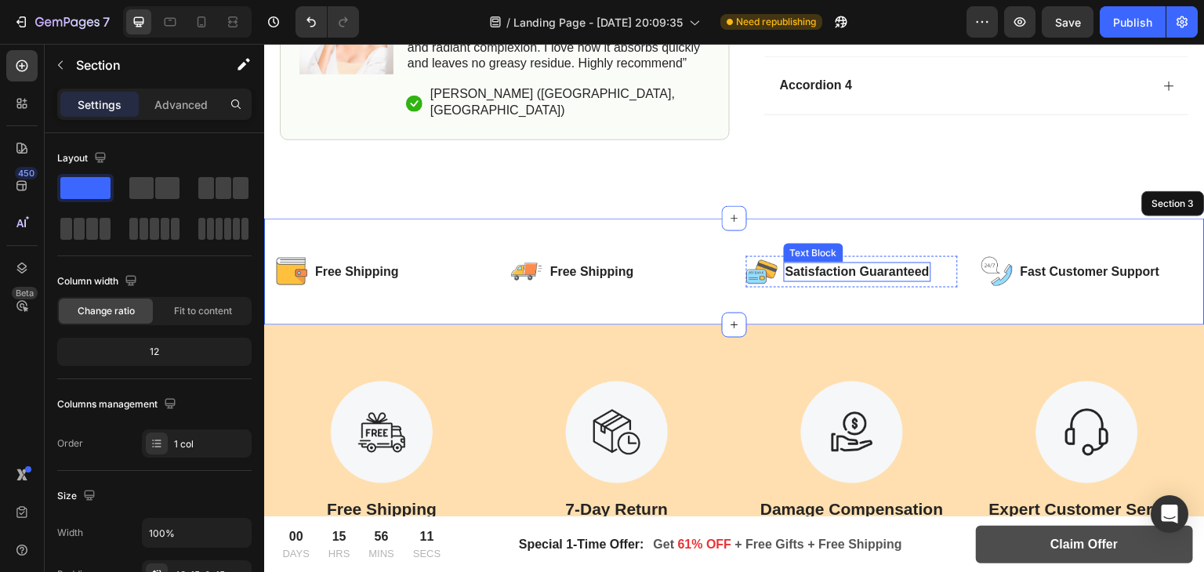
click at [804, 281] on p "Satisfaction Guaranteed" at bounding box center [857, 272] width 144 height 16
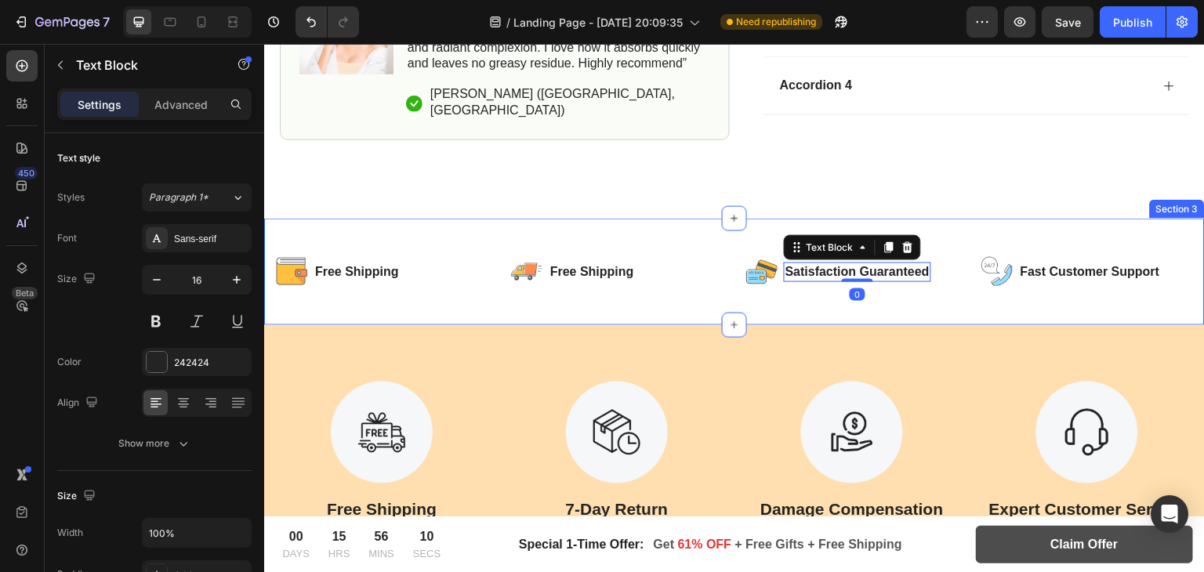
click at [573, 269] on div "Image Free Shipping Text Block Row Image Free Shipping Text Block Row Row Image…" at bounding box center [734, 272] width 940 height 107
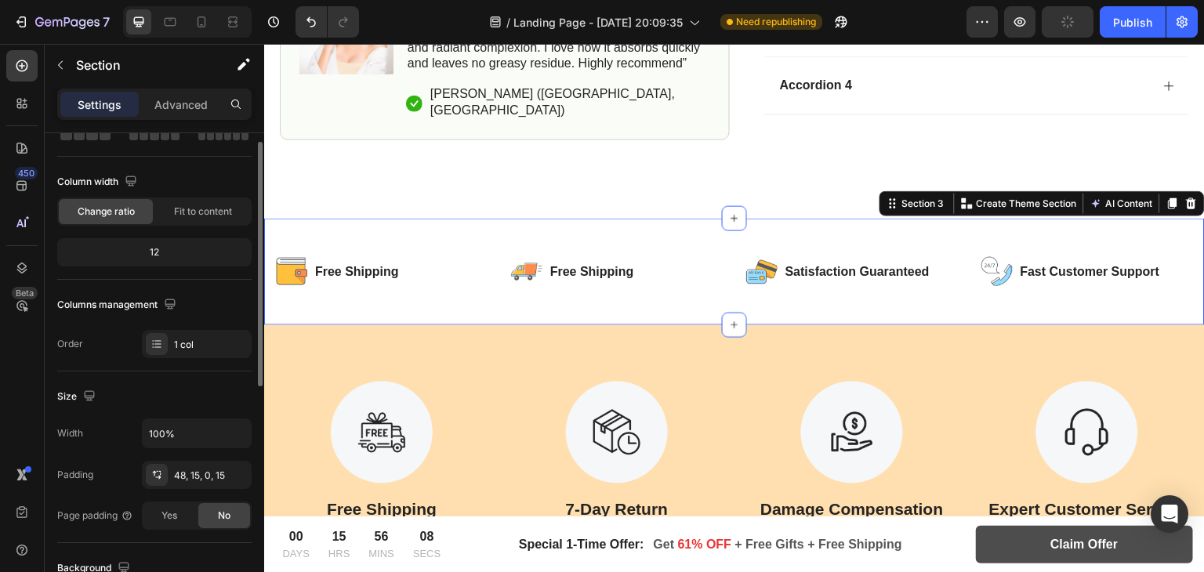
scroll to position [0, 0]
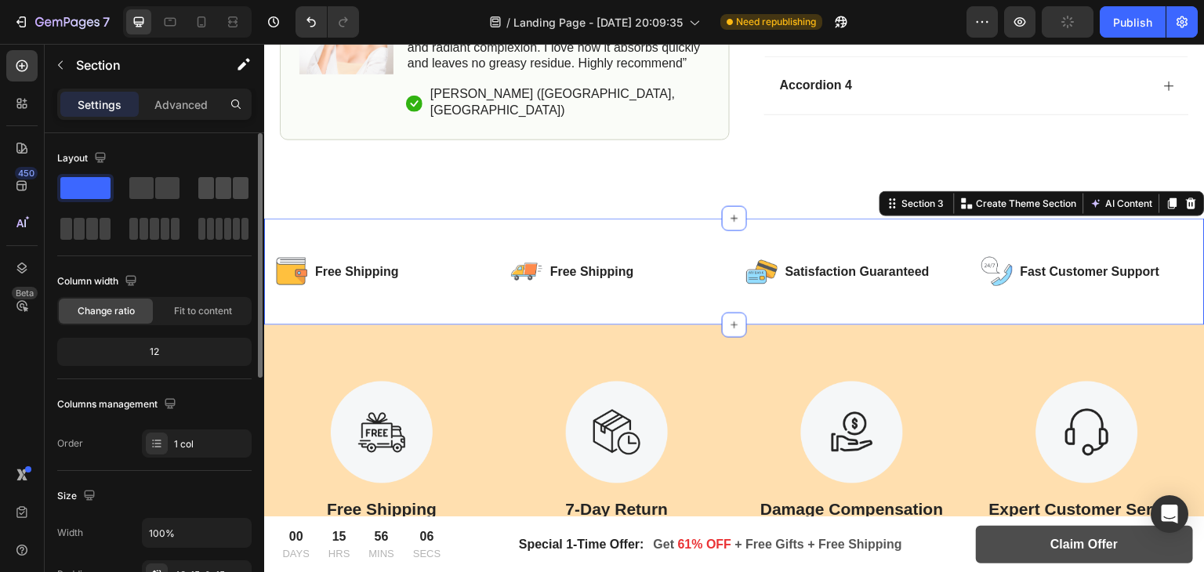
click at [209, 193] on span at bounding box center [206, 188] width 16 height 22
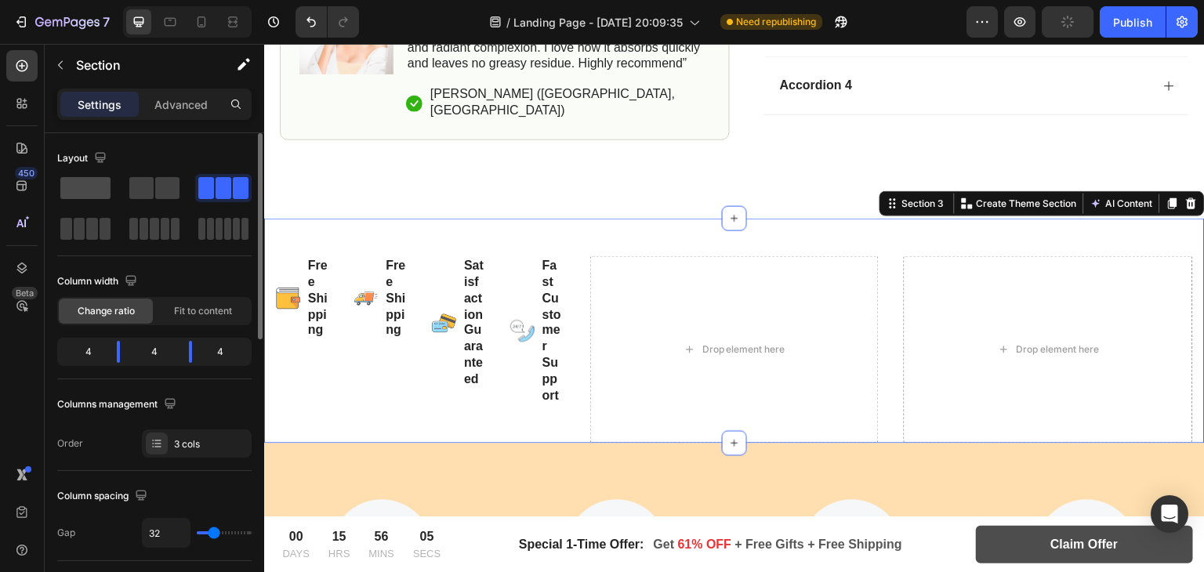
click at [61, 179] on span at bounding box center [85, 188] width 50 height 22
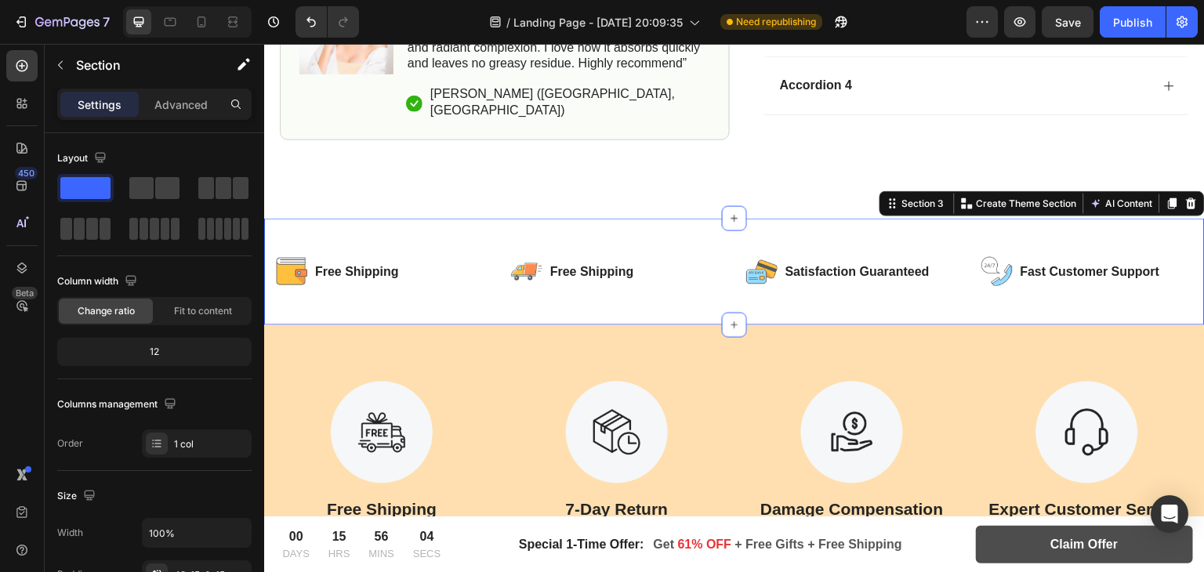
click at [489, 271] on div "Image Free Shipping Text Block Row Image Free Shipping Text Block Row Row Image…" at bounding box center [734, 272] width 940 height 107
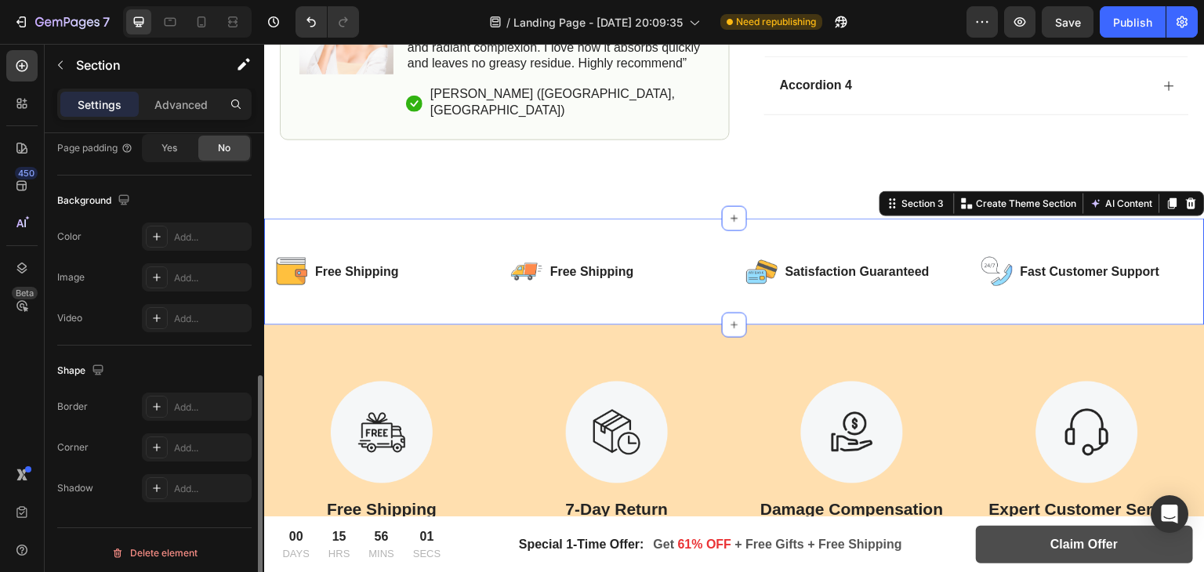
scroll to position [471, 0]
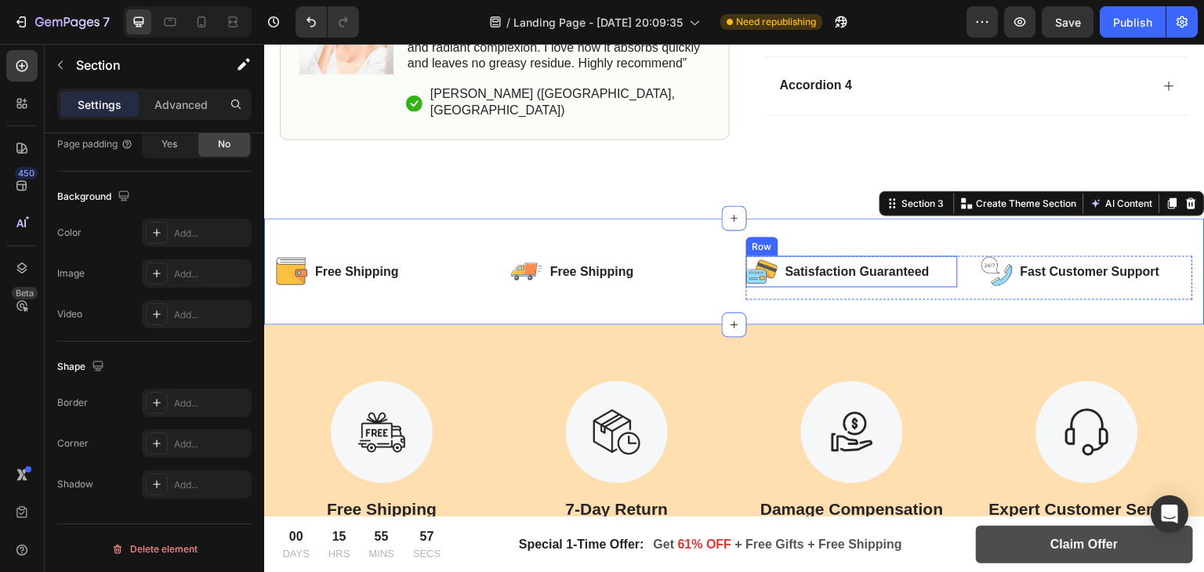
click at [930, 288] on div "Image Satisfaction Guaranteed Text Block Row" at bounding box center [852, 271] width 212 height 31
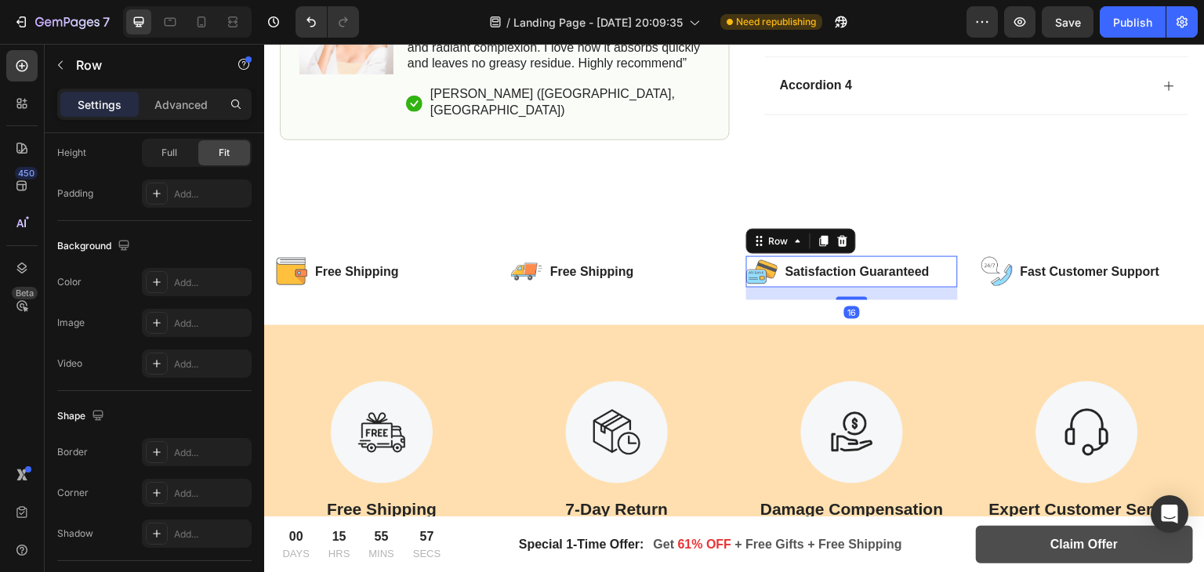
scroll to position [0, 0]
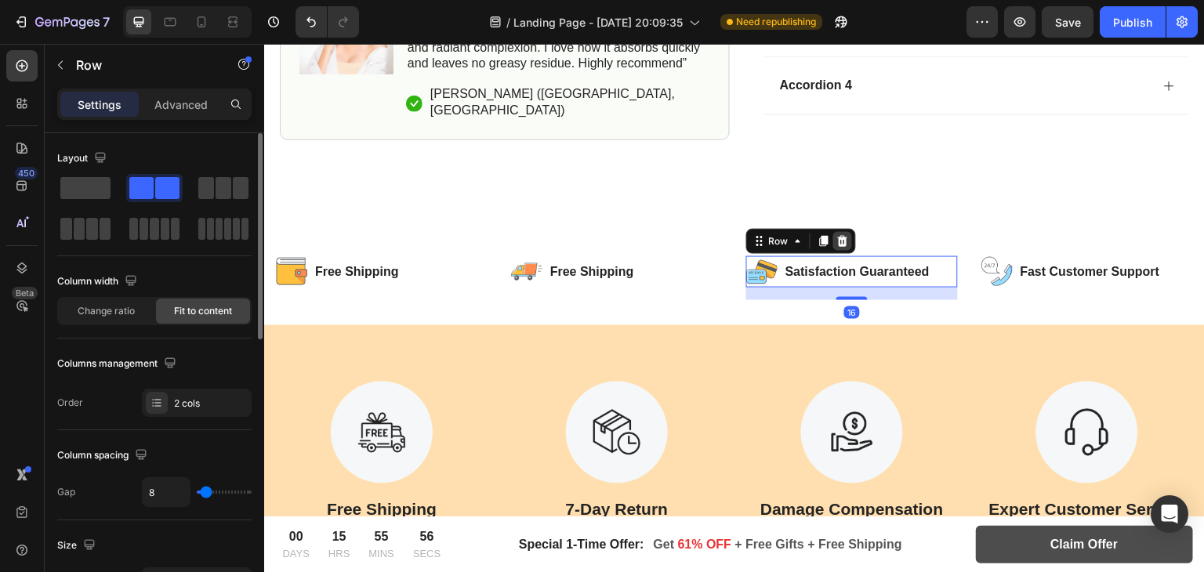
click at [837, 251] on div at bounding box center [842, 241] width 19 height 19
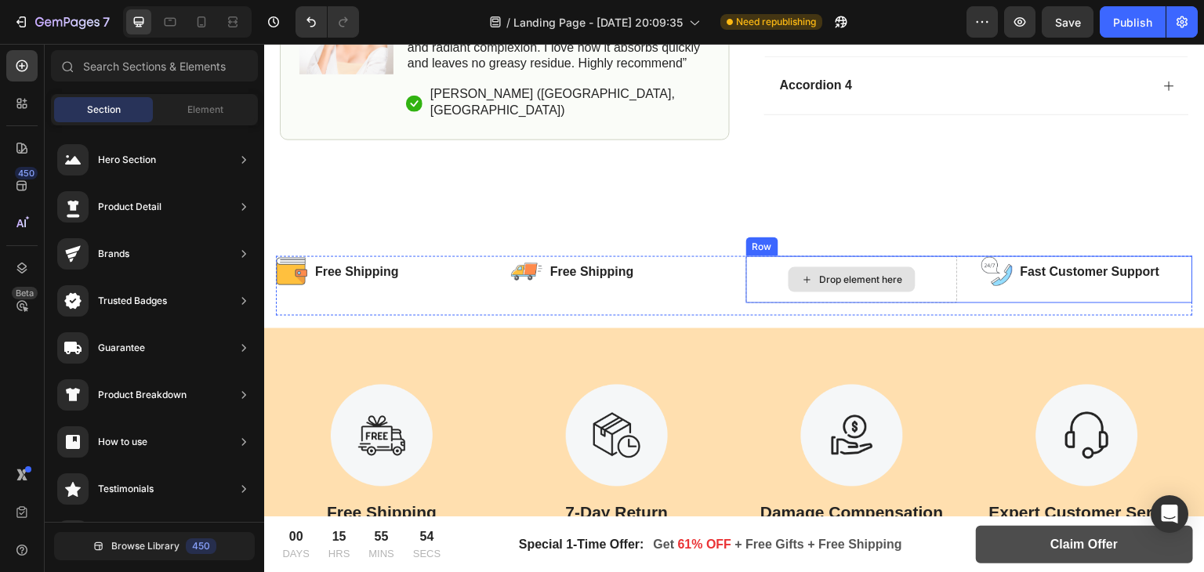
click at [751, 303] on div "Drop element here" at bounding box center [852, 279] width 212 height 47
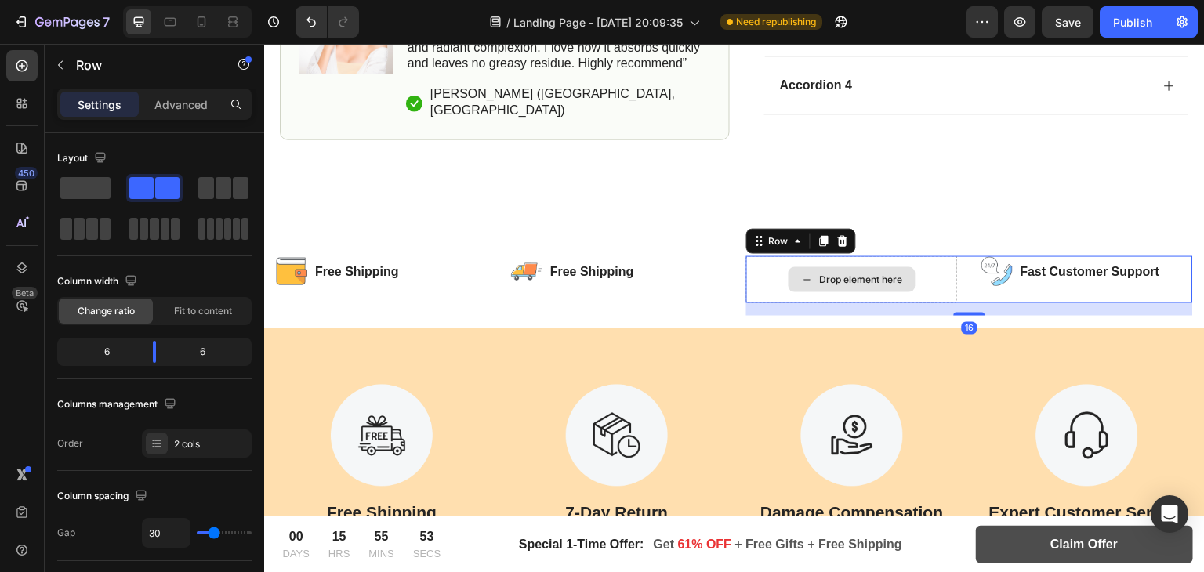
click at [747, 303] on div "Drop element here" at bounding box center [852, 279] width 212 height 47
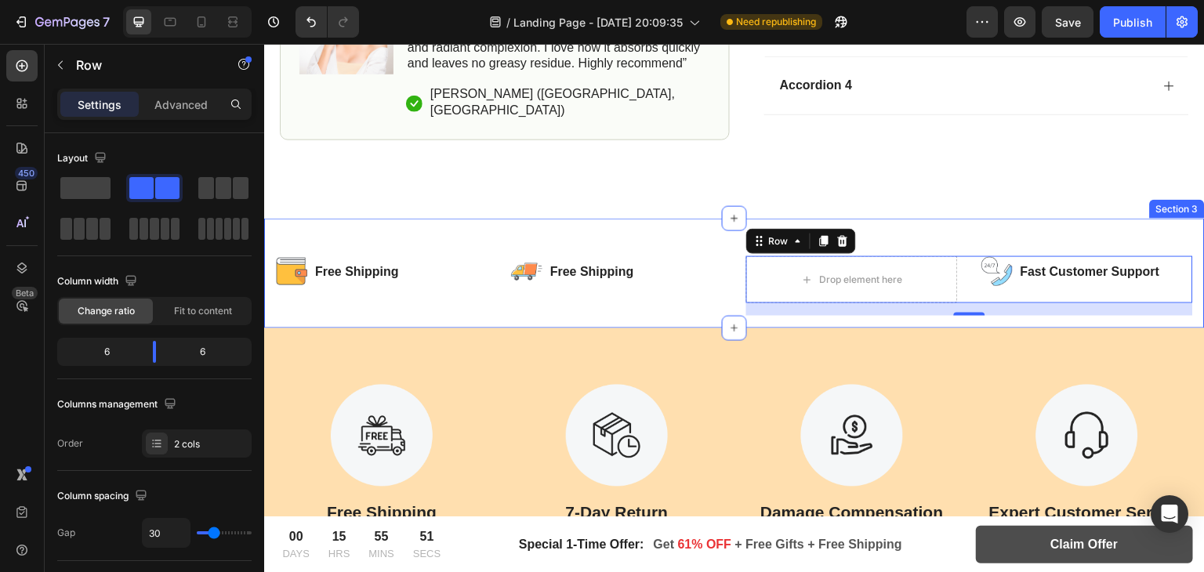
click at [615, 283] on div "Image Free Shipping Text Block Row Image Free Shipping Text Block Row Row Drop …" at bounding box center [734, 274] width 940 height 110
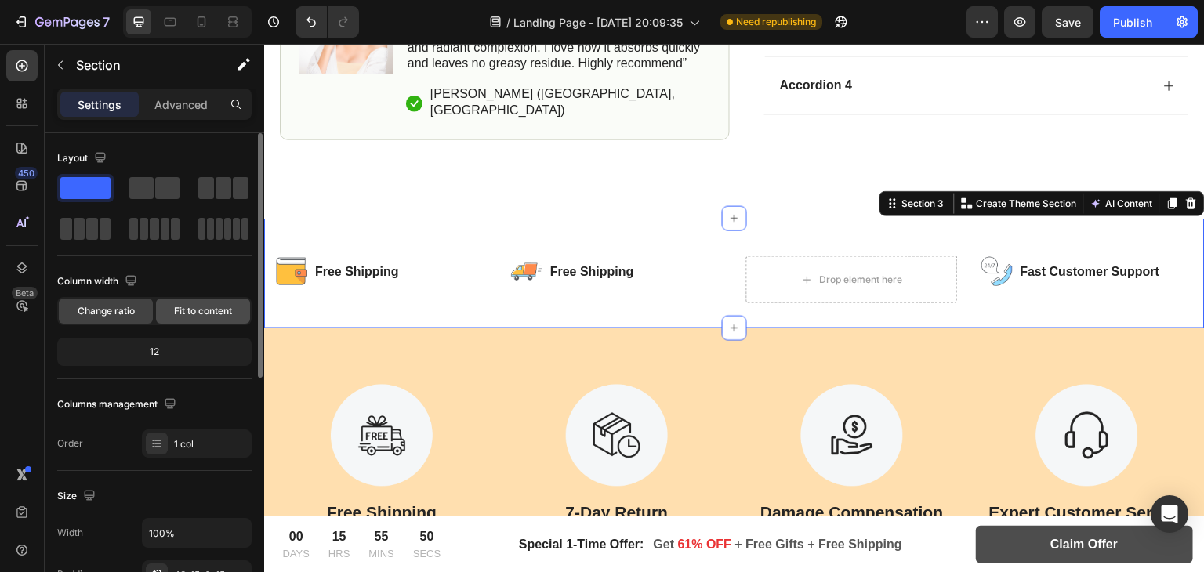
click at [183, 305] on span "Fit to content" at bounding box center [203, 311] width 58 height 14
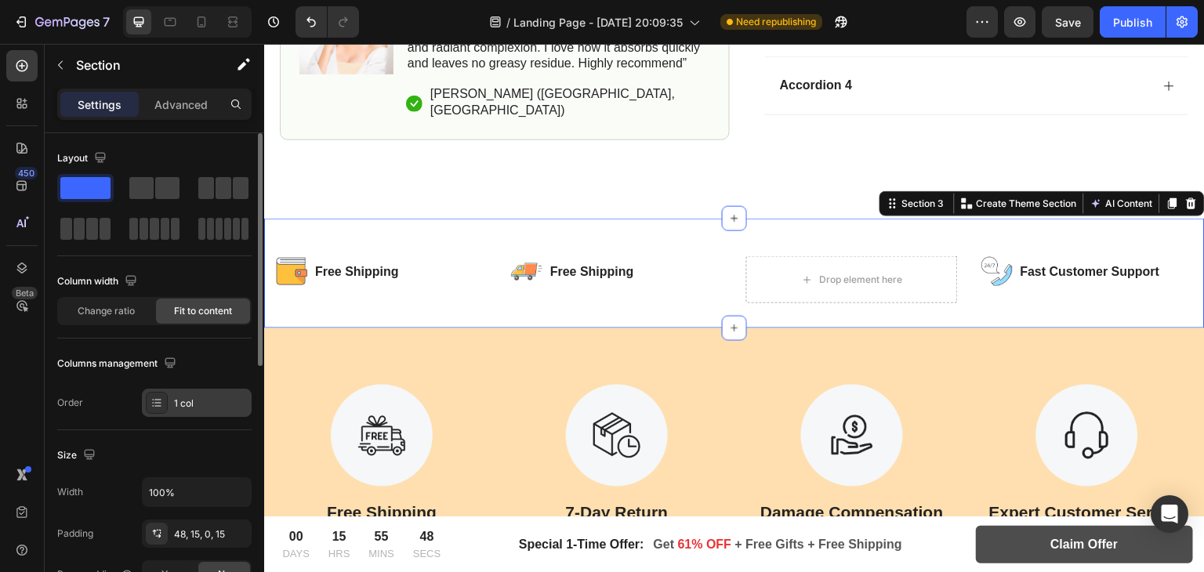
click at [158, 400] on icon at bounding box center [156, 403] width 13 height 13
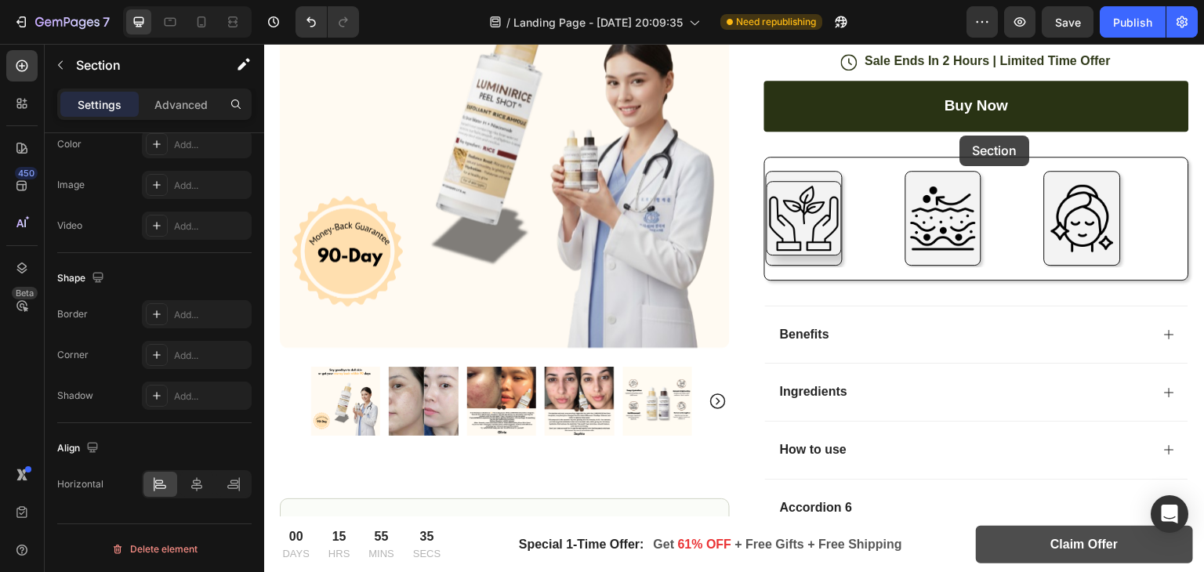
scroll to position [554, 0]
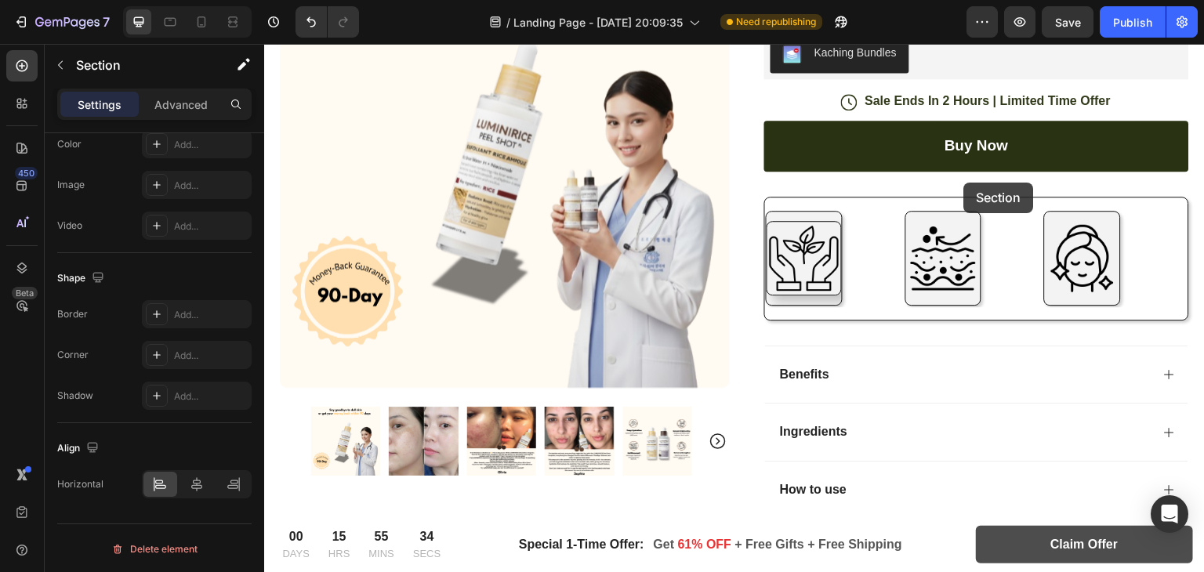
drag, startPoint x: 816, startPoint y: 271, endPoint x: 964, endPoint y: 183, distance: 172.6
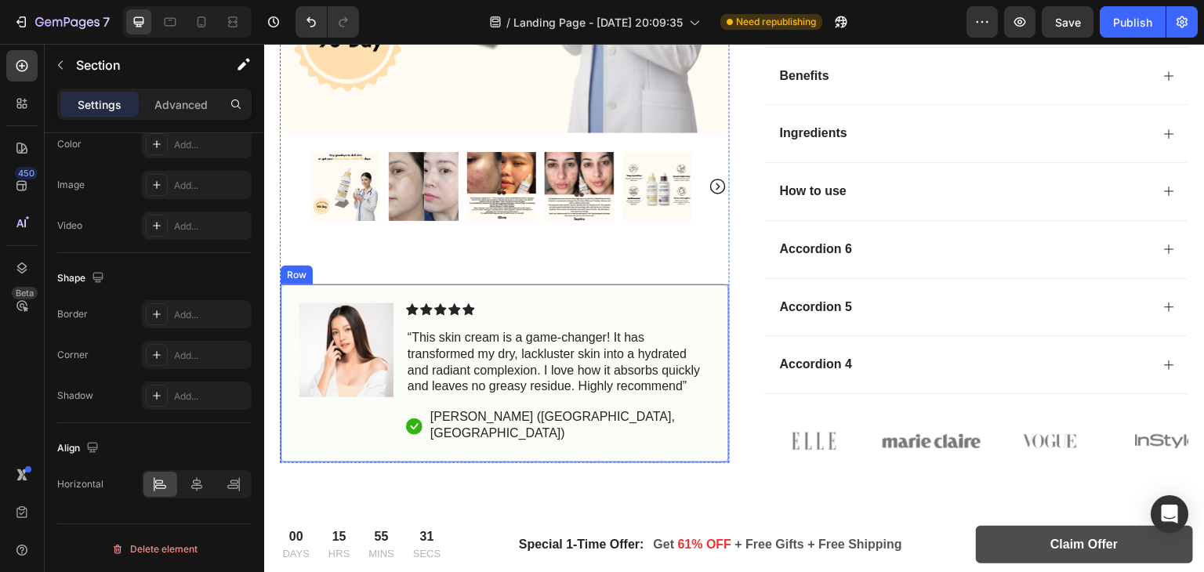
scroll to position [1226, 0]
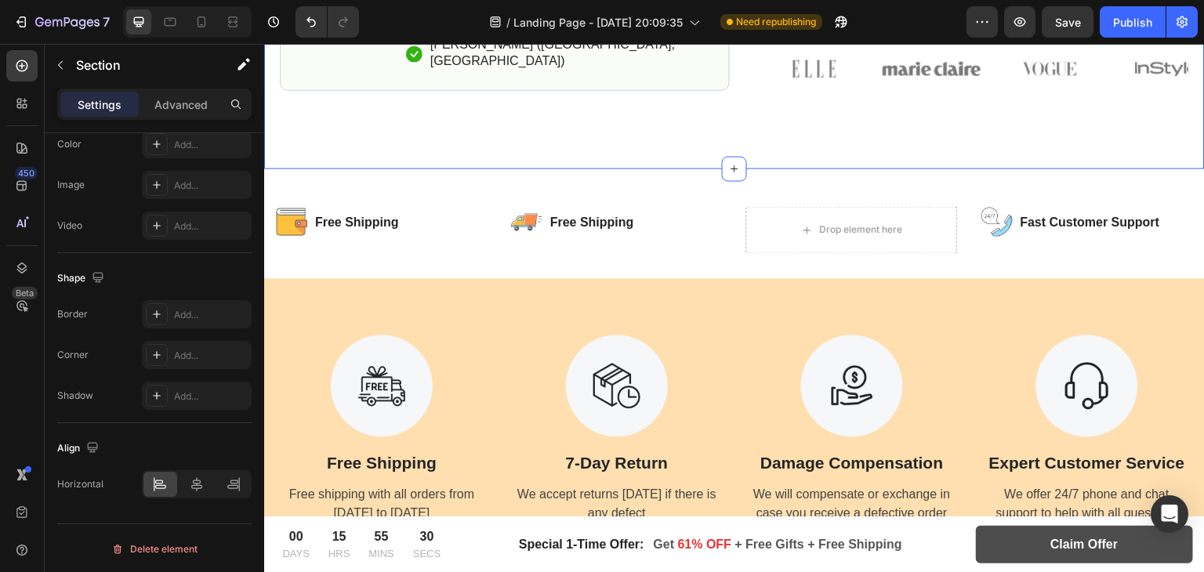
scroll to position [471, 0]
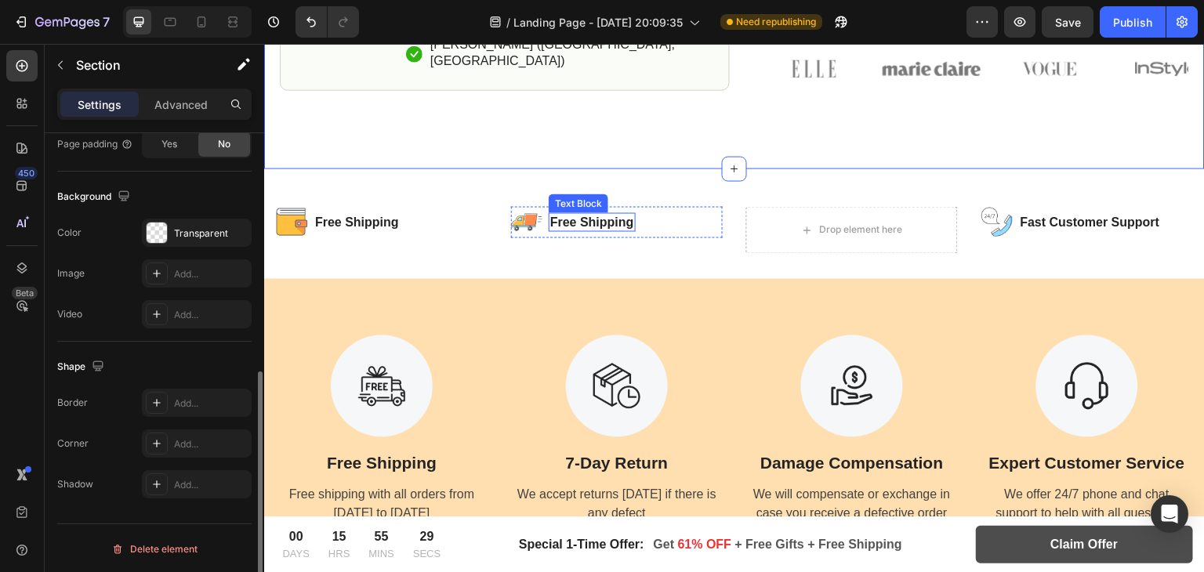
click at [627, 217] on p "Free Shipping" at bounding box center [592, 222] width 84 height 16
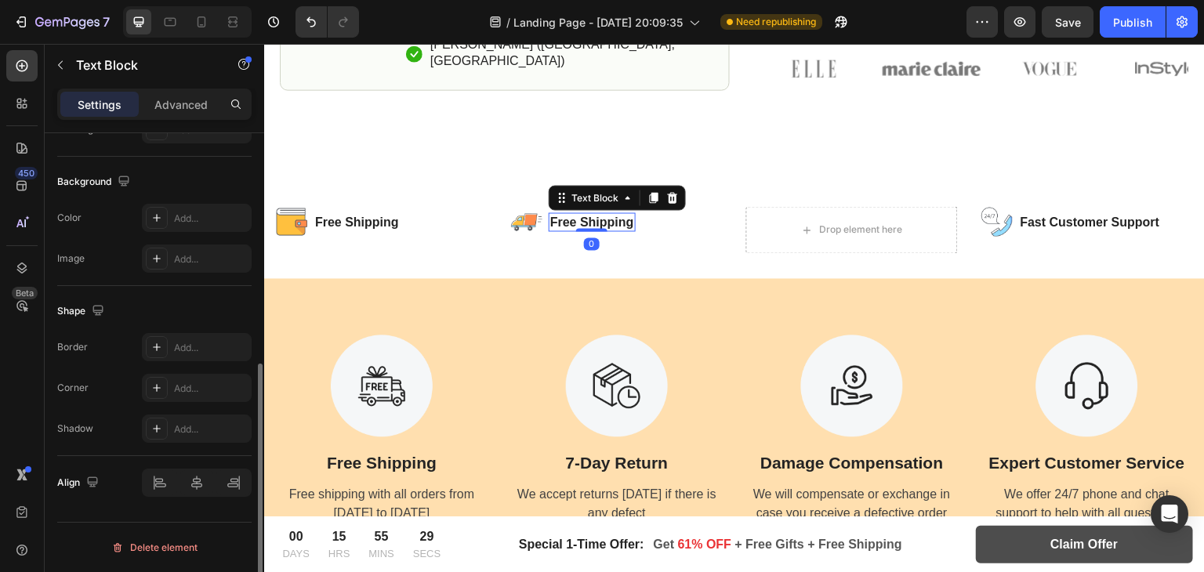
scroll to position [0, 0]
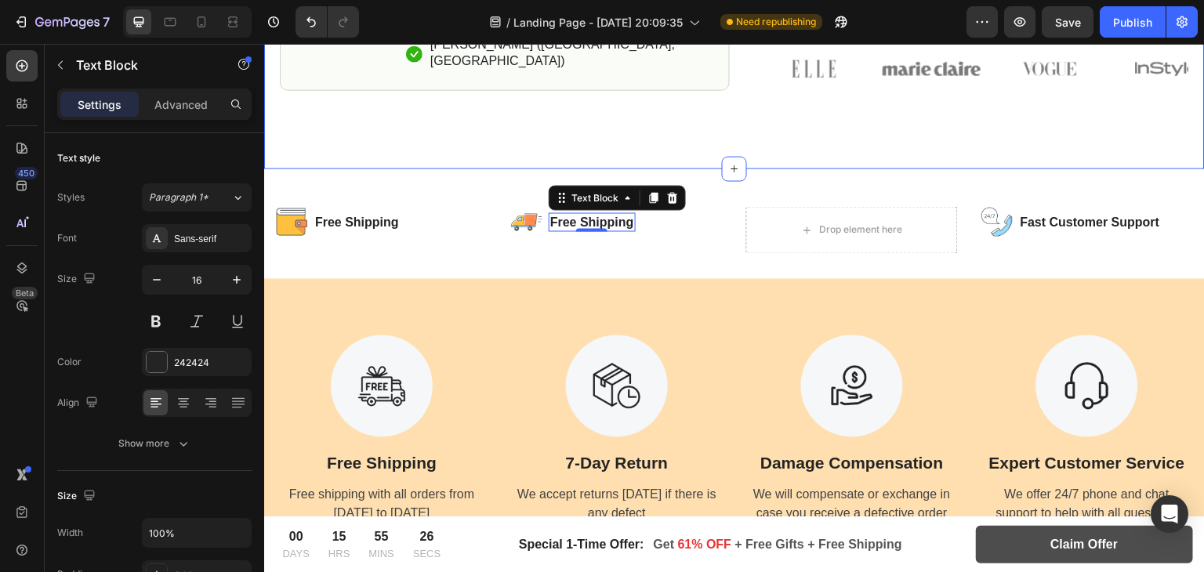
click at [782, 169] on div "Image Free Shipping Text Block Row Image Free Shipping Text Block 0 Row Row Dro…" at bounding box center [734, 224] width 940 height 110
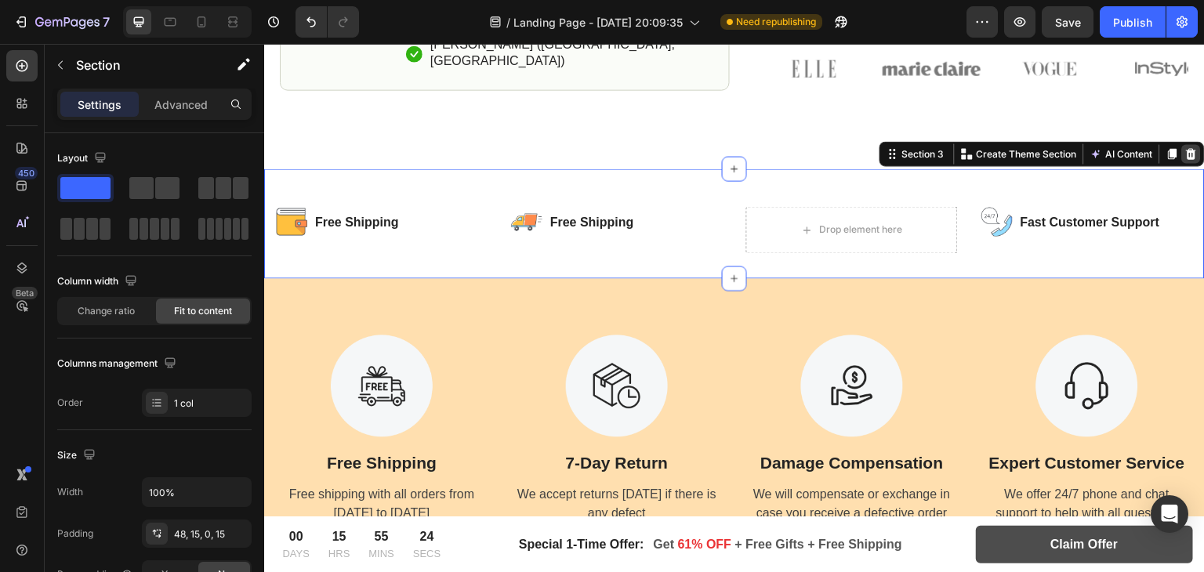
click at [1182, 147] on div at bounding box center [1191, 153] width 19 height 19
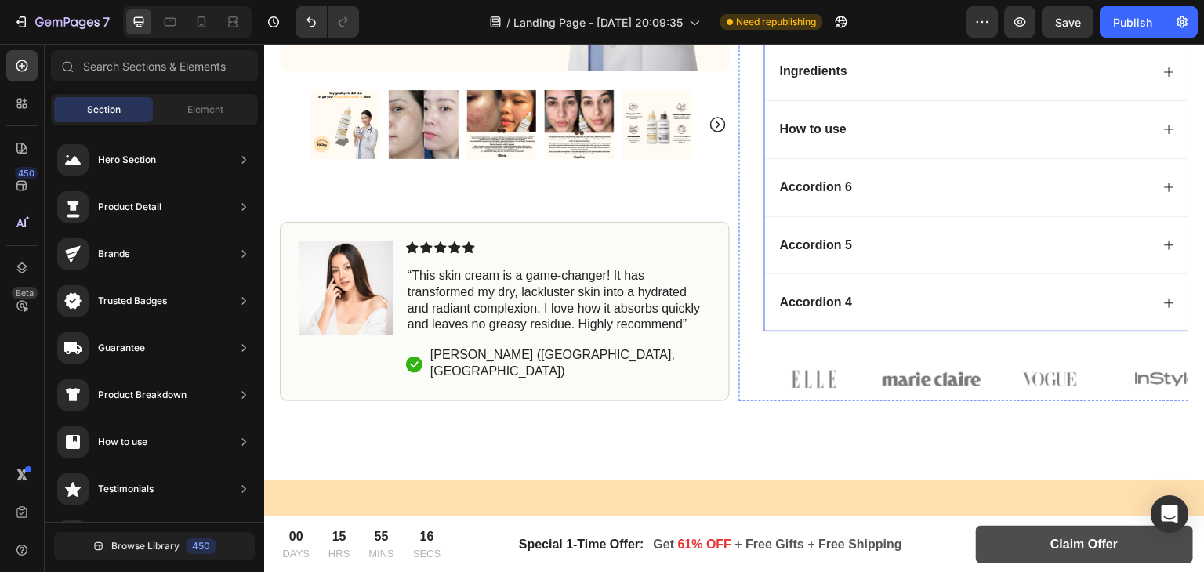
scroll to position [1075, 0]
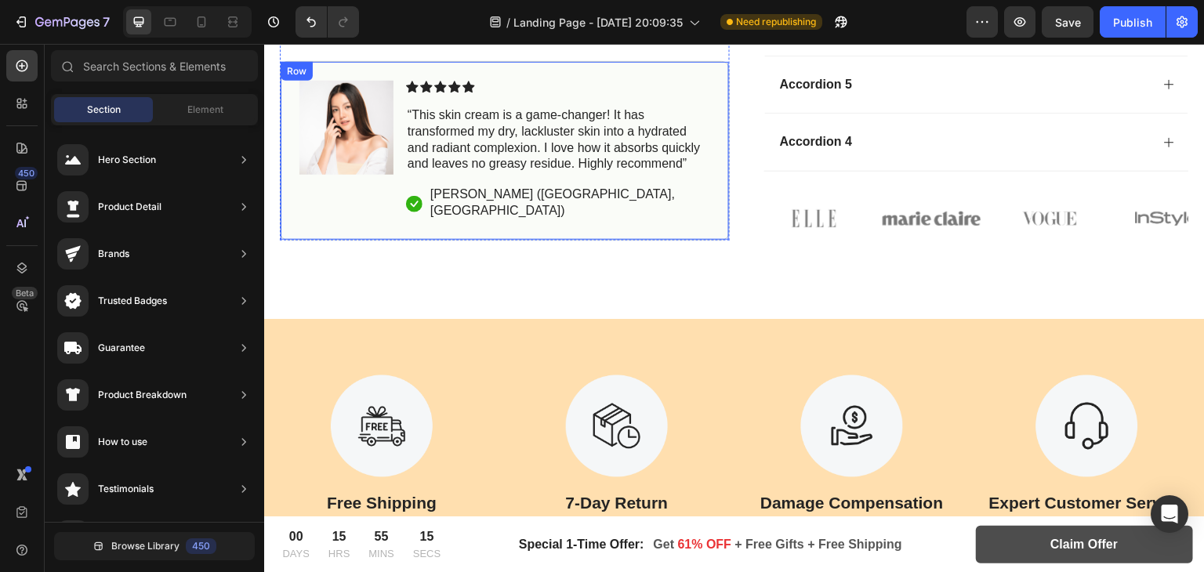
click at [660, 219] on div "Image Icon Icon Icon Icon Icon Icon List “This skin cream is a game-changer! It…" at bounding box center [505, 150] width 450 height 179
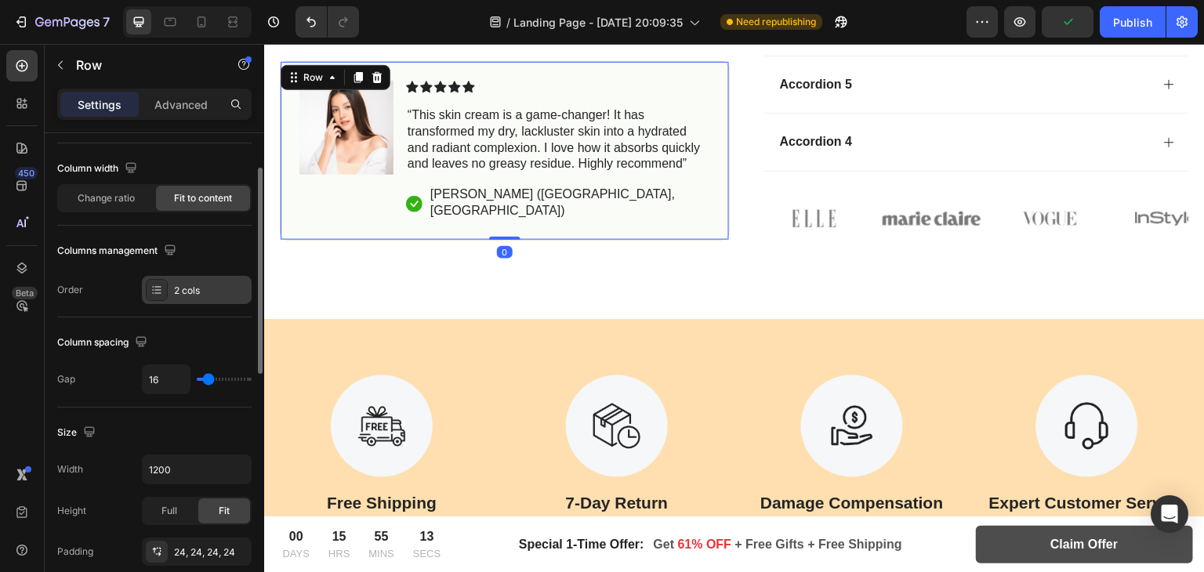
scroll to position [118, 0]
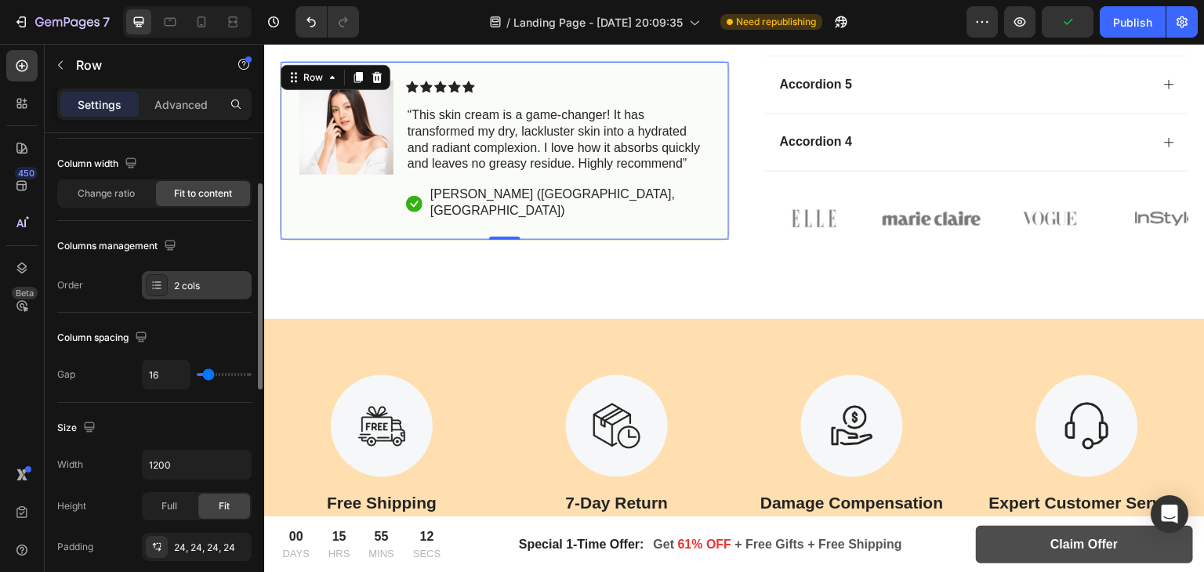
click at [207, 281] on div "2 cols" at bounding box center [211, 286] width 74 height 14
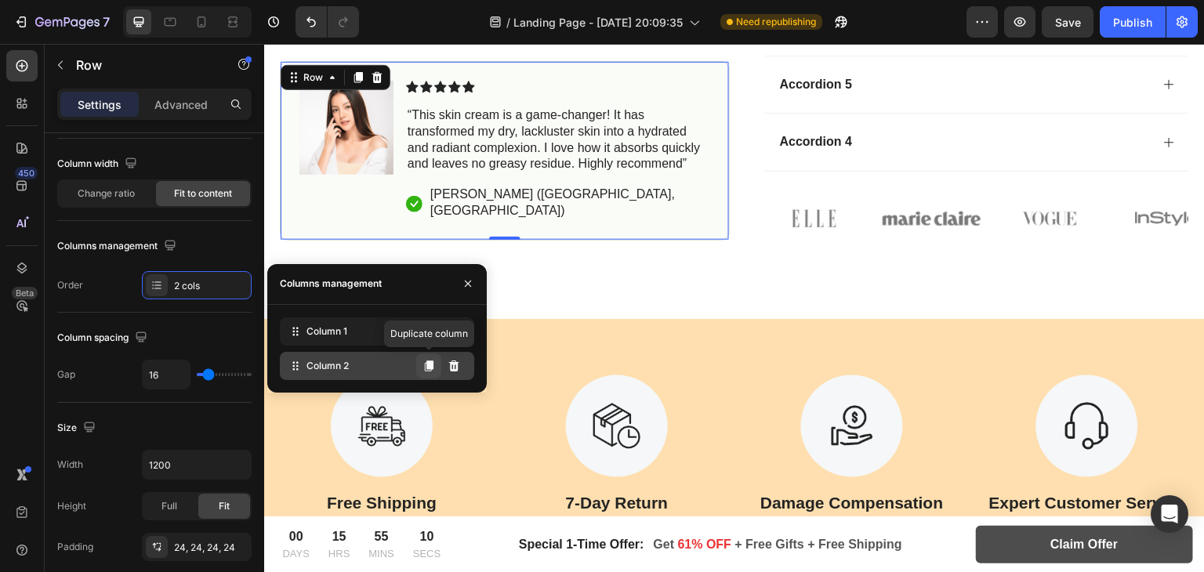
click at [433, 363] on icon at bounding box center [429, 366] width 9 height 11
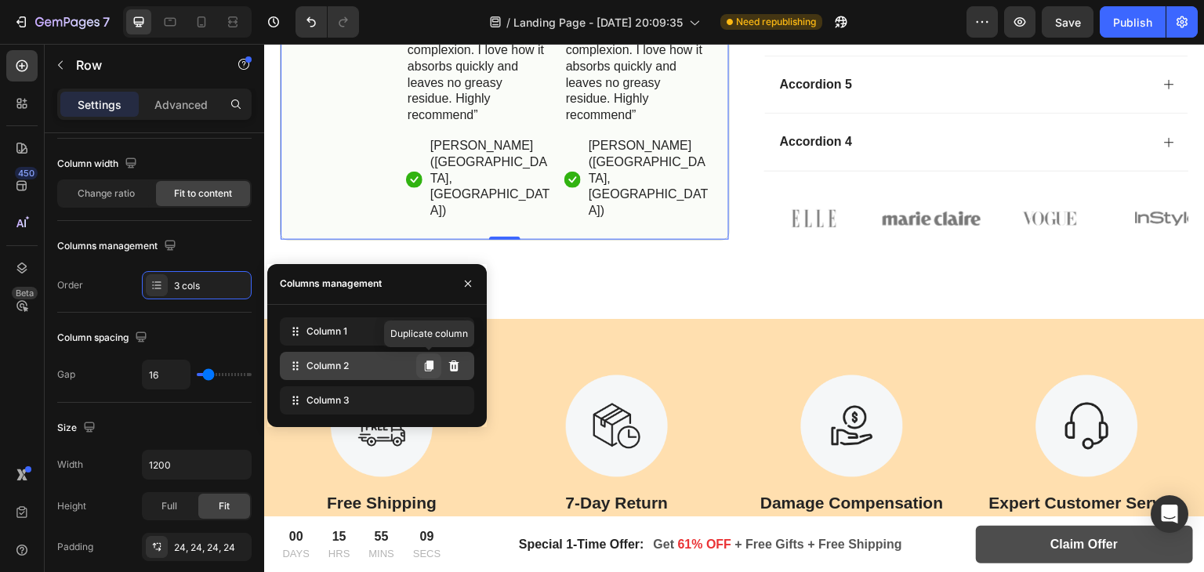
click at [433, 363] on icon at bounding box center [429, 366] width 9 height 11
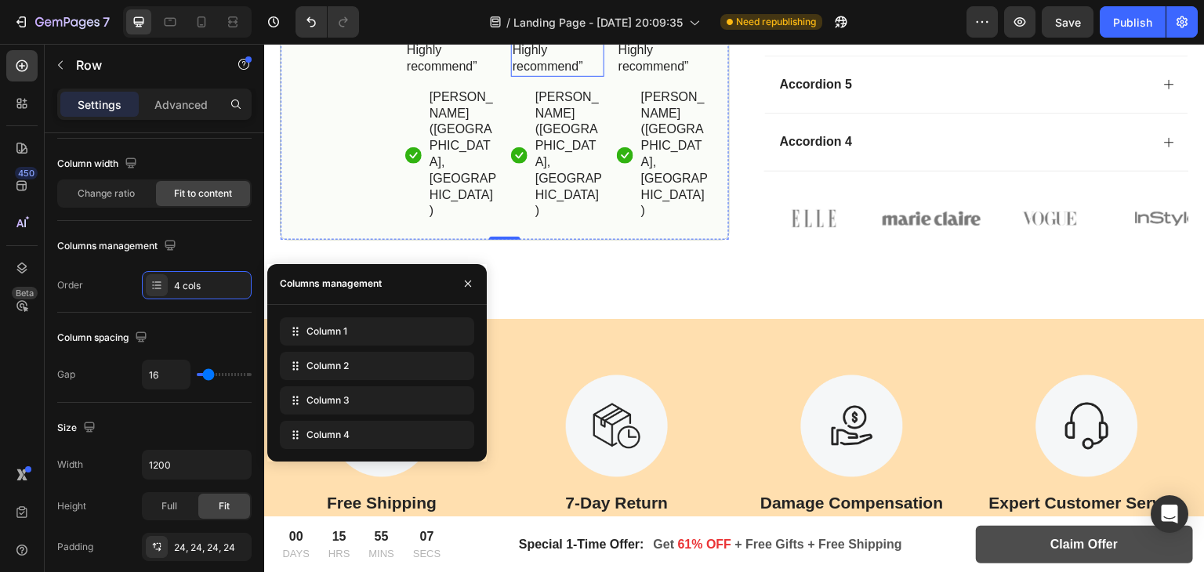
scroll to position [895, 0]
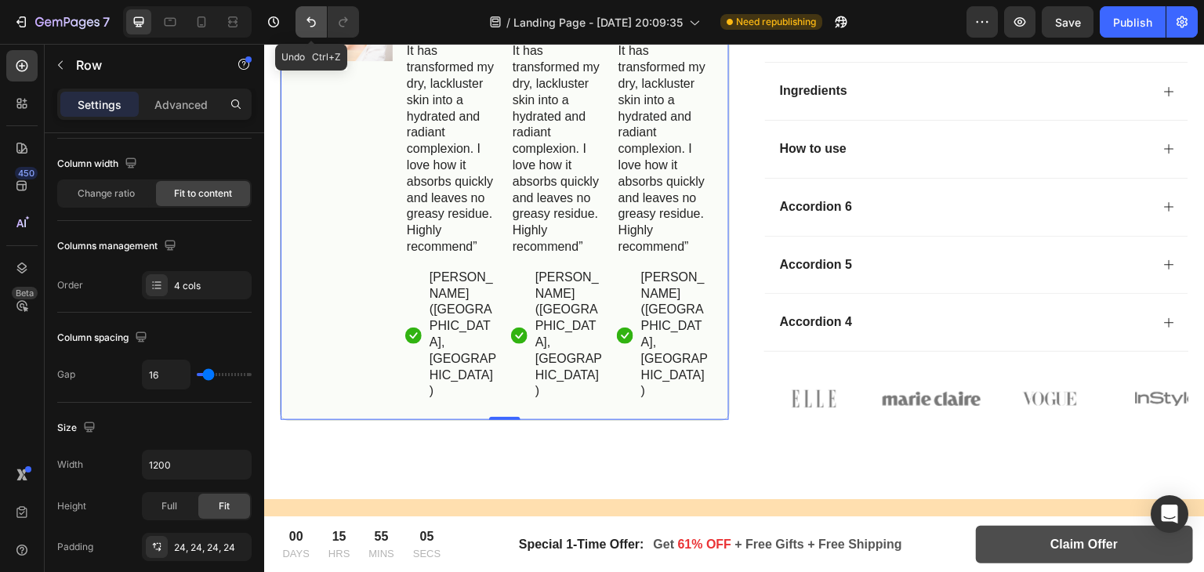
click at [306, 26] on icon "Undo/Redo" at bounding box center [311, 22] width 16 height 16
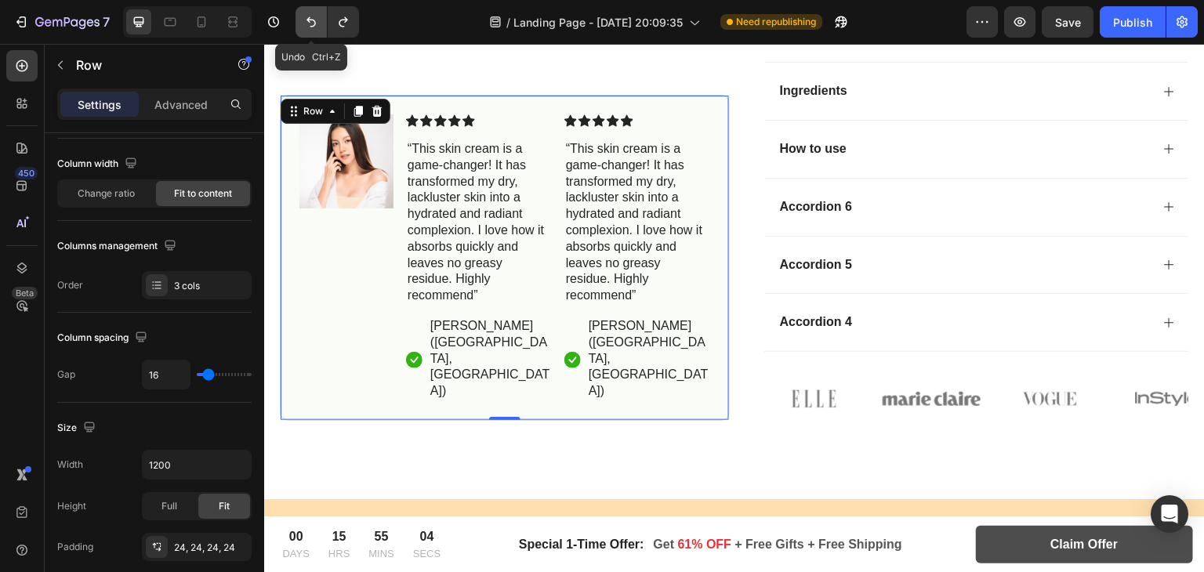
click at [306, 26] on icon "Undo/Redo" at bounding box center [311, 22] width 16 height 16
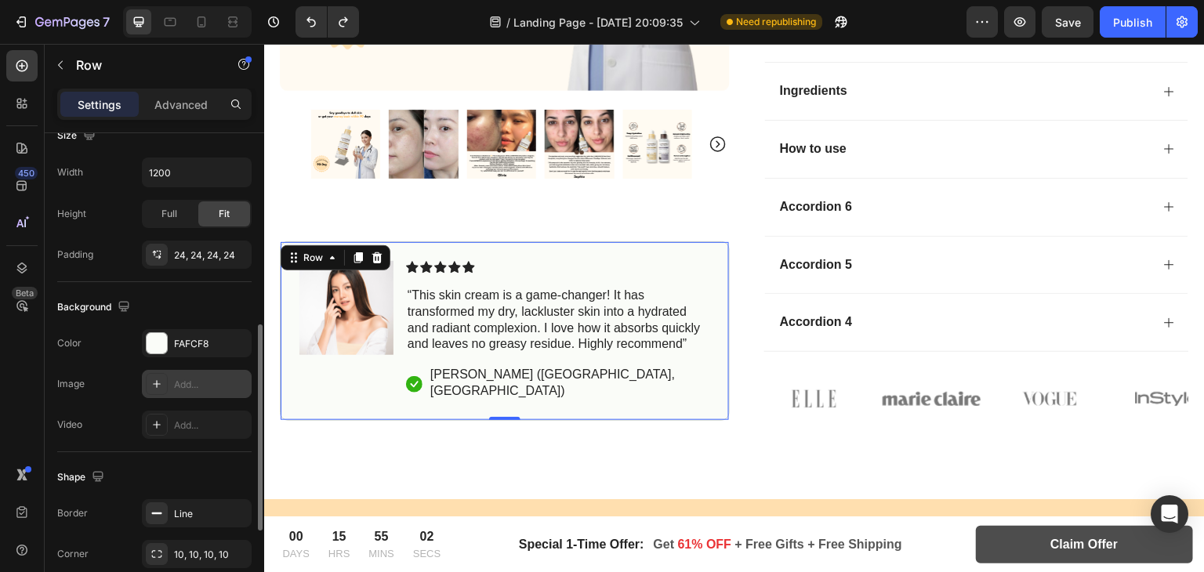
scroll to position [433, 0]
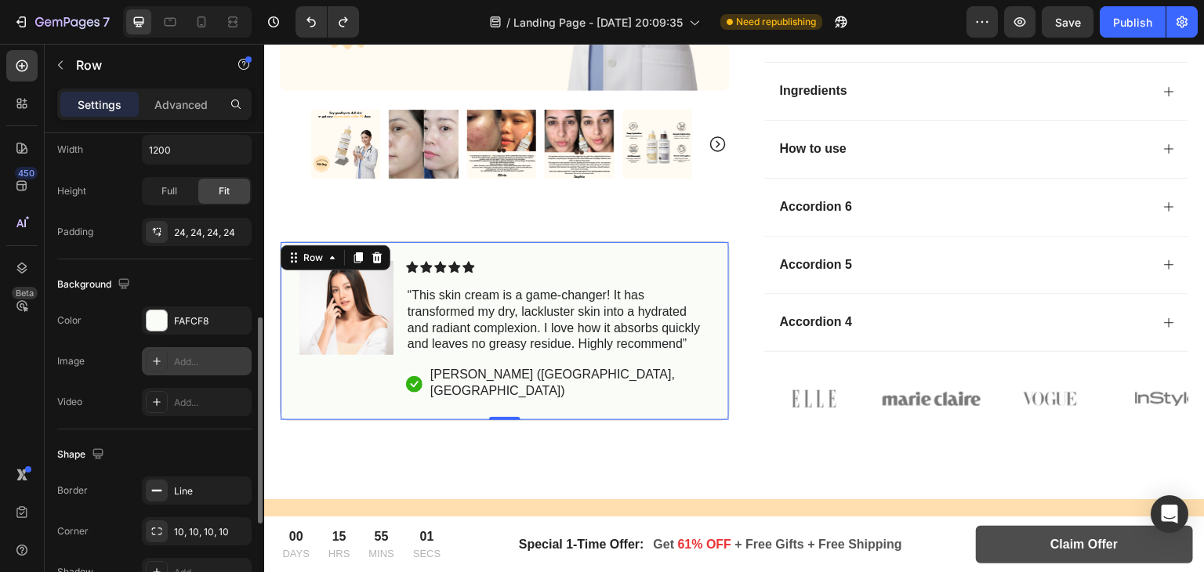
click at [154, 350] on div at bounding box center [157, 361] width 22 height 22
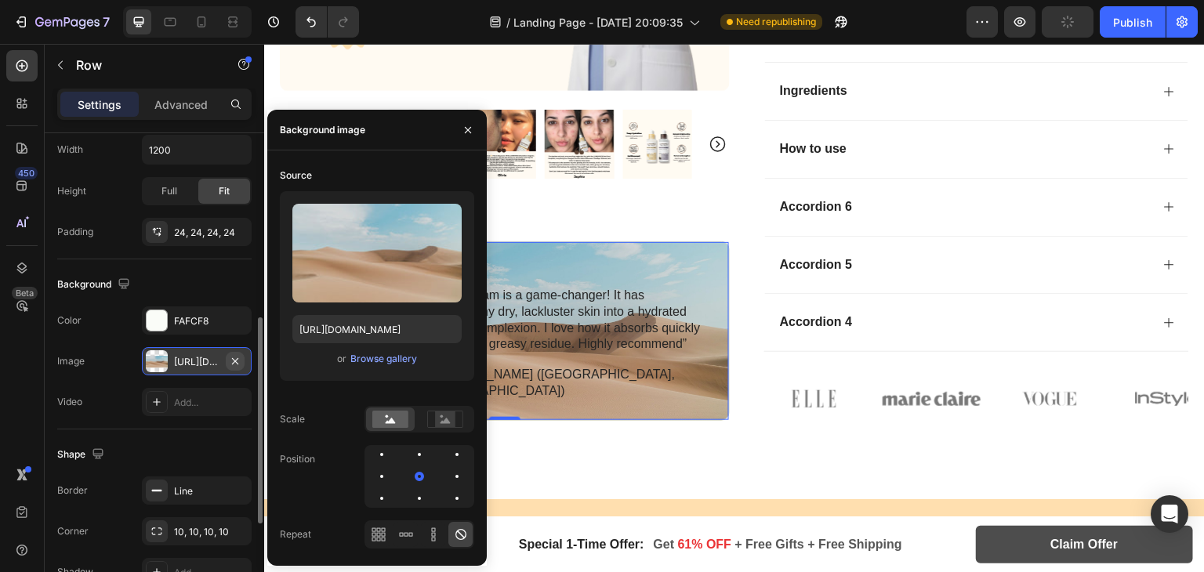
click at [235, 359] on icon "button" at bounding box center [235, 360] width 6 height 6
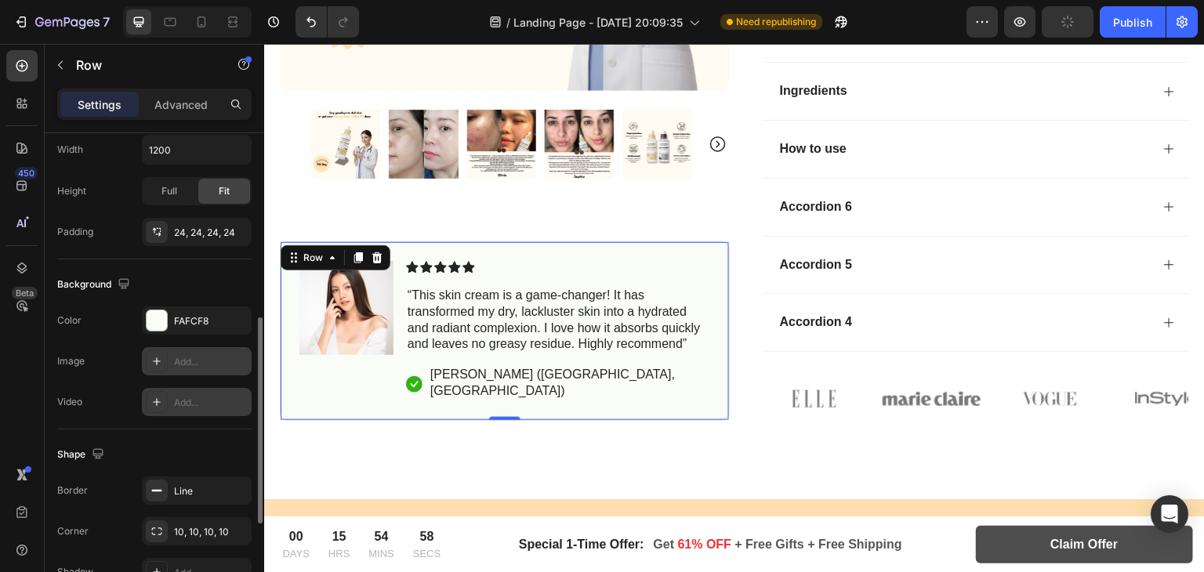
click at [147, 393] on div at bounding box center [157, 402] width 22 height 22
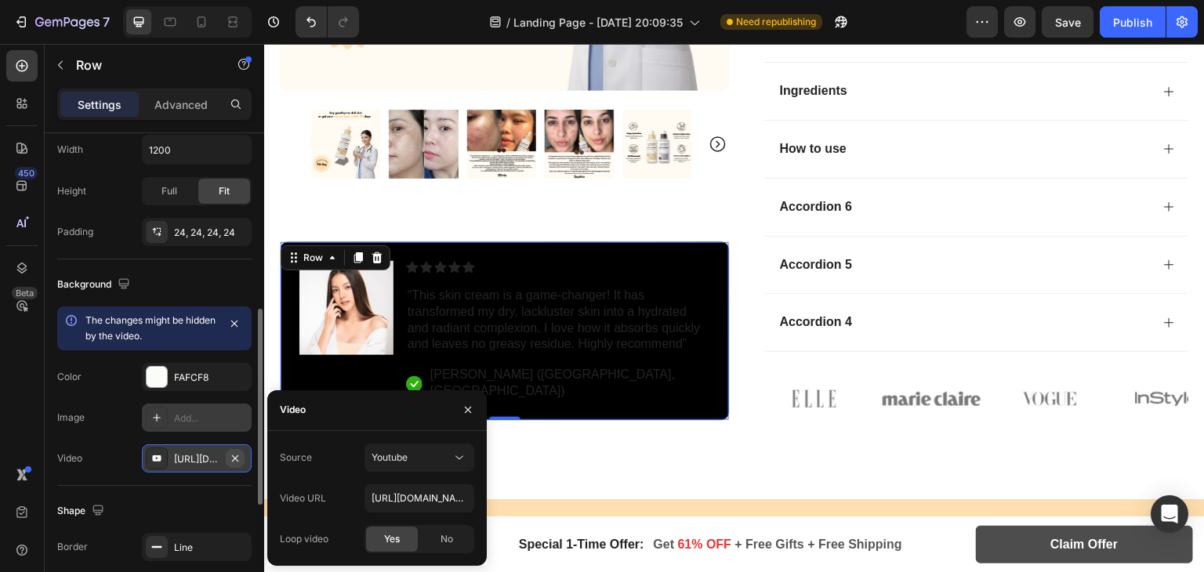
click at [234, 452] on icon "button" at bounding box center [235, 458] width 13 height 13
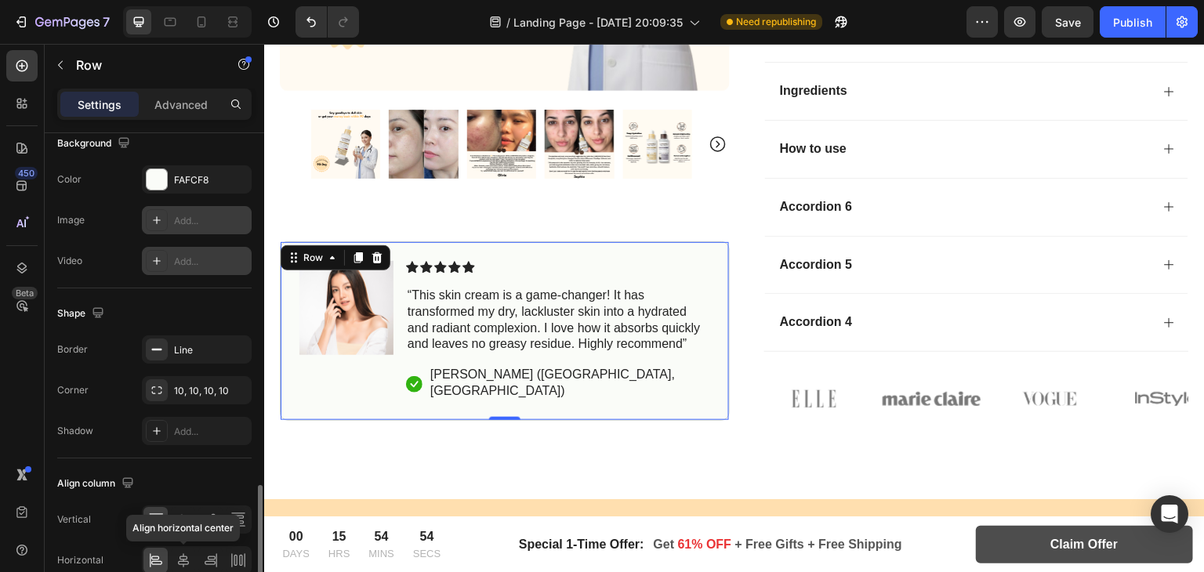
scroll to position [649, 0]
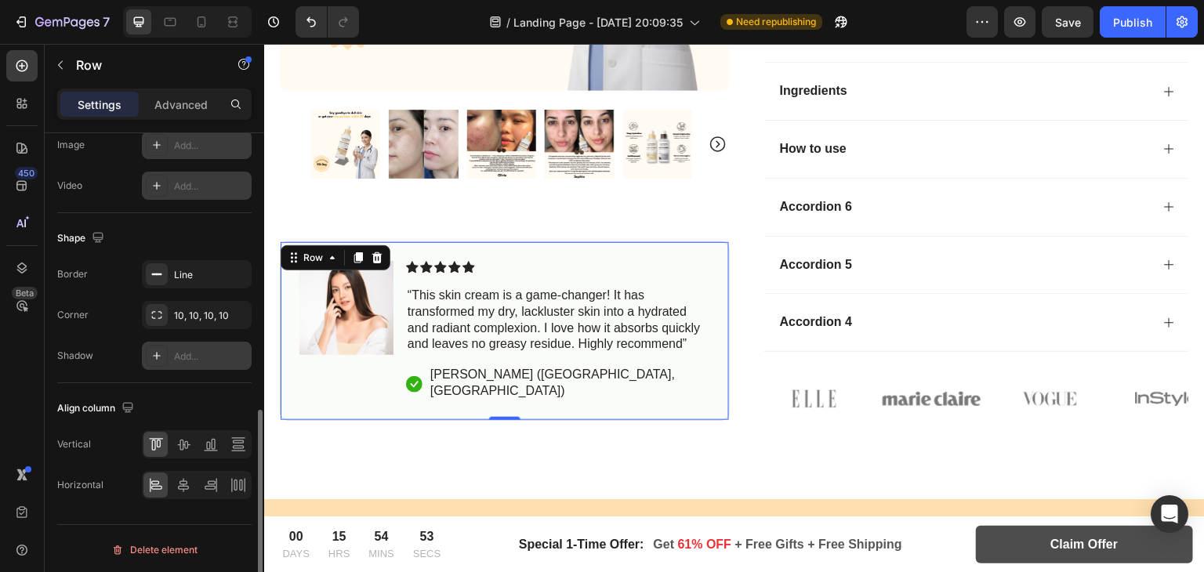
click at [147, 357] on div at bounding box center [157, 356] width 22 height 22
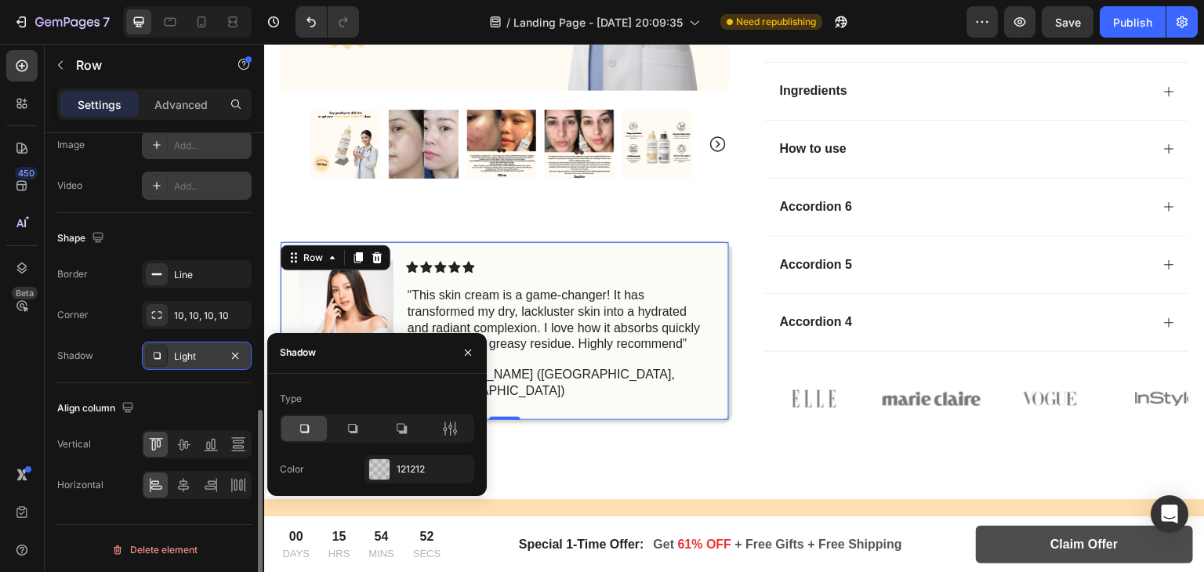
click at [147, 357] on div at bounding box center [157, 356] width 22 height 22
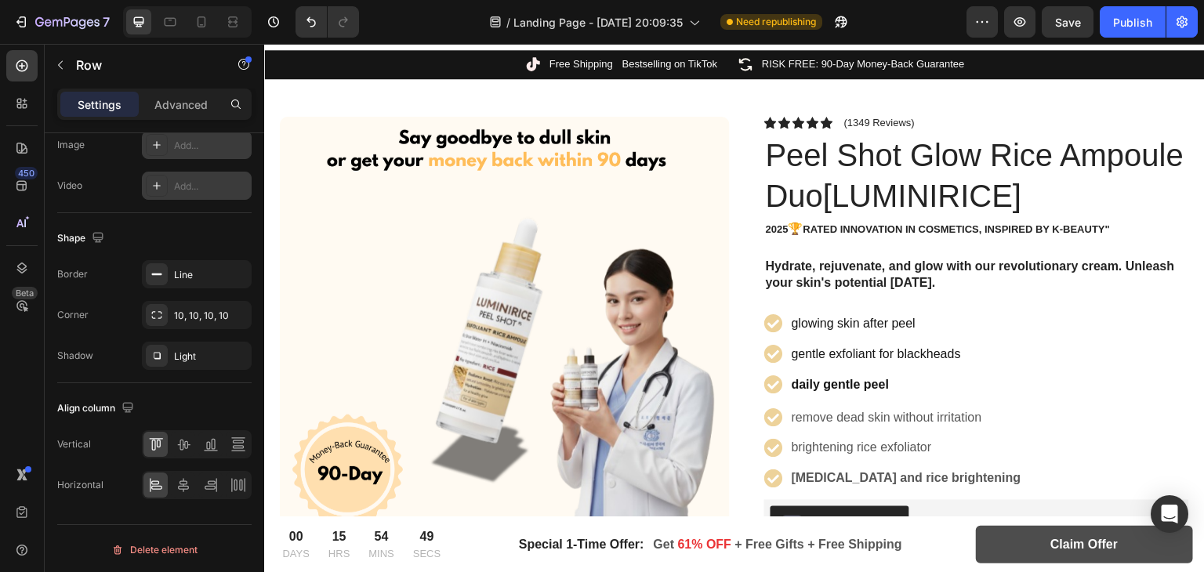
scroll to position [49, 0]
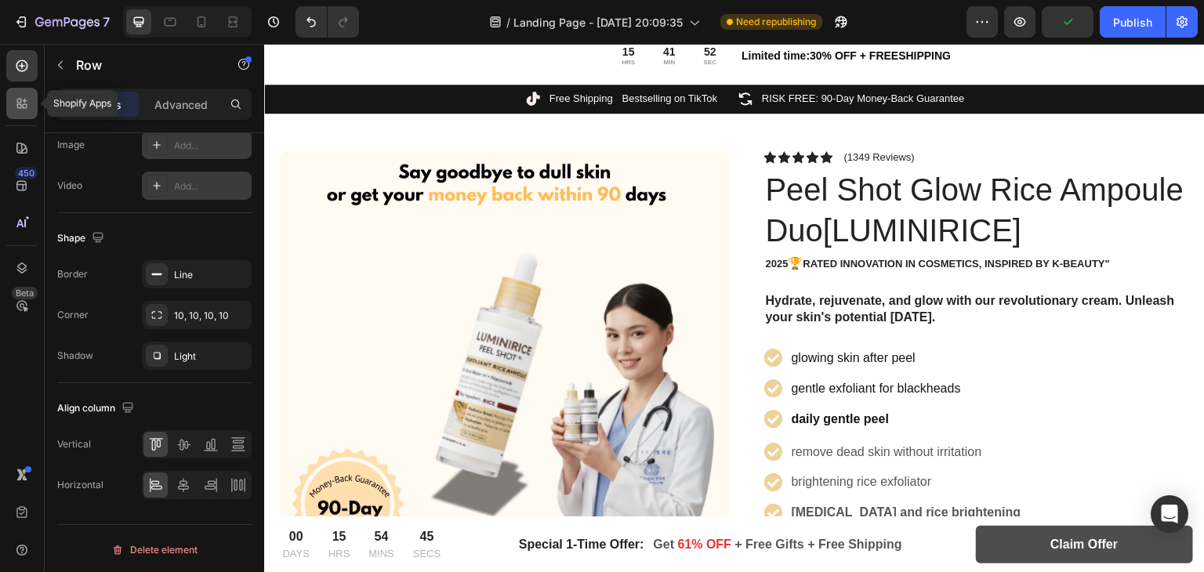
click at [17, 107] on icon at bounding box center [19, 106] width 5 height 5
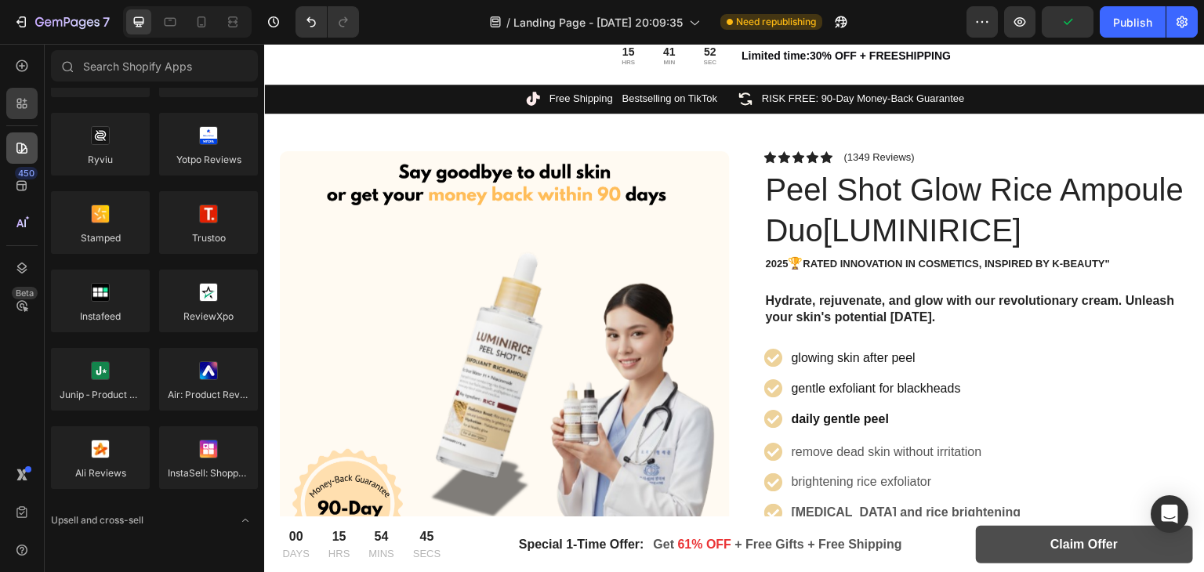
click at [14, 156] on div at bounding box center [21, 147] width 31 height 31
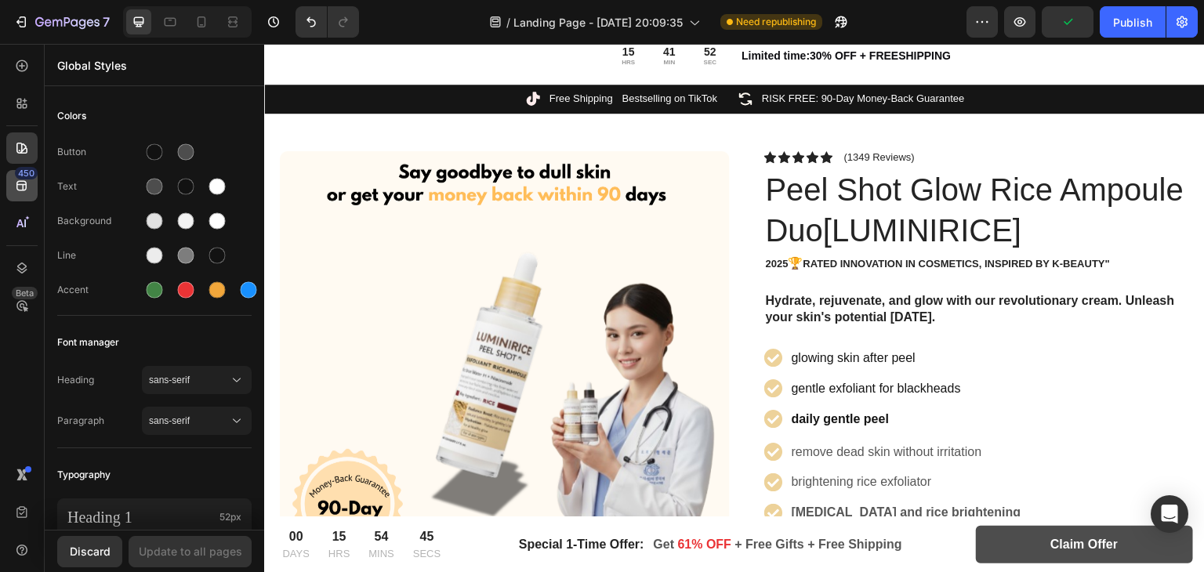
click at [18, 186] on icon at bounding box center [22, 186] width 16 height 16
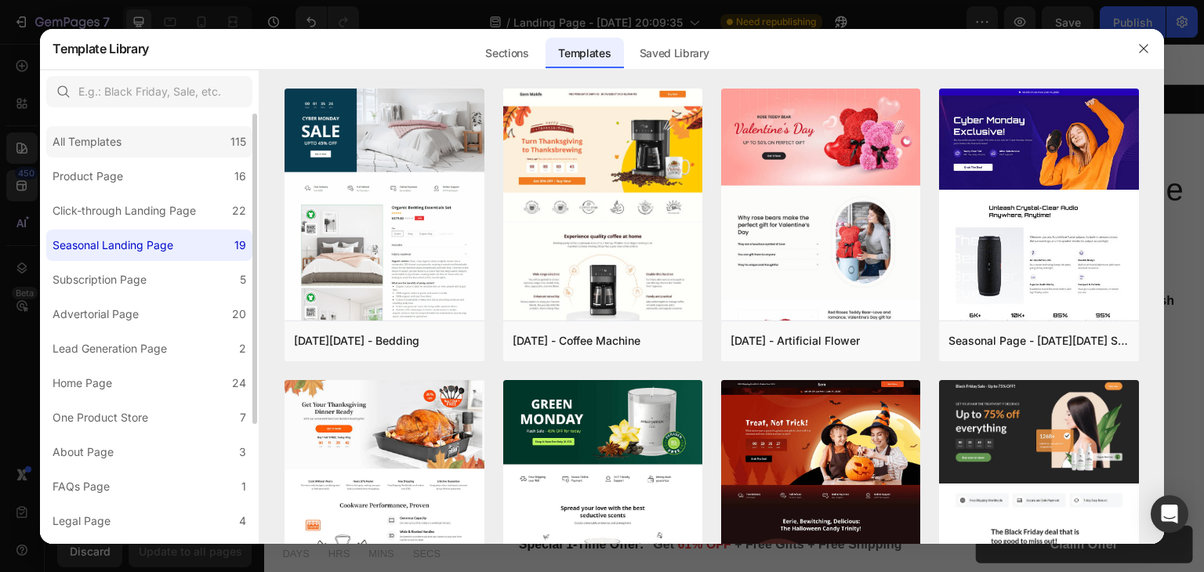
click at [94, 126] on div "All Templates 115" at bounding box center [149, 141] width 206 height 31
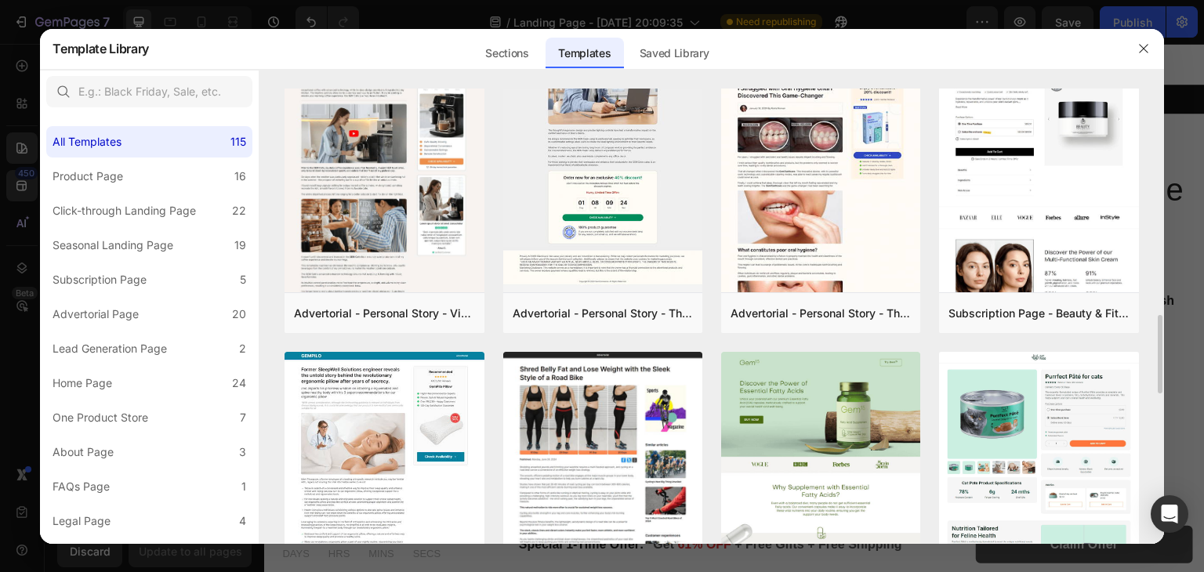
scroll to position [1220, 0]
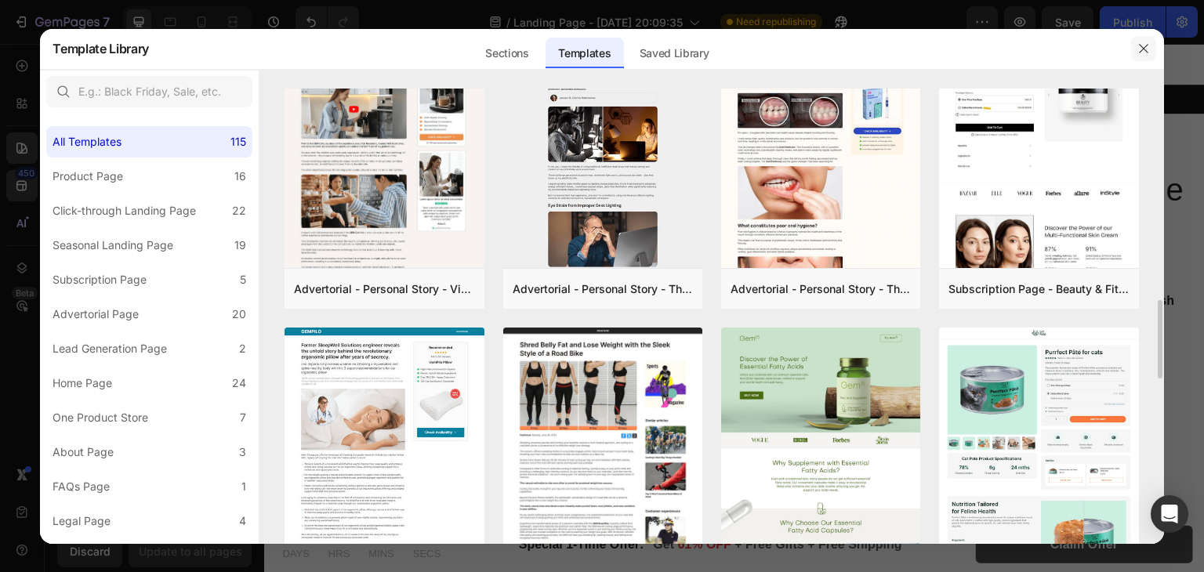
click at [1143, 50] on icon "button" at bounding box center [1143, 48] width 13 height 13
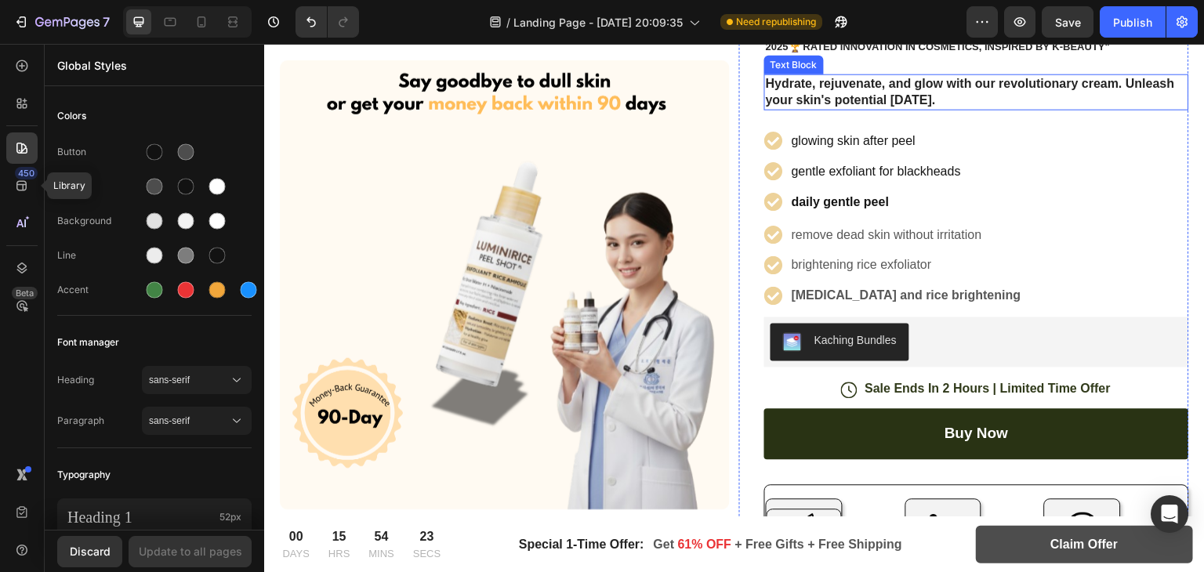
scroll to position [450, 0]
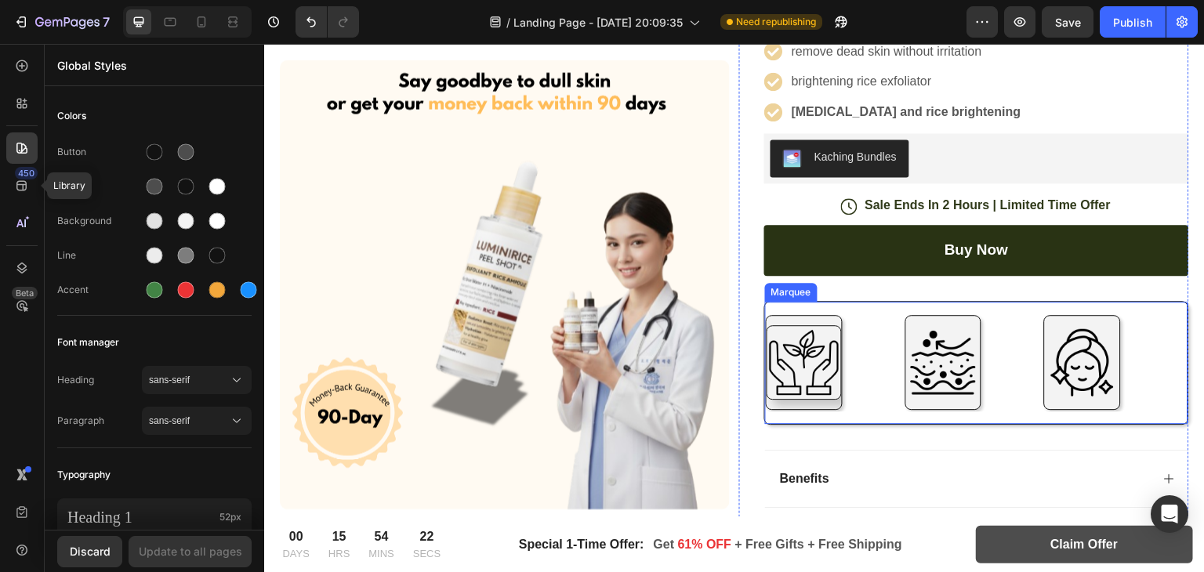
click at [977, 328] on div "Image" at bounding box center [971, 363] width 140 height 96
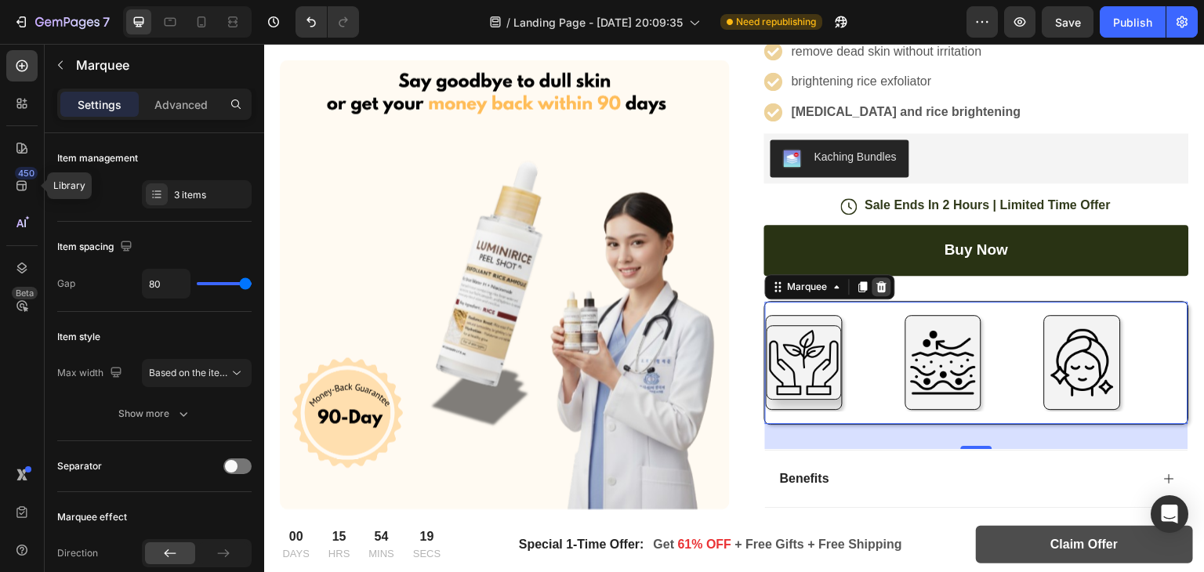
click at [883, 286] on div at bounding box center [881, 286] width 19 height 19
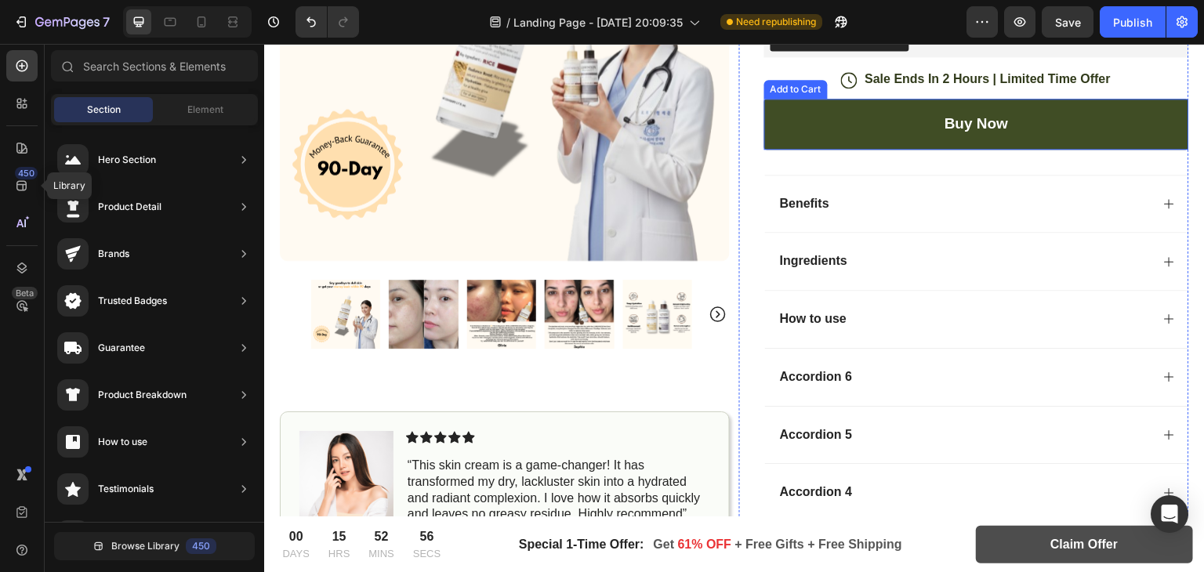
scroll to position [433, 0]
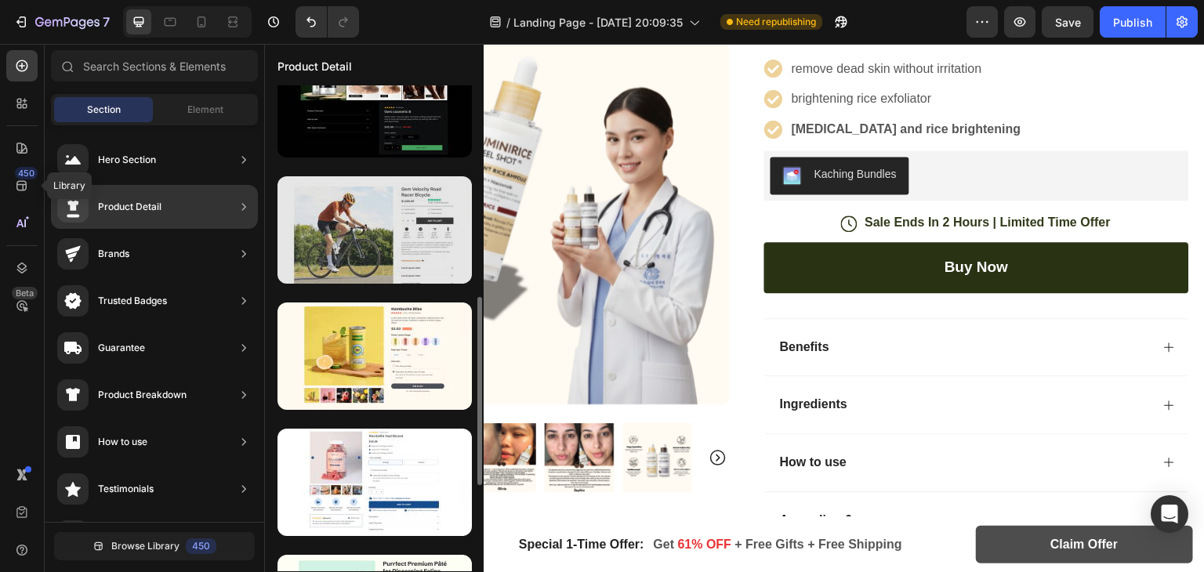
click at [322, 216] on div at bounding box center [374, 229] width 194 height 107
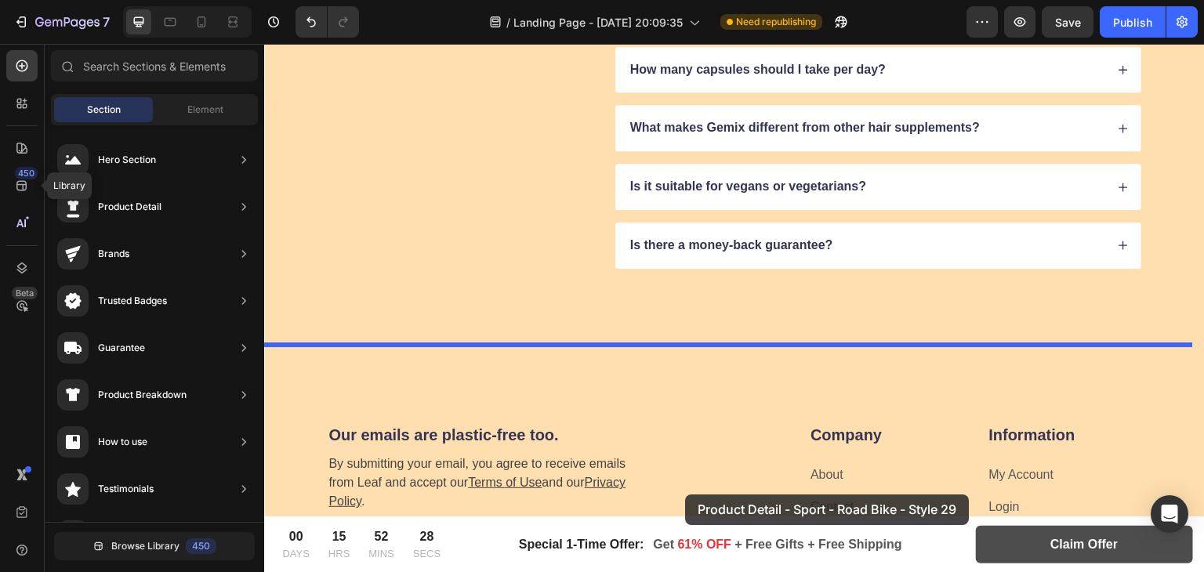
scroll to position [9104, 0]
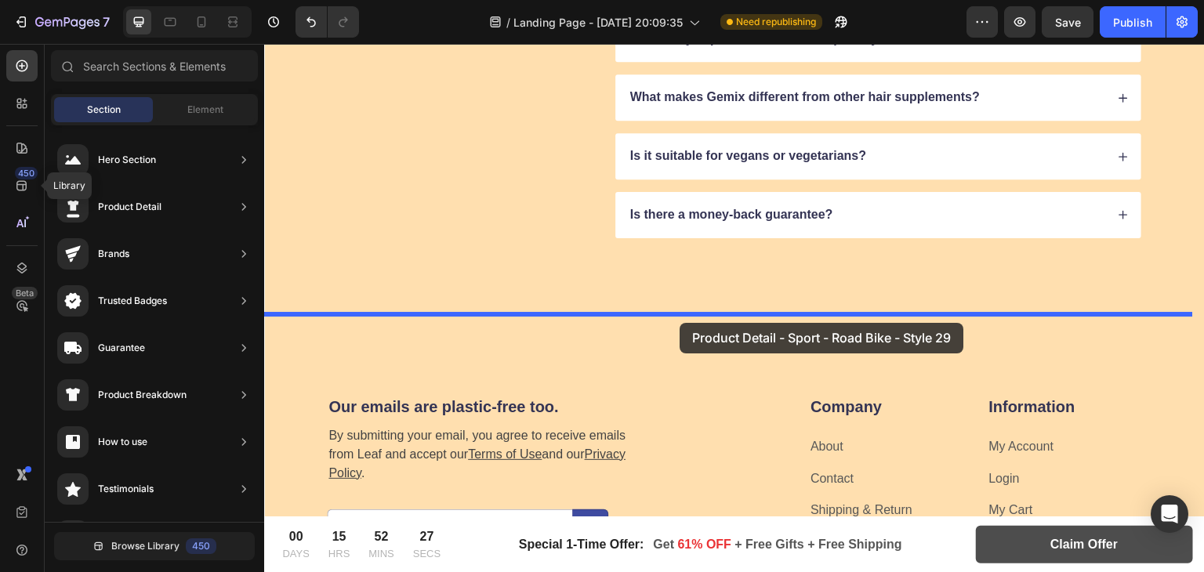
drag, startPoint x: 586, startPoint y: 259, endPoint x: 680, endPoint y: 312, distance: 107.0
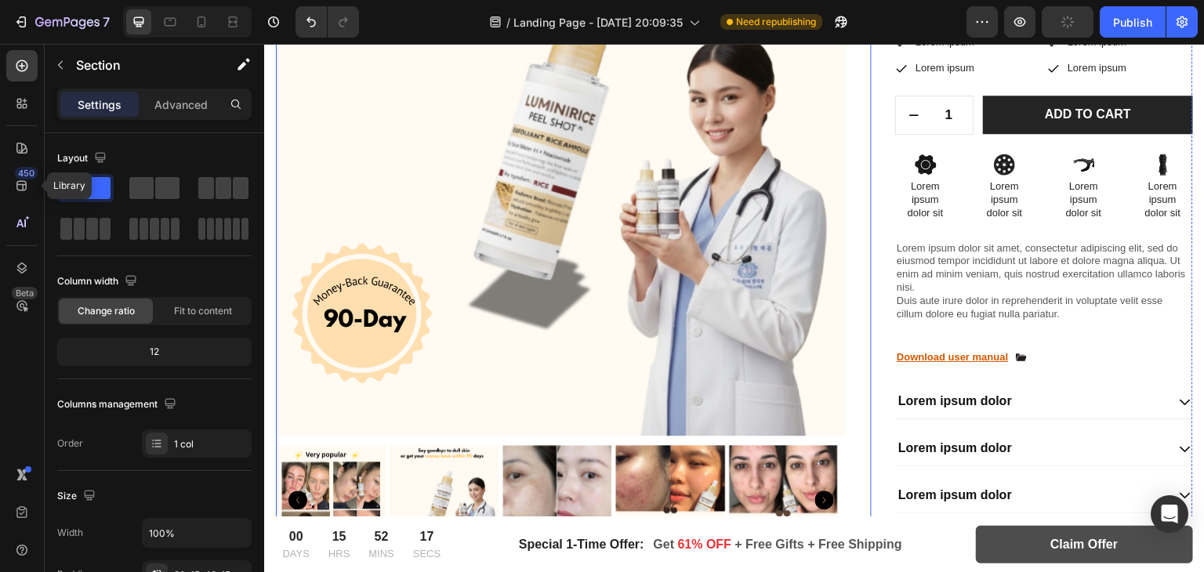
scroll to position [9624, 0]
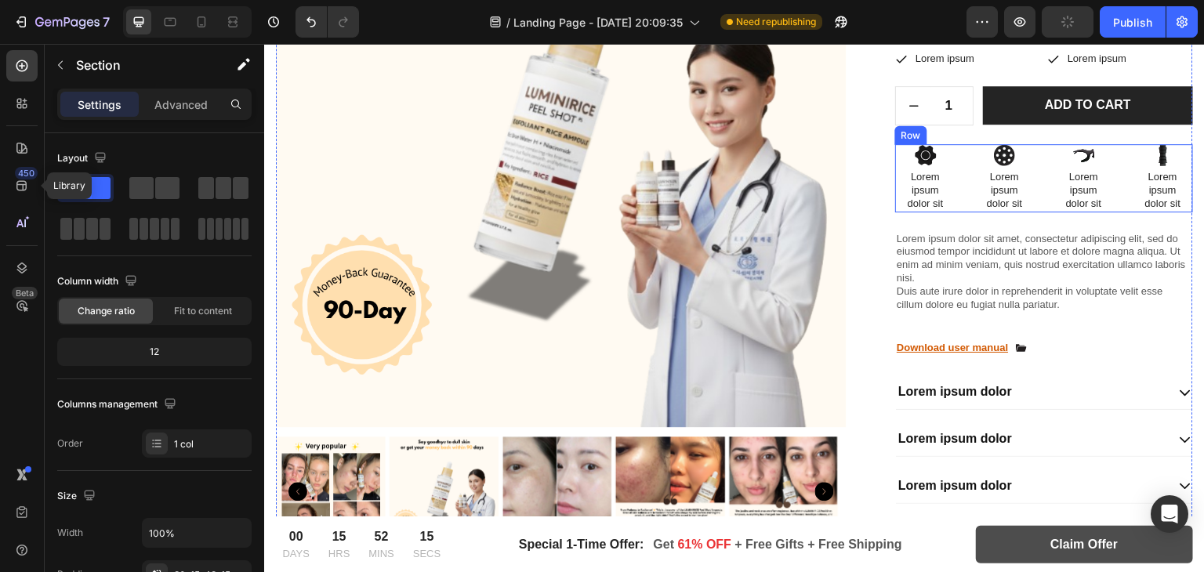
click at [1038, 170] on div "Icon Lorem ipsum dolor sit Text Block Icon Lorem ipsum dolor sit Text Block Ico…" at bounding box center [1044, 178] width 298 height 68
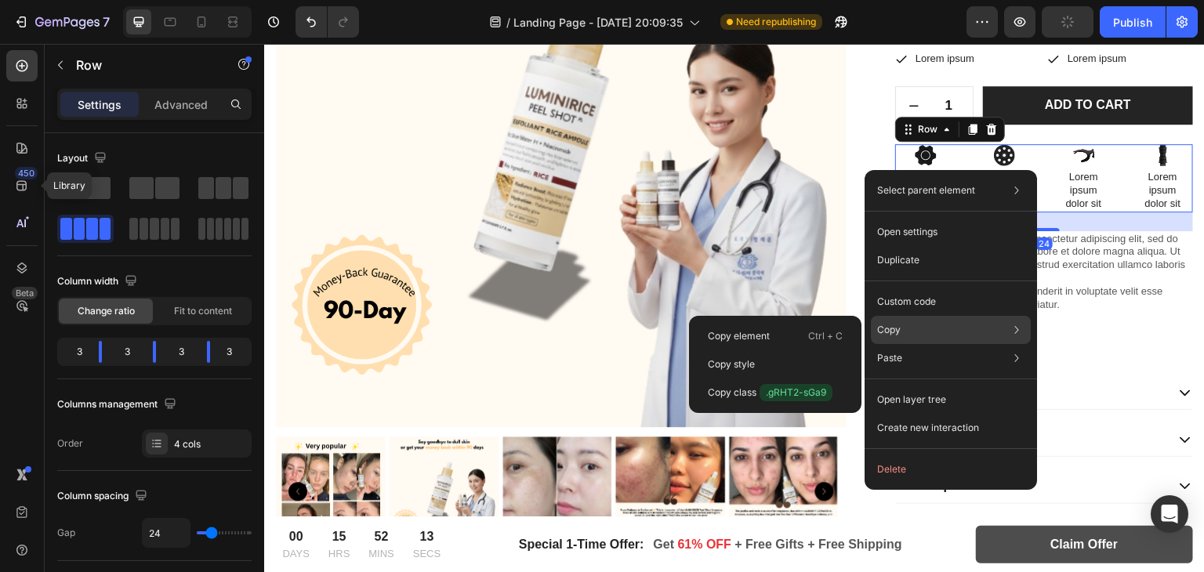
click at [884, 327] on p "Copy" at bounding box center [889, 330] width 24 height 14
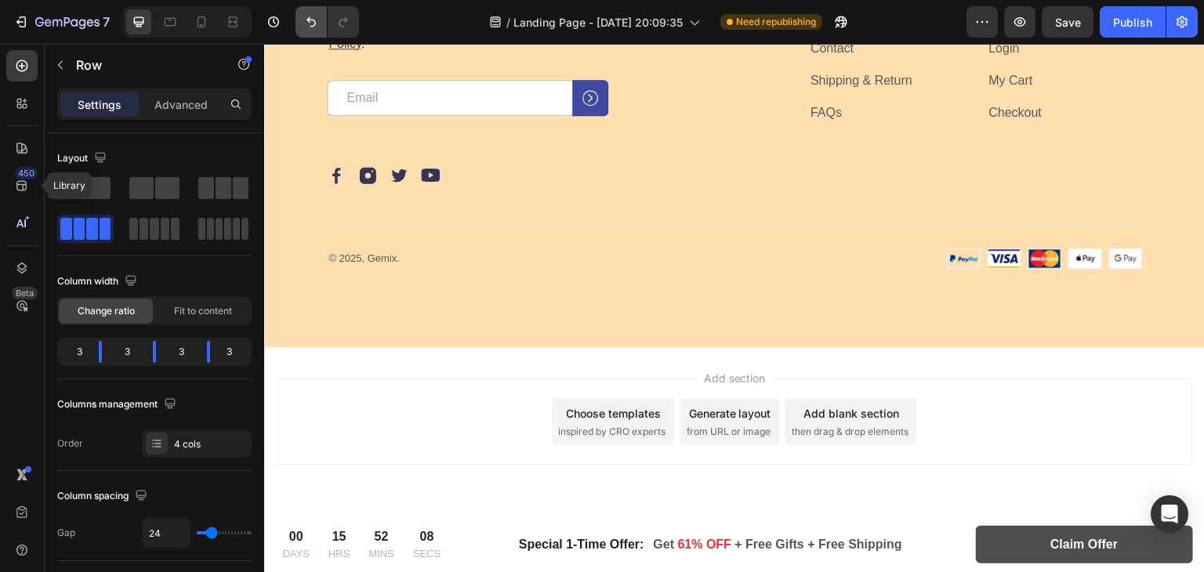
scroll to position [11037, 0]
click at [310, 26] on icon "Undo/Redo" at bounding box center [311, 22] width 16 height 16
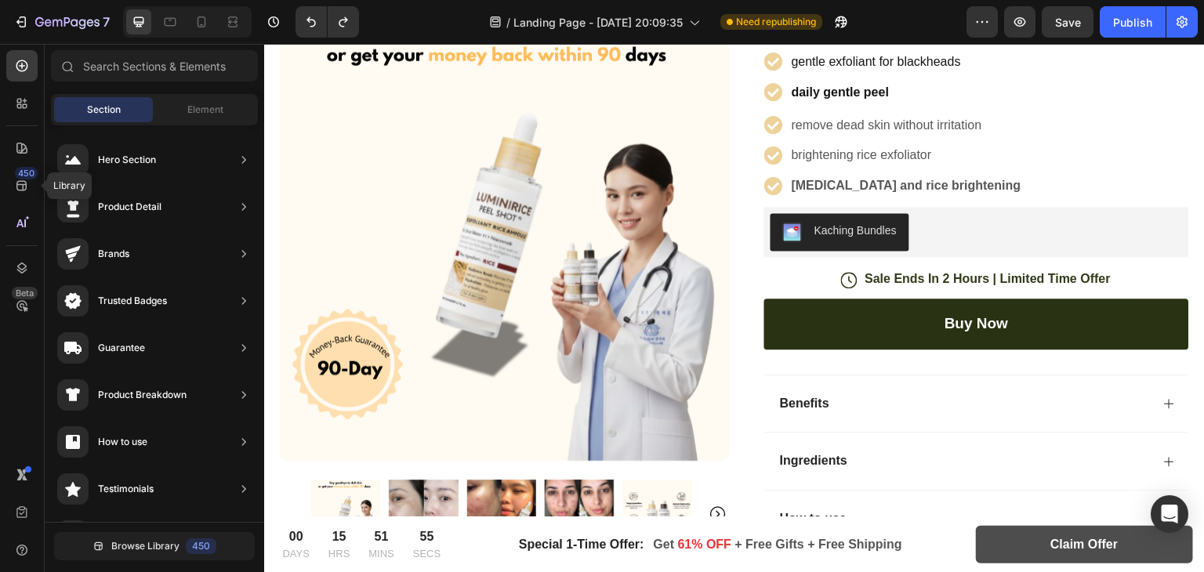
scroll to position [389, 0]
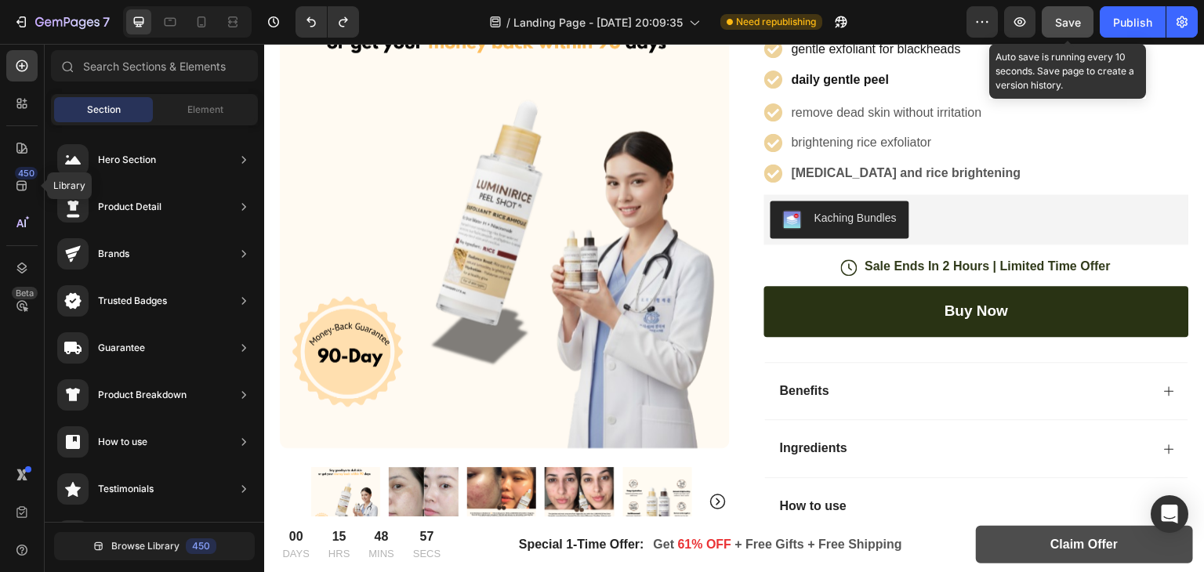
click at [1059, 16] on span "Save" at bounding box center [1068, 22] width 26 height 13
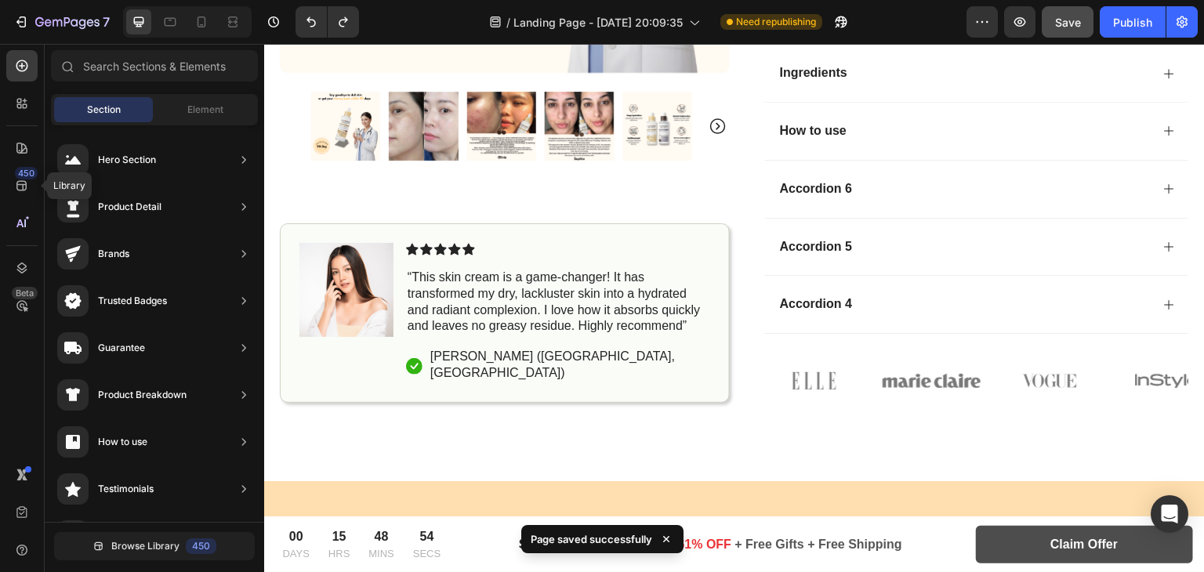
scroll to position [94, 0]
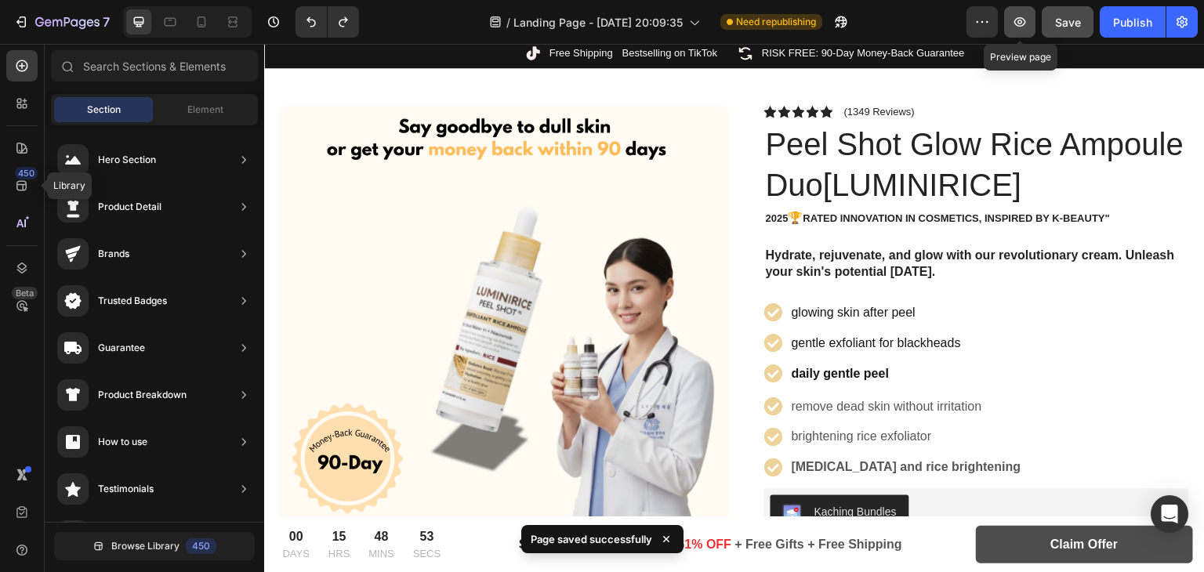
click at [1006, 16] on button "button" at bounding box center [1019, 21] width 31 height 31
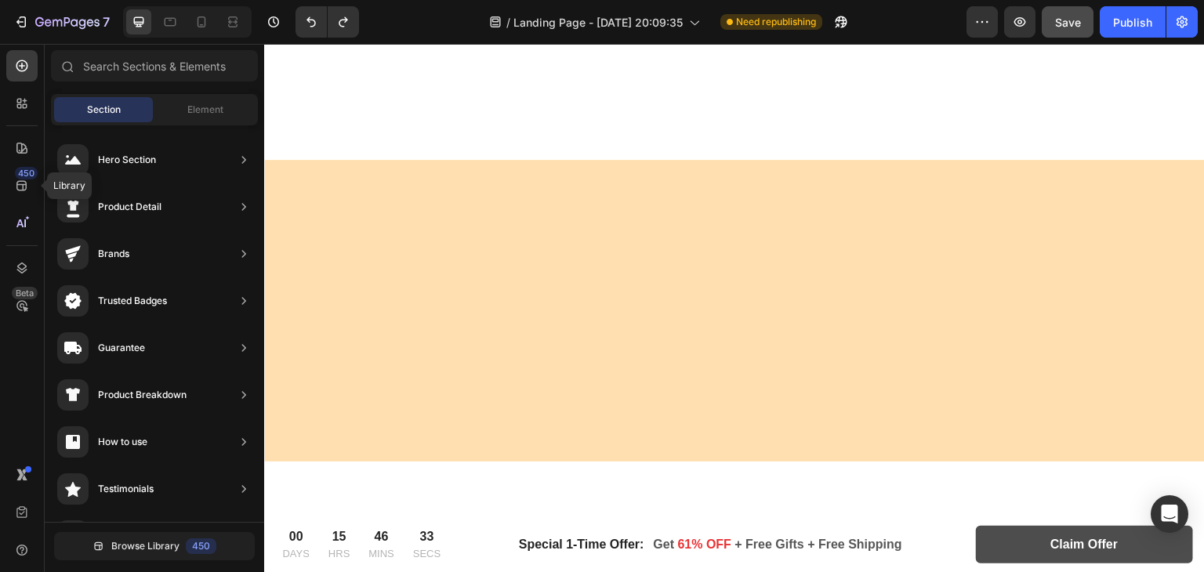
scroll to position [1716, 0]
